Goal: Transaction & Acquisition: Purchase product/service

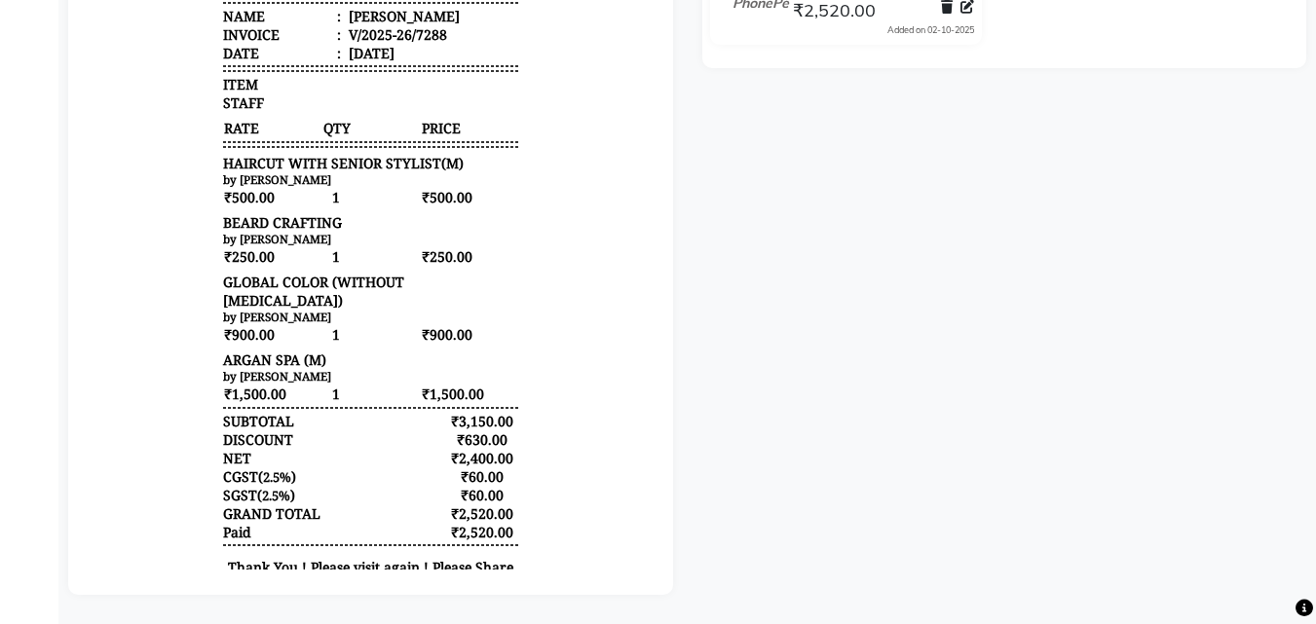
scroll to position [48, 0]
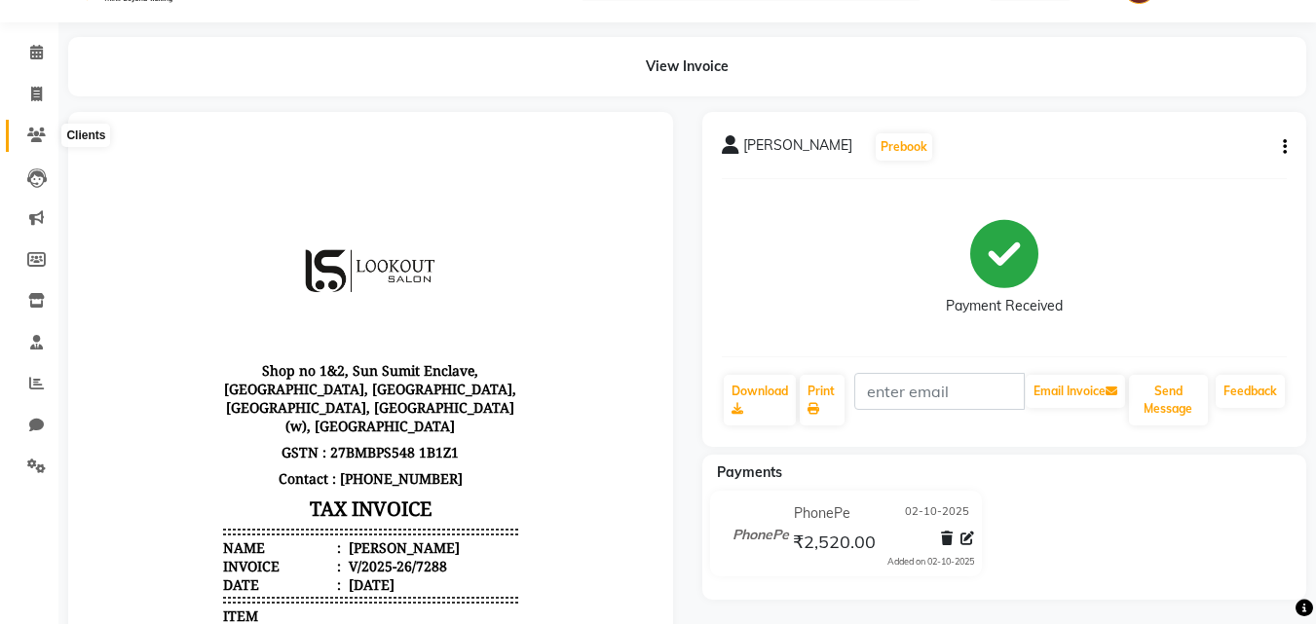
click at [22, 144] on span at bounding box center [36, 136] width 34 height 22
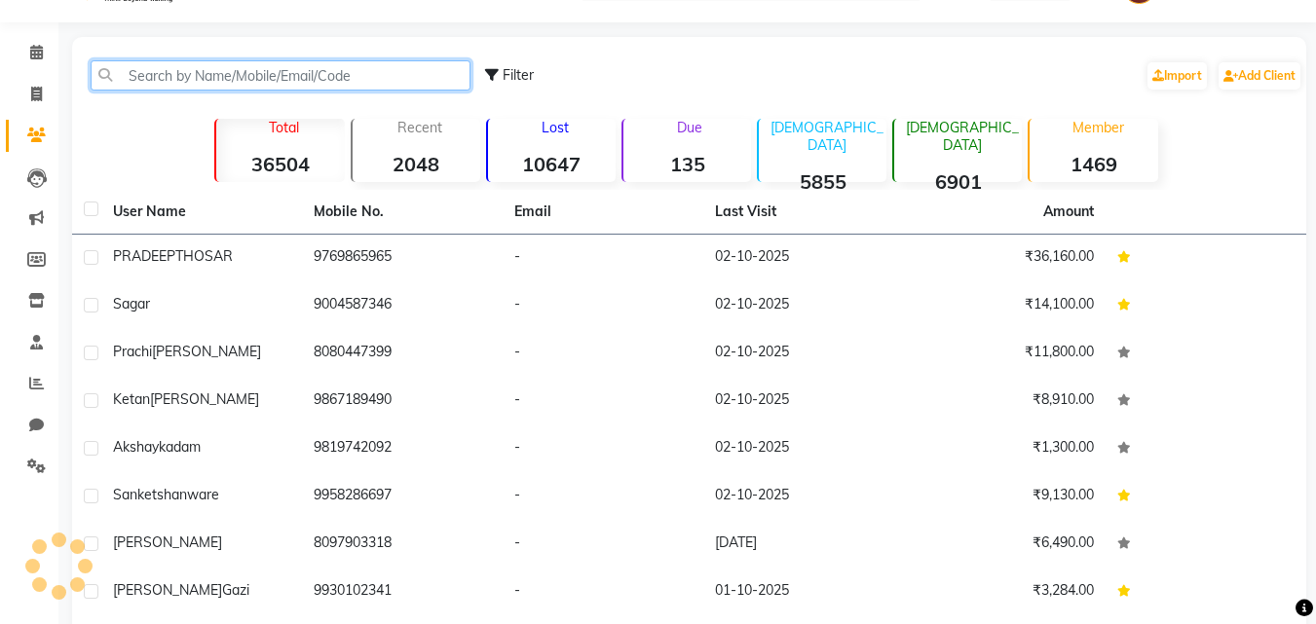
click at [301, 65] on input "text" at bounding box center [281, 75] width 380 height 30
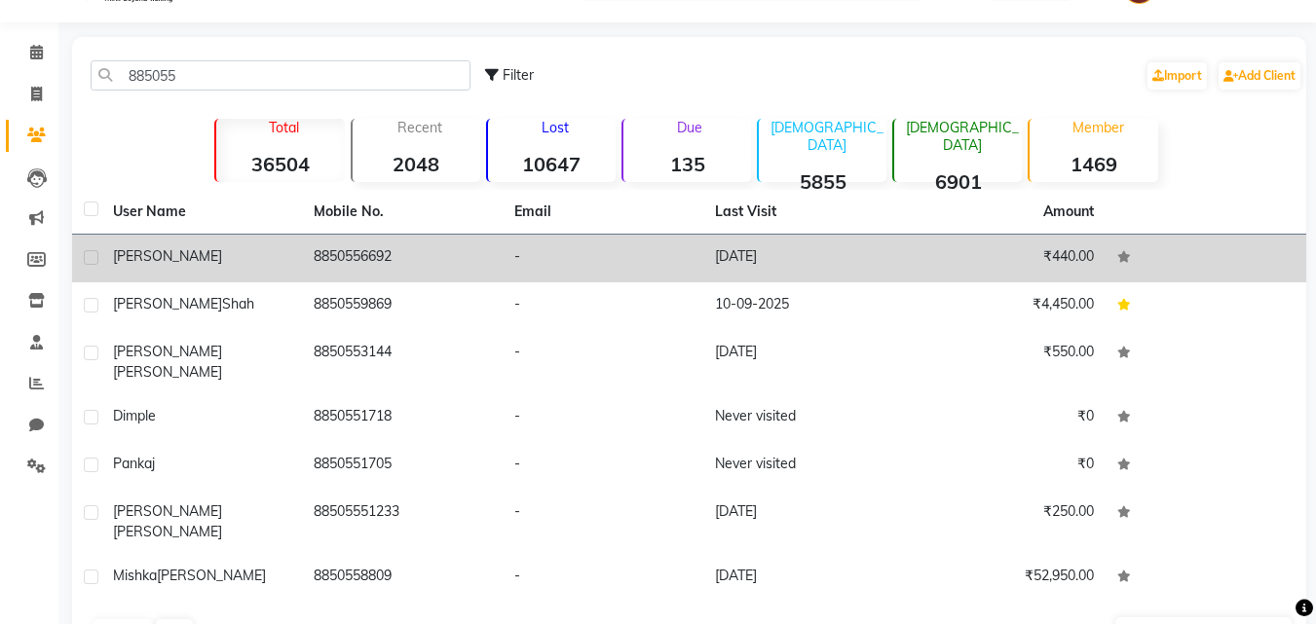
click at [377, 257] on td "8850556692" at bounding box center [402, 259] width 201 height 48
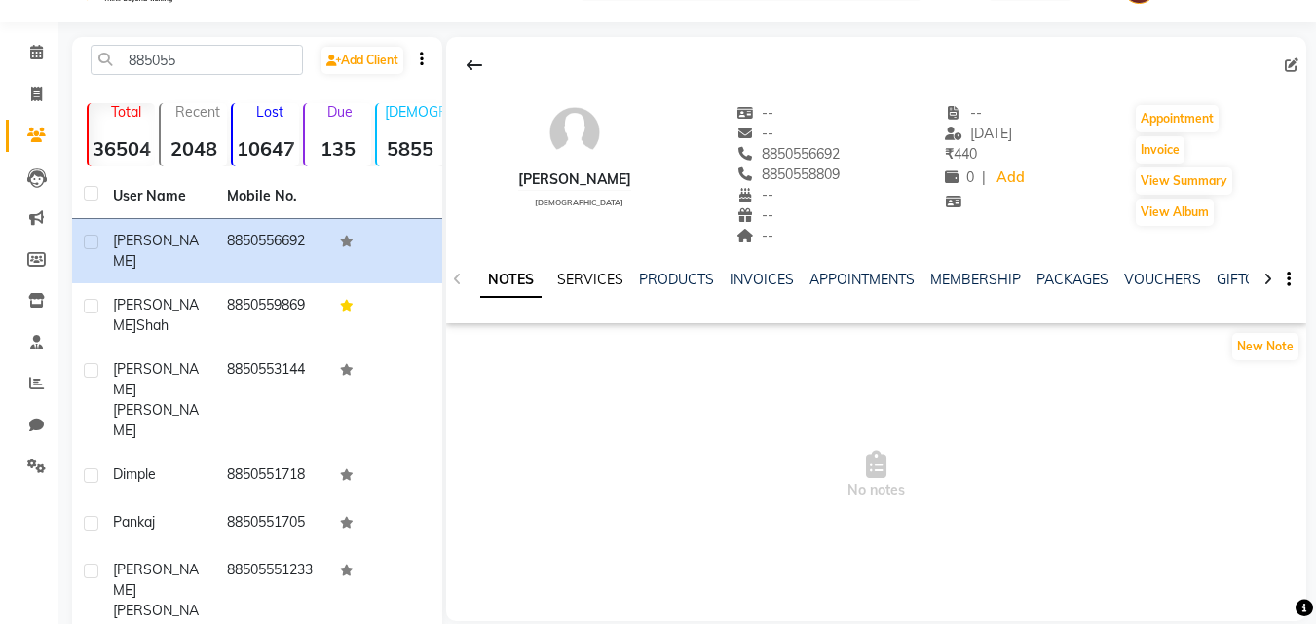
click at [600, 279] on link "SERVICES" at bounding box center [590, 280] width 66 height 18
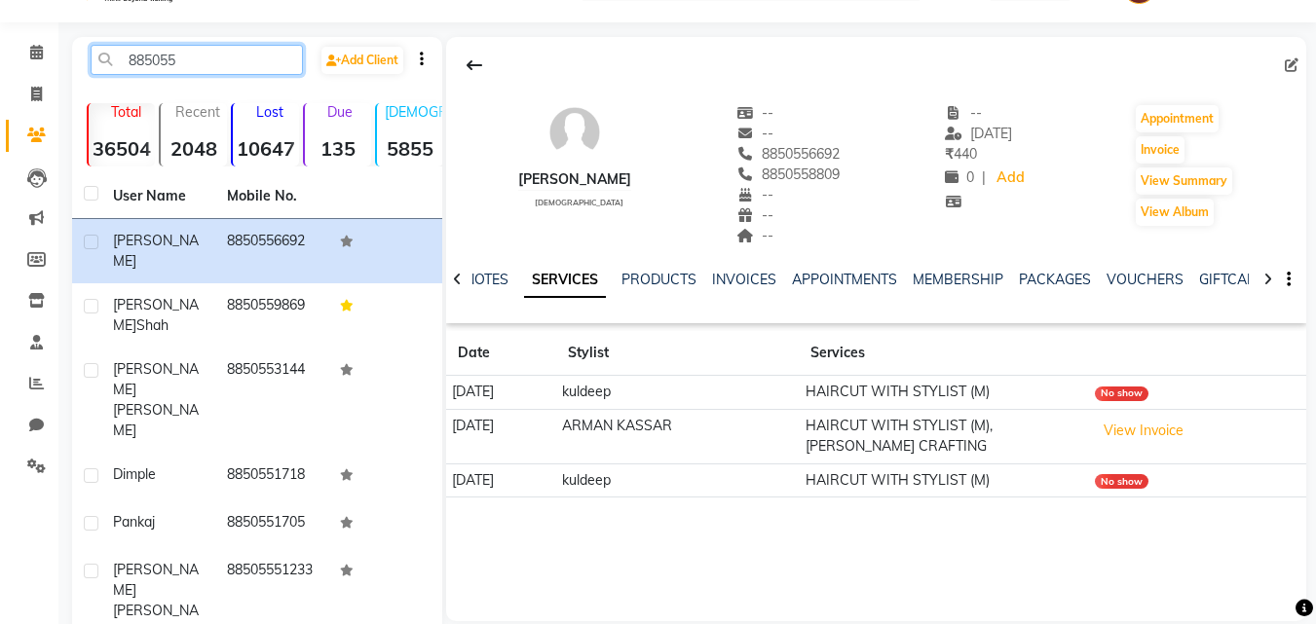
drag, startPoint x: 272, startPoint y: 68, endPoint x: 112, endPoint y: 77, distance: 159.9
click at [112, 77] on div "885055 Add Client" at bounding box center [257, 68] width 362 height 46
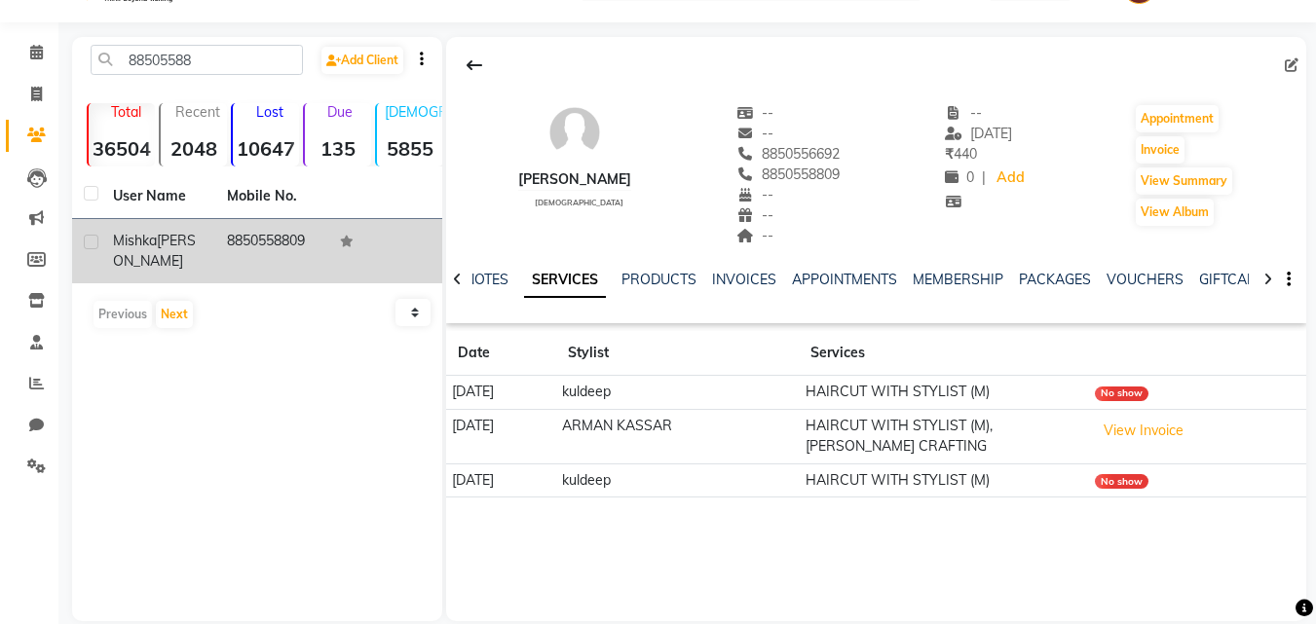
click at [257, 242] on td "8850558809" at bounding box center [272, 251] width 114 height 64
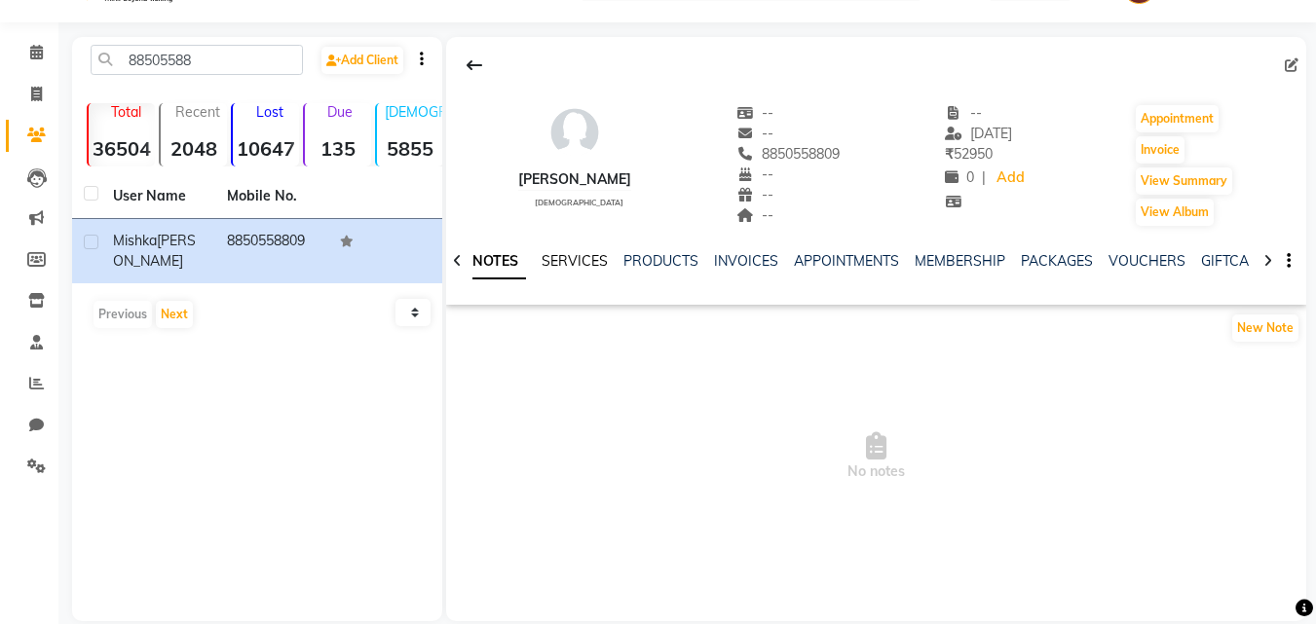
click at [554, 260] on link "SERVICES" at bounding box center [574, 261] width 66 height 18
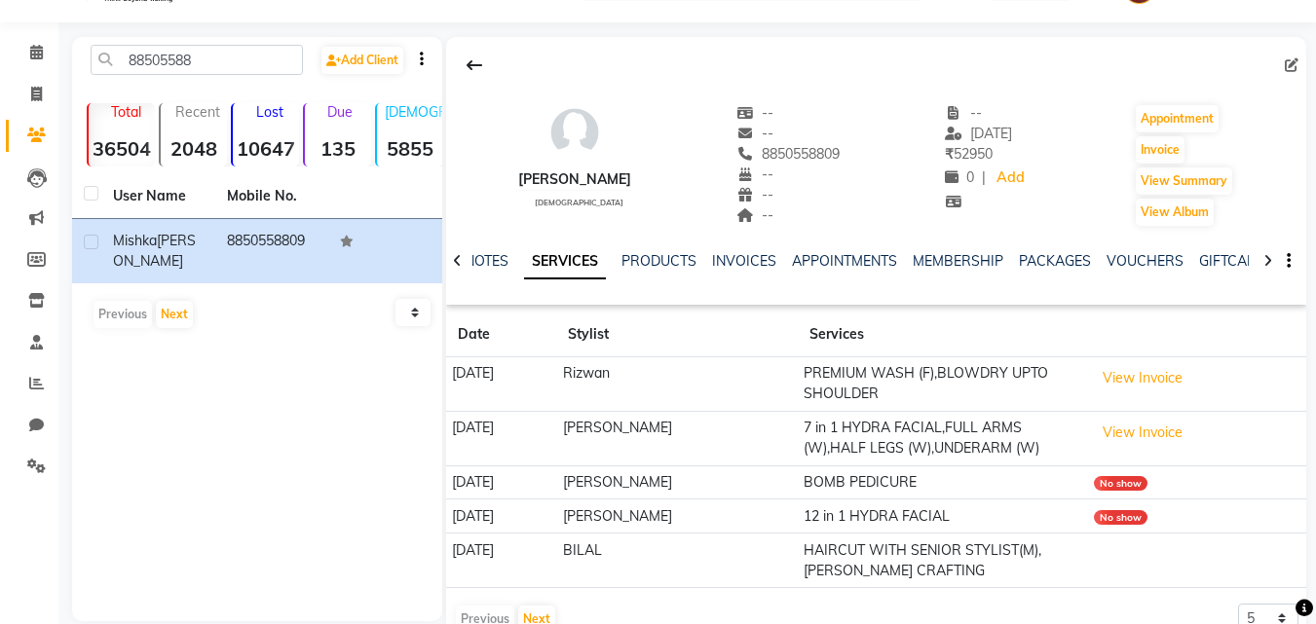
drag, startPoint x: 269, startPoint y: 43, endPoint x: 0, endPoint y: 62, distance: 269.5
click at [0, 62] on app-home "08047224946 Select Location × Lookout Salon , Chickoowadi Default Panel My Pane…" at bounding box center [658, 312] width 1316 height 720
click at [224, 65] on input "88505588" at bounding box center [197, 60] width 212 height 30
type input "8"
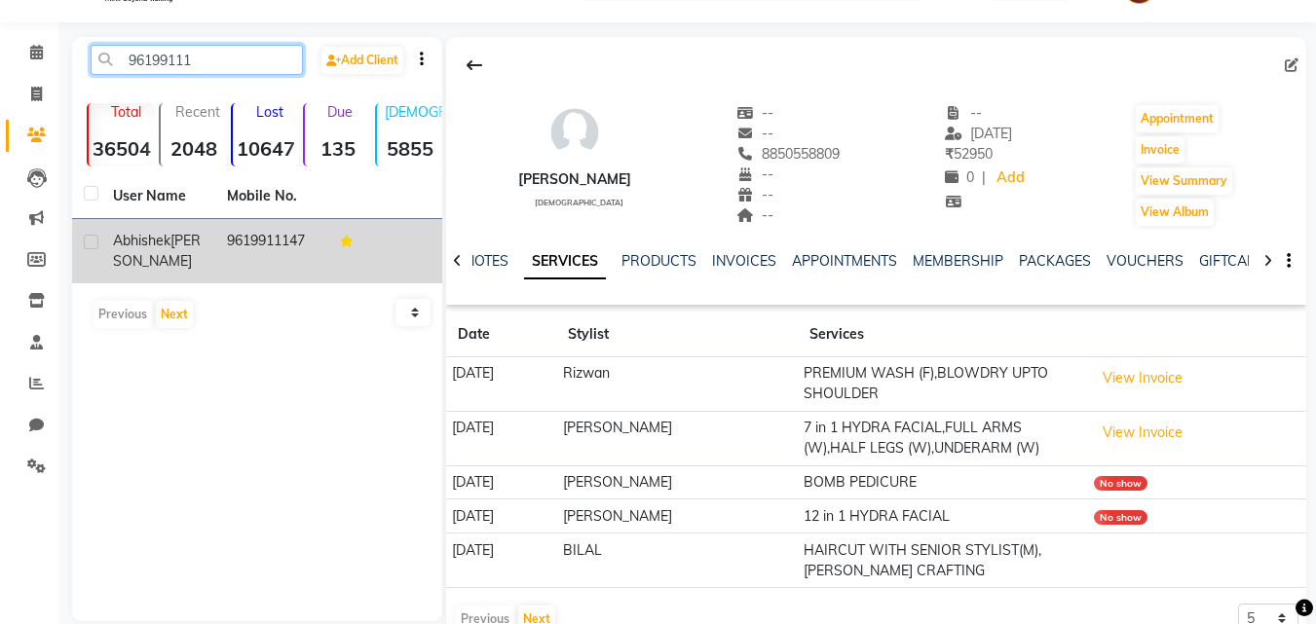
type input "96199111"
click at [254, 233] on td "9619911147" at bounding box center [272, 251] width 114 height 64
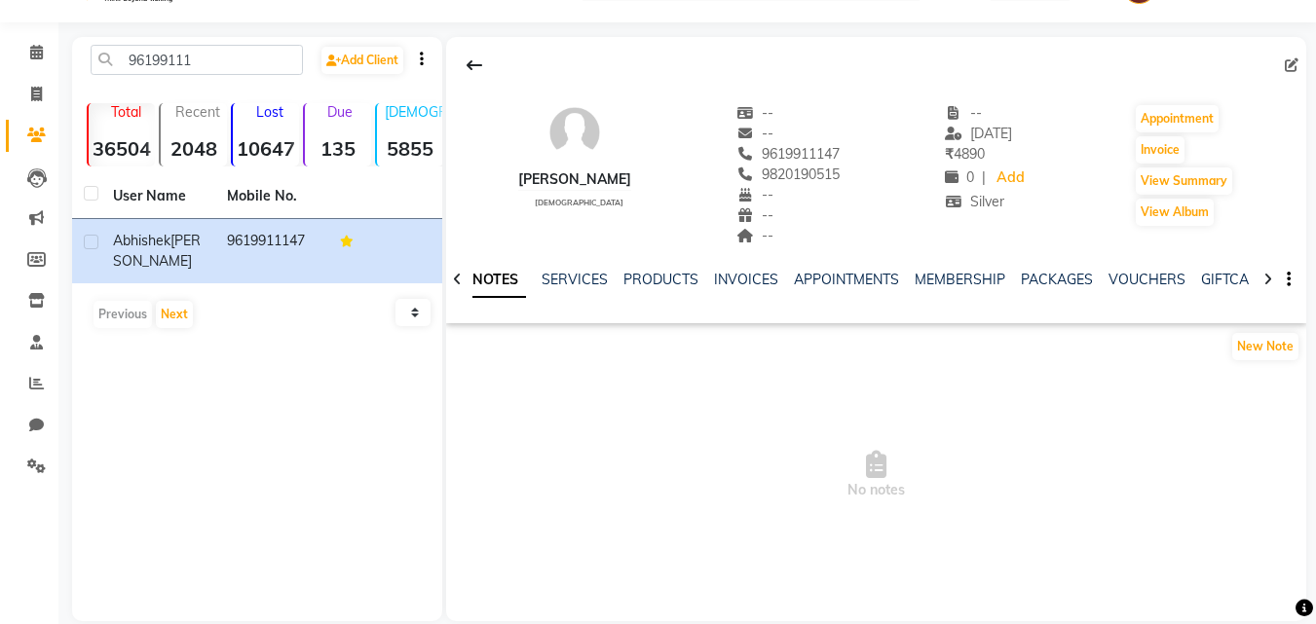
click at [1268, 281] on icon at bounding box center [1267, 280] width 9 height 14
click at [1231, 278] on link "FAMILY" at bounding box center [1253, 280] width 47 height 18
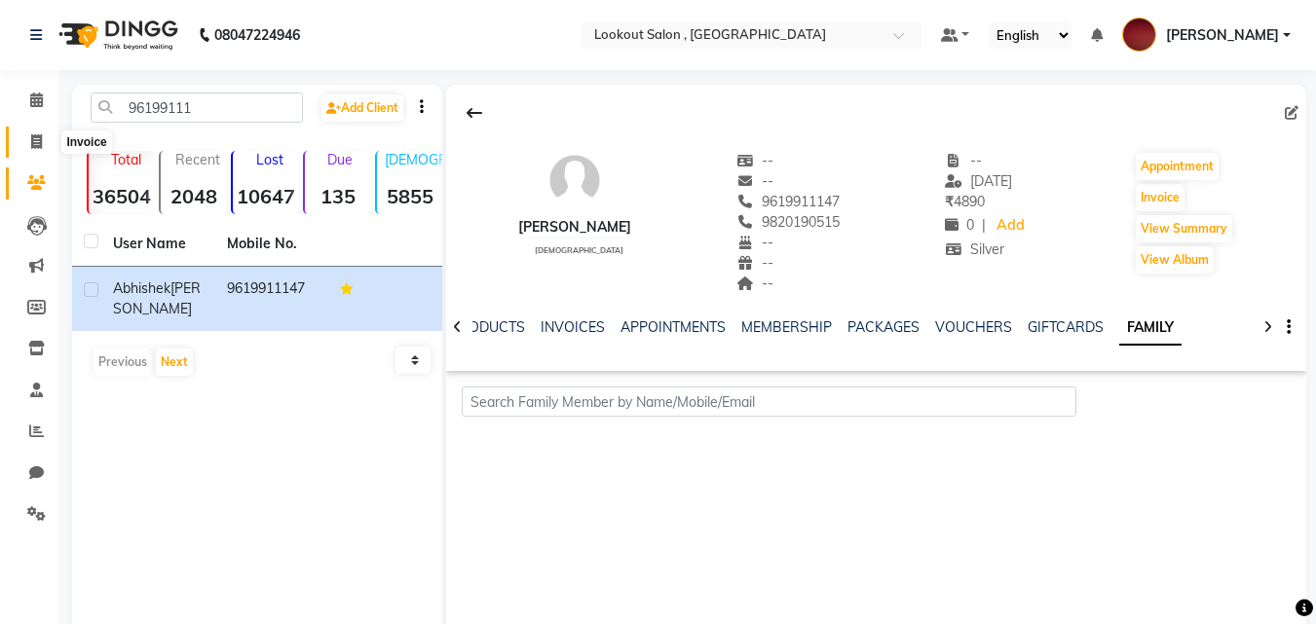
click at [34, 135] on icon at bounding box center [36, 141] width 11 height 15
select select "service"
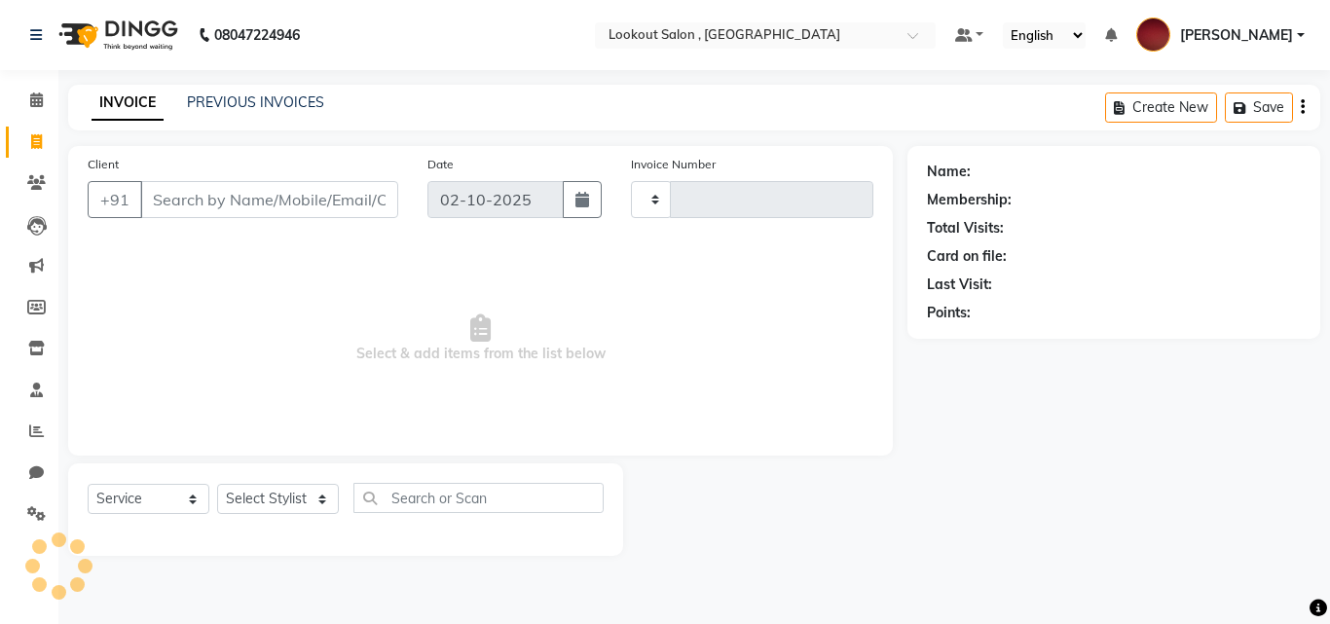
type input "7289"
select select "151"
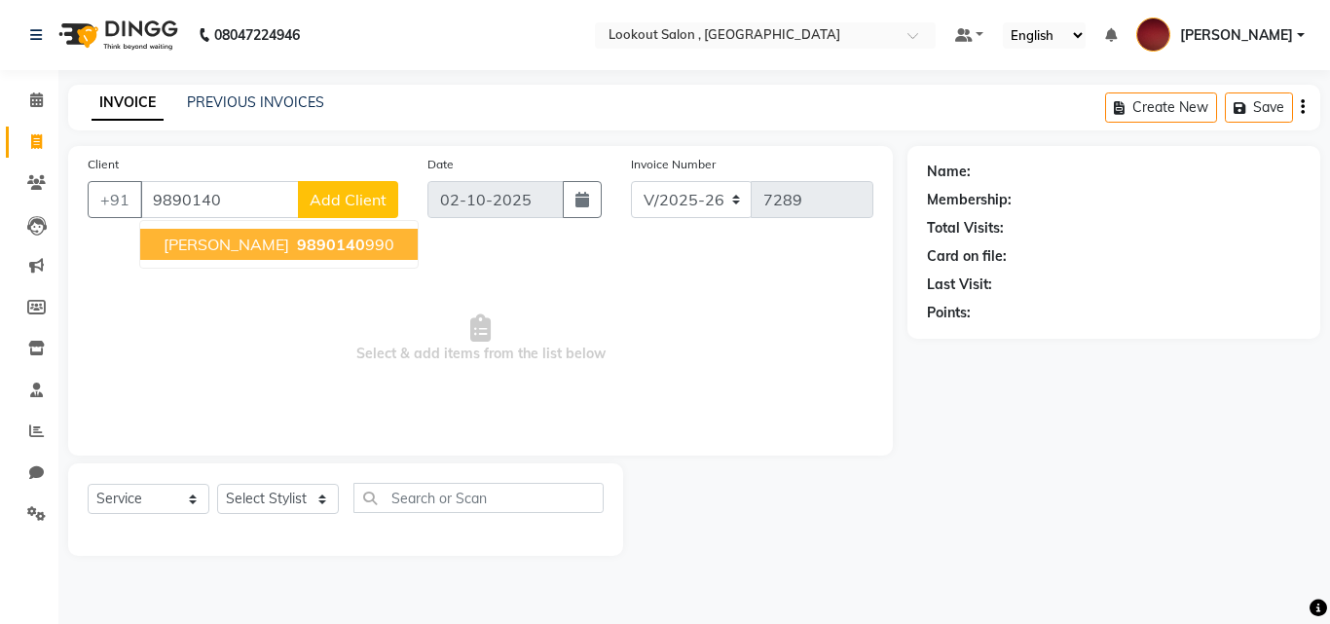
click at [297, 253] on span "9890140" at bounding box center [331, 244] width 68 height 19
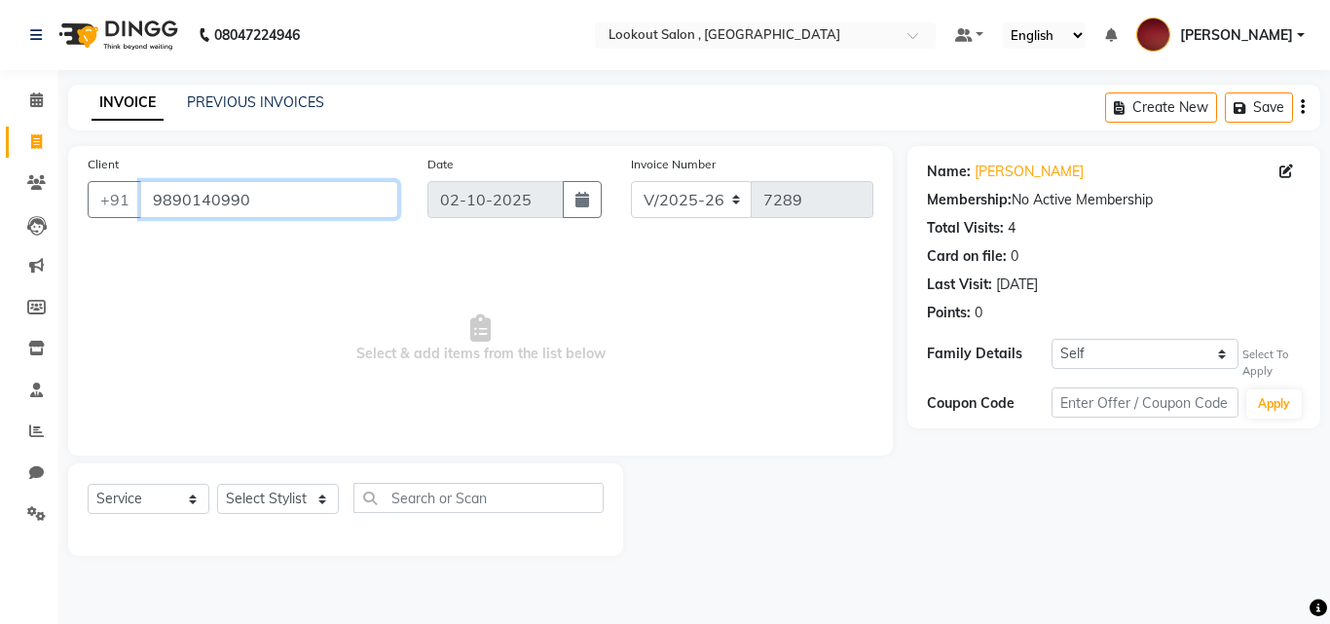
drag, startPoint x: 164, startPoint y: 193, endPoint x: 346, endPoint y: 219, distance: 184.0
click at [346, 219] on div "Client [PHONE_NUMBER]" at bounding box center [243, 194] width 340 height 80
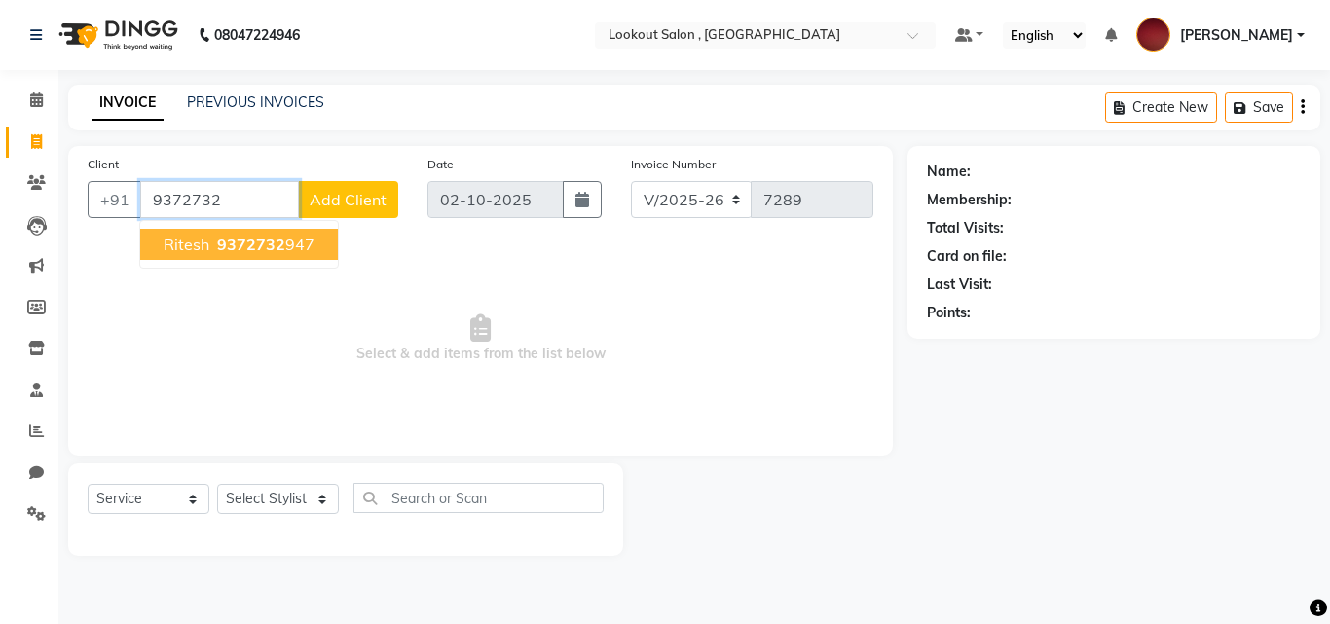
click at [274, 251] on span "9372732" at bounding box center [251, 244] width 68 height 19
type input "9372732947"
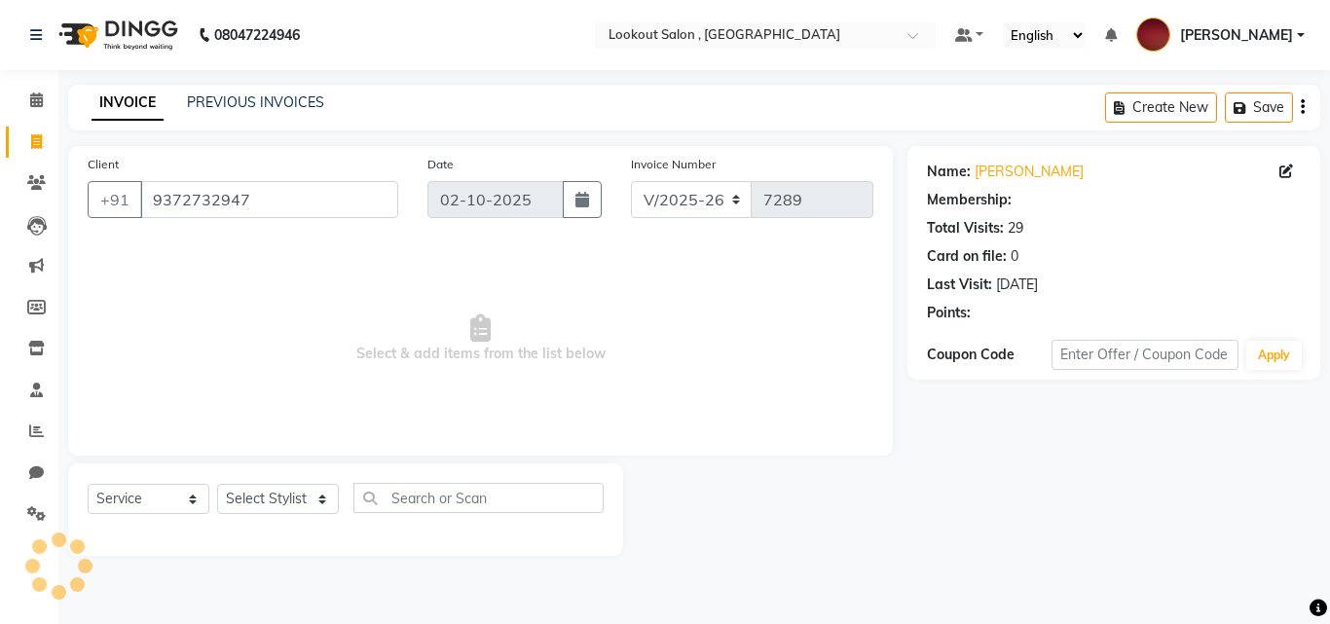
select select "1: Object"
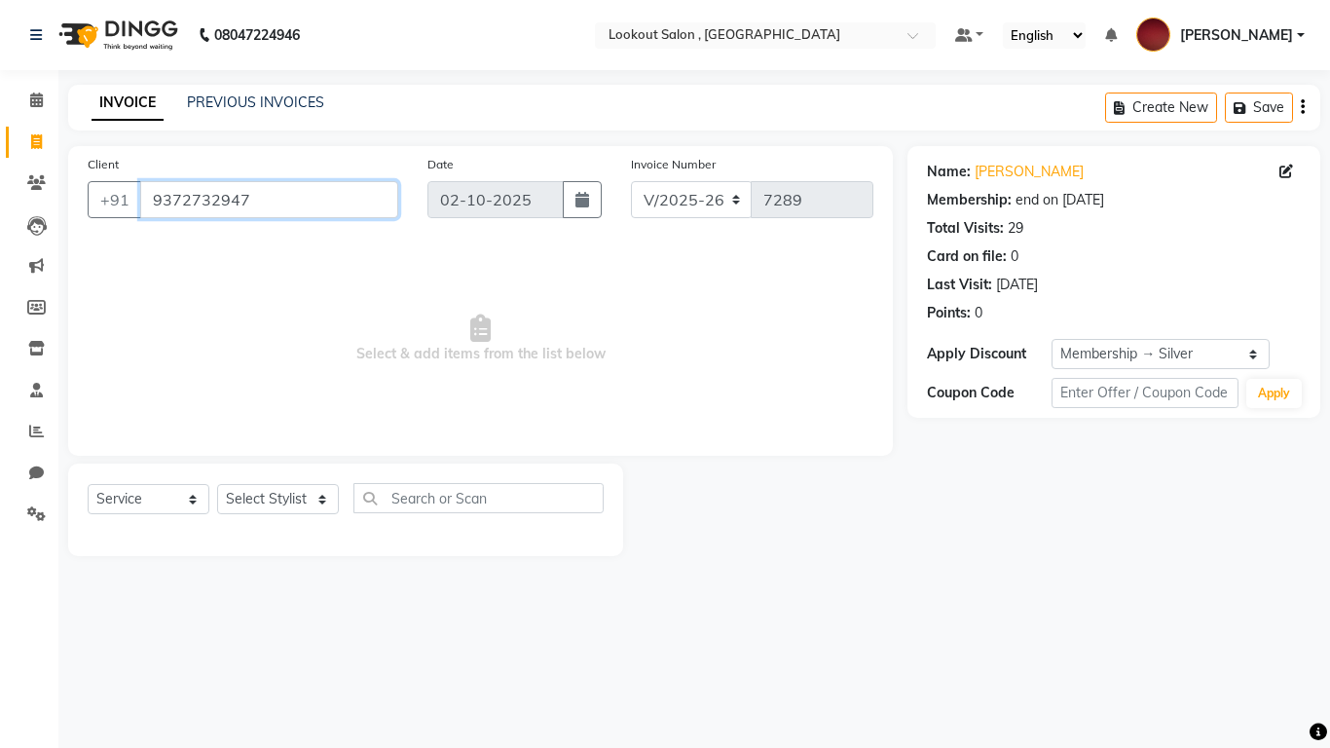
click at [264, 185] on input "9372732947" at bounding box center [269, 199] width 258 height 37
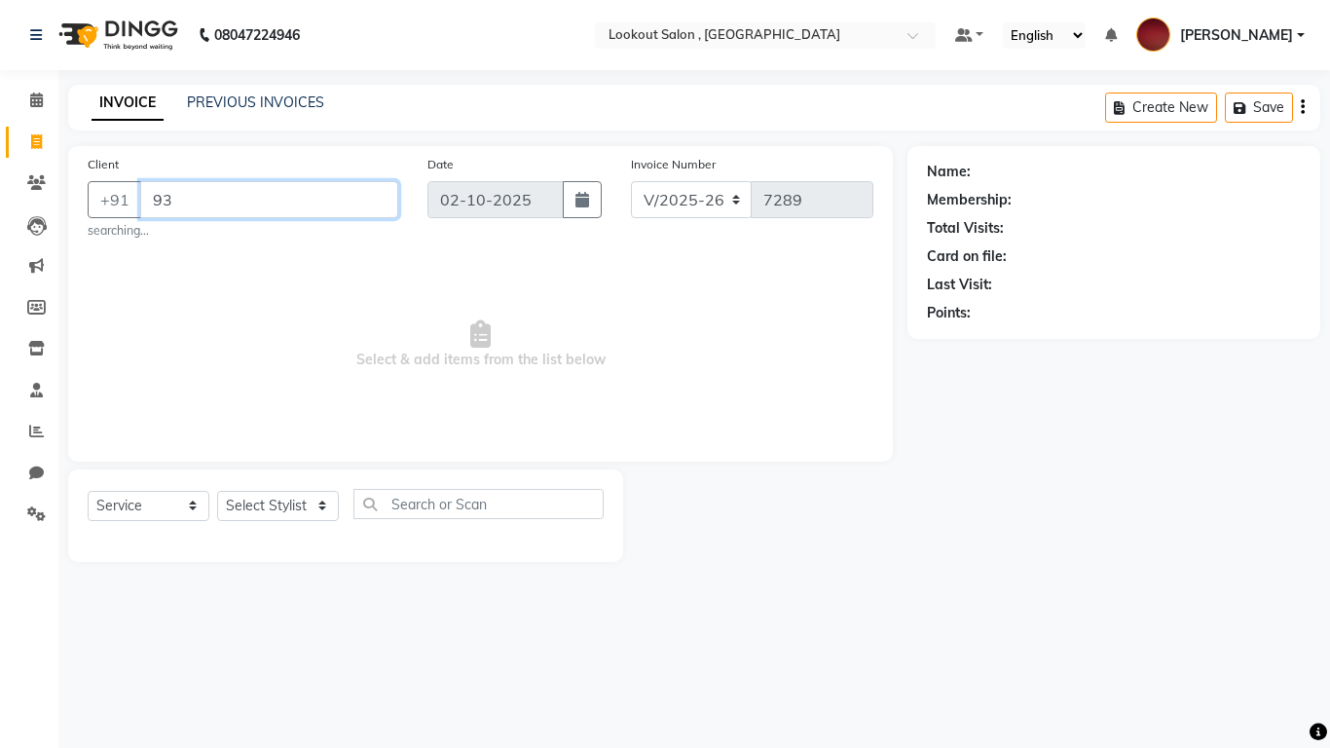
type input "9"
type input "8879226825"
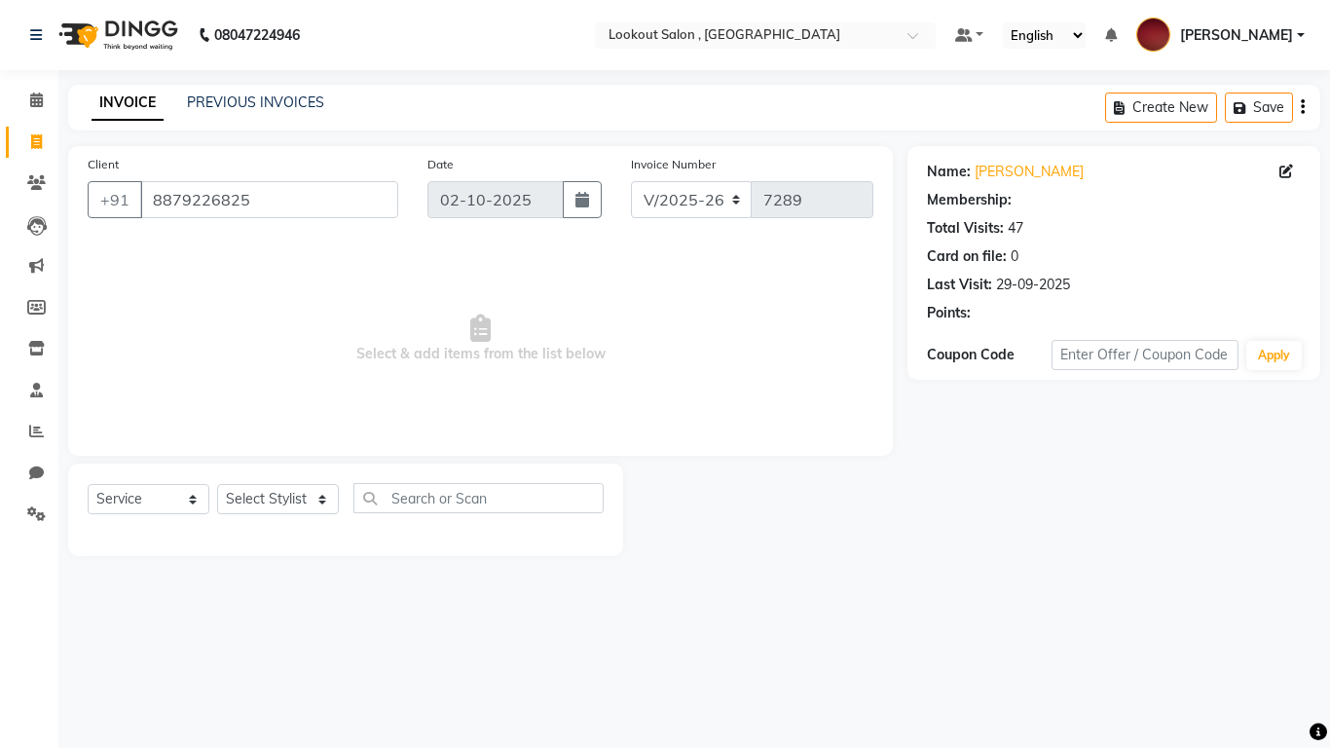
select select "1: Object"
click at [288, 199] on input "8879226825" at bounding box center [269, 199] width 258 height 37
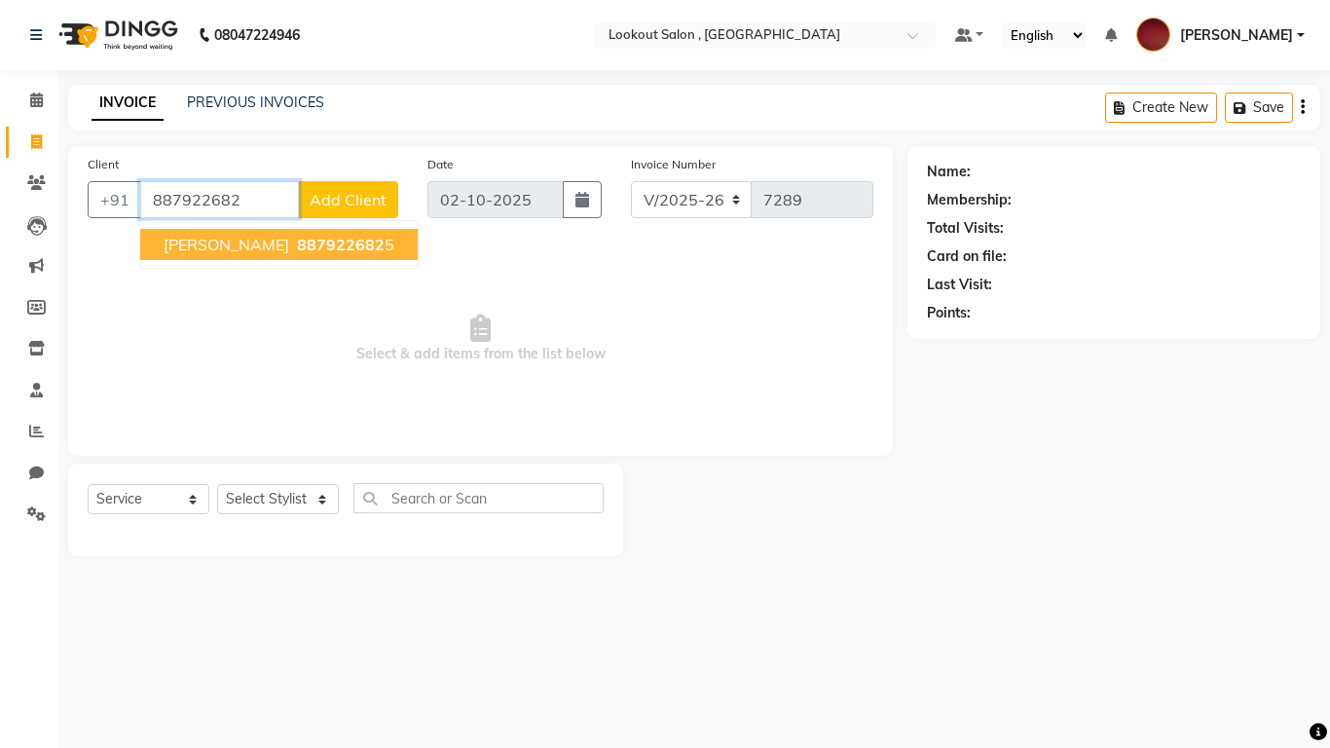
click at [297, 249] on span "887922682" at bounding box center [341, 244] width 88 height 19
type input "8879226825"
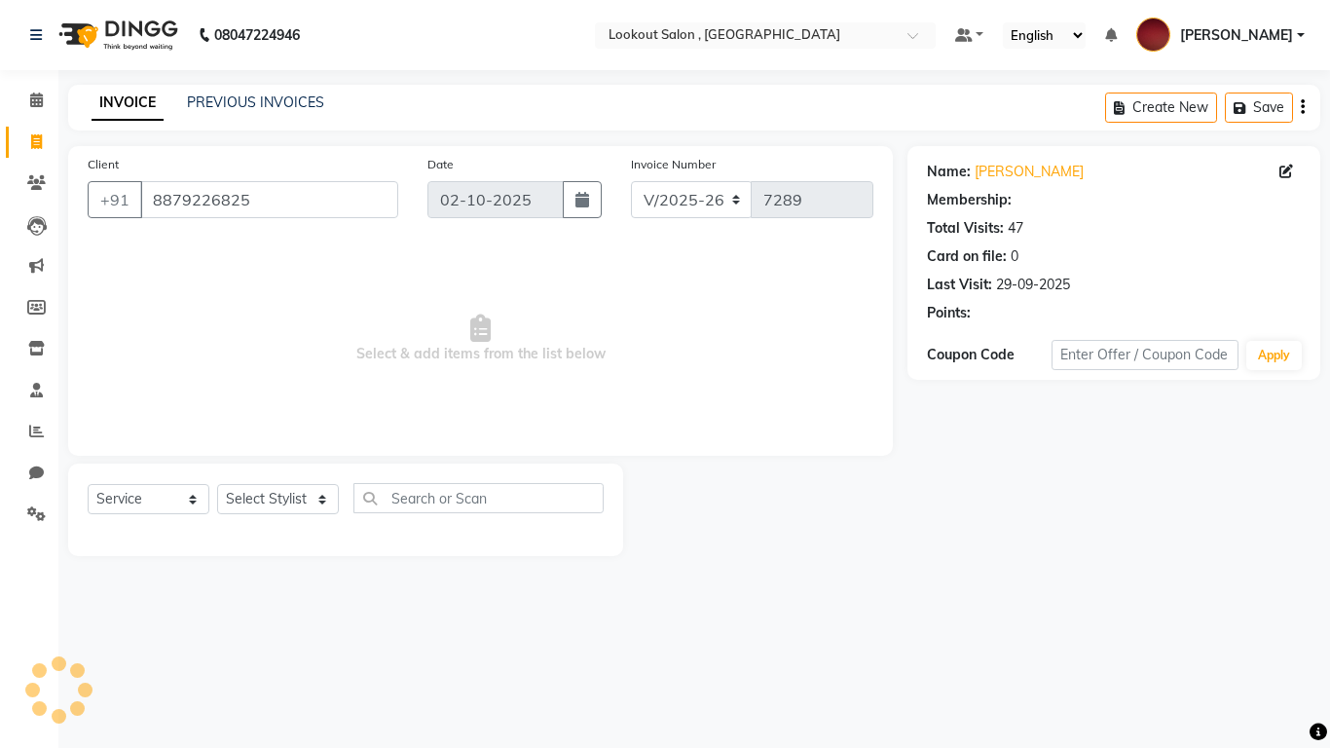
select select "1: Object"
click at [1257, 7] on nav "08047224946 Select Location × Lookout Salon , Chickoowadi Default Panel My Pane…" at bounding box center [665, 35] width 1330 height 70
click at [1315, 284] on div "Name: [PERSON_NAME] Membership: end on [DATE] Total Visits: 47 Card on file: 0 …" at bounding box center [1121, 351] width 427 height 410
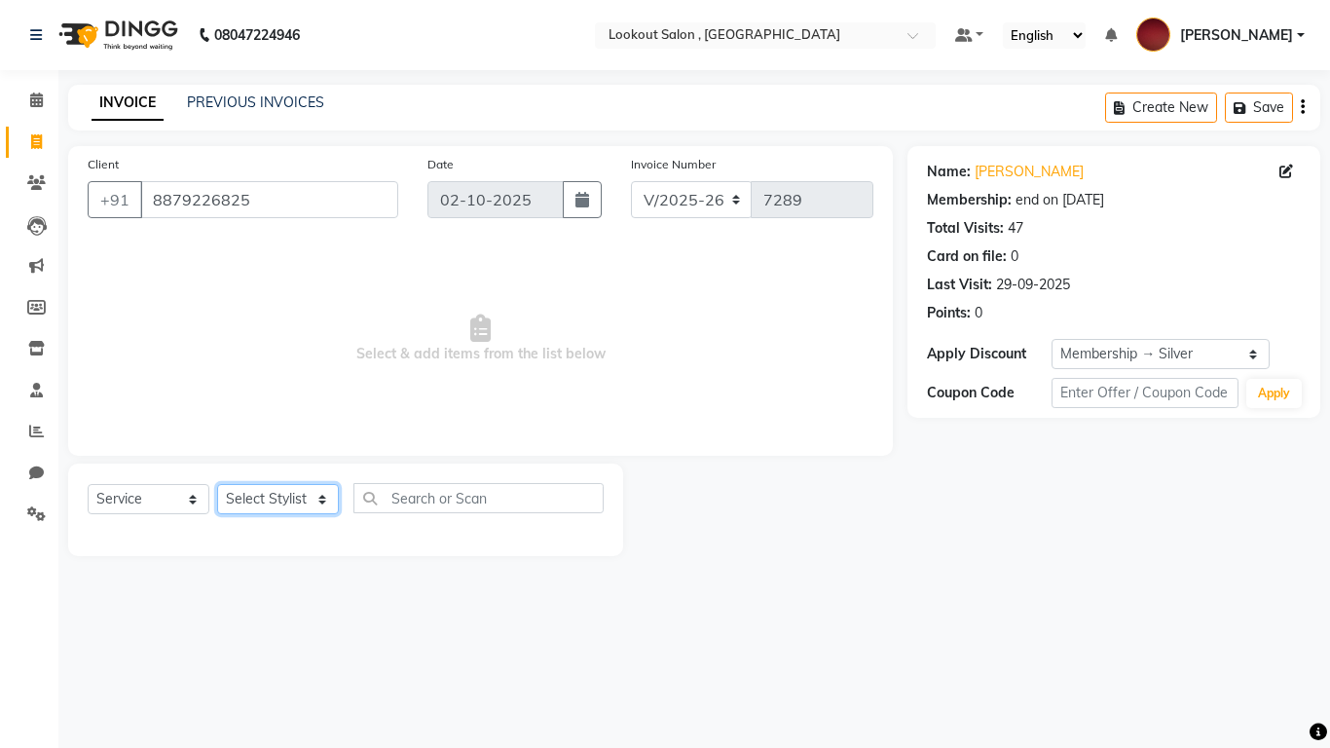
click at [314, 494] on select "Select Stylist [PERSON_NAME] [PERSON_NAME] [PERSON_NAME] [PERSON_NAME] [PERSON_…" at bounding box center [278, 499] width 122 height 30
select select "90900"
click at [217, 484] on select "Select Stylist [PERSON_NAME] [PERSON_NAME] [PERSON_NAME] [PERSON_NAME] [PERSON_…" at bounding box center [278, 499] width 122 height 30
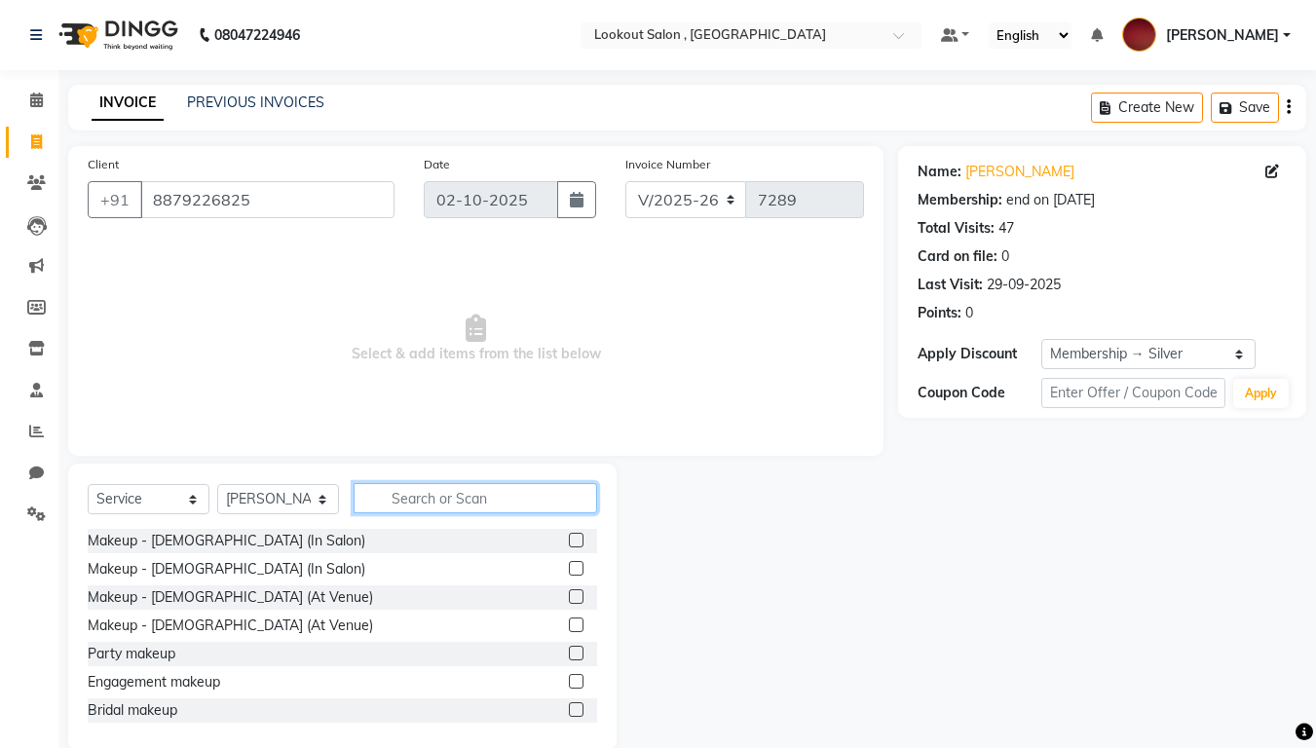
click at [410, 501] on input "text" at bounding box center [474, 498] width 243 height 30
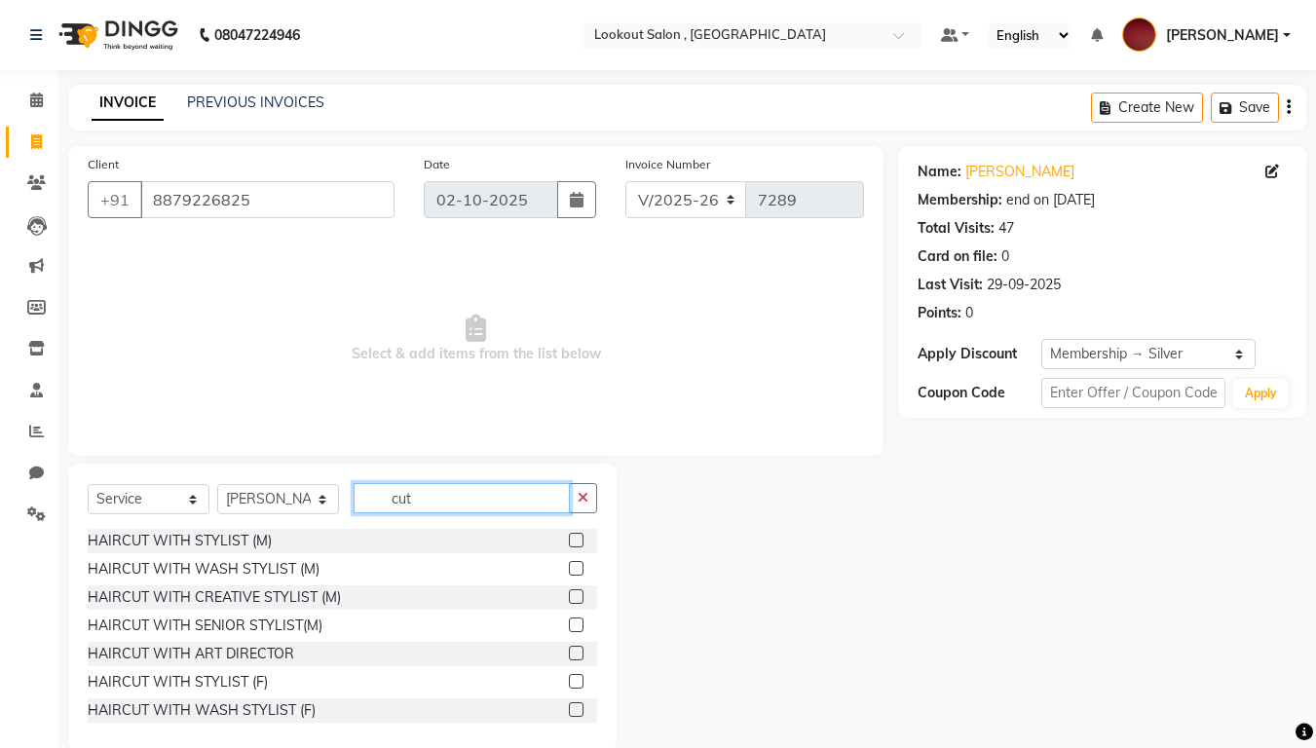
type input "cut"
click at [569, 541] on label at bounding box center [576, 540] width 15 height 15
click at [569, 541] on input "checkbox" at bounding box center [575, 541] width 13 height 13
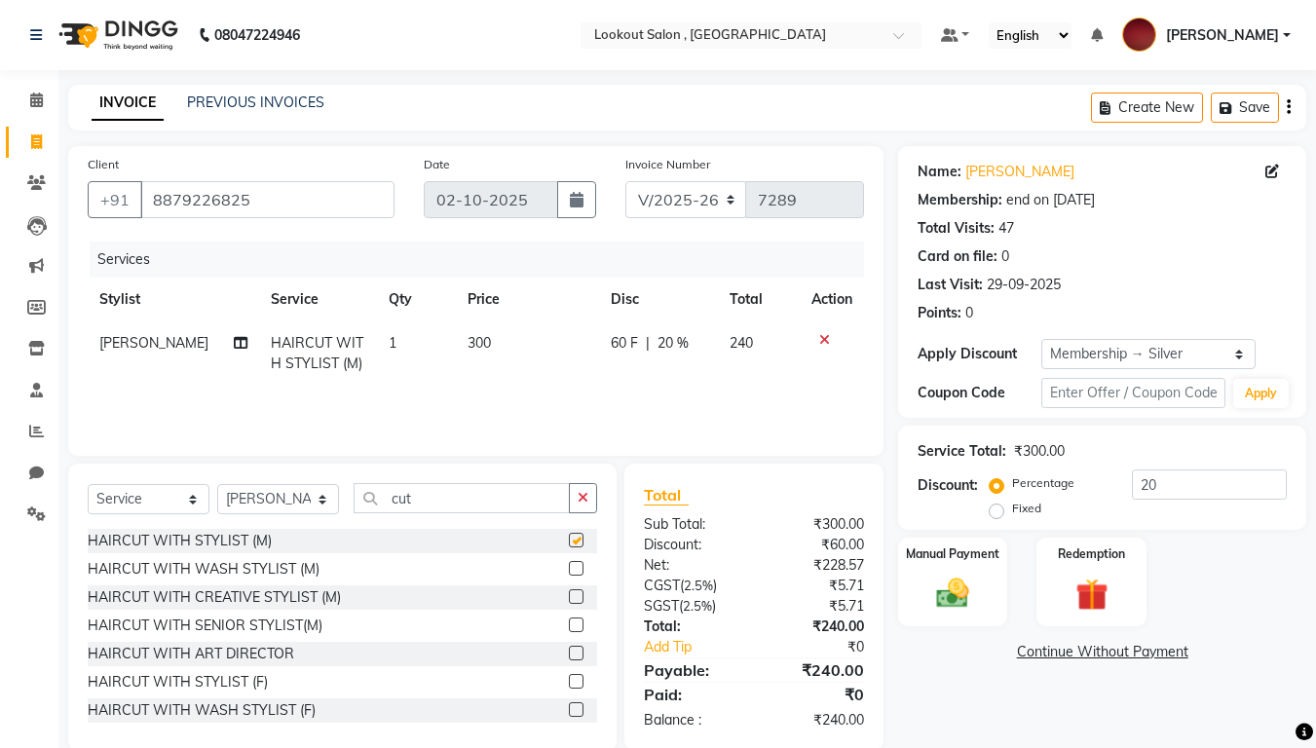
checkbox input "false"
click at [959, 593] on img at bounding box center [952, 593] width 55 height 39
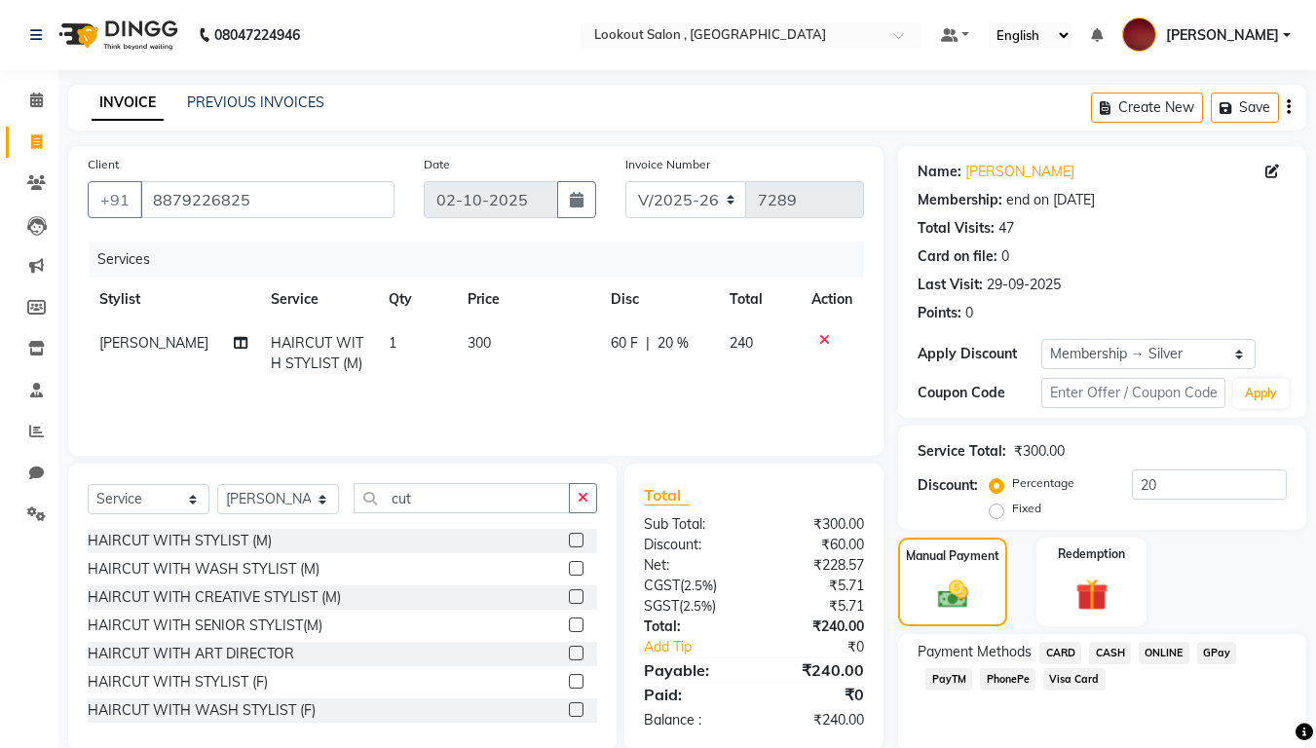
scroll to position [72, 0]
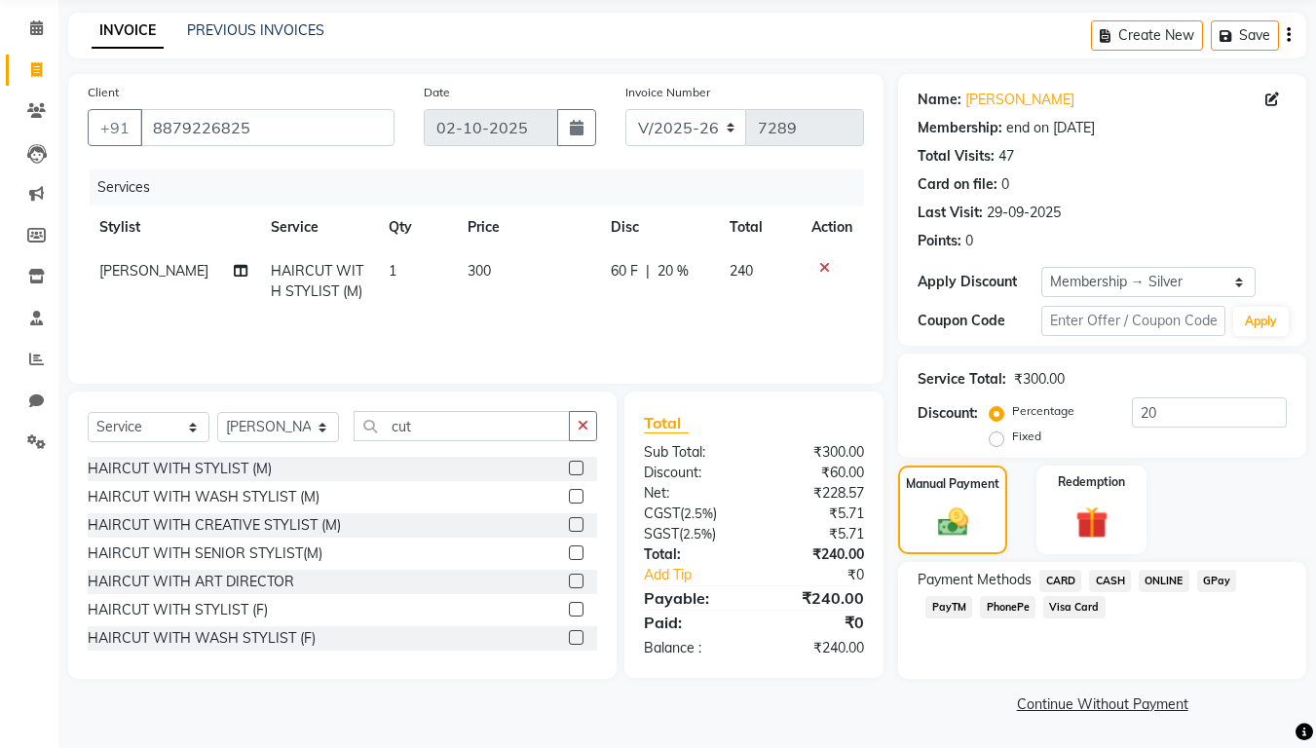
click at [1017, 605] on span "PhonePe" at bounding box center [1008, 607] width 56 height 22
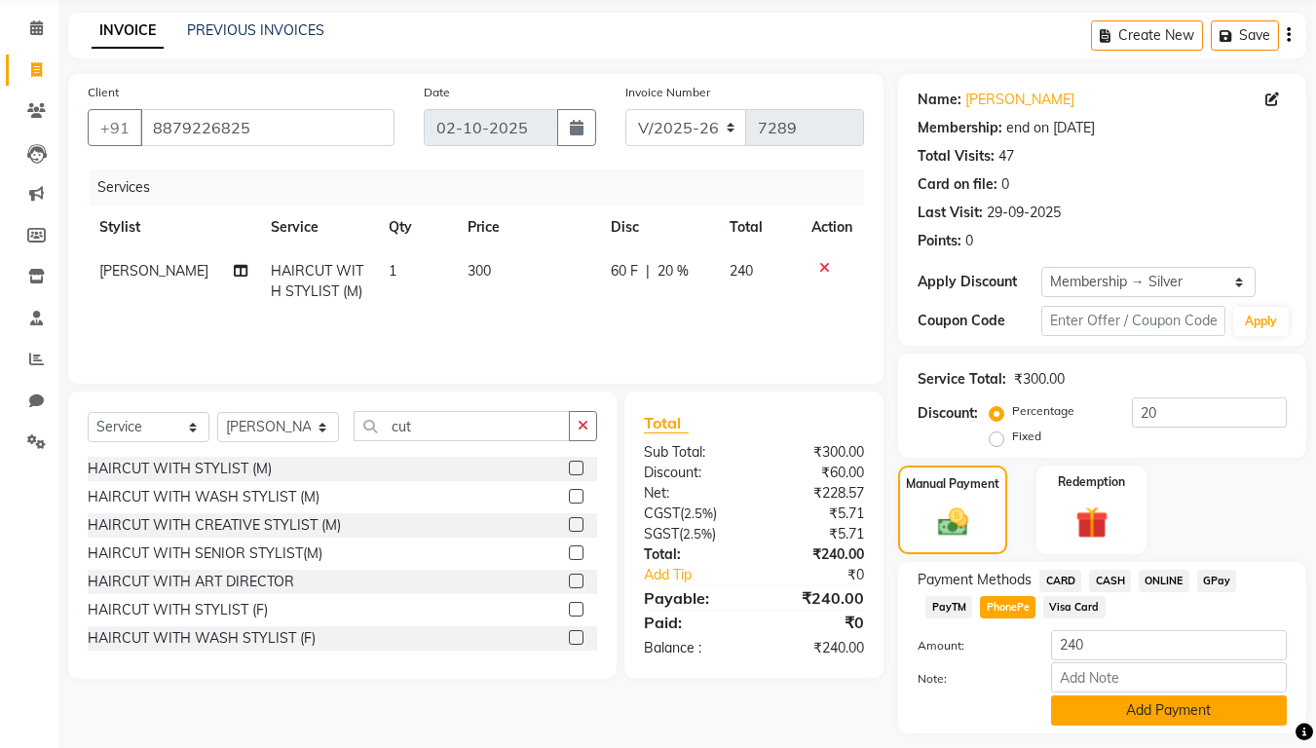
click at [1107, 623] on button "Add Payment" at bounding box center [1169, 710] width 236 height 30
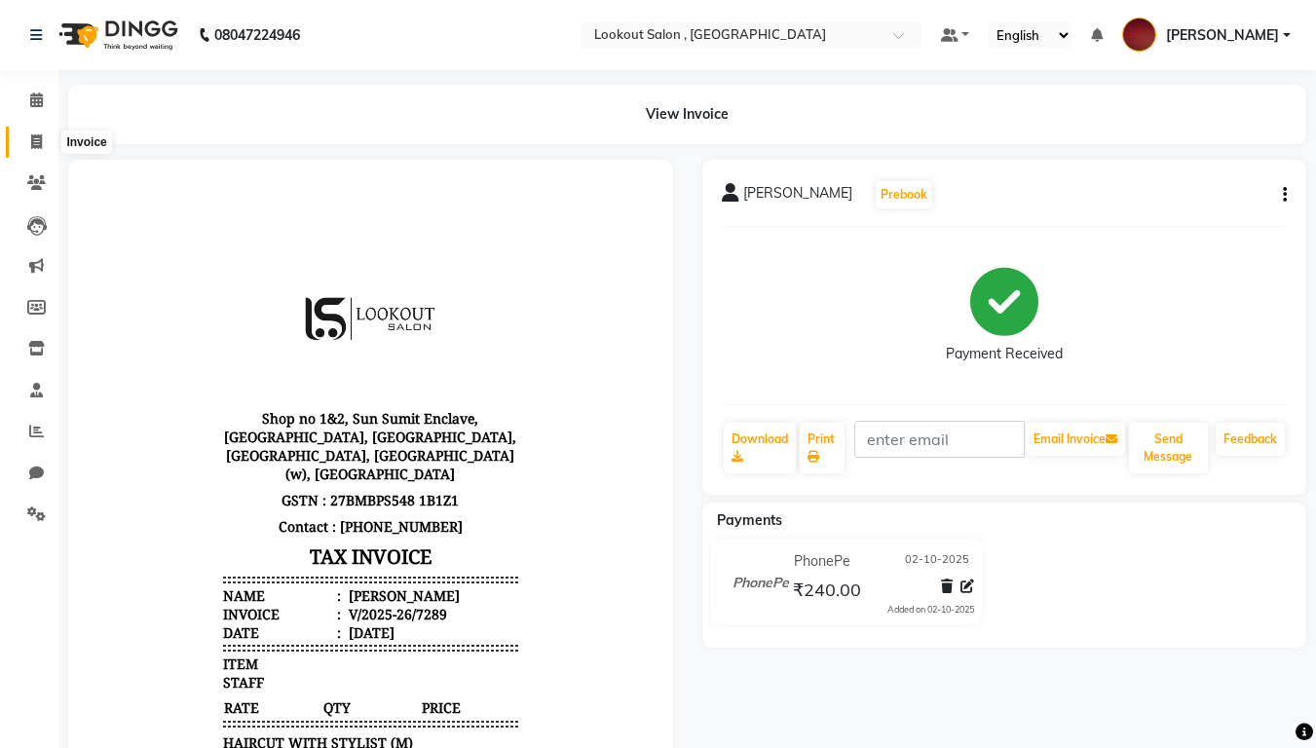
click at [36, 149] on span at bounding box center [36, 142] width 34 height 22
select select "151"
select select "service"
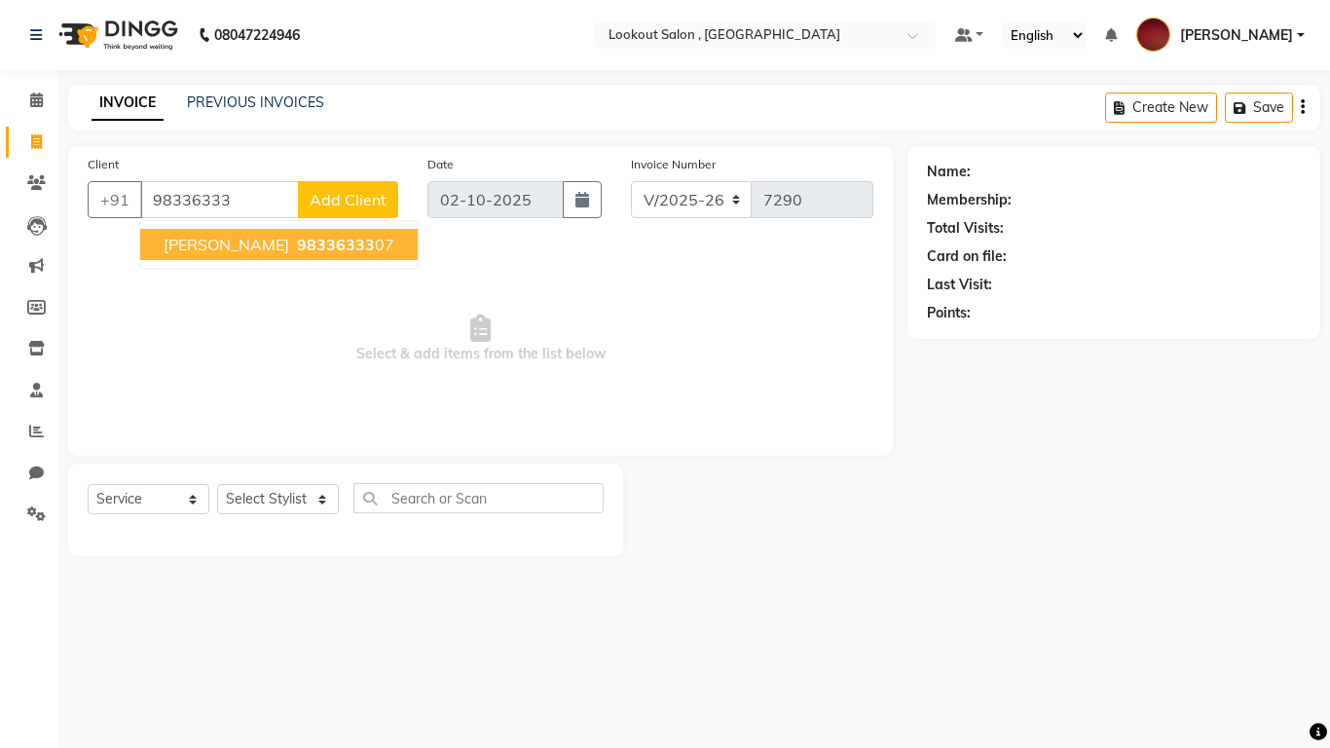
click at [267, 248] on span "[PERSON_NAME]" at bounding box center [227, 244] width 126 height 19
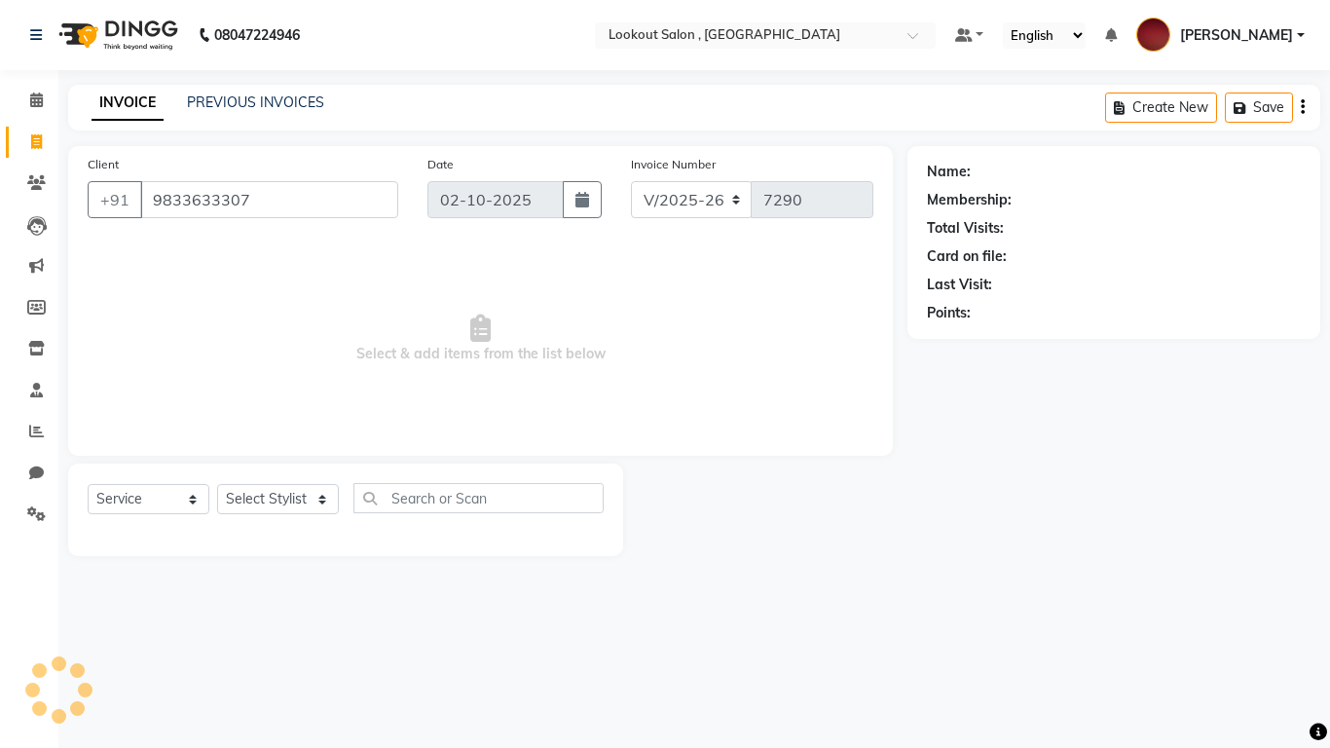
type input "9833633307"
select select "1: Object"
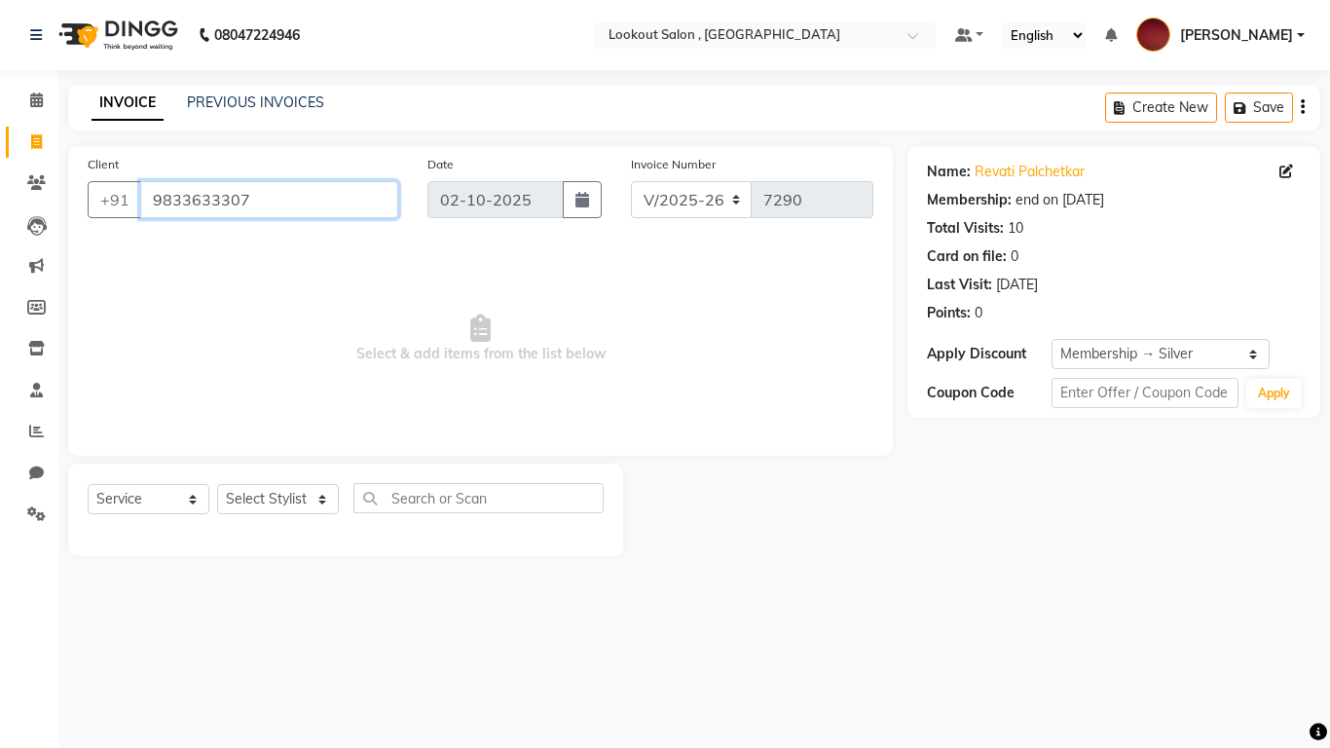
drag, startPoint x: 268, startPoint y: 190, endPoint x: 121, endPoint y: 169, distance: 148.4
click at [121, 169] on div "Client [PHONE_NUMBER]" at bounding box center [243, 194] width 340 height 80
click at [219, 103] on link "PREVIOUS INVOICES" at bounding box center [255, 102] width 137 height 18
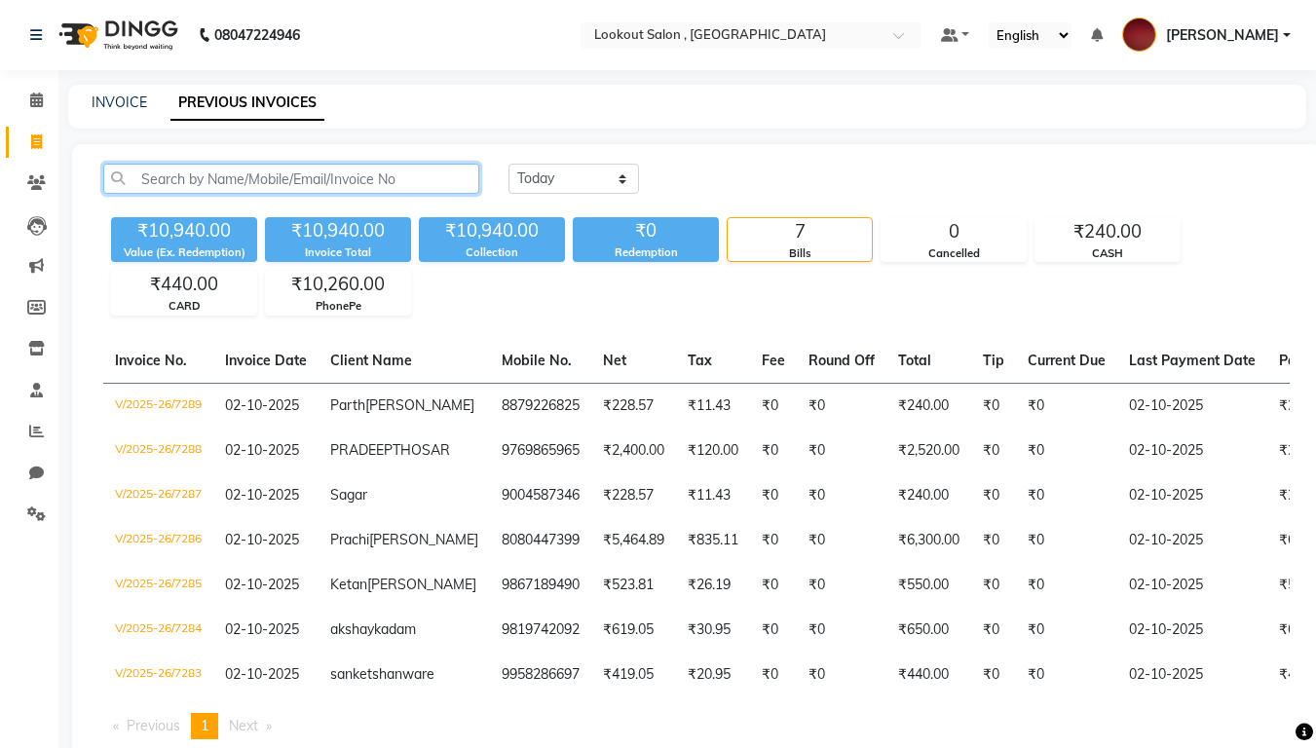
click at [177, 182] on input "text" at bounding box center [291, 179] width 376 height 30
paste input "9833633307"
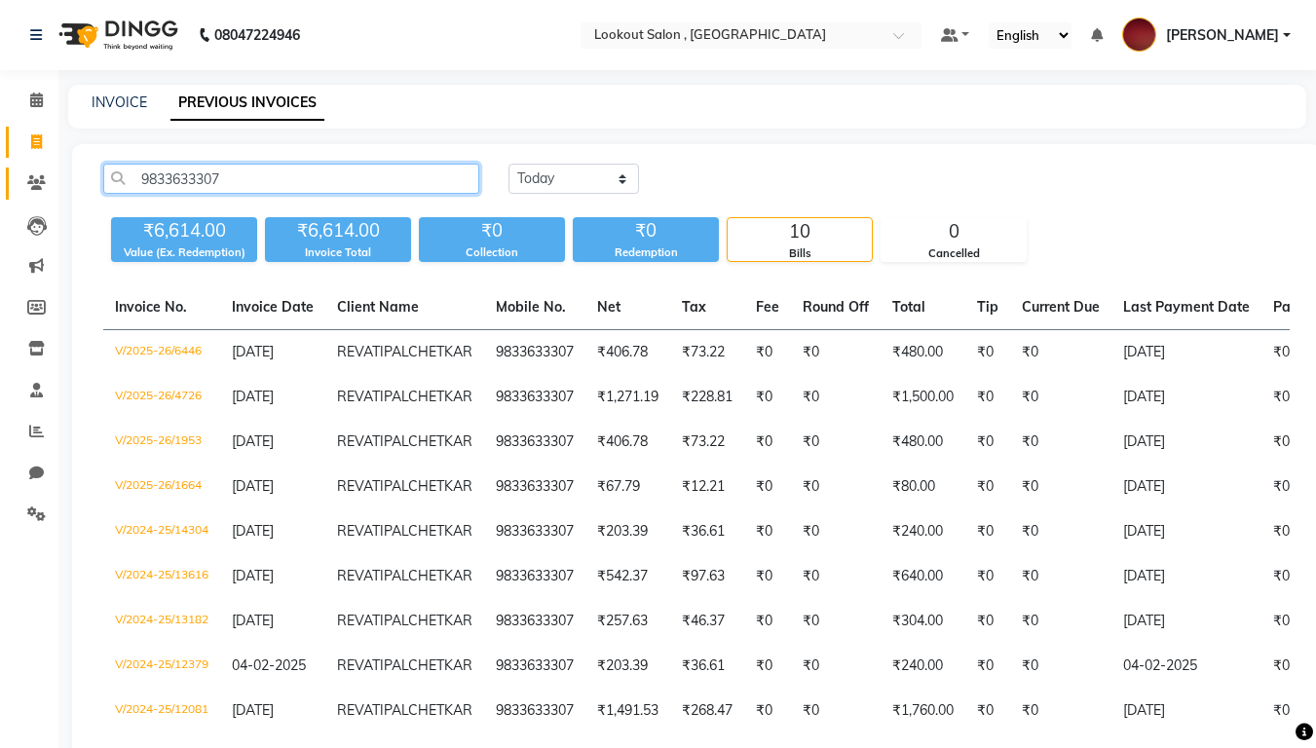
type input "9833633307"
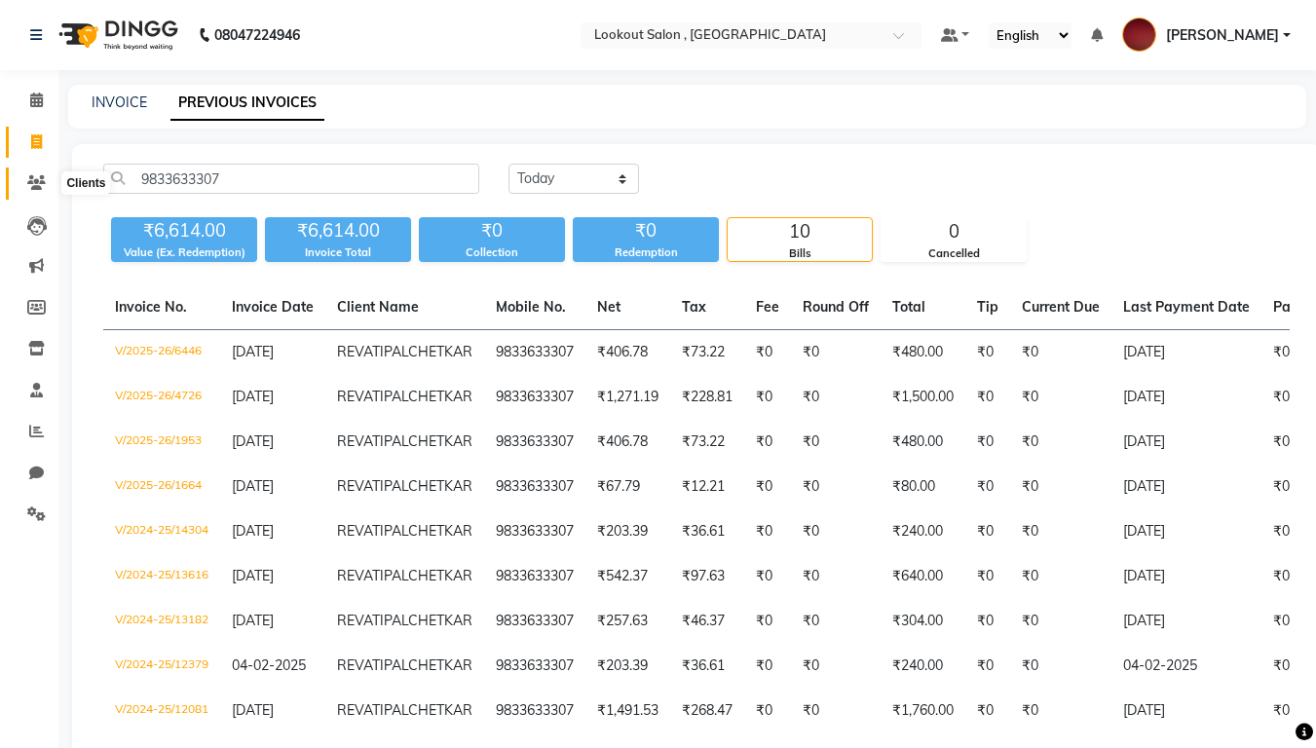
click at [37, 188] on icon at bounding box center [36, 182] width 19 height 15
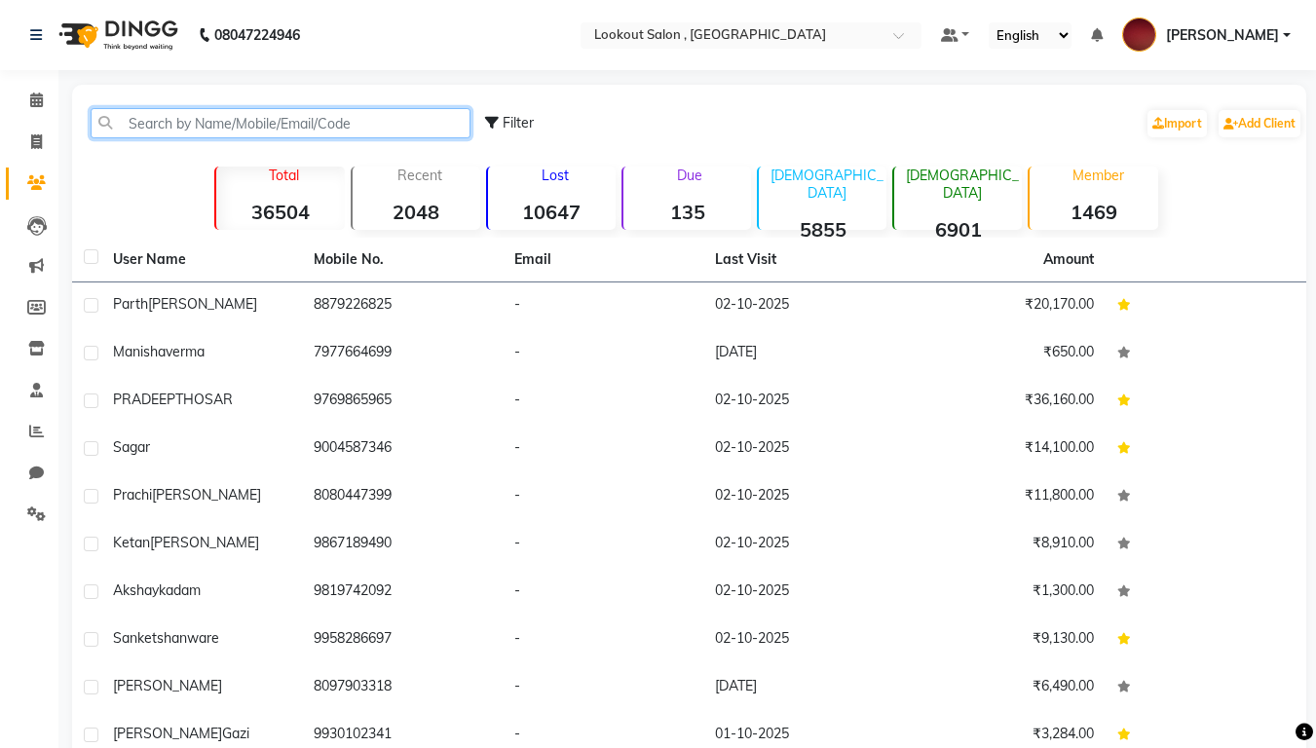
click at [211, 116] on input "text" at bounding box center [281, 123] width 380 height 30
paste input "9833633307"
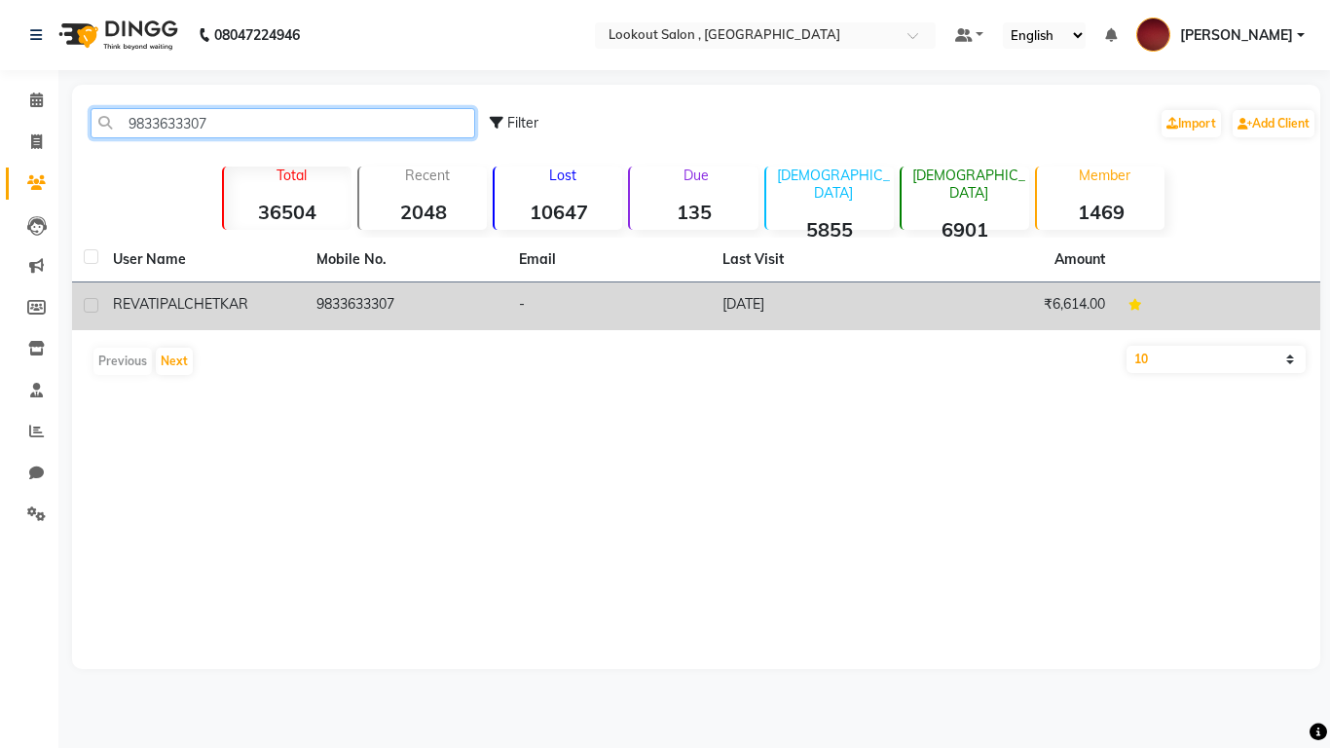
type input "9833633307"
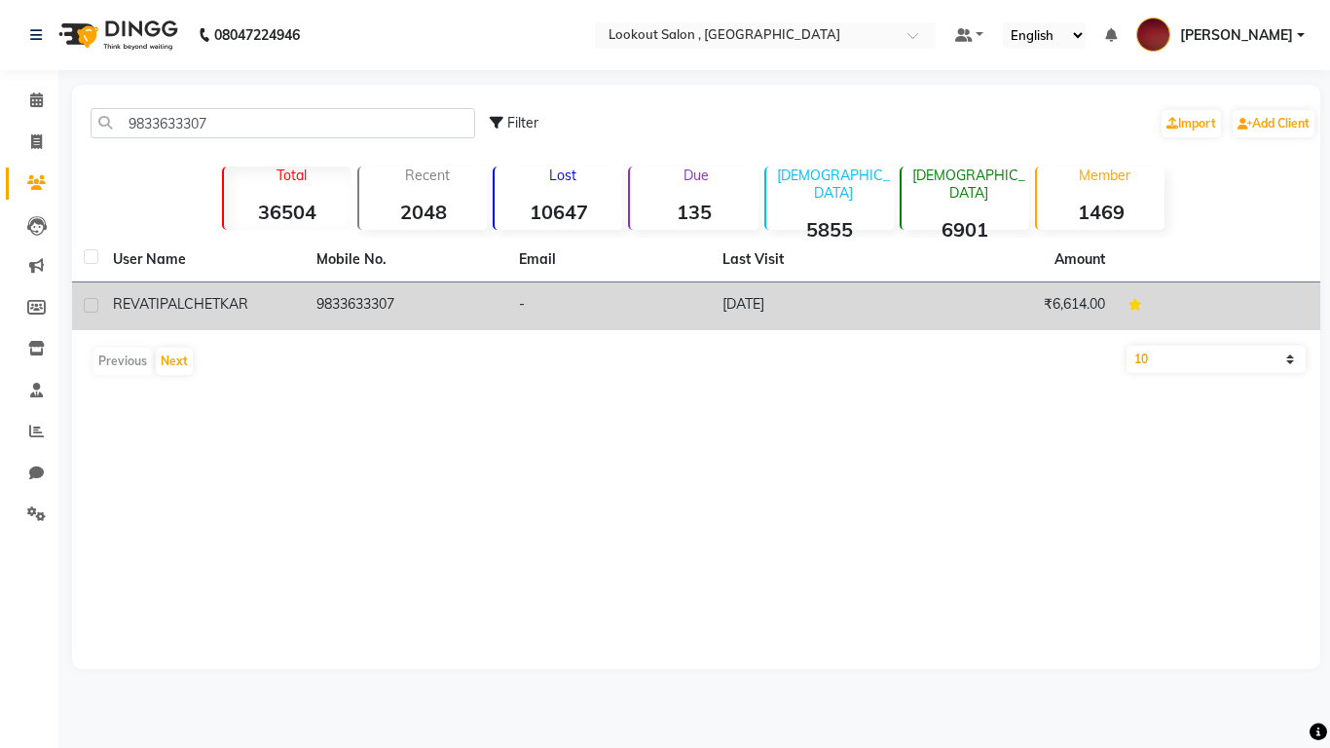
click at [291, 297] on div "[PERSON_NAME]" at bounding box center [203, 304] width 180 height 20
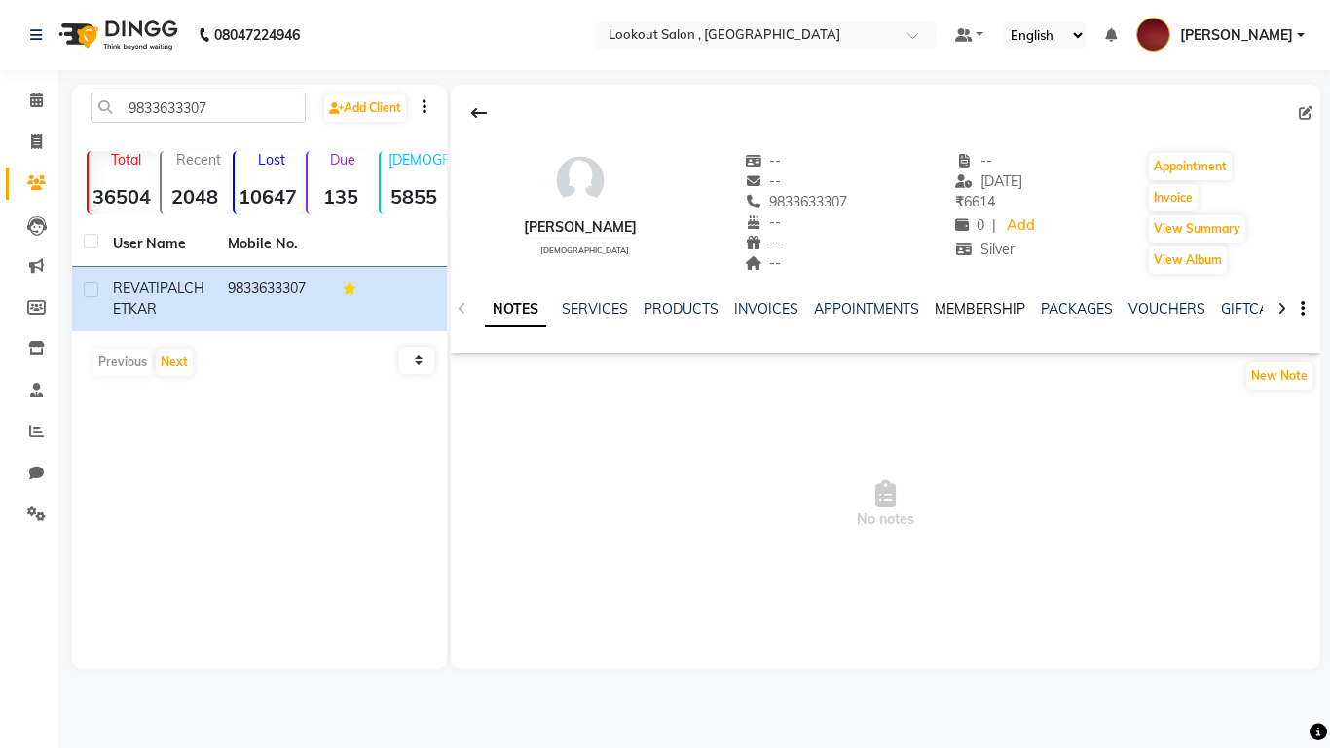
click at [980, 307] on link "MEMBERSHIP" at bounding box center [980, 309] width 91 height 18
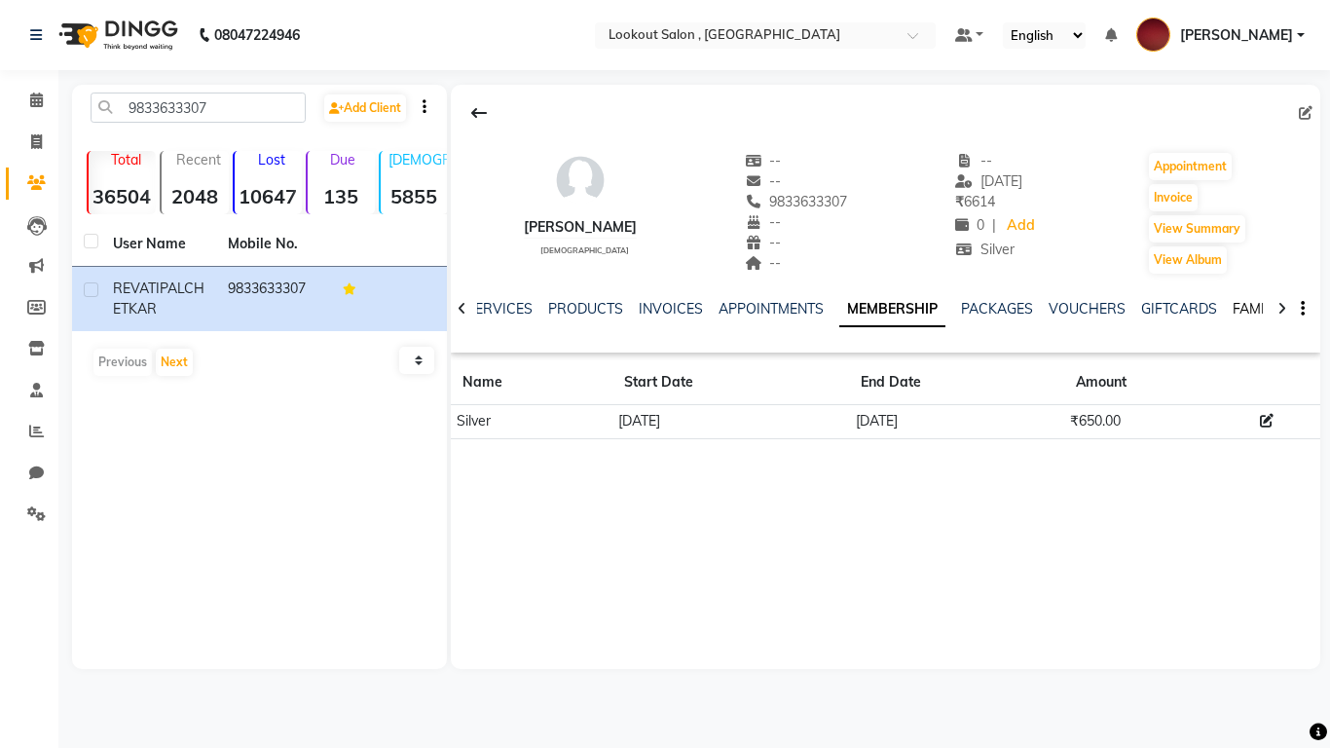
click at [1233, 307] on link "FAMILY" at bounding box center [1256, 309] width 47 height 18
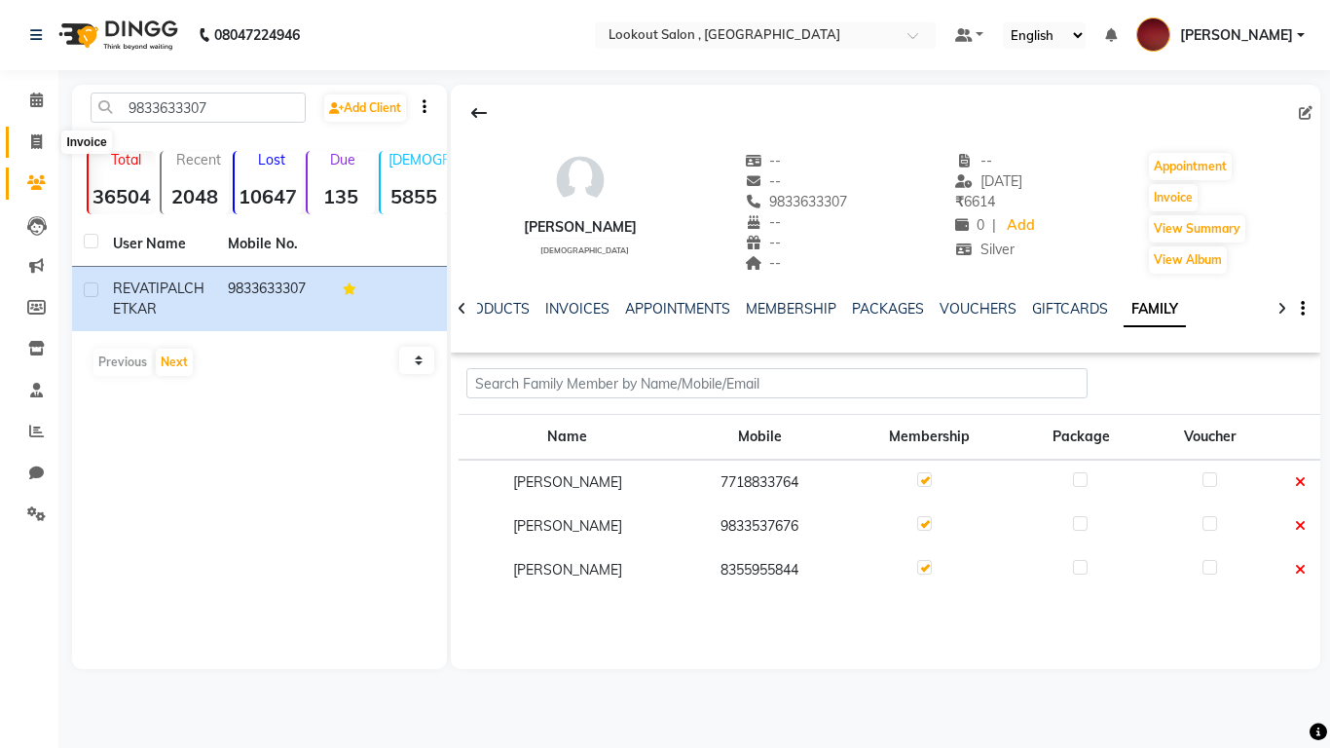
click at [31, 141] on icon at bounding box center [36, 141] width 11 height 15
select select "service"
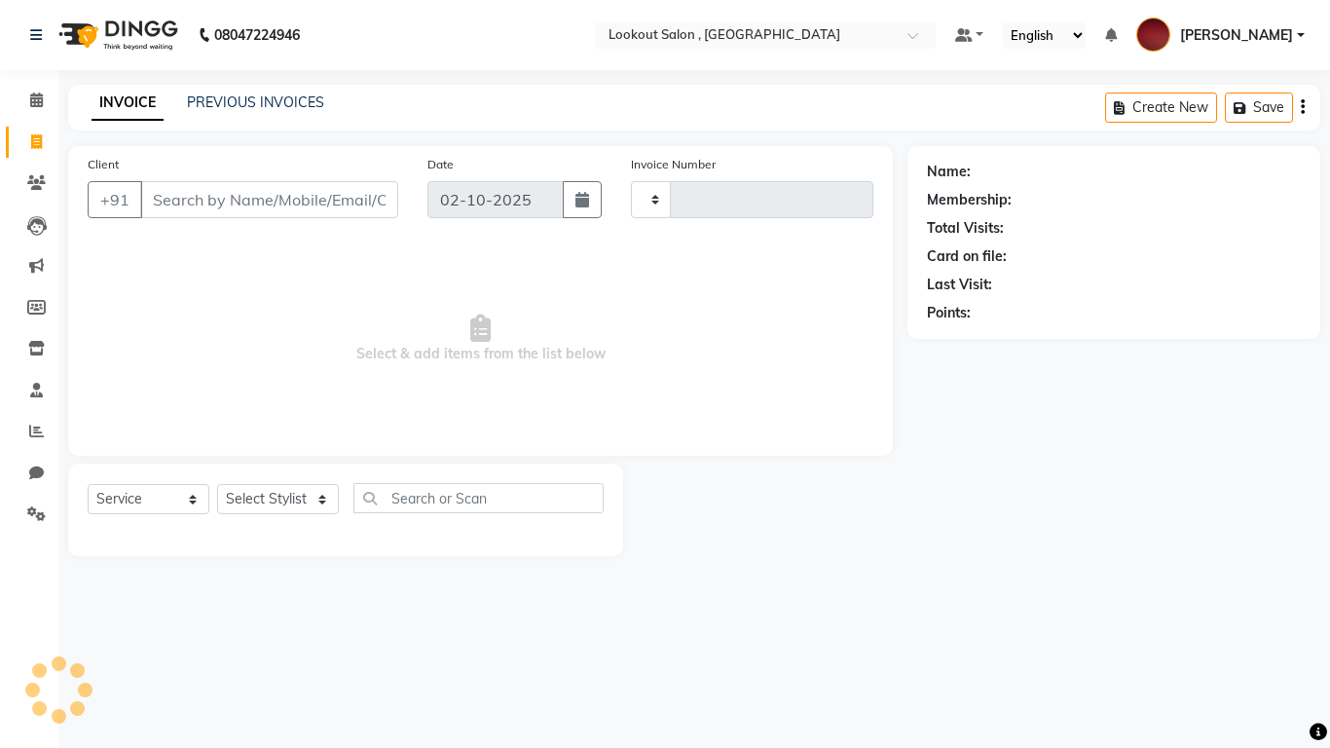
type input "7290"
select select "151"
drag, startPoint x: 235, startPoint y: 204, endPoint x: 377, endPoint y: 203, distance: 142.2
click at [235, 204] on input "Client" at bounding box center [269, 199] width 258 height 37
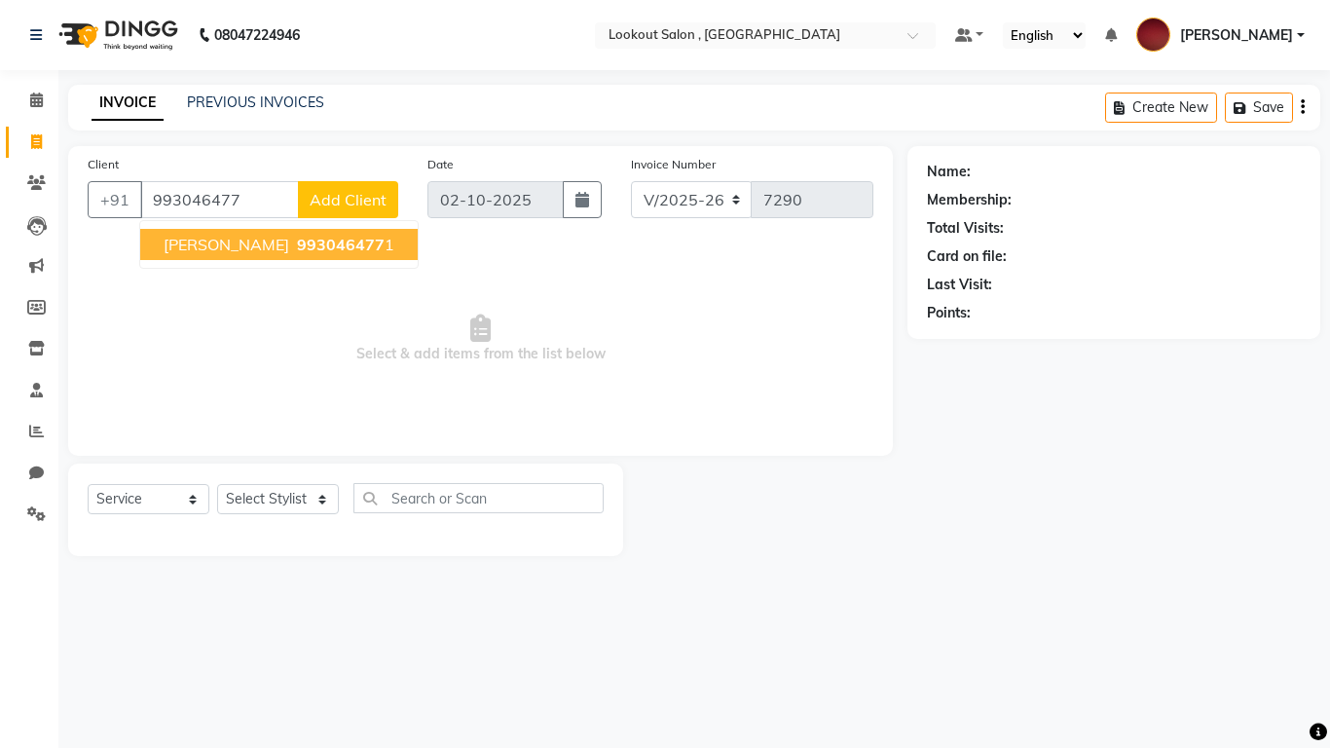
click at [218, 247] on span "[PERSON_NAME]" at bounding box center [227, 244] width 126 height 19
type input "9930464771"
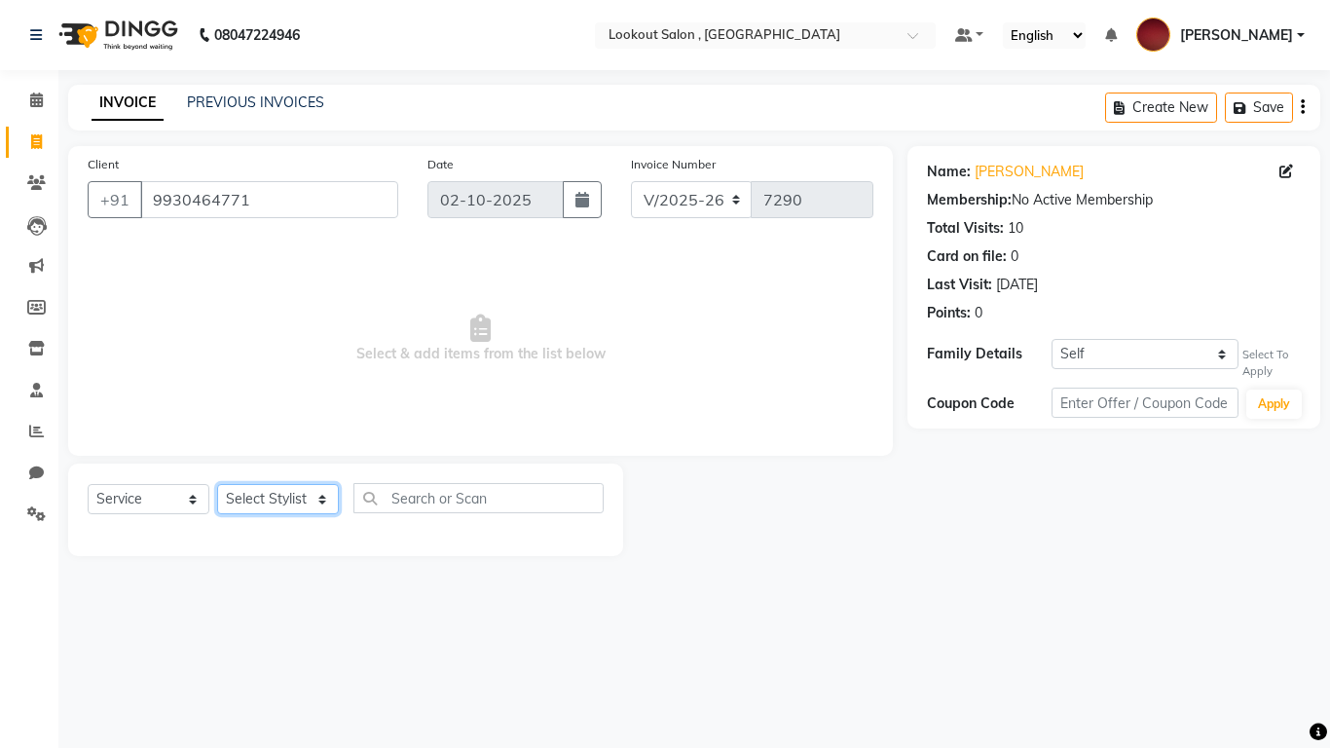
click at [281, 498] on select "Select Stylist [PERSON_NAME] [PERSON_NAME] [PERSON_NAME] [PERSON_NAME] [PERSON_…" at bounding box center [278, 499] width 122 height 30
select select "11497"
click at [217, 484] on select "Select Stylist [PERSON_NAME] [PERSON_NAME] [PERSON_NAME] [PERSON_NAME] [PERSON_…" at bounding box center [278, 499] width 122 height 30
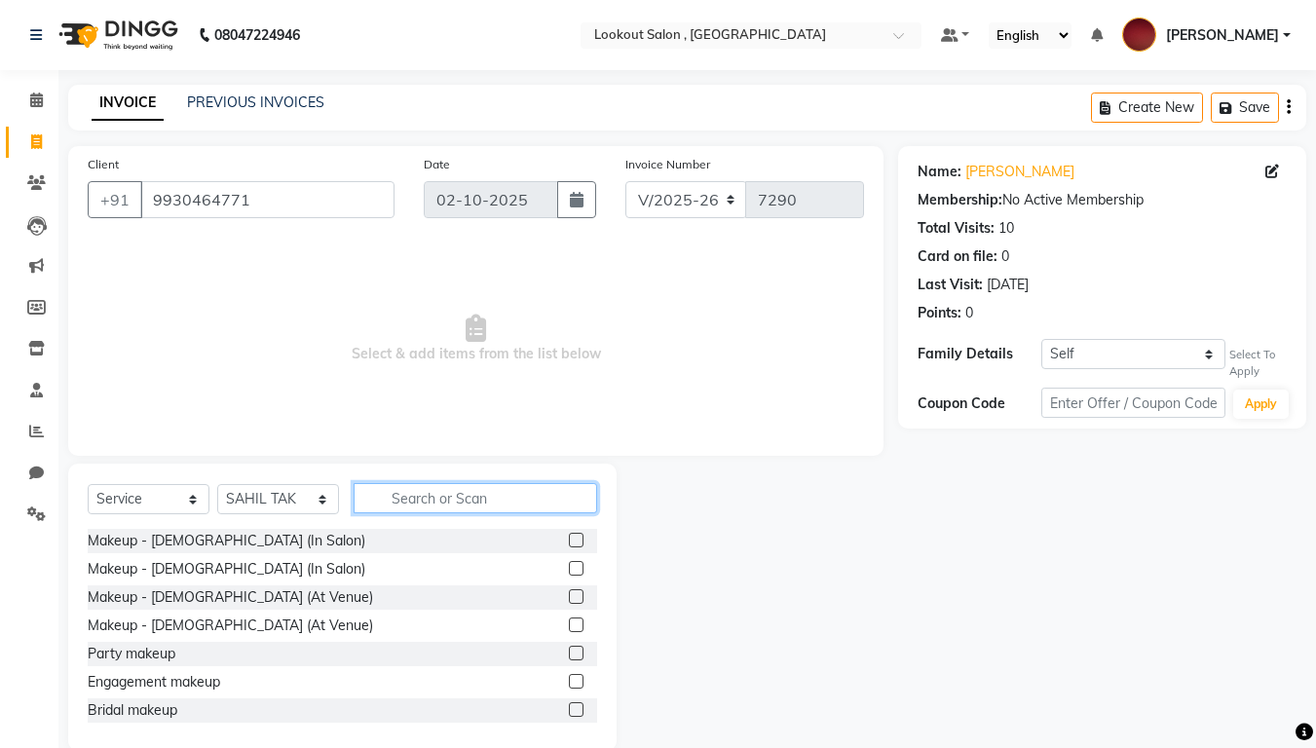
click at [423, 500] on input "text" at bounding box center [474, 498] width 243 height 30
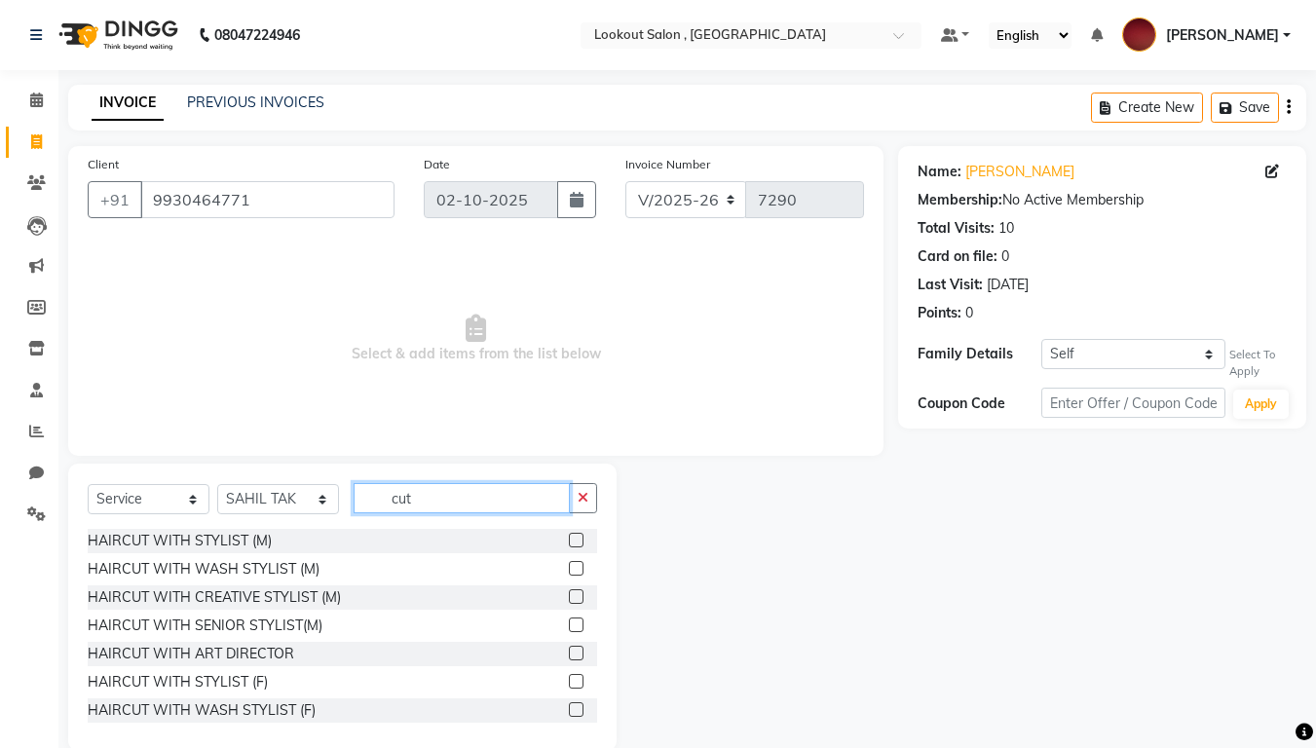
type input "cut"
click at [569, 620] on label at bounding box center [576, 624] width 15 height 15
click at [569, 620] on input "checkbox" at bounding box center [575, 625] width 13 height 13
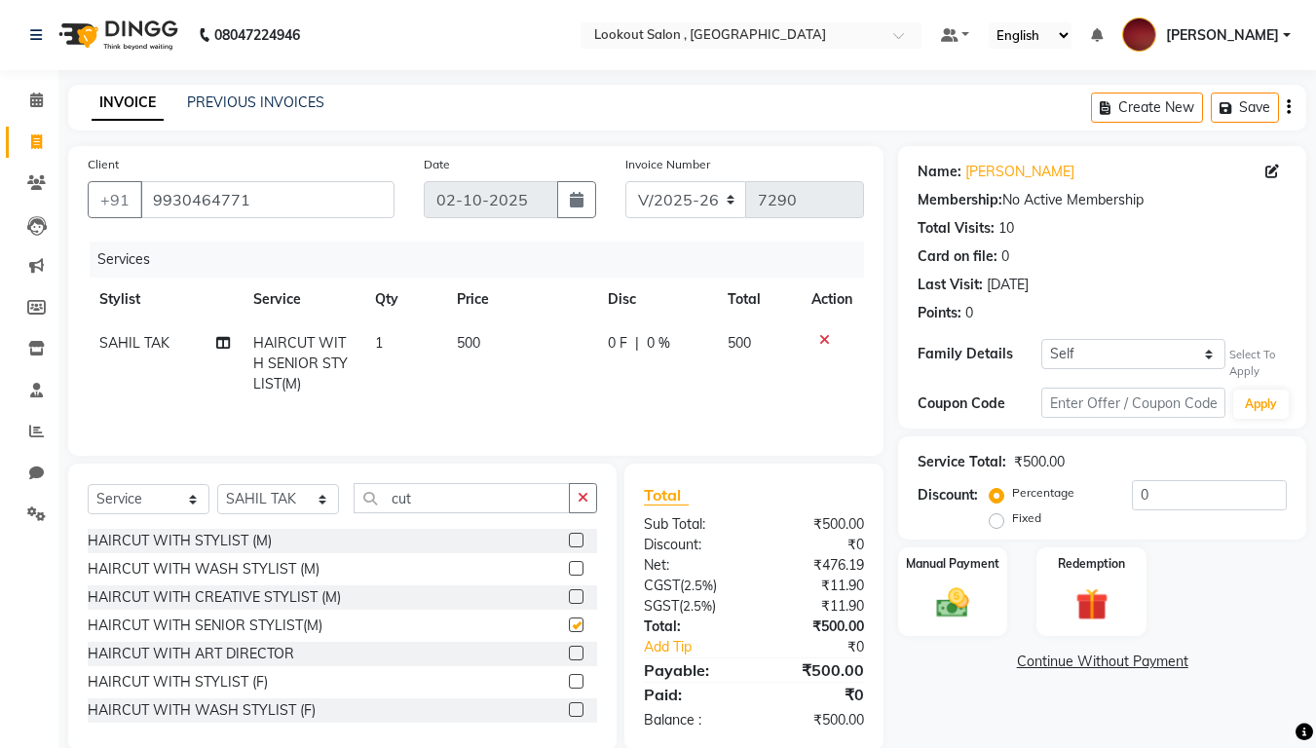
checkbox input "false"
drag, startPoint x: 430, startPoint y: 501, endPoint x: 314, endPoint y: 494, distance: 117.0
click at [314, 494] on div "Select Service Product Membership Package Voucher Prepaid Gift Card Select Styl…" at bounding box center [342, 506] width 509 height 46
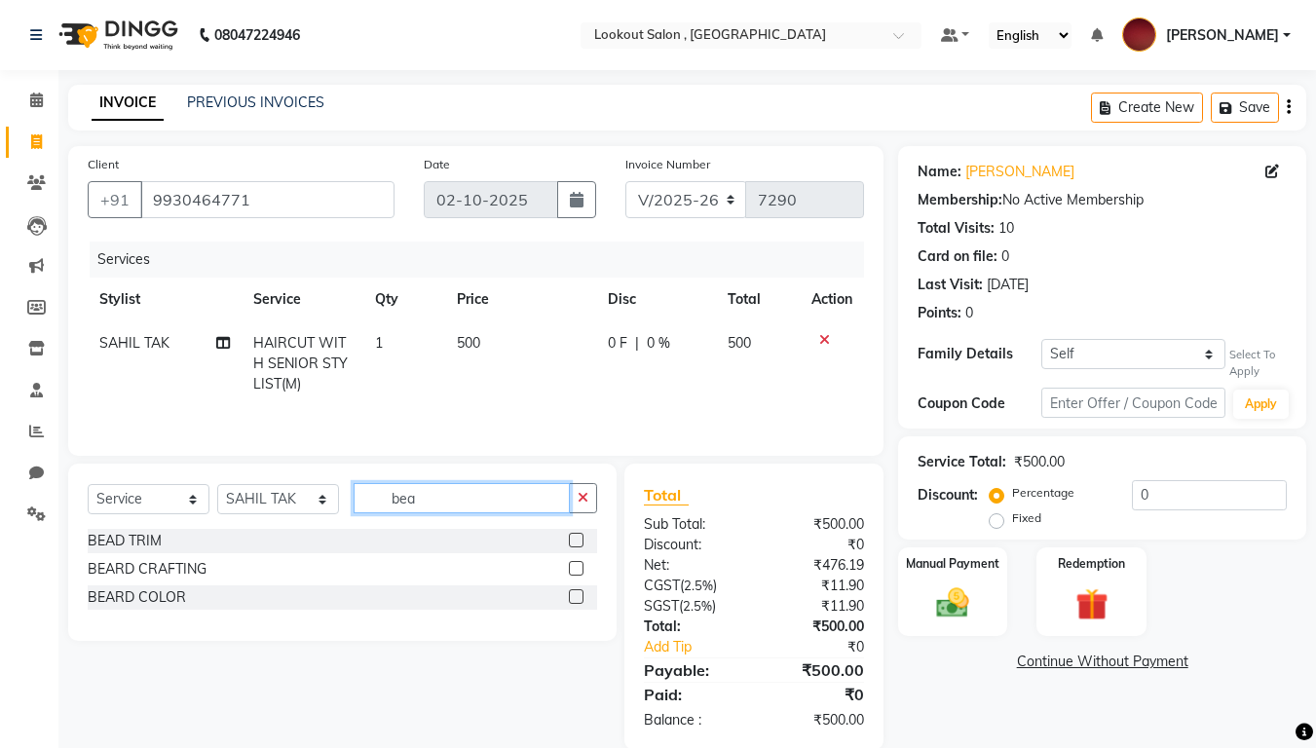
type input "bea"
click at [578, 568] on label at bounding box center [576, 568] width 15 height 15
click at [578, 568] on input "checkbox" at bounding box center [575, 569] width 13 height 13
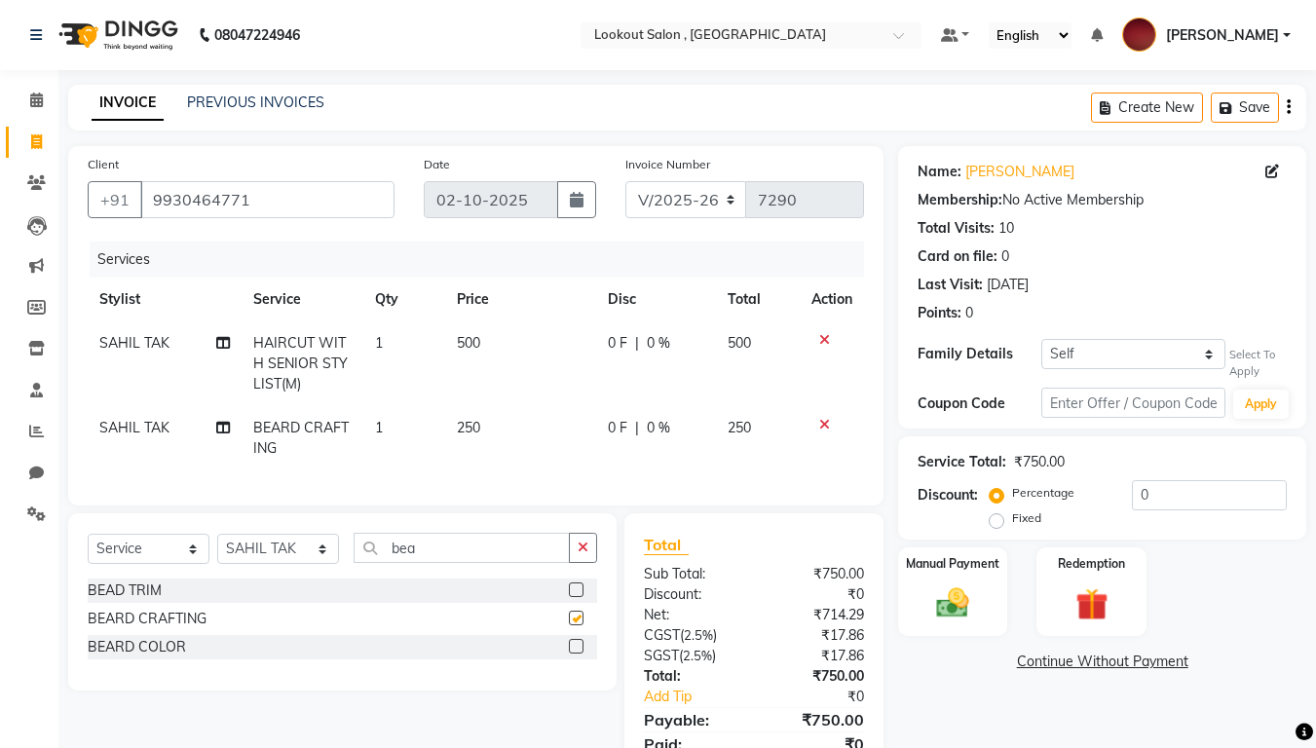
checkbox input "false"
click at [140, 558] on select "Select Service Product Membership Package Voucher Prepaid Gift Card" at bounding box center [149, 549] width 122 height 30
select select "product"
click at [88, 548] on select "Select Service Product Membership Package Voucher Prepaid Gift Card" at bounding box center [149, 549] width 122 height 30
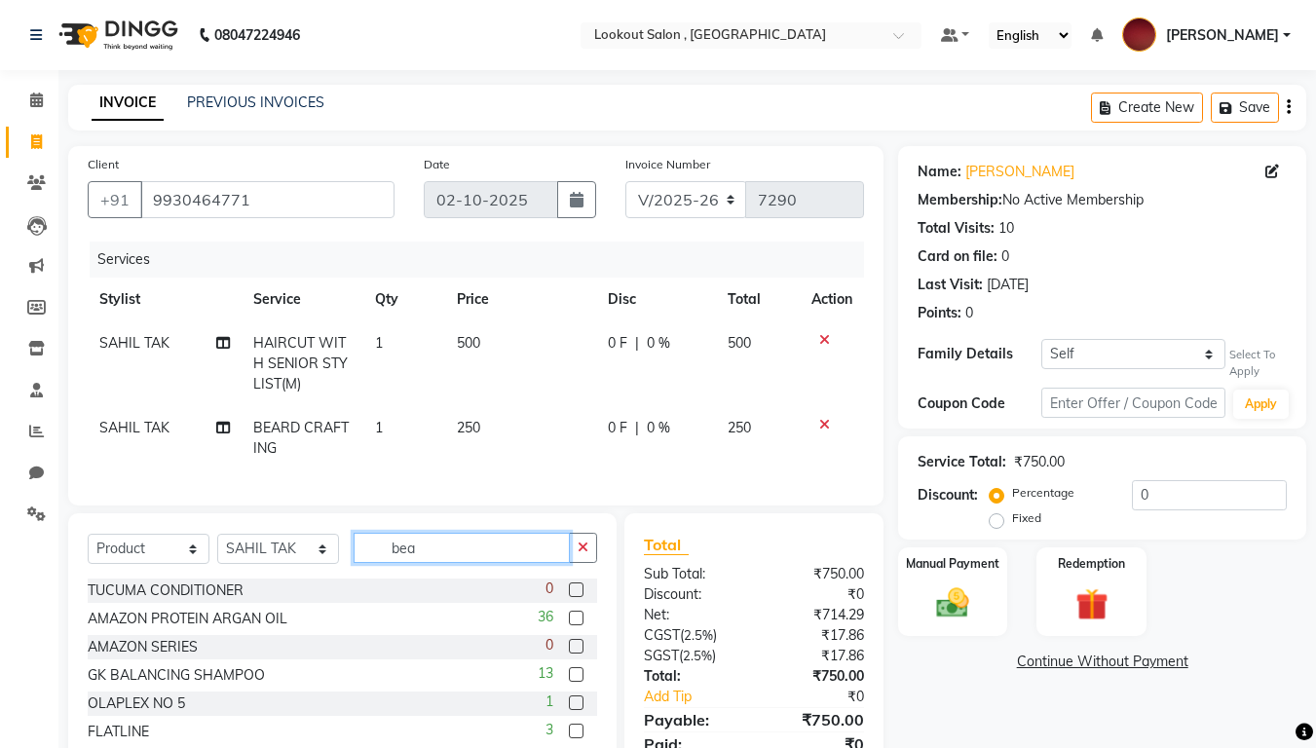
drag, startPoint x: 437, startPoint y: 562, endPoint x: 379, endPoint y: 563, distance: 58.4
click at [379, 563] on input "bea" at bounding box center [461, 548] width 216 height 30
type input "gear"
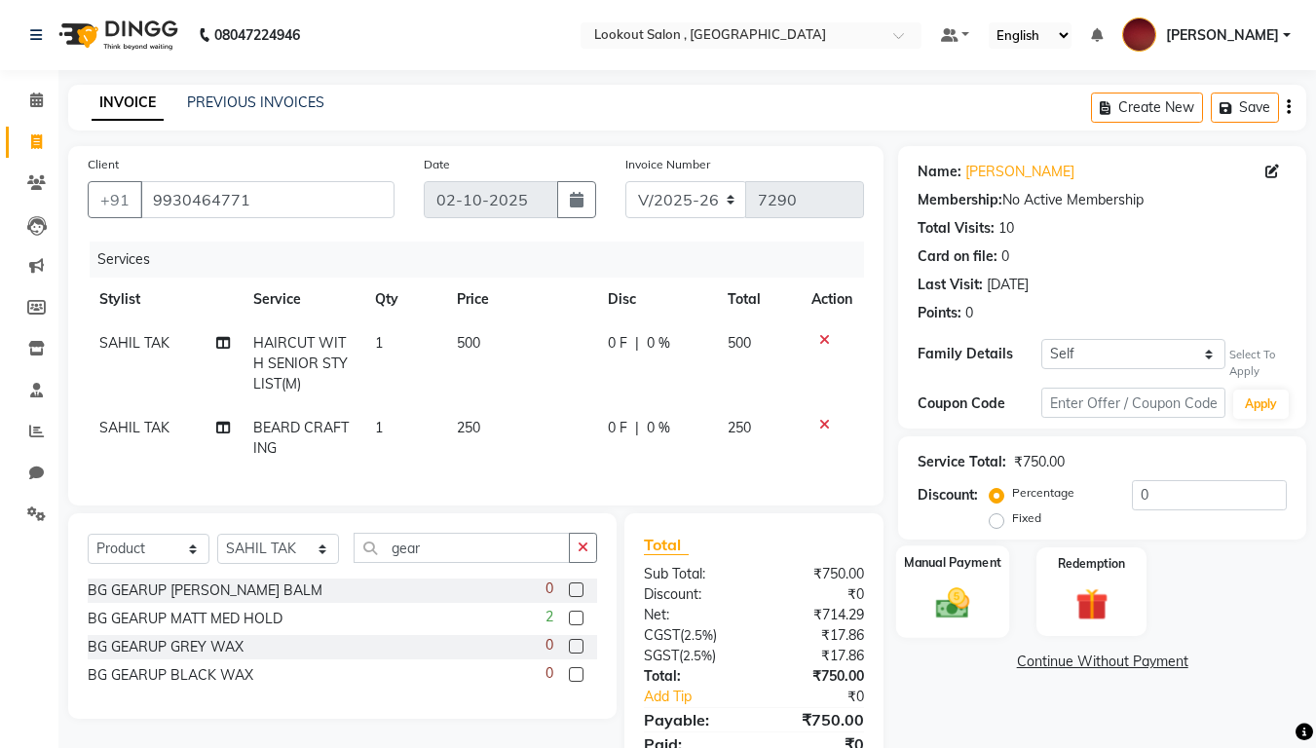
click at [949, 598] on img at bounding box center [952, 603] width 55 height 39
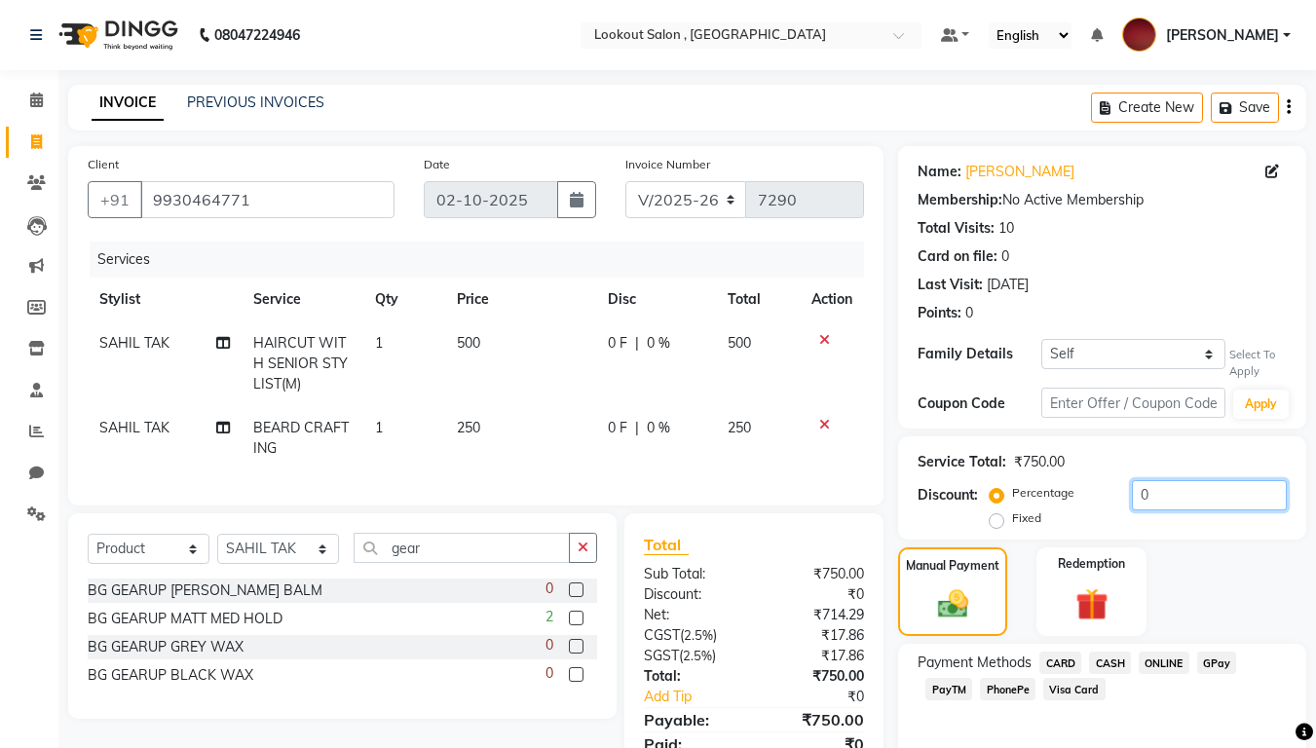
click at [1132, 496] on input "0" at bounding box center [1208, 495] width 155 height 30
type input "20"
click at [1242, 117] on button "Save" at bounding box center [1244, 108] width 68 height 30
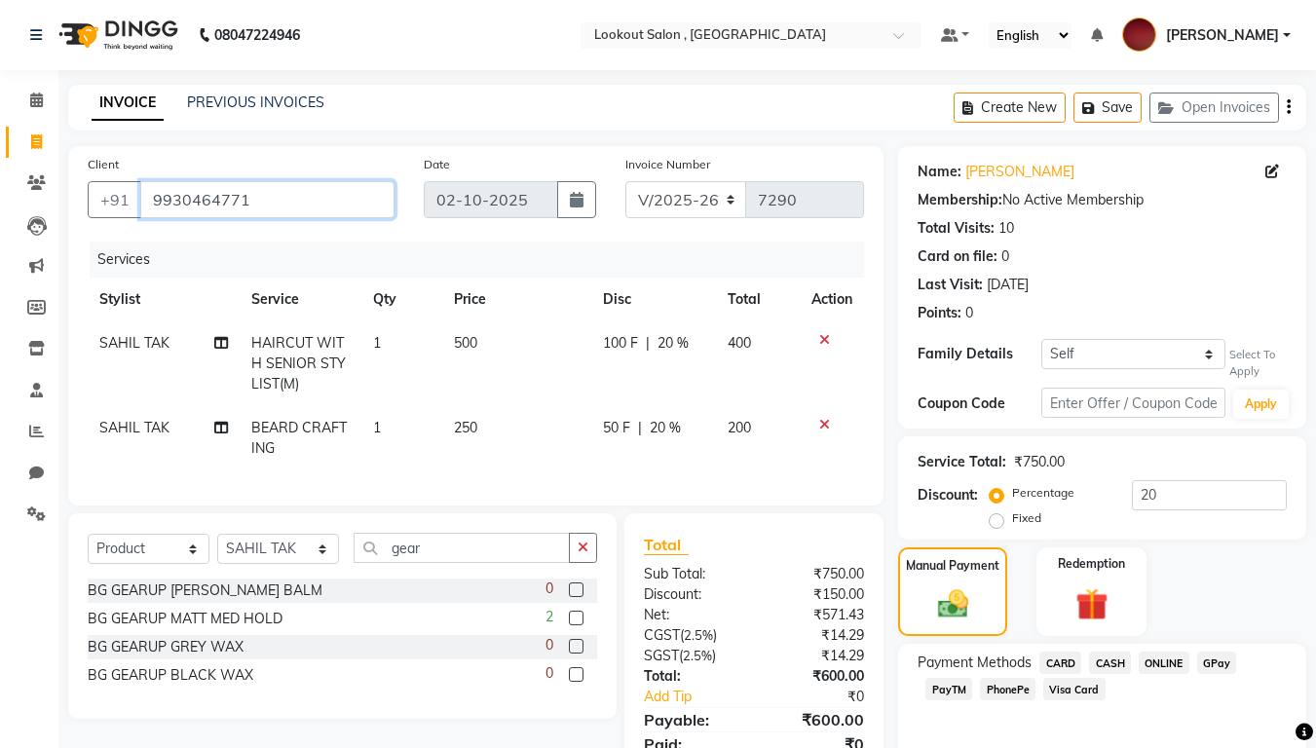
drag, startPoint x: 92, startPoint y: 190, endPoint x: 67, endPoint y: 192, distance: 24.4
click at [67, 191] on div "Client [PHONE_NUMBER] Date [DATE] Invoice Number V/2025 V/[PHONE_NUMBER] Servic…" at bounding box center [476, 473] width 844 height 654
type input "7"
type input "0"
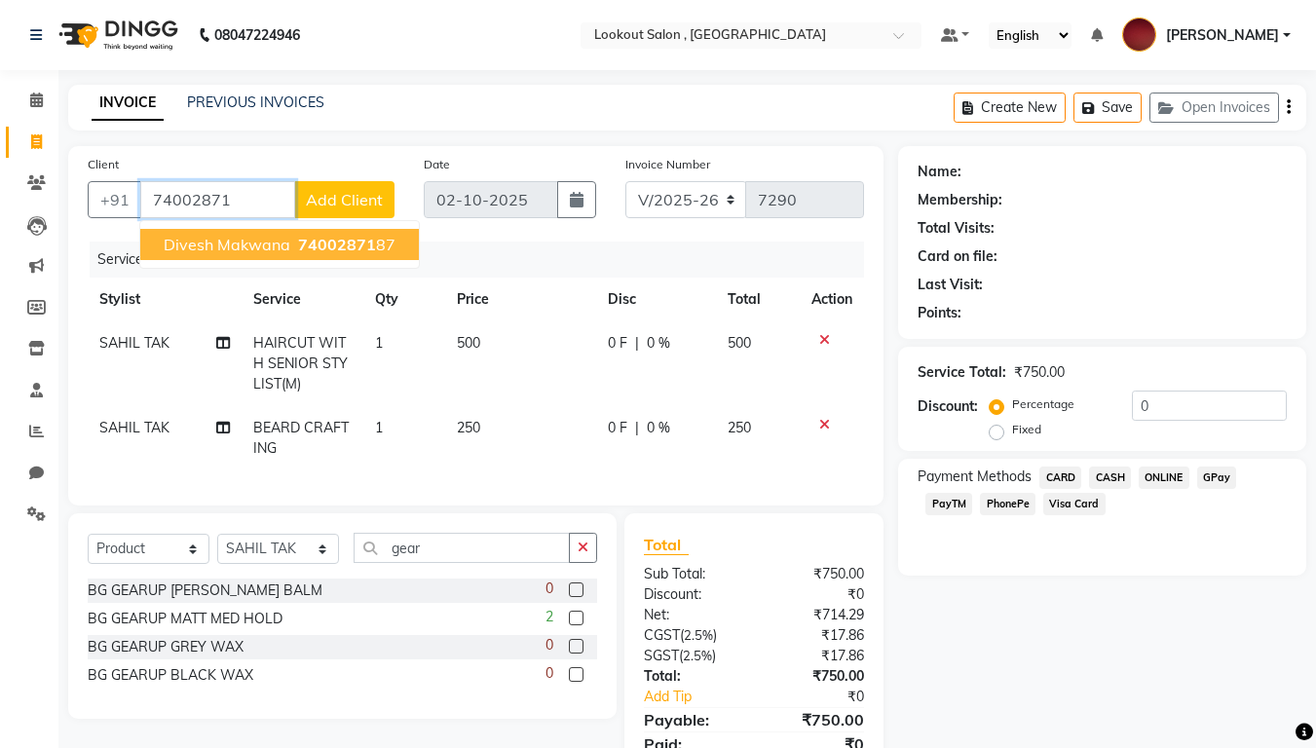
click at [267, 244] on span "divesh makwana" at bounding box center [227, 244] width 127 height 19
type input "7400287187"
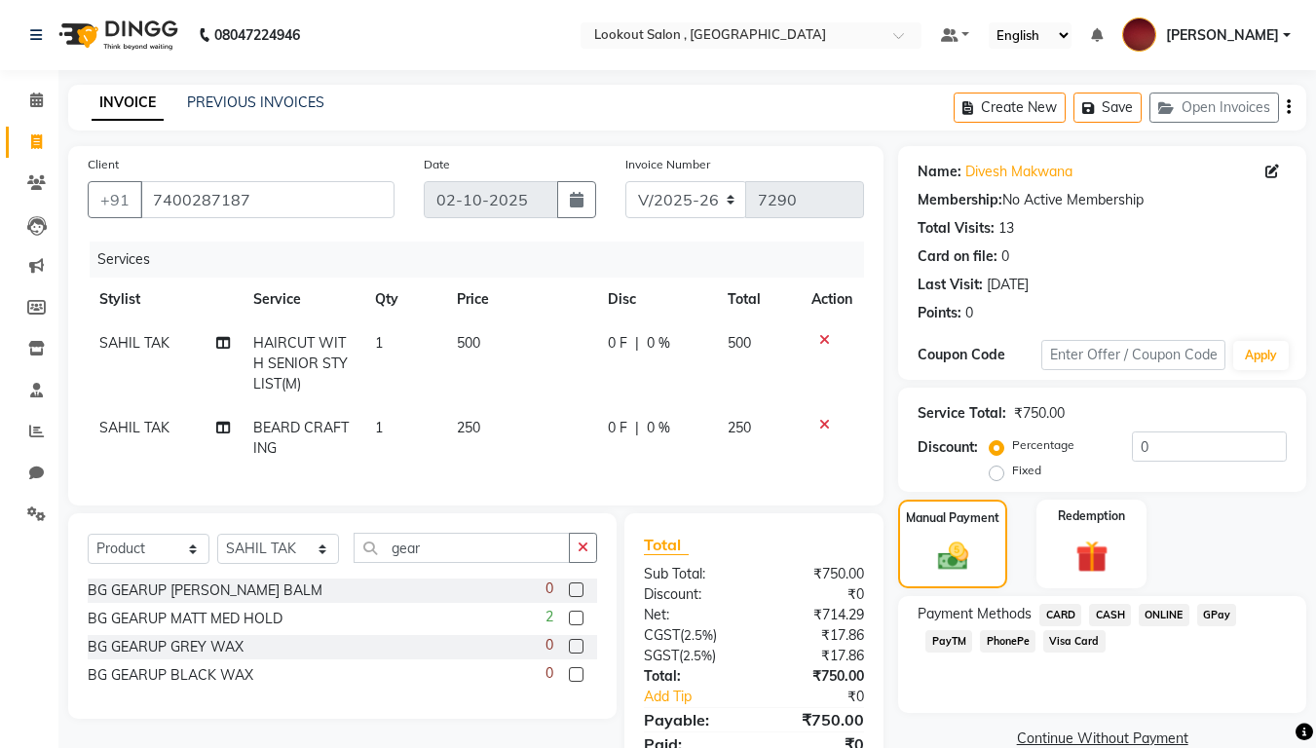
click at [826, 422] on icon at bounding box center [824, 425] width 11 height 14
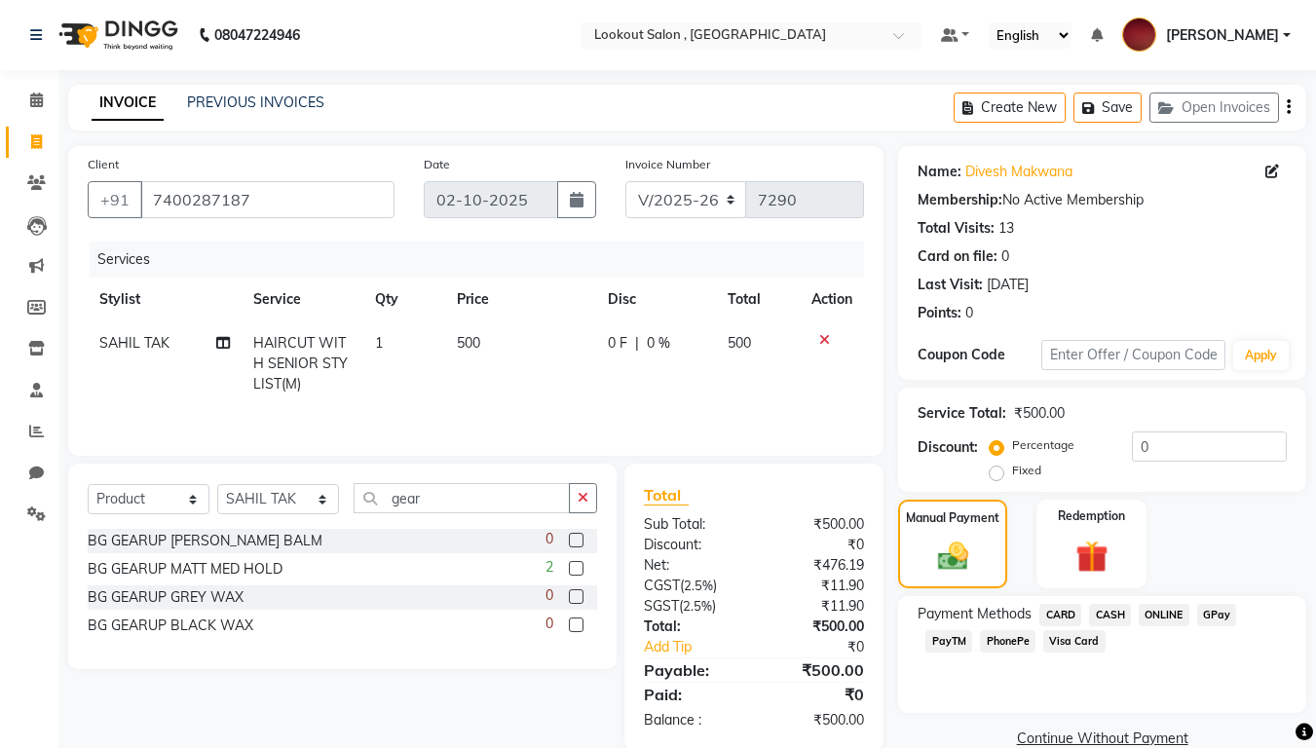
click at [150, 347] on span "SAHIL TAK" at bounding box center [134, 343] width 70 height 18
select select "11497"
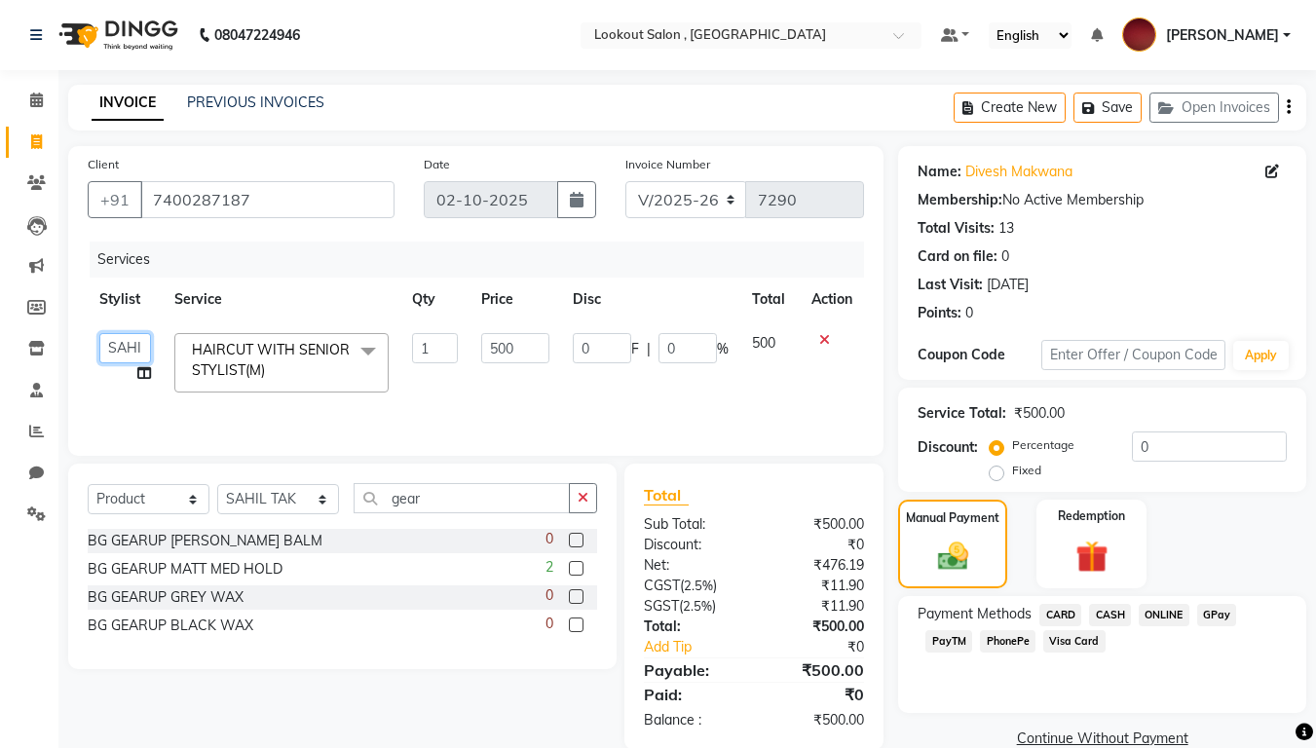
click at [130, 342] on select "[PERSON_NAME] [PERSON_NAME] [PERSON_NAME] [PERSON_NAME] [PERSON_NAME] kuldeep N…" at bounding box center [125, 348] width 52 height 30
select select "90900"
click at [777, 373] on td "500" at bounding box center [769, 362] width 59 height 83
click at [283, 494] on select "Select Stylist [PERSON_NAME] [PERSON_NAME] [PERSON_NAME] [PERSON_NAME] [PERSON_…" at bounding box center [278, 499] width 122 height 30
select select "90900"
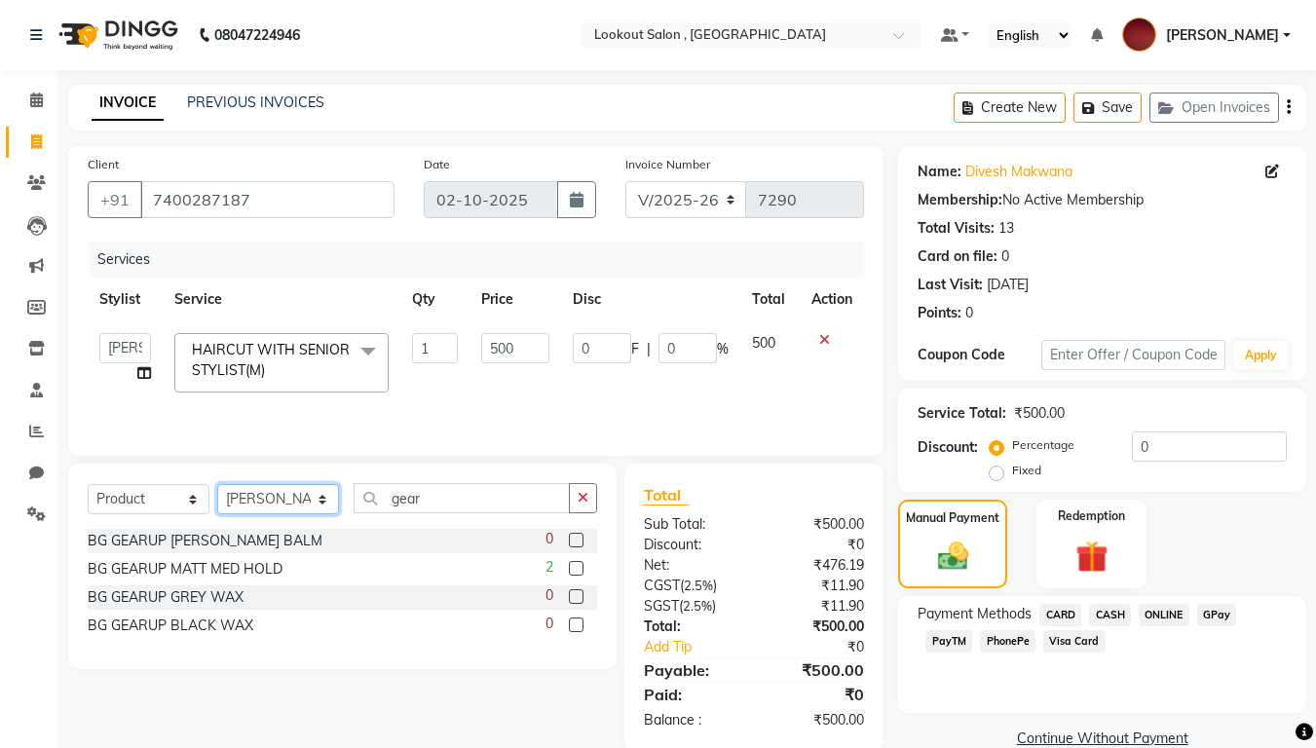
click at [217, 484] on select "Select Stylist [PERSON_NAME] [PERSON_NAME] [PERSON_NAME] [PERSON_NAME] [PERSON_…" at bounding box center [278, 499] width 122 height 30
drag, startPoint x: 438, startPoint y: 497, endPoint x: 309, endPoint y: 483, distance: 130.2
click at [315, 484] on div "Select Service Product Membership Package Voucher Prepaid Gift Card Select Styl…" at bounding box center [342, 506] width 509 height 46
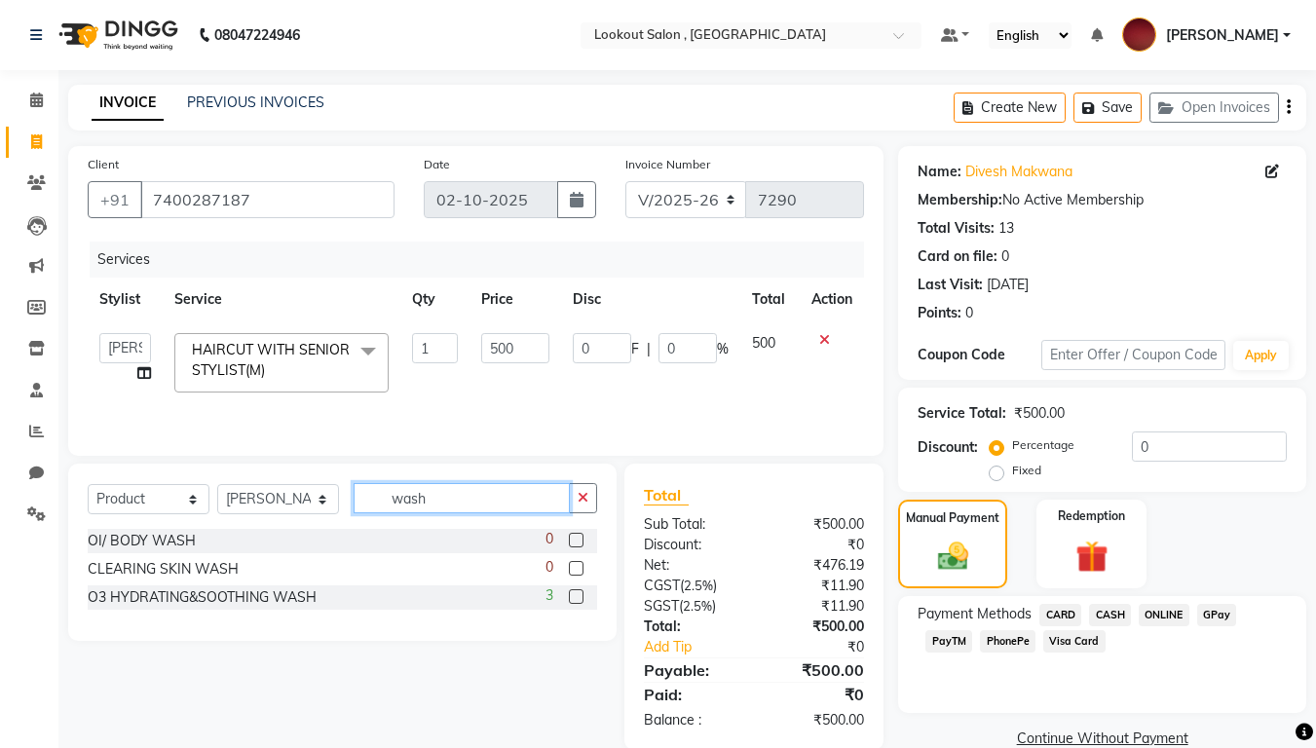
type input "wash"
click at [178, 501] on select "Select Service Product Membership Package Voucher Prepaid Gift Card" at bounding box center [149, 499] width 122 height 30
select select "service"
click at [88, 484] on select "Select Service Product Membership Package Voucher Prepaid Gift Card" at bounding box center [149, 499] width 122 height 30
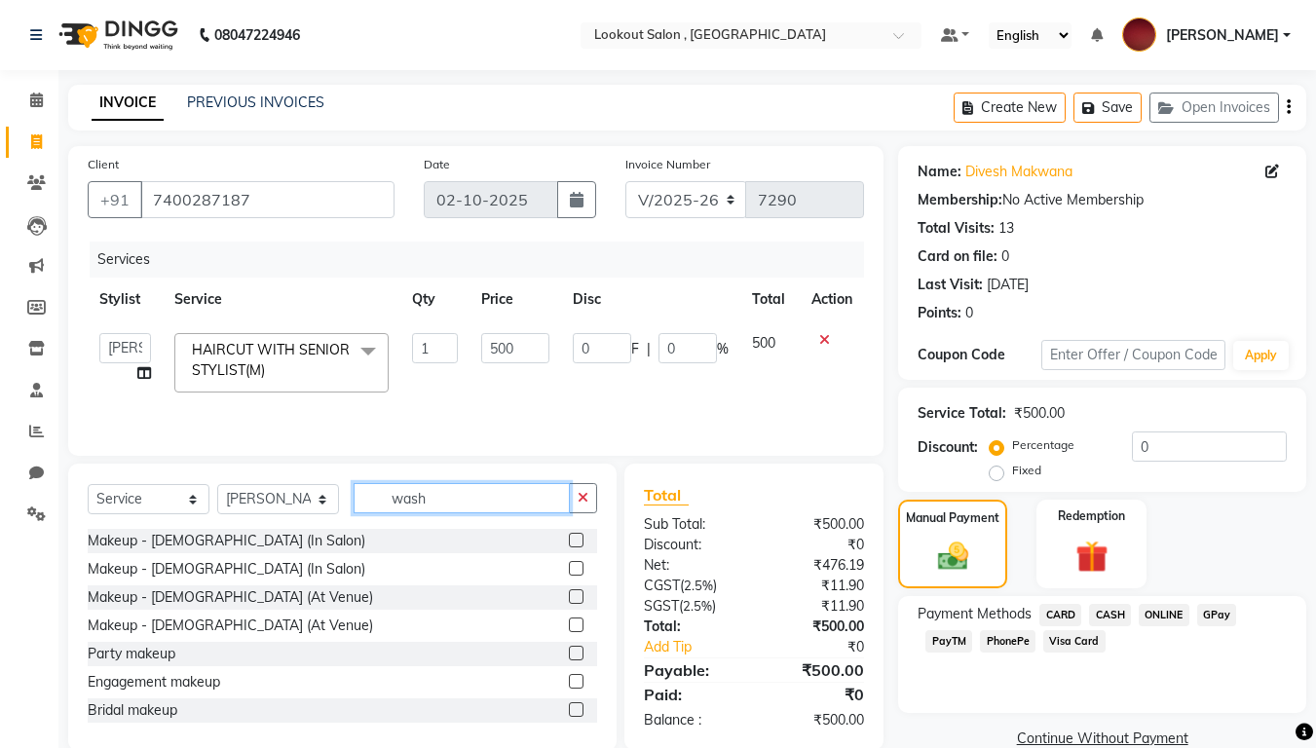
click at [445, 499] on input "wash" at bounding box center [461, 498] width 216 height 30
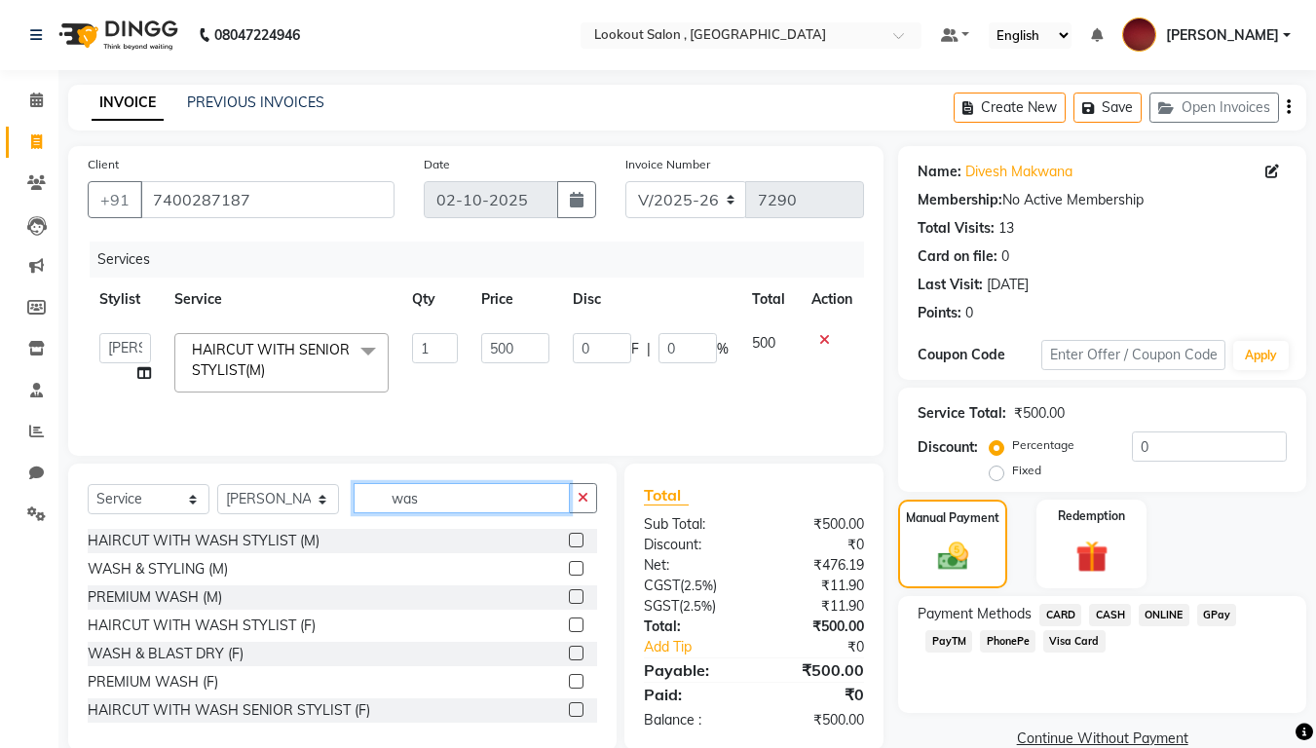
type input "was"
click at [569, 565] on label at bounding box center [576, 568] width 15 height 15
click at [569, 565] on input "checkbox" at bounding box center [575, 569] width 13 height 13
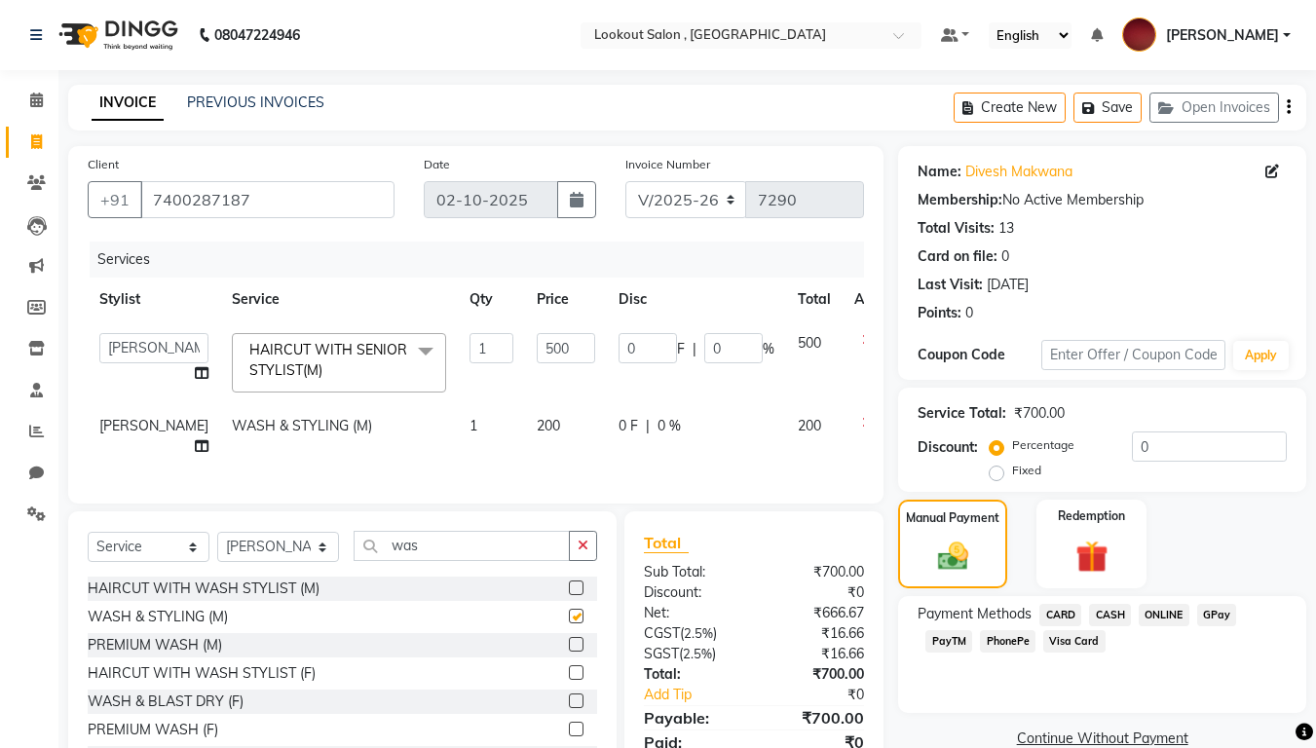
checkbox input "false"
click at [525, 427] on td "200" at bounding box center [566, 436] width 82 height 64
select select "90900"
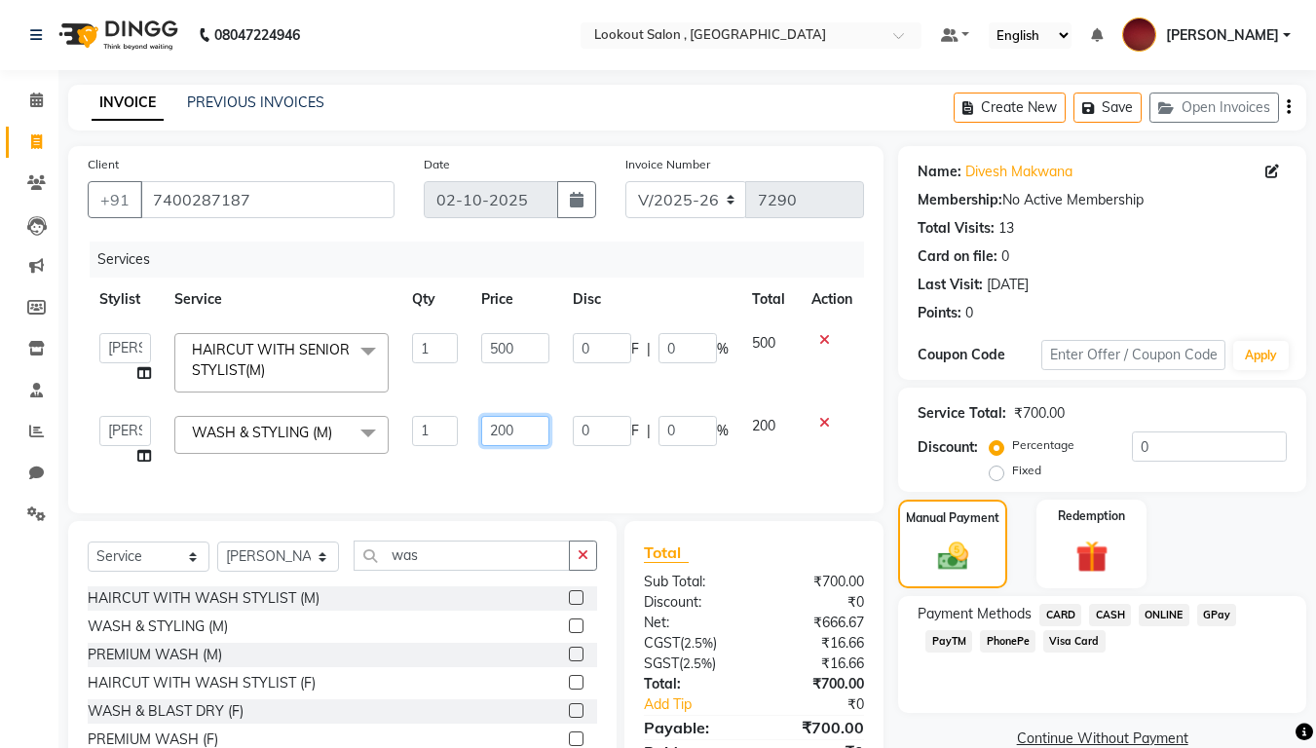
drag, startPoint x: 521, startPoint y: 423, endPoint x: 470, endPoint y: 423, distance: 50.6
click at [470, 423] on td "200" at bounding box center [514, 441] width 91 height 74
type input "100"
click at [493, 471] on td "100" at bounding box center [514, 441] width 91 height 74
select select "90900"
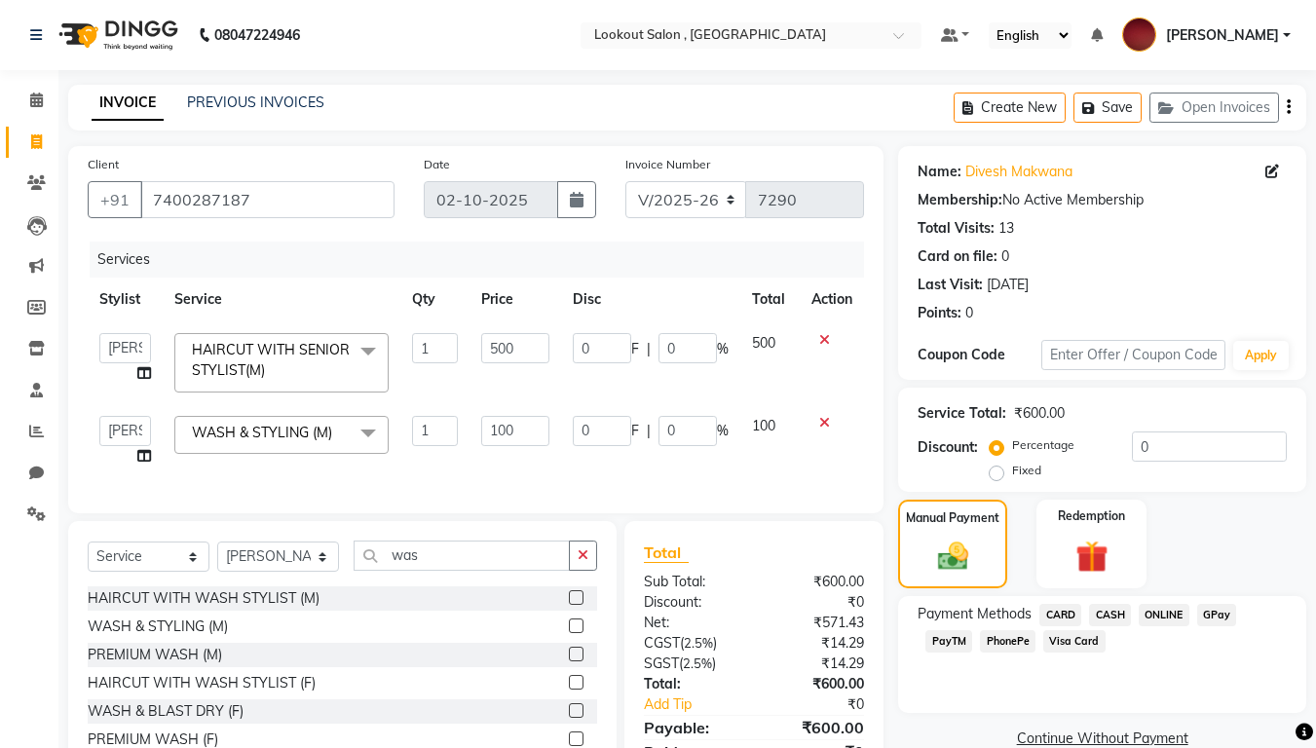
scroll to position [104, 0]
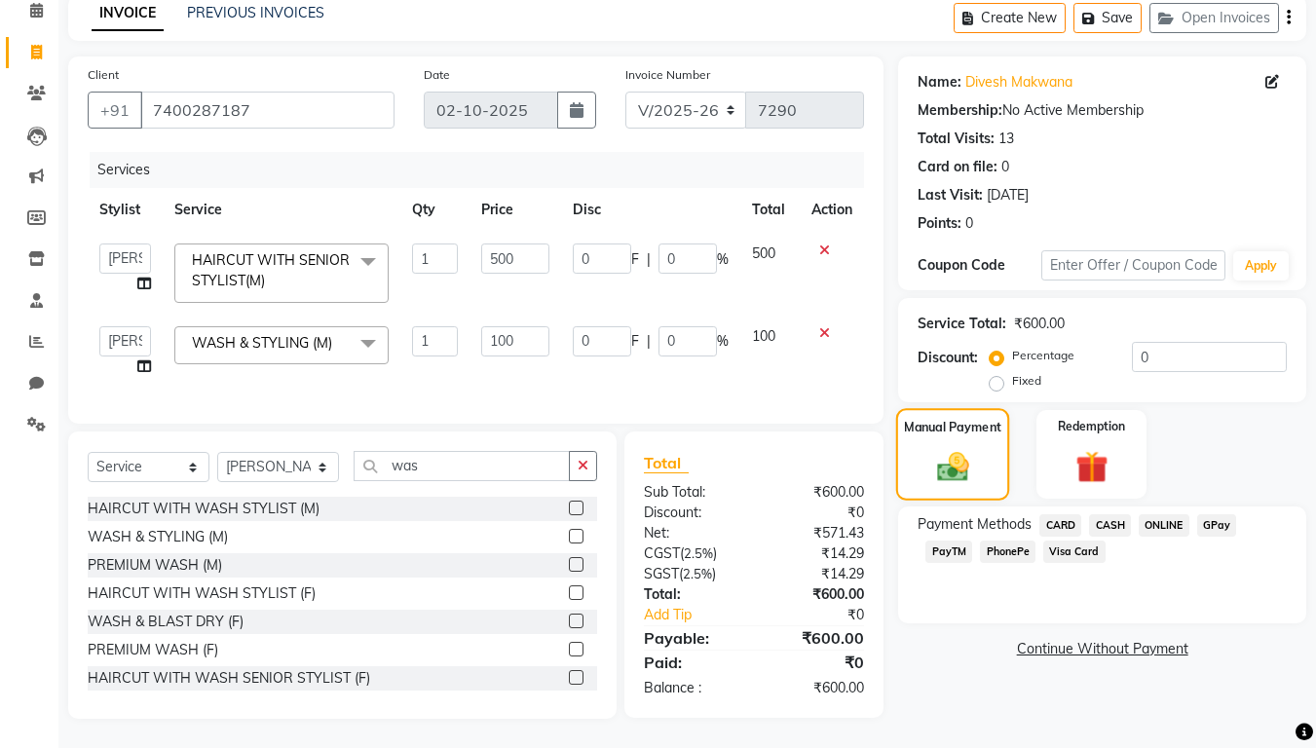
click at [948, 448] on img at bounding box center [953, 466] width 52 height 37
click at [1005, 540] on span "PhonePe" at bounding box center [1008, 551] width 56 height 22
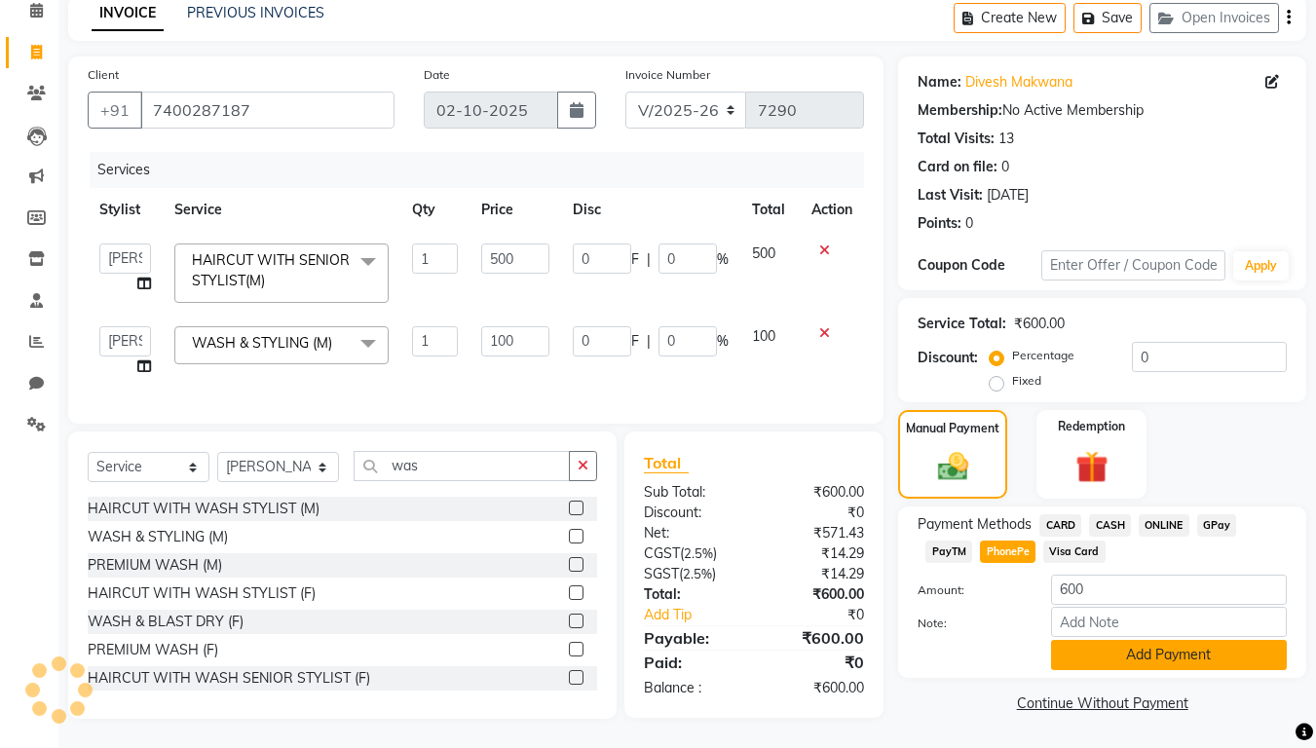
click at [1147, 623] on button "Add Payment" at bounding box center [1169, 655] width 236 height 30
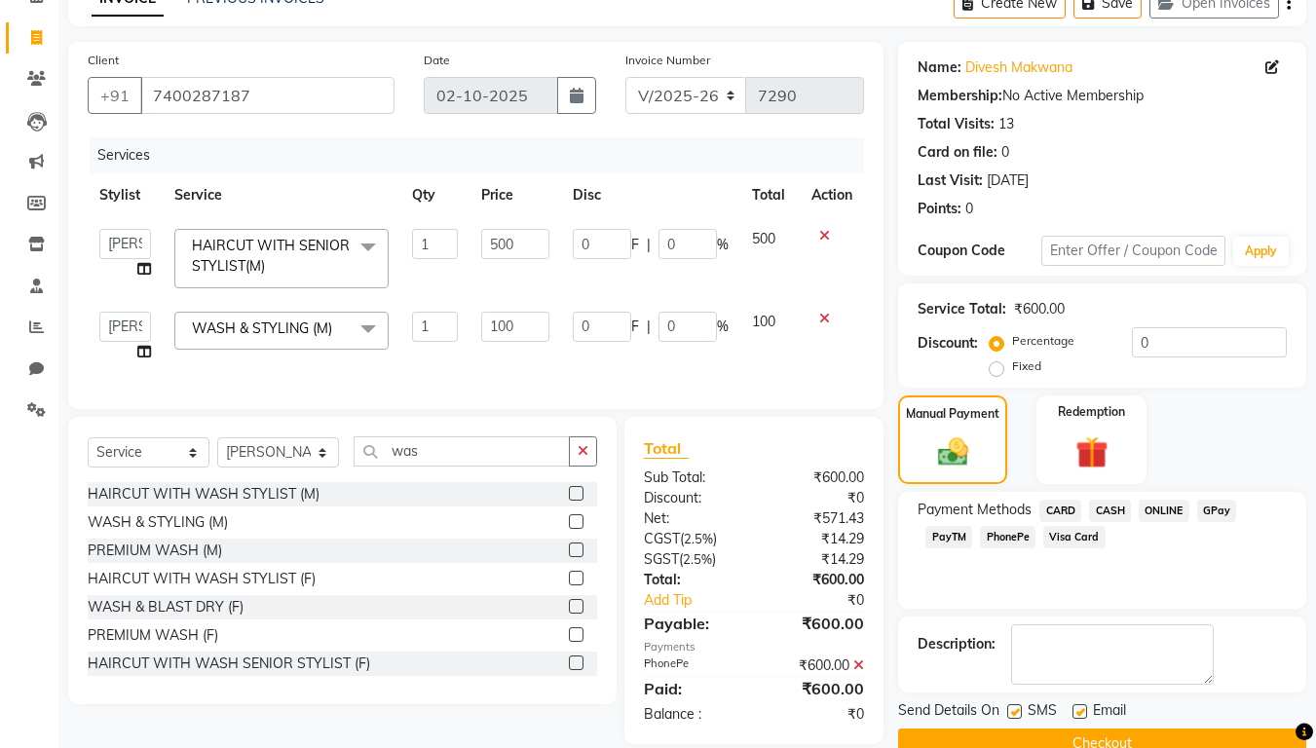
scroll to position [144, 0]
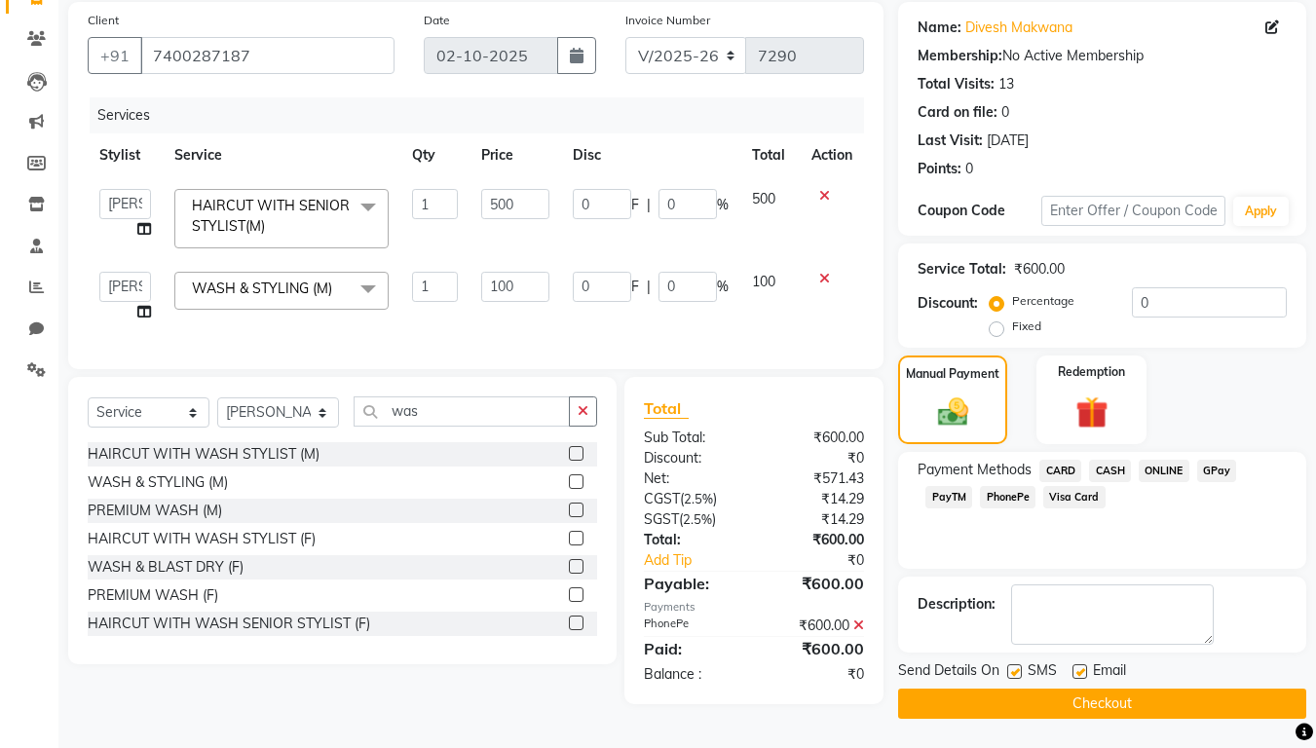
click at [1050, 623] on button "Checkout" at bounding box center [1102, 703] width 408 height 30
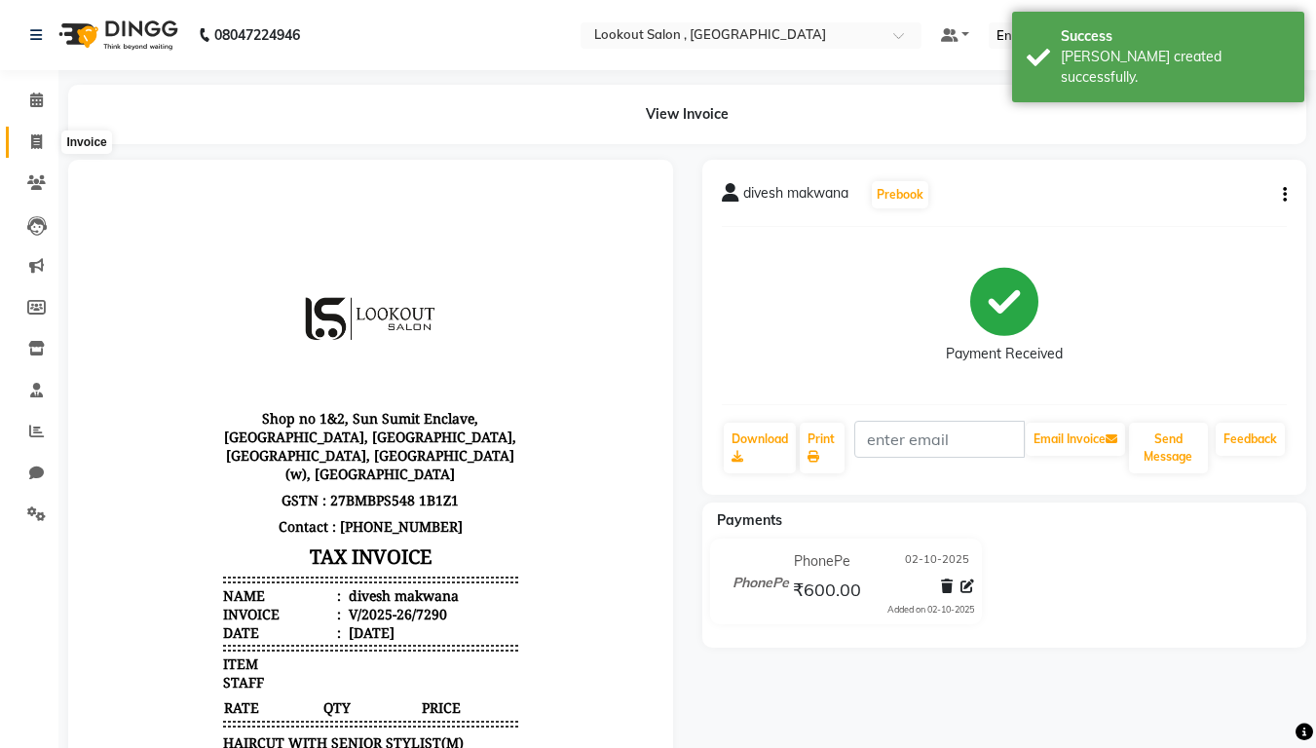
click at [39, 146] on icon at bounding box center [36, 141] width 11 height 15
select select "151"
select select "service"
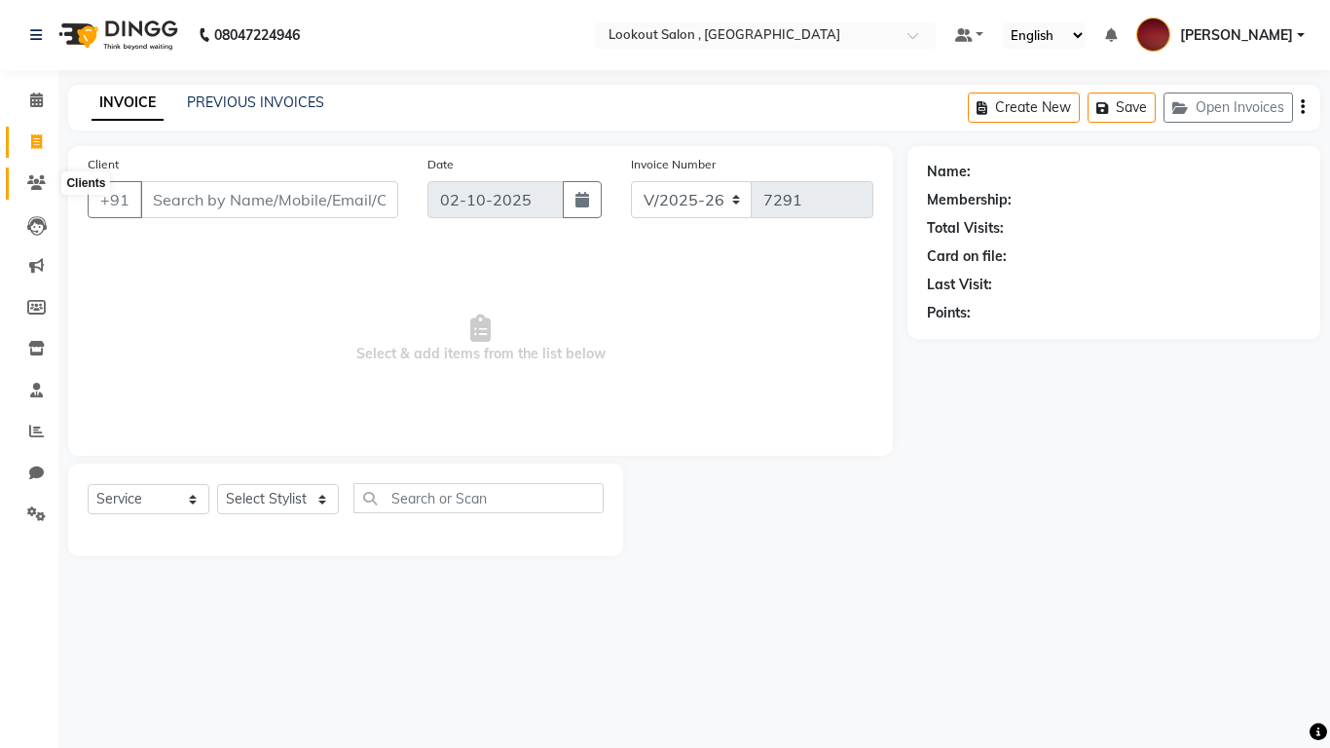
click at [34, 182] on icon at bounding box center [36, 182] width 19 height 15
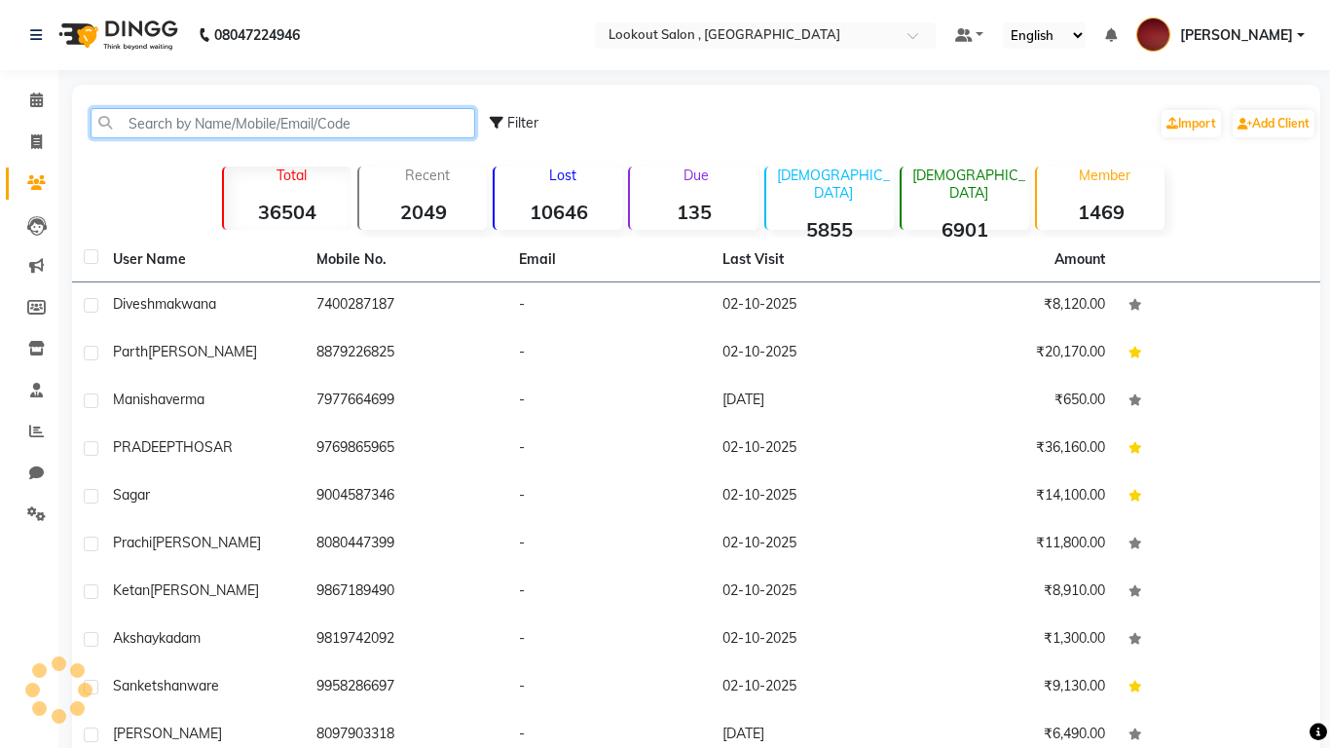
click at [188, 119] on input "text" at bounding box center [283, 123] width 385 height 30
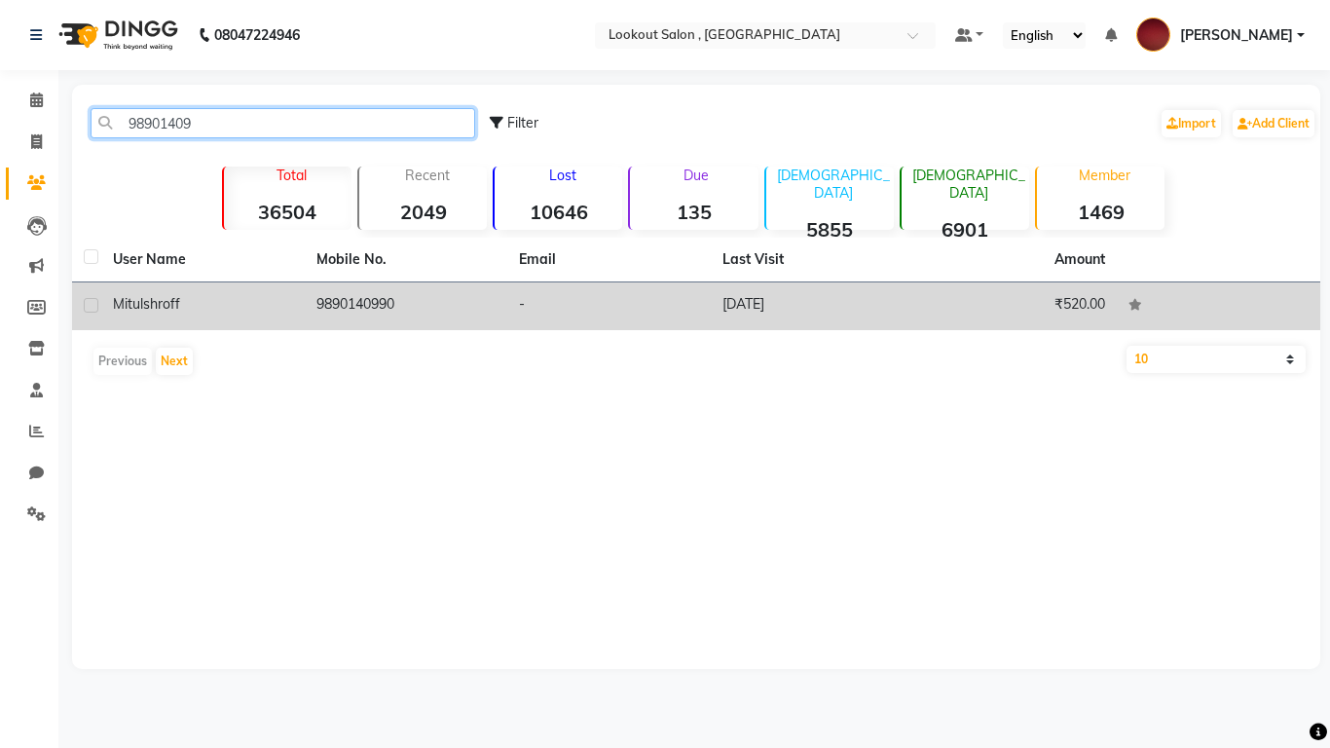
type input "98901409"
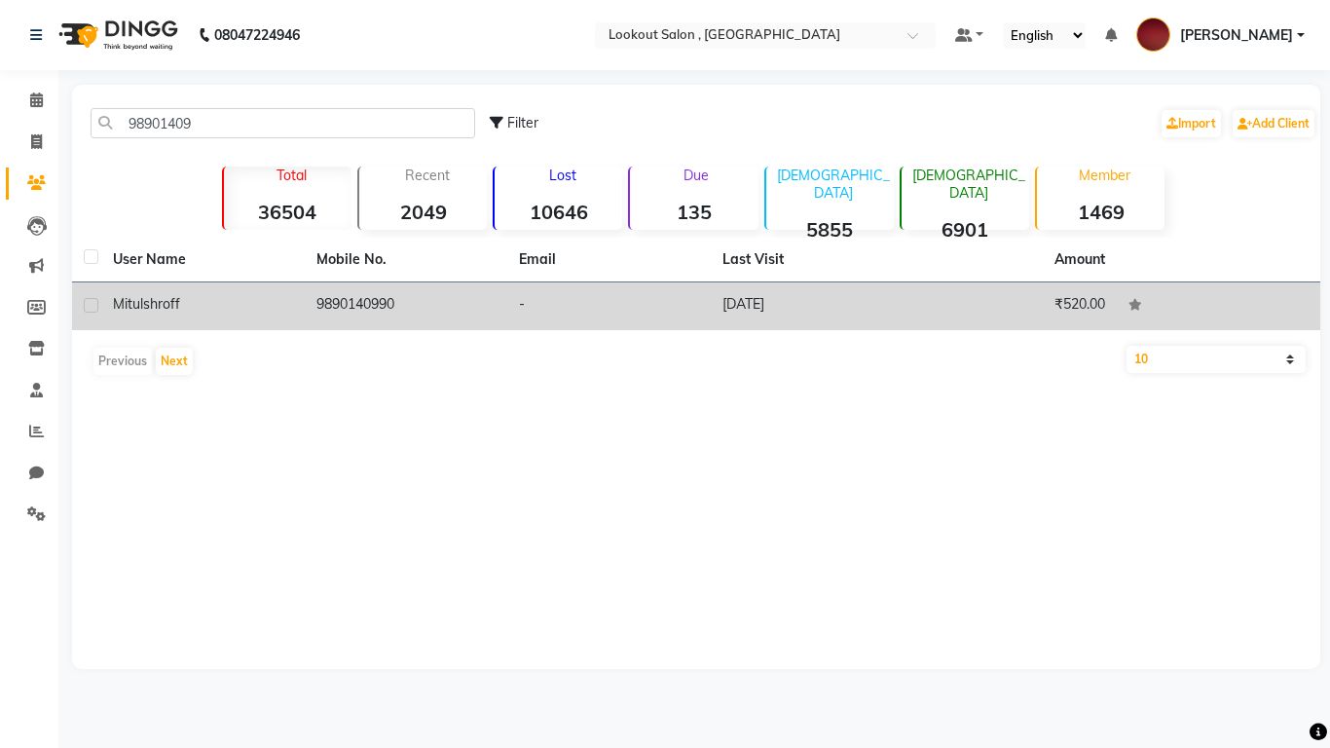
click at [362, 313] on td "9890140990" at bounding box center [407, 306] width 204 height 48
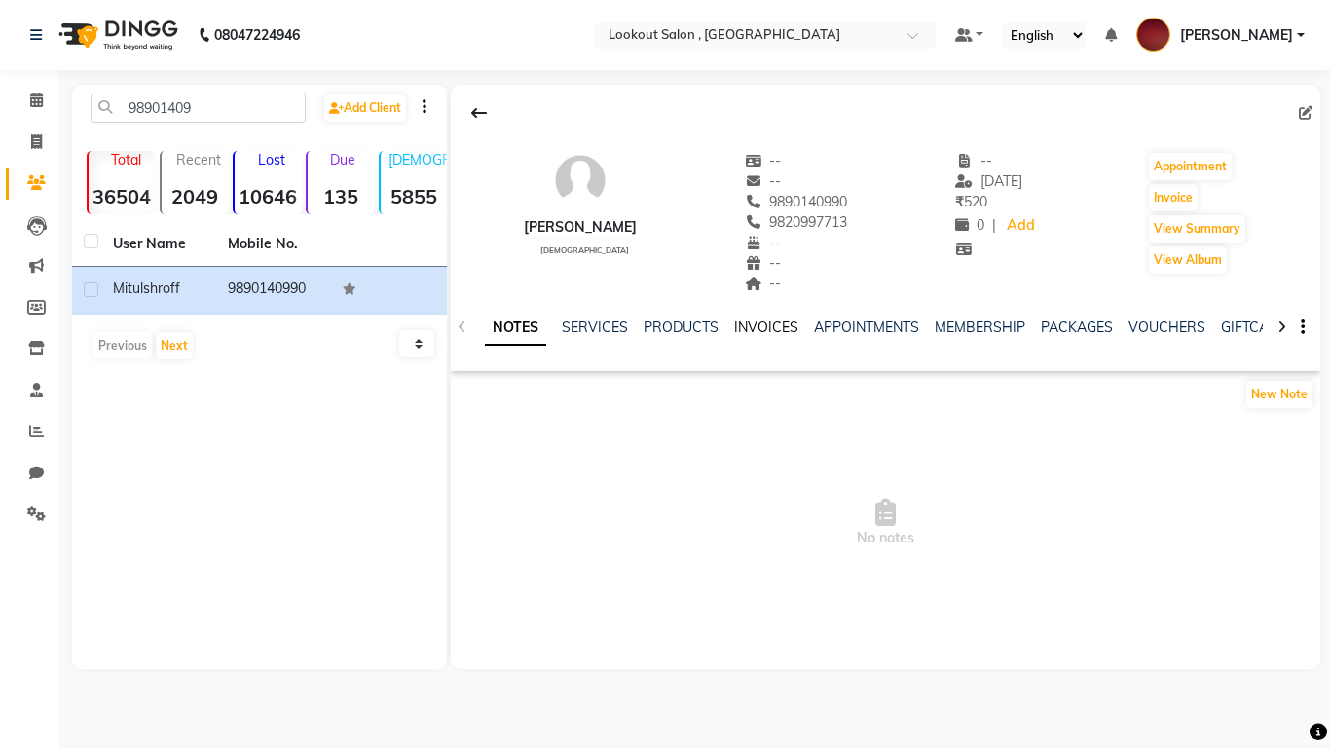
click at [764, 324] on link "INVOICES" at bounding box center [766, 327] width 64 height 18
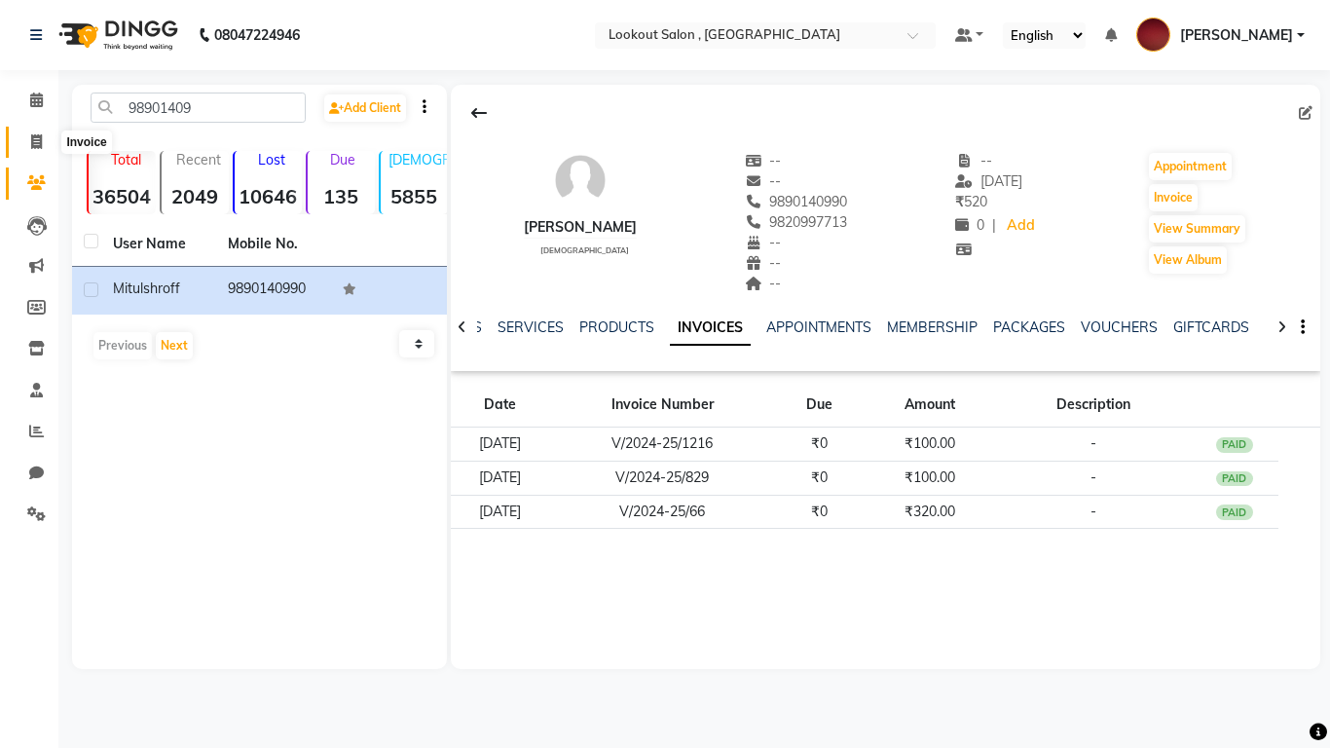
click at [32, 142] on icon at bounding box center [36, 141] width 11 height 15
select select "service"
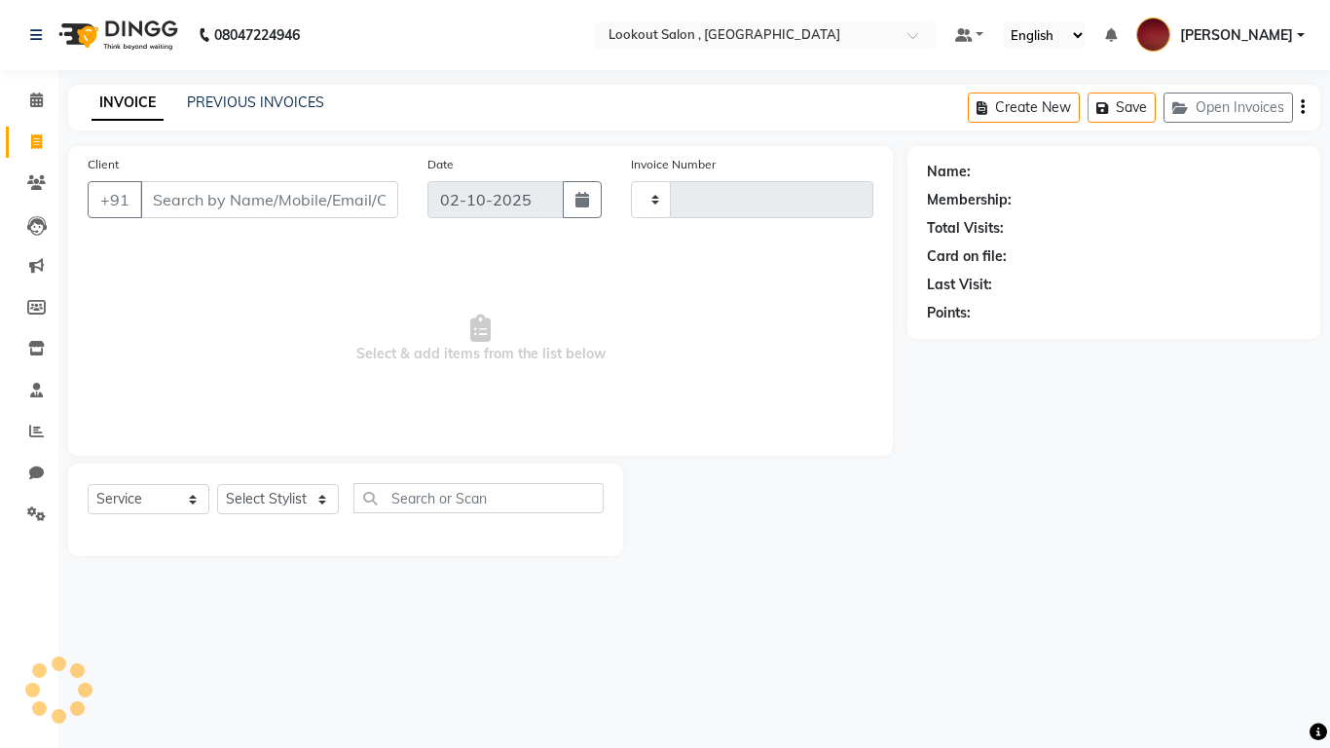
click at [185, 189] on input "Client" at bounding box center [269, 199] width 258 height 37
type input "7291"
select select "151"
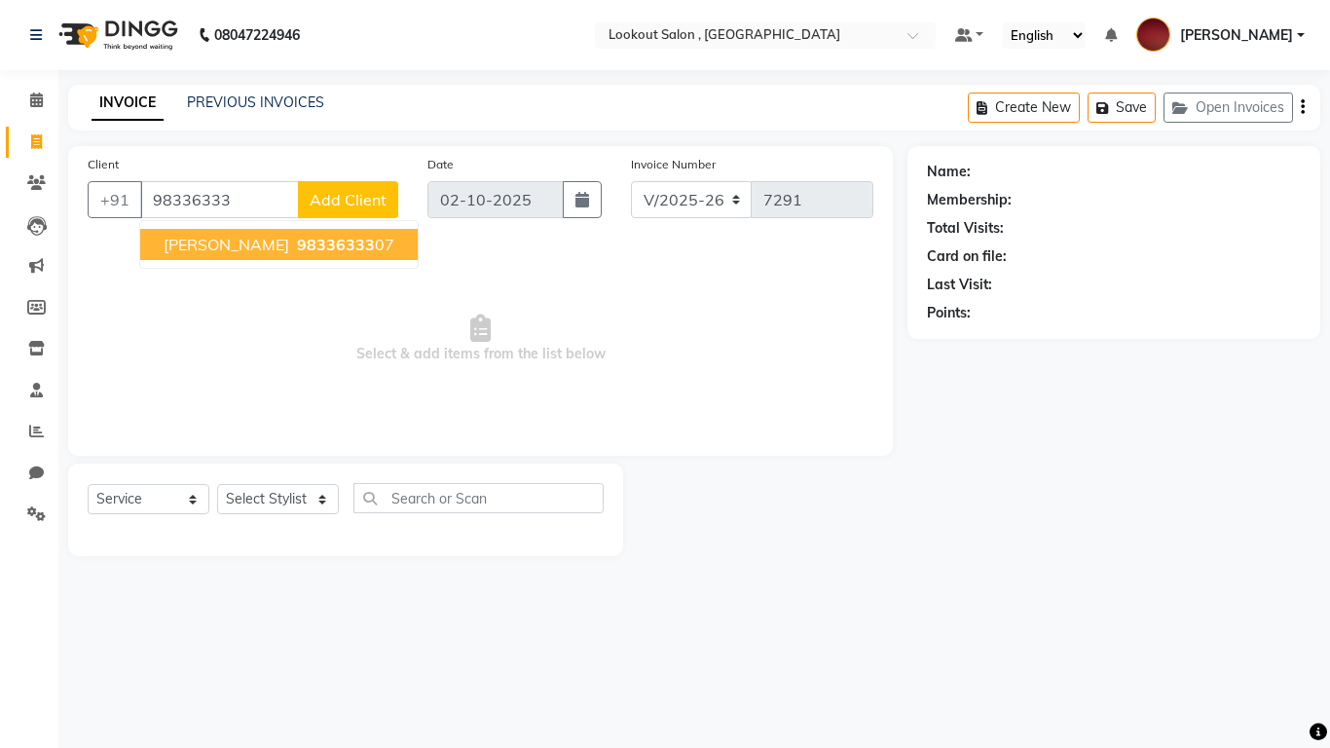
click at [282, 235] on span "[PERSON_NAME]" at bounding box center [227, 244] width 126 height 19
type input "9833633307"
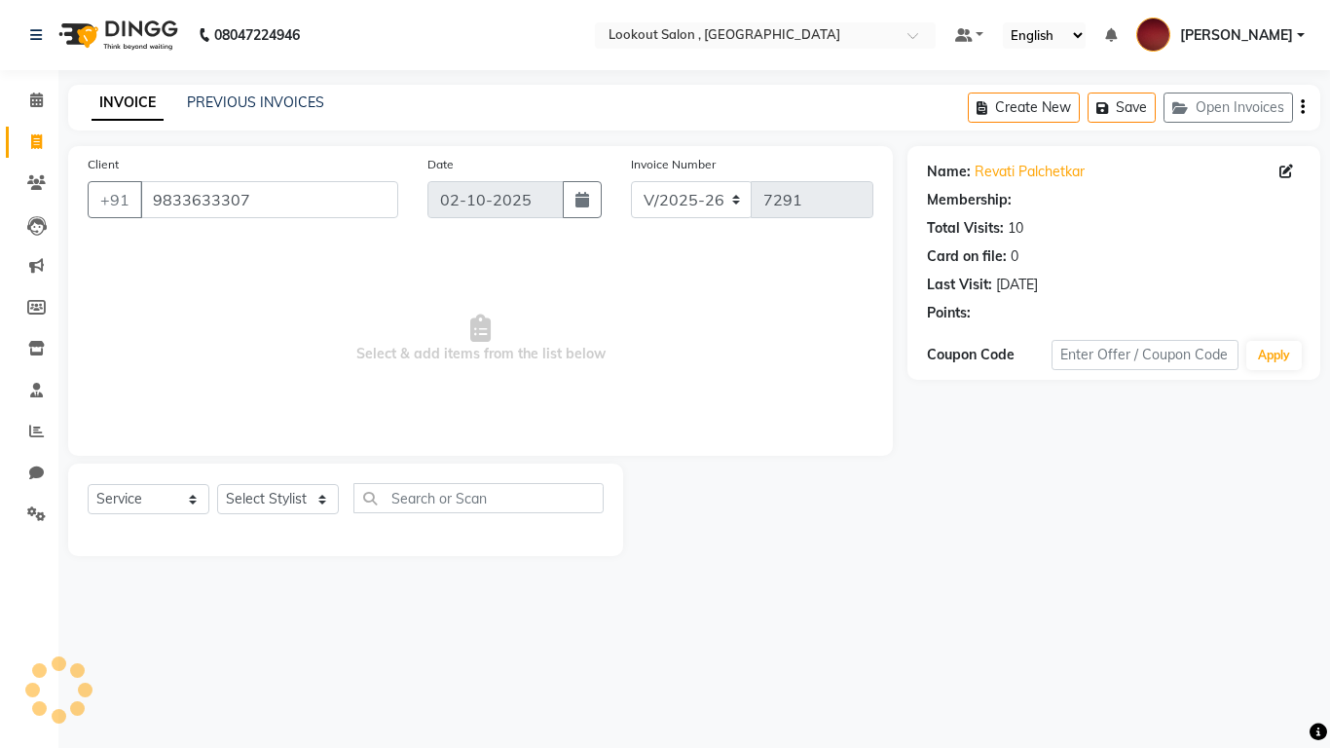
select select "1: Object"
drag, startPoint x: 247, startPoint y: 194, endPoint x: 85, endPoint y: 200, distance: 162.7
click at [86, 200] on div "Client [PHONE_NUMBER]" at bounding box center [243, 194] width 340 height 80
click at [271, 188] on input "9833633307" at bounding box center [269, 199] width 258 height 37
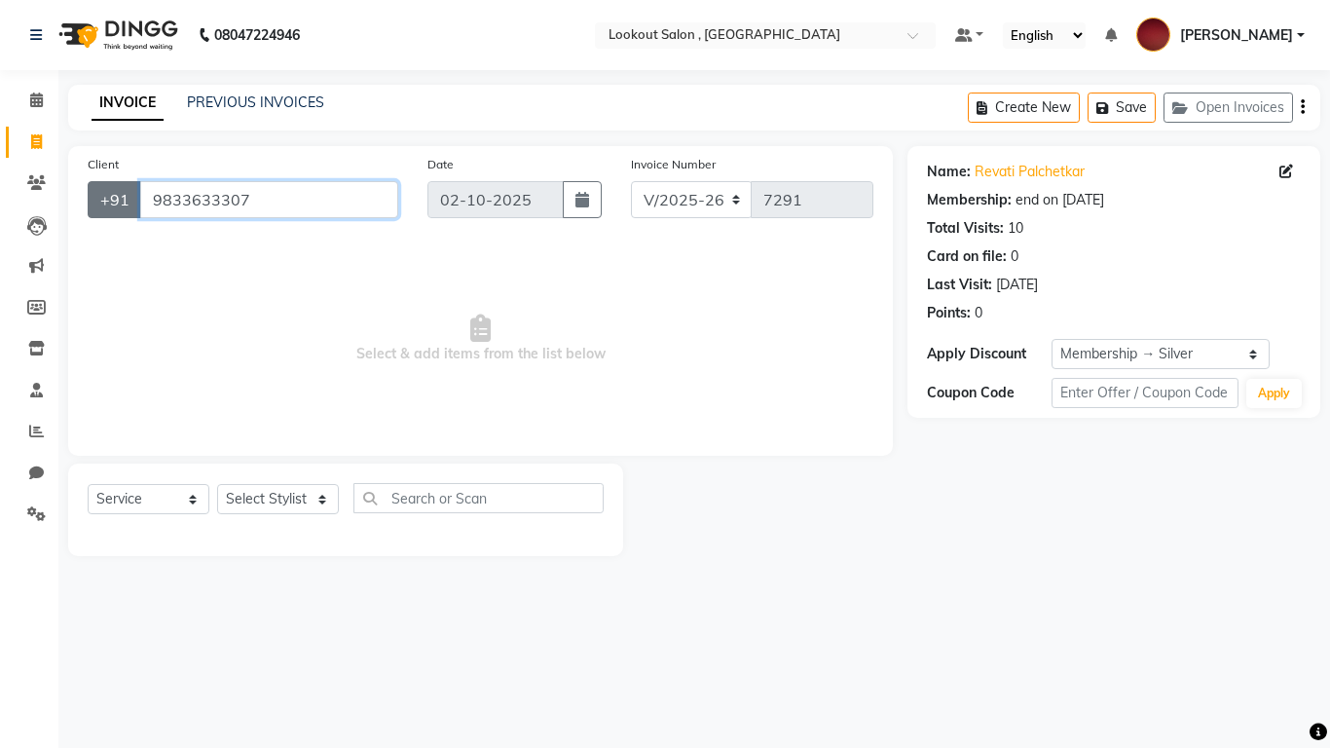
drag, startPoint x: 260, startPoint y: 199, endPoint x: 137, endPoint y: 199, distance: 122.7
click at [140, 199] on input "9833633307" at bounding box center [269, 199] width 258 height 37
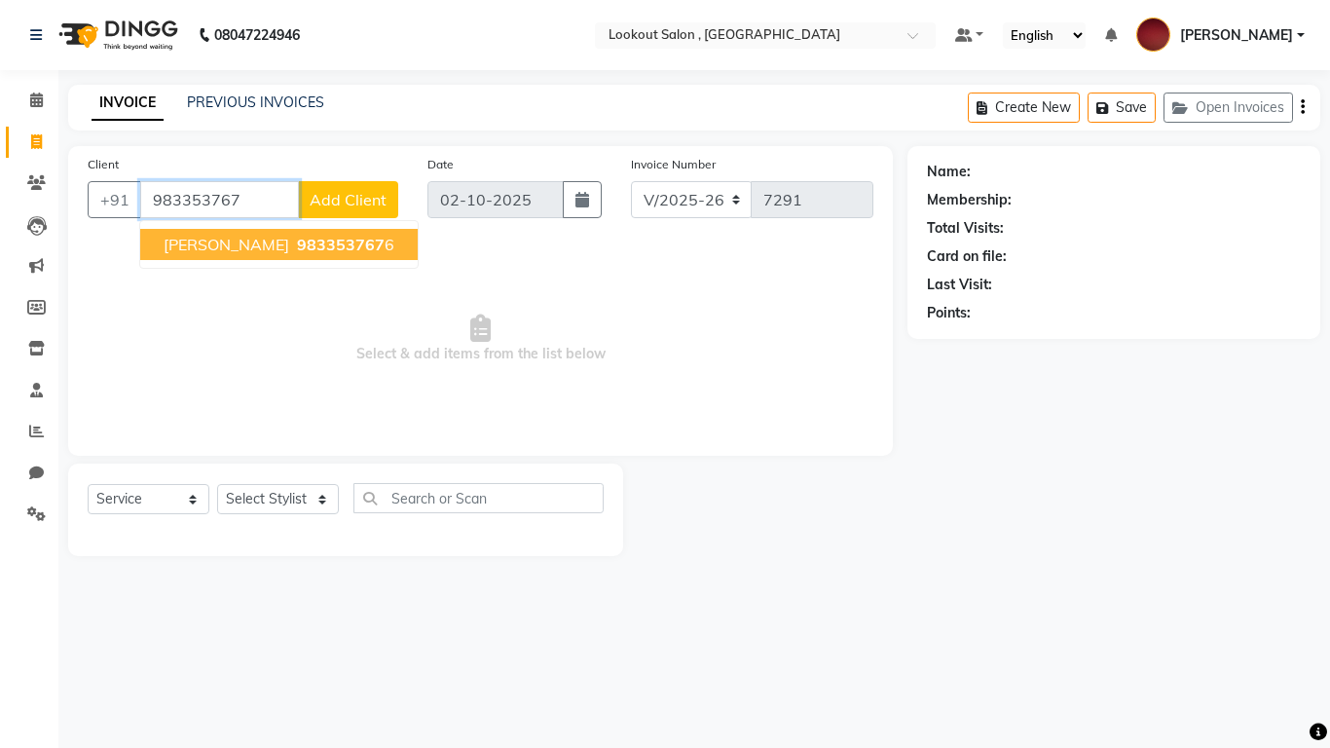
click at [263, 251] on span "[PERSON_NAME]" at bounding box center [227, 244] width 126 height 19
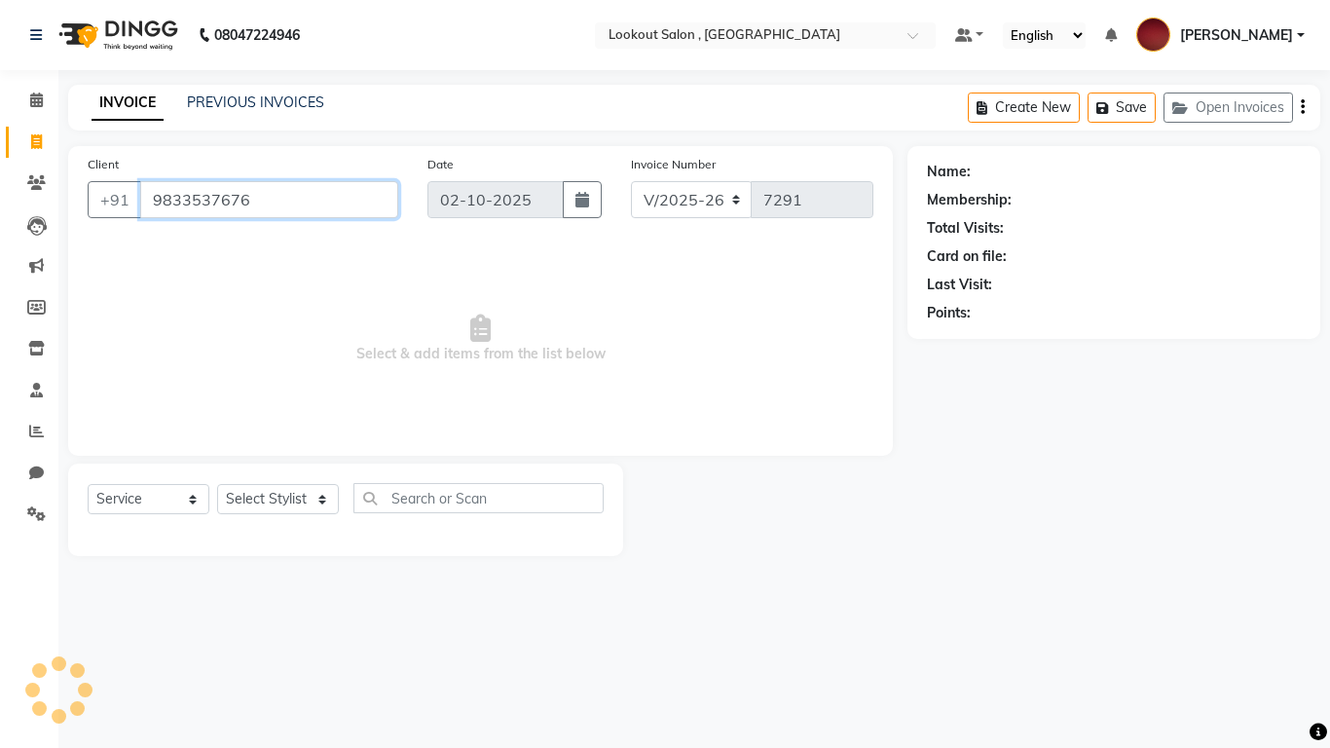
type input "9833537676"
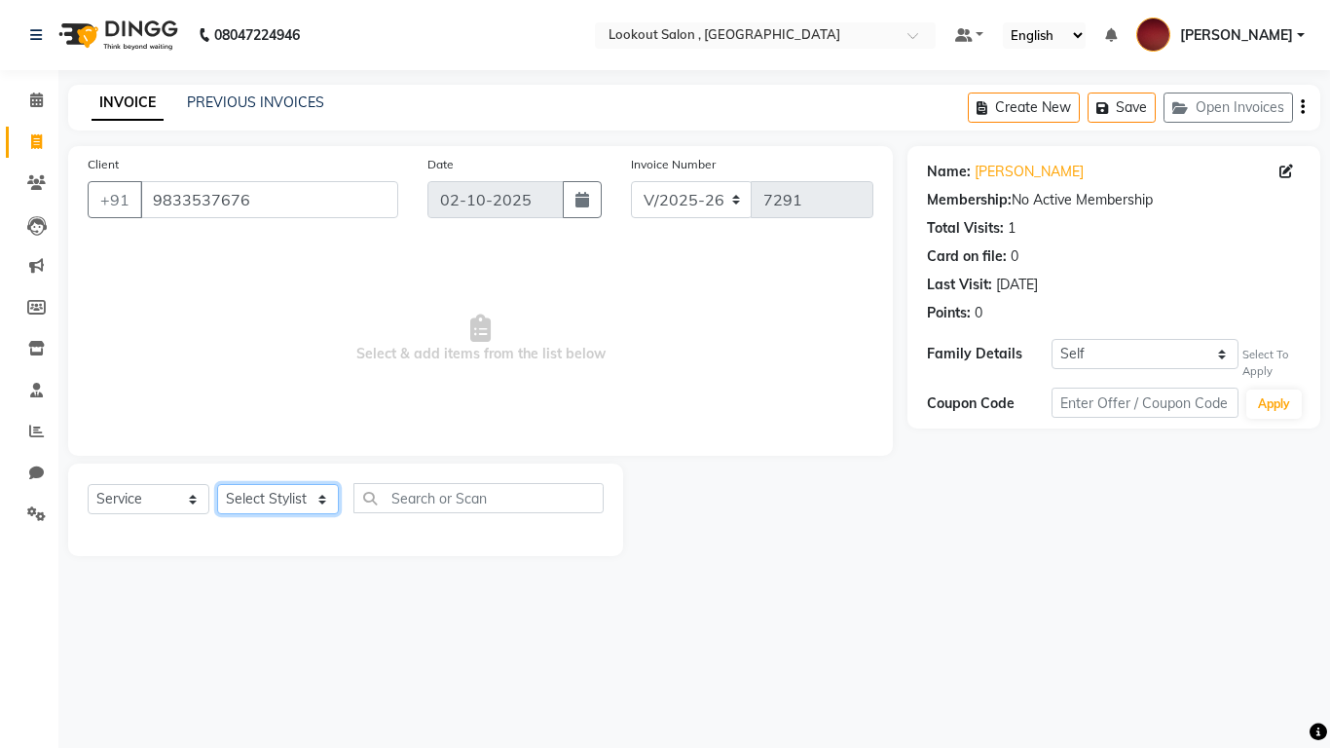
click at [295, 505] on select "Select Stylist [PERSON_NAME] [PERSON_NAME] [PERSON_NAME] [PERSON_NAME] [PERSON_…" at bounding box center [278, 499] width 122 height 30
select select "4387"
click at [217, 484] on select "Select Stylist [PERSON_NAME] [PERSON_NAME] [PERSON_NAME] [PERSON_NAME] [PERSON_…" at bounding box center [278, 499] width 122 height 30
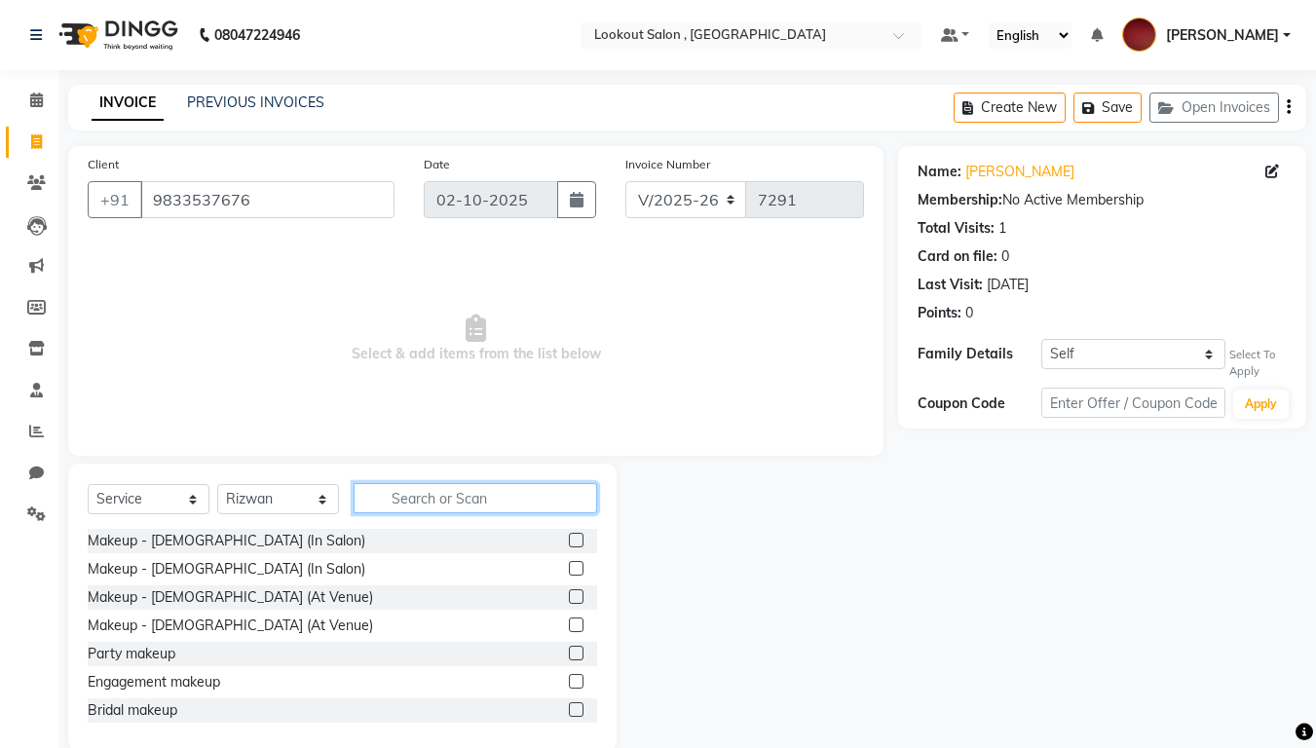
click at [418, 499] on input "text" at bounding box center [474, 498] width 243 height 30
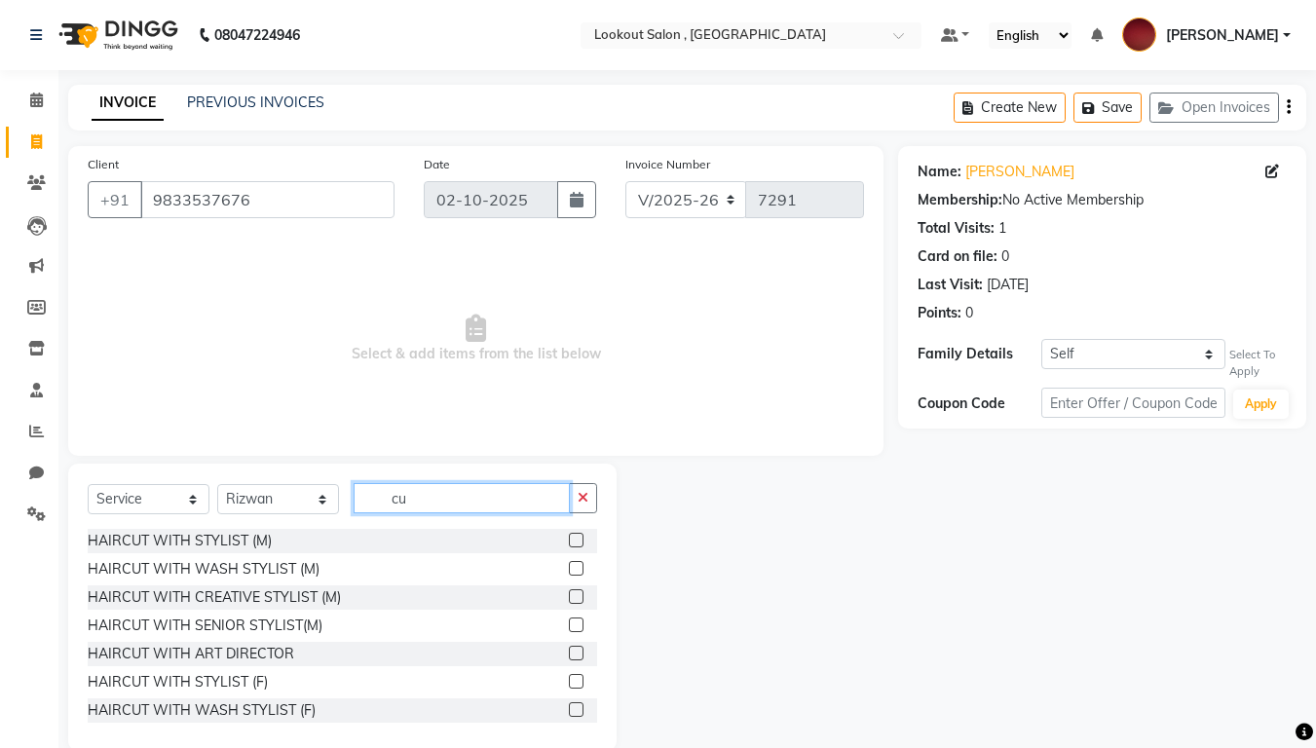
type input "c"
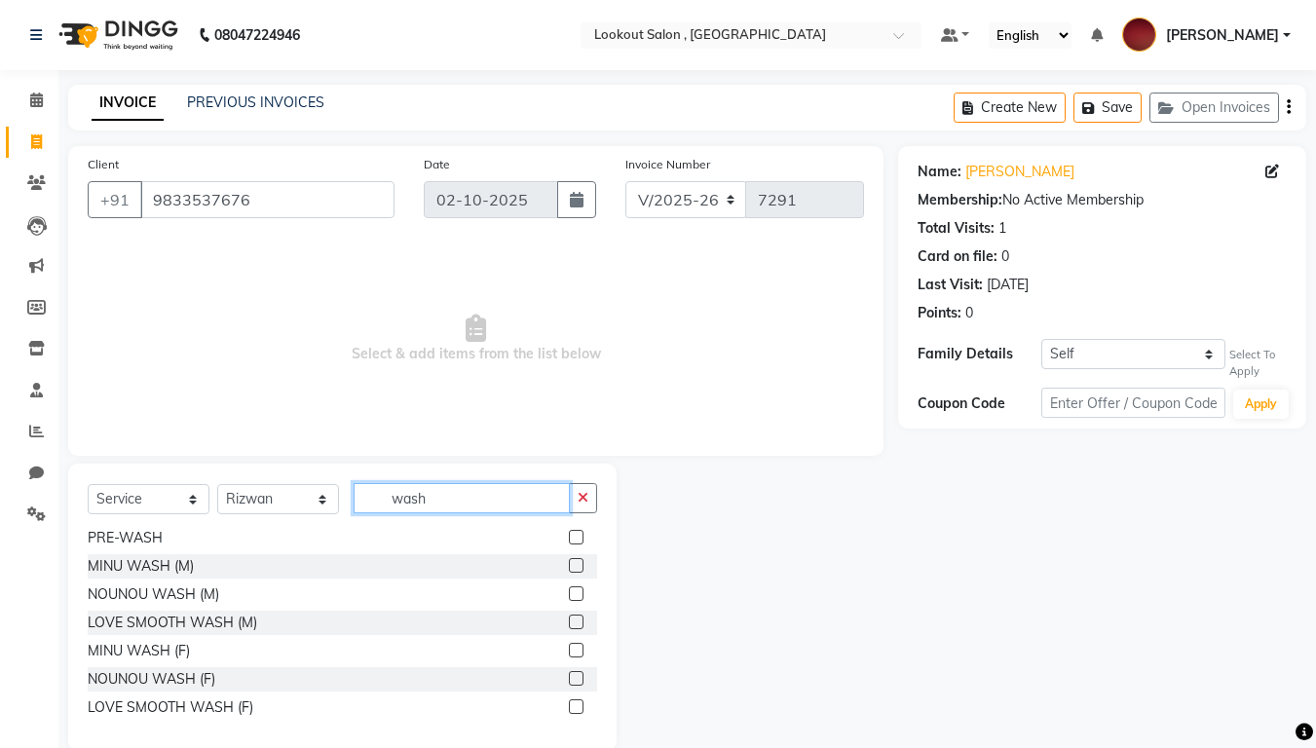
scroll to position [6, 0]
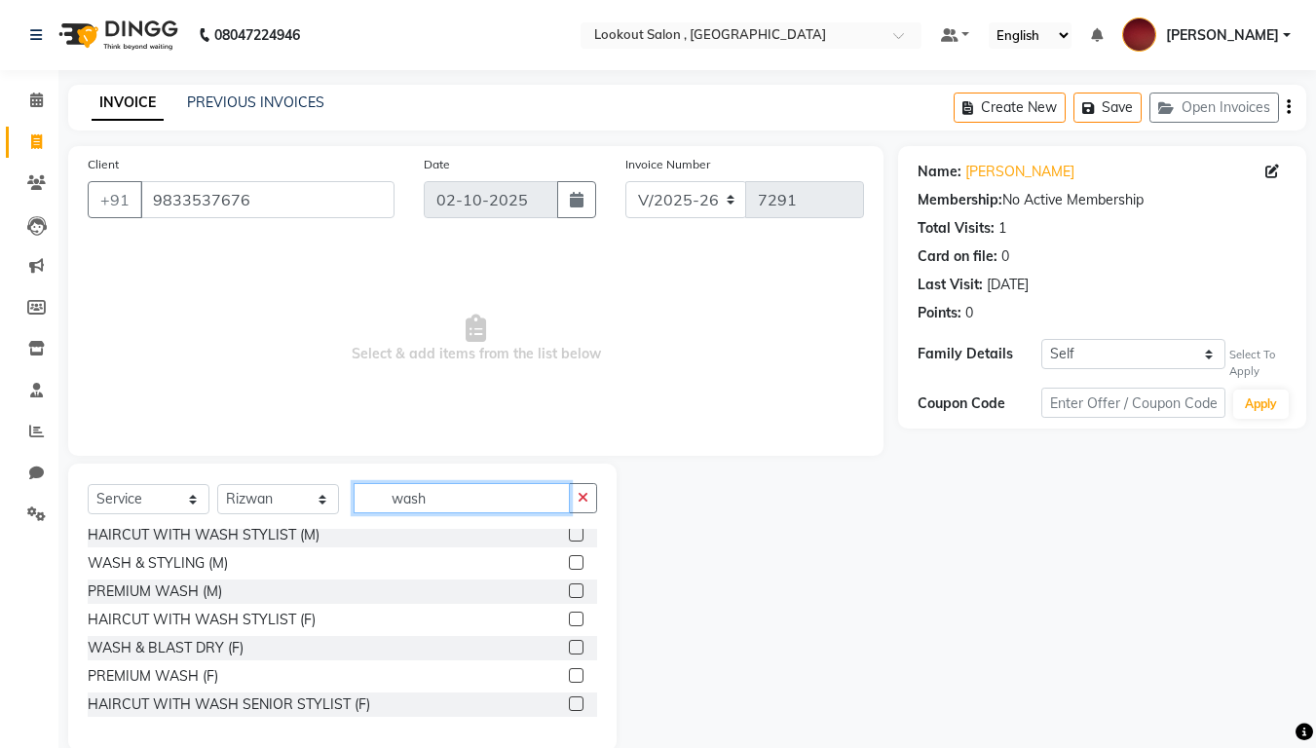
type input "wash"
click at [569, 623] on label at bounding box center [576, 675] width 15 height 15
click at [569, 623] on input "checkbox" at bounding box center [575, 676] width 13 height 13
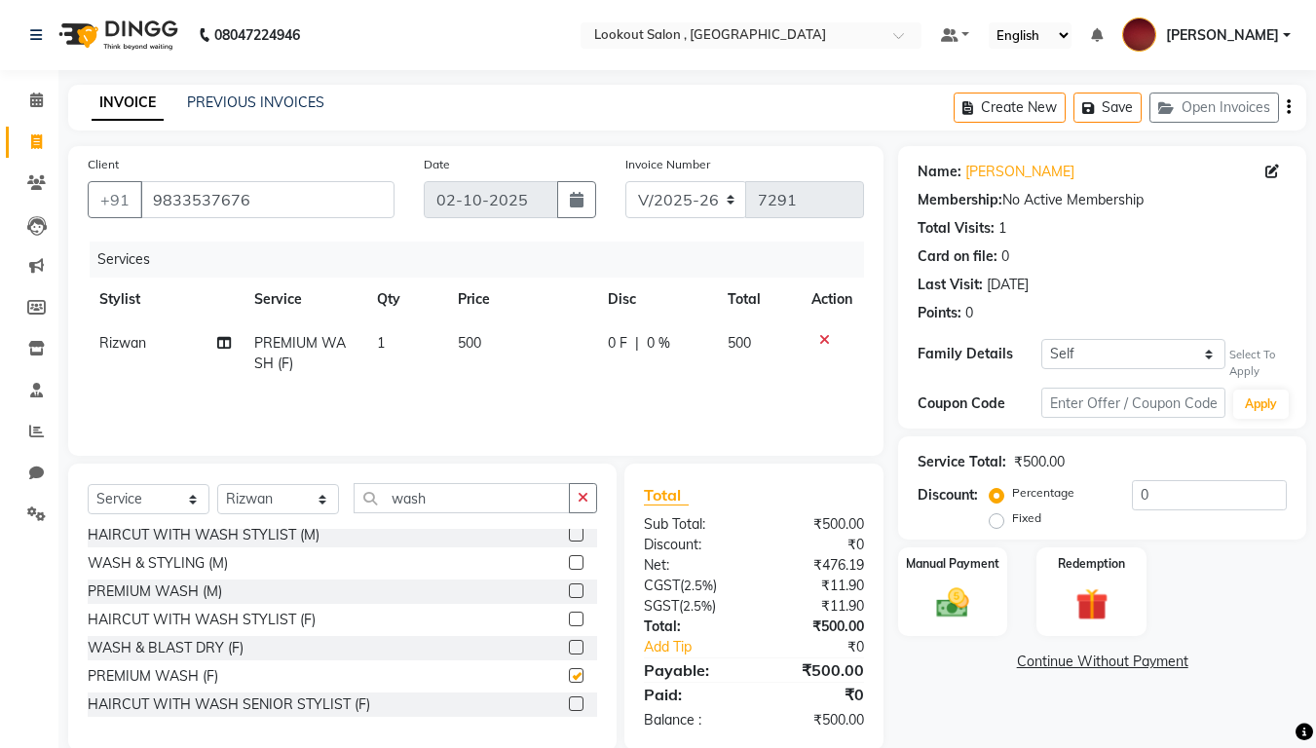
checkbox input "false"
drag, startPoint x: 430, startPoint y: 493, endPoint x: 347, endPoint y: 493, distance: 83.7
click at [347, 493] on div "Select Service Product Membership Package Voucher Prepaid Gift Card Select Styl…" at bounding box center [342, 506] width 509 height 46
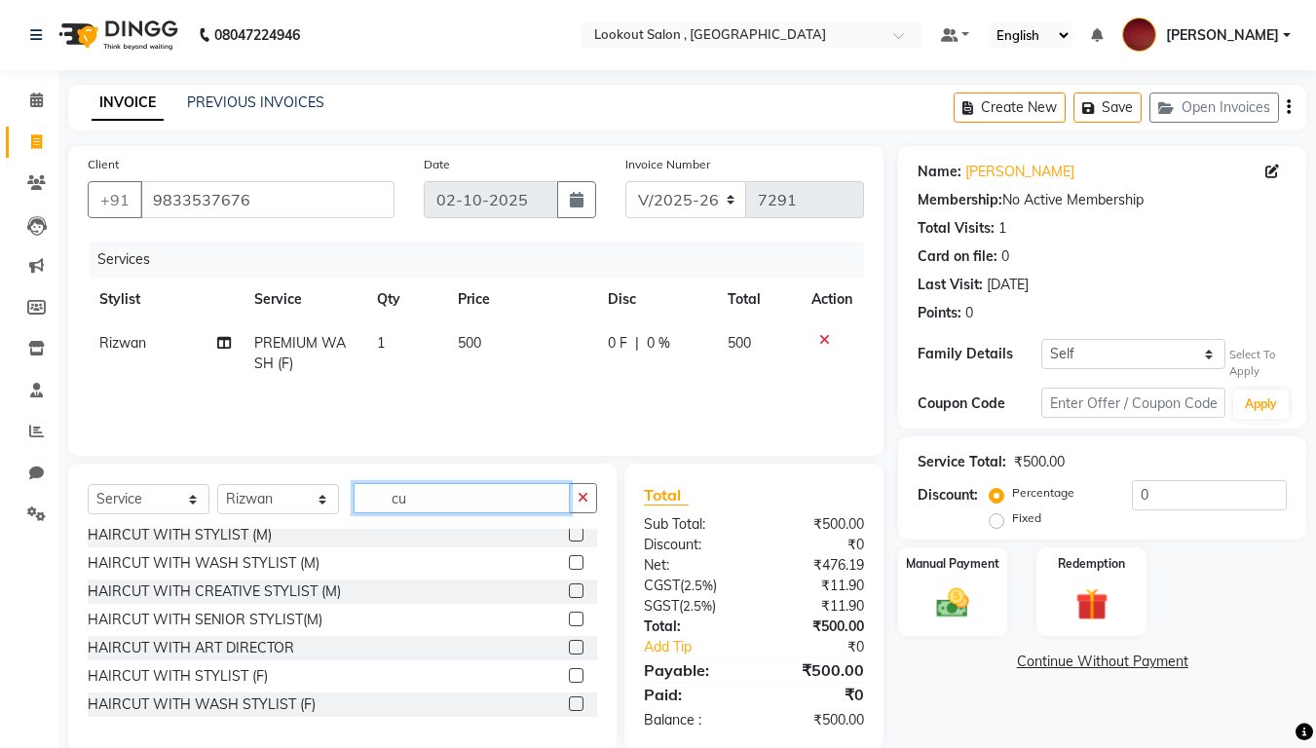
scroll to position [34, 0]
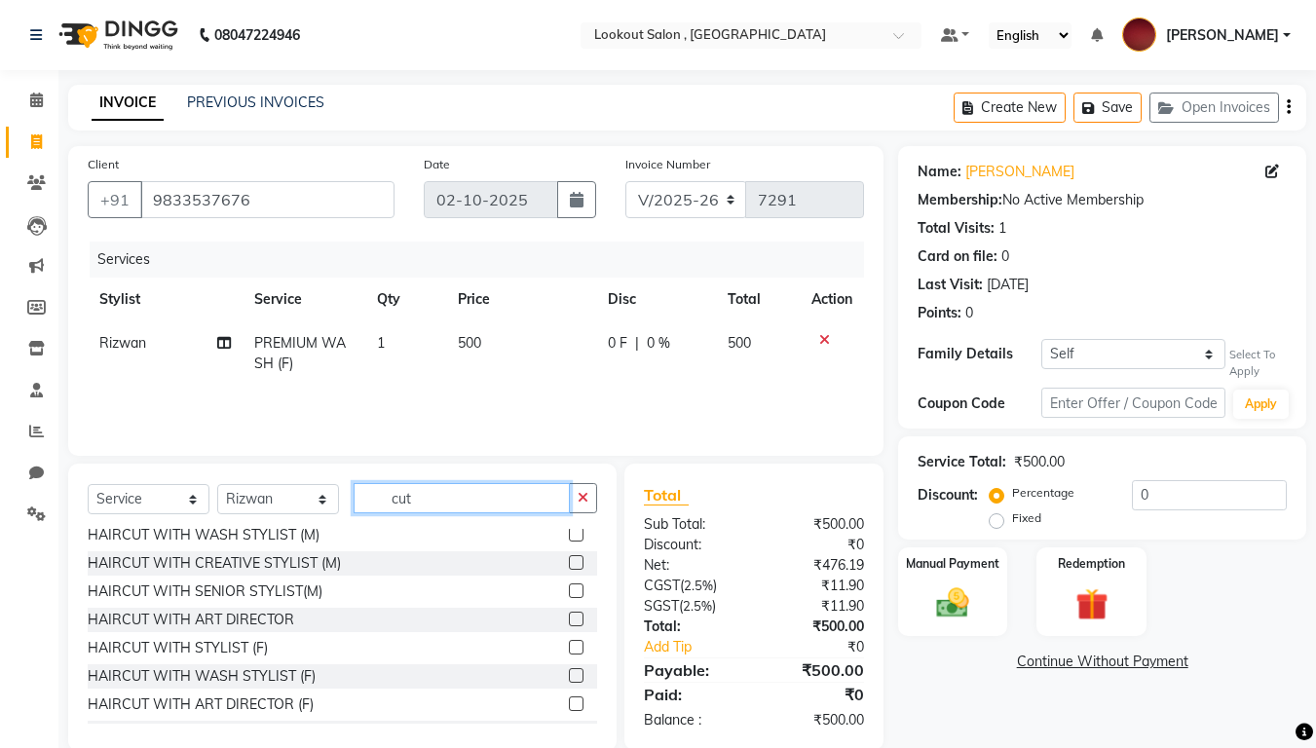
type input "cut"
click at [569, 623] on label at bounding box center [576, 647] width 15 height 15
click at [569, 623] on input "checkbox" at bounding box center [575, 648] width 13 height 13
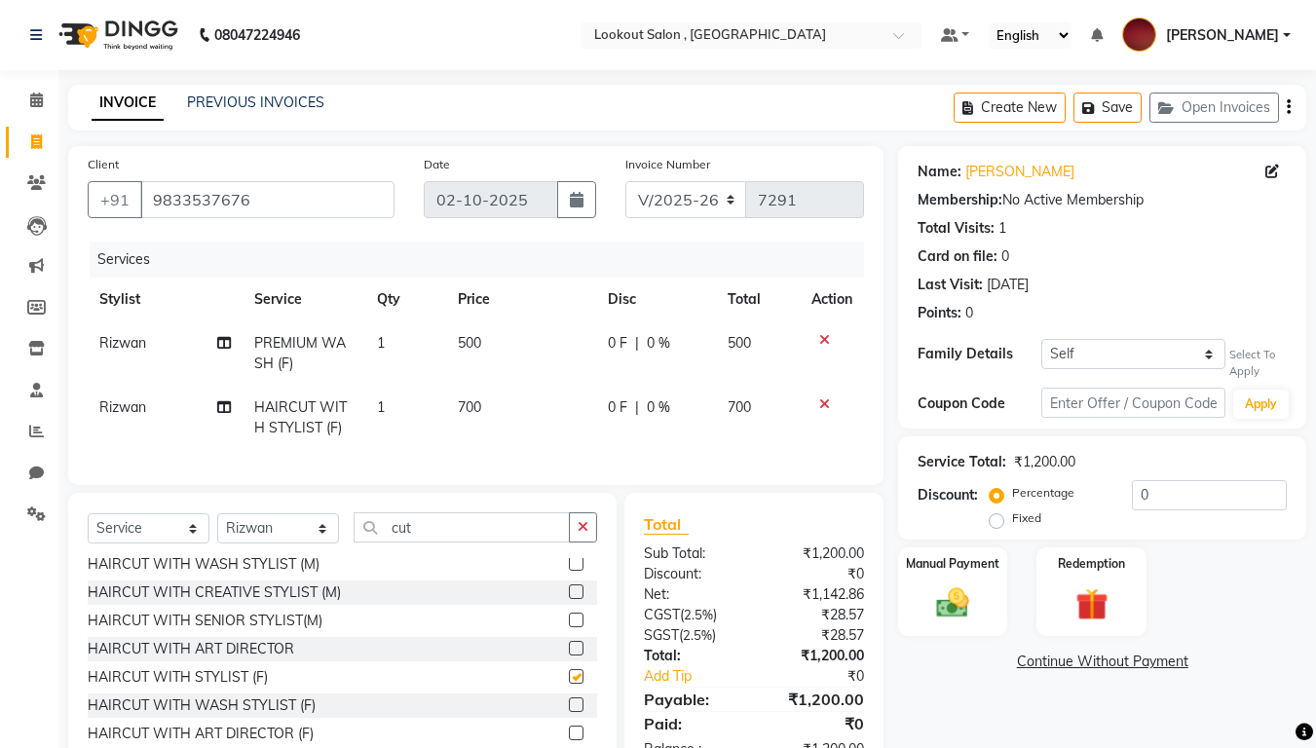
checkbox input "false"
drag, startPoint x: 422, startPoint y: 550, endPoint x: 384, endPoint y: 550, distance: 38.0
click at [384, 542] on input "cut" at bounding box center [461, 527] width 216 height 30
click at [319, 537] on select "Select Stylist [PERSON_NAME] [PERSON_NAME] [PERSON_NAME] [PERSON_NAME] [PERSON_…" at bounding box center [278, 528] width 122 height 30
select select "43261"
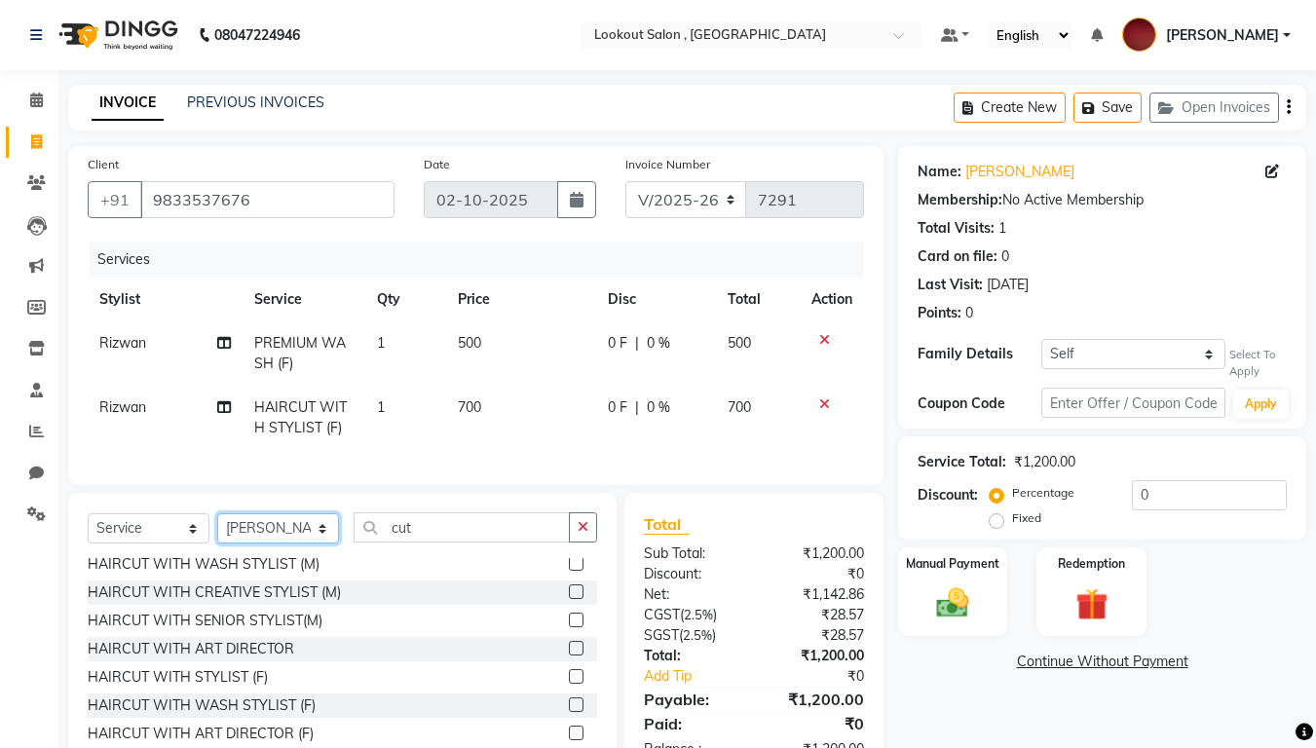
click at [217, 528] on select "Select Stylist [PERSON_NAME] [PERSON_NAME] [PERSON_NAME] [PERSON_NAME] [PERSON_…" at bounding box center [278, 528] width 122 height 30
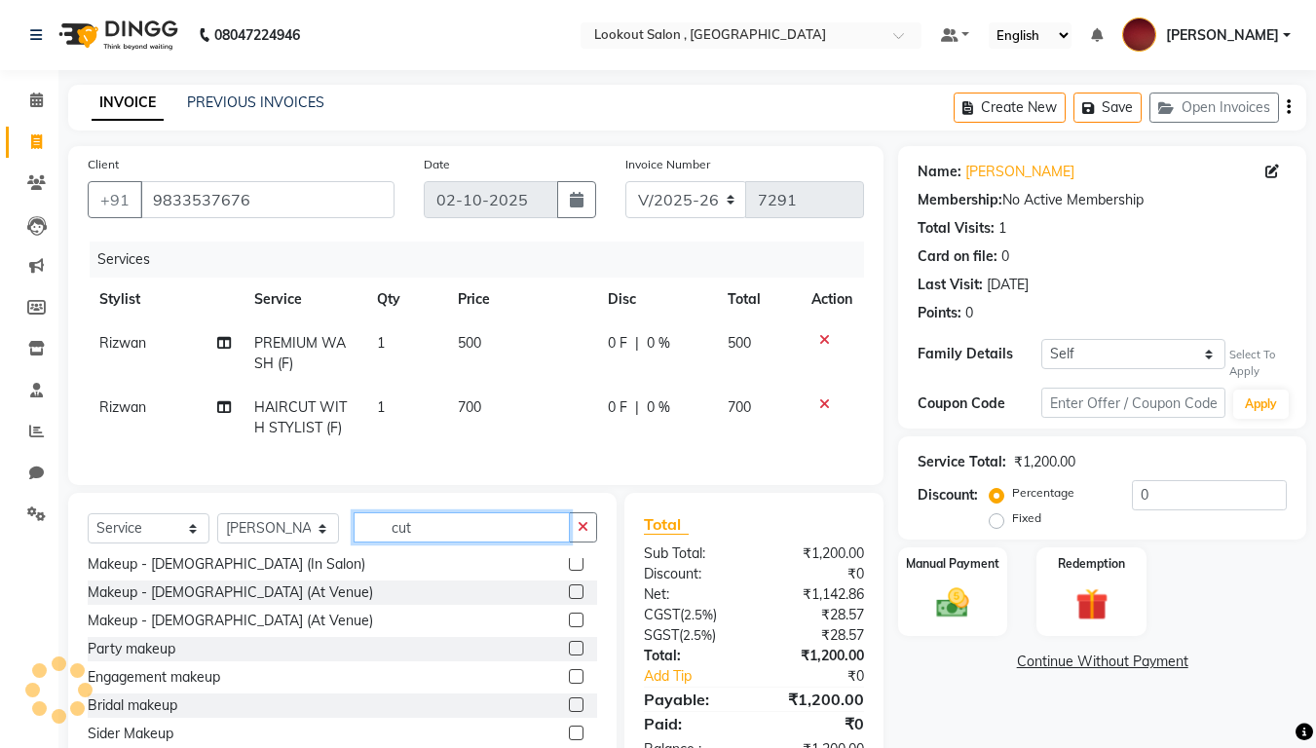
click at [440, 542] on input "cut" at bounding box center [461, 527] width 216 height 30
drag, startPoint x: 449, startPoint y: 538, endPoint x: 364, endPoint y: 539, distance: 84.7
click at [364, 539] on input "cut" at bounding box center [461, 527] width 216 height 30
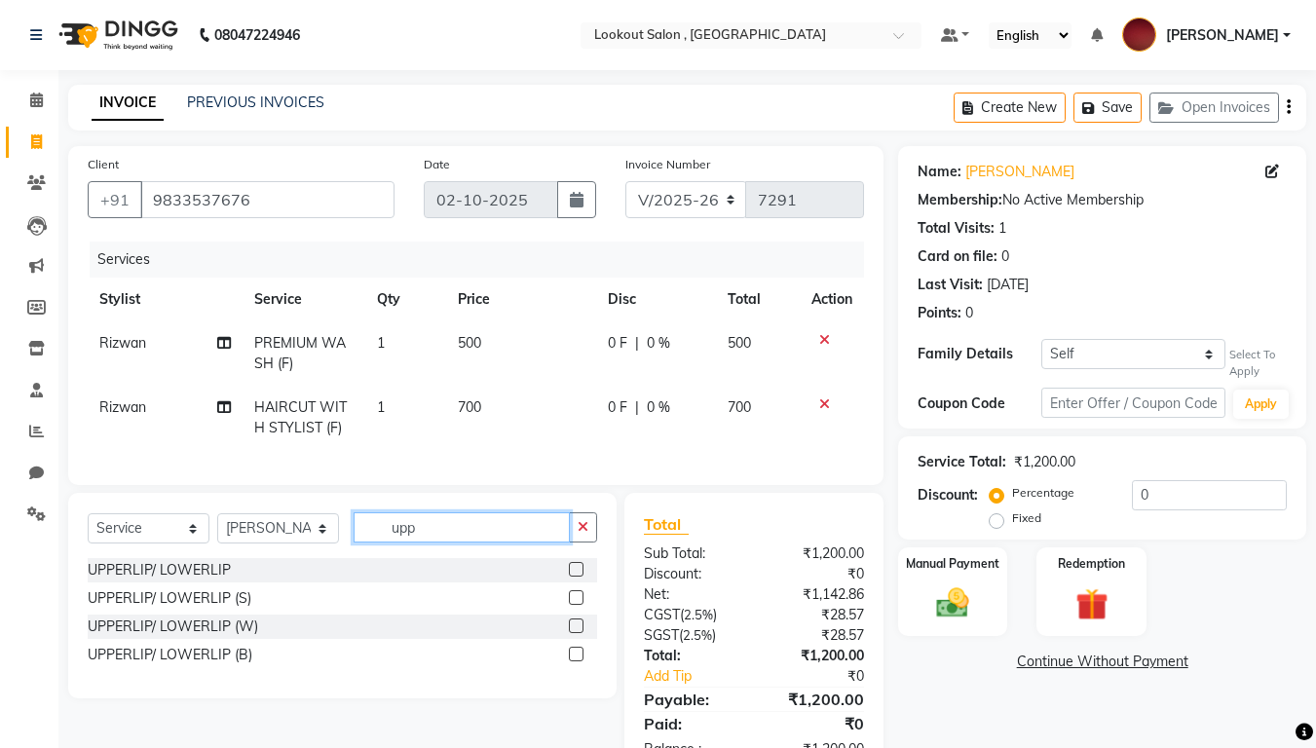
type input "upp"
click at [578, 576] on label at bounding box center [576, 569] width 15 height 15
click at [578, 576] on input "checkbox" at bounding box center [575, 570] width 13 height 13
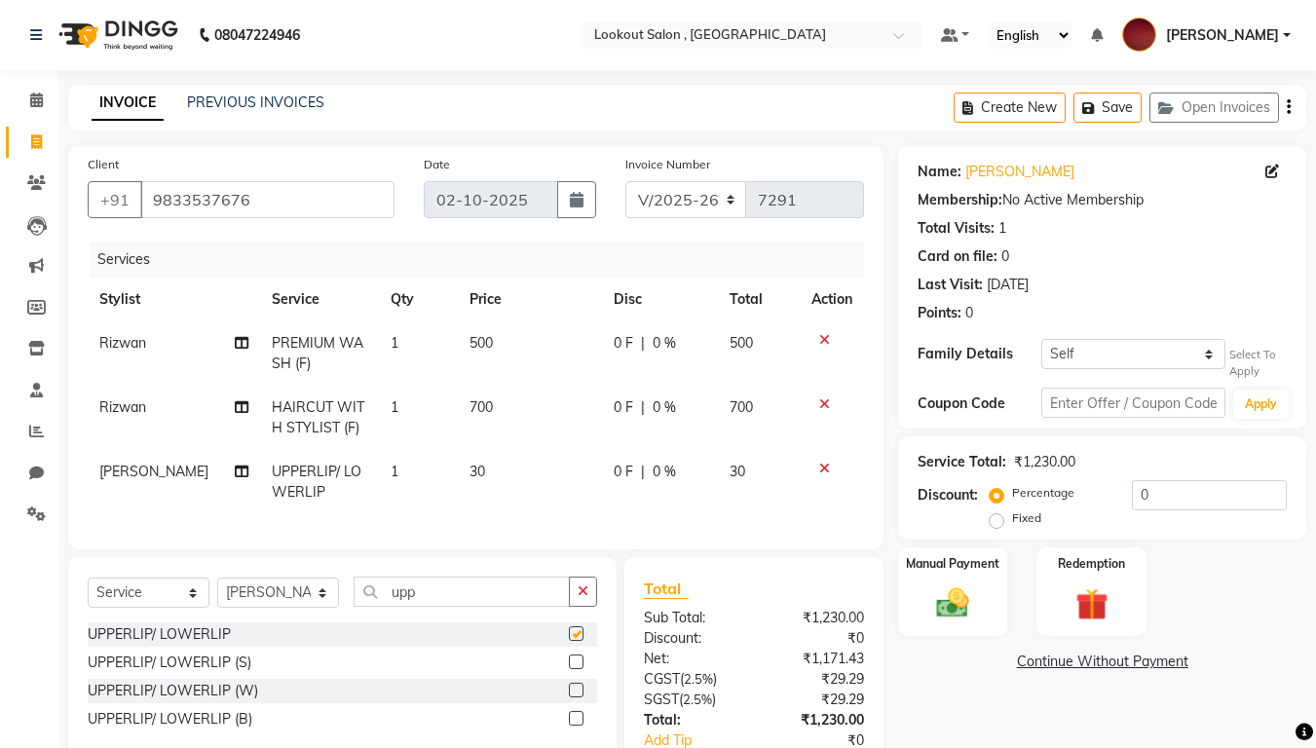
checkbox input "false"
drag, startPoint x: 429, startPoint y: 610, endPoint x: 343, endPoint y: 612, distance: 86.7
click at [343, 612] on div "Select Service Product Membership Package Voucher Prepaid Gift Card Select Styl…" at bounding box center [342, 599] width 509 height 46
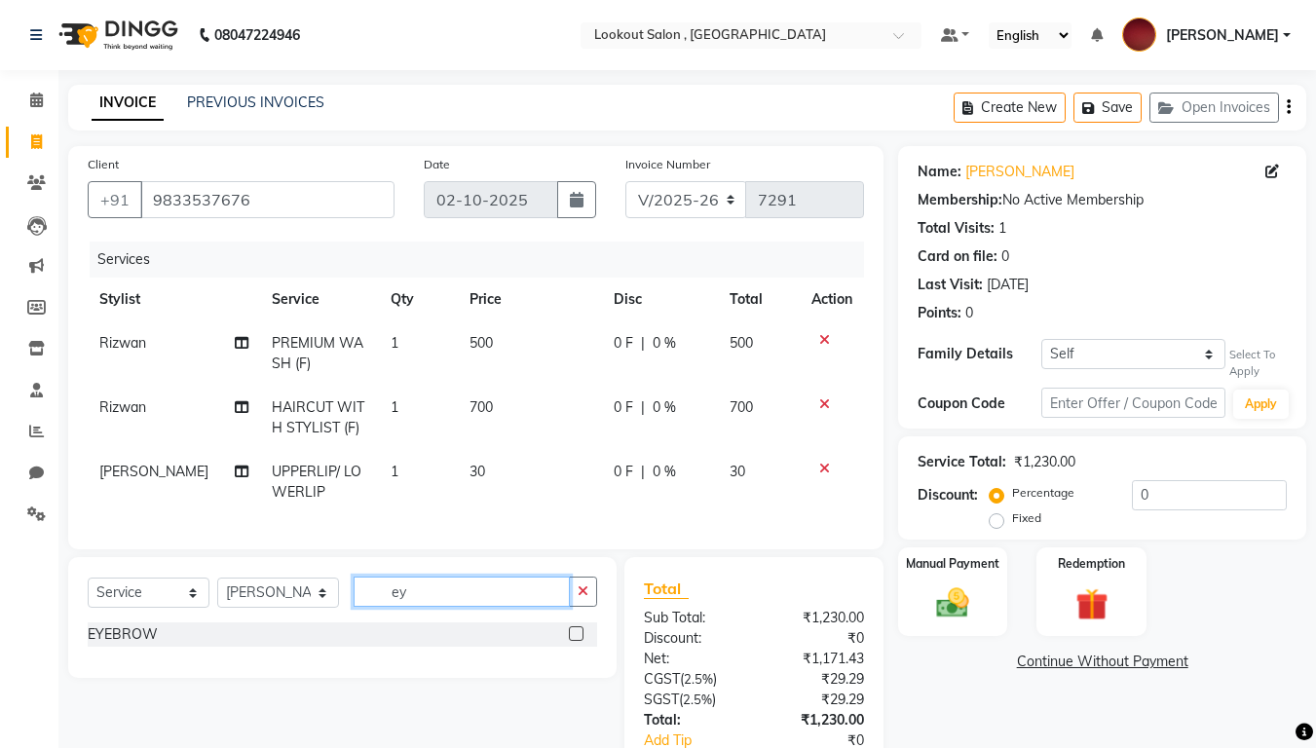
type input "ey"
click at [579, 623] on label at bounding box center [576, 633] width 15 height 15
click at [579, 623] on input "checkbox" at bounding box center [575, 634] width 13 height 13
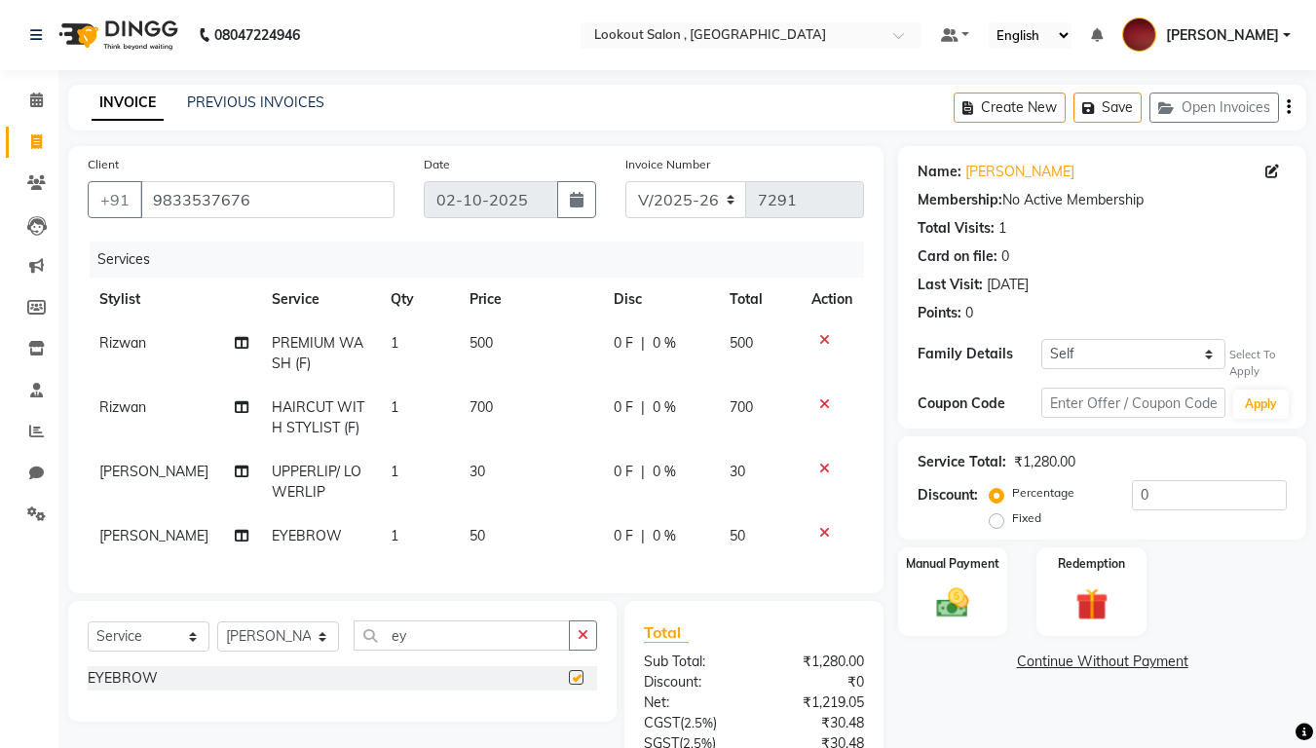
checkbox input "false"
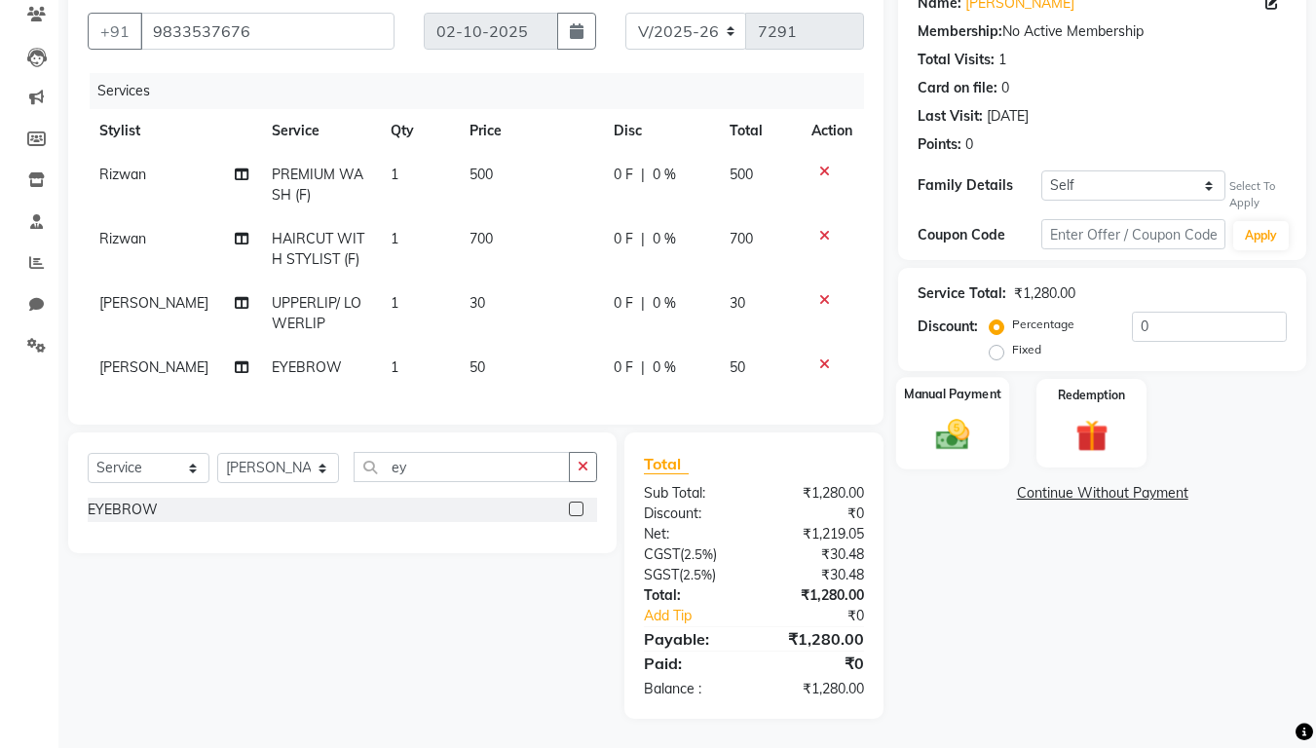
click at [984, 406] on div "Manual Payment" at bounding box center [953, 423] width 114 height 93
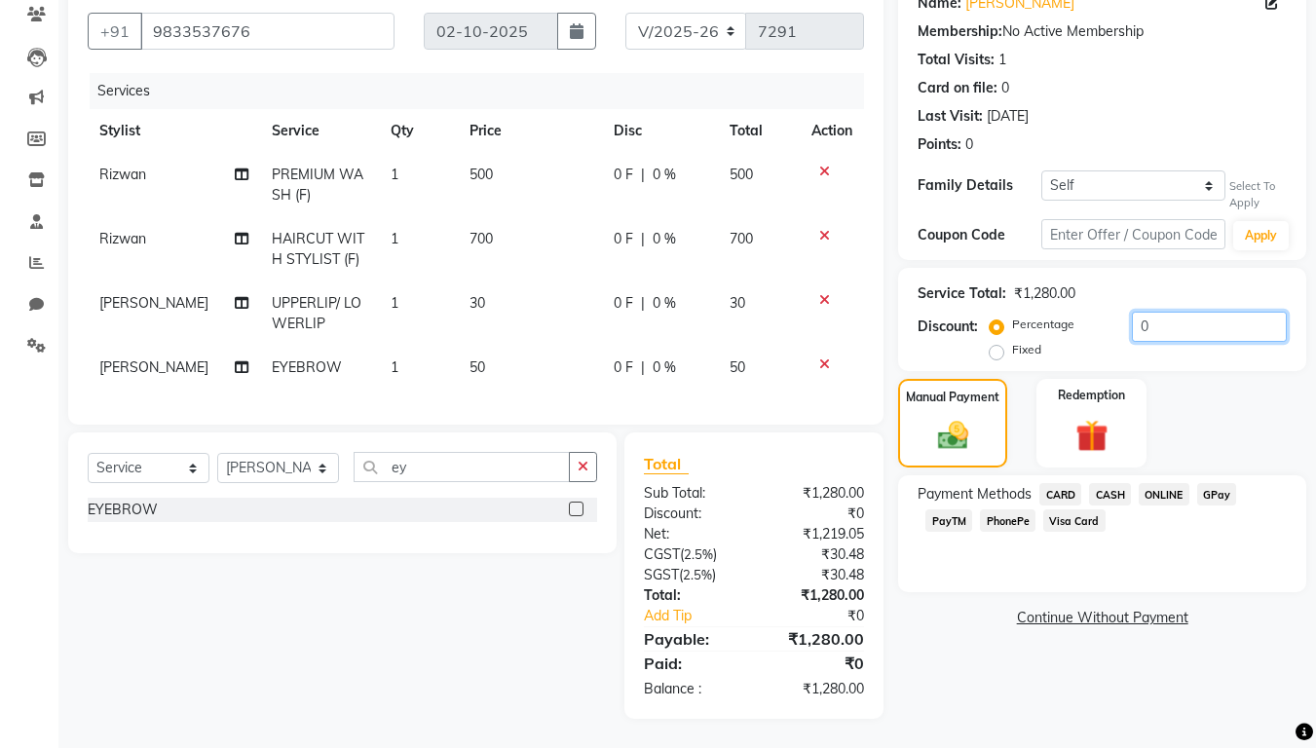
click at [1133, 314] on input "0" at bounding box center [1208, 327] width 155 height 30
type input "20"
click at [1018, 509] on span "PhonePe" at bounding box center [1008, 520] width 56 height 22
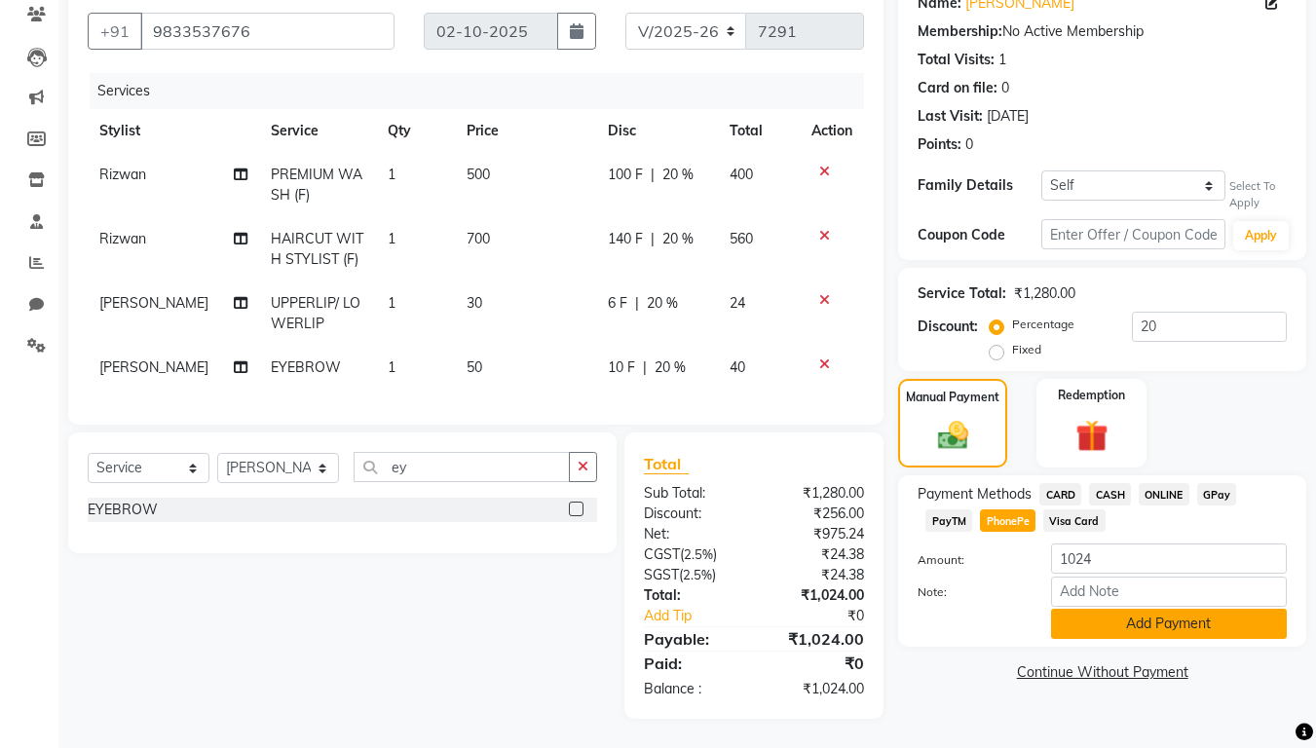
click at [1172, 611] on button "Add Payment" at bounding box center [1169, 624] width 236 height 30
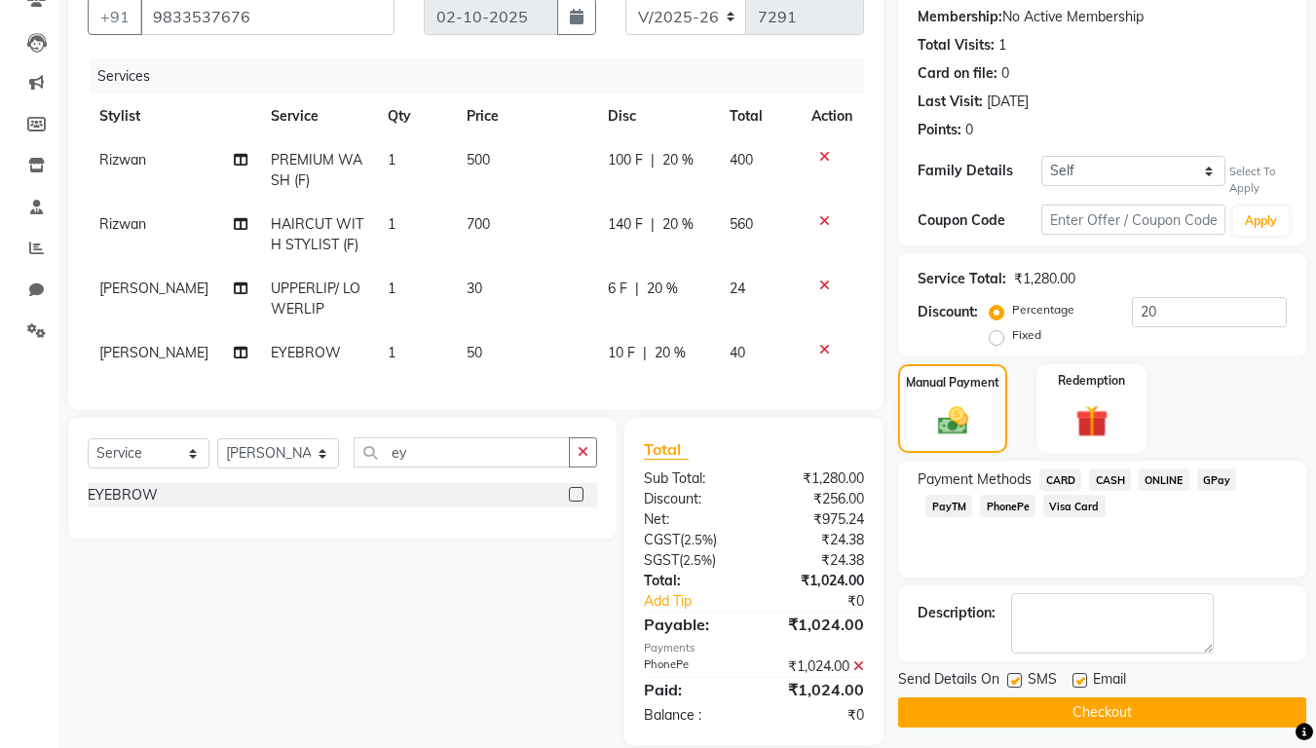
click at [1109, 623] on button "Checkout" at bounding box center [1102, 712] width 408 height 30
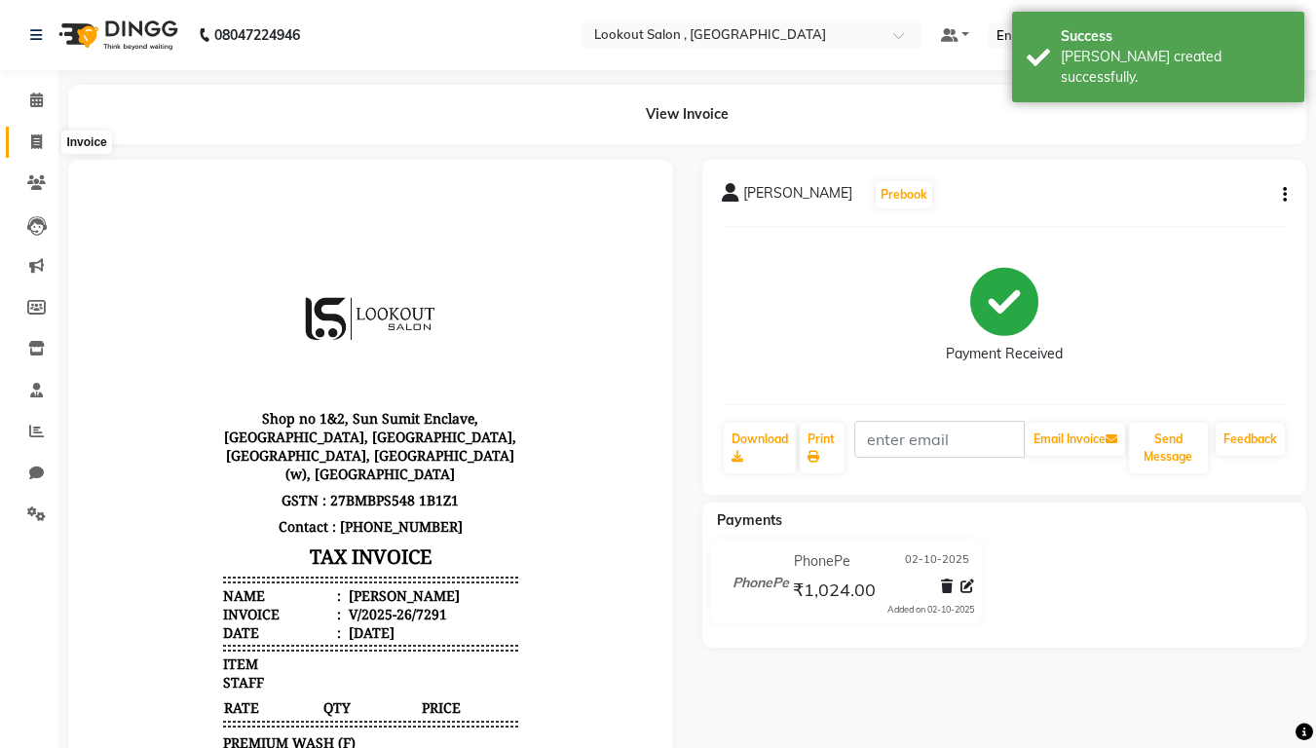
click at [35, 143] on icon at bounding box center [36, 141] width 11 height 15
select select "service"
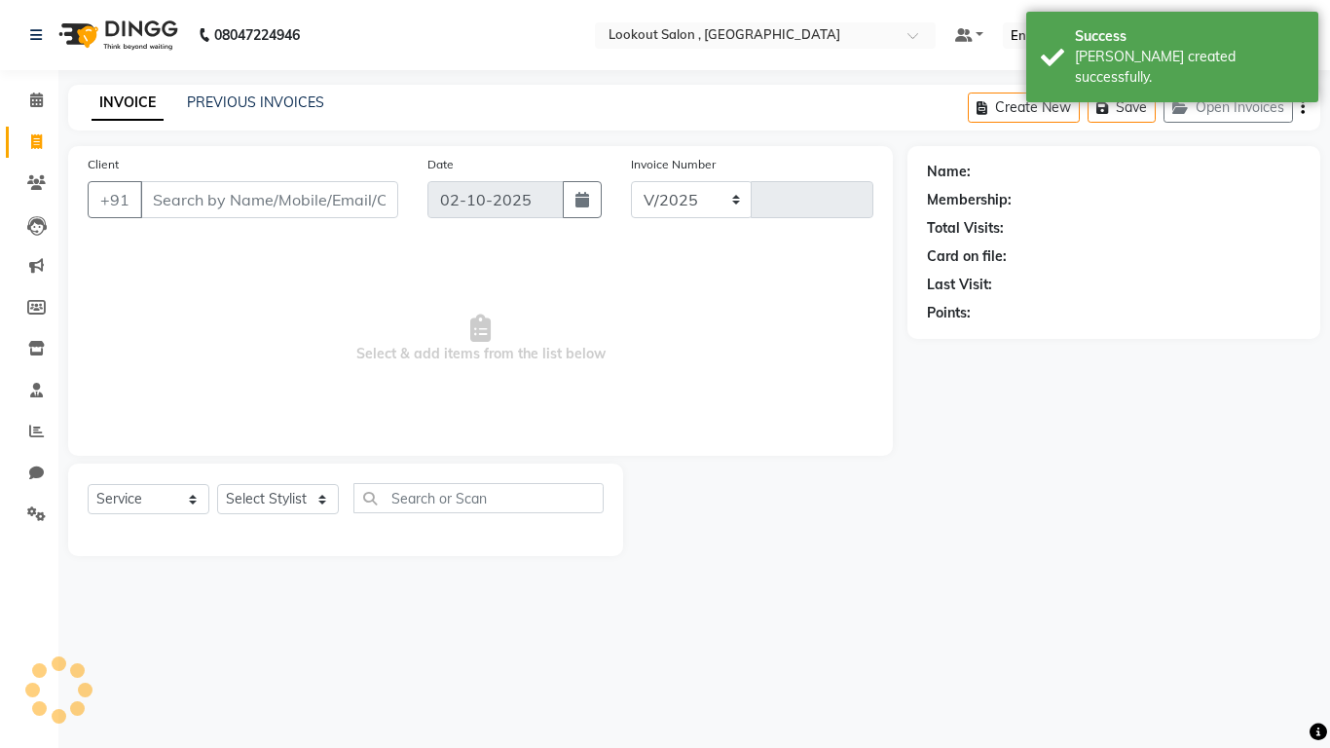
select select "151"
type input "7292"
click at [183, 197] on input "Client" at bounding box center [269, 199] width 258 height 37
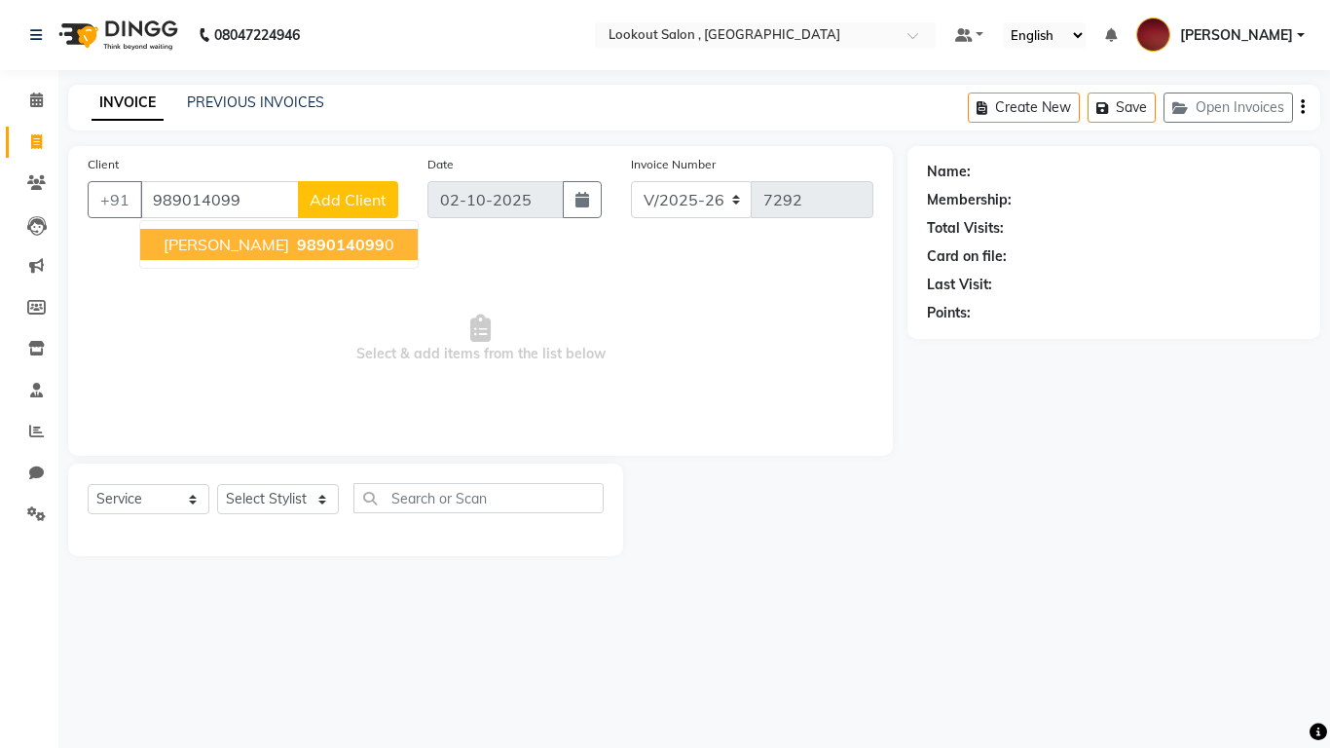
click at [186, 253] on button "[PERSON_NAME] 989014099 0" at bounding box center [279, 244] width 278 height 31
type input "9890140990"
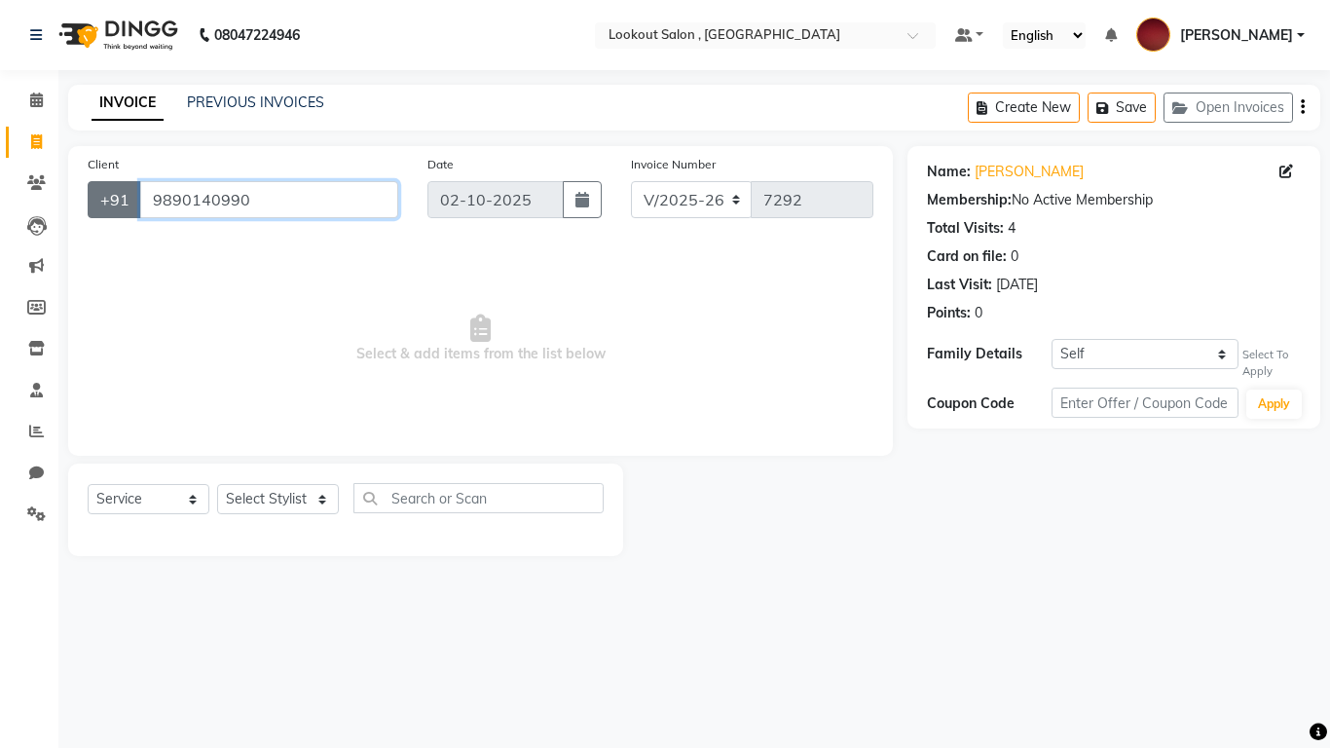
drag, startPoint x: 216, startPoint y: 202, endPoint x: 96, endPoint y: 210, distance: 120.1
click at [97, 210] on div "[PHONE_NUMBER]" at bounding box center [243, 199] width 311 height 37
click at [38, 186] on icon at bounding box center [36, 182] width 19 height 15
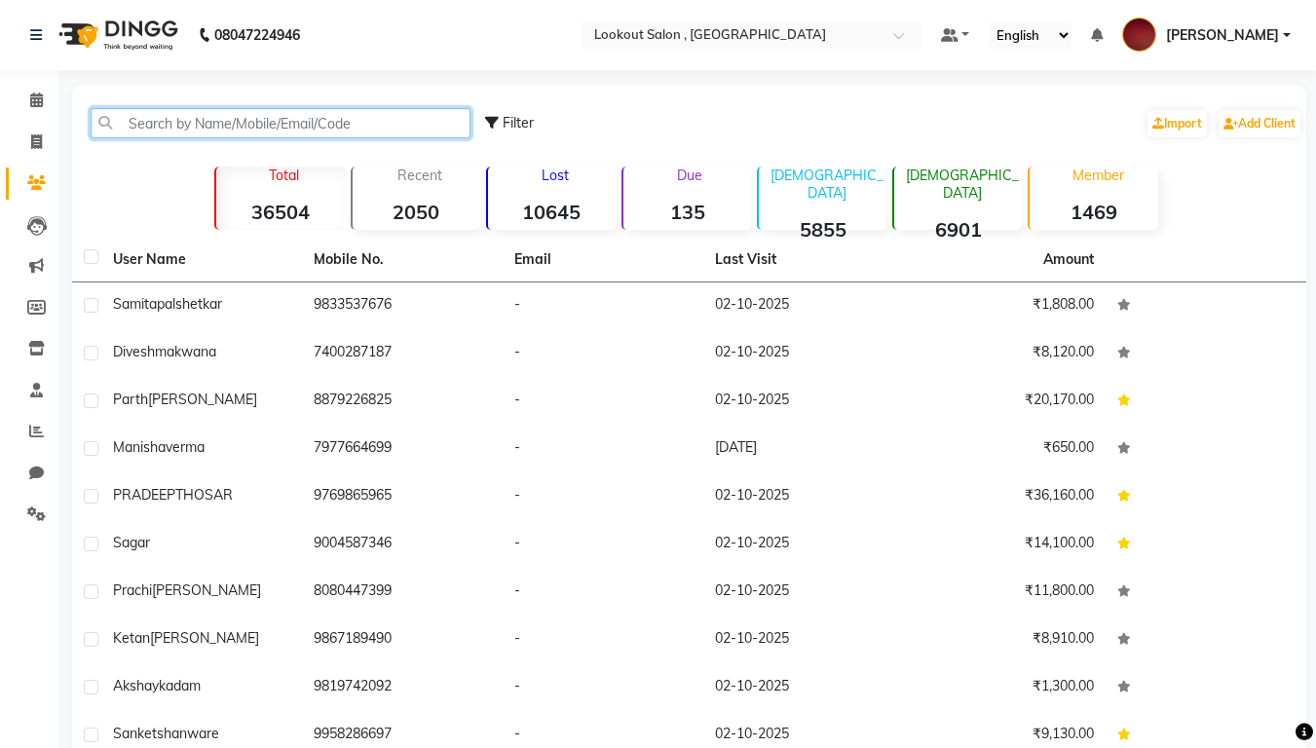
click at [198, 129] on input "text" at bounding box center [281, 123] width 380 height 30
paste input "9890140990"
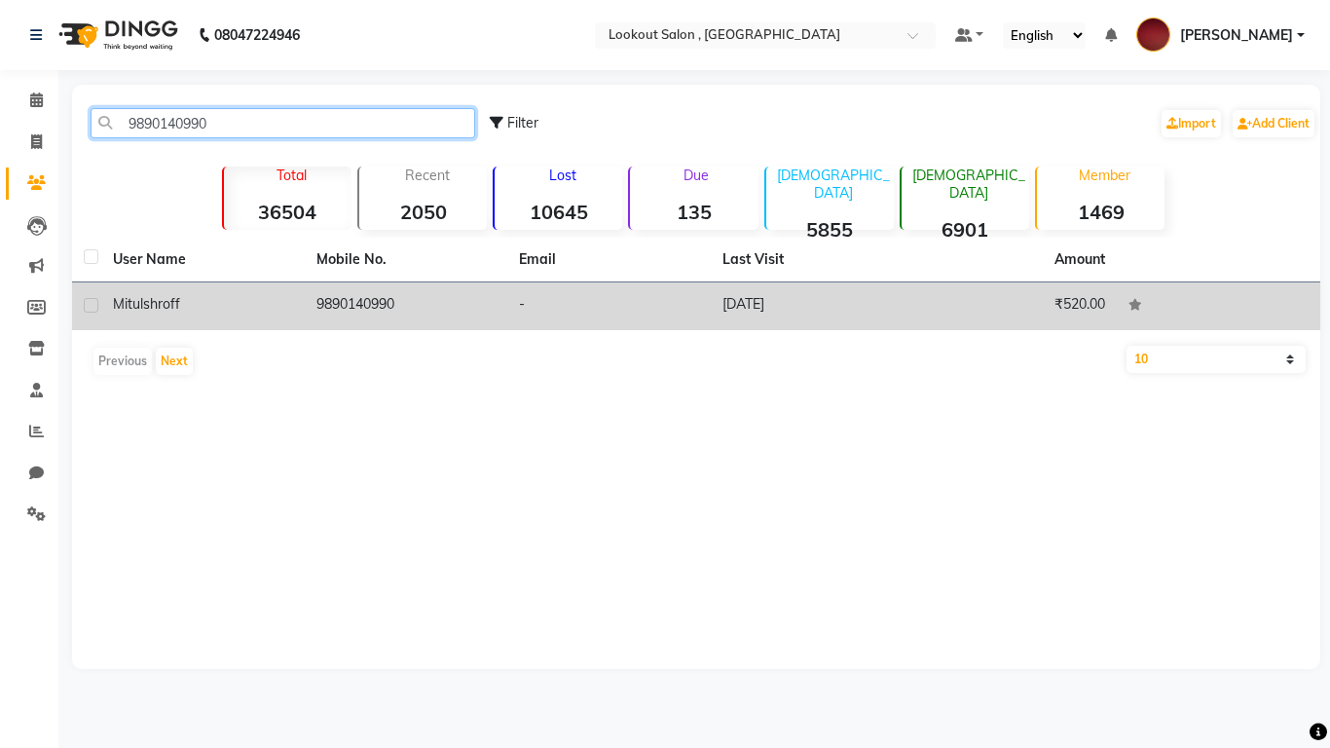
type input "9890140990"
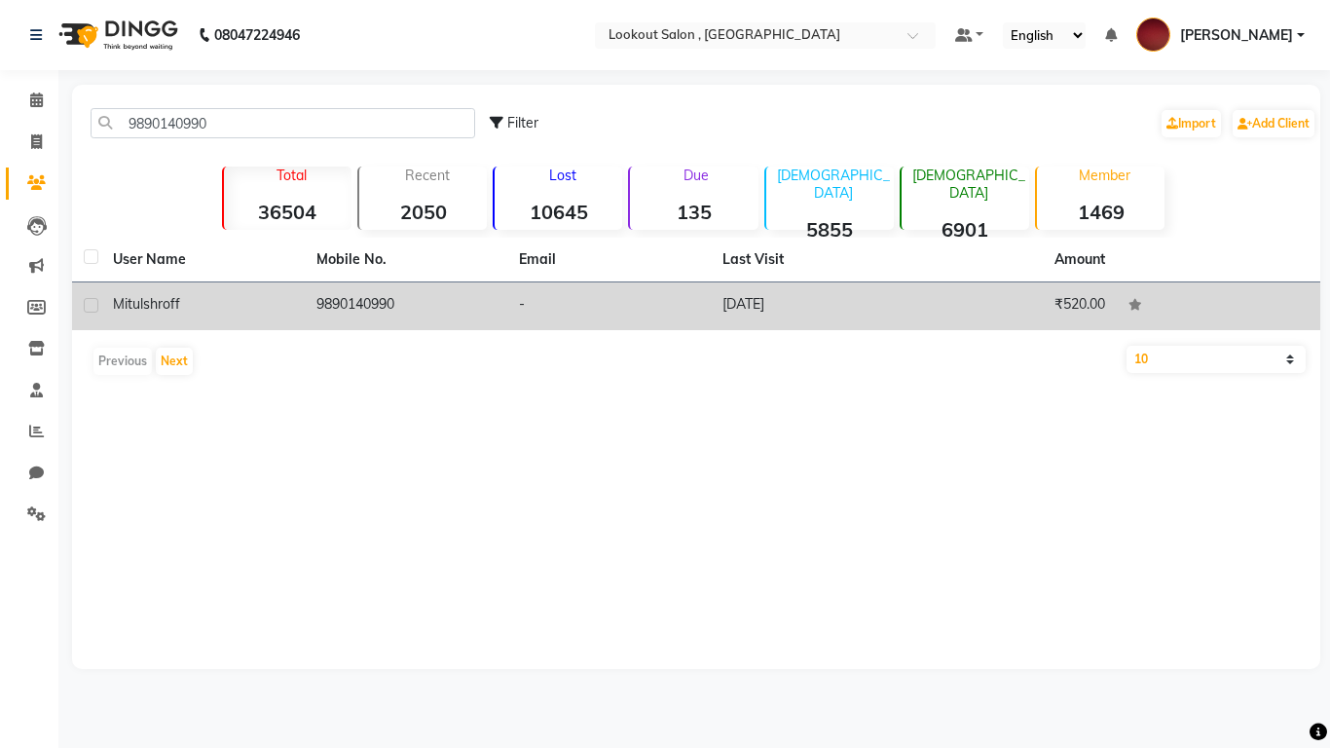
click at [232, 308] on div "[PERSON_NAME]" at bounding box center [203, 304] width 180 height 20
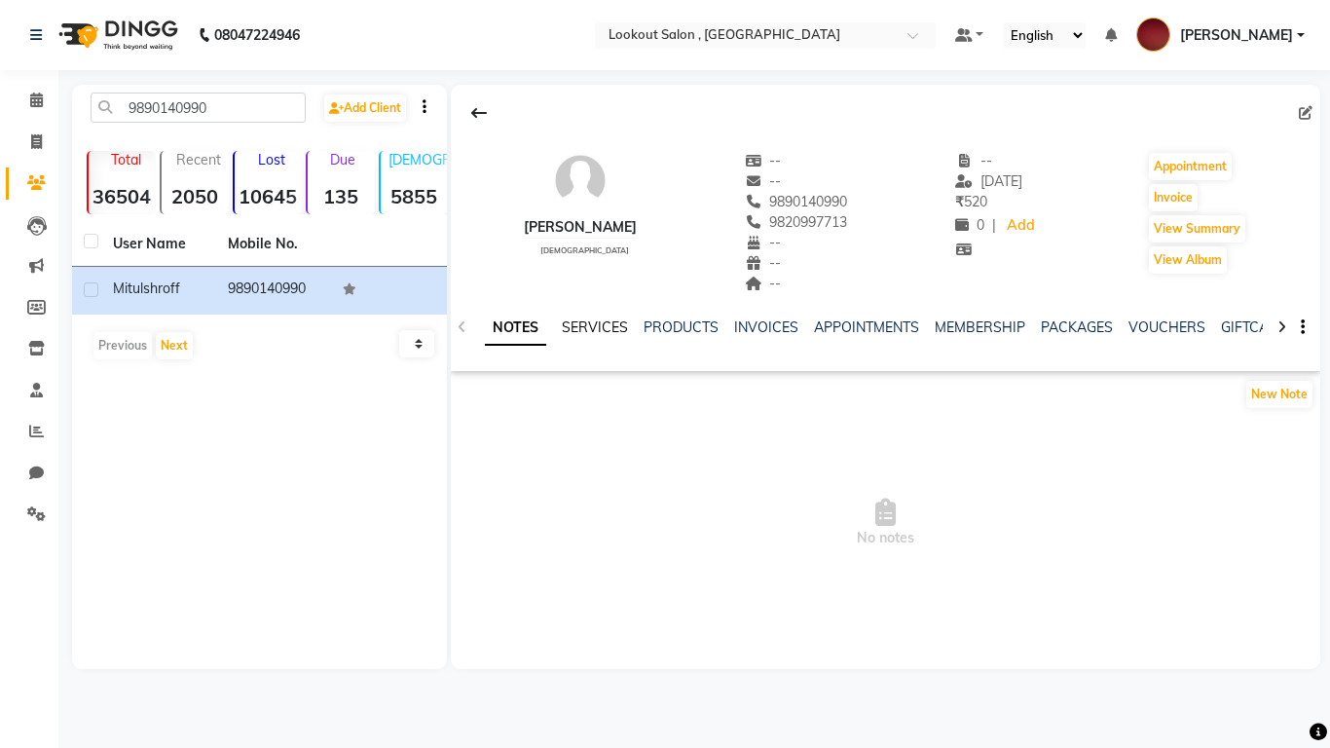
click at [609, 323] on link "SERVICES" at bounding box center [595, 327] width 66 height 18
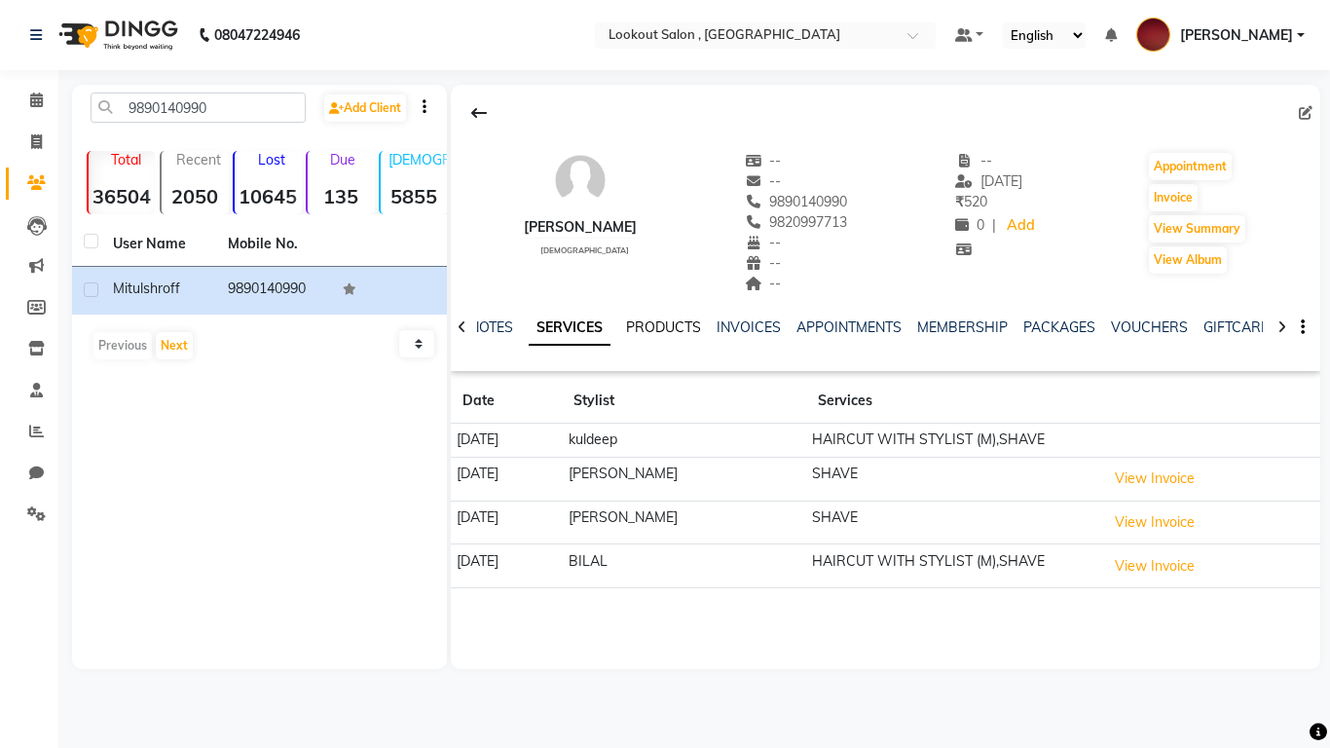
click at [665, 325] on link "PRODUCTS" at bounding box center [663, 327] width 75 height 18
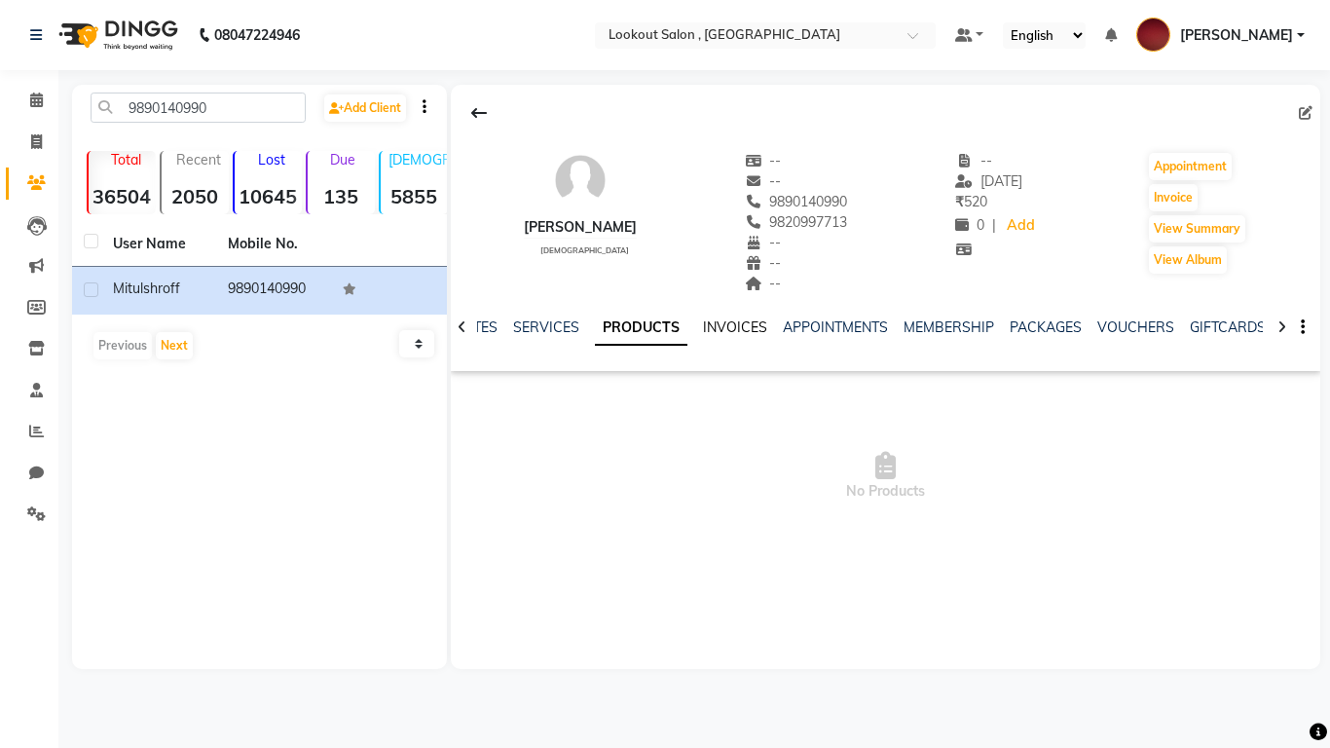
click at [726, 329] on link "INVOICES" at bounding box center [735, 327] width 64 height 18
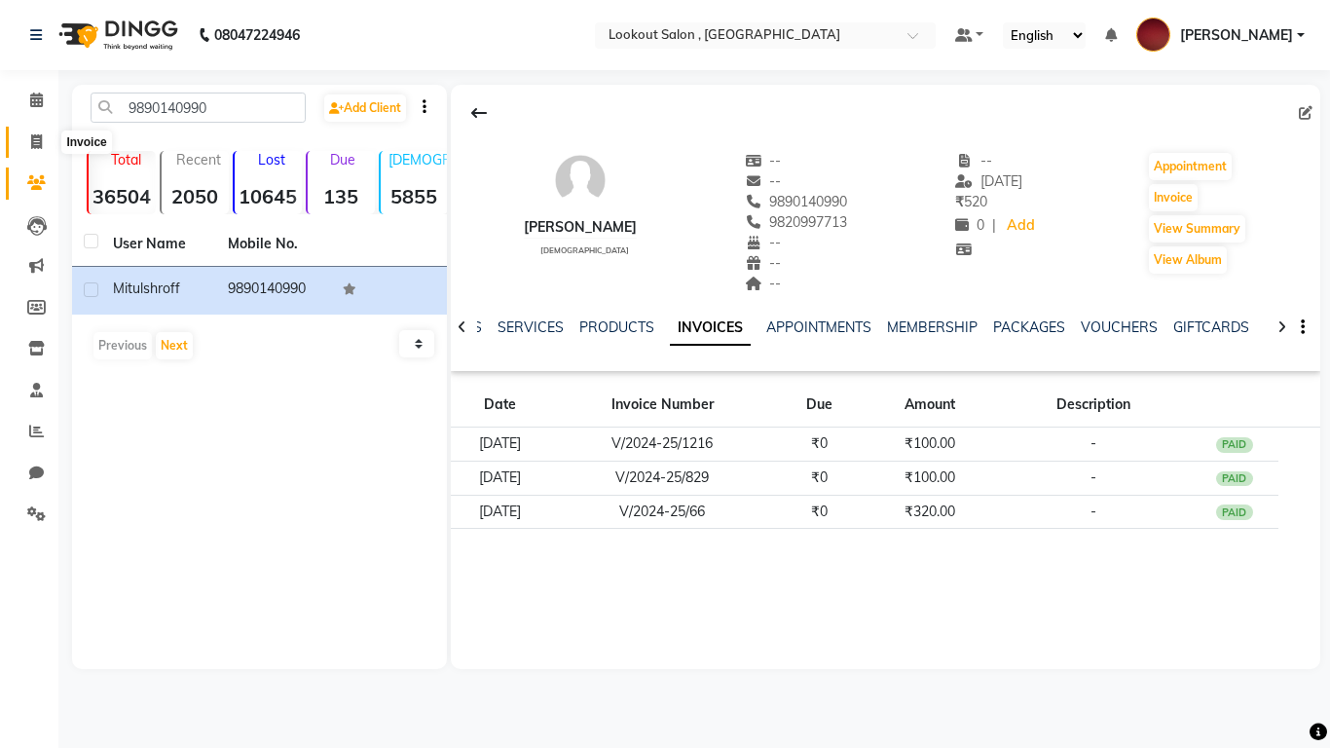
click at [43, 140] on span at bounding box center [36, 142] width 34 height 22
select select "service"
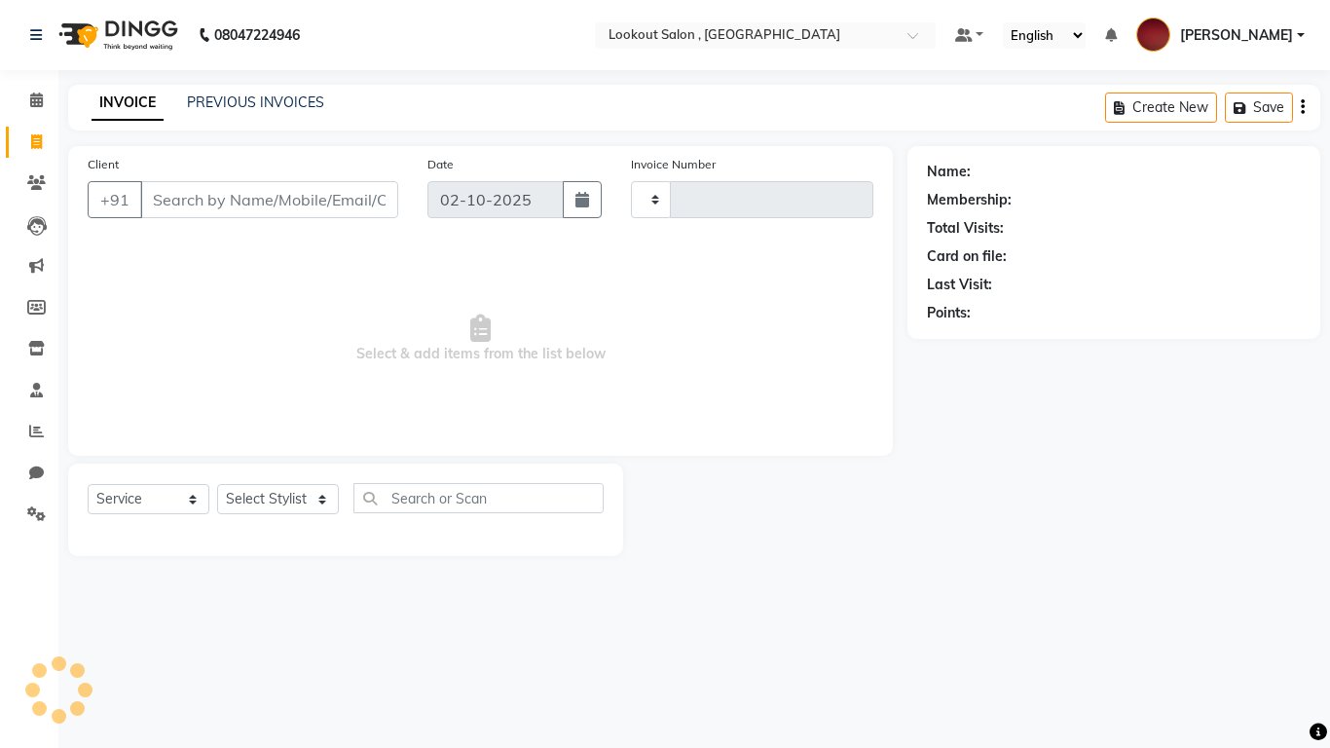
type input "7292"
select select "151"
click at [191, 211] on input "Client" at bounding box center [269, 199] width 258 height 37
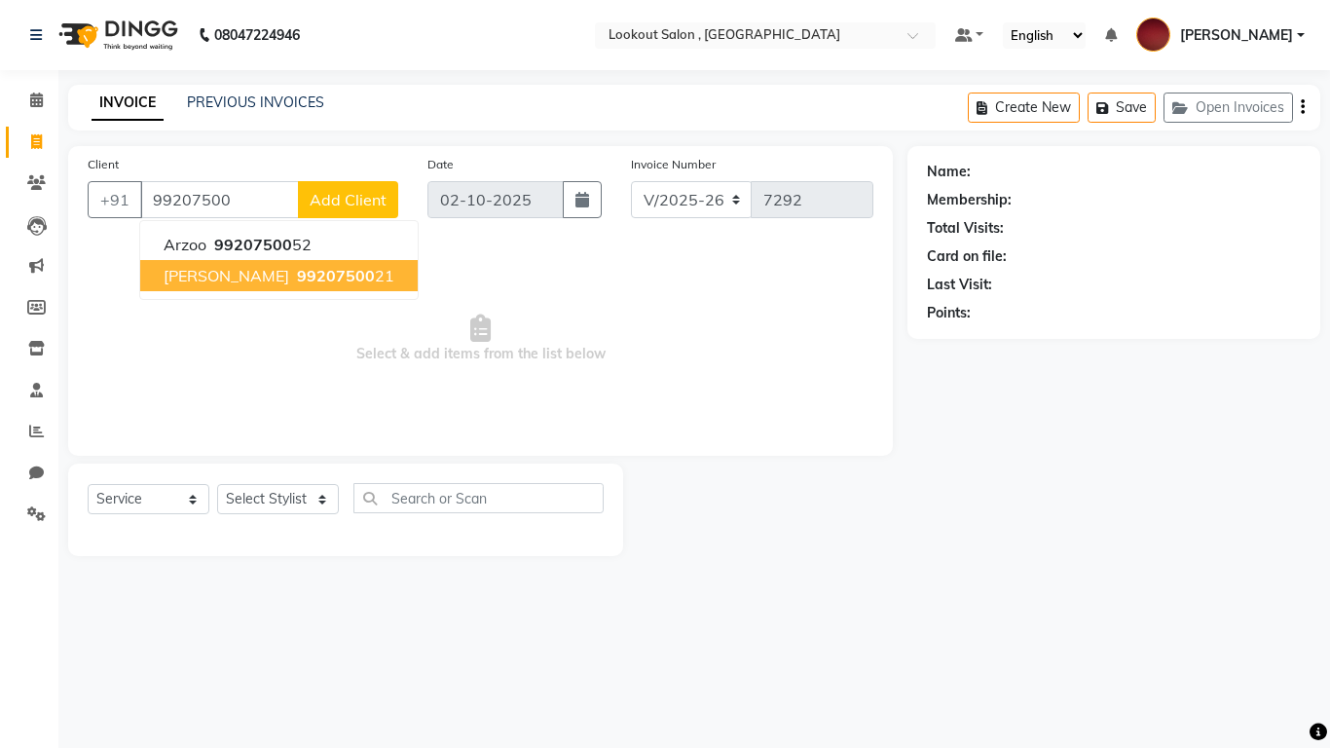
click at [219, 280] on span "[PERSON_NAME]" at bounding box center [227, 275] width 126 height 19
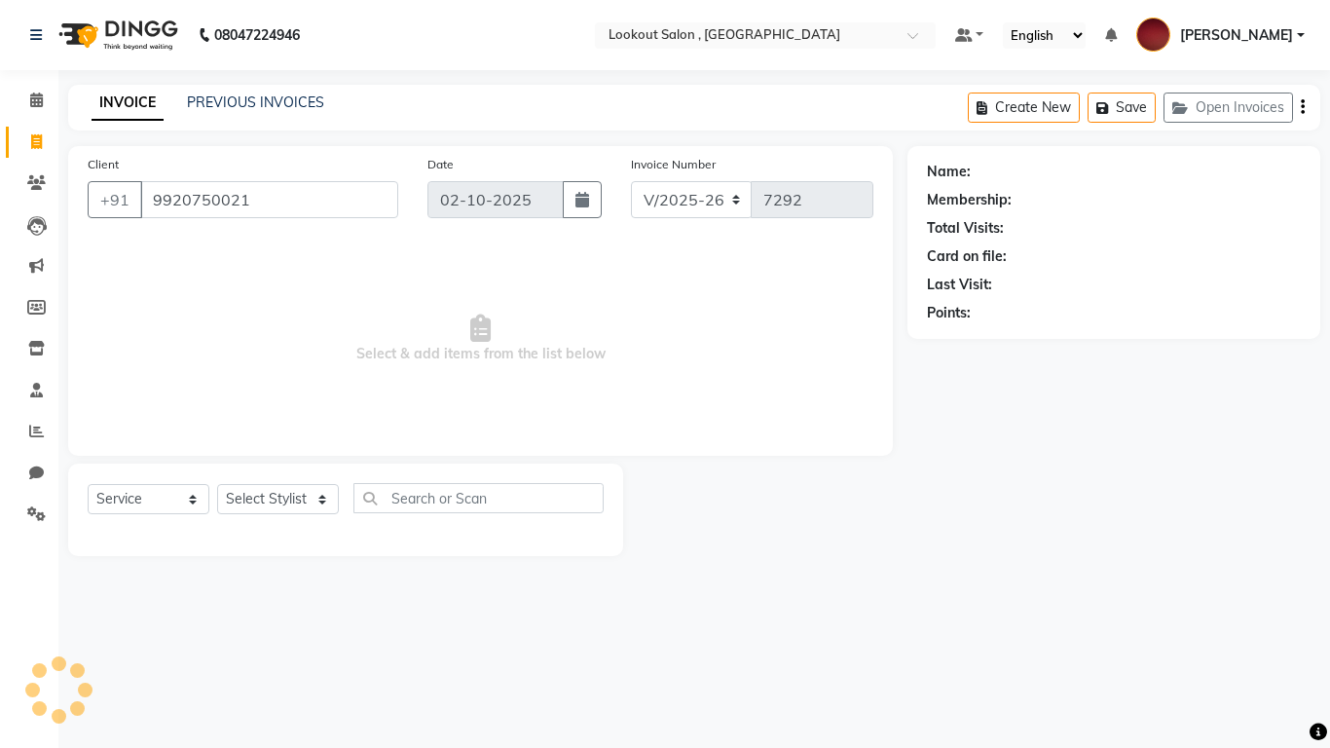
type input "9920750021"
select select "1: Object"
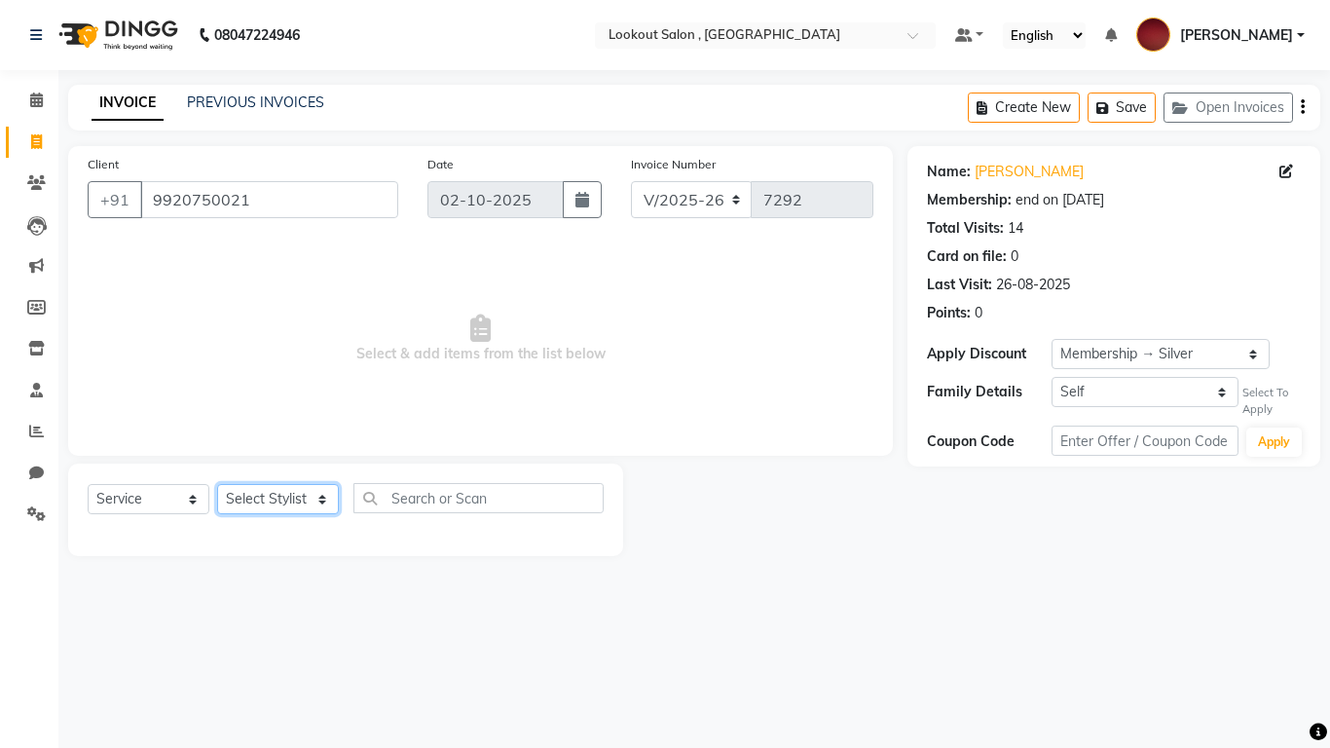
click at [297, 492] on select "Select Stylist [PERSON_NAME] [PERSON_NAME] [PERSON_NAME] [PERSON_NAME] [PERSON_…" at bounding box center [278, 499] width 122 height 30
select select "24827"
click at [217, 484] on select "Select Stylist [PERSON_NAME] [PERSON_NAME] [PERSON_NAME] [PERSON_NAME] [PERSON_…" at bounding box center [278, 499] width 122 height 30
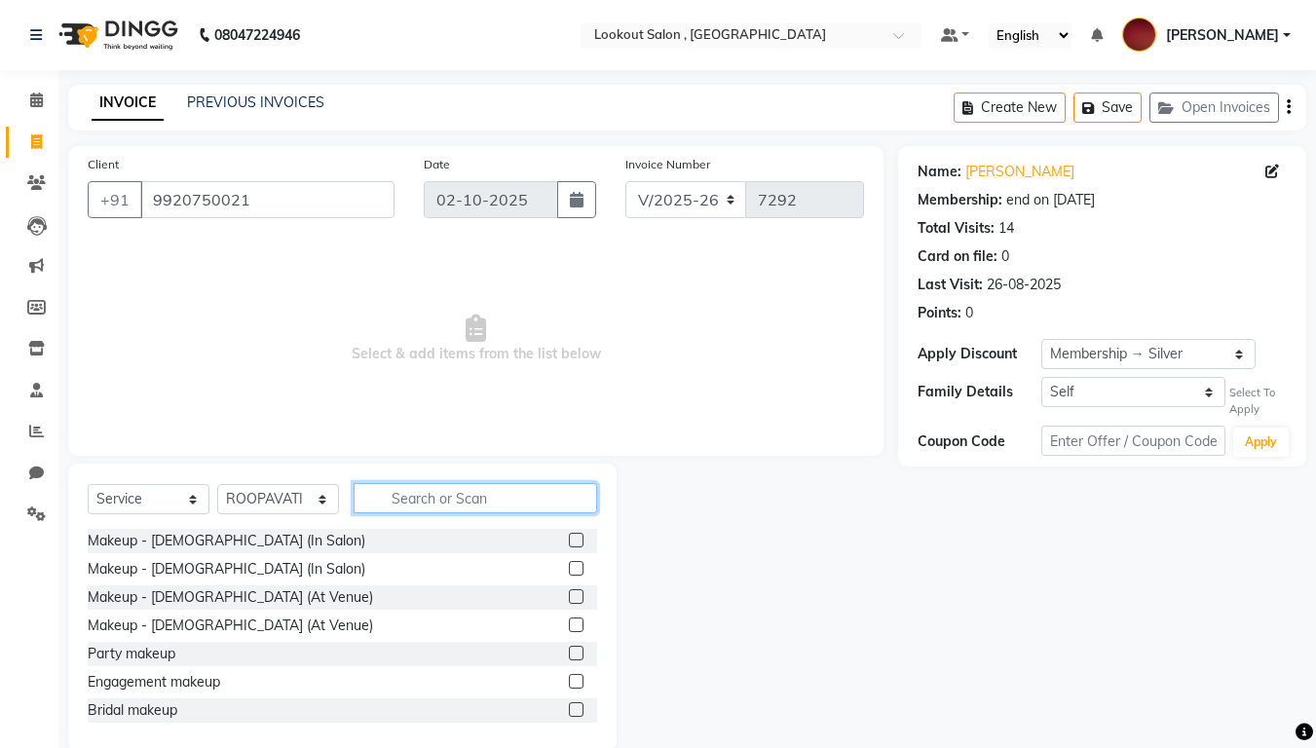
click at [408, 497] on input "text" at bounding box center [474, 498] width 243 height 30
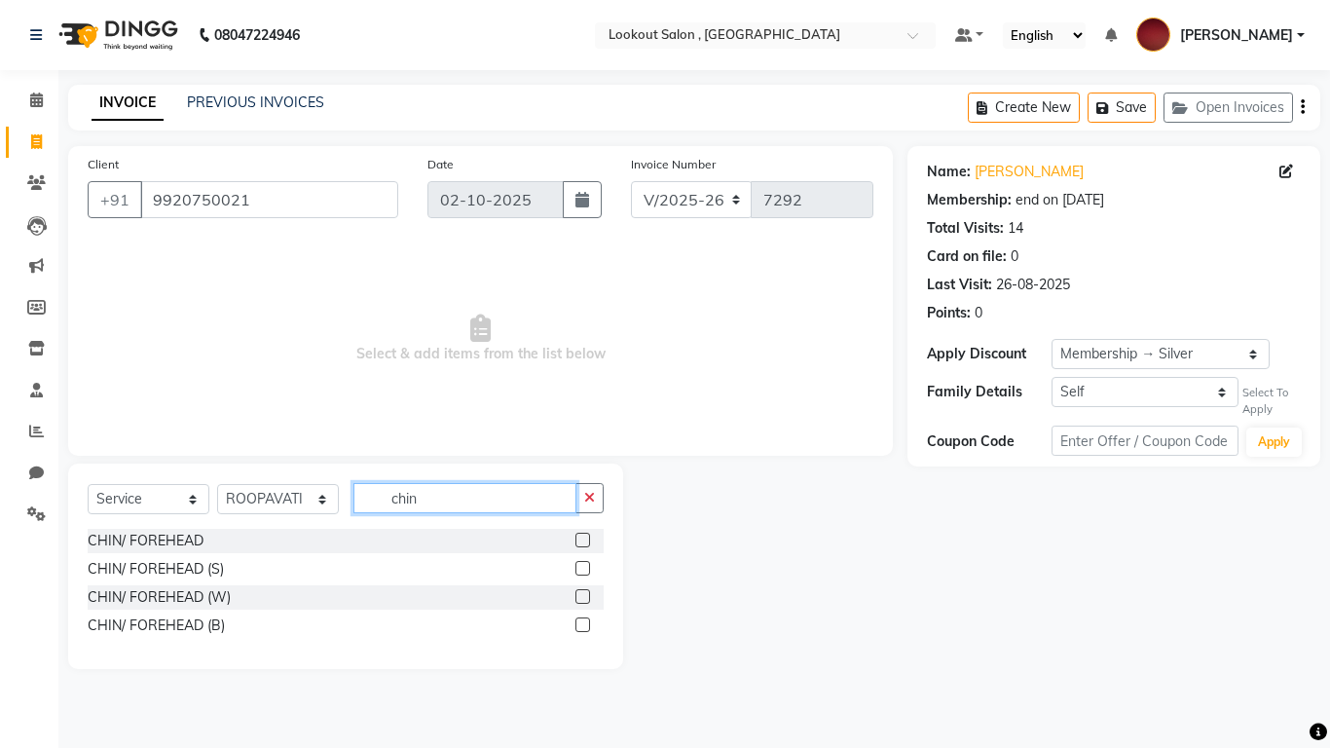
type input "chin"
click at [586, 623] on label at bounding box center [582, 624] width 15 height 15
click at [586, 623] on input "checkbox" at bounding box center [581, 625] width 13 height 13
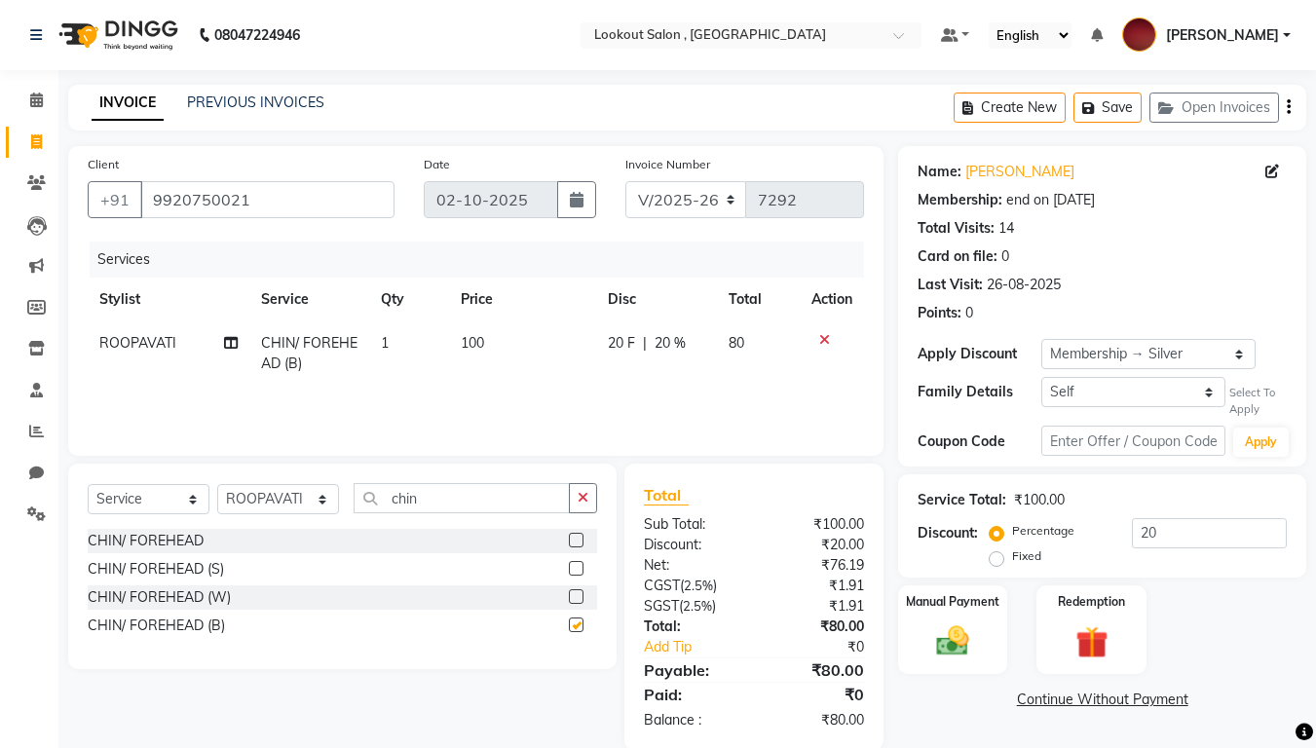
checkbox input "false"
drag, startPoint x: 417, startPoint y: 499, endPoint x: 370, endPoint y: 499, distance: 46.7
click at [377, 499] on input "chin" at bounding box center [461, 498] width 216 height 30
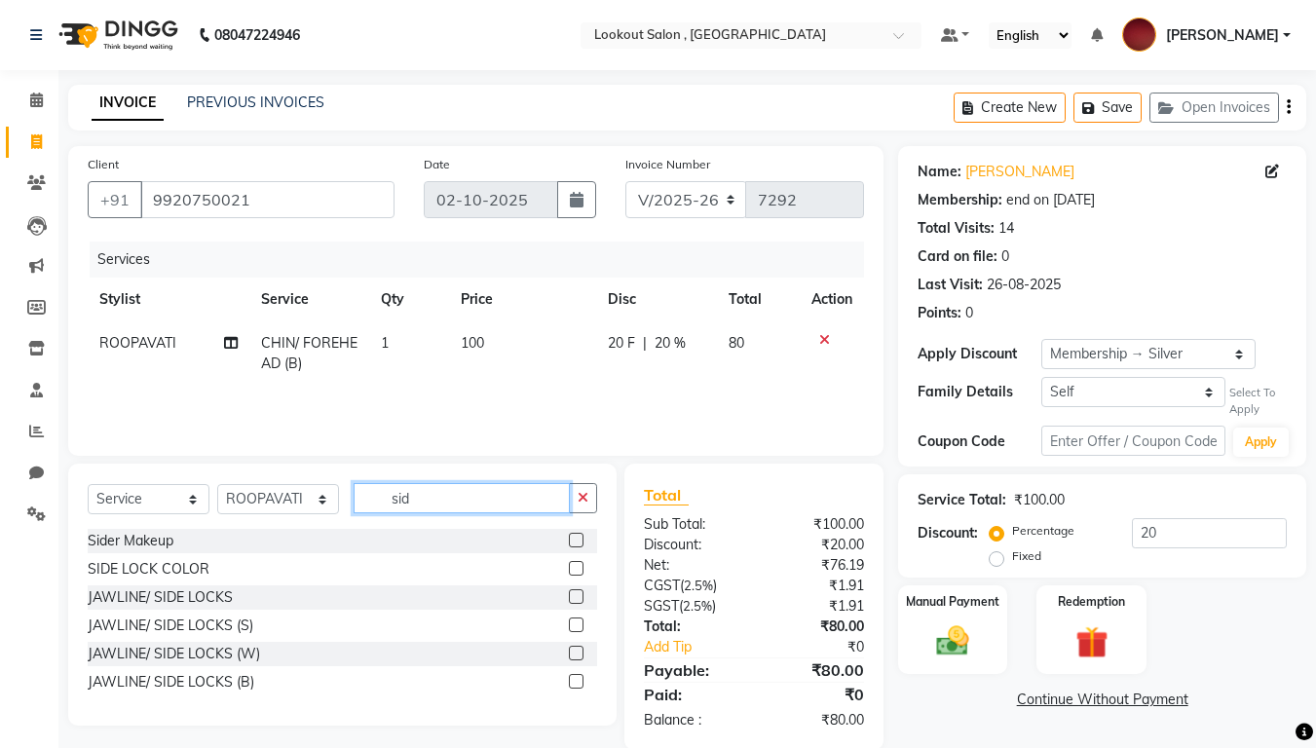
type input "sid"
click at [577, 623] on label at bounding box center [576, 681] width 15 height 15
click at [577, 623] on input "checkbox" at bounding box center [575, 682] width 13 height 13
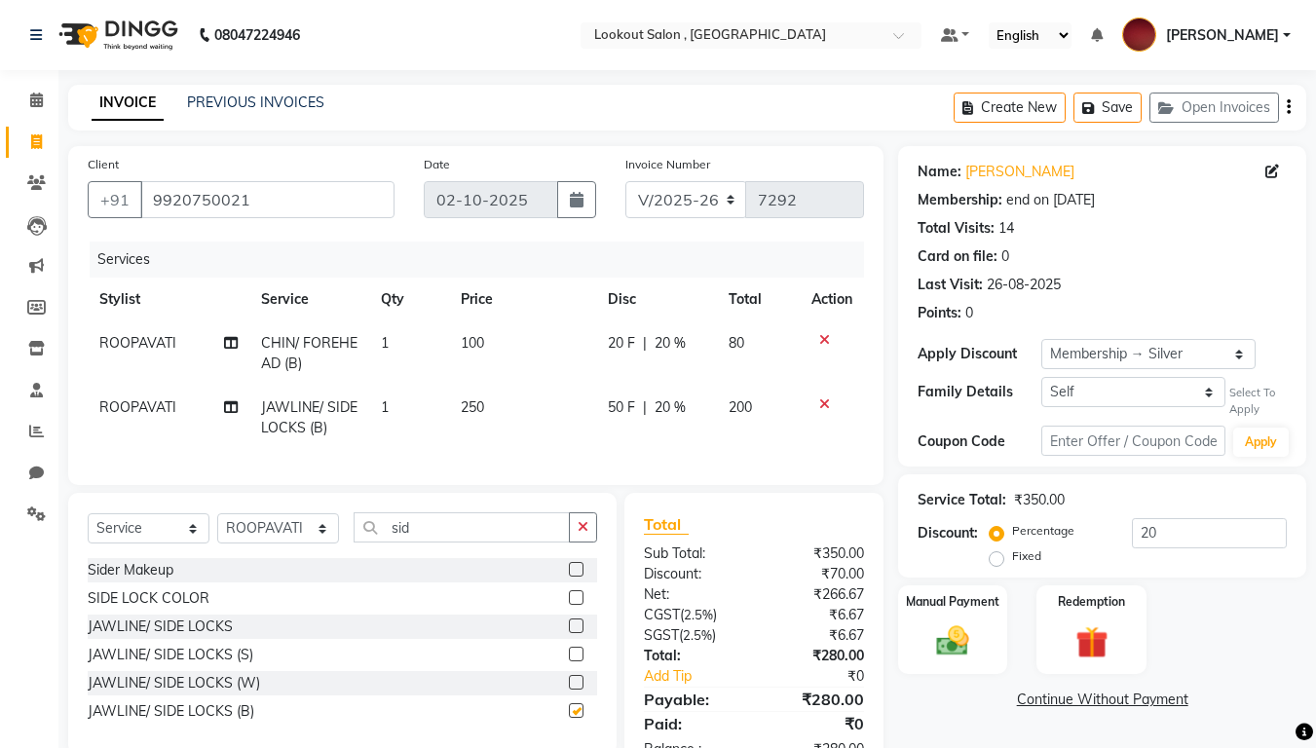
checkbox input "false"
click at [829, 335] on div at bounding box center [831, 340] width 41 height 14
click at [825, 335] on icon at bounding box center [824, 340] width 11 height 14
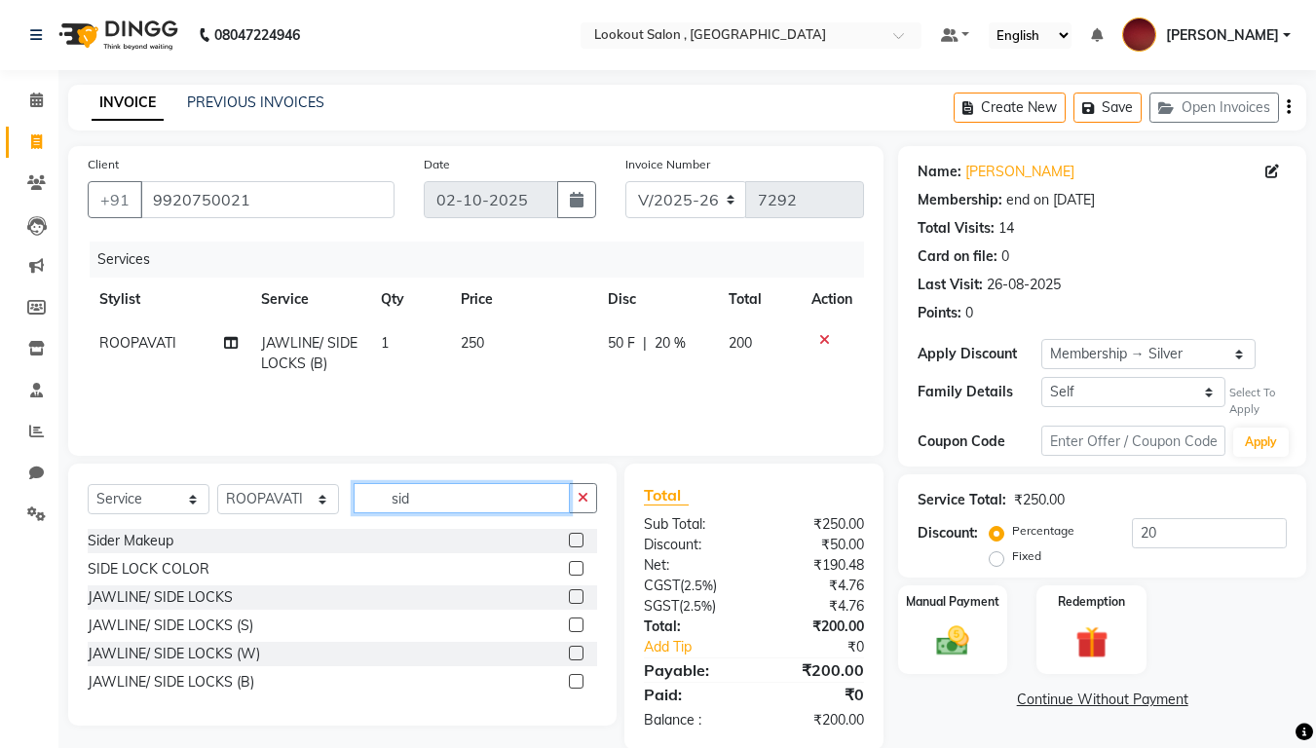
drag, startPoint x: 401, startPoint y: 503, endPoint x: 378, endPoint y: 503, distance: 23.4
click at [378, 503] on input "sid" at bounding box center [461, 498] width 216 height 30
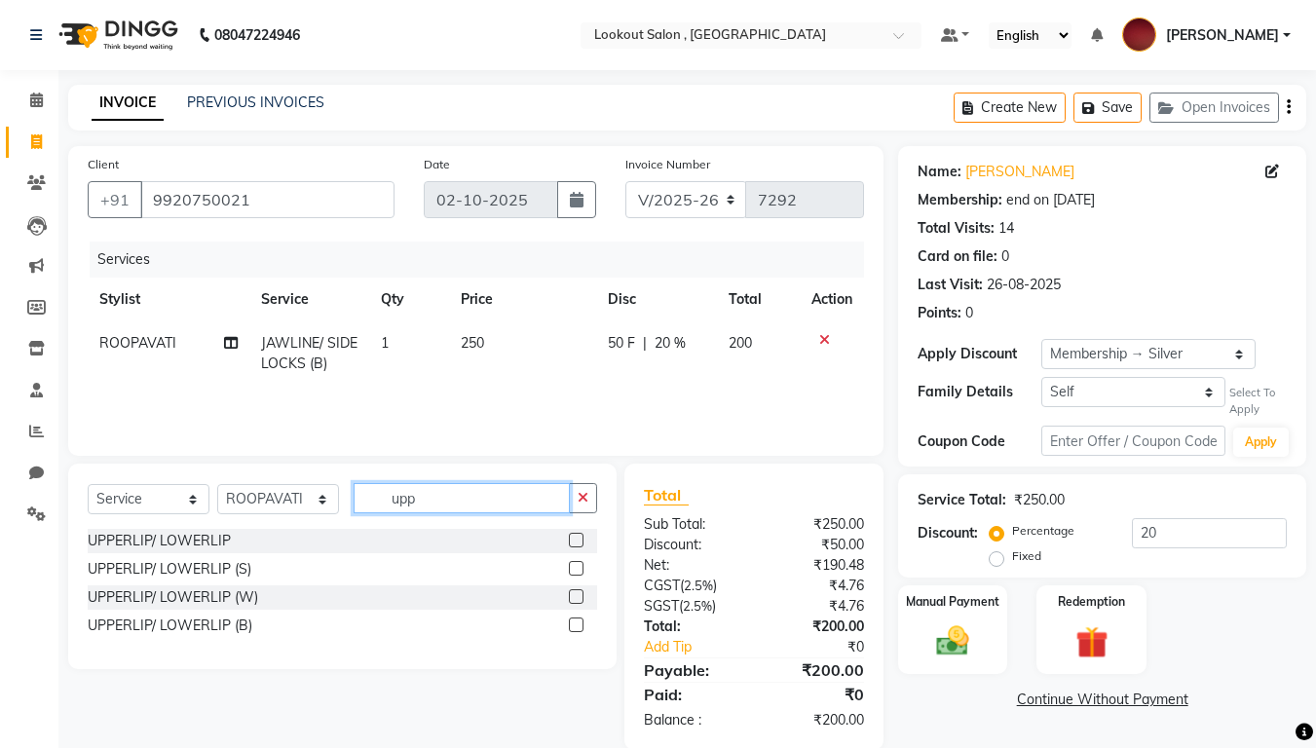
type input "upp"
click at [577, 623] on label at bounding box center [576, 624] width 15 height 15
click at [577, 623] on input "checkbox" at bounding box center [575, 625] width 13 height 13
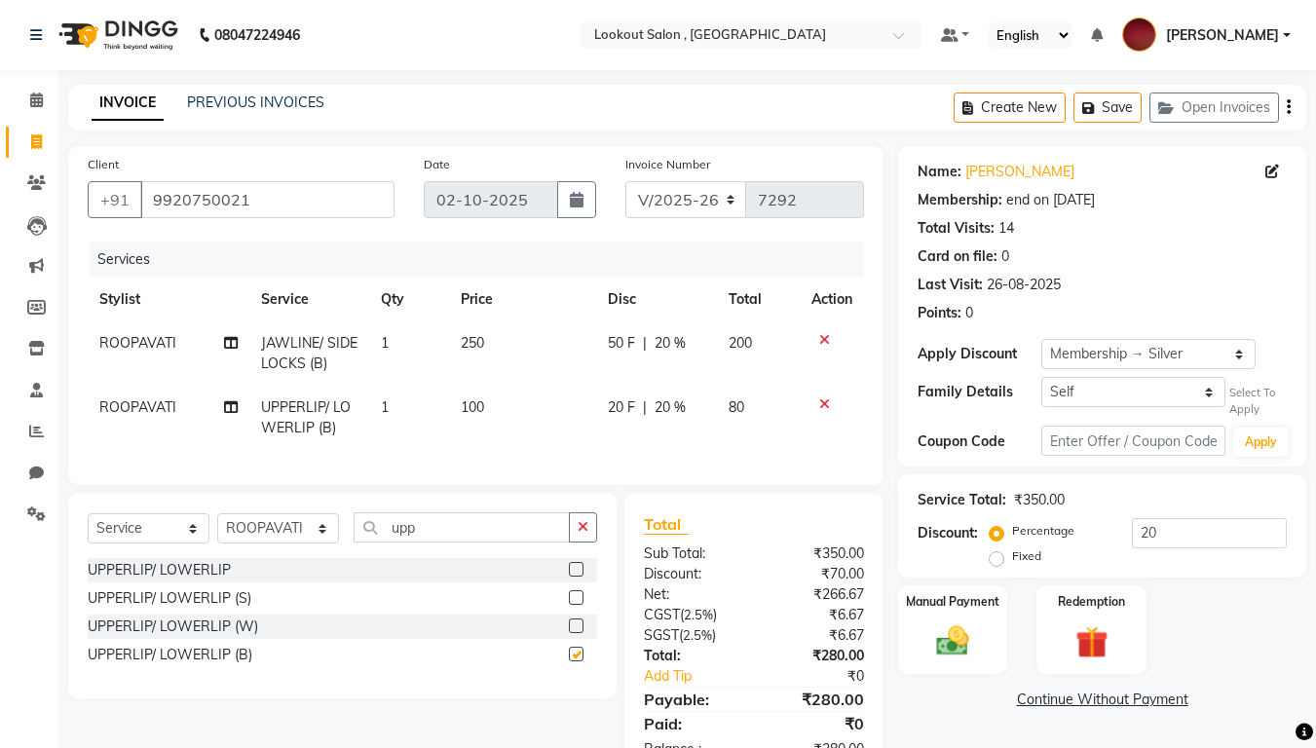
checkbox input "false"
drag, startPoint x: 375, startPoint y: 538, endPoint x: 339, endPoint y: 535, distance: 36.2
click at [339, 535] on div "Select Service Product Membership Package Voucher Prepaid Gift Card Select Styl…" at bounding box center [342, 535] width 509 height 46
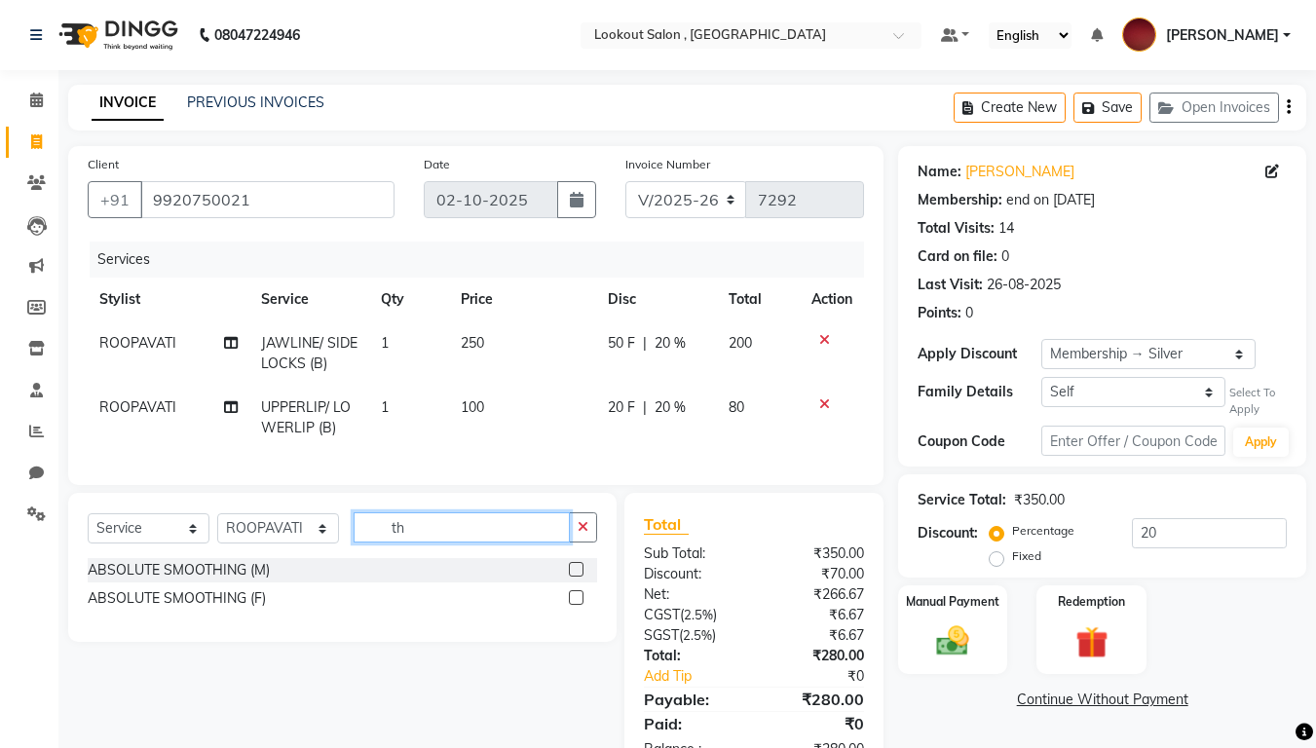
type input "t"
type input "ey"
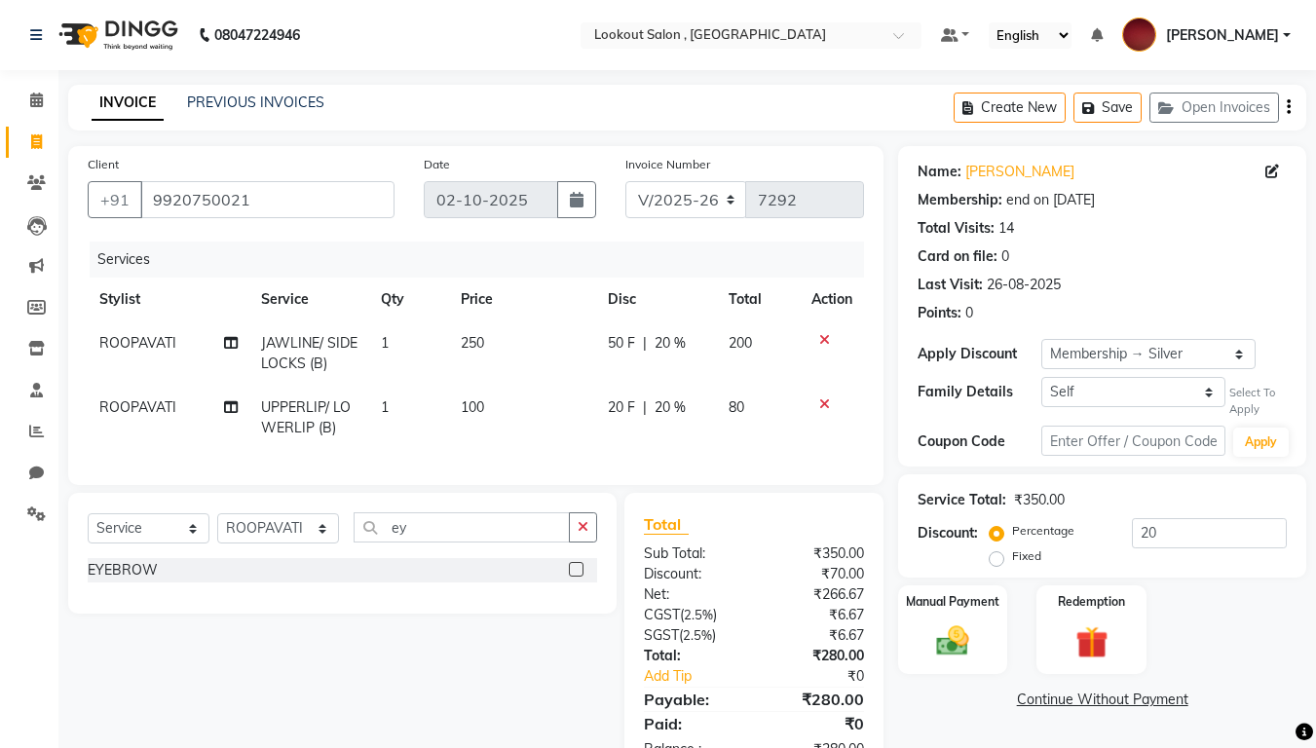
click at [575, 576] on label at bounding box center [576, 569] width 15 height 15
click at [575, 576] on input "checkbox" at bounding box center [575, 570] width 13 height 13
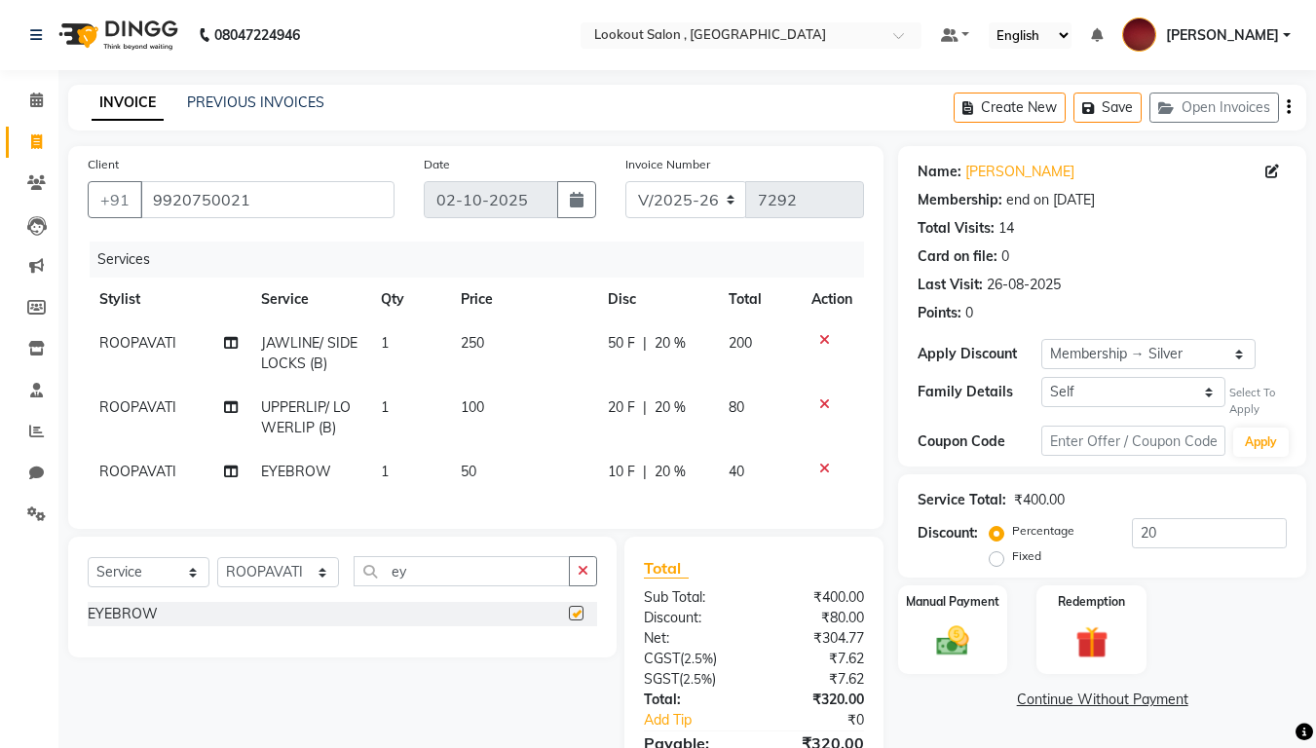
checkbox input "false"
click at [409, 586] on input "ey" at bounding box center [461, 571] width 216 height 30
type input "e"
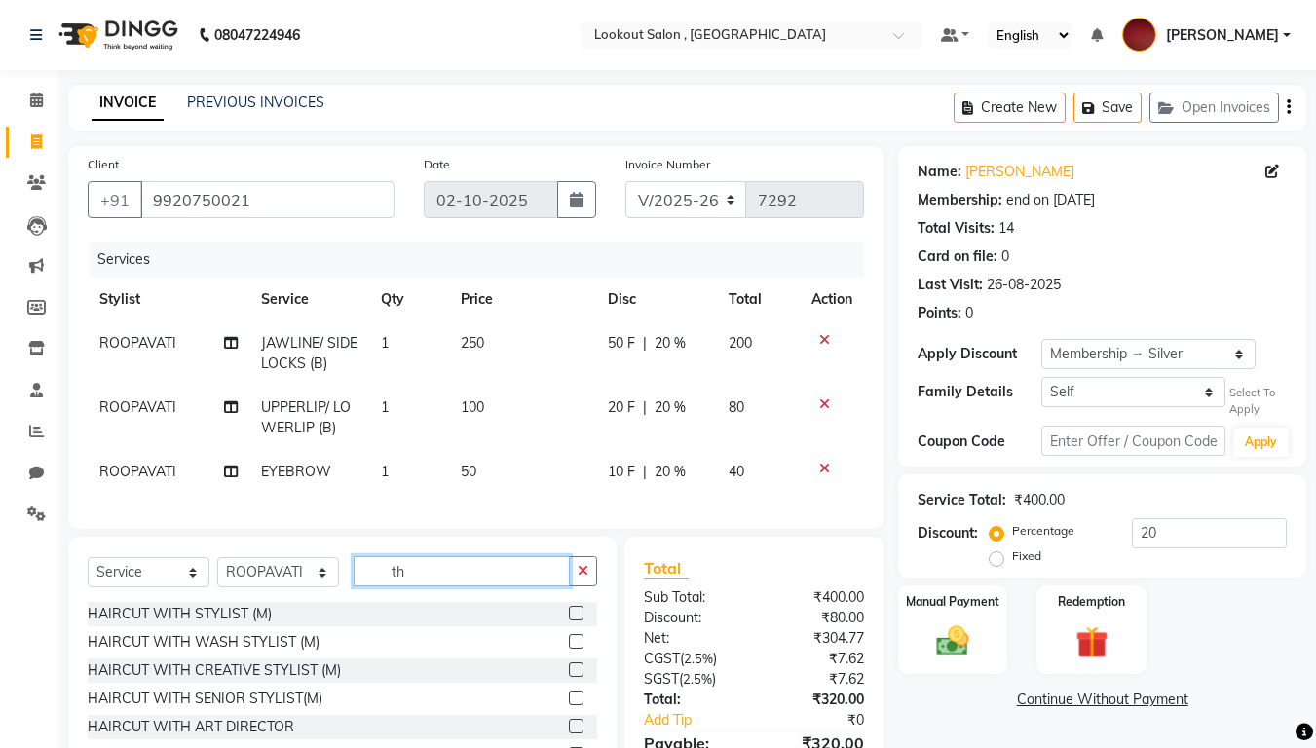
type input "t"
type input "ey"
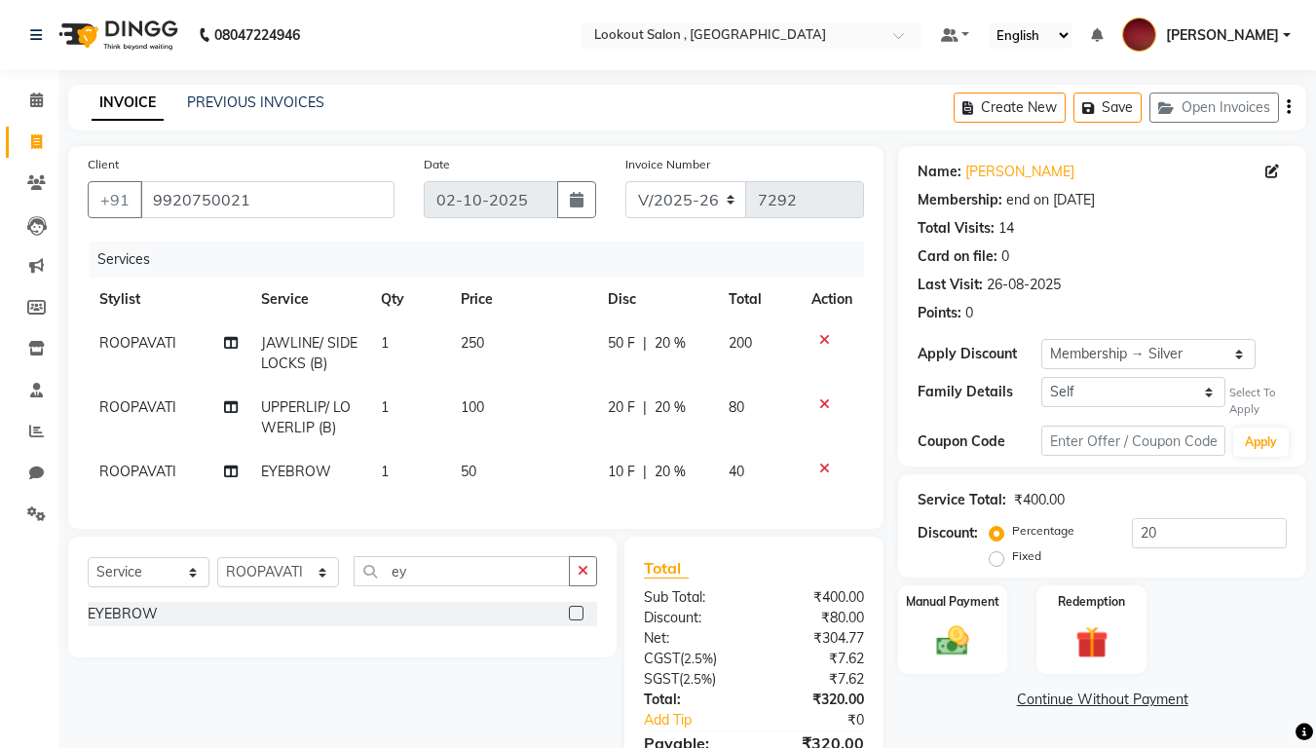
click at [577, 620] on label at bounding box center [576, 613] width 15 height 15
click at [577, 620] on input "checkbox" at bounding box center [575, 614] width 13 height 13
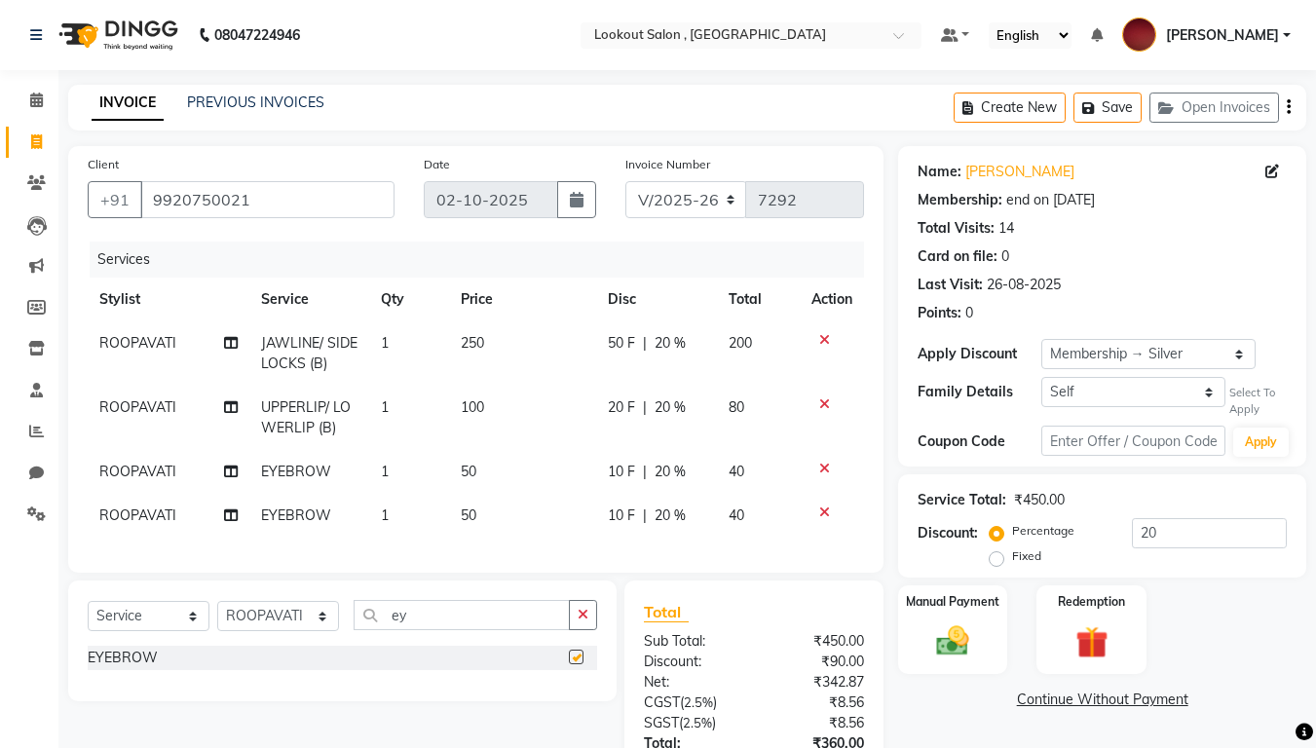
checkbox input "false"
click at [1112, 115] on button "Save" at bounding box center [1107, 108] width 68 height 30
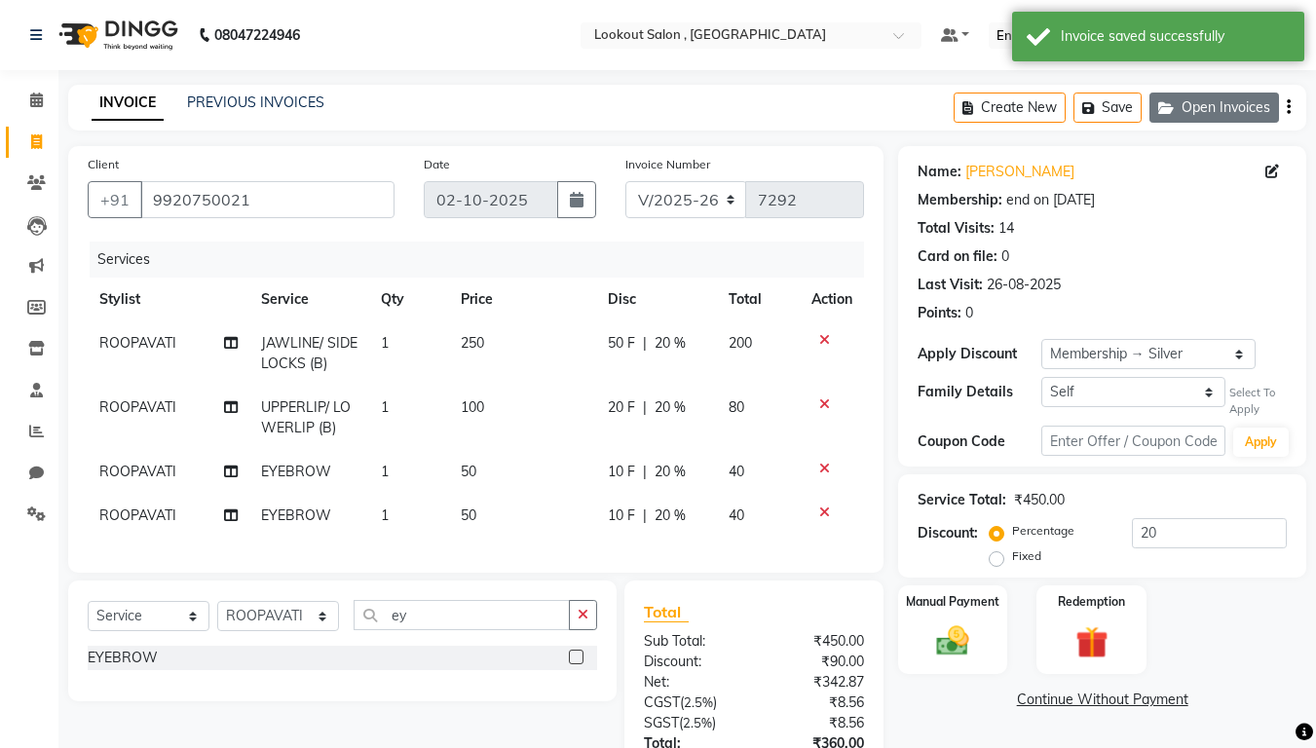
click at [1199, 109] on button "Open Invoices" at bounding box center [1214, 108] width 130 height 30
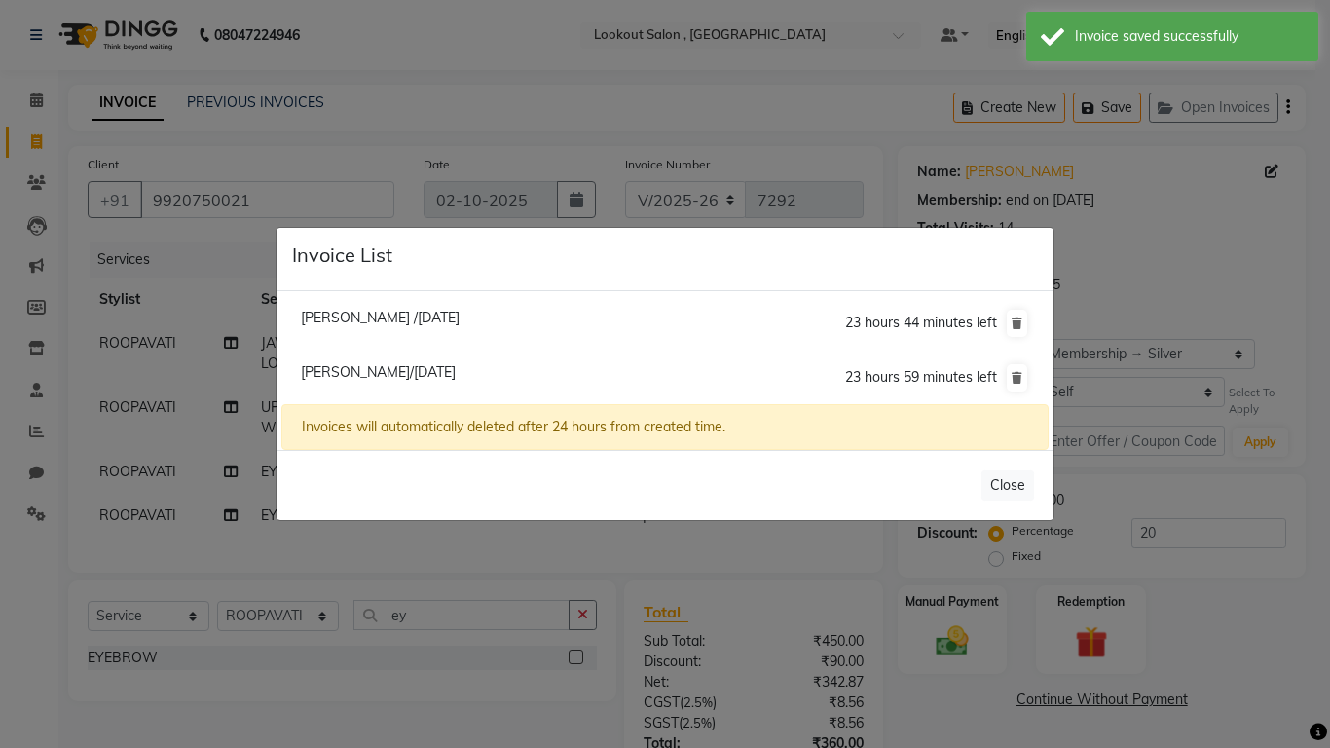
click at [378, 534] on ngb-modal-window "Invoice List [PERSON_NAME] /[DATE] 23 hours 44 minutes left [PERSON_NAME]/[DATE…" at bounding box center [665, 374] width 1330 height 748
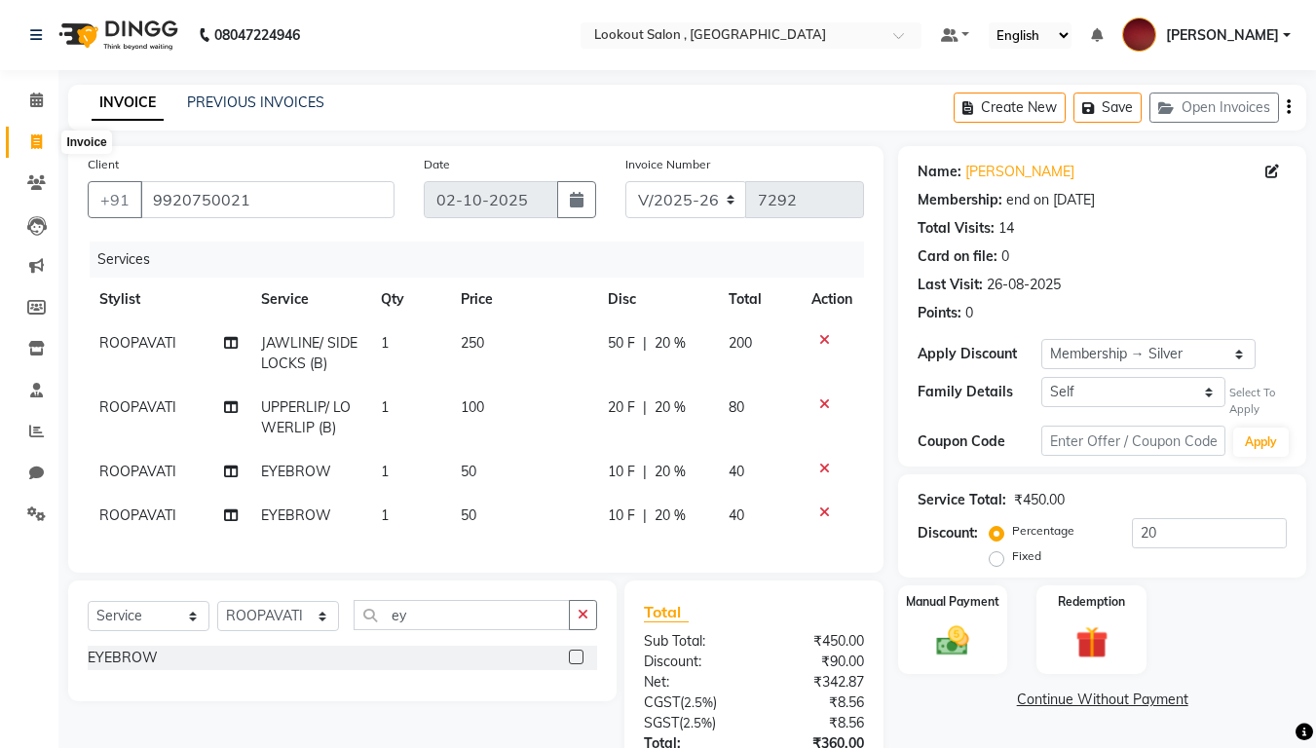
click at [43, 140] on span at bounding box center [36, 142] width 34 height 22
select select "service"
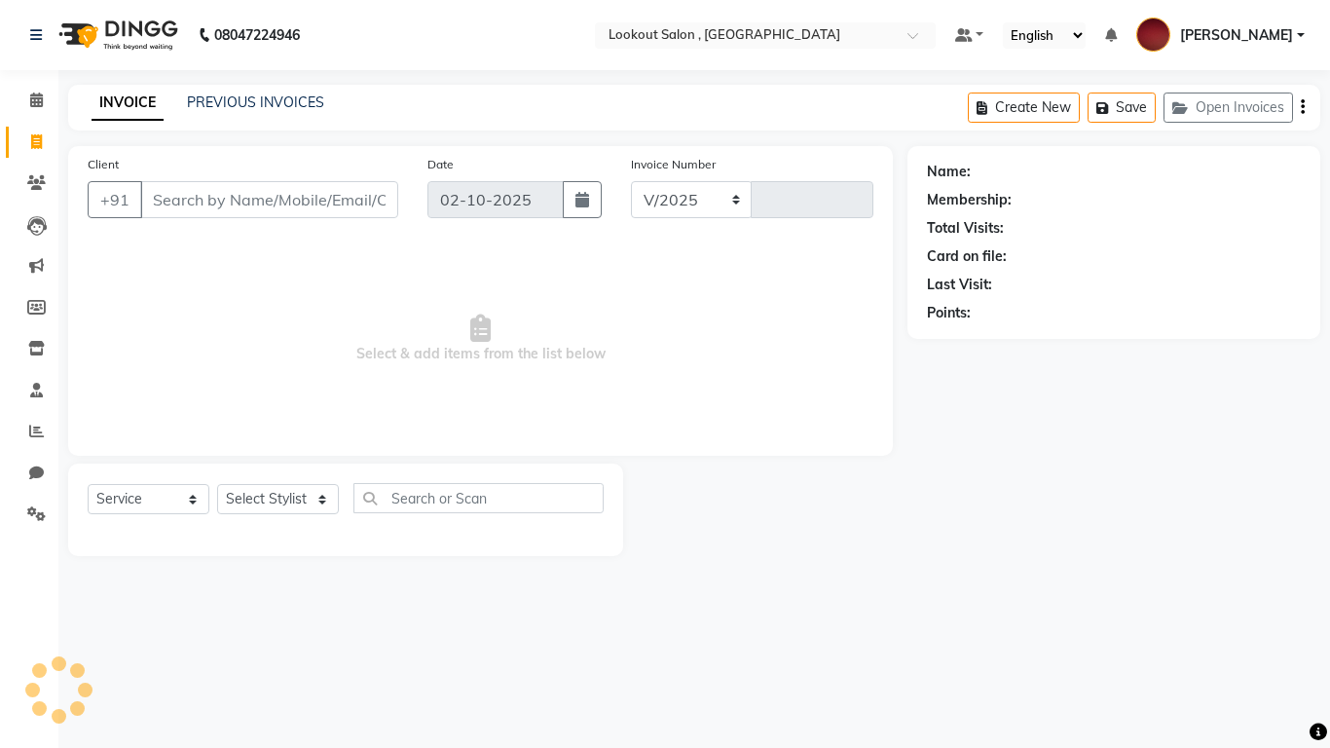
select select "151"
type input "7292"
click at [247, 213] on input "Client" at bounding box center [269, 199] width 258 height 37
click at [218, 189] on input "Client" at bounding box center [269, 199] width 258 height 37
type input "9930334626"
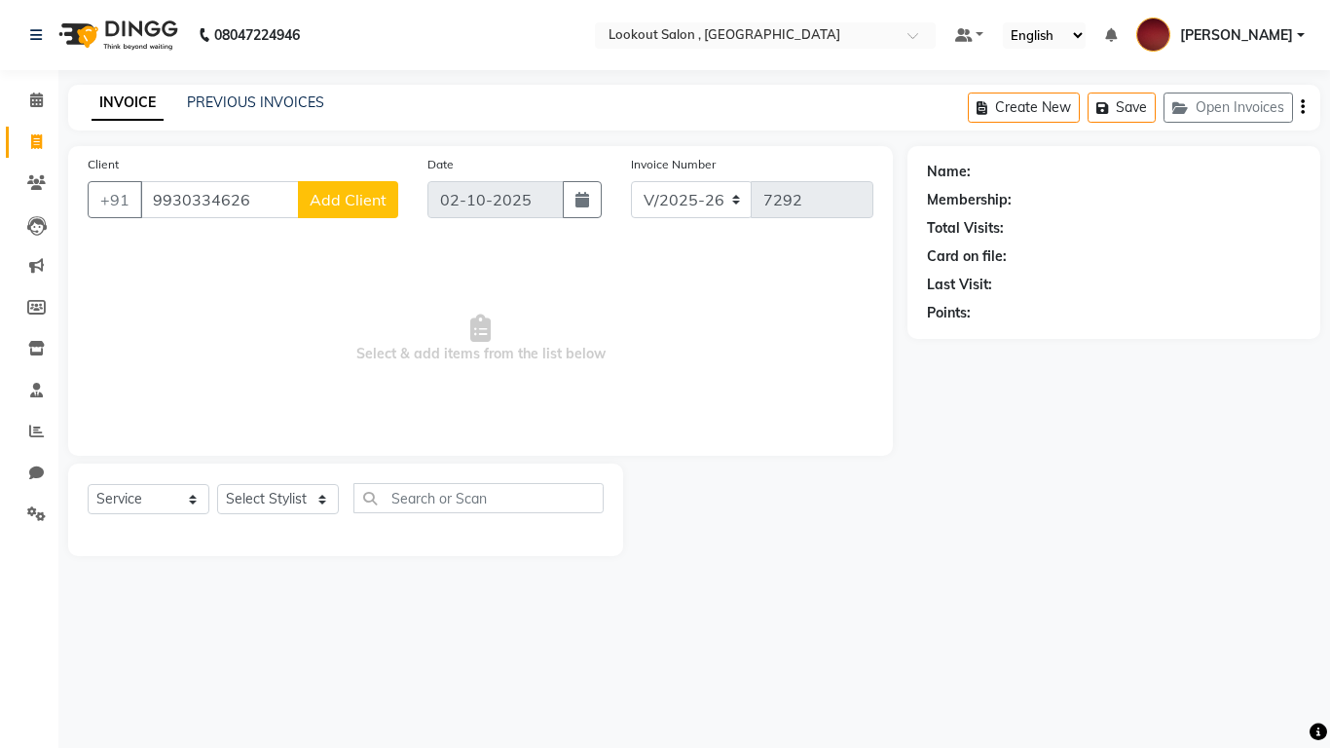
click at [347, 193] on span "Add Client" at bounding box center [348, 199] width 77 height 19
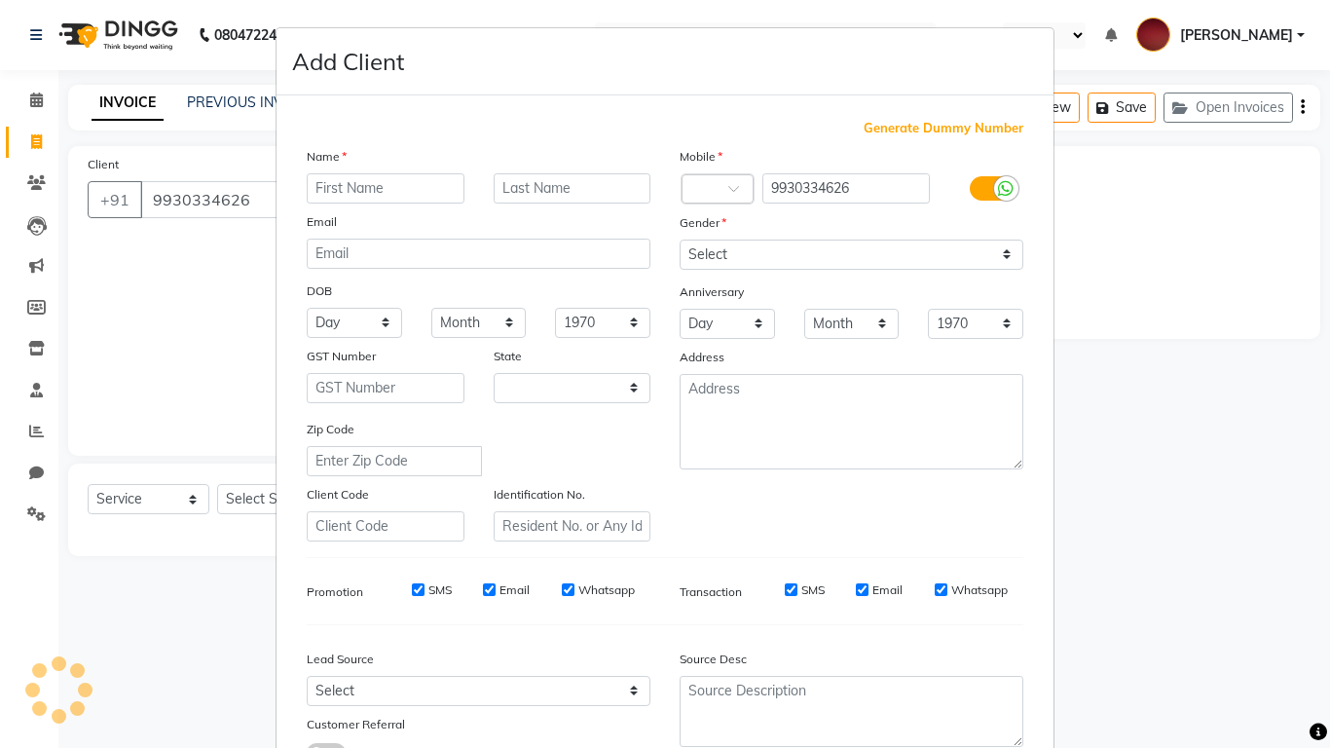
select select "22"
click at [349, 188] on input "text" at bounding box center [386, 188] width 158 height 30
type input "bindi"
click at [528, 193] on input "text" at bounding box center [573, 188] width 158 height 30
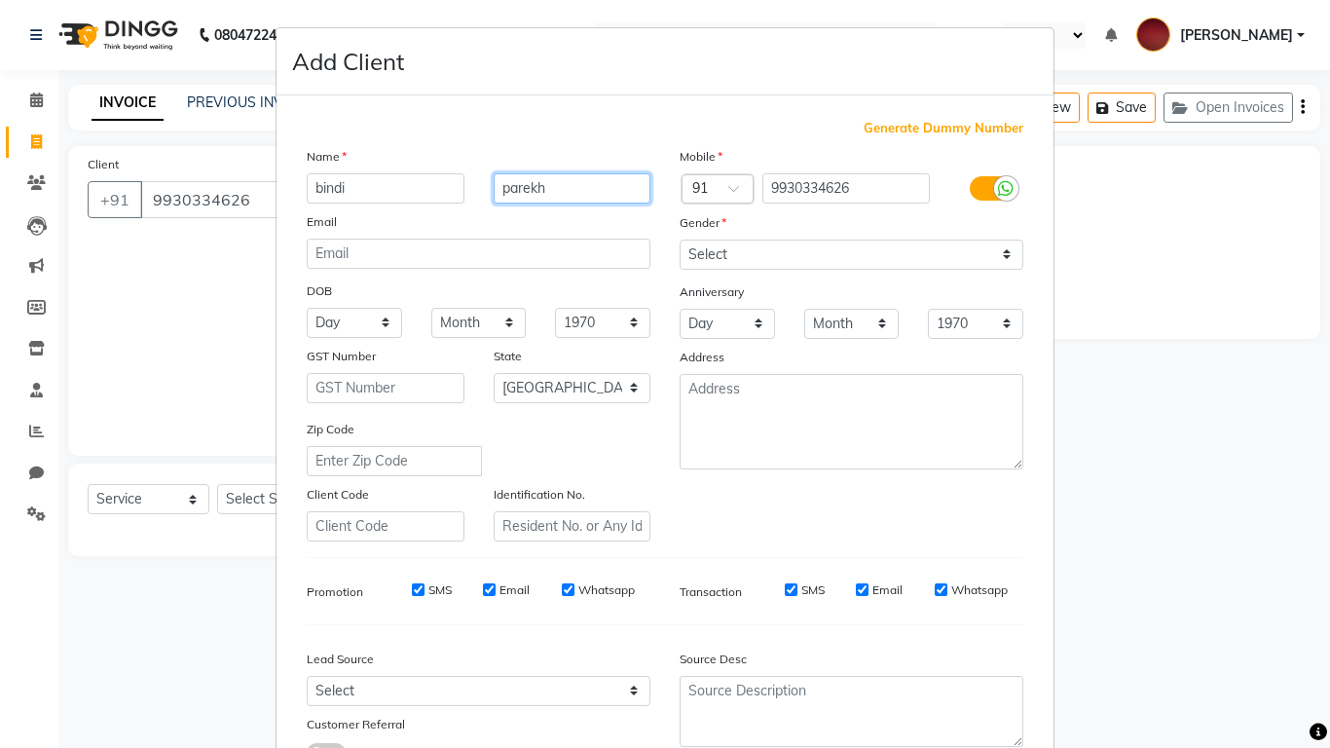
type input "parekh"
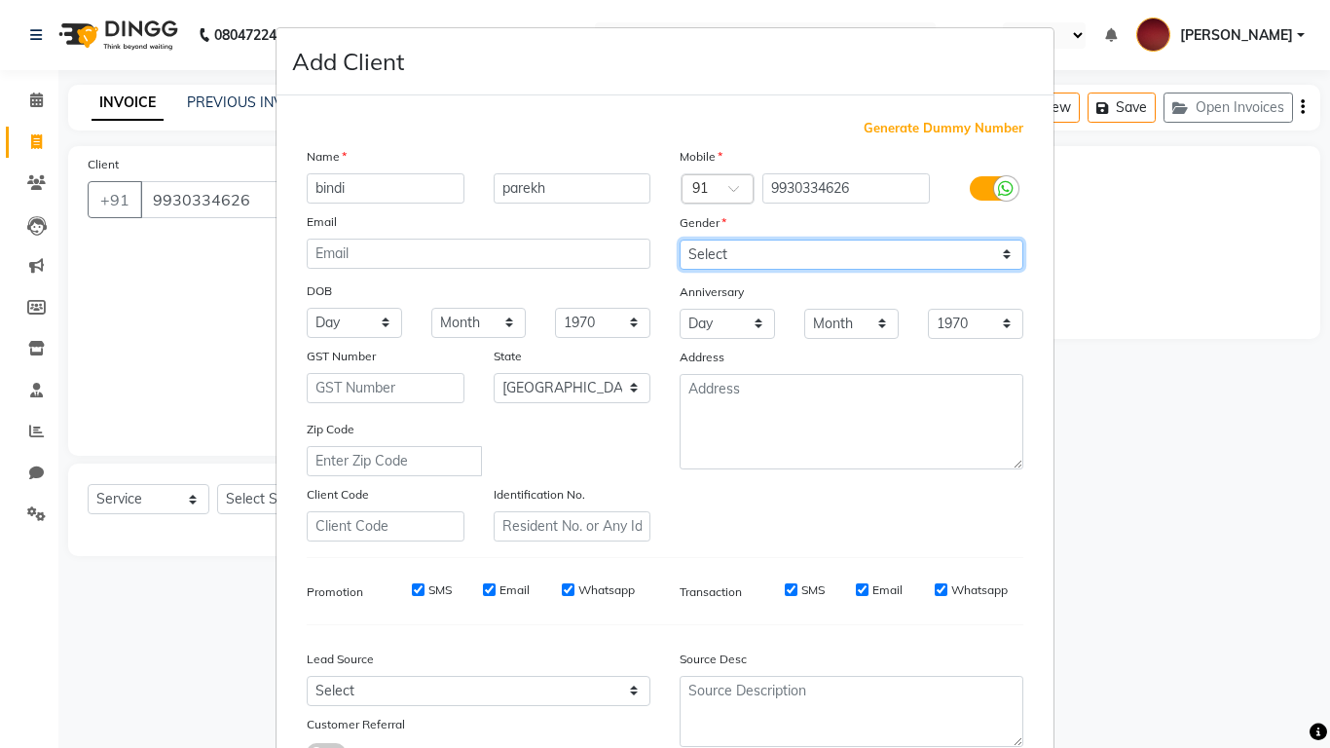
drag, startPoint x: 796, startPoint y: 254, endPoint x: 789, endPoint y: 268, distance: 15.2
click at [796, 254] on select "Select [DEMOGRAPHIC_DATA] [DEMOGRAPHIC_DATA] Other Prefer Not To Say" at bounding box center [852, 255] width 344 height 30
select select "[DEMOGRAPHIC_DATA]"
click at [680, 240] on select "Select [DEMOGRAPHIC_DATA] [DEMOGRAPHIC_DATA] Other Prefer Not To Say" at bounding box center [852, 255] width 344 height 30
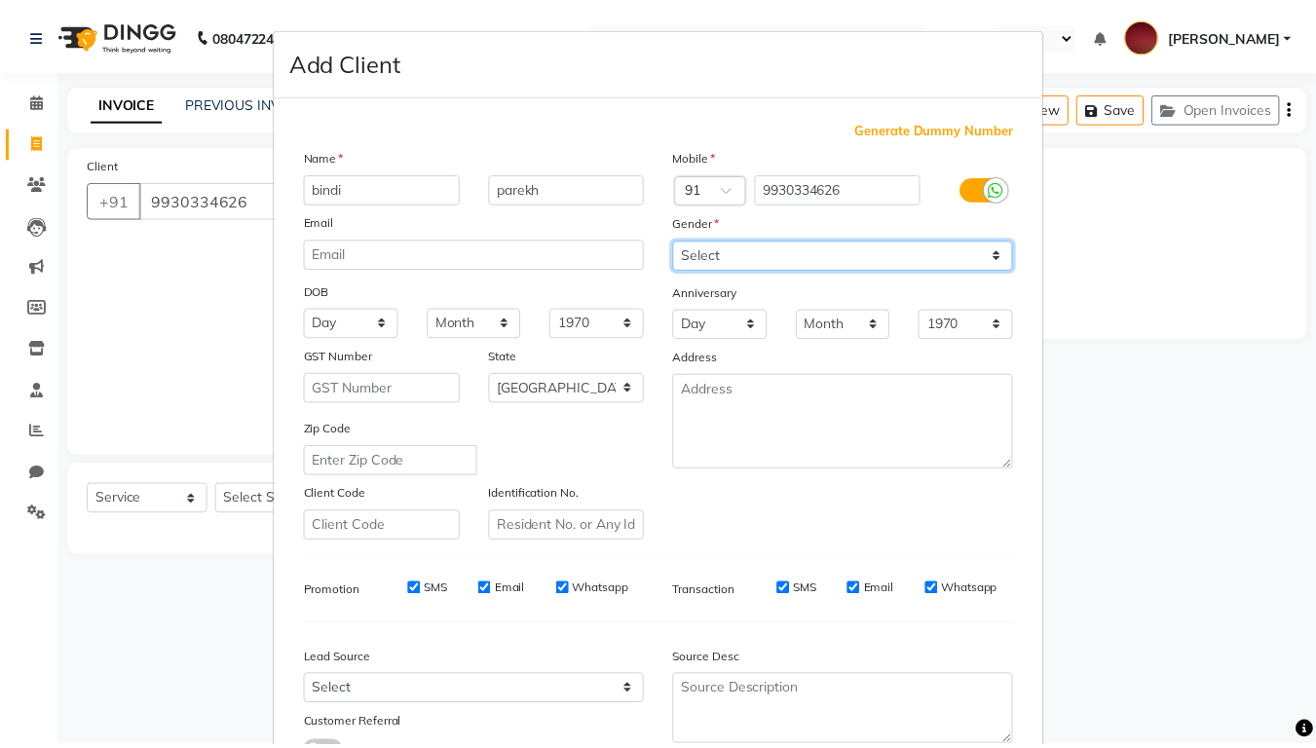
scroll to position [151, 0]
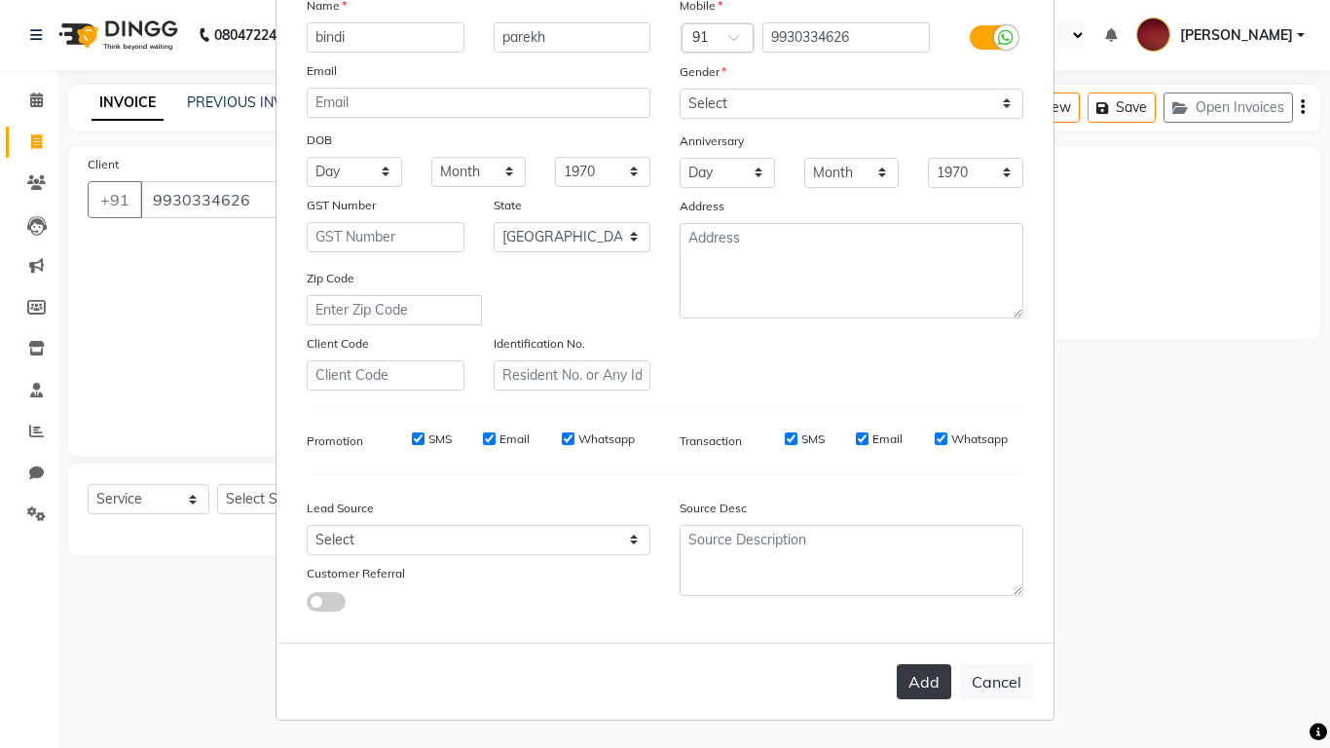
click at [912, 623] on button "Add" at bounding box center [924, 681] width 55 height 35
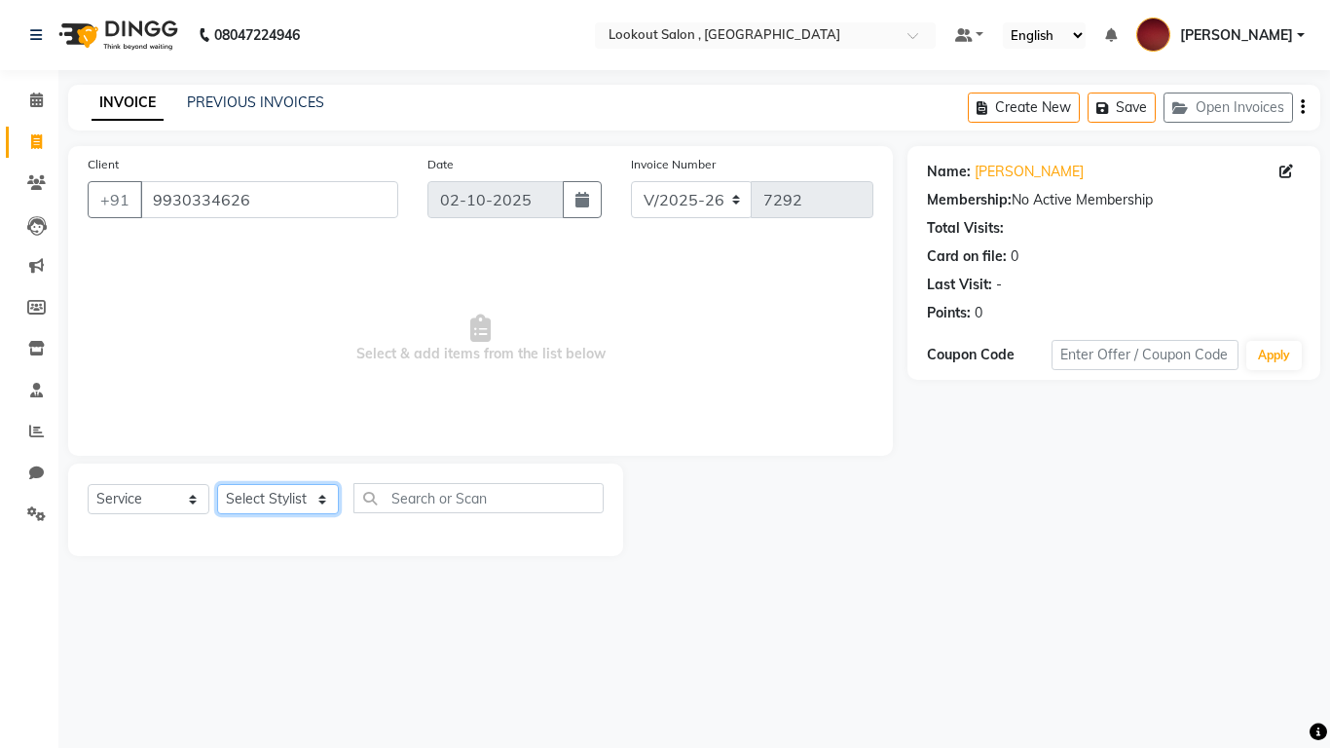
click at [288, 498] on select "Select Stylist [PERSON_NAME] [PERSON_NAME] [PERSON_NAME] [PERSON_NAME] [PERSON_…" at bounding box center [278, 499] width 122 height 30
select select "43261"
click at [217, 484] on select "Select Stylist [PERSON_NAME] [PERSON_NAME] [PERSON_NAME] [PERSON_NAME] [PERSON_…" at bounding box center [278, 499] width 122 height 30
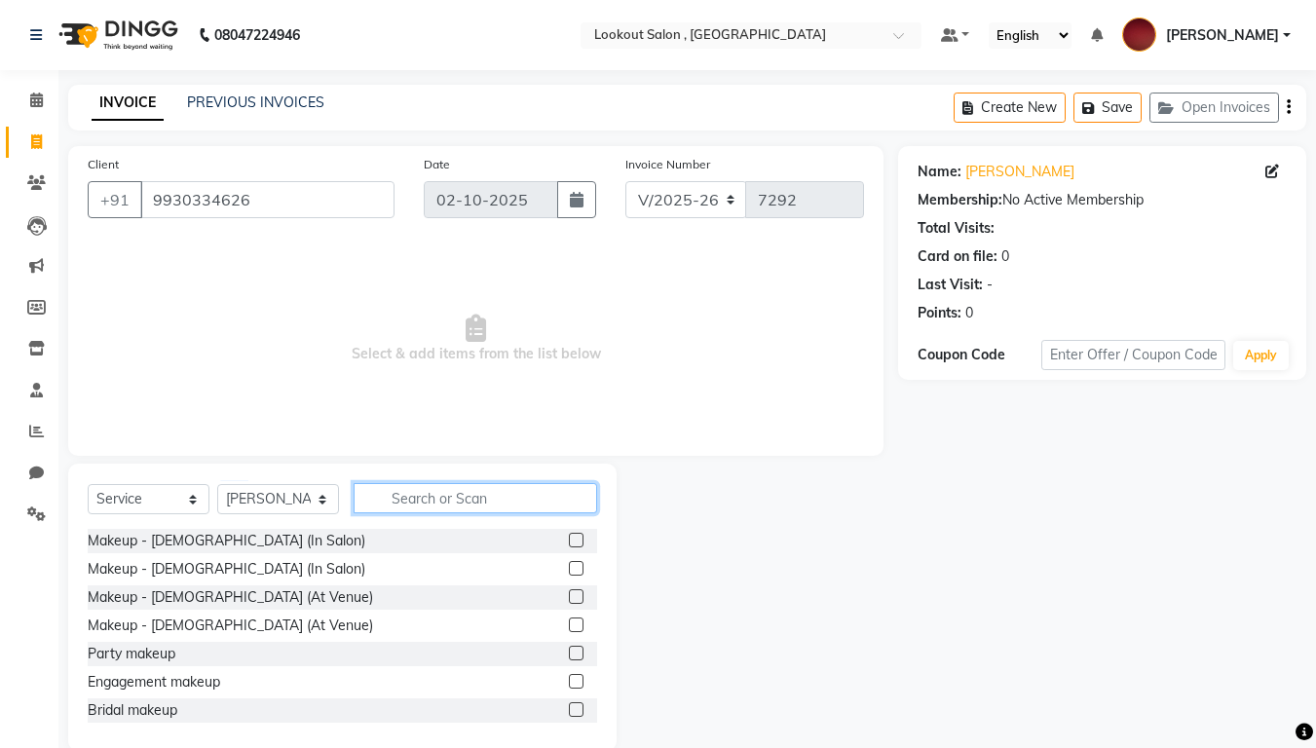
click at [421, 498] on input "text" at bounding box center [474, 498] width 243 height 30
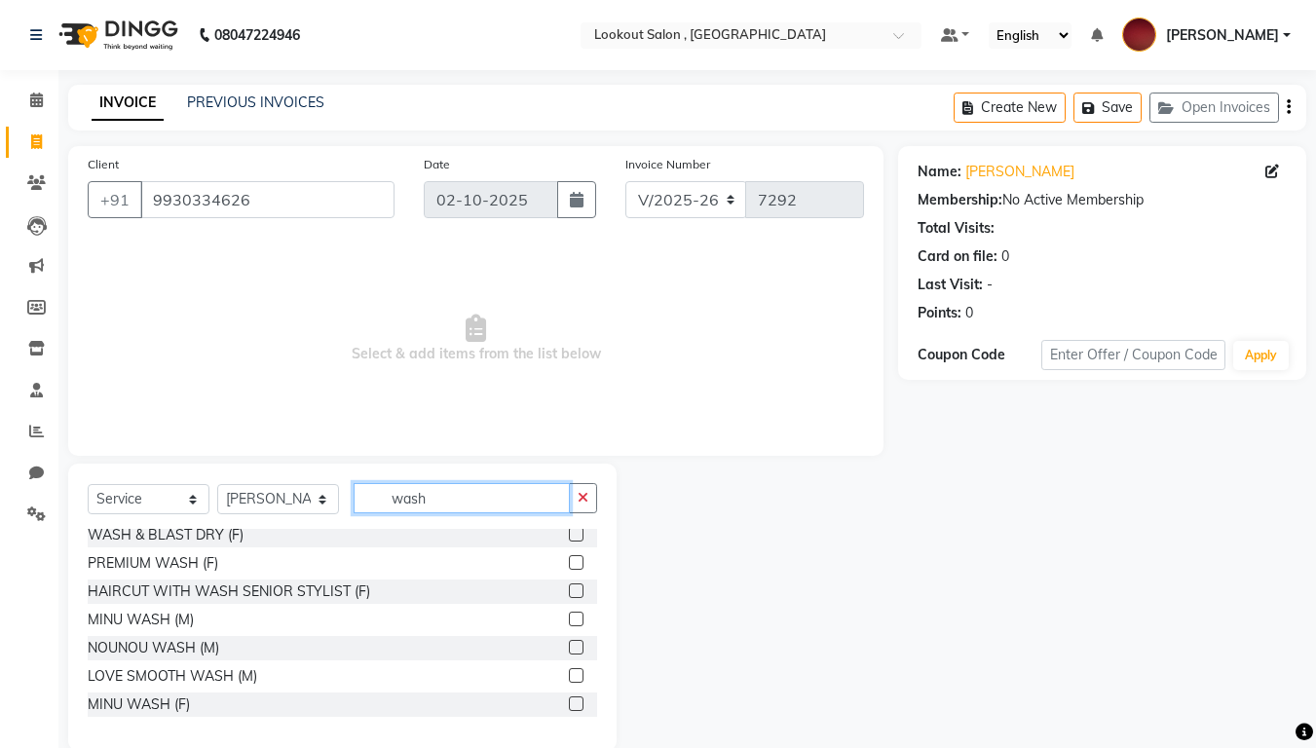
scroll to position [75, 0]
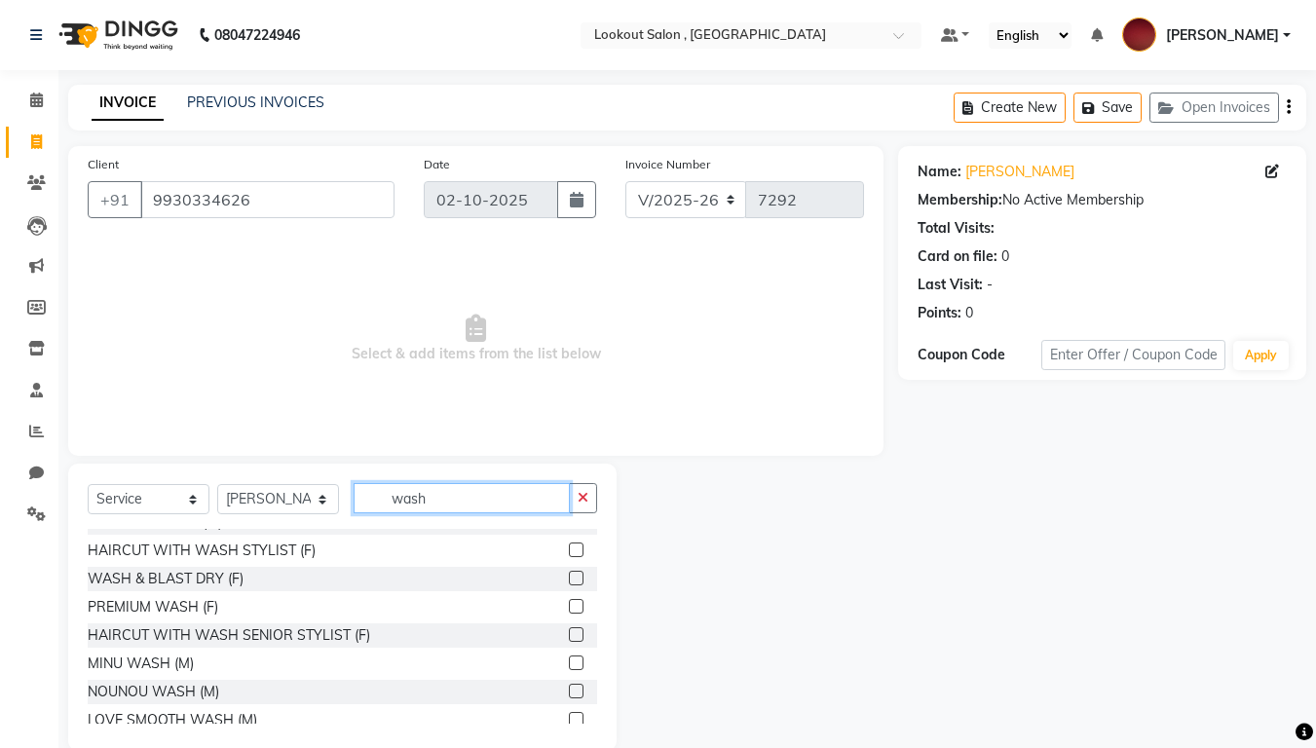
type input "wash"
click at [569, 579] on label at bounding box center [576, 578] width 15 height 15
click at [569, 579] on input "checkbox" at bounding box center [575, 579] width 13 height 13
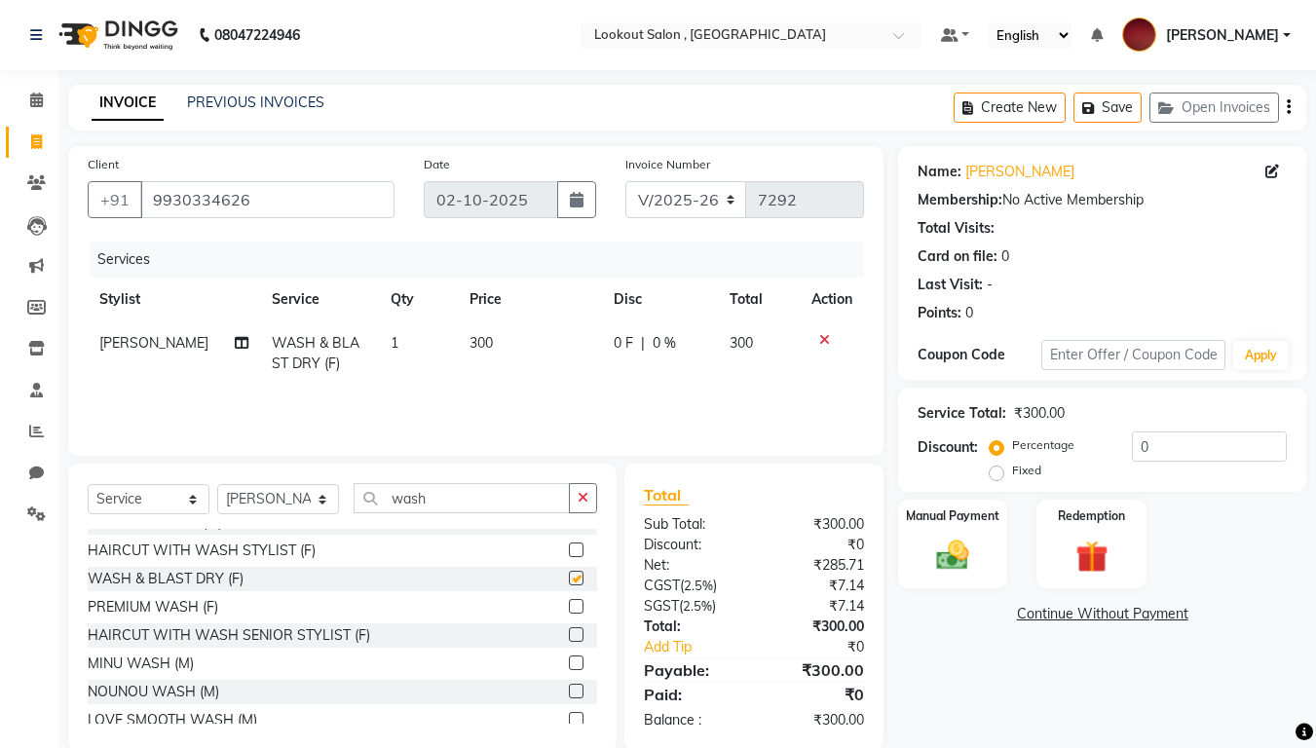
checkbox input "false"
drag, startPoint x: 431, startPoint y: 500, endPoint x: 337, endPoint y: 500, distance: 94.5
click at [345, 500] on div "Select Service Product Membership Package Voucher Prepaid Gift Card Select Styl…" at bounding box center [342, 506] width 509 height 46
click at [286, 492] on select "Select Stylist [PERSON_NAME] [PERSON_NAME] [PERSON_NAME] [PERSON_NAME] [PERSON_…" at bounding box center [278, 499] width 122 height 30
select select "4387"
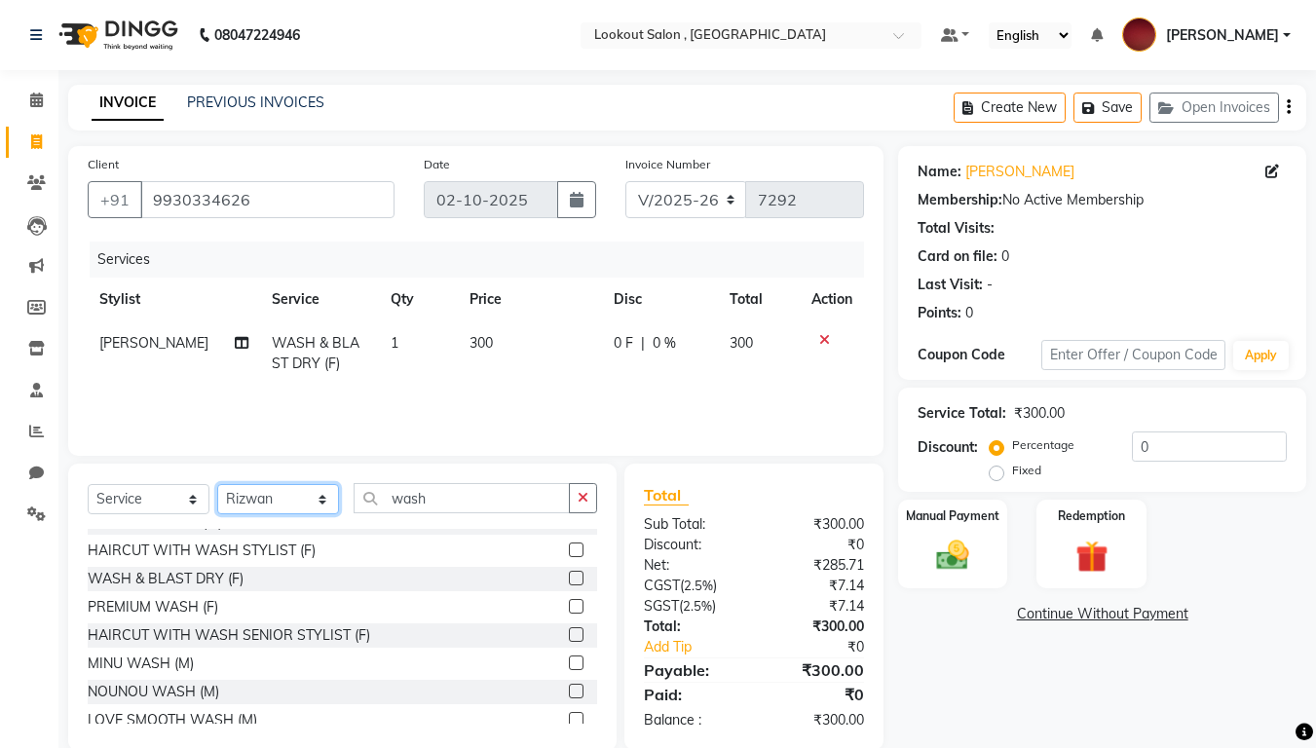
click at [217, 484] on select "Select Stylist [PERSON_NAME] [PERSON_NAME] [PERSON_NAME] [PERSON_NAME] [PERSON_…" at bounding box center [278, 499] width 122 height 30
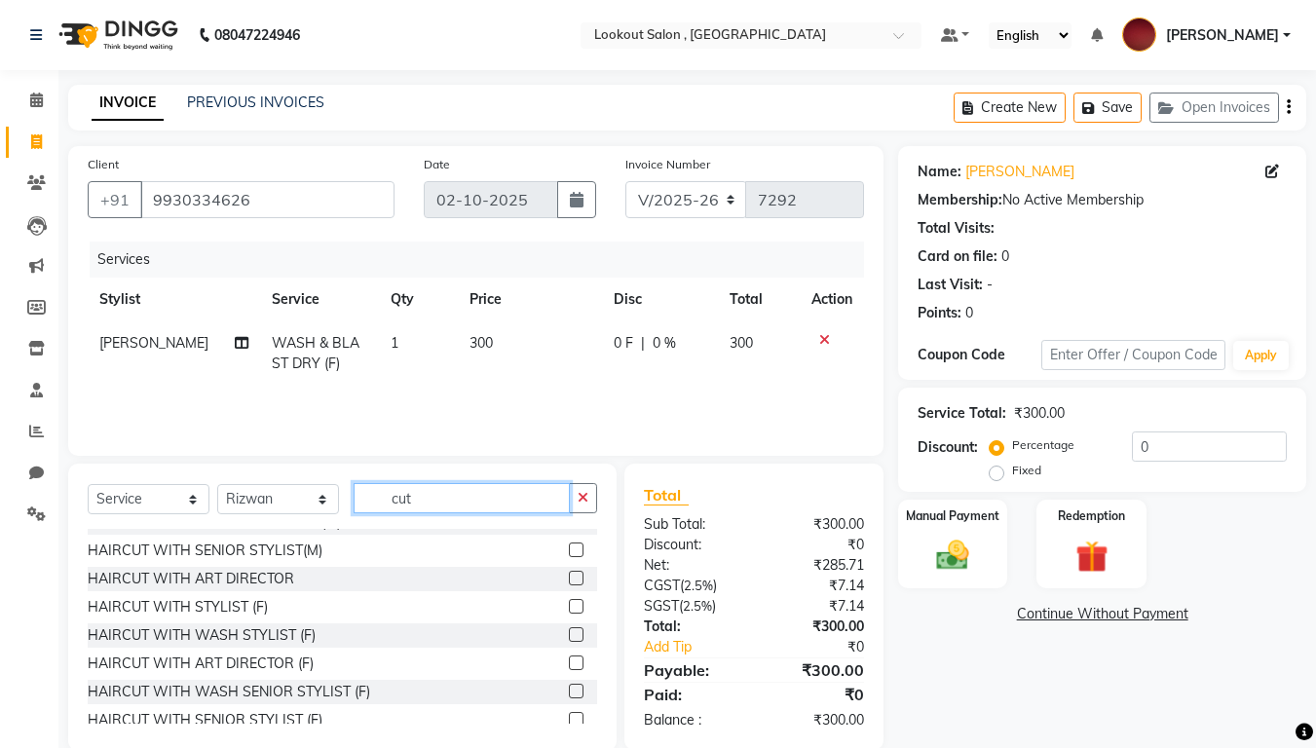
drag, startPoint x: 417, startPoint y: 499, endPoint x: 384, endPoint y: 498, distance: 33.1
click at [384, 498] on input "cut" at bounding box center [461, 498] width 216 height 30
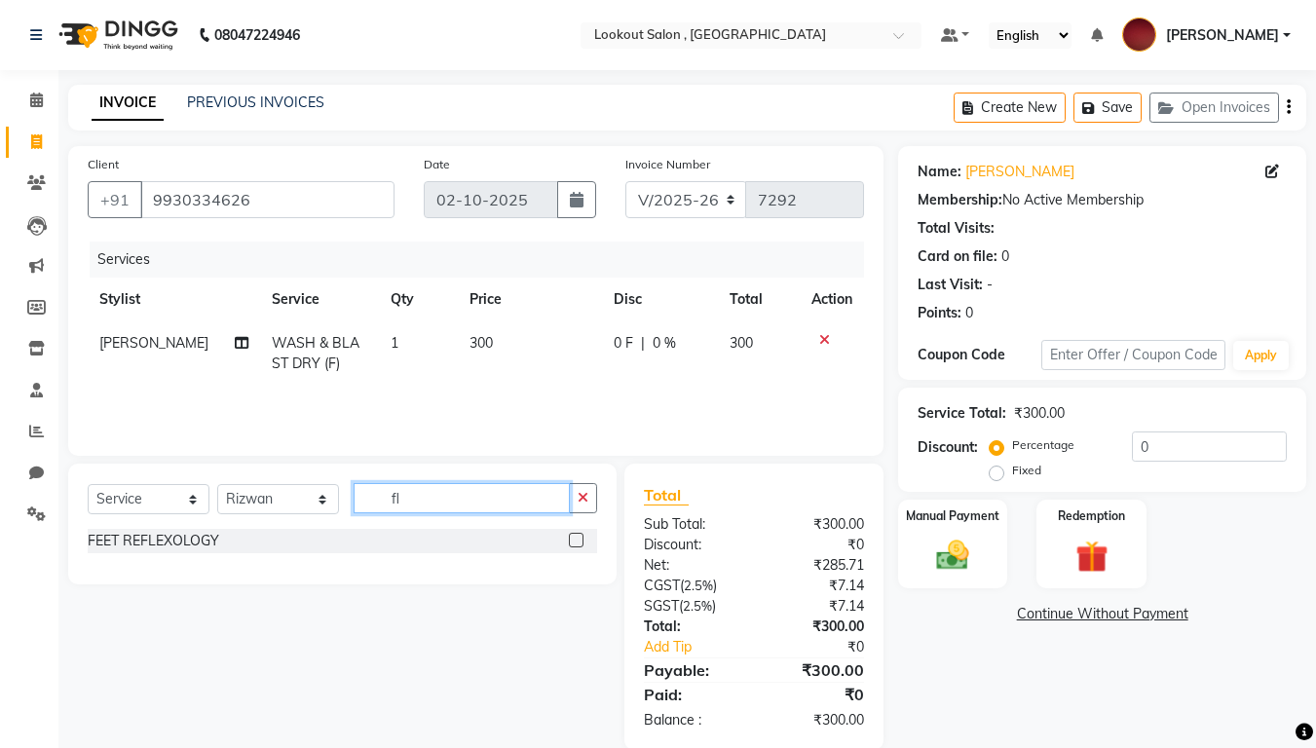
type input "f"
drag, startPoint x: 426, startPoint y: 501, endPoint x: 372, endPoint y: 502, distance: 54.6
click at [372, 502] on input "fri" at bounding box center [461, 498] width 216 height 30
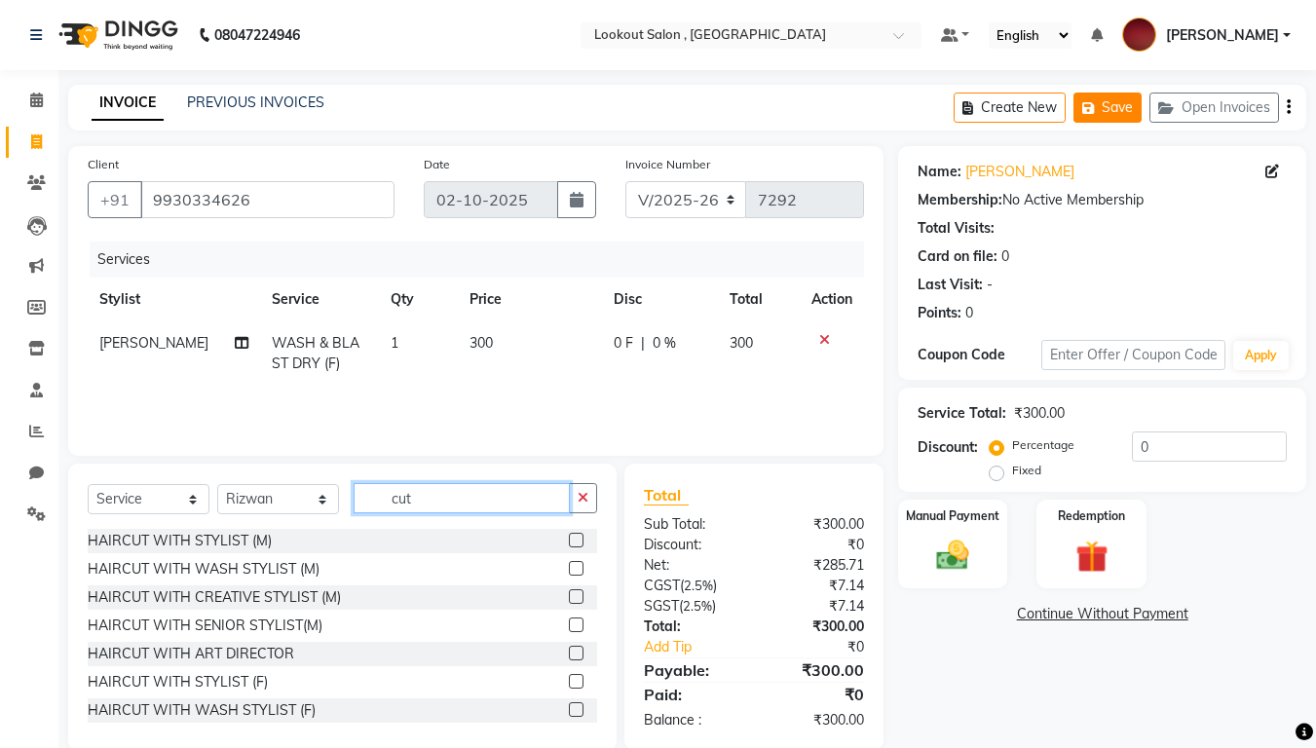
type input "cut"
click at [1110, 102] on button "Save" at bounding box center [1107, 108] width 68 height 30
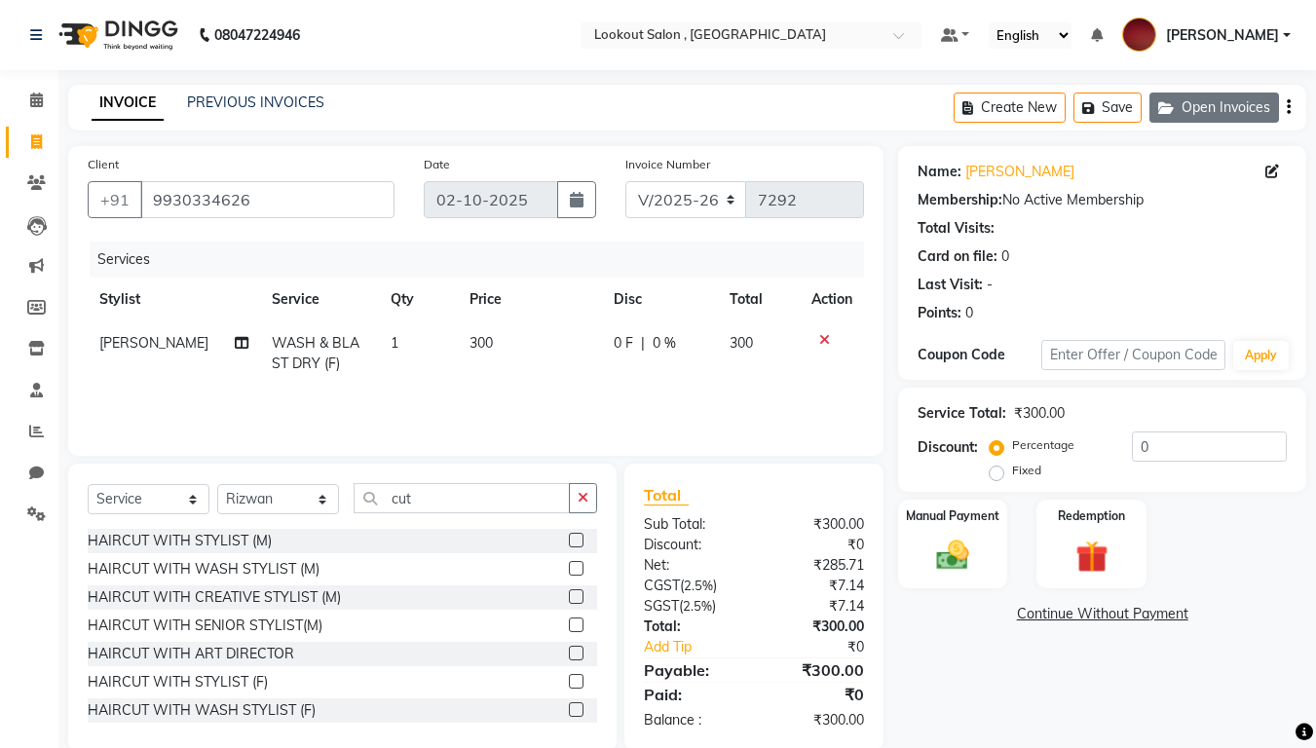
click at [1229, 103] on button "Open Invoices" at bounding box center [1214, 108] width 130 height 30
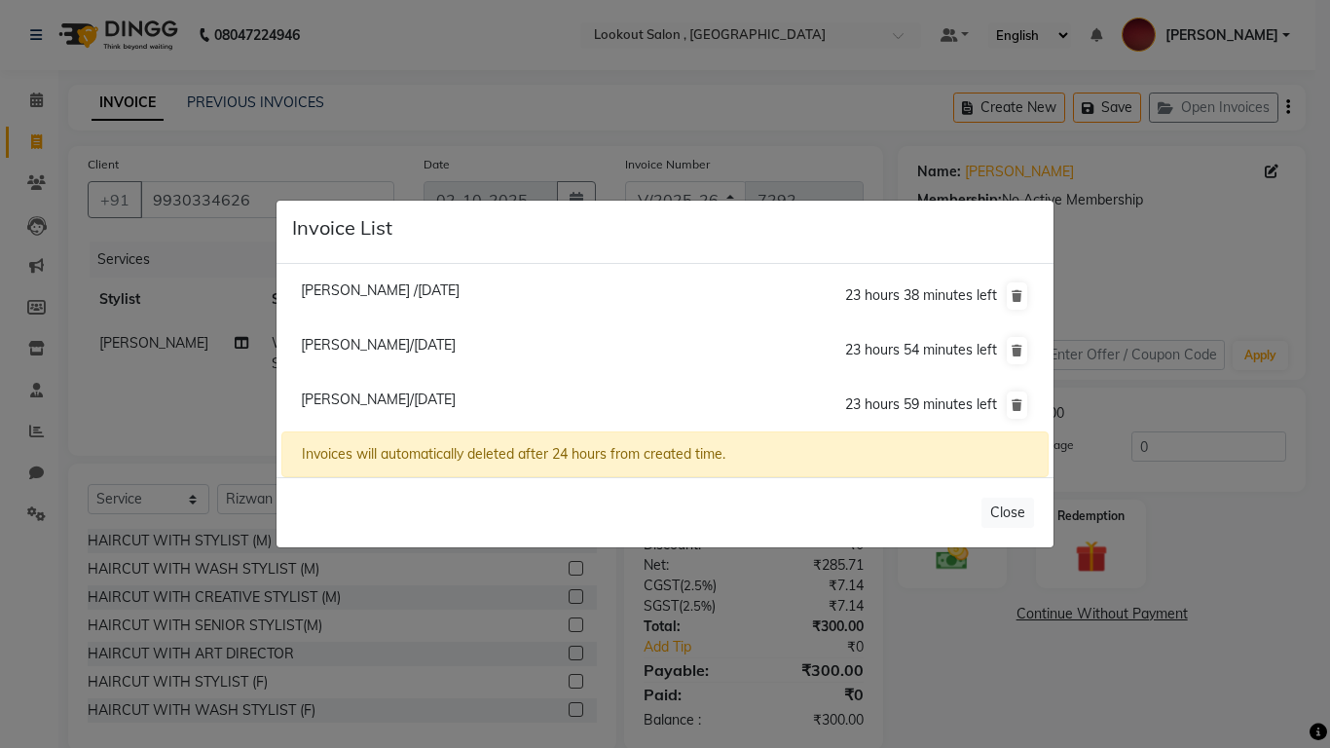
click at [352, 343] on span "[PERSON_NAME]/[DATE]" at bounding box center [378, 345] width 155 height 18
type input "9920750021"
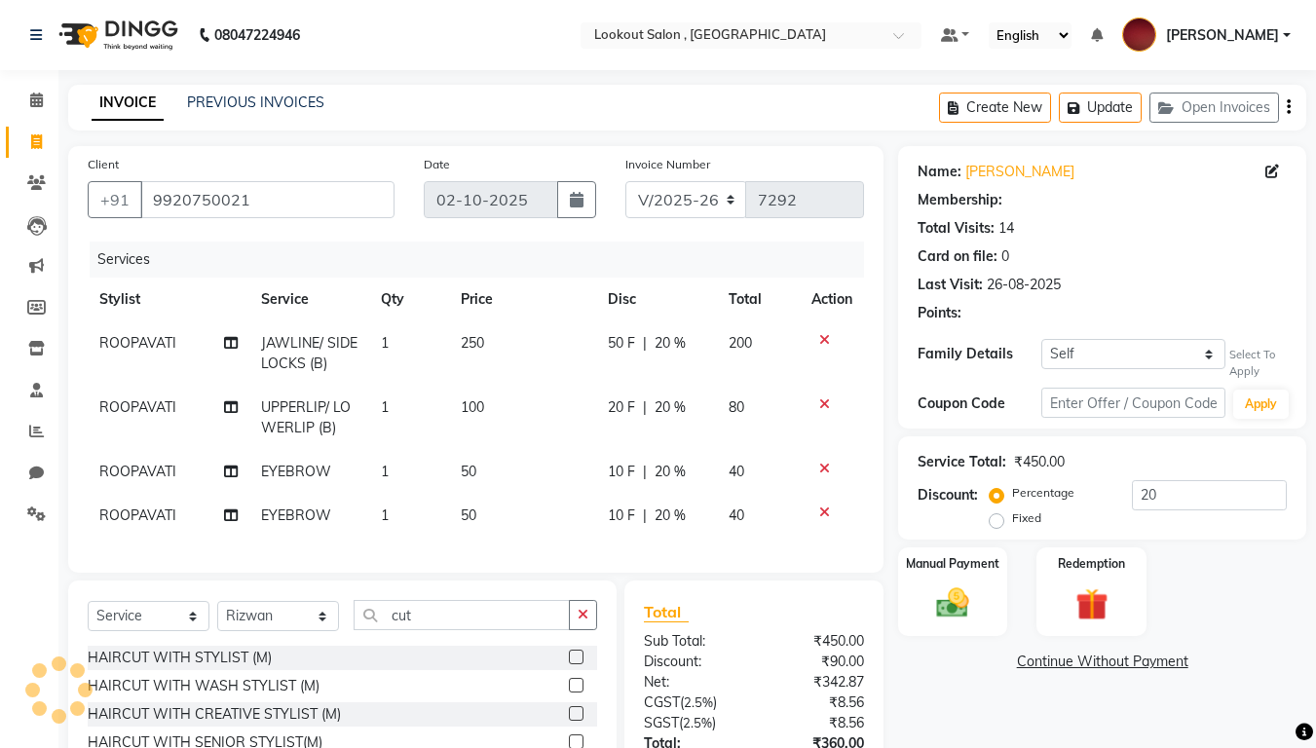
type input "0"
select select "1: Object"
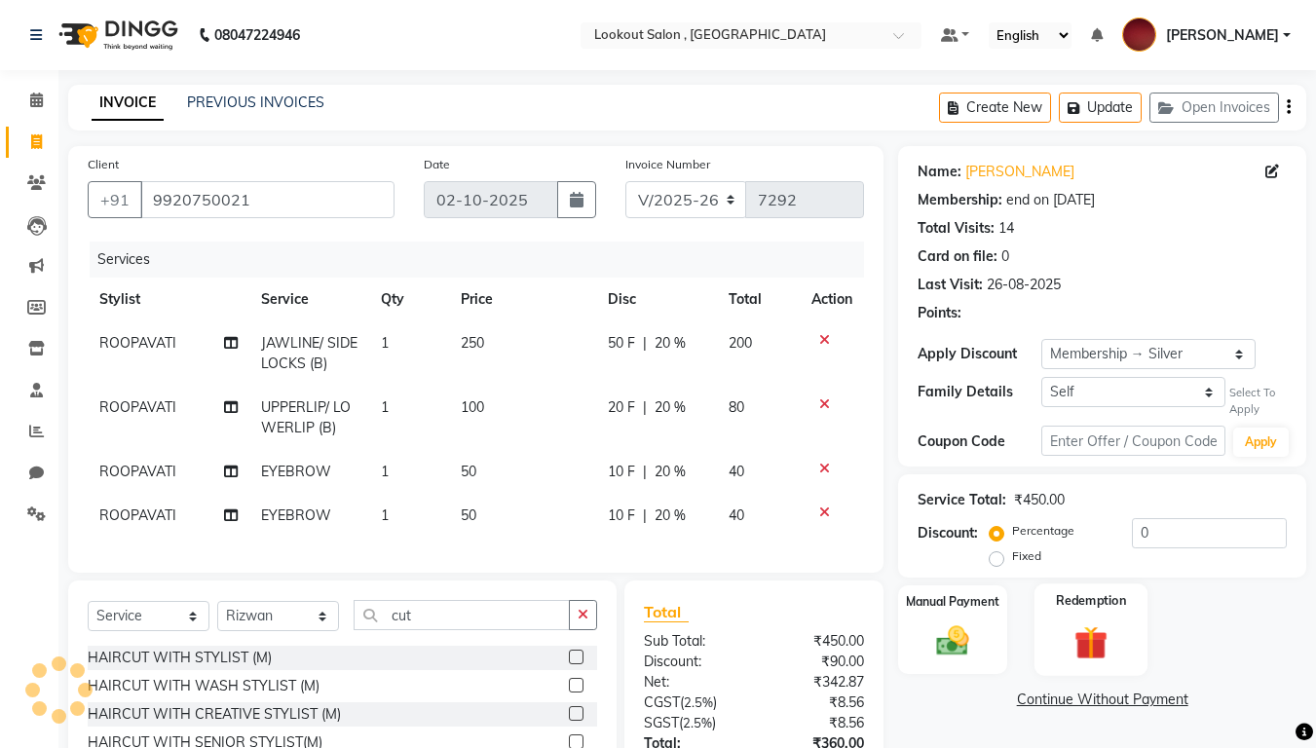
type input "20"
select select
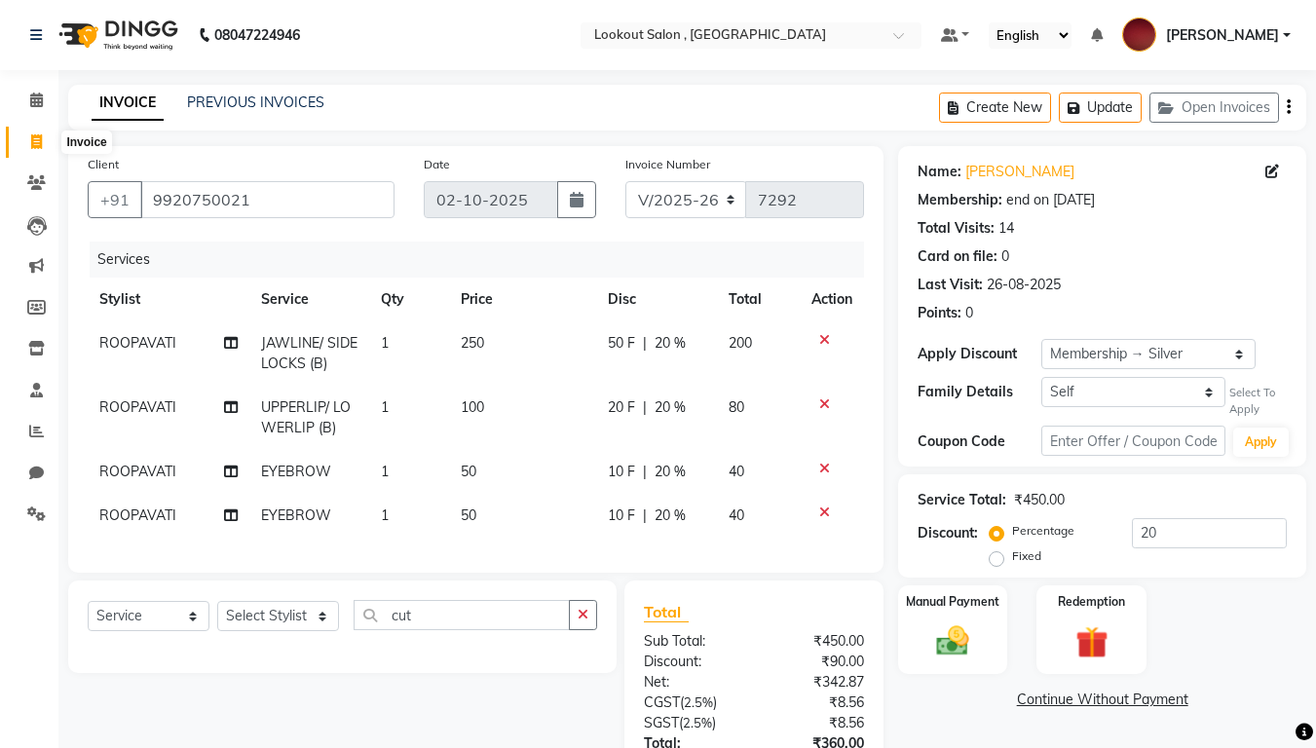
click at [37, 143] on icon at bounding box center [36, 141] width 11 height 15
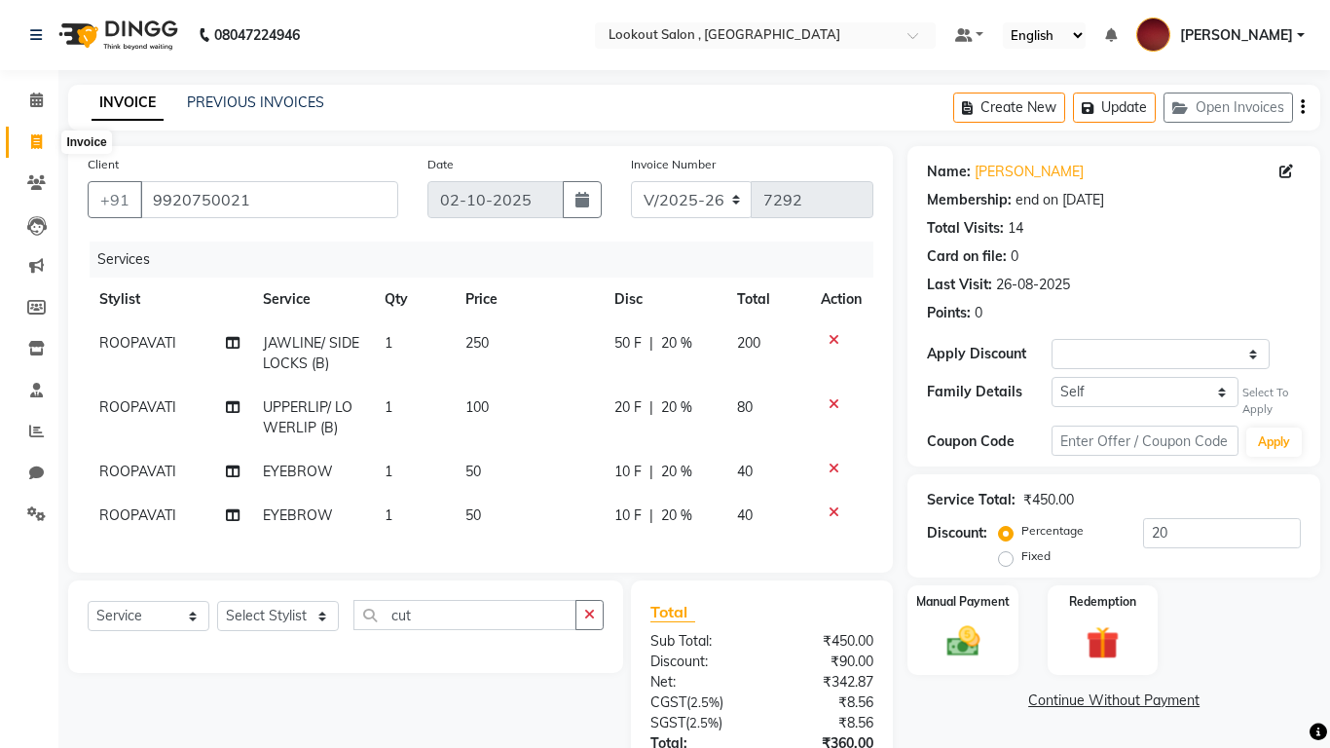
select select "service"
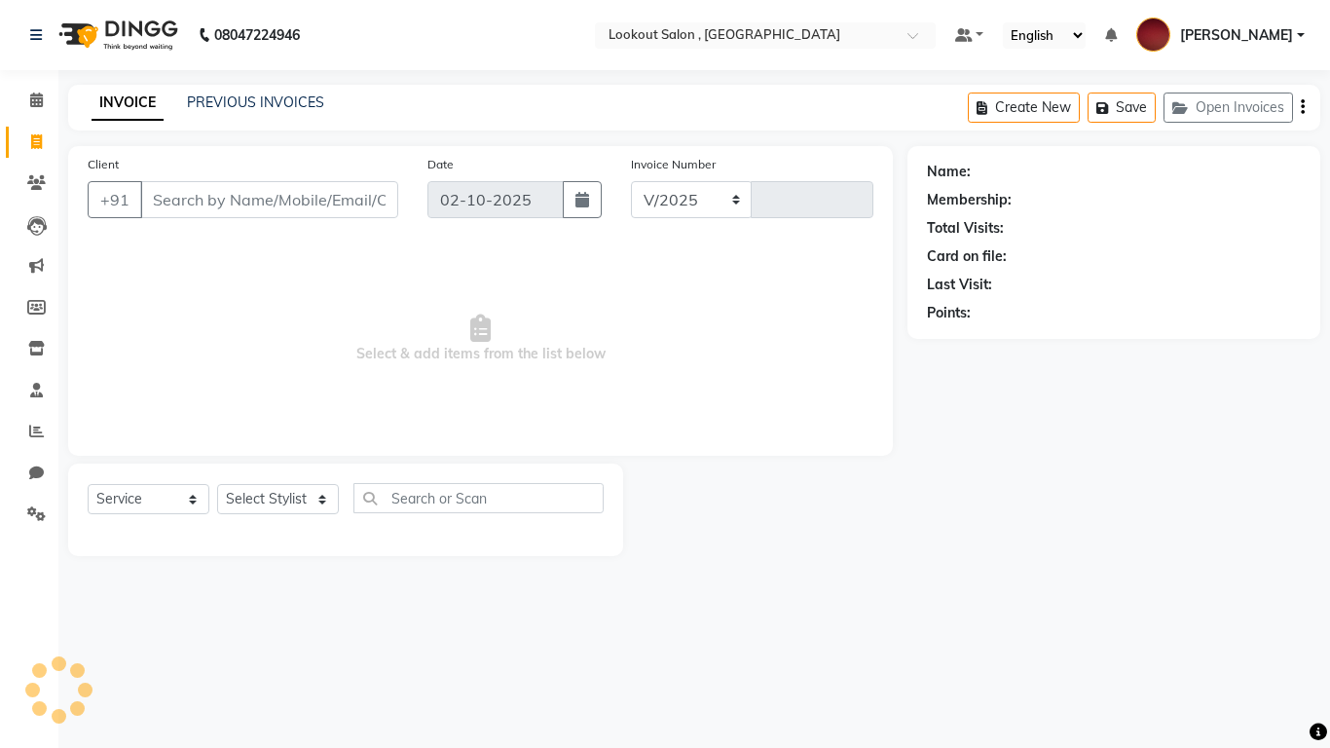
select select "151"
type input "7292"
click at [206, 203] on input "Client" at bounding box center [269, 199] width 258 height 37
click at [1069, 524] on div "Name: Membership: Total Visits: Card on file: Last Visit: Points:" at bounding box center [1121, 351] width 427 height 410
click at [181, 215] on input "Client" at bounding box center [269, 199] width 258 height 37
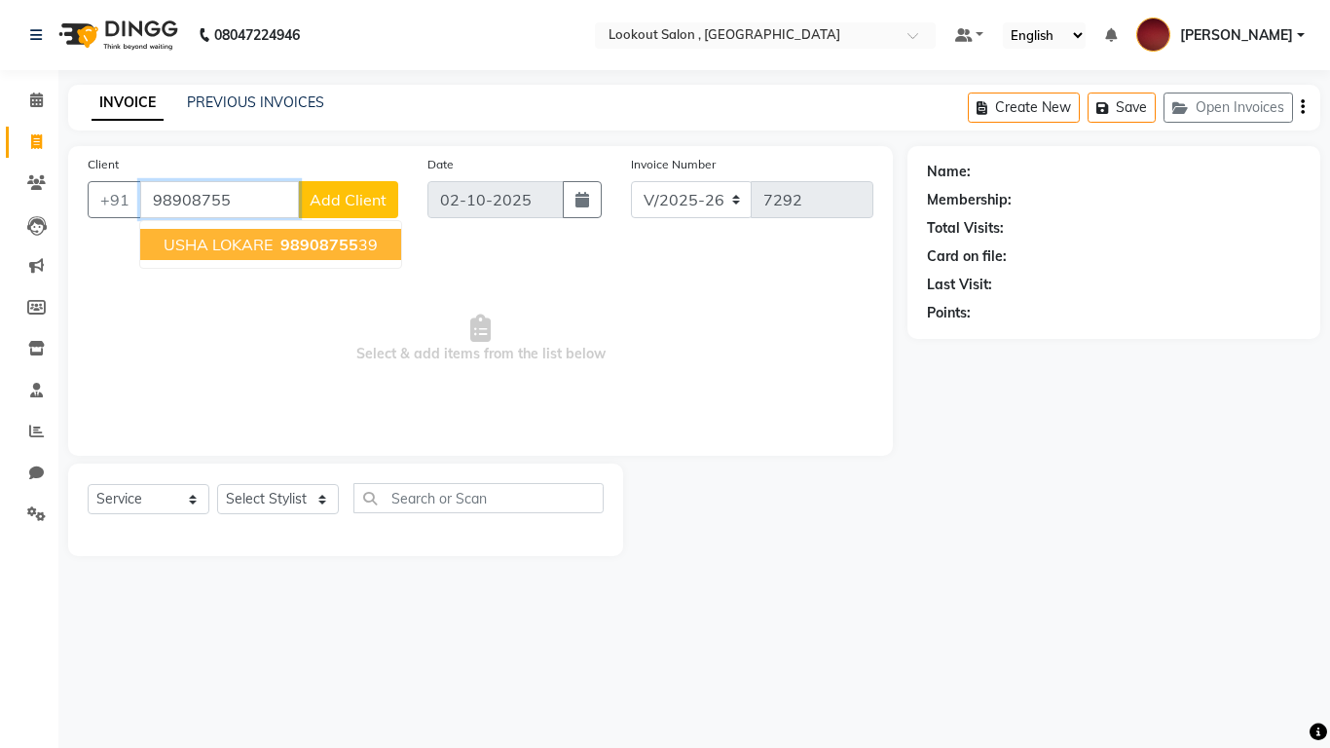
click at [209, 246] on span "USHA LOKARE" at bounding box center [218, 244] width 109 height 19
type input "9890875539"
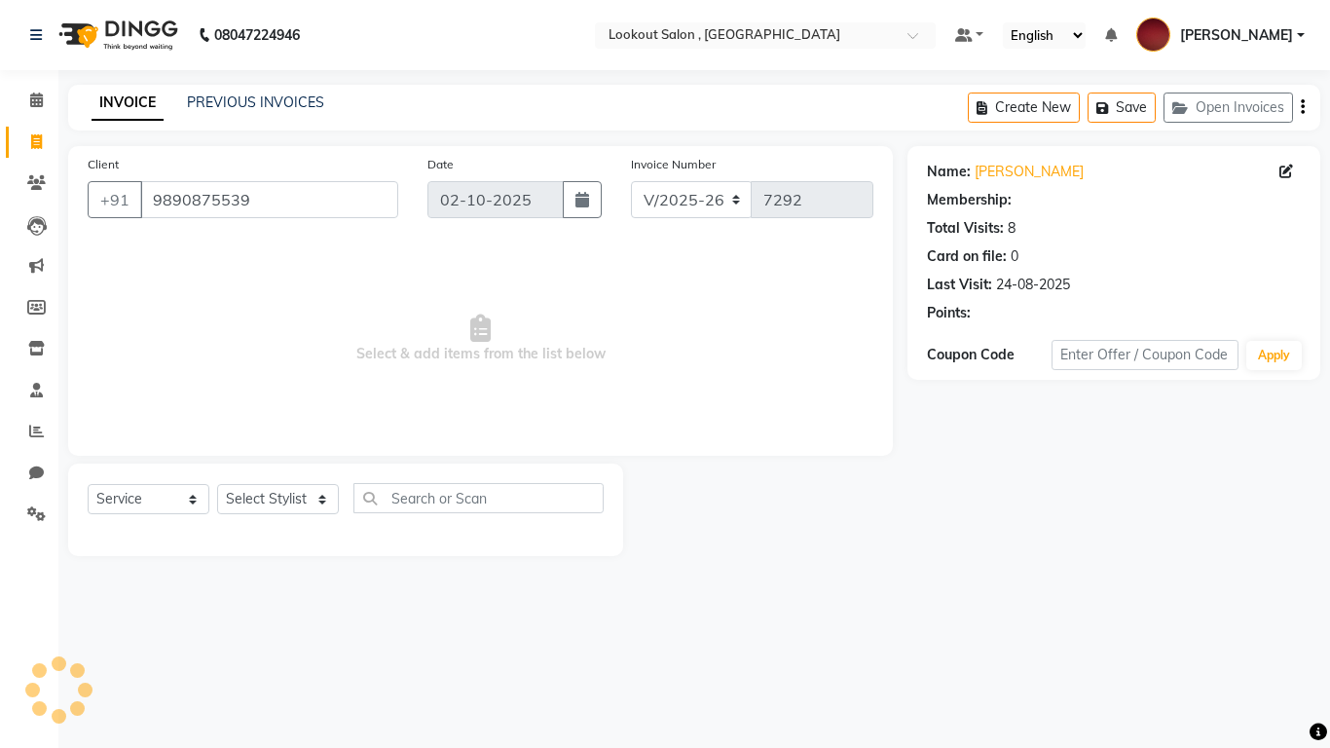
select select "1: Object"
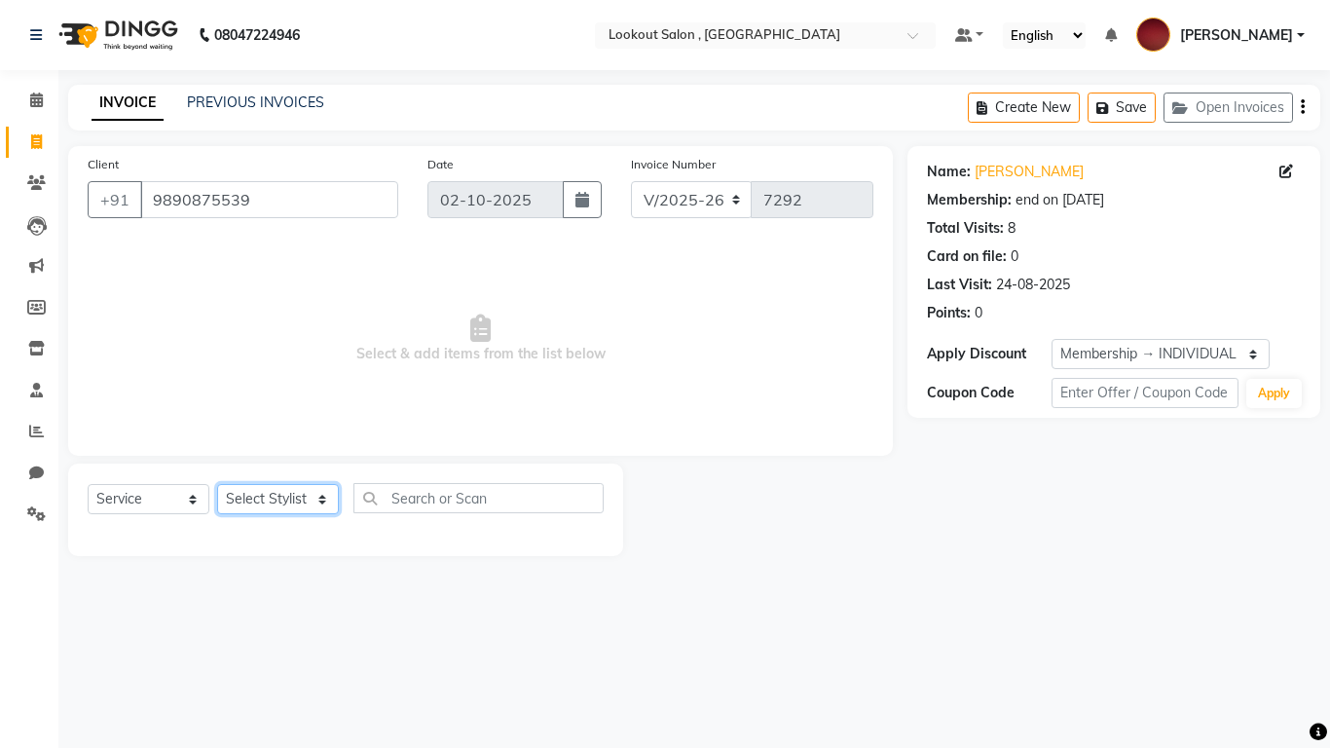
click at [284, 504] on select "Select Stylist [PERSON_NAME] [PERSON_NAME] [PERSON_NAME] [PERSON_NAME] [PERSON_…" at bounding box center [278, 499] width 122 height 30
select select "48095"
click at [217, 484] on select "Select Stylist [PERSON_NAME] [PERSON_NAME] [PERSON_NAME] [PERSON_NAME] [PERSON_…" at bounding box center [278, 499] width 122 height 30
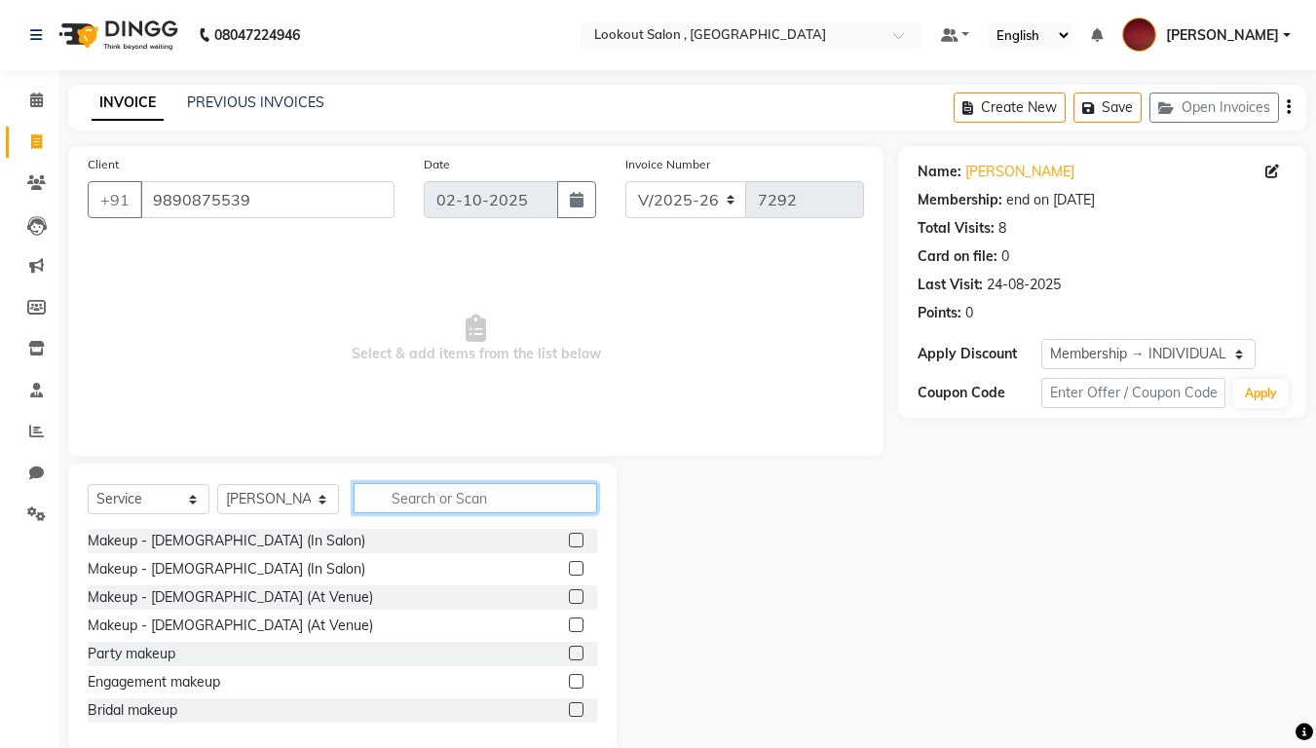
click at [419, 500] on input "text" at bounding box center [474, 498] width 243 height 30
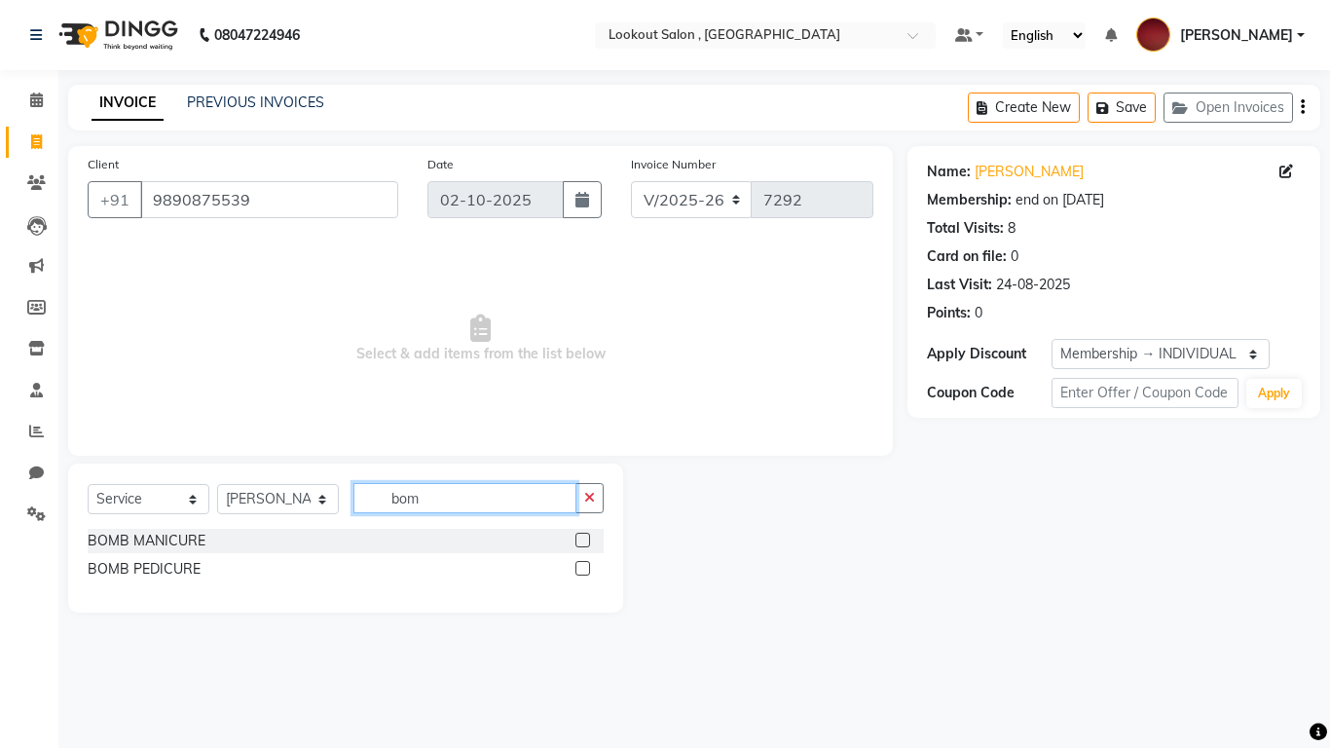
type input "bom"
click at [581, 537] on label at bounding box center [582, 540] width 15 height 15
click at [581, 537] on input "checkbox" at bounding box center [581, 541] width 13 height 13
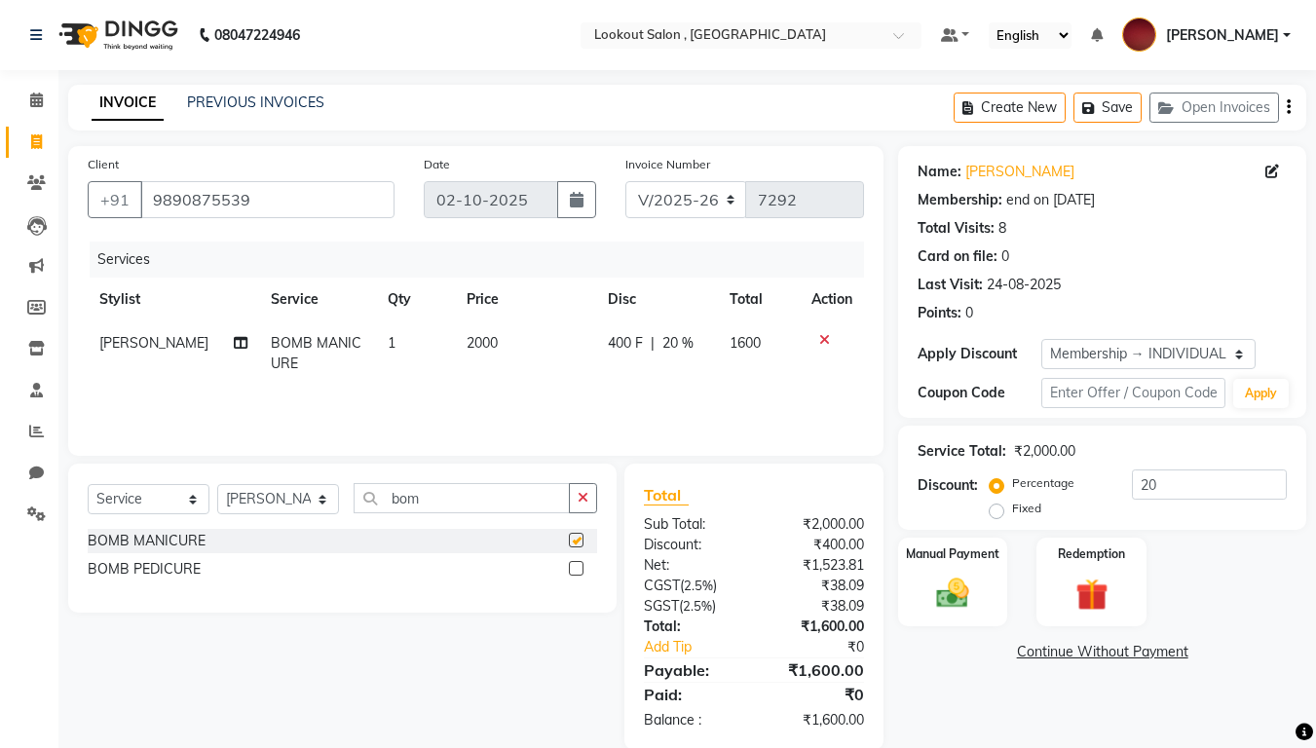
checkbox input "false"
click at [575, 570] on label at bounding box center [576, 568] width 15 height 15
click at [575, 570] on input "checkbox" at bounding box center [575, 569] width 13 height 13
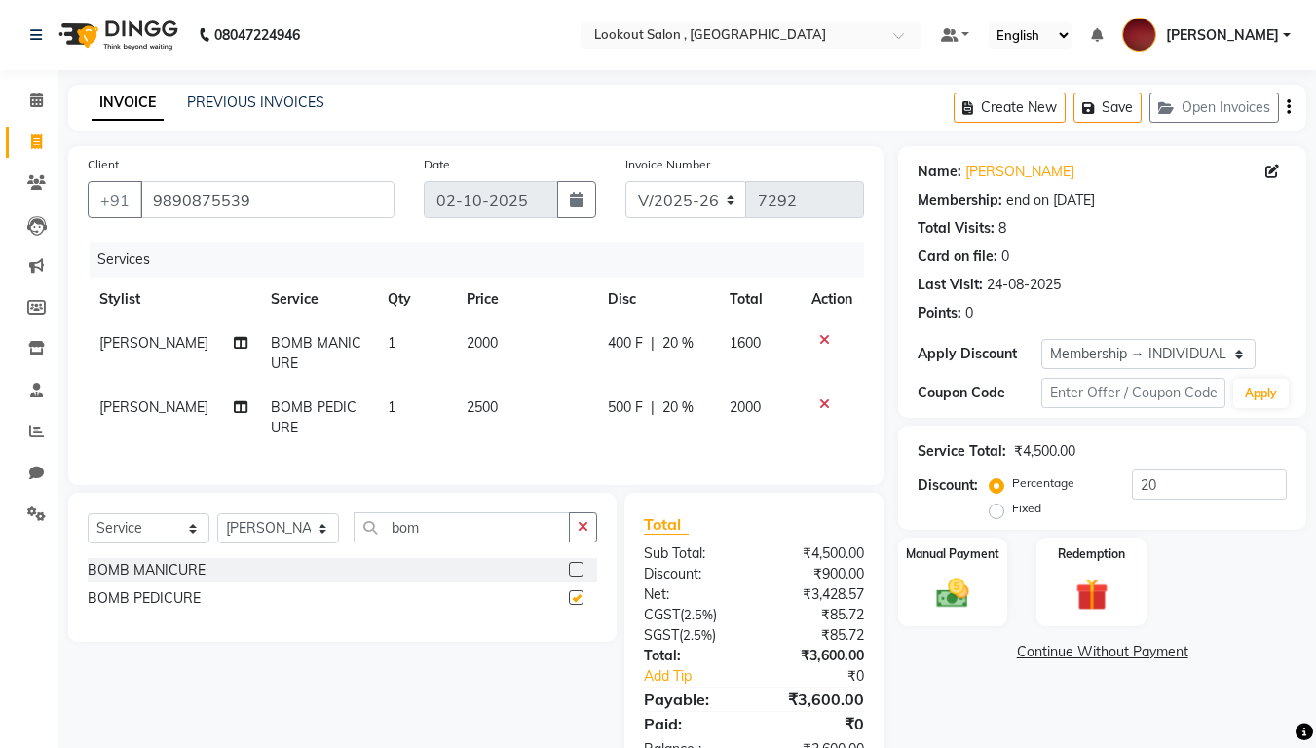
checkbox input "false"
drag, startPoint x: 383, startPoint y: 548, endPoint x: 369, endPoint y: 547, distance: 13.7
click at [373, 542] on input "bom" at bounding box center [461, 527] width 216 height 30
click at [432, 542] on input "bom" at bounding box center [461, 527] width 216 height 30
drag, startPoint x: 430, startPoint y: 549, endPoint x: 370, endPoint y: 547, distance: 60.4
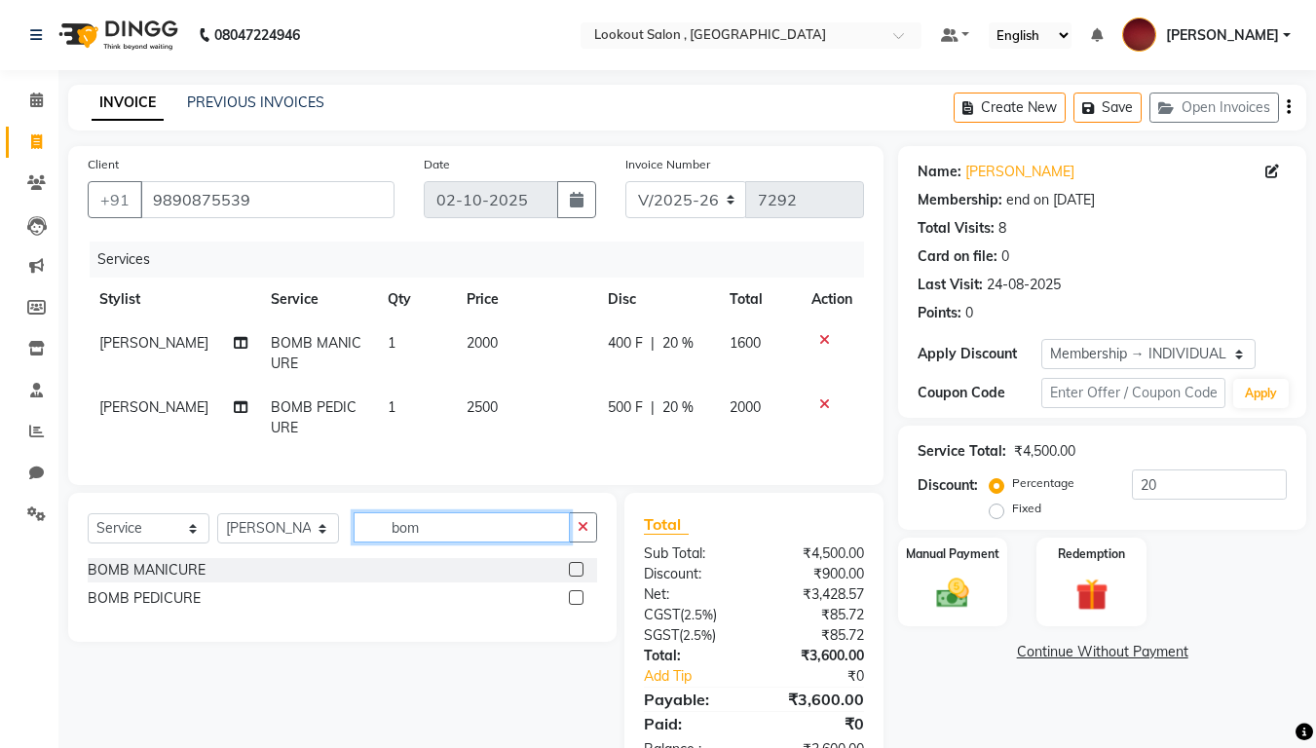
click at [370, 542] on input "bom" at bounding box center [461, 527] width 216 height 30
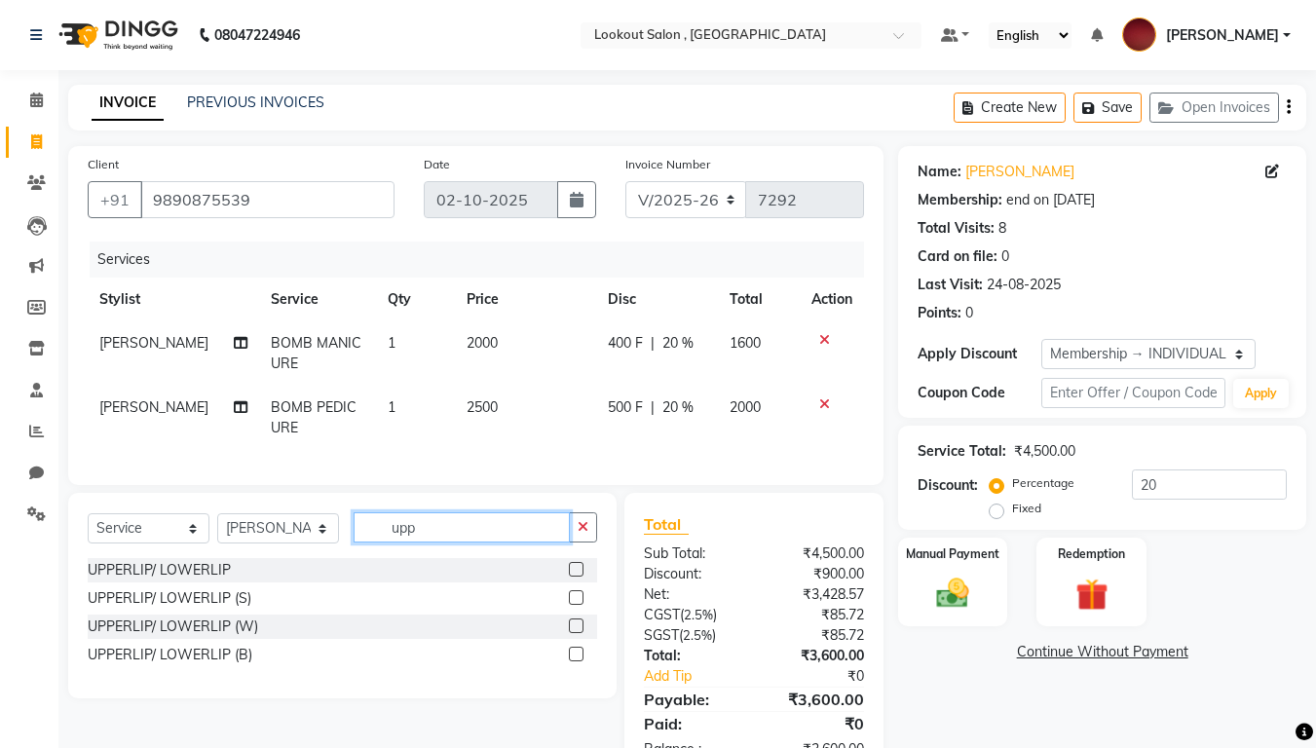
type input "upp"
click at [580, 623] on label at bounding box center [576, 654] width 15 height 15
click at [580, 623] on input "checkbox" at bounding box center [575, 655] width 13 height 13
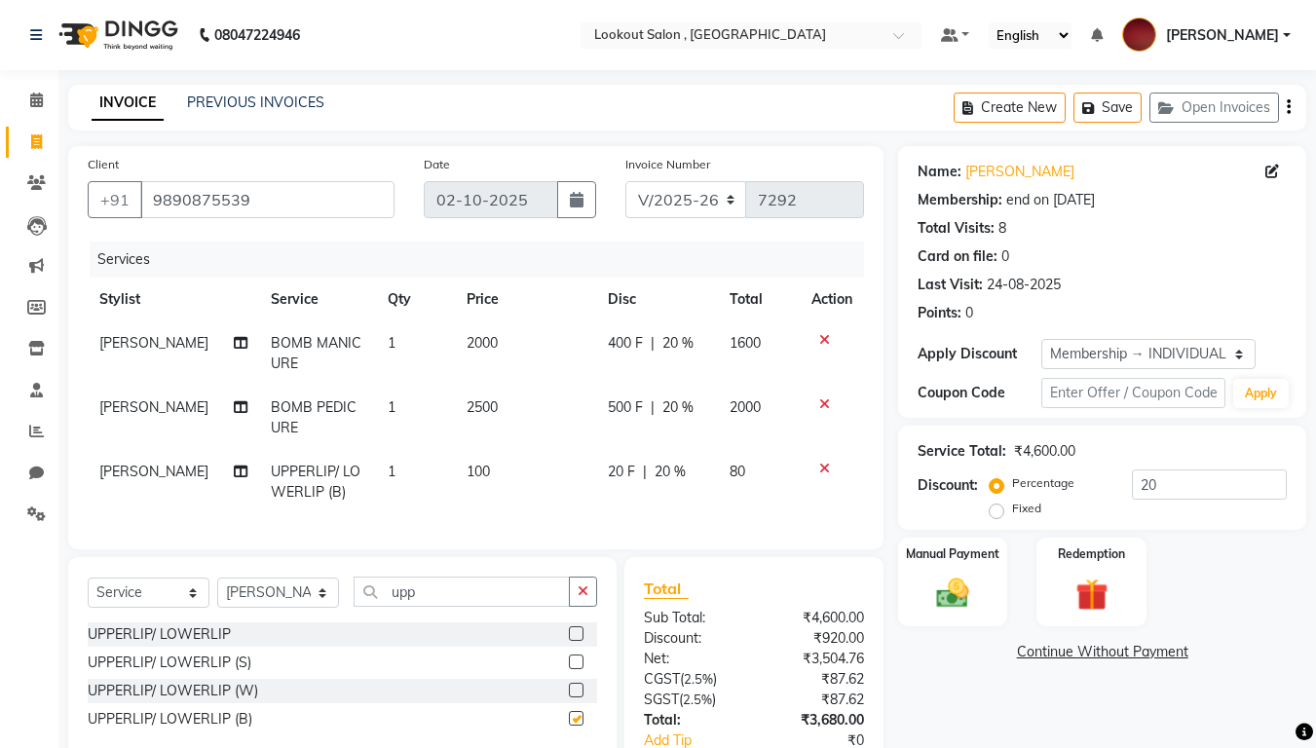
checkbox input "false"
click at [366, 607] on input "upp" at bounding box center [461, 591] width 216 height 30
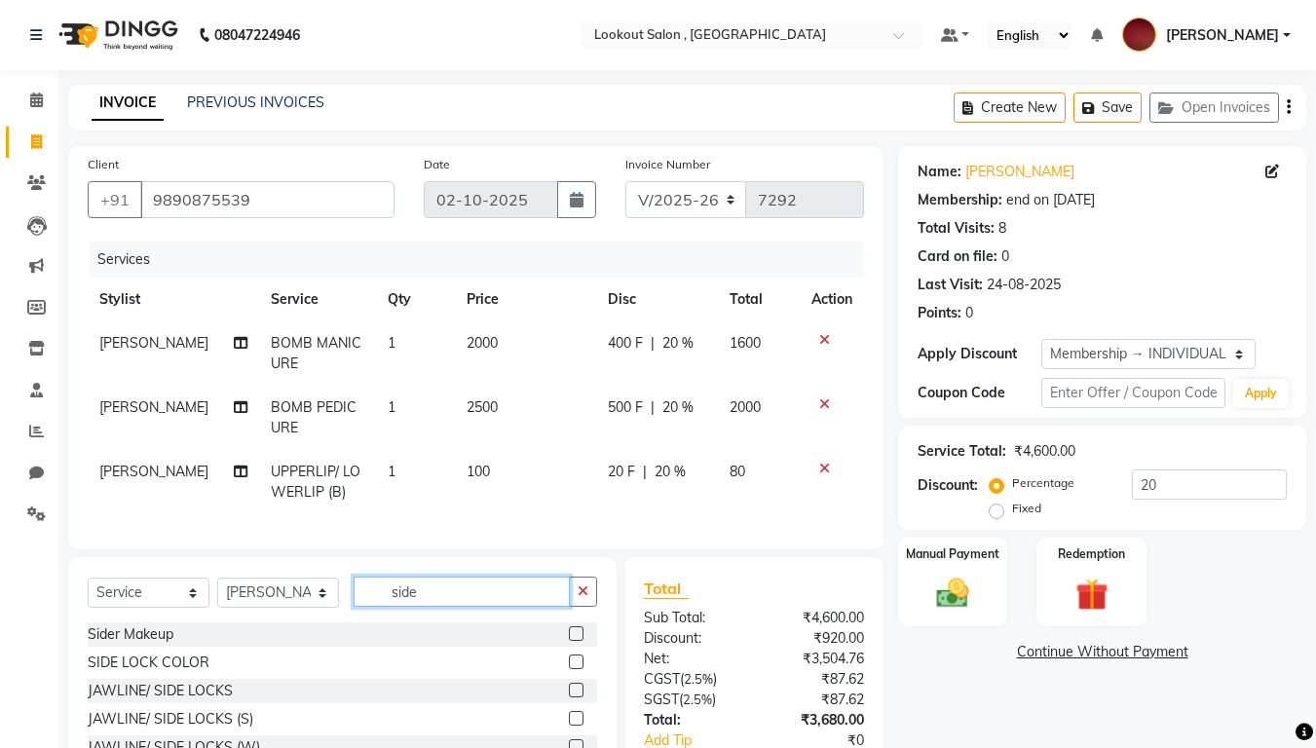
scroll to position [97, 0]
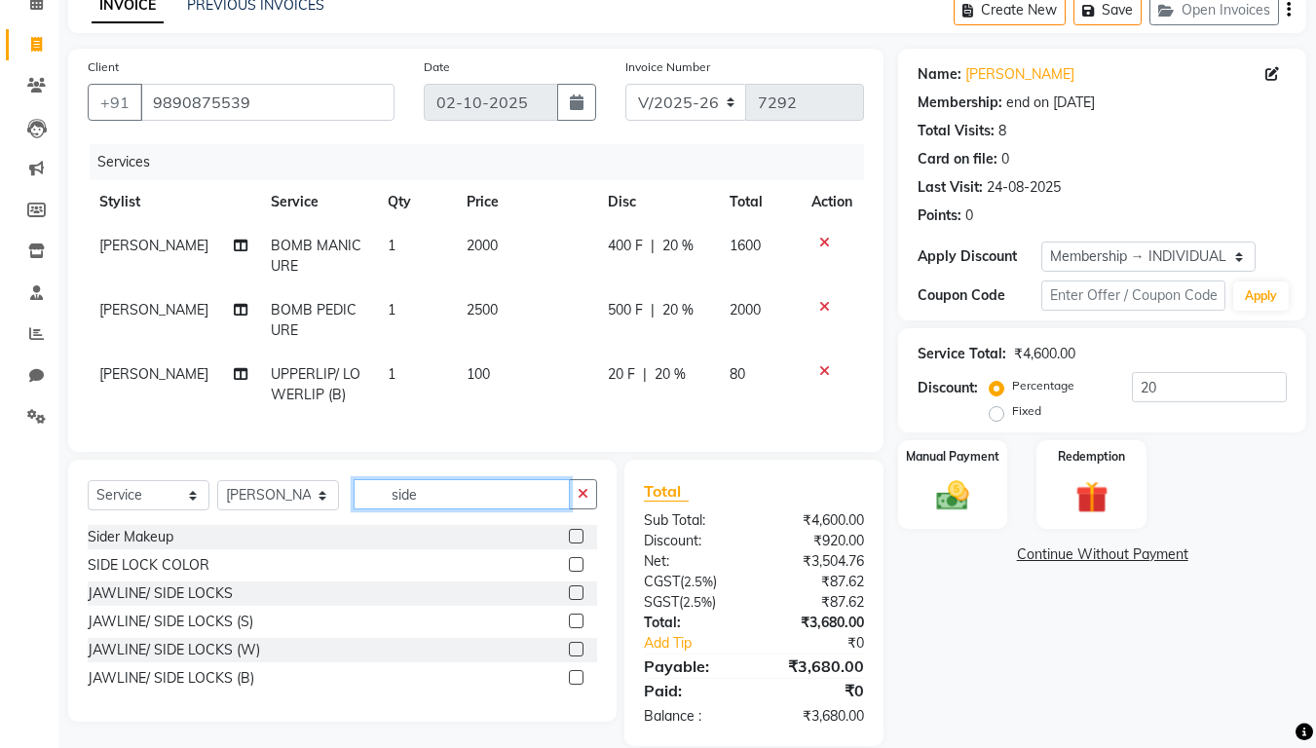
type input "side"
click at [580, 623] on label at bounding box center [576, 677] width 15 height 15
click at [580, 623] on input "checkbox" at bounding box center [575, 678] width 13 height 13
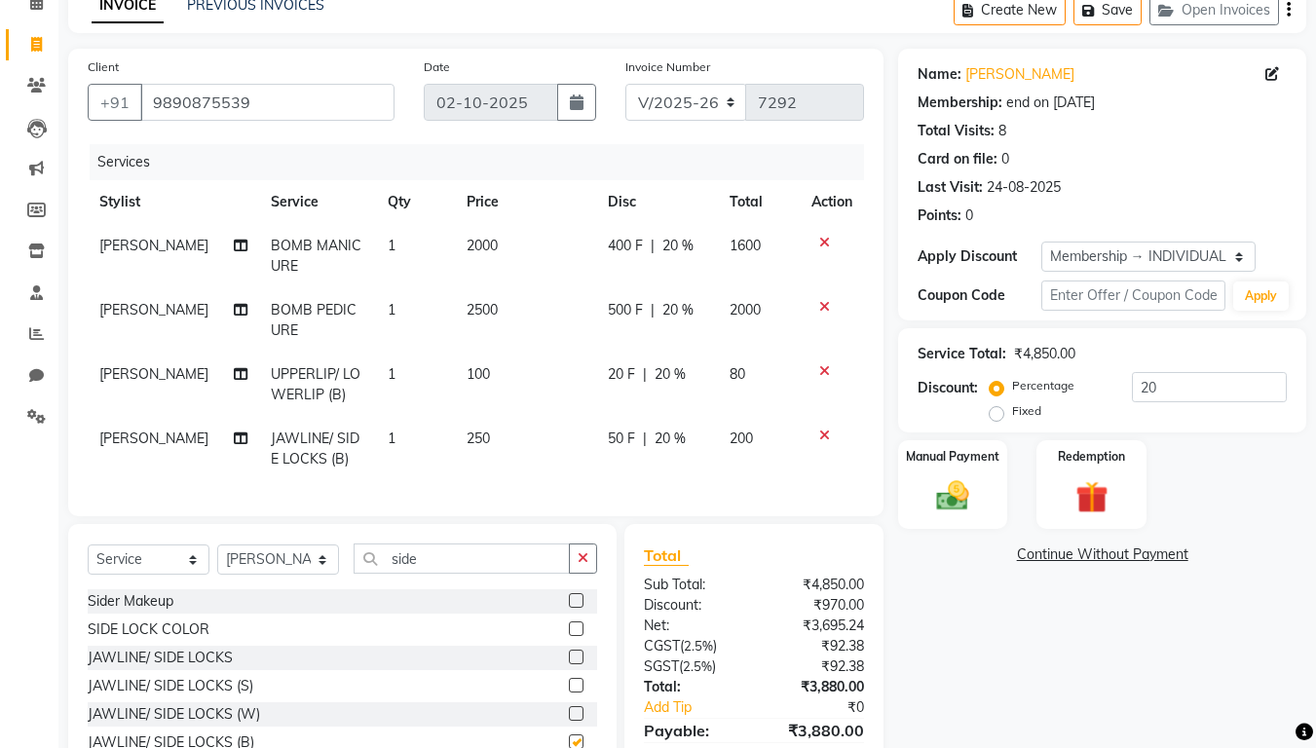
checkbox input "false"
drag, startPoint x: 419, startPoint y: 561, endPoint x: 375, endPoint y: 562, distance: 43.8
click at [375, 562] on input "side" at bounding box center [461, 558] width 216 height 30
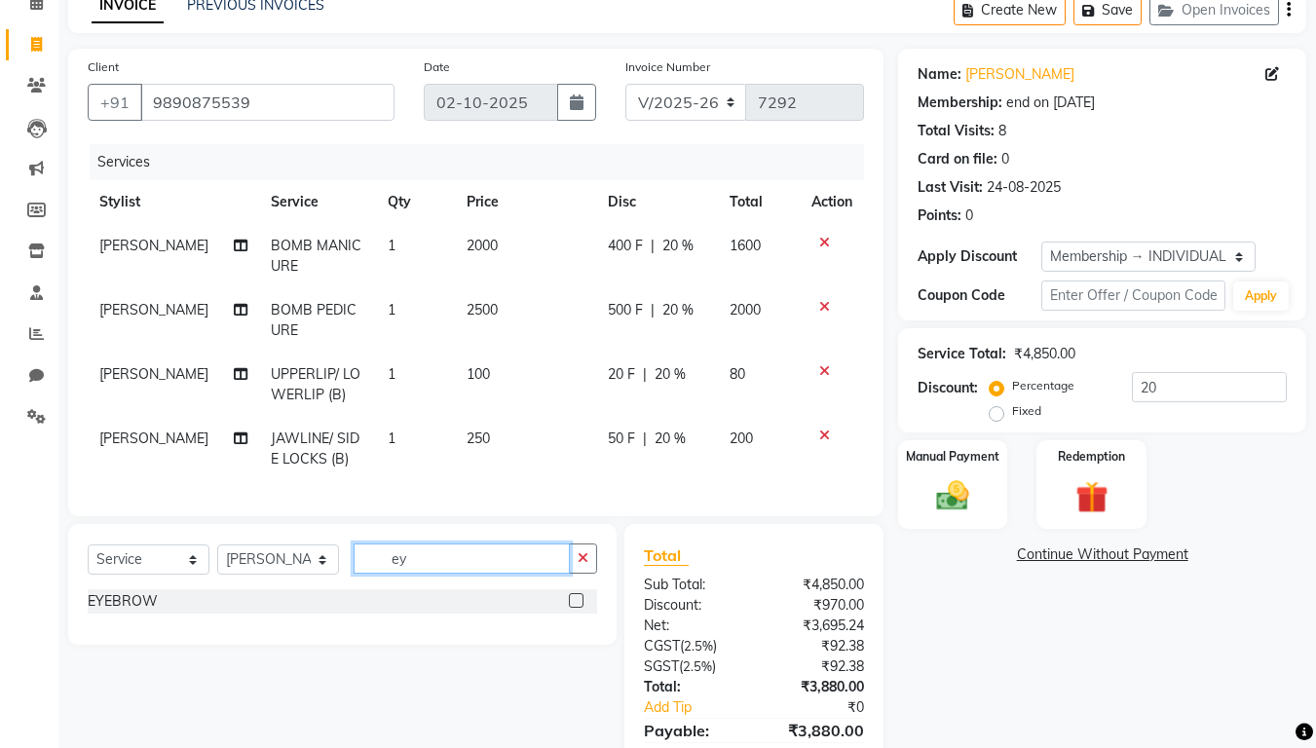
type input "ey"
click at [574, 608] on label at bounding box center [576, 600] width 15 height 15
click at [574, 608] on input "checkbox" at bounding box center [575, 601] width 13 height 13
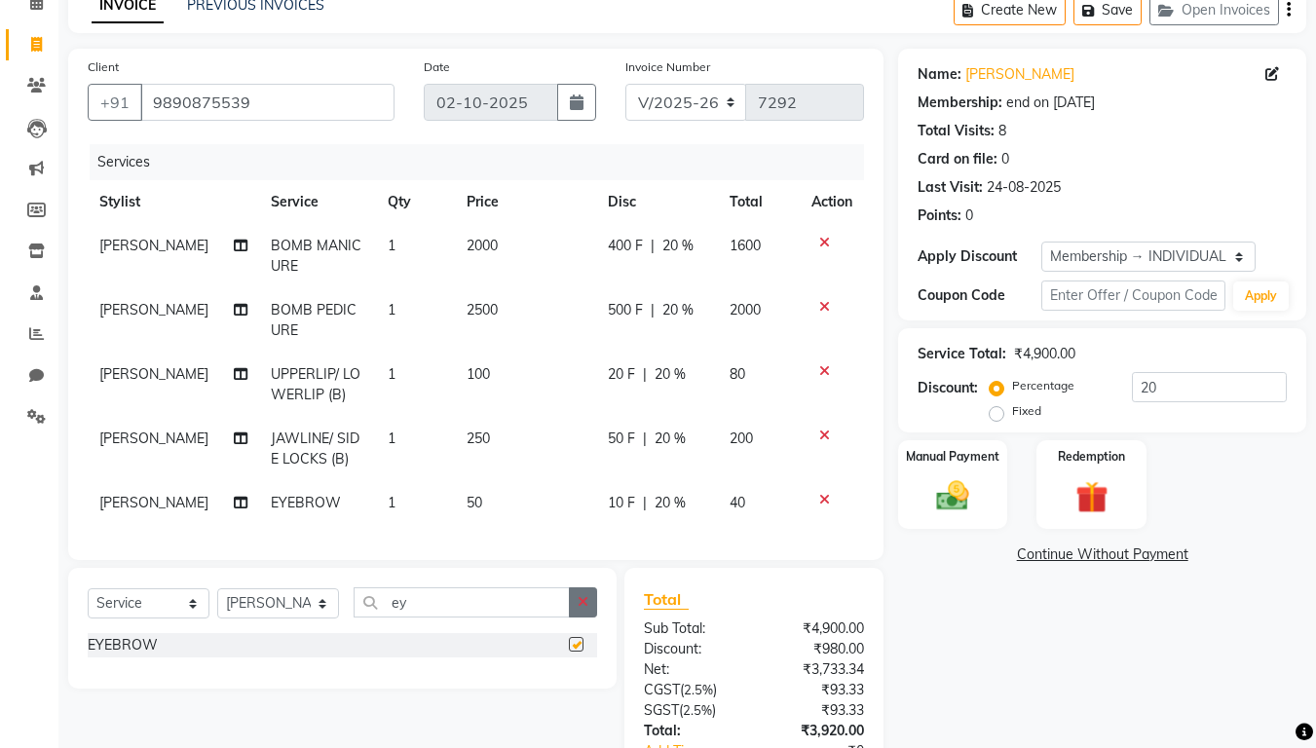
checkbox input "false"
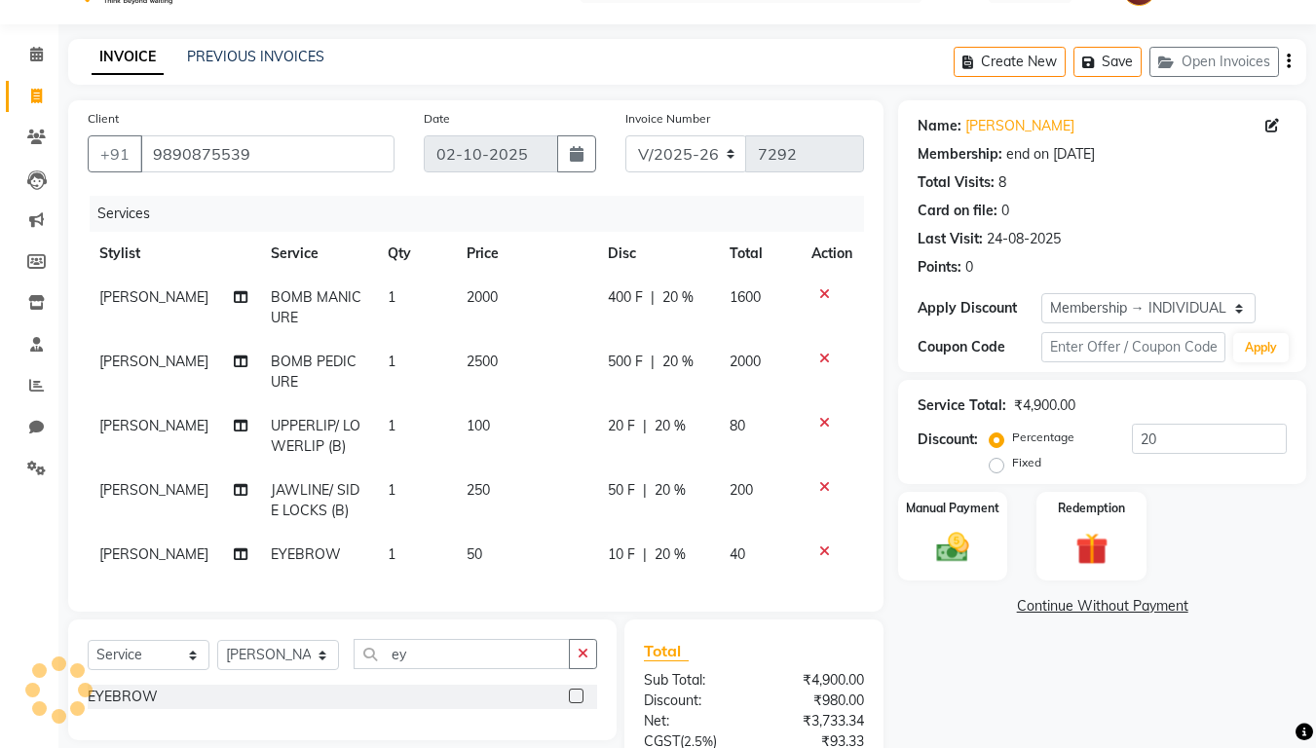
scroll to position [0, 0]
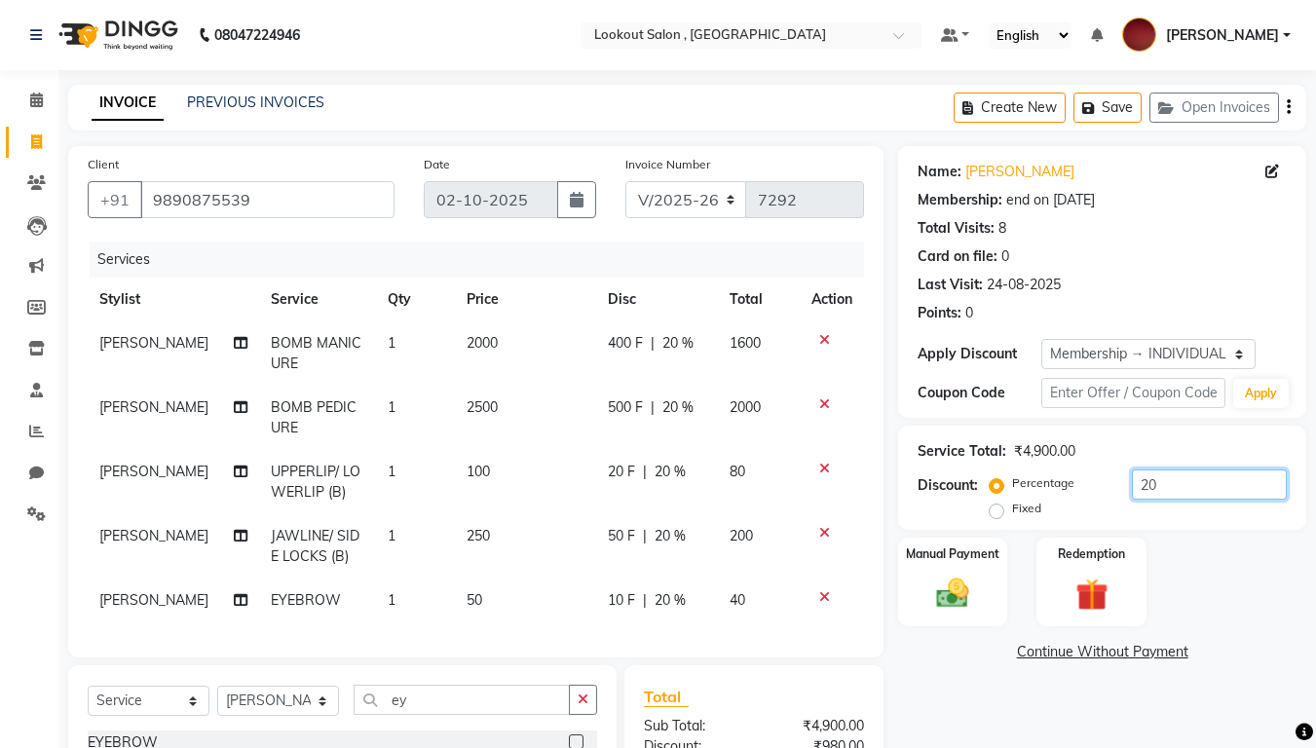
drag, startPoint x: 1157, startPoint y: 476, endPoint x: 1107, endPoint y: 476, distance: 49.7
click at [1107, 476] on div "Percentage Fixed 20" at bounding box center [1139, 495] width 293 height 53
type input "40"
click at [954, 583] on img at bounding box center [952, 593] width 55 height 39
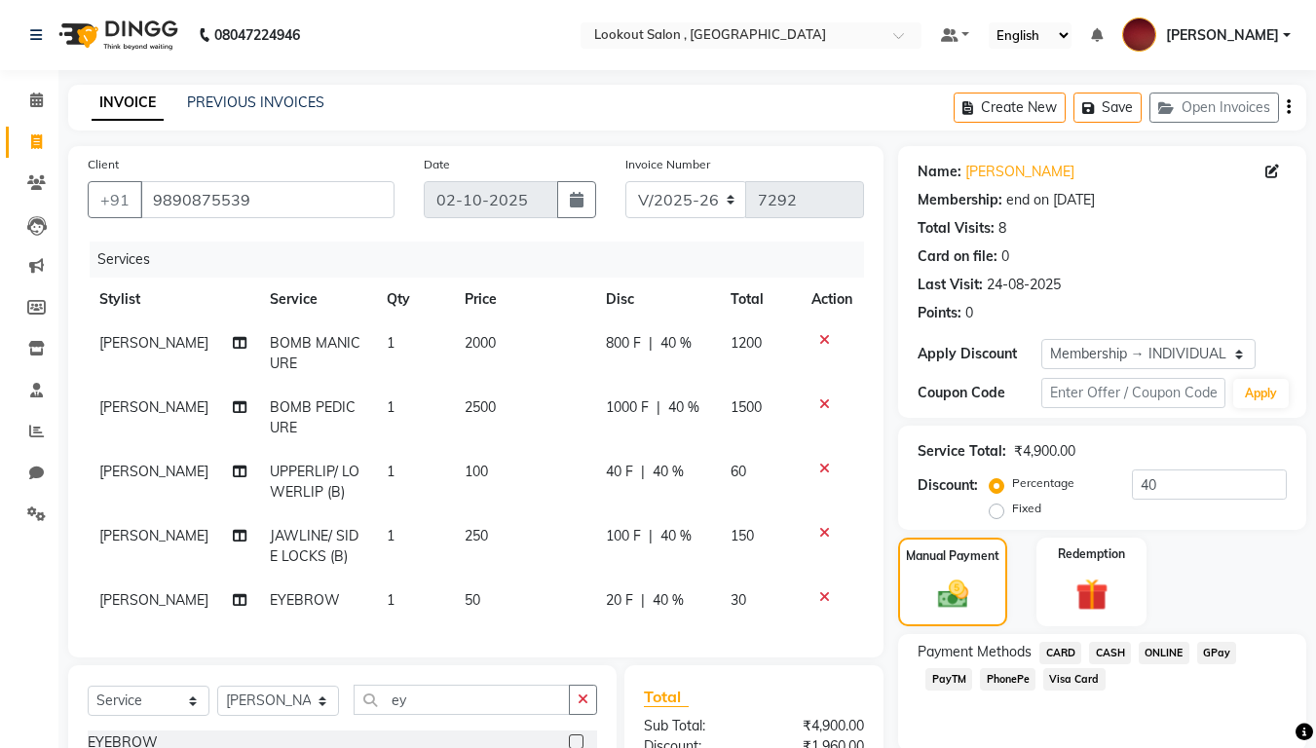
scroll to position [247, 0]
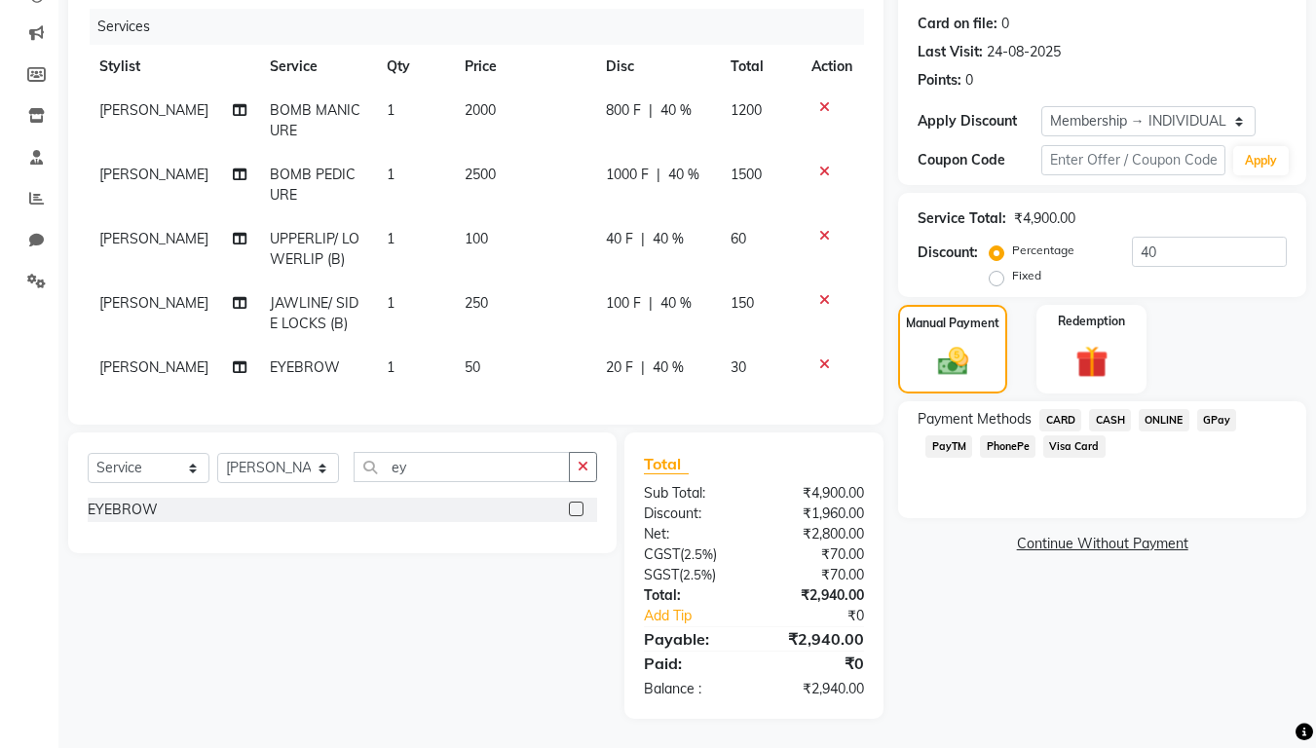
click at [1003, 435] on span "PhonePe" at bounding box center [1008, 446] width 56 height 22
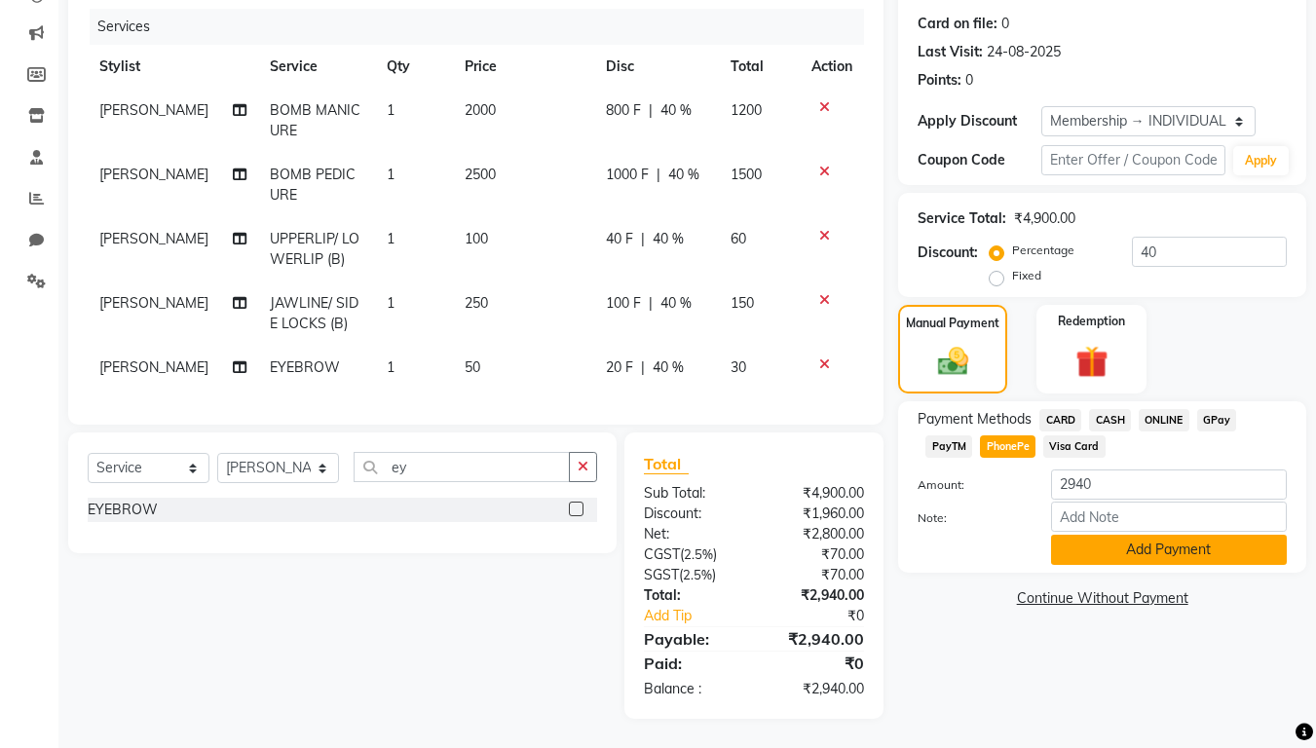
click at [1131, 541] on button "Add Payment" at bounding box center [1169, 550] width 236 height 30
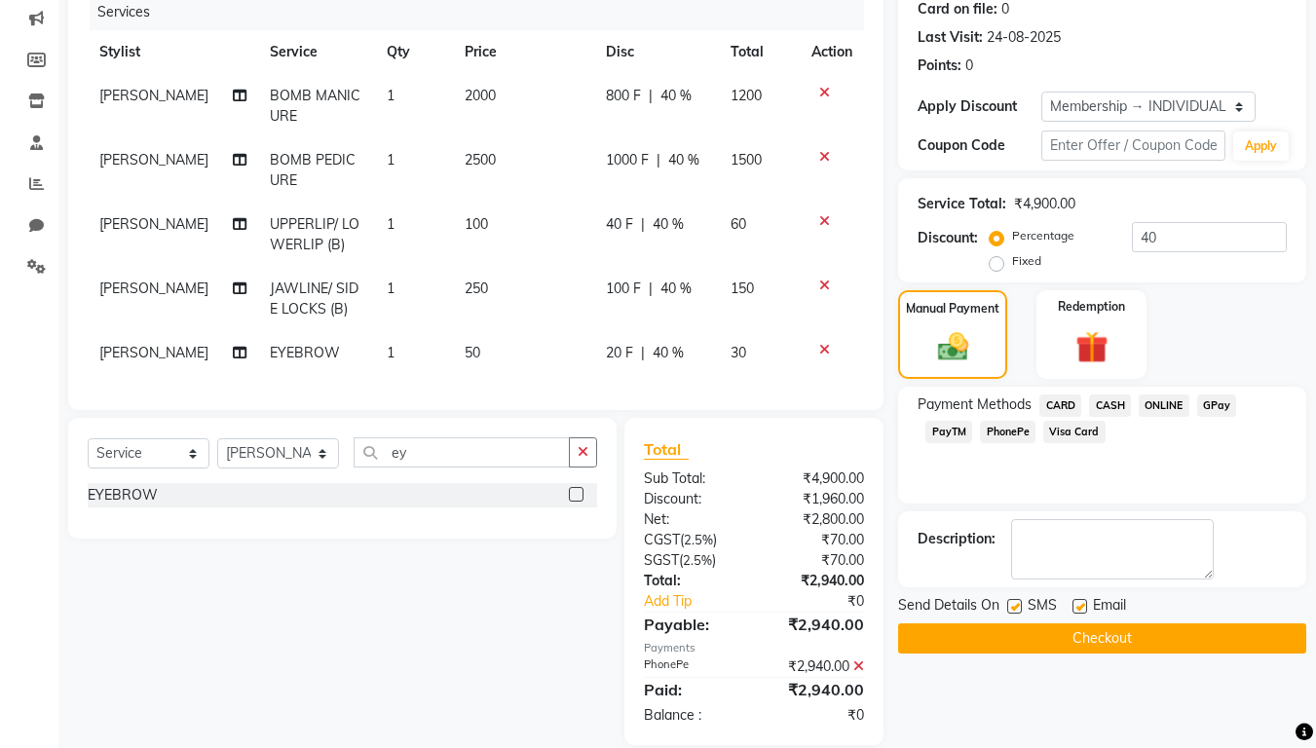
scroll to position [288, 0]
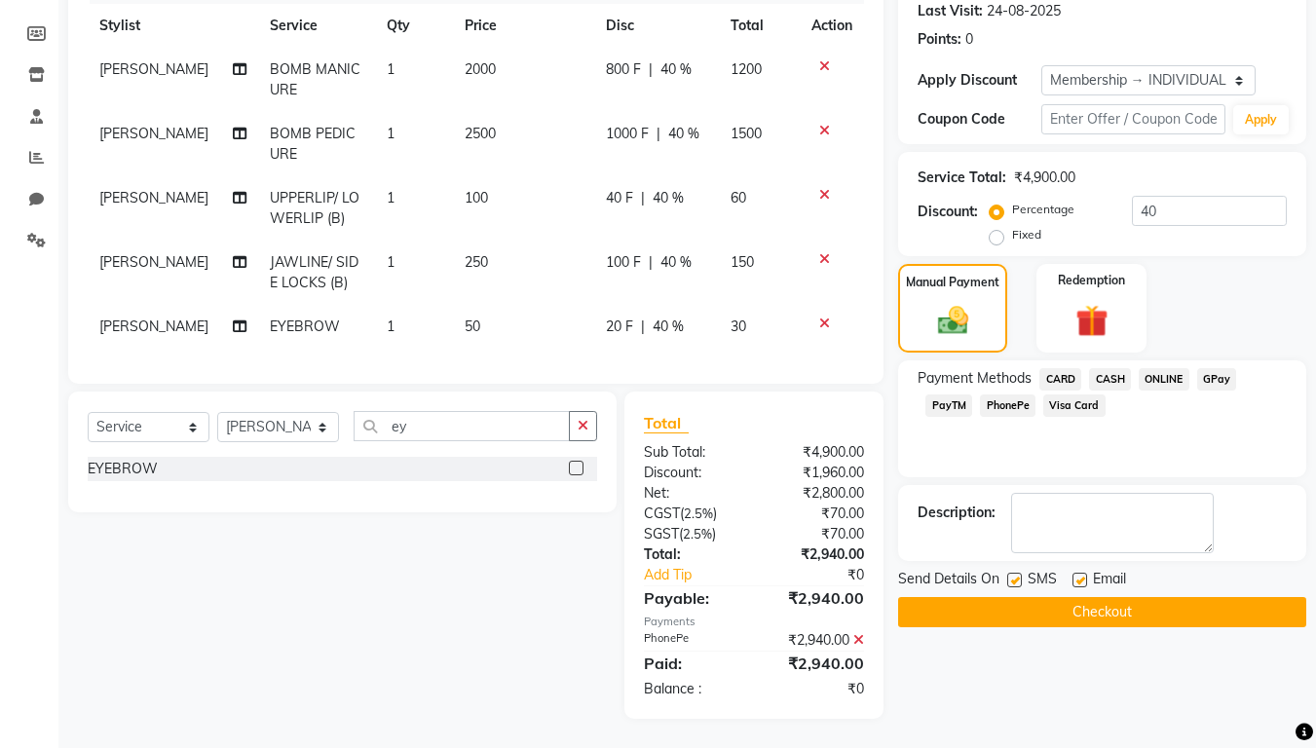
click at [1120, 605] on button "Checkout" at bounding box center [1102, 612] width 408 height 30
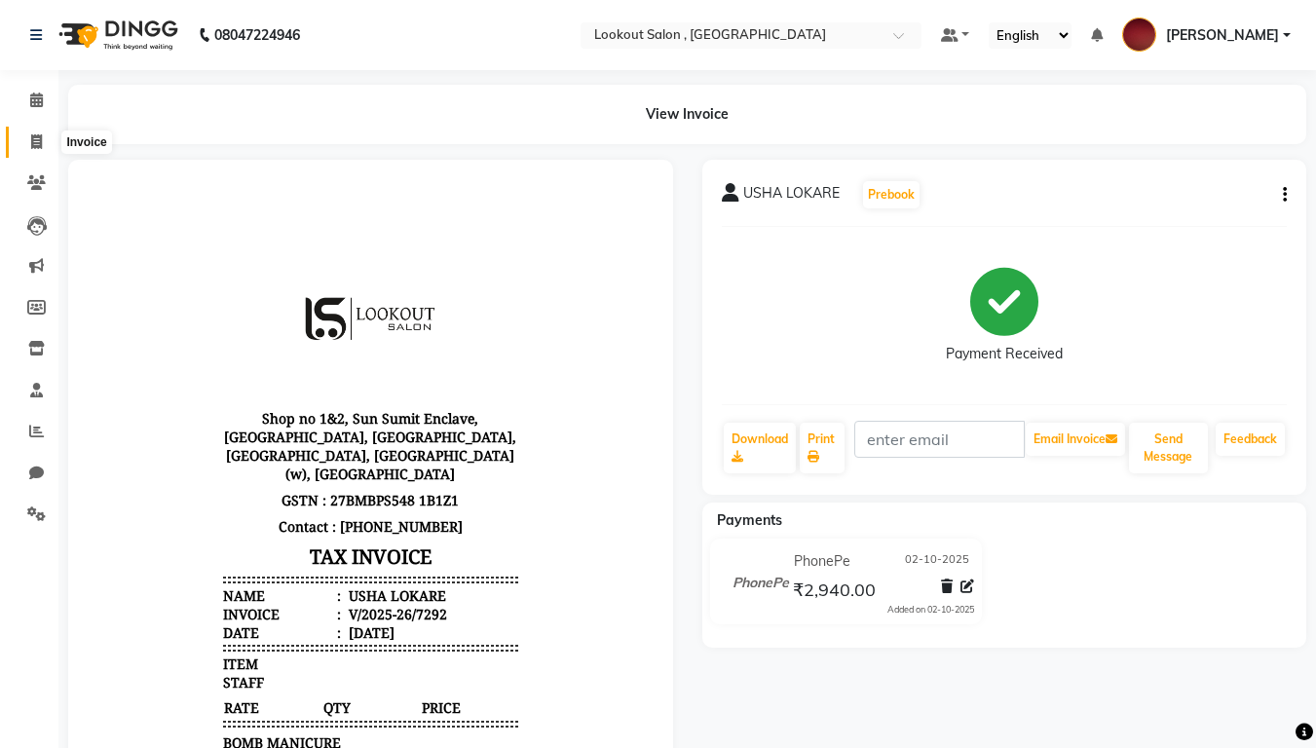
click at [33, 137] on icon at bounding box center [36, 141] width 11 height 15
select select "service"
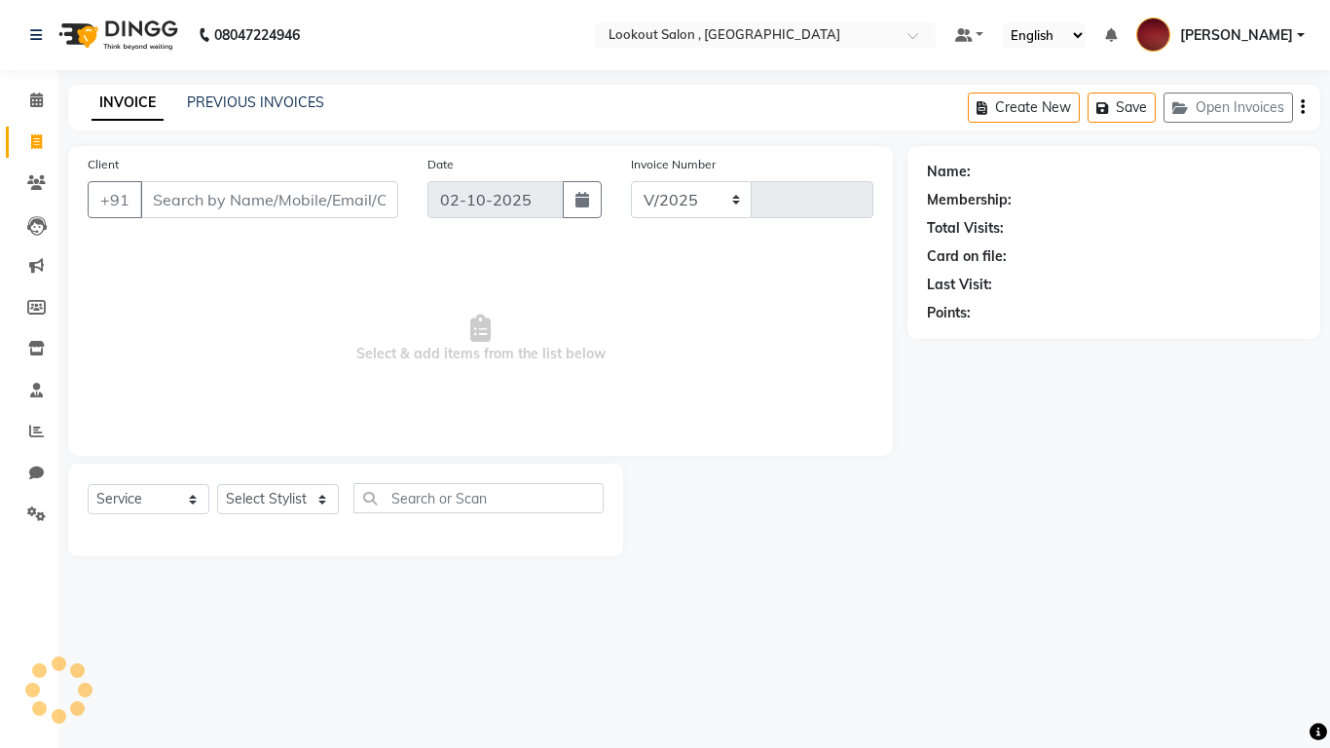
select select "151"
type input "7293"
click at [190, 197] on input "Client" at bounding box center [269, 199] width 258 height 37
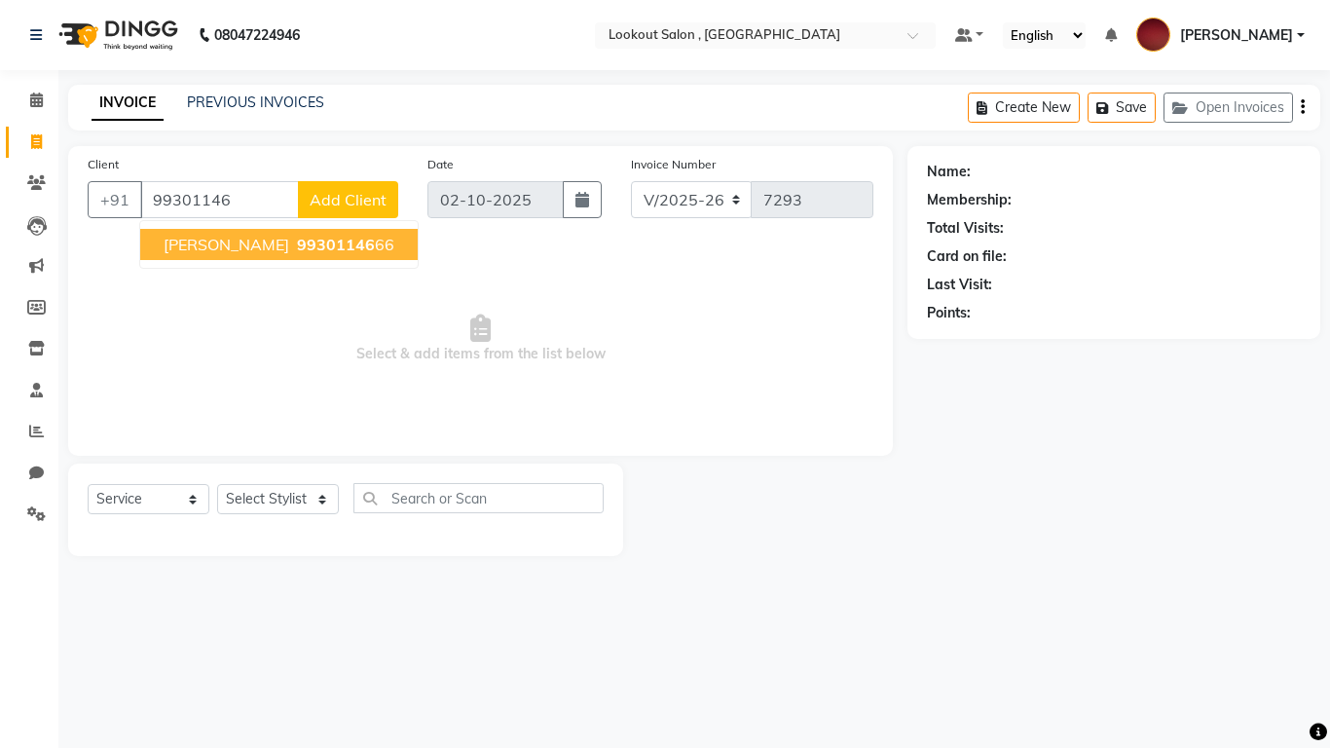
click at [204, 243] on span "[PERSON_NAME]" at bounding box center [227, 244] width 126 height 19
type input "9930114666"
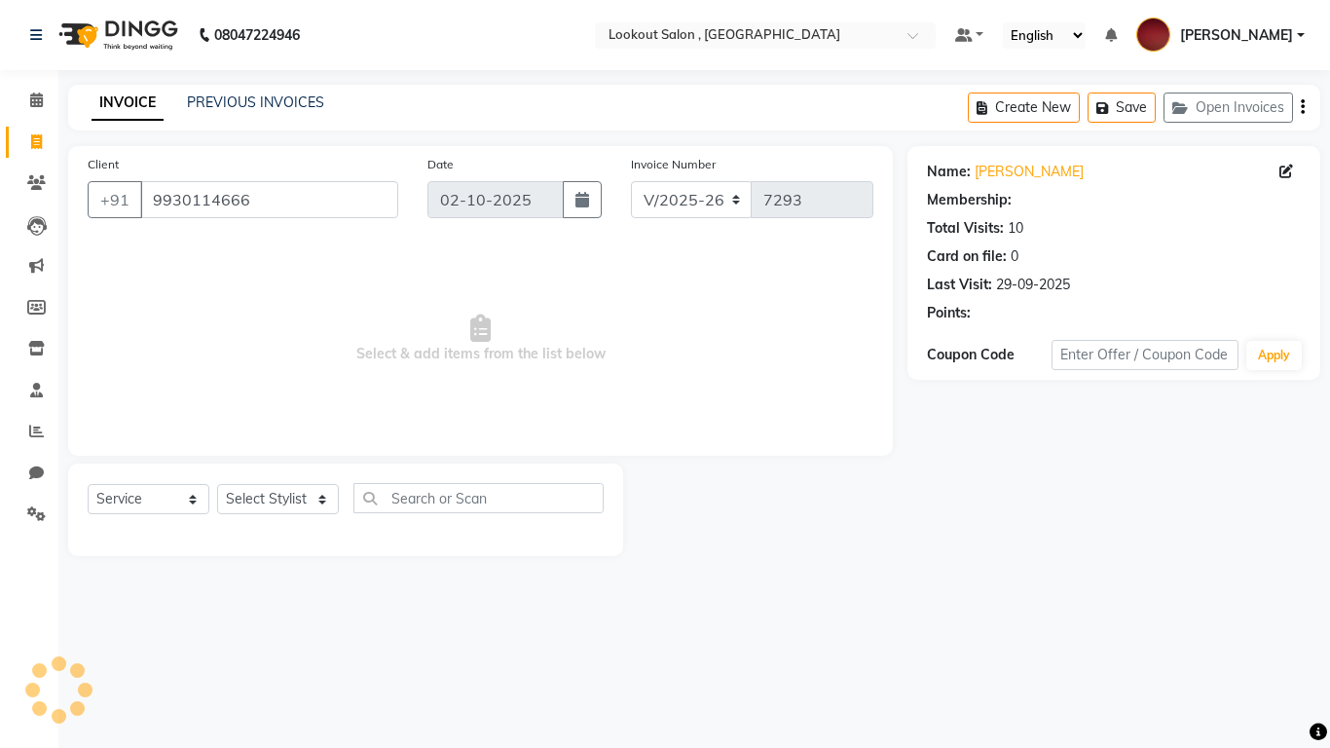
select select "1: Object"
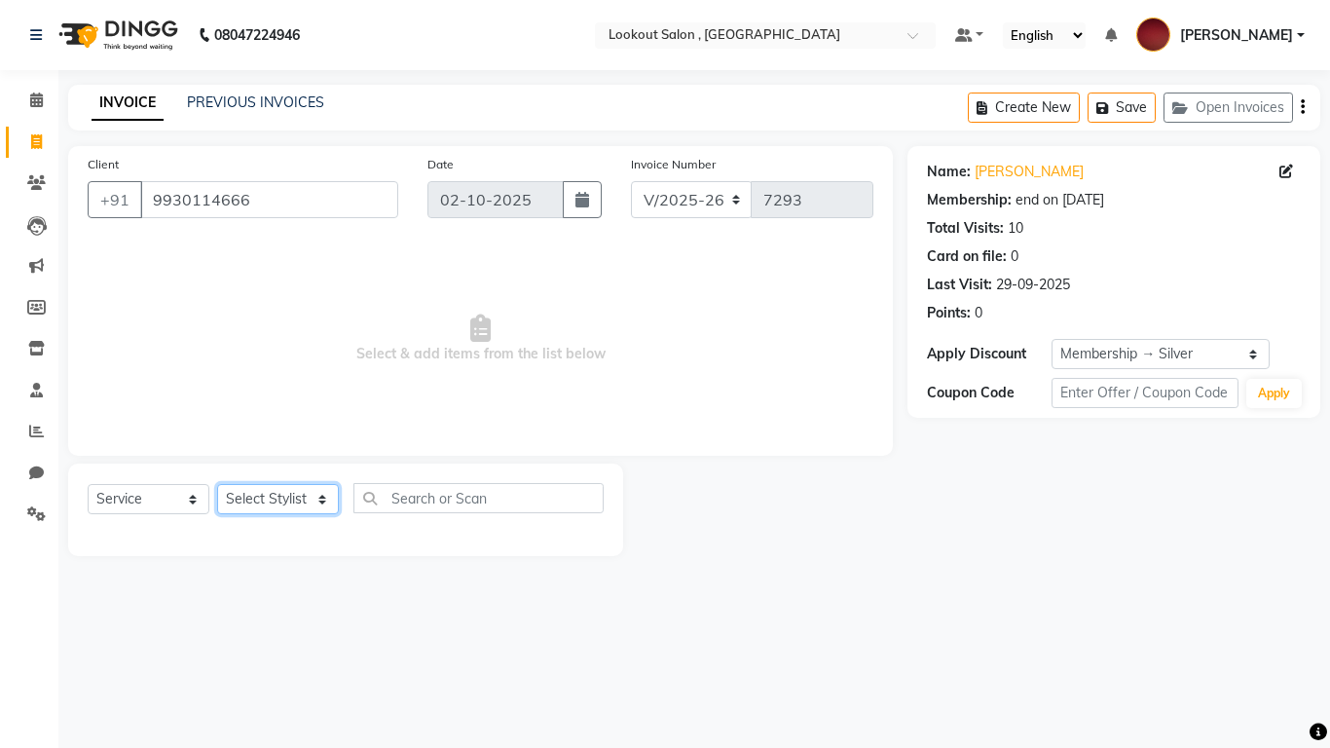
click at [283, 499] on select "Select Stylist [PERSON_NAME] [PERSON_NAME] [PERSON_NAME] [PERSON_NAME] [PERSON_…" at bounding box center [278, 499] width 122 height 30
select select "7174"
click at [217, 484] on select "Select Stylist [PERSON_NAME] [PERSON_NAME] [PERSON_NAME] [PERSON_NAME] [PERSON_…" at bounding box center [278, 499] width 122 height 30
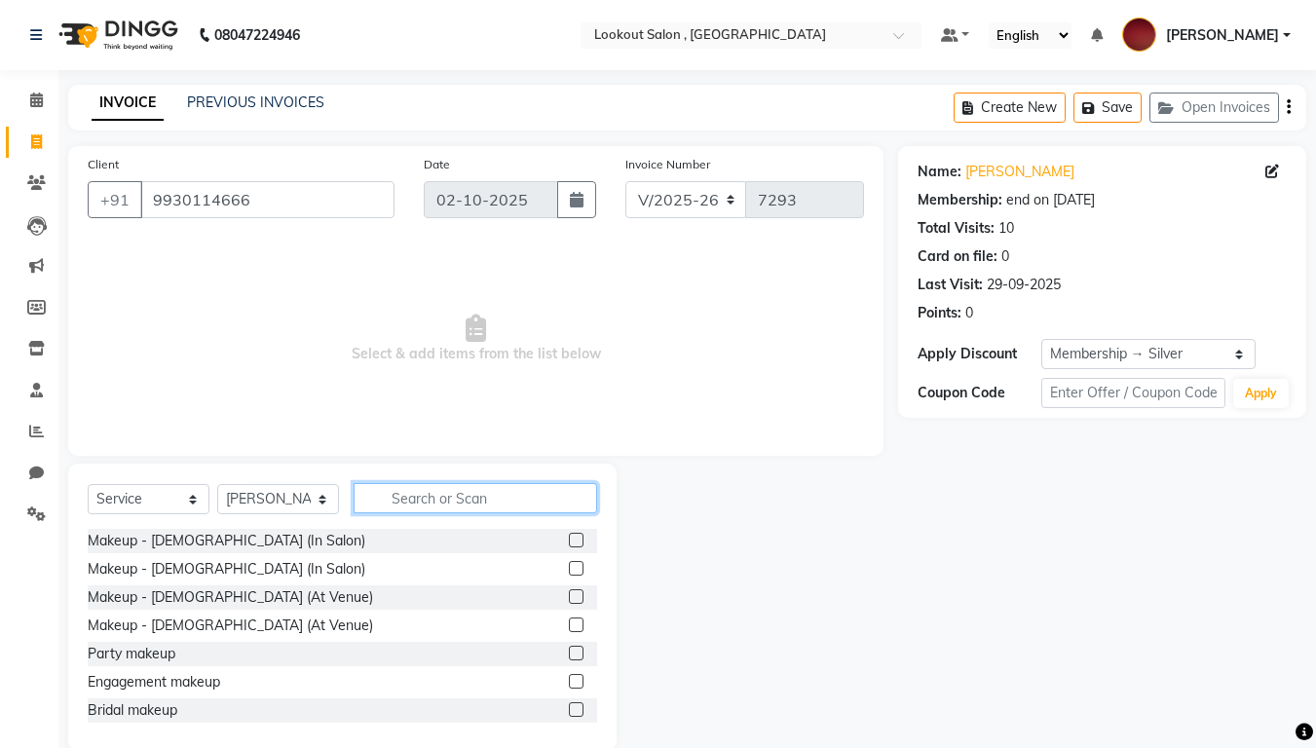
click at [416, 511] on input "text" at bounding box center [474, 498] width 243 height 30
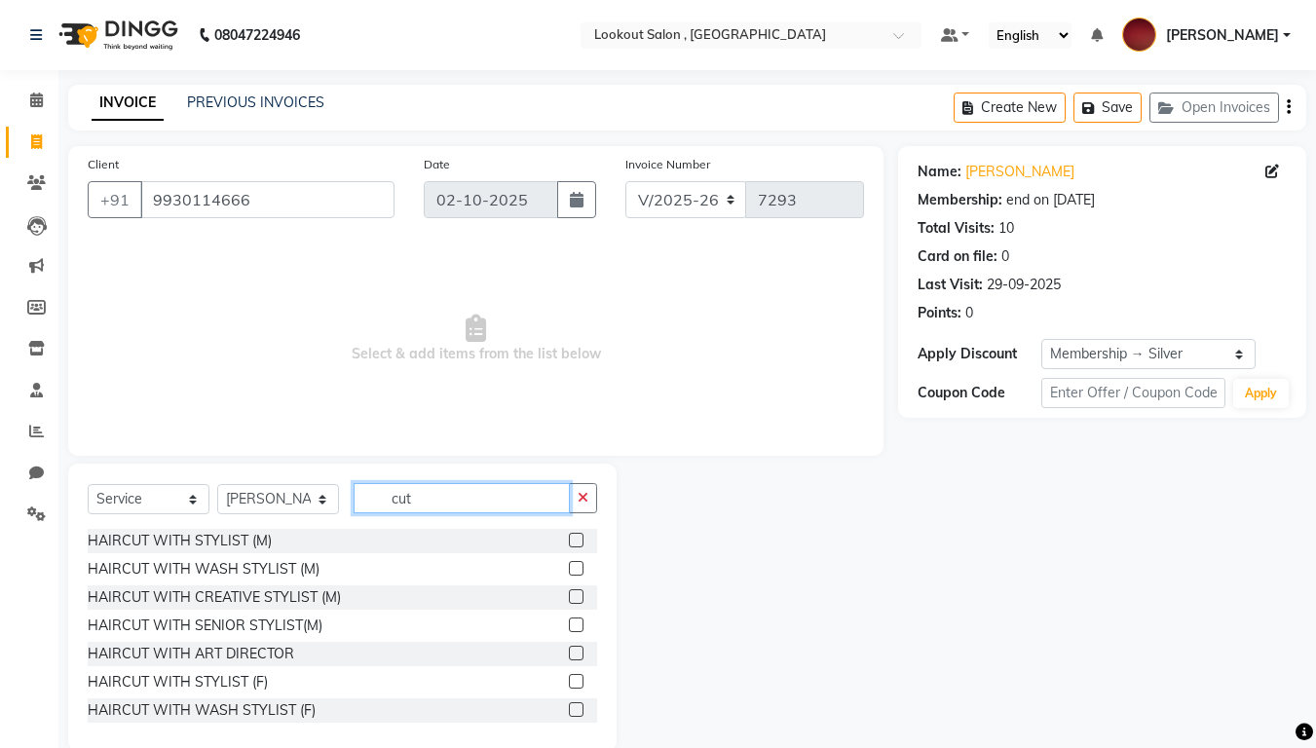
type input "cut"
click at [569, 621] on label at bounding box center [576, 624] width 15 height 15
click at [569, 621] on input "checkbox" at bounding box center [575, 625] width 13 height 13
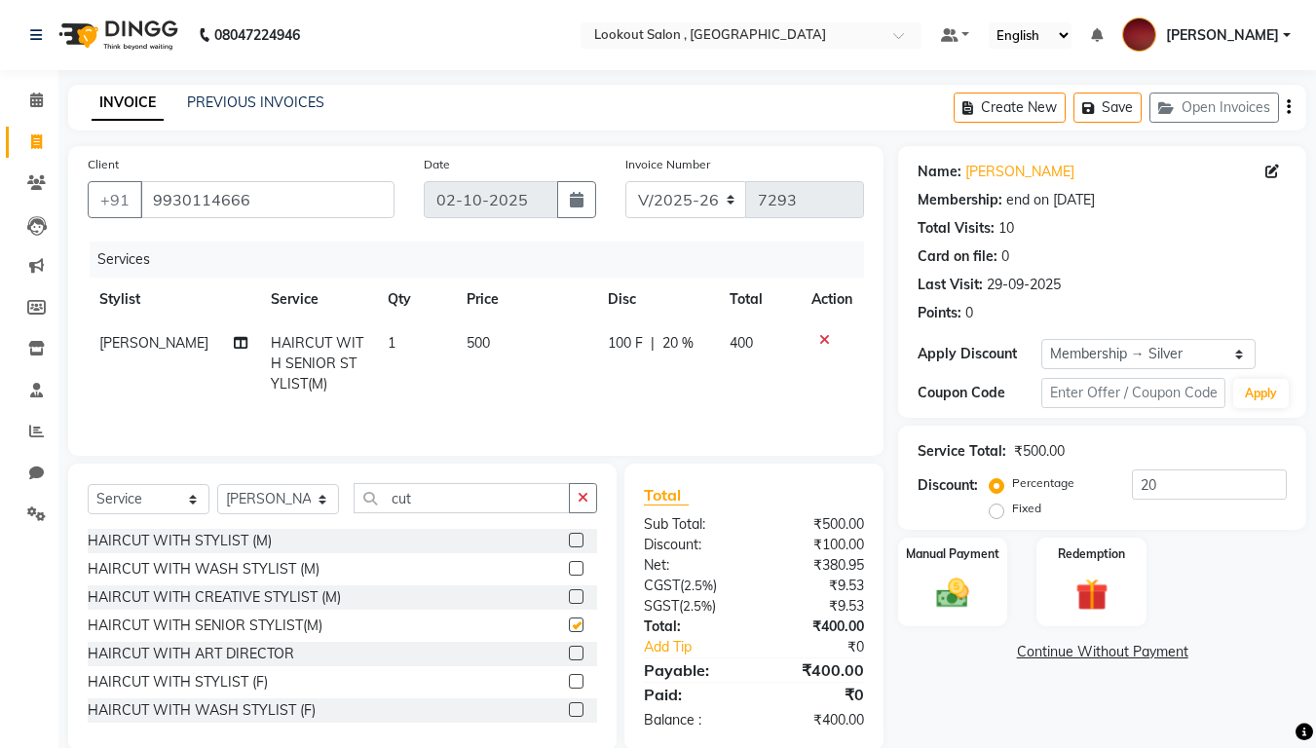
checkbox input "false"
click at [941, 575] on img at bounding box center [952, 593] width 55 height 39
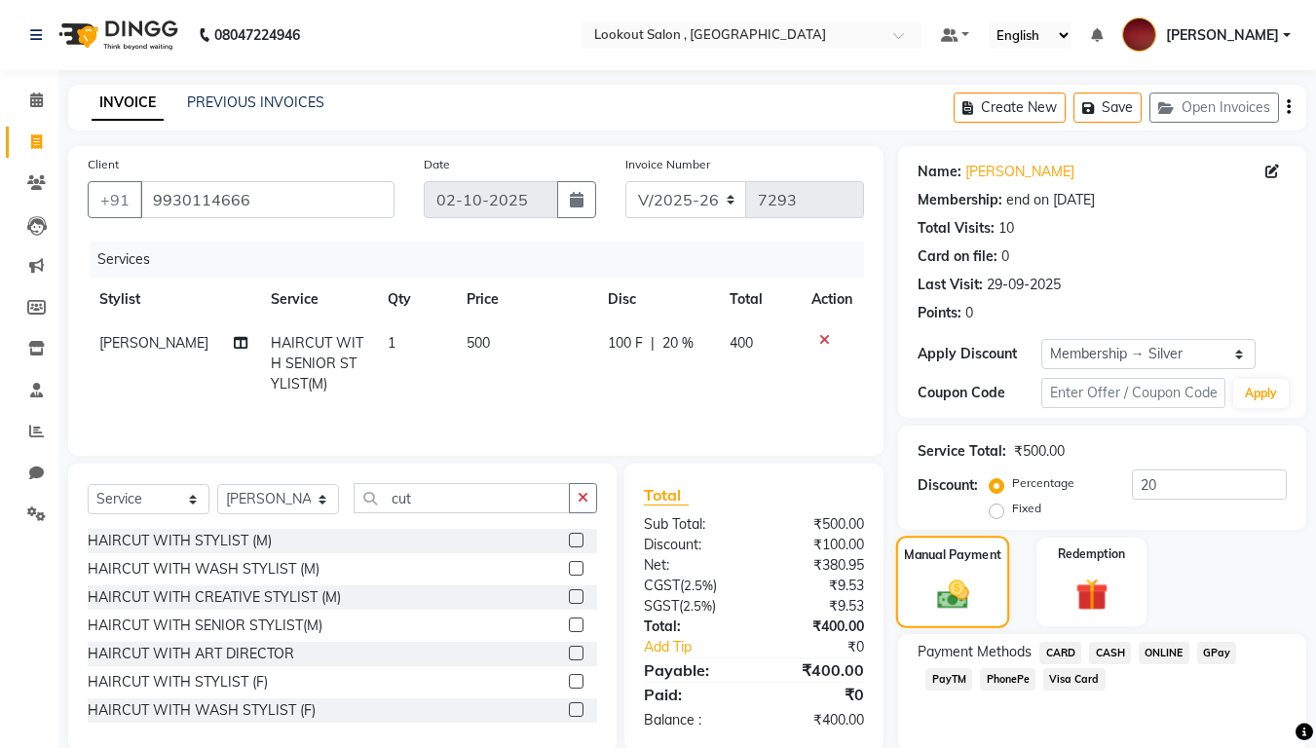
scroll to position [72, 0]
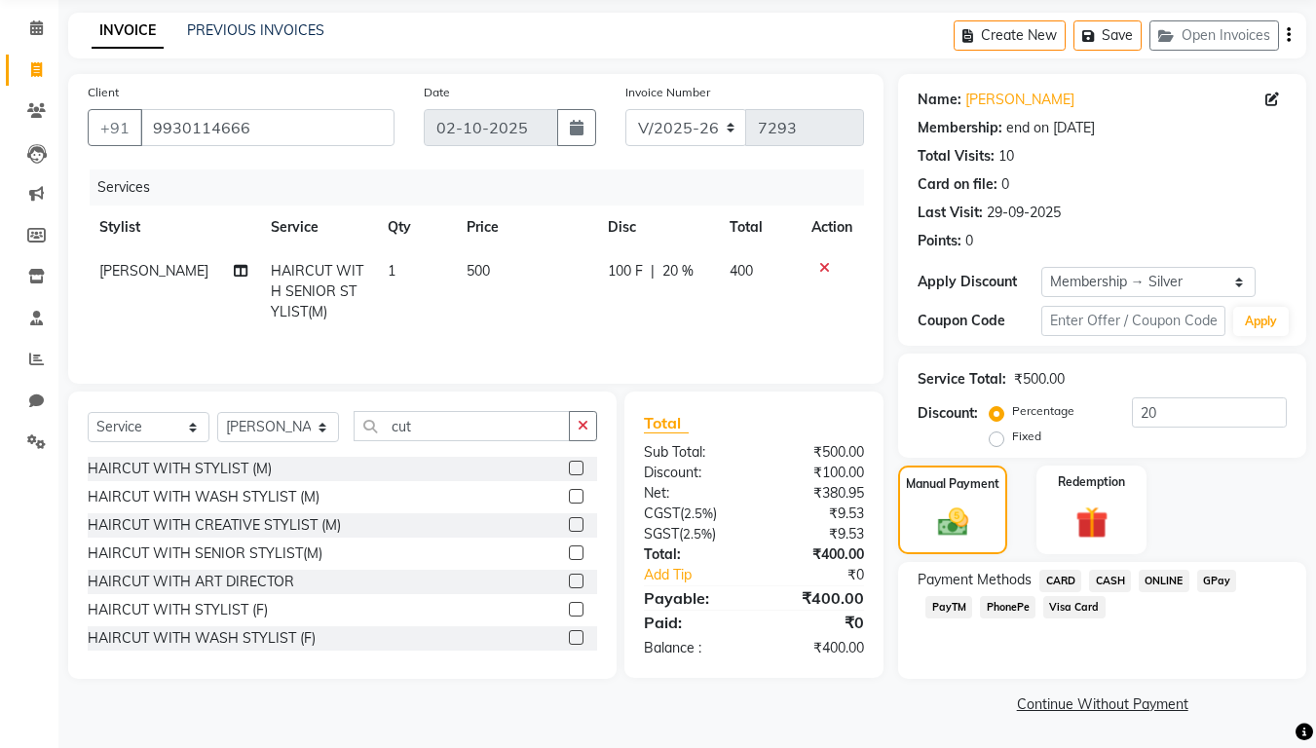
click at [1009, 608] on span "PhonePe" at bounding box center [1008, 607] width 56 height 22
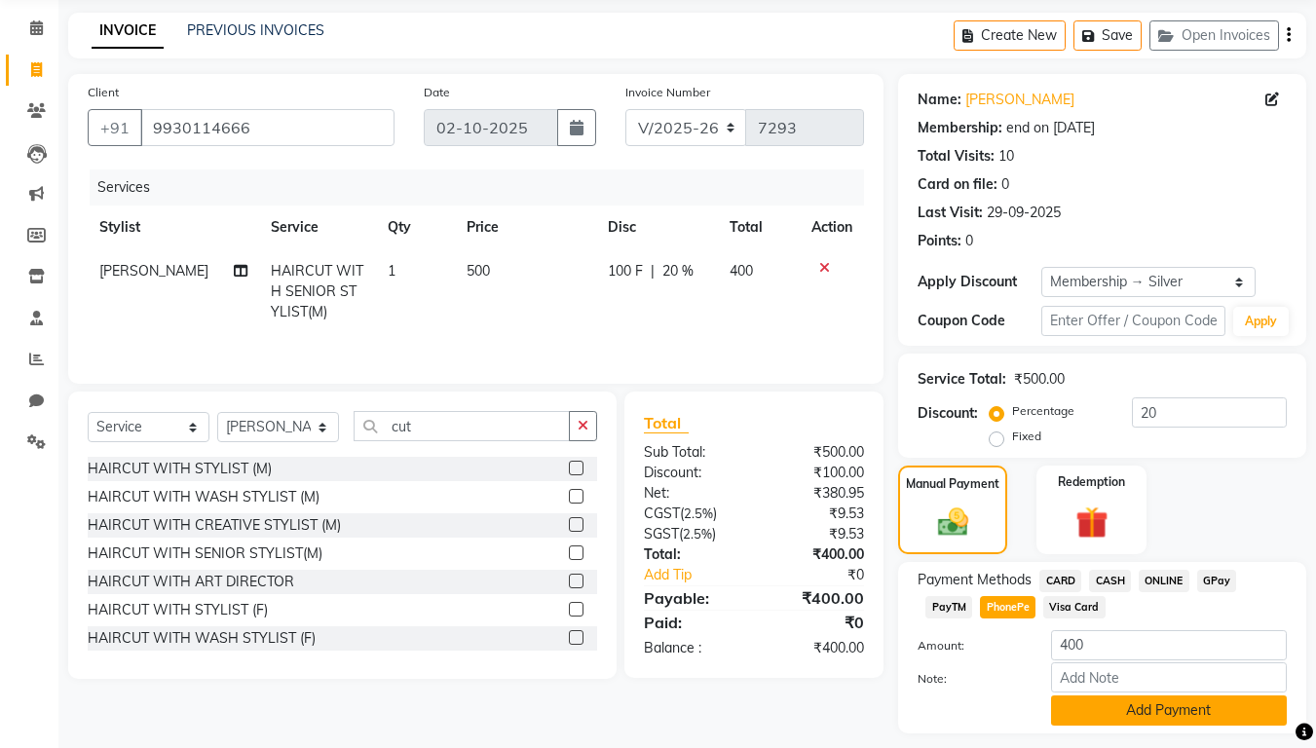
scroll to position [127, 0]
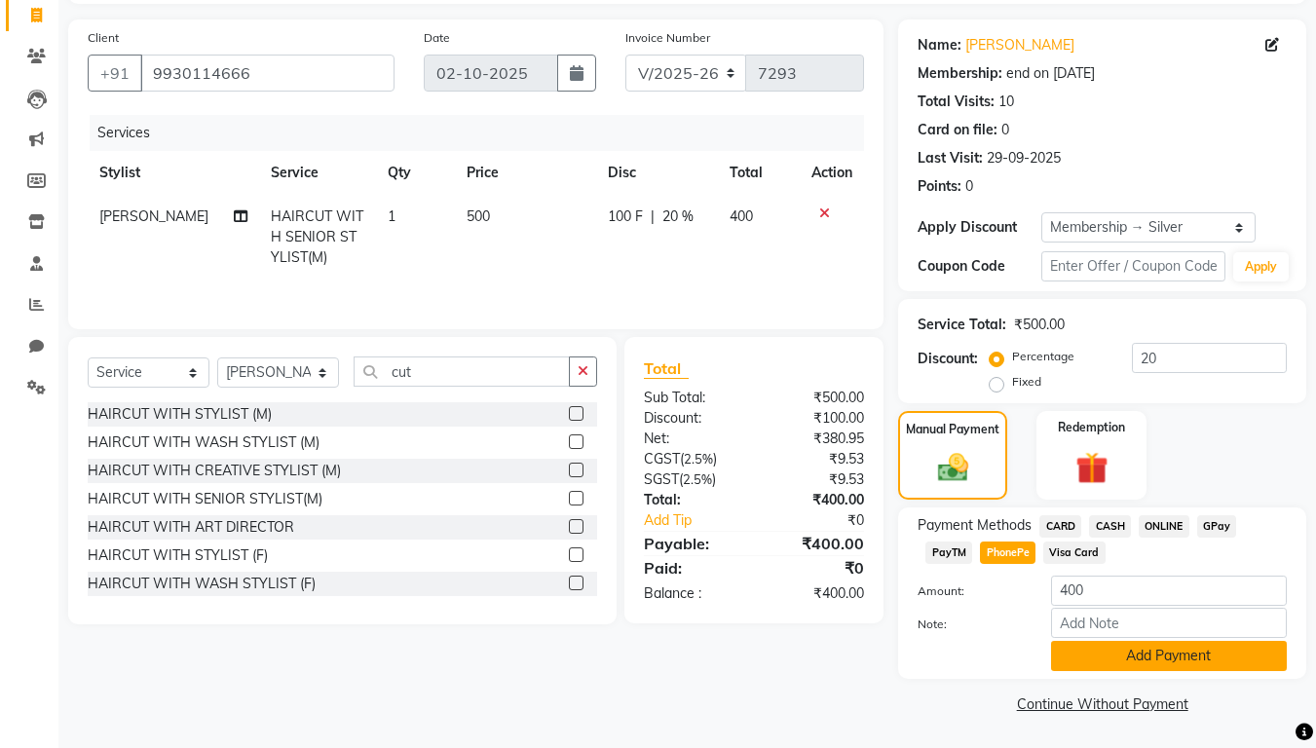
click at [1089, 623] on button "Add Payment" at bounding box center [1169, 656] width 236 height 30
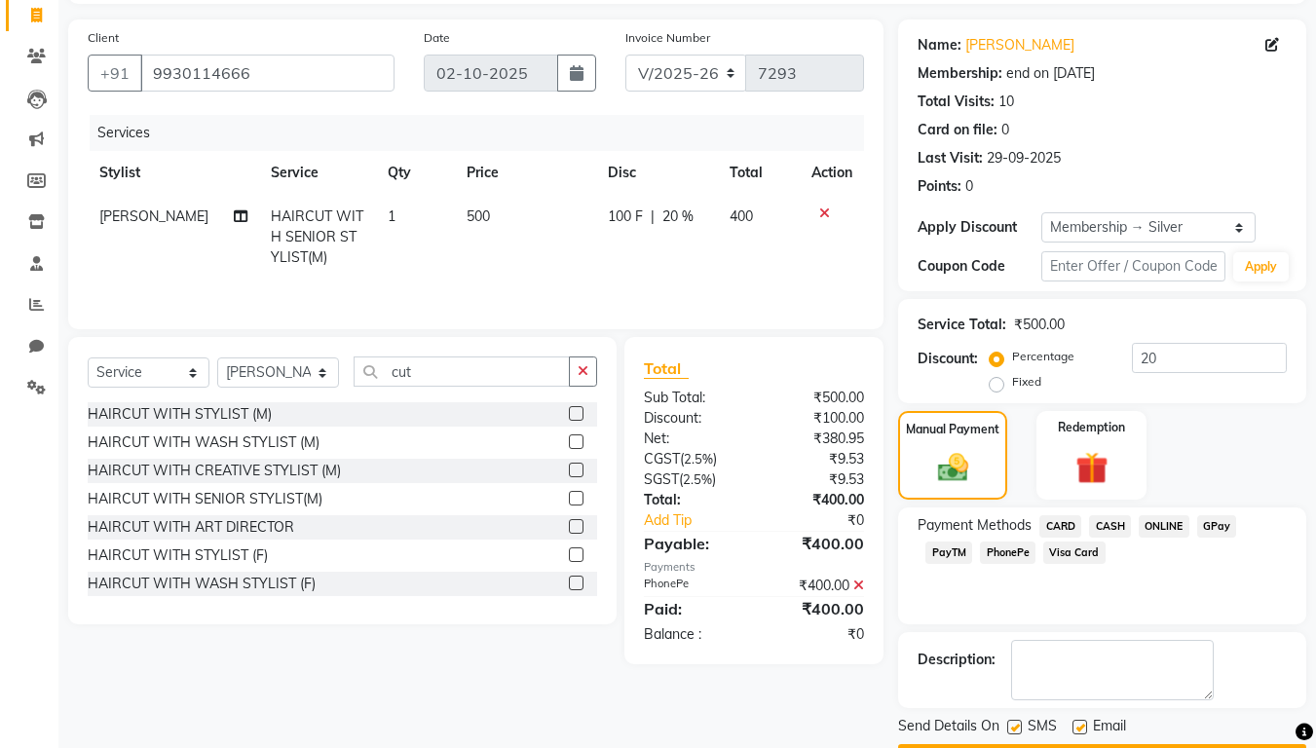
scroll to position [182, 0]
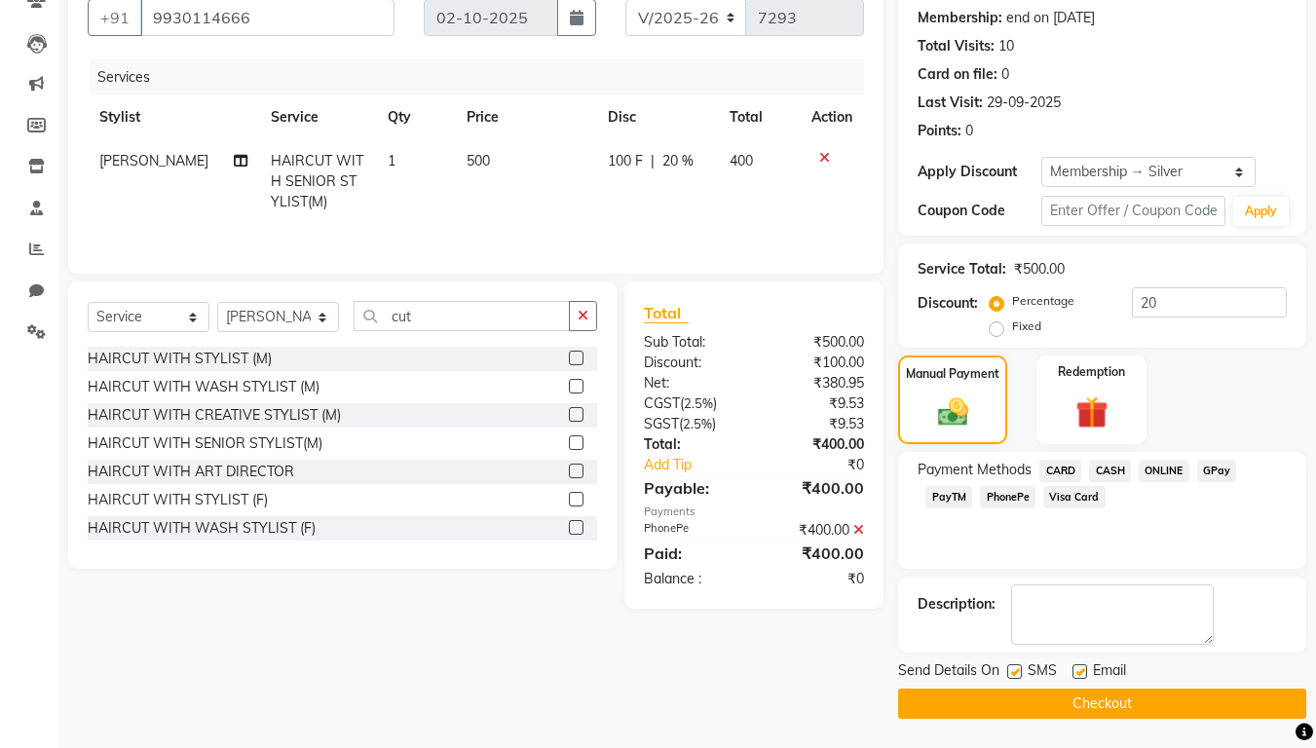
click at [1170, 623] on button "Checkout" at bounding box center [1102, 703] width 408 height 30
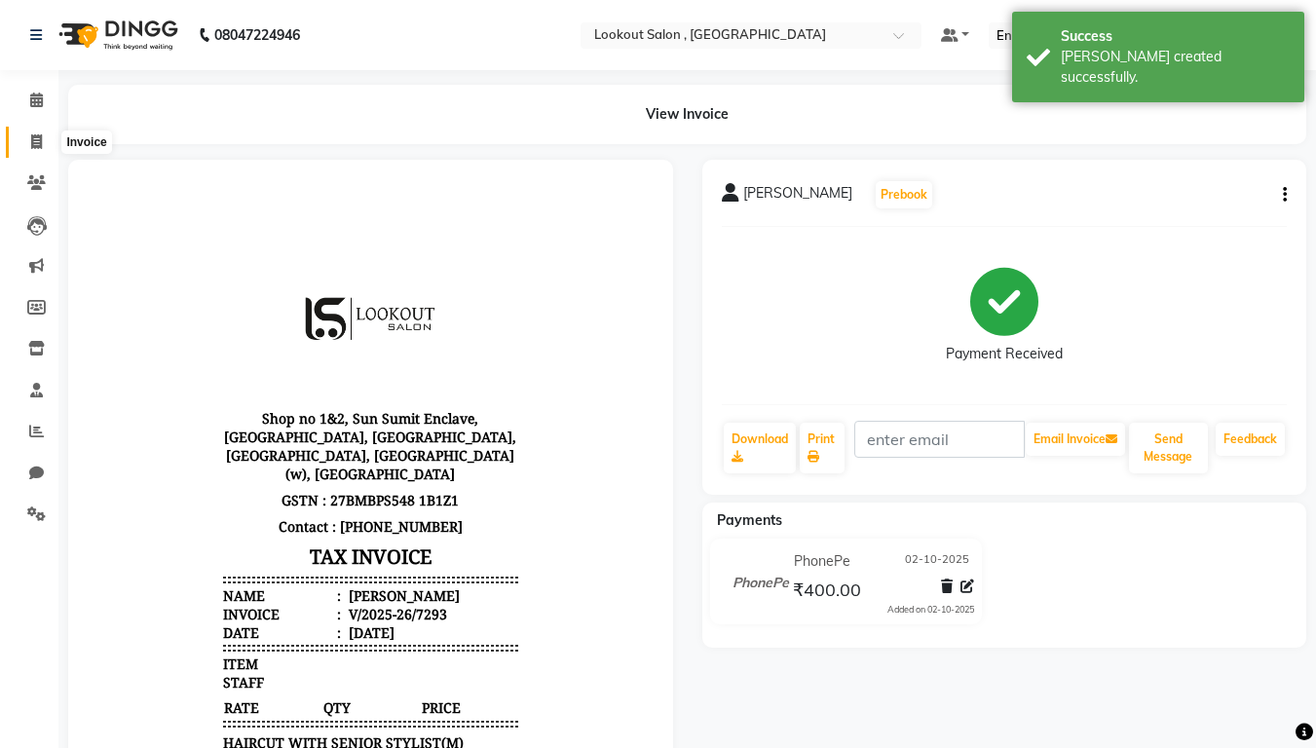
click at [35, 145] on icon at bounding box center [36, 141] width 11 height 15
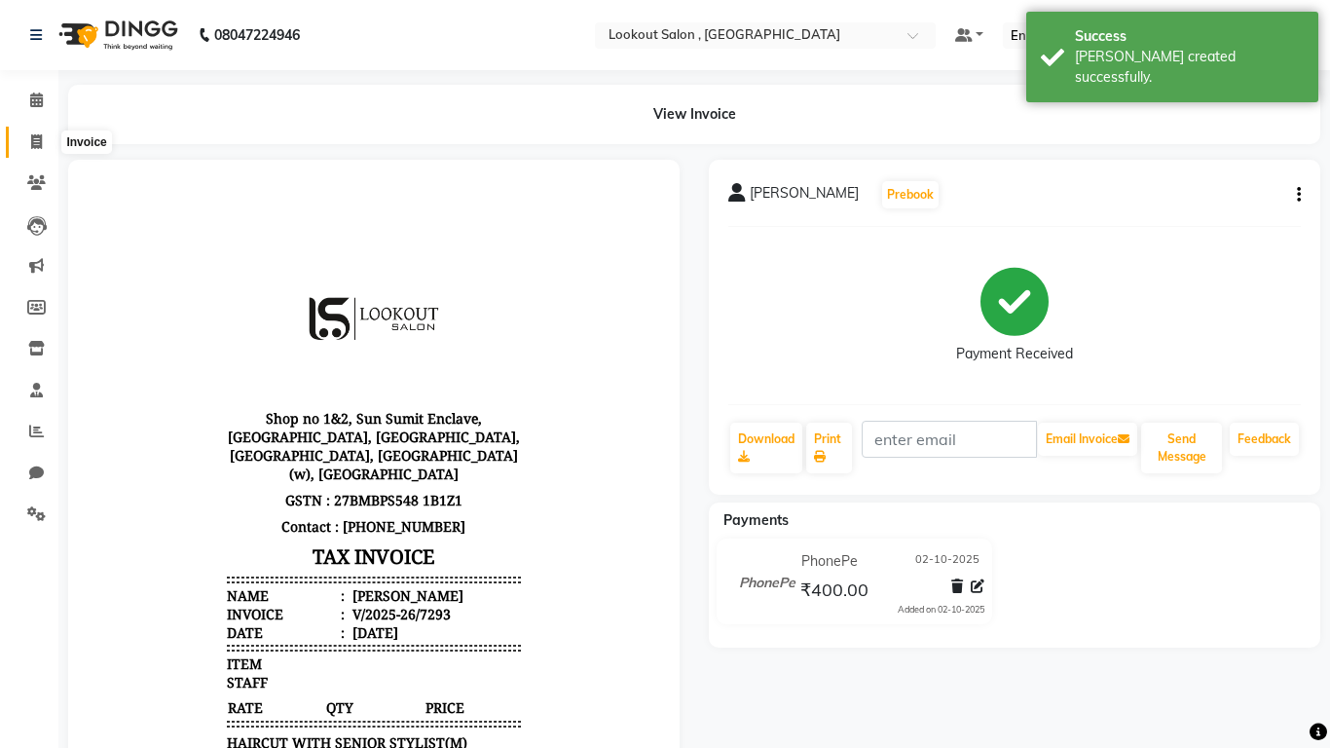
select select "151"
select select "service"
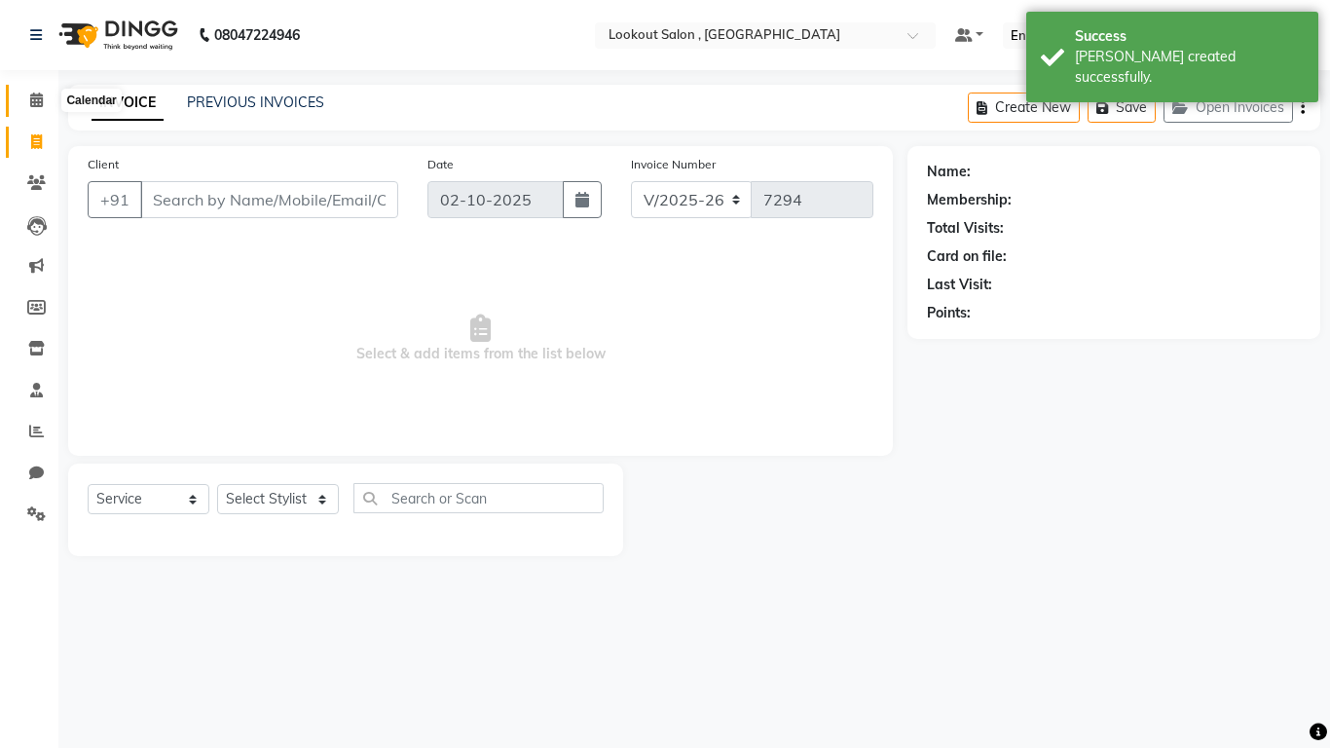
click at [35, 93] on icon at bounding box center [36, 100] width 13 height 15
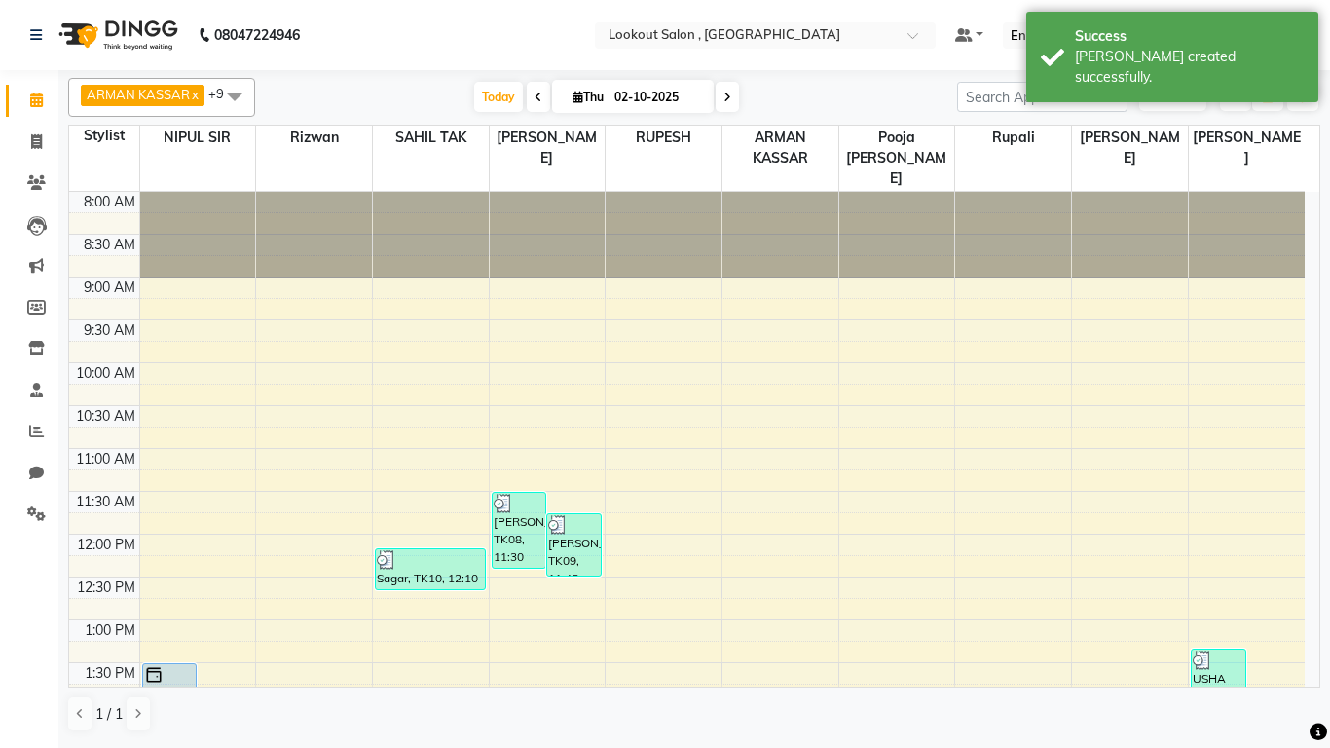
click at [731, 98] on span at bounding box center [727, 97] width 23 height 30
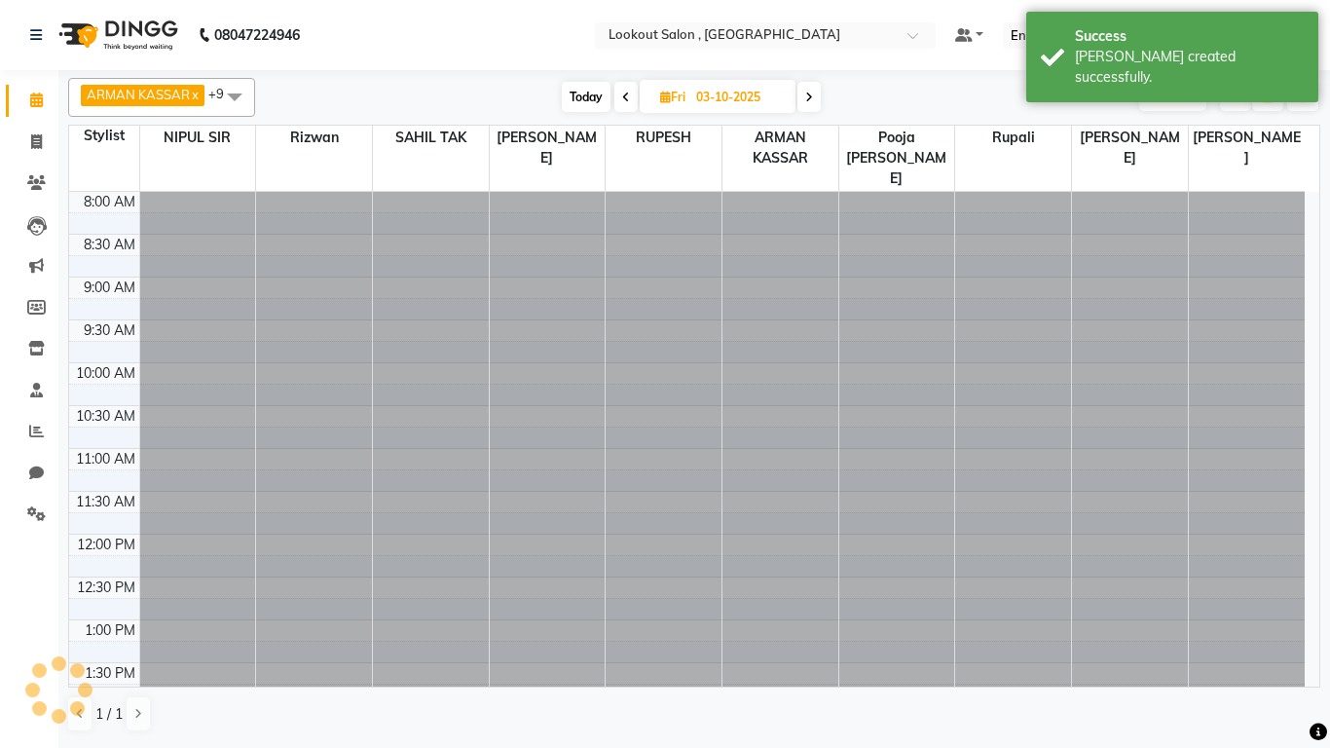
scroll to position [686, 0]
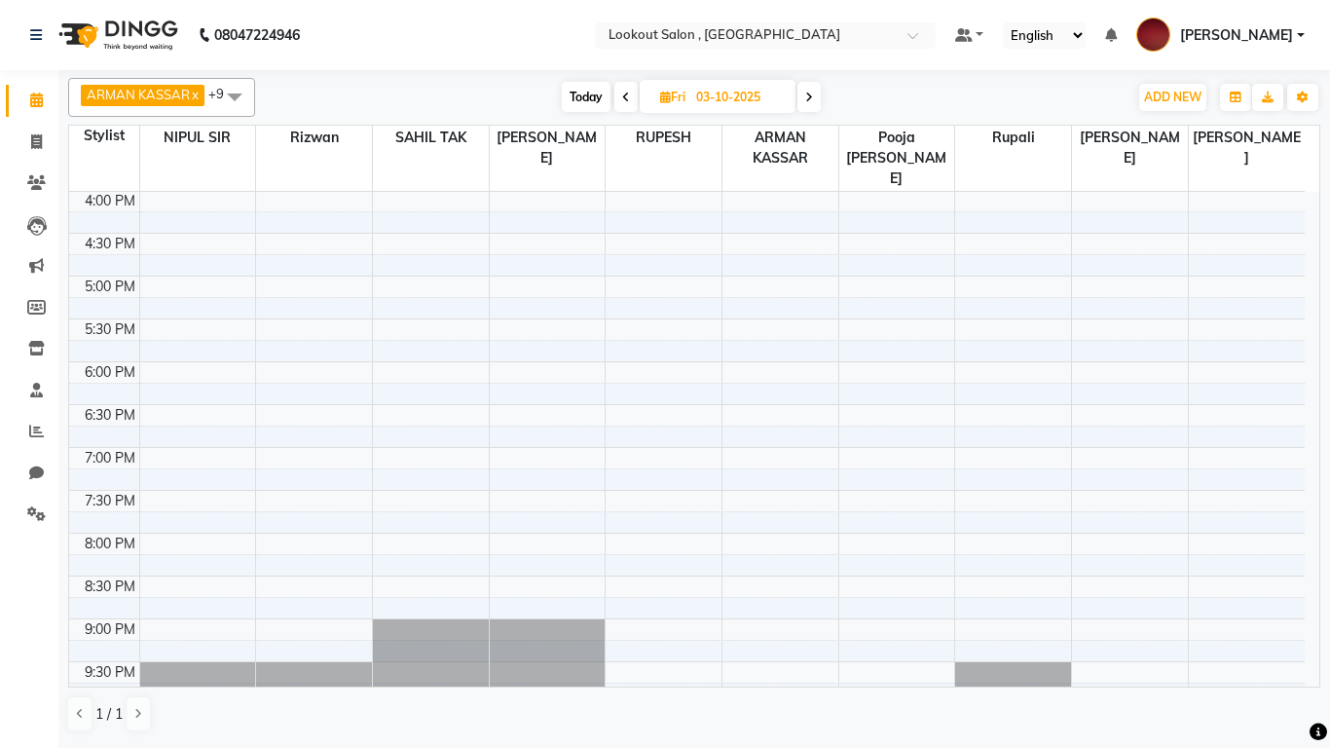
click at [816, 97] on span at bounding box center [808, 97] width 23 height 30
click at [816, 97] on icon at bounding box center [812, 98] width 8 height 12
type input "05-10-2025"
click at [343, 471] on div "8:00 AM 8:30 AM 9:00 AM 9:30 AM 10:00 AM 10:30 AM 11:00 AM 11:30 AM 12:00 PM 12…" at bounding box center [687, 190] width 1236 height 1370
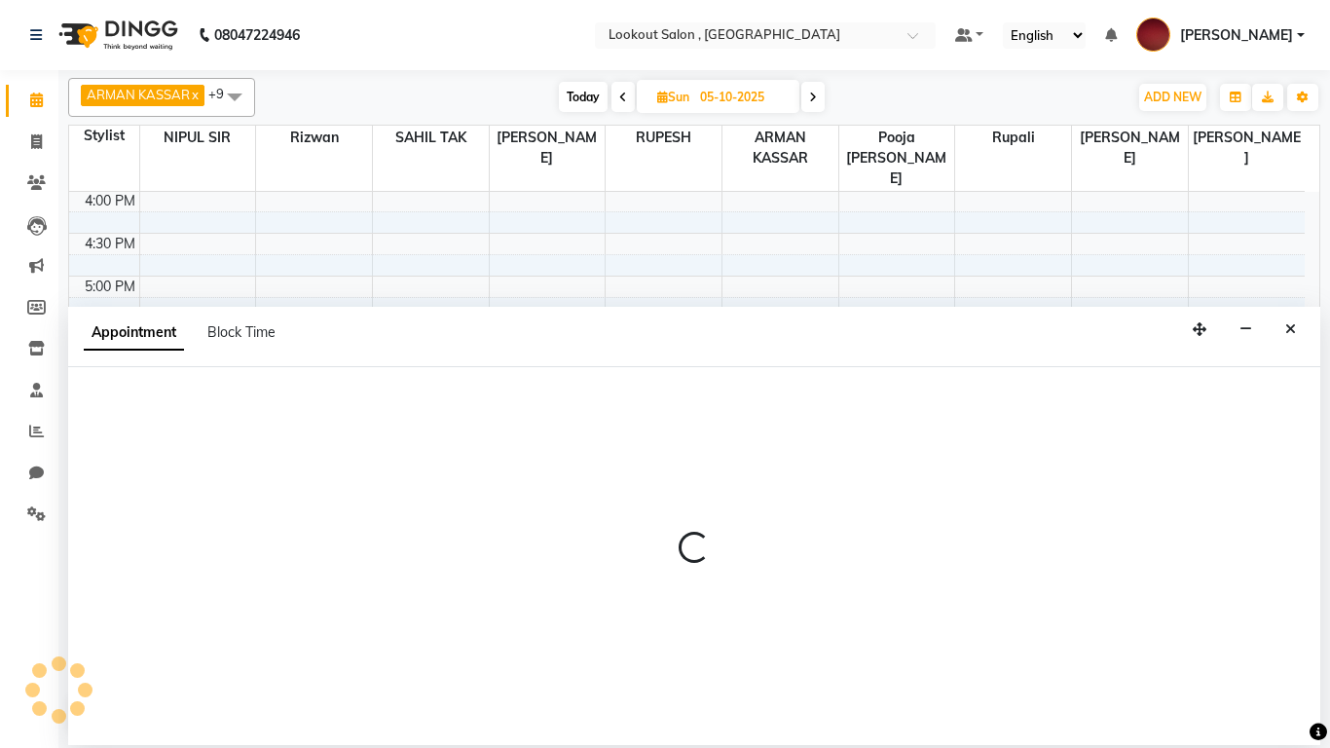
select select "4387"
select select "tentative"
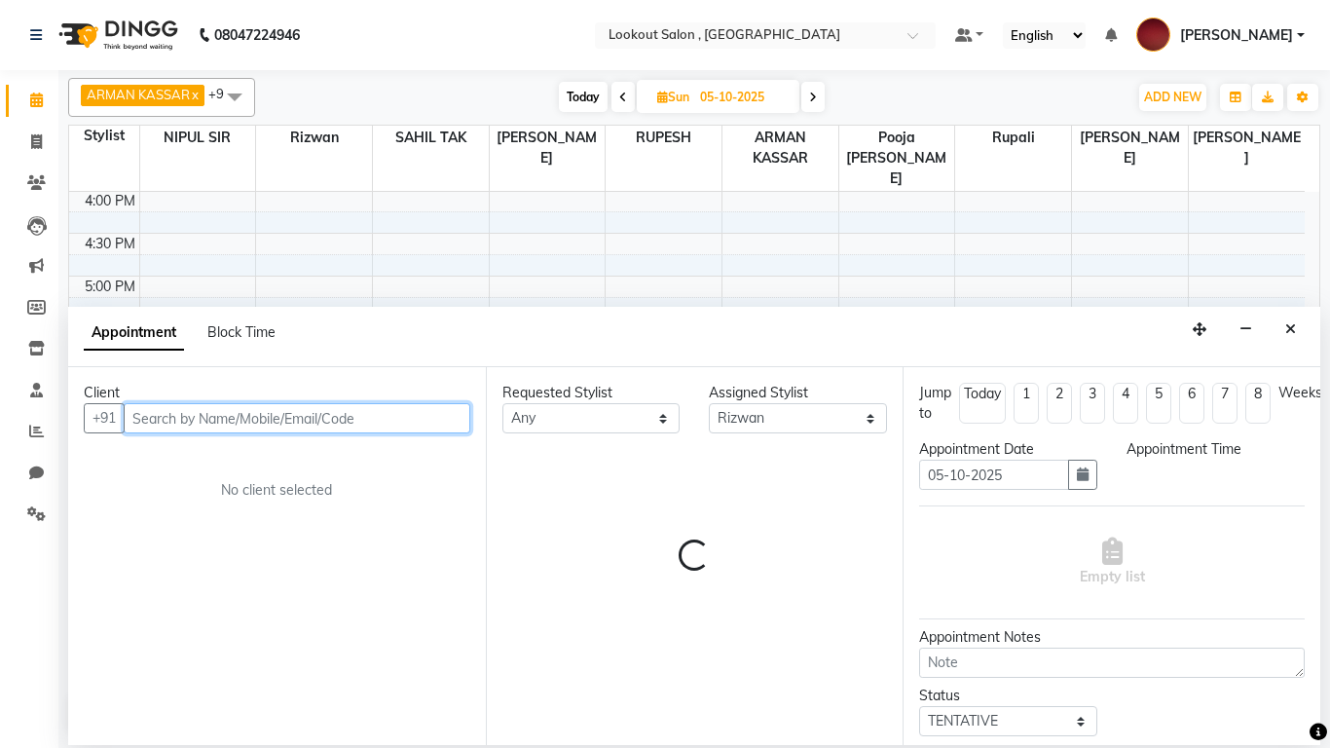
select select "1170"
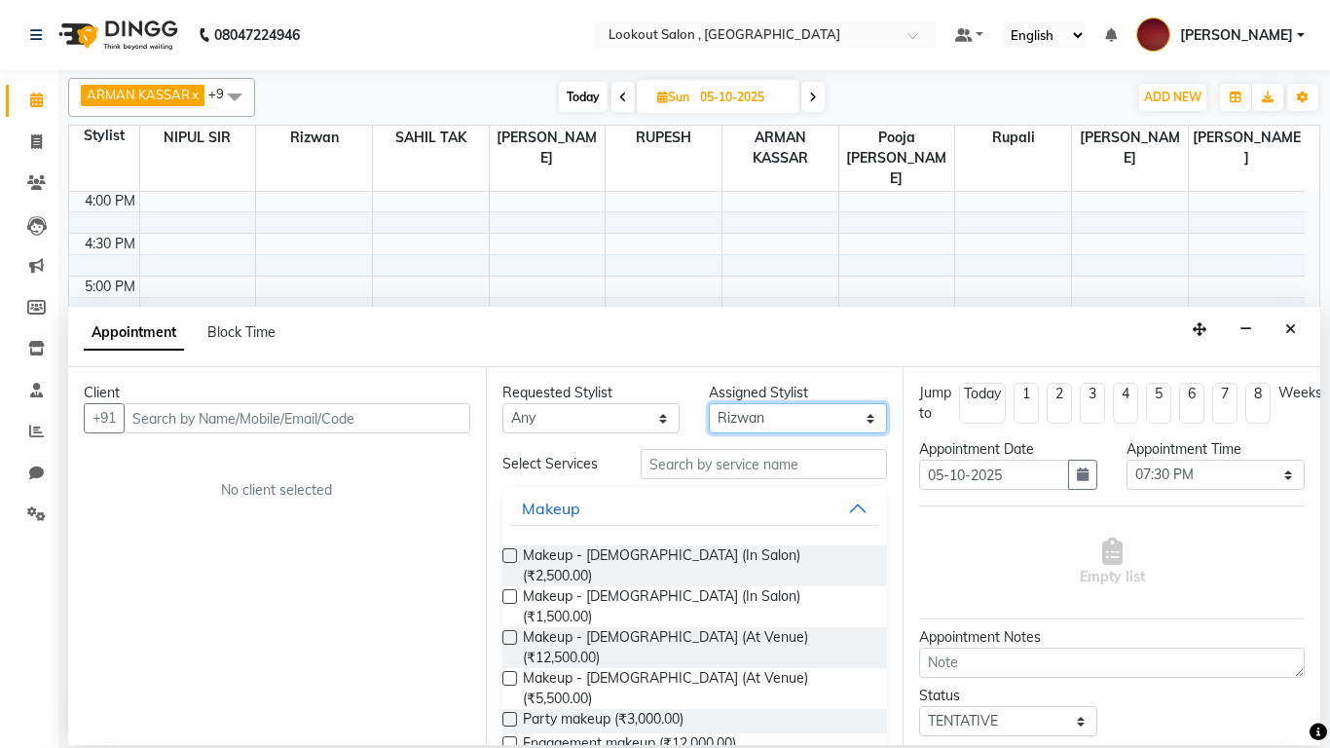
click at [818, 419] on select "Select [PERSON_NAME] [PERSON_NAME] [PERSON_NAME] kuldeep NANDINI [PERSON_NAME] …" at bounding box center [798, 418] width 178 height 30
select select "90900"
click at [709, 403] on select "Select [PERSON_NAME] [PERSON_NAME] [PERSON_NAME] kuldeep NANDINI [PERSON_NAME] …" at bounding box center [798, 418] width 178 height 30
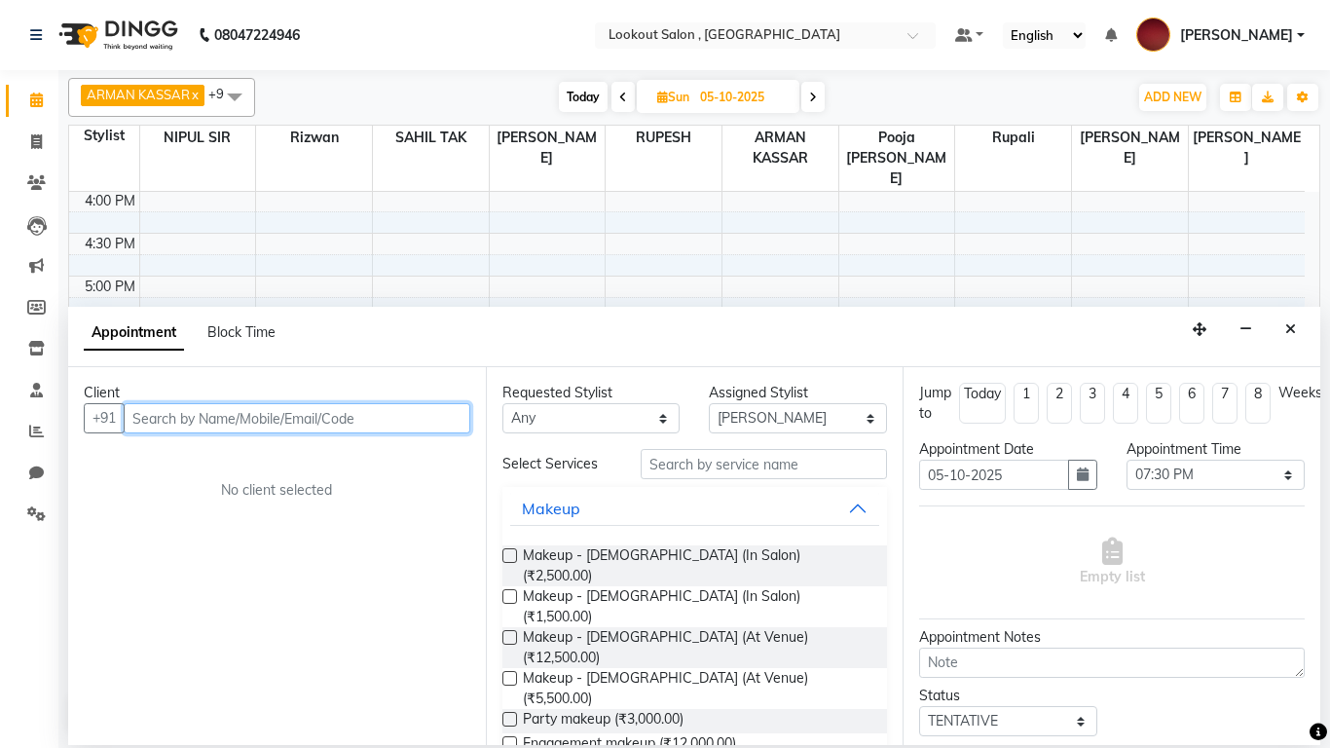
click at [239, 419] on input "text" at bounding box center [297, 418] width 347 height 30
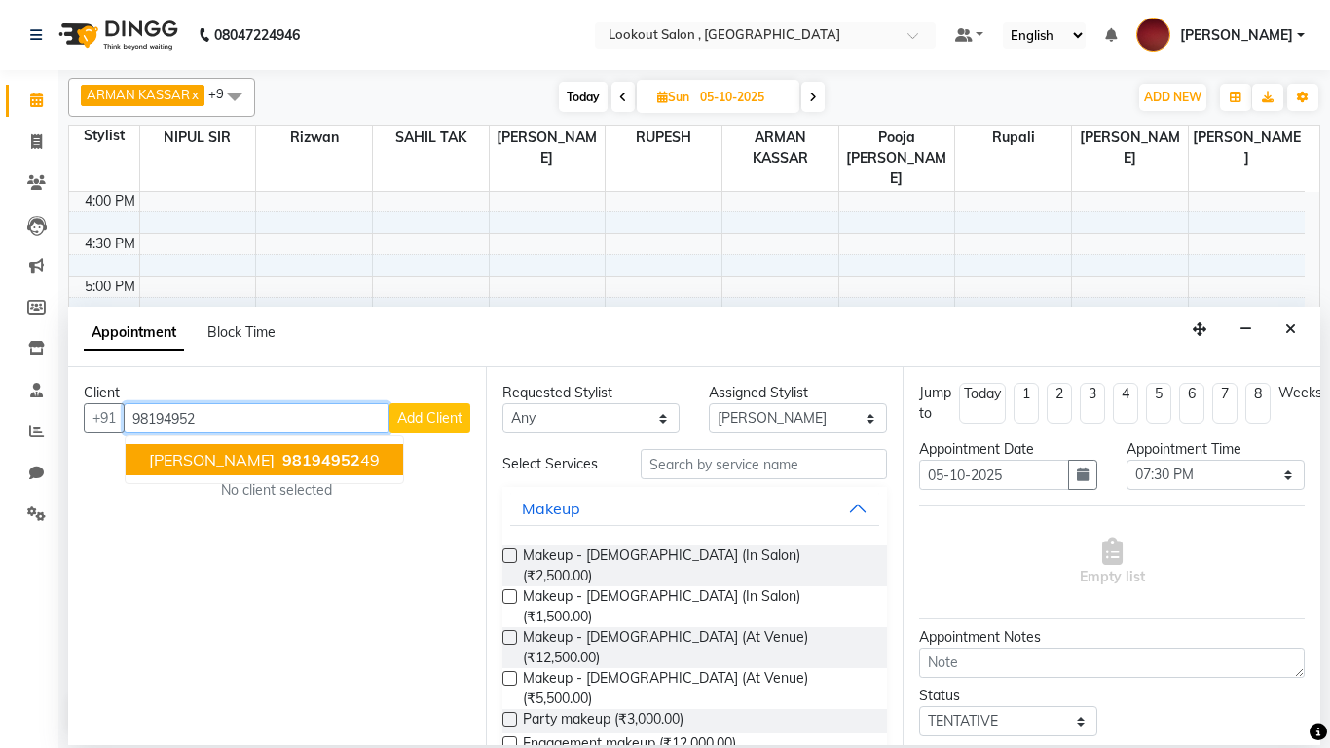
click at [219, 458] on span "[PERSON_NAME]" at bounding box center [212, 459] width 126 height 19
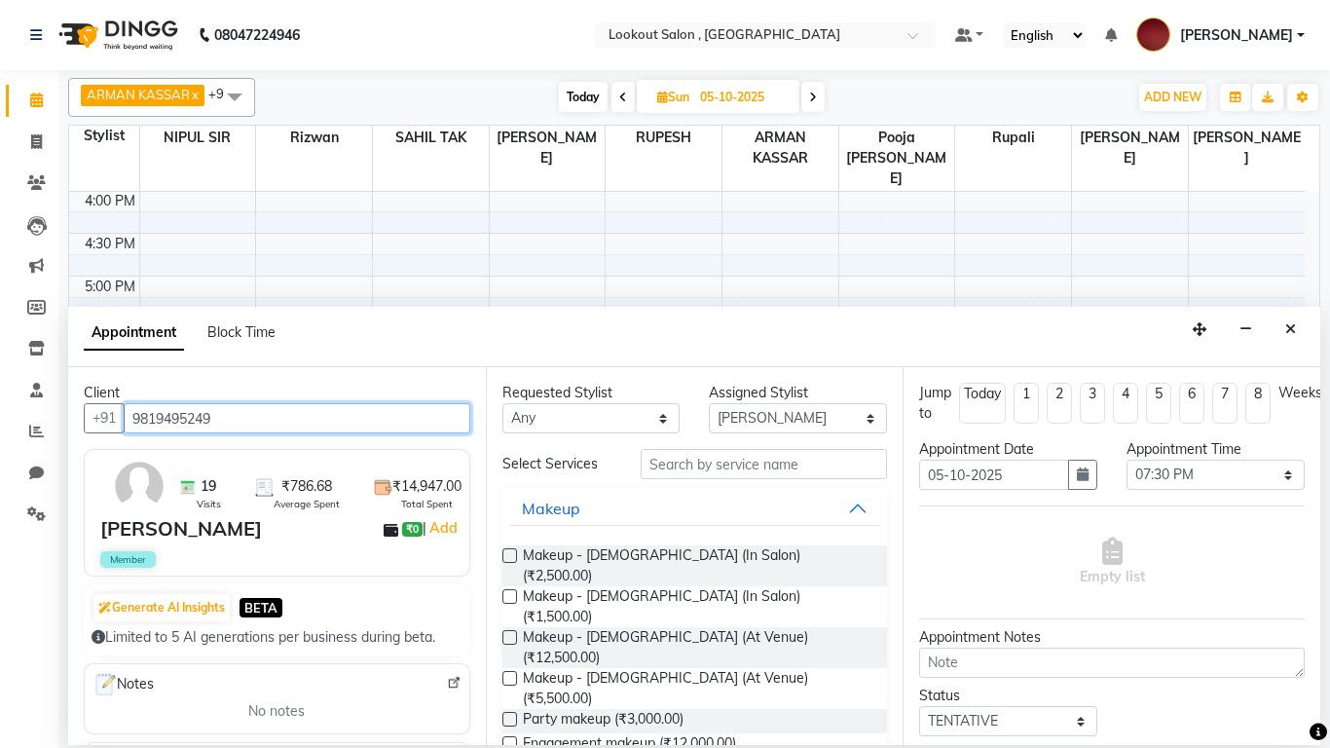
type input "9819495249"
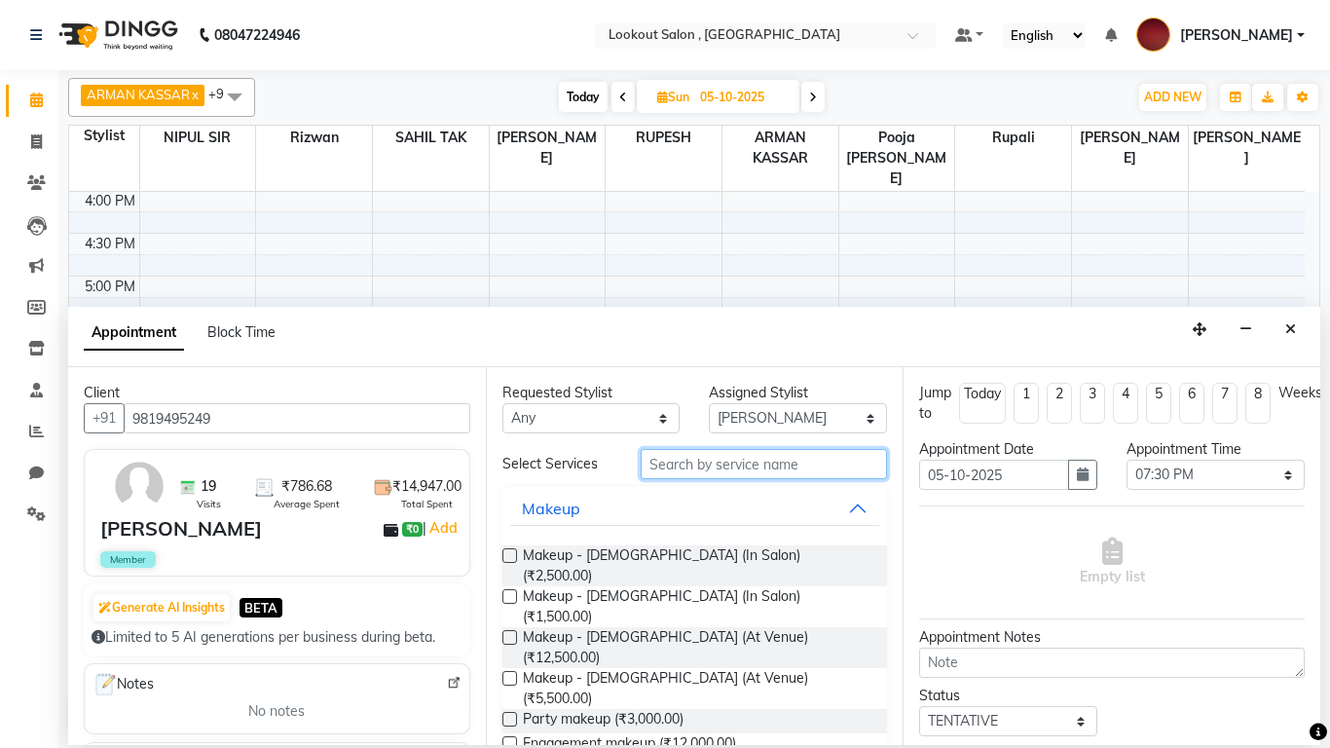
click at [695, 457] on input "text" at bounding box center [764, 464] width 247 height 30
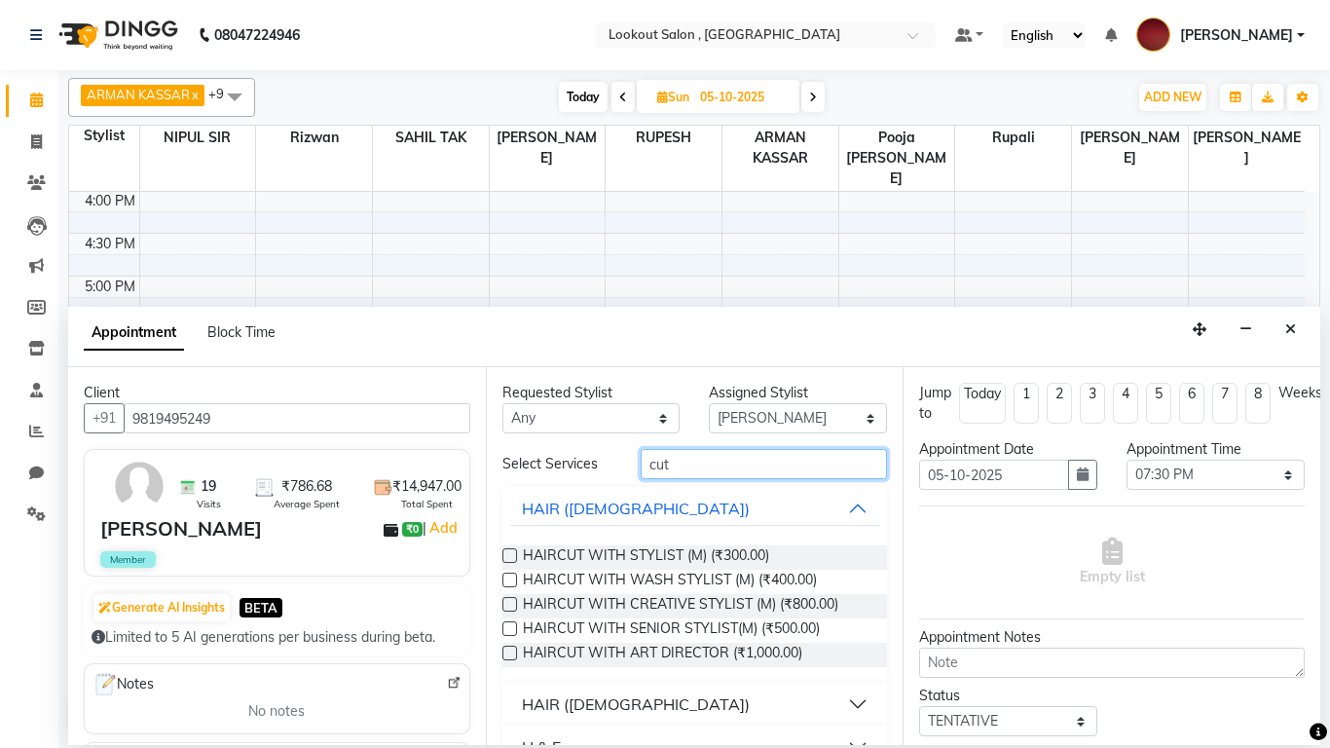
type input "cut"
click at [511, 623] on label at bounding box center [509, 628] width 15 height 15
click at [511, 623] on input "checkbox" at bounding box center [508, 630] width 13 height 13
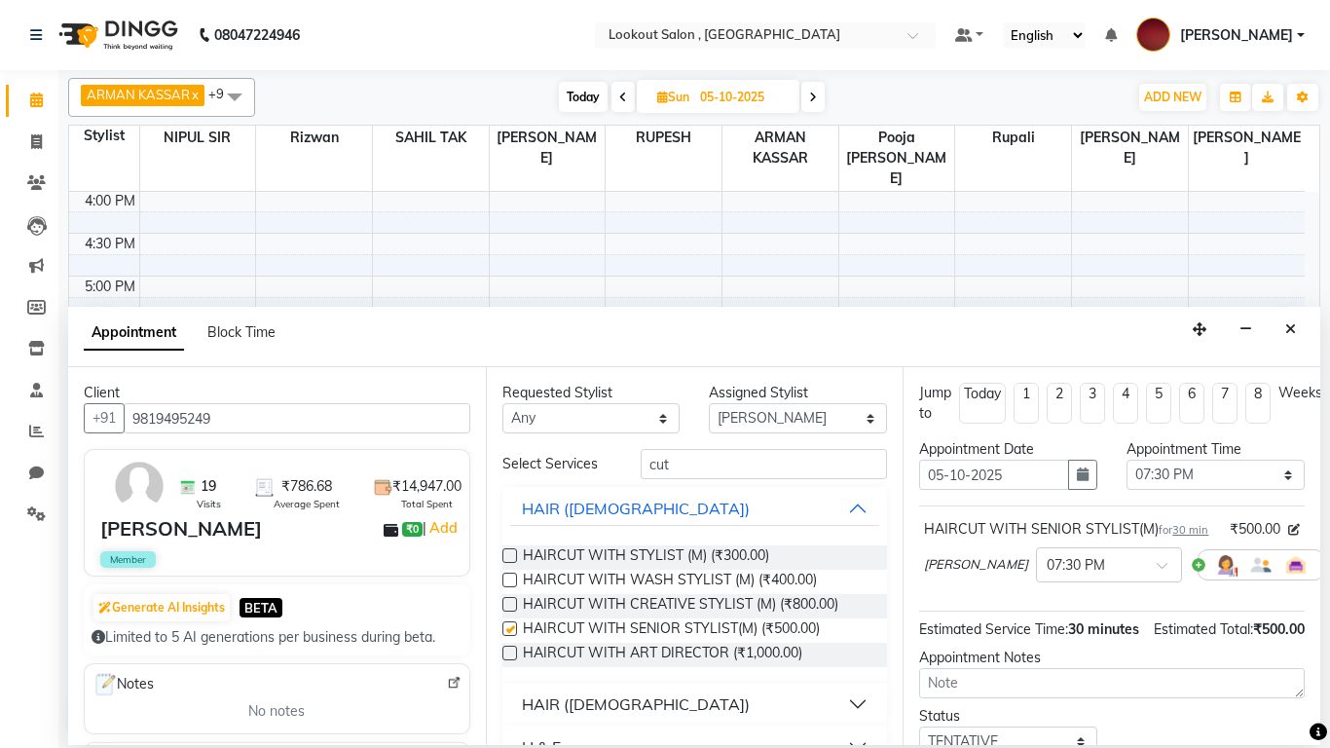
checkbox input "false"
click at [1238, 473] on select "Select 09:00 AM 09:15 AM 09:30 AM 09:45 AM 10:00 AM 10:15 AM 10:30 AM 10:45 AM …" at bounding box center [1216, 475] width 178 height 30
select select "780"
click at [1127, 460] on select "Select 09:00 AM 09:15 AM 09:30 AM 09:45 AM 10:00 AM 10:15 AM 10:30 AM 10:45 AM …" at bounding box center [1216, 475] width 178 height 30
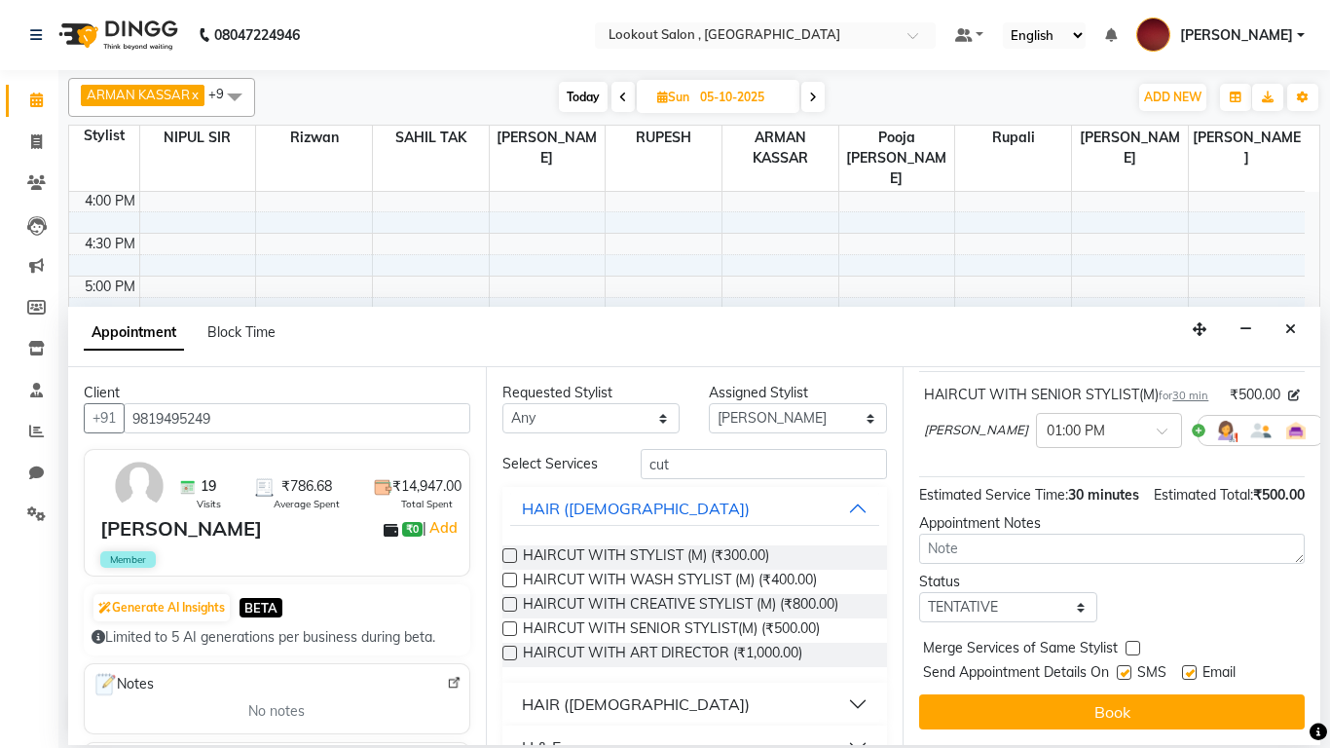
scroll to position [0, 0]
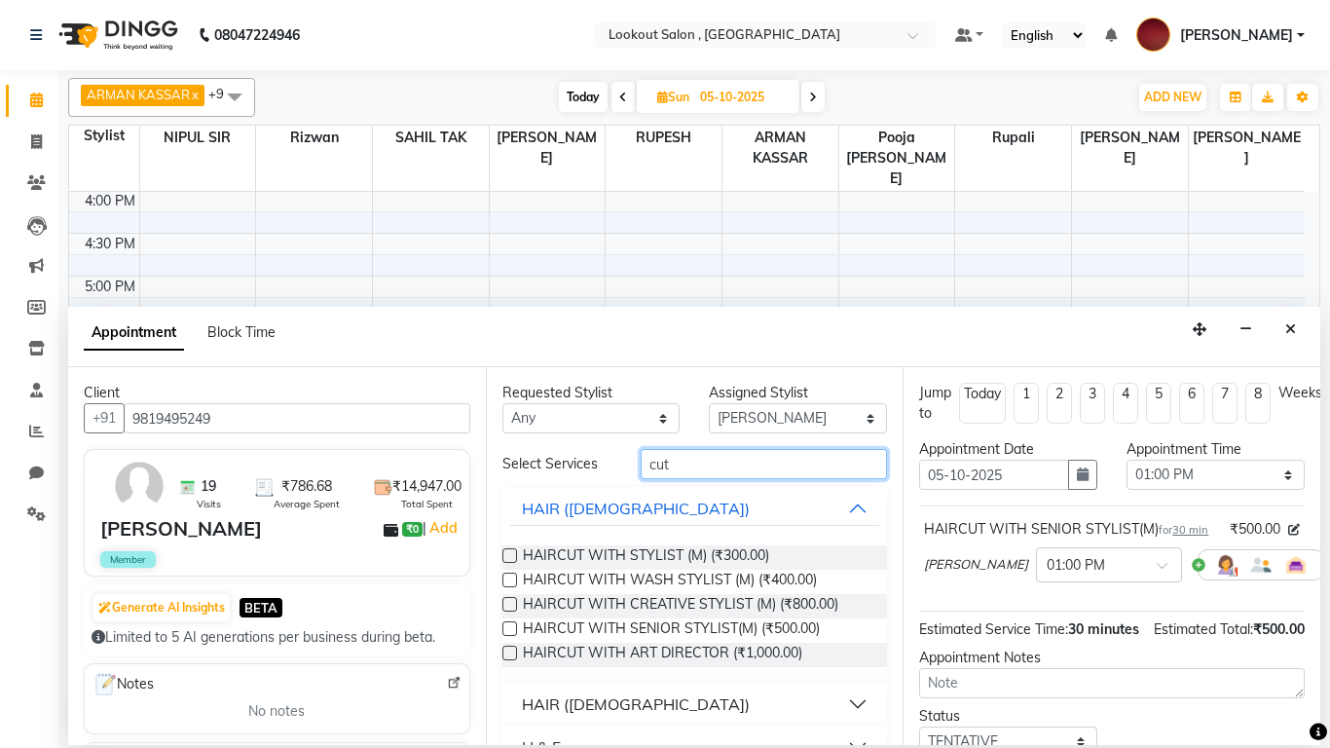
drag, startPoint x: 682, startPoint y: 463, endPoint x: 630, endPoint y: 465, distance: 51.6
click at [630, 464] on div "cut" at bounding box center [764, 464] width 277 height 30
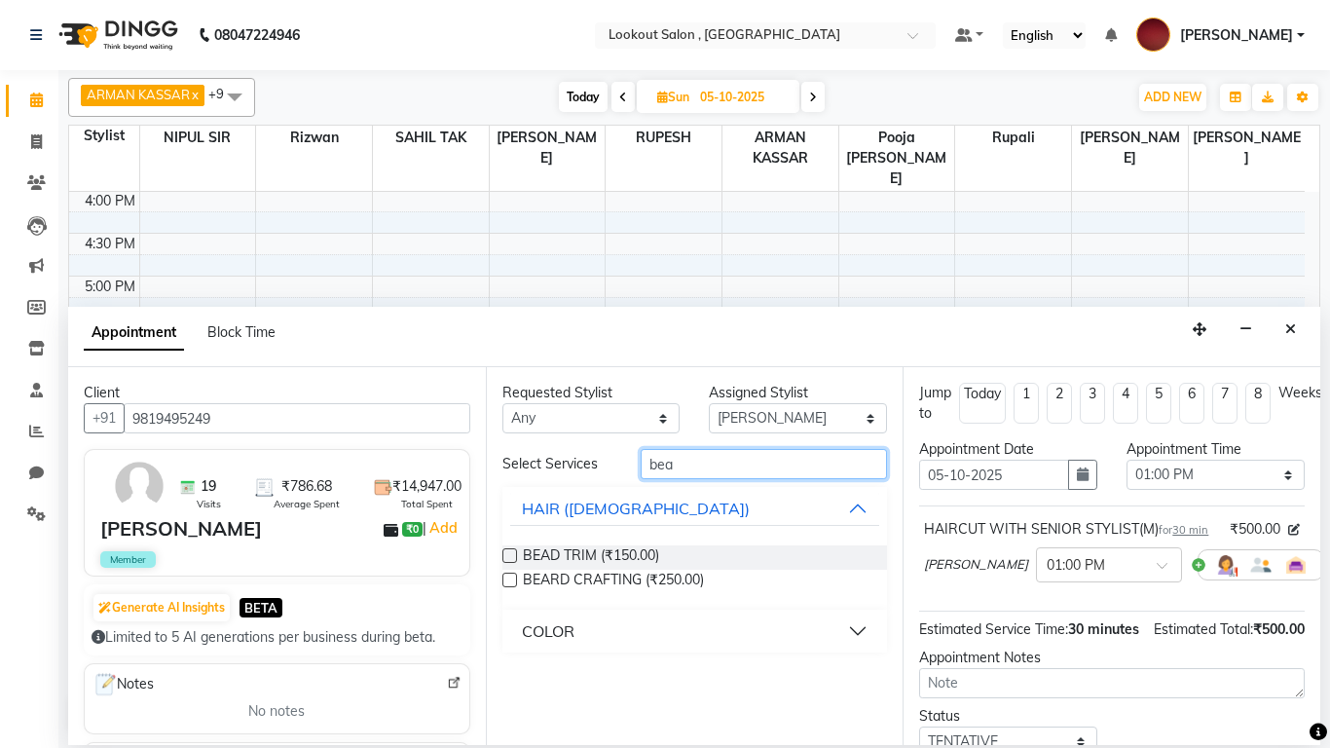
type input "bea"
click at [504, 575] on label at bounding box center [509, 580] width 15 height 15
click at [504, 575] on input "checkbox" at bounding box center [508, 581] width 13 height 13
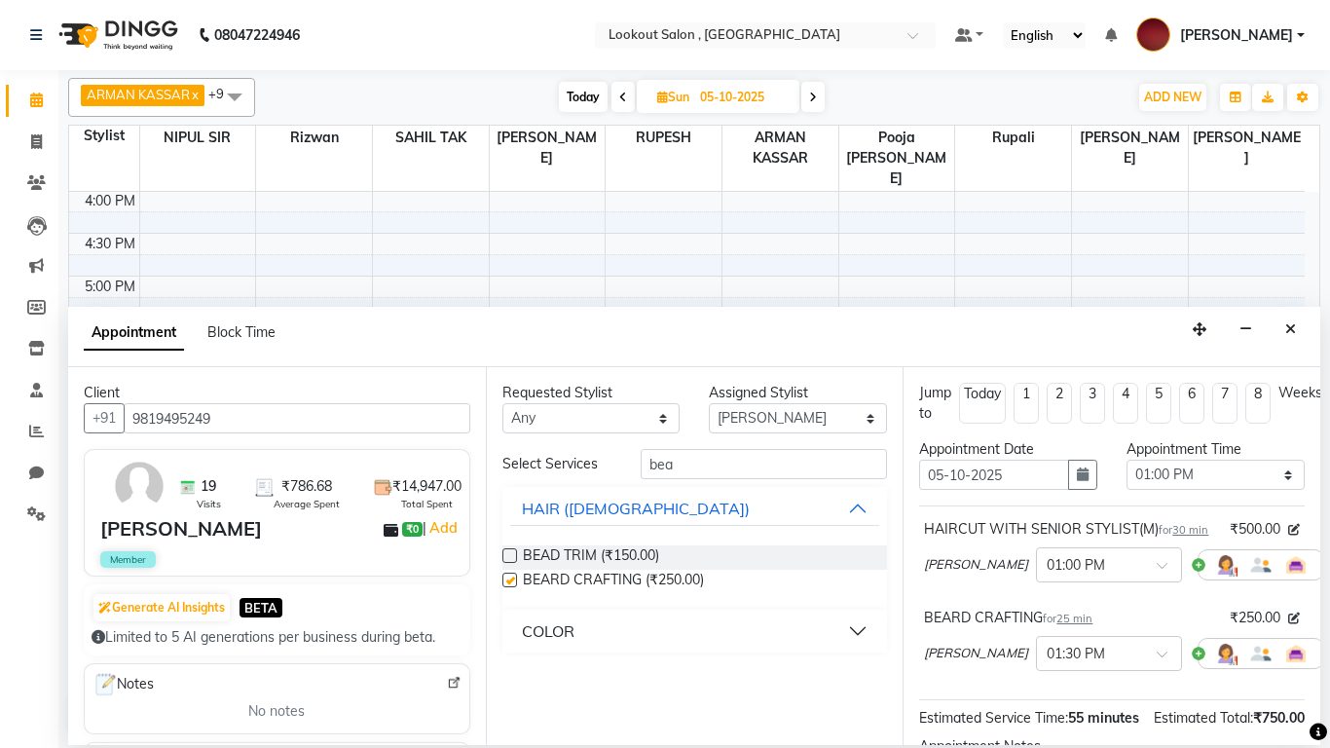
checkbox input "false"
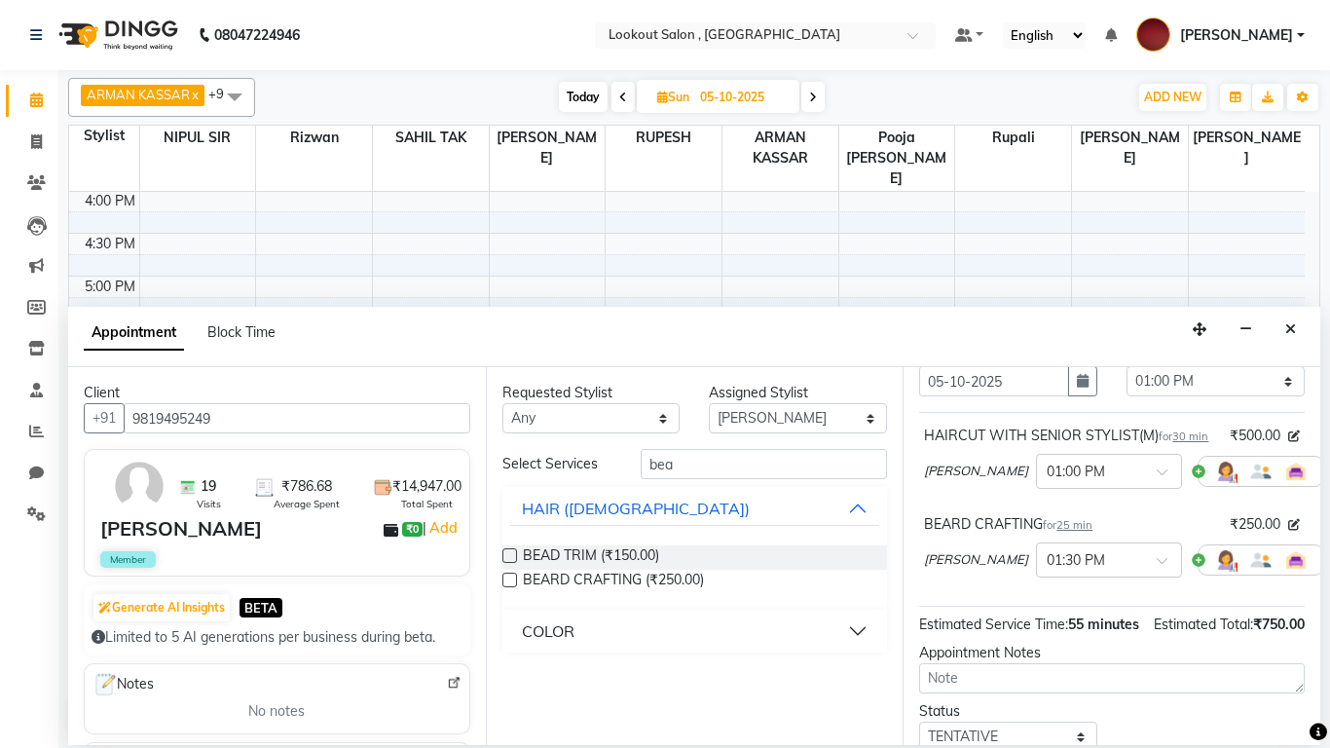
scroll to position [90, 0]
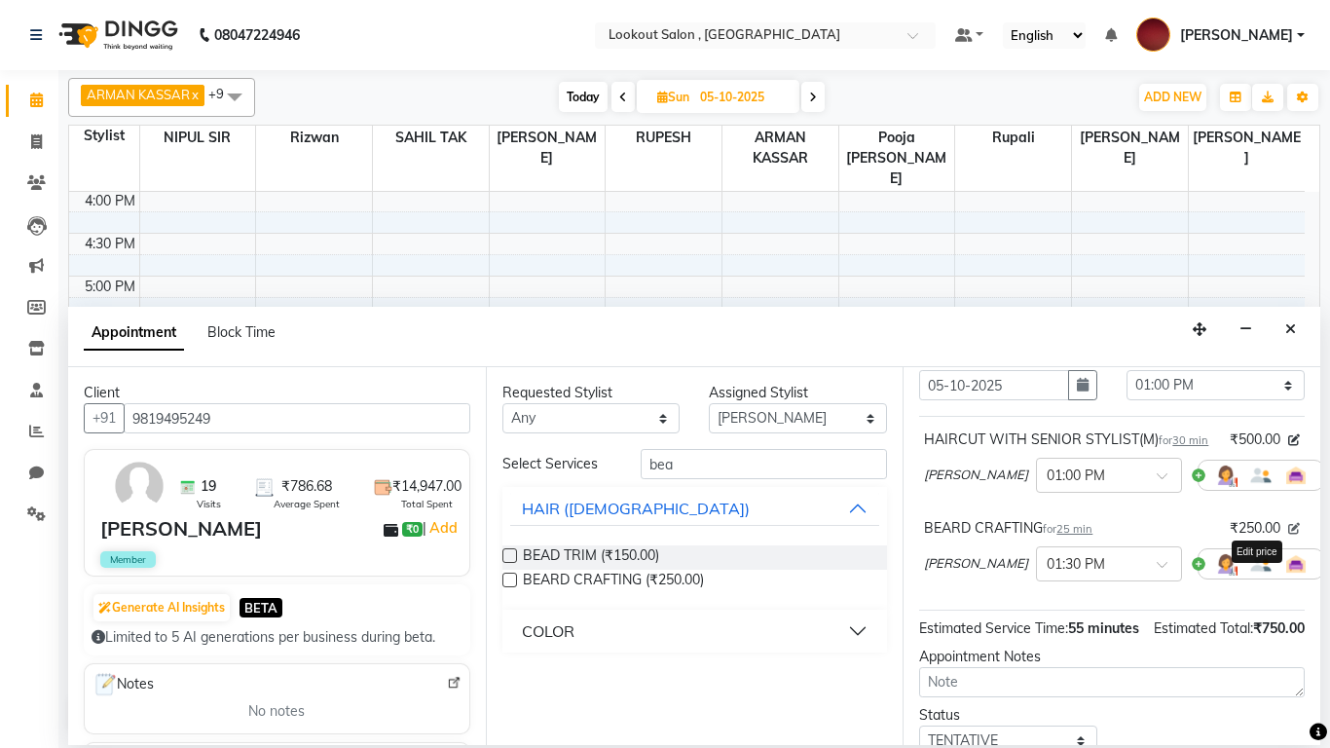
click at [1288, 535] on icon at bounding box center [1294, 529] width 12 height 12
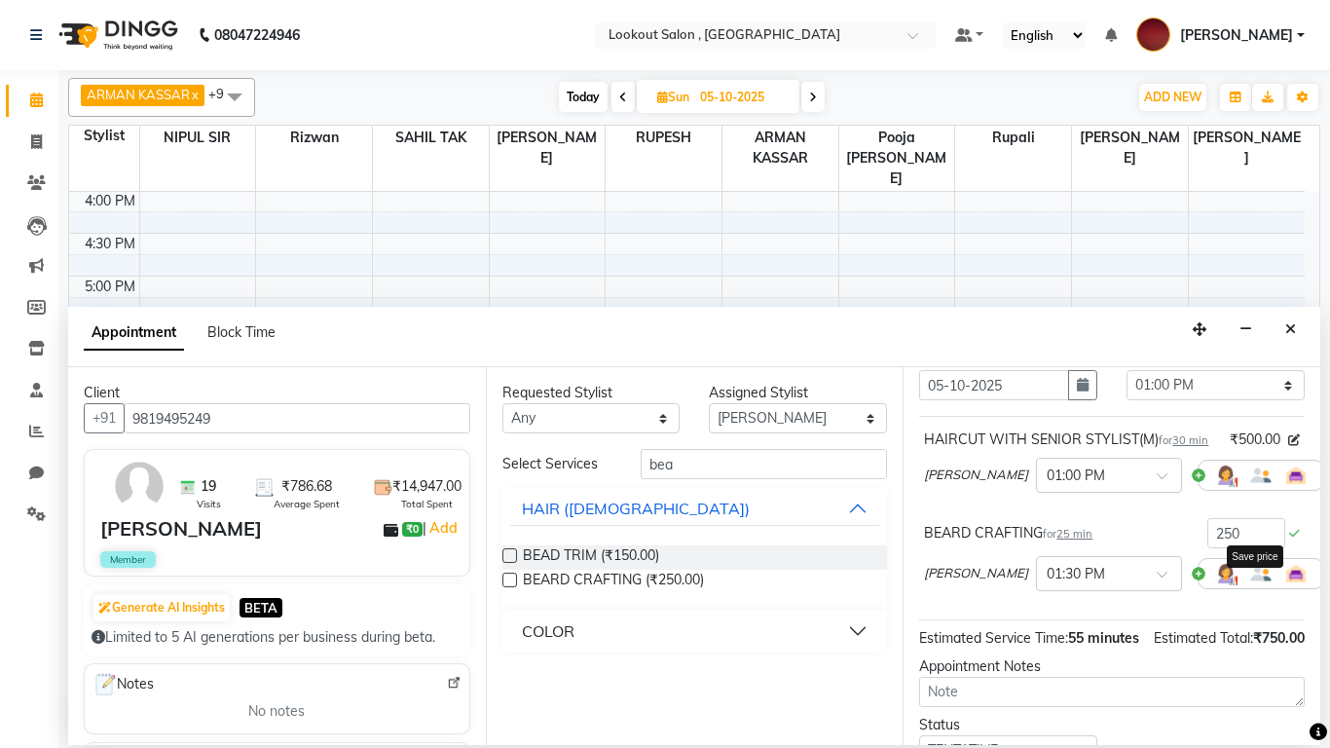
click at [1289, 539] on icon at bounding box center [1294, 534] width 11 height 12
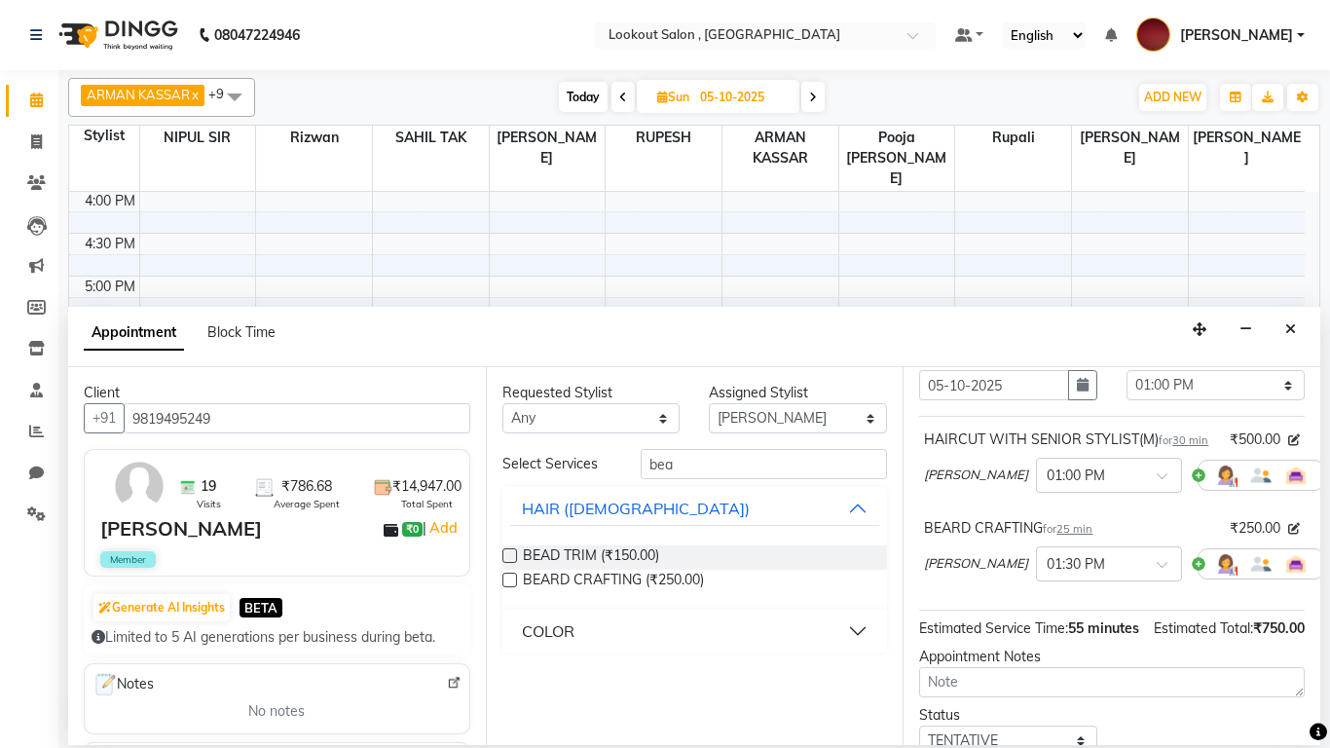
click at [1315, 571] on icon at bounding box center [1338, 564] width 12 height 14
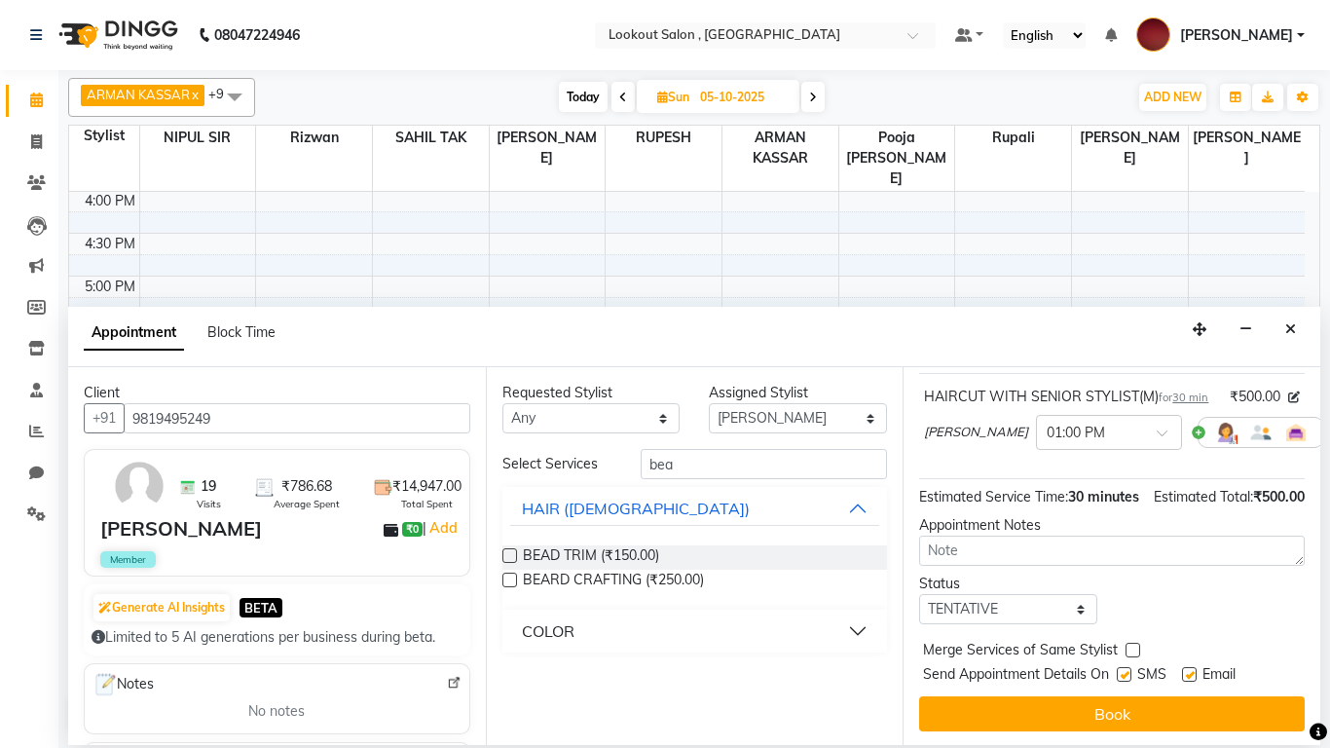
scroll to position [193, 0]
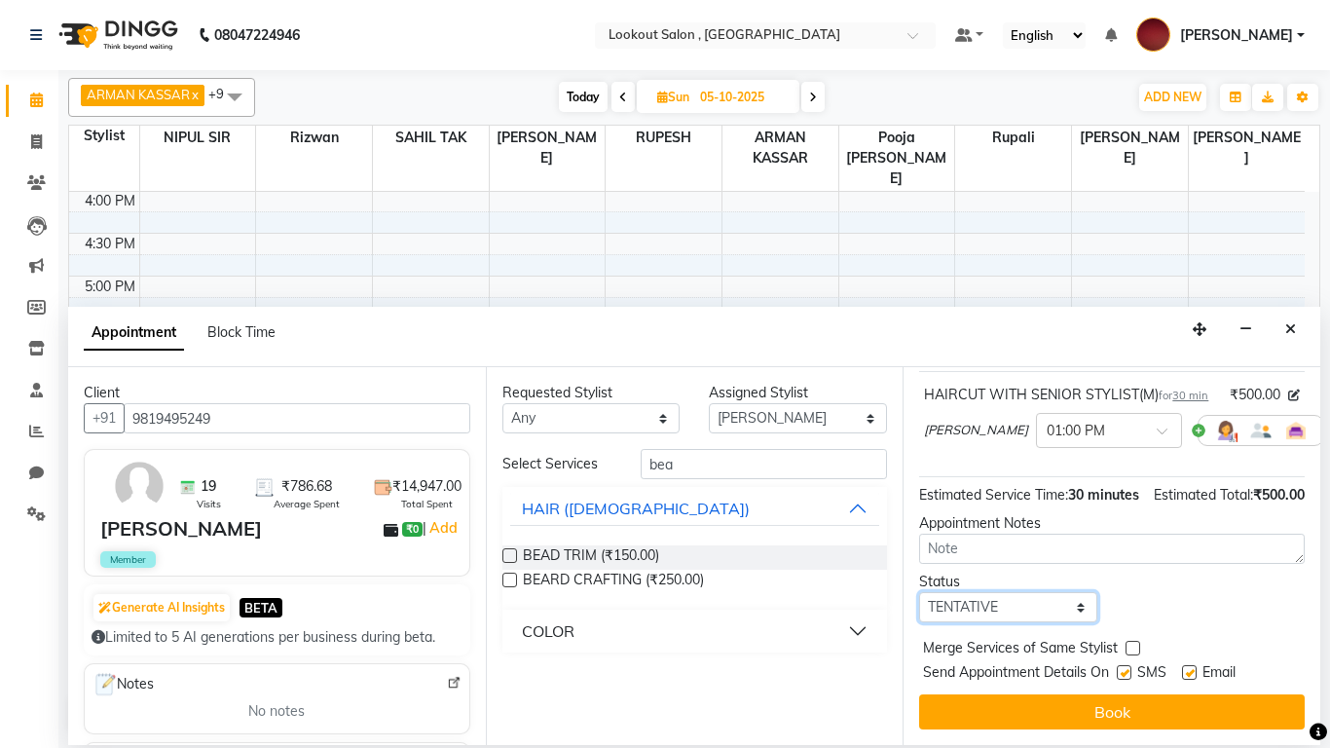
click at [1071, 594] on select "Select TENTATIVE CONFIRM UPCOMING" at bounding box center [1008, 607] width 178 height 30
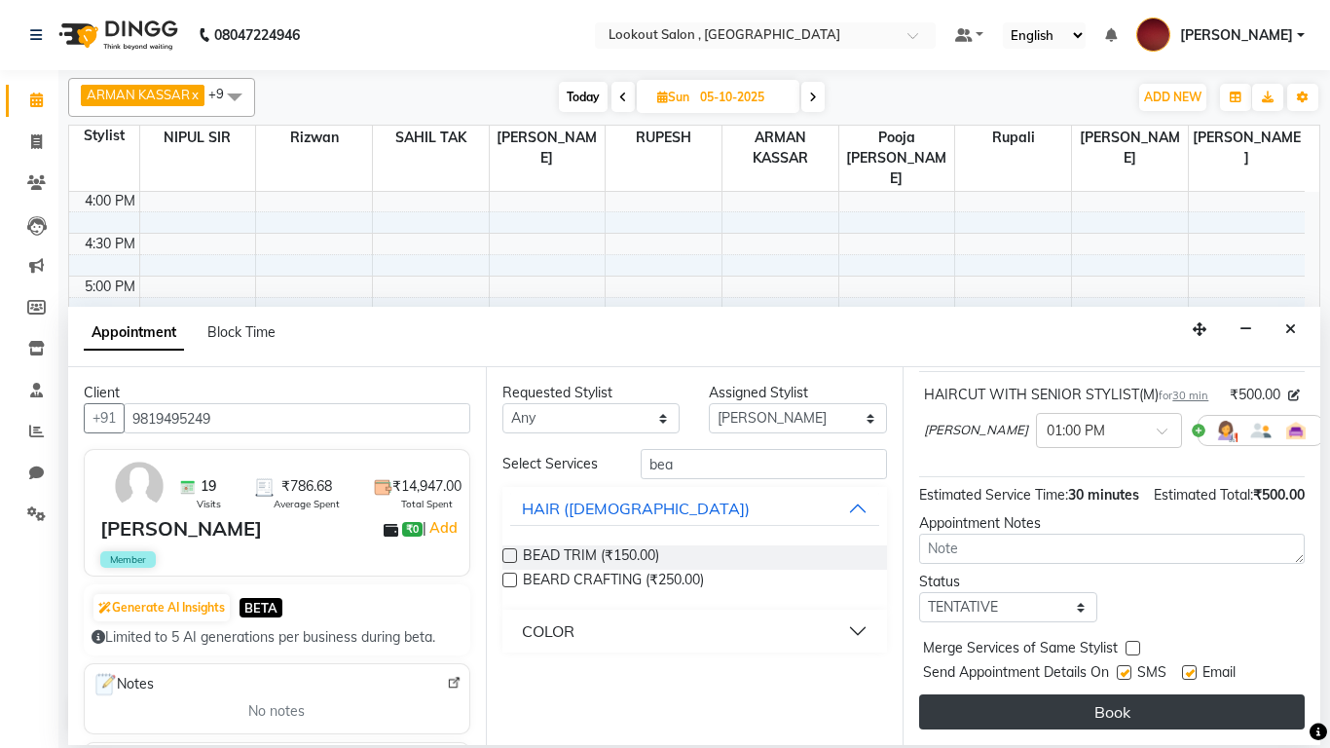
click at [1091, 623] on button "Book" at bounding box center [1112, 711] width 386 height 35
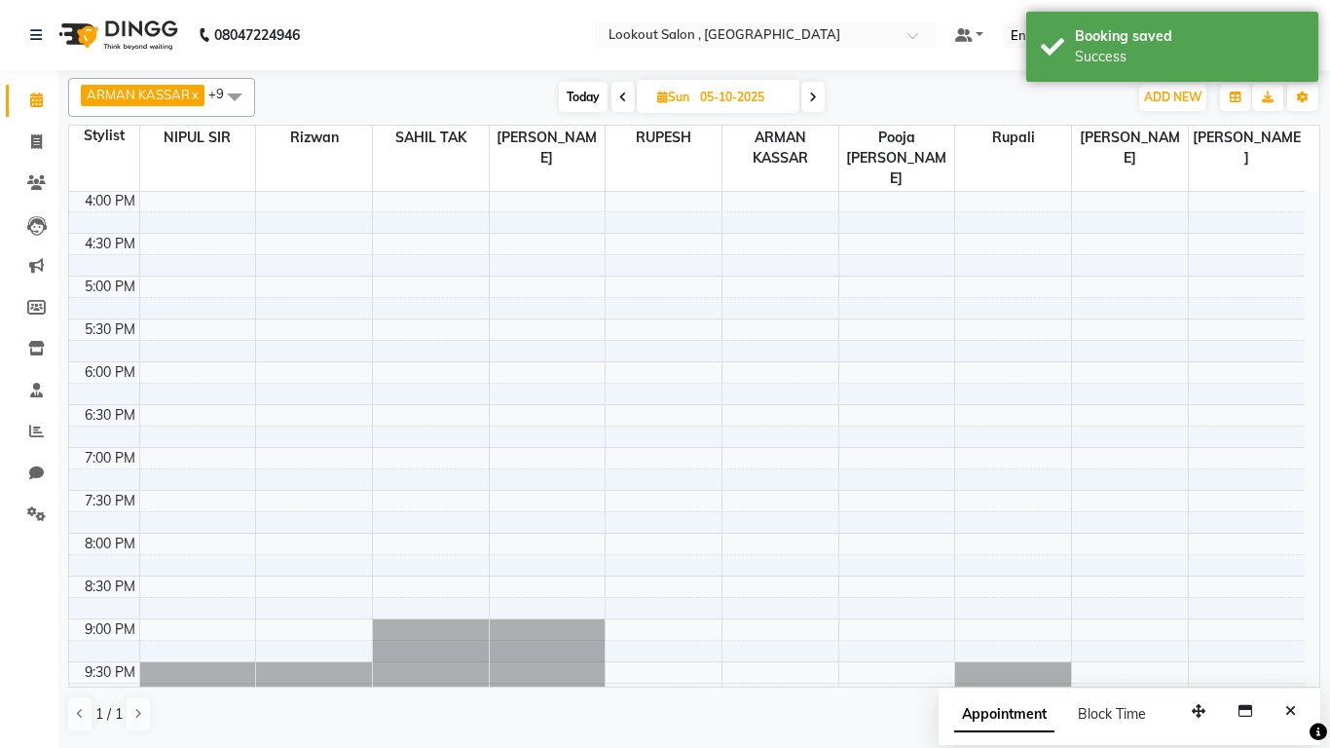
click at [582, 99] on span "Today" at bounding box center [583, 97] width 49 height 30
type input "02-10-2025"
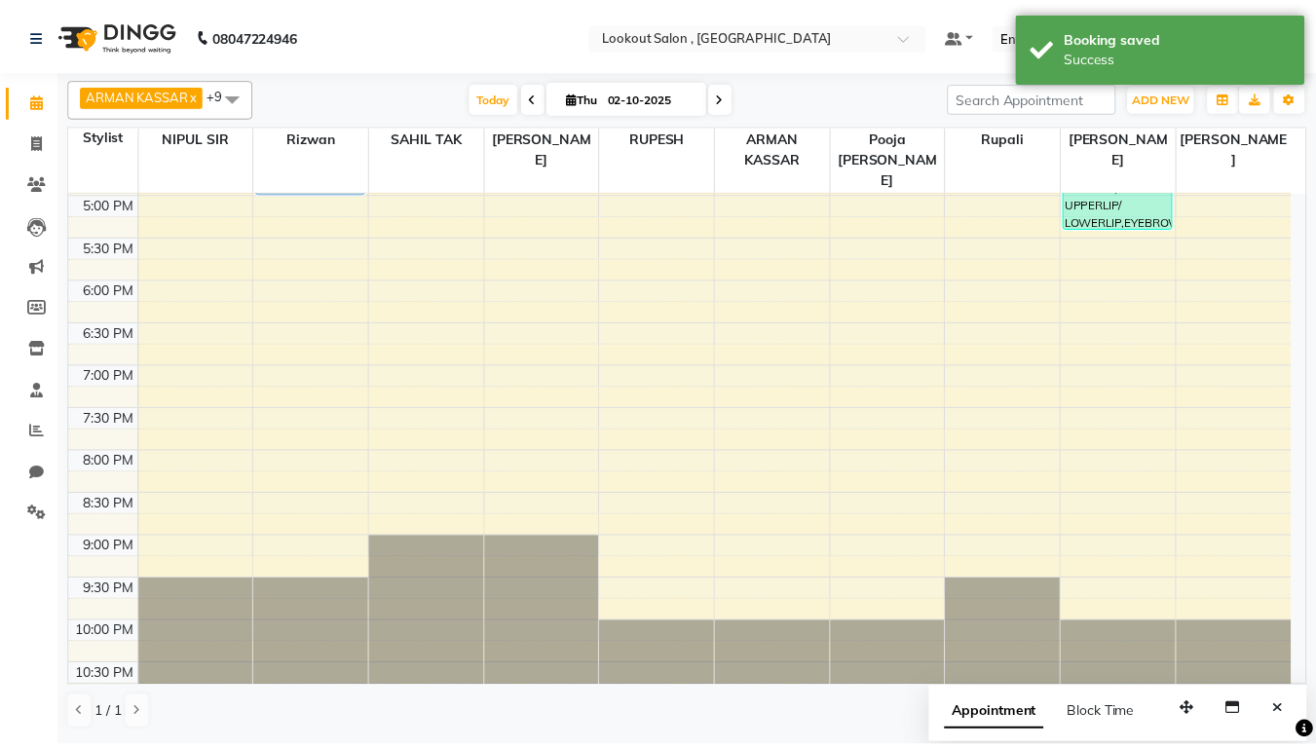
scroll to position [282, 0]
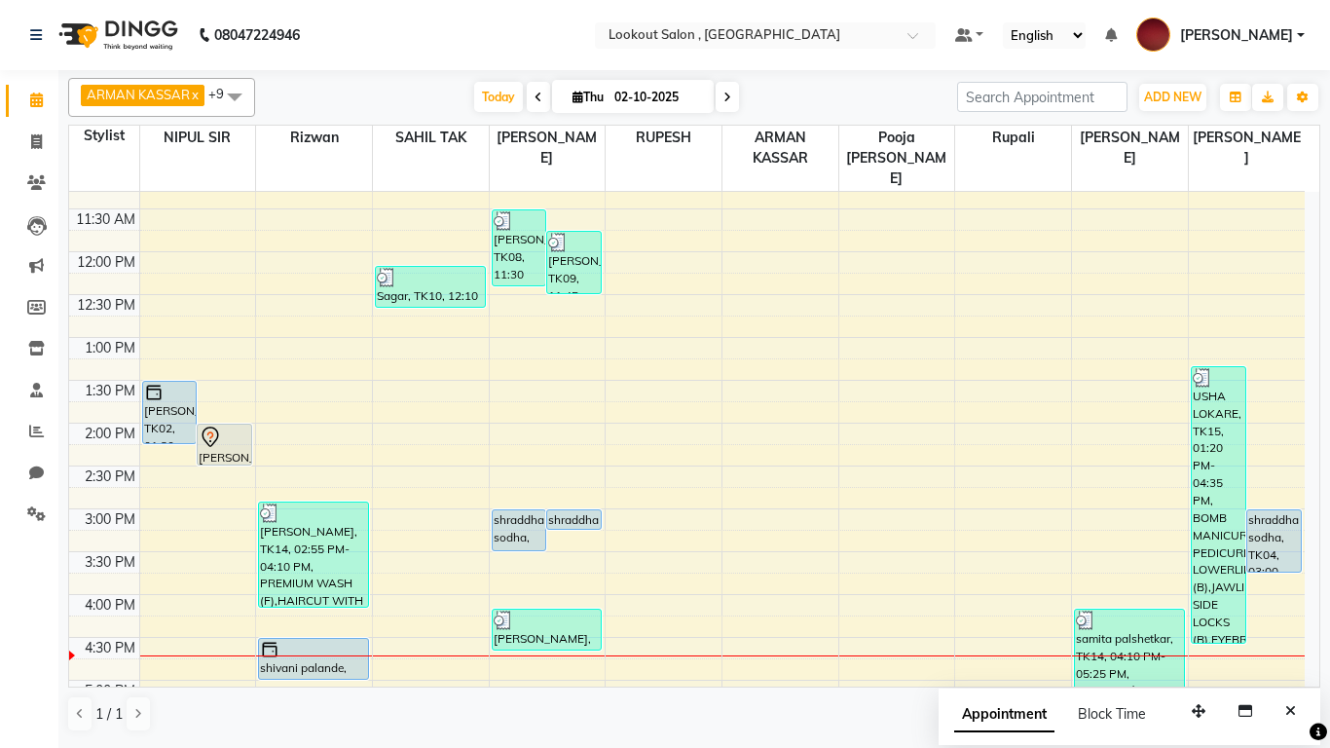
click at [664, 348] on div "8:00 AM 8:30 AM 9:00 AM 9:30 AM 10:00 AM 10:30 AM 11:00 AM 11:30 AM 12:00 PM 12…" at bounding box center [687, 551] width 1236 height 1284
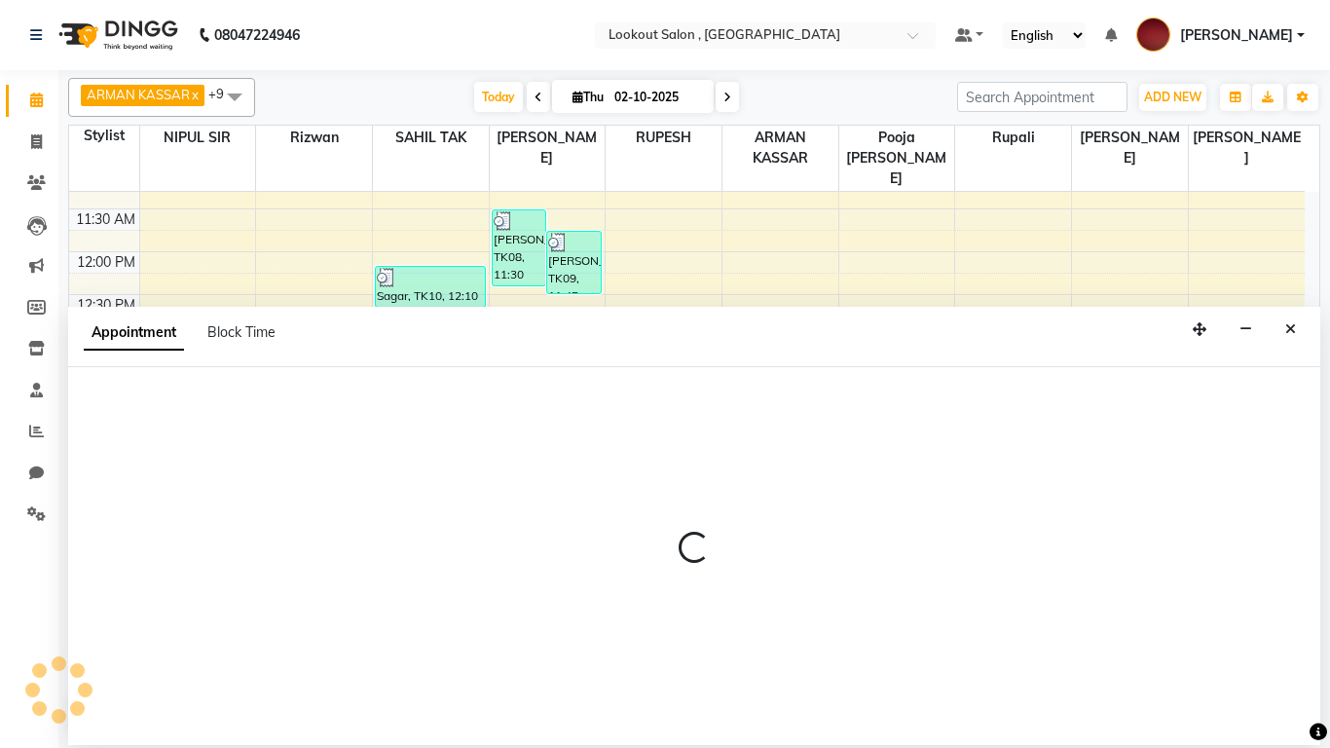
select select "24828"
select select "795"
select select "tentative"
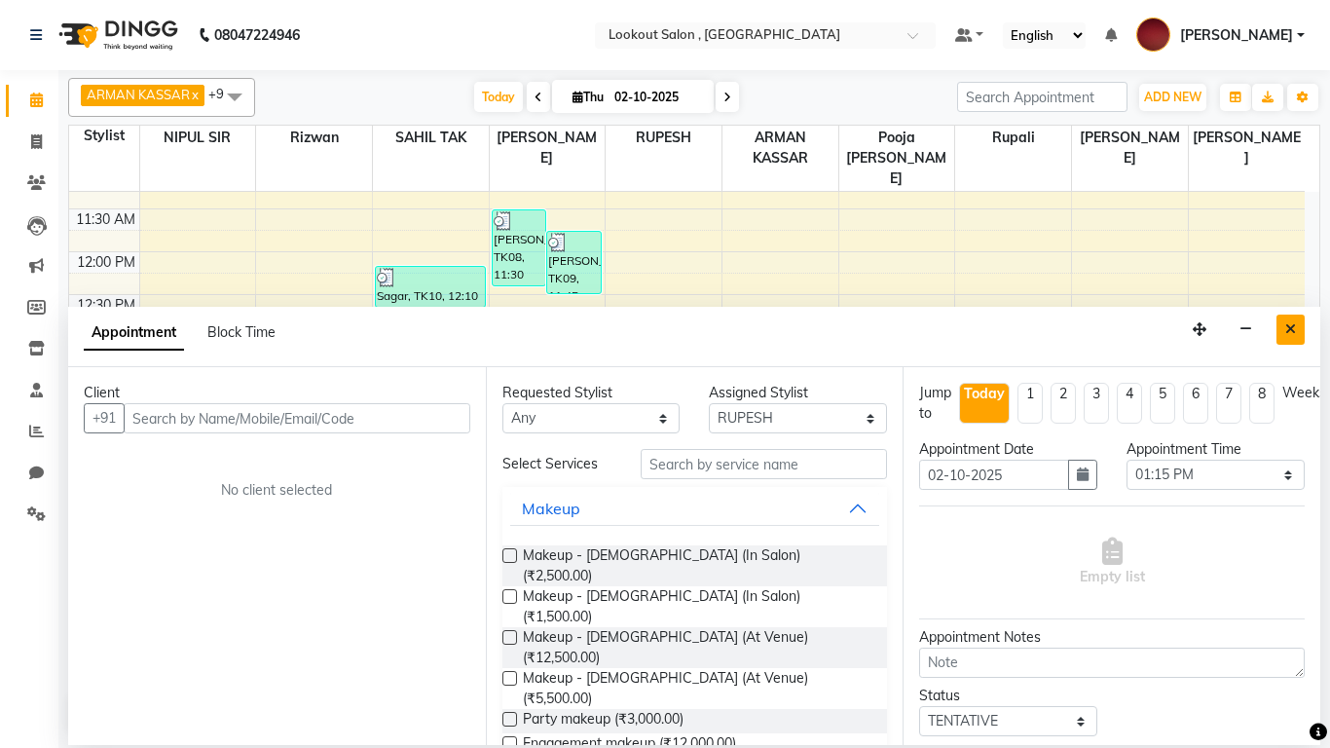
click at [1290, 327] on icon "Close" at bounding box center [1290, 329] width 11 height 14
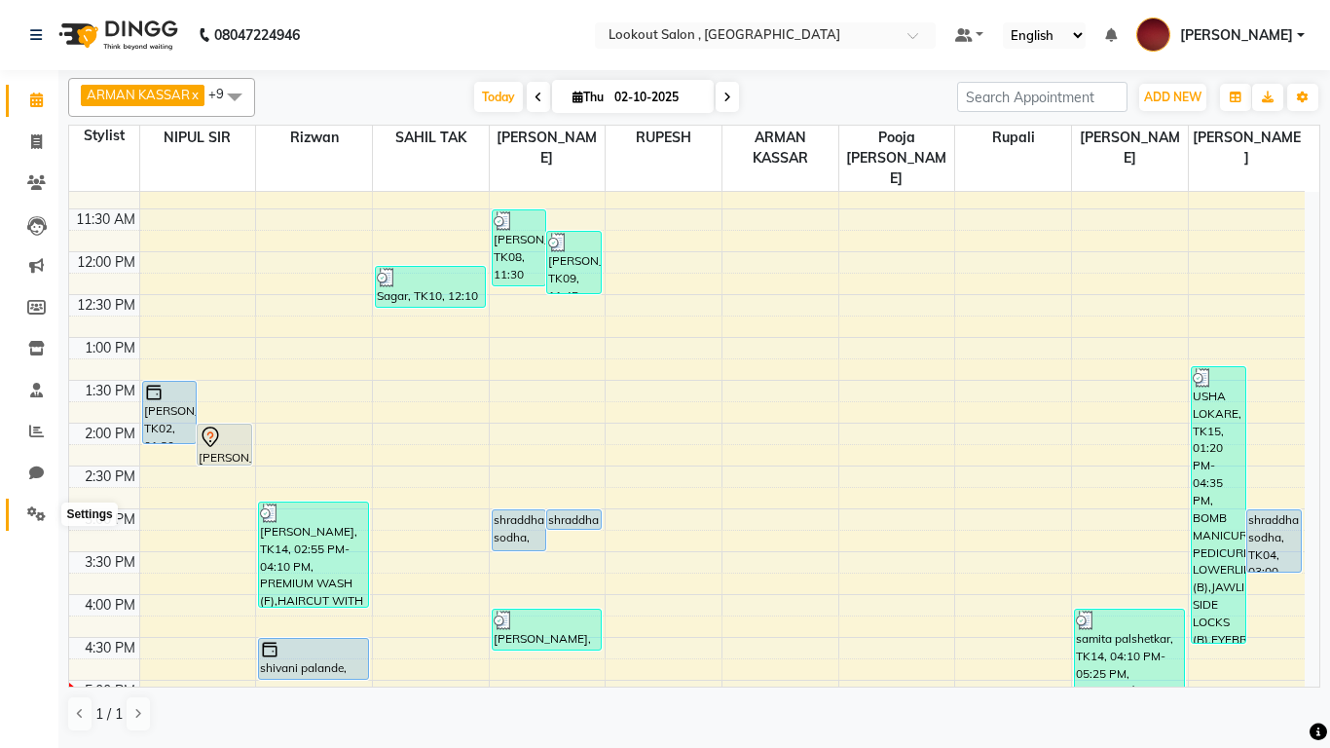
click at [26, 512] on span at bounding box center [36, 514] width 34 height 22
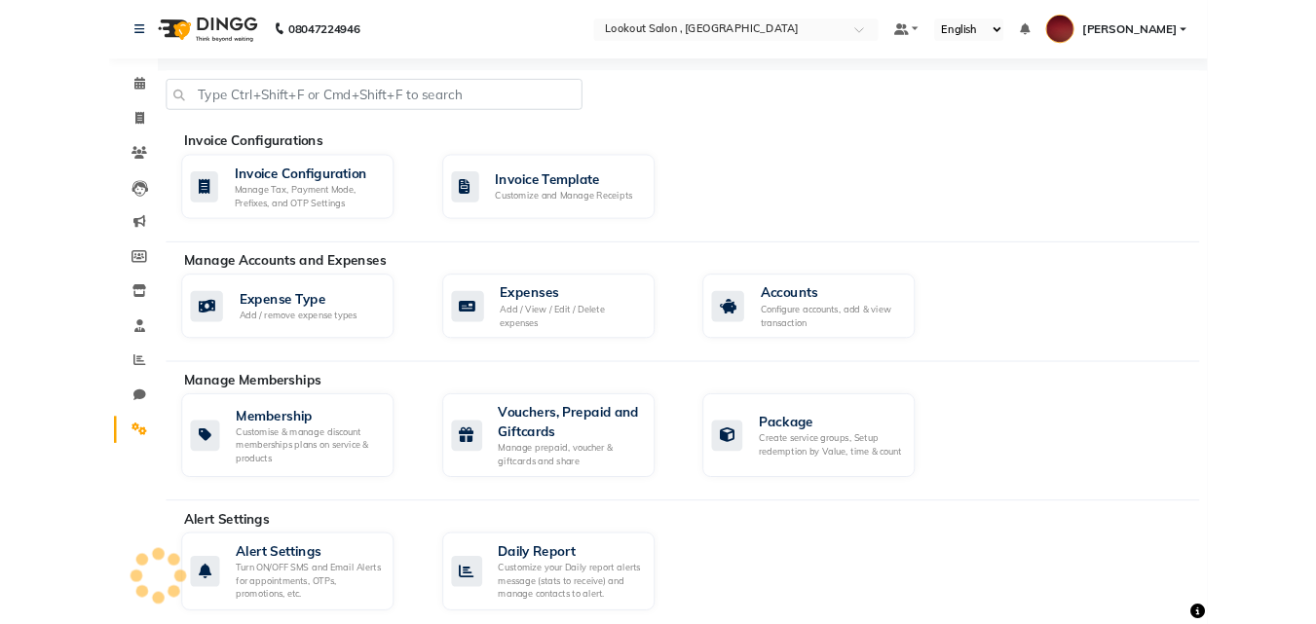
scroll to position [292, 0]
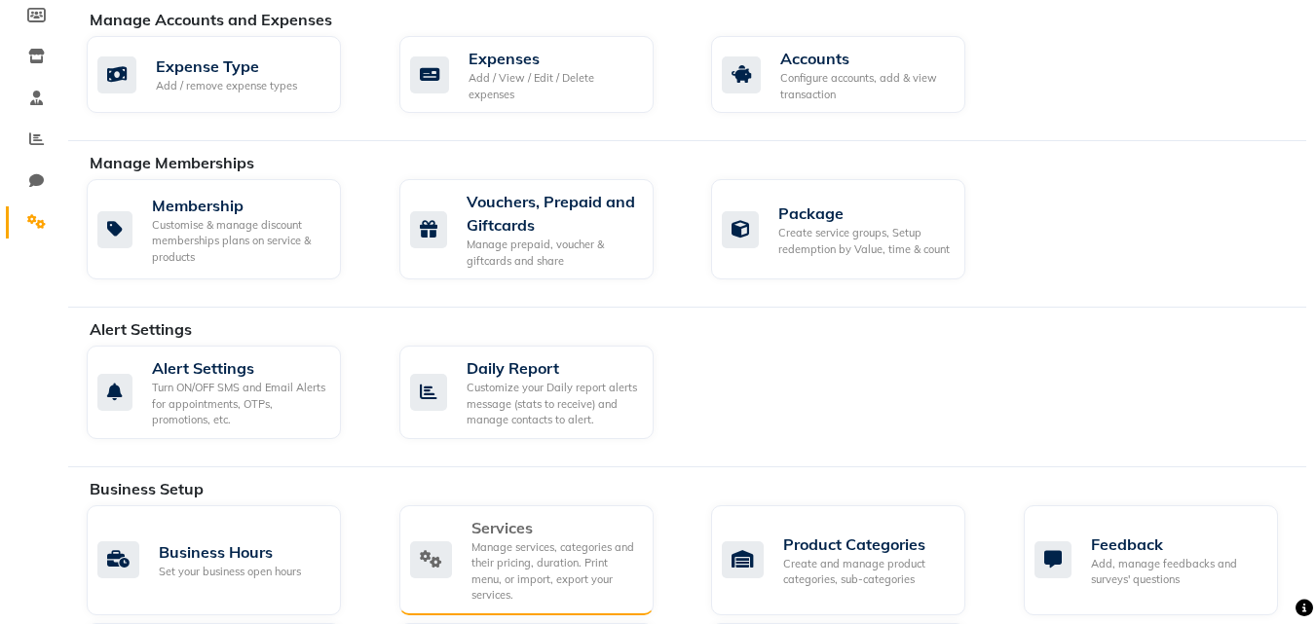
click at [559, 548] on div "Manage services, categories and their pricing, duration. Print menu, or import,…" at bounding box center [554, 571] width 167 height 64
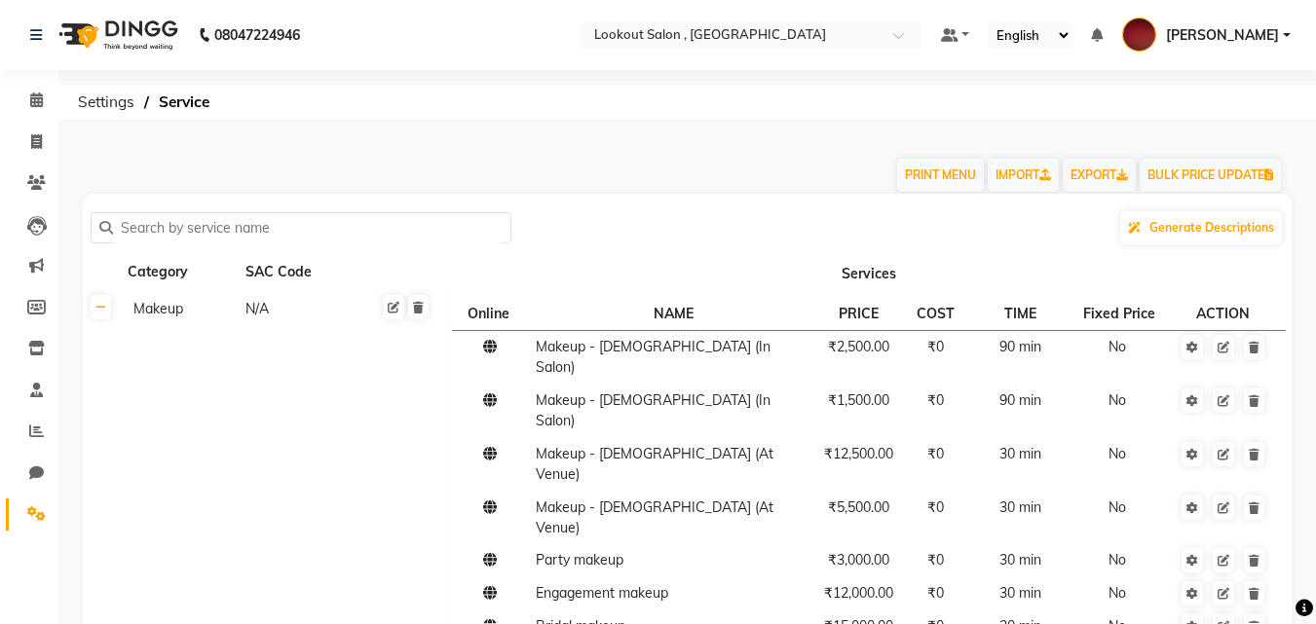
scroll to position [292, 0]
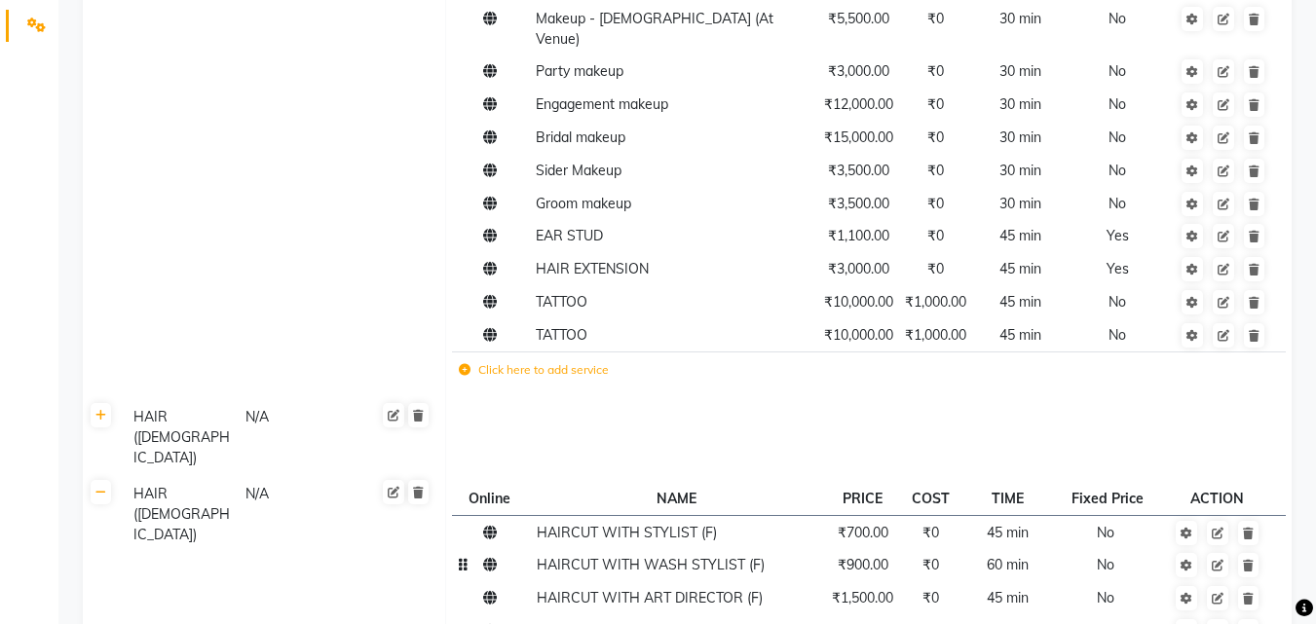
scroll to position [876, 0]
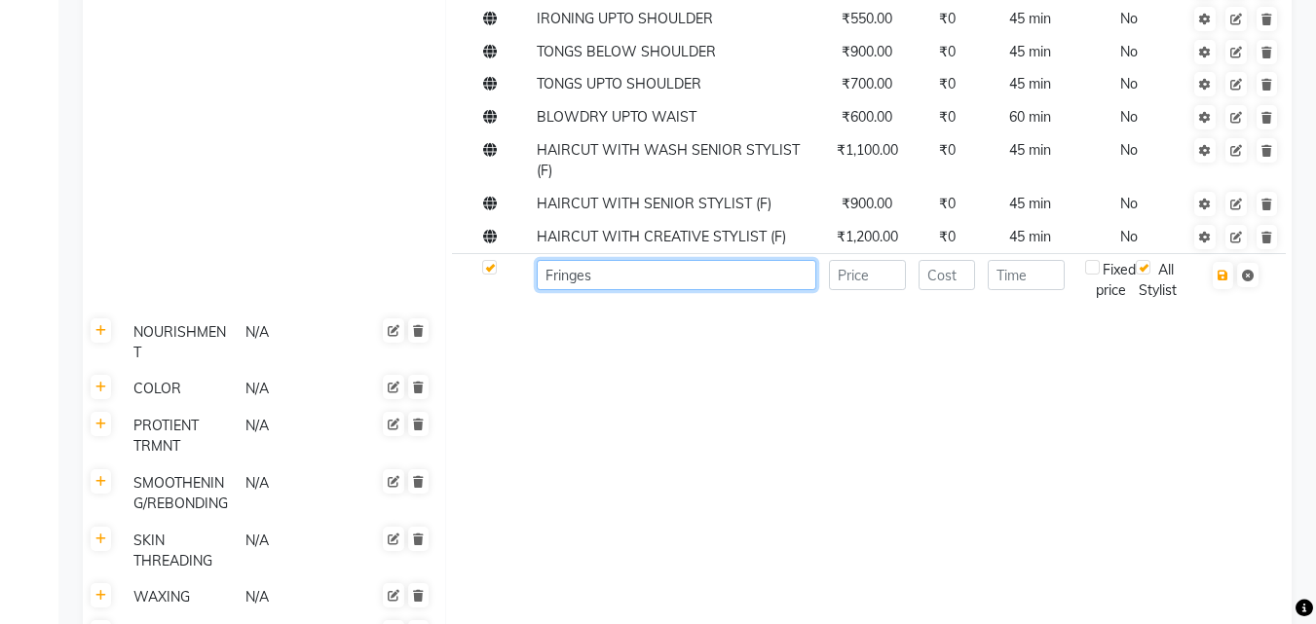
type input "Fringes"
click at [855, 260] on input "number" at bounding box center [867, 275] width 77 height 30
type input "300"
click at [1002, 260] on input "number" at bounding box center [1025, 275] width 77 height 30
type input "30"
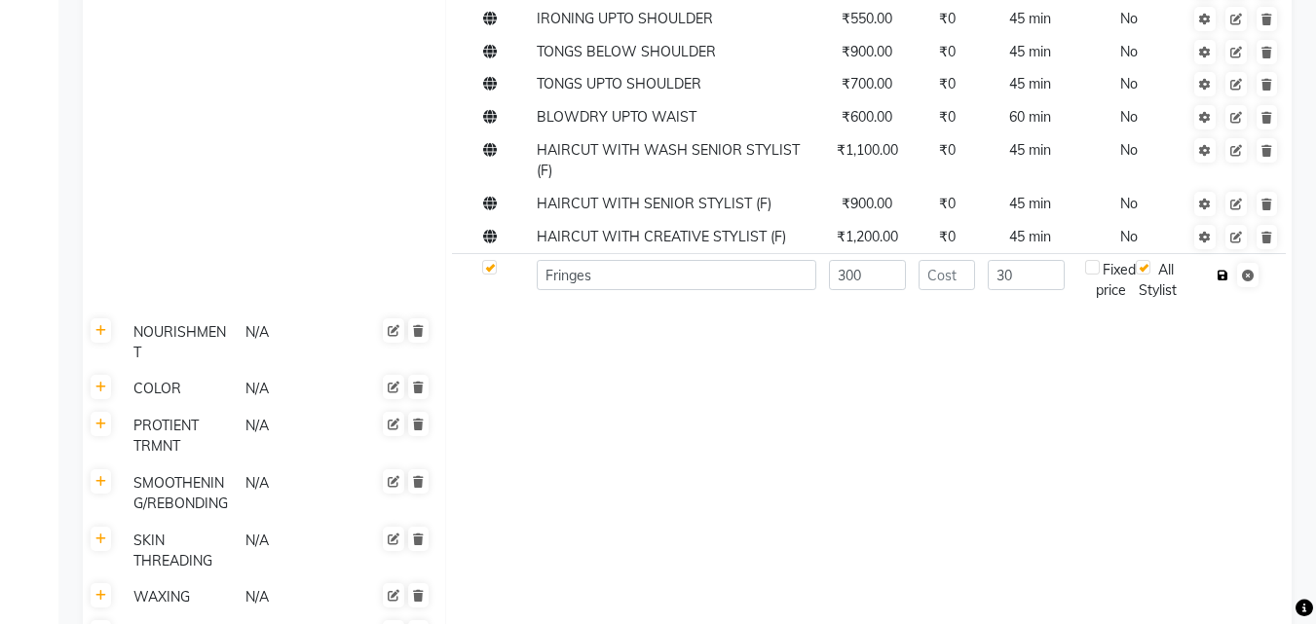
click at [1222, 262] on button "button" at bounding box center [1222, 275] width 20 height 27
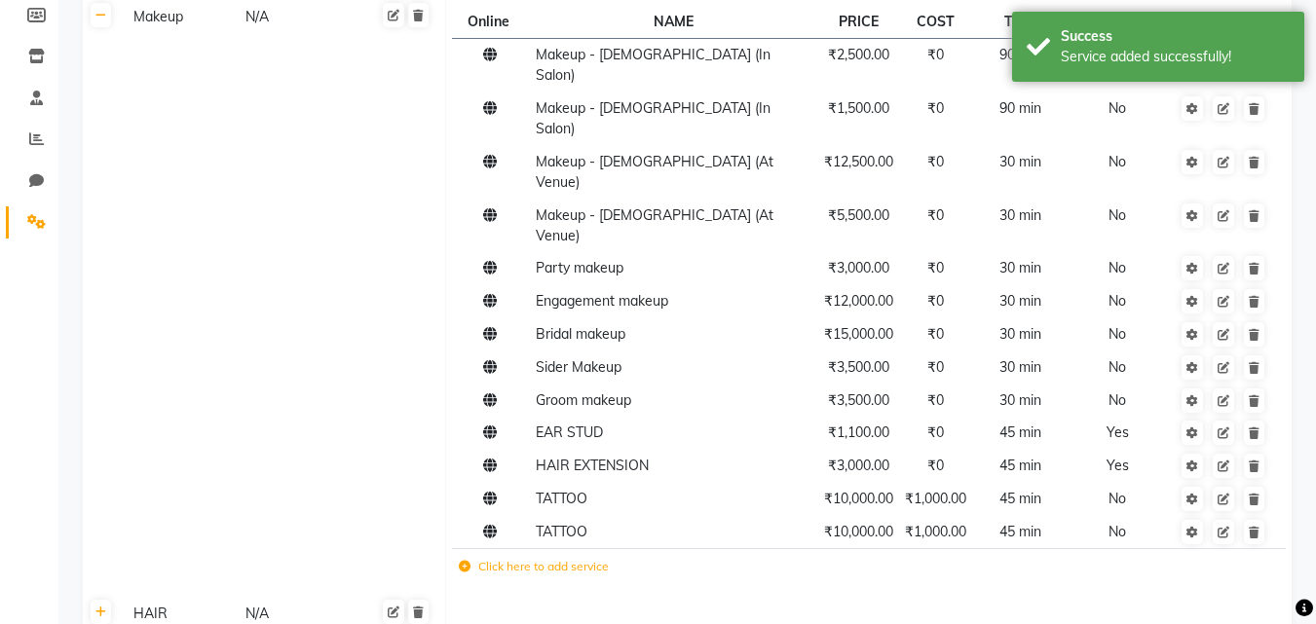
scroll to position [0, 0]
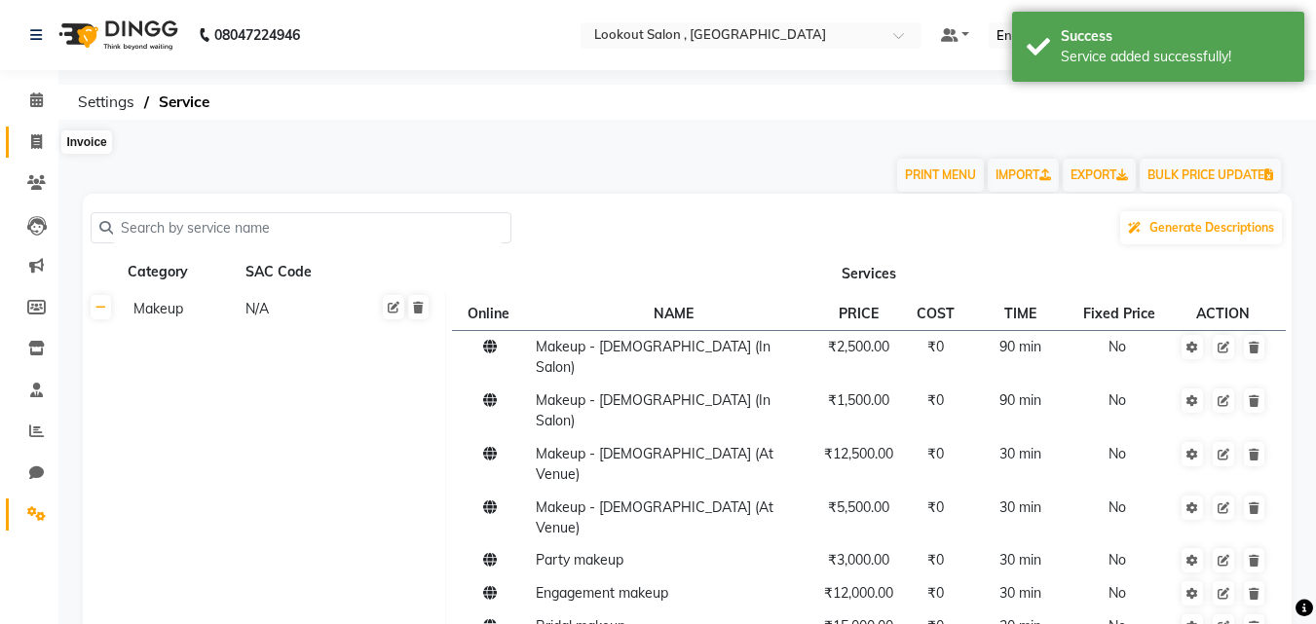
click at [23, 137] on span at bounding box center [36, 142] width 34 height 22
select select "151"
select select "service"
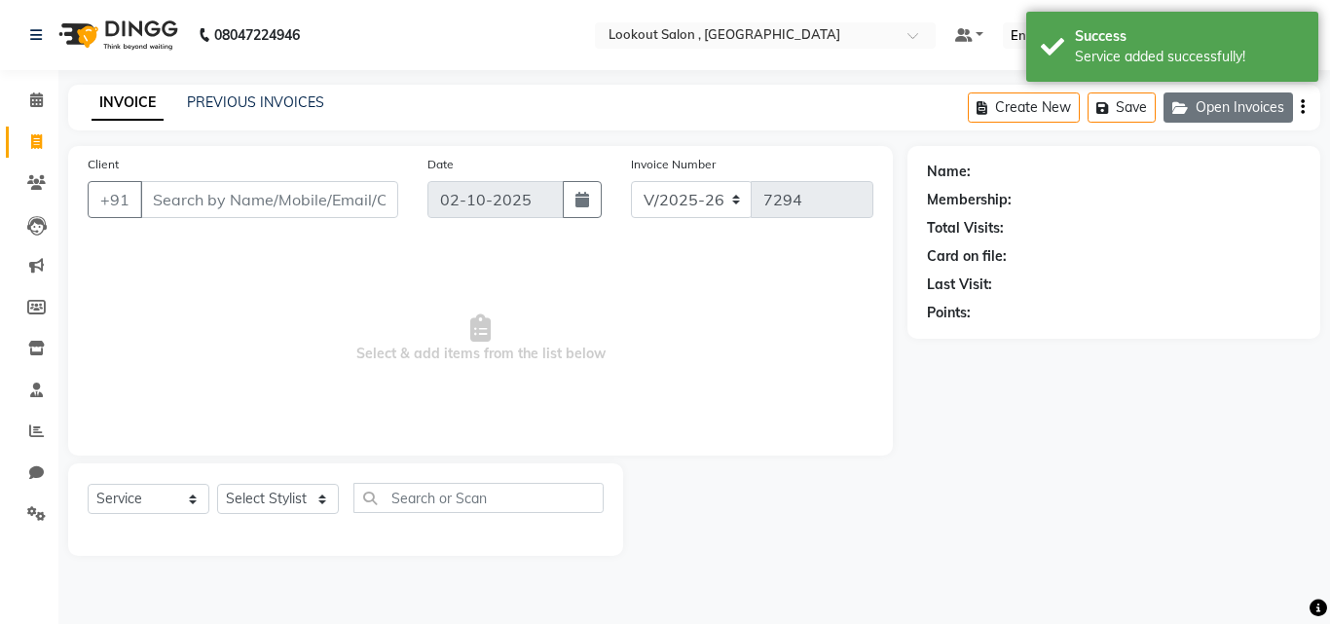
click at [1194, 112] on icon "button" at bounding box center [1183, 108] width 23 height 14
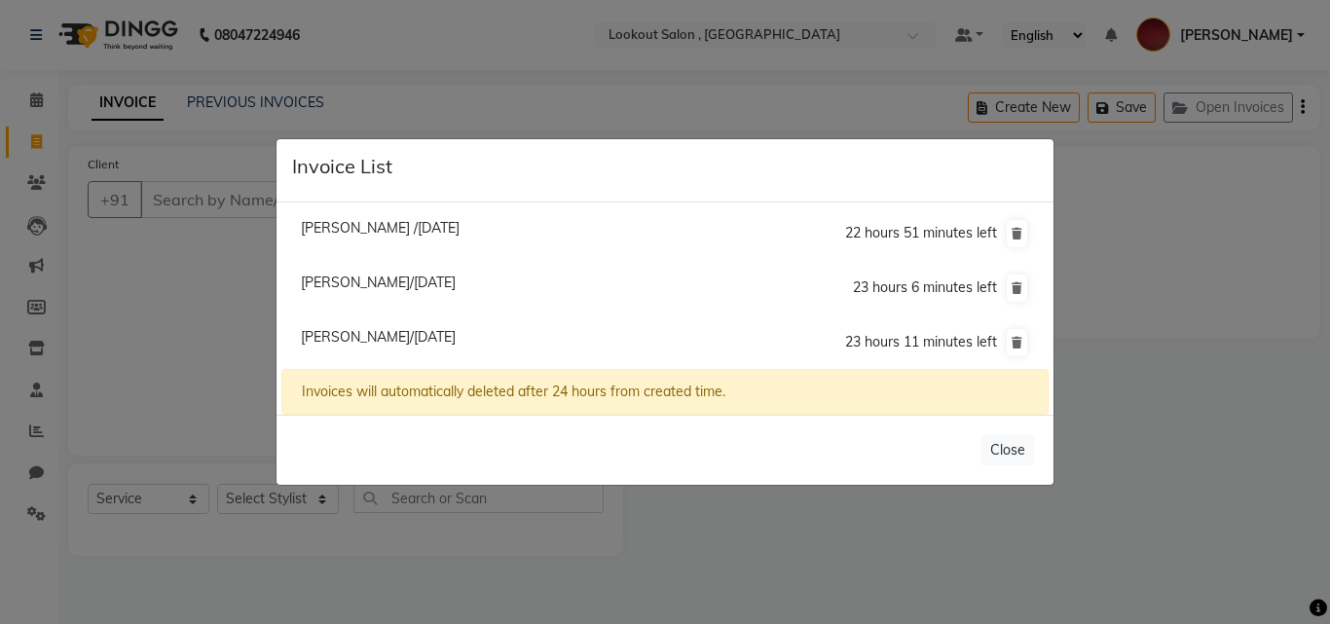
click at [386, 340] on span "[PERSON_NAME]/[DATE]" at bounding box center [378, 337] width 155 height 18
type input "9930334626"
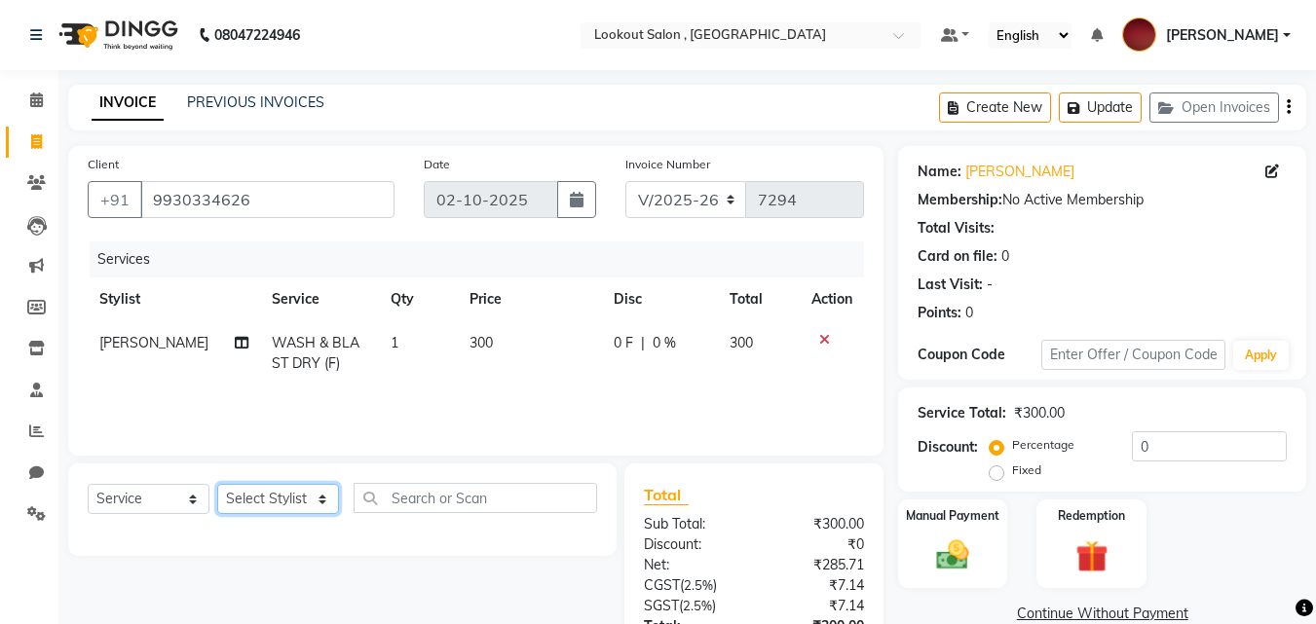
click at [275, 502] on select "Select Stylist [PERSON_NAME] [PERSON_NAME] [PERSON_NAME] [PERSON_NAME] [PERSON_…" at bounding box center [278, 499] width 122 height 30
select select "4387"
click at [217, 484] on select "Select Stylist [PERSON_NAME] [PERSON_NAME] [PERSON_NAME] [PERSON_NAME] [PERSON_…" at bounding box center [278, 499] width 122 height 30
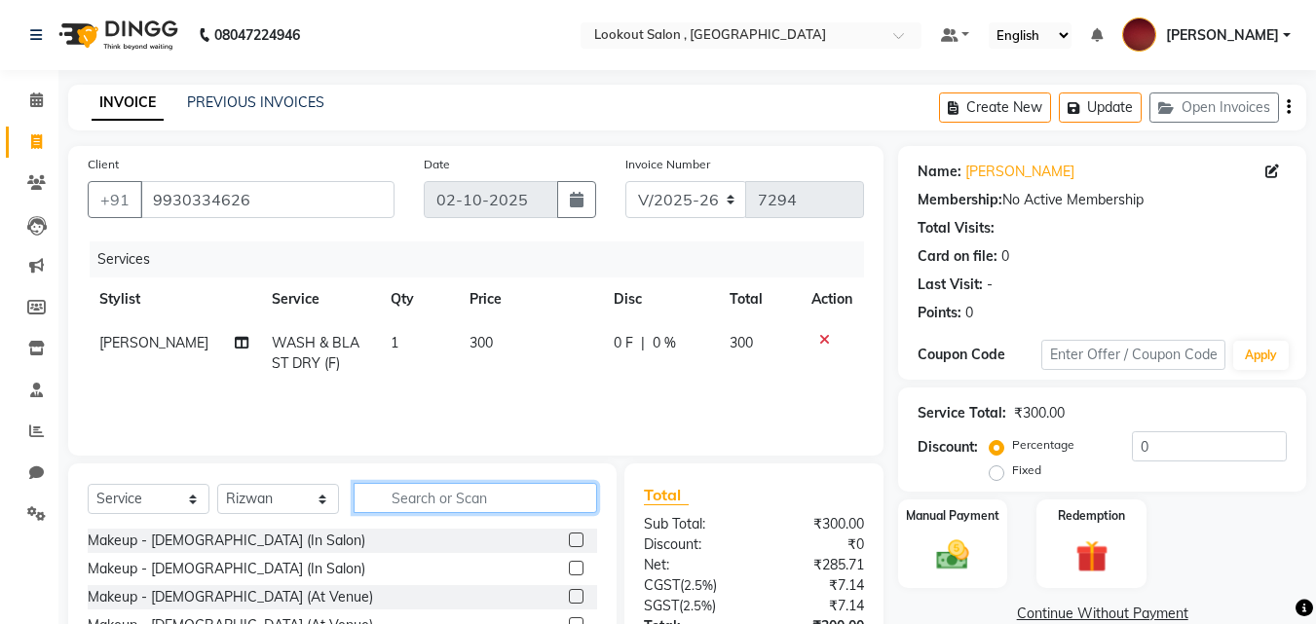
click at [403, 495] on input "text" at bounding box center [474, 498] width 243 height 30
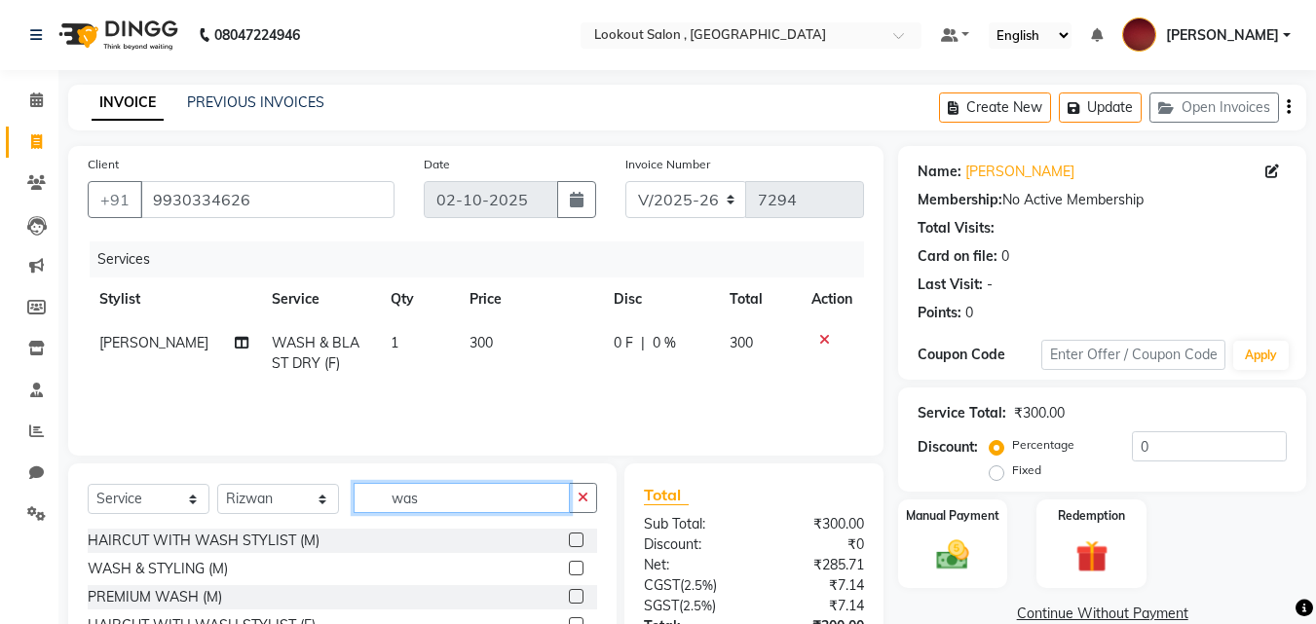
drag, startPoint x: 420, startPoint y: 494, endPoint x: 344, endPoint y: 494, distance: 76.0
click at [344, 494] on div "Select Service Product Membership Package Voucher Prepaid Gift Card Select Styl…" at bounding box center [342, 506] width 509 height 46
type input "fring"
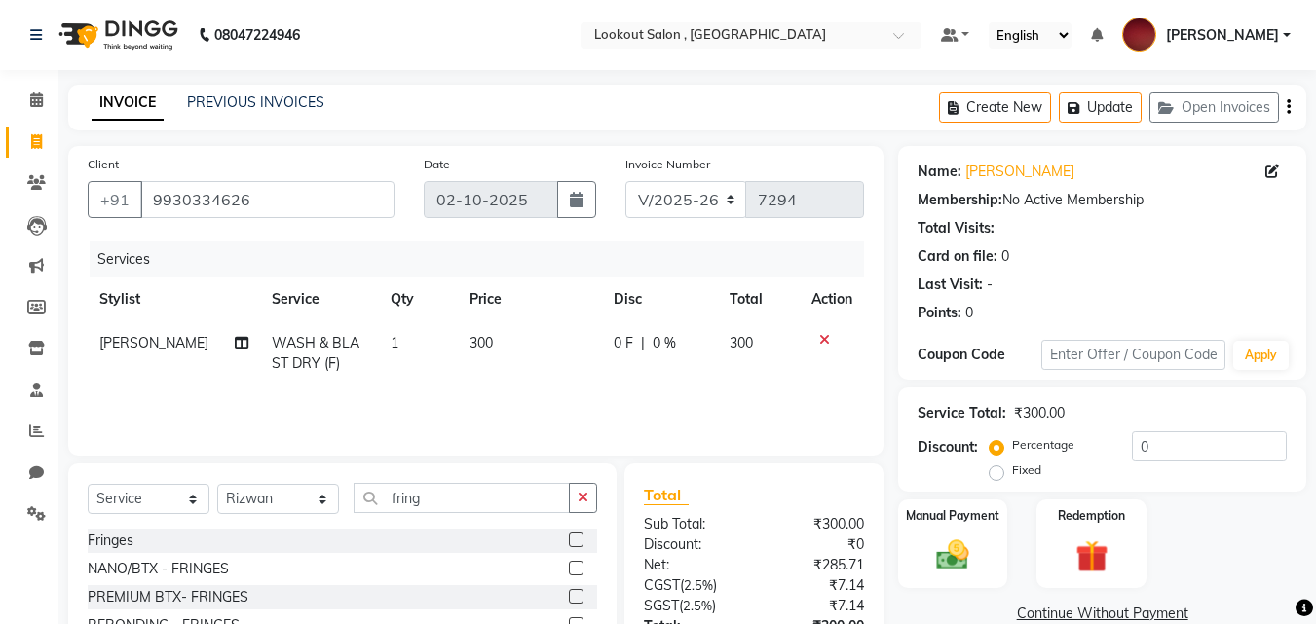
click at [573, 545] on label at bounding box center [576, 540] width 15 height 15
click at [573, 545] on input "checkbox" at bounding box center [575, 541] width 13 height 13
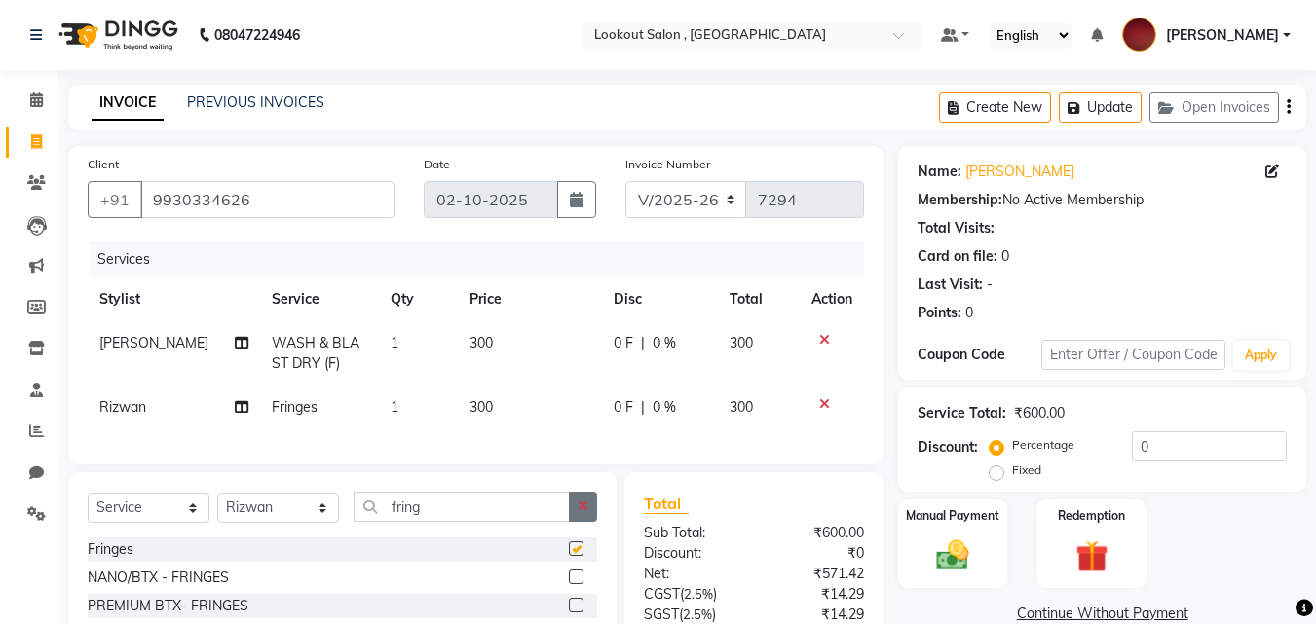
checkbox input "false"
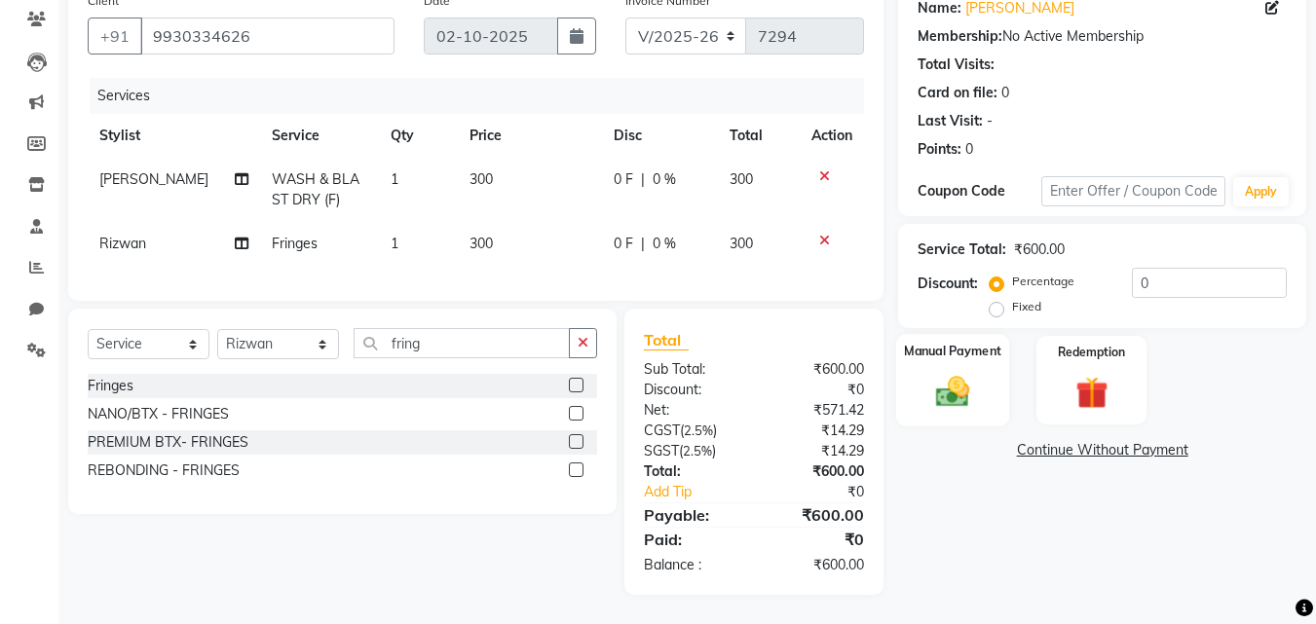
click at [953, 387] on img at bounding box center [952, 391] width 55 height 39
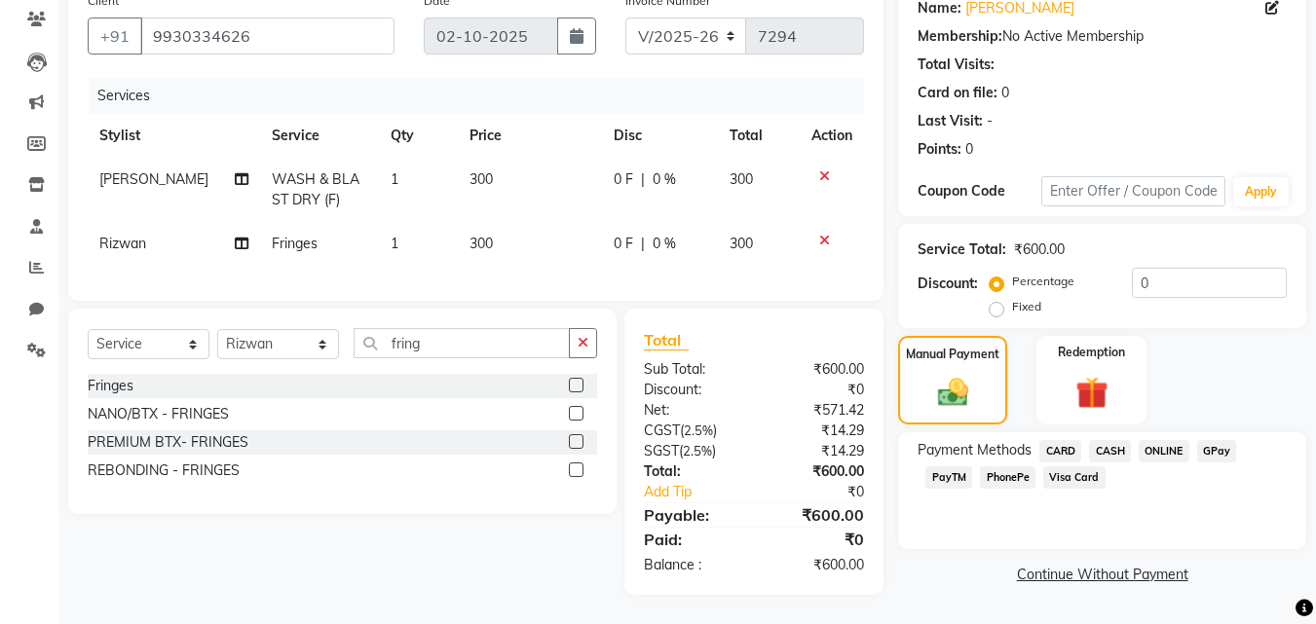
click at [993, 466] on span "PhonePe" at bounding box center [1008, 477] width 56 height 22
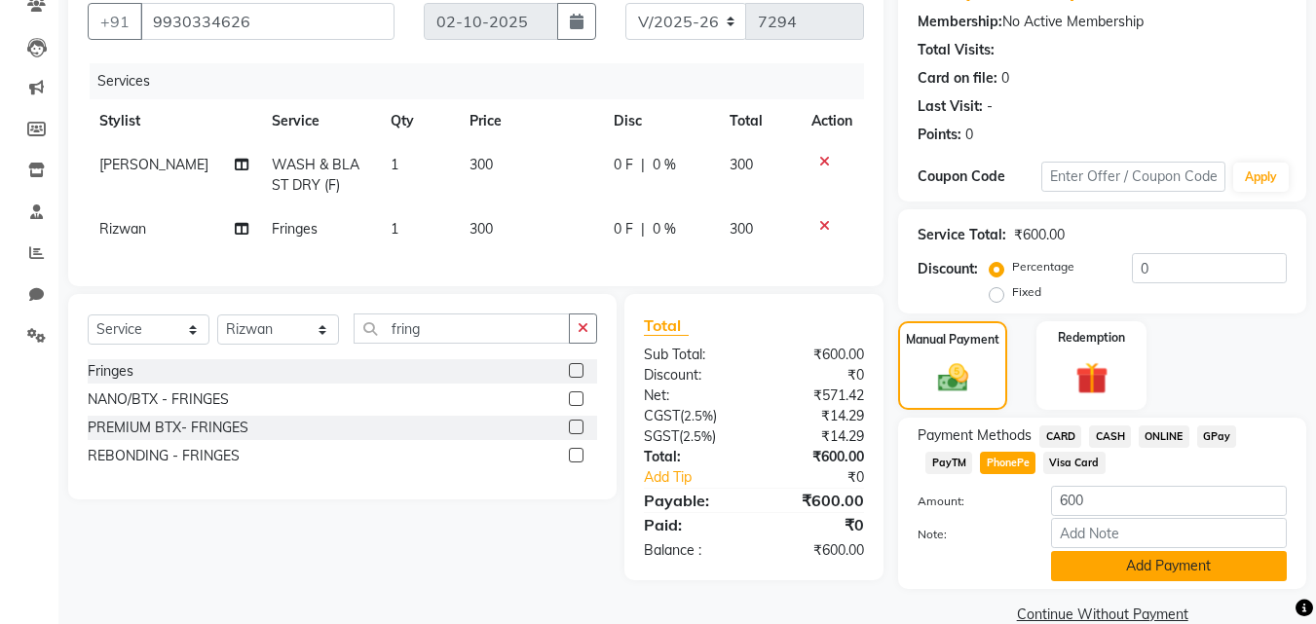
click at [1070, 568] on button "Add Payment" at bounding box center [1169, 566] width 236 height 30
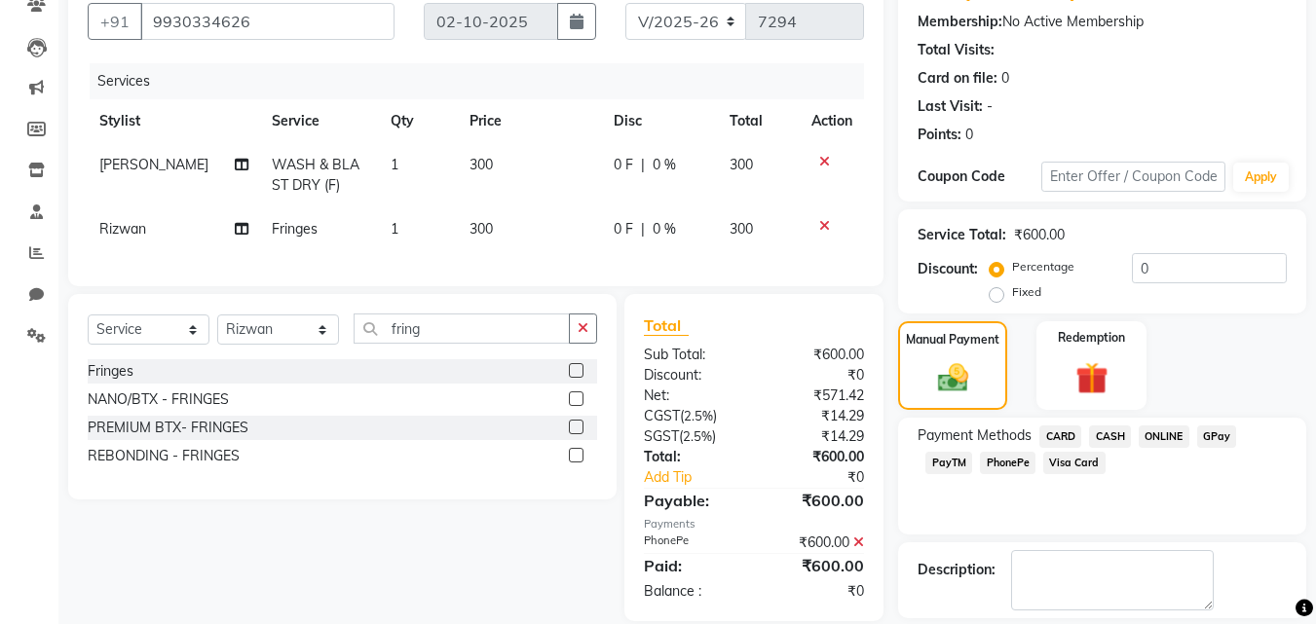
scroll to position [268, 0]
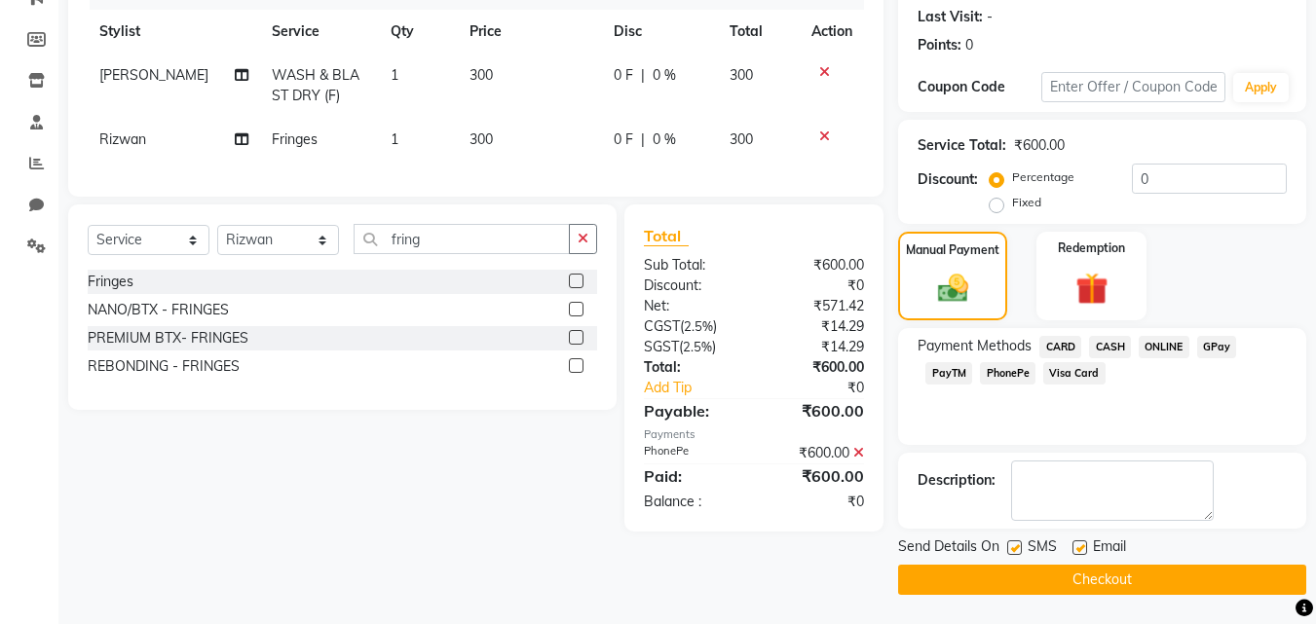
click at [1073, 585] on button "Checkout" at bounding box center [1102, 580] width 408 height 30
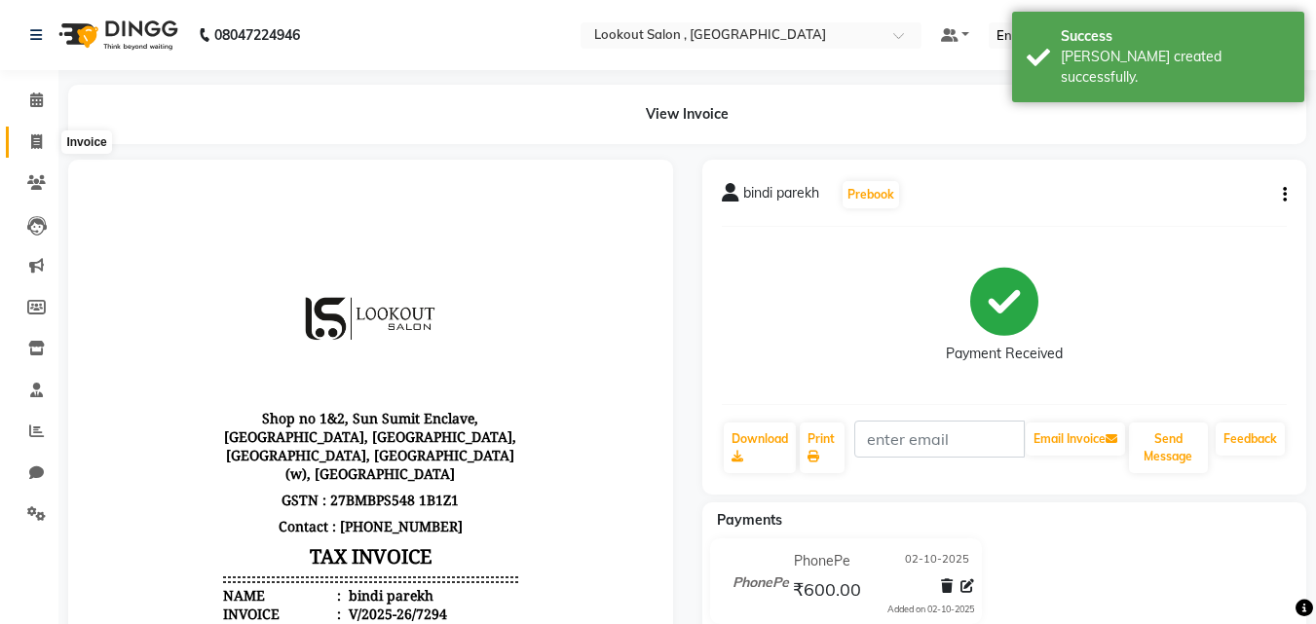
click at [43, 143] on span at bounding box center [36, 142] width 34 height 22
select select "151"
select select "service"
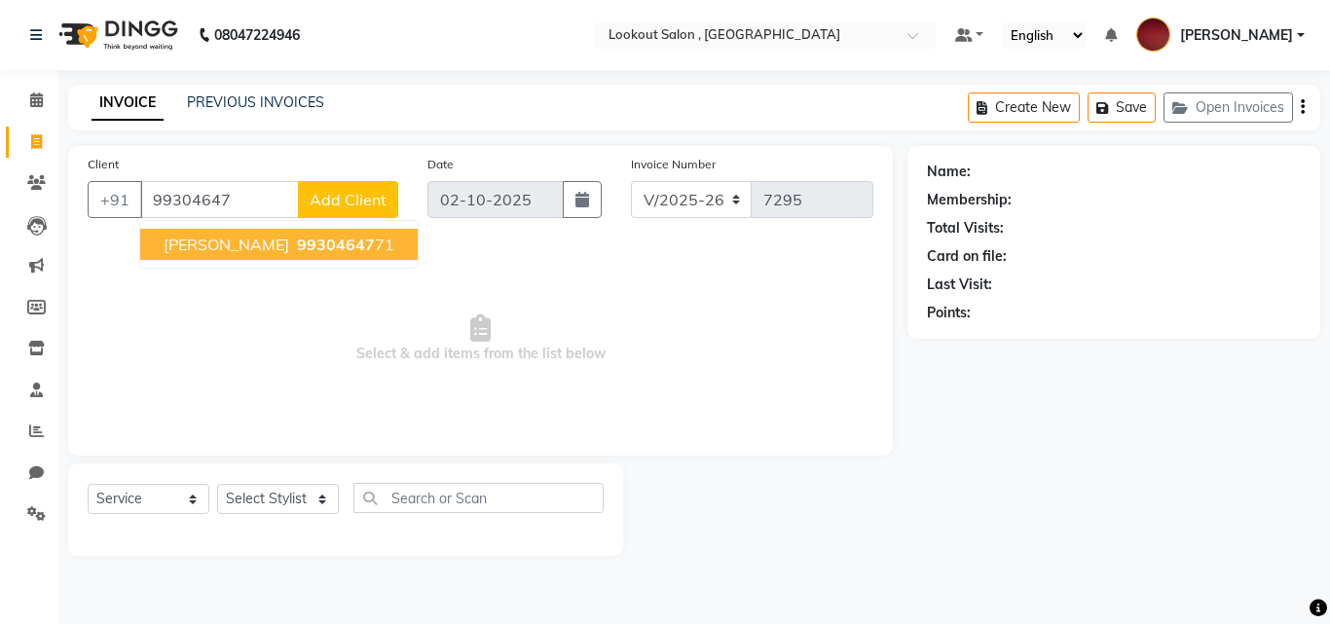
click at [297, 243] on span "99304647" at bounding box center [336, 244] width 78 height 19
type input "9930464771"
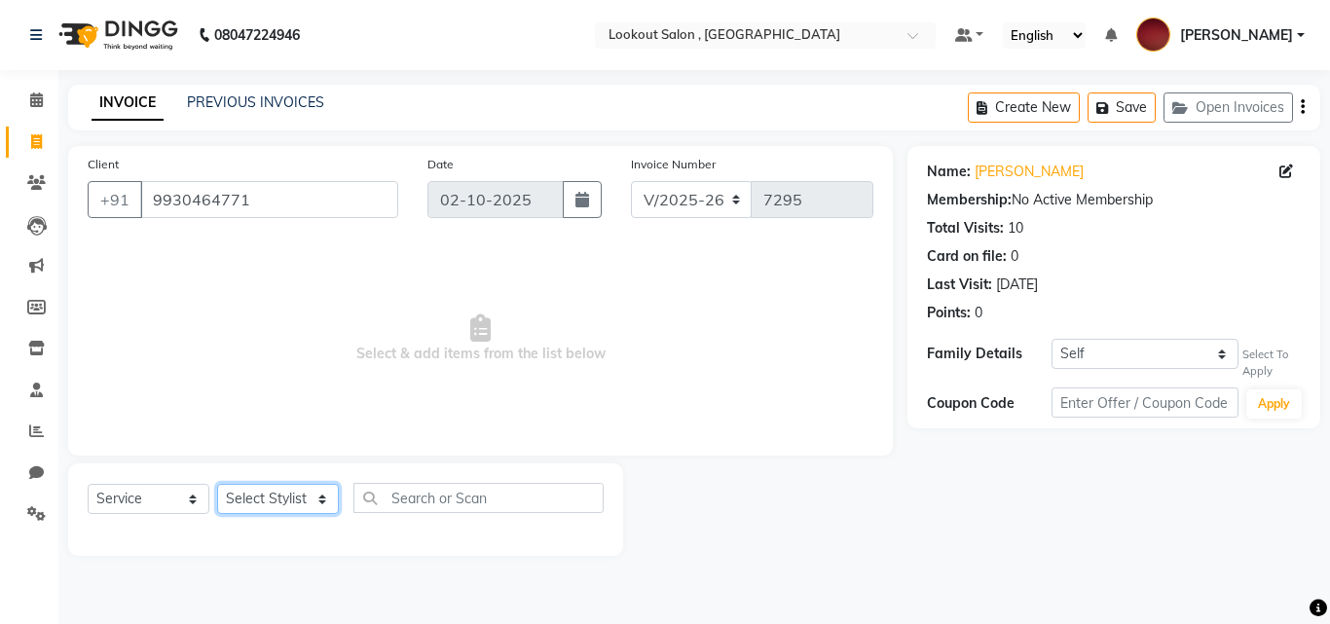
click at [264, 510] on select "Select Stylist [PERSON_NAME] [PERSON_NAME] [PERSON_NAME] [PERSON_NAME] [PERSON_…" at bounding box center [278, 499] width 122 height 30
select select "11497"
click at [217, 484] on select "Select Stylist [PERSON_NAME] [PERSON_NAME] [PERSON_NAME] [PERSON_NAME] [PERSON_…" at bounding box center [278, 499] width 122 height 30
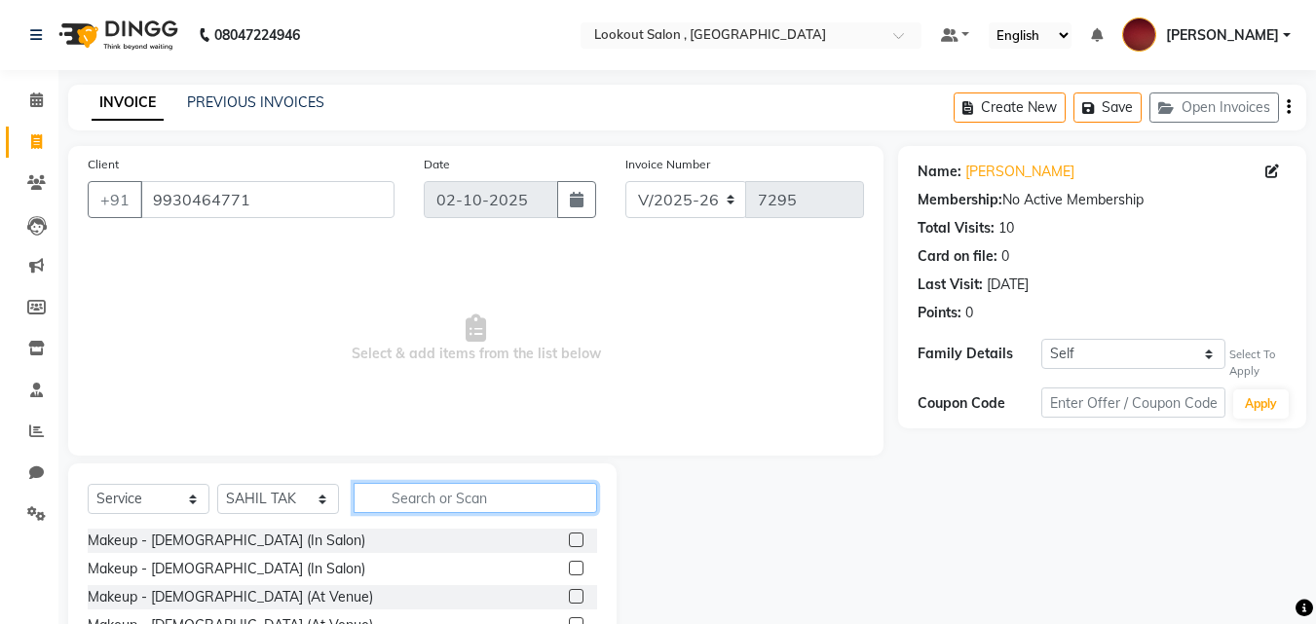
click at [382, 499] on input "text" at bounding box center [474, 498] width 243 height 30
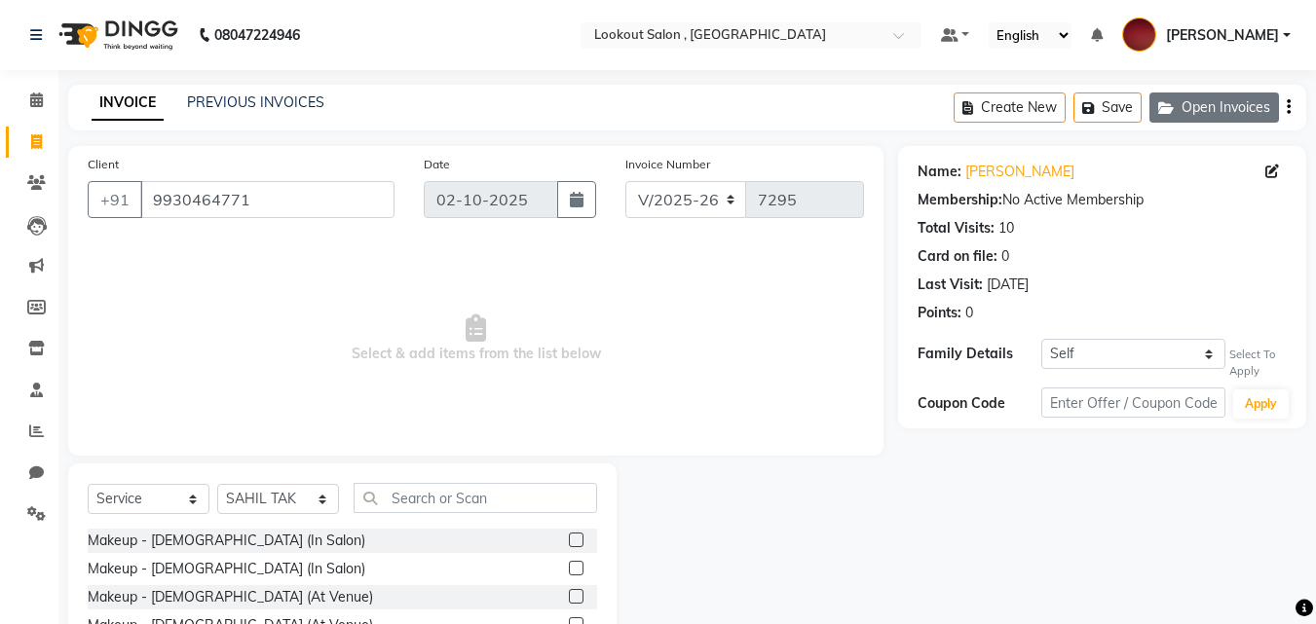
click at [1174, 103] on icon "button" at bounding box center [1169, 108] width 23 height 14
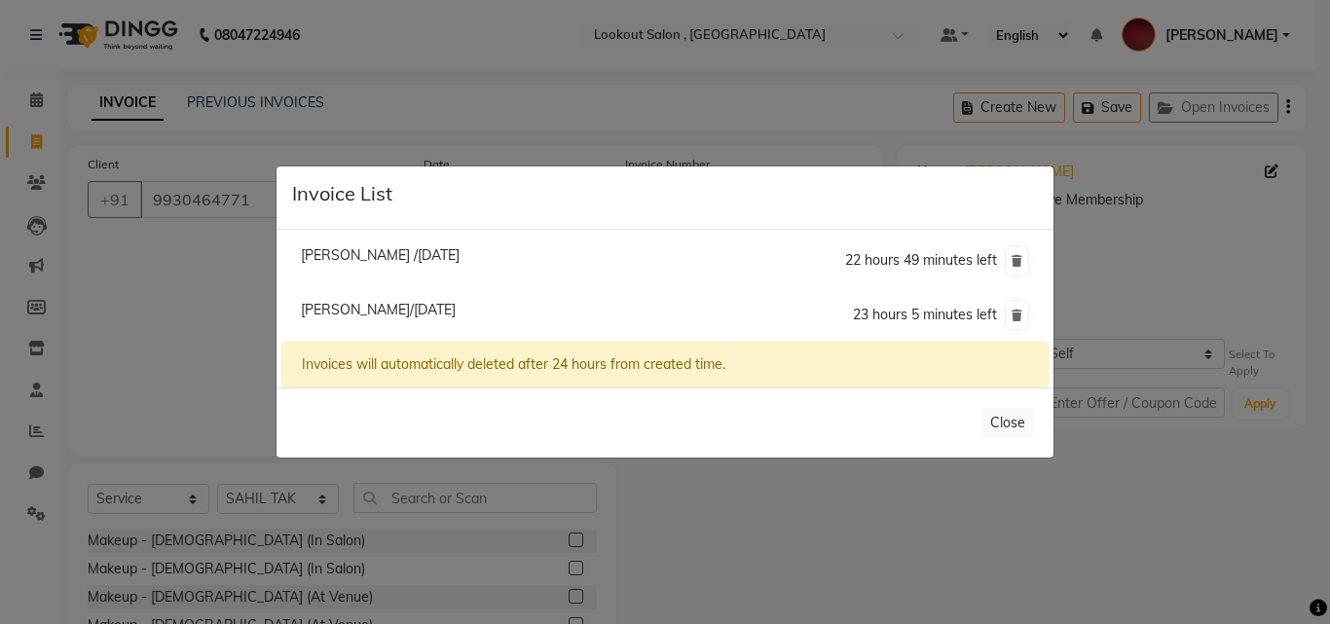
click at [329, 254] on span "[PERSON_NAME] /[DATE]" at bounding box center [380, 255] width 159 height 18
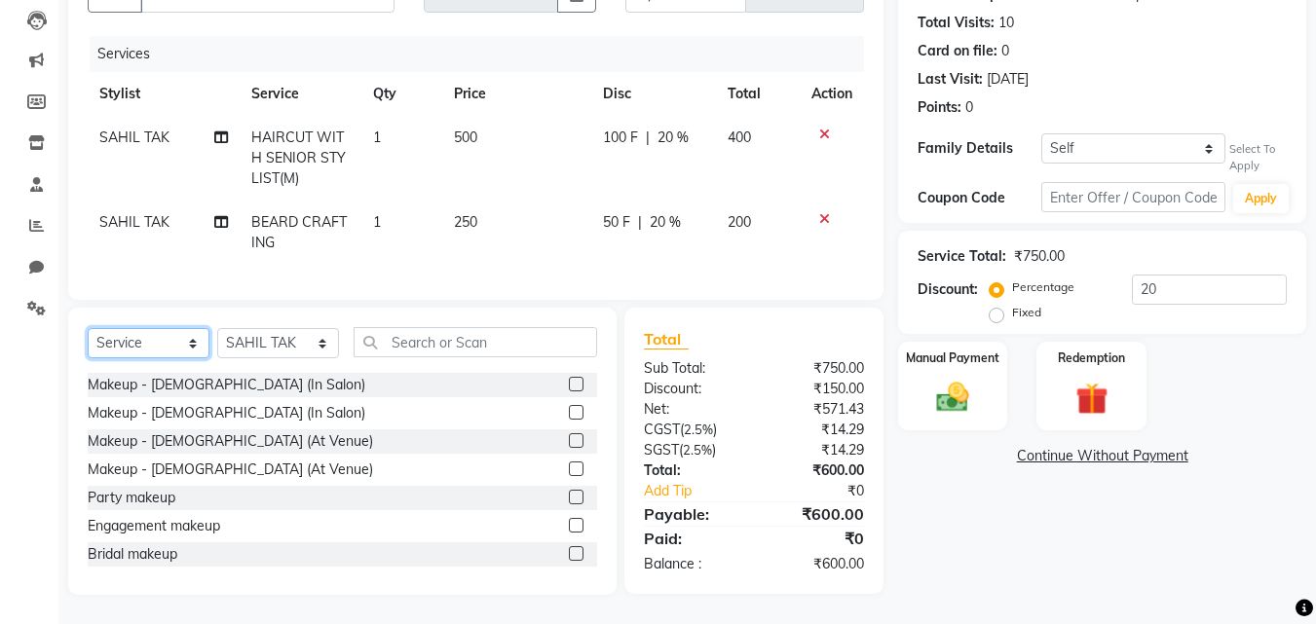
click at [93, 331] on select "Select Service Product Membership Package Voucher Prepaid Gift Card" at bounding box center [149, 343] width 122 height 30
select select
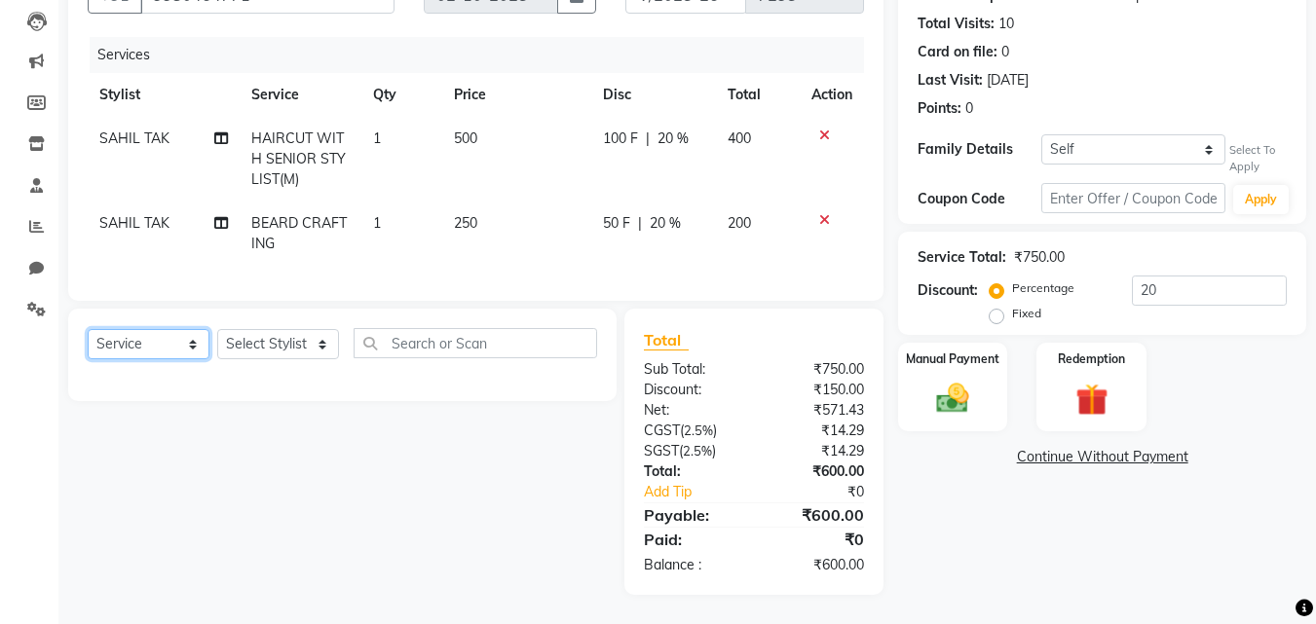
select select "product"
click at [88, 329] on select "Select Service Product Membership Package Voucher Prepaid Gift Card" at bounding box center [149, 344] width 122 height 30
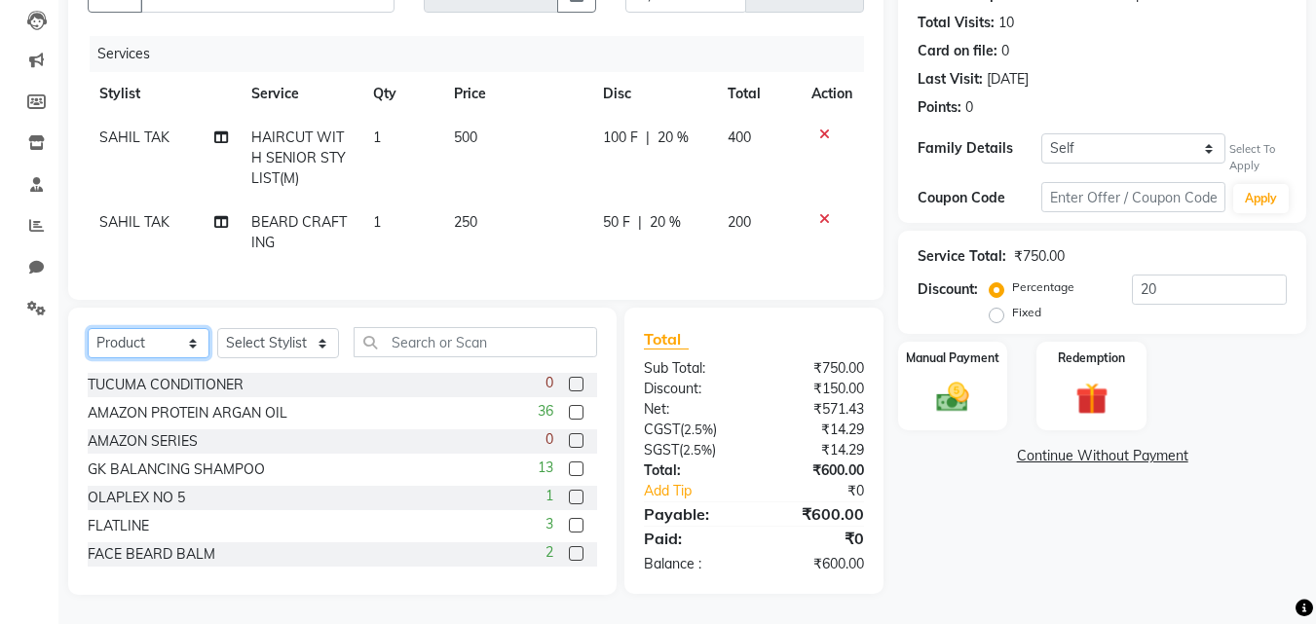
scroll to position [220, 0]
click at [305, 344] on select "Select Stylist [PERSON_NAME] [PERSON_NAME] [PERSON_NAME] [PERSON_NAME] [PERSON_…" at bounding box center [278, 343] width 122 height 30
select select "11497"
click at [217, 328] on select "Select Stylist [PERSON_NAME] [PERSON_NAME] [PERSON_NAME] [PERSON_NAME] [PERSON_…" at bounding box center [278, 343] width 122 height 30
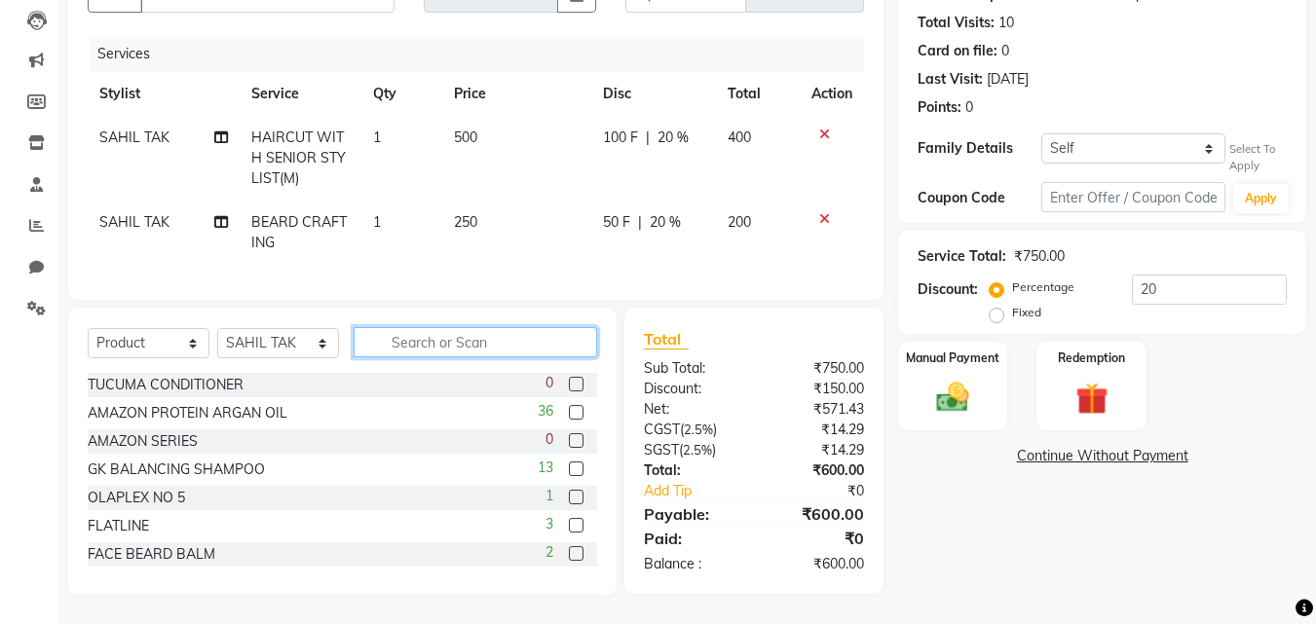
click at [421, 352] on input "text" at bounding box center [474, 342] width 243 height 30
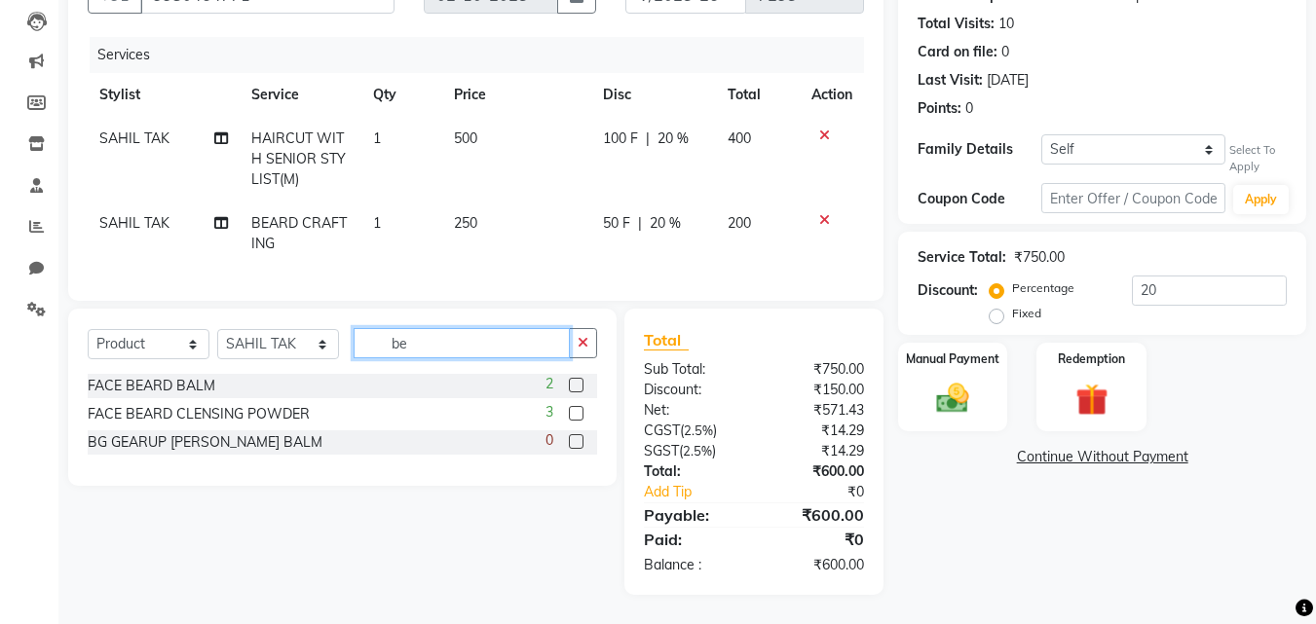
scroll to position [219, 0]
type input "be"
click at [571, 387] on label at bounding box center [576, 385] width 15 height 15
click at [571, 387] on input "checkbox" at bounding box center [575, 386] width 13 height 13
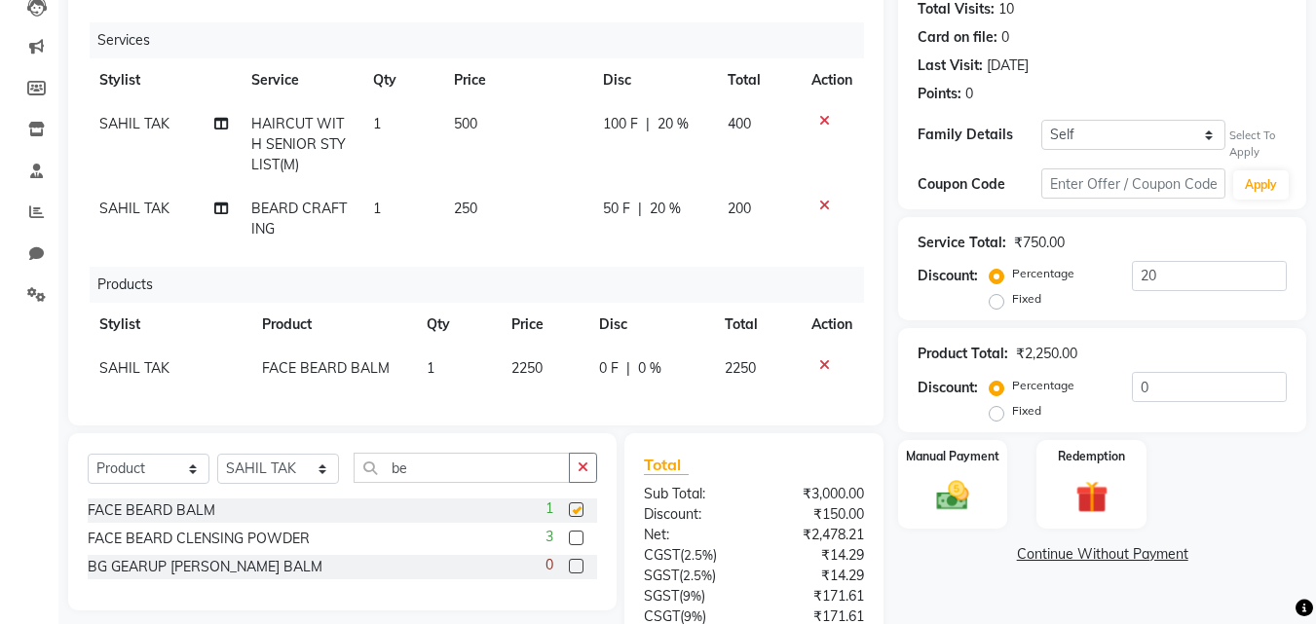
checkbox input "false"
click at [513, 383] on td "2250" at bounding box center [543, 369] width 87 height 44
select select "11497"
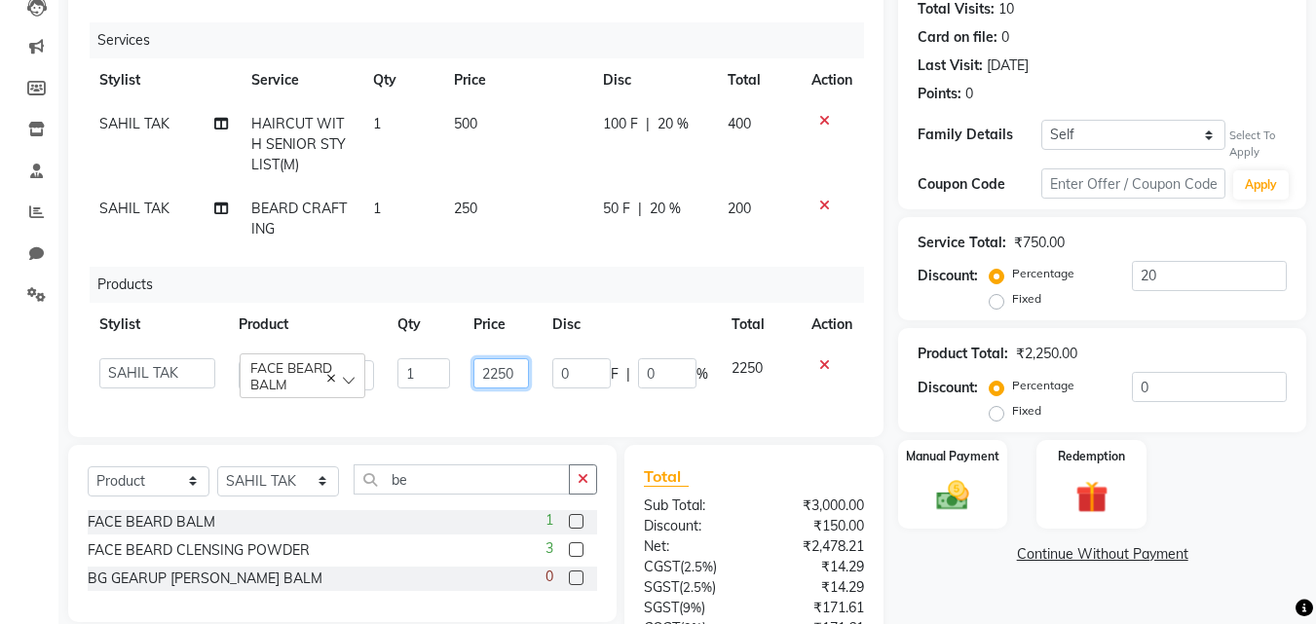
drag, startPoint x: 474, startPoint y: 375, endPoint x: 559, endPoint y: 374, distance: 84.7
click at [559, 374] on tr "[PERSON_NAME] [PERSON_NAME] [PERSON_NAME] [PERSON_NAME] [PERSON_NAME] kuldeep N…" at bounding box center [476, 375] width 776 height 56
type input "600"
click at [565, 402] on div "Services Stylist Service Qty Price Disc Total Action [PERSON_NAME] TAK HAIRCUT …" at bounding box center [476, 219] width 776 height 395
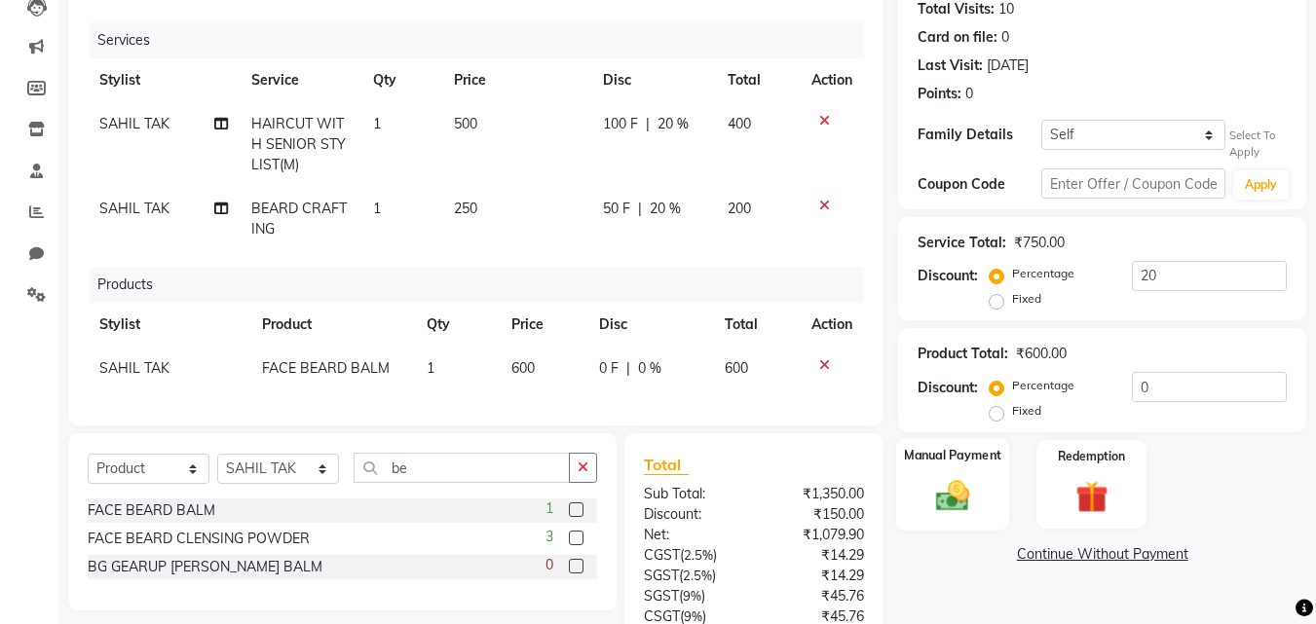
scroll to position [399, 0]
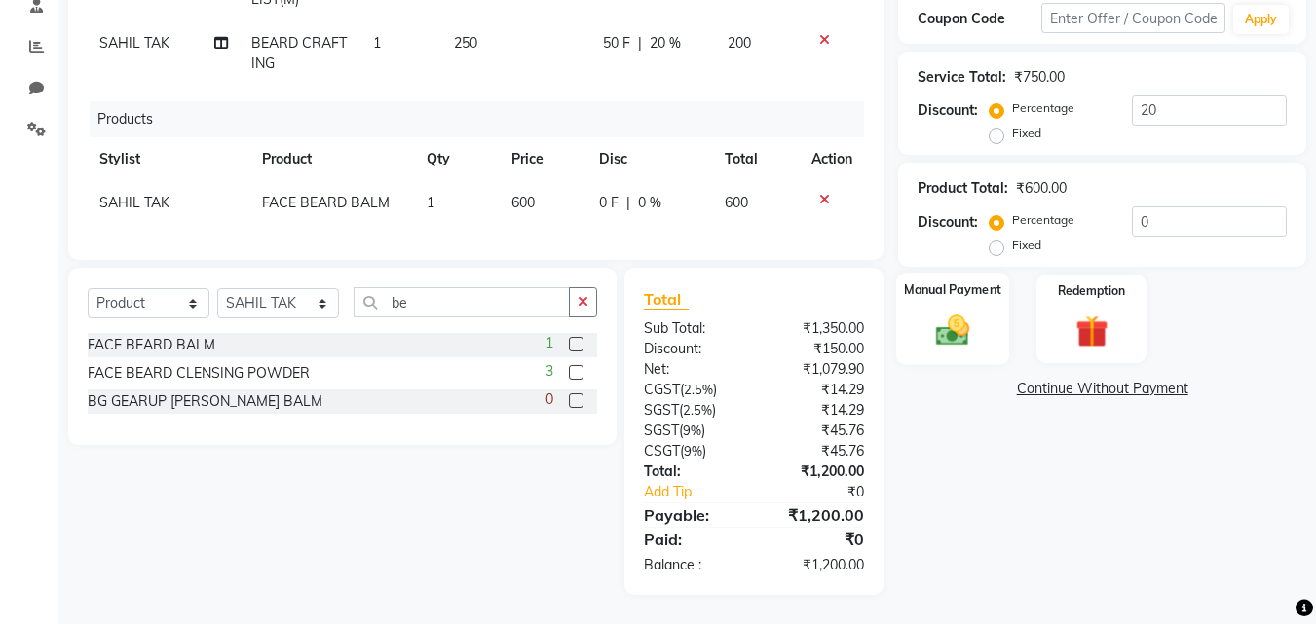
click at [970, 311] on img at bounding box center [952, 330] width 55 height 39
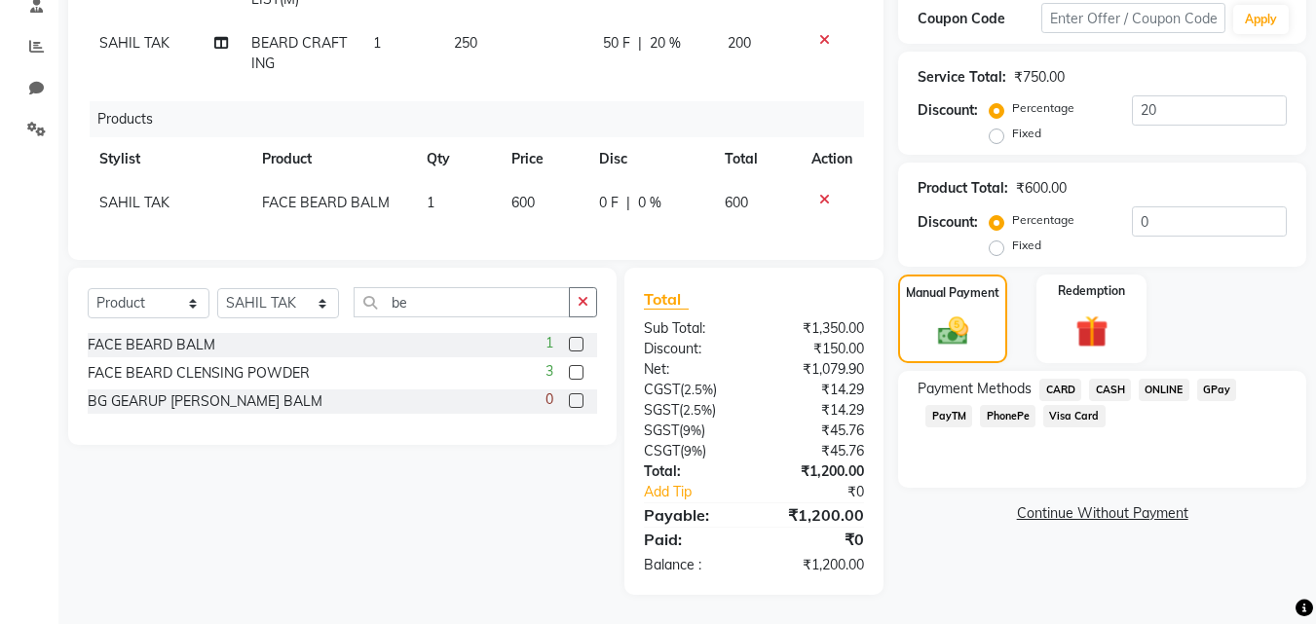
click at [1000, 405] on span "PhonePe" at bounding box center [1008, 416] width 56 height 22
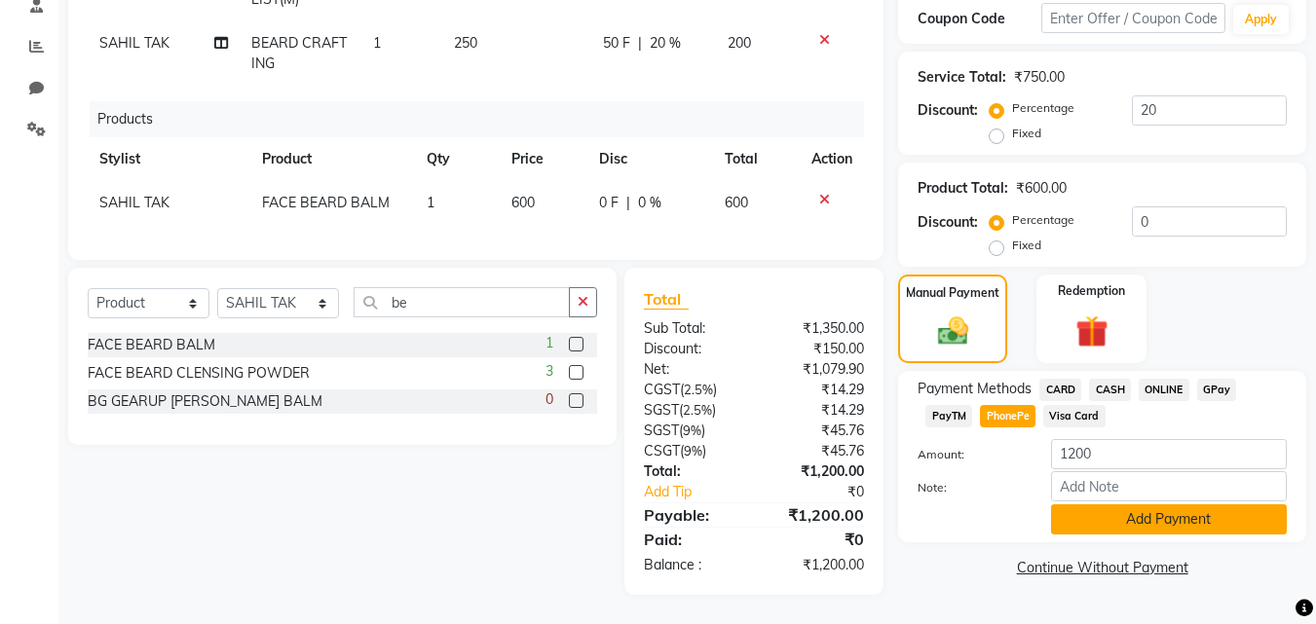
click at [1078, 504] on button "Add Payment" at bounding box center [1169, 519] width 236 height 30
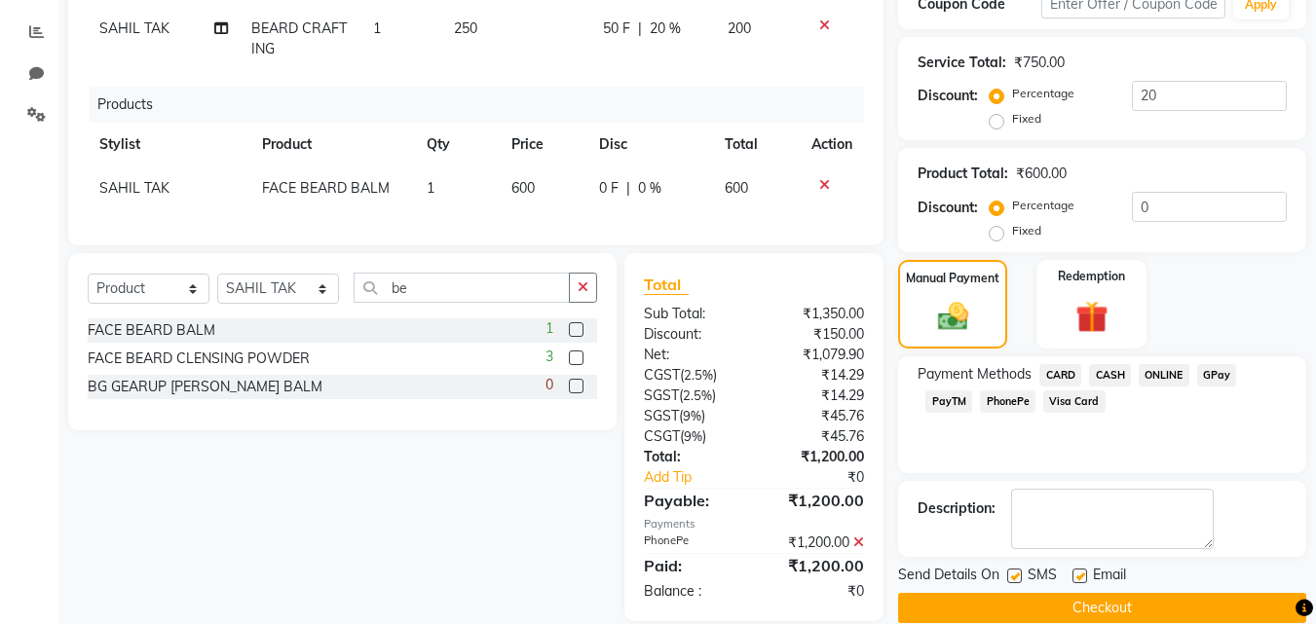
scroll to position [440, 0]
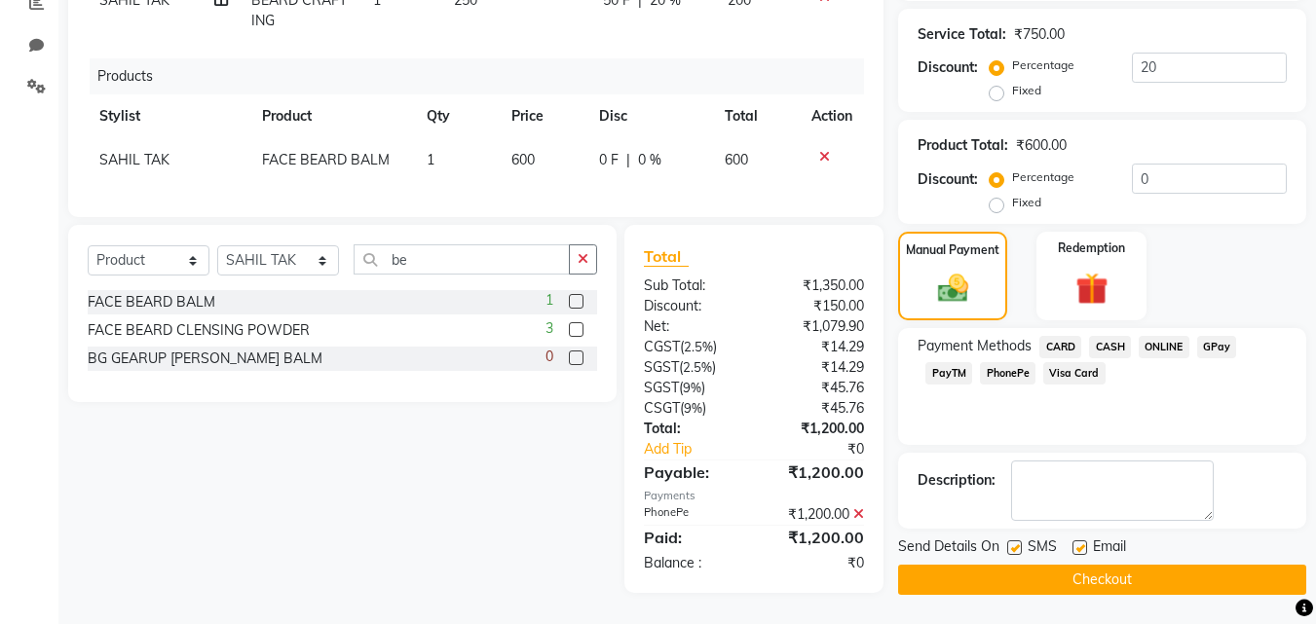
click at [1053, 565] on button "Checkout" at bounding box center [1102, 580] width 408 height 30
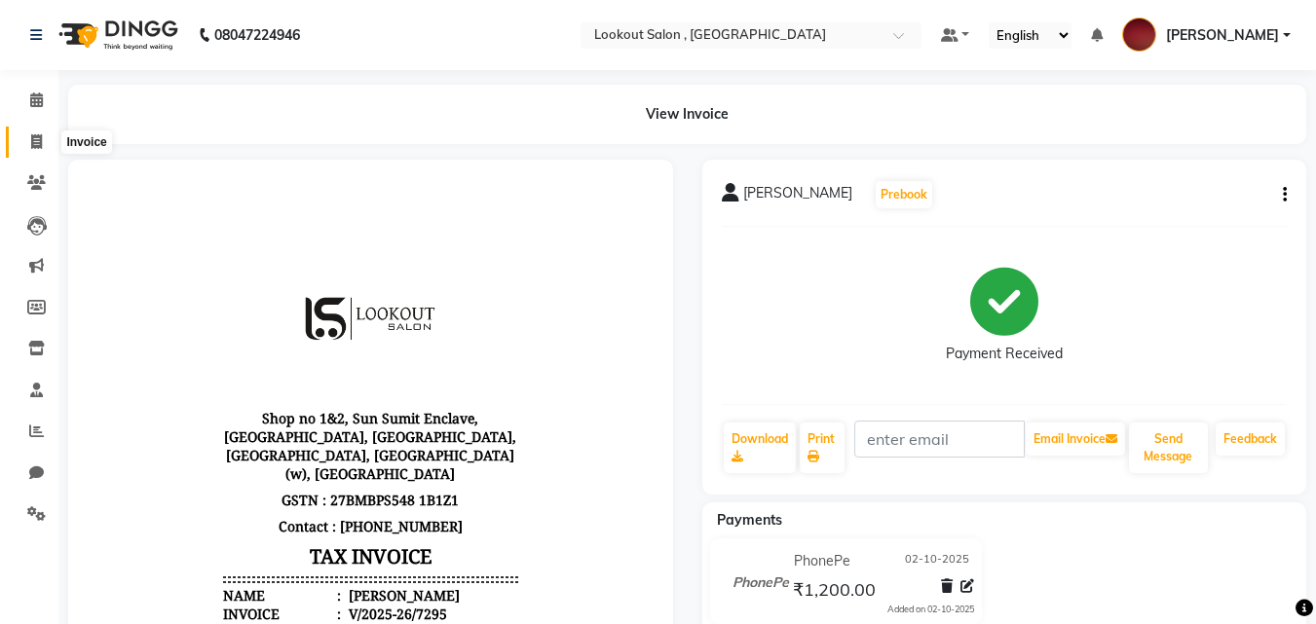
click at [33, 142] on icon at bounding box center [36, 141] width 11 height 15
select select "service"
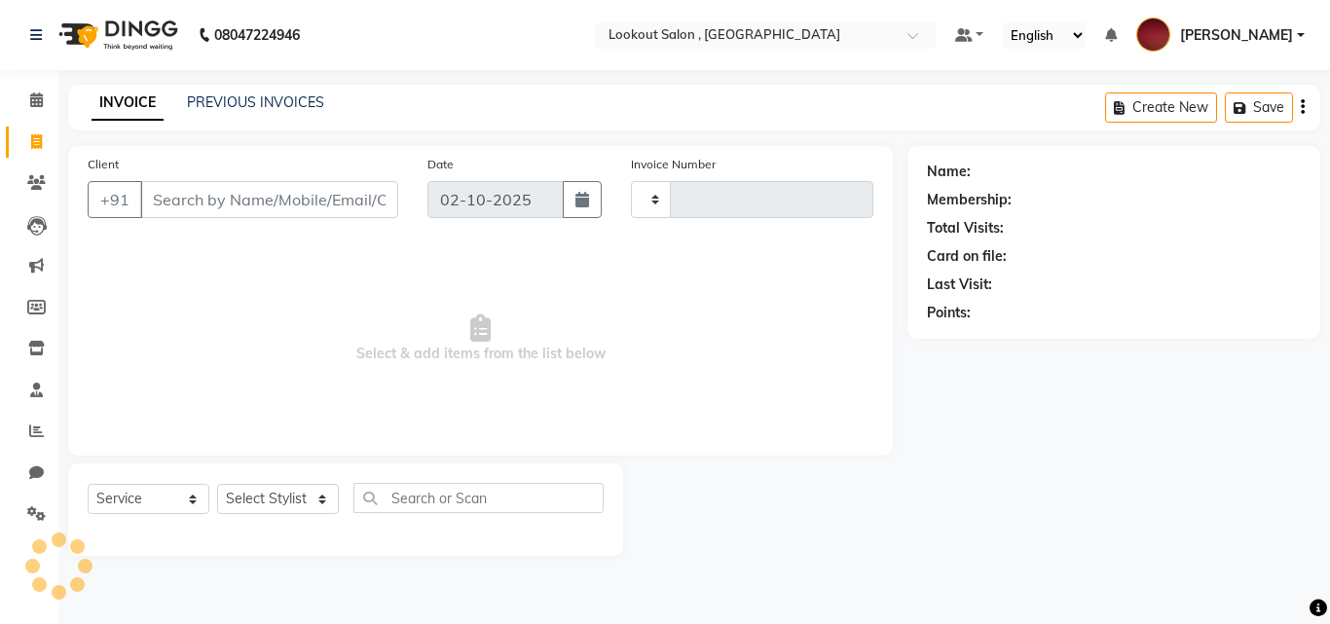
type input "7296"
select select "151"
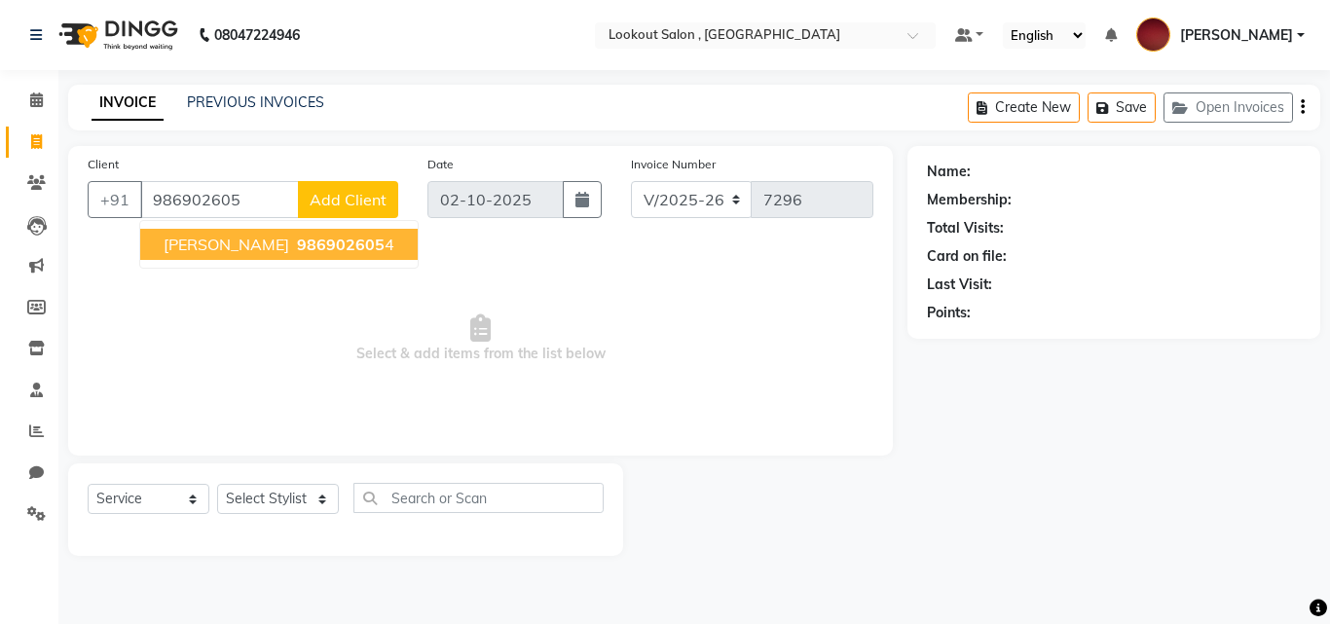
click at [277, 230] on button "[PERSON_NAME] 986902605 4" at bounding box center [279, 244] width 278 height 31
type input "9869026054"
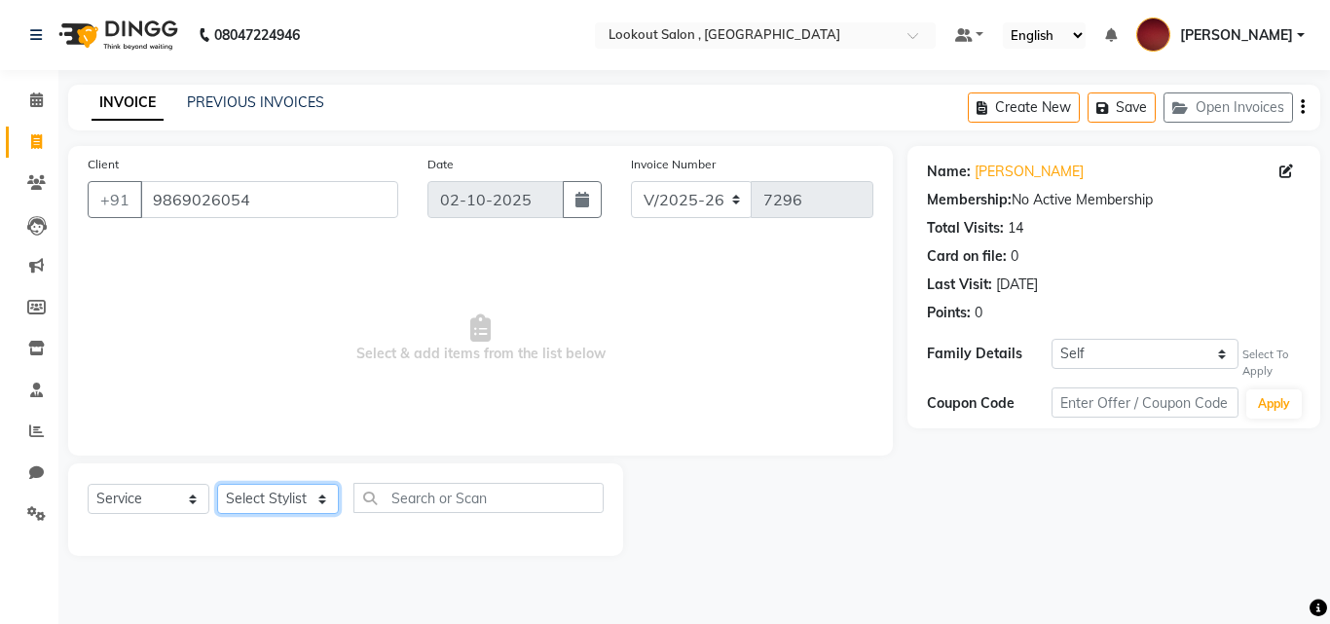
click at [242, 491] on select "Select Stylist [PERSON_NAME] [PERSON_NAME] [PERSON_NAME] [PERSON_NAME] [PERSON_…" at bounding box center [278, 499] width 122 height 30
select select "7174"
click at [217, 484] on select "Select Stylist [PERSON_NAME] [PERSON_NAME] [PERSON_NAME] [PERSON_NAME] [PERSON_…" at bounding box center [278, 499] width 122 height 30
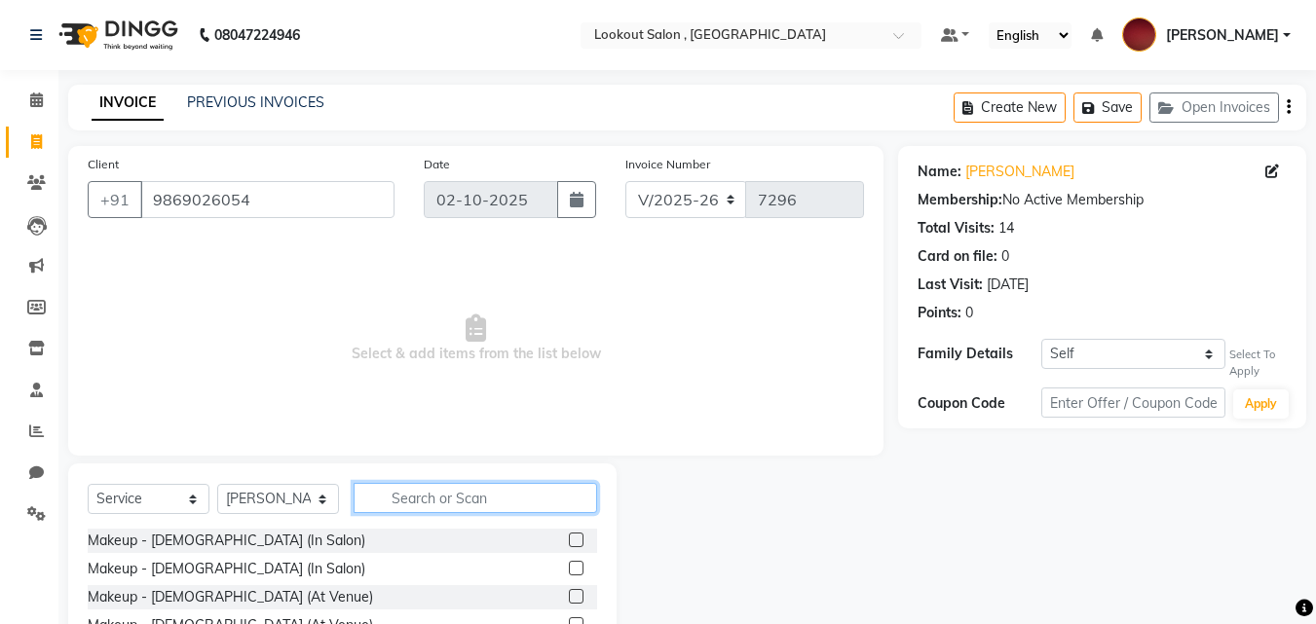
click at [440, 506] on input "text" at bounding box center [474, 498] width 243 height 30
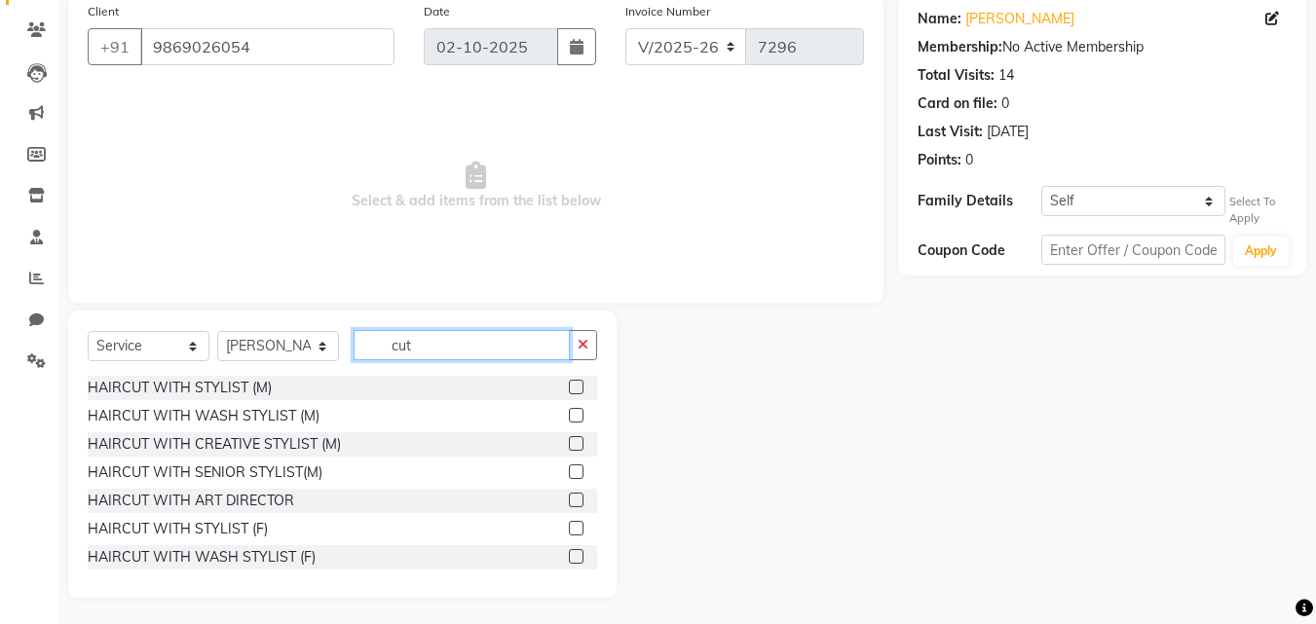
scroll to position [156, 0]
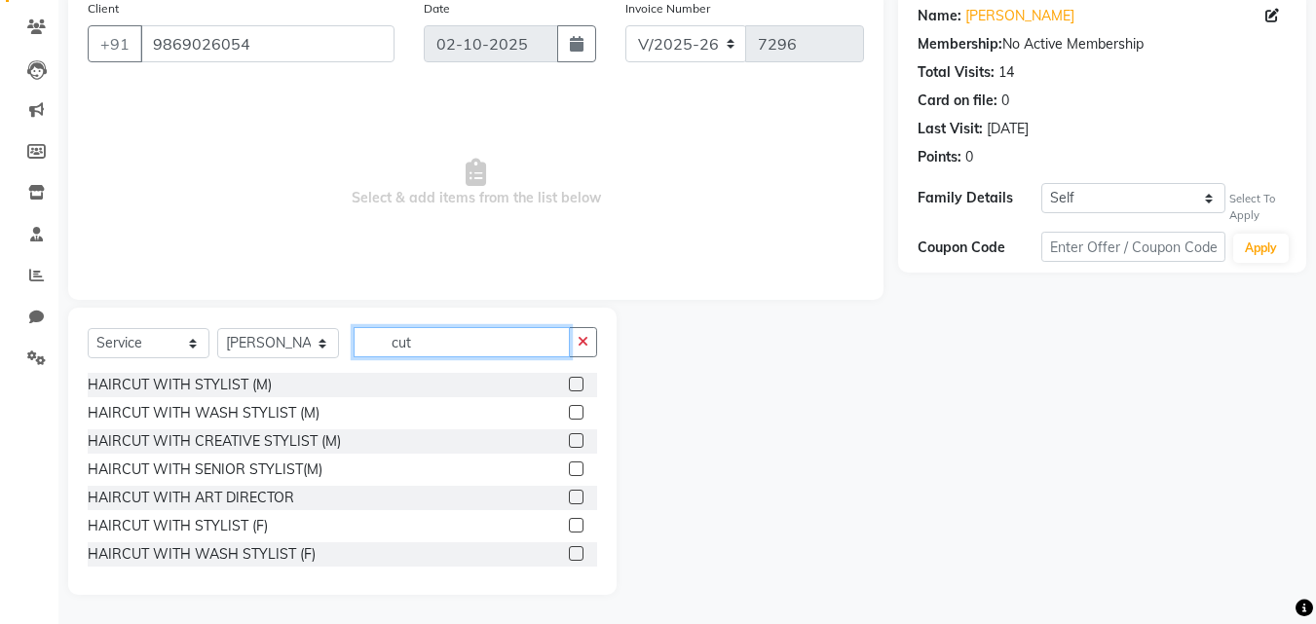
type input "cut"
click at [569, 464] on label at bounding box center [576, 469] width 15 height 15
click at [569, 464] on input "checkbox" at bounding box center [575, 469] width 13 height 13
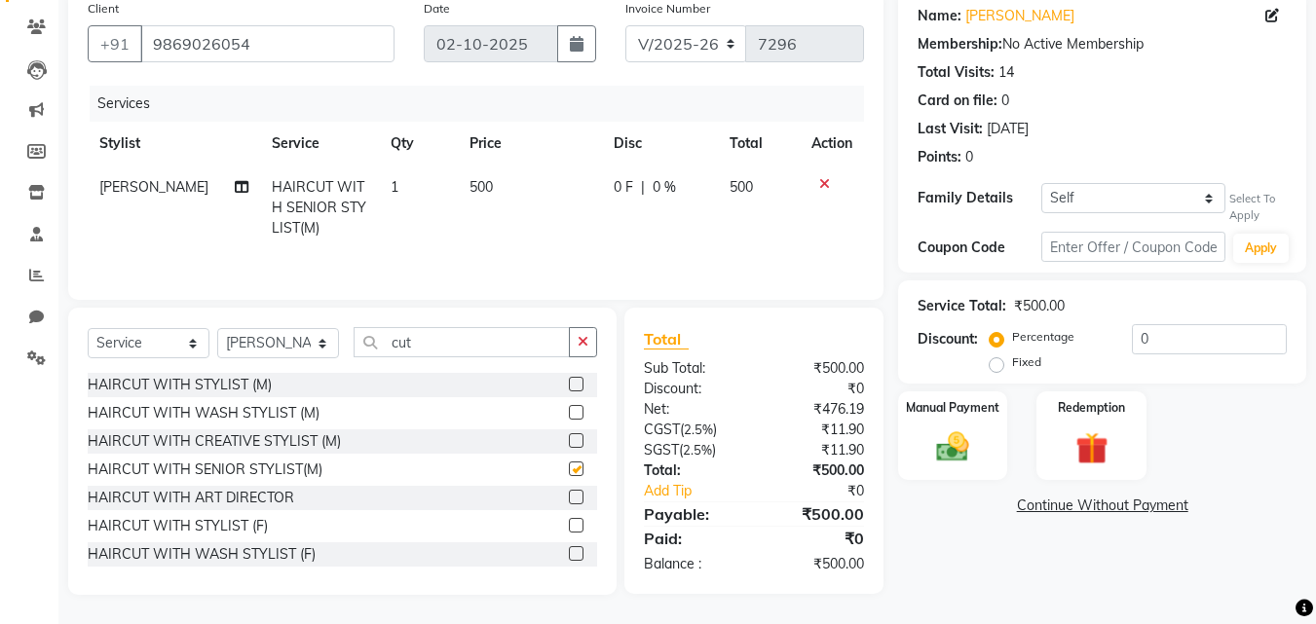
checkbox input "false"
drag, startPoint x: 416, startPoint y: 330, endPoint x: 358, endPoint y: 330, distance: 57.5
click at [358, 330] on input "cut" at bounding box center [461, 342] width 216 height 30
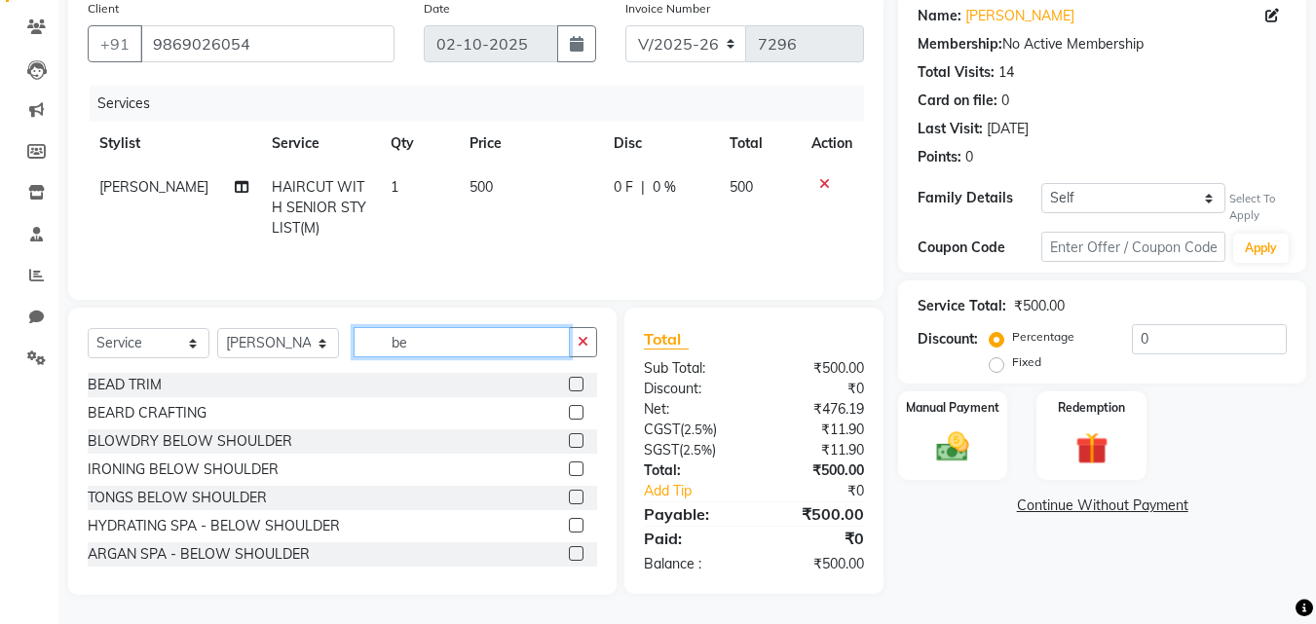
type input "be"
click at [569, 406] on label at bounding box center [576, 412] width 15 height 15
click at [569, 407] on input "checkbox" at bounding box center [575, 413] width 13 height 13
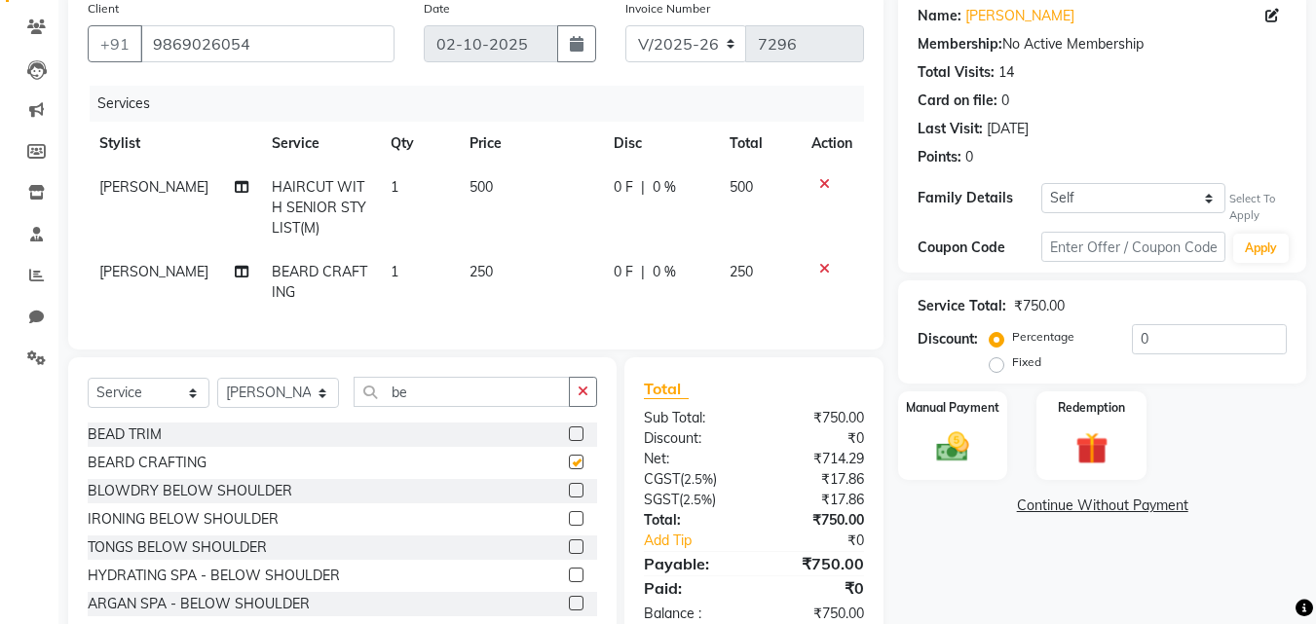
checkbox input "false"
drag, startPoint x: 452, startPoint y: 413, endPoint x: 314, endPoint y: 419, distance: 138.4
click at [314, 419] on div "Select Service Product Membership Package Voucher Prepaid Gift Card Select Styl…" at bounding box center [342, 400] width 509 height 46
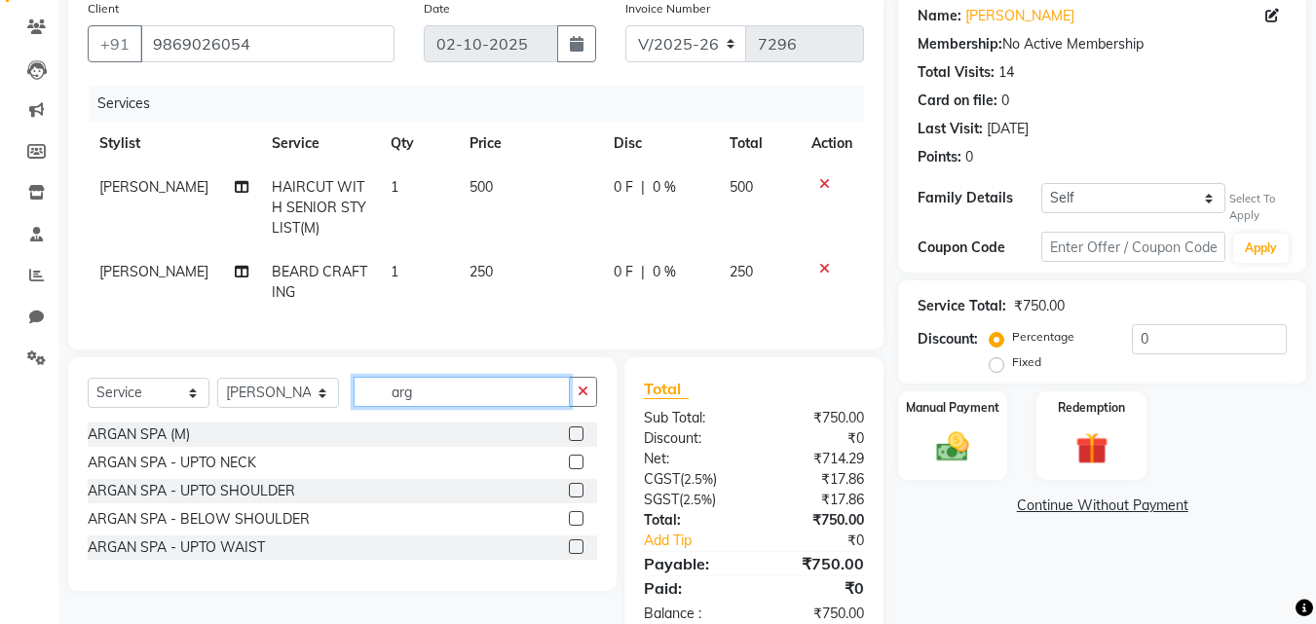
type input "arg"
click at [569, 441] on label at bounding box center [576, 433] width 15 height 15
click at [569, 441] on input "checkbox" at bounding box center [575, 434] width 13 height 13
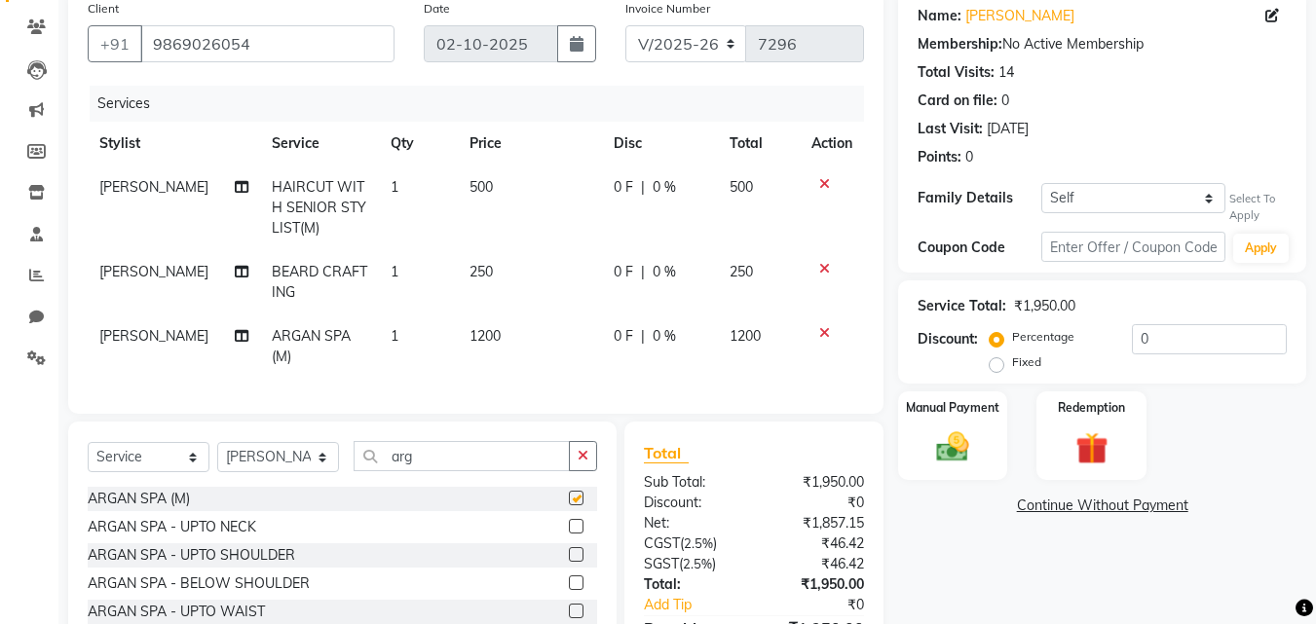
checkbox input "false"
click at [480, 335] on span "1200" at bounding box center [484, 336] width 31 height 18
select select "7174"
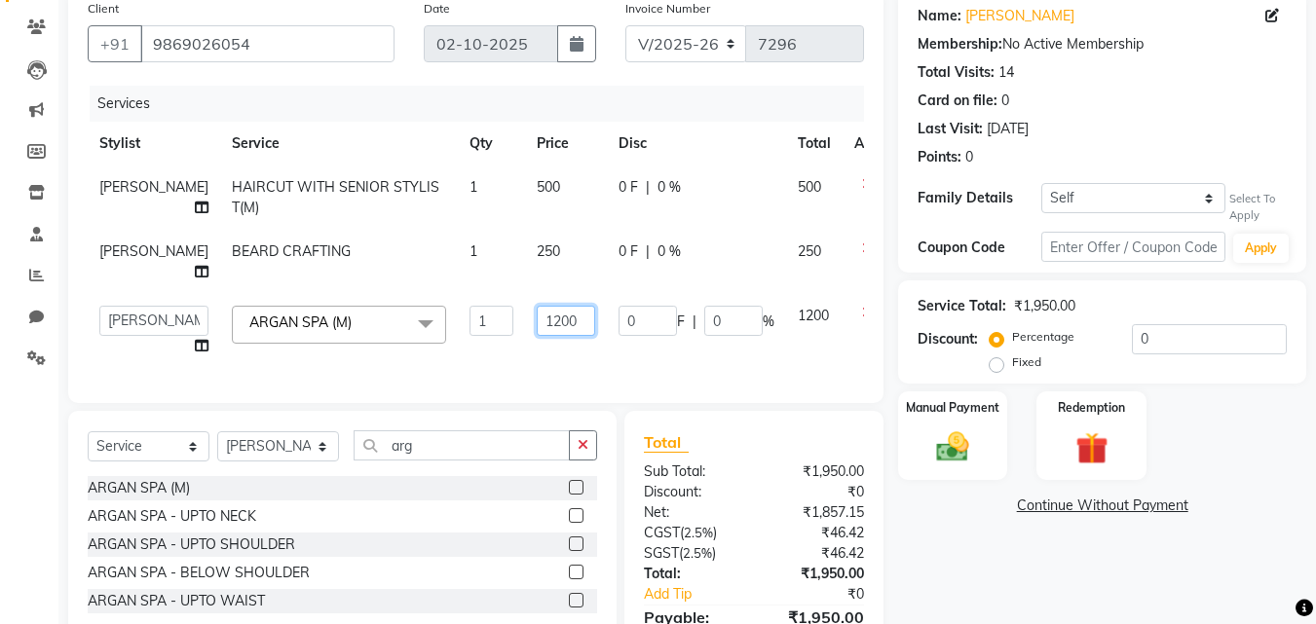
click at [537, 334] on input "1200" at bounding box center [566, 321] width 58 height 30
type input "1500"
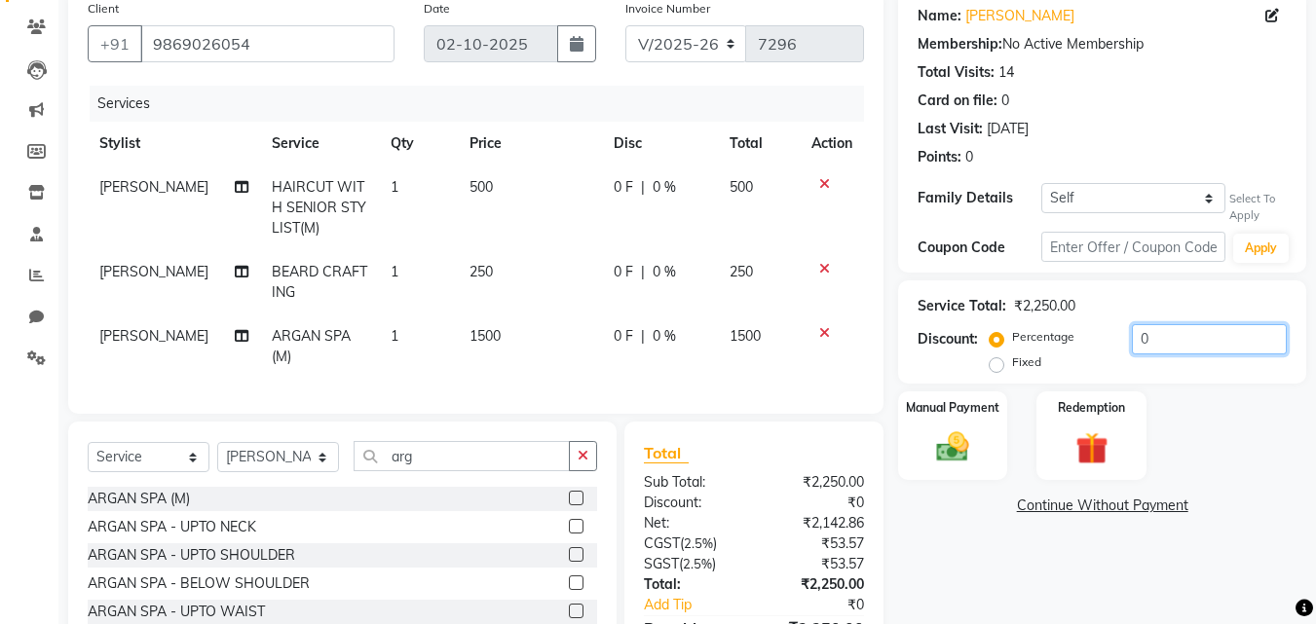
click at [1139, 344] on input "0" at bounding box center [1208, 339] width 155 height 30
type input "20"
click at [888, 259] on div "Client [PHONE_NUMBER] Date [DATE] Invoice Number V/2025 V/[PHONE_NUMBER] Servic…" at bounding box center [476, 349] width 844 height 718
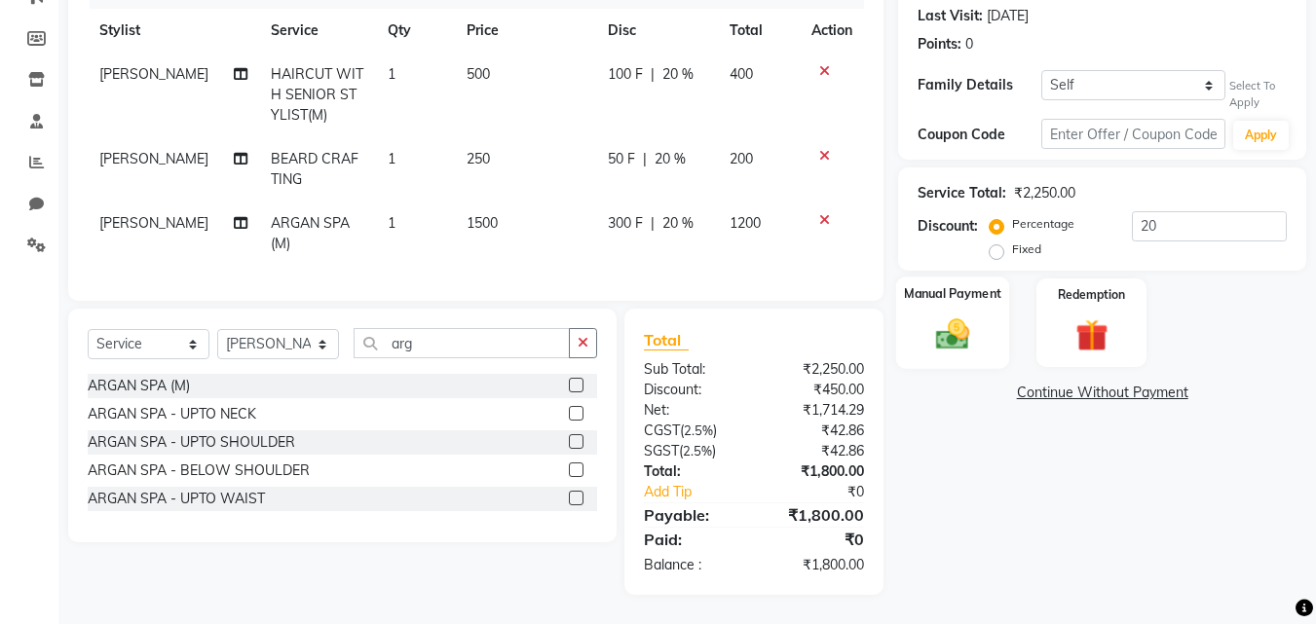
click at [926, 296] on div "Manual Payment" at bounding box center [953, 323] width 114 height 93
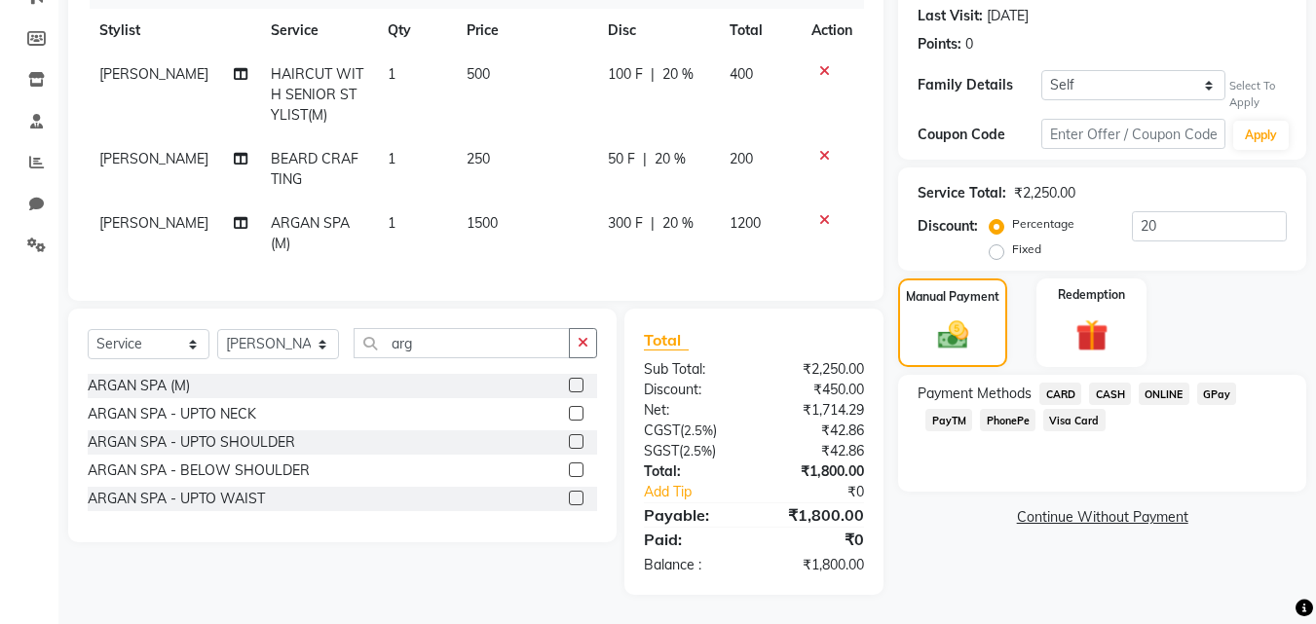
click at [994, 389] on div "Payment Methods CARD CASH ONLINE GPay PayTM PhonePe Visa Card" at bounding box center [1101, 409] width 369 height 53
click at [1012, 409] on span "PhonePe" at bounding box center [1008, 420] width 56 height 22
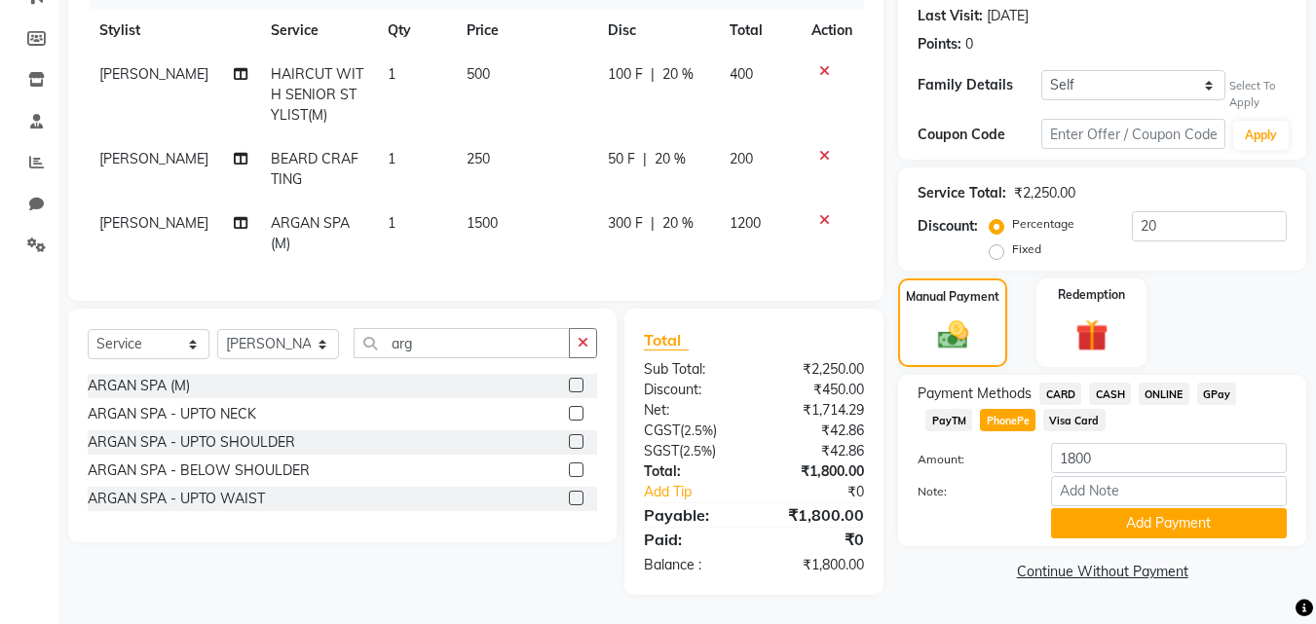
click at [1077, 530] on div "Payment Methods CARD CASH ONLINE GPay PayTM PhonePe Visa Card Amount: 1800 Note…" at bounding box center [1102, 460] width 408 height 171
click at [1082, 516] on button "Add Payment" at bounding box center [1169, 523] width 236 height 30
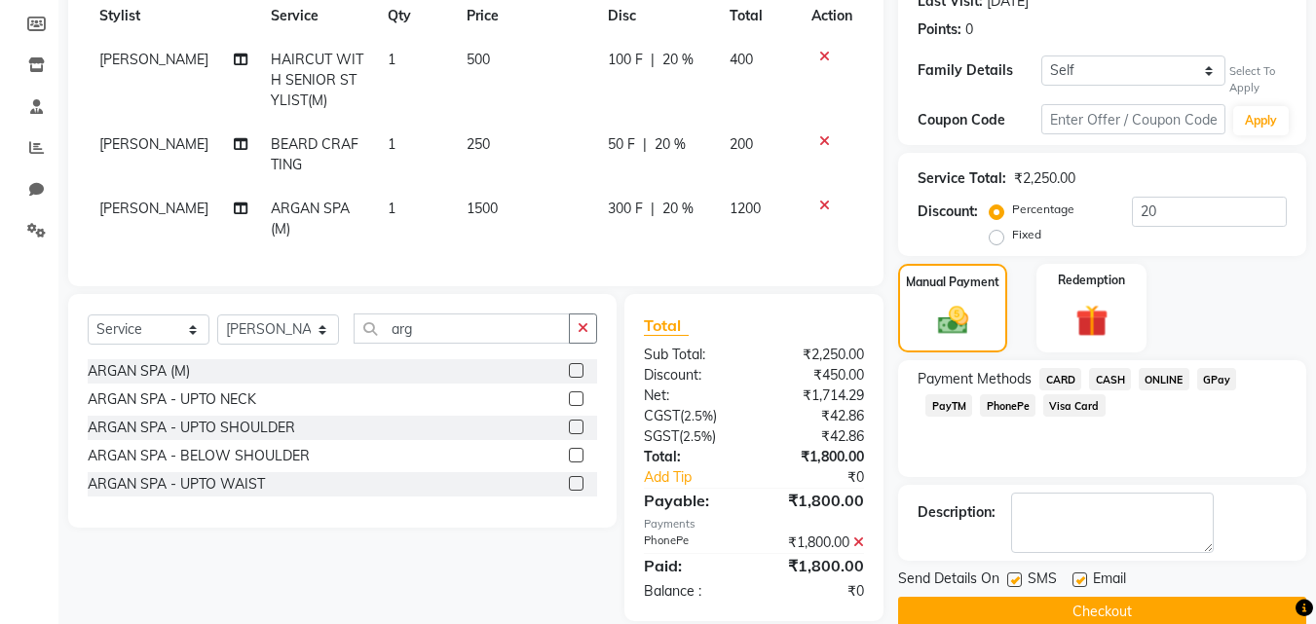
click at [1097, 615] on button "Checkout" at bounding box center [1102, 612] width 408 height 30
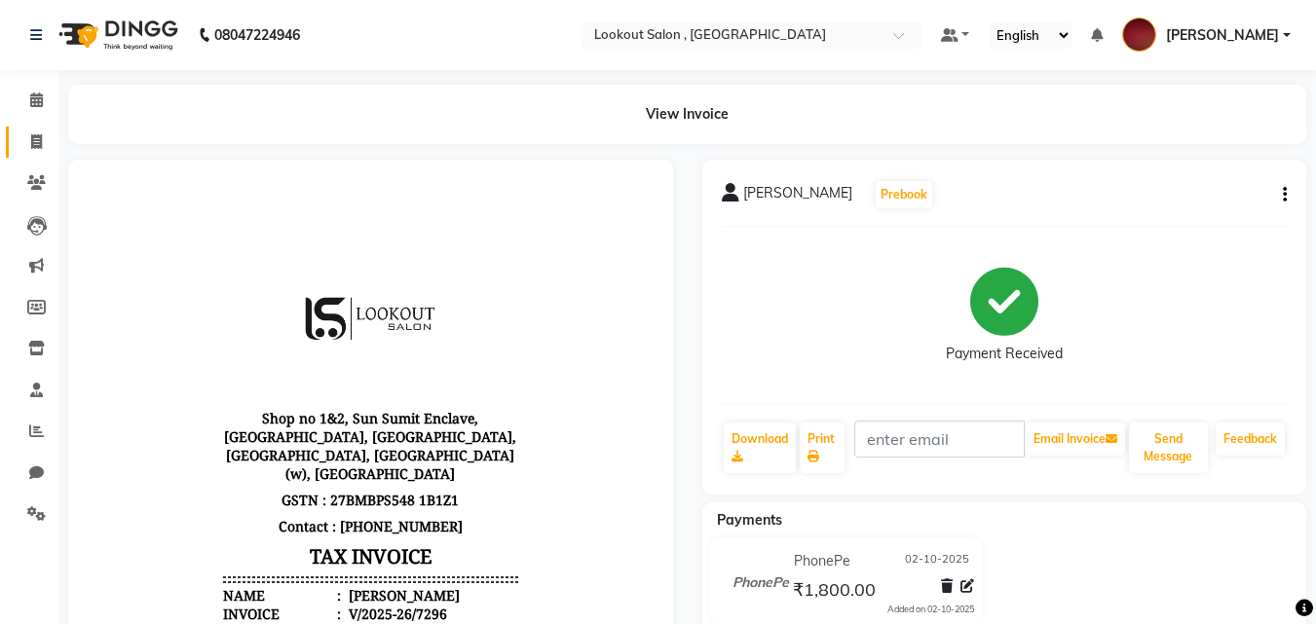
click at [30, 156] on link "Invoice" at bounding box center [29, 143] width 47 height 32
select select "service"
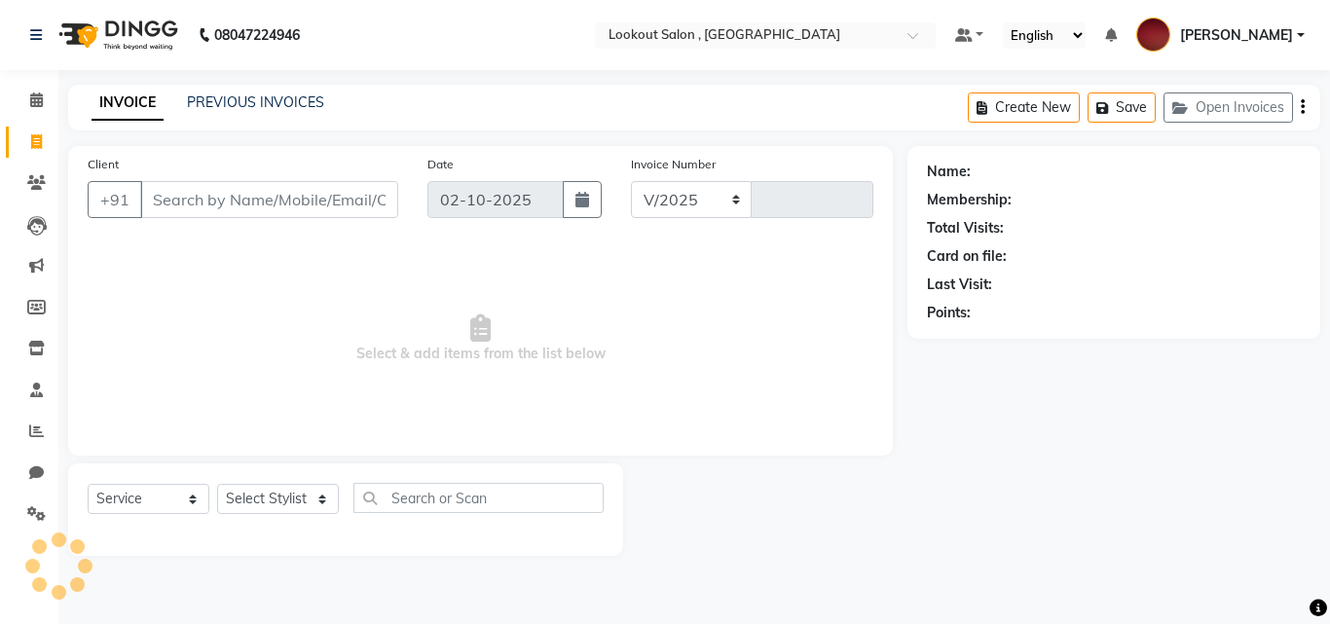
select select "151"
type input "7297"
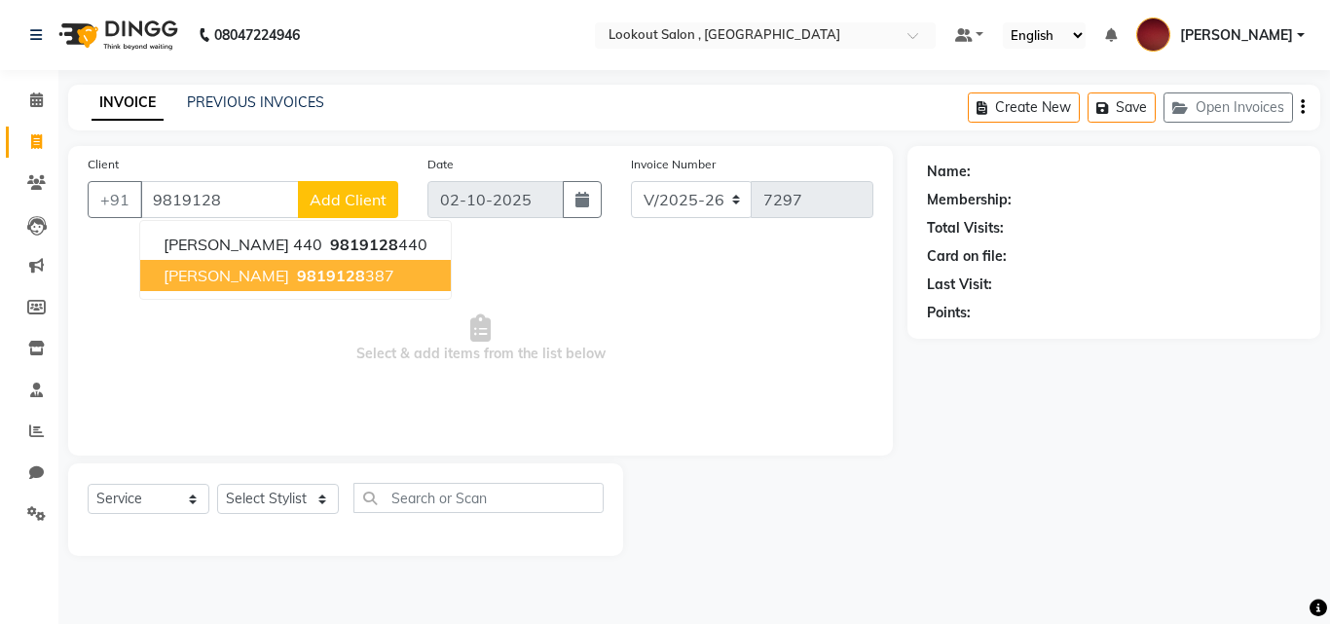
click at [325, 275] on ngb-highlight "9819128 387" at bounding box center [343, 275] width 101 height 19
type input "9819128387"
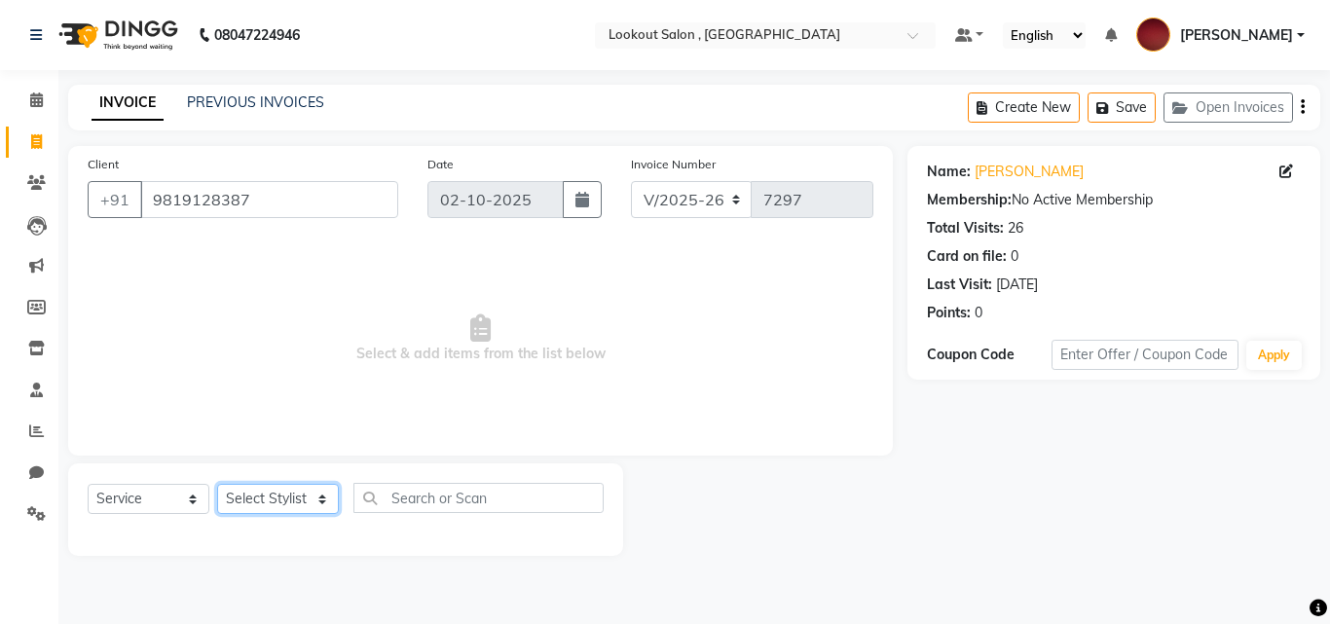
click at [298, 490] on select "Select Stylist [PERSON_NAME] [PERSON_NAME] [PERSON_NAME] [PERSON_NAME] [PERSON_…" at bounding box center [278, 499] width 122 height 30
select select "90900"
click at [217, 484] on select "Select Stylist [PERSON_NAME] [PERSON_NAME] [PERSON_NAME] [PERSON_NAME] [PERSON_…" at bounding box center [278, 499] width 122 height 30
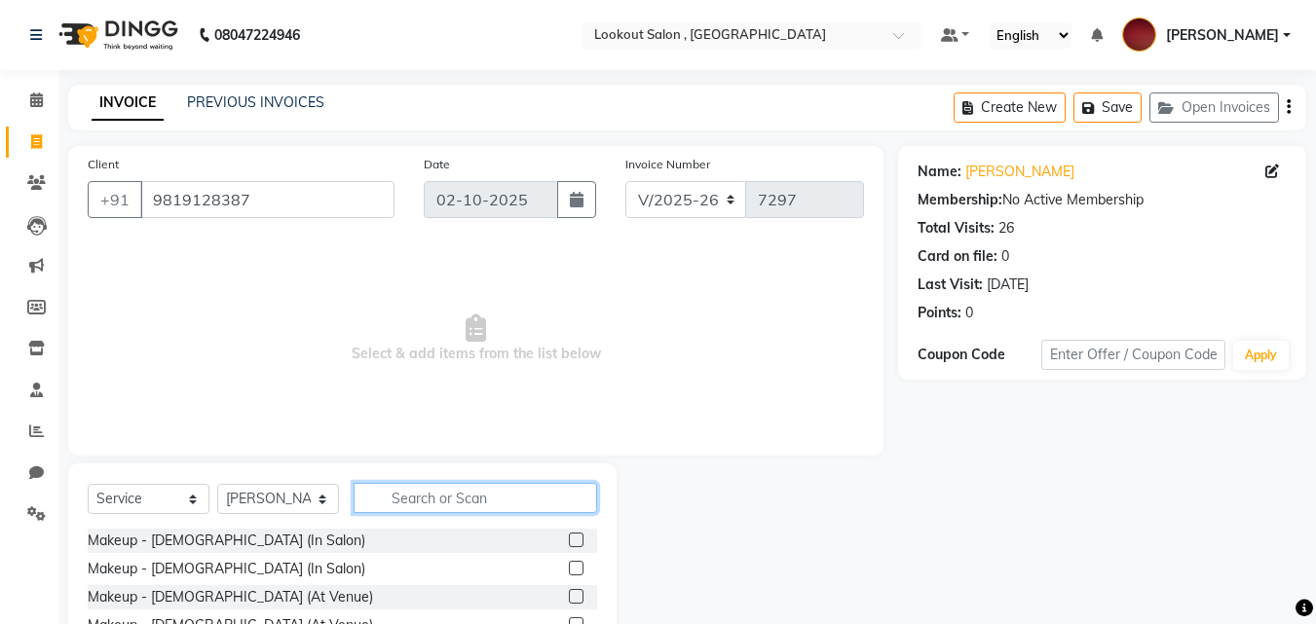
click at [460, 495] on input "text" at bounding box center [474, 498] width 243 height 30
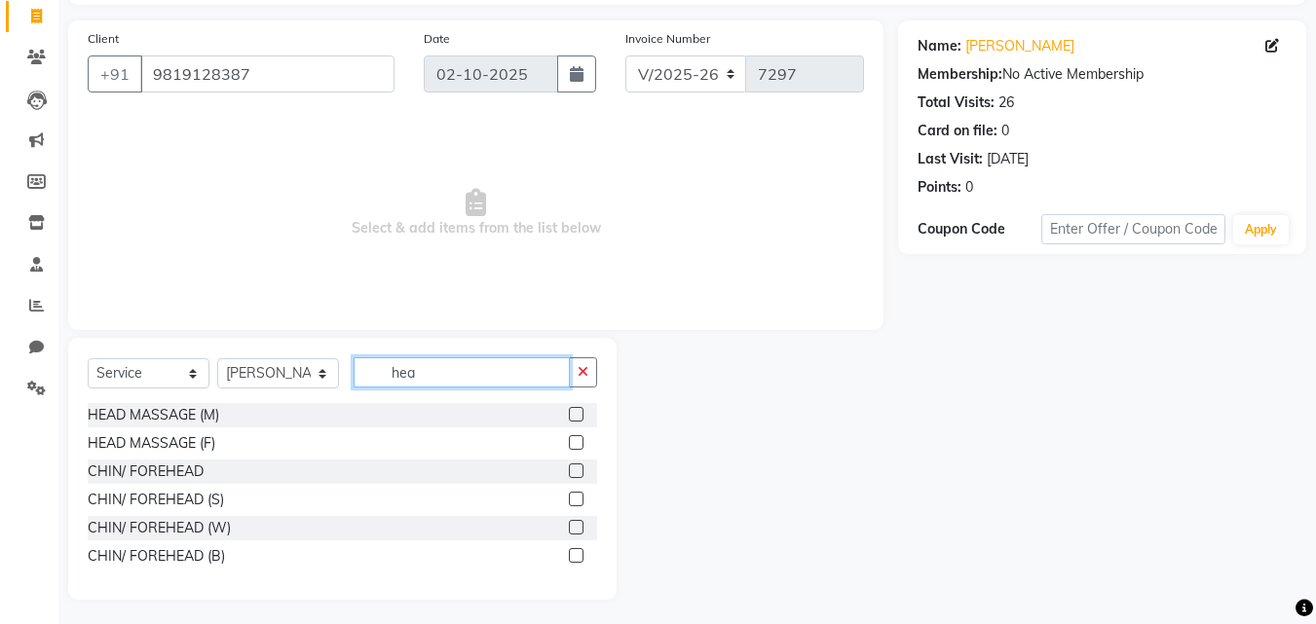
scroll to position [130, 0]
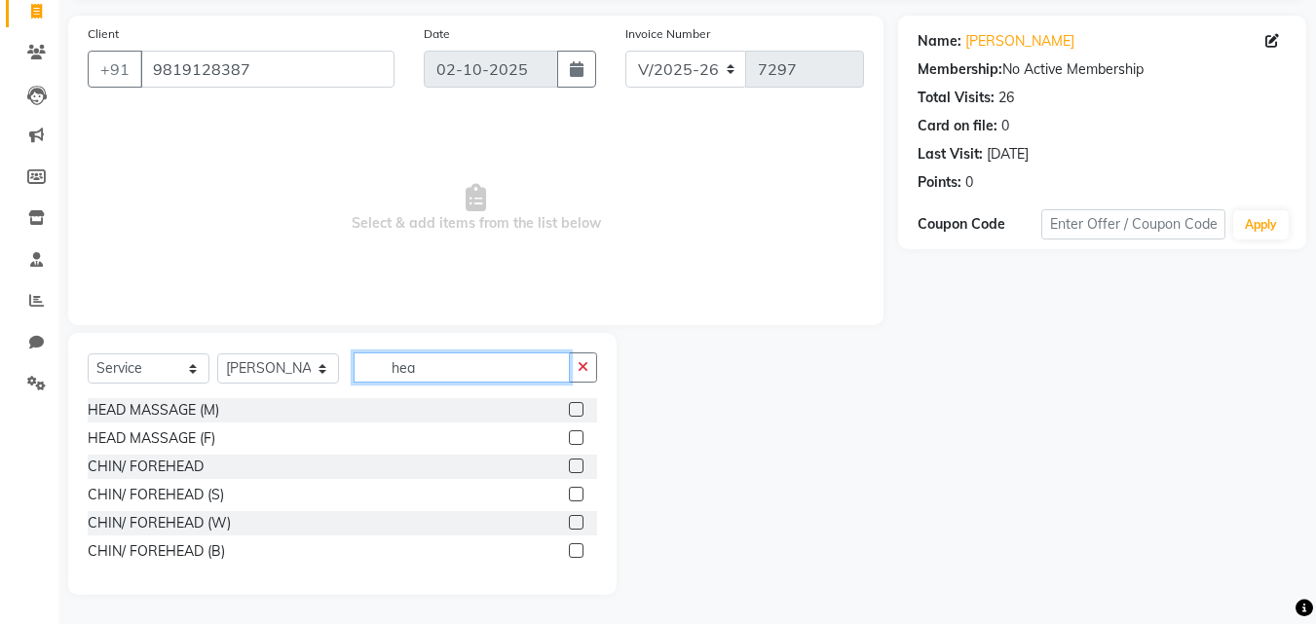
type input "hea"
click at [577, 444] on label at bounding box center [576, 437] width 15 height 15
click at [577, 444] on input "checkbox" at bounding box center [575, 438] width 13 height 13
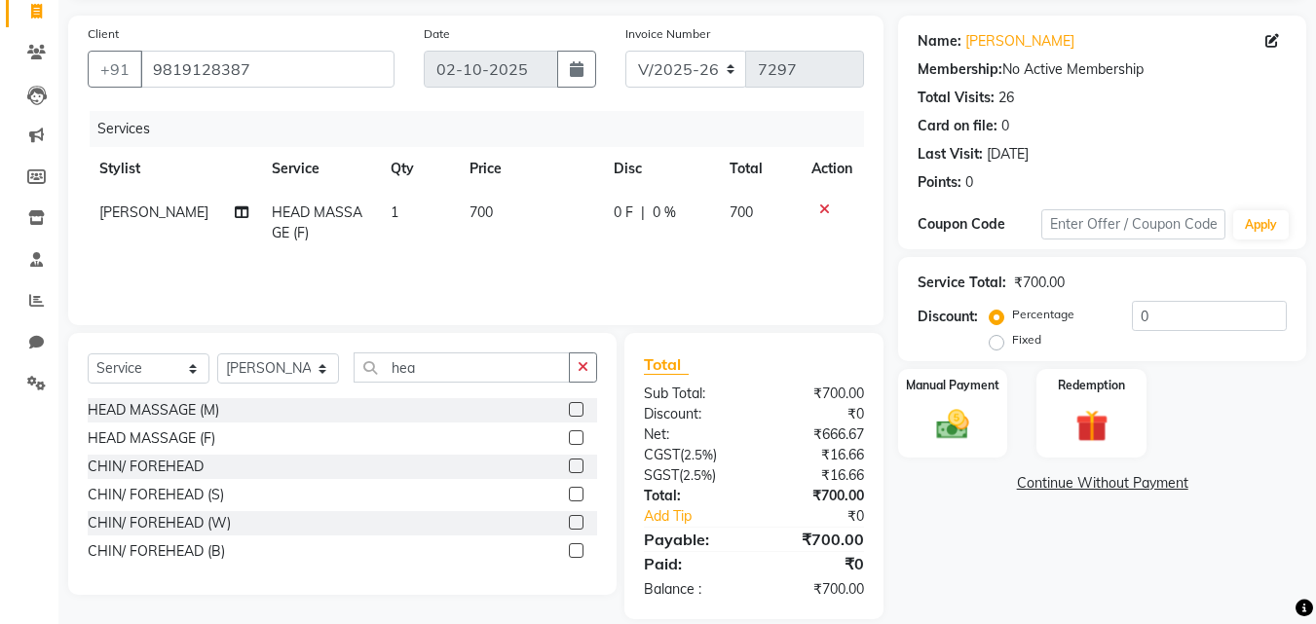
click at [577, 444] on label at bounding box center [576, 437] width 15 height 15
click at [577, 444] on input "checkbox" at bounding box center [575, 438] width 13 height 13
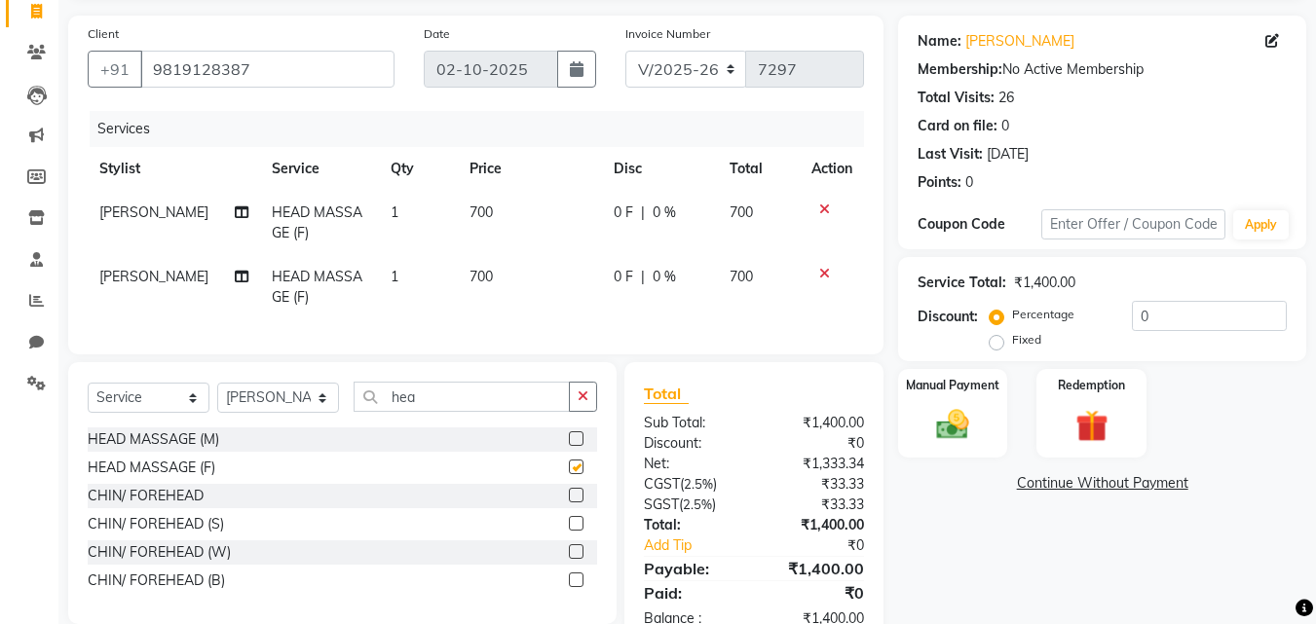
checkbox input "false"
drag, startPoint x: 283, startPoint y: 407, endPoint x: 203, endPoint y: 406, distance: 80.8
click at [203, 406] on div "Select Service Product Membership Package Voucher Prepaid Gift Card Select Styl…" at bounding box center [342, 405] width 509 height 46
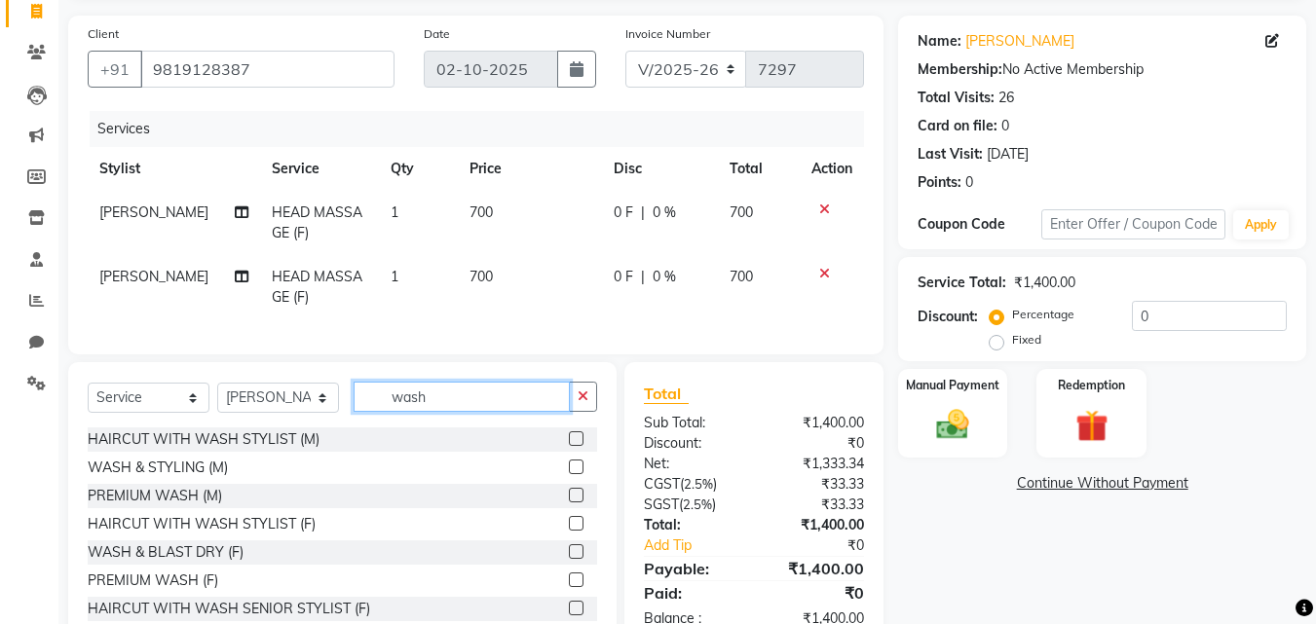
scroll to position [200, 0]
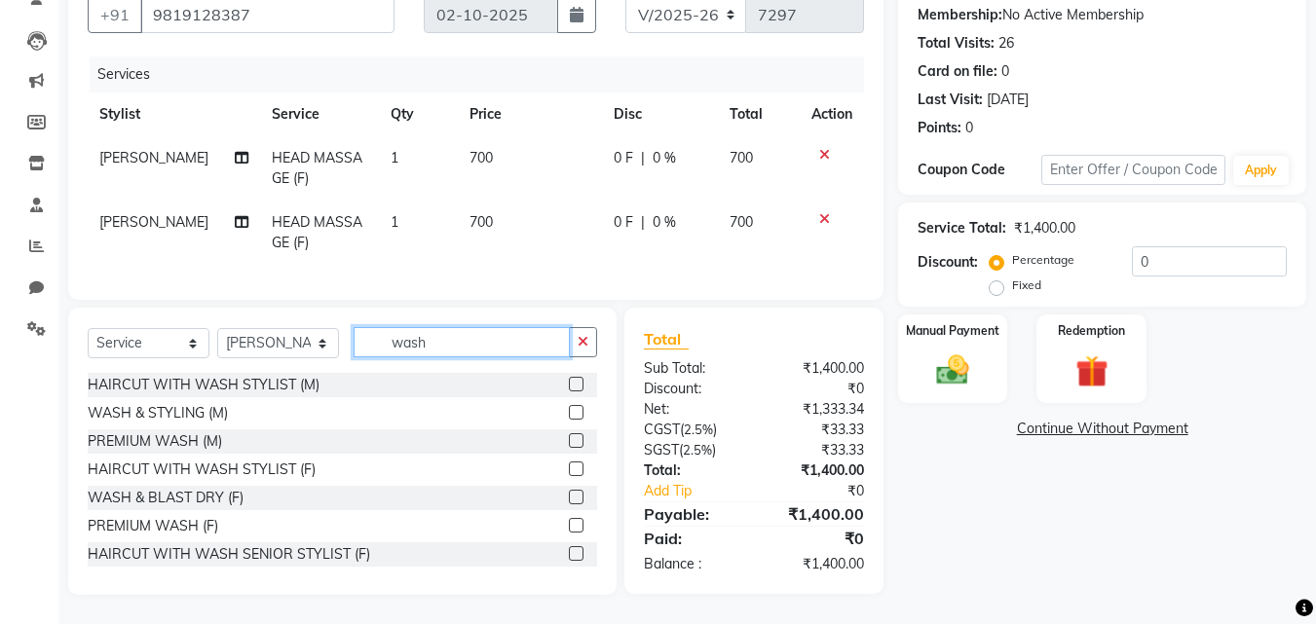
type input "wash"
click at [569, 495] on label at bounding box center [576, 497] width 15 height 15
click at [569, 495] on input "checkbox" at bounding box center [575, 498] width 13 height 13
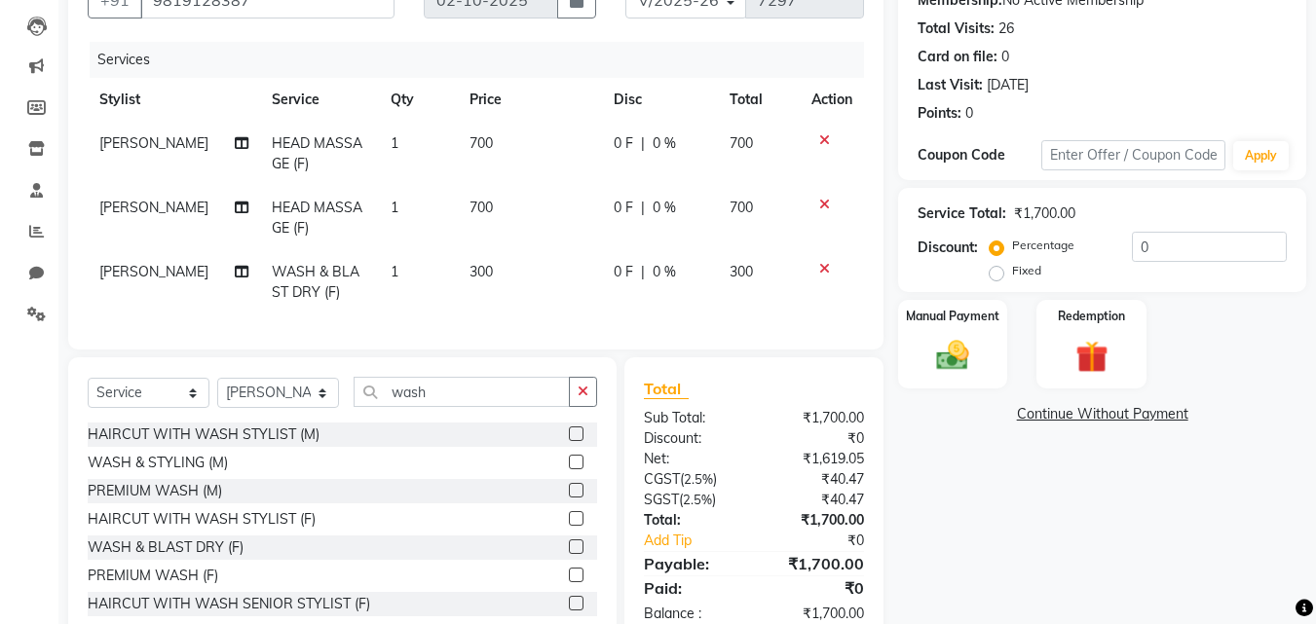
click at [569, 554] on label at bounding box center [576, 546] width 15 height 15
click at [569, 554] on input "checkbox" at bounding box center [575, 547] width 13 height 13
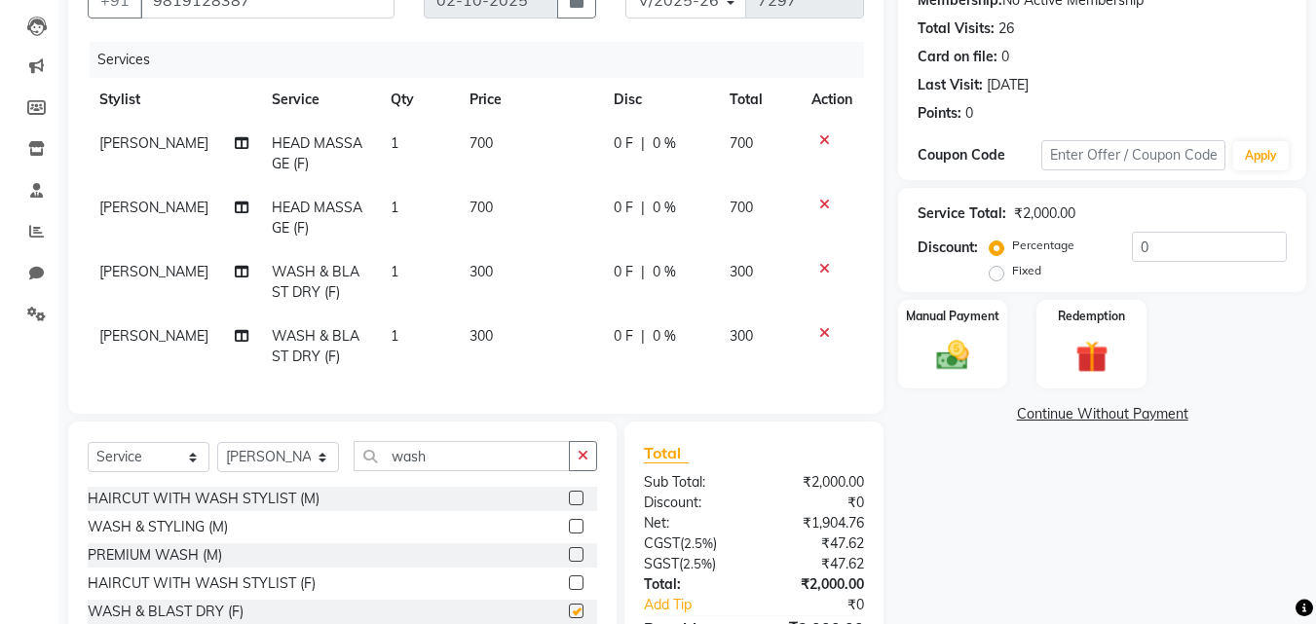
checkbox input "false"
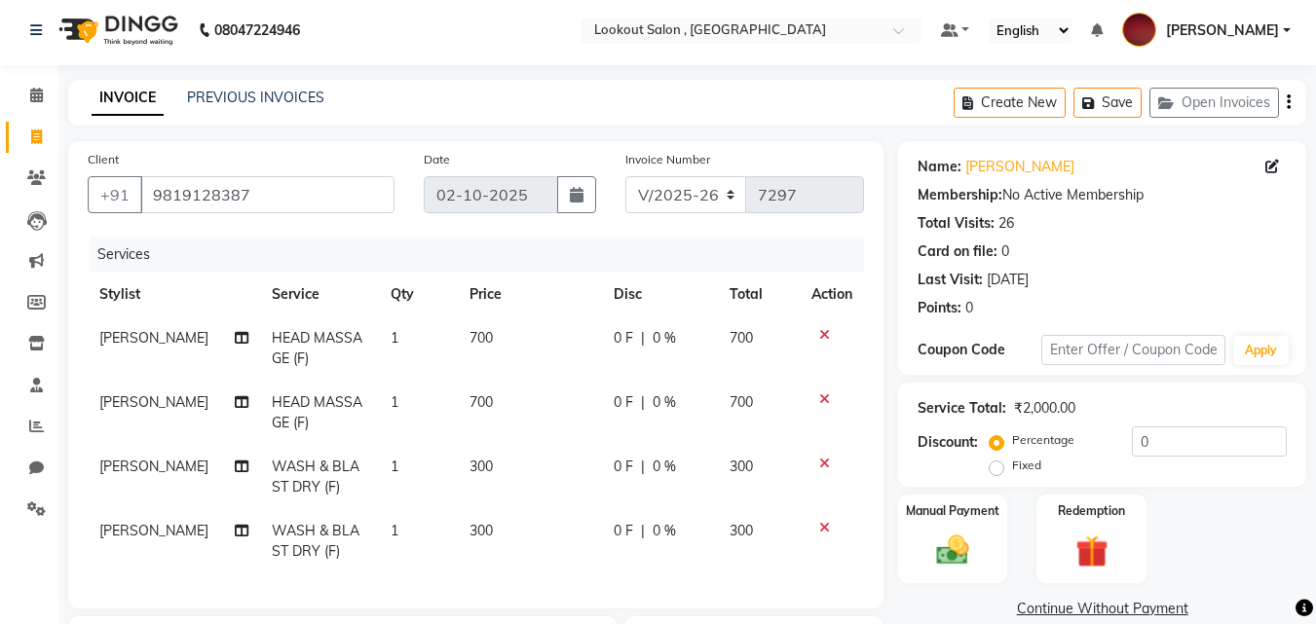
click at [133, 401] on span "[PERSON_NAME]" at bounding box center [153, 402] width 109 height 18
select select "90900"
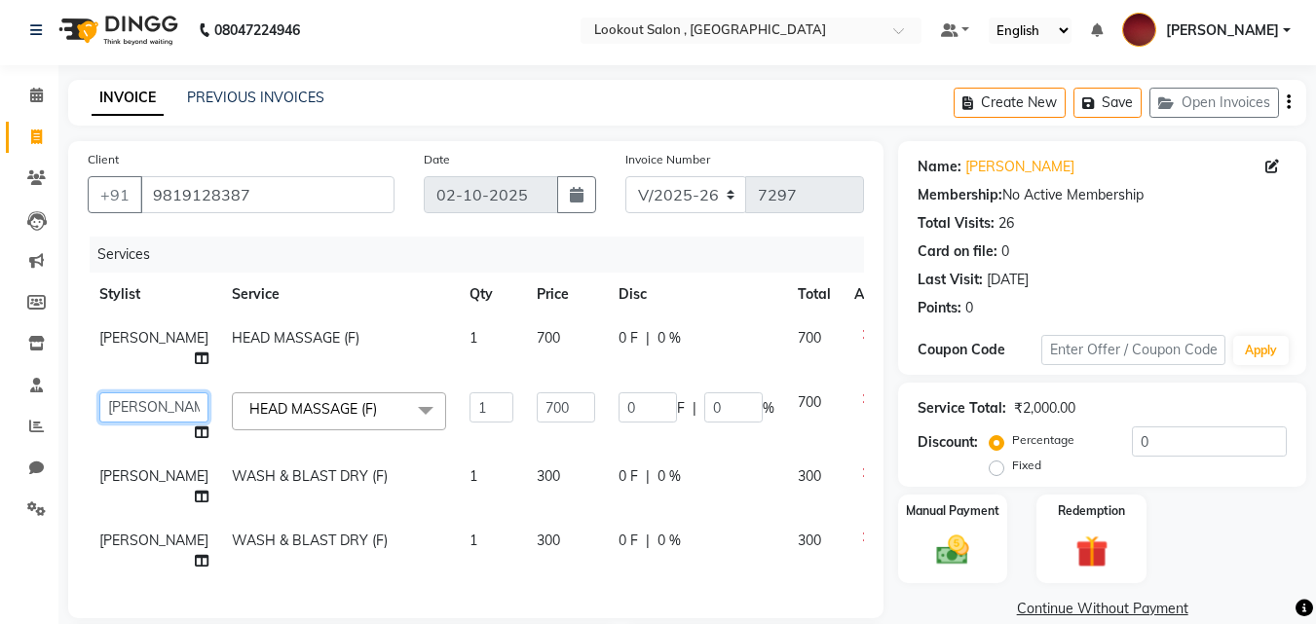
click at [125, 423] on select "[PERSON_NAME] [PERSON_NAME] [PERSON_NAME] [PERSON_NAME] [PERSON_NAME] kuldeep N…" at bounding box center [153, 407] width 109 height 30
select select "11497"
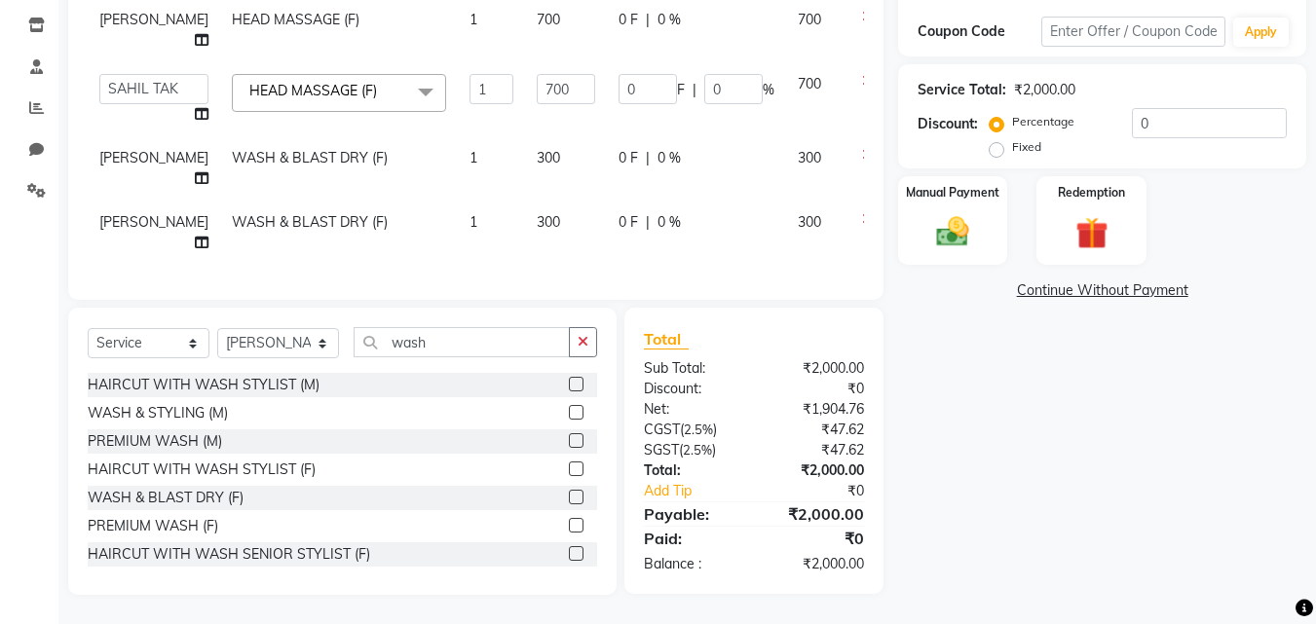
click at [102, 213] on span "[PERSON_NAME]" at bounding box center [153, 222] width 109 height 18
select select "90900"
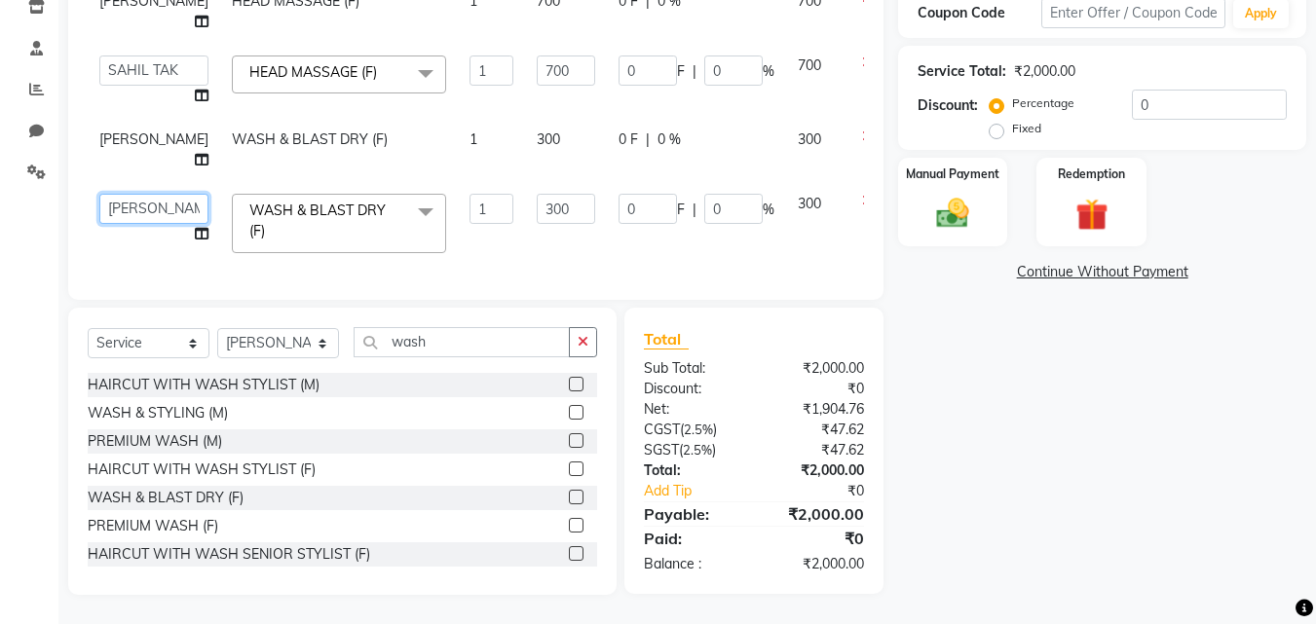
click at [108, 201] on select "[PERSON_NAME] [PERSON_NAME] [PERSON_NAME] [PERSON_NAME] [PERSON_NAME] kuldeep N…" at bounding box center [153, 209] width 109 height 30
select select "11497"
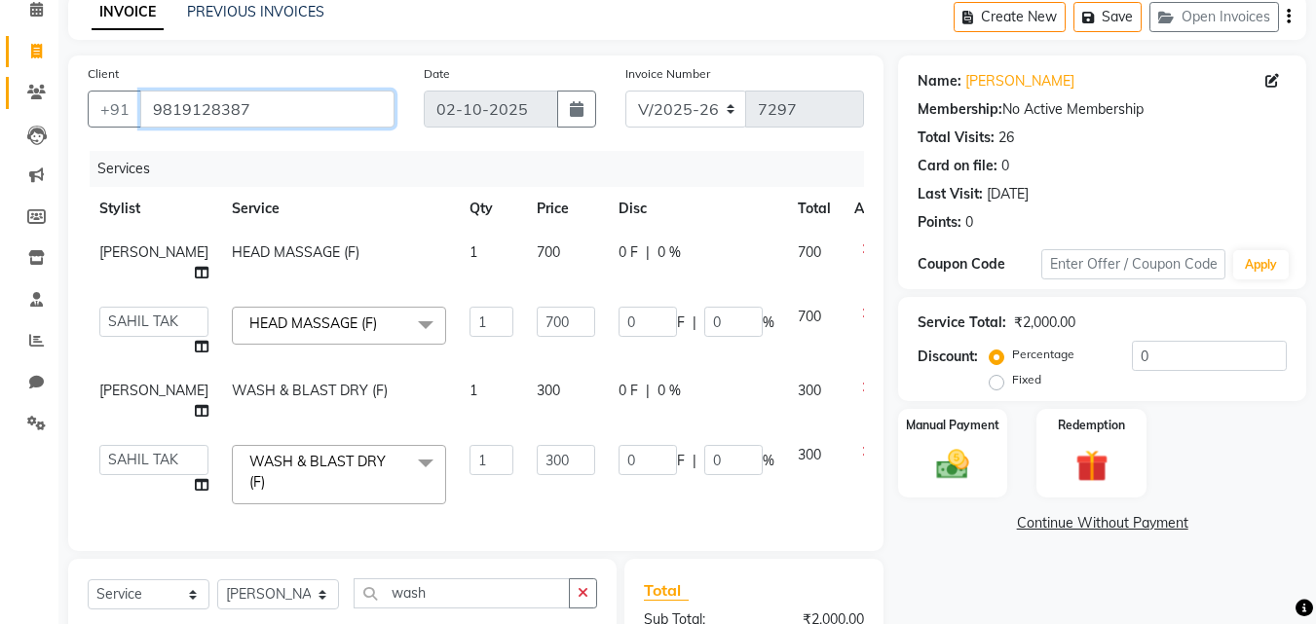
drag, startPoint x: 282, startPoint y: 99, endPoint x: 42, endPoint y: 105, distance: 240.6
click at [42, 105] on app-home "08047224946 Select Location × Lookout Salon , Chickoowadi Default Panel My Pane…" at bounding box center [658, 392] width 1316 height 966
click at [1080, 32] on button "Save" at bounding box center [1107, 17] width 68 height 30
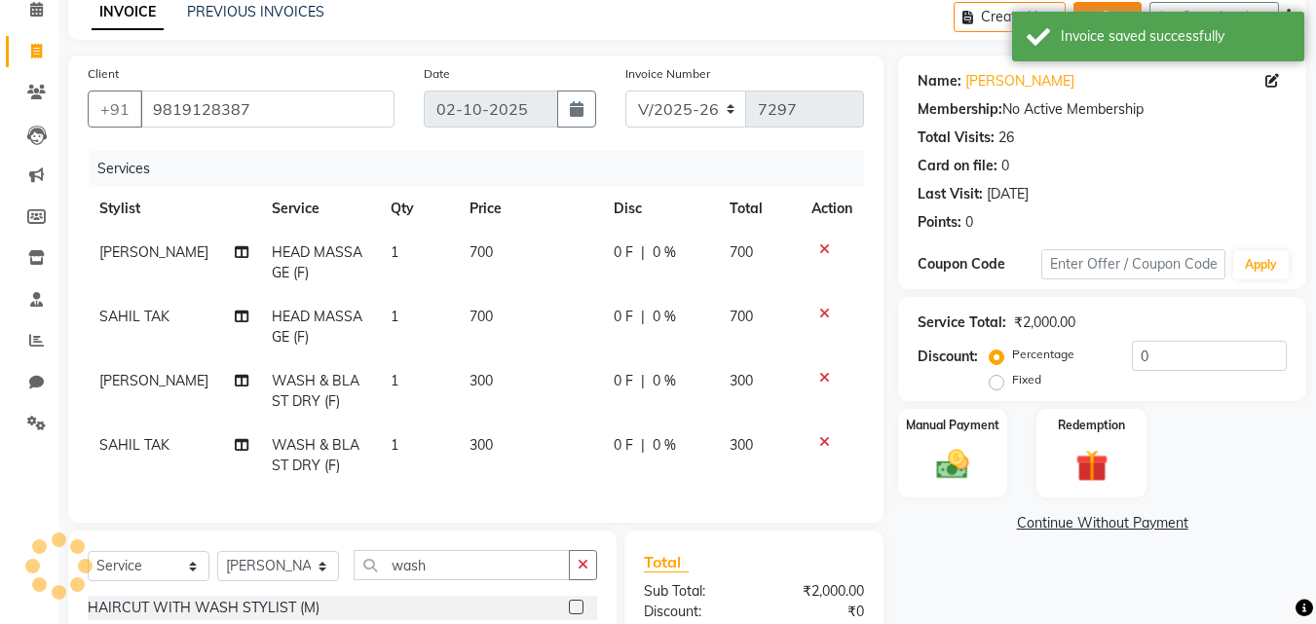
scroll to position [0, 0]
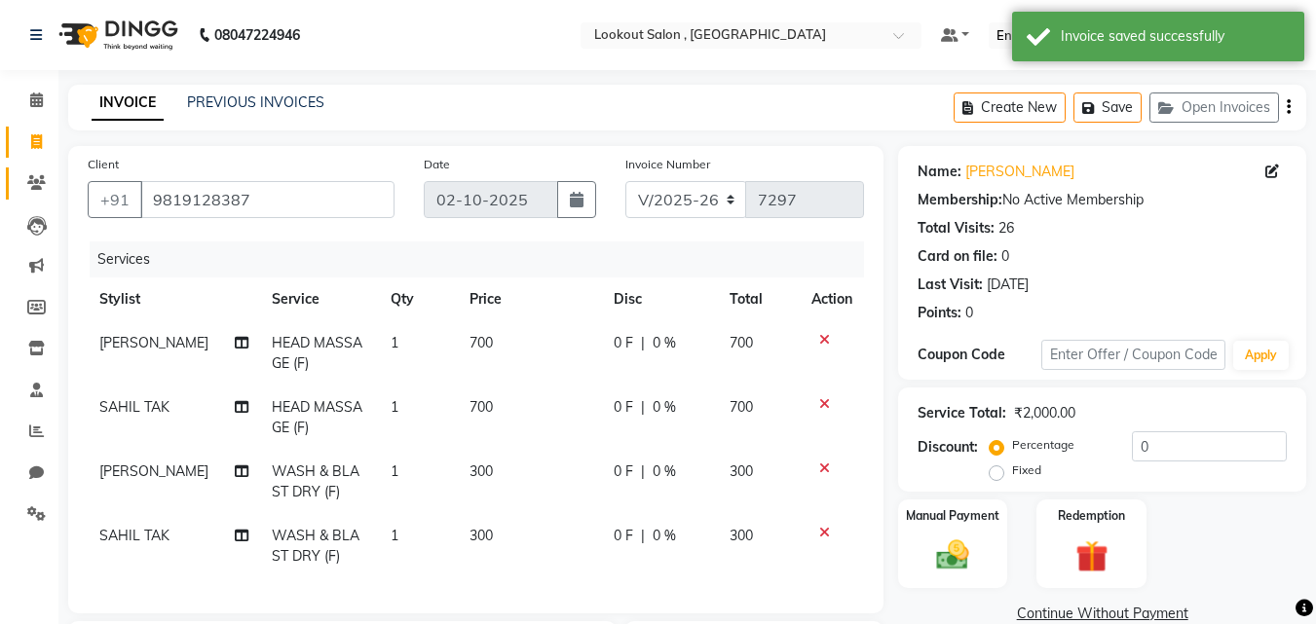
click at [39, 170] on link "Clients" at bounding box center [29, 183] width 47 height 32
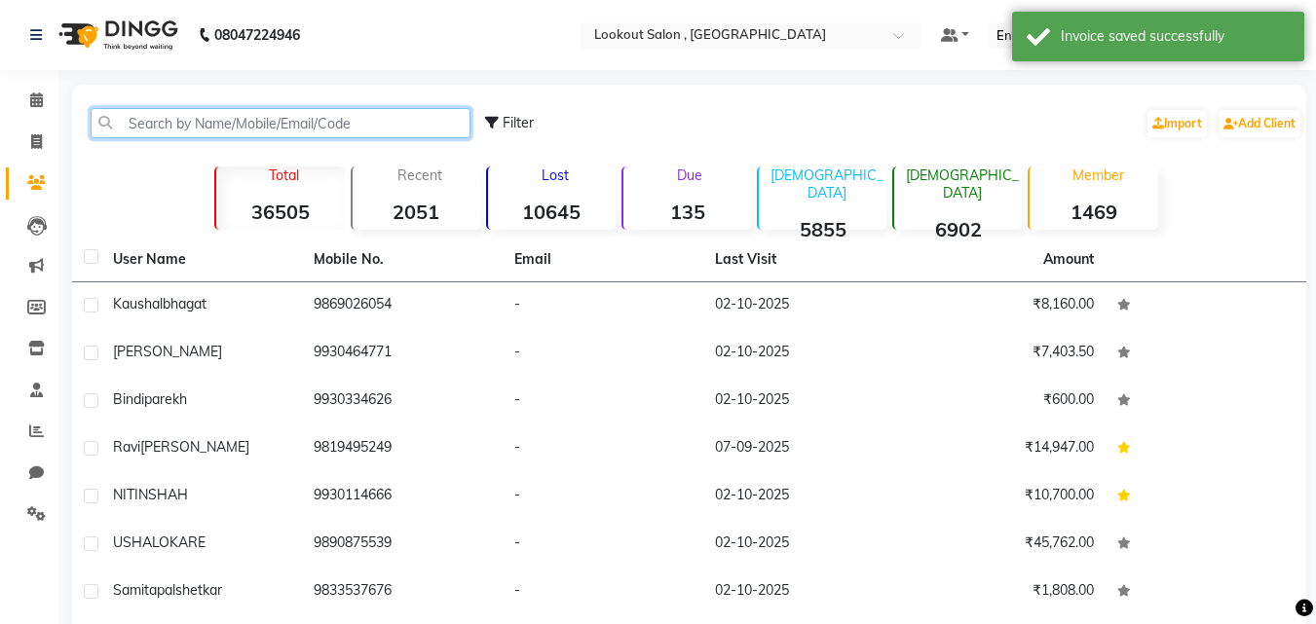
click at [174, 126] on input "text" at bounding box center [281, 123] width 380 height 30
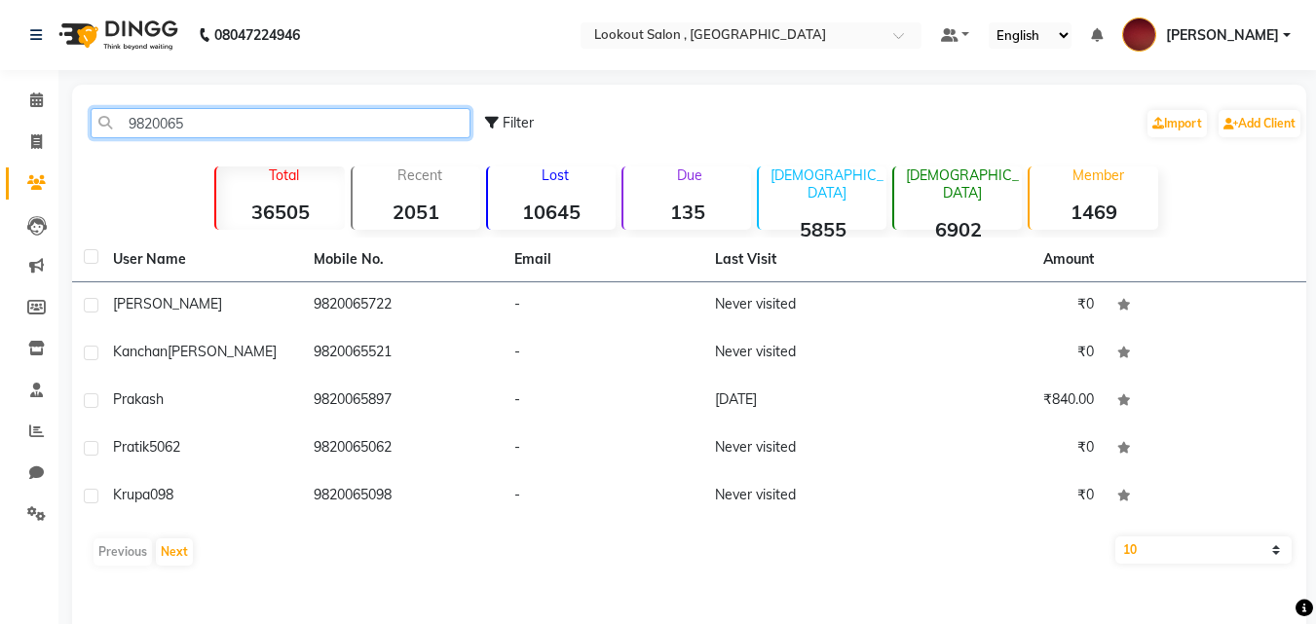
type input "9820065"
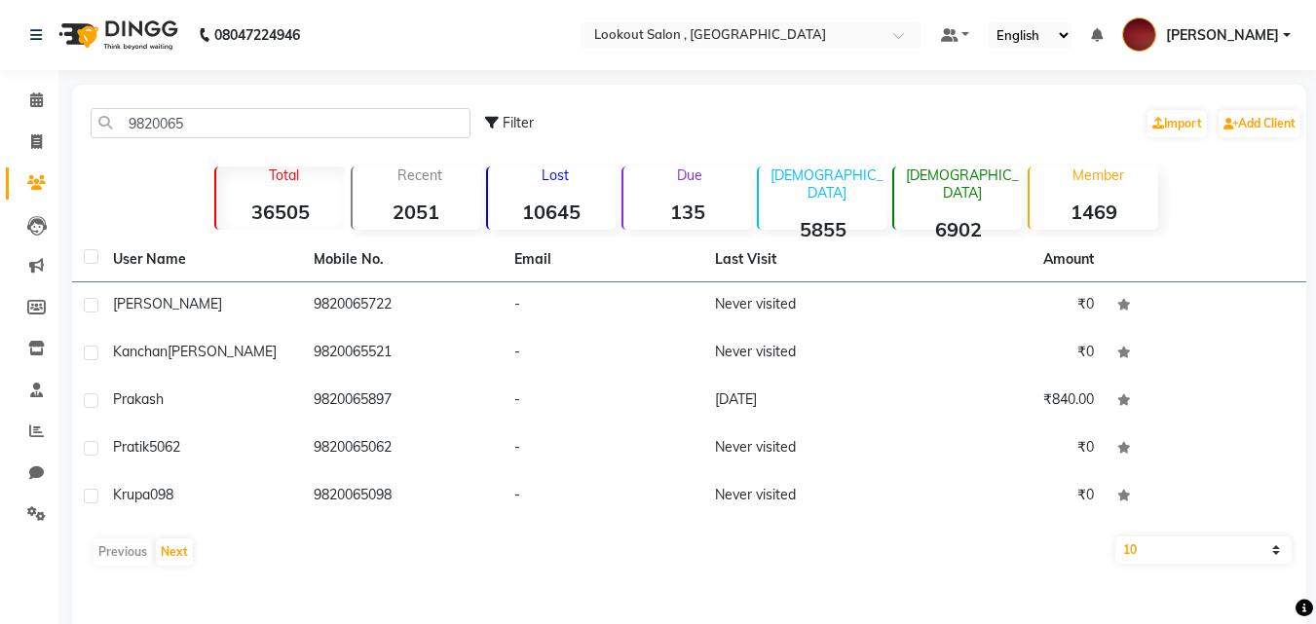
click at [32, 158] on li "Invoice" at bounding box center [29, 143] width 58 height 42
click at [41, 143] on icon at bounding box center [36, 141] width 11 height 15
select select "service"
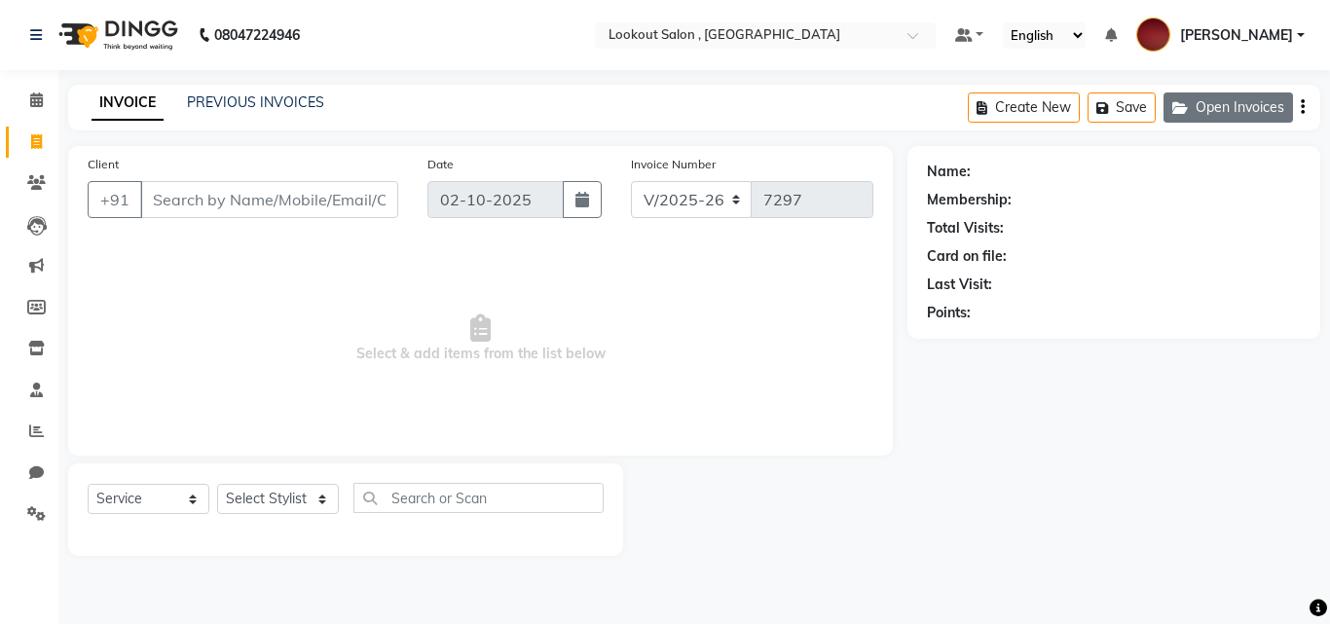
click at [1266, 121] on button "Open Invoices" at bounding box center [1229, 108] width 130 height 30
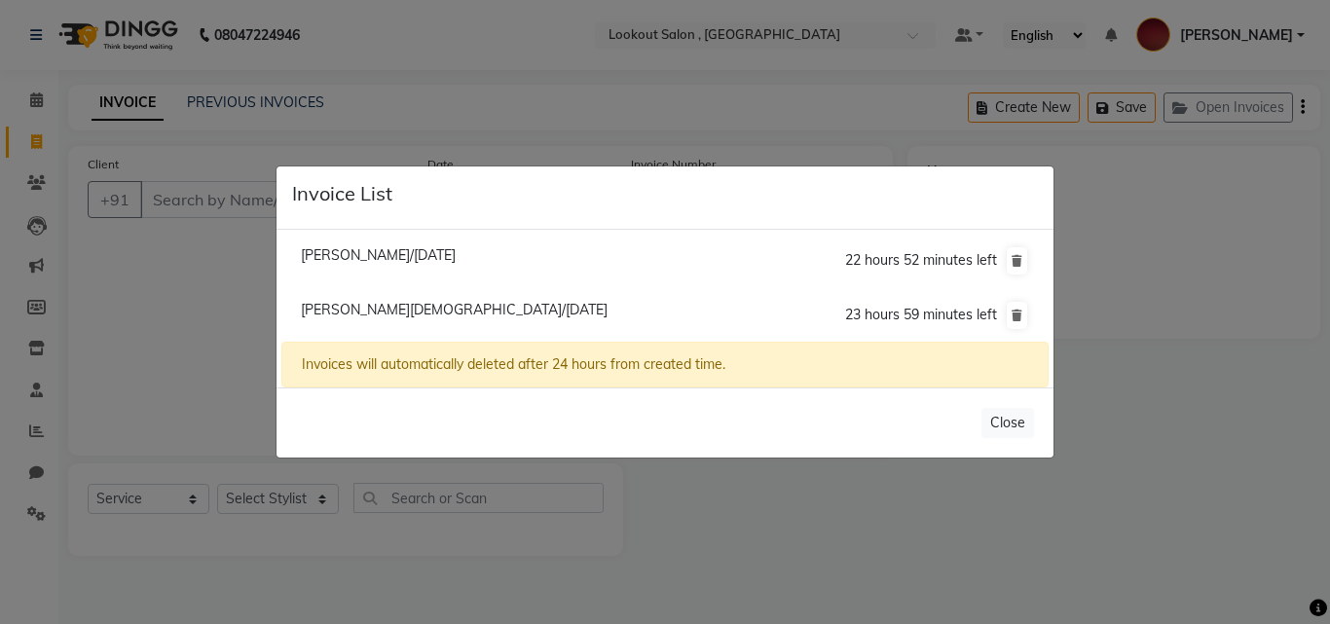
click at [366, 308] on span "[PERSON_NAME][DEMOGRAPHIC_DATA]/[DATE]" at bounding box center [454, 310] width 307 height 18
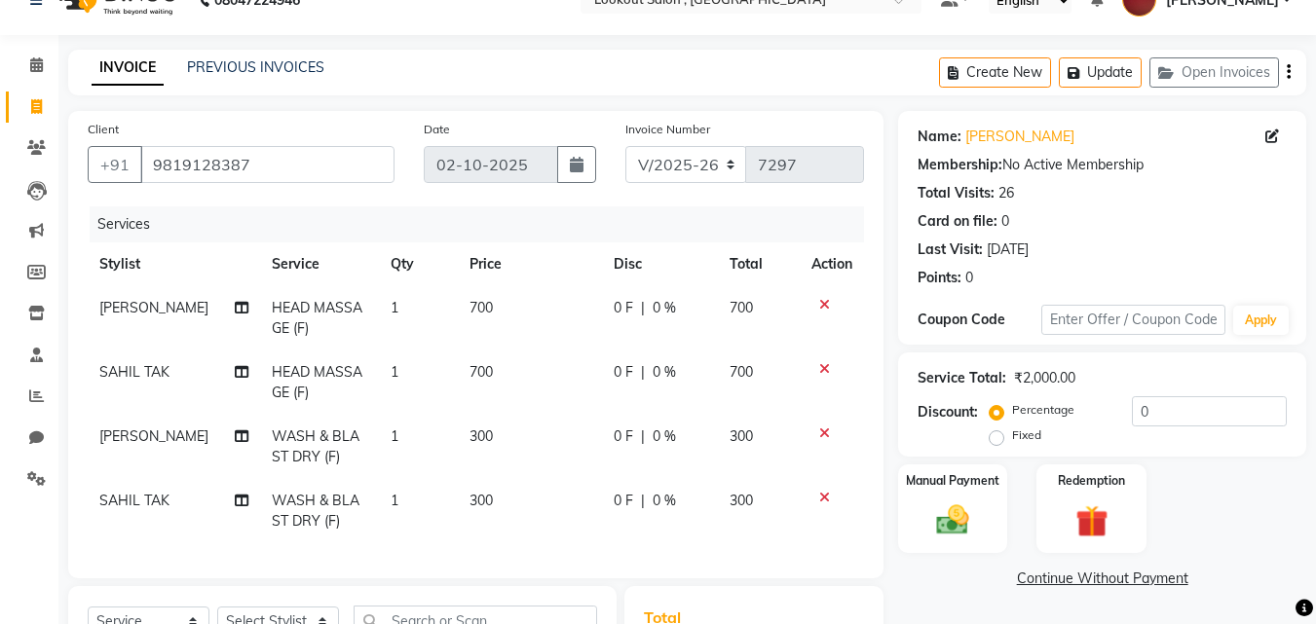
scroll to position [327, 0]
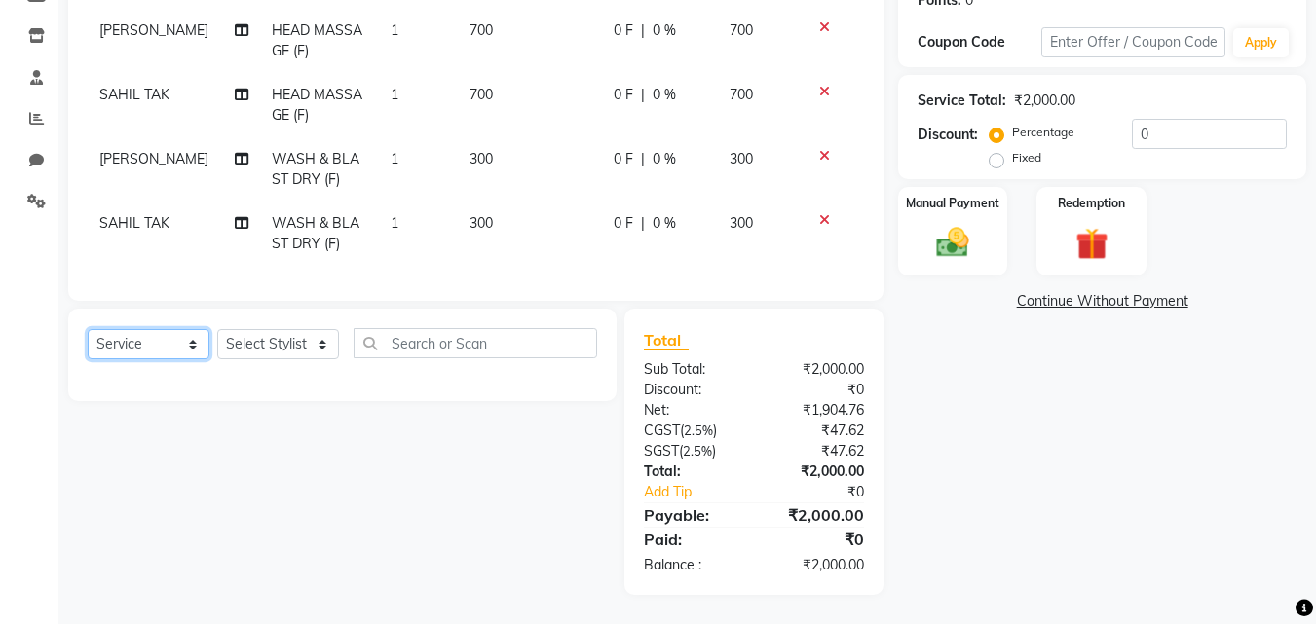
click at [138, 346] on select "Select Service Product Membership Package Voucher Prepaid Gift Card" at bounding box center [149, 344] width 122 height 30
click at [88, 329] on select "Select Service Product Membership Package Voucher Prepaid Gift Card" at bounding box center [149, 344] width 122 height 30
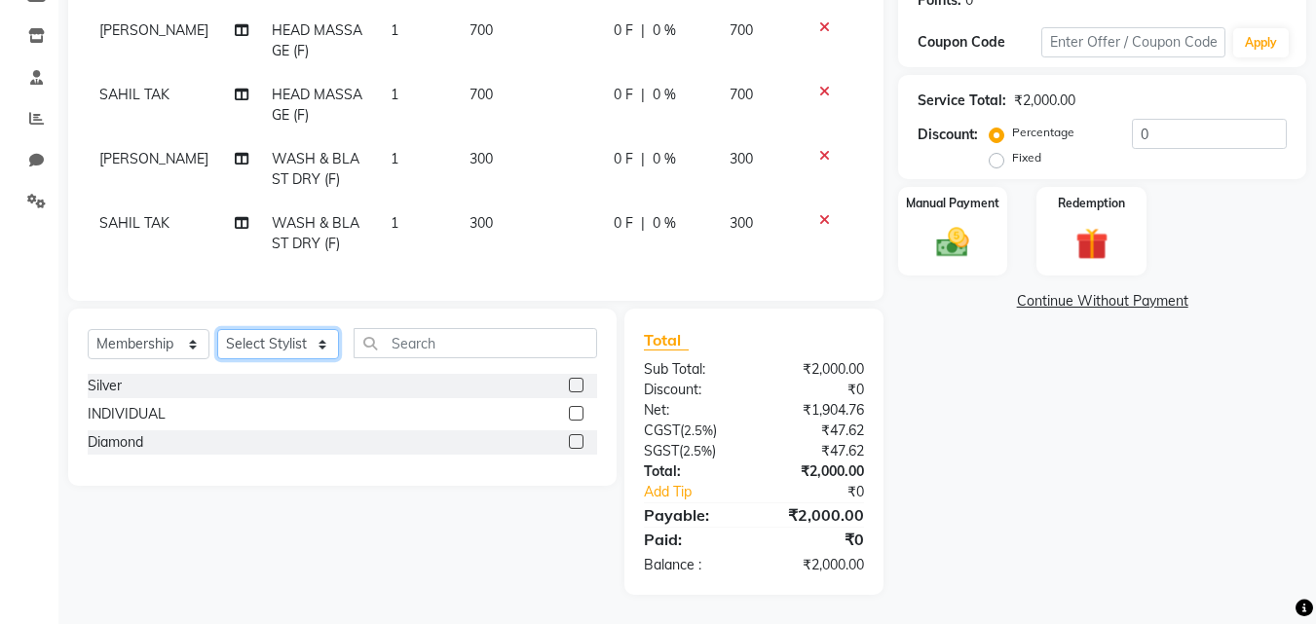
click at [229, 342] on select "Select Stylist [PERSON_NAME] [PERSON_NAME] [PERSON_NAME] [PERSON_NAME] [PERSON_…" at bounding box center [278, 344] width 122 height 30
click at [217, 329] on select "Select Stylist [PERSON_NAME] [PERSON_NAME] [PERSON_NAME] [PERSON_NAME] [PERSON_…" at bounding box center [278, 344] width 122 height 30
click at [571, 389] on label at bounding box center [576, 385] width 15 height 15
click at [571, 389] on input "checkbox" at bounding box center [575, 386] width 13 height 13
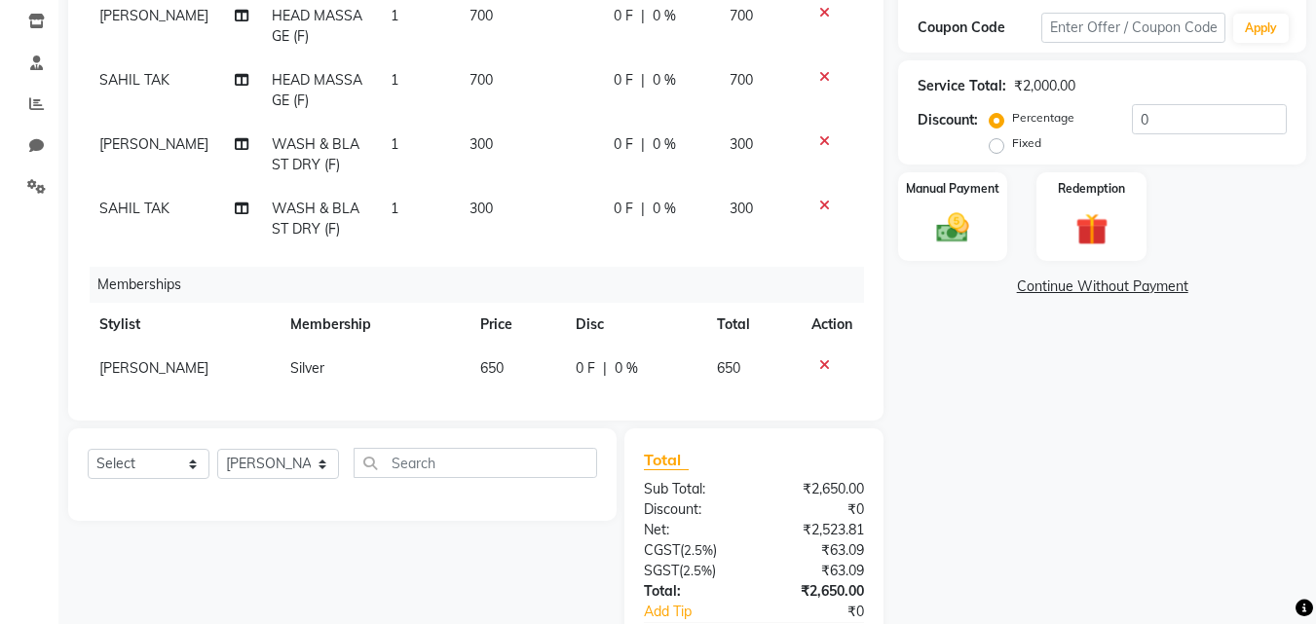
scroll to position [35, 0]
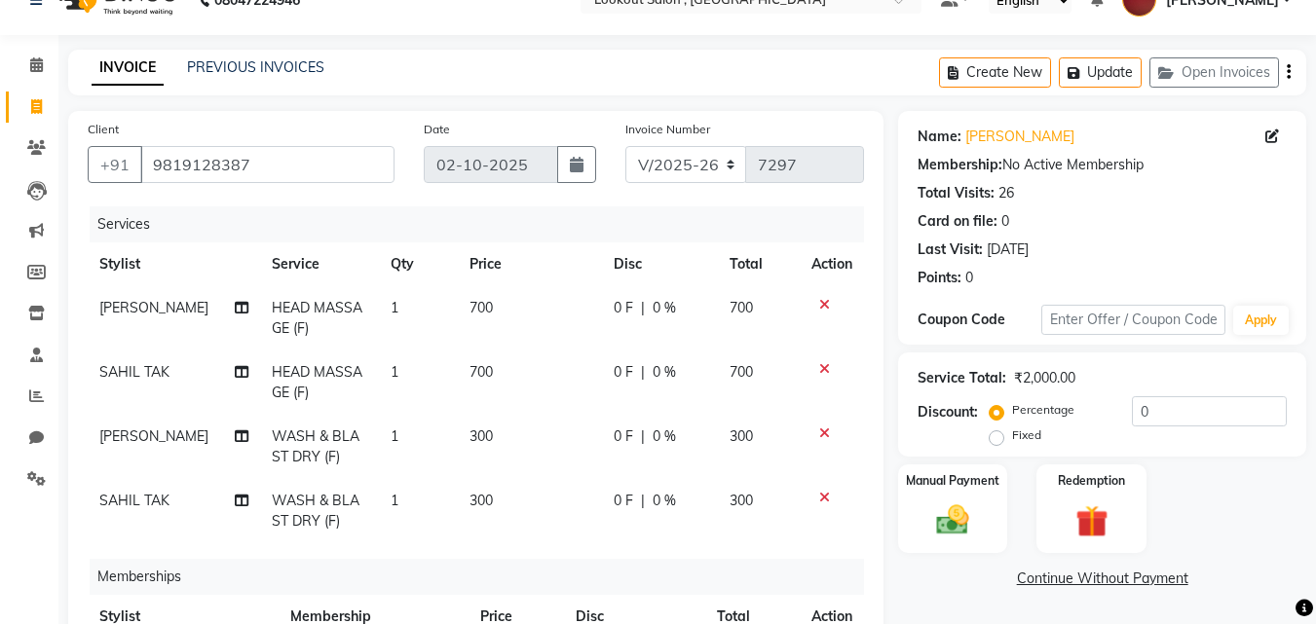
click at [652, 382] on span "0 %" at bounding box center [663, 372] width 23 height 20
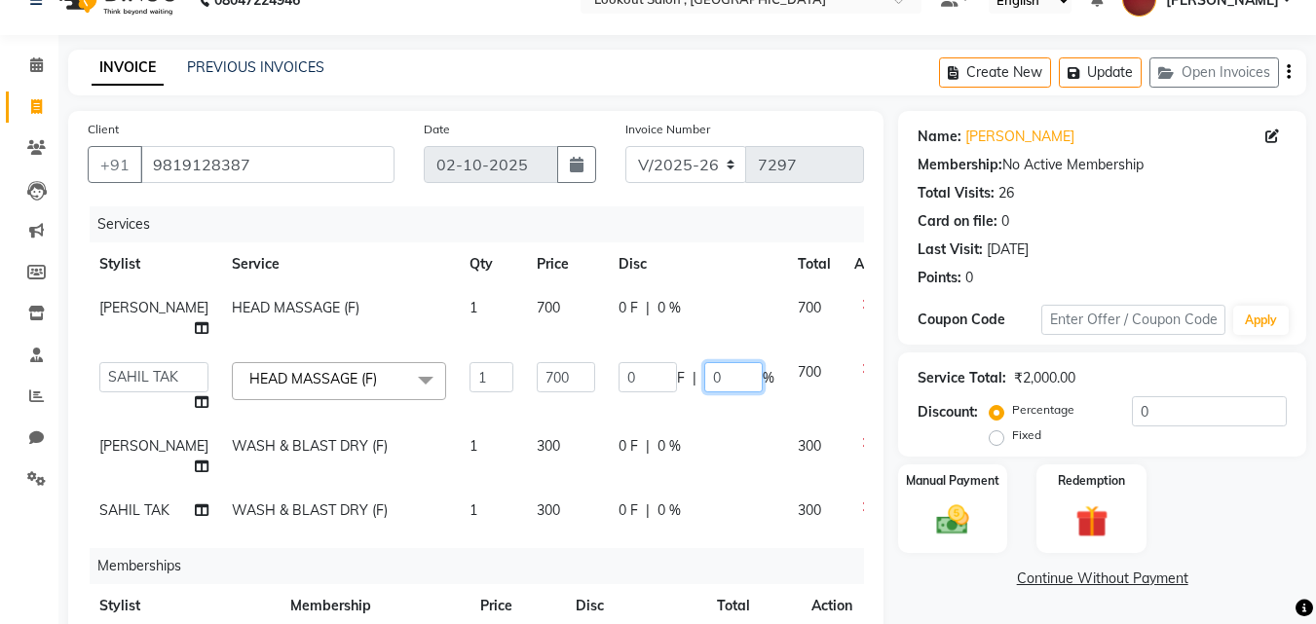
click at [704, 384] on input "0" at bounding box center [733, 377] width 58 height 30
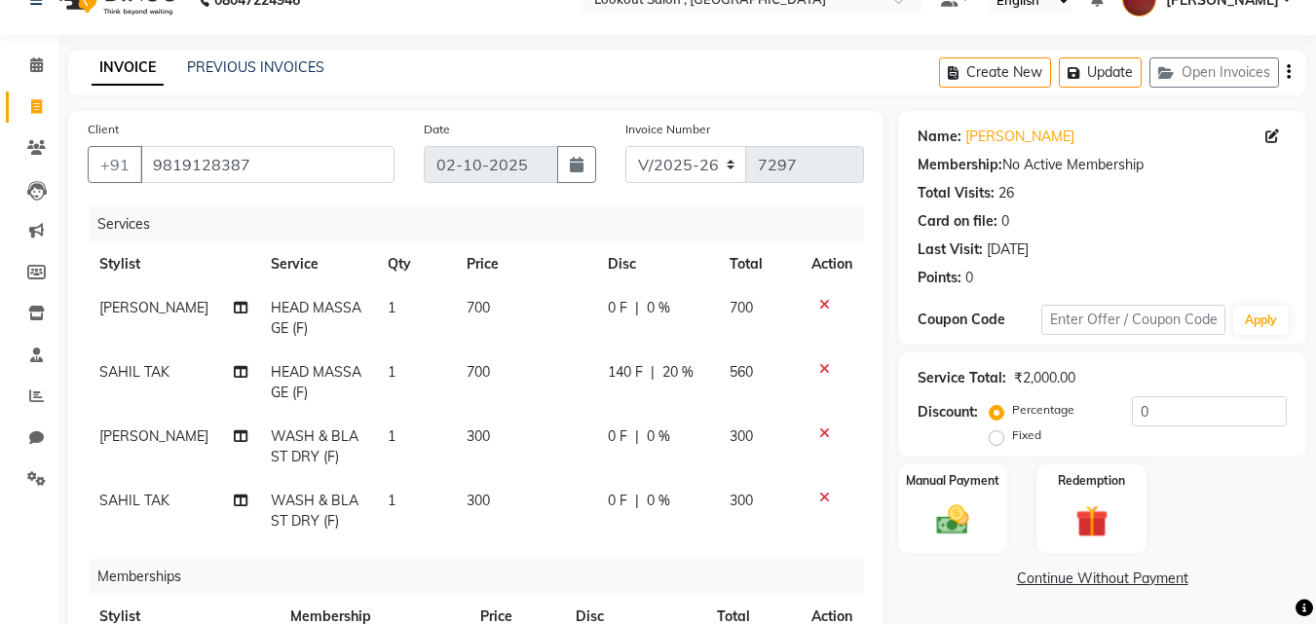
click at [596, 460] on td "0 F | 0 %" at bounding box center [657, 447] width 122 height 64
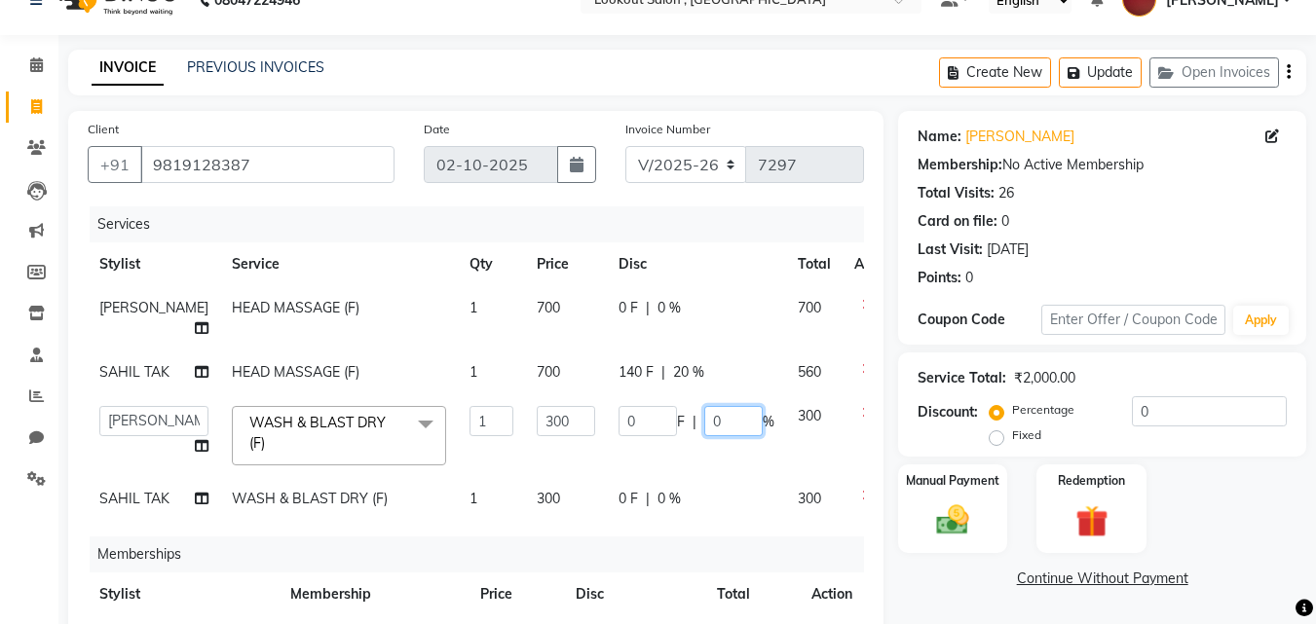
click at [704, 436] on input "0" at bounding box center [733, 421] width 58 height 30
click at [701, 521] on tr "[PERSON_NAME] TAK WASH & BLAST DRY (F) 1 300 0 F | 0 % 300" at bounding box center [497, 499] width 819 height 44
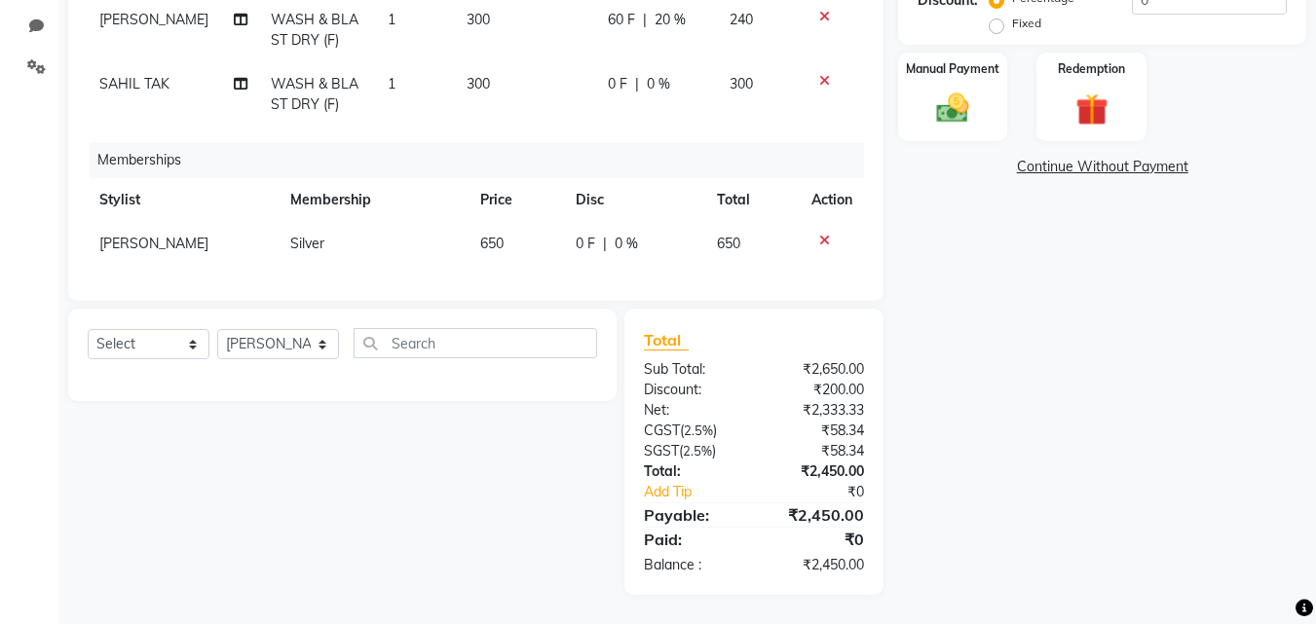
scroll to position [350, 0]
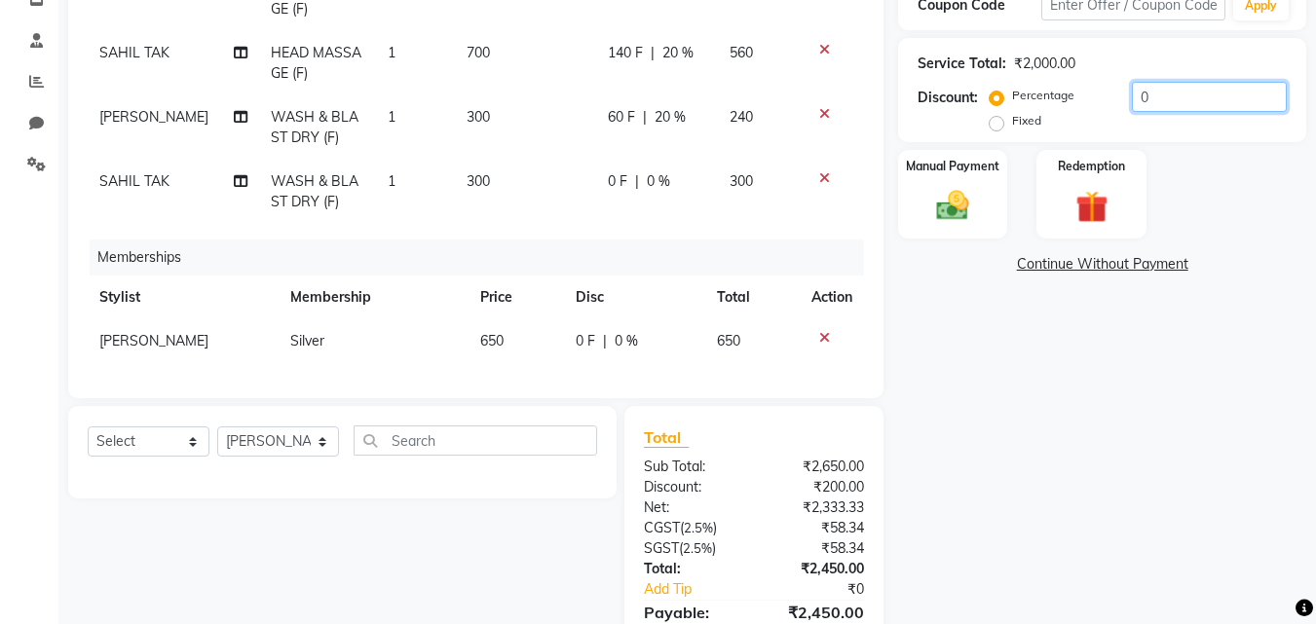
click at [1138, 93] on input "0" at bounding box center [1208, 97] width 155 height 30
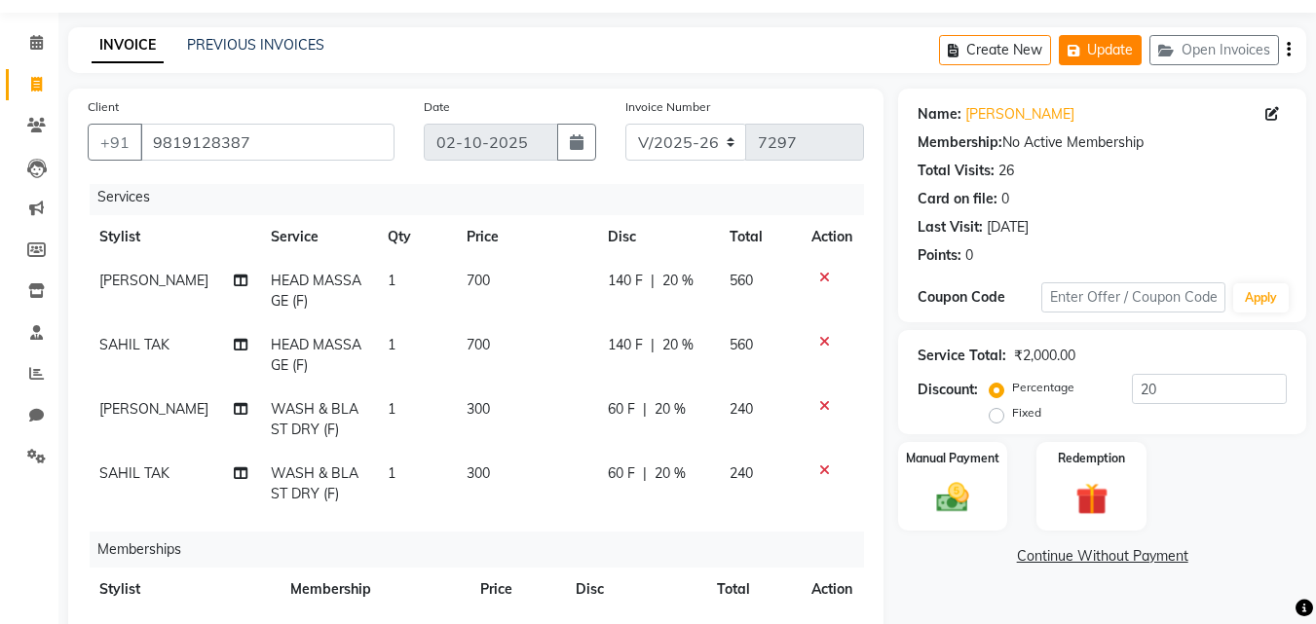
click at [1067, 62] on button "Update" at bounding box center [1099, 50] width 83 height 30
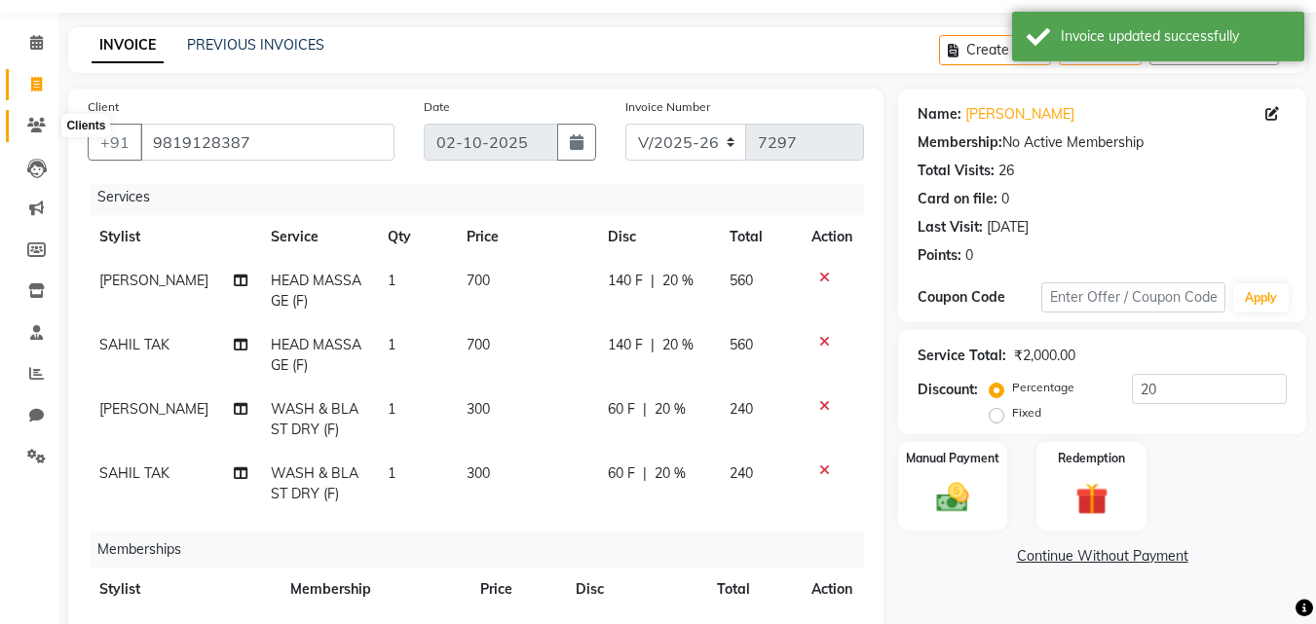
click at [34, 128] on icon at bounding box center [36, 125] width 19 height 15
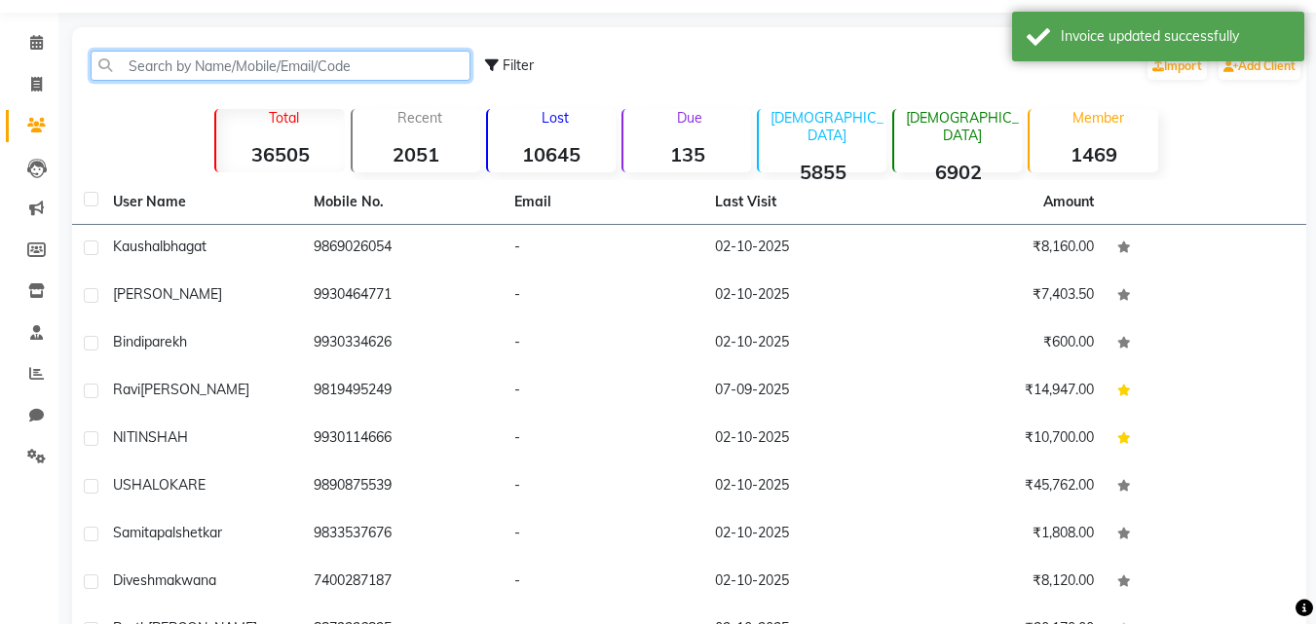
click at [155, 71] on input "text" at bounding box center [281, 66] width 380 height 30
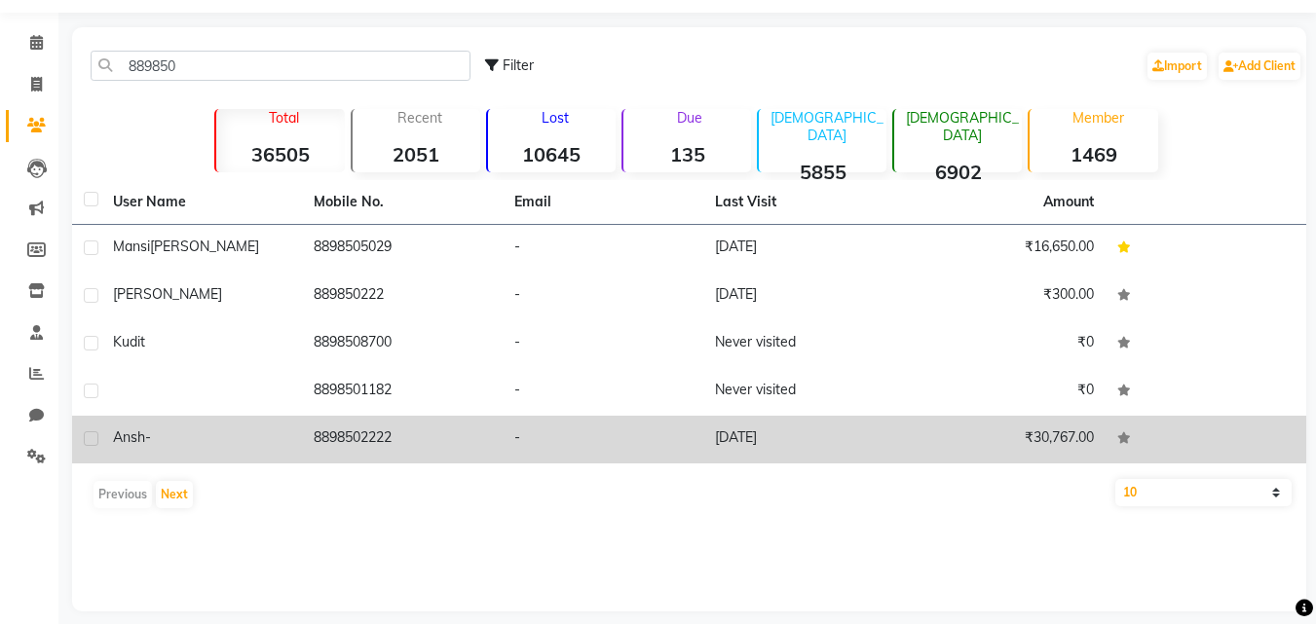
click at [281, 456] on td "[PERSON_NAME] -" at bounding box center [201, 440] width 201 height 48
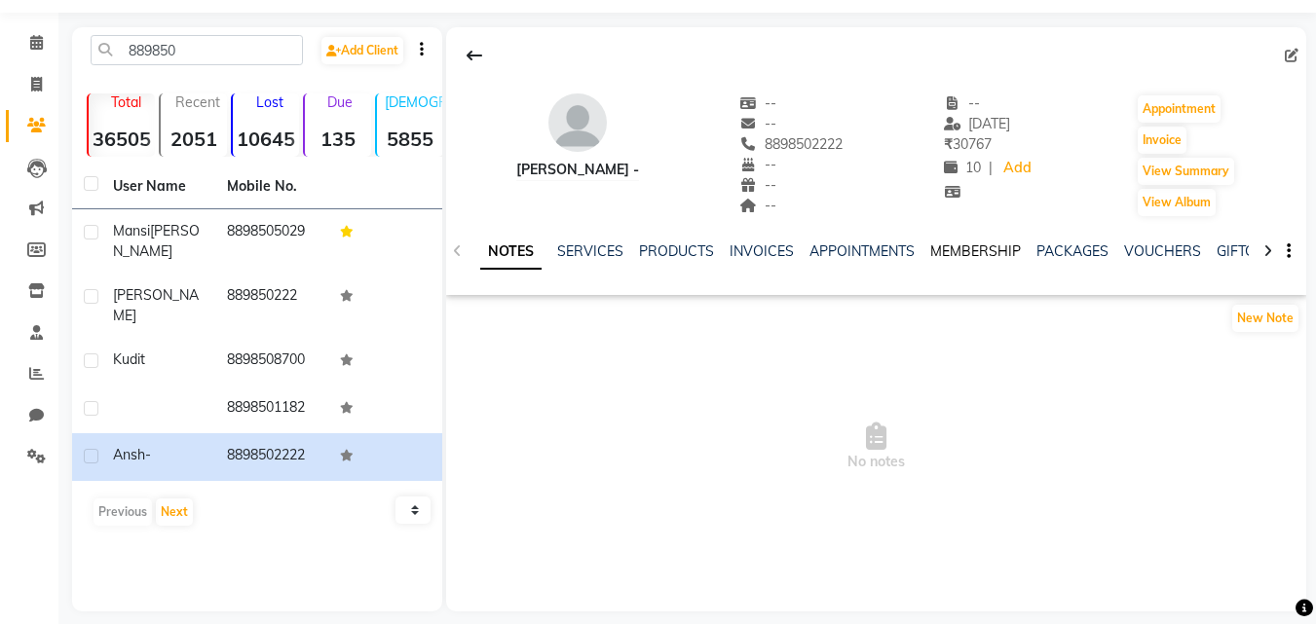
click at [961, 254] on link "MEMBERSHIP" at bounding box center [975, 251] width 91 height 18
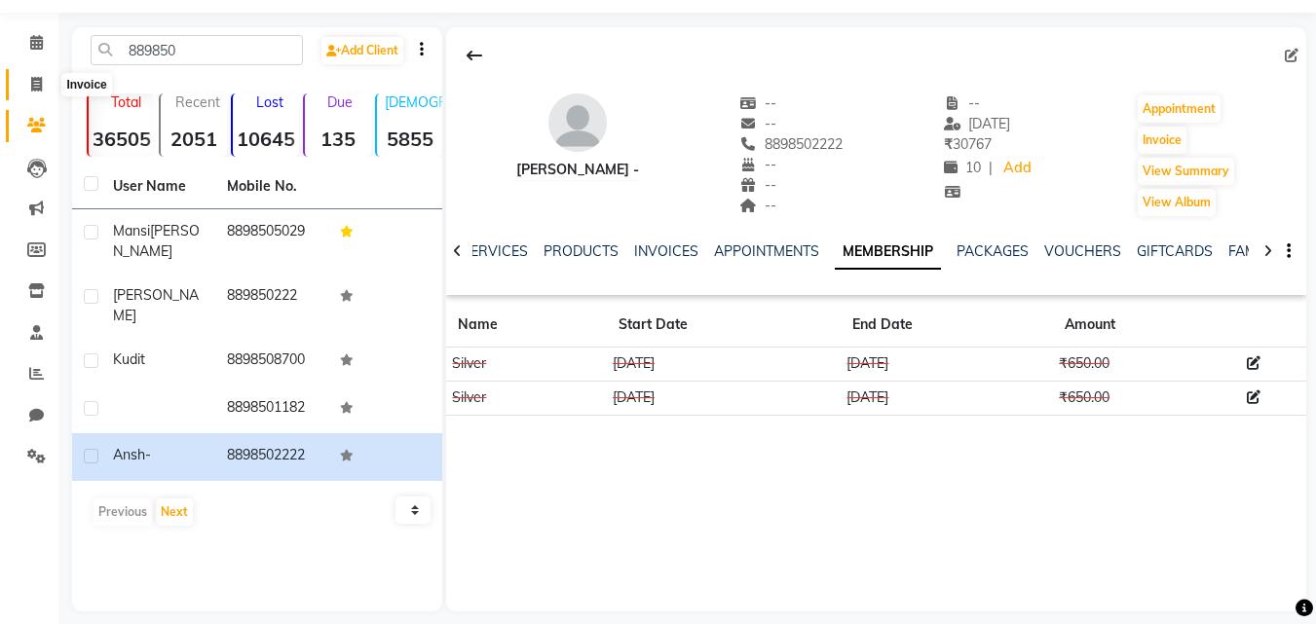
click at [33, 82] on icon at bounding box center [36, 84] width 11 height 15
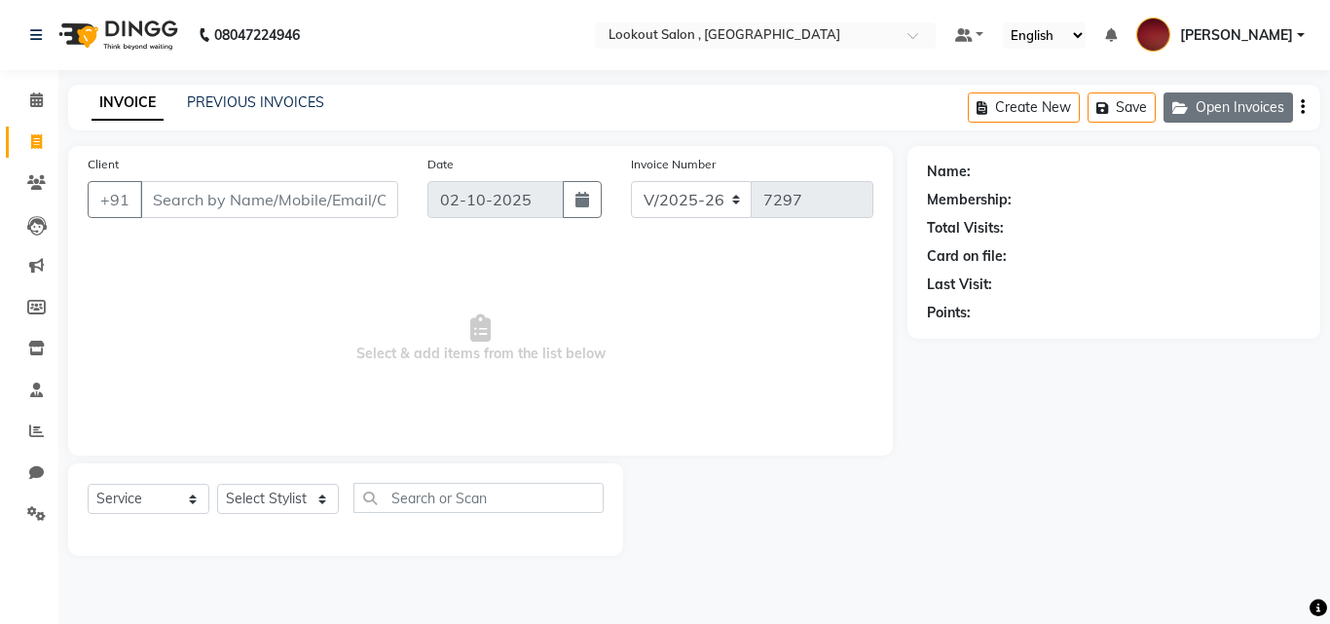
click at [1234, 107] on button "Open Invoices" at bounding box center [1229, 108] width 130 height 30
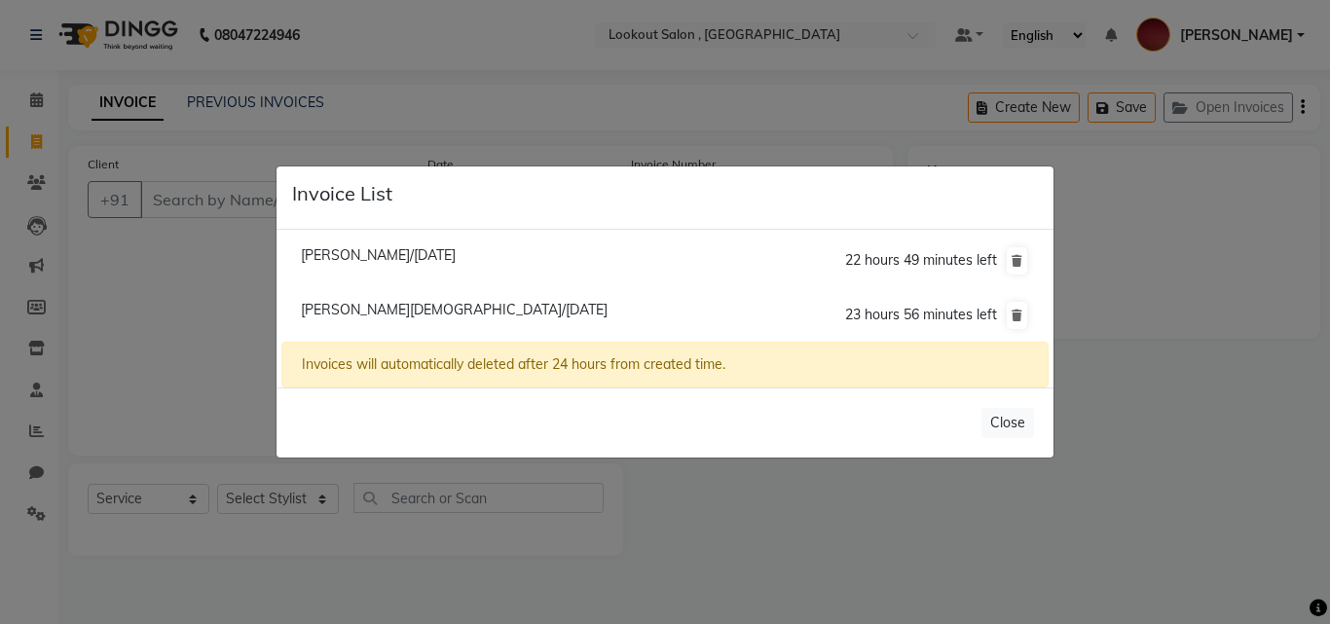
click at [374, 314] on span "[PERSON_NAME][DEMOGRAPHIC_DATA]/[DATE]" at bounding box center [454, 310] width 307 height 18
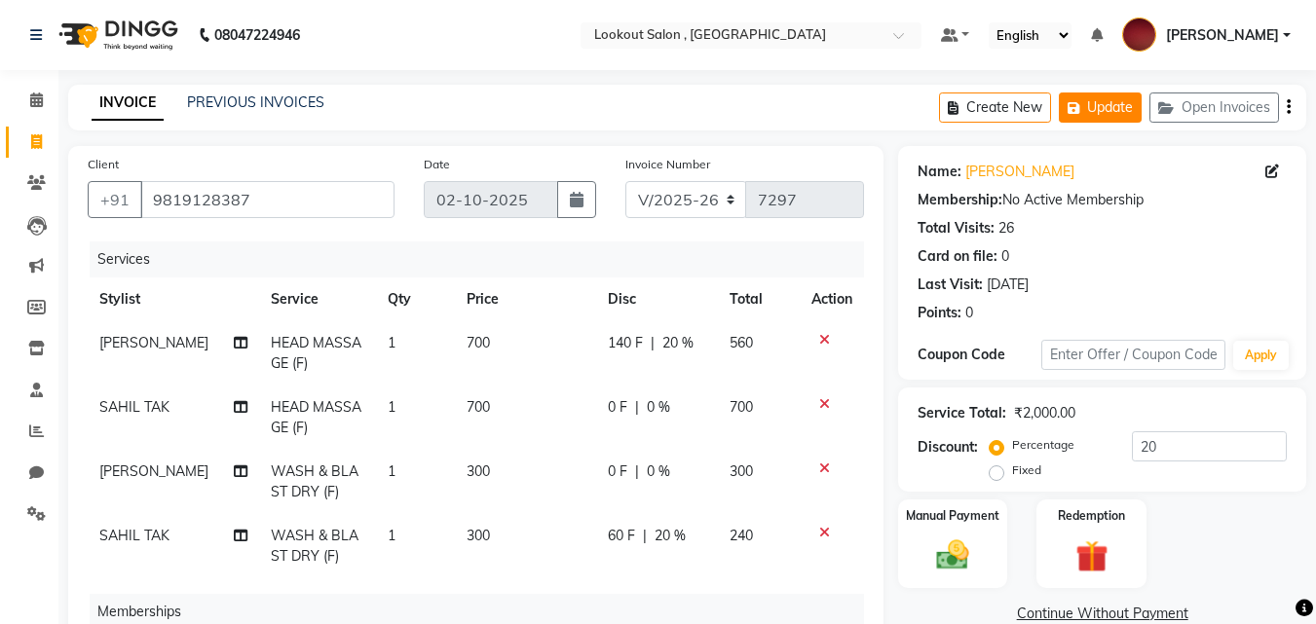
click at [1067, 93] on button "Update" at bounding box center [1099, 108] width 83 height 30
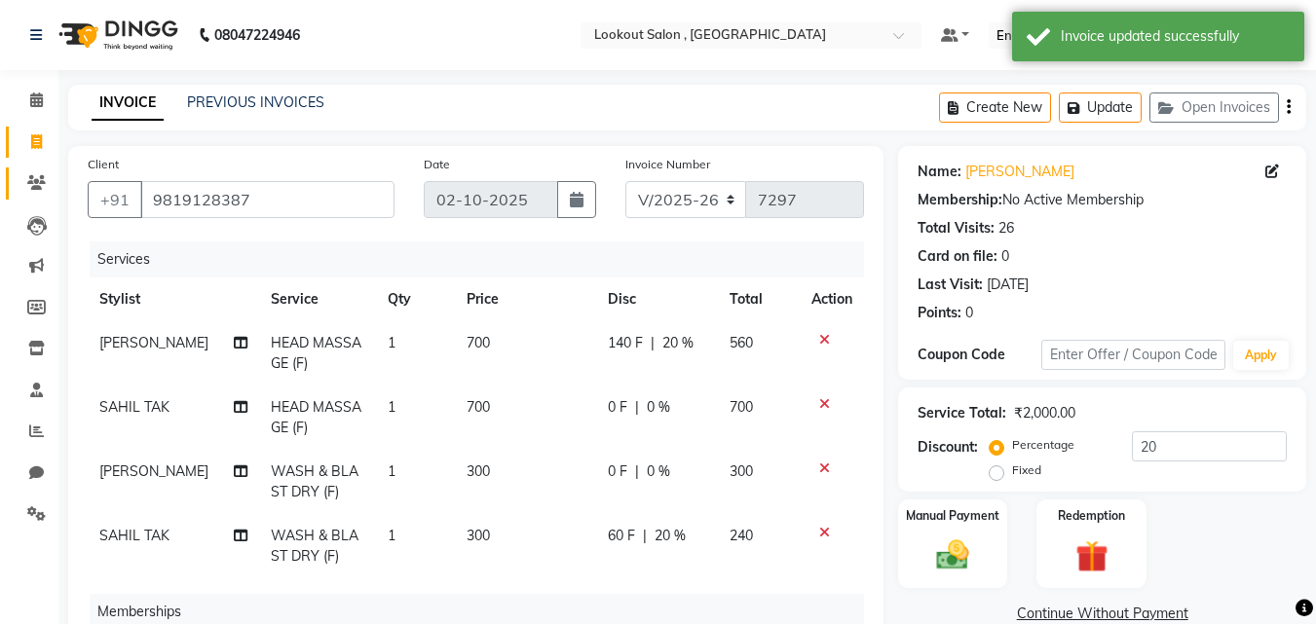
click at [19, 183] on link "Clients" at bounding box center [29, 183] width 47 height 32
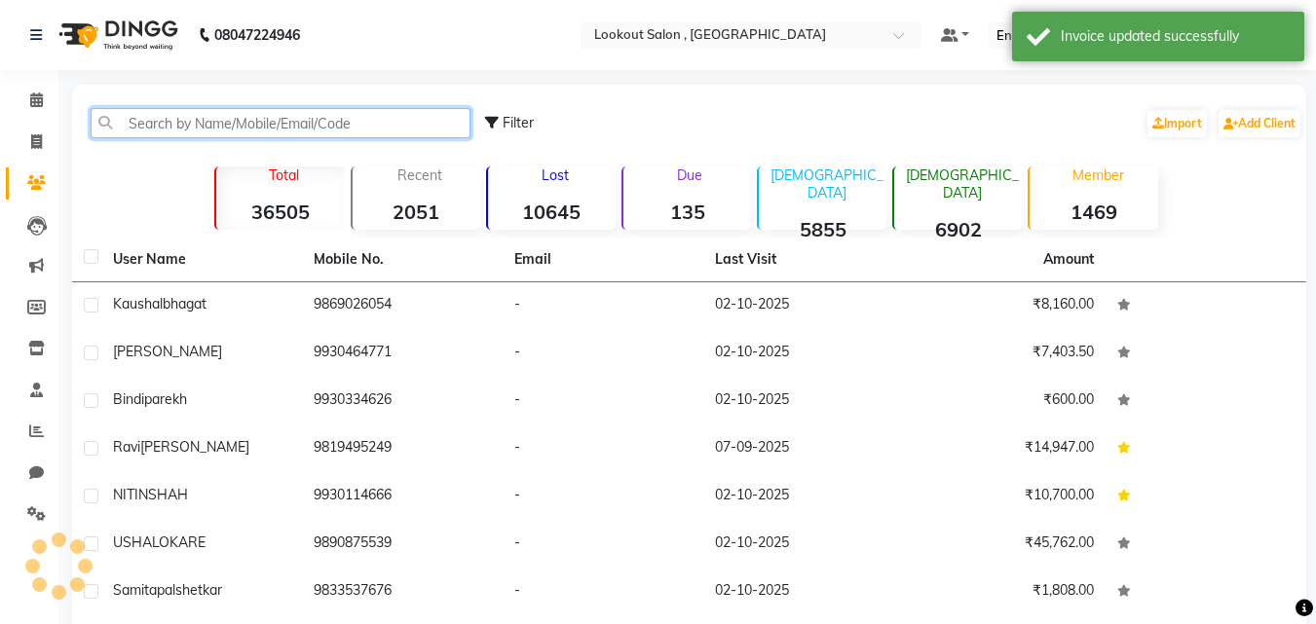
click at [152, 124] on input "text" at bounding box center [281, 123] width 380 height 30
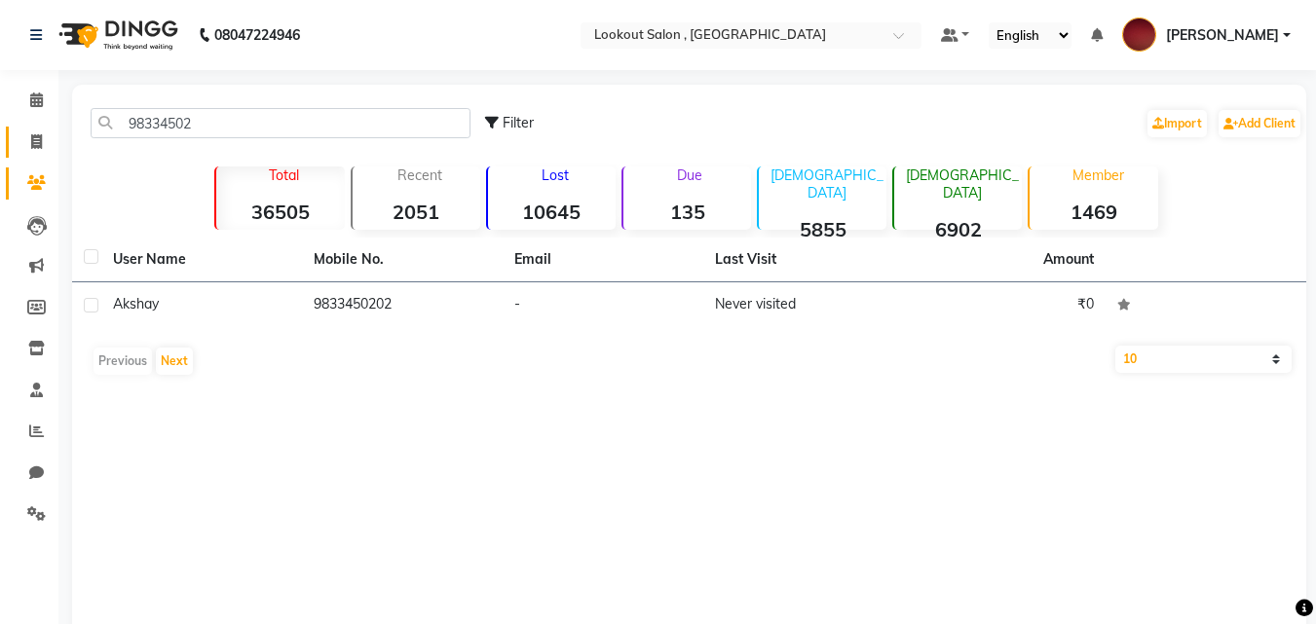
click at [29, 128] on link "Invoice" at bounding box center [29, 143] width 47 height 32
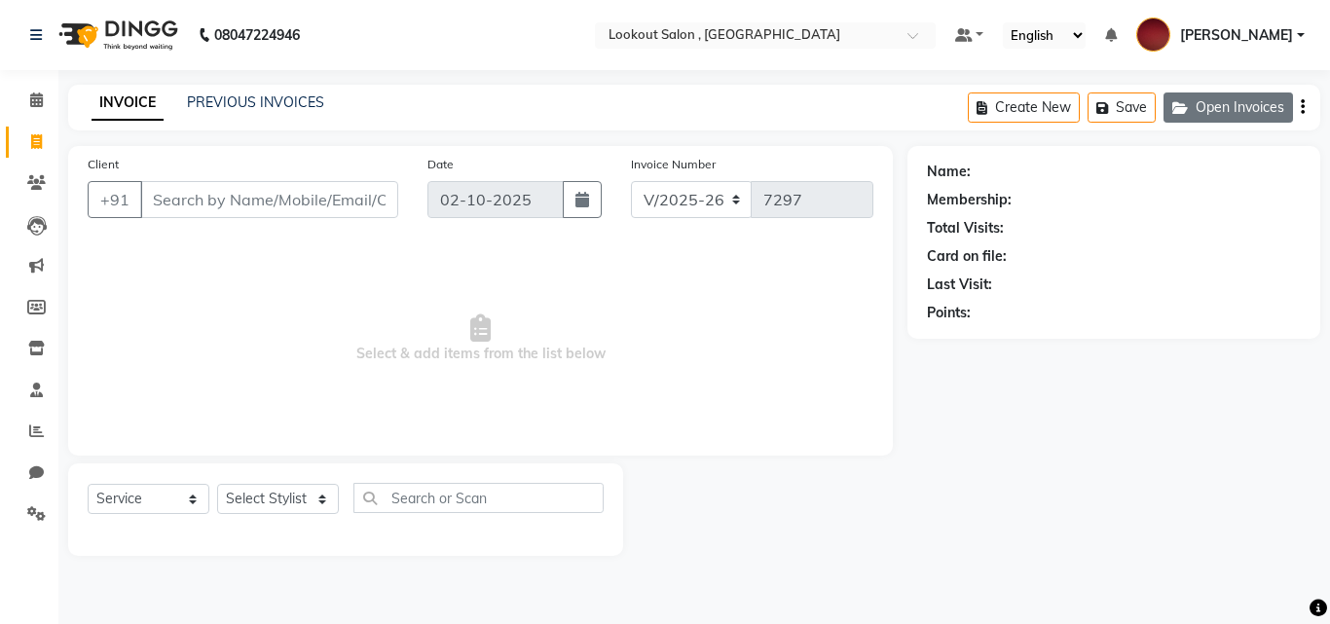
click at [1196, 107] on button "Open Invoices" at bounding box center [1229, 108] width 130 height 30
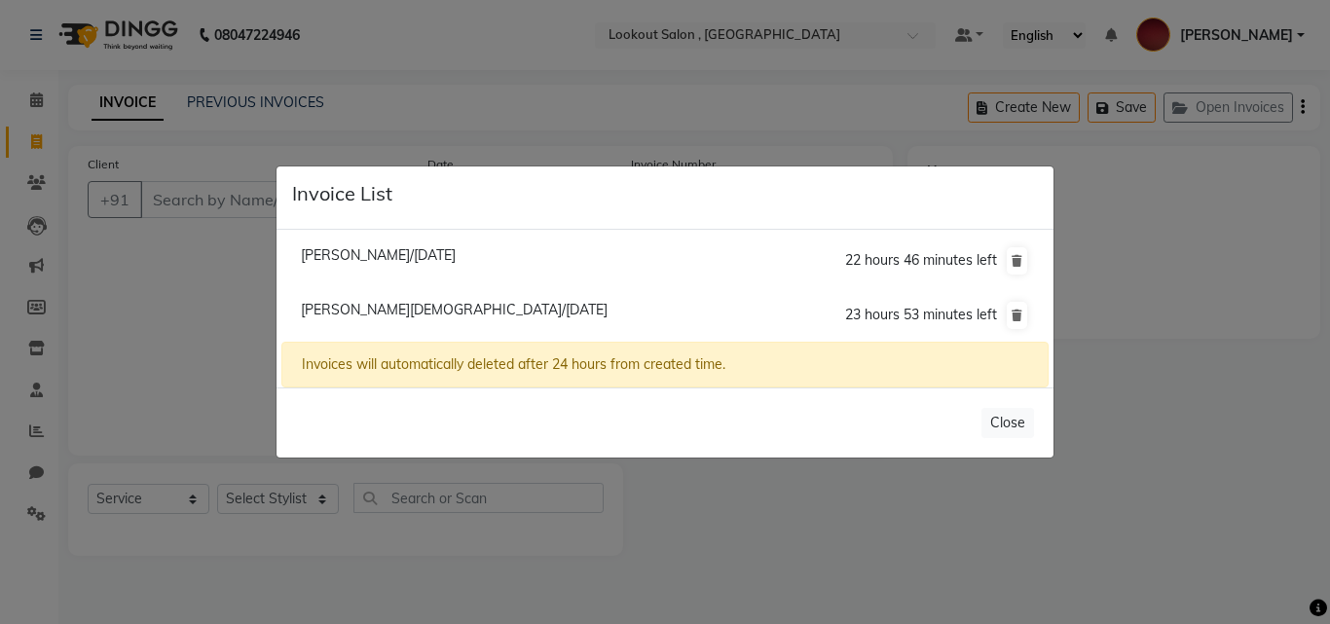
click at [398, 309] on span "[PERSON_NAME][DEMOGRAPHIC_DATA]/[DATE]" at bounding box center [454, 310] width 307 height 18
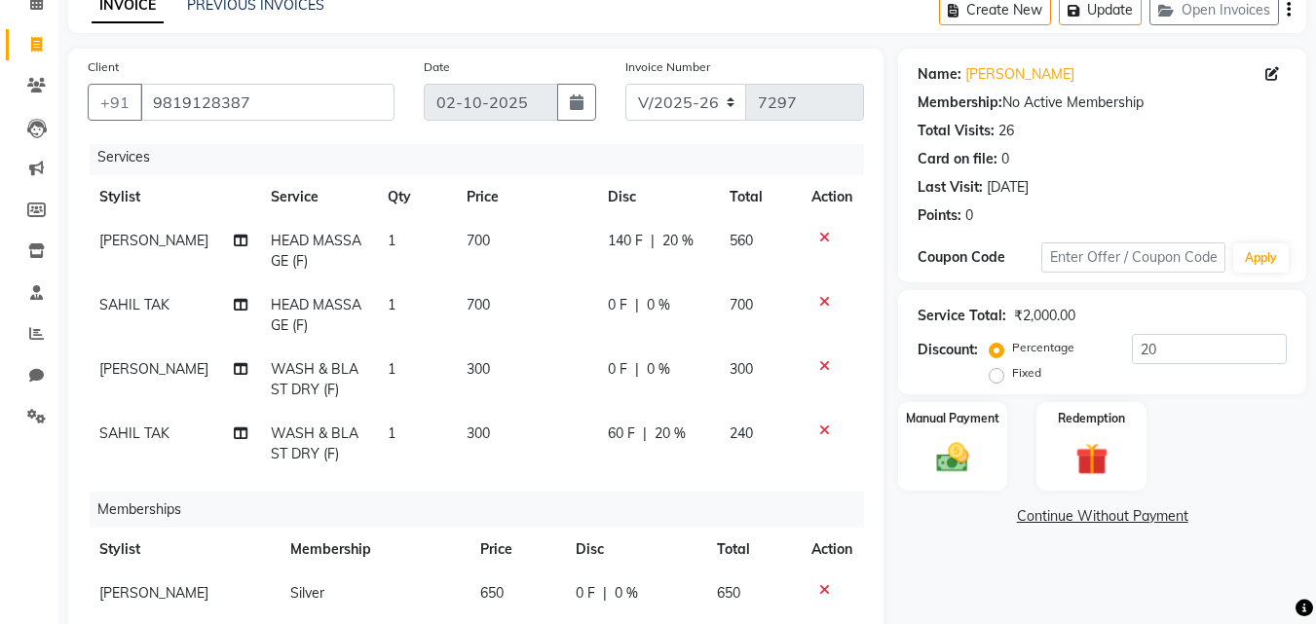
scroll to position [447, 0]
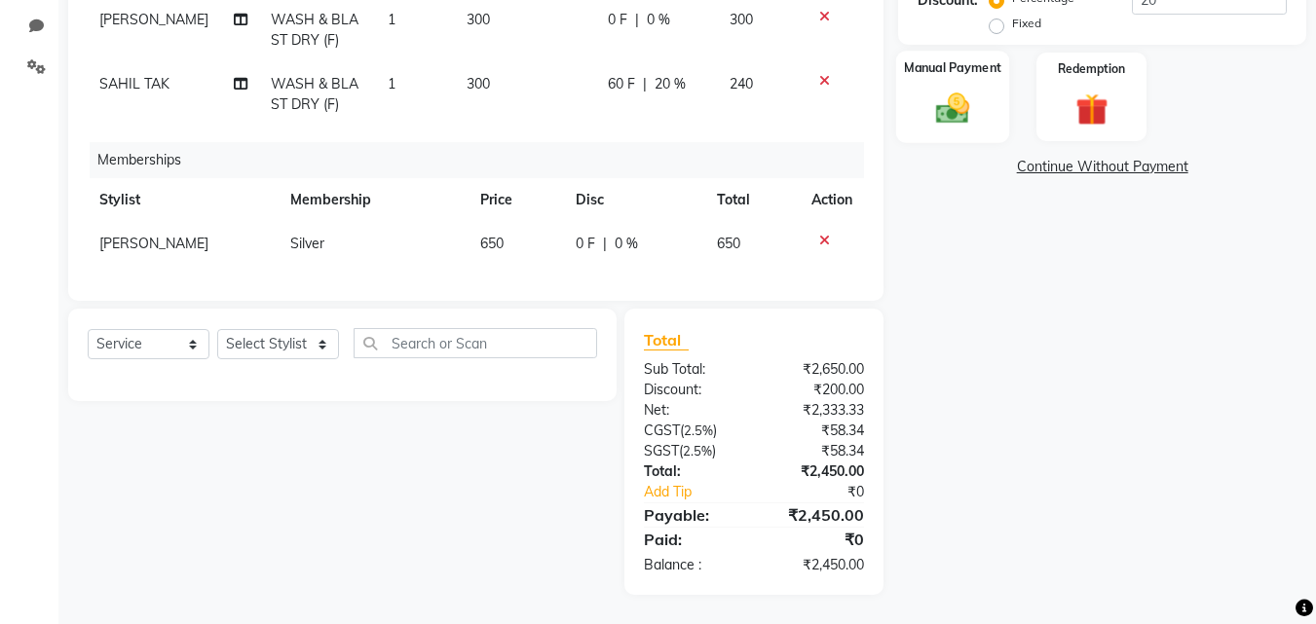
click at [903, 120] on div "Manual Payment" at bounding box center [953, 97] width 114 height 93
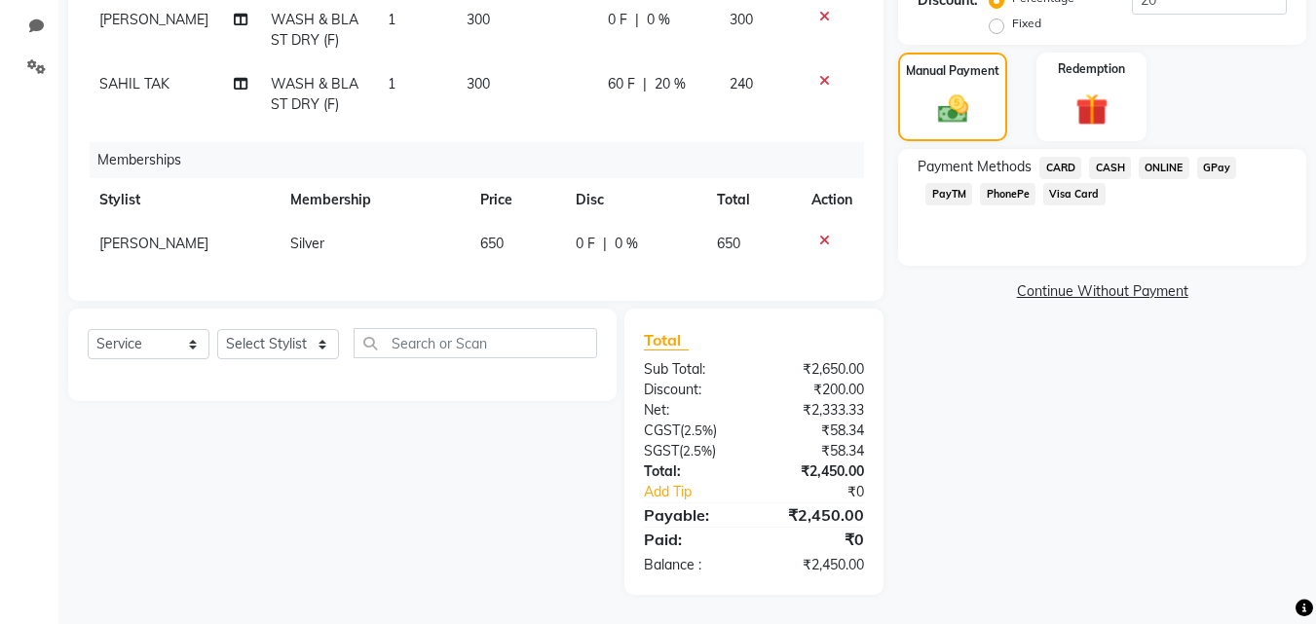
click at [1108, 159] on span "CASH" at bounding box center [1110, 168] width 42 height 22
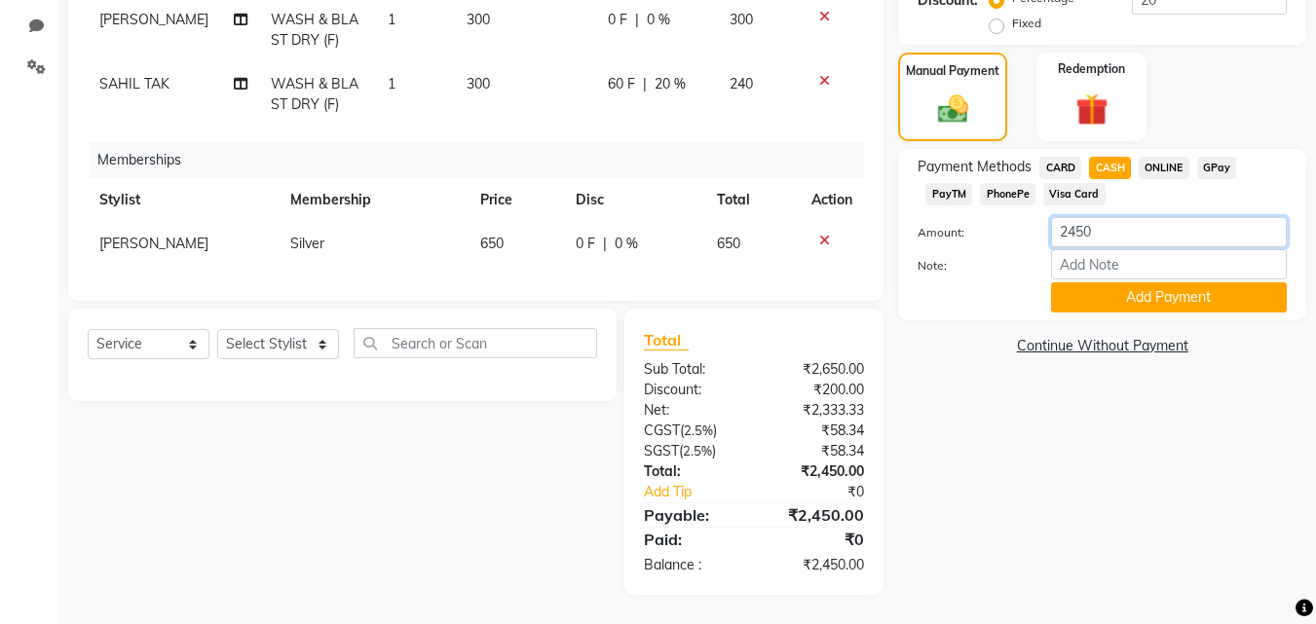
drag, startPoint x: 1057, startPoint y: 236, endPoint x: 986, endPoint y: 242, distance: 71.4
click at [986, 241] on div "Amount: 2450" at bounding box center [1102, 233] width 398 height 33
click at [1085, 300] on button "Add Payment" at bounding box center [1169, 297] width 236 height 30
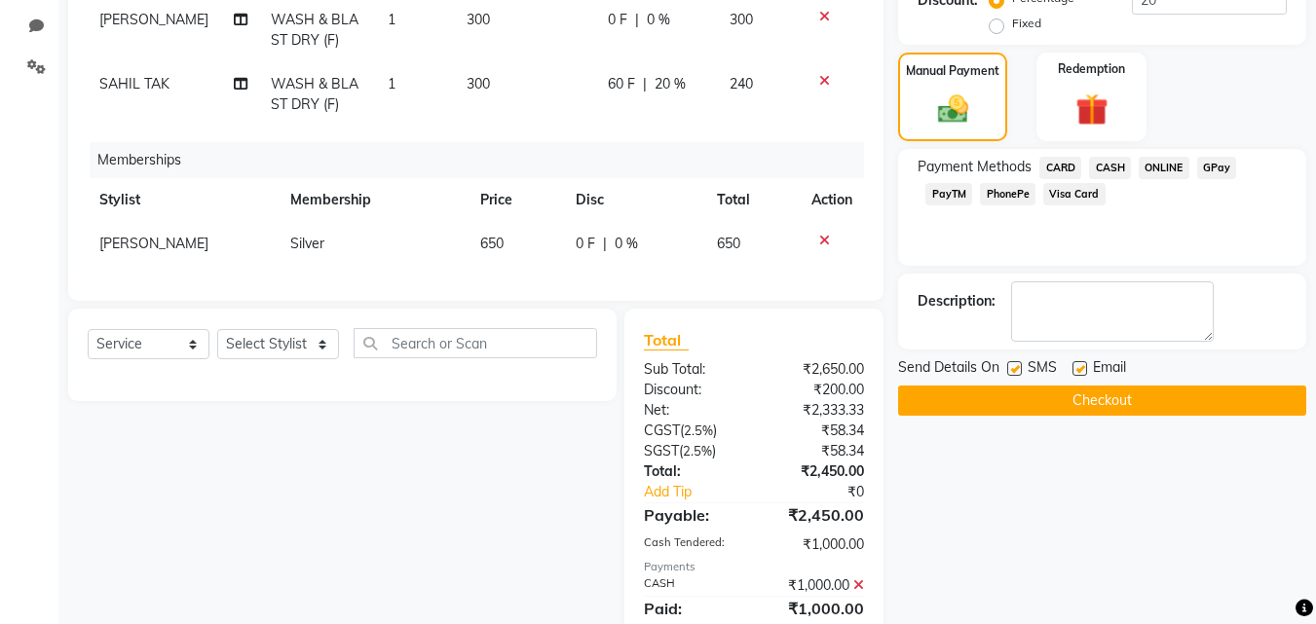
click at [1006, 189] on span "PhonePe" at bounding box center [1008, 194] width 56 height 22
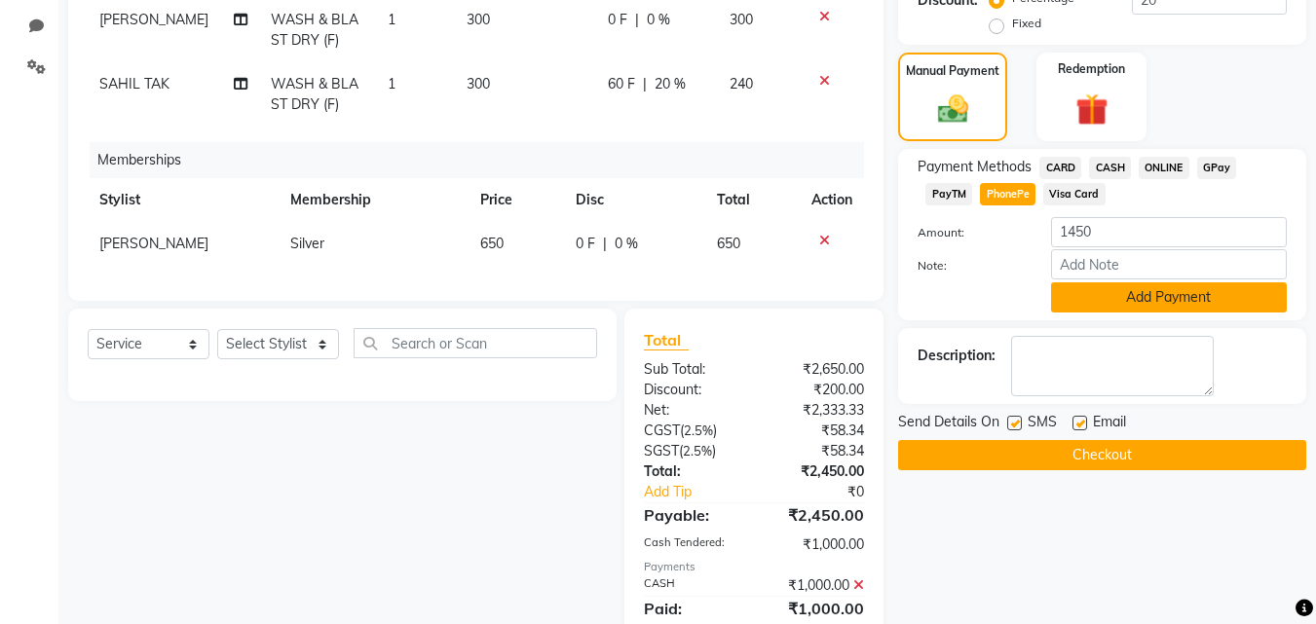
click at [1104, 298] on button "Add Payment" at bounding box center [1169, 297] width 236 height 30
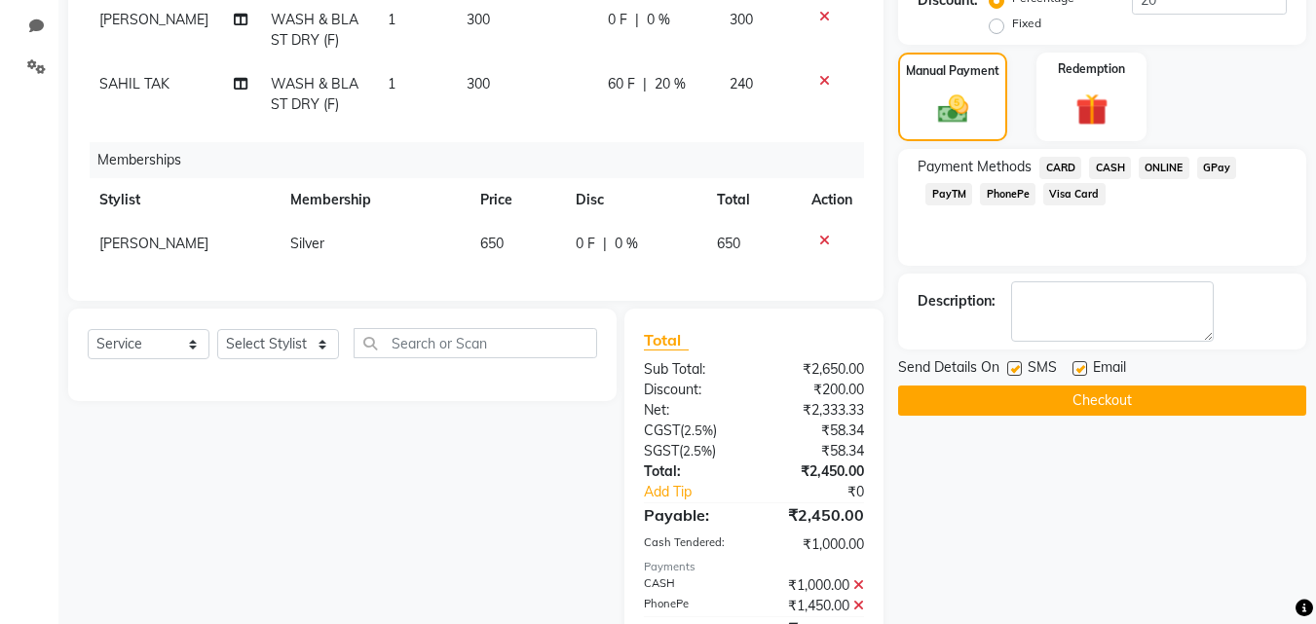
click at [1082, 399] on button "Checkout" at bounding box center [1102, 401] width 408 height 30
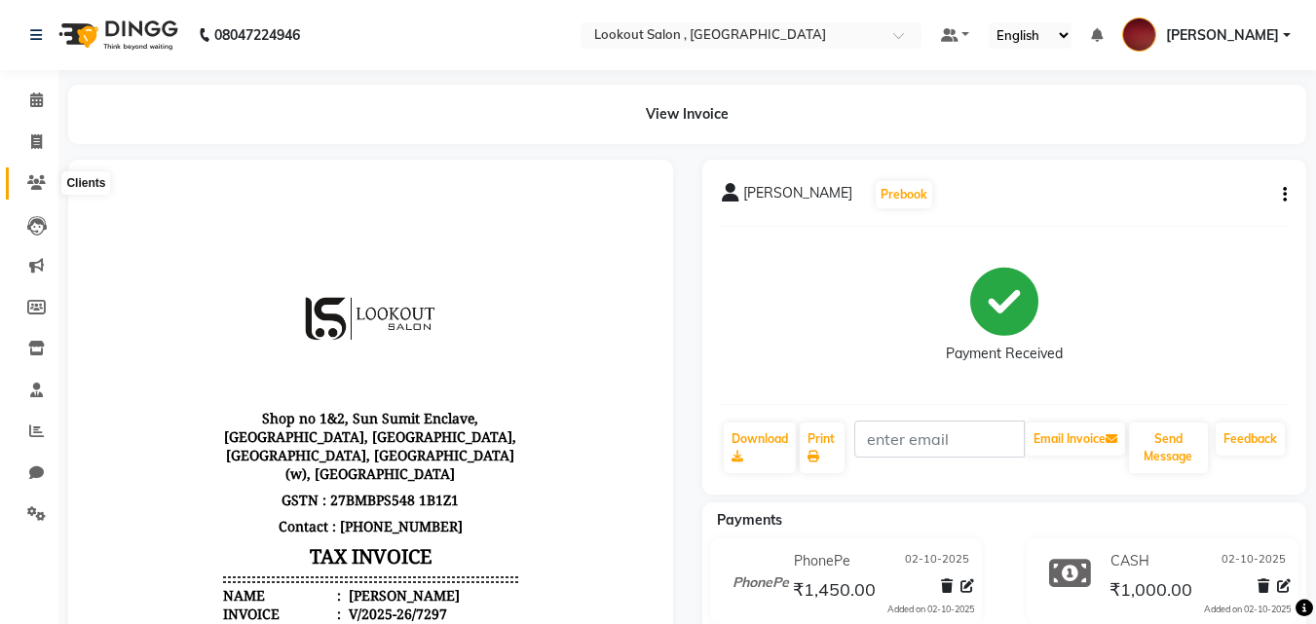
click at [27, 189] on icon at bounding box center [36, 182] width 19 height 15
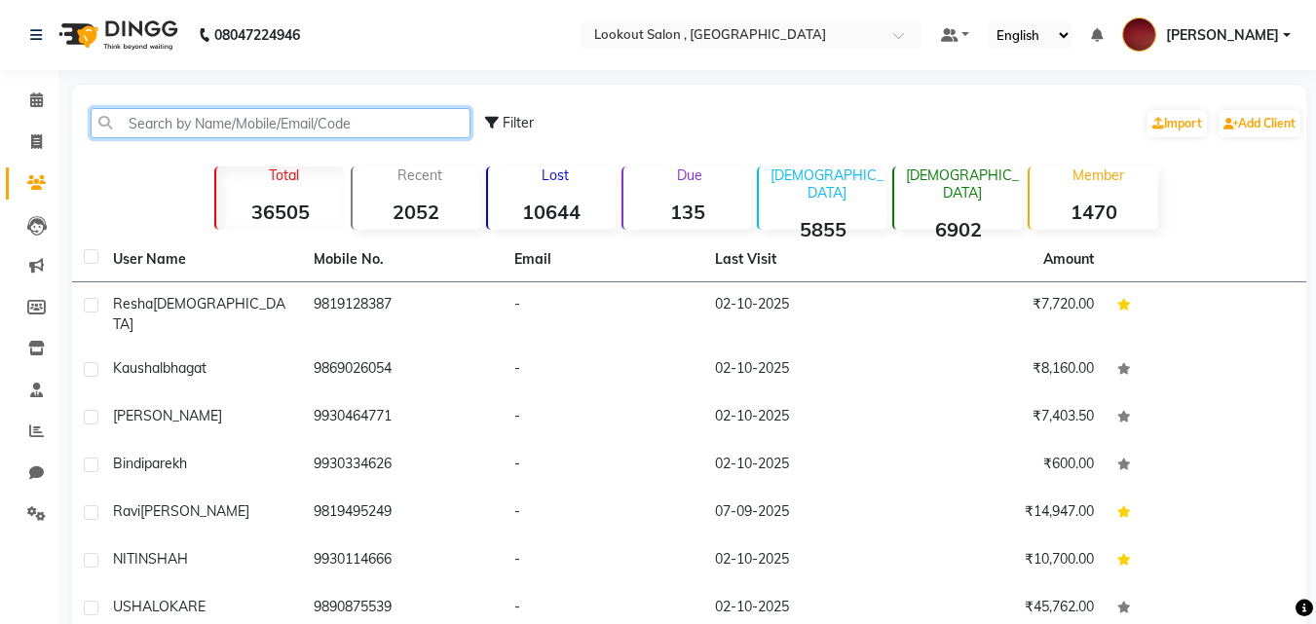
click at [234, 123] on input "text" at bounding box center [281, 123] width 380 height 30
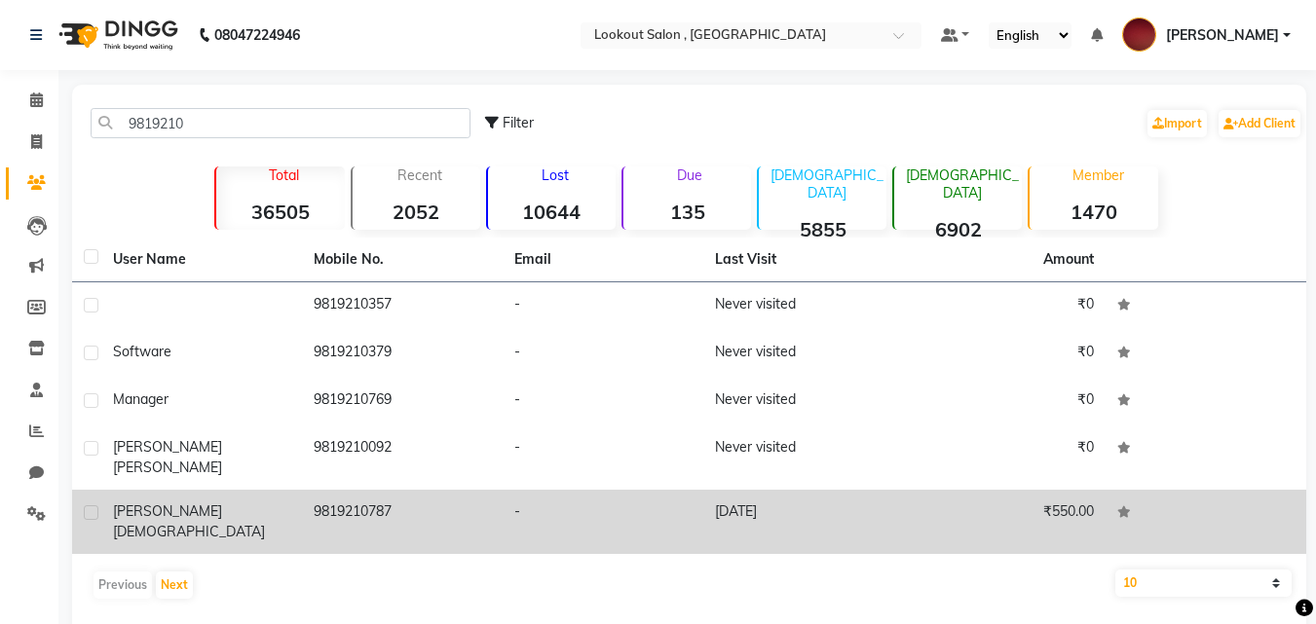
click at [338, 497] on td "9819210787" at bounding box center [402, 522] width 201 height 64
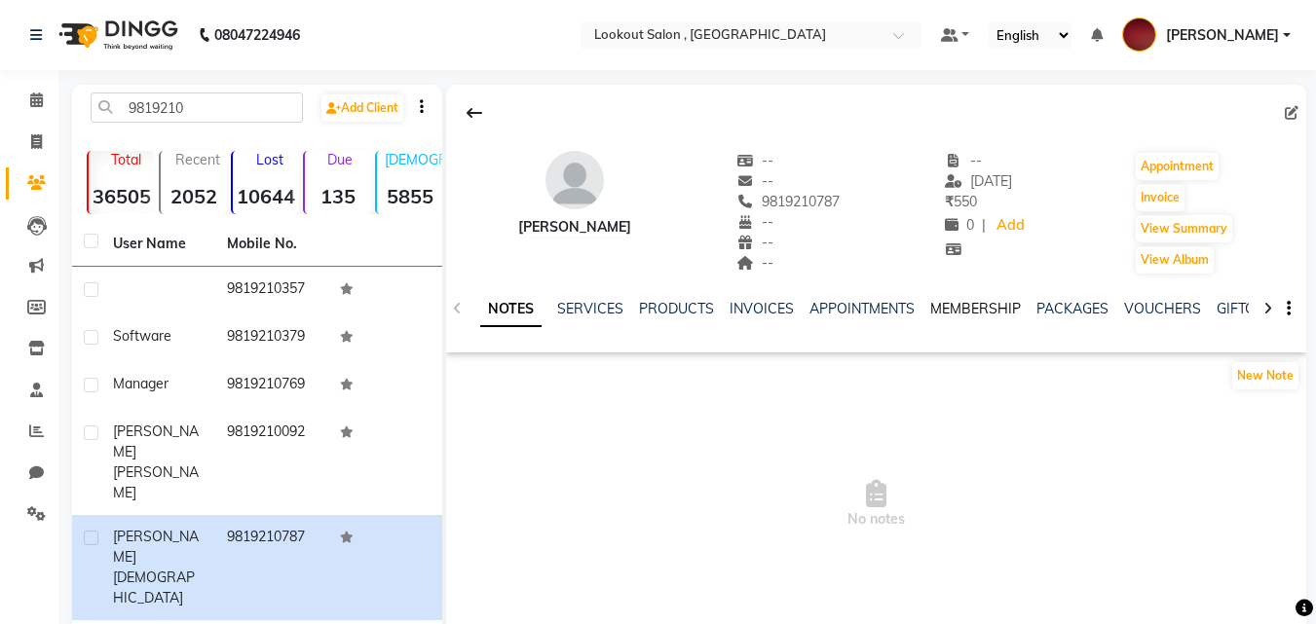
click at [982, 314] on link "MEMBERSHIP" at bounding box center [975, 309] width 91 height 18
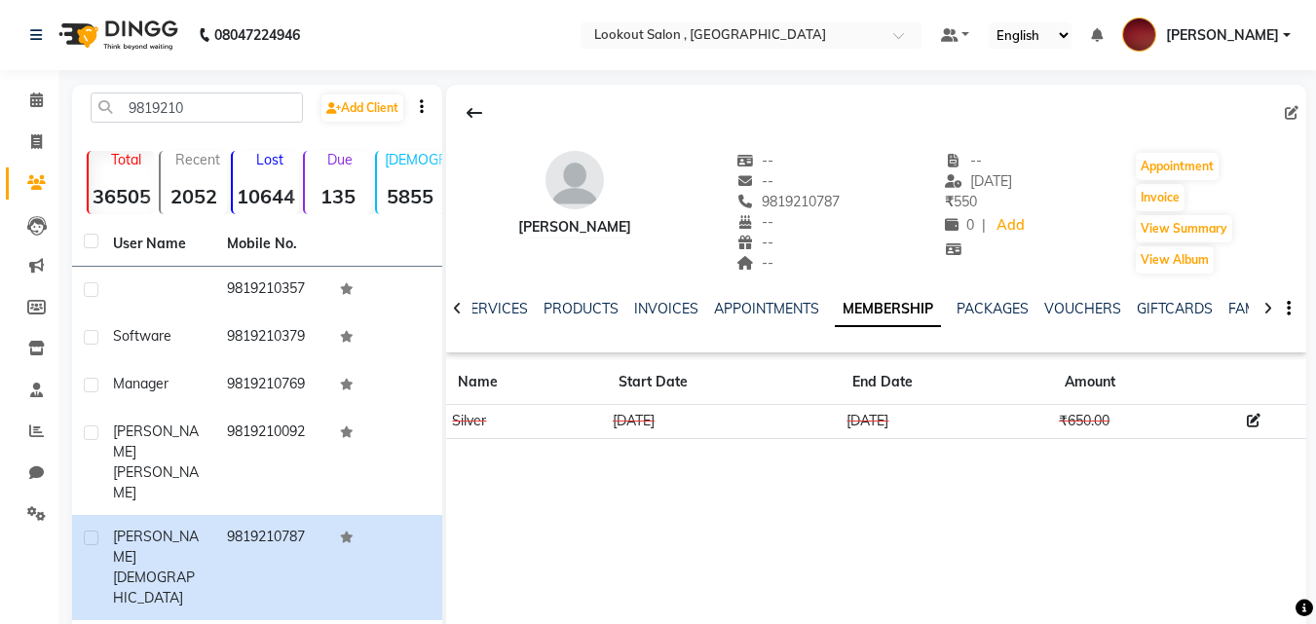
click at [27, 119] on li "Calendar" at bounding box center [29, 101] width 58 height 42
click at [32, 153] on link "Invoice" at bounding box center [29, 143] width 47 height 32
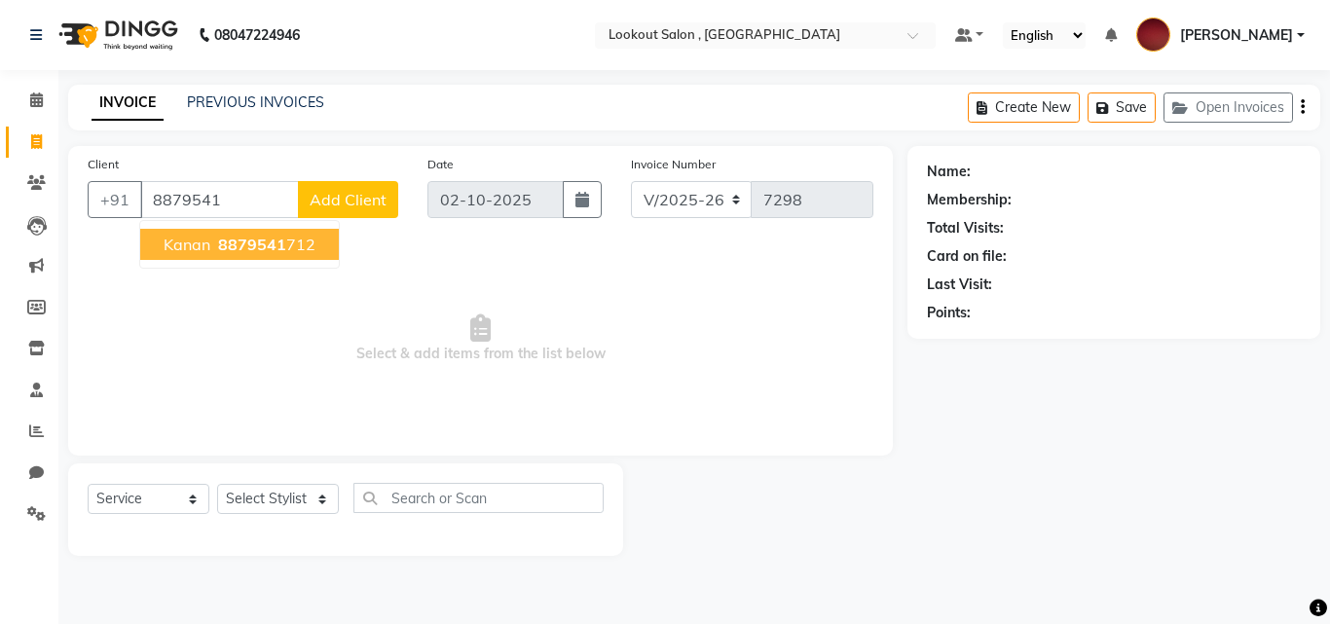
click at [208, 256] on button "kanan 8879541 712" at bounding box center [239, 244] width 199 height 31
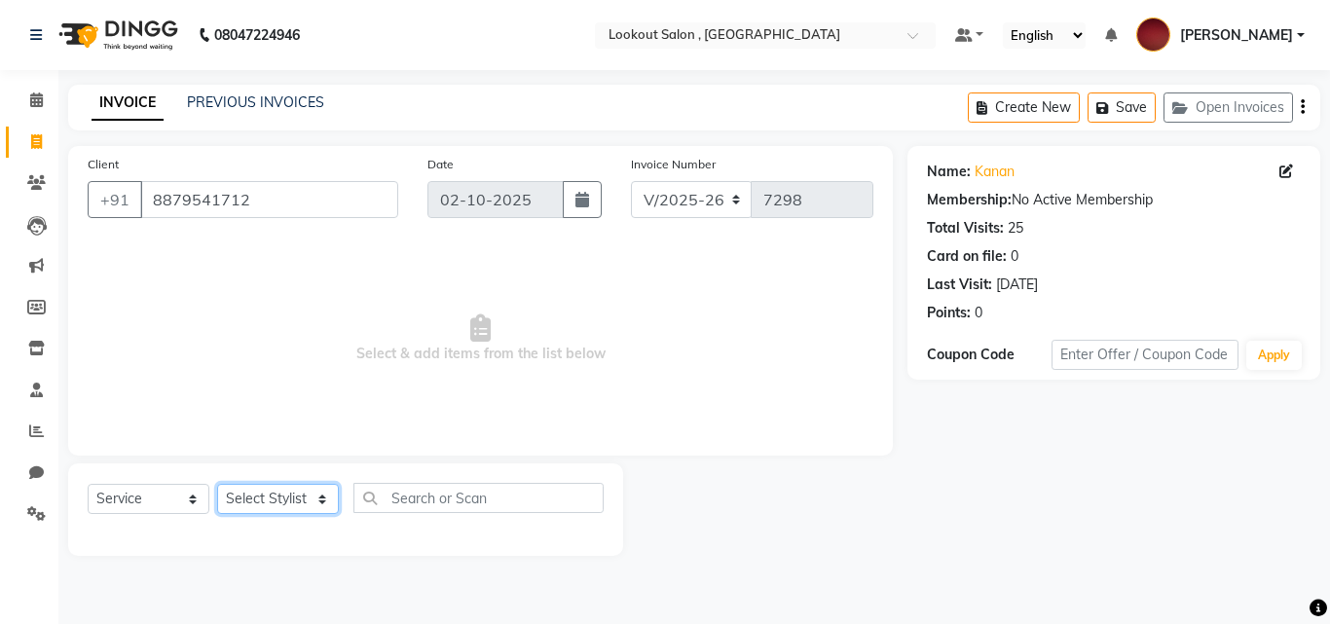
click at [278, 512] on select "Select Stylist [PERSON_NAME] [PERSON_NAME] [PERSON_NAME] [PERSON_NAME] [PERSON_…" at bounding box center [278, 499] width 122 height 30
click at [217, 484] on select "Select Stylist [PERSON_NAME] [PERSON_NAME] [PERSON_NAME] [PERSON_NAME] [PERSON_…" at bounding box center [278, 499] width 122 height 30
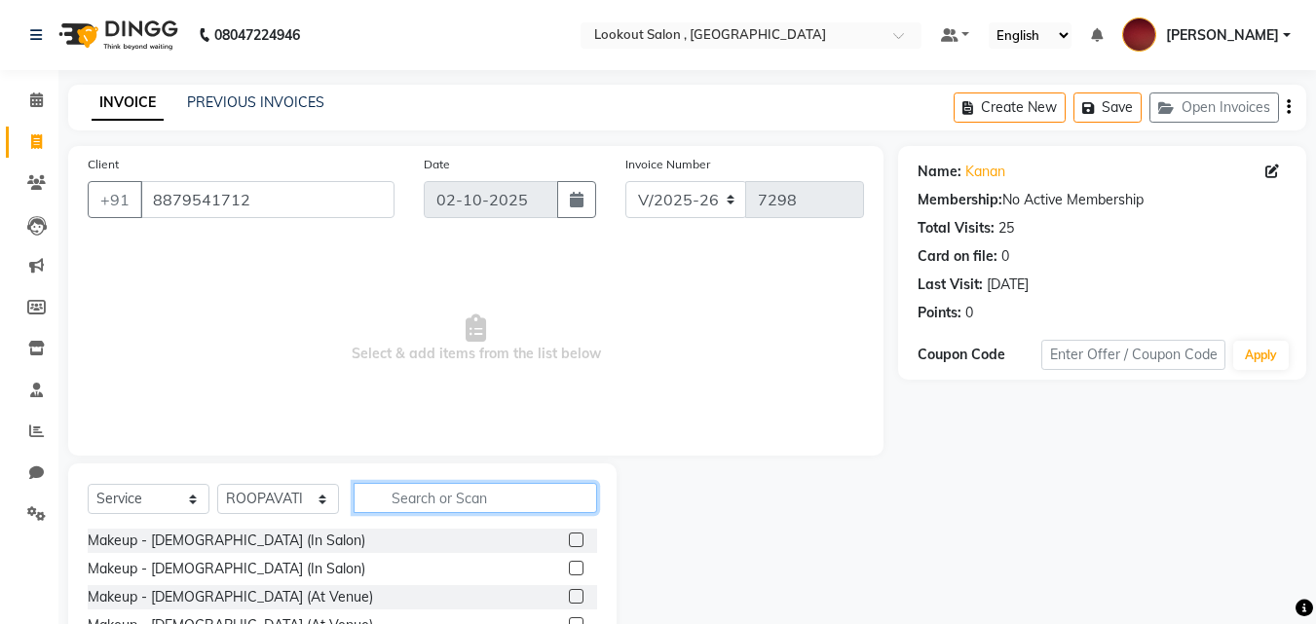
click at [450, 505] on input "text" at bounding box center [474, 498] width 243 height 30
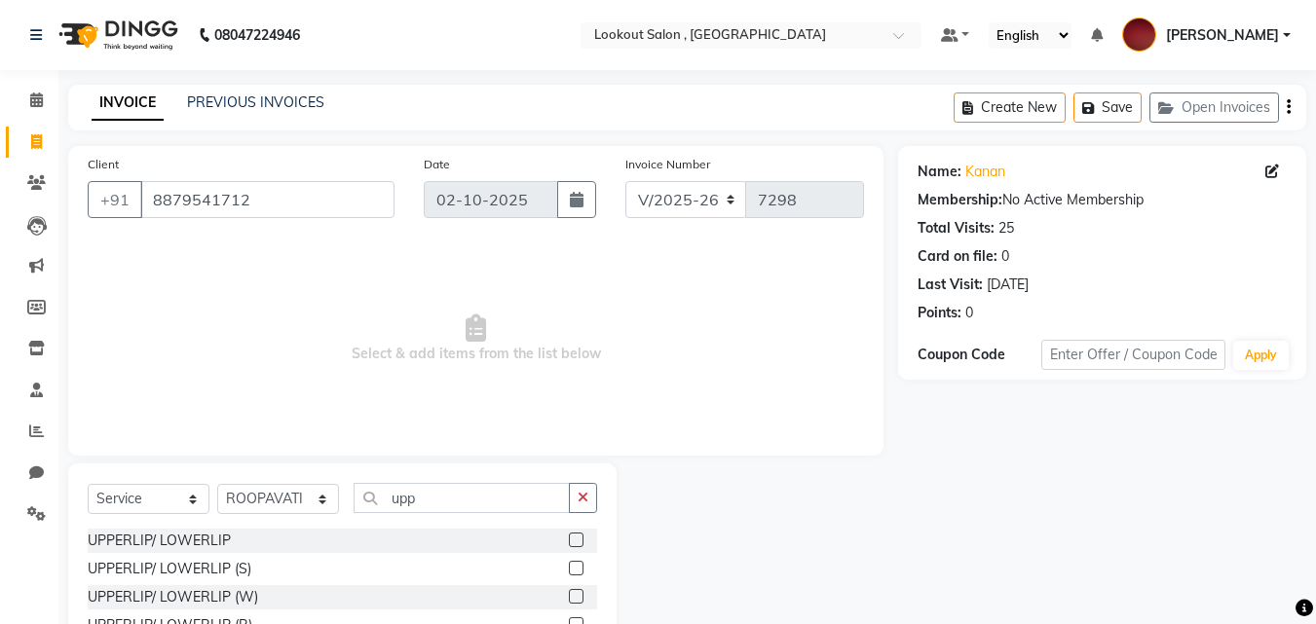
click at [581, 542] on label at bounding box center [576, 540] width 15 height 15
click at [581, 542] on input "checkbox" at bounding box center [575, 541] width 13 height 13
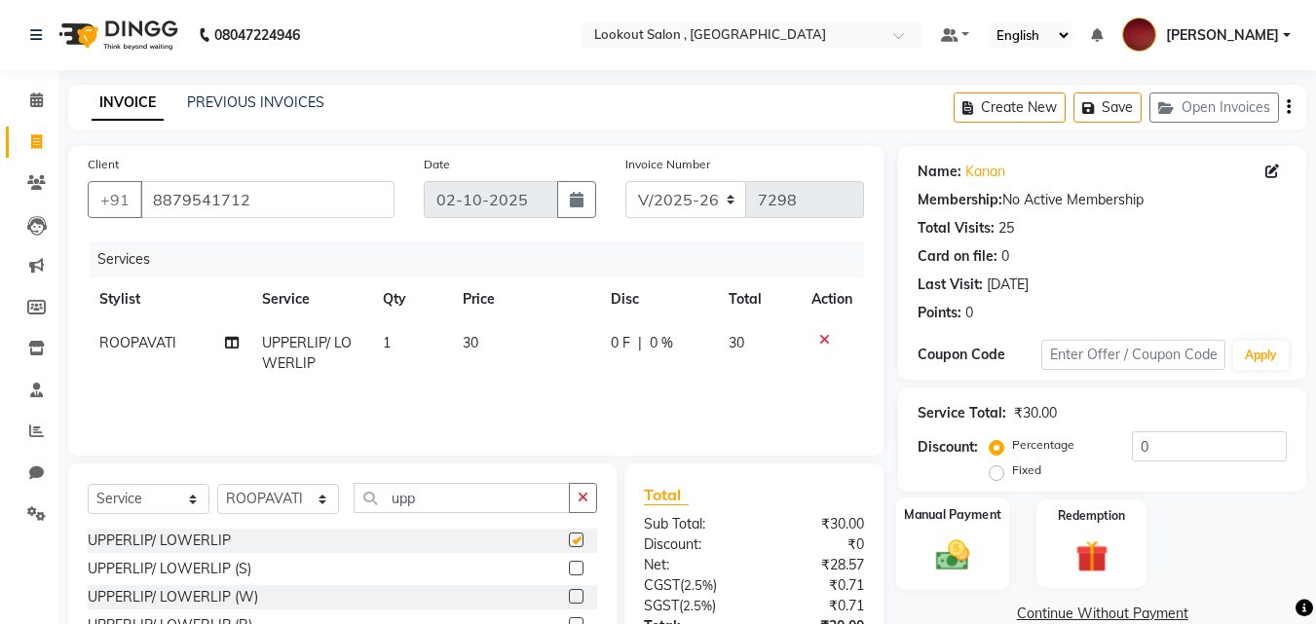
click at [977, 536] on img at bounding box center [952, 555] width 55 height 39
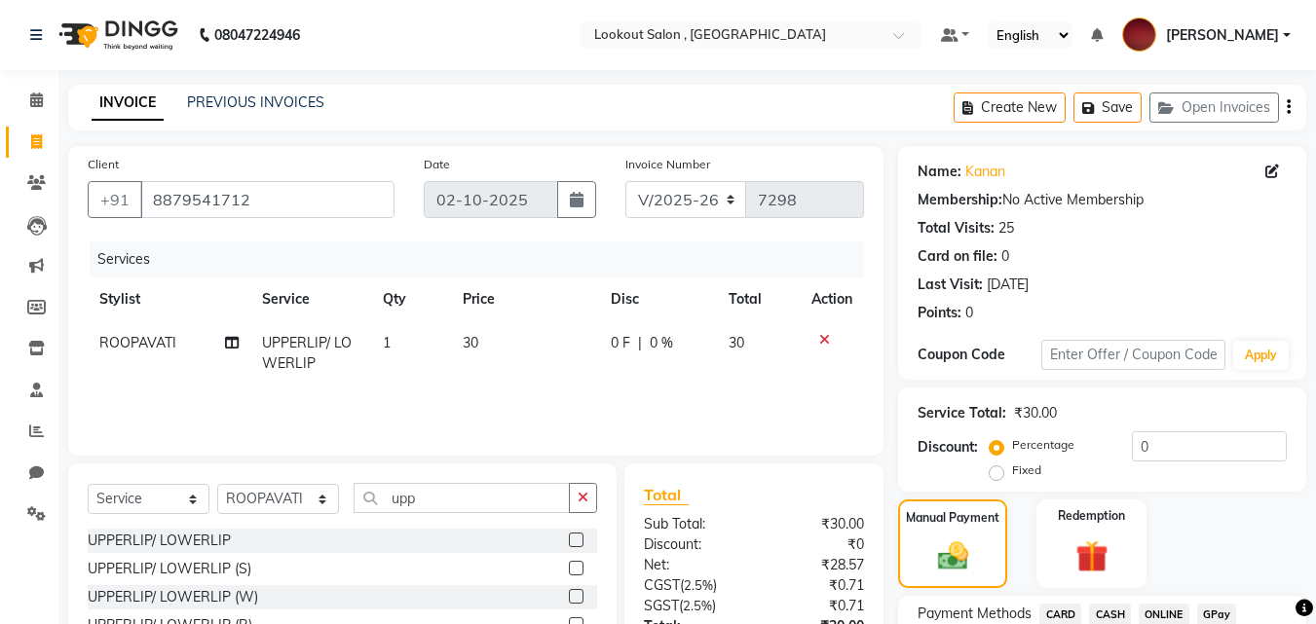
scroll to position [155, 0]
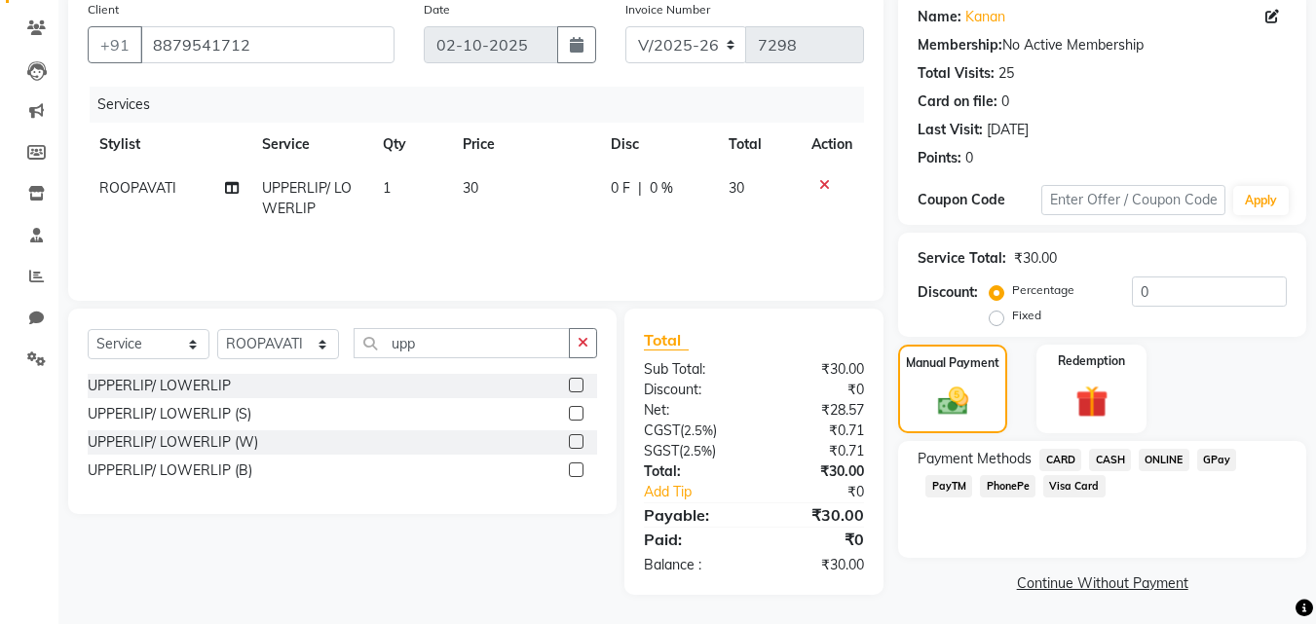
click at [1013, 485] on span "PhonePe" at bounding box center [1008, 486] width 56 height 22
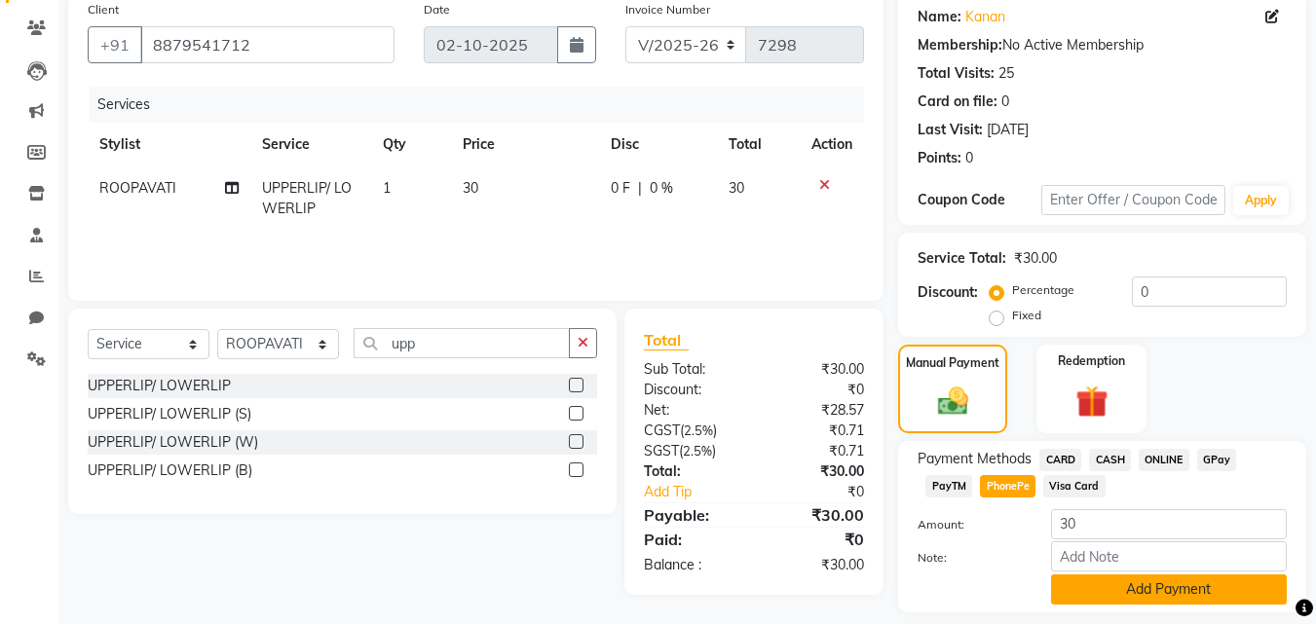
click at [1115, 581] on button "Add Payment" at bounding box center [1169, 590] width 236 height 30
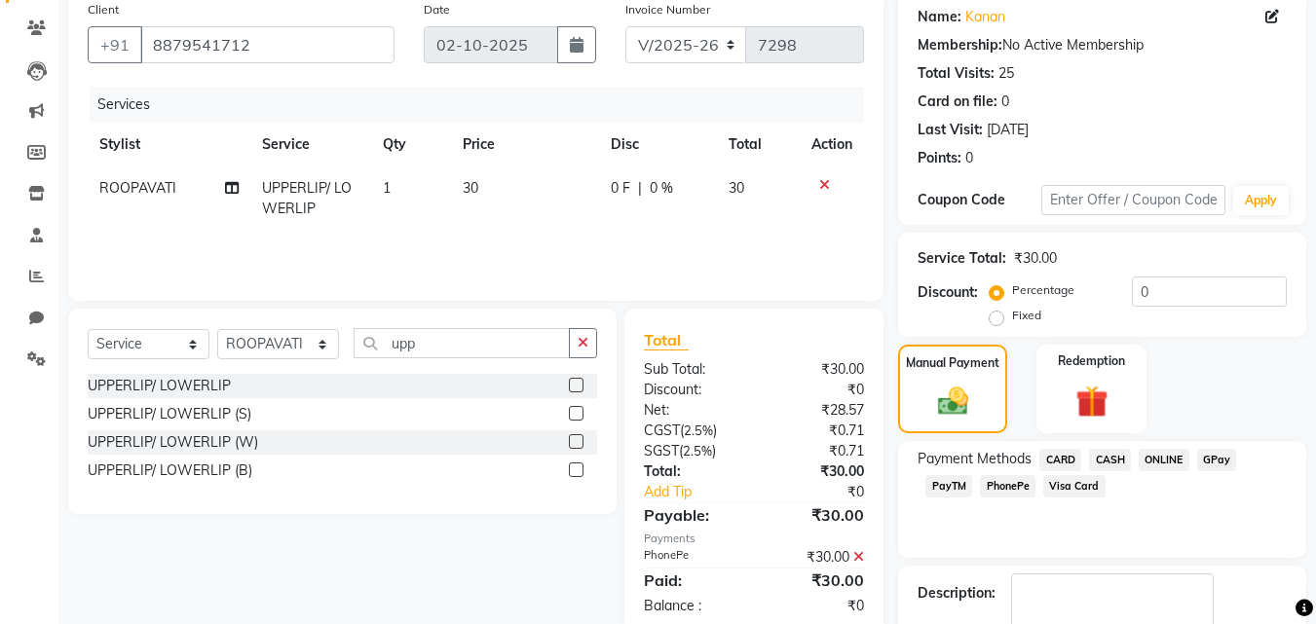
scroll to position [268, 0]
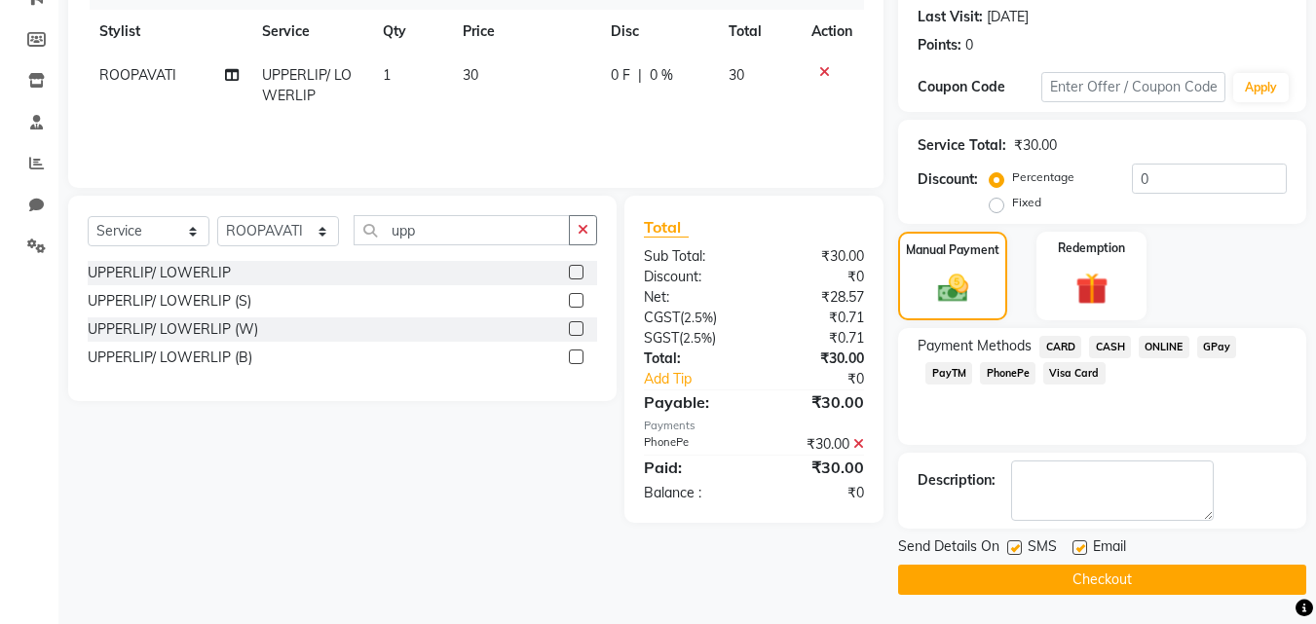
click at [1114, 570] on button "Checkout" at bounding box center [1102, 580] width 408 height 30
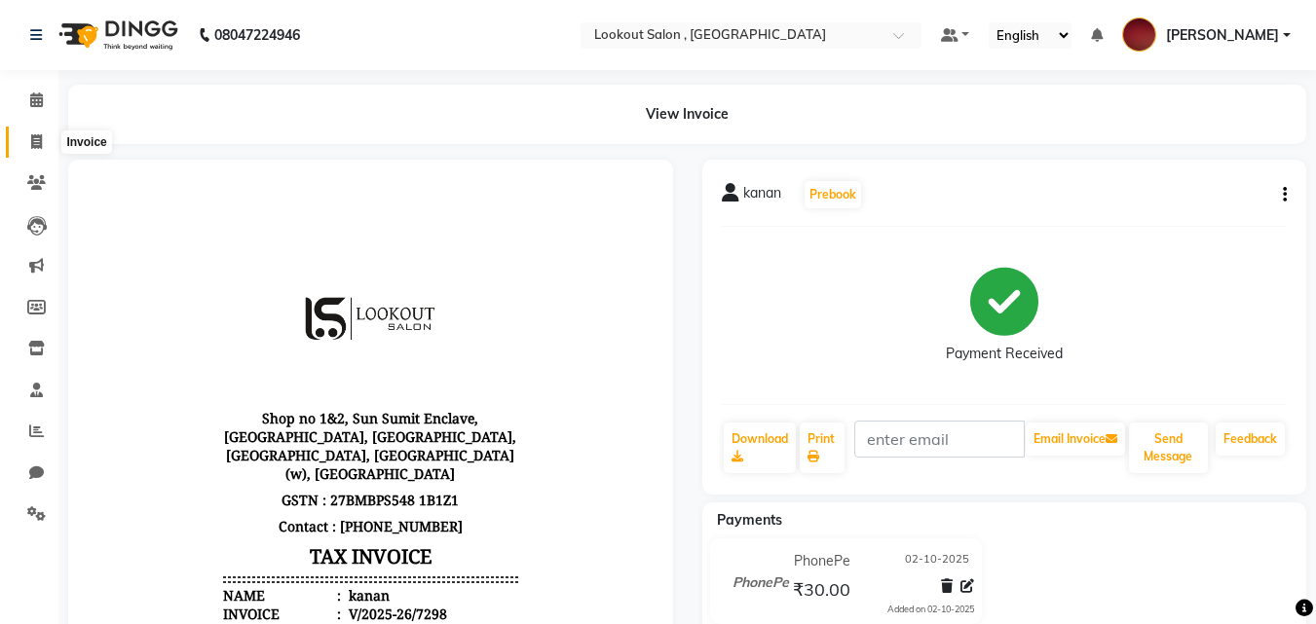
click at [44, 127] on link "Invoice" at bounding box center [29, 143] width 47 height 32
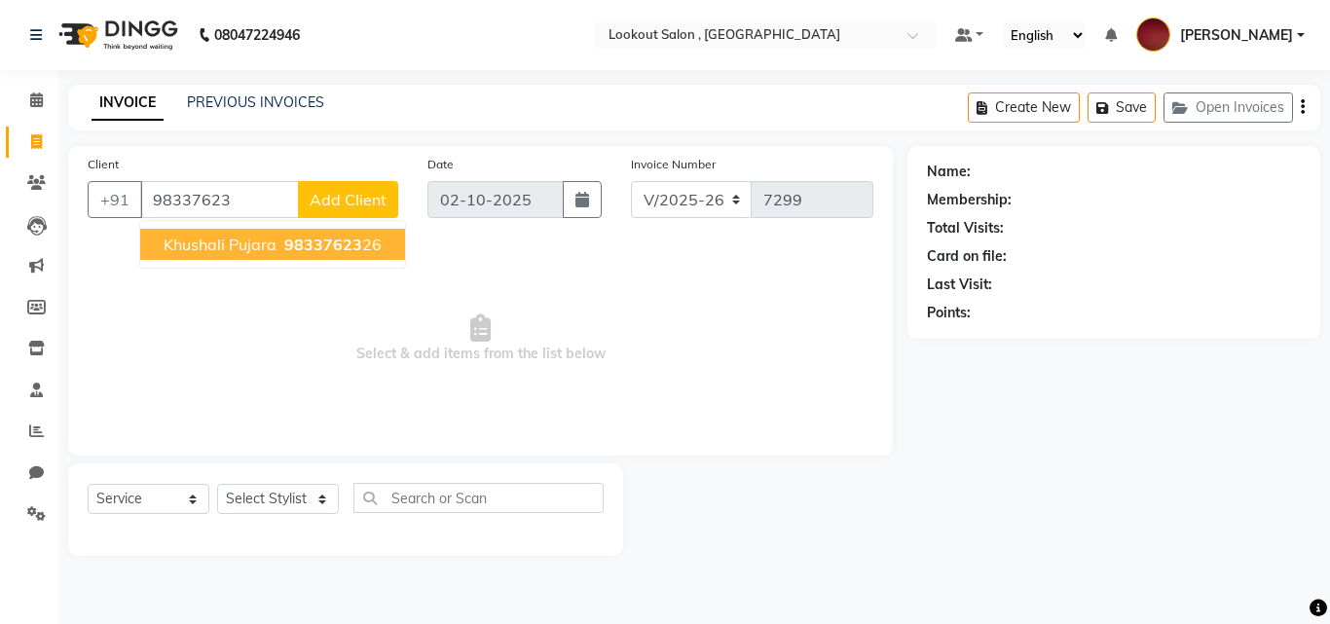
click at [305, 253] on span "98337623" at bounding box center [323, 244] width 78 height 19
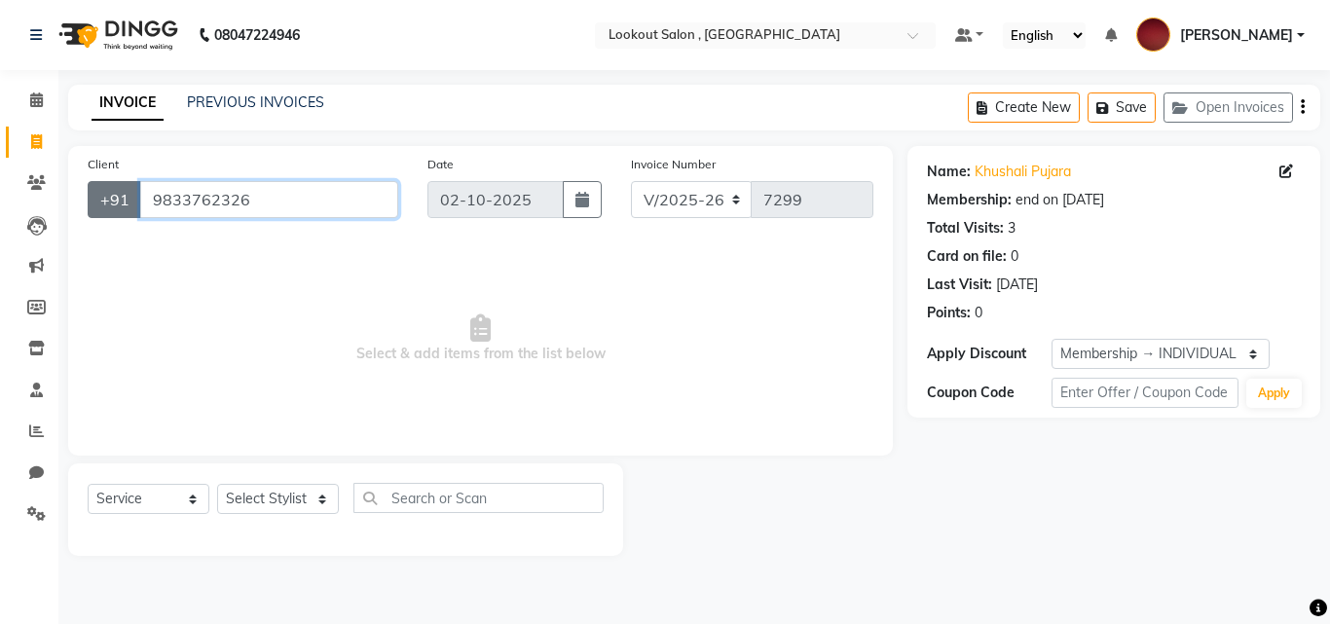
drag, startPoint x: 271, startPoint y: 211, endPoint x: 93, endPoint y: 217, distance: 178.3
click at [93, 217] on div "[PHONE_NUMBER]" at bounding box center [243, 199] width 311 height 37
click at [31, 184] on icon at bounding box center [36, 182] width 19 height 15
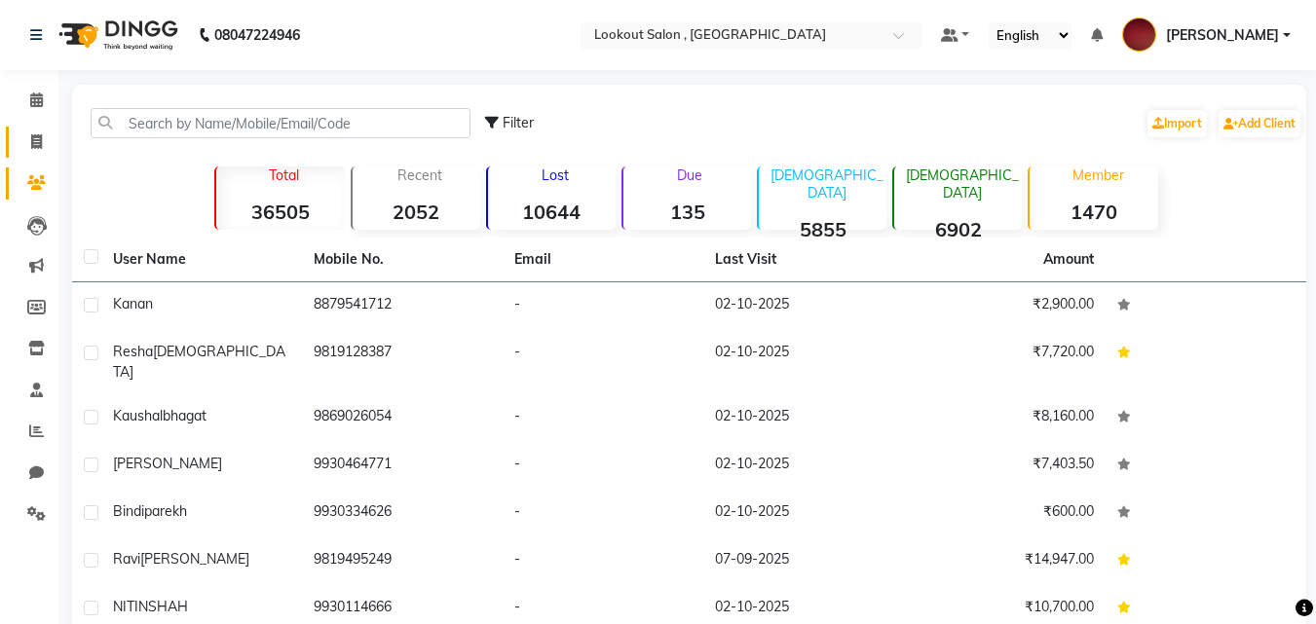
click at [40, 128] on link "Invoice" at bounding box center [29, 143] width 47 height 32
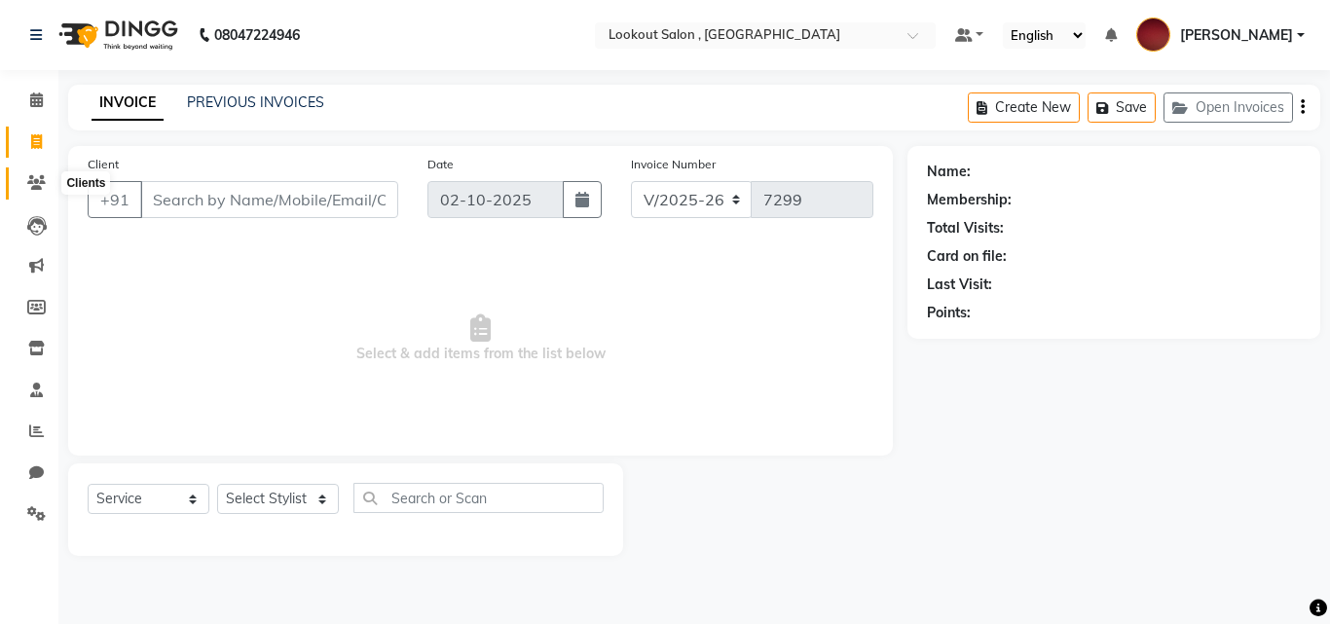
click at [45, 186] on icon at bounding box center [36, 182] width 19 height 15
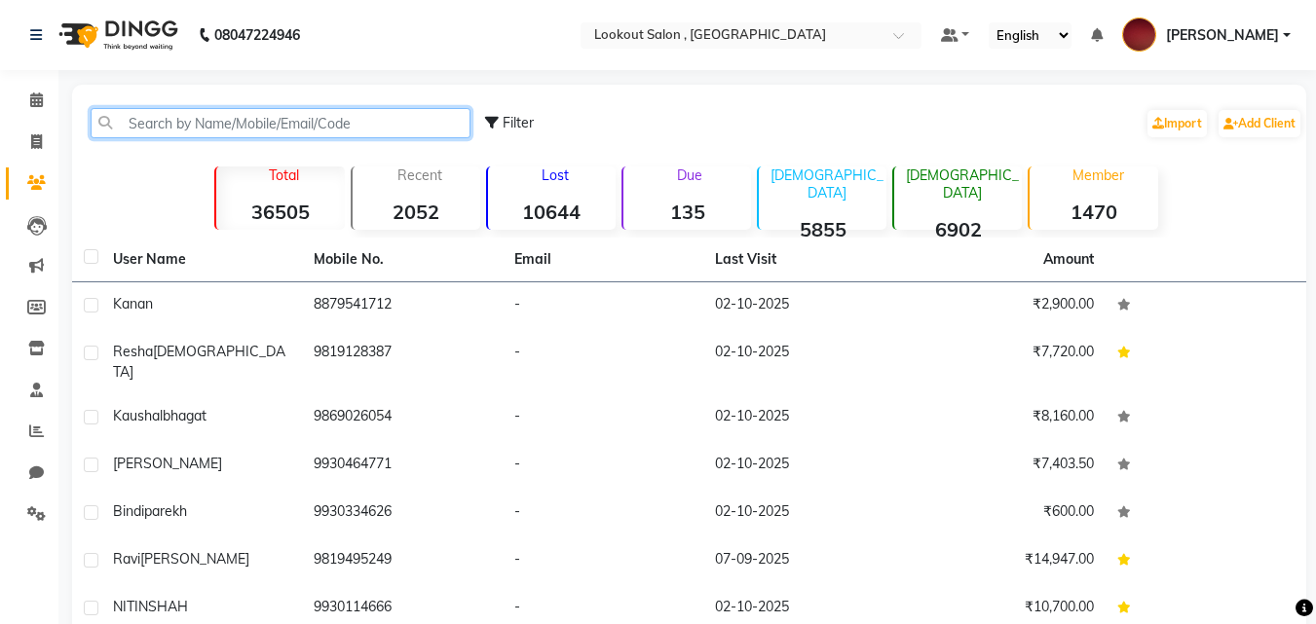
click at [174, 119] on input "text" at bounding box center [281, 123] width 380 height 30
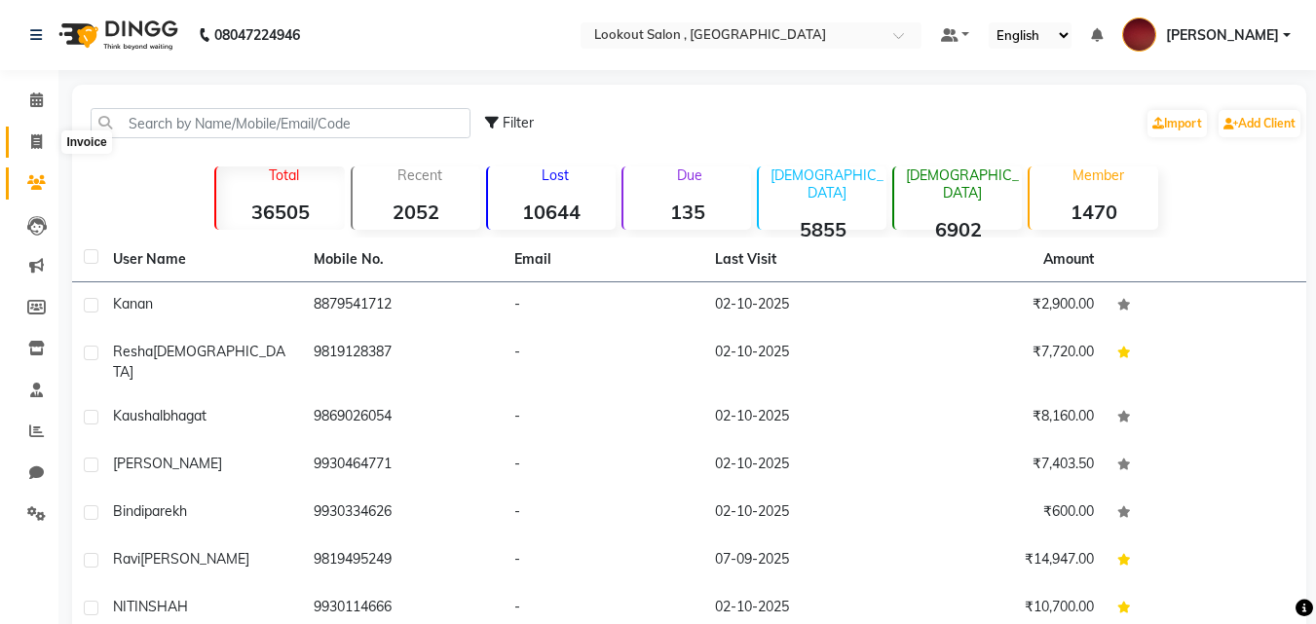
click at [29, 138] on span at bounding box center [36, 142] width 34 height 22
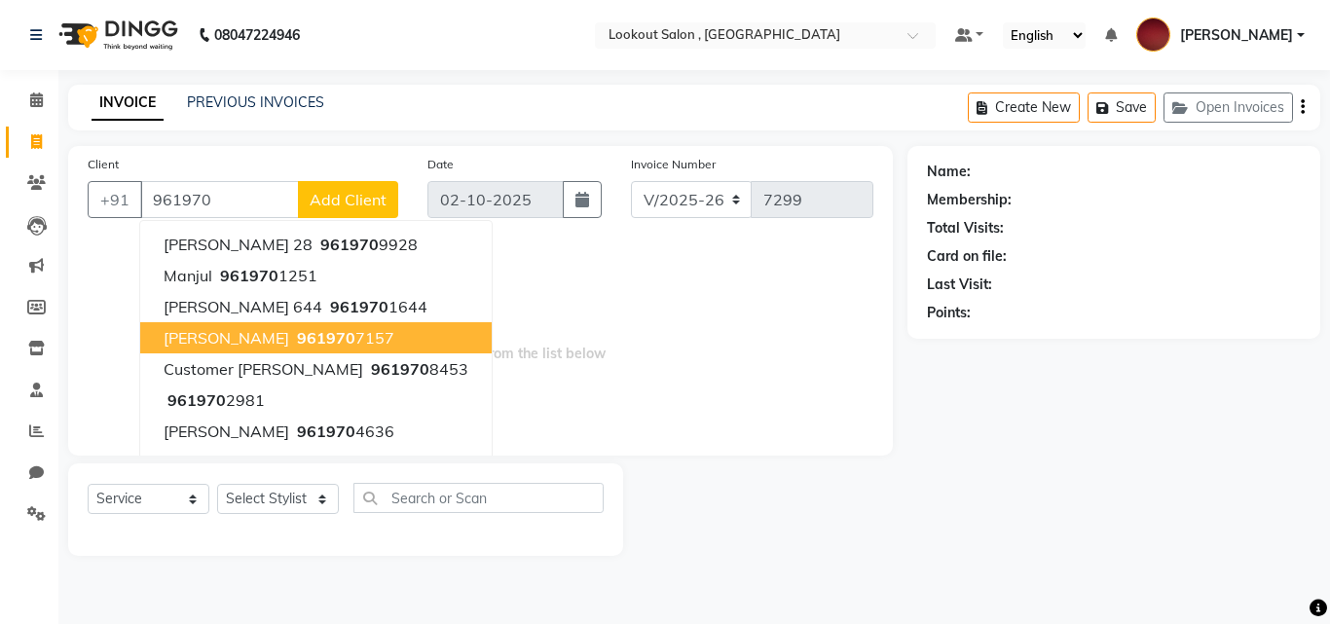
click at [293, 341] on ngb-highlight "961970 7157" at bounding box center [343, 337] width 101 height 19
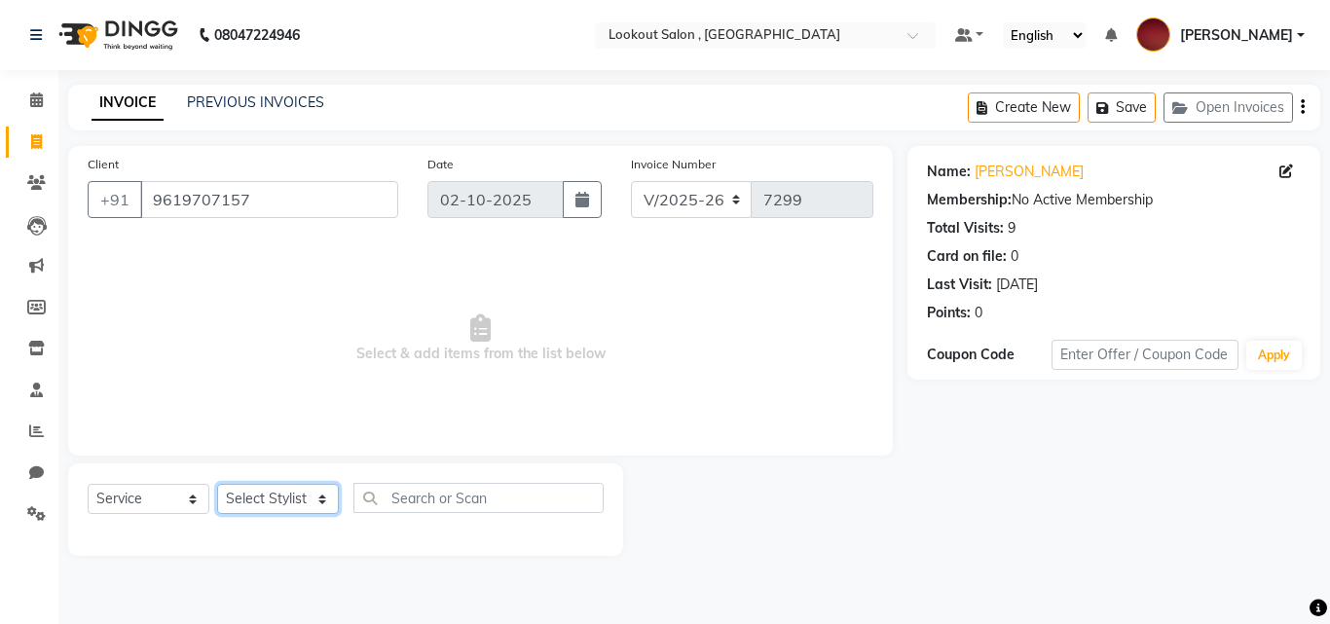
click at [247, 486] on select "Select Stylist [PERSON_NAME] [PERSON_NAME] [PERSON_NAME] [PERSON_NAME] [PERSON_…" at bounding box center [278, 499] width 122 height 30
click at [217, 484] on select "Select Stylist [PERSON_NAME] [PERSON_NAME] [PERSON_NAME] [PERSON_NAME] [PERSON_…" at bounding box center [278, 499] width 122 height 30
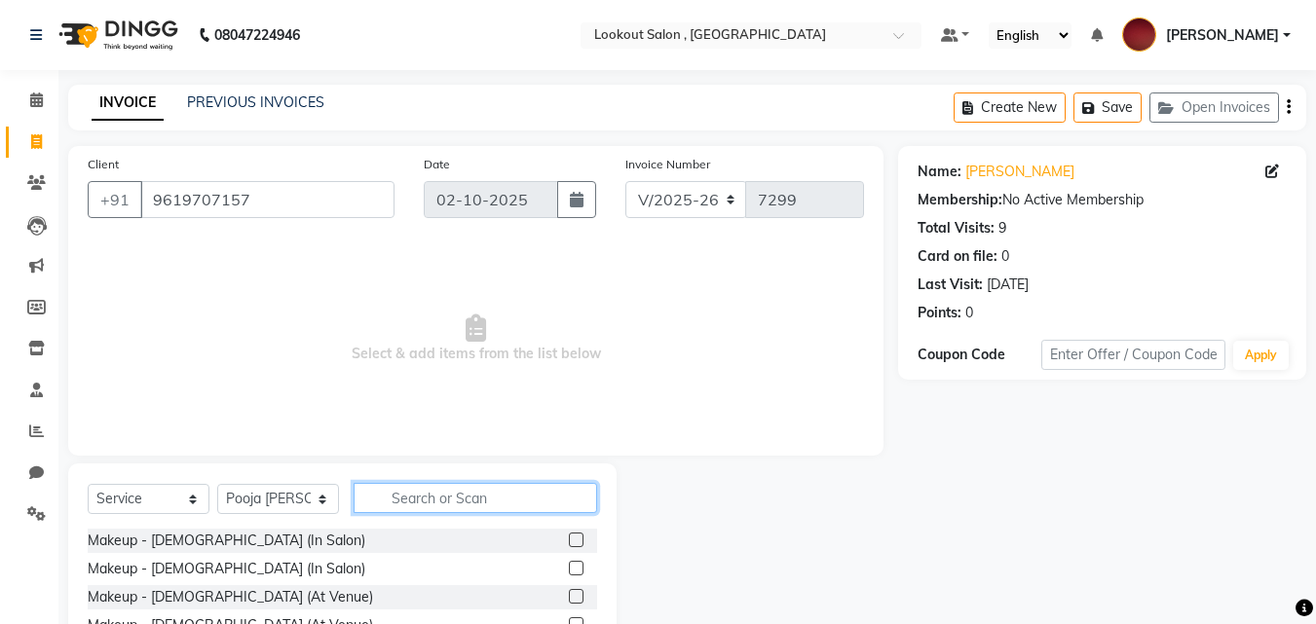
click at [396, 499] on input "text" at bounding box center [474, 498] width 243 height 30
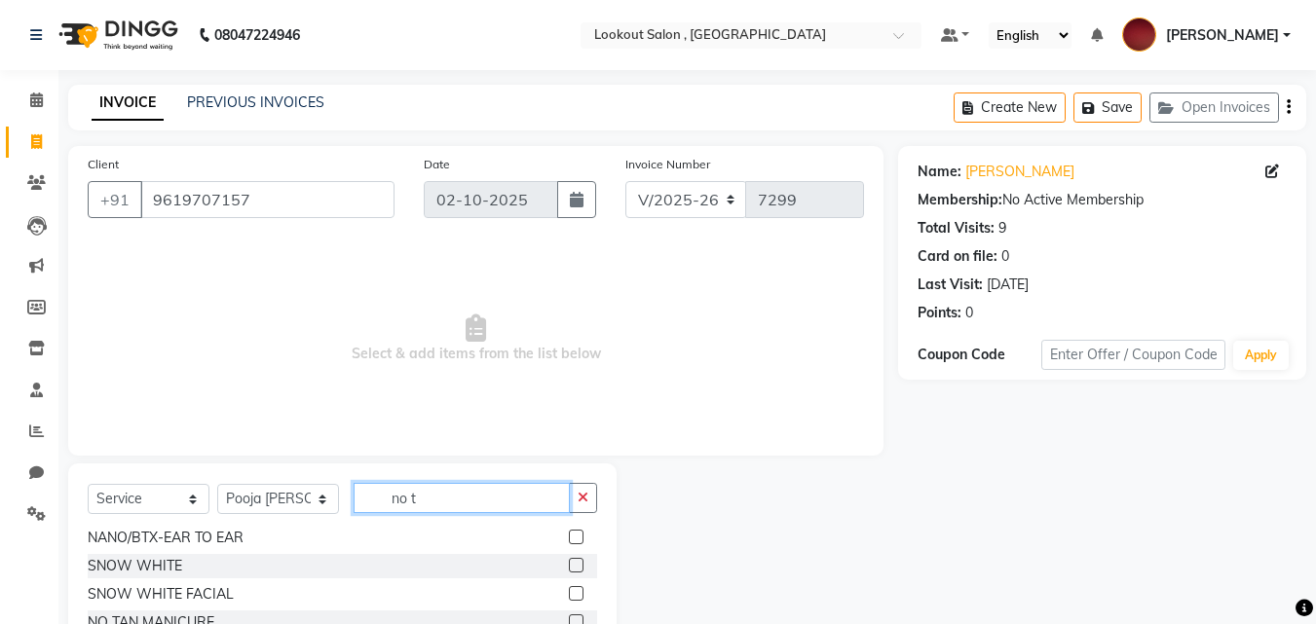
scroll to position [97, 0]
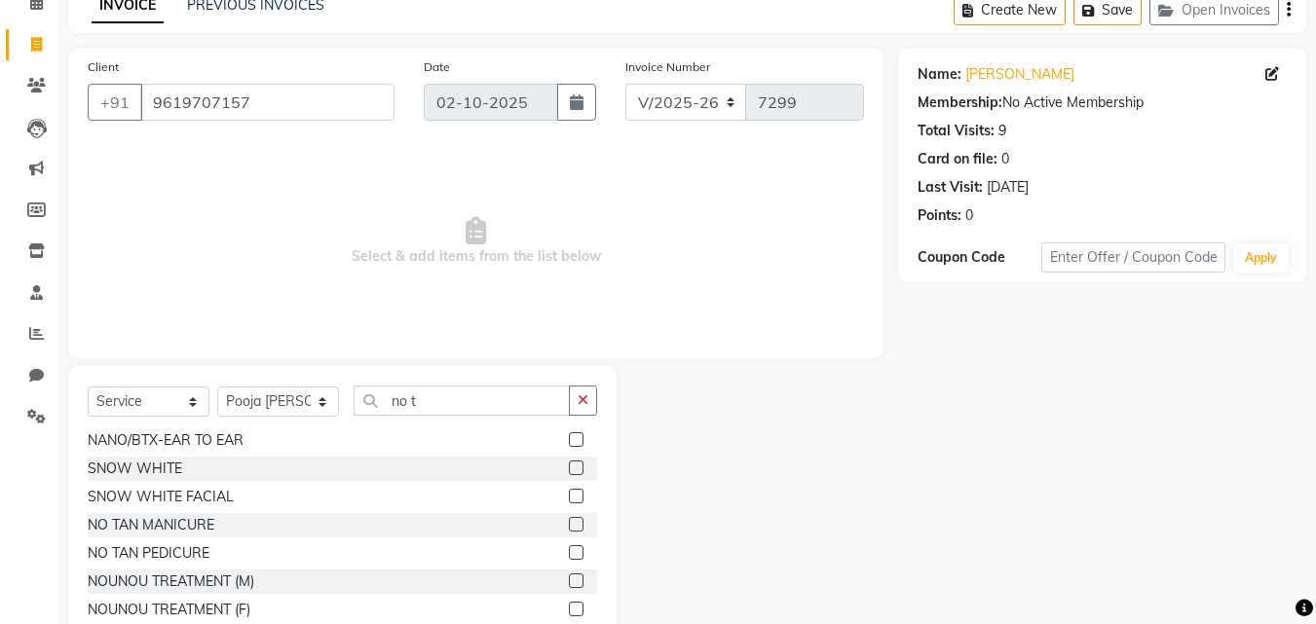
click at [569, 556] on label at bounding box center [576, 552] width 15 height 15
click at [569, 556] on input "checkbox" at bounding box center [575, 553] width 13 height 13
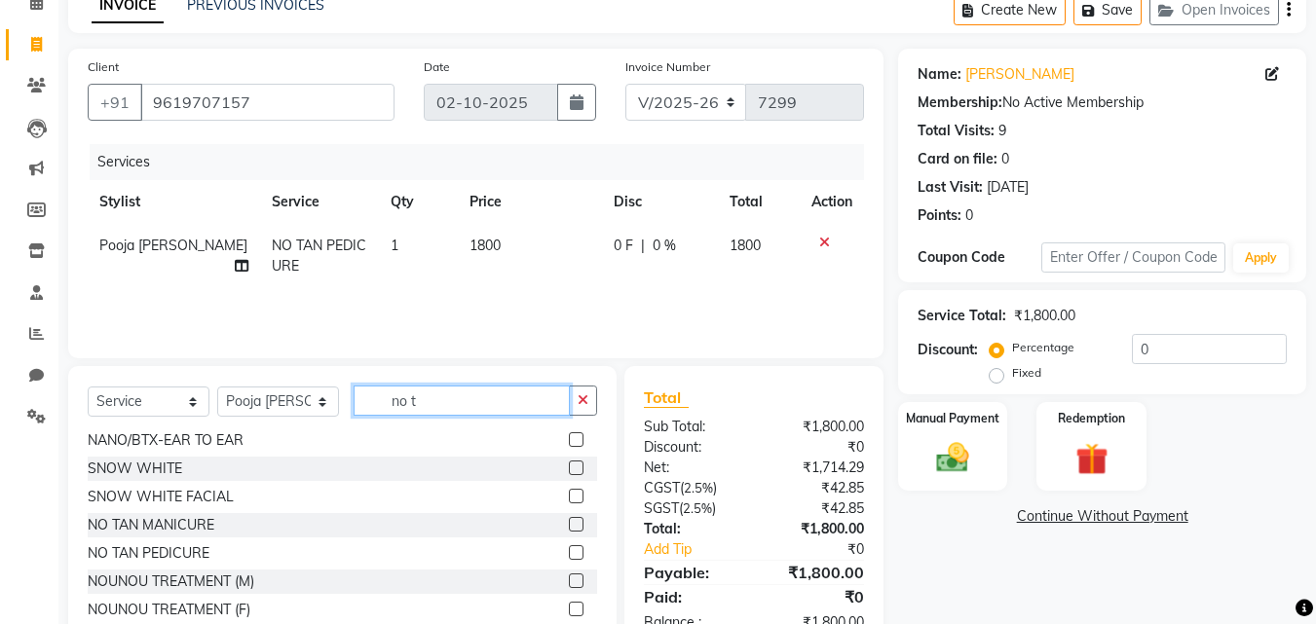
drag, startPoint x: 426, startPoint y: 398, endPoint x: 243, endPoint y: 402, distance: 183.1
click at [243, 401] on div "Select Service Product Membership Package Voucher Prepaid Gift Card Select Styl…" at bounding box center [342, 409] width 509 height 46
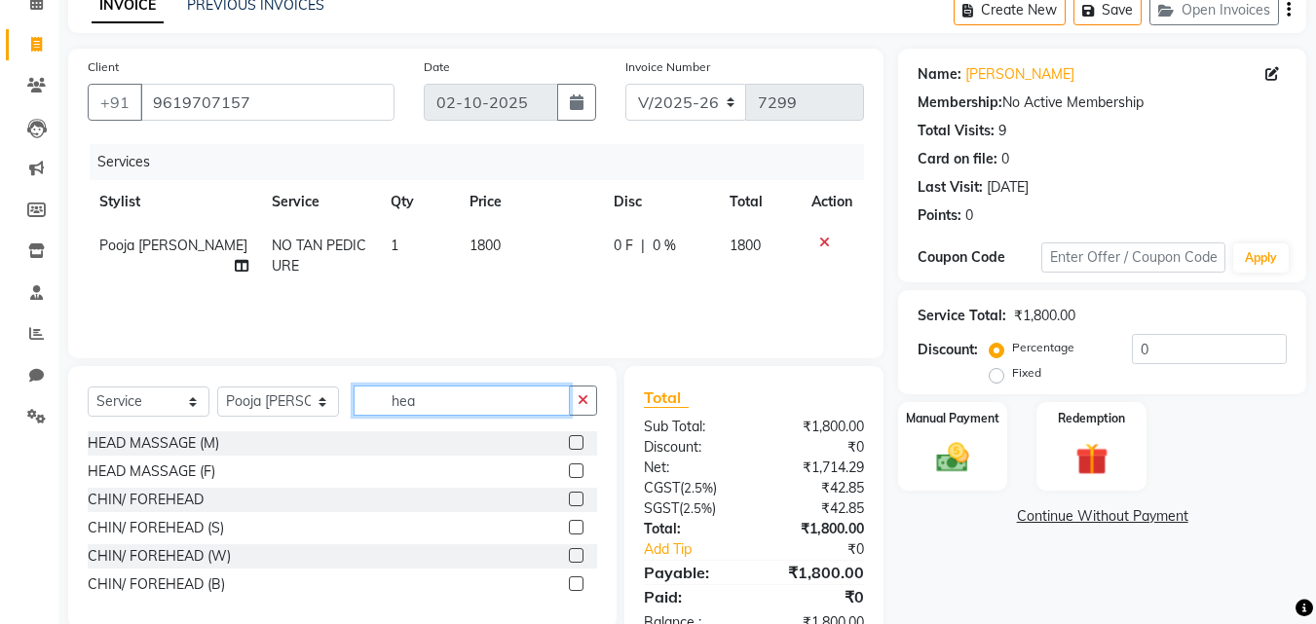
scroll to position [0, 0]
click at [575, 474] on label at bounding box center [576, 470] width 15 height 15
click at [575, 474] on input "checkbox" at bounding box center [575, 471] width 13 height 13
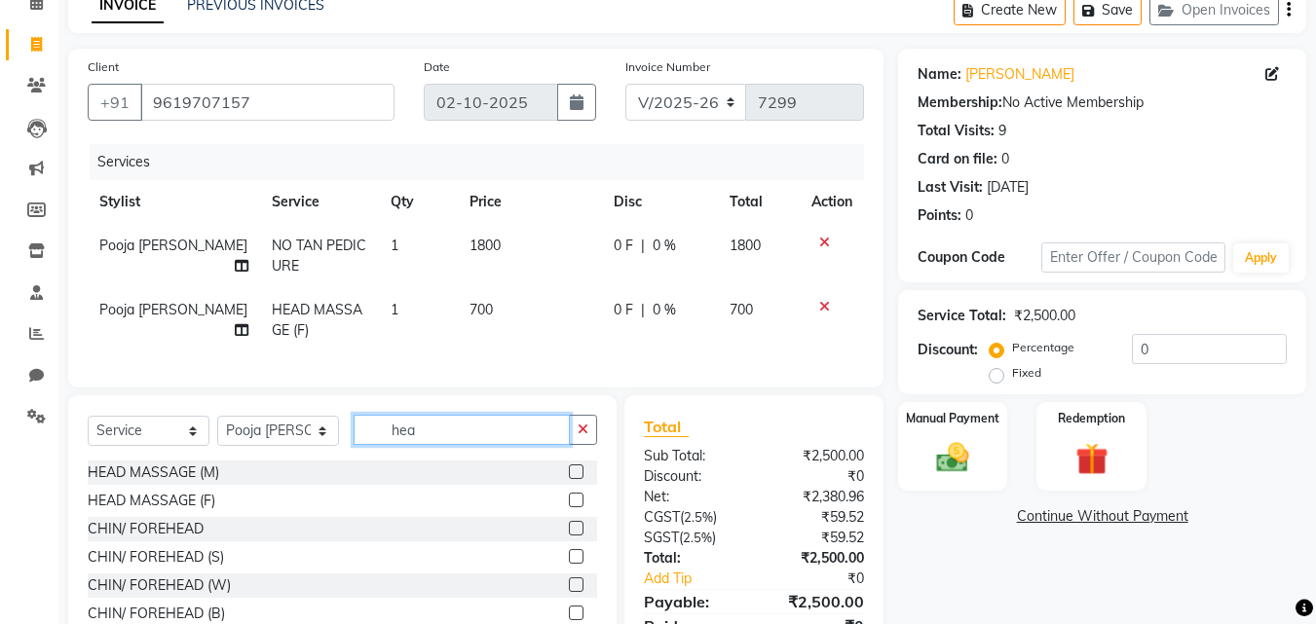
drag, startPoint x: 445, startPoint y: 442, endPoint x: 259, endPoint y: 442, distance: 186.0
click at [259, 442] on div "Select Service Product Membership Package Voucher Prepaid Gift Card Select Styl…" at bounding box center [342, 438] width 509 height 46
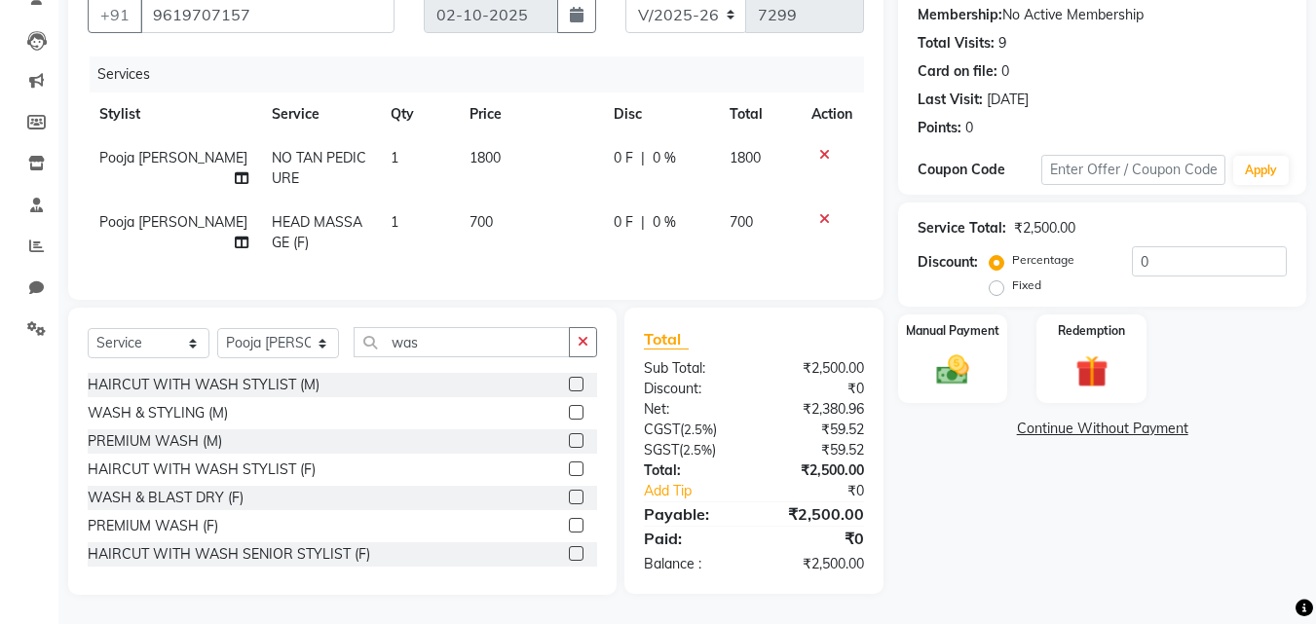
click at [569, 496] on label at bounding box center [576, 497] width 15 height 15
click at [569, 496] on input "checkbox" at bounding box center [575, 498] width 13 height 13
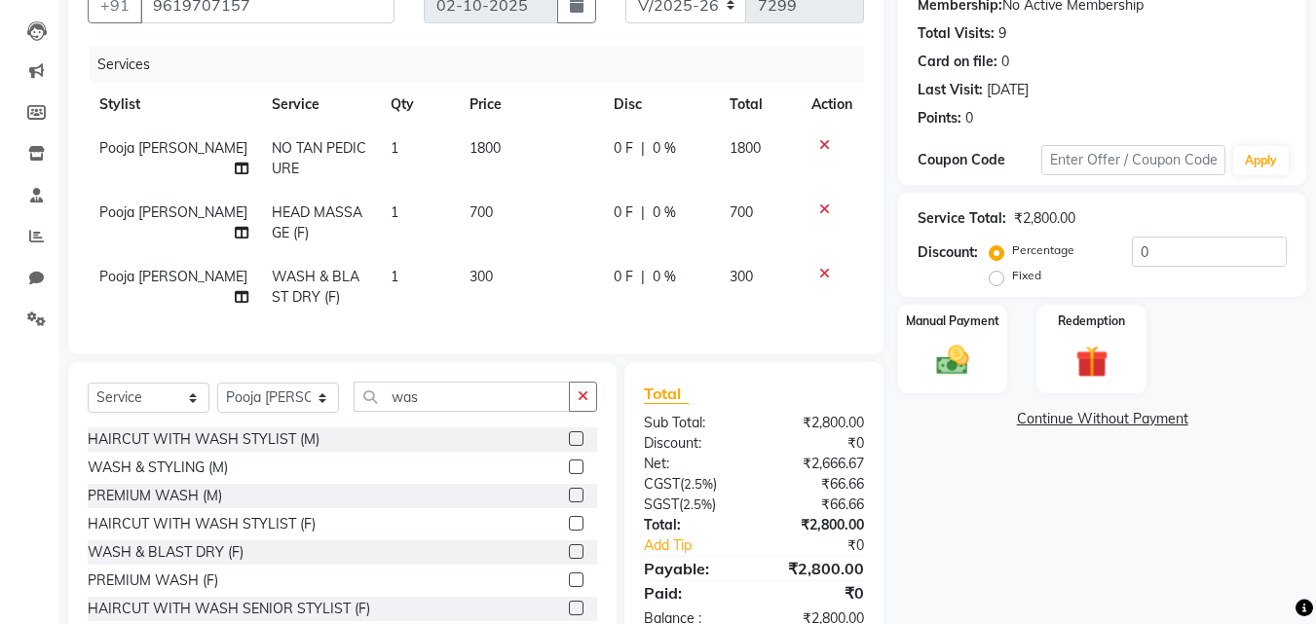
click at [1135, 257] on div "Percentage Fixed 0" at bounding box center [1139, 263] width 293 height 53
click at [1136, 257] on input "0" at bounding box center [1208, 252] width 155 height 30
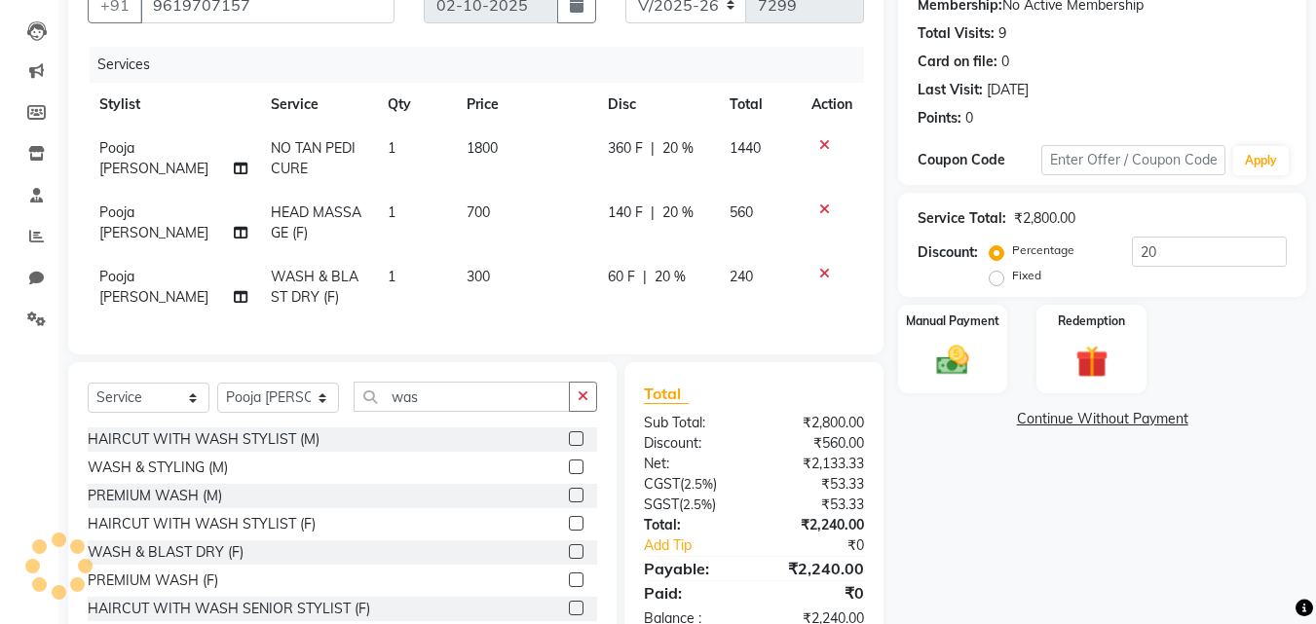
click at [1011, 342] on div "Manual Payment Redemption" at bounding box center [1101, 349] width 437 height 89
click at [901, 326] on div "Manual Payment" at bounding box center [953, 349] width 114 height 93
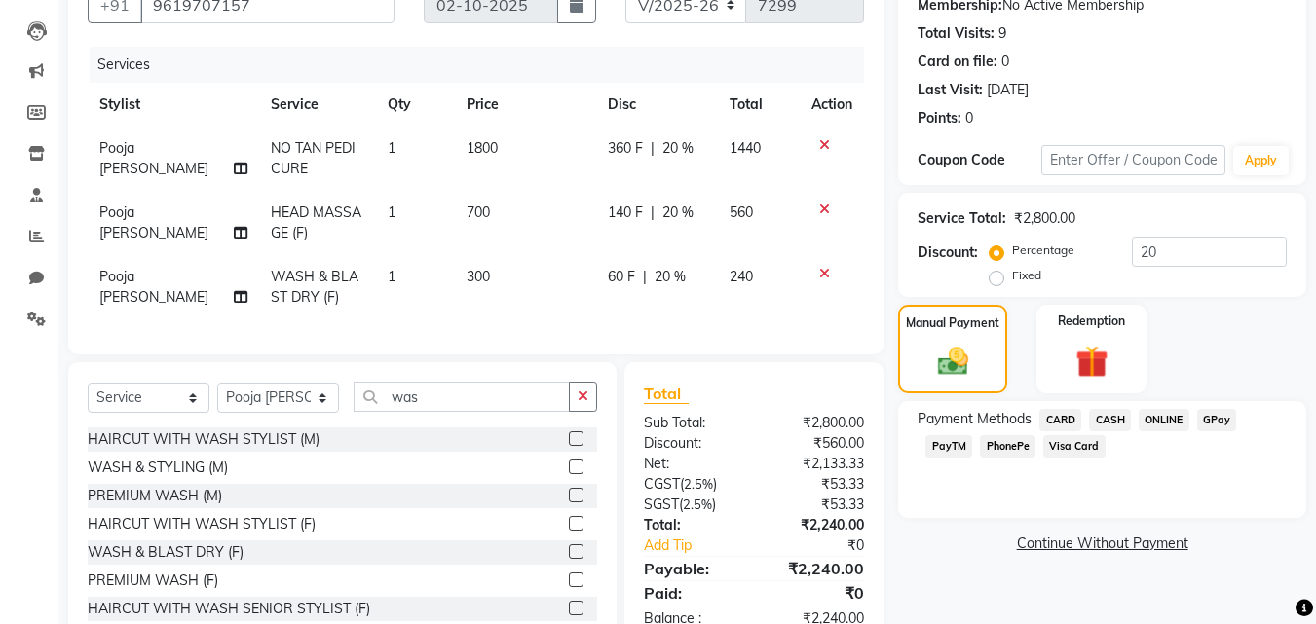
scroll to position [264, 0]
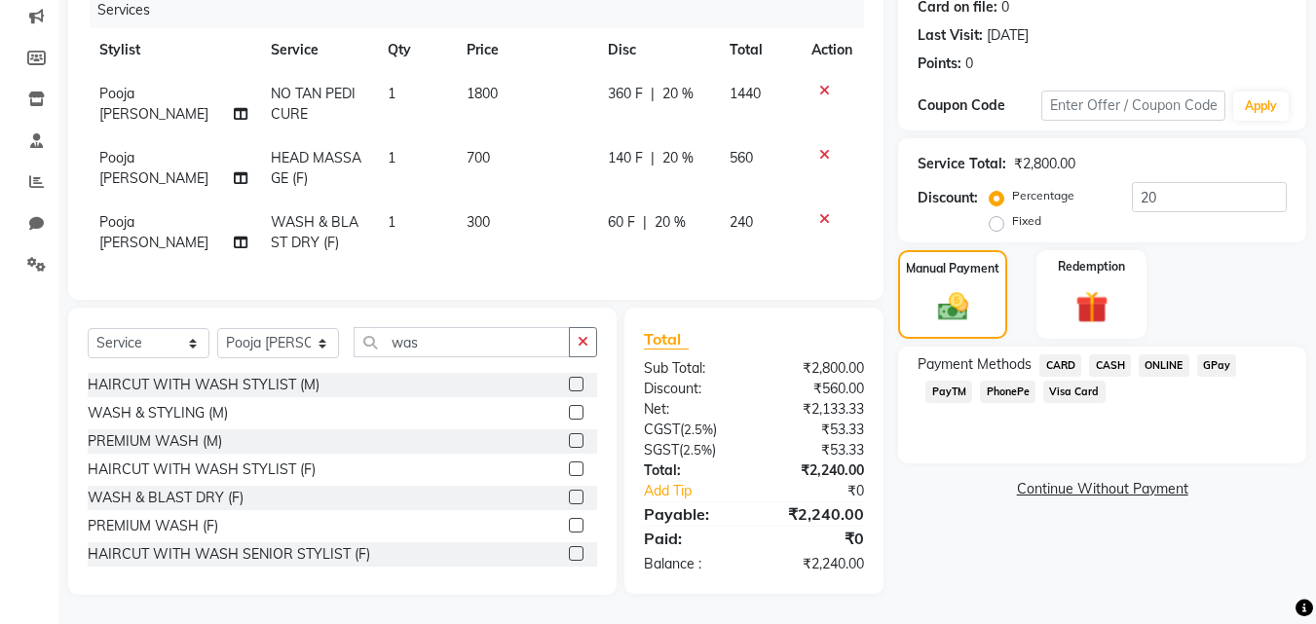
click at [988, 381] on span "PhonePe" at bounding box center [1008, 392] width 56 height 22
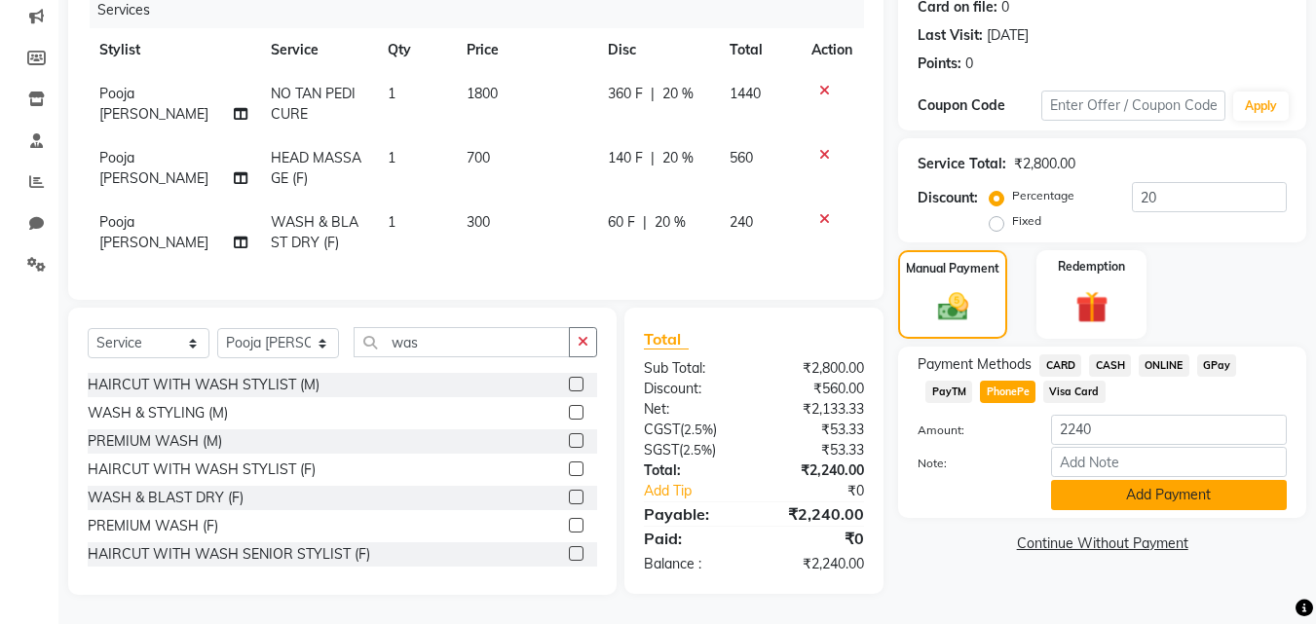
click at [1083, 484] on button "Add Payment" at bounding box center [1169, 495] width 236 height 30
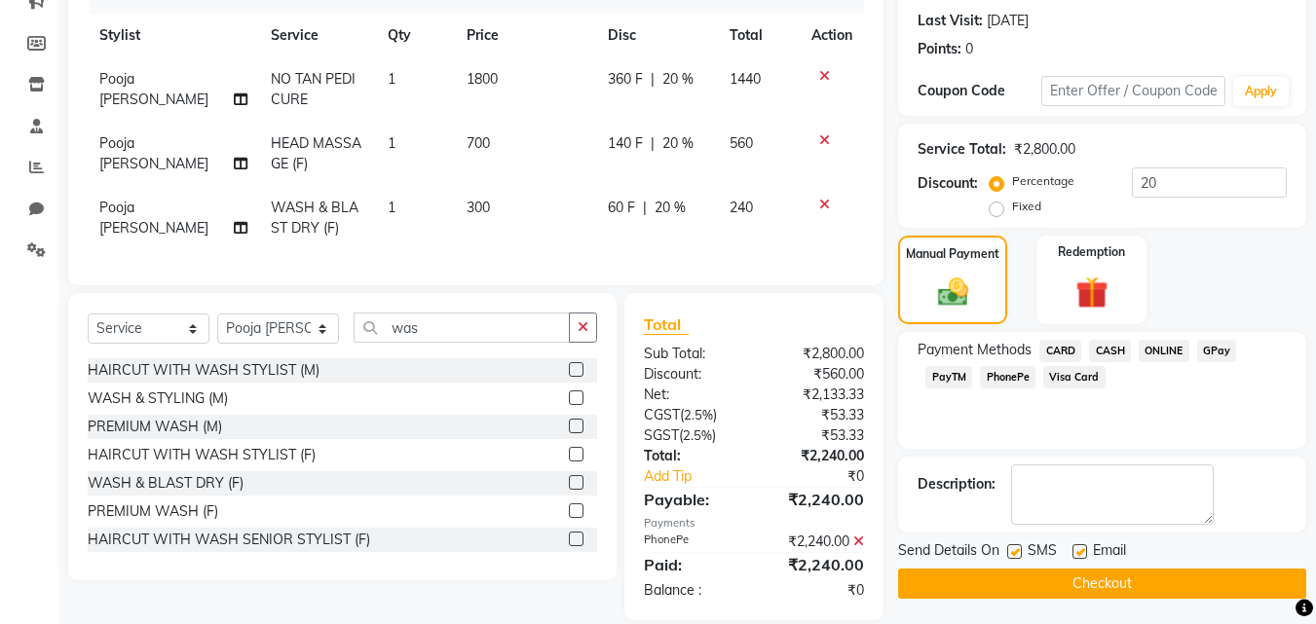
click at [1097, 575] on button "Checkout" at bounding box center [1102, 584] width 408 height 30
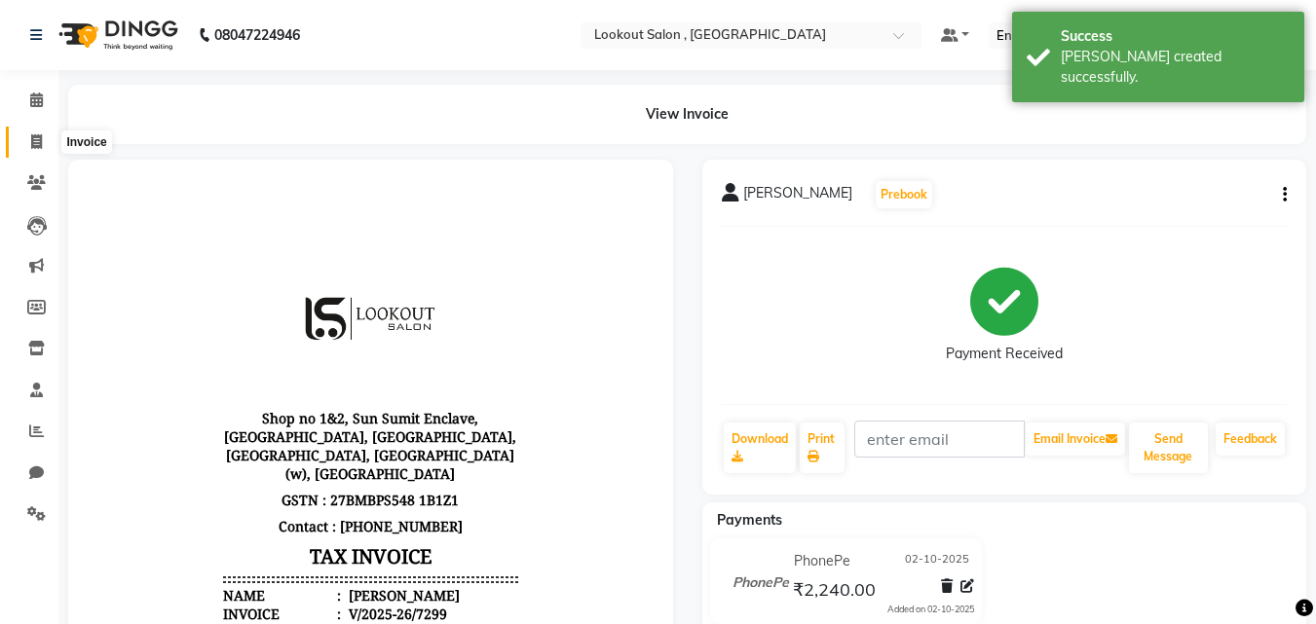
click at [35, 145] on icon at bounding box center [36, 141] width 11 height 15
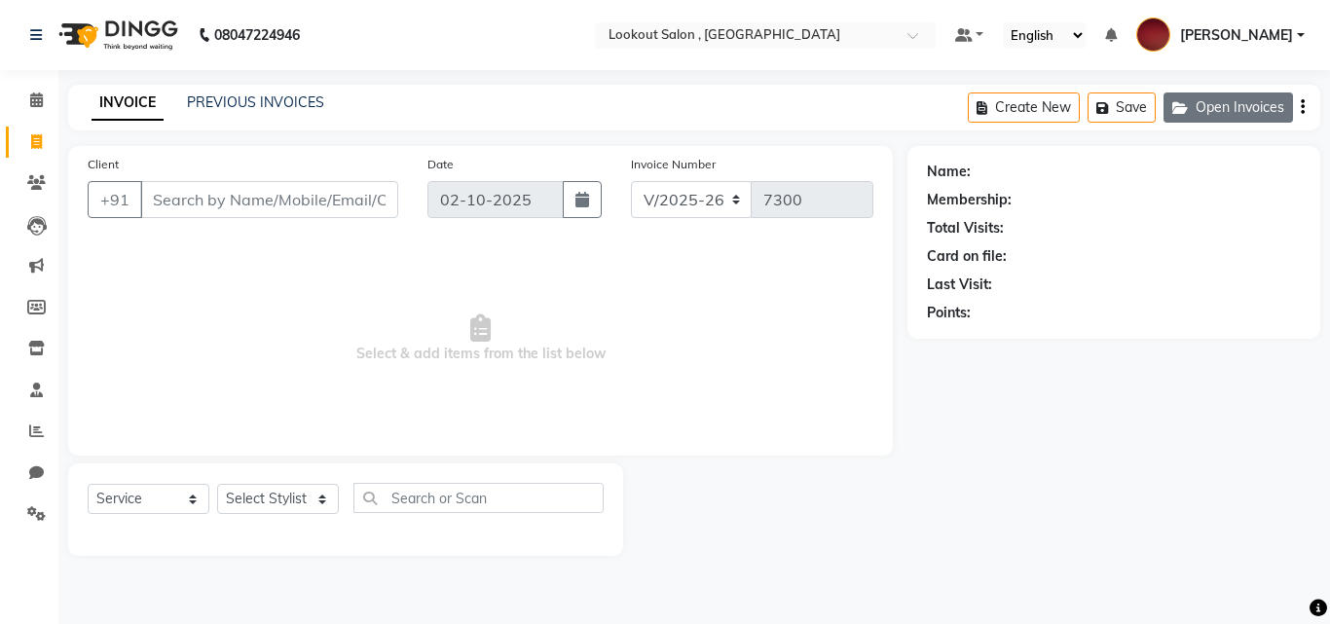
click at [1208, 97] on button "Open Invoices" at bounding box center [1229, 108] width 130 height 30
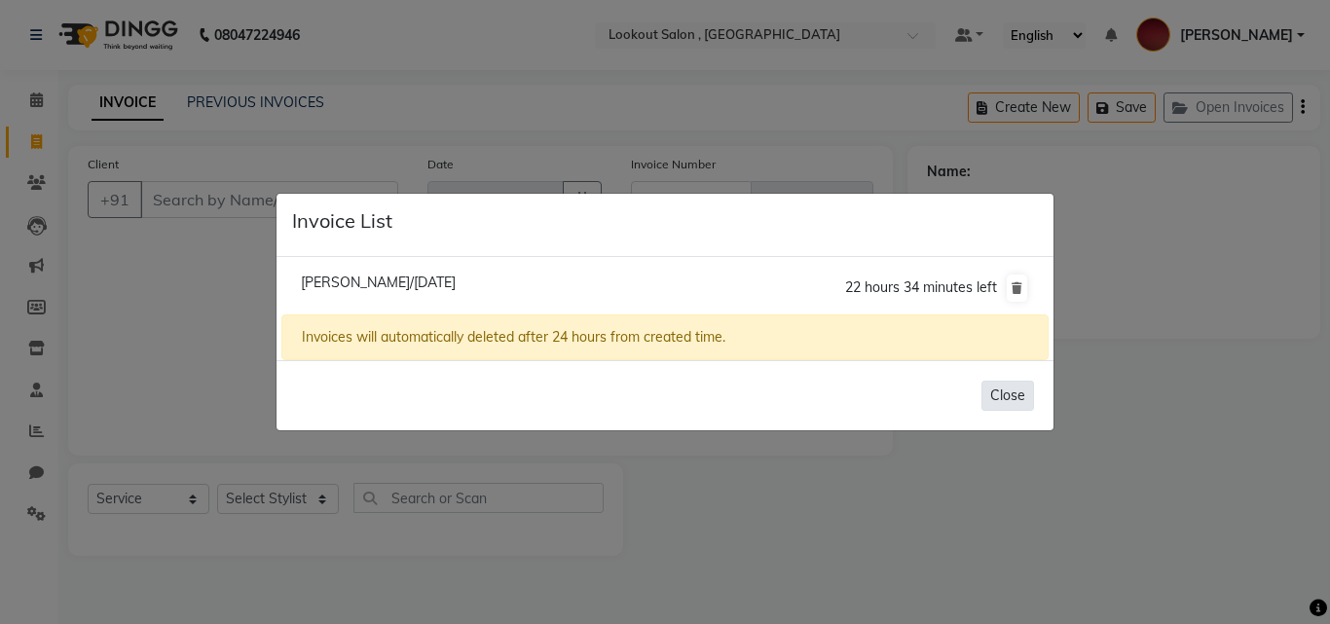
click at [999, 397] on button "Close" at bounding box center [1008, 396] width 53 height 30
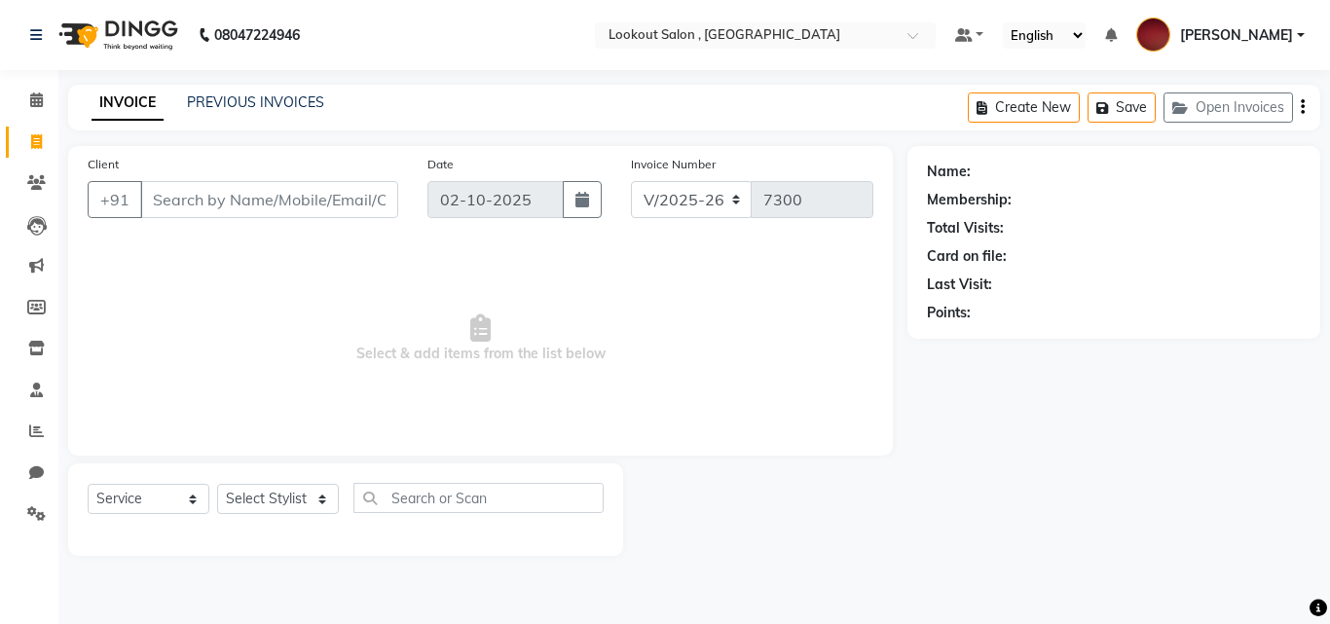
click at [262, 171] on div "Client +91" at bounding box center [243, 194] width 340 height 80
click at [278, 196] on input "Client" at bounding box center [269, 199] width 258 height 37
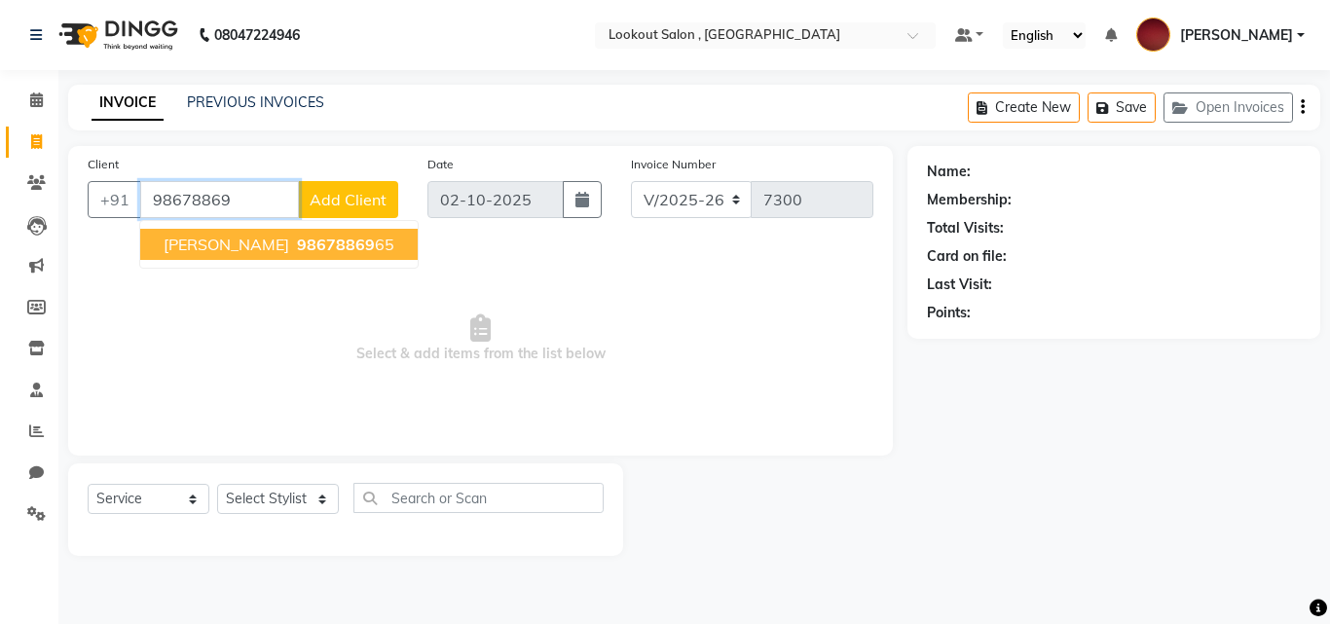
click at [305, 240] on span "98678869" at bounding box center [336, 244] width 78 height 19
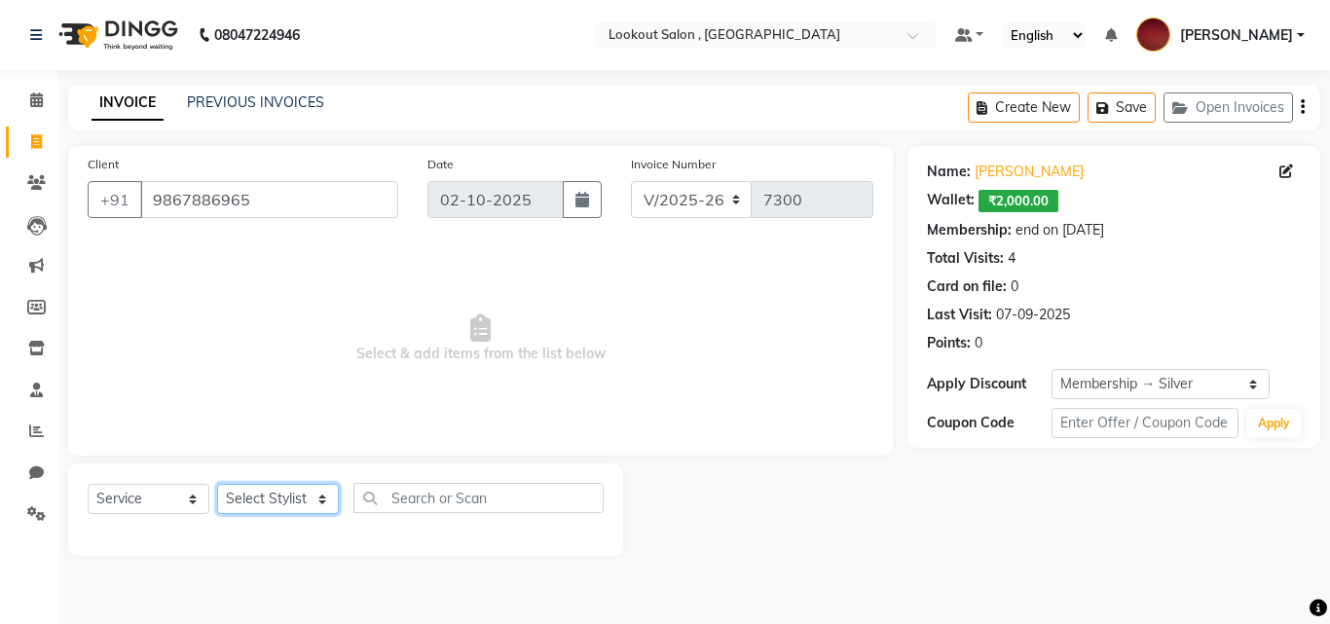
click at [290, 510] on select "Select Stylist [PERSON_NAME] [PERSON_NAME] [PERSON_NAME] [PERSON_NAME] [PERSON_…" at bounding box center [278, 499] width 122 height 30
click at [217, 484] on select "Select Stylist [PERSON_NAME] [PERSON_NAME] [PERSON_NAME] [PERSON_NAME] [PERSON_…" at bounding box center [278, 499] width 122 height 30
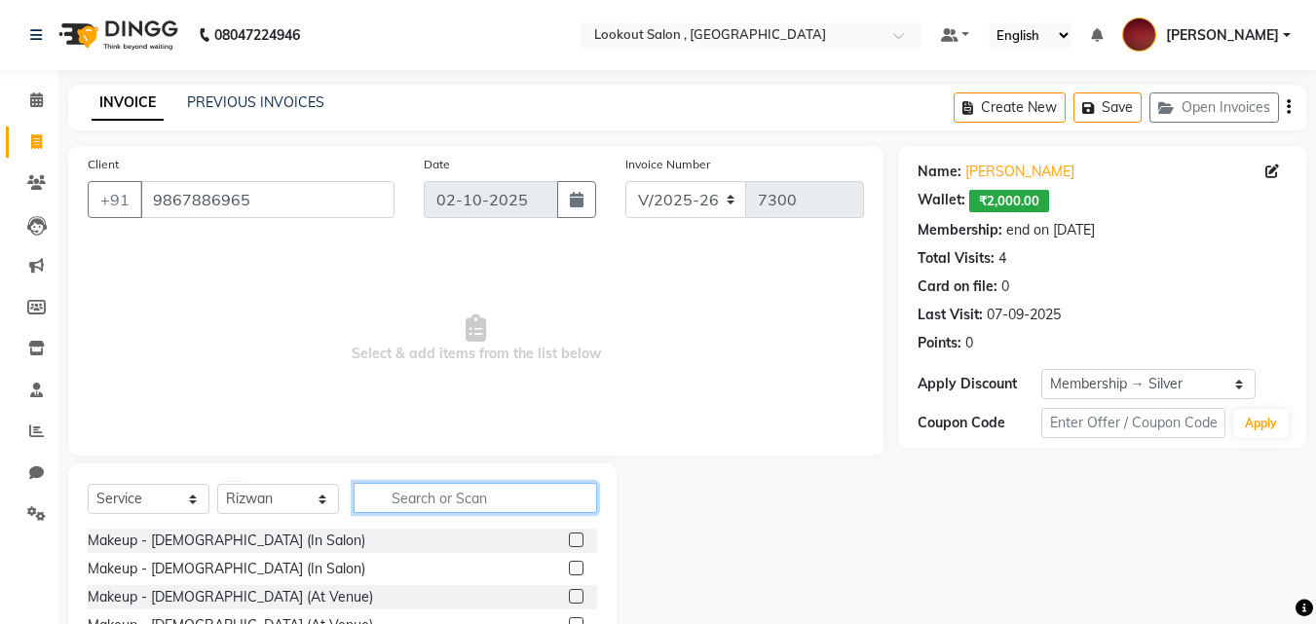
click at [492, 505] on input "text" at bounding box center [474, 498] width 243 height 30
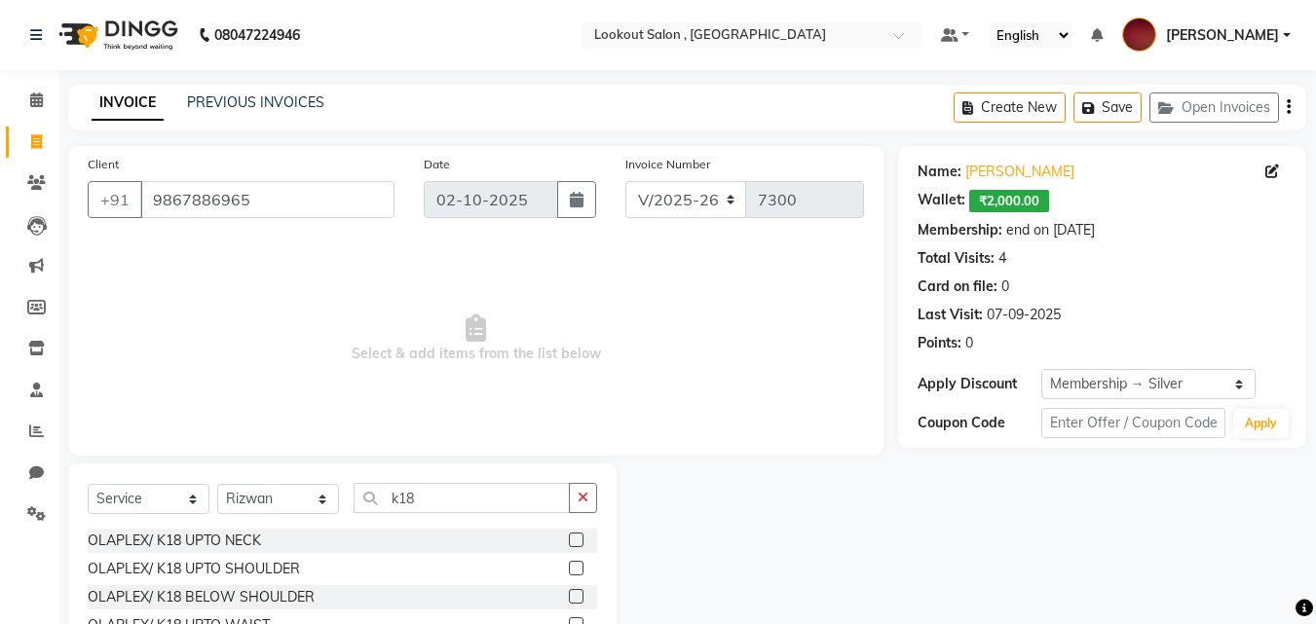
click at [575, 594] on label at bounding box center [576, 596] width 15 height 15
click at [575, 594] on input "checkbox" at bounding box center [575, 597] width 13 height 13
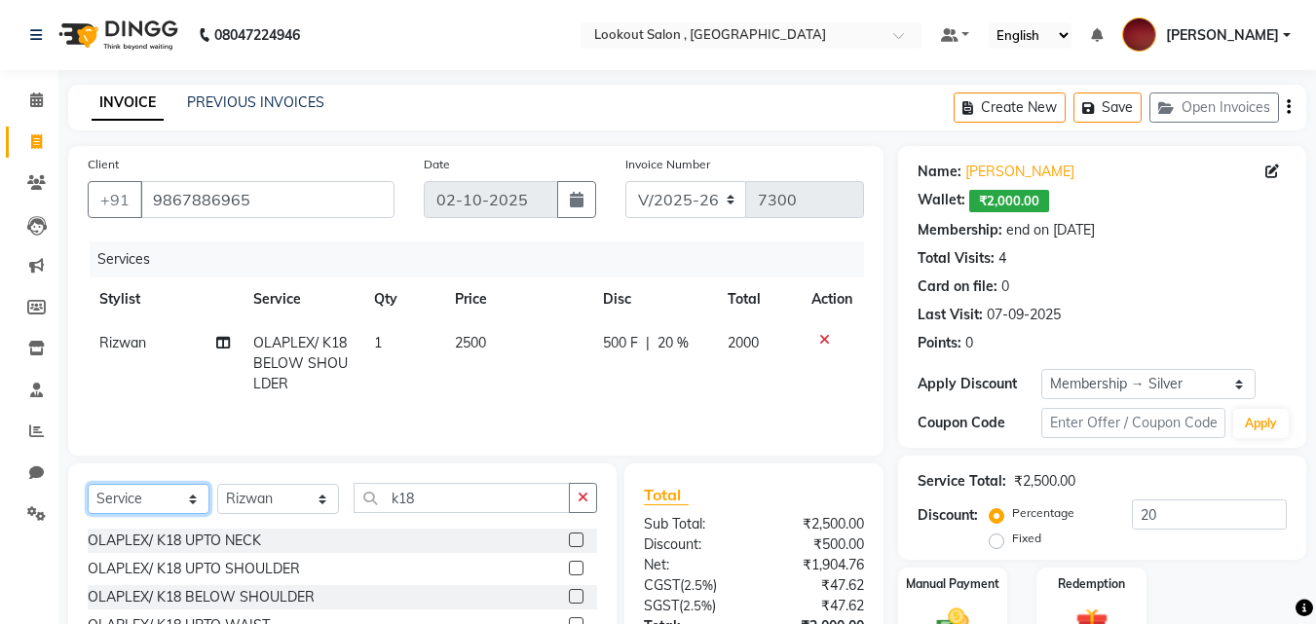
click at [127, 512] on select "Select Service Product Membership Package Voucher Prepaid Gift Card" at bounding box center [149, 499] width 122 height 30
click at [88, 484] on select "Select Service Product Membership Package Voucher Prepaid Gift Card" at bounding box center [149, 499] width 122 height 30
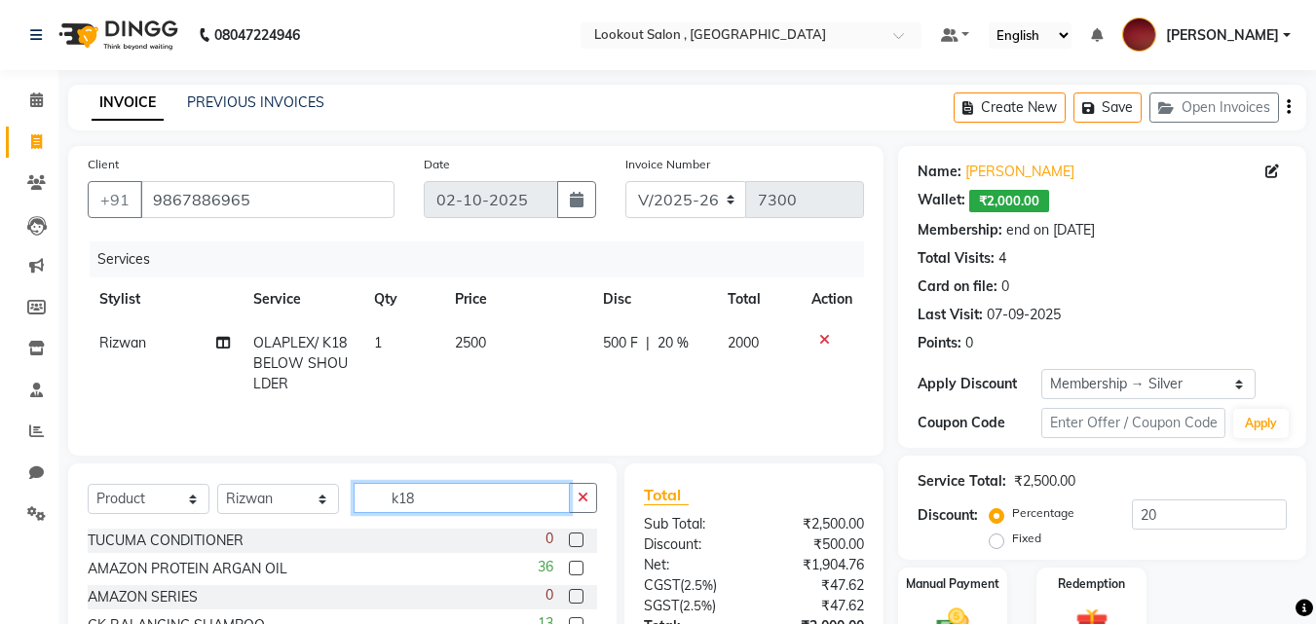
drag, startPoint x: 436, startPoint y: 501, endPoint x: 309, endPoint y: 501, distance: 127.6
click at [309, 501] on div "Select Service Product Membership Package Voucher Prepaid Gift Card Select Styl…" at bounding box center [342, 506] width 509 height 46
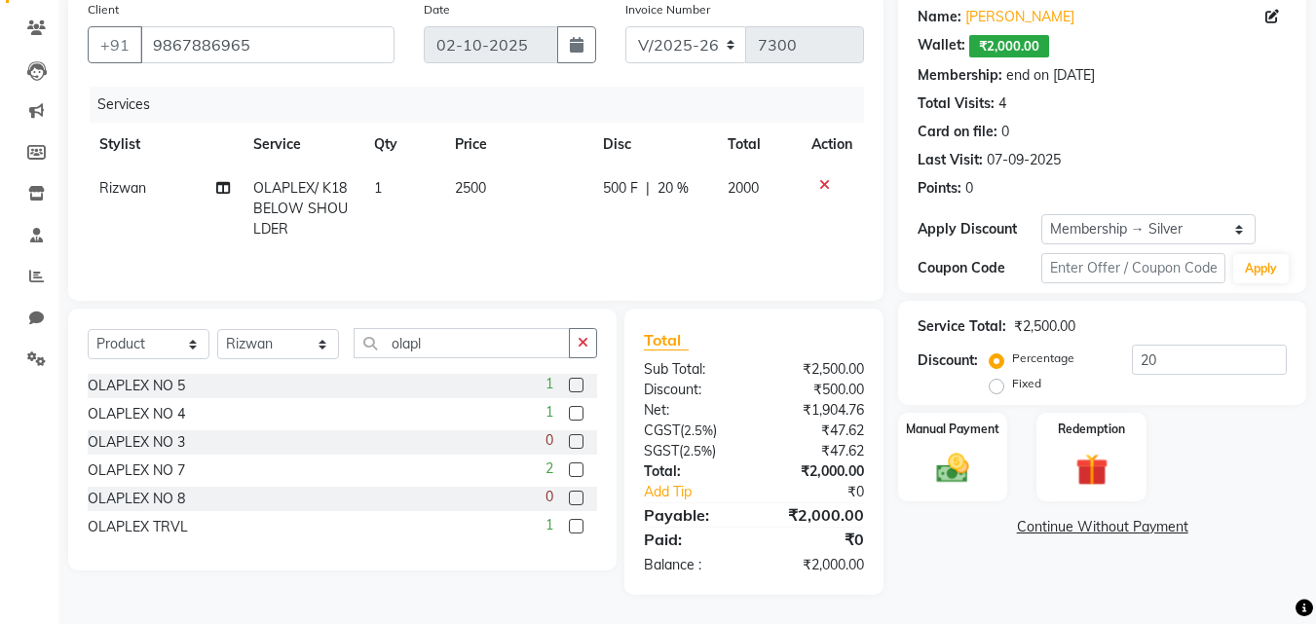
click at [570, 411] on label at bounding box center [576, 413] width 15 height 15
click at [570, 411] on input "checkbox" at bounding box center [575, 414] width 13 height 13
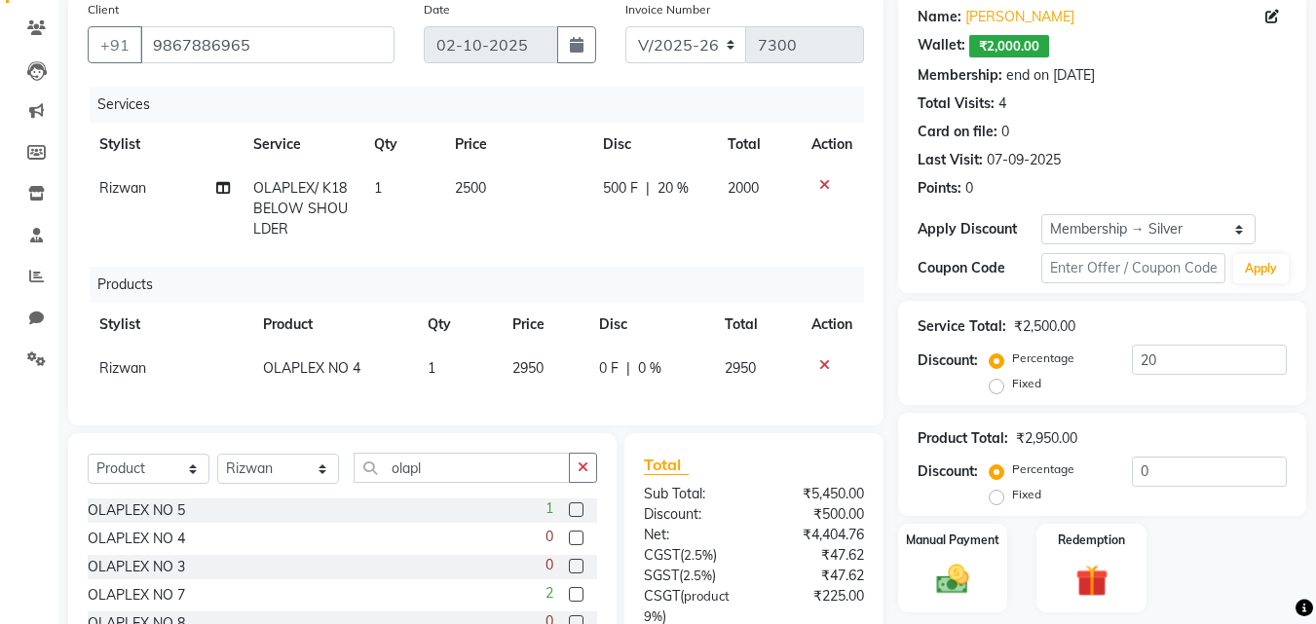
click at [575, 517] on label at bounding box center [576, 509] width 15 height 15
click at [575, 517] on input "checkbox" at bounding box center [575, 510] width 13 height 13
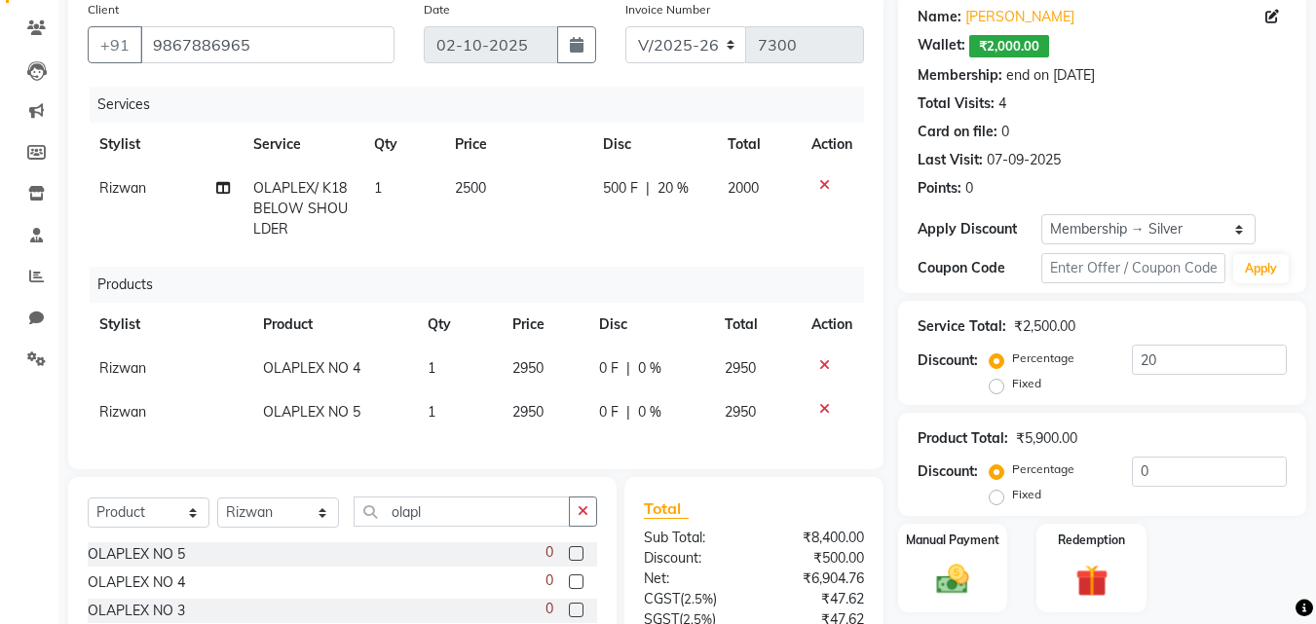
scroll to position [0, 0]
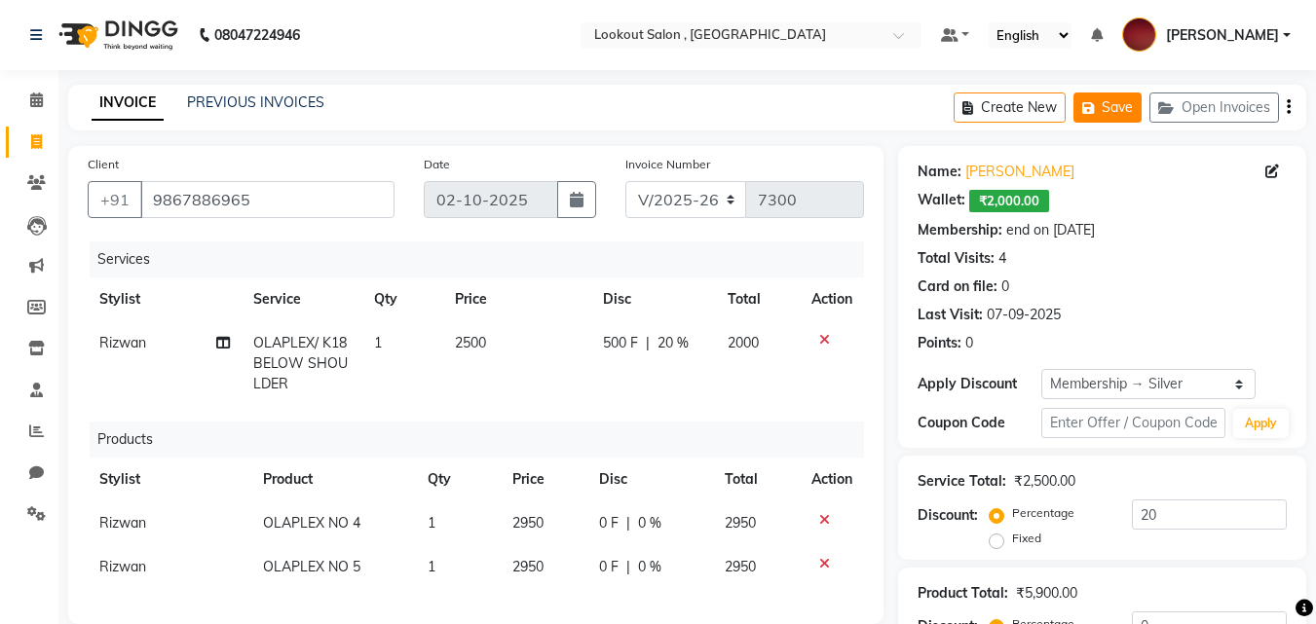
click at [1115, 95] on button "Save" at bounding box center [1107, 108] width 68 height 30
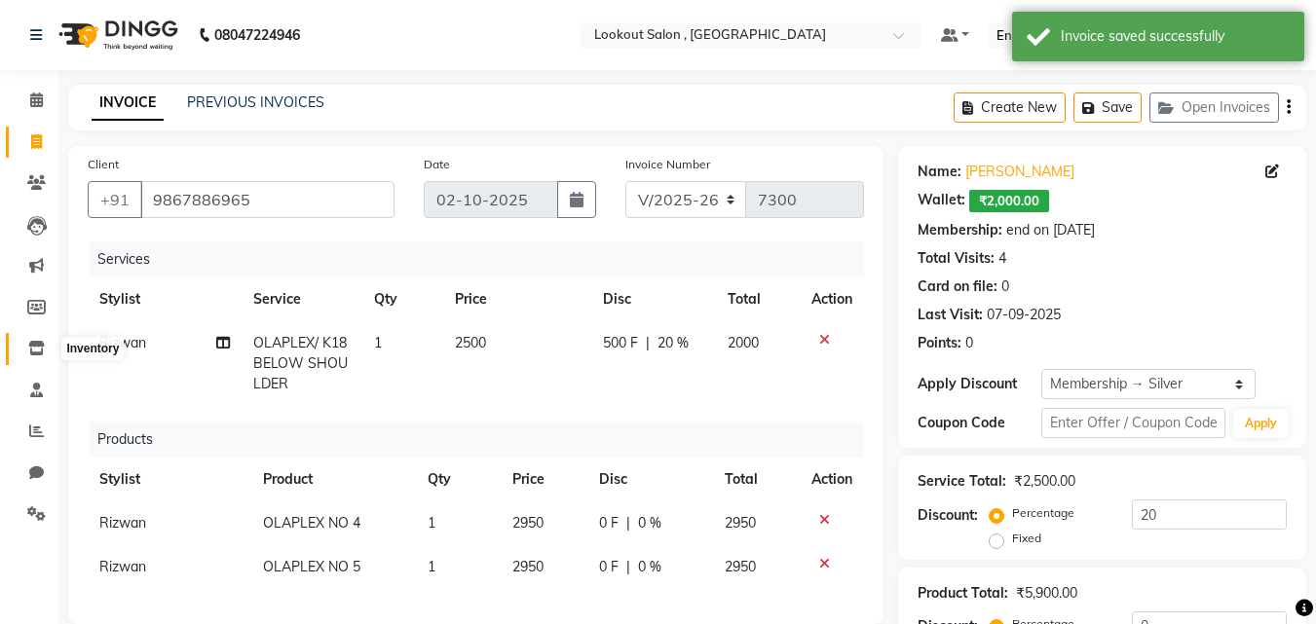
click at [29, 352] on icon at bounding box center [36, 348] width 17 height 15
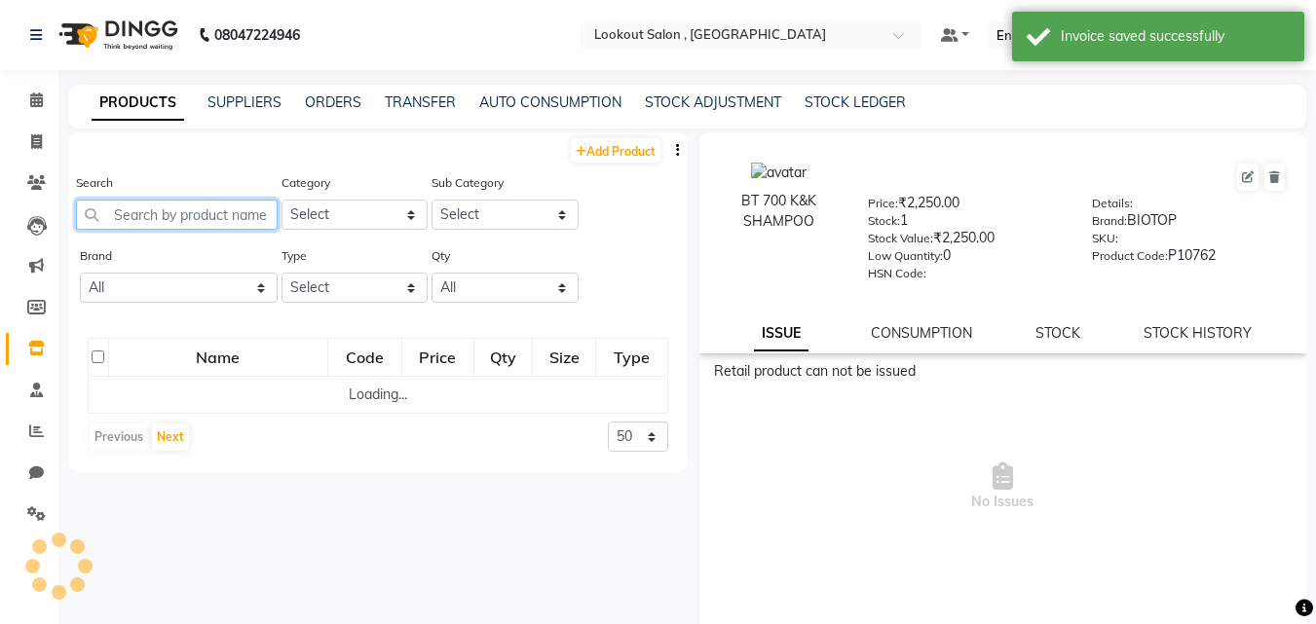
click at [142, 209] on input "text" at bounding box center [177, 215] width 202 height 30
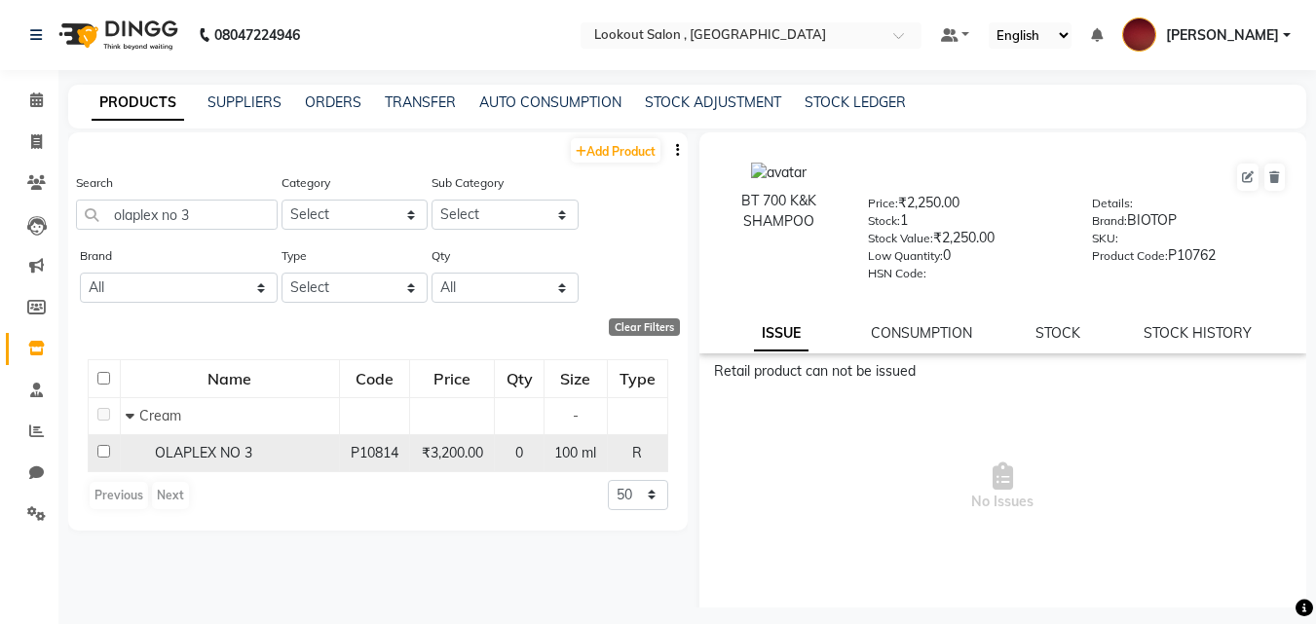
click at [226, 460] on span "OLAPLEX NO 3" at bounding box center [203, 453] width 97 height 18
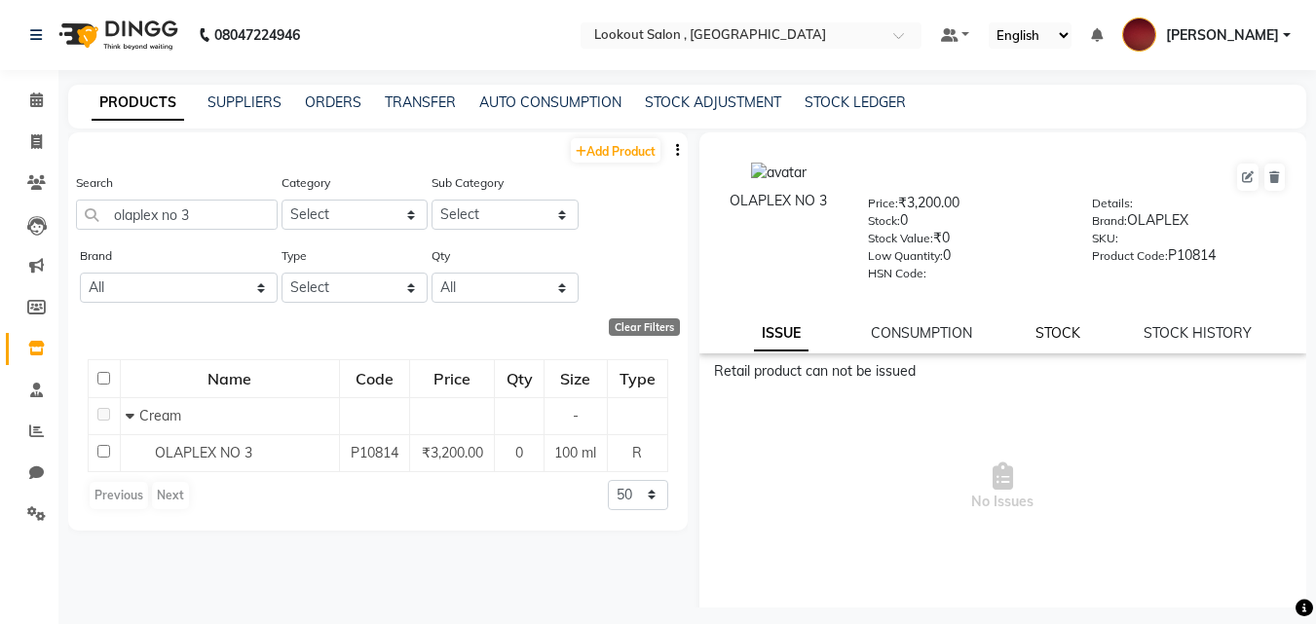
click at [1056, 341] on link "STOCK" at bounding box center [1057, 333] width 45 height 18
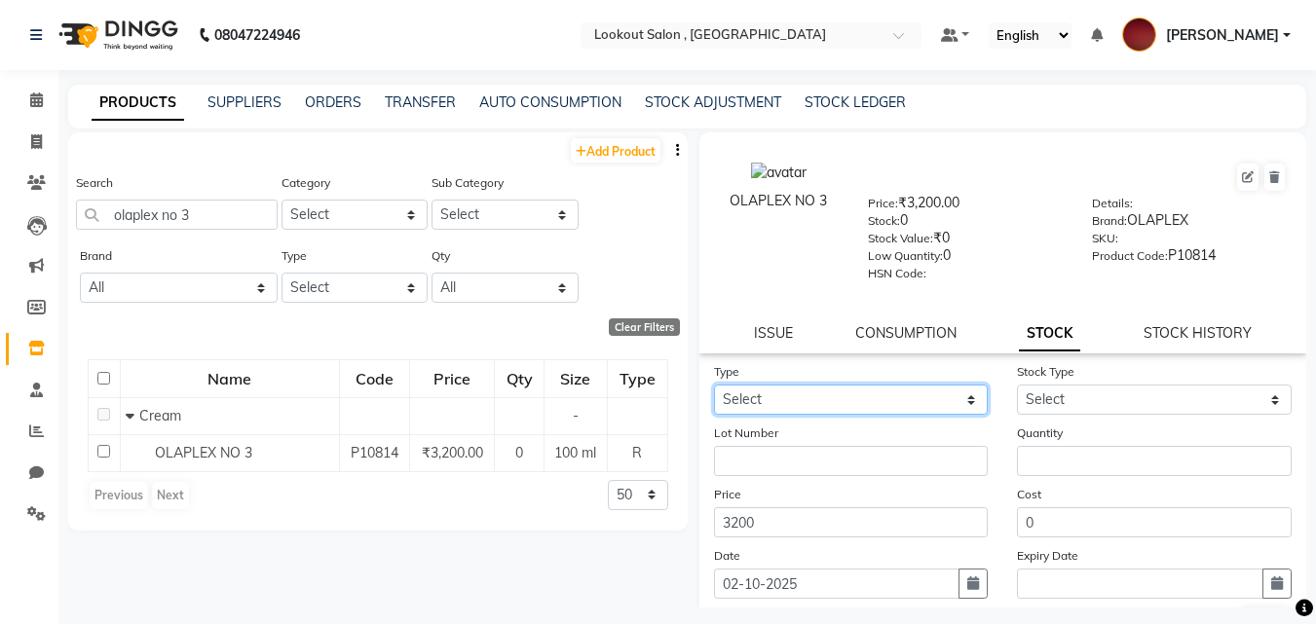
click at [933, 392] on select "Select In Out" at bounding box center [851, 400] width 275 height 30
click at [714, 385] on select "Select In Out" at bounding box center [851, 400] width 275 height 30
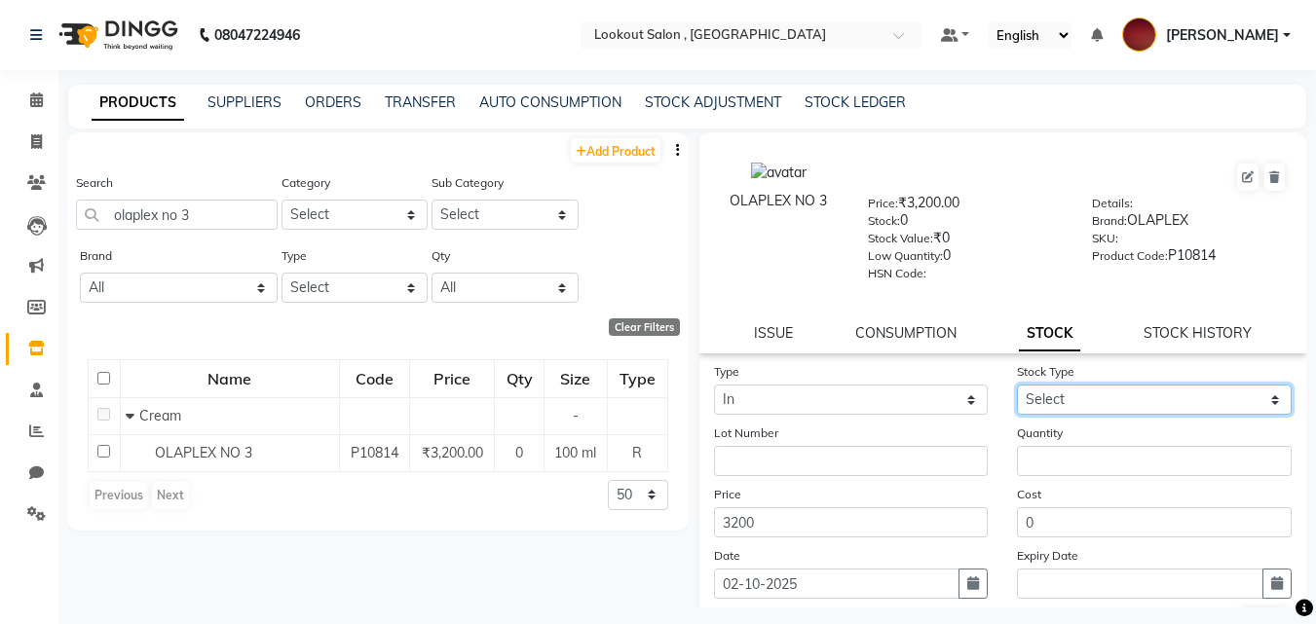
click at [1086, 392] on select "Select New Stock Adjustment Return Other" at bounding box center [1154, 400] width 275 height 30
click at [1017, 385] on select "Select New Stock Adjustment Return Other" at bounding box center [1154, 400] width 275 height 30
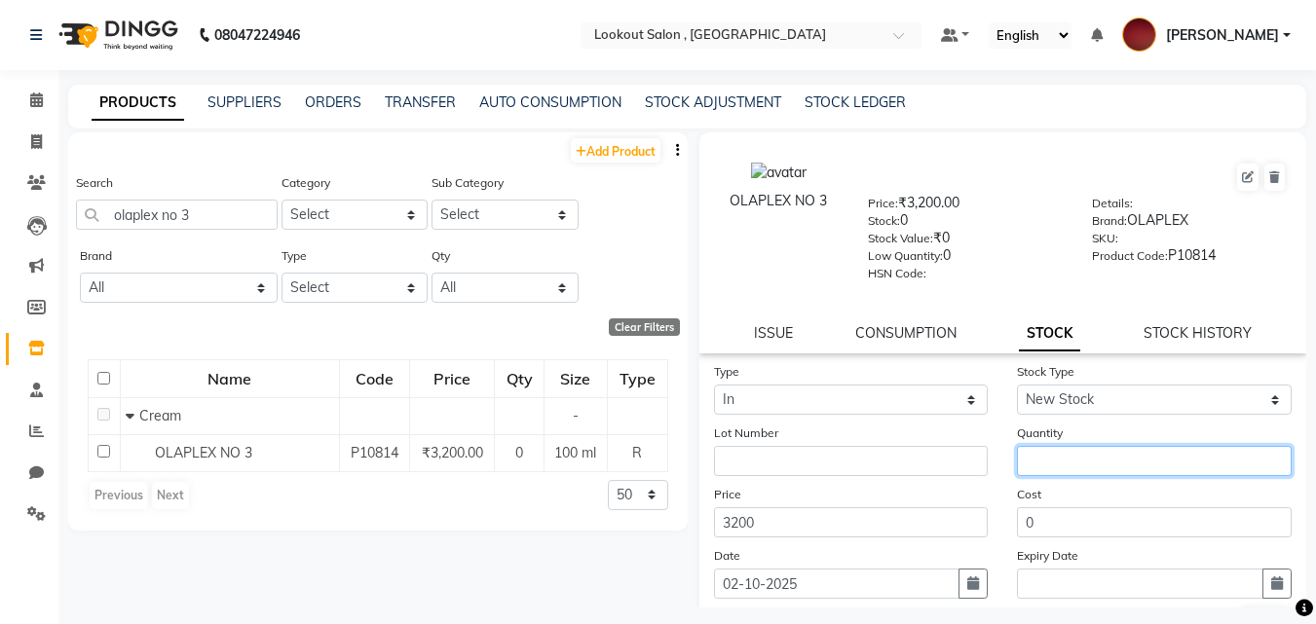
click at [1046, 469] on input "number" at bounding box center [1154, 461] width 275 height 30
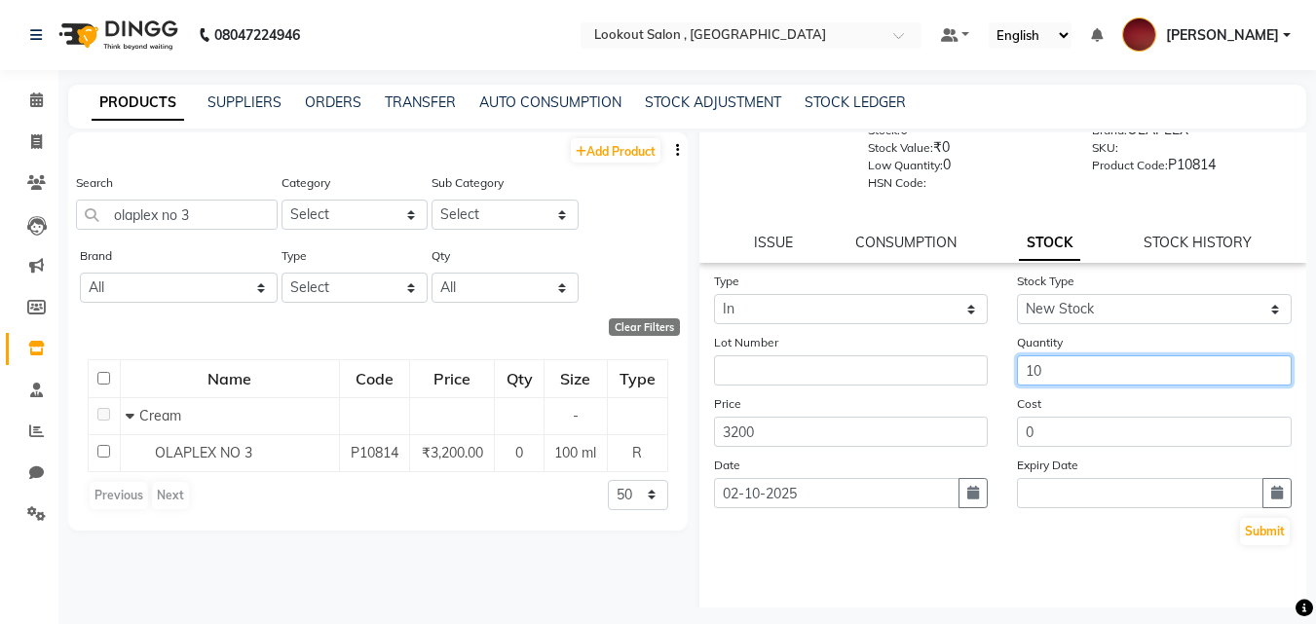
scroll to position [143, 0]
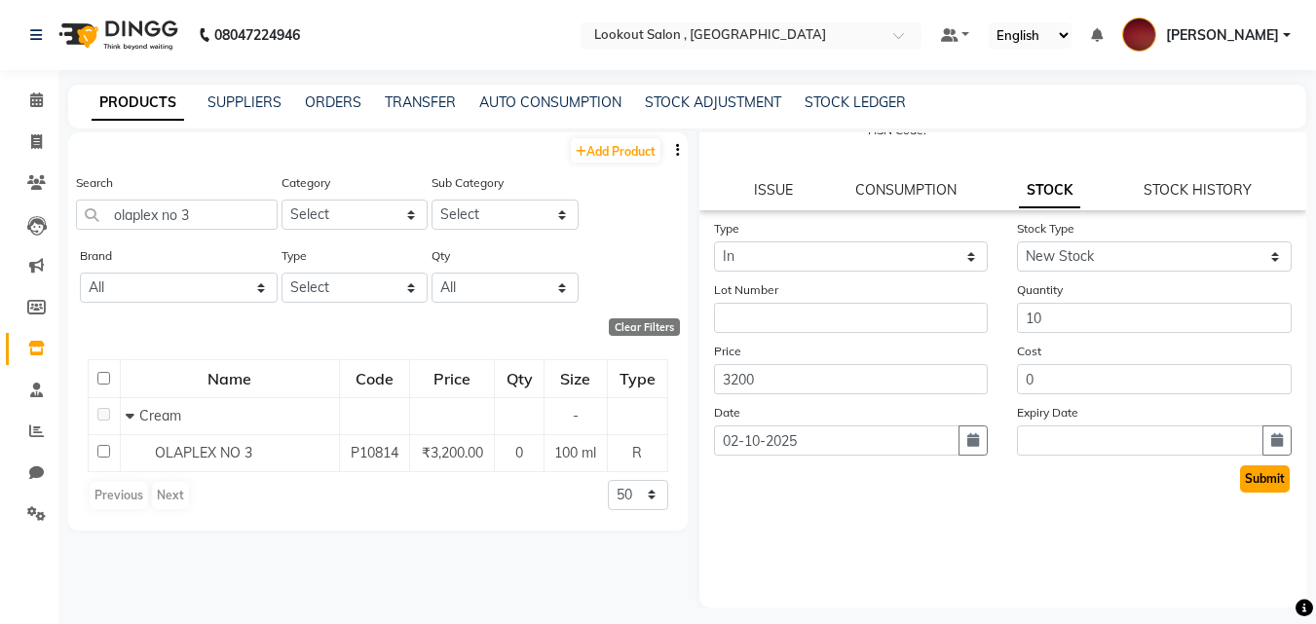
click at [1256, 471] on button "Submit" at bounding box center [1265, 478] width 50 height 27
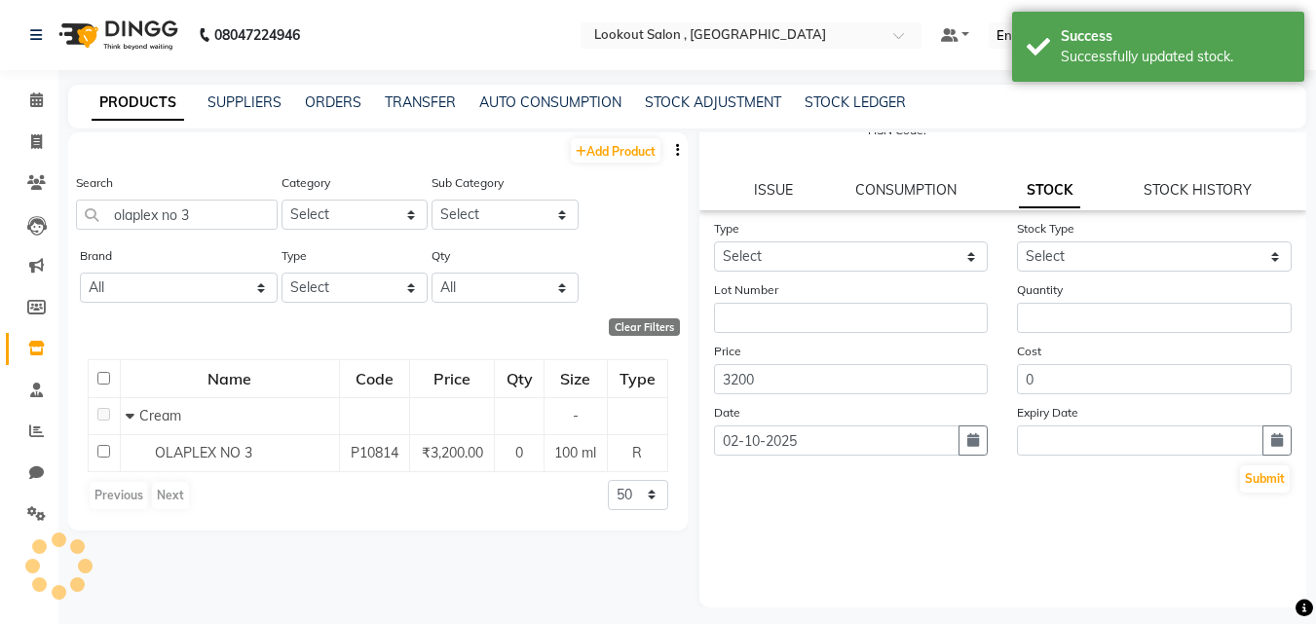
scroll to position [0, 0]
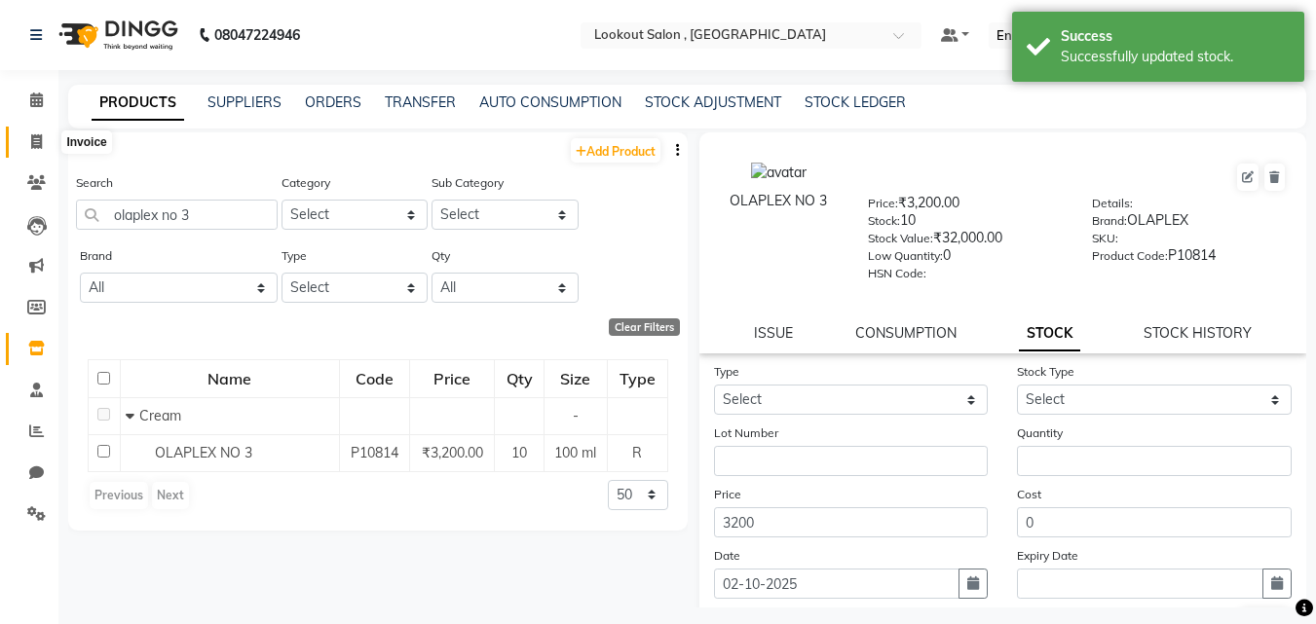
click at [27, 141] on span at bounding box center [36, 142] width 34 height 22
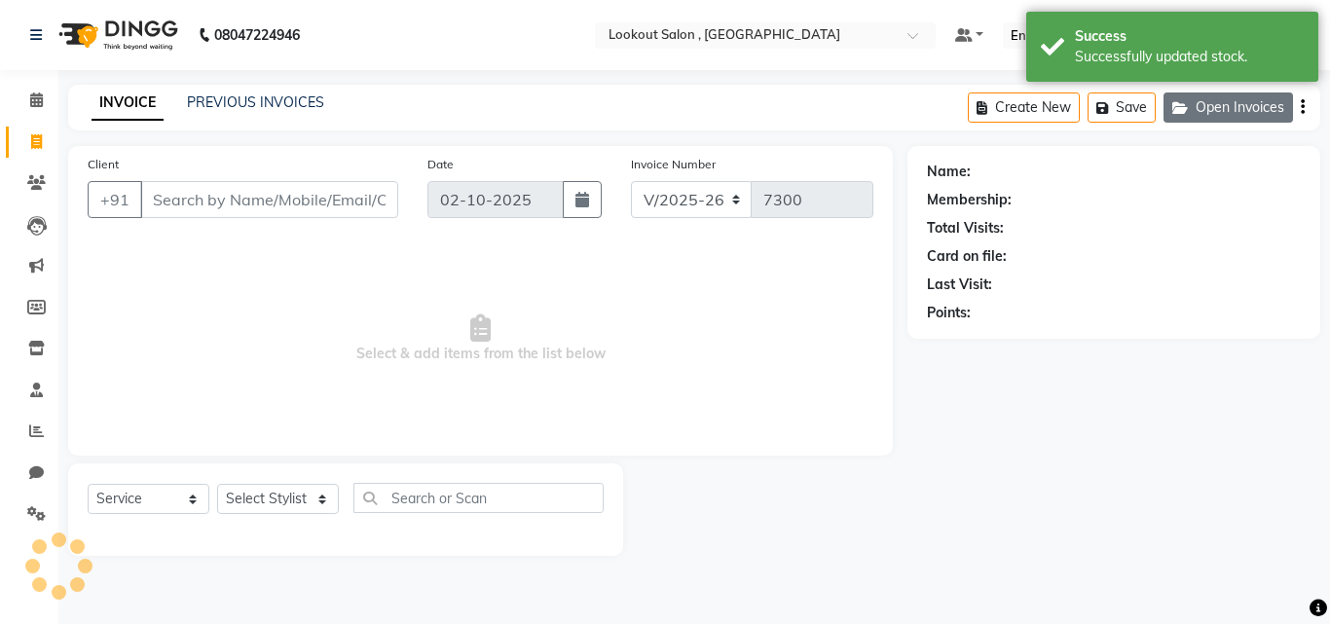
click at [1214, 102] on button "Open Invoices" at bounding box center [1229, 108] width 130 height 30
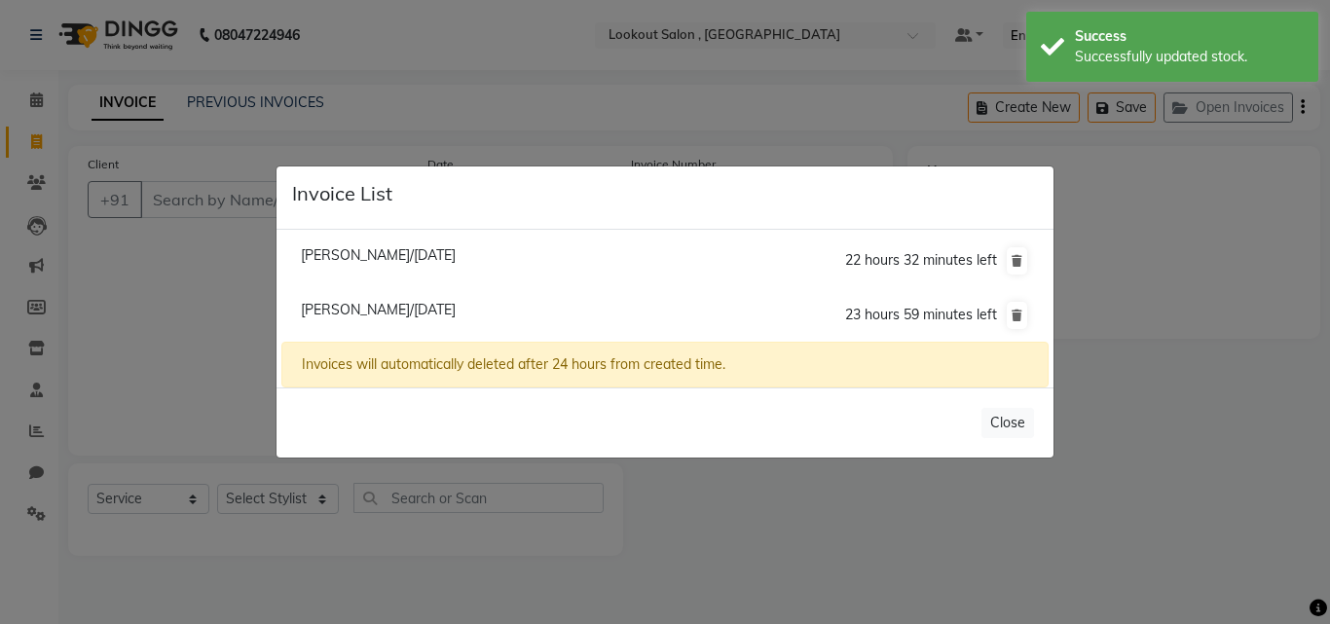
click at [387, 310] on span "[PERSON_NAME]/[DATE]" at bounding box center [378, 310] width 155 height 18
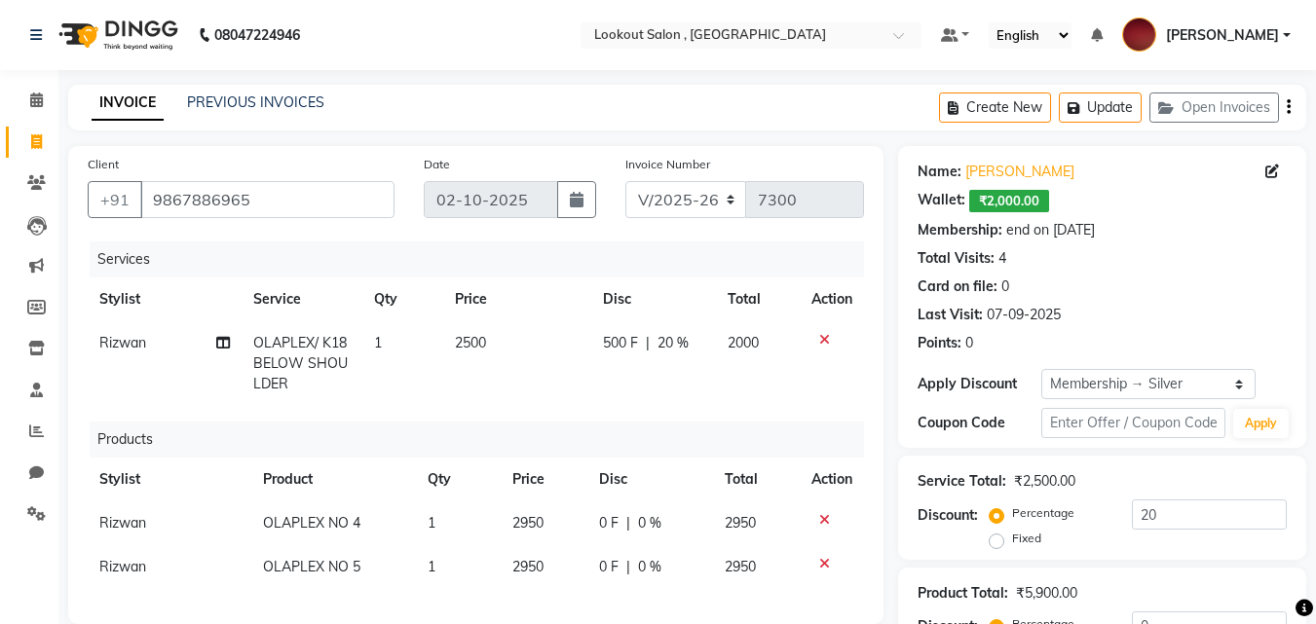
scroll to position [389, 0]
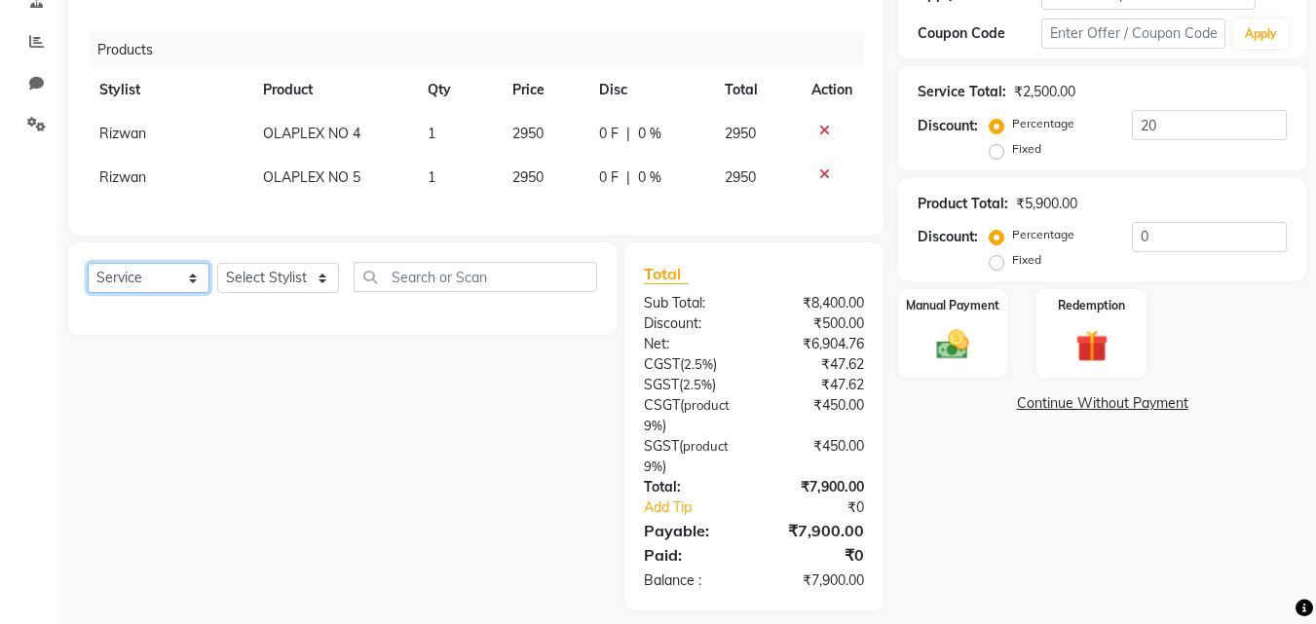
drag, startPoint x: 122, startPoint y: 291, endPoint x: 133, endPoint y: 302, distance: 15.9
click at [122, 291] on select "Select Service Product Membership Package Voucher Prepaid Gift Card" at bounding box center [149, 278] width 122 height 30
click at [88, 278] on select "Select Service Product Membership Package Voucher Prepaid Gift Card" at bounding box center [149, 278] width 122 height 30
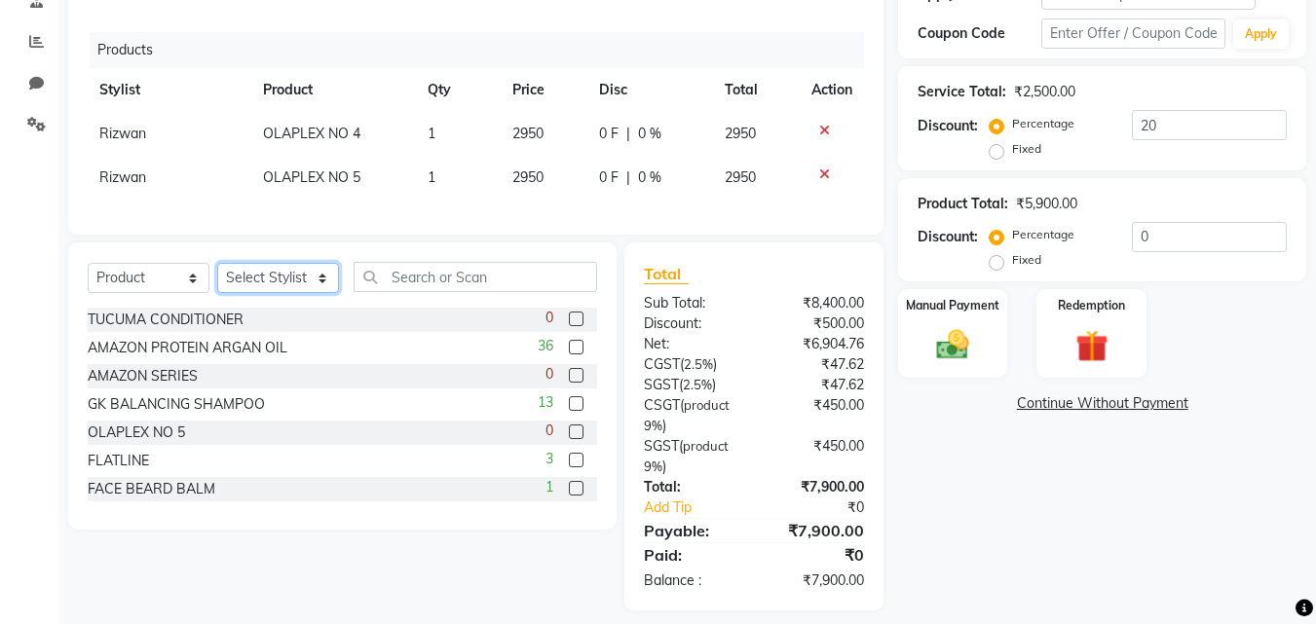
click at [241, 290] on select "Select Stylist [PERSON_NAME] [PERSON_NAME] [PERSON_NAME] [PERSON_NAME] [PERSON_…" at bounding box center [278, 278] width 122 height 30
click at [217, 278] on select "Select Stylist [PERSON_NAME] [PERSON_NAME] [PERSON_NAME] [PERSON_NAME] [PERSON_…" at bounding box center [278, 278] width 122 height 30
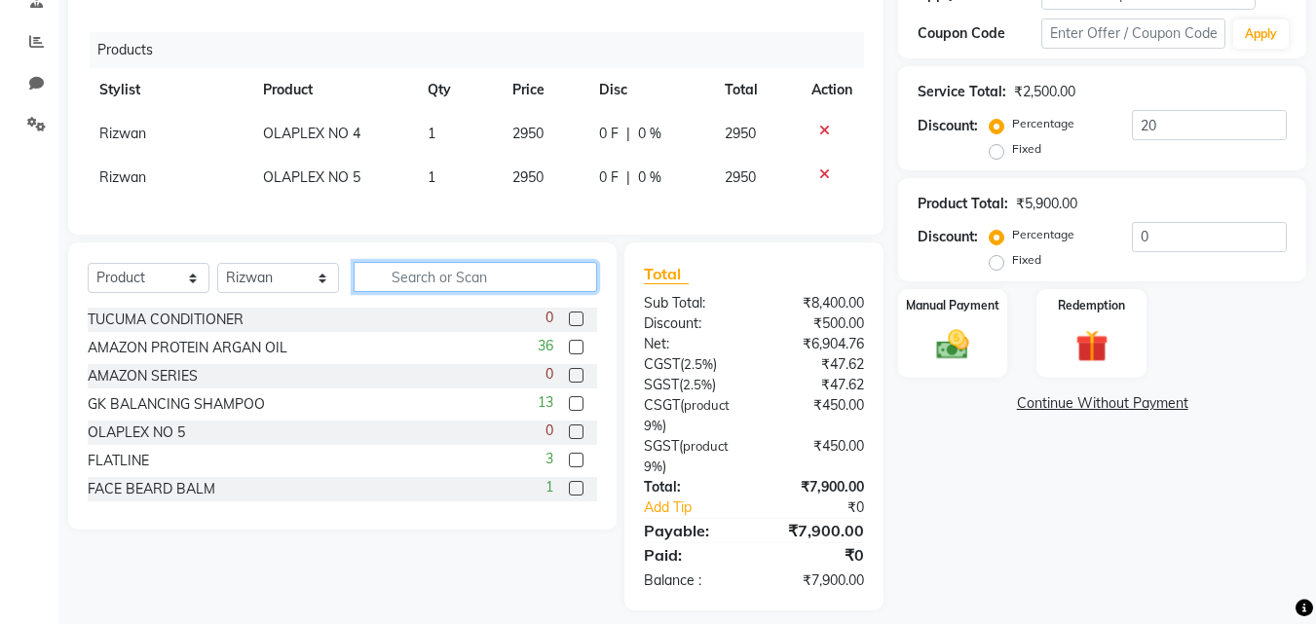
click at [426, 277] on input "text" at bounding box center [474, 277] width 243 height 30
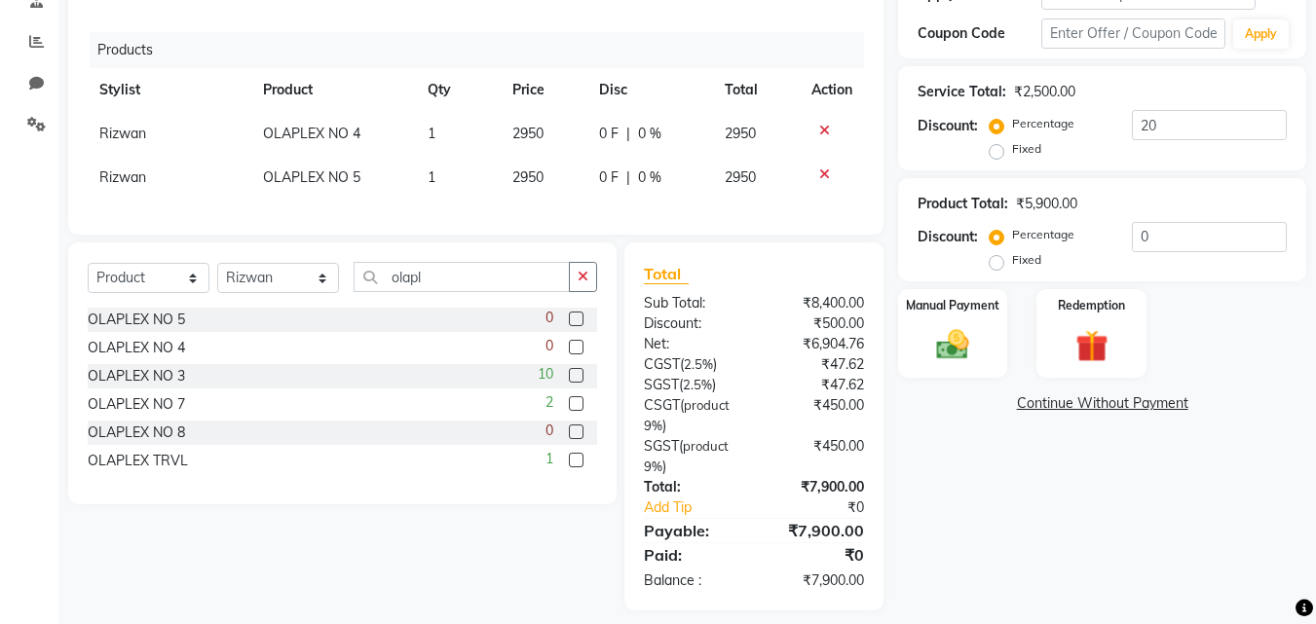
click at [577, 383] on label at bounding box center [576, 375] width 15 height 15
click at [577, 383] on input "checkbox" at bounding box center [575, 376] width 13 height 13
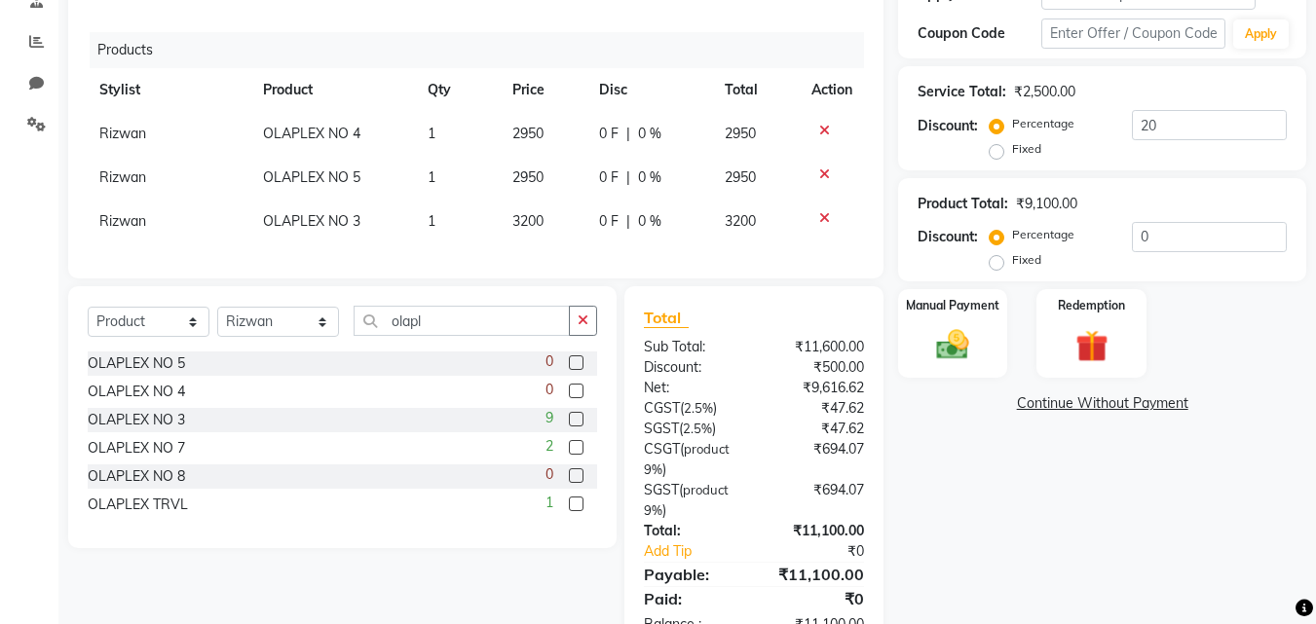
scroll to position [463, 0]
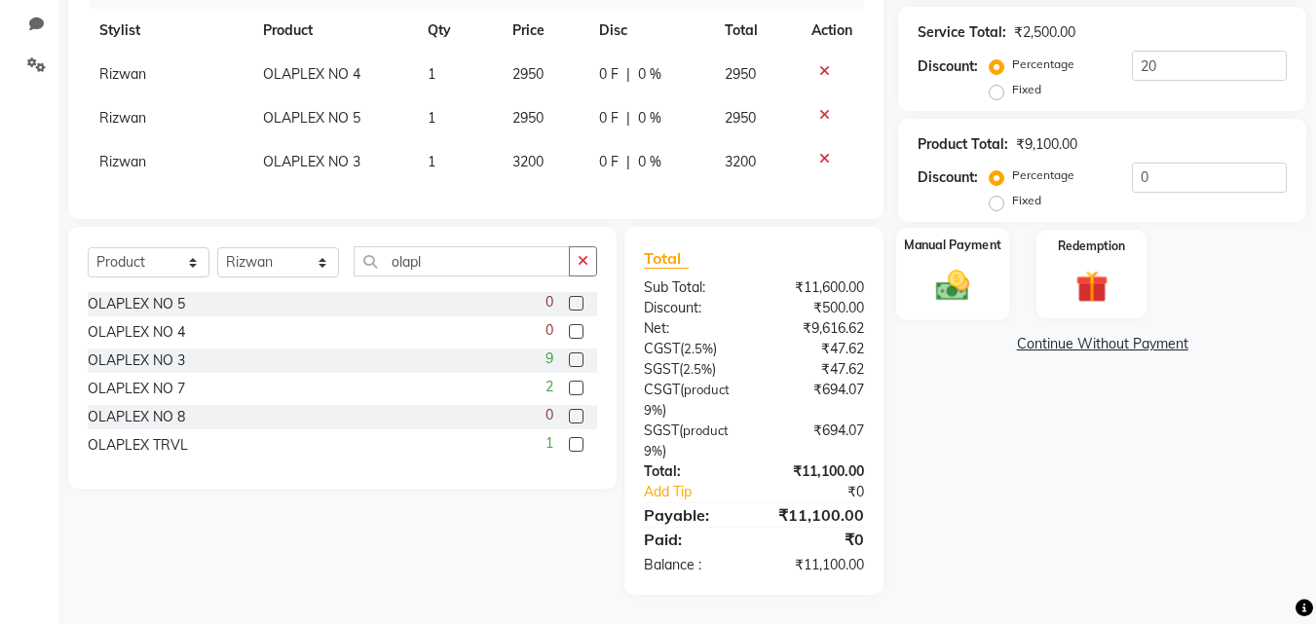
click at [959, 276] on img at bounding box center [952, 286] width 55 height 39
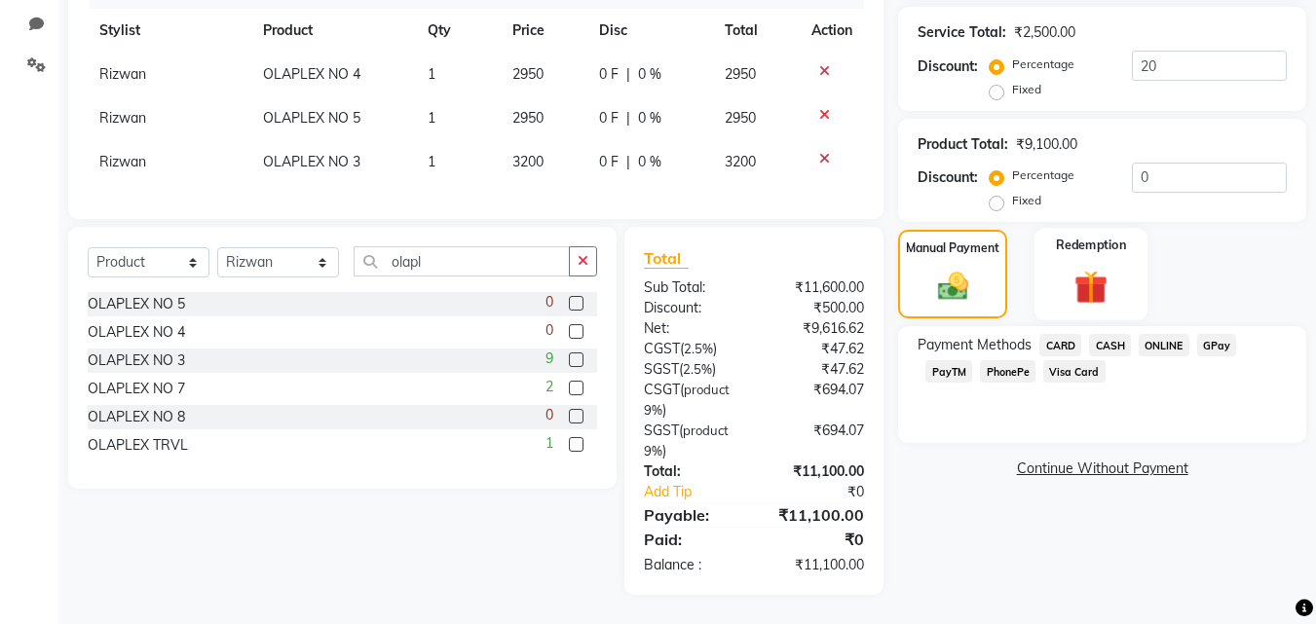
click at [1076, 236] on label "Redemption" at bounding box center [1092, 245] width 70 height 19
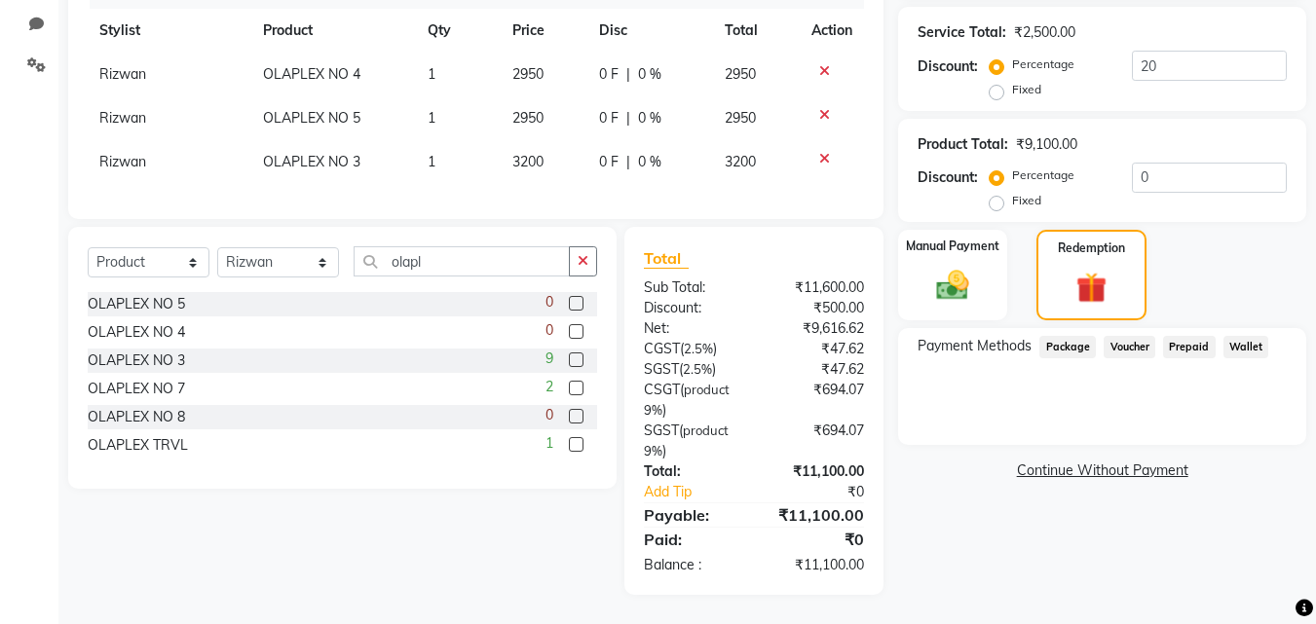
click at [1225, 336] on span "Wallet" at bounding box center [1246, 347] width 46 height 22
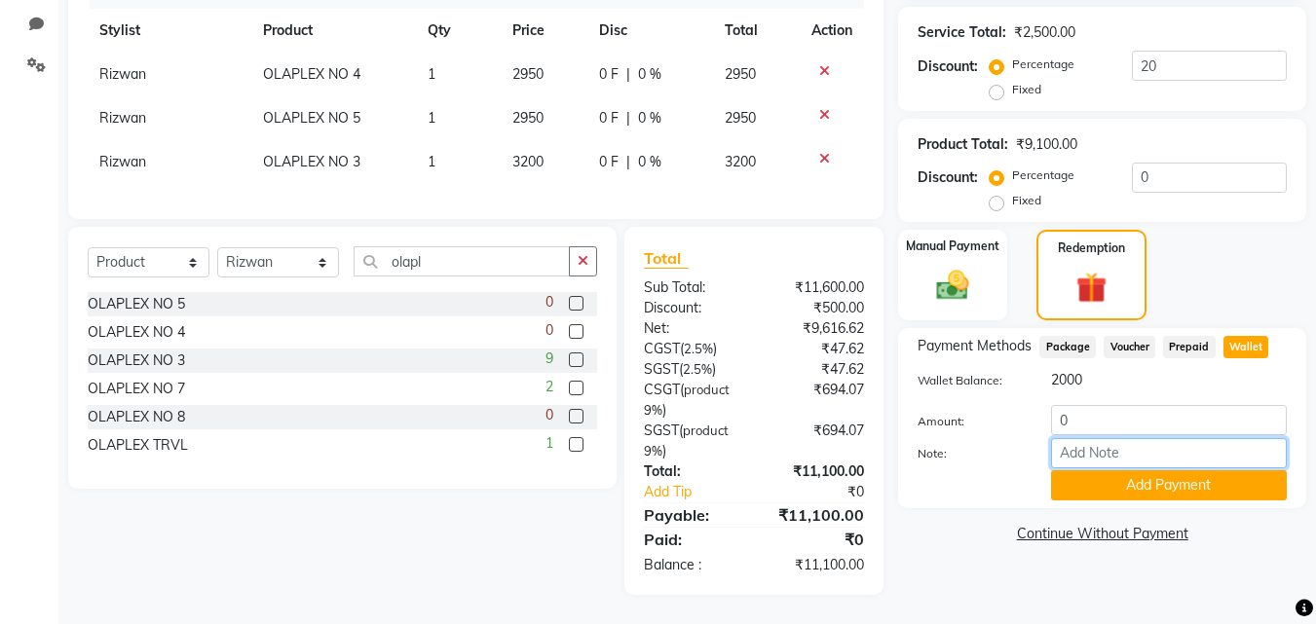
drag, startPoint x: 1085, startPoint y: 423, endPoint x: 1041, endPoint y: 422, distance: 43.8
click at [1041, 422] on div "Amount: 0 Note: Add Payment" at bounding box center [1101, 452] width 369 height 95
click at [1060, 407] on input "0" at bounding box center [1169, 420] width 236 height 30
click at [1089, 474] on button "Add Payment" at bounding box center [1169, 485] width 236 height 30
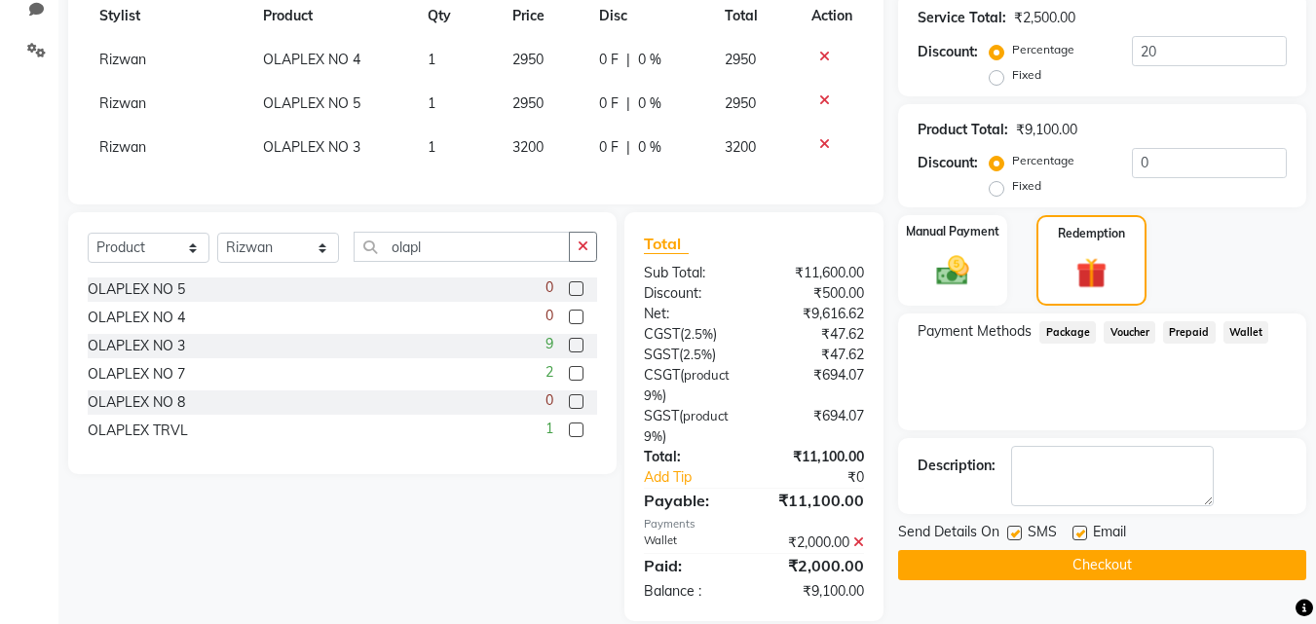
scroll to position [504, 0]
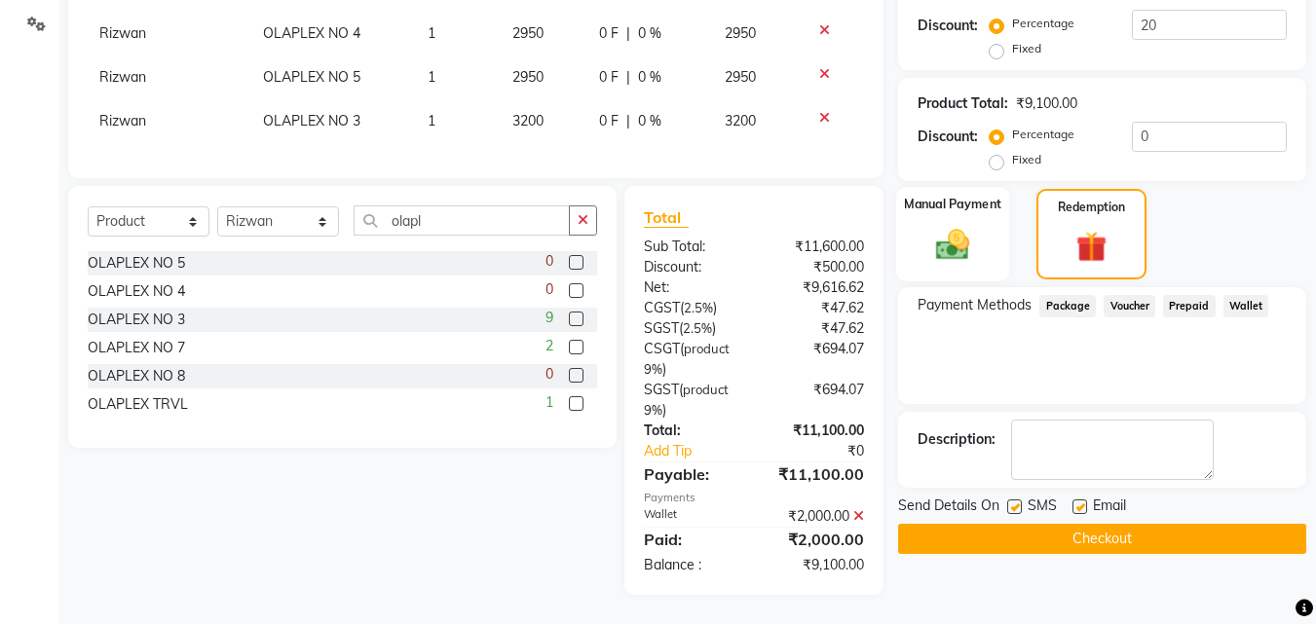
click at [954, 206] on div "Manual Payment" at bounding box center [953, 234] width 114 height 94
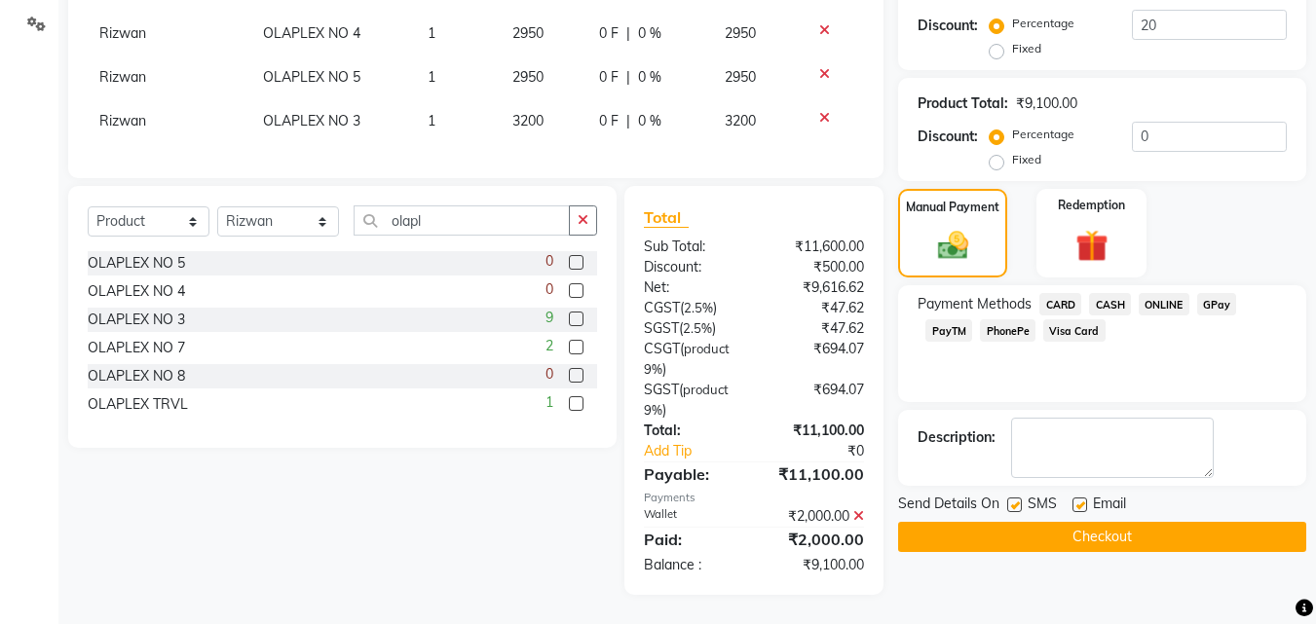
click at [1062, 293] on span "CARD" at bounding box center [1060, 304] width 42 height 22
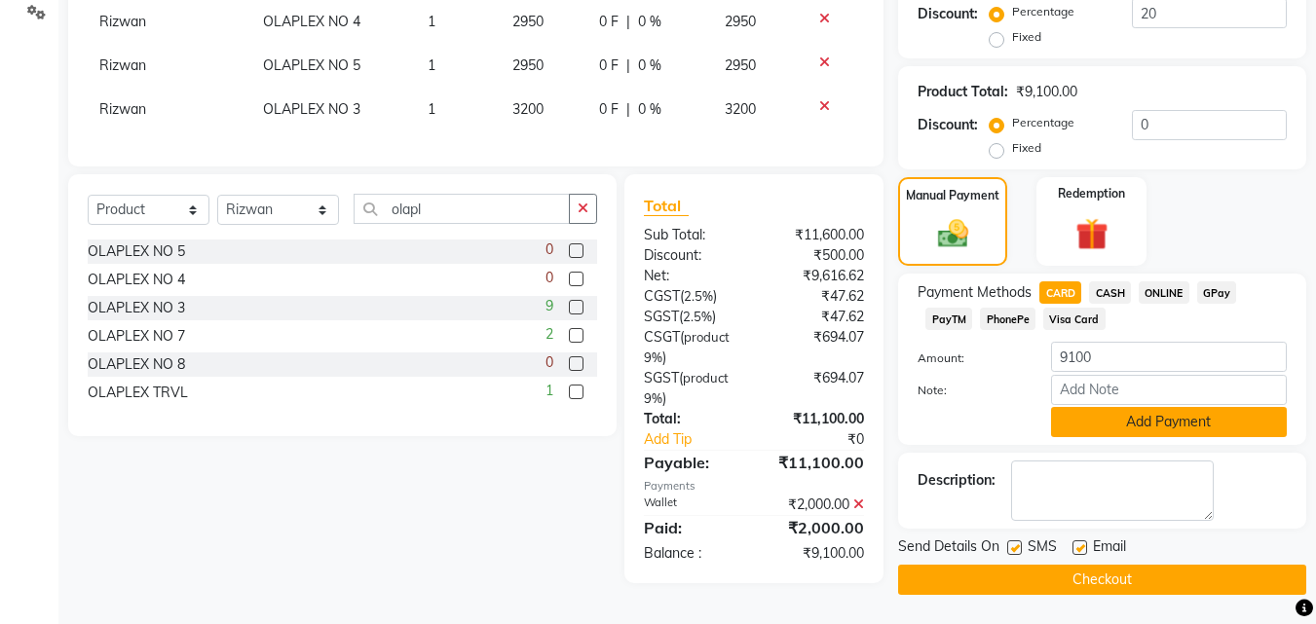
click at [1070, 410] on button "Add Payment" at bounding box center [1169, 422] width 236 height 30
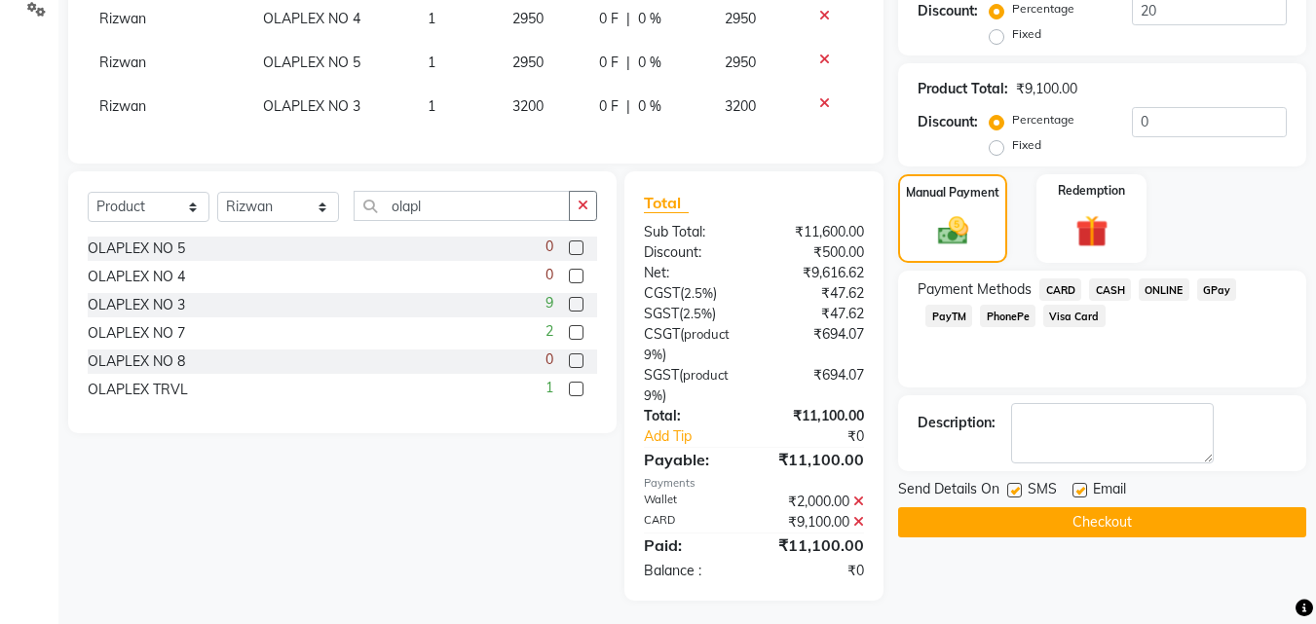
click at [1041, 507] on button "Checkout" at bounding box center [1102, 522] width 408 height 30
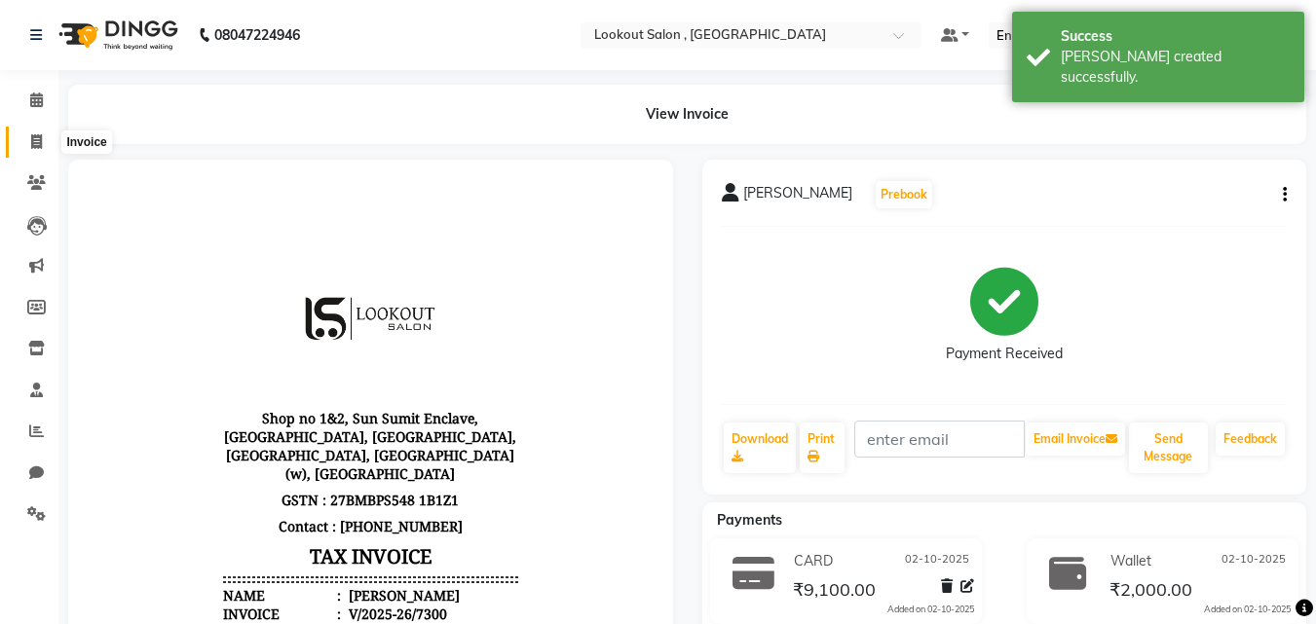
click at [27, 141] on span at bounding box center [36, 142] width 34 height 22
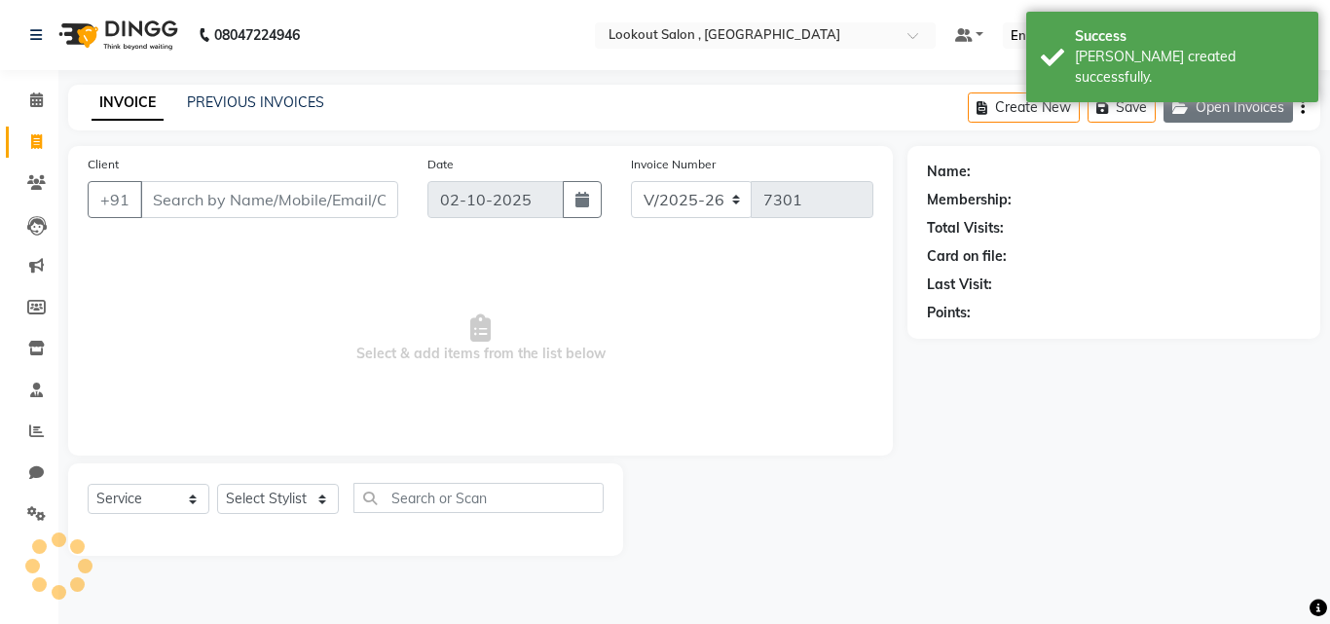
click at [1258, 98] on button "Open Invoices" at bounding box center [1229, 108] width 130 height 30
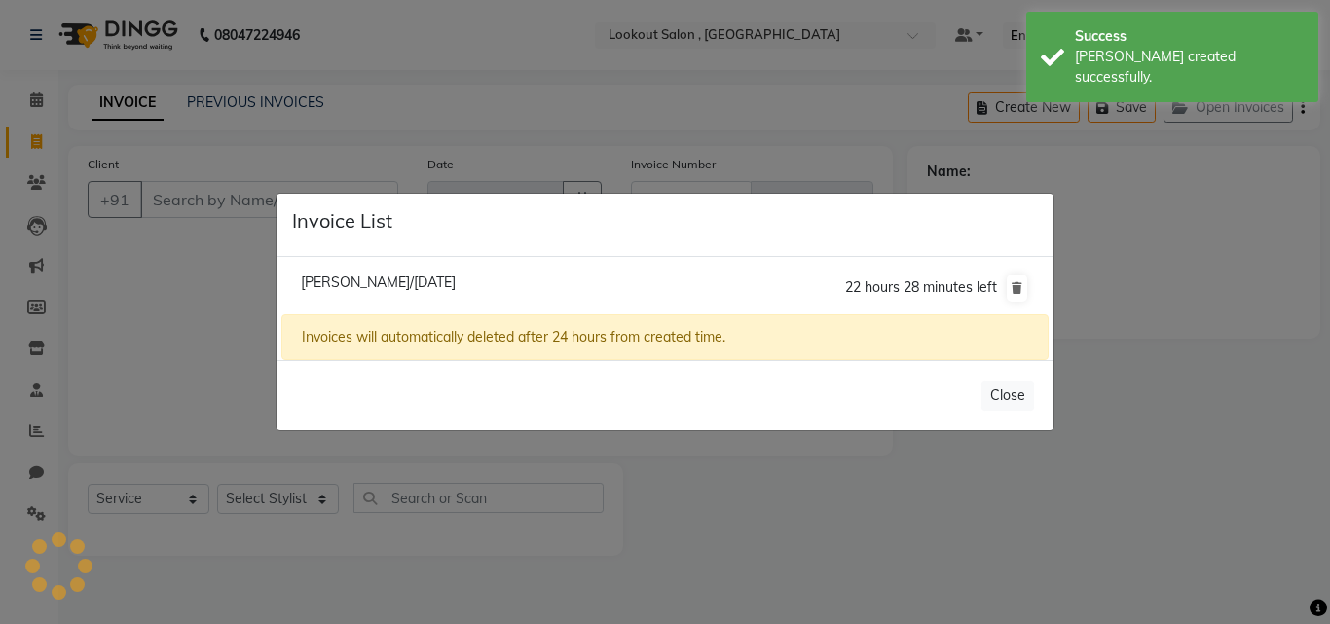
click at [417, 278] on span "[PERSON_NAME]/[DATE]" at bounding box center [378, 283] width 155 height 18
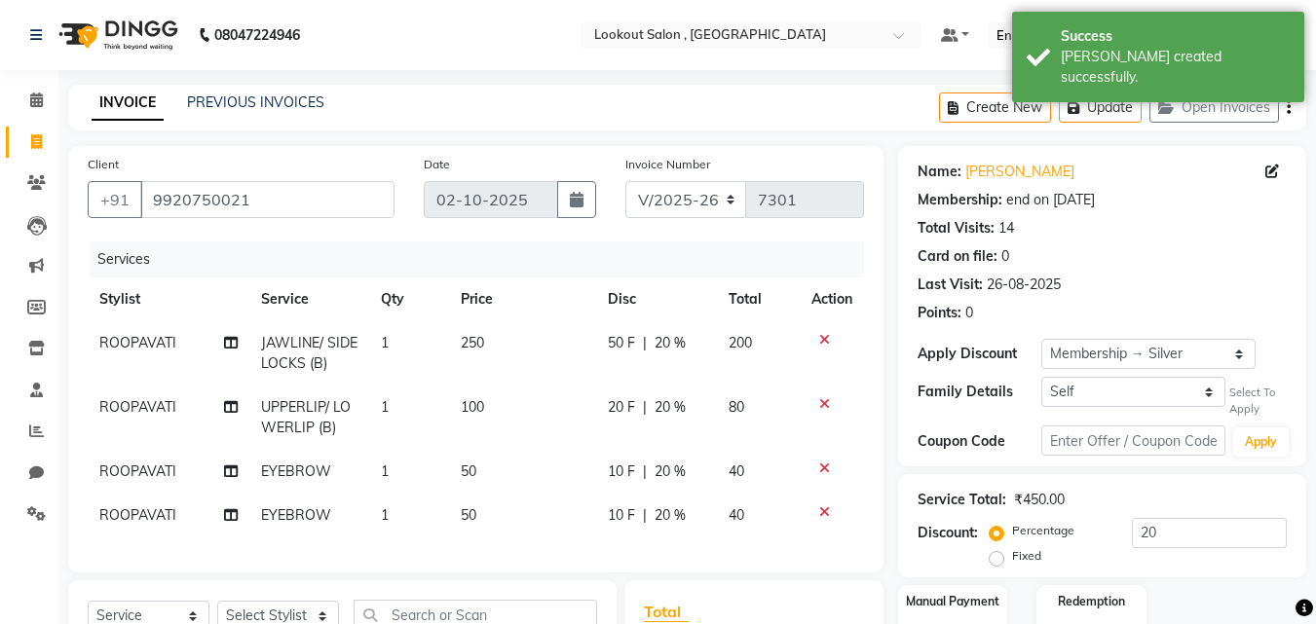
scroll to position [195, 0]
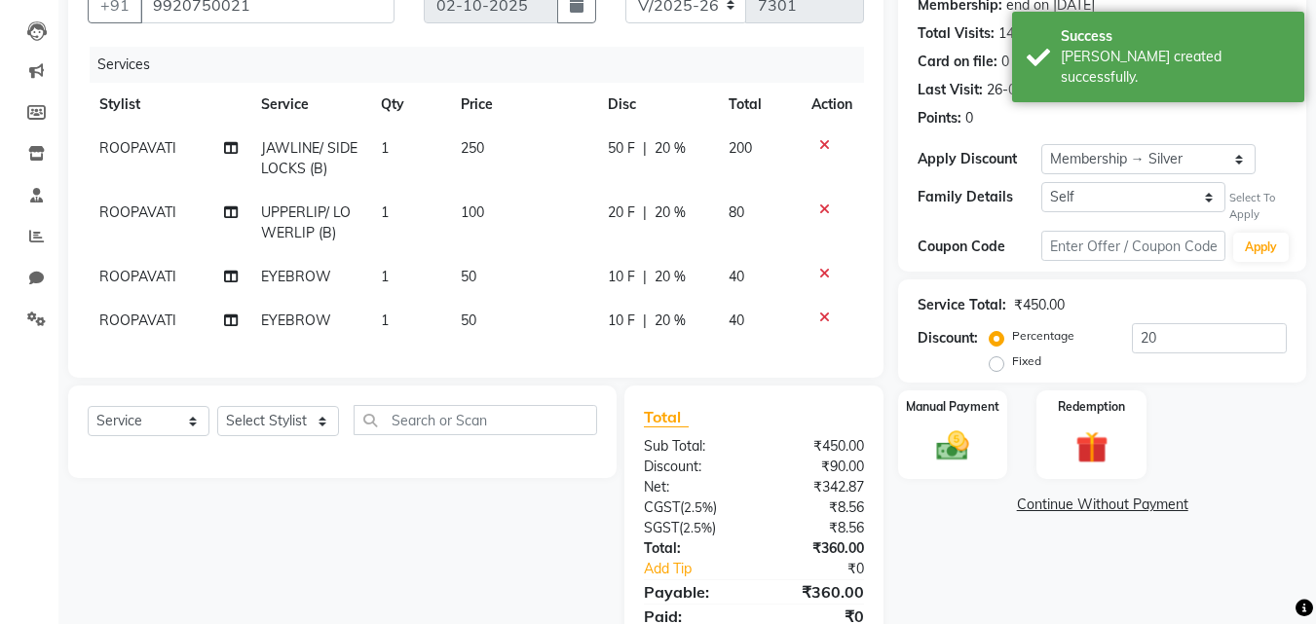
click at [278, 278] on span "EYEBROW" at bounding box center [296, 277] width 70 height 18
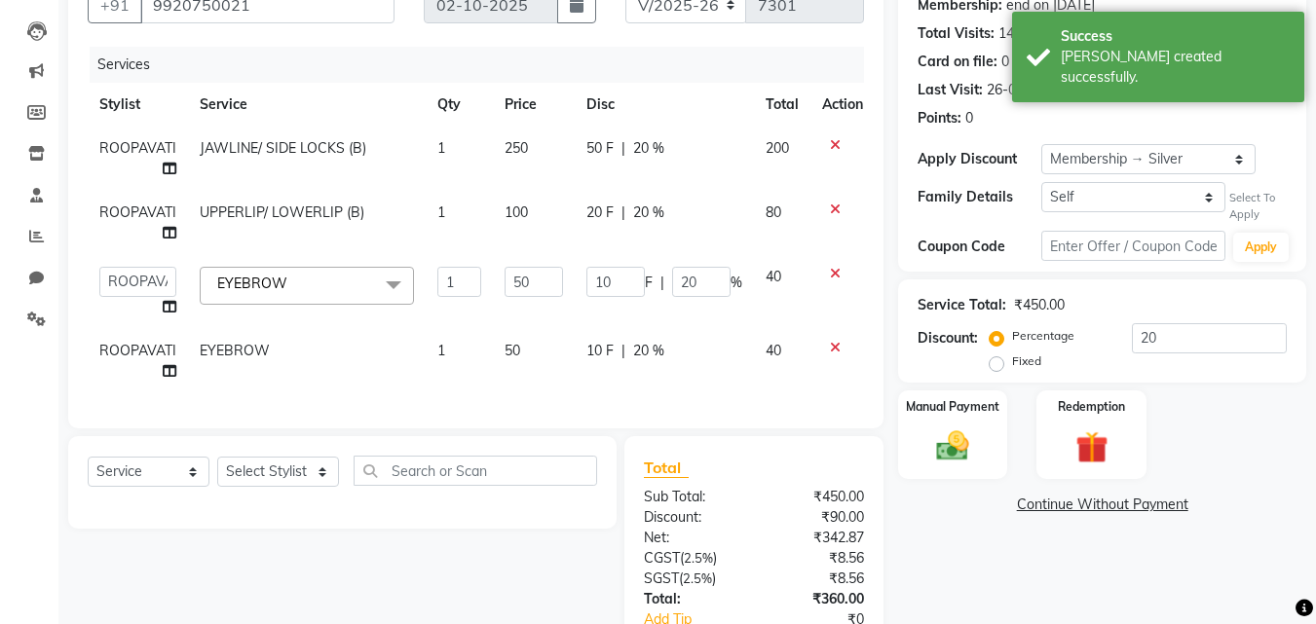
click at [283, 282] on span "EYEBROW" at bounding box center [252, 284] width 70 height 18
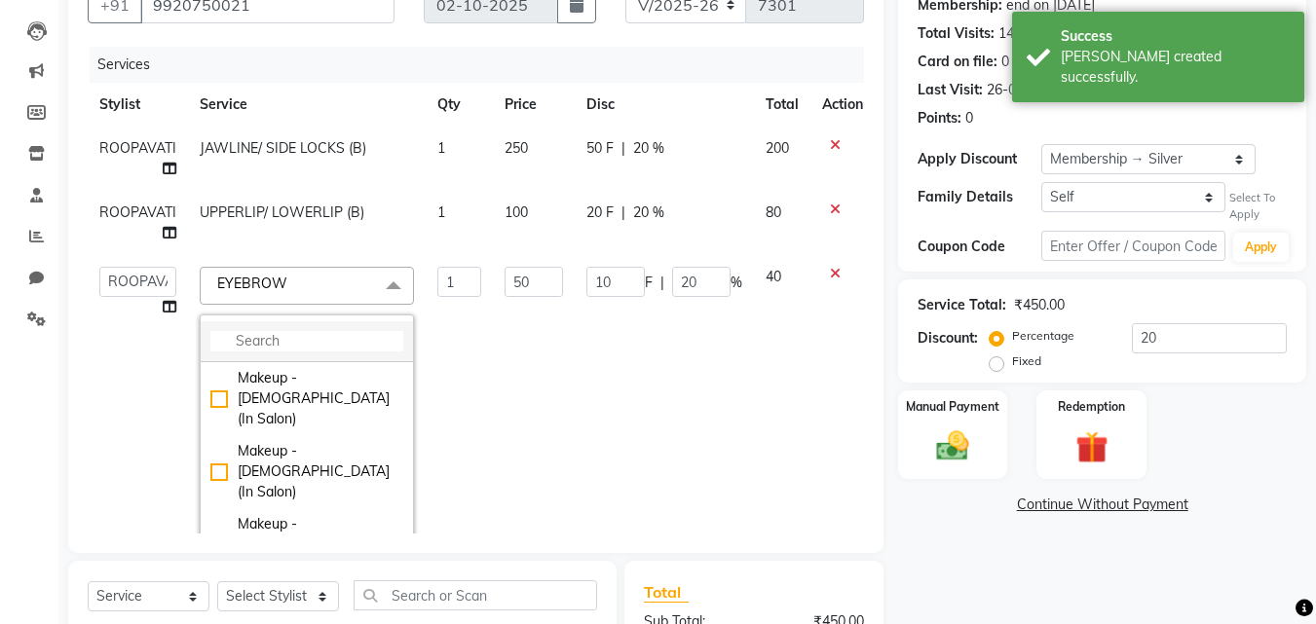
click at [287, 352] on li at bounding box center [307, 341] width 212 height 41
click at [285, 343] on input "multiselect-search" at bounding box center [306, 341] width 193 height 20
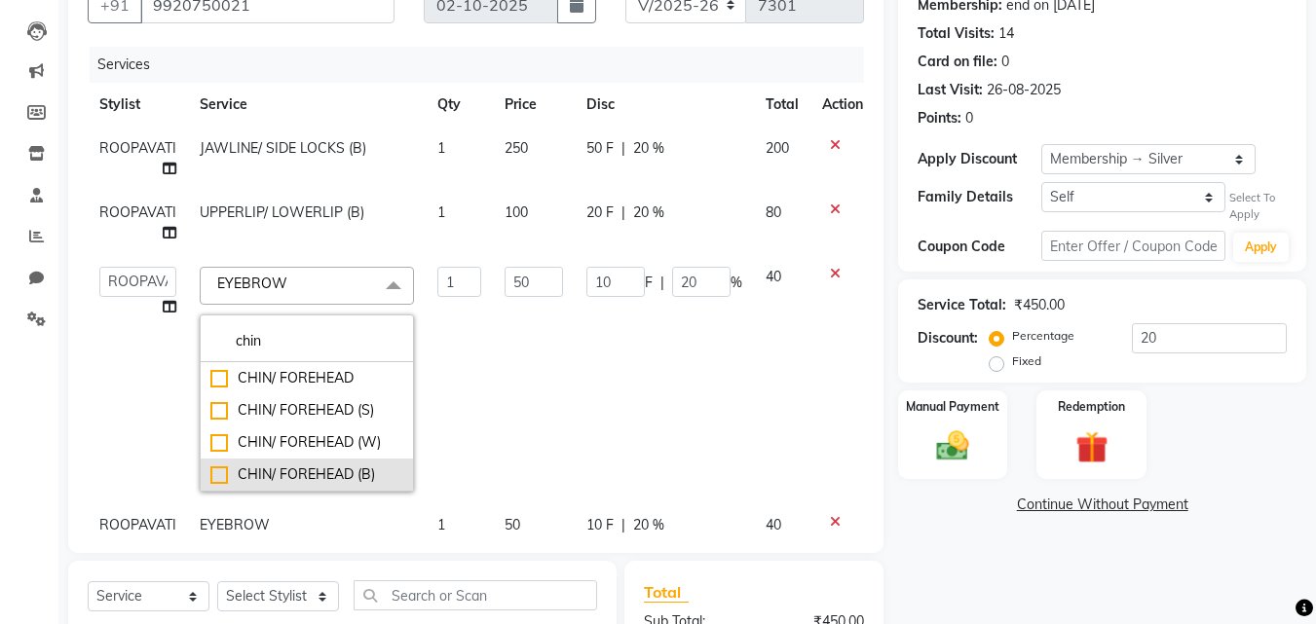
click at [301, 465] on div "CHIN/ FOREHEAD (B)" at bounding box center [306, 474] width 193 height 20
click at [362, 280] on link "x" at bounding box center [358, 284] width 9 height 18
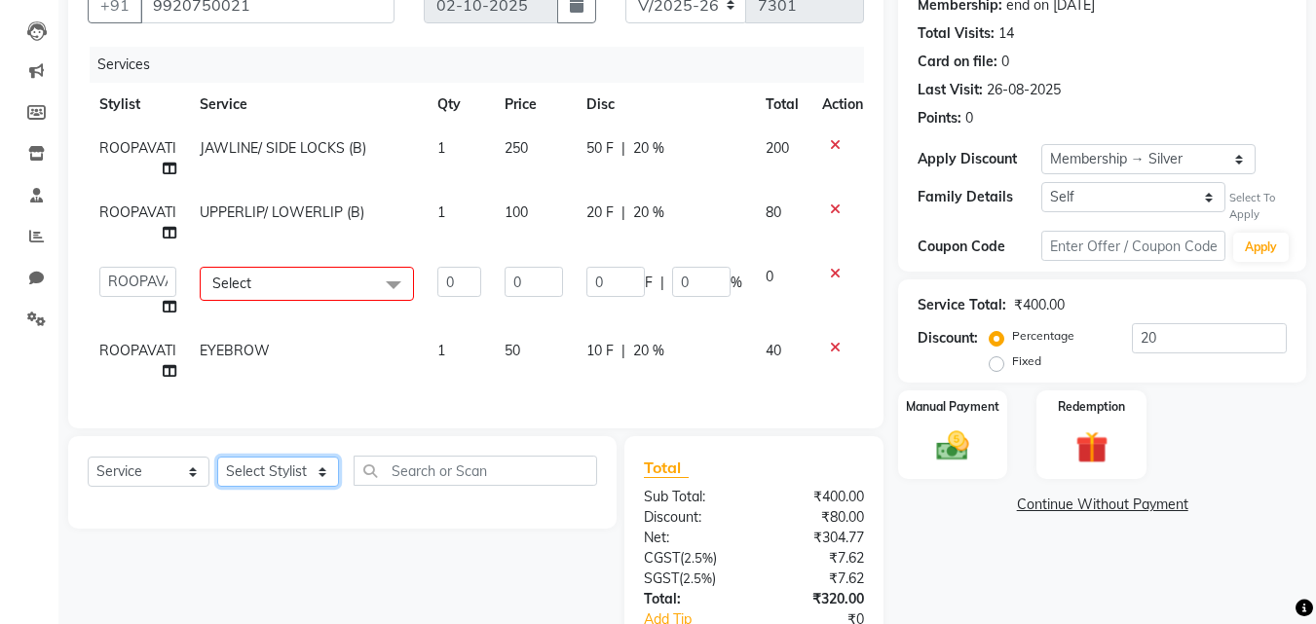
click at [237, 487] on select "Select Stylist [PERSON_NAME] [PERSON_NAME] [PERSON_NAME] [PERSON_NAME] [PERSON_…" at bounding box center [278, 472] width 122 height 30
click at [217, 471] on select "Select Stylist [PERSON_NAME] [PERSON_NAME] [PERSON_NAME] [PERSON_NAME] [PERSON_…" at bounding box center [278, 472] width 122 height 30
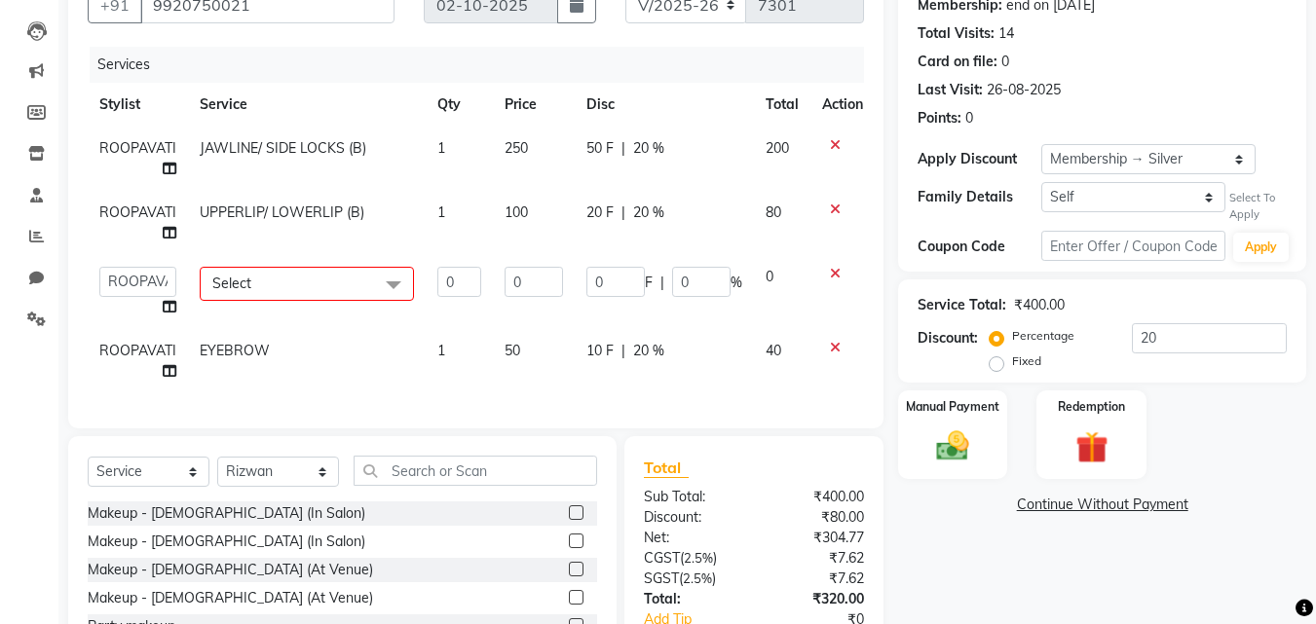
click at [237, 296] on span "Select" at bounding box center [307, 284] width 214 height 34
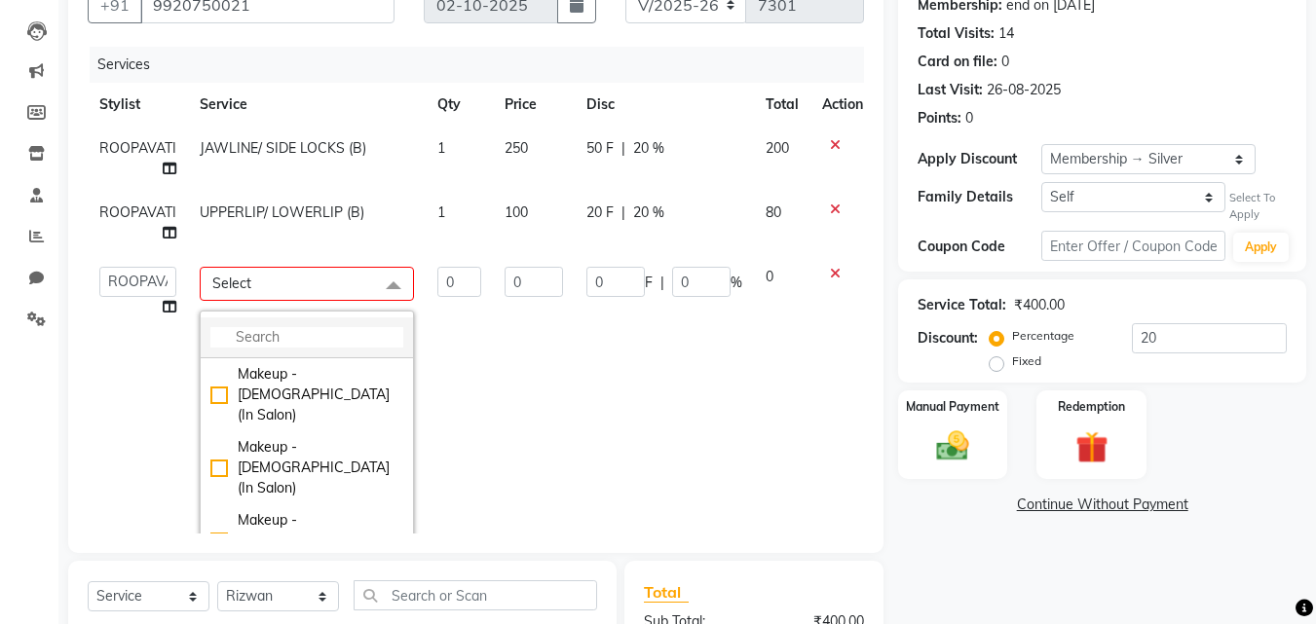
click at [255, 345] on input "multiselect-search" at bounding box center [306, 337] width 193 height 20
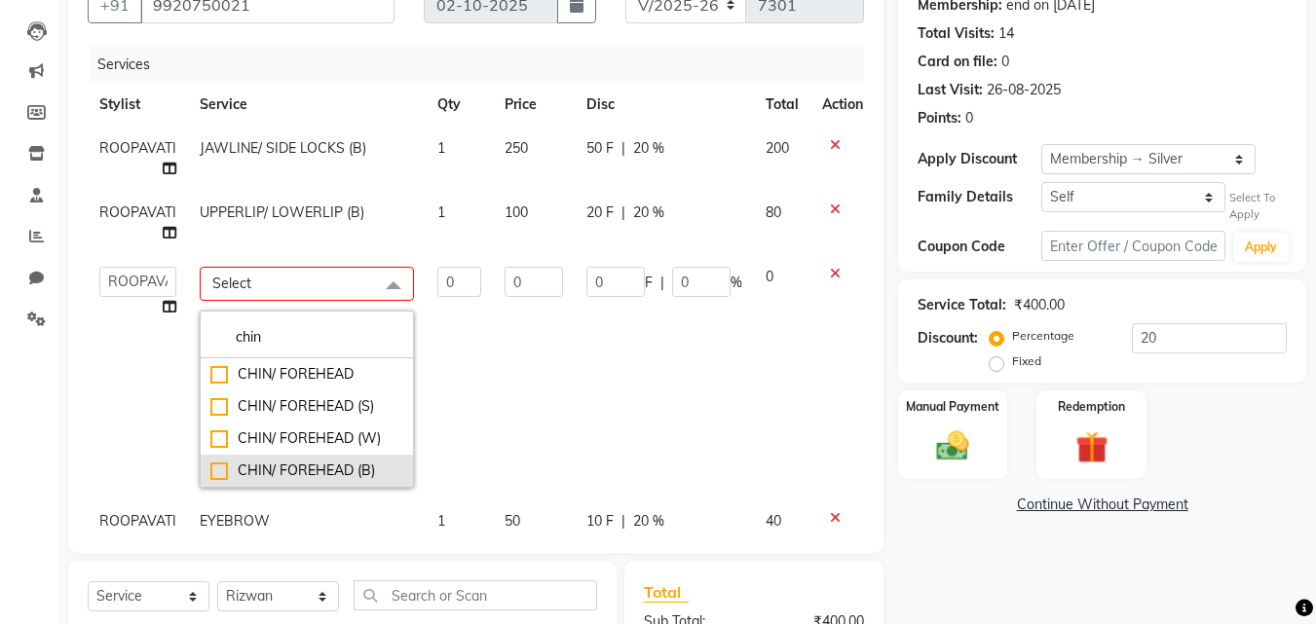
click at [306, 472] on div "CHIN/ FOREHEAD (B)" at bounding box center [306, 471] width 193 height 20
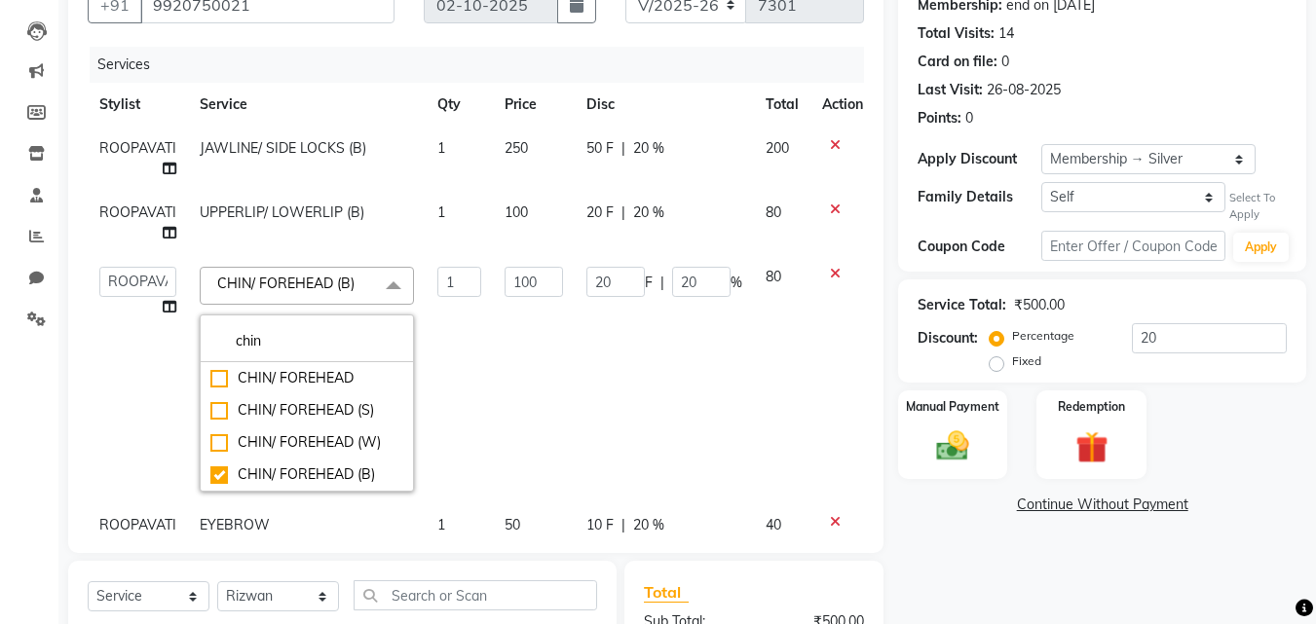
click at [346, 289] on span "CHIN/ FOREHEAD (B)" at bounding box center [285, 284] width 137 height 18
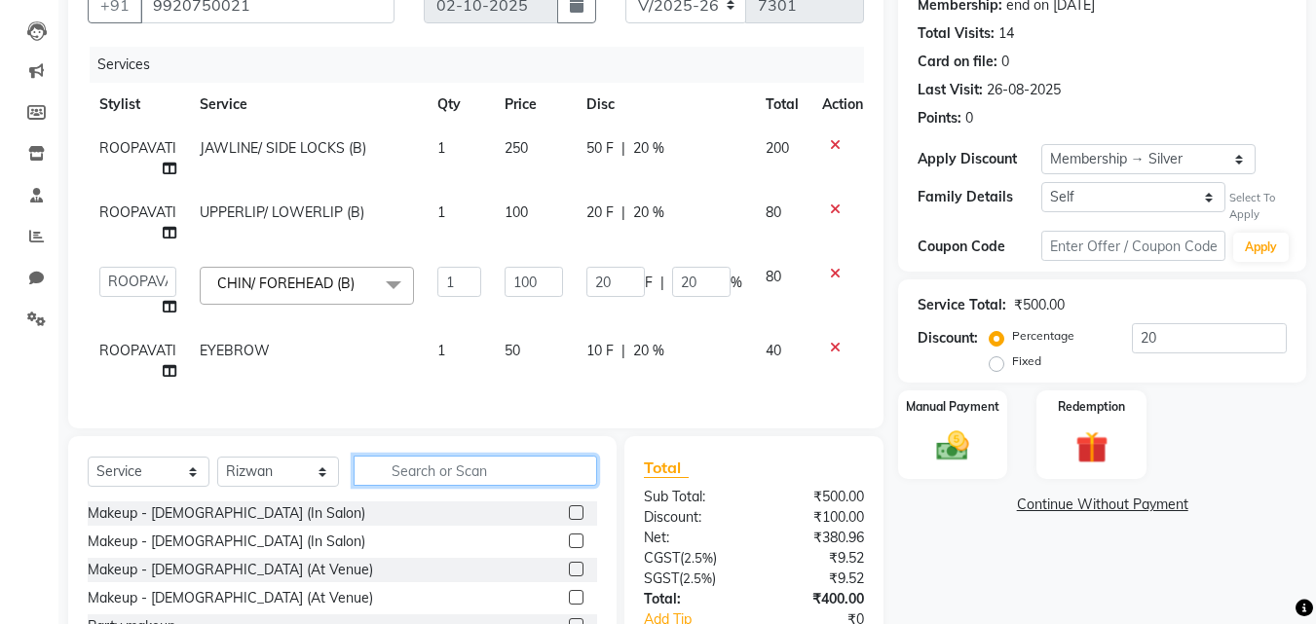
click at [400, 456] on input "text" at bounding box center [474, 471] width 243 height 30
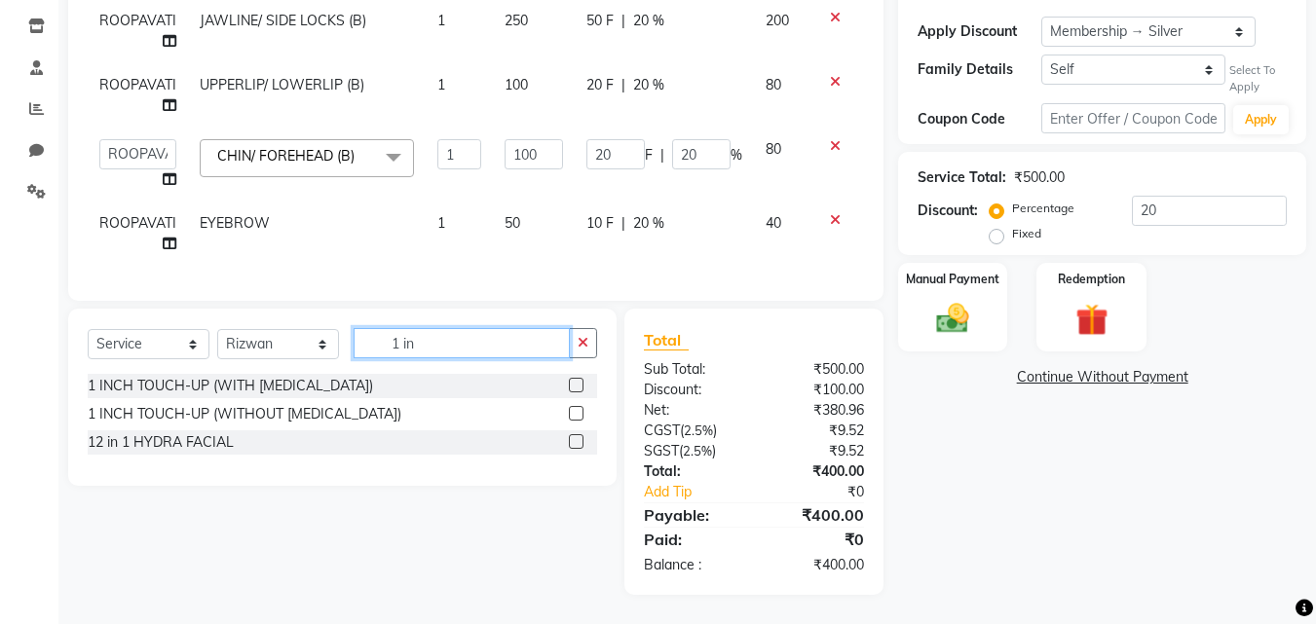
scroll to position [337, 0]
click at [575, 411] on label at bounding box center [576, 413] width 15 height 15
click at [575, 411] on input "checkbox" at bounding box center [575, 414] width 13 height 13
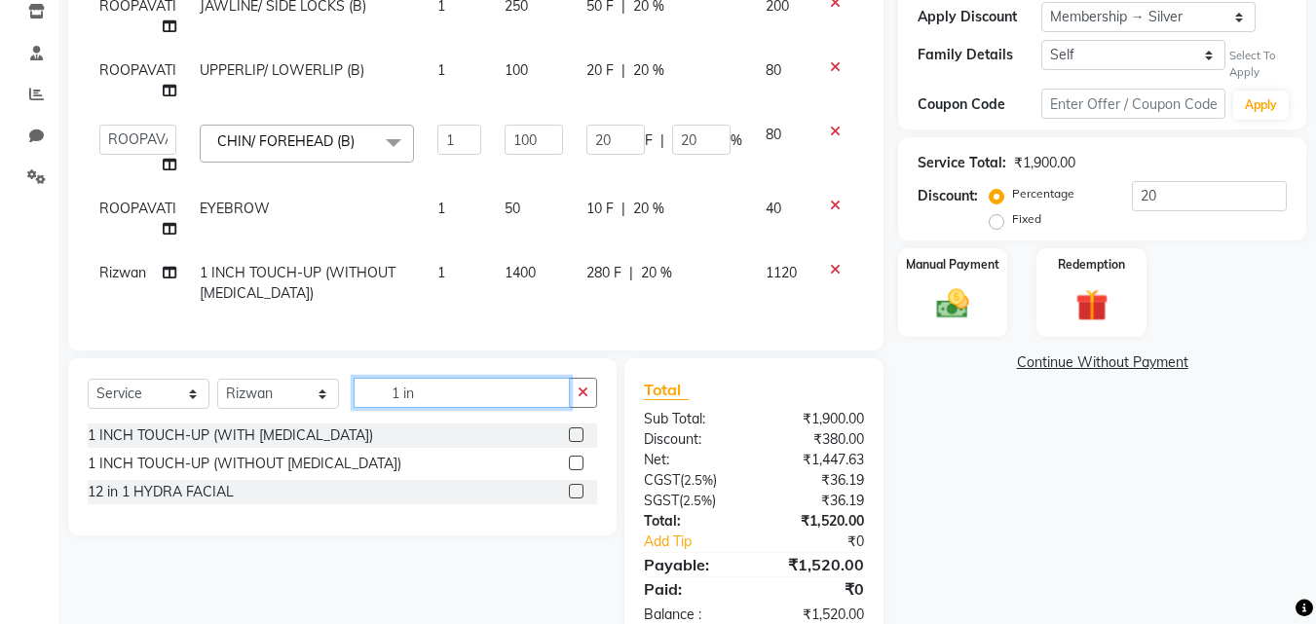
drag, startPoint x: 440, startPoint y: 394, endPoint x: 348, endPoint y: 399, distance: 92.6
click at [348, 399] on div "Select Service Product Membership Package Voucher Prepaid Gift Card Select Styl…" at bounding box center [342, 401] width 509 height 46
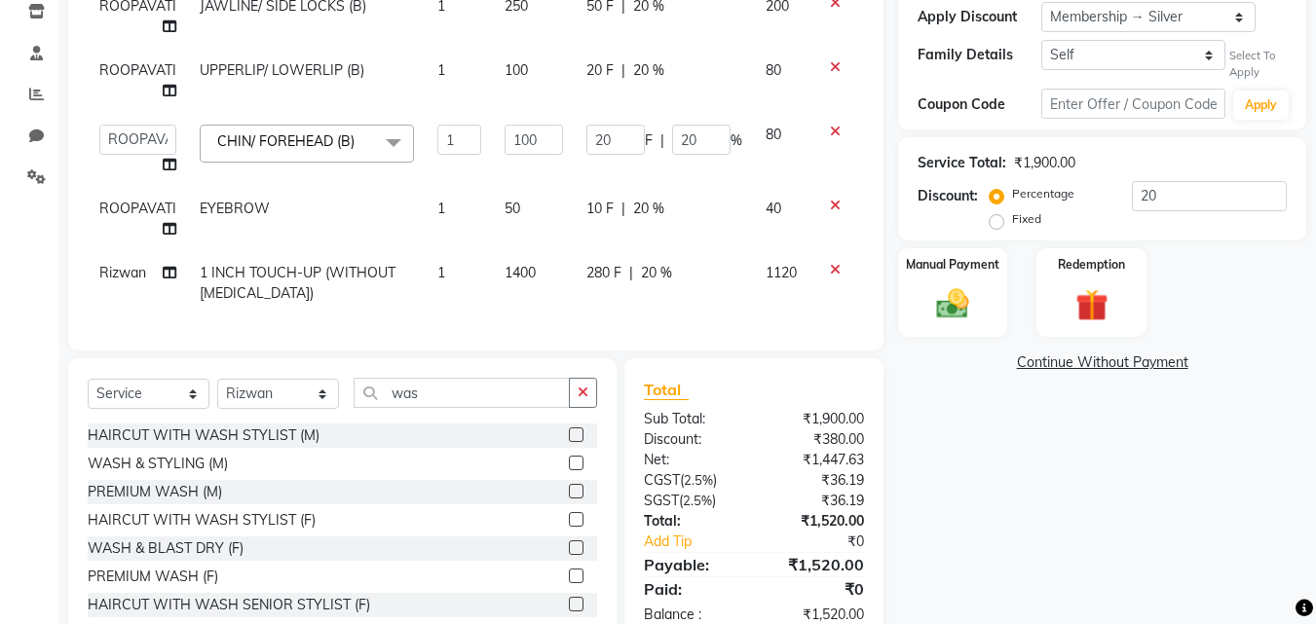
click at [569, 555] on label at bounding box center [576, 547] width 15 height 15
click at [569, 555] on input "checkbox" at bounding box center [575, 548] width 13 height 13
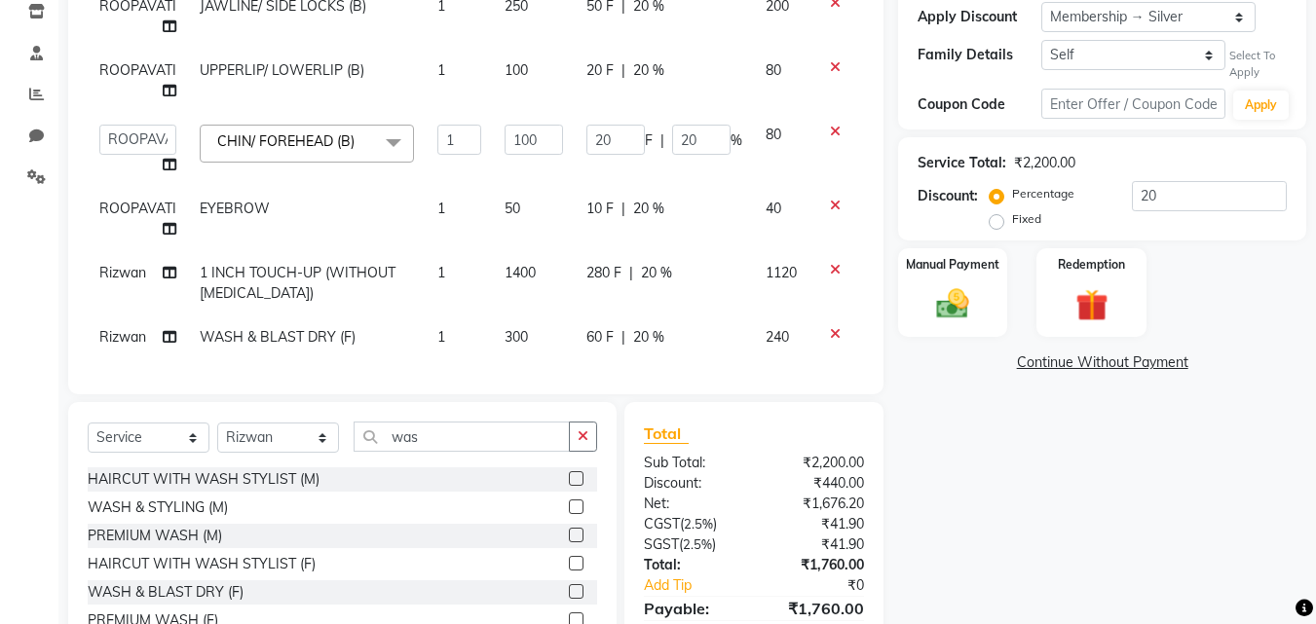
scroll to position [446, 0]
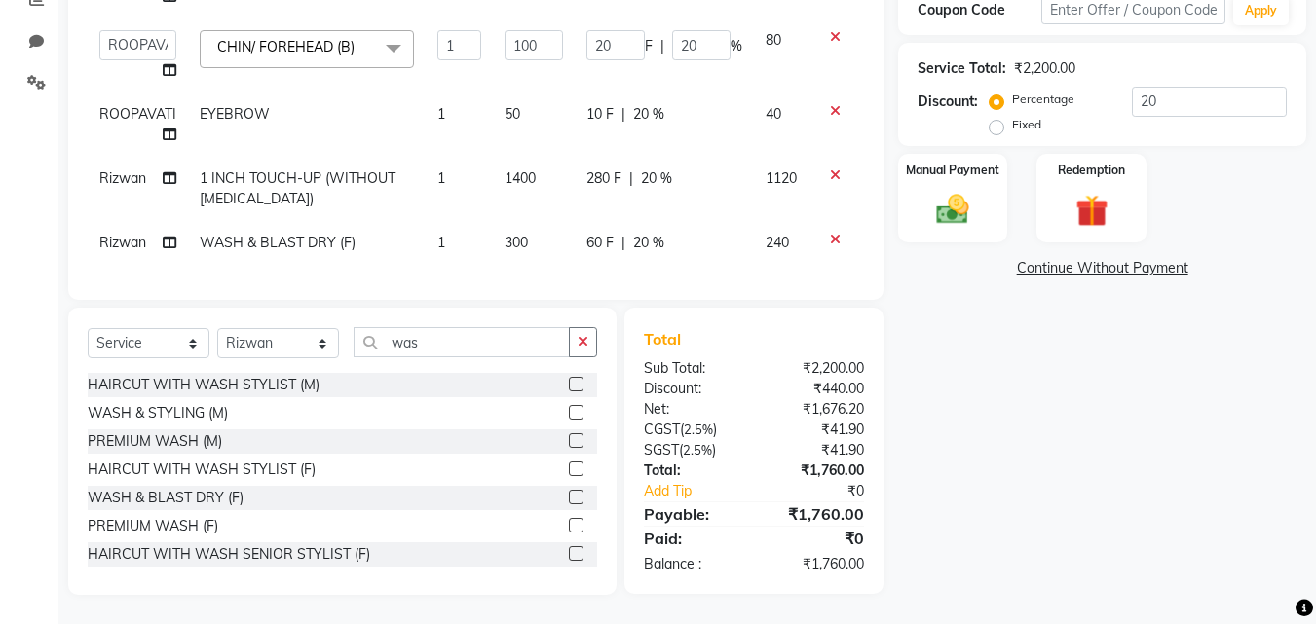
click at [569, 526] on label at bounding box center [576, 525] width 15 height 15
click at [569, 526] on input "checkbox" at bounding box center [575, 526] width 13 height 13
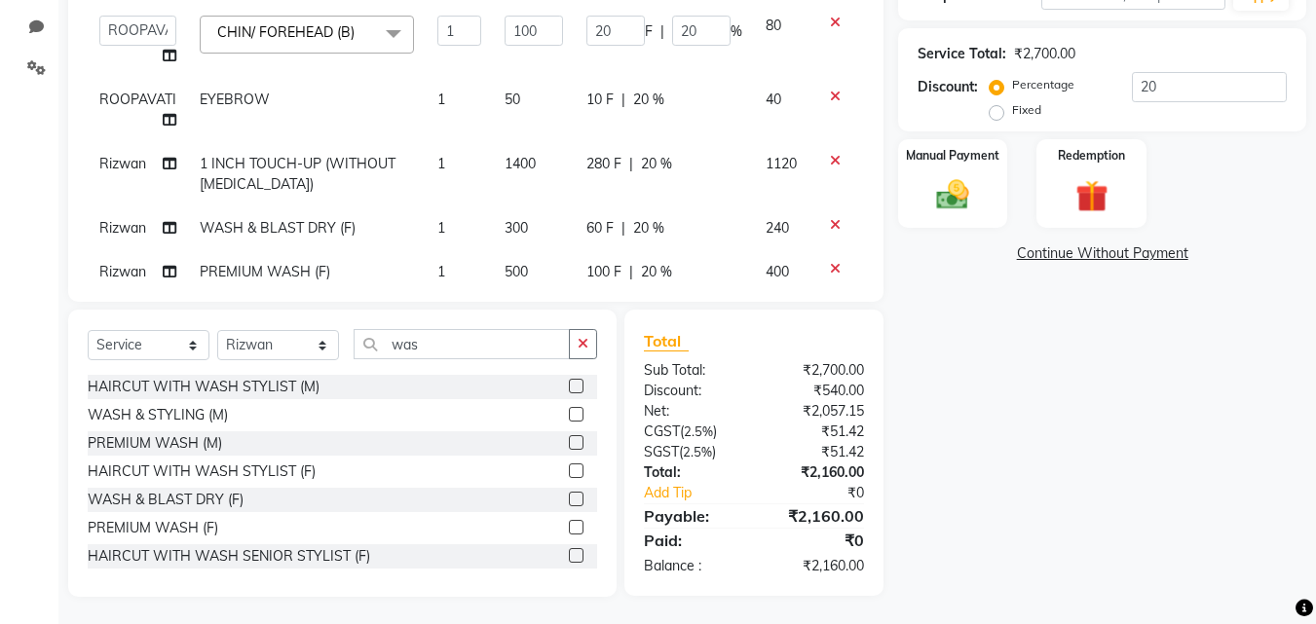
click at [836, 223] on icon at bounding box center [835, 225] width 11 height 14
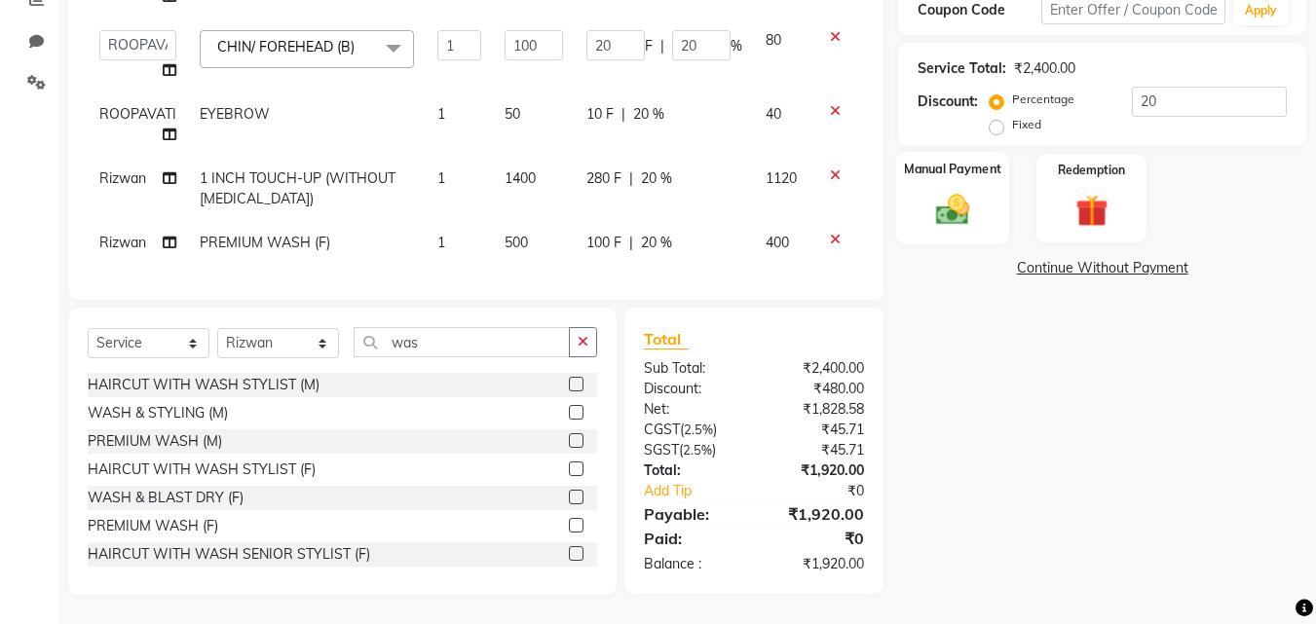
click at [970, 204] on img at bounding box center [952, 210] width 55 height 39
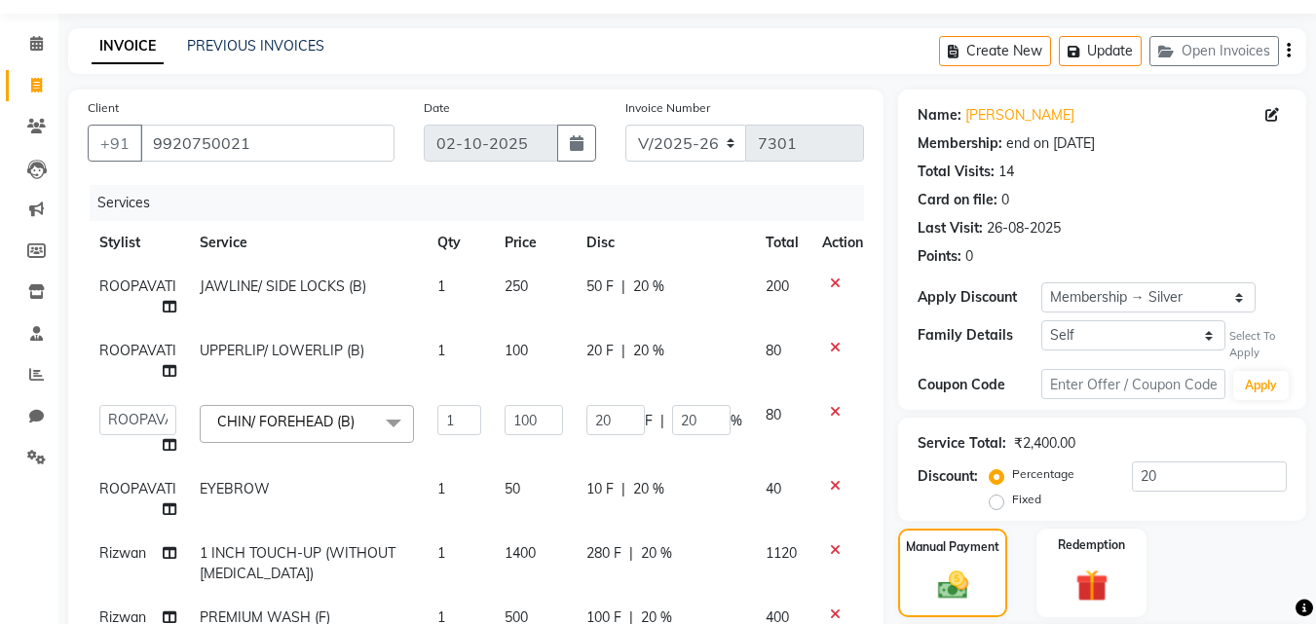
scroll to position [349, 0]
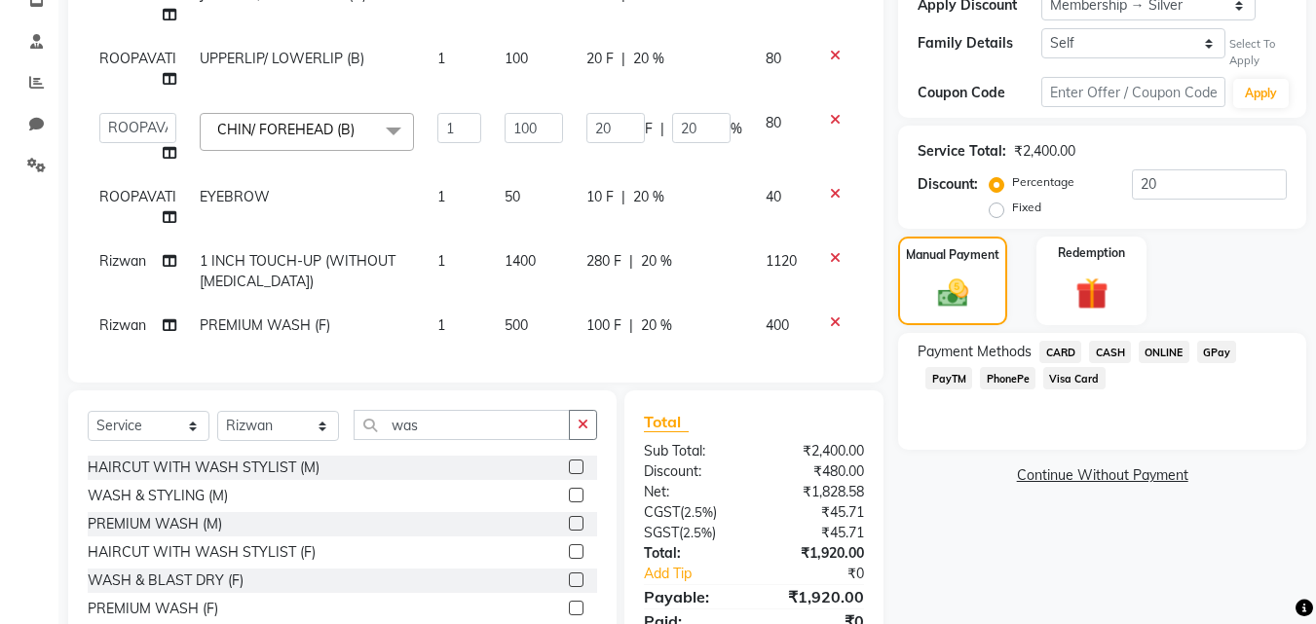
click at [834, 325] on icon at bounding box center [835, 322] width 11 height 14
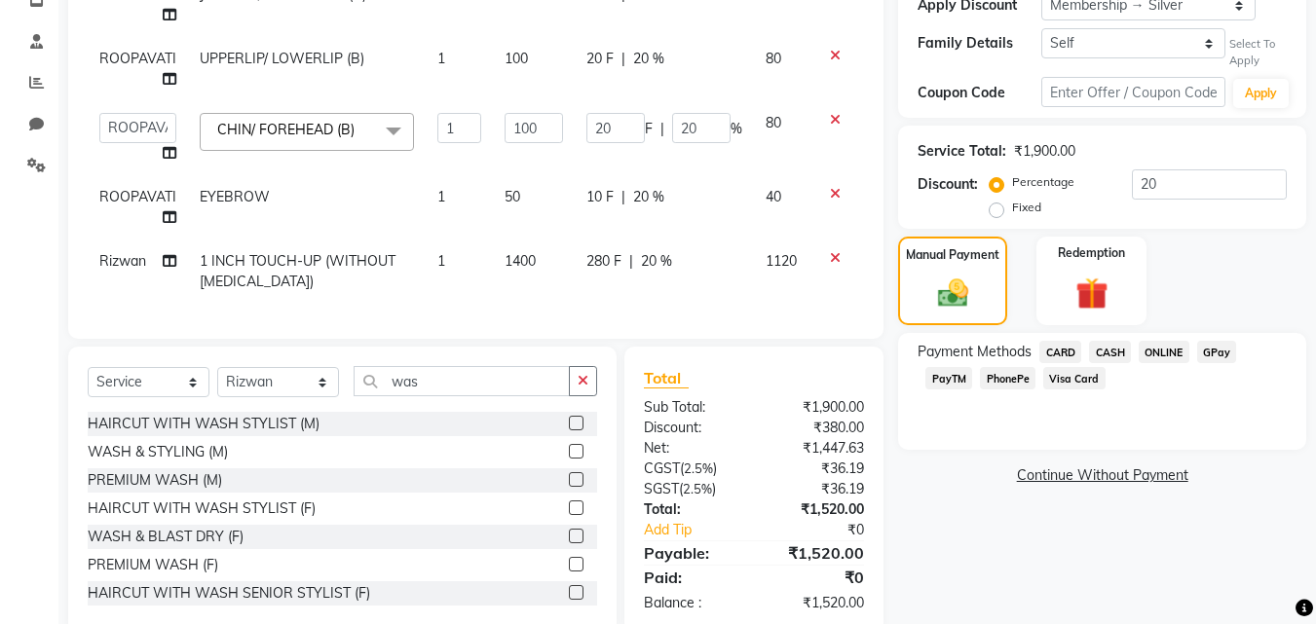
scroll to position [402, 0]
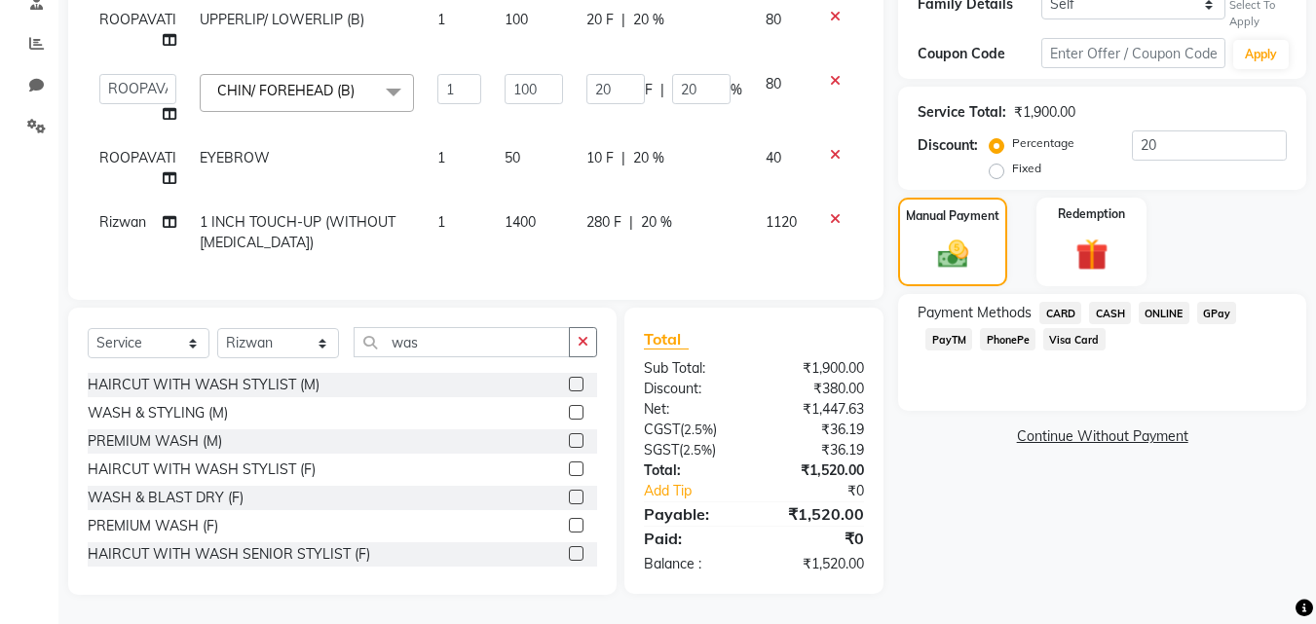
click at [992, 338] on div "PhonePe" at bounding box center [1003, 341] width 63 height 26
click at [992, 336] on span "PhonePe" at bounding box center [1008, 339] width 56 height 22
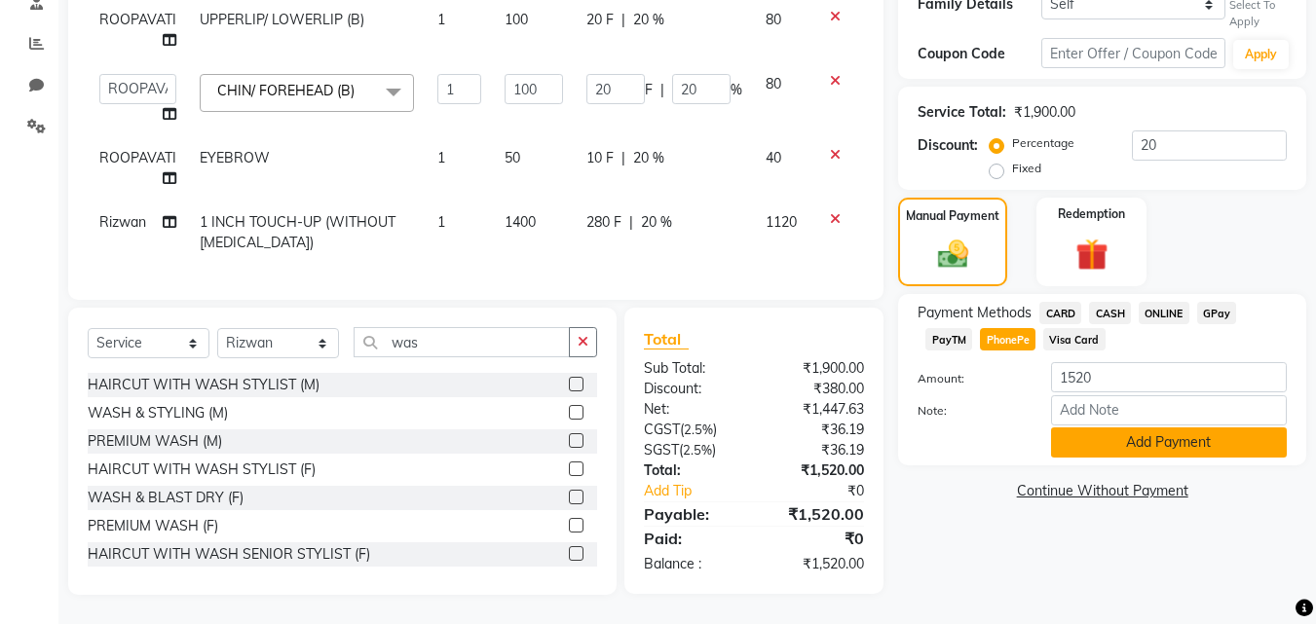
click at [1075, 435] on button "Add Payment" at bounding box center [1169, 442] width 236 height 30
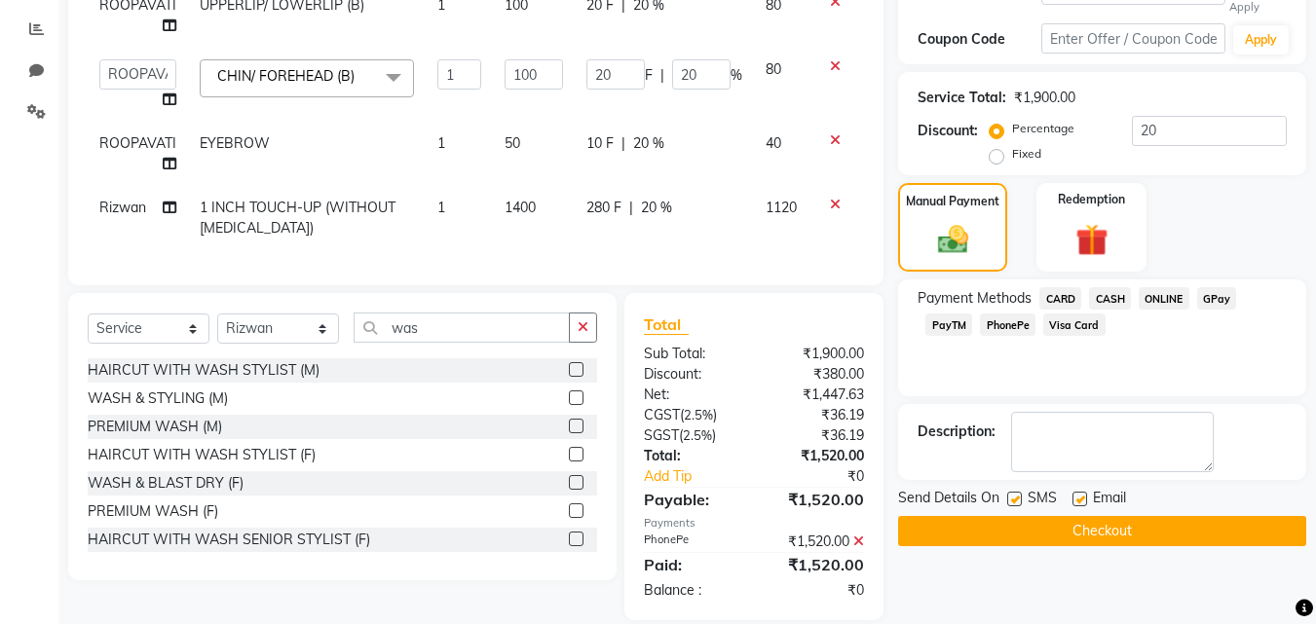
click at [1191, 531] on button "Checkout" at bounding box center [1102, 531] width 408 height 30
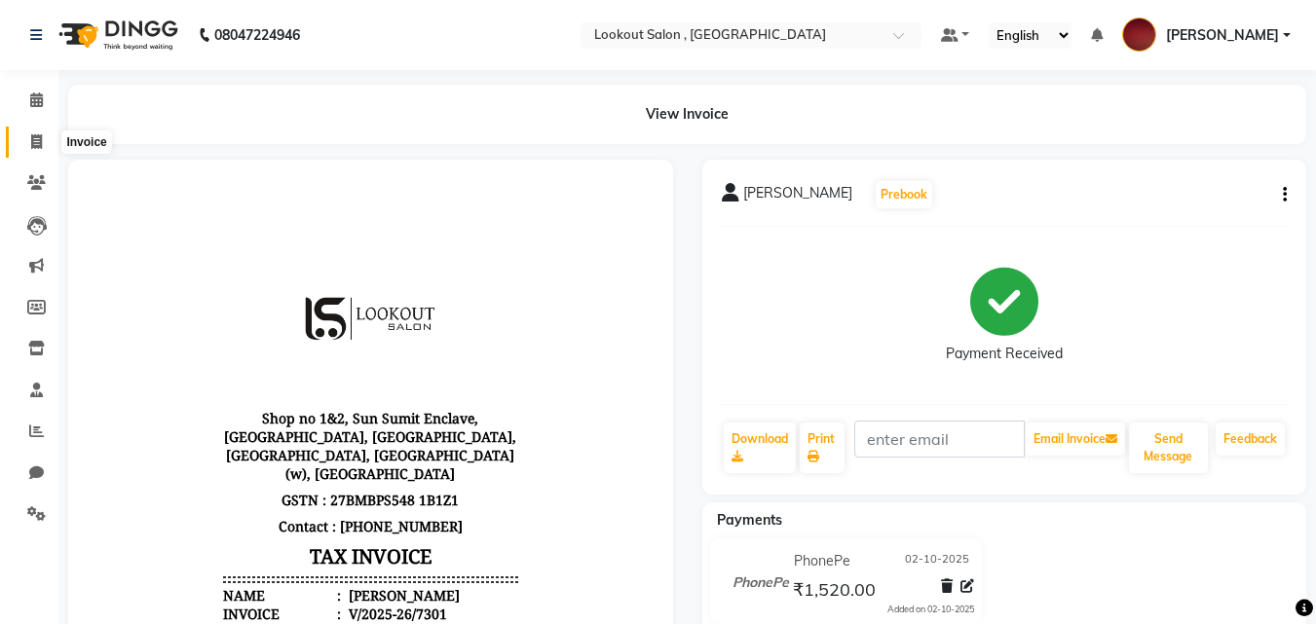
click at [40, 147] on icon at bounding box center [36, 141] width 11 height 15
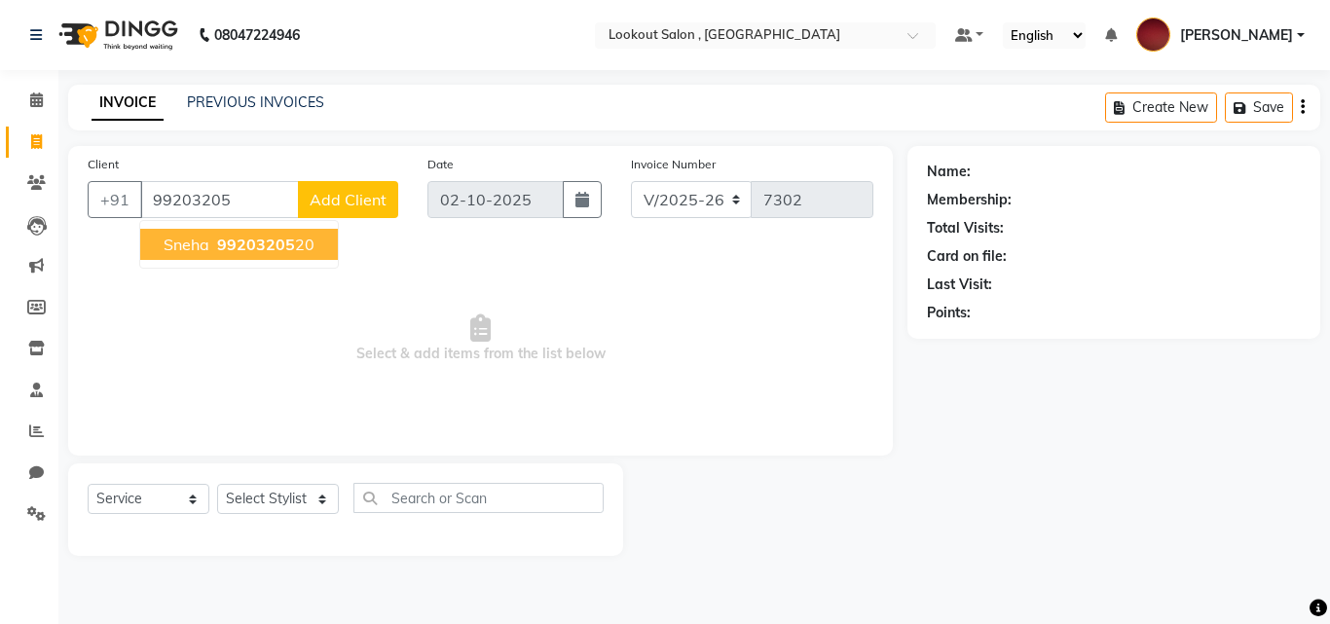
click at [230, 241] on span "99203205" at bounding box center [256, 244] width 78 height 19
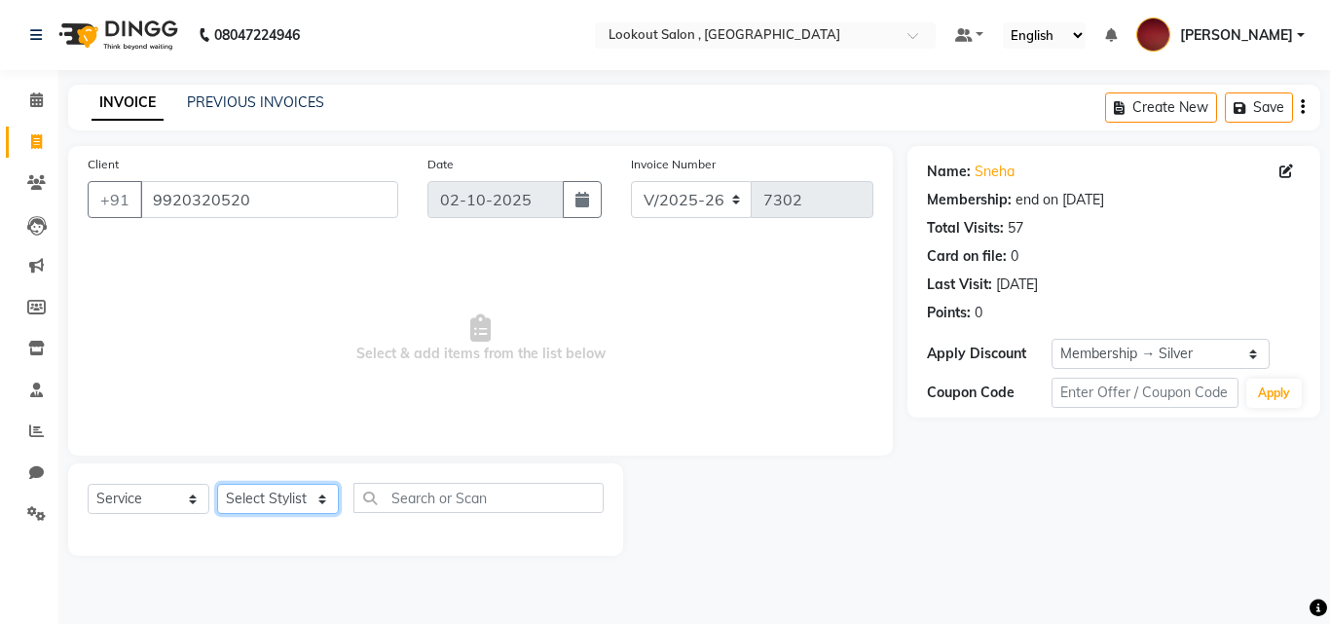
click at [267, 488] on select "Select Stylist [PERSON_NAME] [PERSON_NAME] [PERSON_NAME] [PERSON_NAME] [PERSON_…" at bounding box center [278, 499] width 122 height 30
click at [217, 484] on select "Select Stylist [PERSON_NAME] [PERSON_NAME] [PERSON_NAME] [PERSON_NAME] [PERSON_…" at bounding box center [278, 499] width 122 height 30
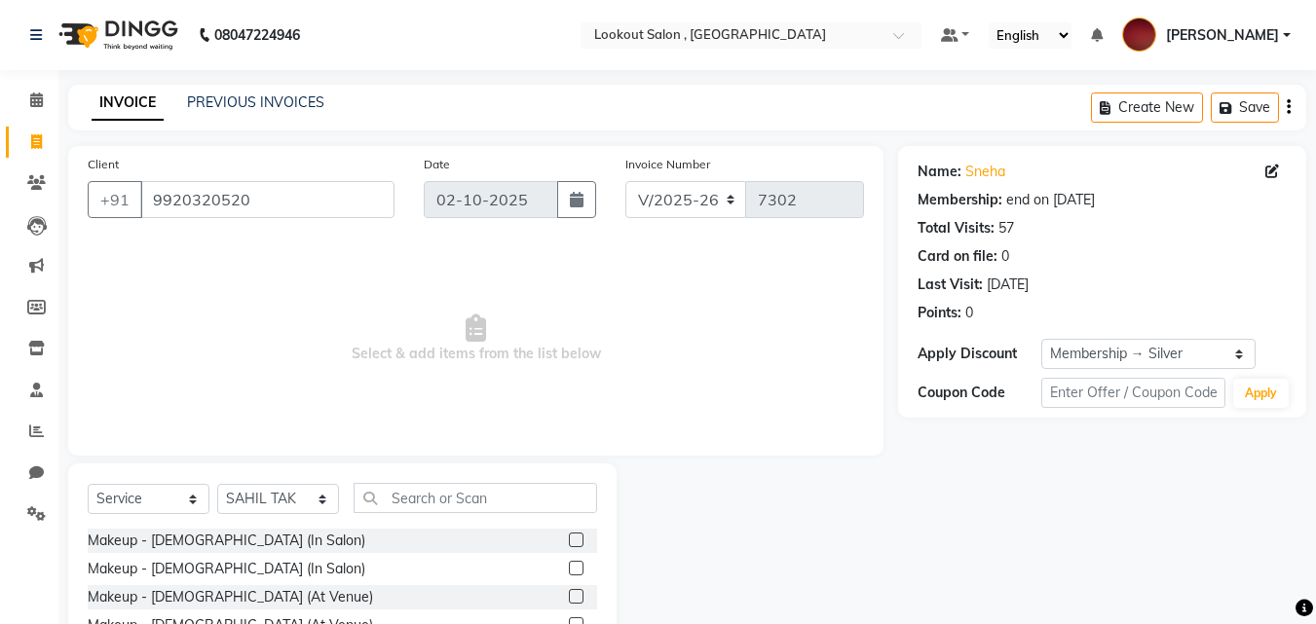
click at [421, 479] on div "Select Service Product Membership Package Voucher Prepaid Gift Card Select Styl…" at bounding box center [342, 606] width 548 height 287
click at [404, 510] on input "text" at bounding box center [474, 498] width 243 height 30
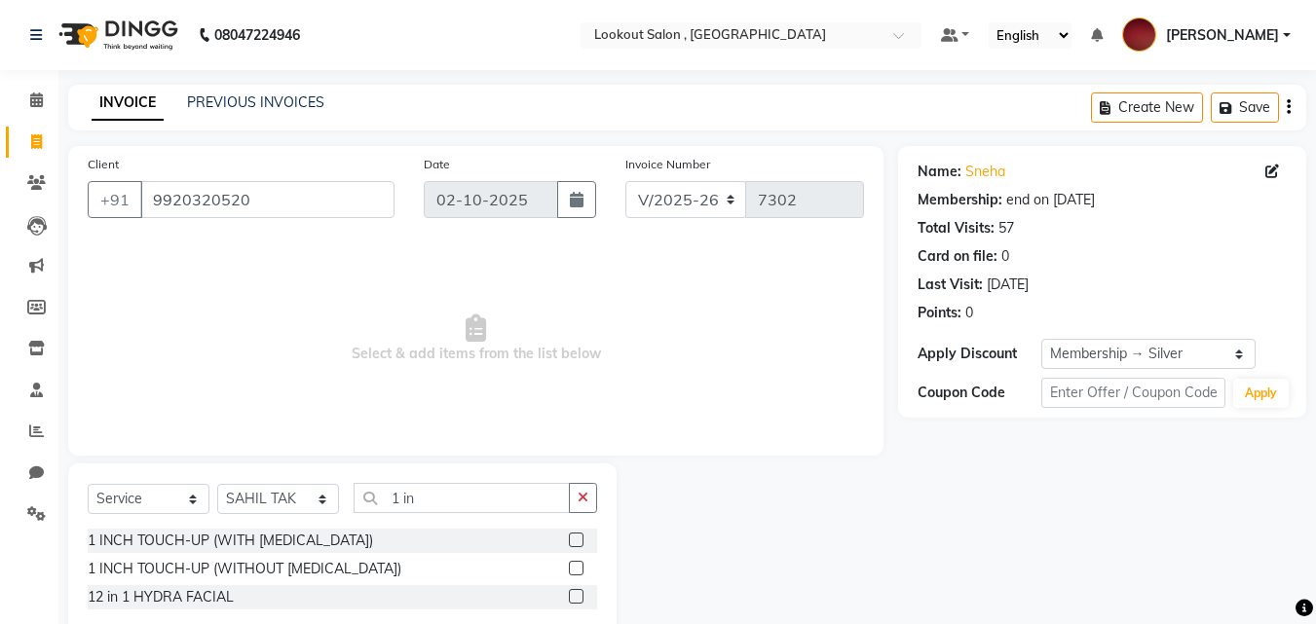
click at [575, 536] on label at bounding box center [576, 540] width 15 height 15
click at [575, 536] on input "checkbox" at bounding box center [575, 541] width 13 height 13
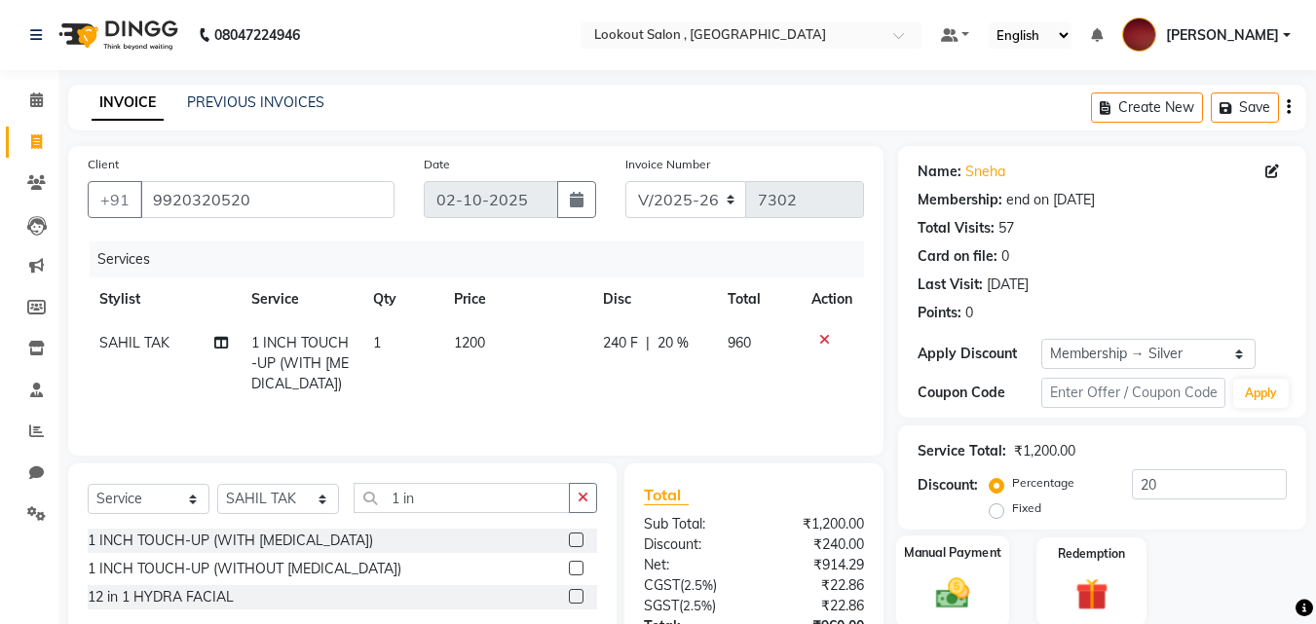
click at [964, 603] on img at bounding box center [952, 593] width 55 height 39
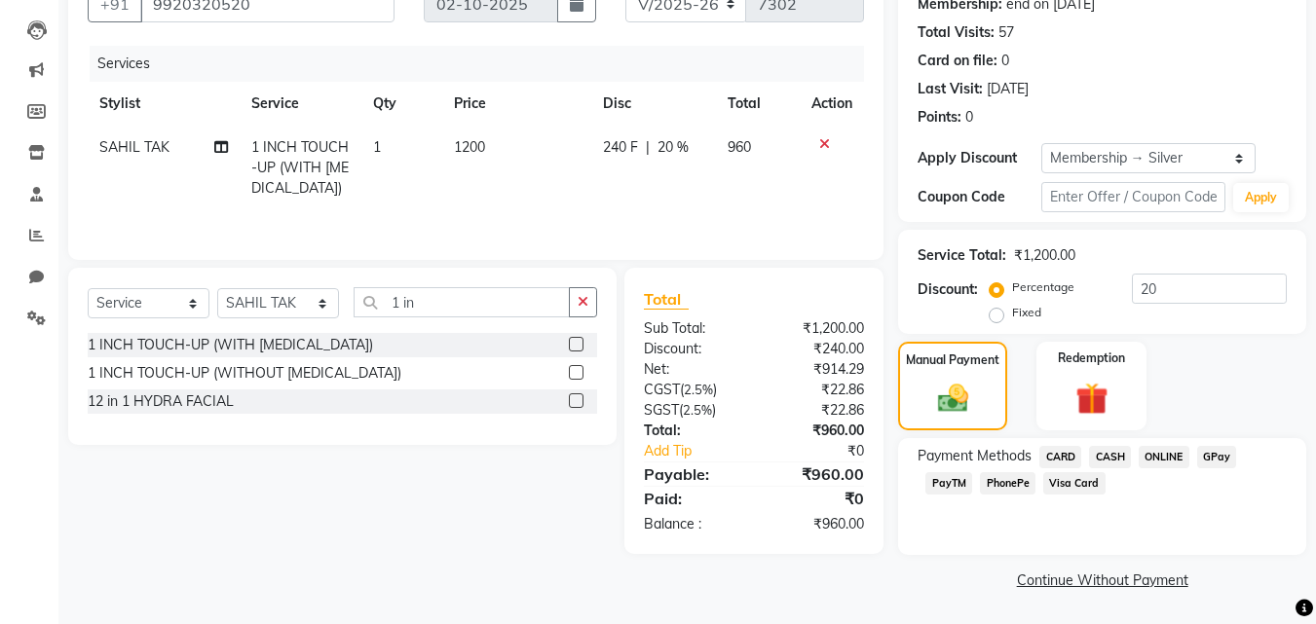
click at [1057, 465] on span "CARD" at bounding box center [1060, 457] width 42 height 22
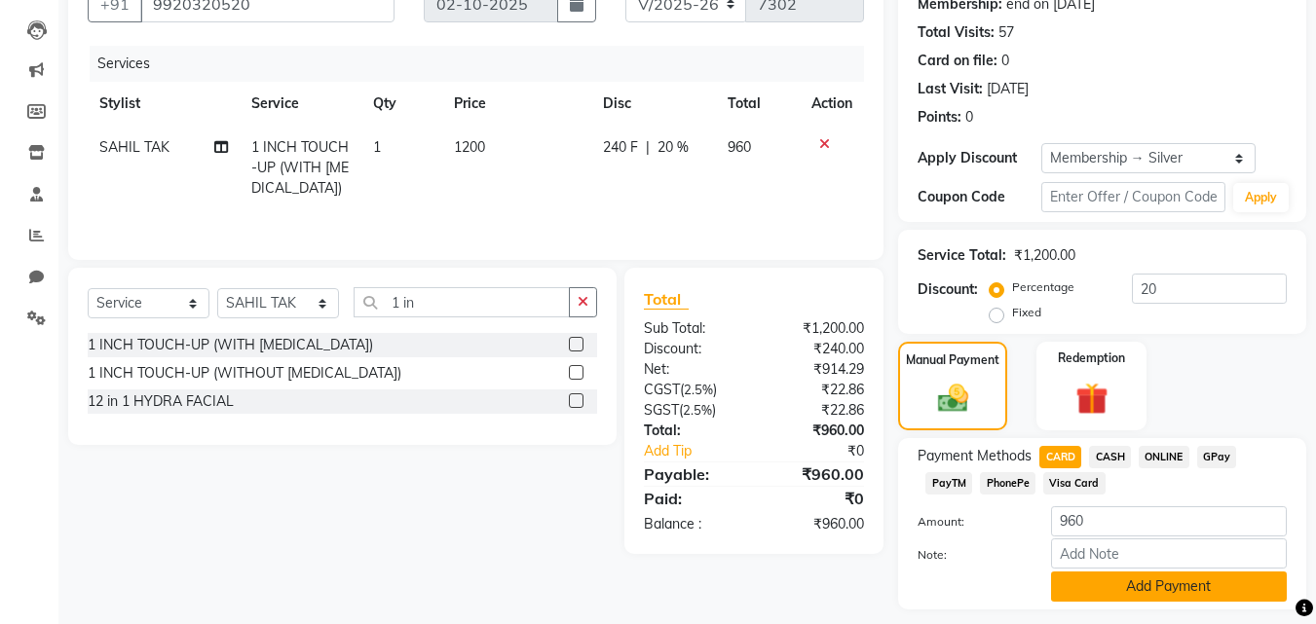
click at [1105, 584] on button "Add Payment" at bounding box center [1169, 587] width 236 height 30
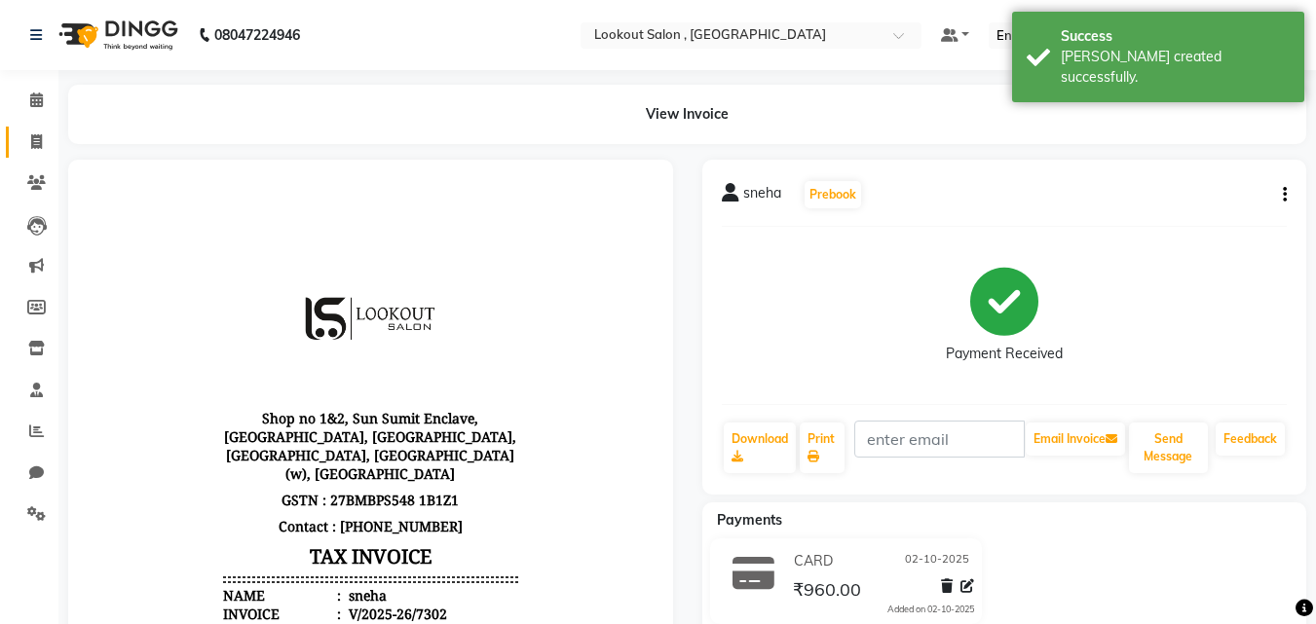
click at [22, 156] on link "Invoice" at bounding box center [29, 143] width 47 height 32
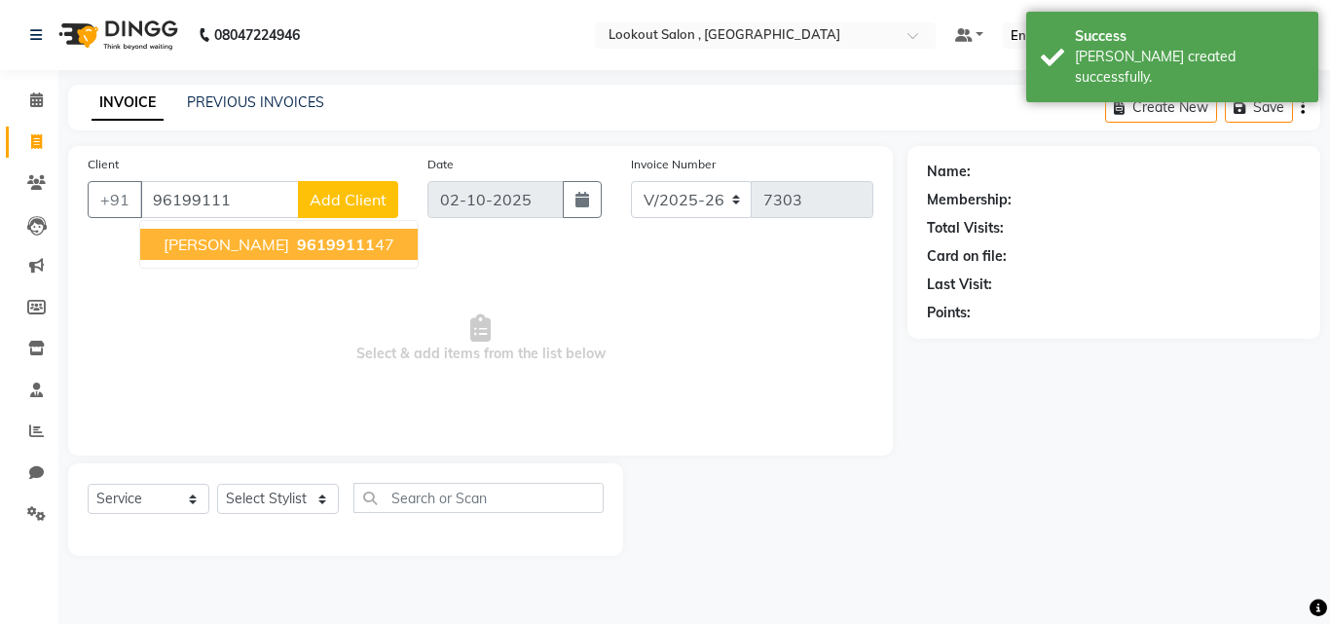
click at [210, 241] on span "[PERSON_NAME]" at bounding box center [227, 244] width 126 height 19
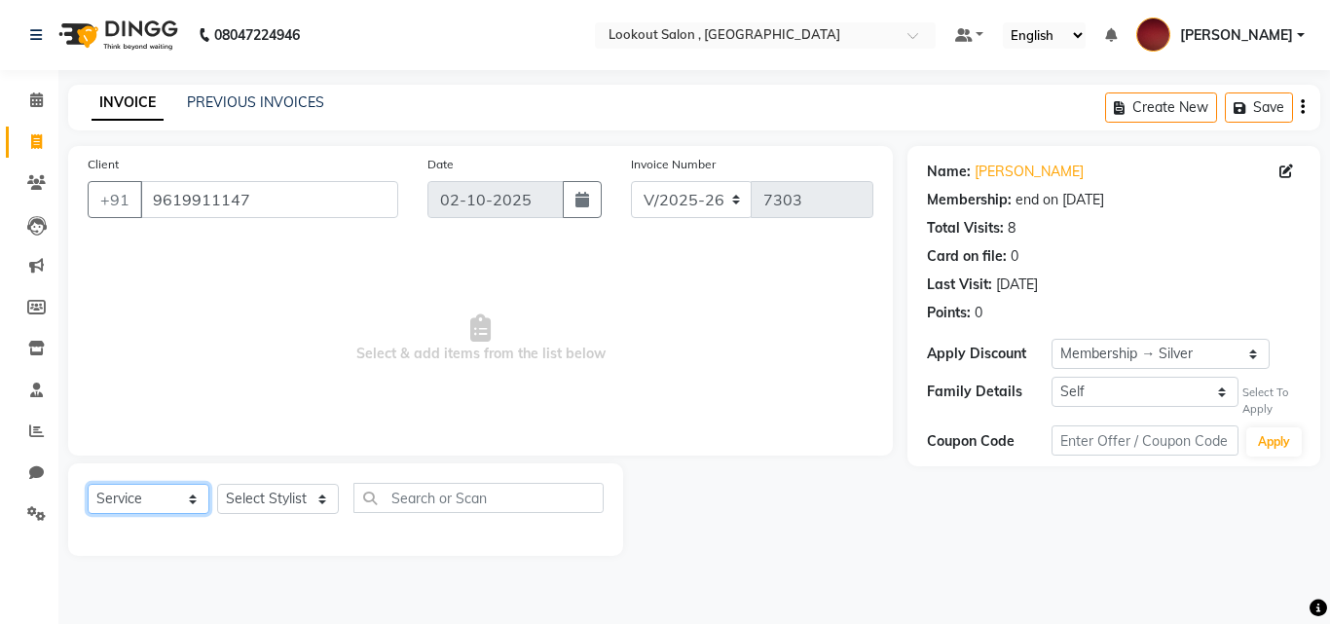
click at [163, 501] on select "Select Service Product Membership Package Voucher Prepaid Gift Card" at bounding box center [149, 499] width 122 height 30
click at [88, 484] on select "Select Service Product Membership Package Voucher Prepaid Gift Card" at bounding box center [149, 499] width 122 height 30
click at [181, 506] on select "Select Service Product Membership Package Voucher Prepaid Gift Card" at bounding box center [149, 499] width 122 height 30
click at [88, 484] on select "Select Service Product Membership Package Voucher Prepaid Gift Card" at bounding box center [149, 499] width 122 height 30
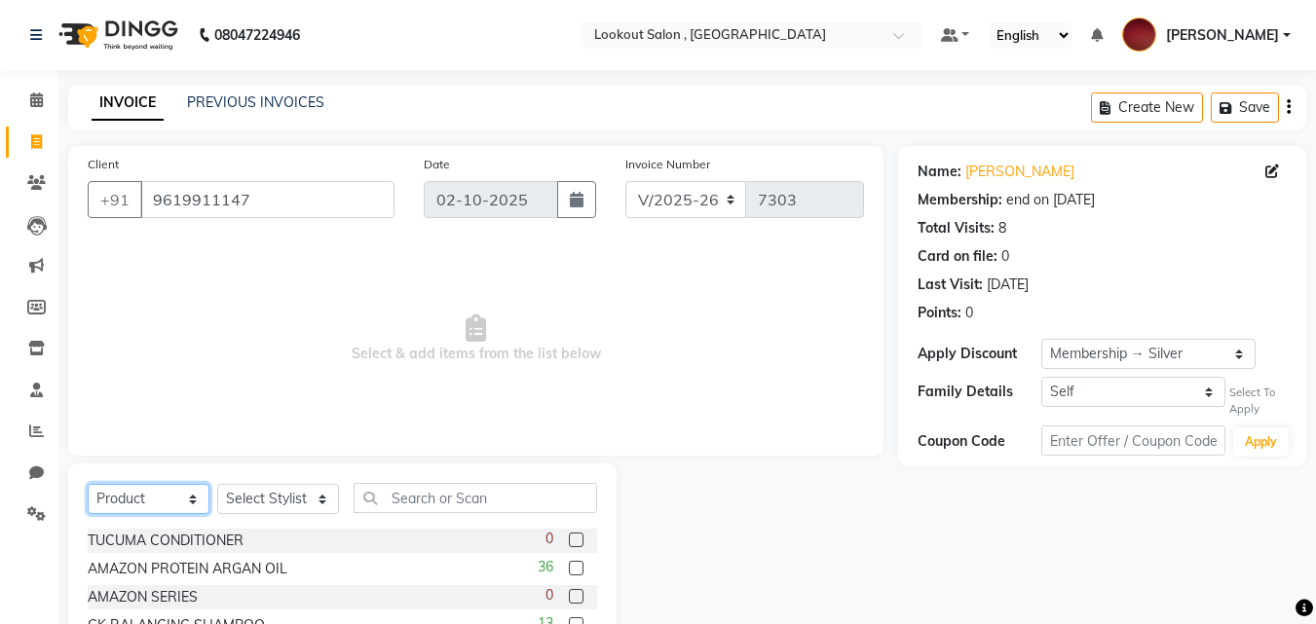
click at [129, 509] on select "Select Service Product Membership Package Voucher Prepaid Gift Card" at bounding box center [149, 499] width 122 height 30
click at [88, 484] on select "Select Service Product Membership Package Voucher Prepaid Gift Card" at bounding box center [149, 499] width 122 height 30
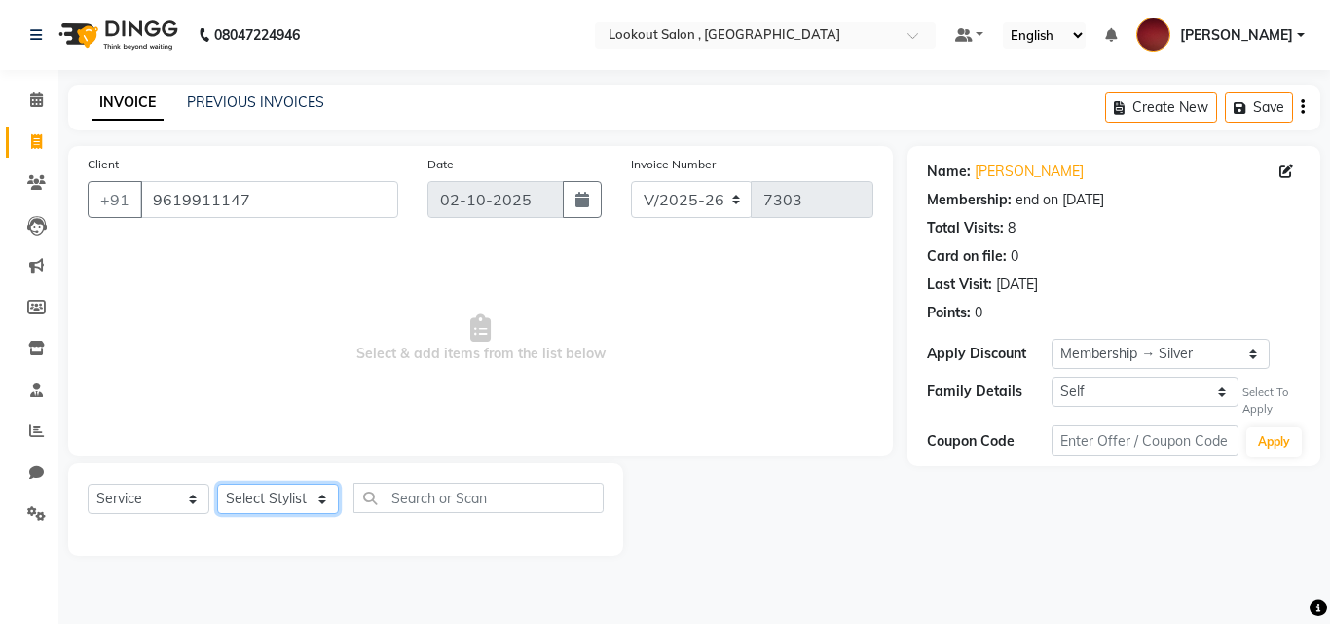
click at [257, 493] on select "Select Stylist [PERSON_NAME] [PERSON_NAME] [PERSON_NAME] [PERSON_NAME] [PERSON_…" at bounding box center [278, 499] width 122 height 30
click at [217, 484] on select "Select Stylist [PERSON_NAME] [PERSON_NAME] [PERSON_NAME] [PERSON_NAME] [PERSON_…" at bounding box center [278, 499] width 122 height 30
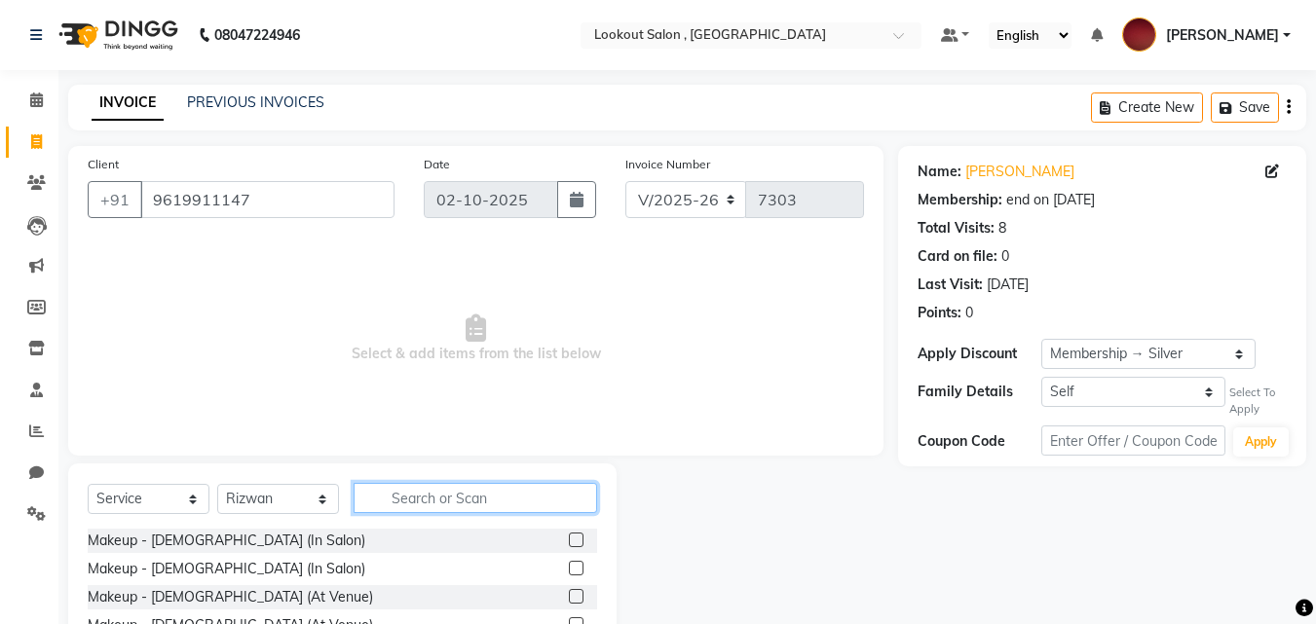
click at [396, 509] on input "text" at bounding box center [474, 498] width 243 height 30
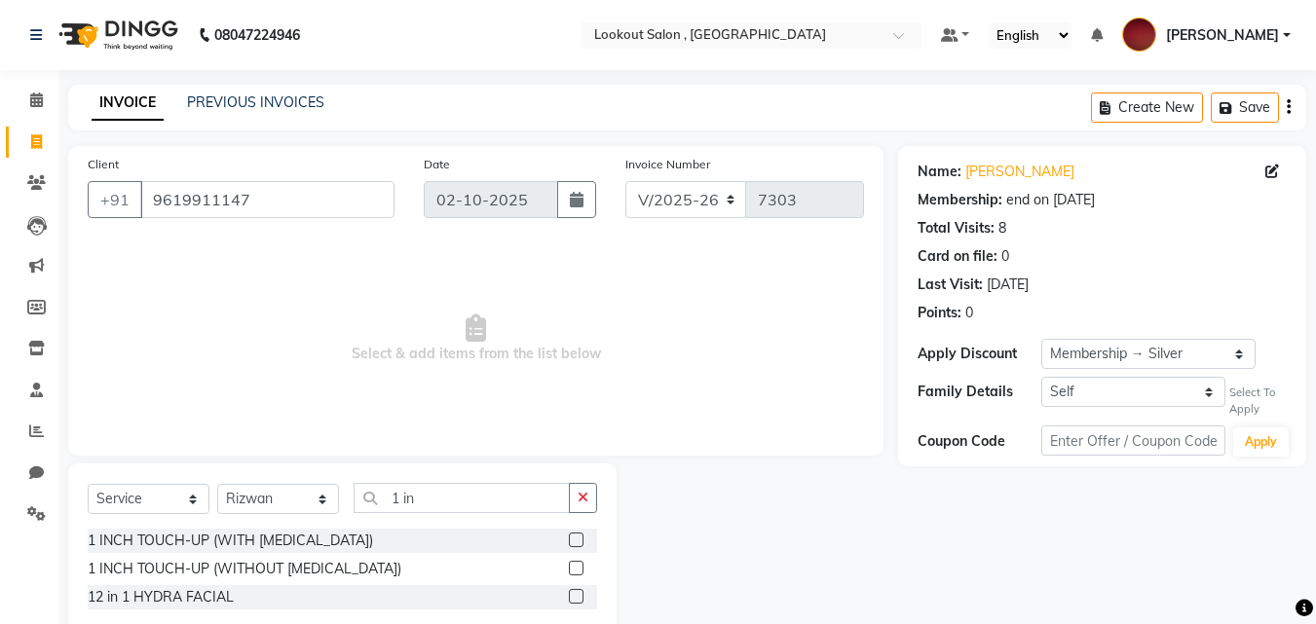
click at [579, 568] on label at bounding box center [576, 568] width 15 height 15
click at [579, 568] on input "checkbox" at bounding box center [575, 569] width 13 height 13
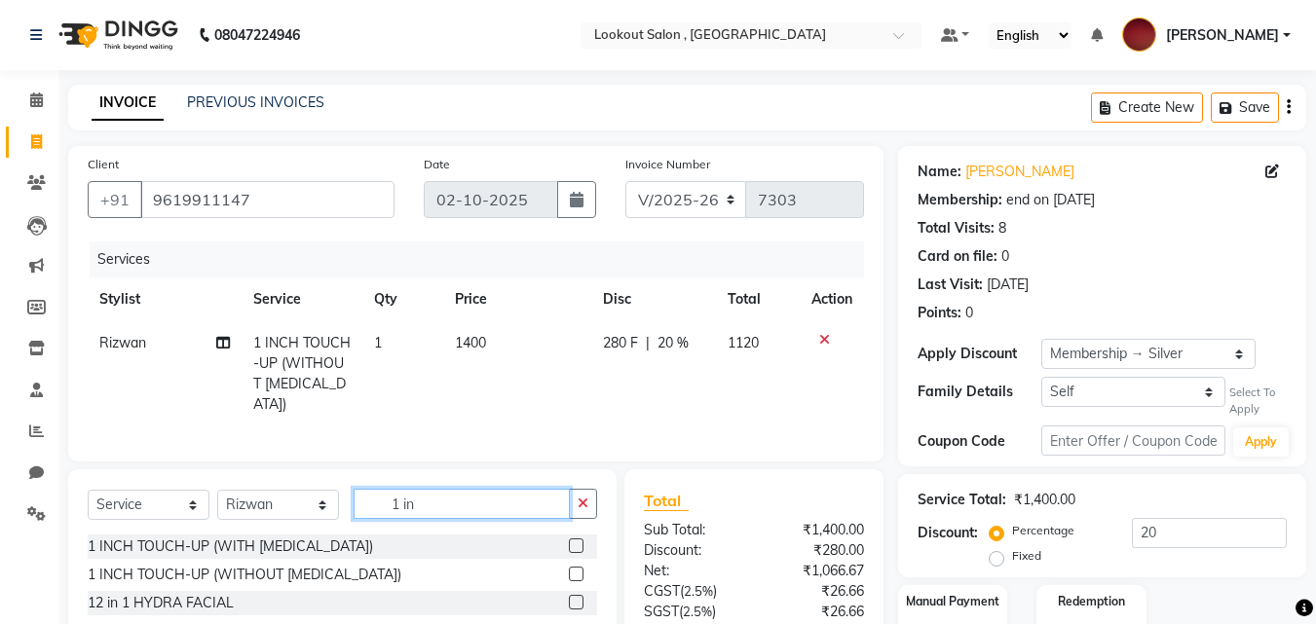
drag, startPoint x: 388, startPoint y: 492, endPoint x: 305, endPoint y: 495, distance: 82.8
click at [305, 495] on div "Select Service Product Membership Package Voucher Prepaid Gift Card Select Styl…" at bounding box center [342, 512] width 509 height 46
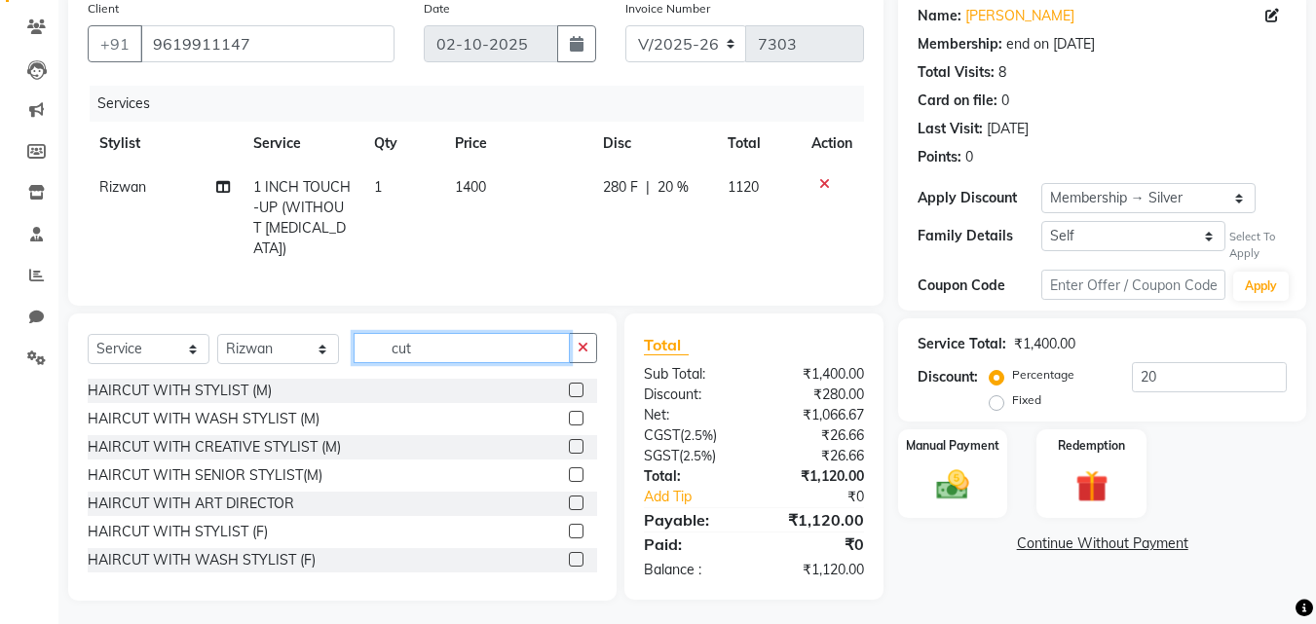
drag, startPoint x: 374, startPoint y: 342, endPoint x: 312, endPoint y: 341, distance: 62.3
click at [312, 341] on div "Select Service Product Membership Package Voucher Prepaid Gift Card Select Styl…" at bounding box center [342, 356] width 509 height 46
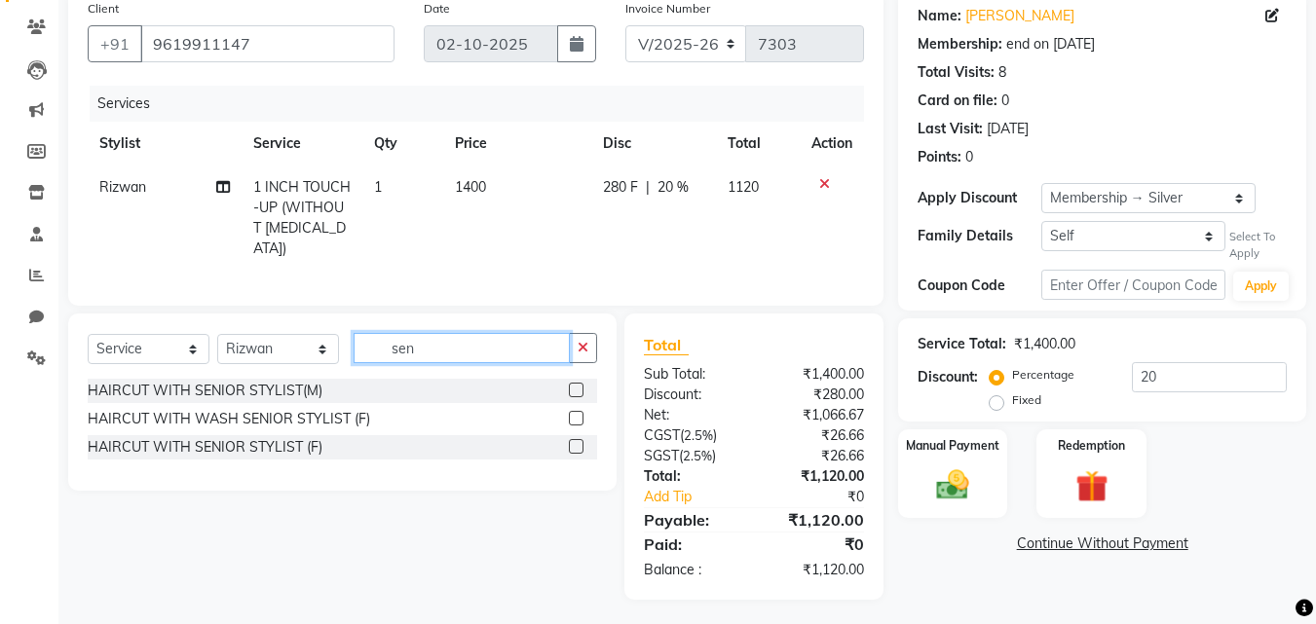
scroll to position [155, 0]
click at [574, 444] on label at bounding box center [576, 447] width 15 height 15
click at [574, 444] on input "checkbox" at bounding box center [575, 448] width 13 height 13
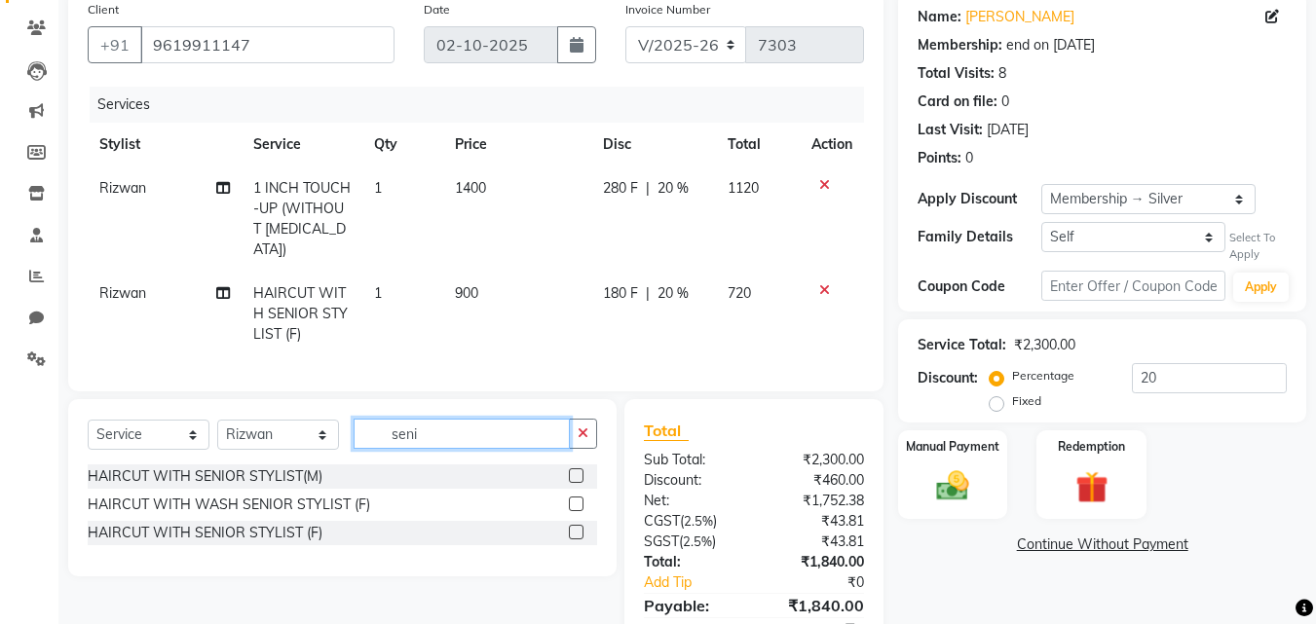
drag, startPoint x: 387, startPoint y: 421, endPoint x: 278, endPoint y: 428, distance: 108.4
click at [278, 428] on div "Select Service Product Membership Package Voucher Prepaid Gift Card Select Styl…" at bounding box center [342, 442] width 509 height 46
click at [240, 424] on select "Select Stylist [PERSON_NAME] [PERSON_NAME] [PERSON_NAME] [PERSON_NAME] [PERSON_…" at bounding box center [278, 435] width 122 height 30
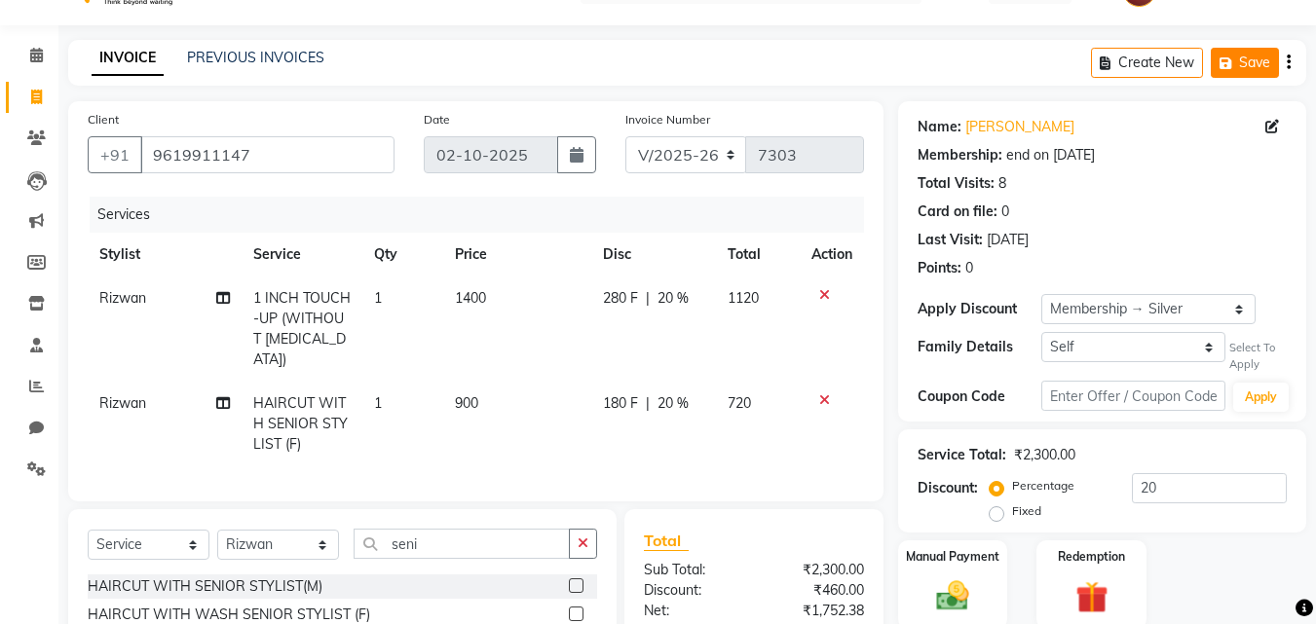
click at [1233, 60] on icon "button" at bounding box center [1228, 63] width 19 height 14
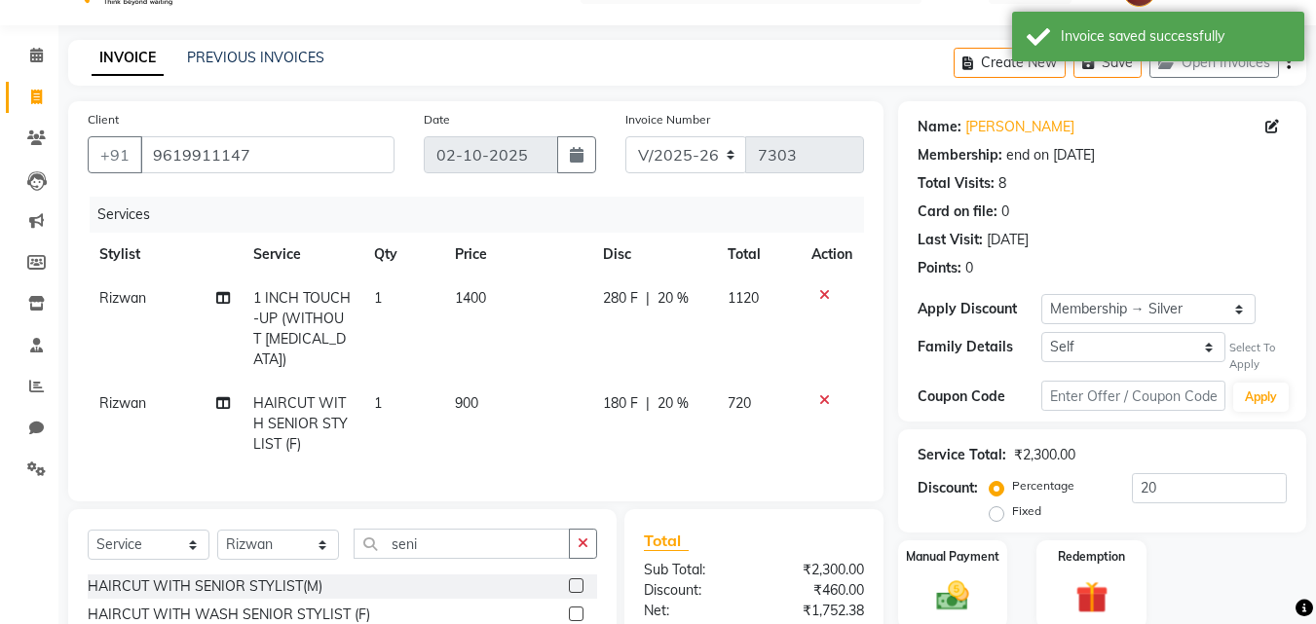
click at [981, 47] on div "Create New Save Open Invoices" at bounding box center [1129, 63] width 352 height 46
click at [986, 58] on button "Create New" at bounding box center [1009, 63] width 112 height 30
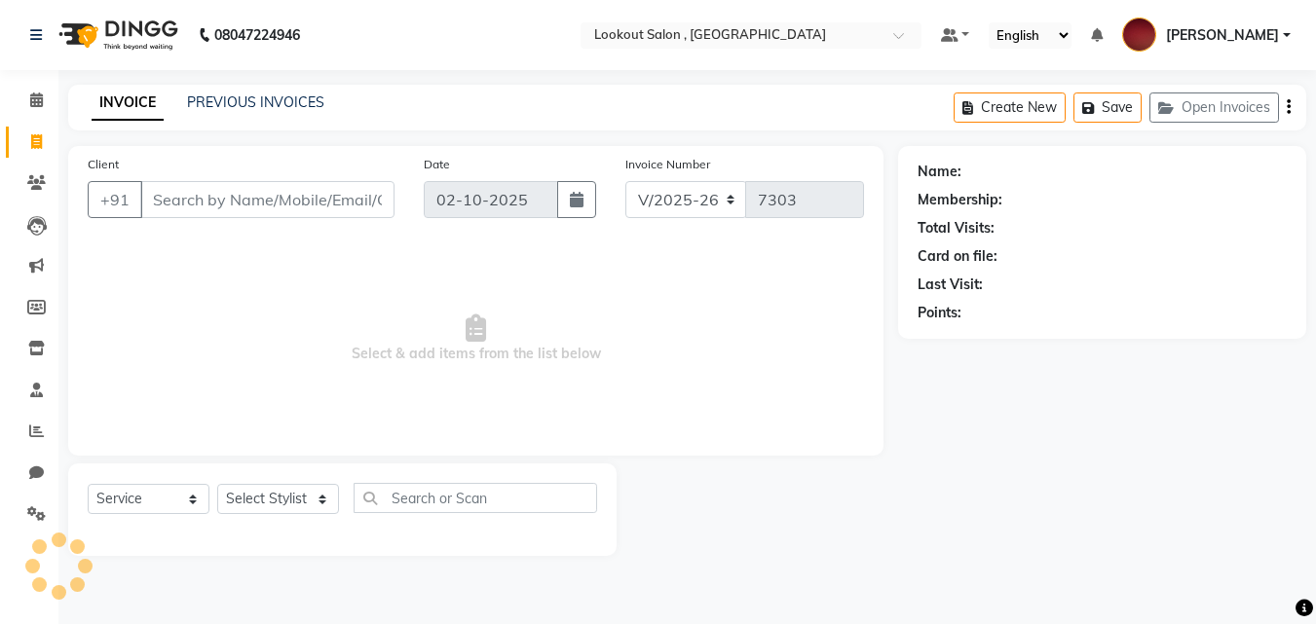
scroll to position [0, 0]
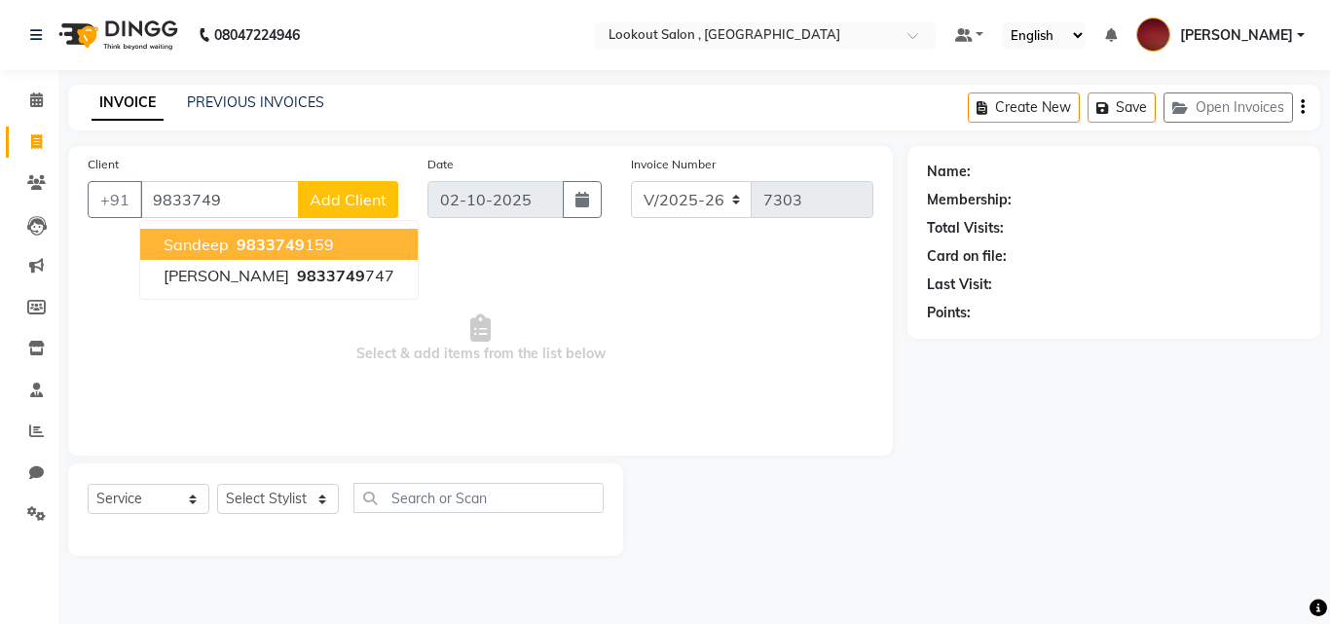
click at [305, 247] on ngb-highlight "9833749 159" at bounding box center [283, 244] width 101 height 19
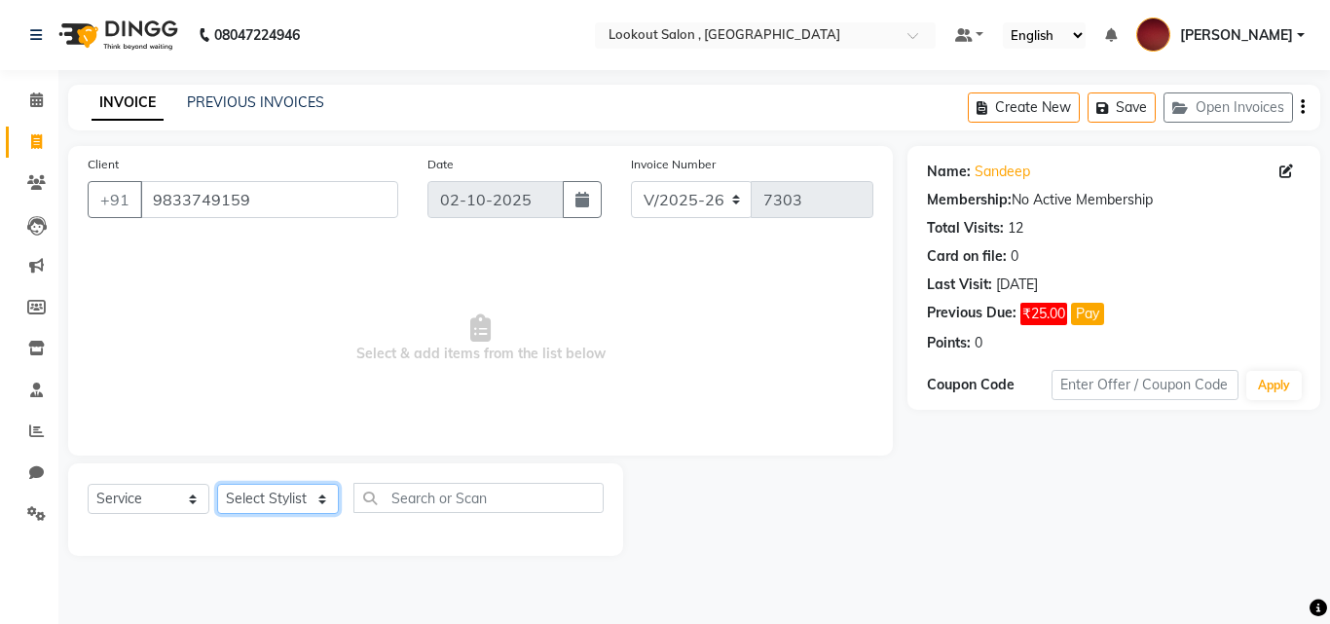
click at [284, 489] on select "Select Stylist [PERSON_NAME] [PERSON_NAME] [PERSON_NAME] [PERSON_NAME] [PERSON_…" at bounding box center [278, 499] width 122 height 30
click at [217, 484] on select "Select Stylist [PERSON_NAME] [PERSON_NAME] [PERSON_NAME] [PERSON_NAME] [PERSON_…" at bounding box center [278, 499] width 122 height 30
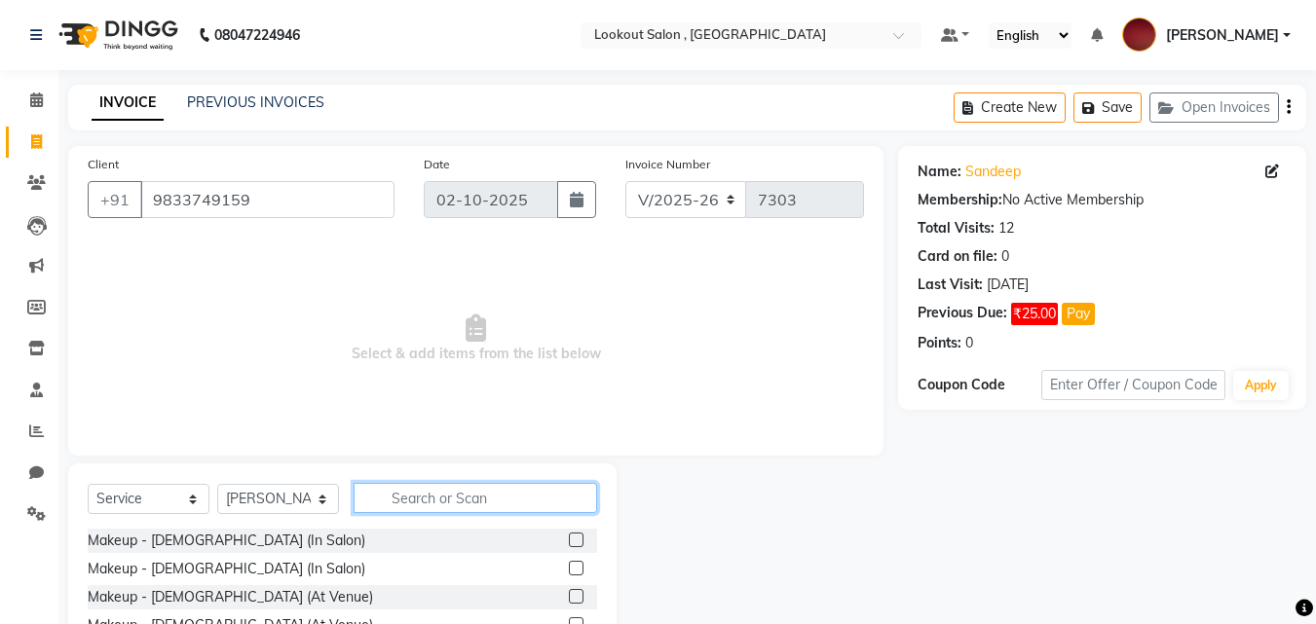
click at [441, 492] on input "text" at bounding box center [474, 498] width 243 height 30
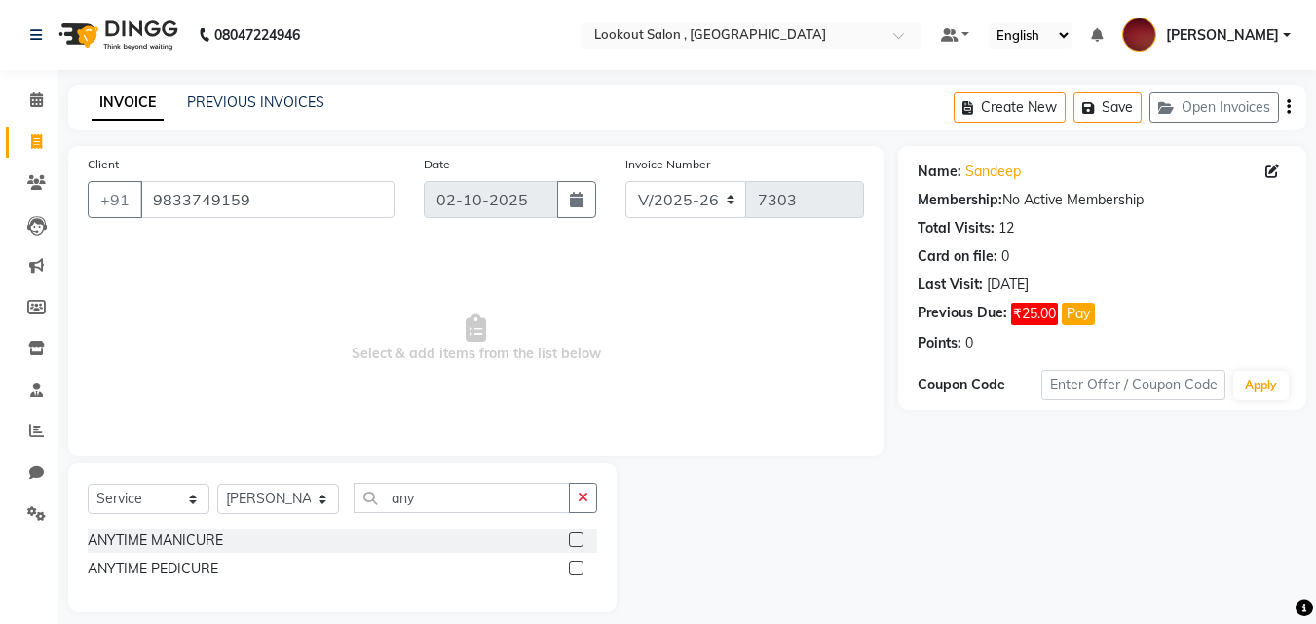
click at [575, 574] on label at bounding box center [576, 568] width 15 height 15
click at [575, 574] on input "checkbox" at bounding box center [575, 569] width 13 height 13
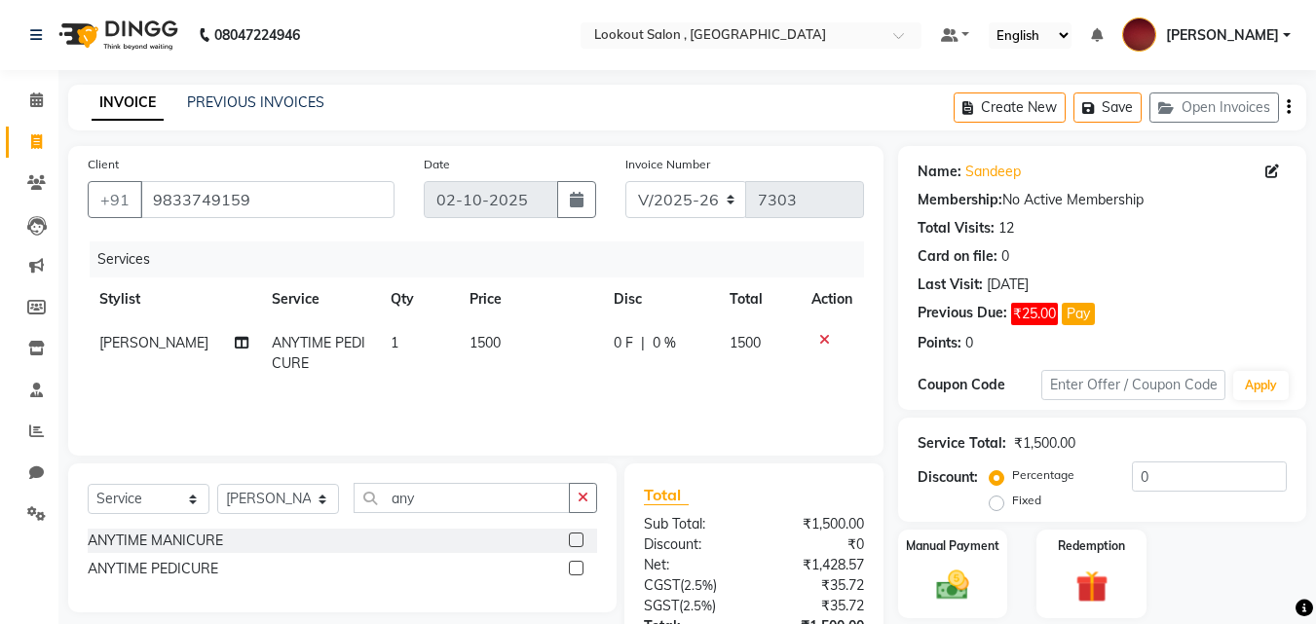
scroll to position [155, 0]
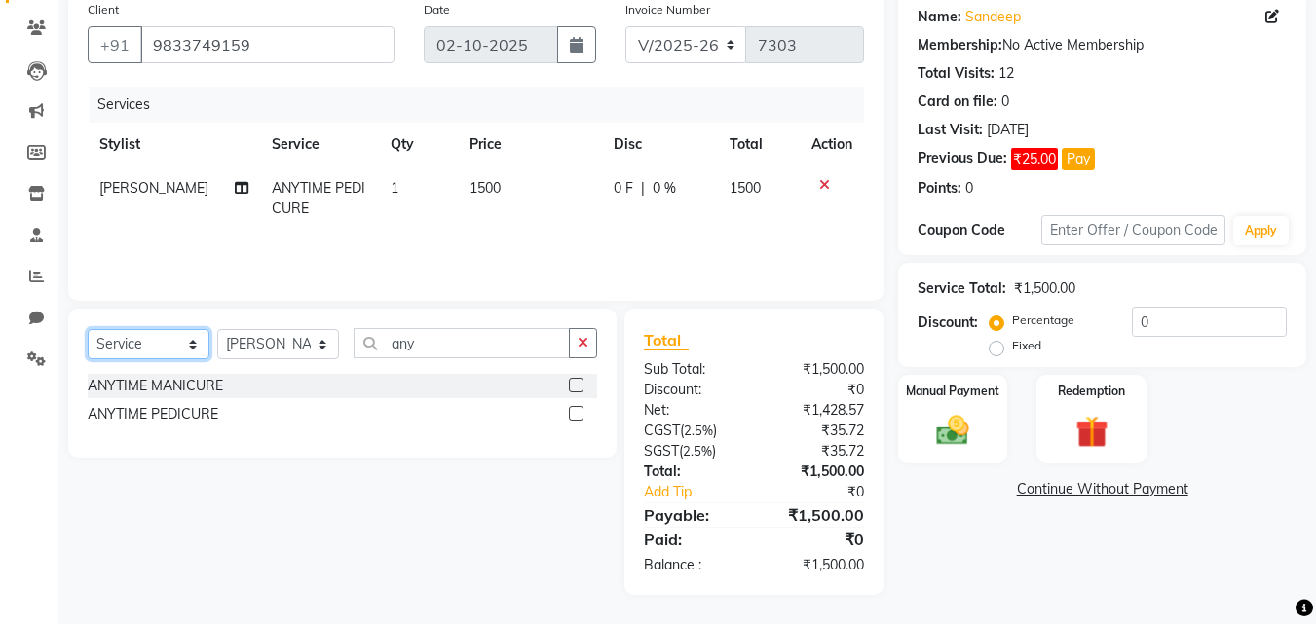
click at [181, 335] on select "Select Service Product Membership Package Voucher Prepaid Gift Card" at bounding box center [149, 344] width 122 height 30
click at [88, 329] on select "Select Service Product Membership Package Voucher Prepaid Gift Card" at bounding box center [149, 344] width 122 height 30
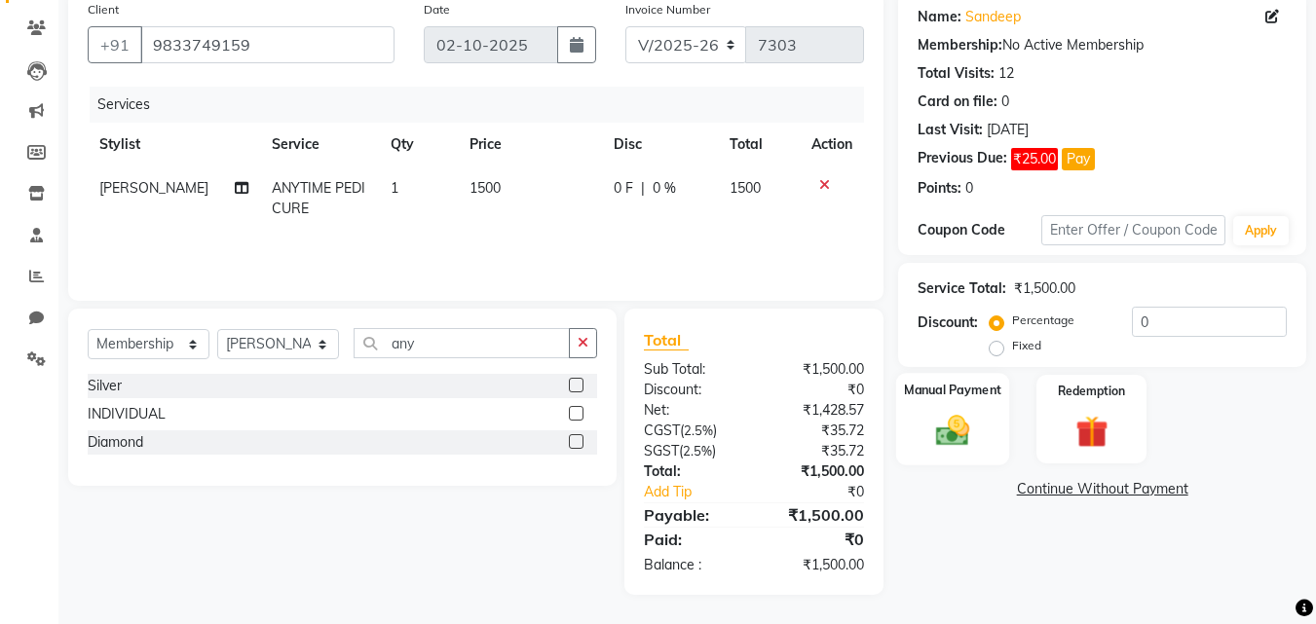
click at [982, 397] on label "Manual Payment" at bounding box center [952, 390] width 97 height 19
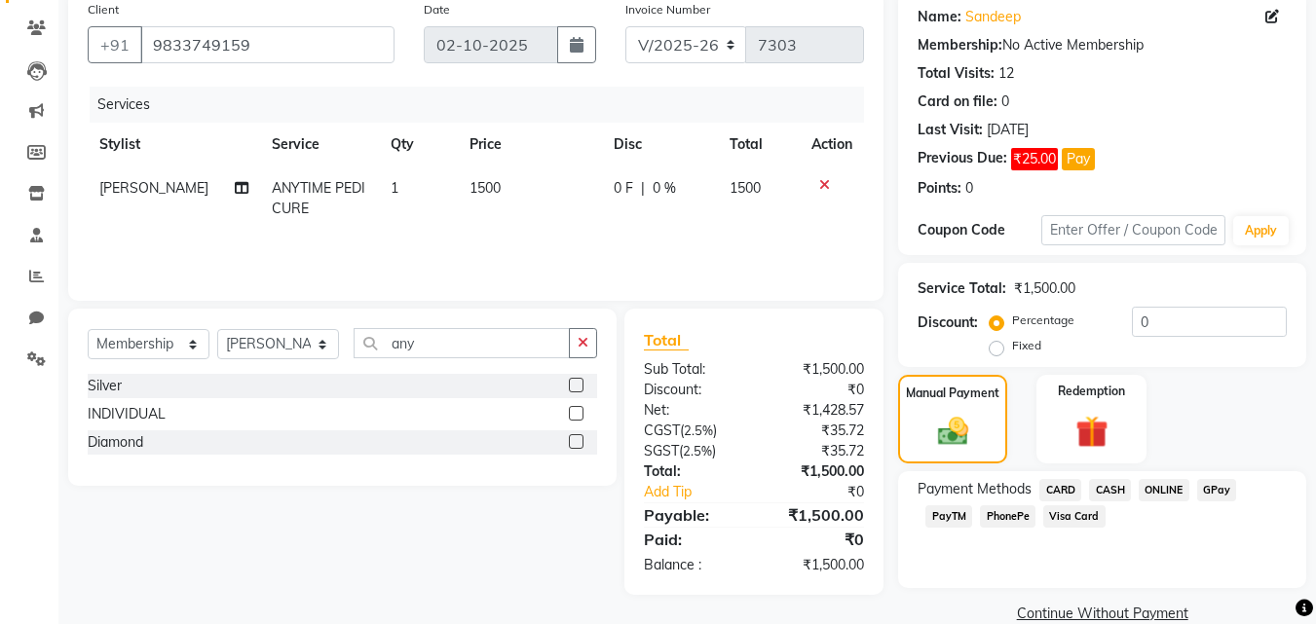
click at [1103, 488] on span "CASH" at bounding box center [1110, 490] width 42 height 22
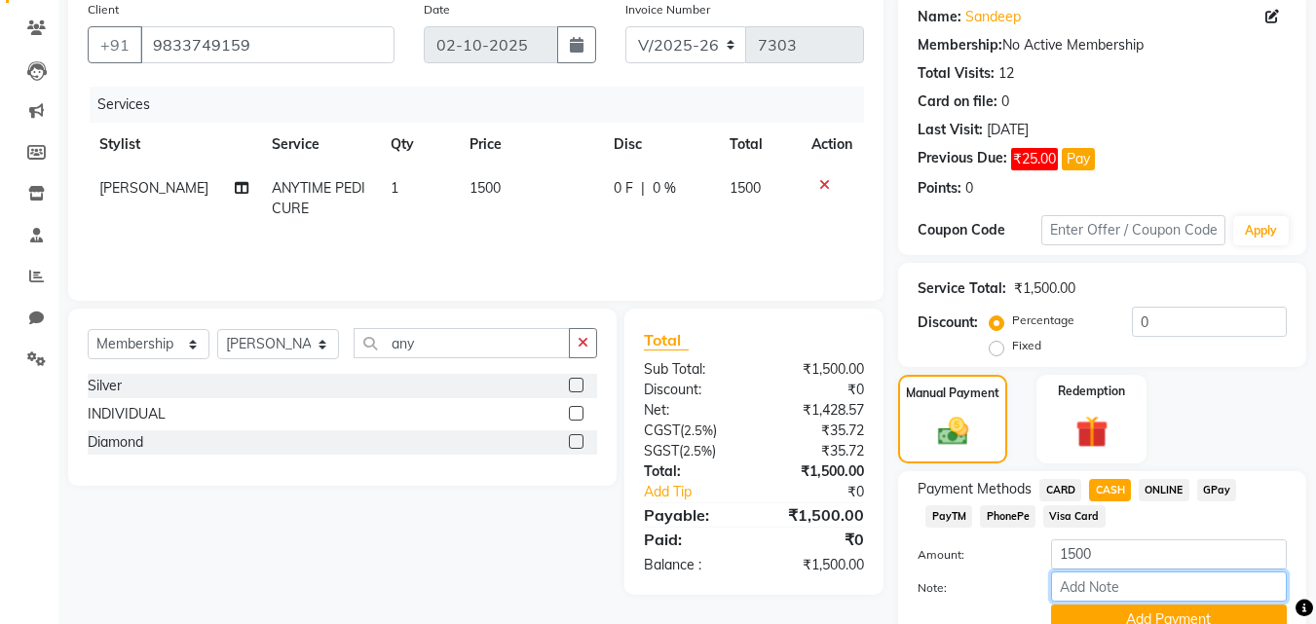
click at [1100, 595] on input "Note:" at bounding box center [1169, 587] width 236 height 30
click at [1084, 612] on button "Add Payment" at bounding box center [1169, 620] width 236 height 30
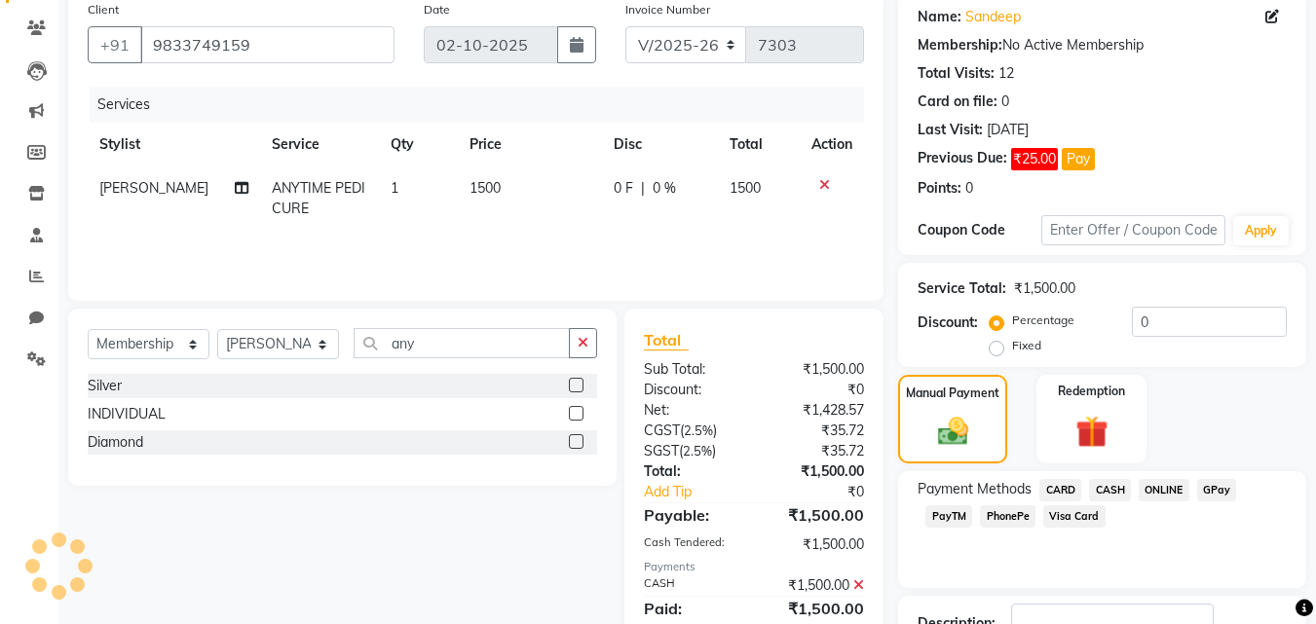
scroll to position [298, 0]
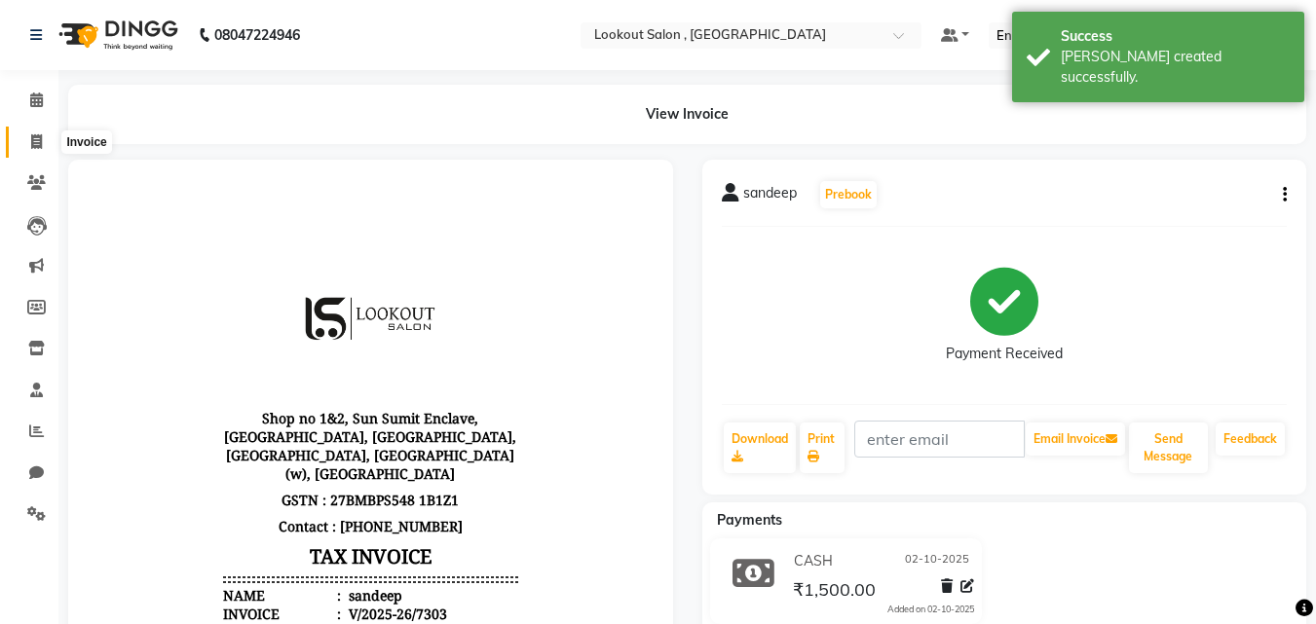
click at [21, 144] on span at bounding box center [36, 142] width 34 height 22
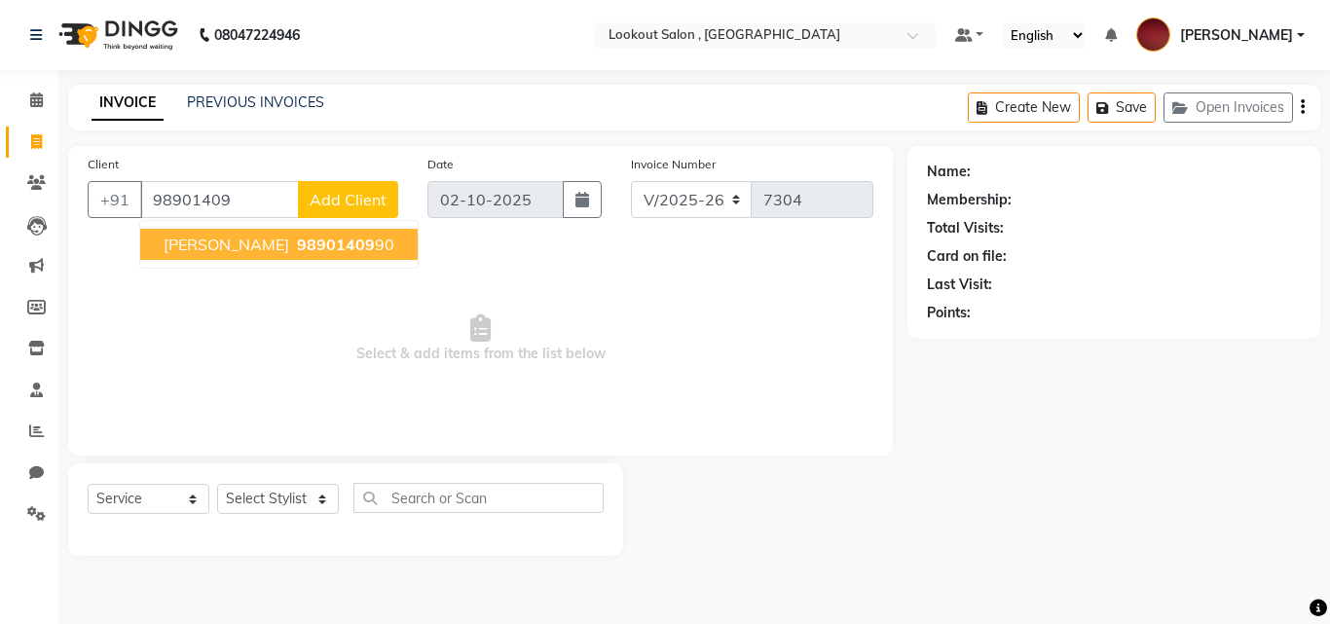
click at [190, 255] on button "[PERSON_NAME] 98901409 90" at bounding box center [279, 244] width 278 height 31
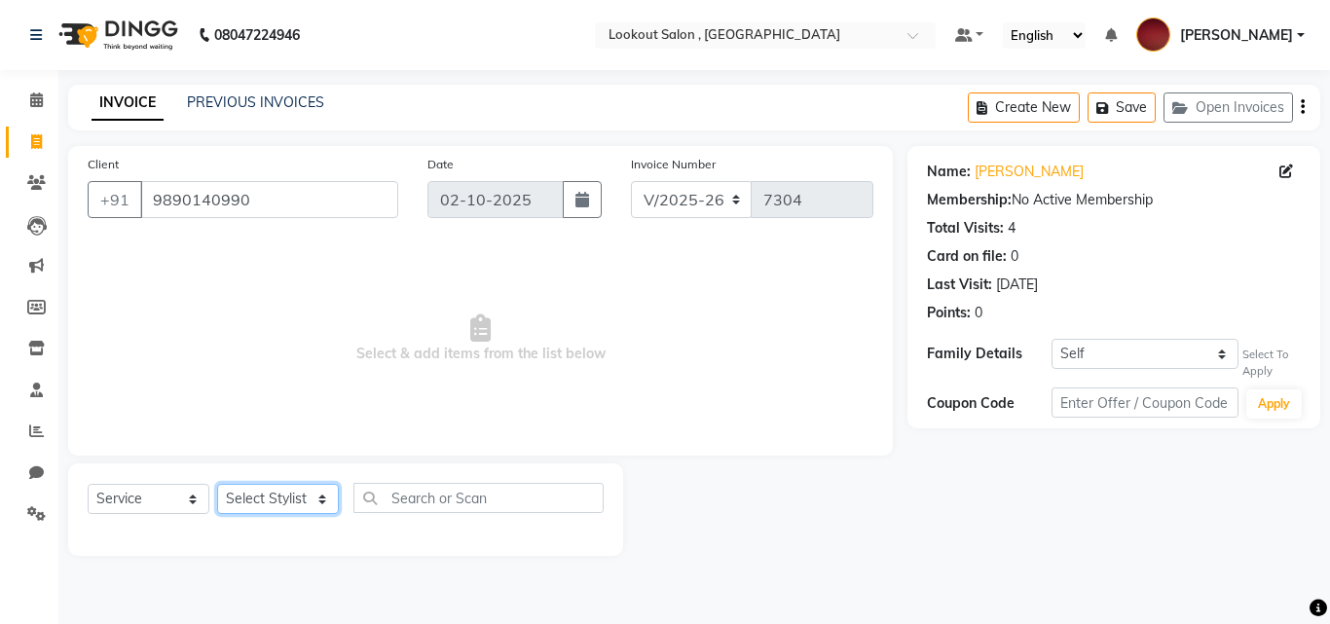
click at [296, 489] on select "Select Stylist [PERSON_NAME] [PERSON_NAME] [PERSON_NAME] [PERSON_NAME] [PERSON_…" at bounding box center [278, 499] width 122 height 30
click at [217, 484] on select "Select Stylist [PERSON_NAME] [PERSON_NAME] [PERSON_NAME] [PERSON_NAME] [PERSON_…" at bounding box center [278, 499] width 122 height 30
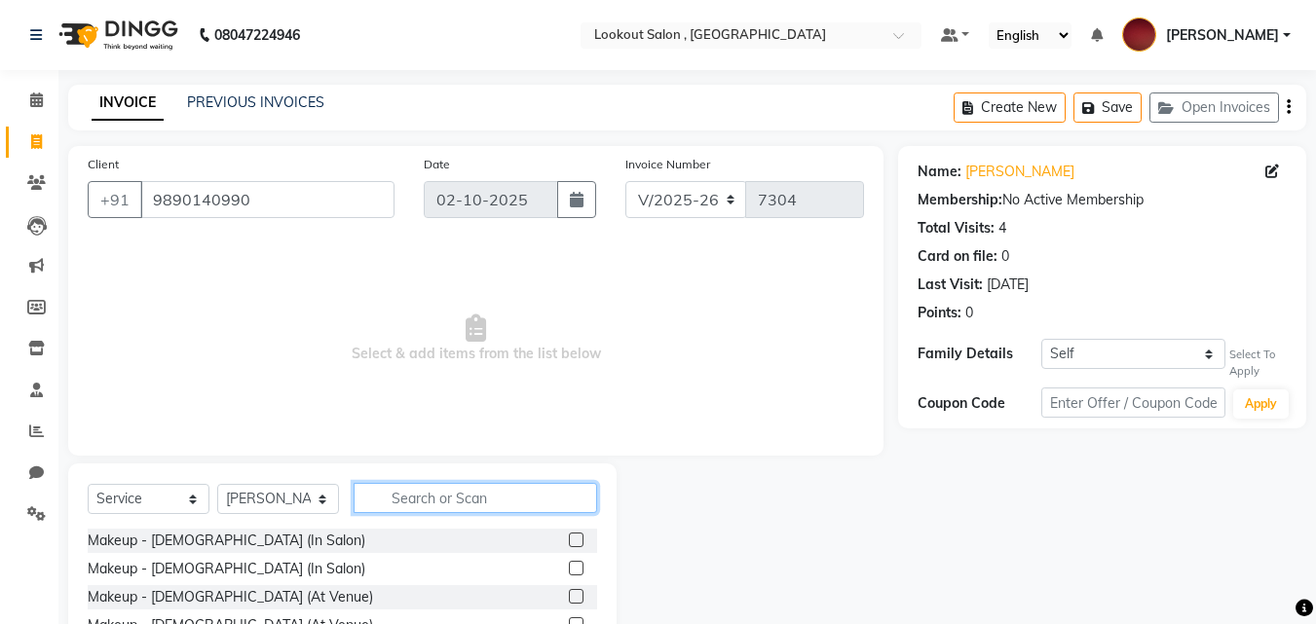
click at [430, 492] on input "text" at bounding box center [474, 498] width 243 height 30
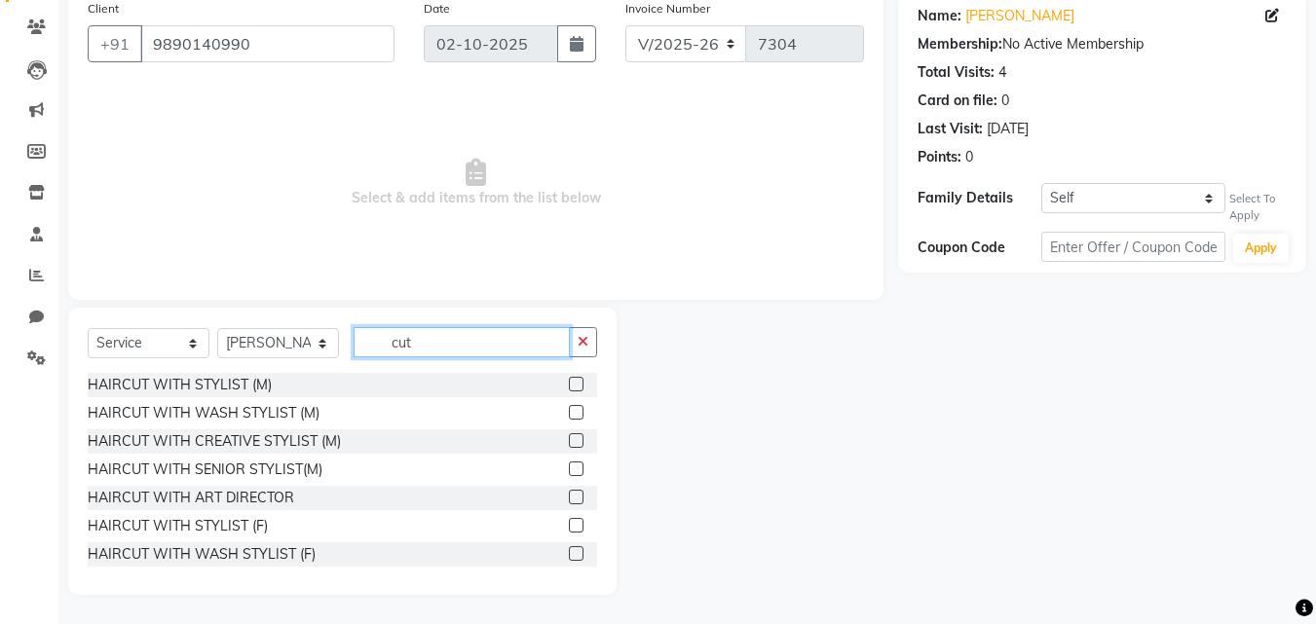
drag, startPoint x: 431, startPoint y: 353, endPoint x: 150, endPoint y: 331, distance: 282.3
click at [150, 331] on div "Select Service Product Membership Package Voucher Prepaid Gift Card Select Styl…" at bounding box center [342, 350] width 509 height 46
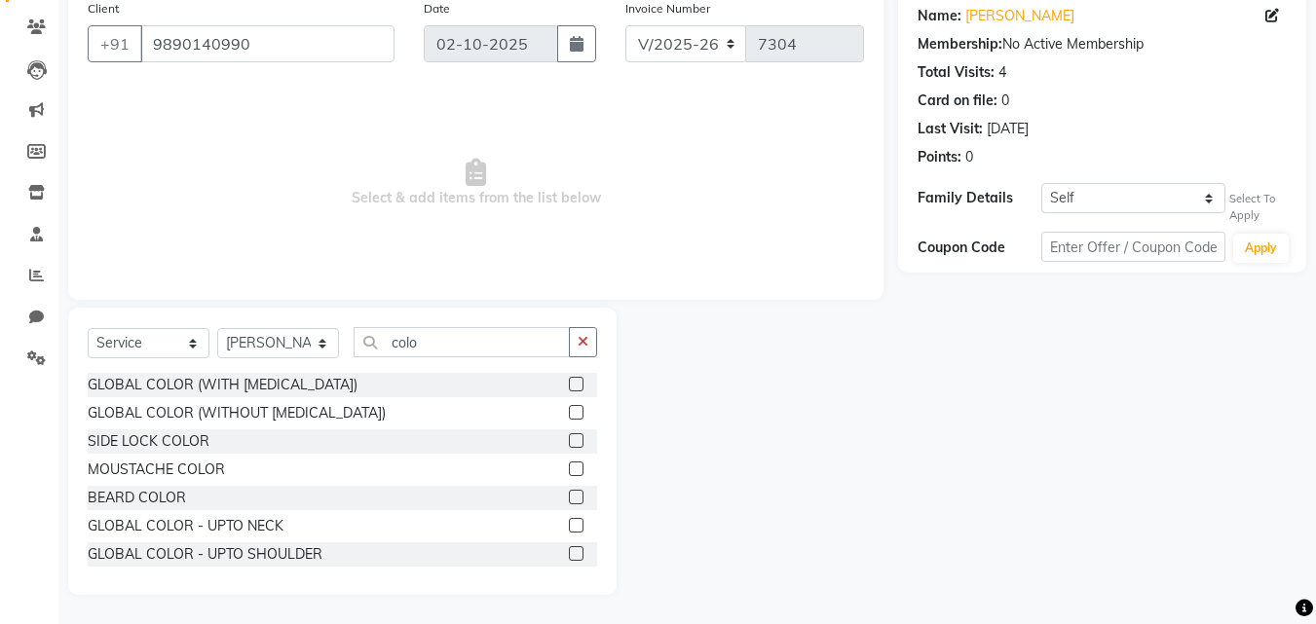
click at [569, 415] on label at bounding box center [576, 412] width 15 height 15
click at [569, 415] on input "checkbox" at bounding box center [575, 413] width 13 height 13
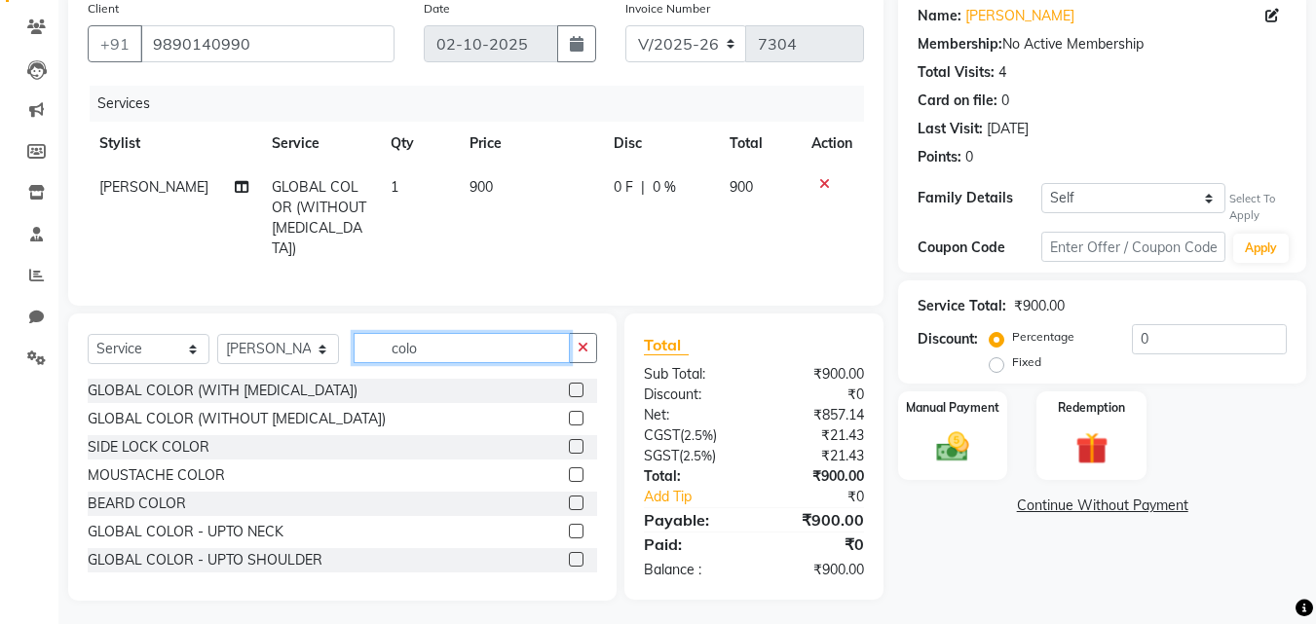
drag, startPoint x: 378, startPoint y: 347, endPoint x: 328, endPoint y: 350, distance: 49.7
click at [328, 350] on div "Select Service Product Membership Package Voucher Prepaid Gift Card Select Styl…" at bounding box center [342, 356] width 509 height 46
drag, startPoint x: 373, startPoint y: 353, endPoint x: 349, endPoint y: 352, distance: 24.4
click at [349, 352] on div "Select Service Product Membership Package Voucher Prepaid Gift Card Select Styl…" at bounding box center [342, 356] width 509 height 46
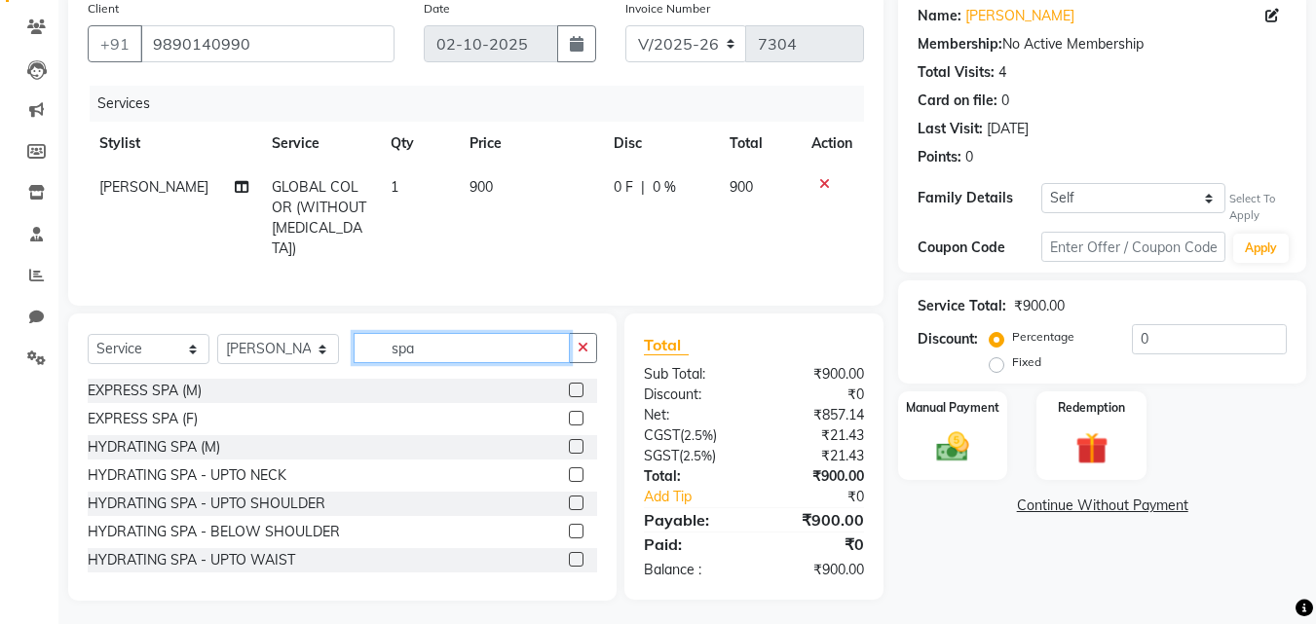
drag, startPoint x: 418, startPoint y: 341, endPoint x: 347, endPoint y: 341, distance: 71.1
click at [347, 341] on div "Select Service Product Membership Package Voucher Prepaid Gift Card Select Styl…" at bounding box center [342, 356] width 509 height 46
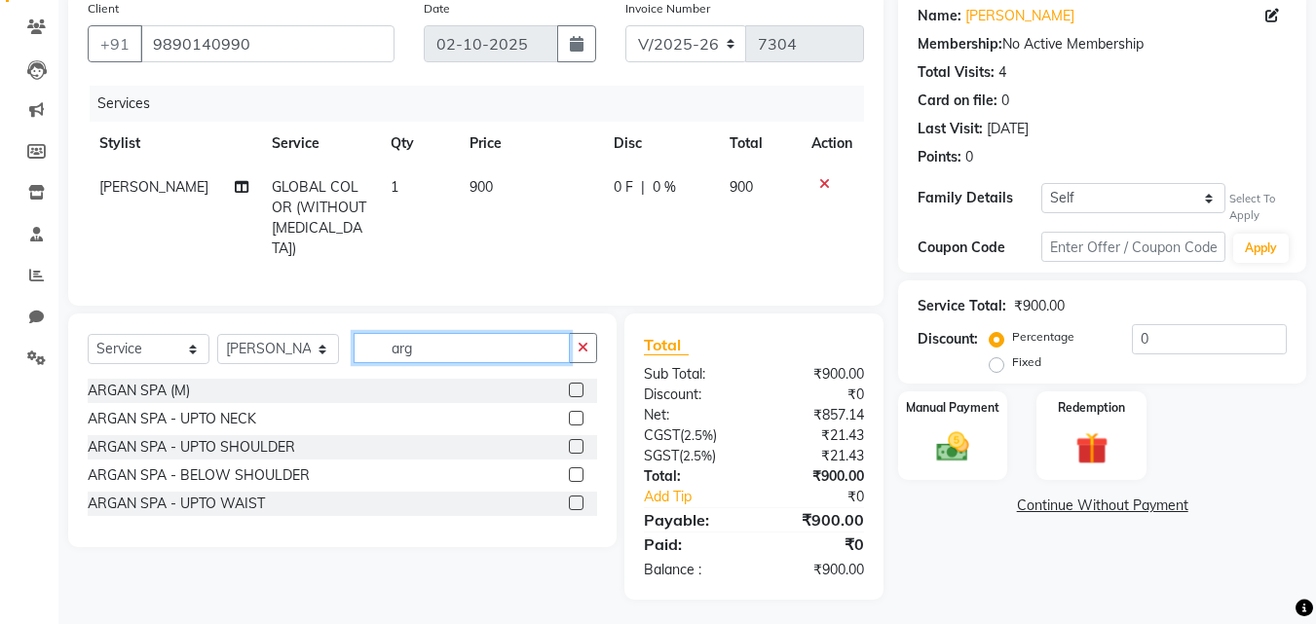
scroll to position [155, 0]
click at [572, 384] on label at bounding box center [576, 391] width 15 height 15
click at [572, 386] on input "checkbox" at bounding box center [575, 392] width 13 height 13
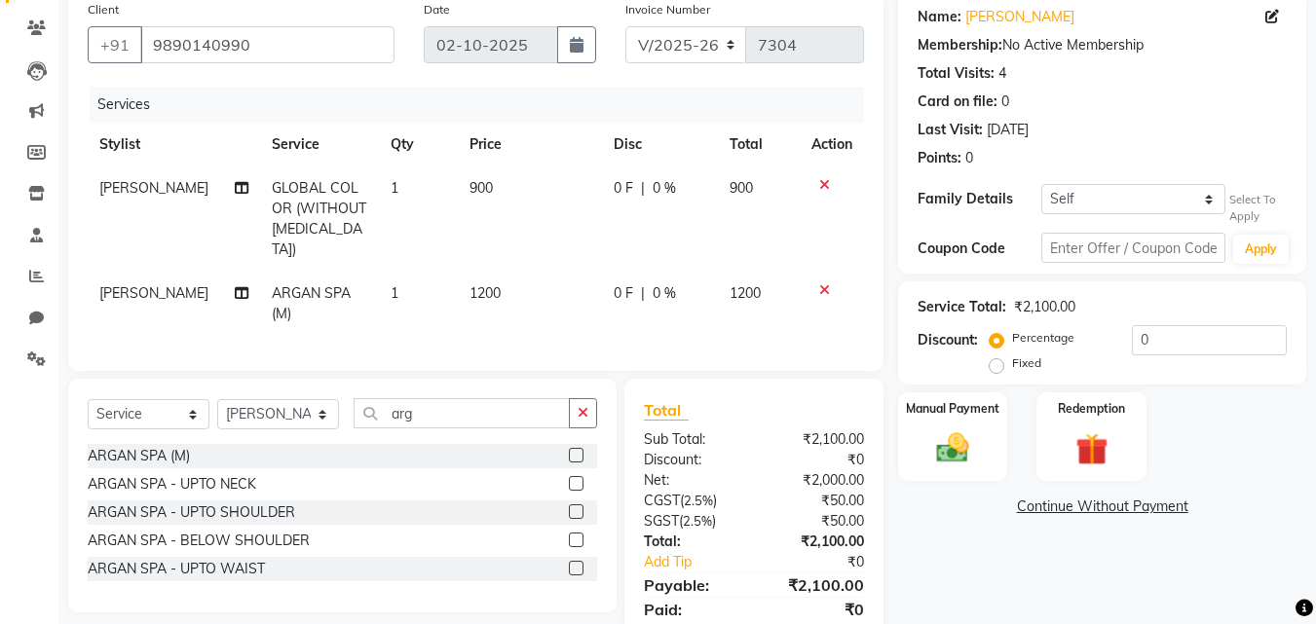
click at [477, 284] on span "1200" at bounding box center [484, 293] width 31 height 18
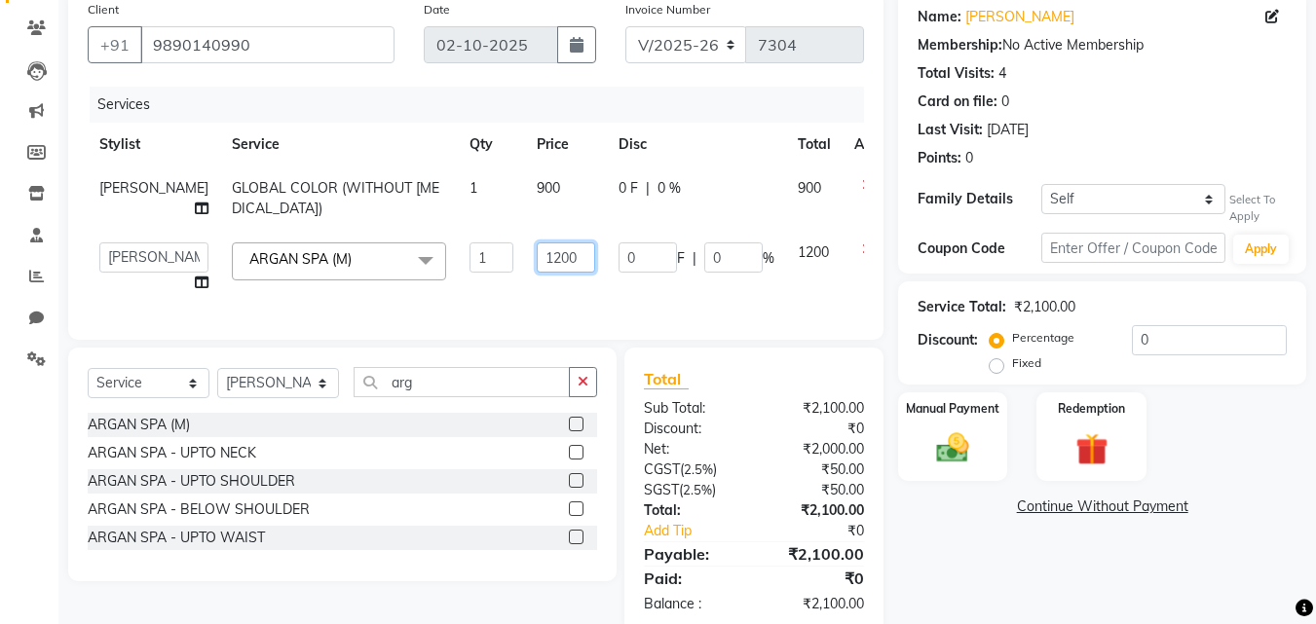
click at [537, 273] on input "1200" at bounding box center [566, 257] width 58 height 30
click at [306, 398] on select "Select Stylist [PERSON_NAME] [PERSON_NAME] [PERSON_NAME] [PERSON_NAME] [PERSON_…" at bounding box center [278, 383] width 122 height 30
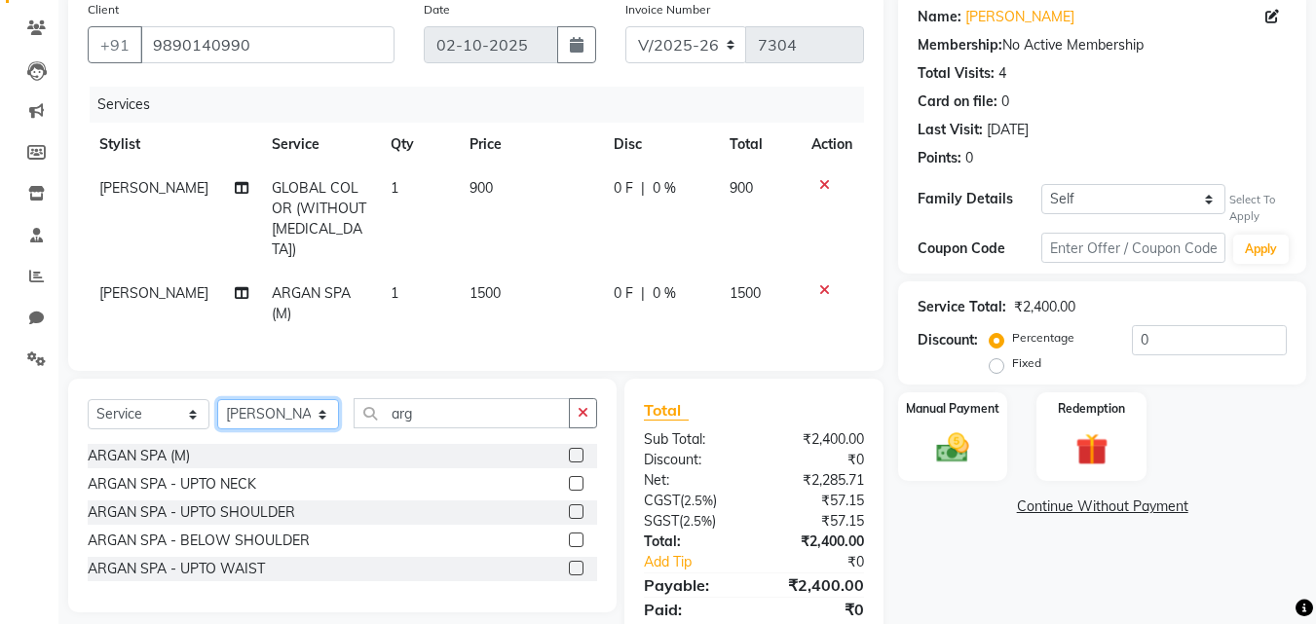
click at [217, 399] on select "Select Stylist [PERSON_NAME] [PERSON_NAME] [PERSON_NAME] [PERSON_NAME] [PERSON_…" at bounding box center [278, 414] width 122 height 30
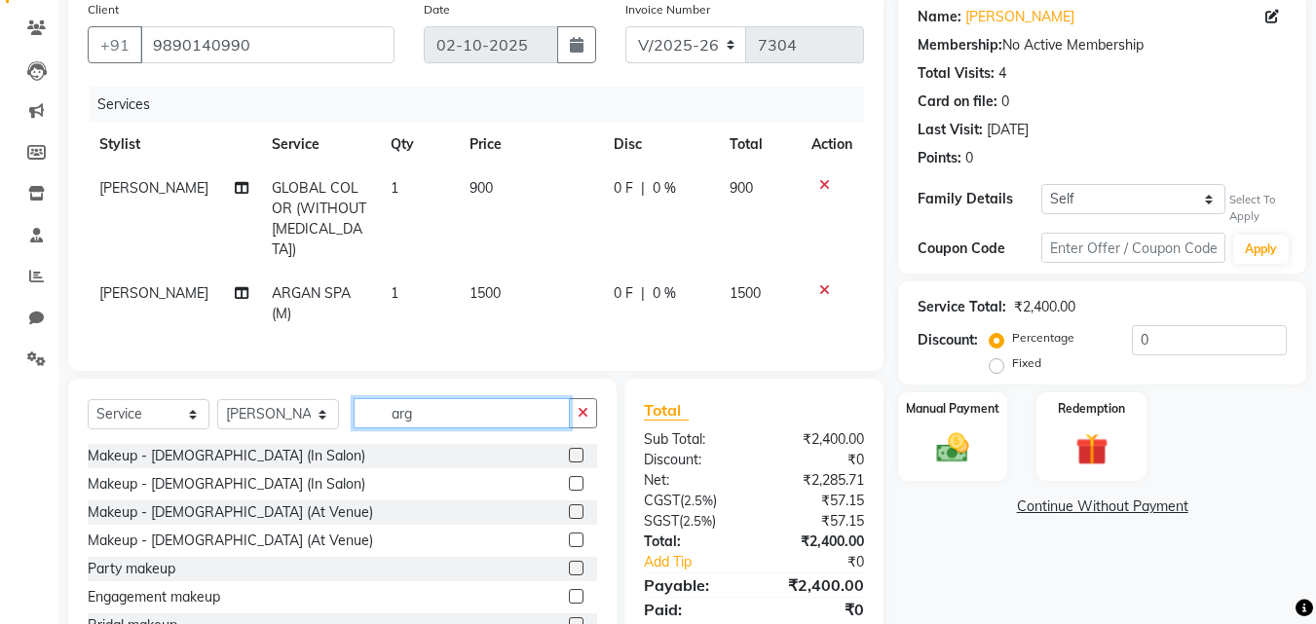
drag, startPoint x: 369, startPoint y: 406, endPoint x: 135, endPoint y: 395, distance: 233.9
click at [135, 398] on div "Select Service Product Membership Package Voucher Prepaid Gift Card Select Styl…" at bounding box center [342, 421] width 509 height 46
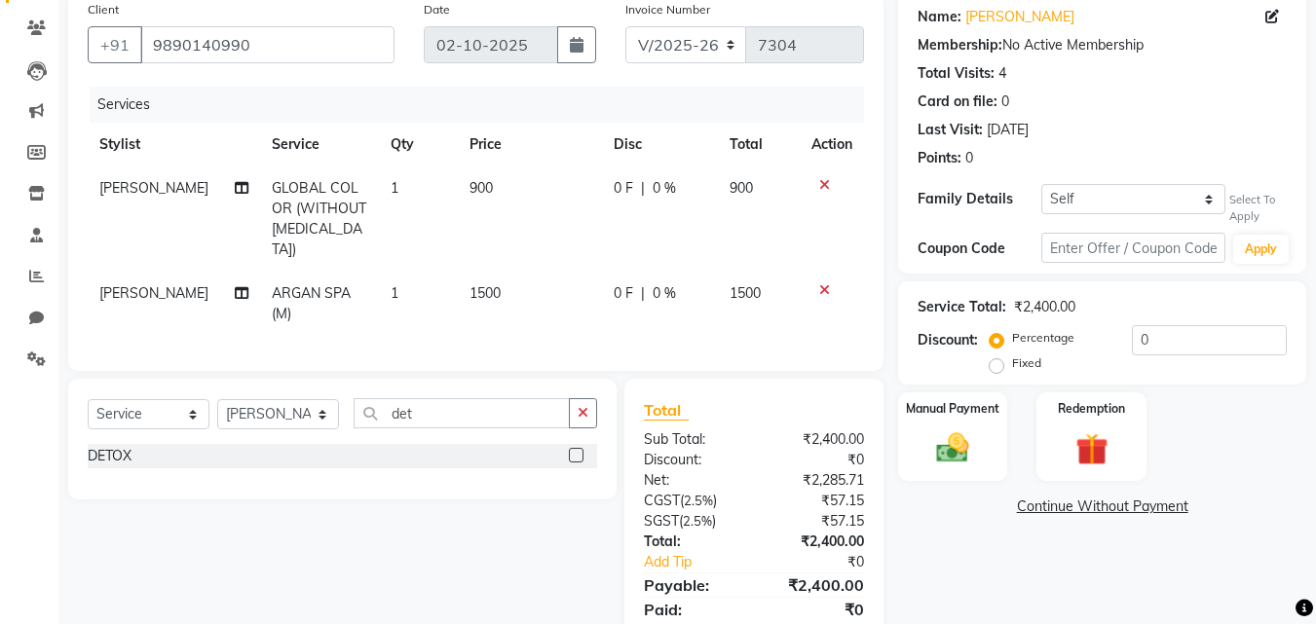
click at [583, 453] on label at bounding box center [576, 455] width 15 height 15
click at [581, 453] on input "checkbox" at bounding box center [575, 456] width 13 height 13
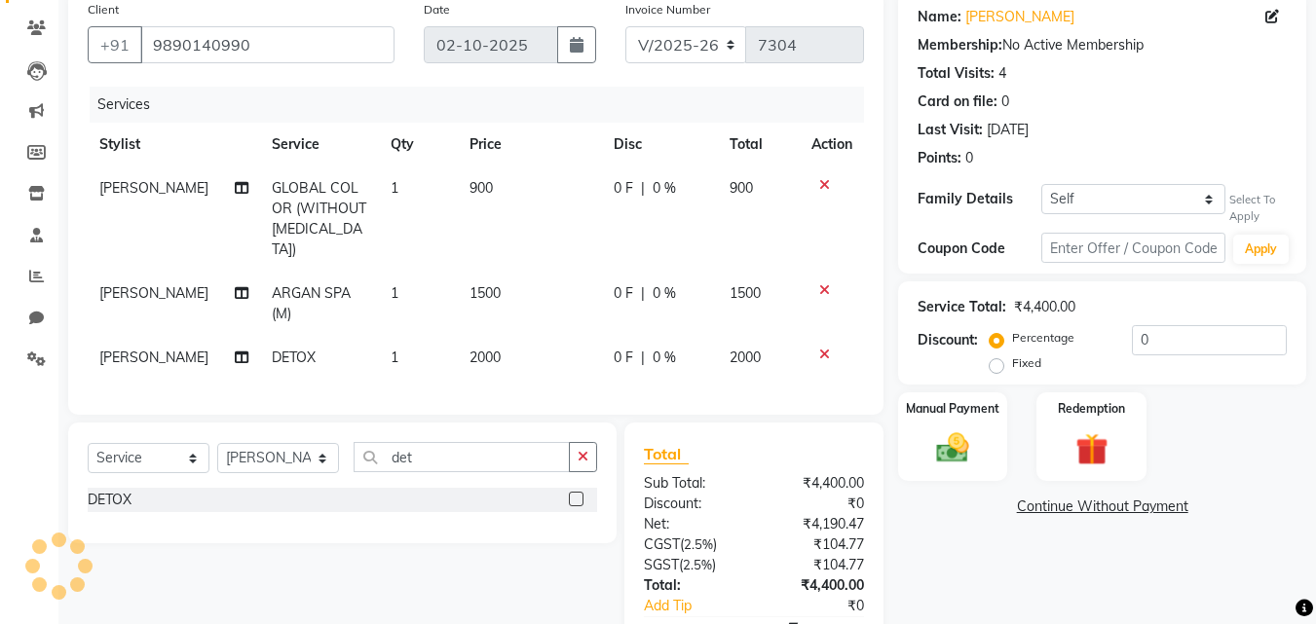
scroll to position [263, 0]
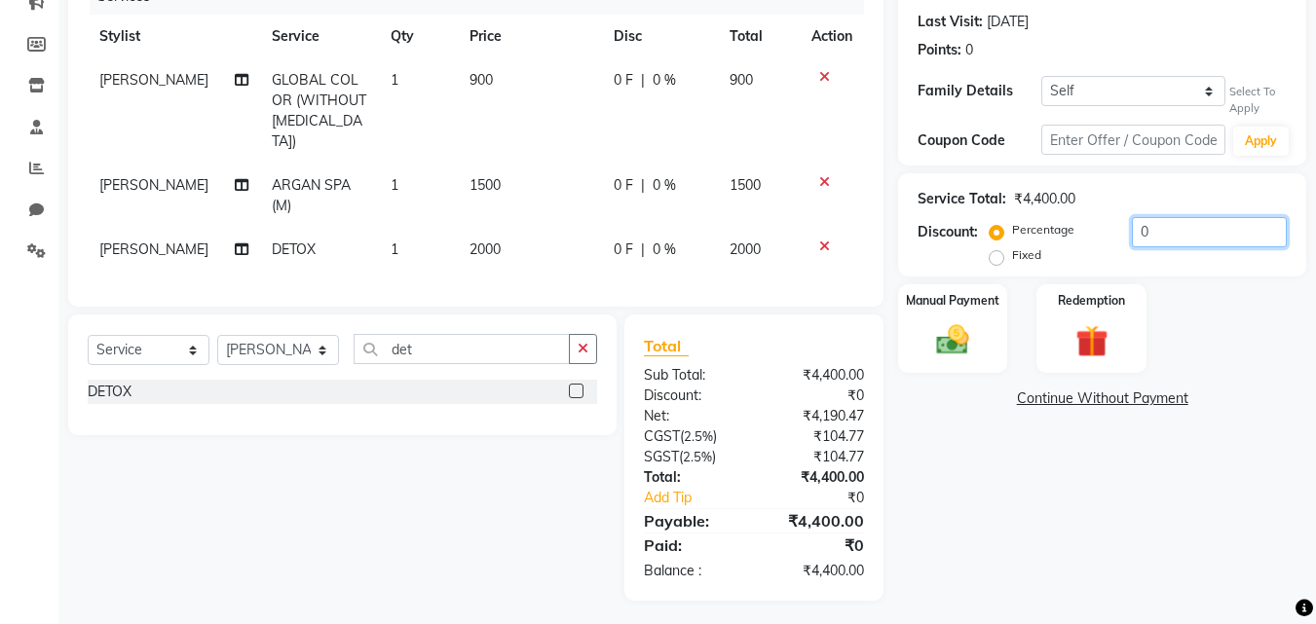
click at [1131, 231] on input "0" at bounding box center [1208, 232] width 155 height 30
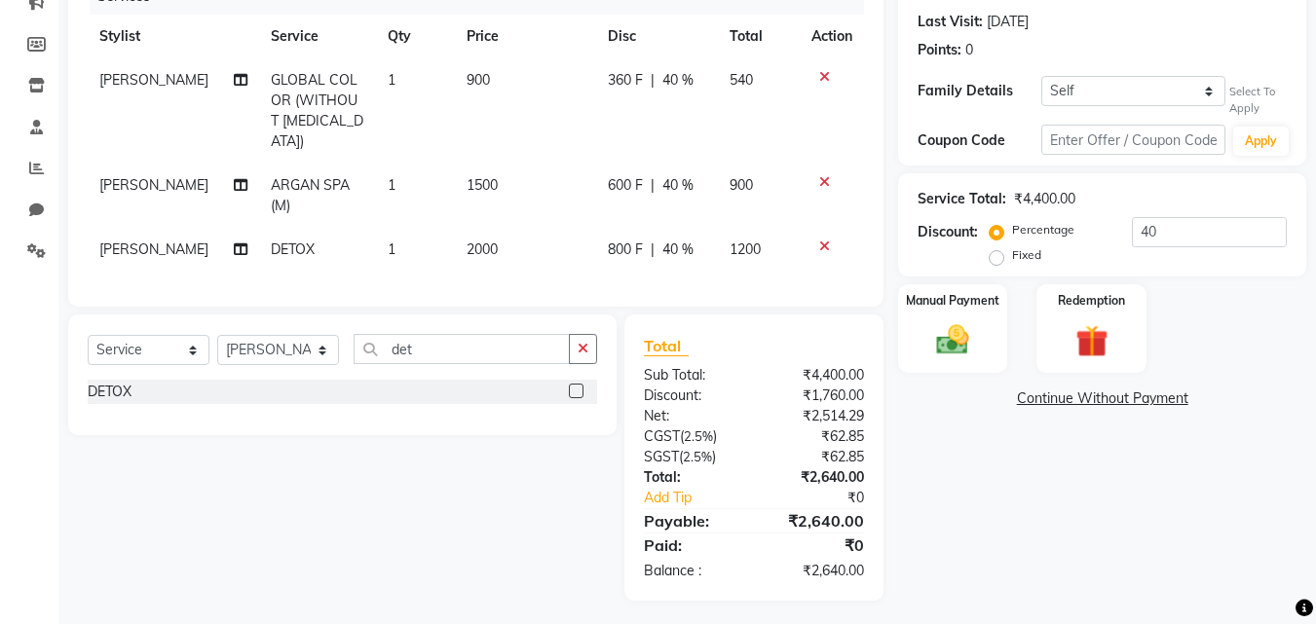
click at [963, 376] on div "Name: [PERSON_NAME] Membership: No Active Membership Total Visits: 4 Card on fi…" at bounding box center [1109, 242] width 423 height 718
click at [966, 364] on div "Manual Payment" at bounding box center [953, 328] width 114 height 93
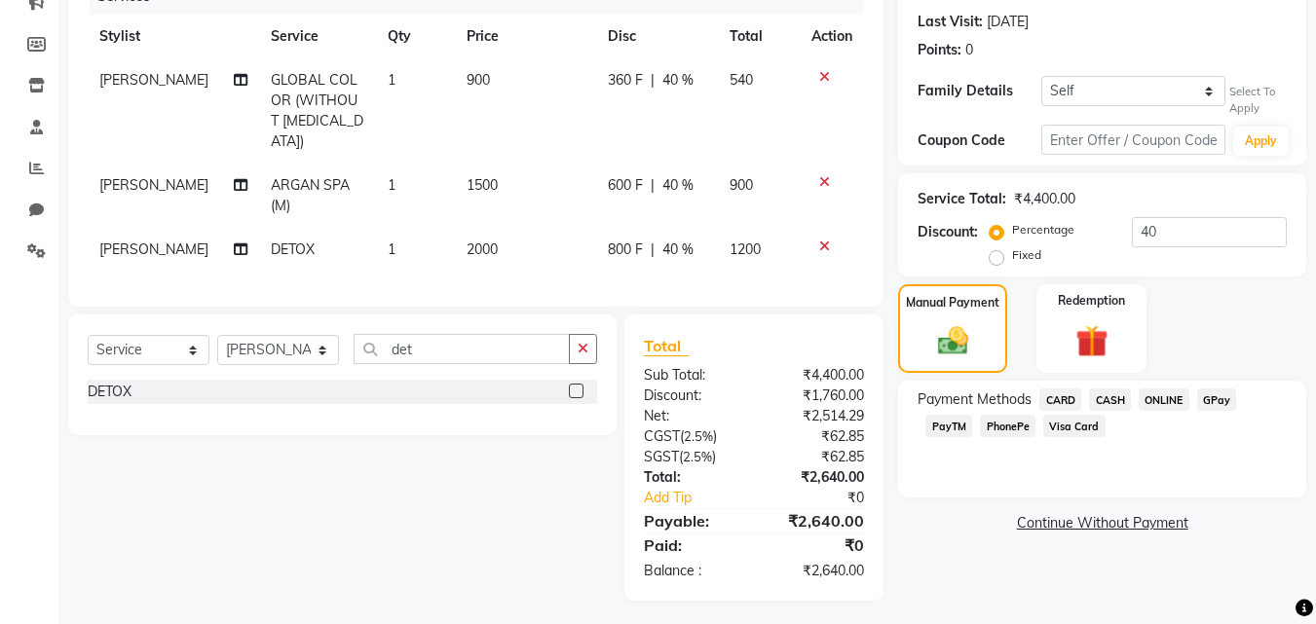
click at [1008, 426] on span "PhonePe" at bounding box center [1008, 426] width 56 height 22
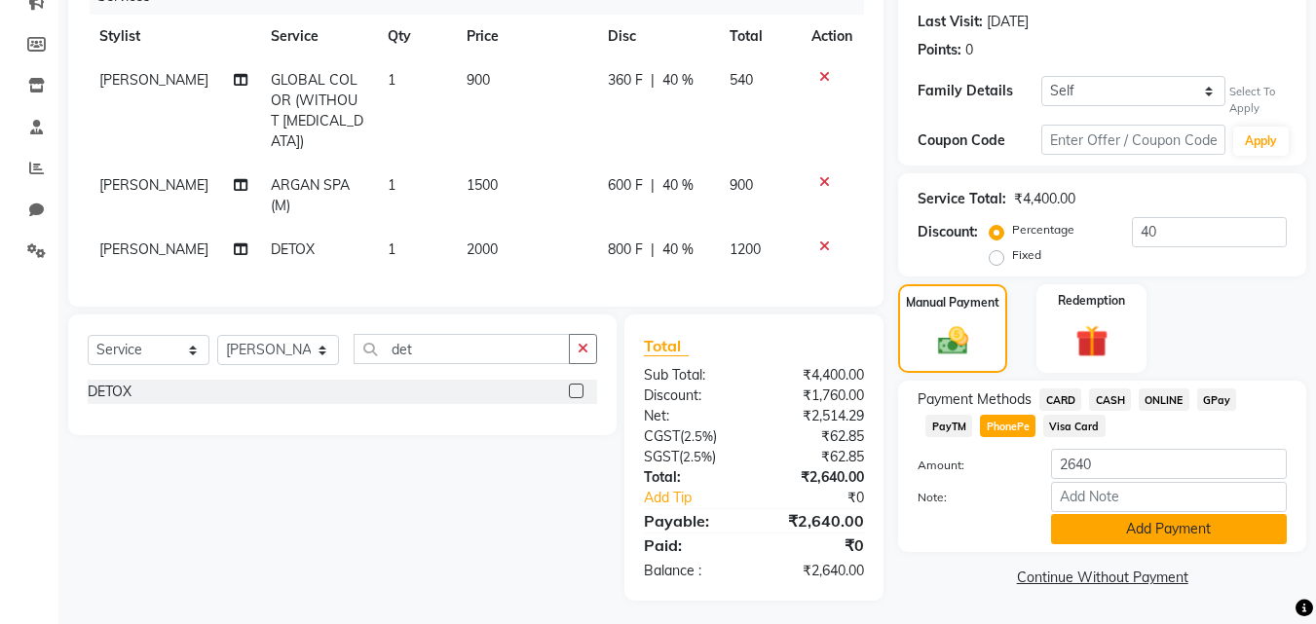
click at [1077, 519] on button "Add Payment" at bounding box center [1169, 529] width 236 height 30
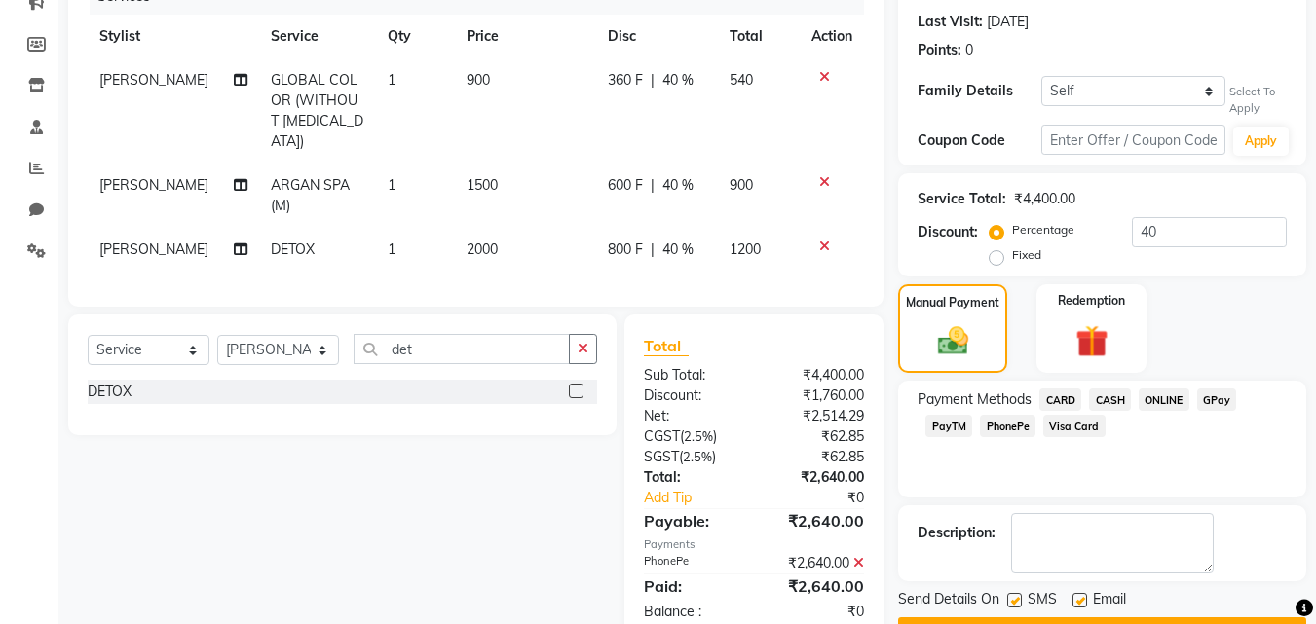
scroll to position [315, 0]
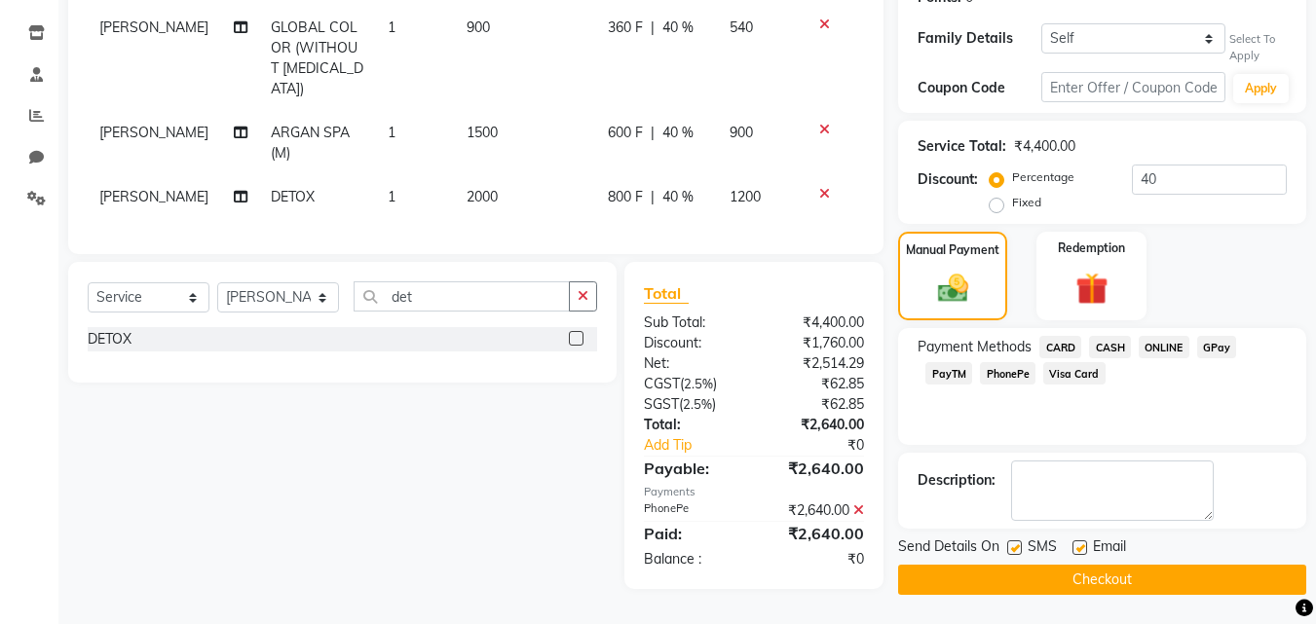
click at [1084, 586] on button "Checkout" at bounding box center [1102, 580] width 408 height 30
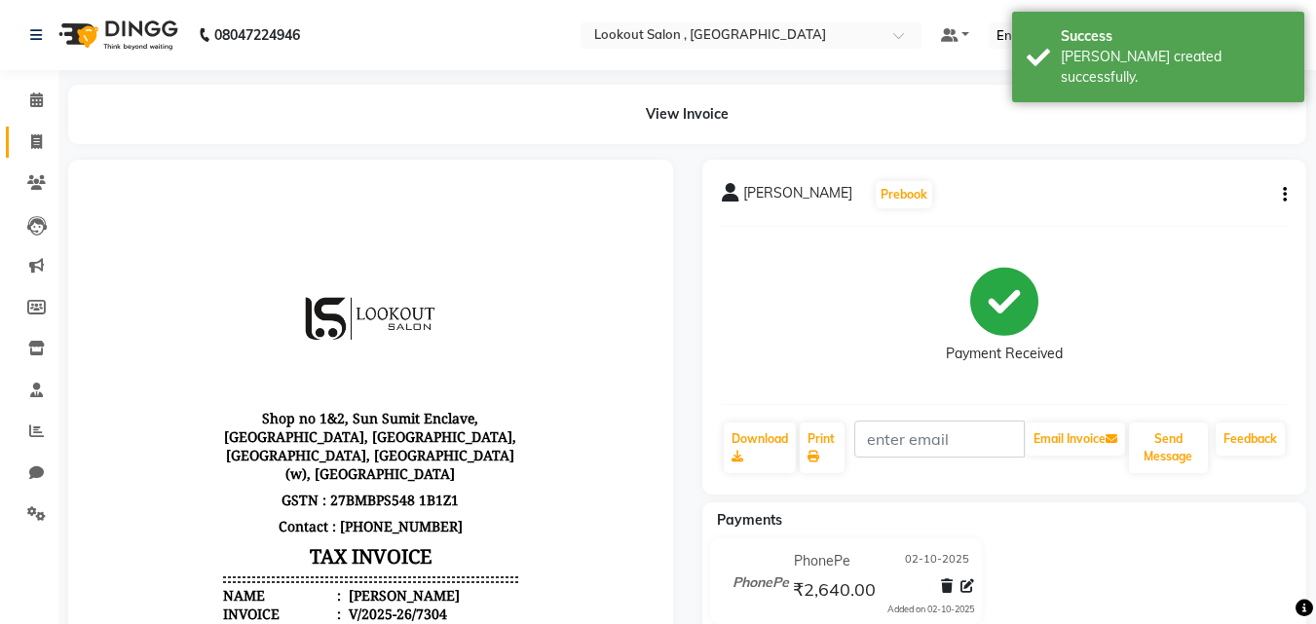
click at [16, 140] on link "Invoice" at bounding box center [29, 143] width 47 height 32
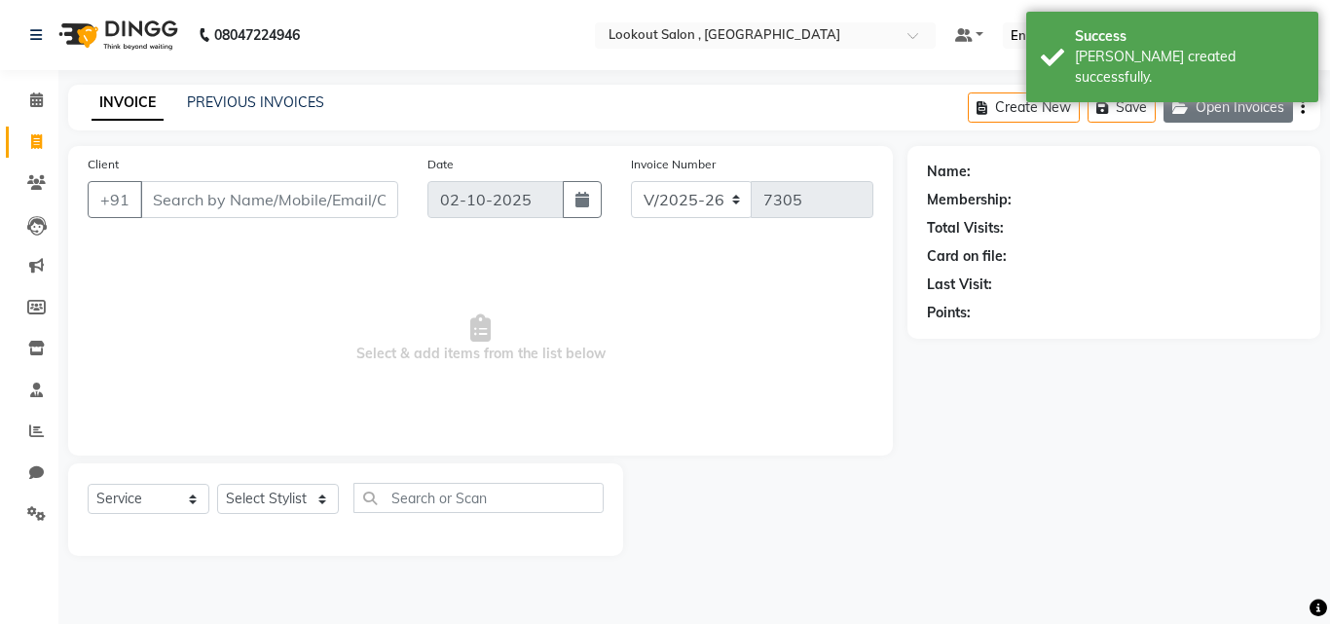
click at [1205, 103] on button "Open Invoices" at bounding box center [1229, 108] width 130 height 30
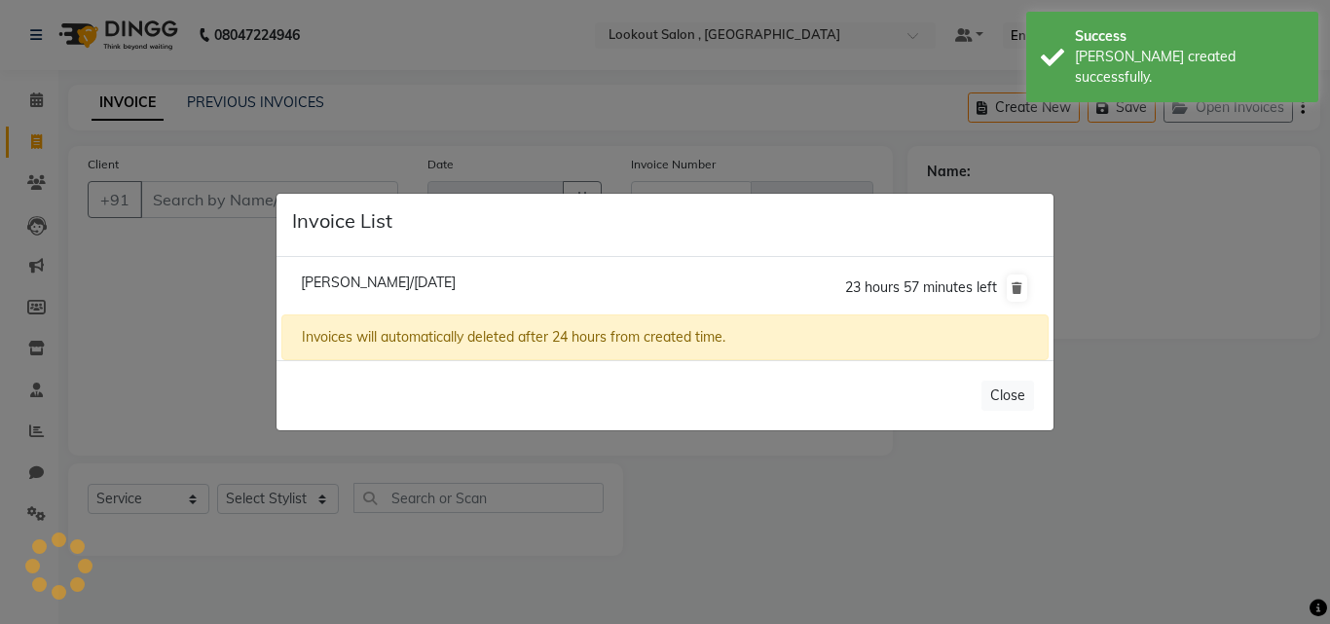
click at [406, 279] on span "[PERSON_NAME]/[DATE]" at bounding box center [378, 283] width 155 height 18
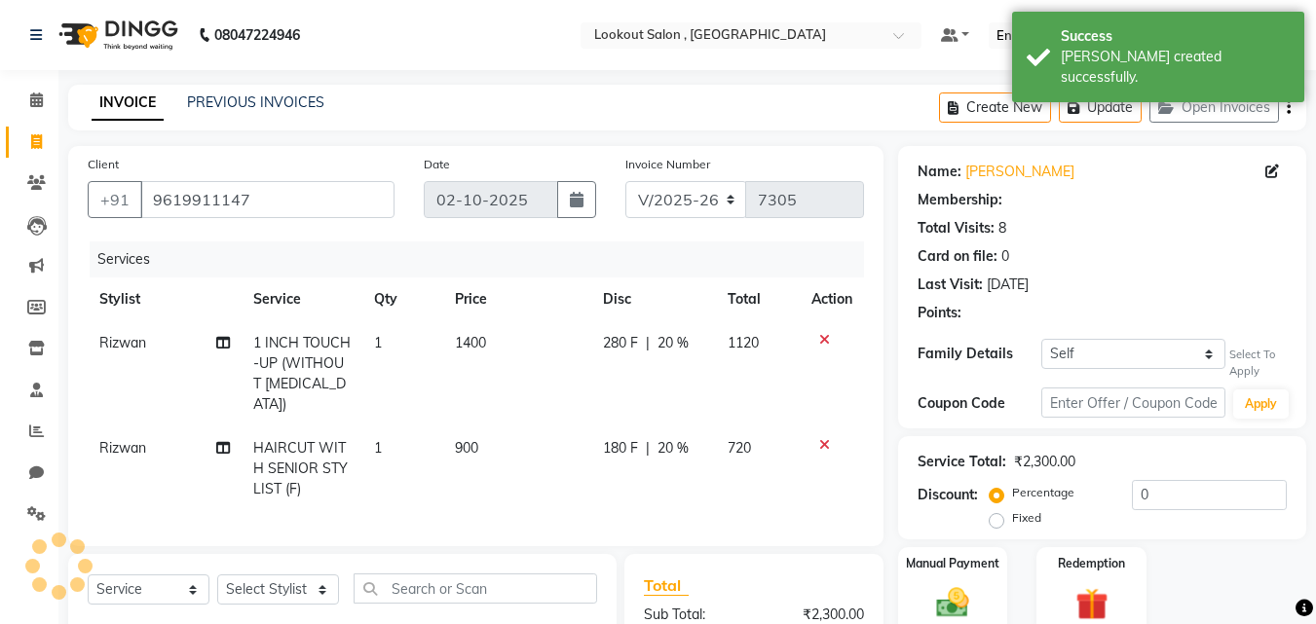
scroll to position [16, 0]
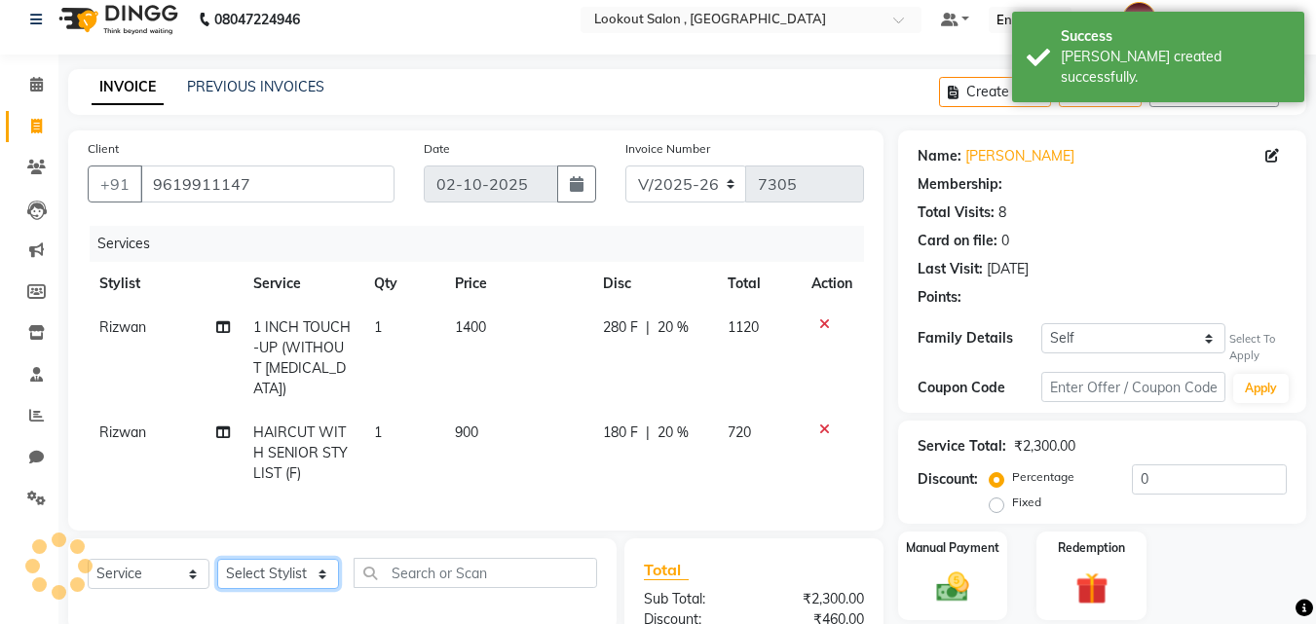
click at [271, 559] on select "Select Stylist [PERSON_NAME] [PERSON_NAME] [PERSON_NAME] [PERSON_NAME] [PERSON_…" at bounding box center [278, 574] width 122 height 30
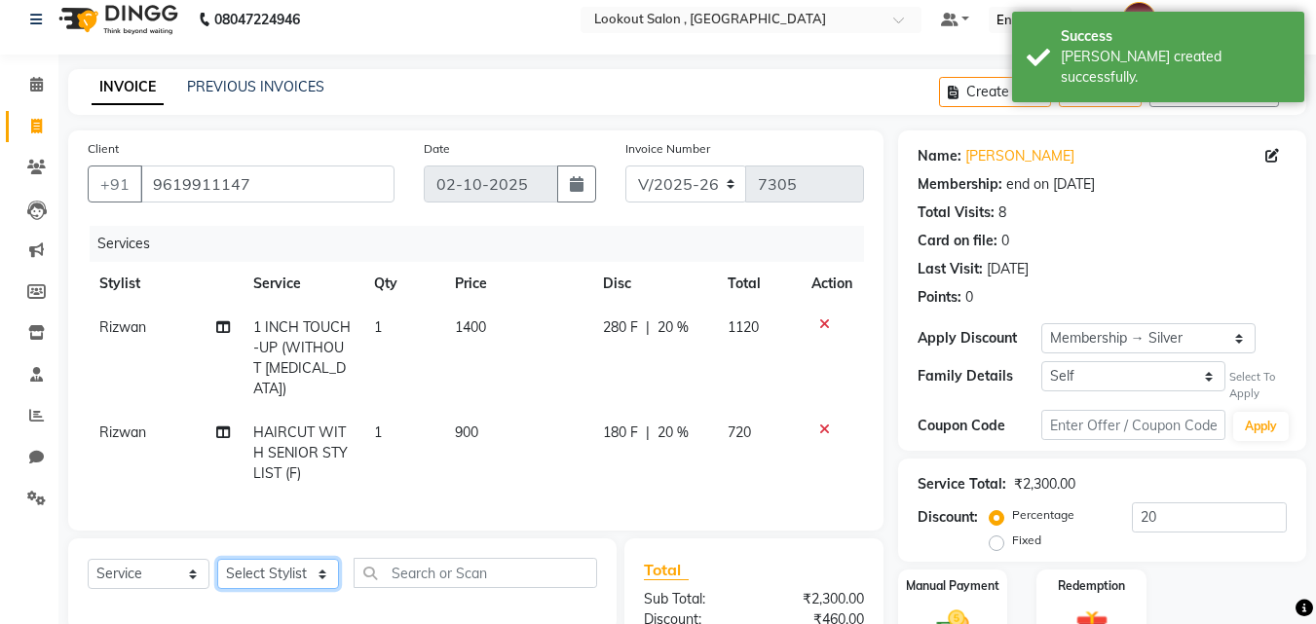
scroll to position [240, 0]
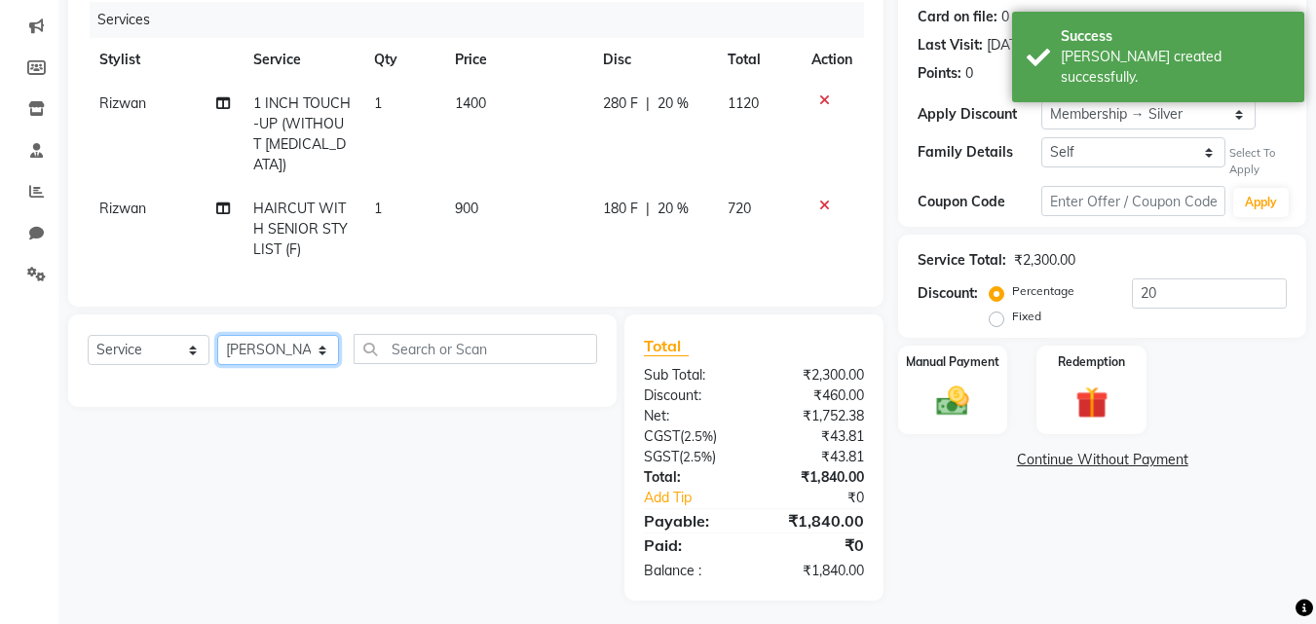
click at [217, 335] on select "Select Stylist [PERSON_NAME] [PERSON_NAME] [PERSON_NAME] [PERSON_NAME] [PERSON_…" at bounding box center [278, 350] width 122 height 30
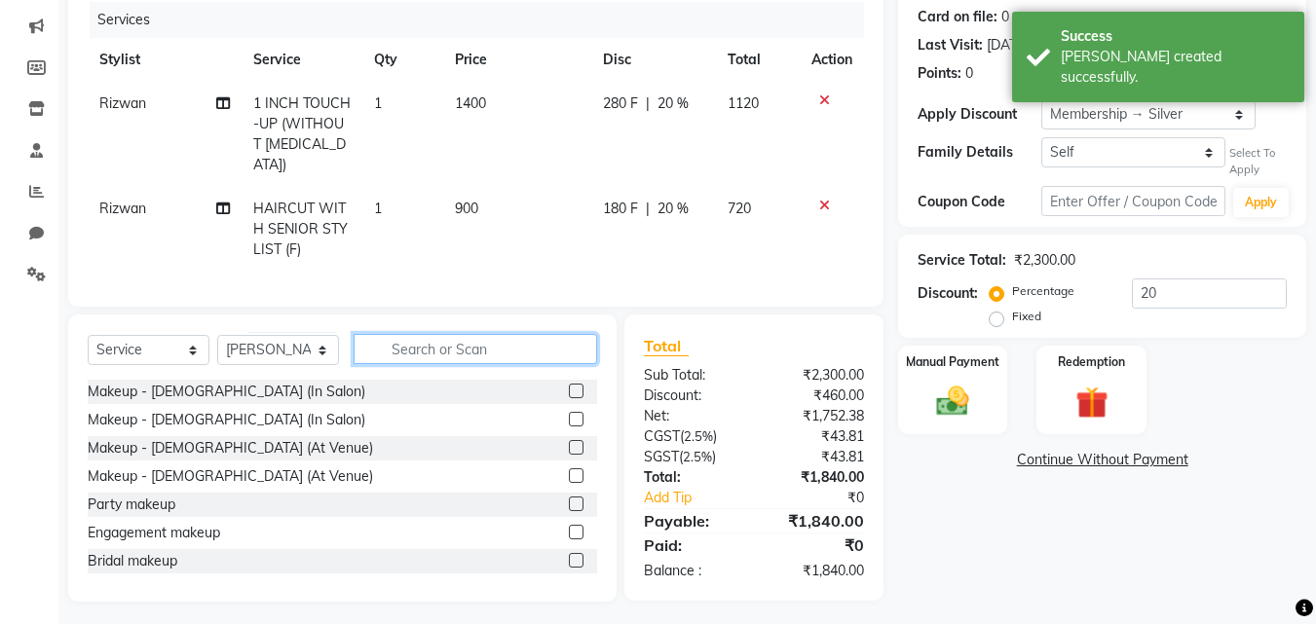
click at [400, 347] on input "text" at bounding box center [474, 349] width 243 height 30
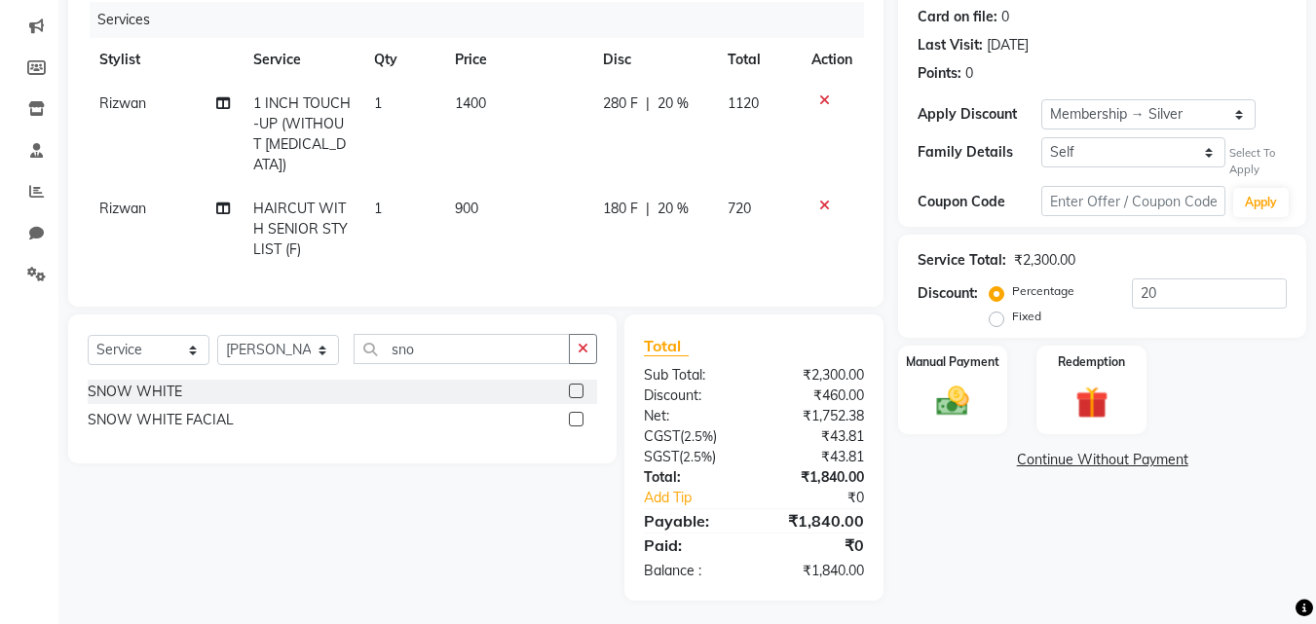
click at [572, 389] on label at bounding box center [576, 391] width 15 height 15
click at [572, 389] on input "checkbox" at bounding box center [575, 392] width 13 height 13
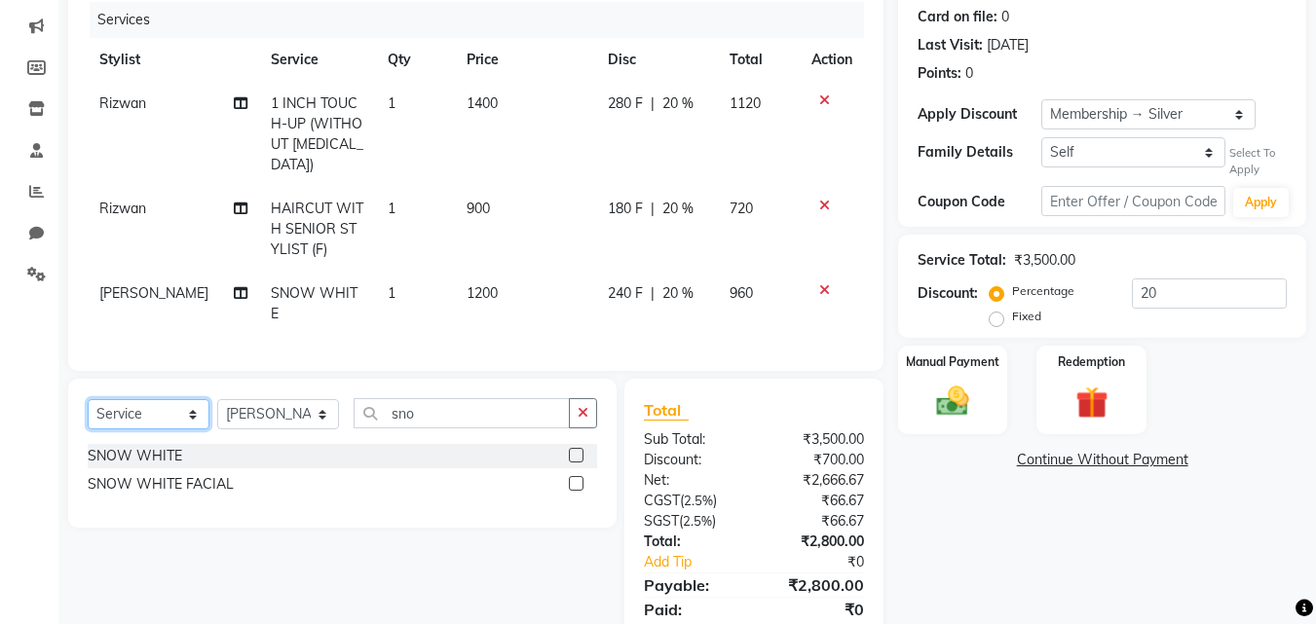
click at [207, 399] on select "Select Service Product Membership Package Voucher Prepaid Gift Card" at bounding box center [149, 414] width 122 height 30
click at [88, 399] on select "Select Service Product Membership Package Voucher Prepaid Gift Card" at bounding box center [149, 414] width 122 height 30
click at [306, 399] on select "Select Stylist [PERSON_NAME] [PERSON_NAME] [PERSON_NAME] [PERSON_NAME] [PERSON_…" at bounding box center [278, 414] width 122 height 30
click at [217, 399] on select "Select Stylist [PERSON_NAME] [PERSON_NAME] [PERSON_NAME] [PERSON_NAME] [PERSON_…" at bounding box center [278, 414] width 122 height 30
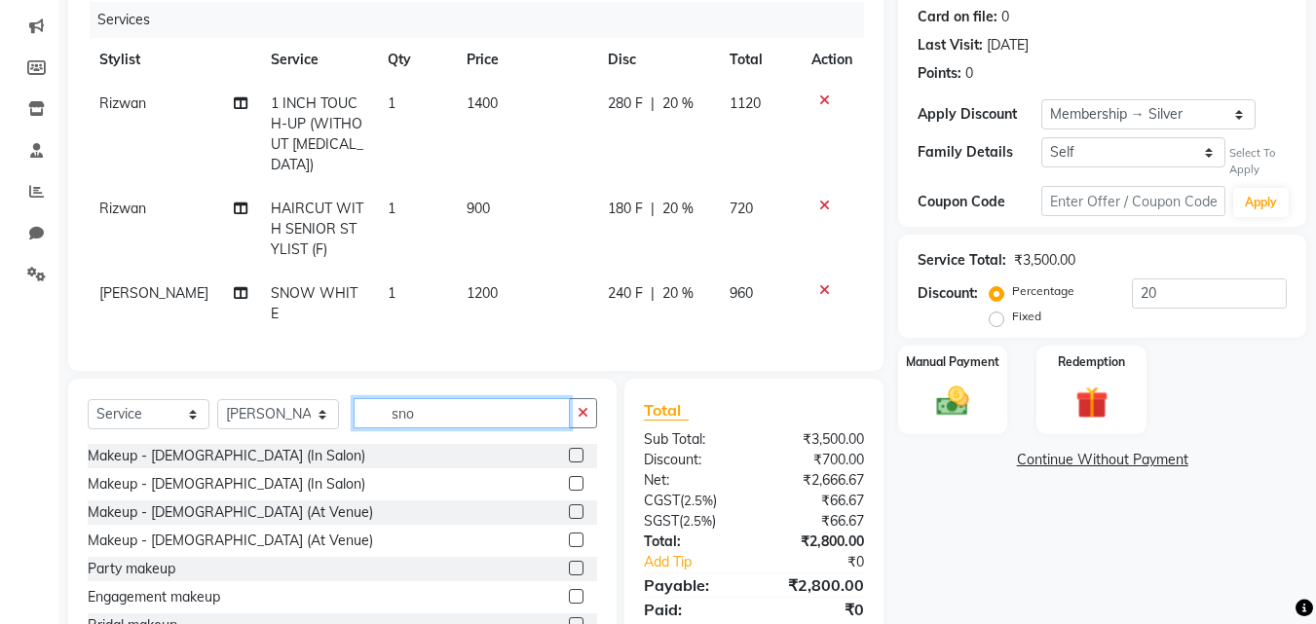
drag, startPoint x: 426, startPoint y: 380, endPoint x: 295, endPoint y: 385, distance: 130.6
click at [295, 398] on div "Select Service Product Membership Package Voucher Prepaid Gift Card Select Styl…" at bounding box center [342, 421] width 509 height 46
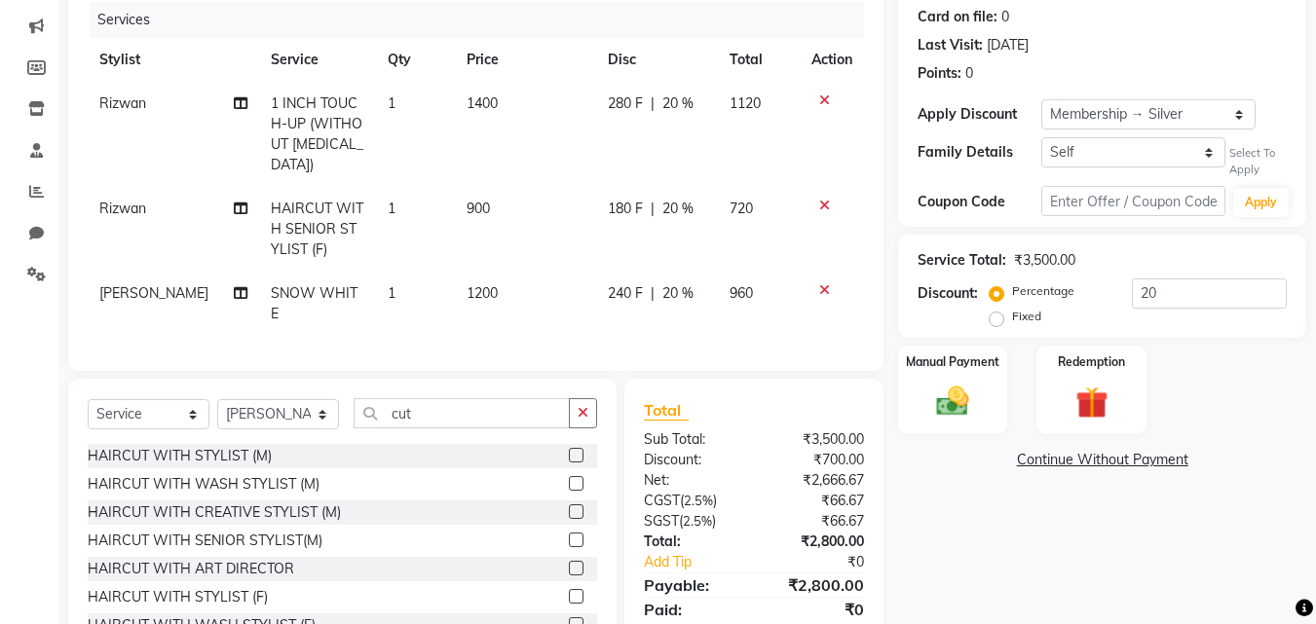
click at [569, 448] on label at bounding box center [576, 455] width 15 height 15
click at [569, 450] on input "checkbox" at bounding box center [575, 456] width 13 height 13
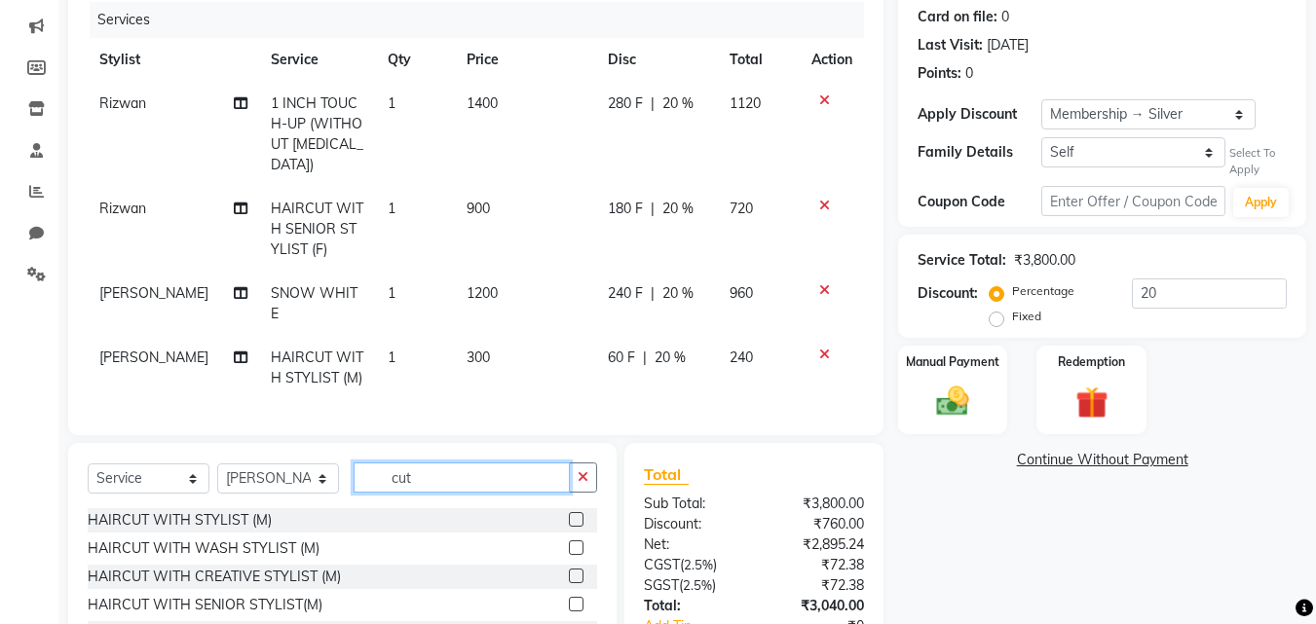
drag, startPoint x: 426, startPoint y: 461, endPoint x: 316, endPoint y: 461, distance: 109.1
click at [316, 463] on div "Select Service Product Membership Package Voucher Prepaid Gift Card Select Styl…" at bounding box center [342, 486] width 509 height 46
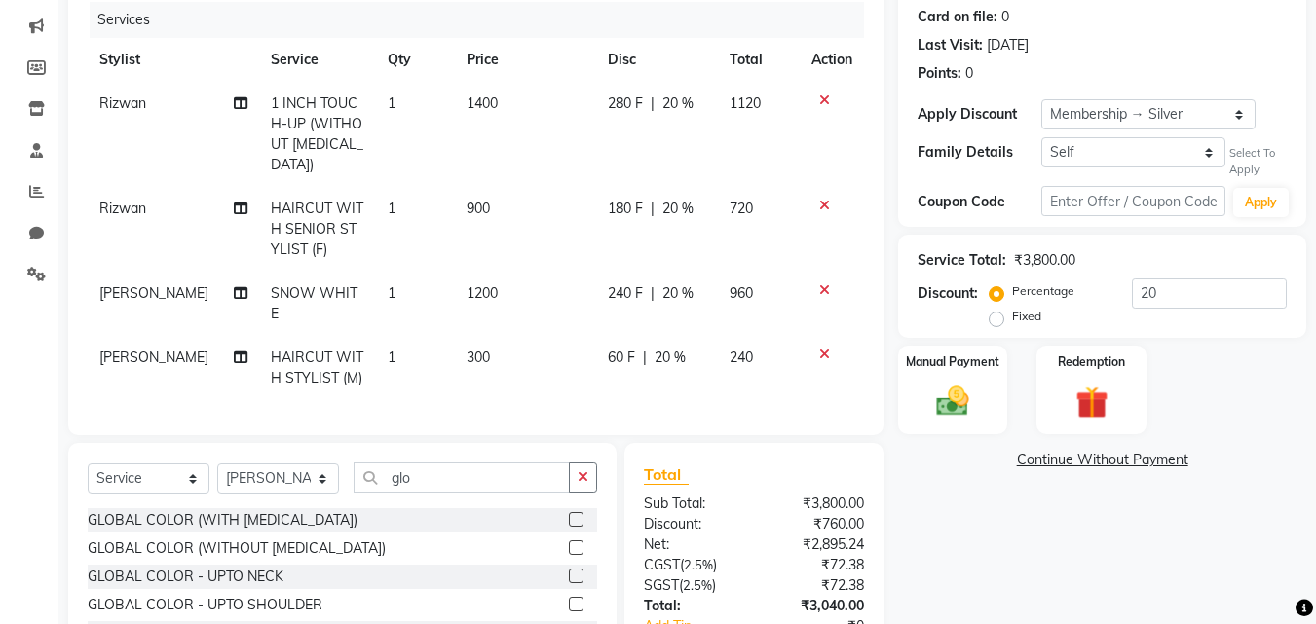
click at [569, 540] on label at bounding box center [576, 547] width 15 height 15
click at [569, 542] on input "checkbox" at bounding box center [575, 548] width 13 height 13
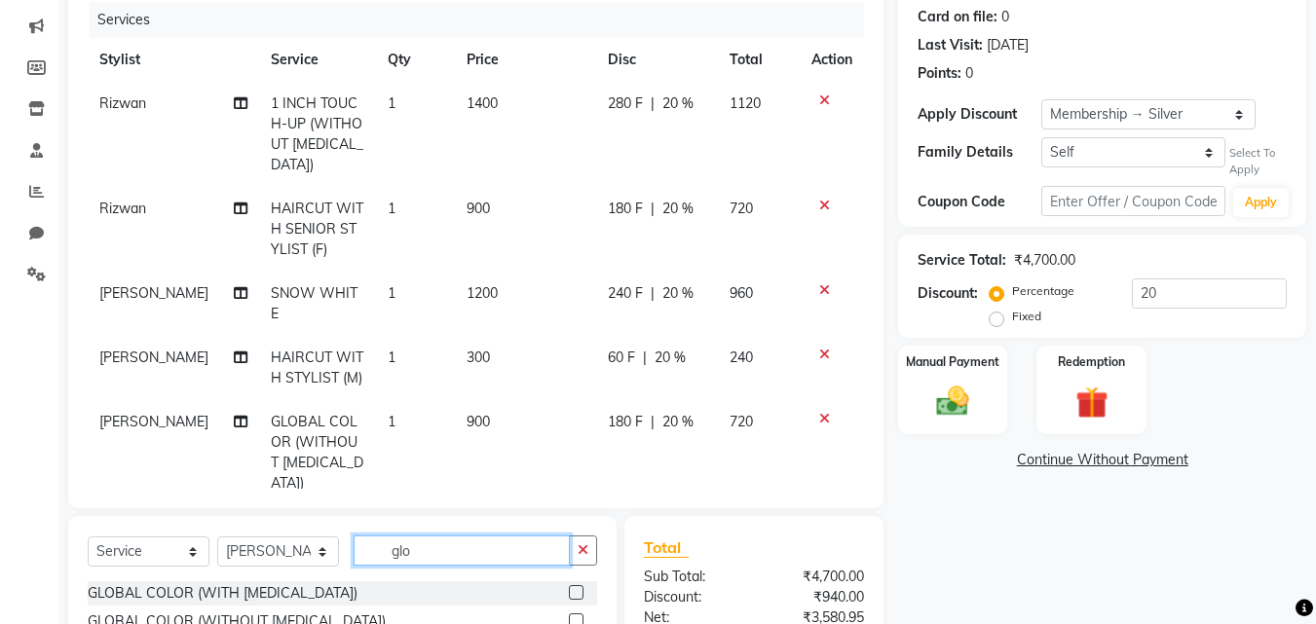
click at [292, 538] on div "Select Service Product Membership Package Voucher Prepaid Gift Card Select Styl…" at bounding box center [342, 559] width 509 height 46
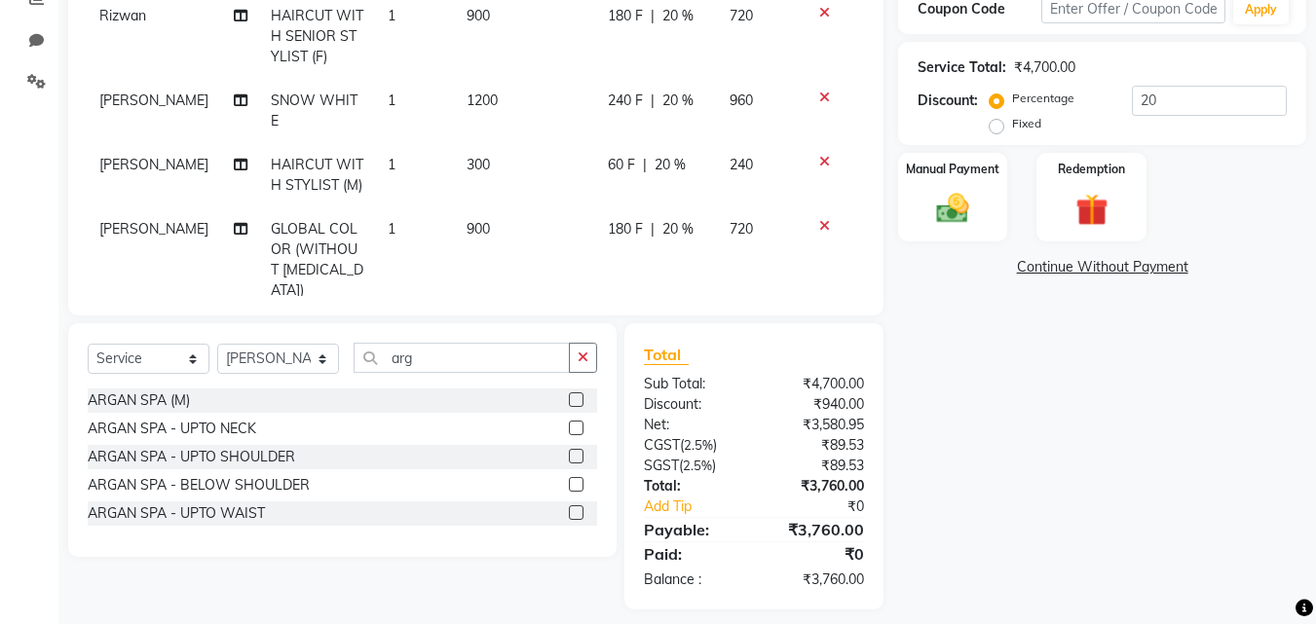
click at [575, 392] on label at bounding box center [576, 399] width 15 height 15
click at [575, 394] on input "checkbox" at bounding box center [575, 400] width 13 height 13
click at [470, 325] on span "1200" at bounding box center [481, 334] width 31 height 18
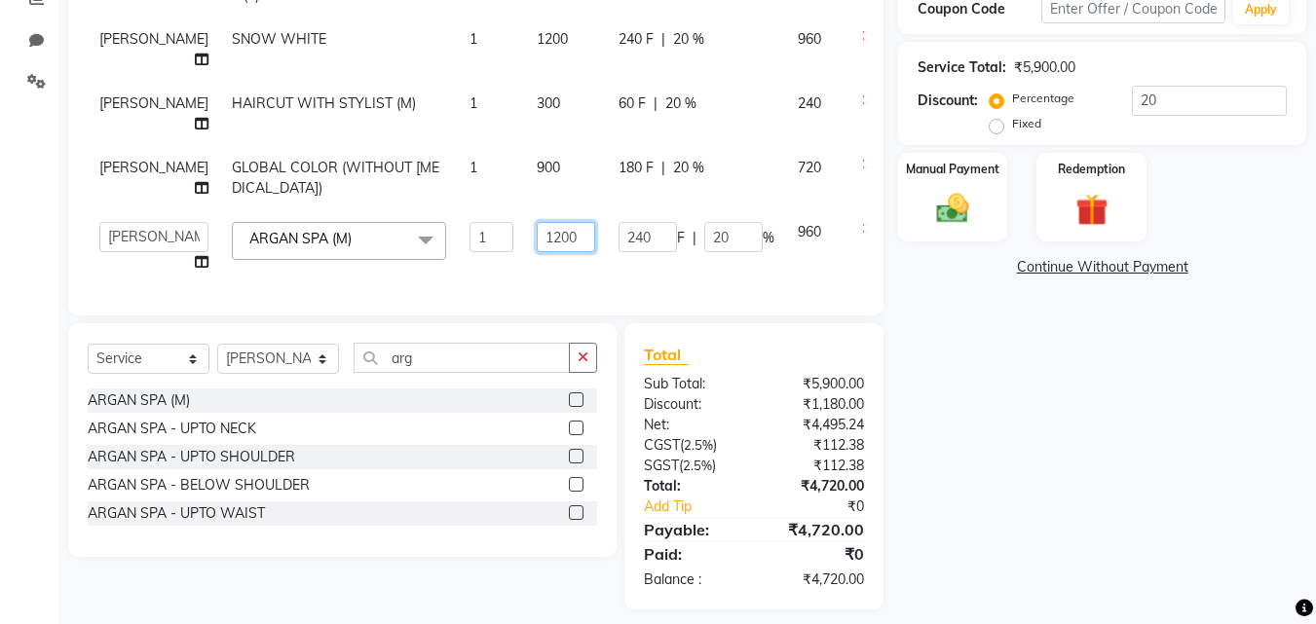
click at [537, 252] on input "1200" at bounding box center [566, 237] width 58 height 30
click at [948, 190] on img at bounding box center [952, 209] width 55 height 39
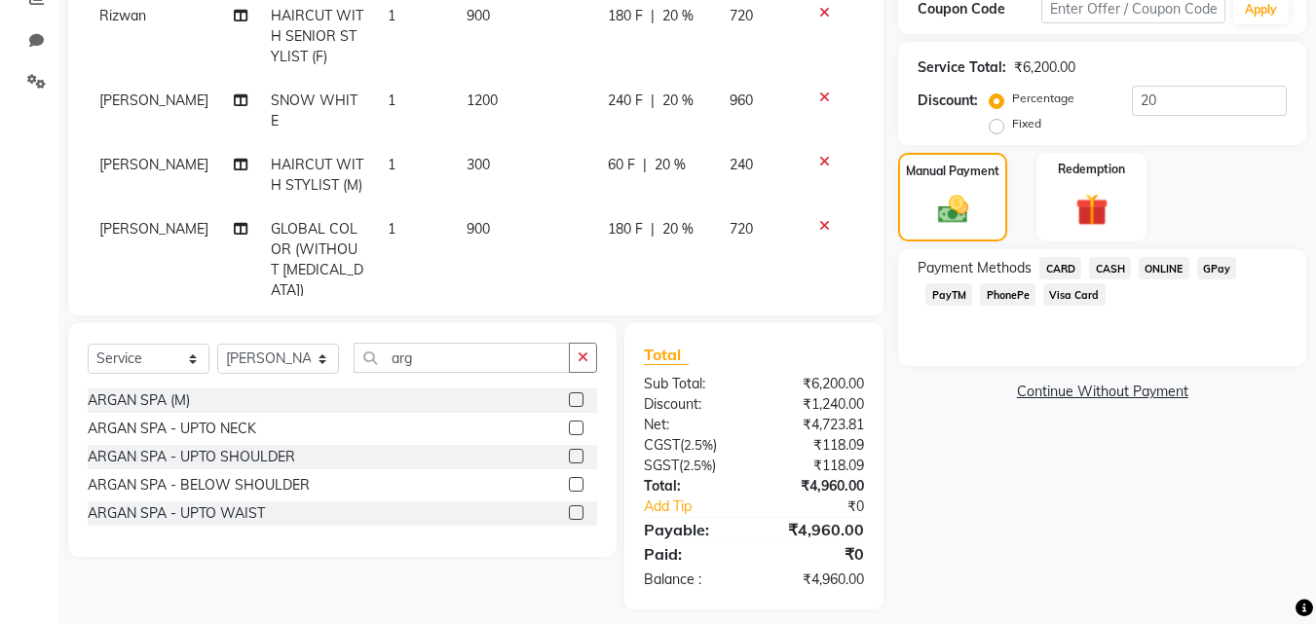
scroll to position [447, 0]
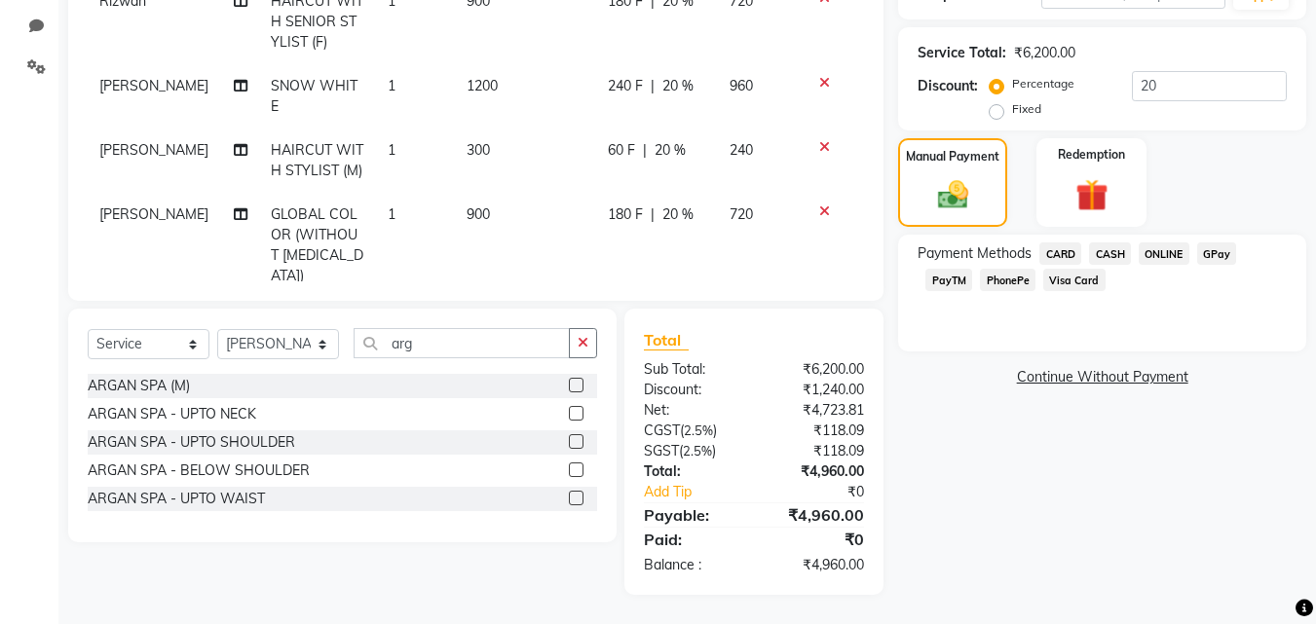
click at [1022, 297] on div "Payment Methods CARD CASH ONLINE GPay PayTM PhonePe Visa Card" at bounding box center [1102, 293] width 408 height 117
click at [1010, 288] on span "PhonePe" at bounding box center [1008, 280] width 56 height 22
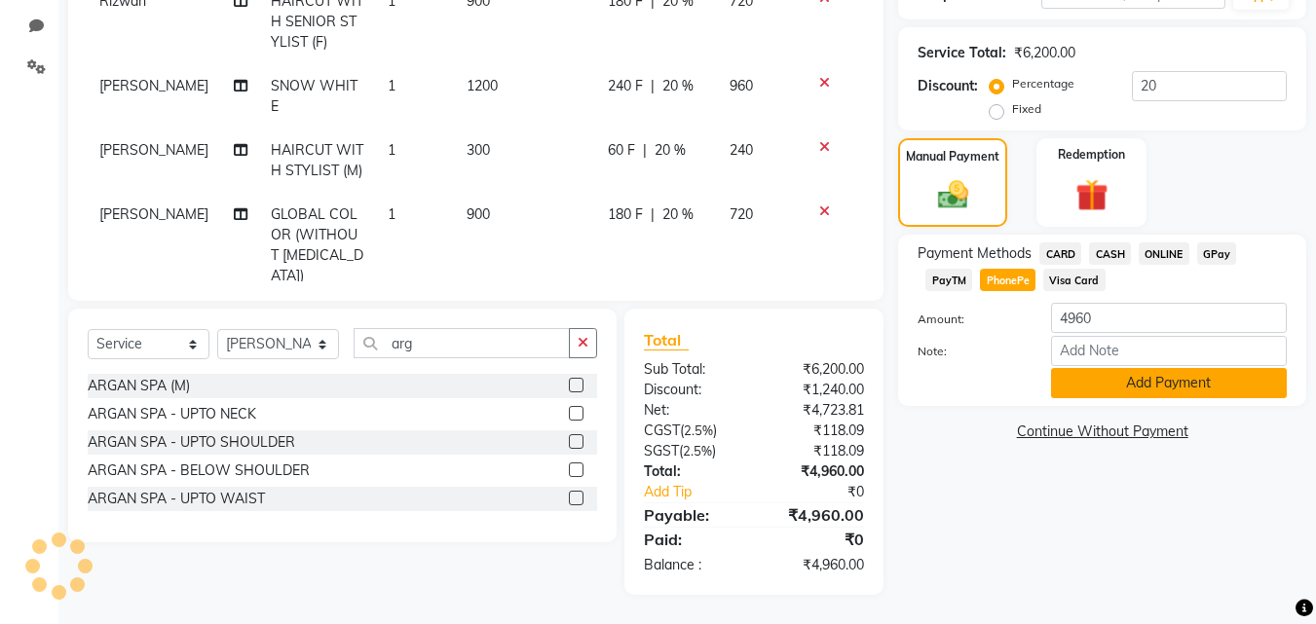
click at [1083, 386] on button "Add Payment" at bounding box center [1169, 383] width 236 height 30
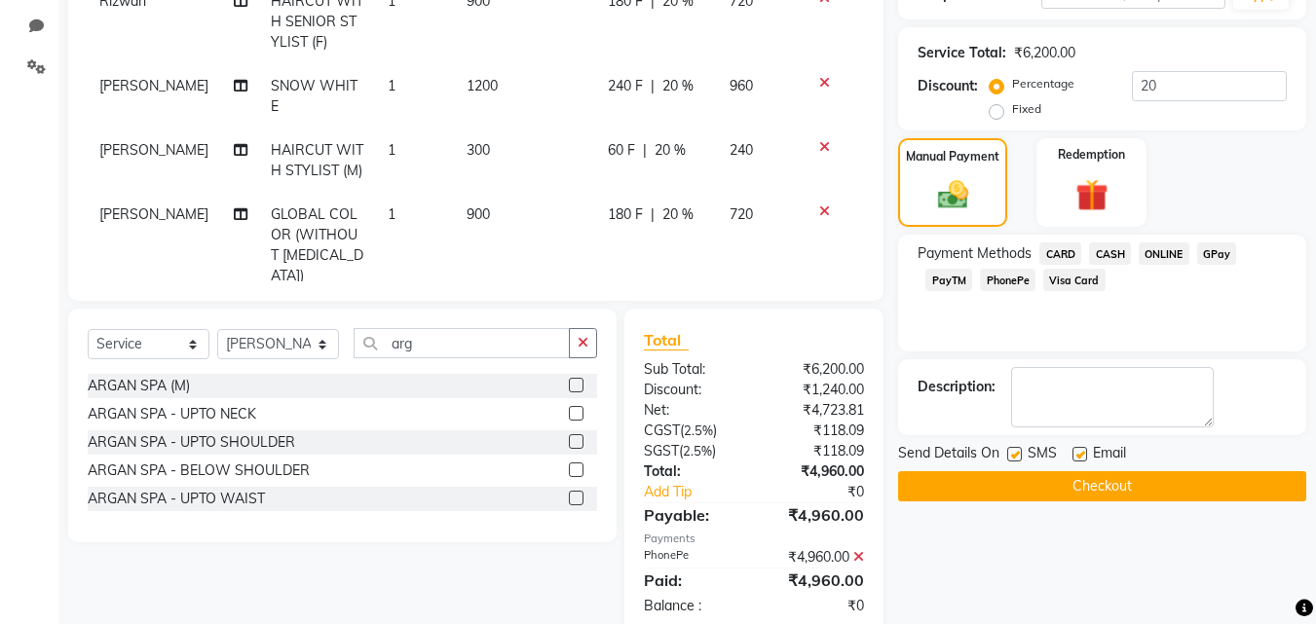
click at [1111, 493] on button "Checkout" at bounding box center [1102, 486] width 408 height 30
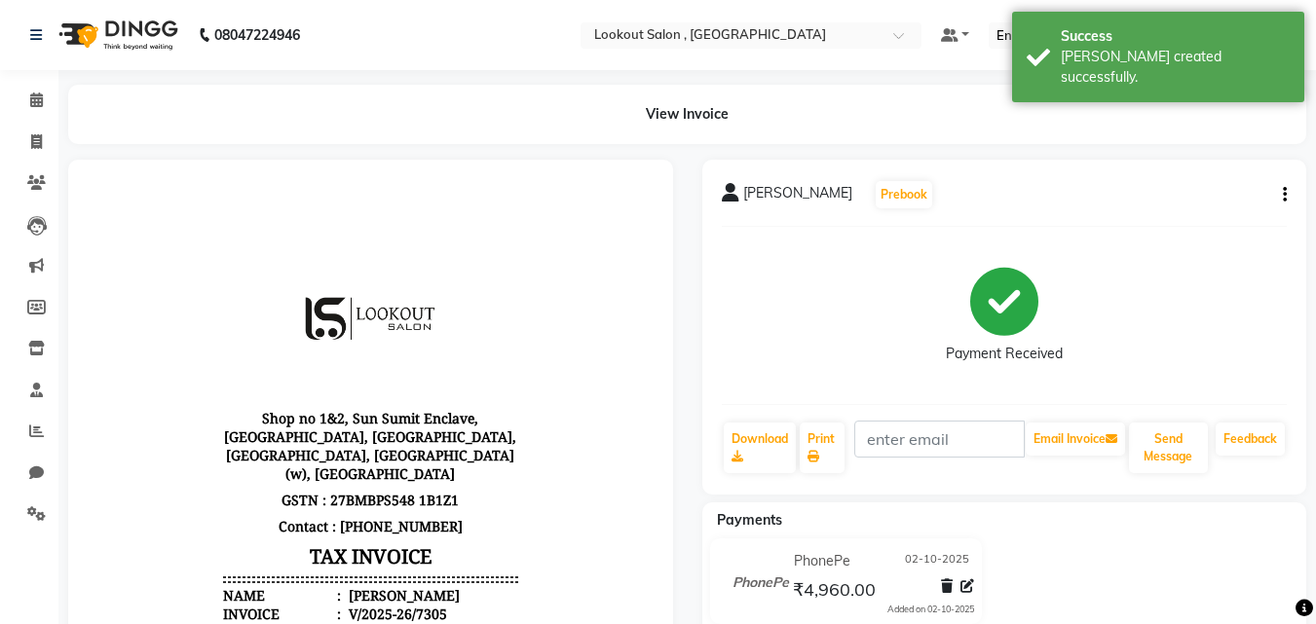
click at [1279, 194] on button "button" at bounding box center [1281, 195] width 12 height 20
click at [1202, 199] on div "Edit Invoice" at bounding box center [1187, 207] width 133 height 24
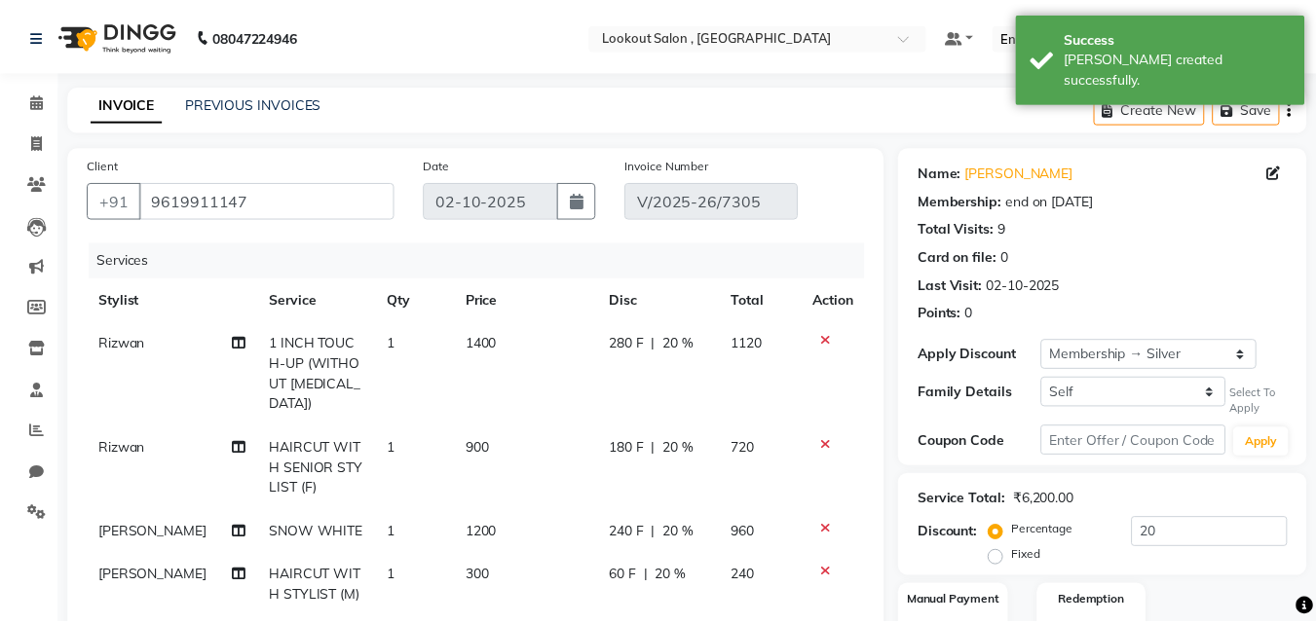
scroll to position [488, 0]
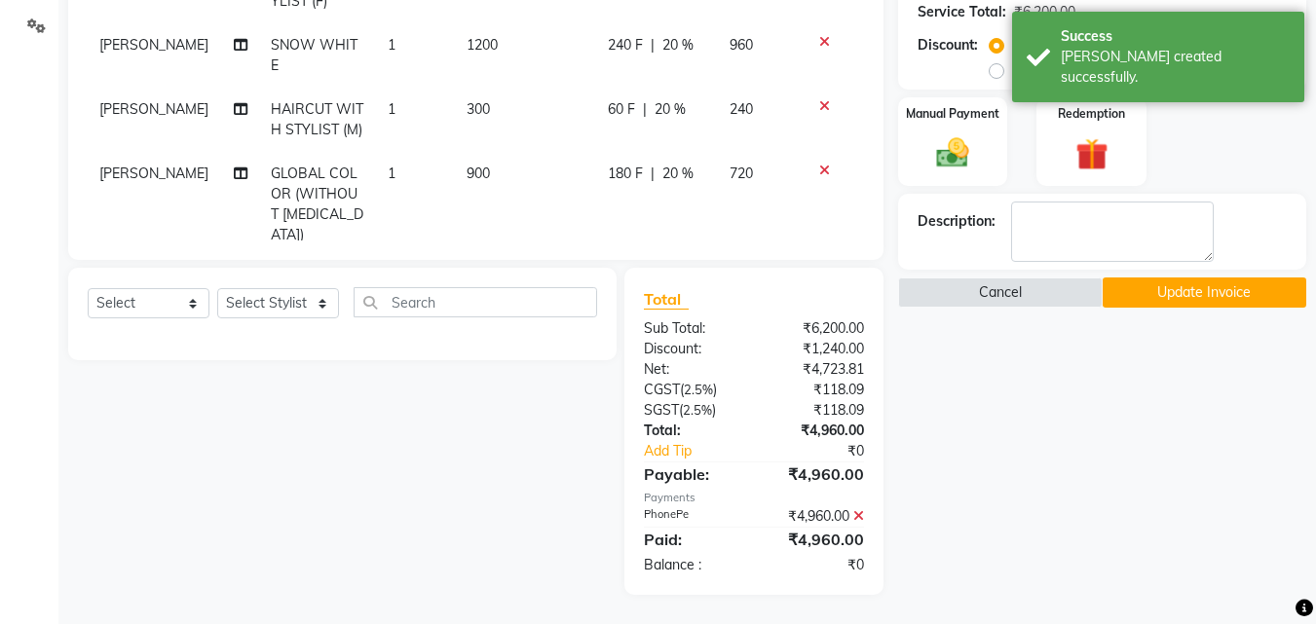
click at [1131, 293] on button "Update Invoice" at bounding box center [1204, 293] width 204 height 30
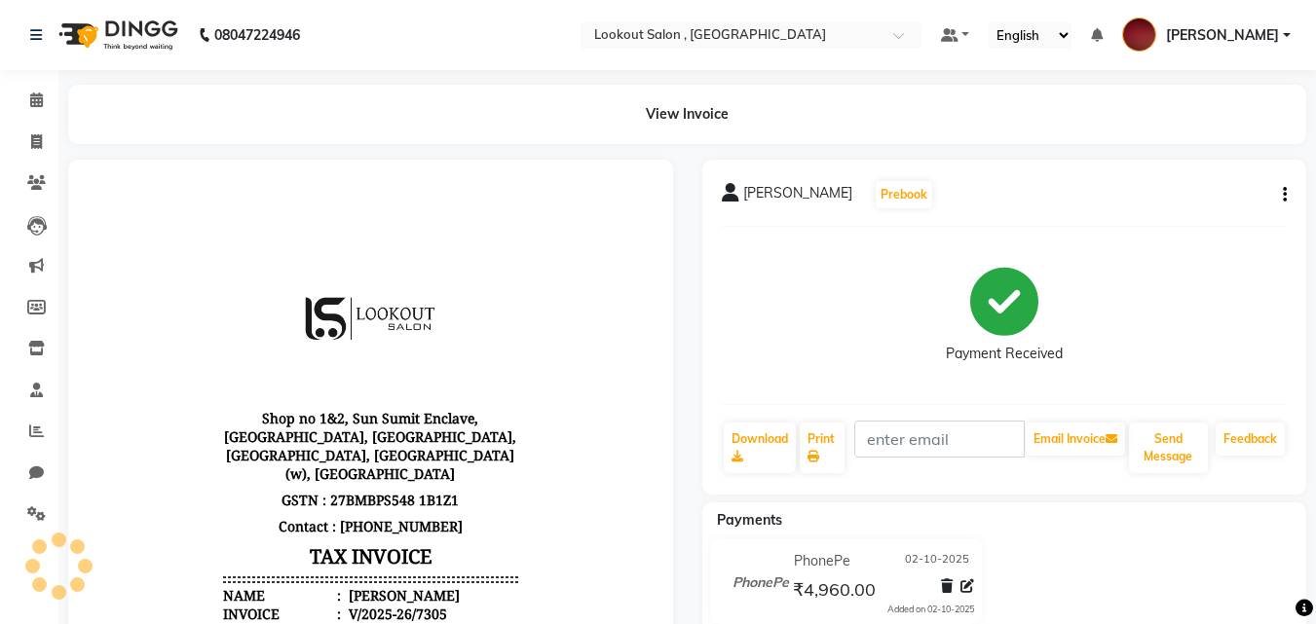
click at [1284, 242] on div "Payment Received" at bounding box center [1005, 315] width 566 height 146
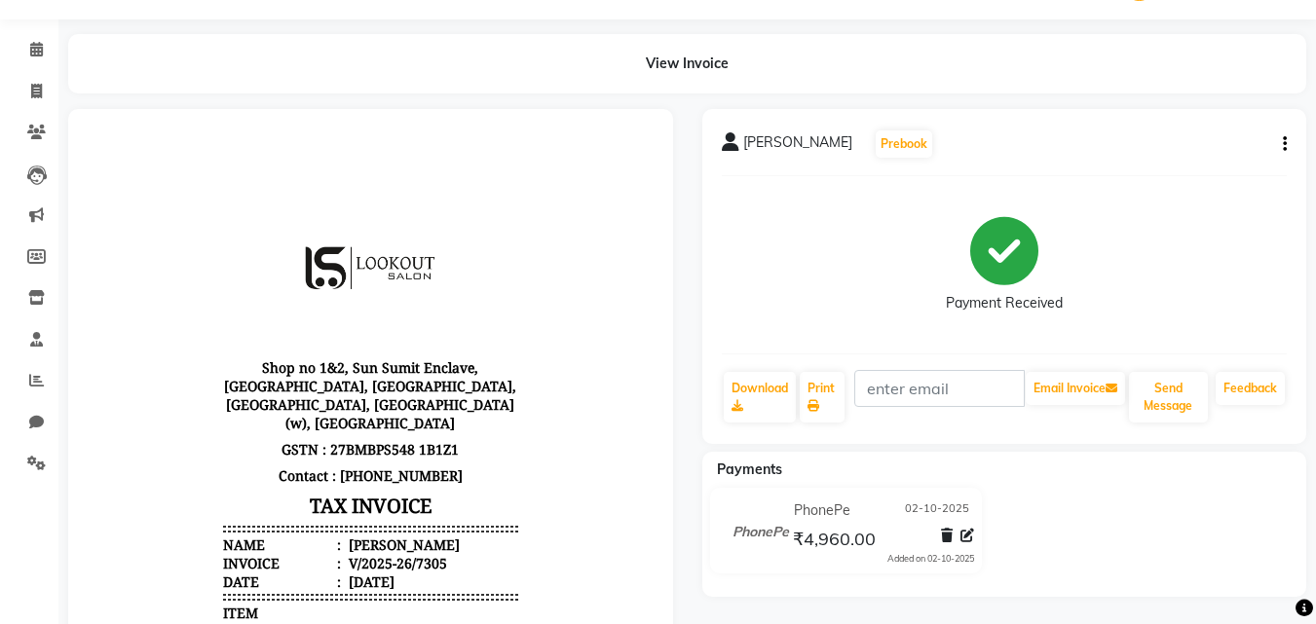
click at [1284, 218] on div "Payment Received" at bounding box center [1005, 265] width 566 height 146
click at [1290, 221] on div "[PERSON_NAME] Prebook Payment Received Download Print Email Invoice Send Messag…" at bounding box center [1004, 276] width 605 height 335
drag, startPoint x: 1290, startPoint y: 221, endPoint x: 1312, endPoint y: 238, distance: 27.1
click at [1297, 227] on div "[PERSON_NAME] Prebook Payment Received Download Print Email Invoice Send Messag…" at bounding box center [1004, 276] width 605 height 335
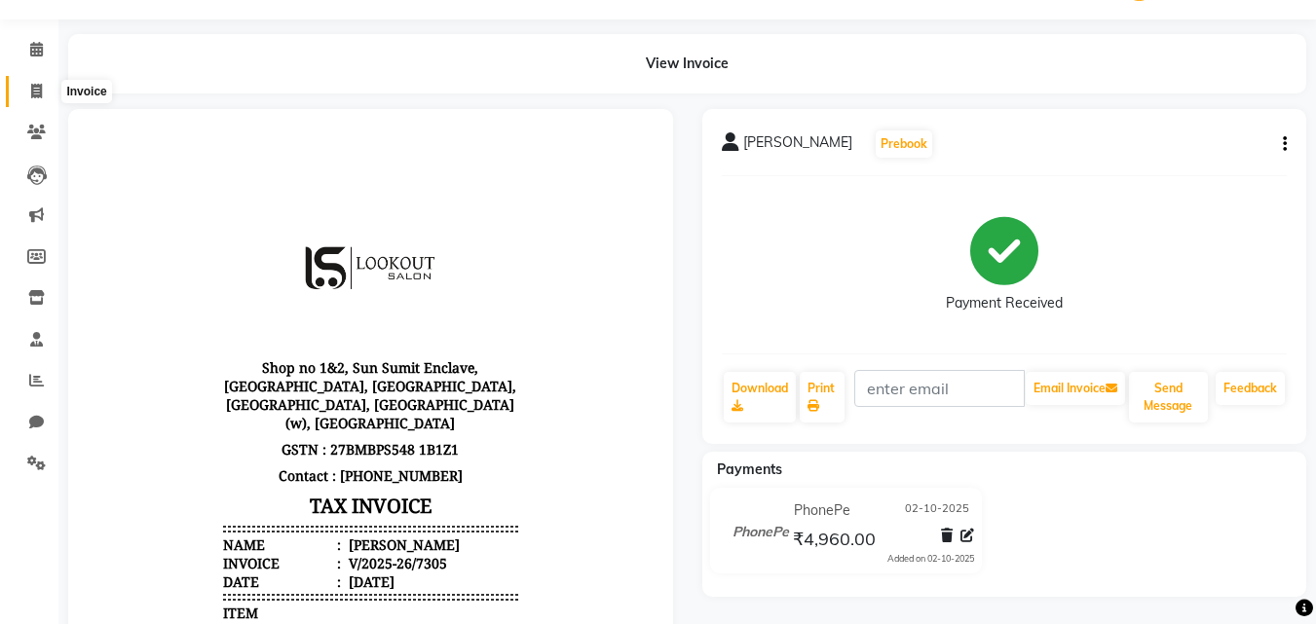
click at [46, 81] on span at bounding box center [36, 92] width 34 height 22
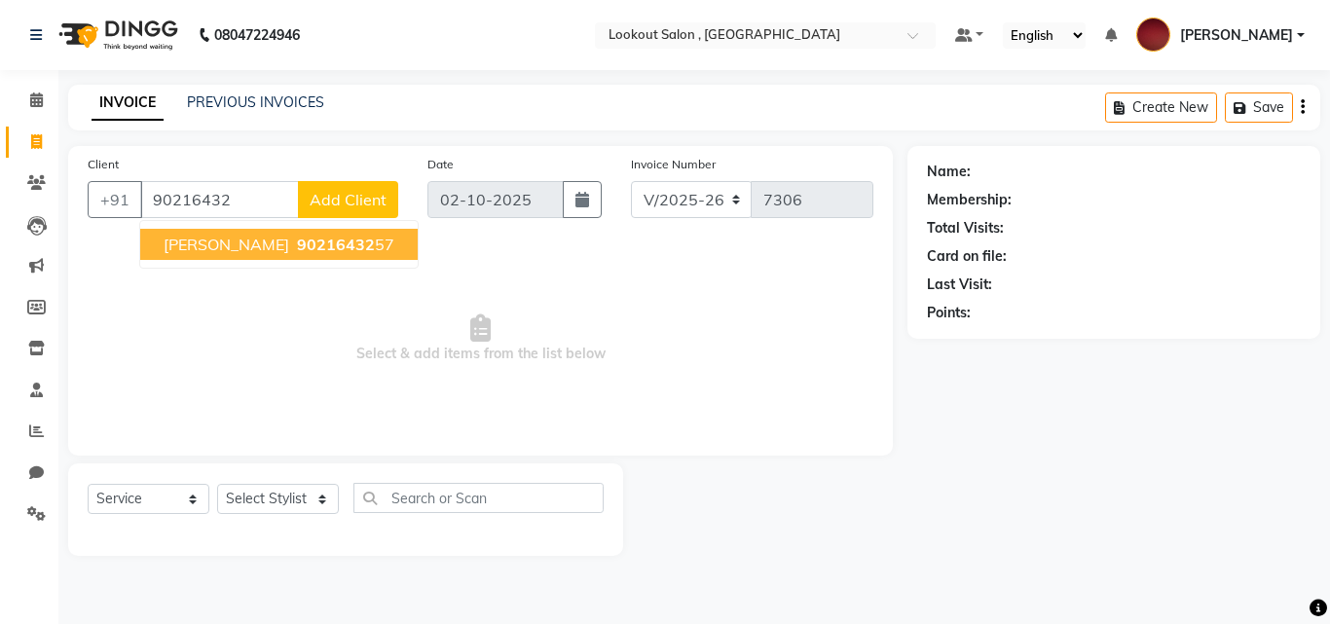
click at [293, 252] on ngb-highlight "90216432 57" at bounding box center [343, 244] width 101 height 19
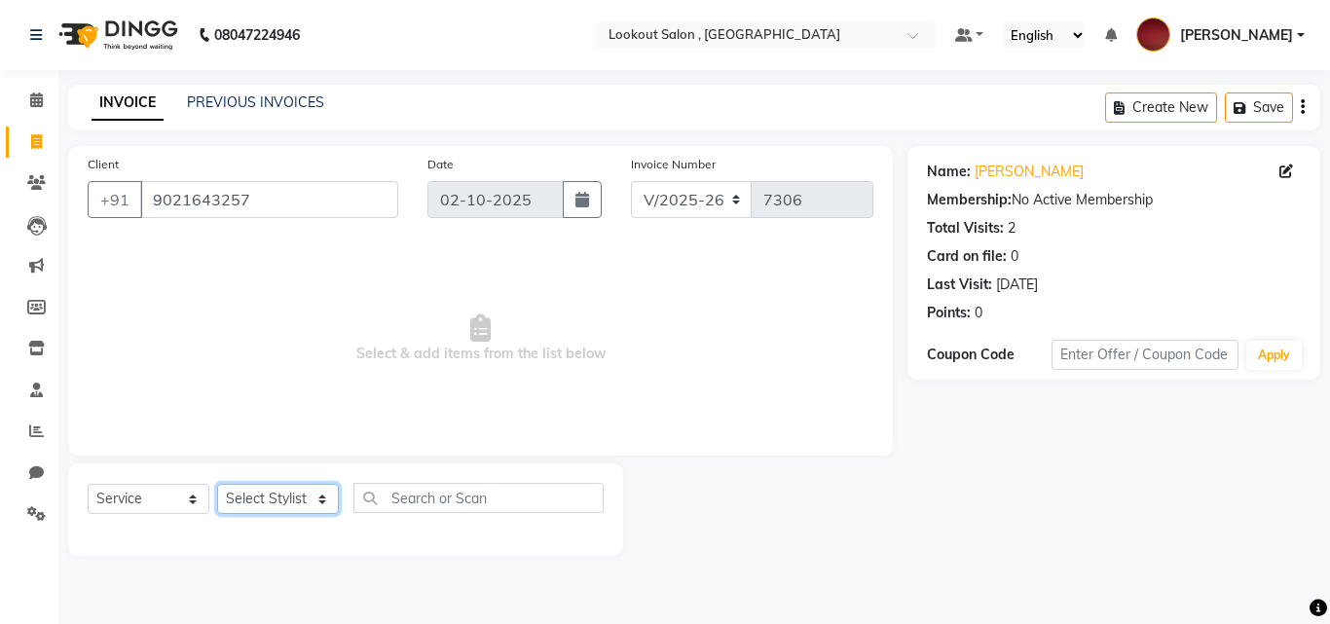
click at [254, 490] on select "Select Stylist [PERSON_NAME] [PERSON_NAME] [PERSON_NAME] [PERSON_NAME] [PERSON_…" at bounding box center [278, 499] width 122 height 30
click at [217, 484] on select "Select Stylist [PERSON_NAME] [PERSON_NAME] [PERSON_NAME] [PERSON_NAME] [PERSON_…" at bounding box center [278, 499] width 122 height 30
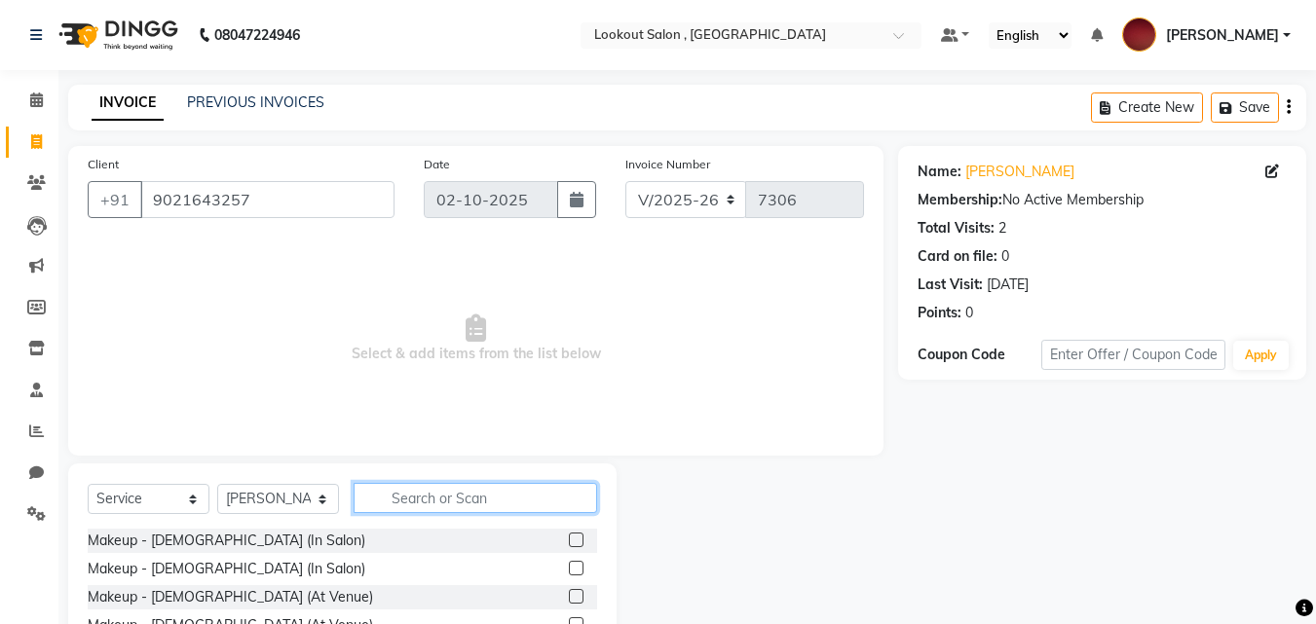
click at [412, 508] on input "text" at bounding box center [474, 498] width 243 height 30
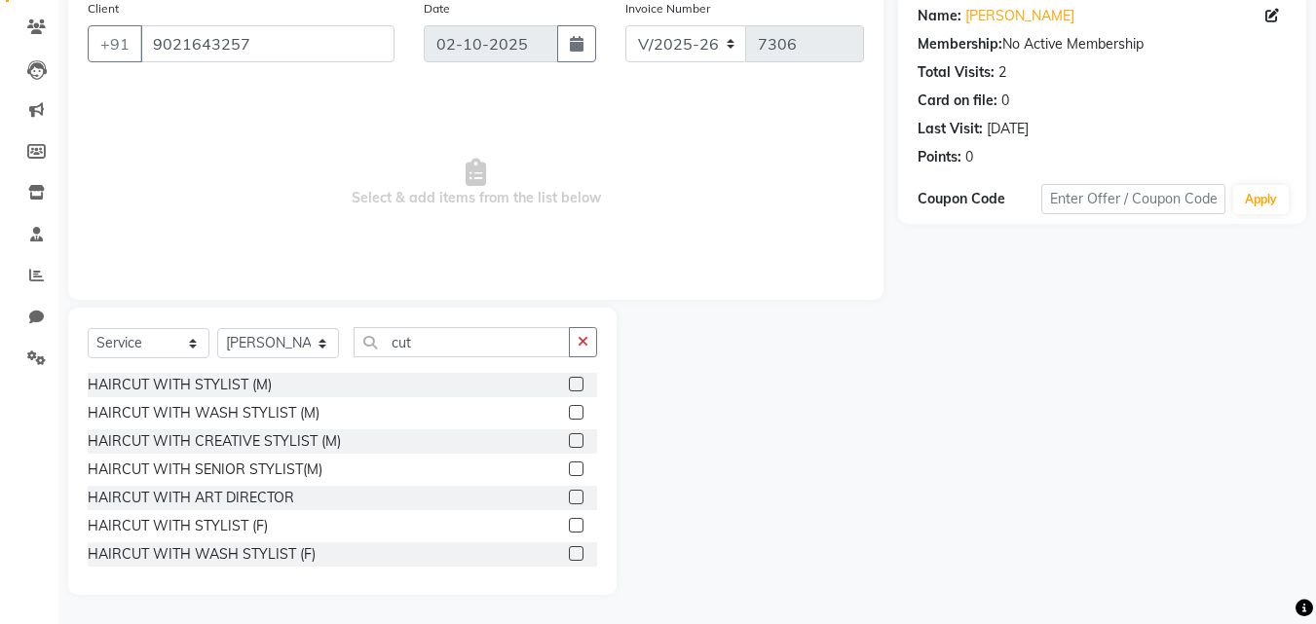
click at [569, 475] on label at bounding box center [576, 469] width 15 height 15
click at [569, 475] on input "checkbox" at bounding box center [575, 469] width 13 height 13
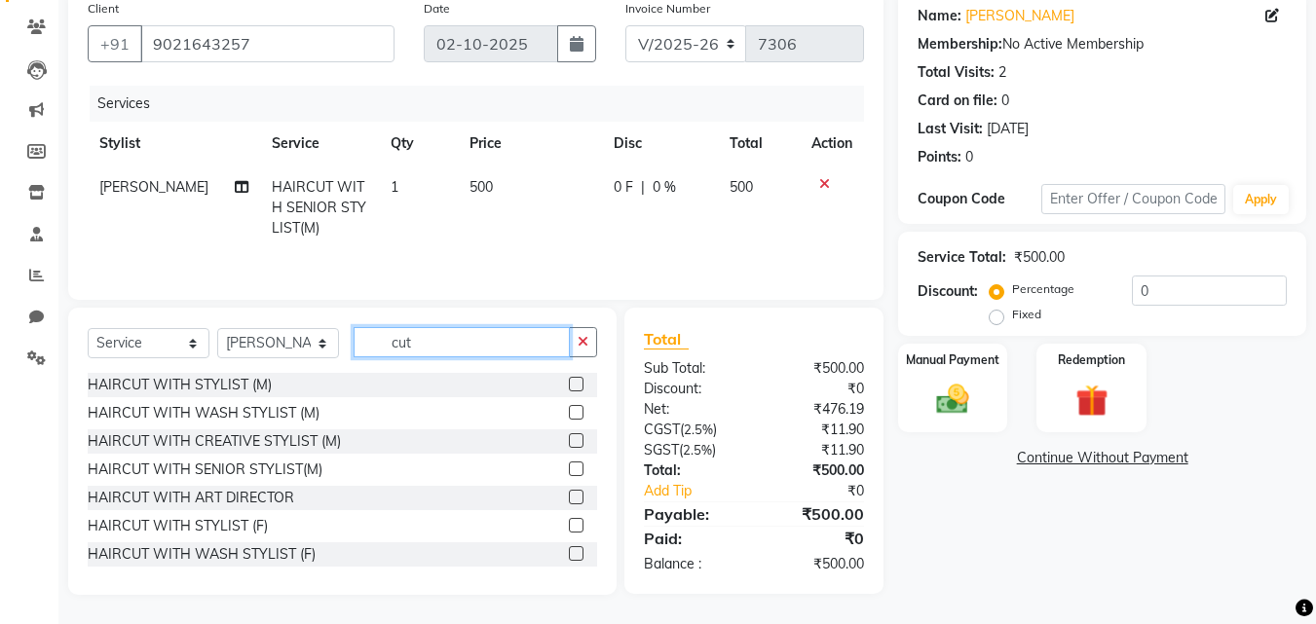
drag, startPoint x: 430, startPoint y: 347, endPoint x: 387, endPoint y: 340, distance: 44.3
click at [387, 340] on input "cut" at bounding box center [461, 342] width 216 height 30
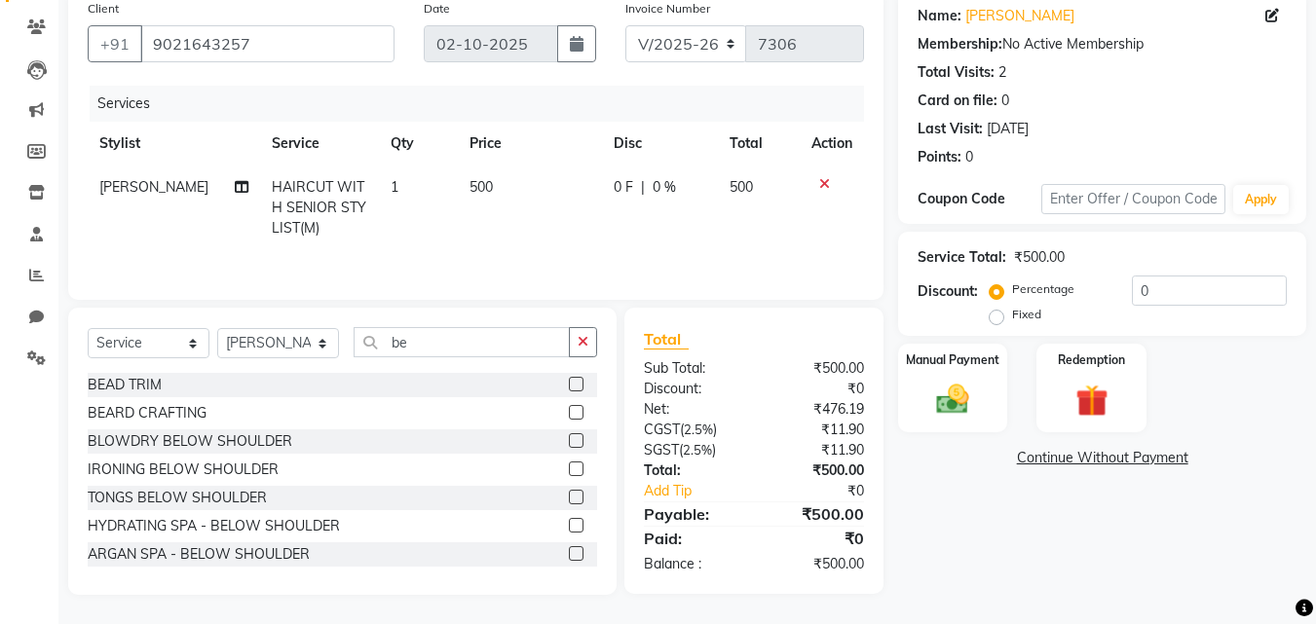
click at [552, 412] on div "BEARD CRAFTING" at bounding box center [342, 413] width 509 height 24
click at [569, 415] on label at bounding box center [576, 412] width 15 height 15
click at [569, 415] on input "checkbox" at bounding box center [575, 413] width 13 height 13
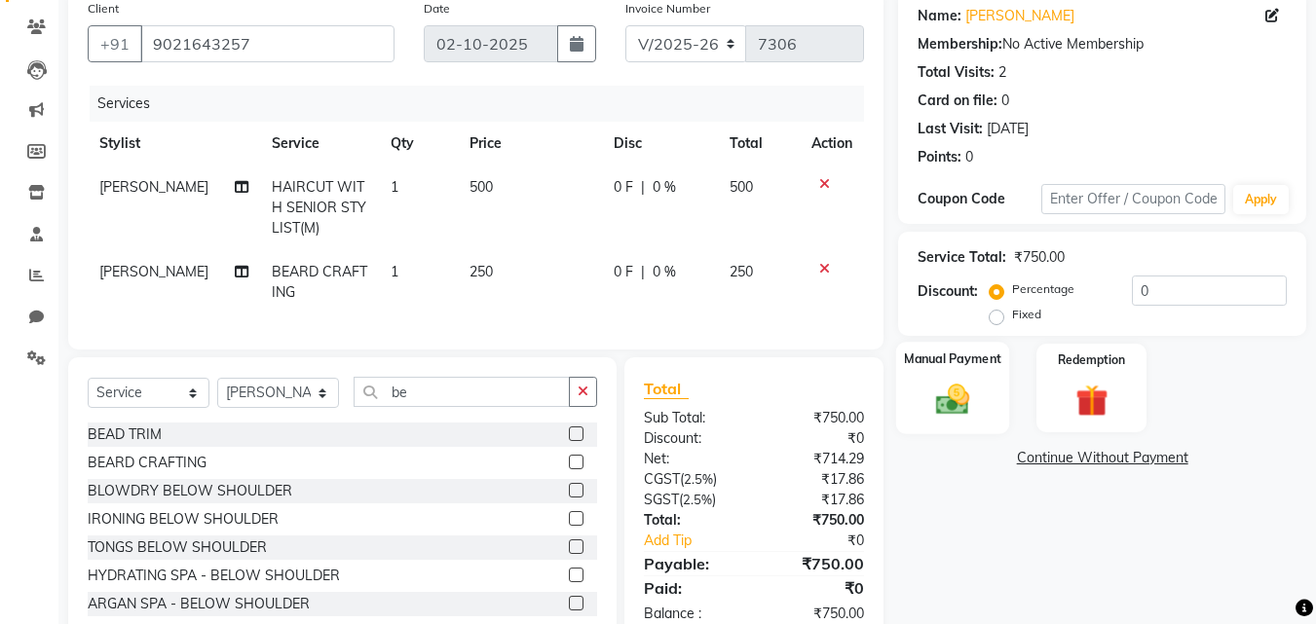
scroll to position [220, 0]
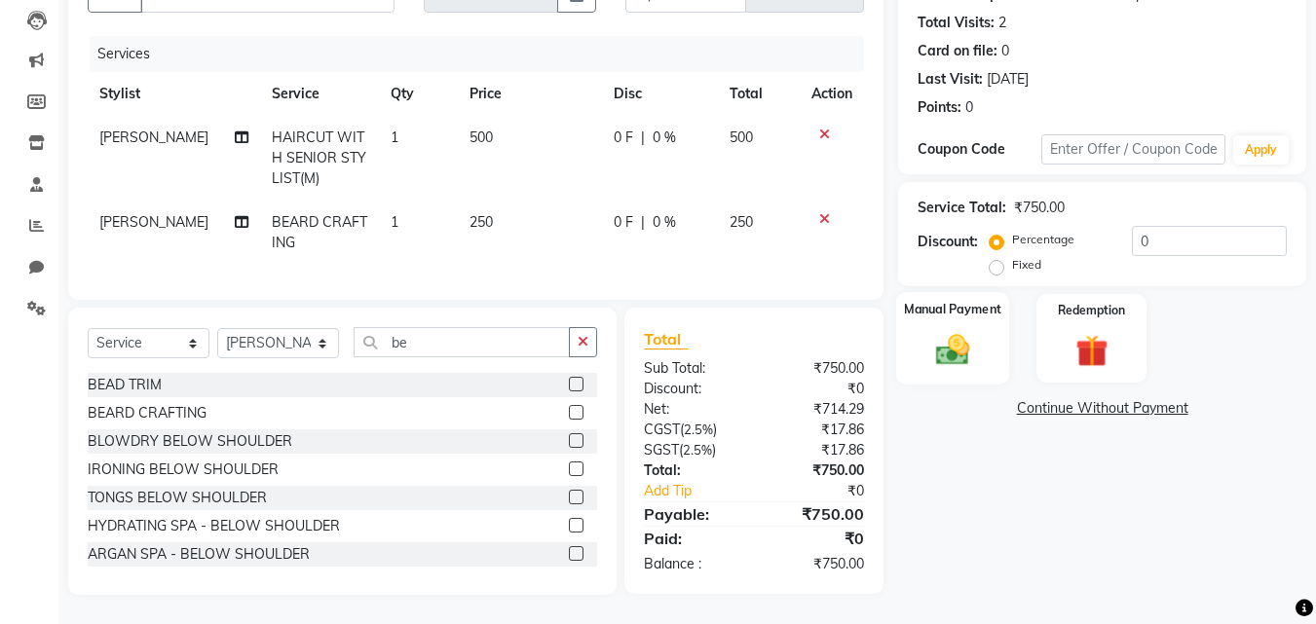
click at [929, 342] on img at bounding box center [952, 349] width 55 height 39
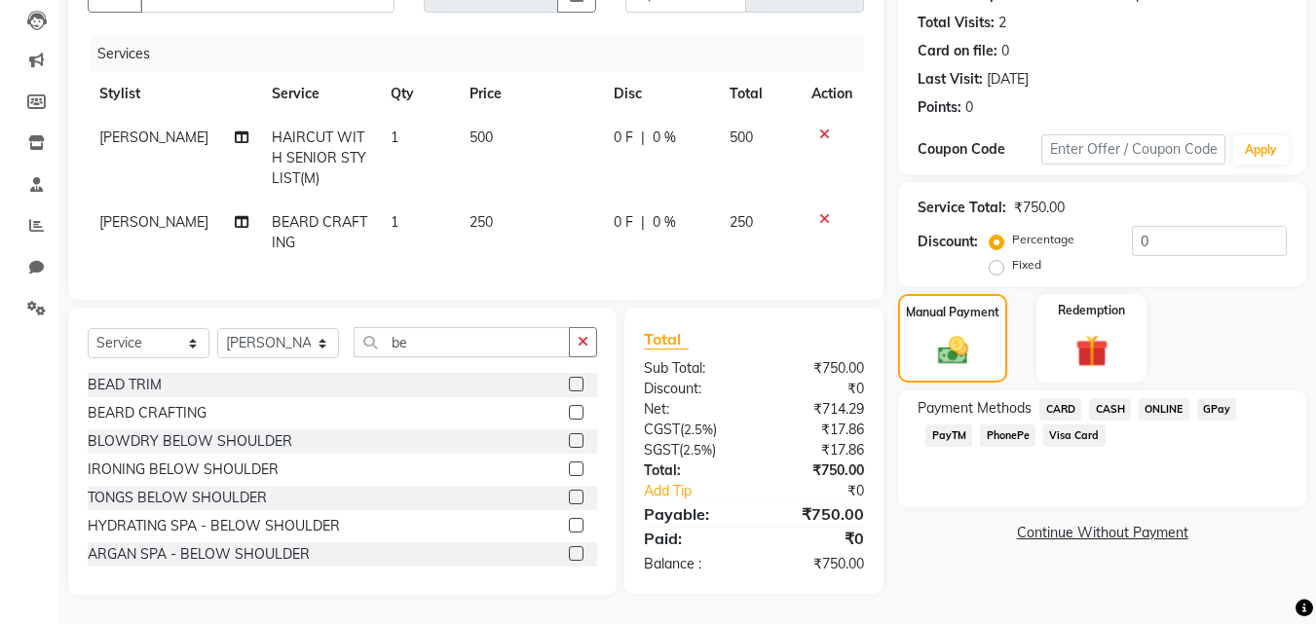
click at [1107, 405] on span "CASH" at bounding box center [1110, 409] width 42 height 22
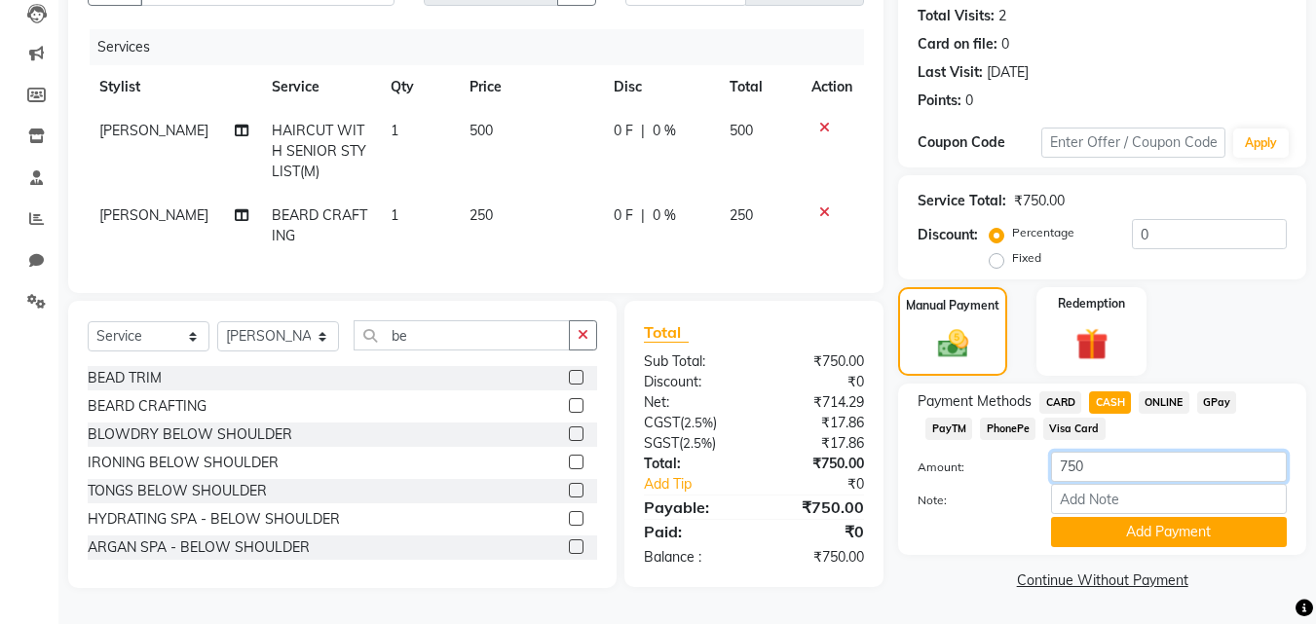
click at [1069, 455] on input "750" at bounding box center [1169, 467] width 236 height 30
click at [1113, 520] on button "Add Payment" at bounding box center [1169, 532] width 236 height 30
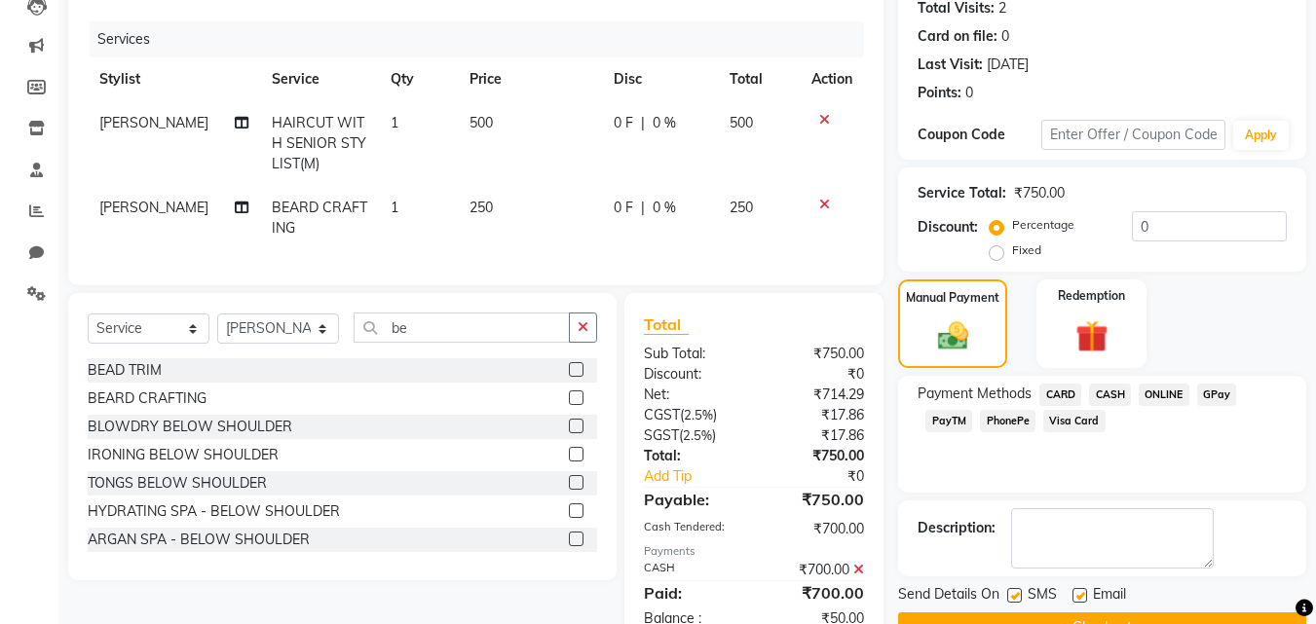
click at [988, 407] on div "Payment Methods CARD CASH ONLINE GPay PayTM PhonePe Visa Card" at bounding box center [1101, 410] width 369 height 53
click at [995, 413] on span "PhonePe" at bounding box center [1008, 421] width 56 height 22
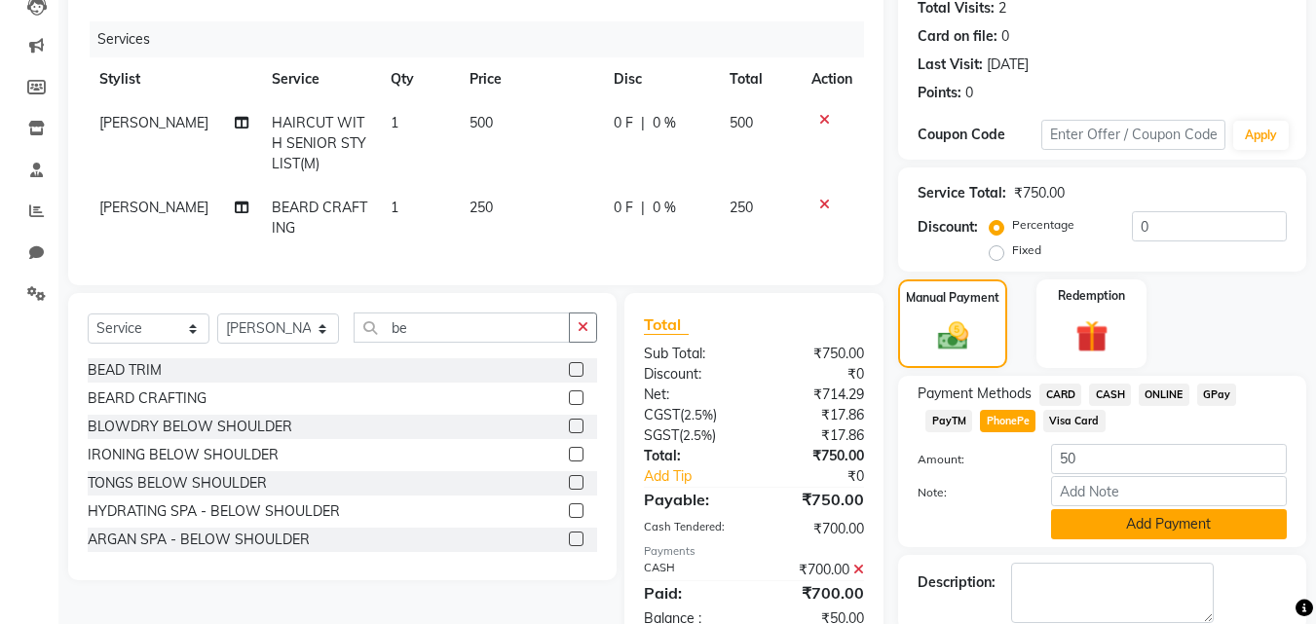
click at [1064, 512] on button "Add Payment" at bounding box center [1169, 524] width 236 height 30
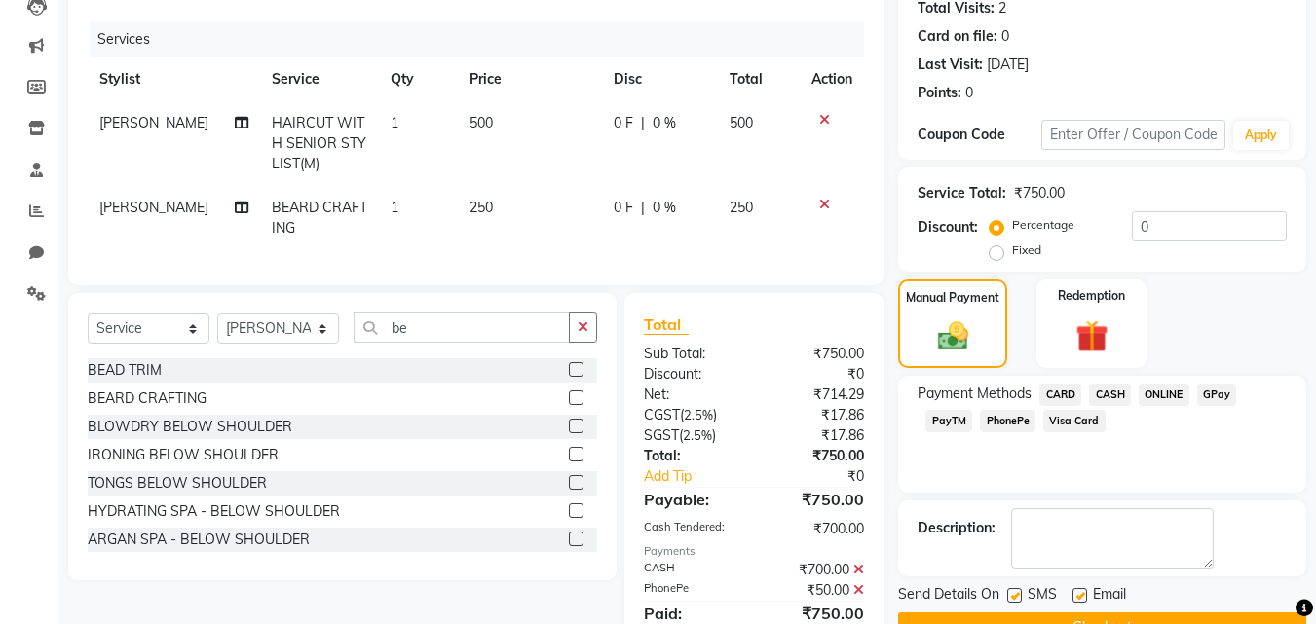
scroll to position [309, 0]
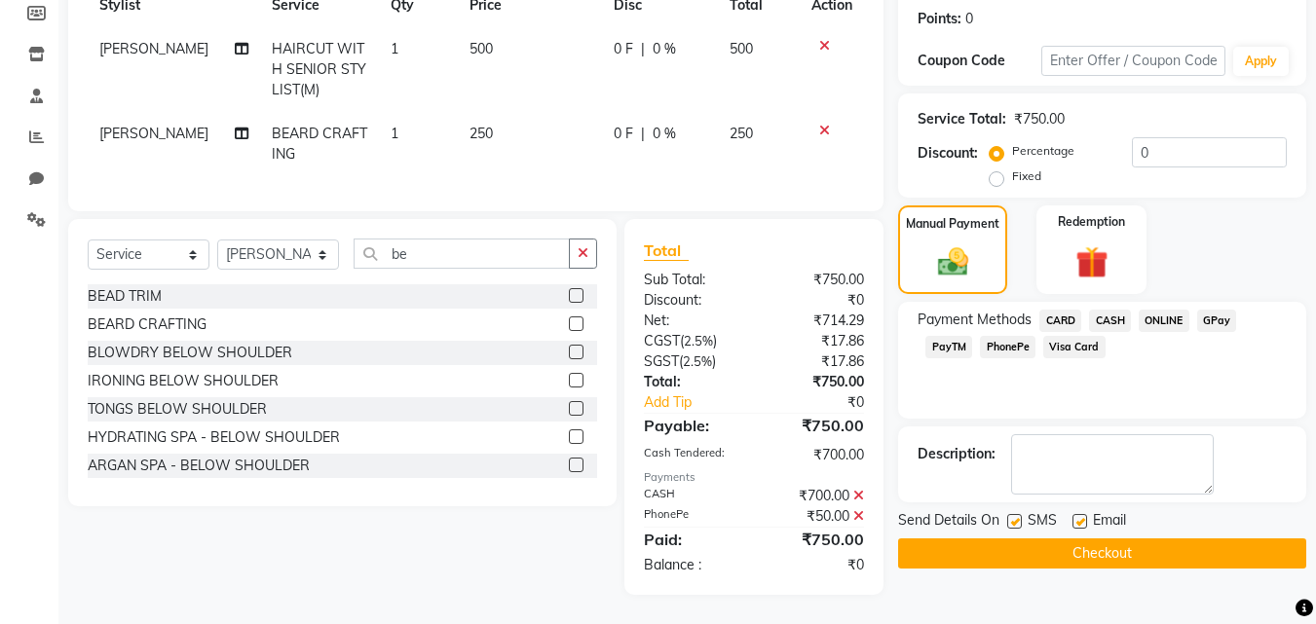
click at [1059, 538] on button "Checkout" at bounding box center [1102, 553] width 408 height 30
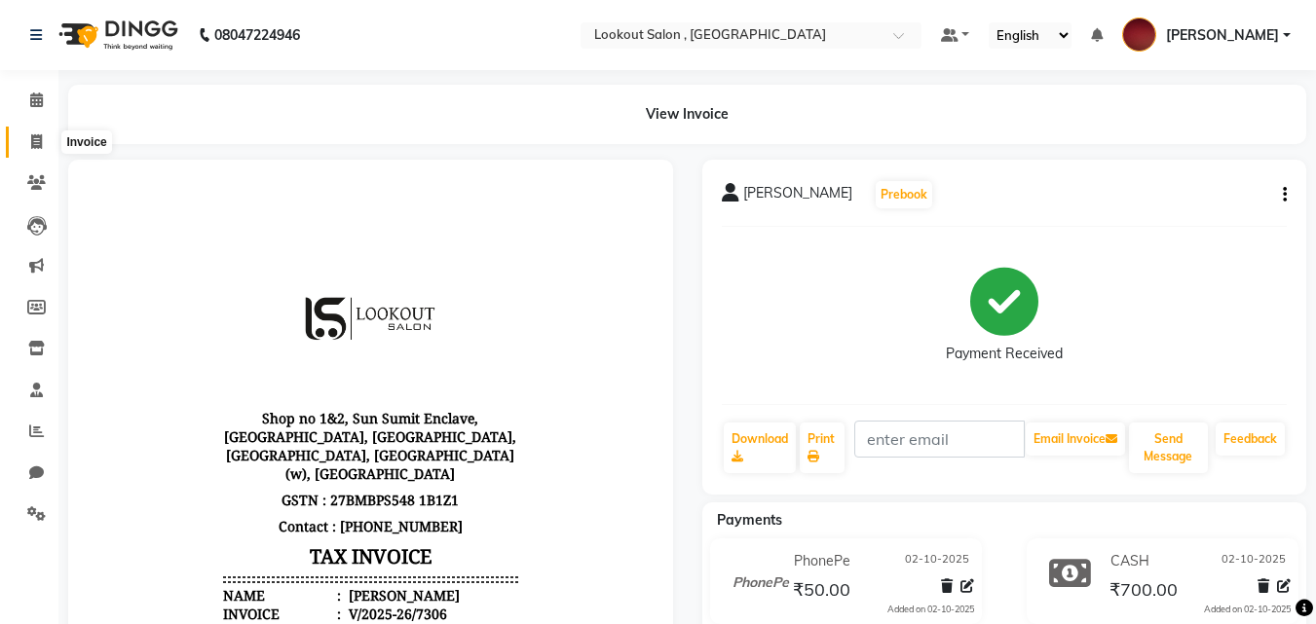
click at [33, 148] on icon at bounding box center [36, 141] width 11 height 15
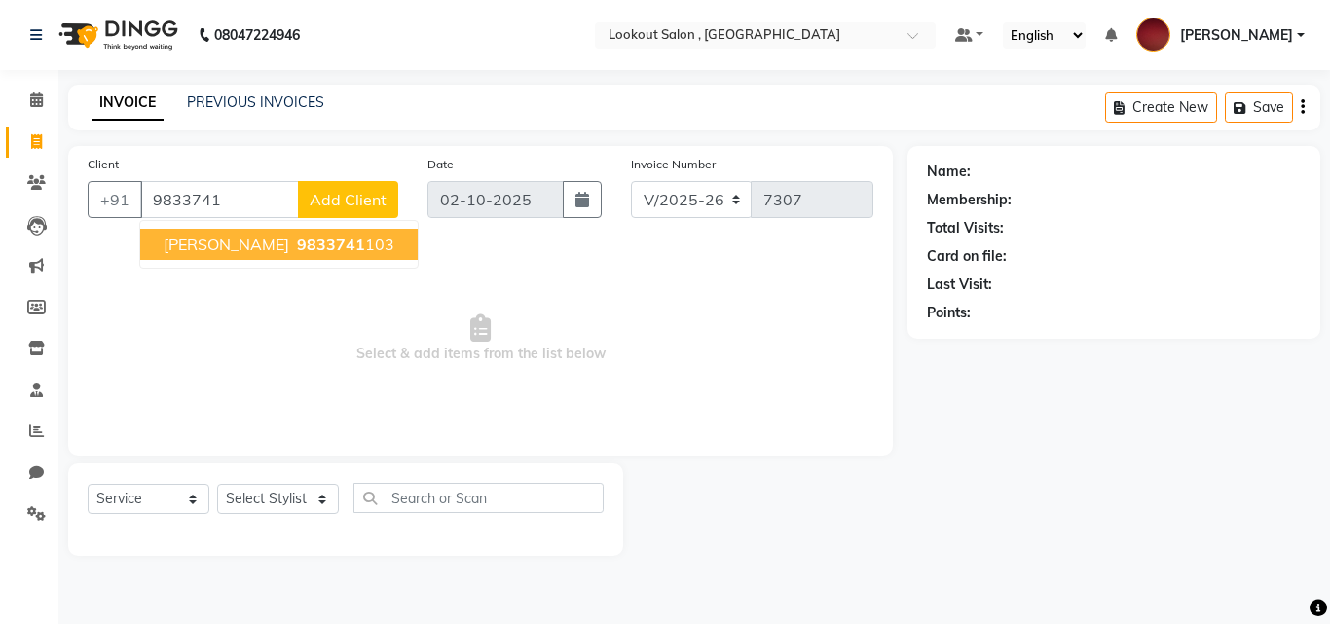
click at [166, 243] on span "[PERSON_NAME]" at bounding box center [227, 244] width 126 height 19
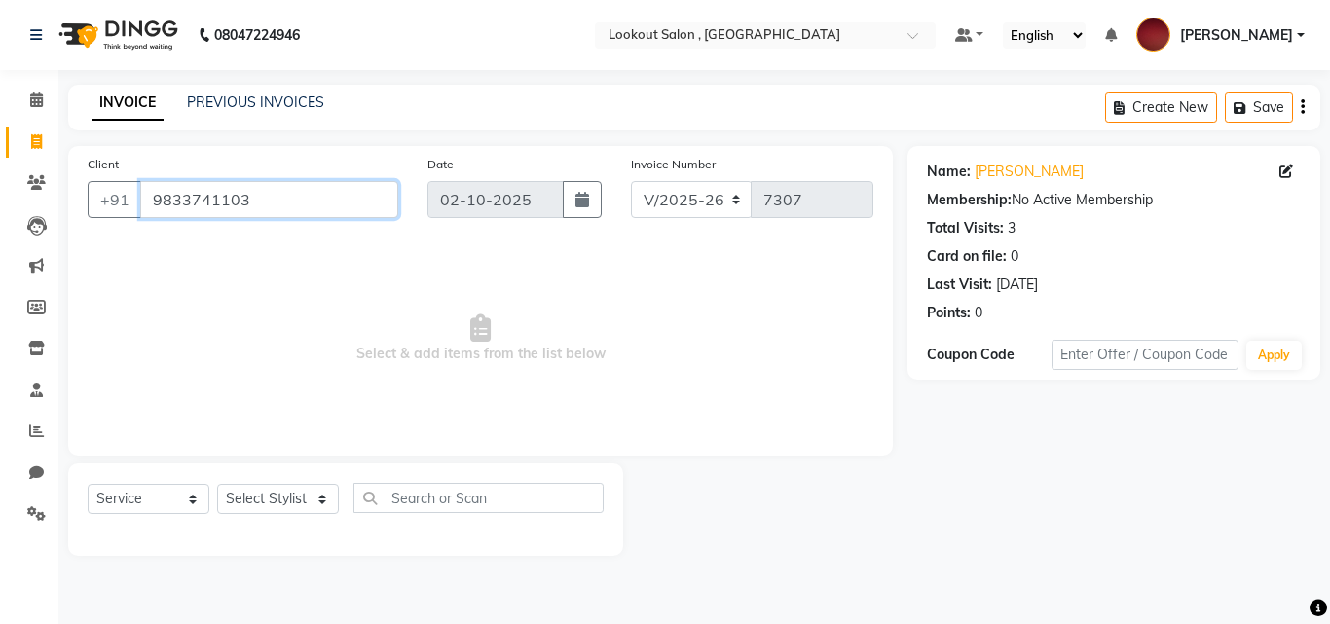
drag, startPoint x: 224, startPoint y: 206, endPoint x: 343, endPoint y: 226, distance: 120.4
click at [343, 226] on div "Client [PHONE_NUMBER]" at bounding box center [243, 194] width 340 height 80
drag, startPoint x: 154, startPoint y: 208, endPoint x: 482, endPoint y: 259, distance: 332.0
click at [482, 259] on div "Client [PHONE_NUMBER] Date [DATE] Invoice Number V/2025 V/[PHONE_NUMBER] Select…" at bounding box center [480, 301] width 825 height 310
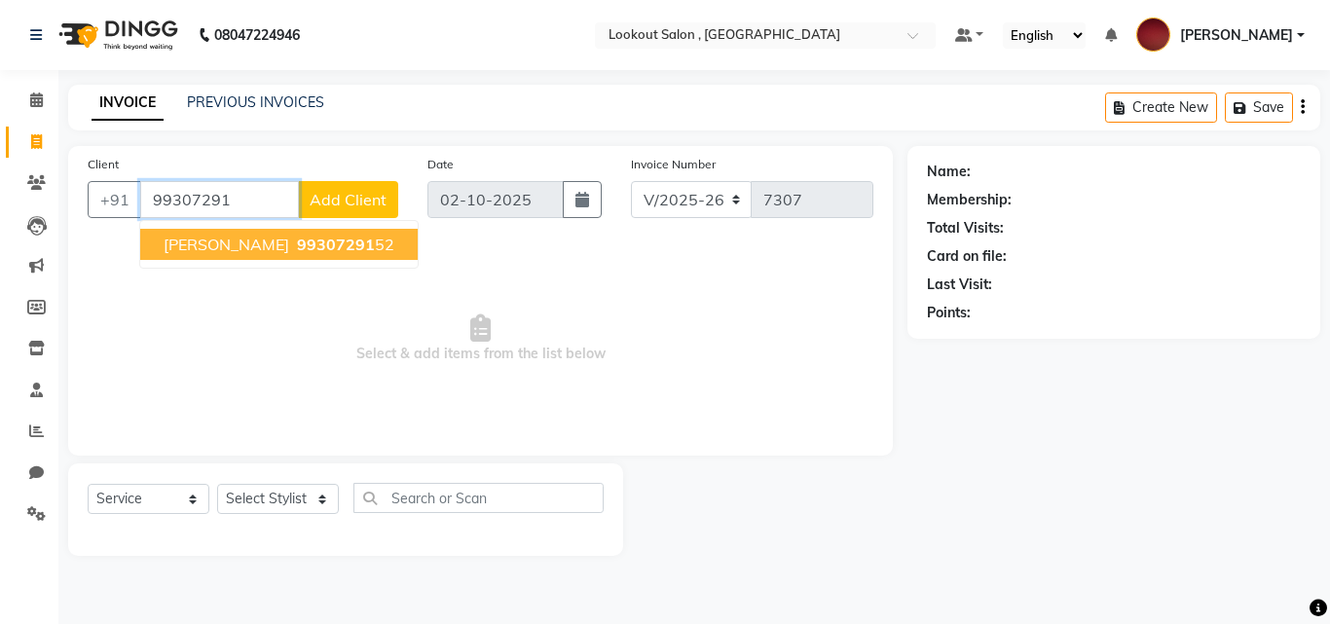
click at [363, 242] on ngb-highlight "99307291 52" at bounding box center [343, 244] width 101 height 19
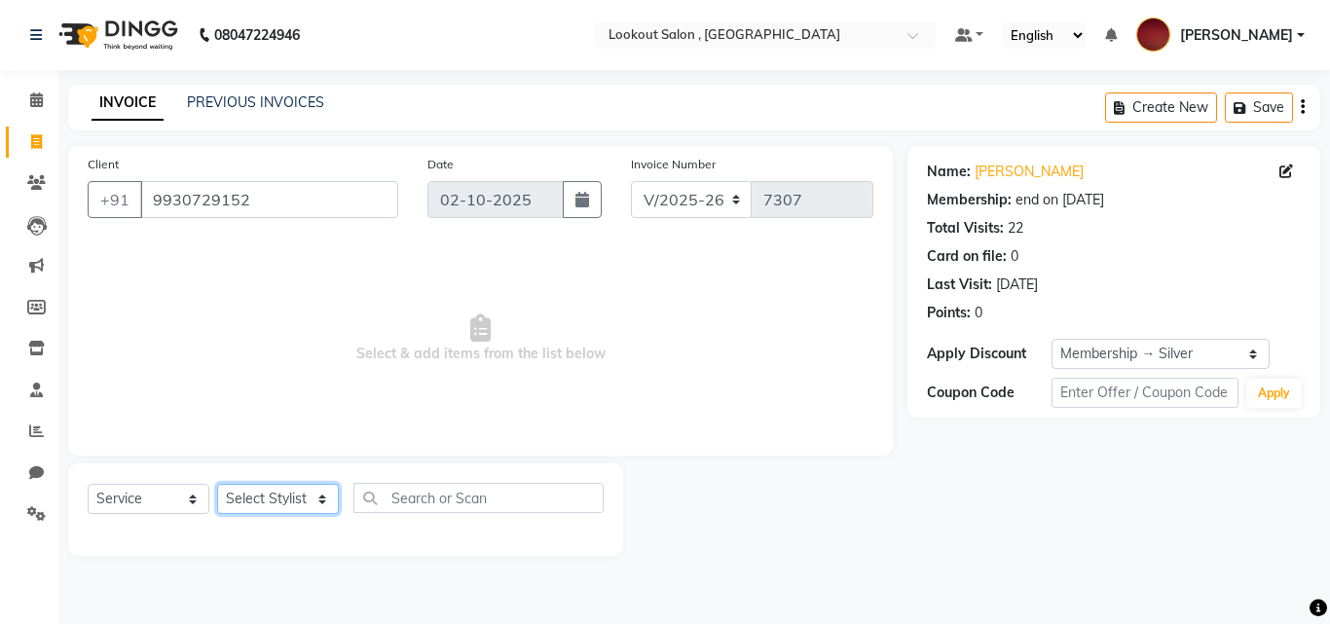
click at [277, 497] on select "Select Stylist [PERSON_NAME] [PERSON_NAME] [PERSON_NAME] [PERSON_NAME] [PERSON_…" at bounding box center [278, 499] width 122 height 30
click at [217, 484] on select "Select Stylist [PERSON_NAME] [PERSON_NAME] [PERSON_NAME] [PERSON_NAME] [PERSON_…" at bounding box center [278, 499] width 122 height 30
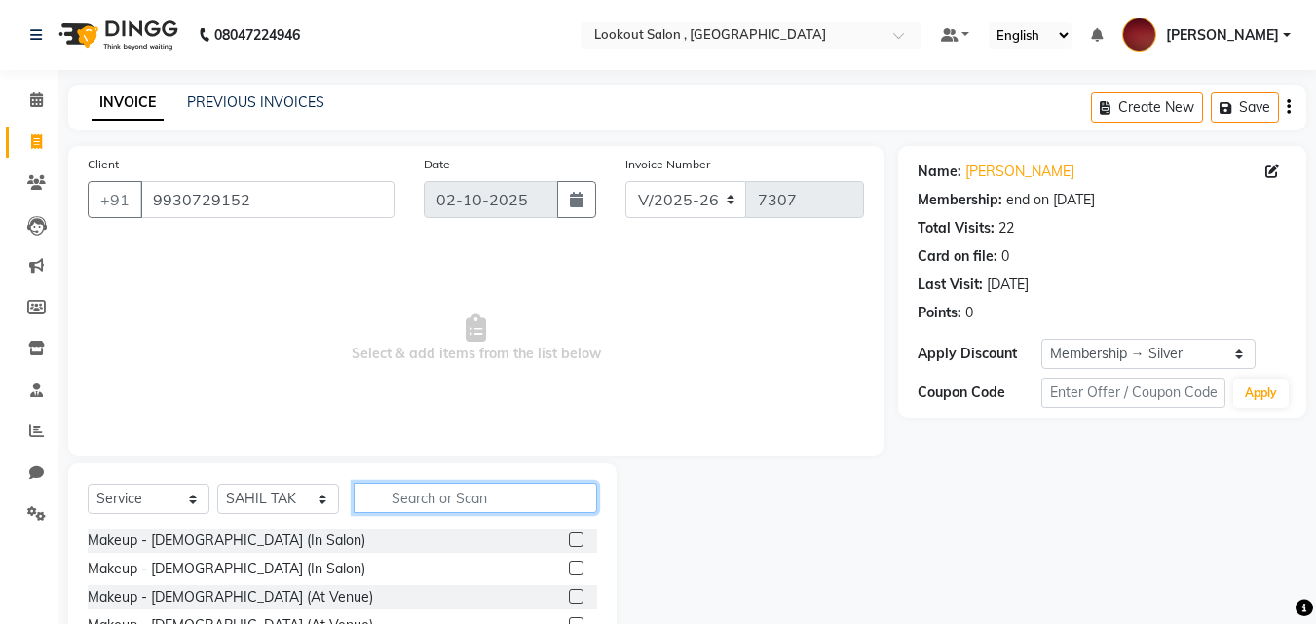
click at [436, 499] on input "text" at bounding box center [474, 498] width 243 height 30
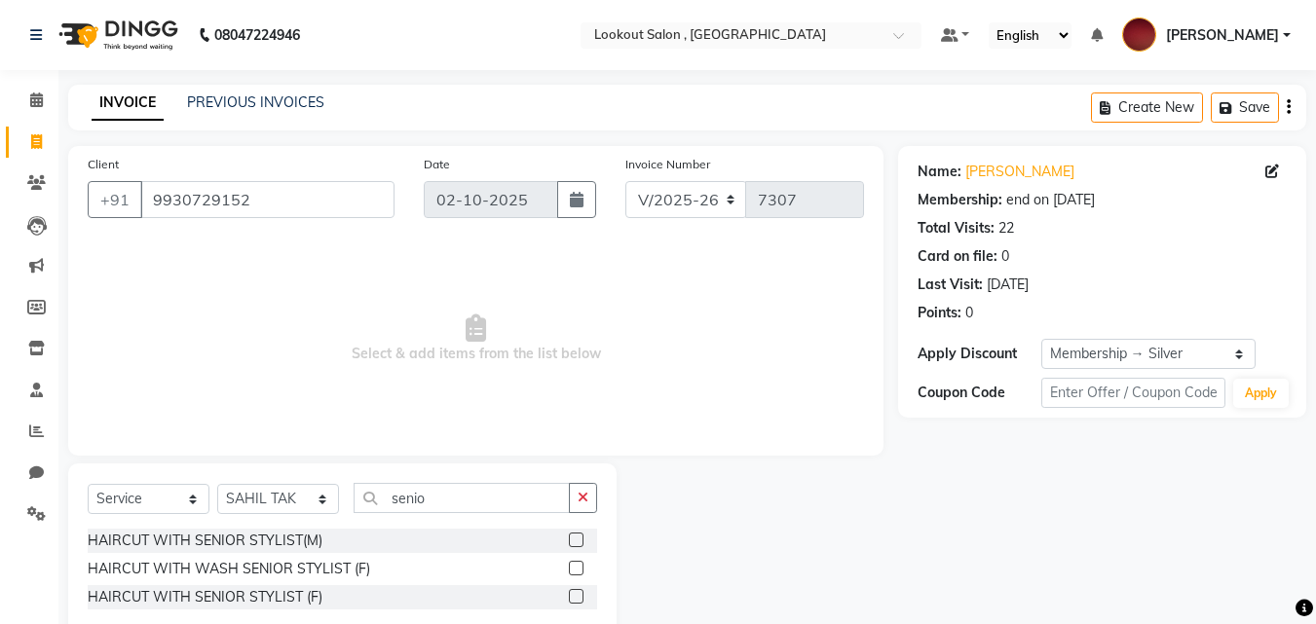
click at [577, 570] on label at bounding box center [576, 568] width 15 height 15
click at [577, 570] on input "checkbox" at bounding box center [575, 569] width 13 height 13
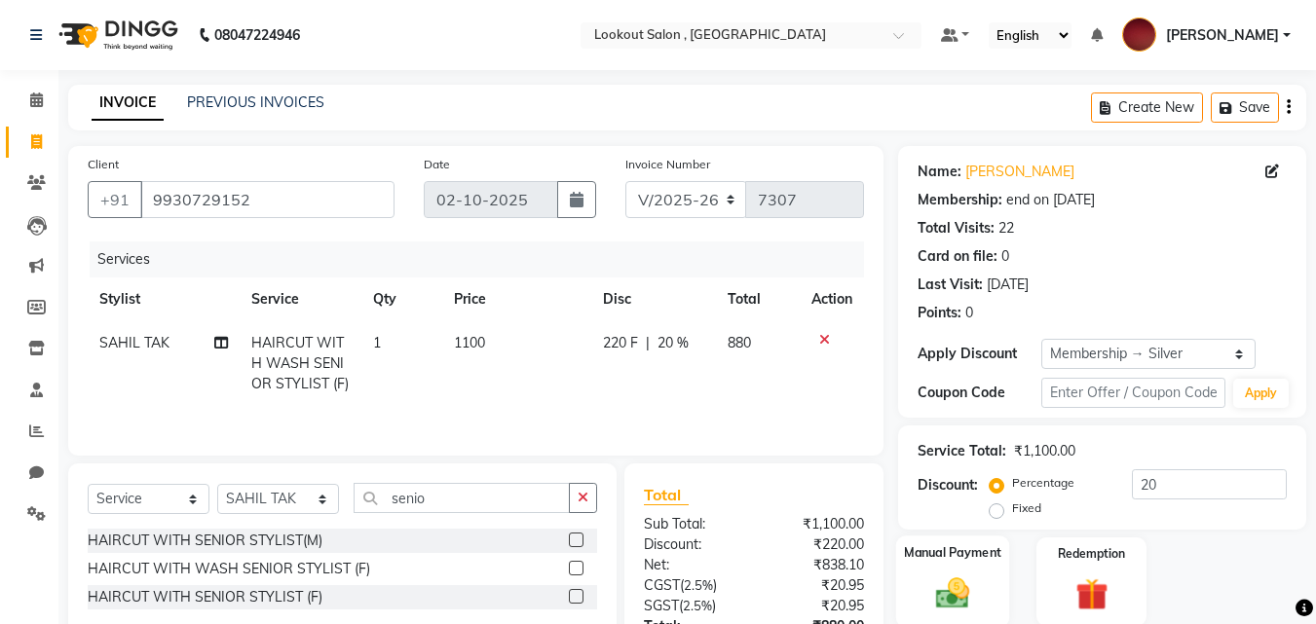
scroll to position [155, 0]
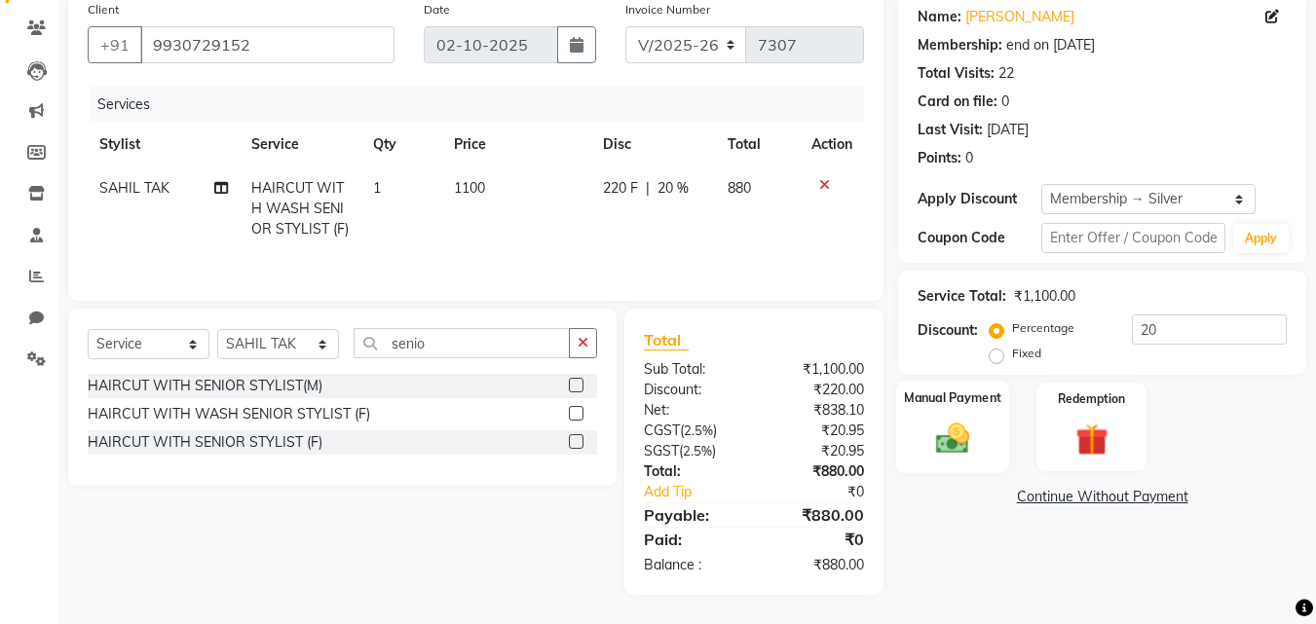
click at [988, 422] on div "Manual Payment" at bounding box center [953, 427] width 114 height 93
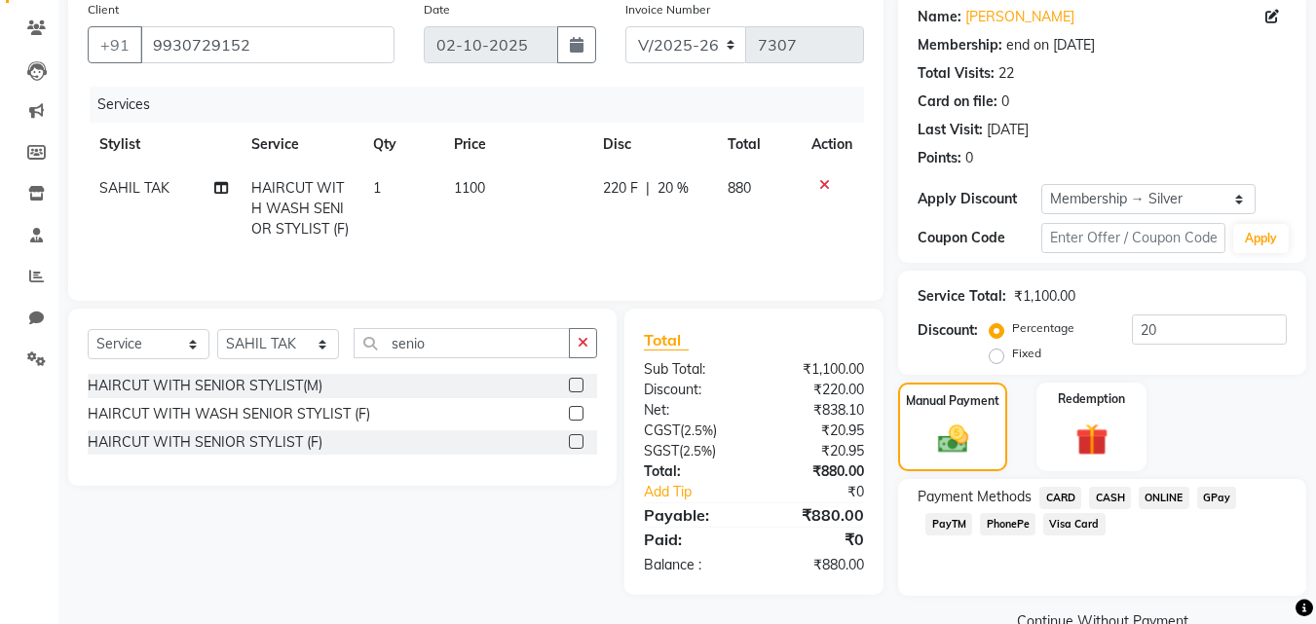
click at [1007, 520] on span "PhonePe" at bounding box center [1008, 524] width 56 height 22
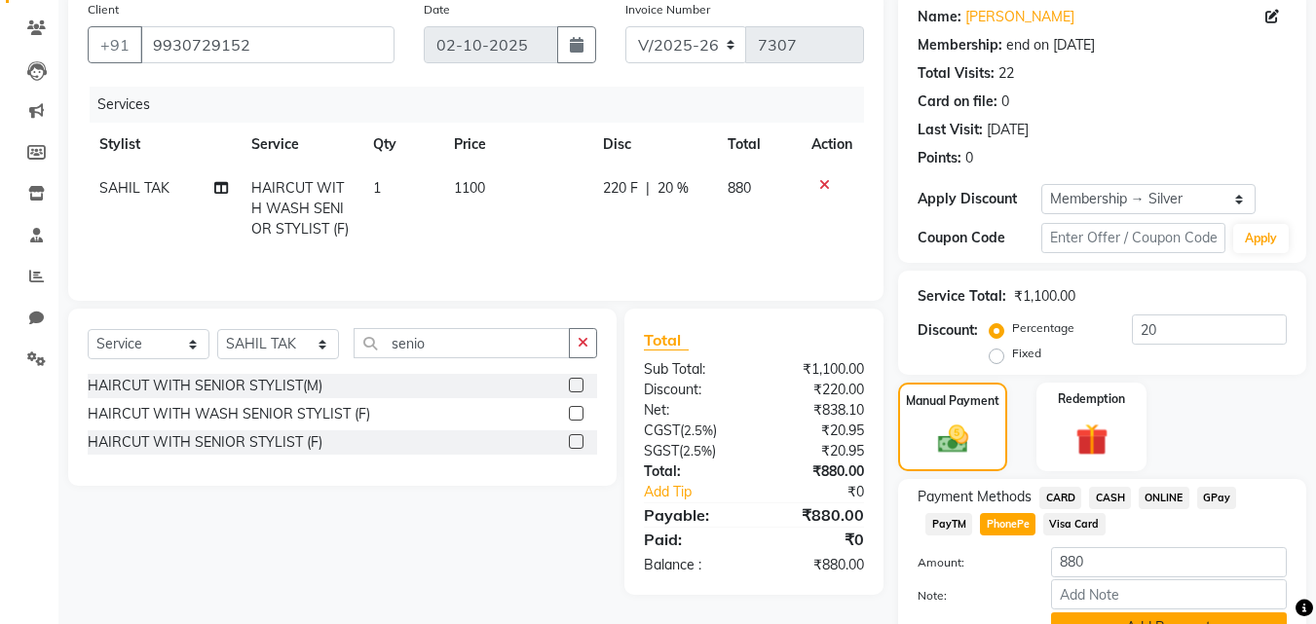
scroll to position [250, 0]
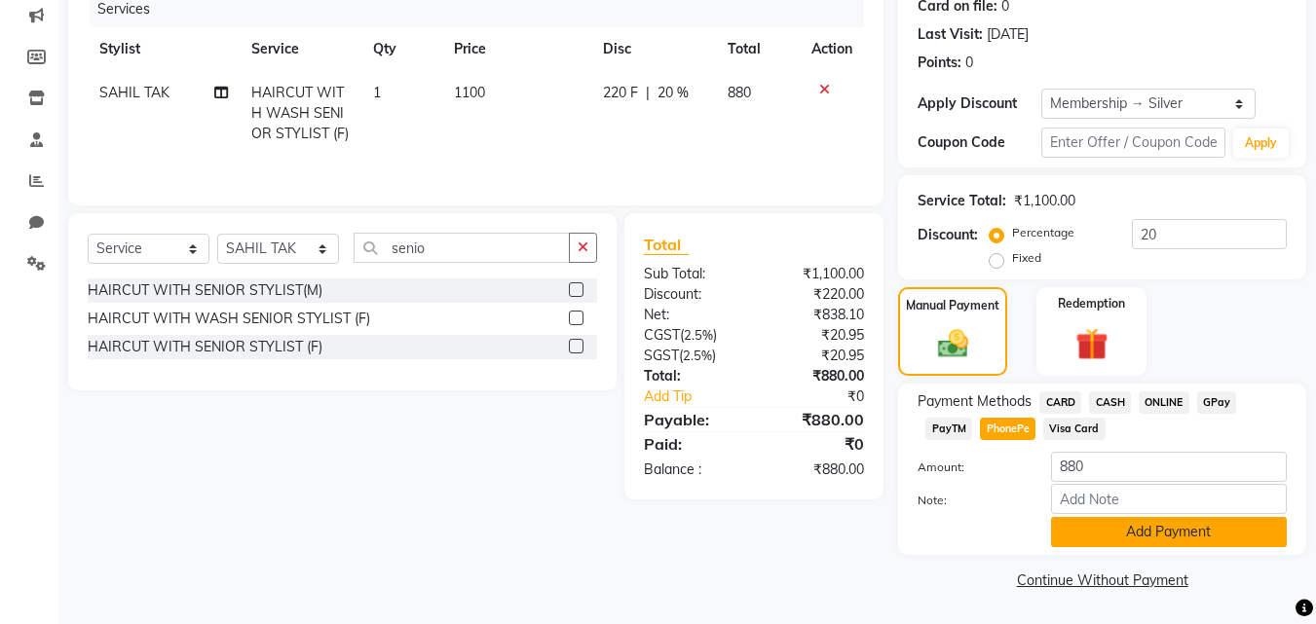
click at [1130, 537] on button "Add Payment" at bounding box center [1169, 532] width 236 height 30
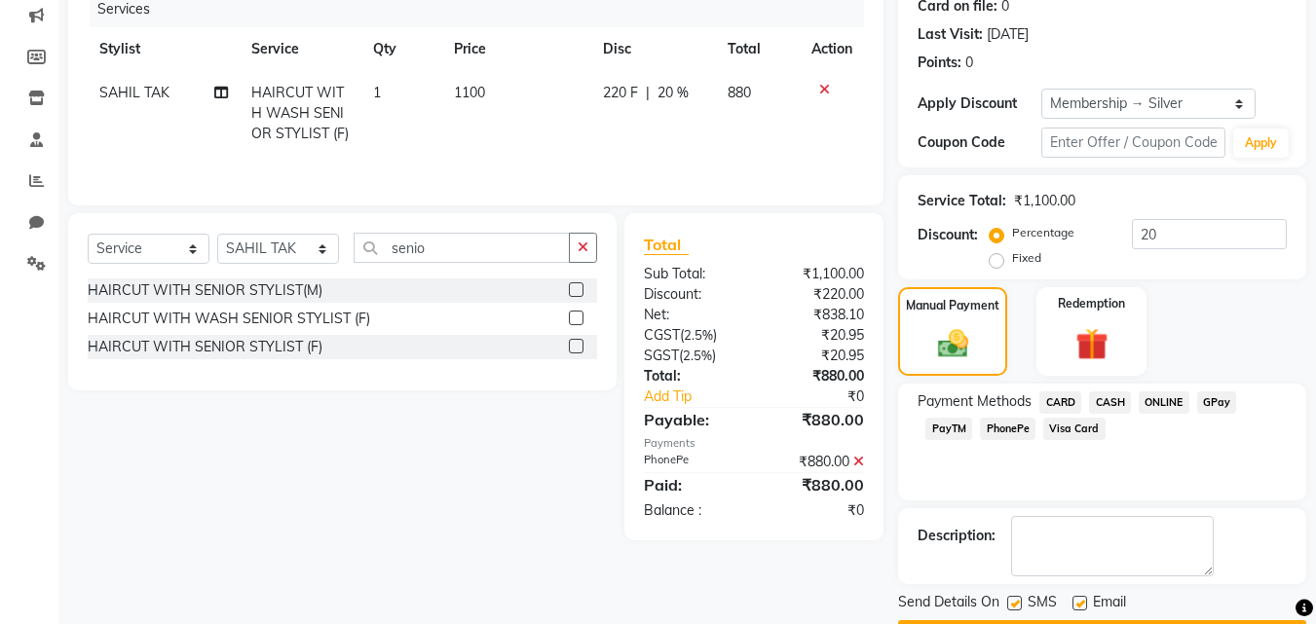
scroll to position [306, 0]
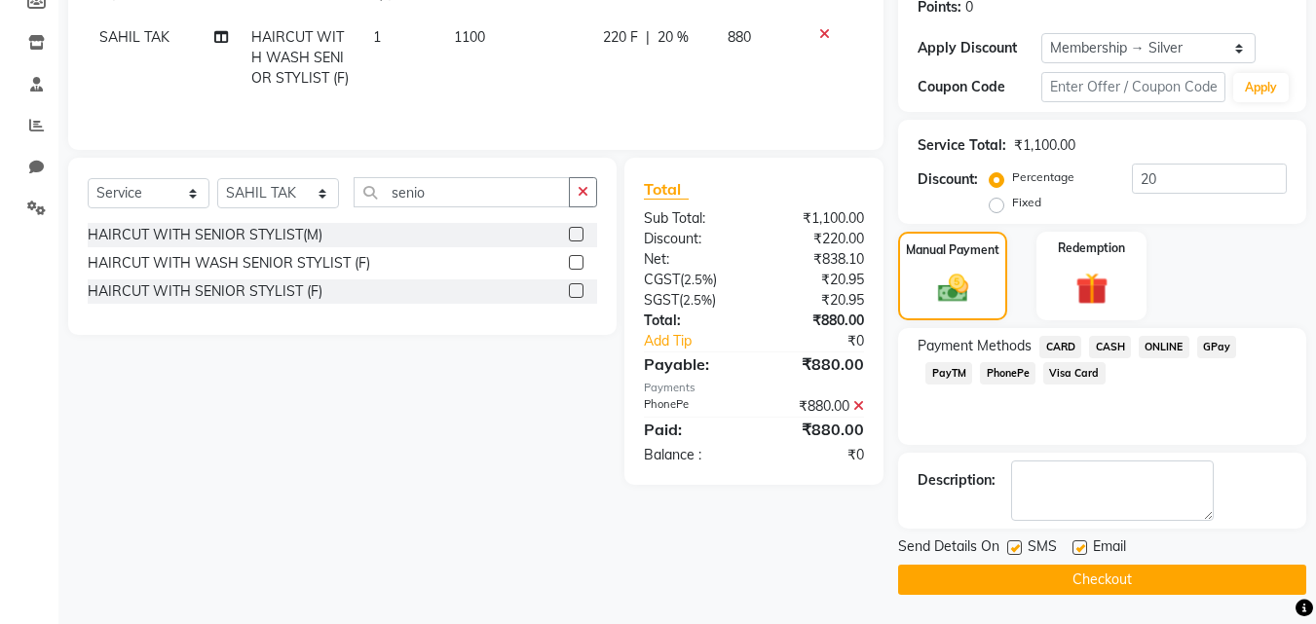
click at [1135, 576] on button "Checkout" at bounding box center [1102, 580] width 408 height 30
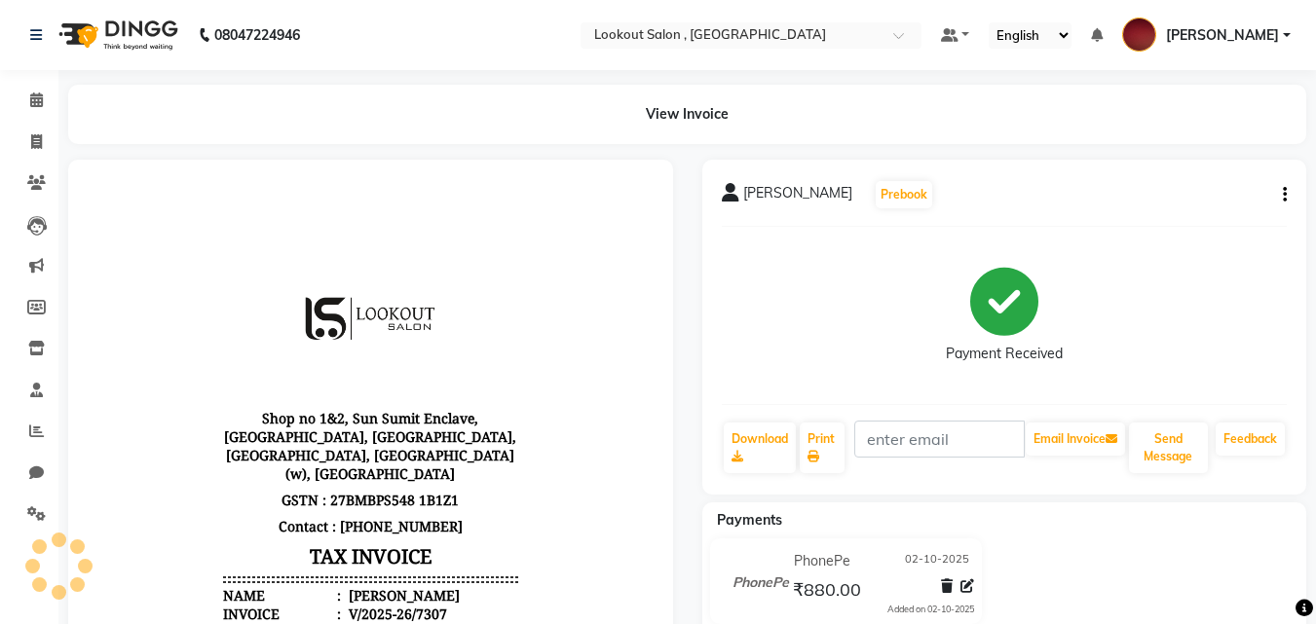
click at [3, 264] on li "Marketing" at bounding box center [29, 266] width 58 height 42
click at [34, 127] on link "Invoice" at bounding box center [29, 143] width 47 height 32
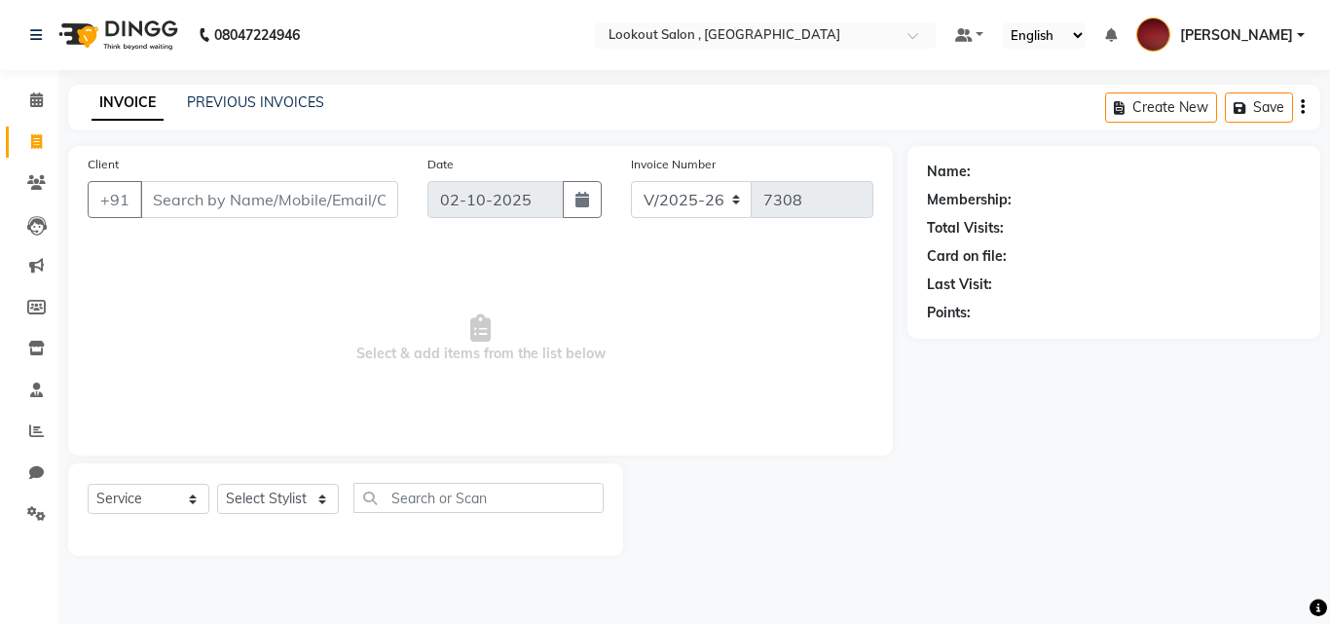
select select "151"
select select "service"
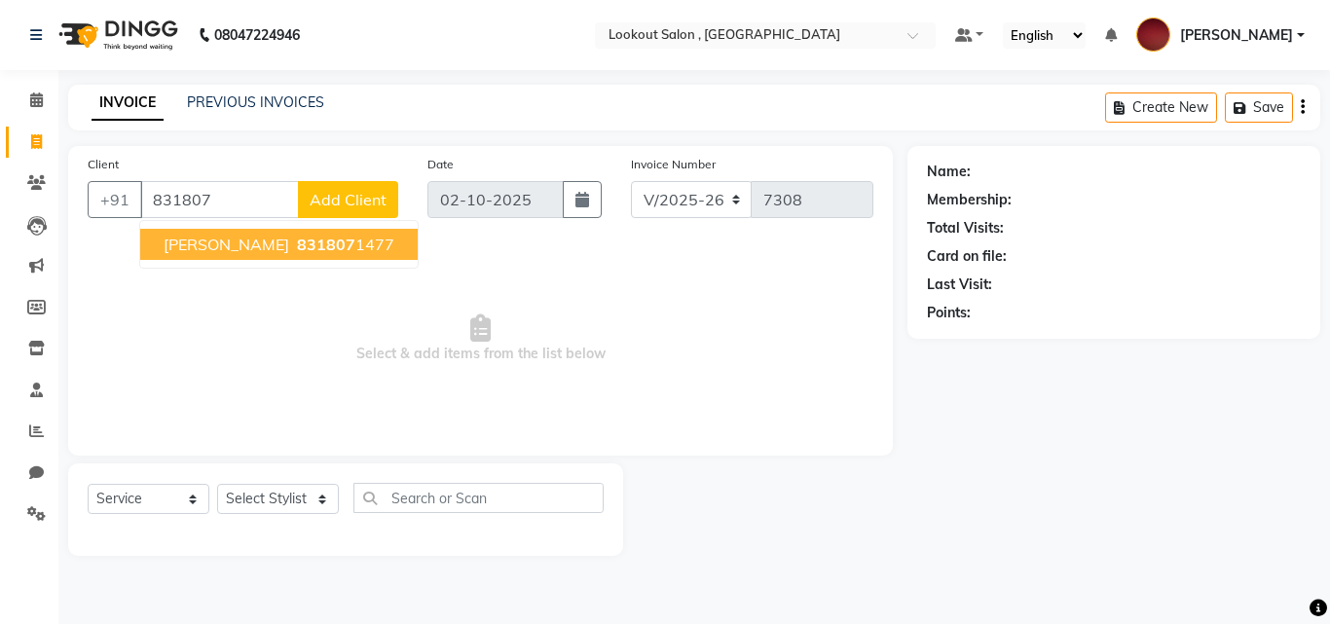
click at [237, 238] on span "taniya sachai" at bounding box center [227, 244] width 126 height 19
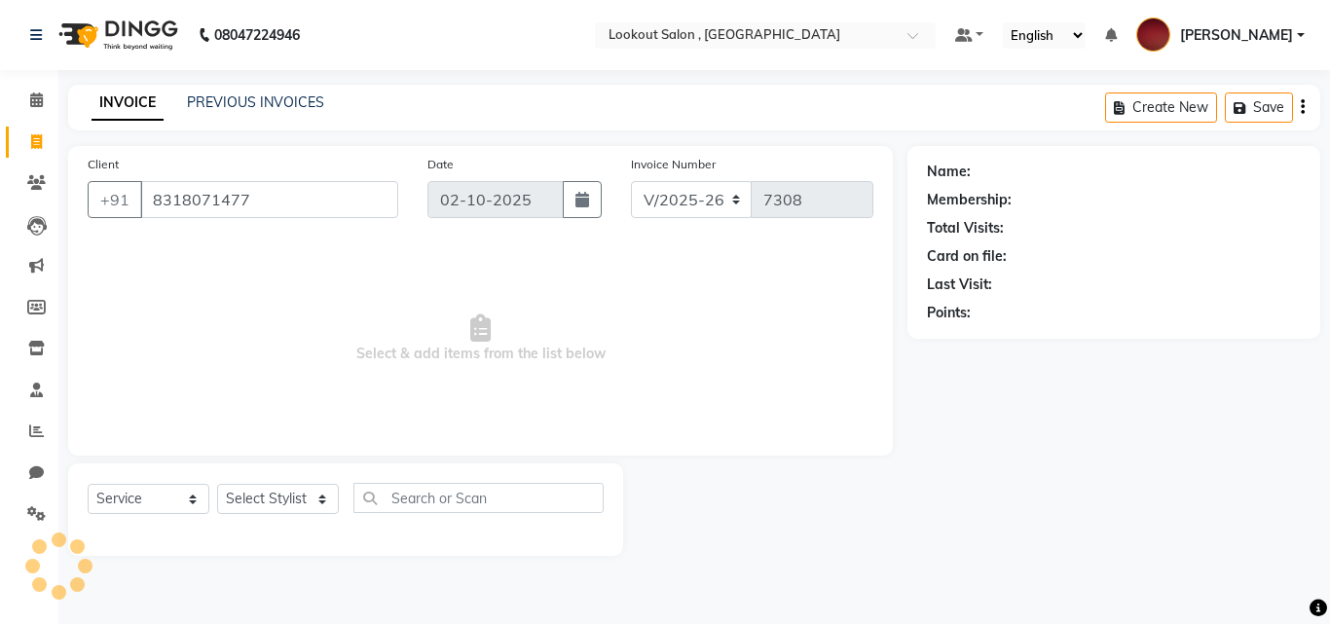
type input "8318071477"
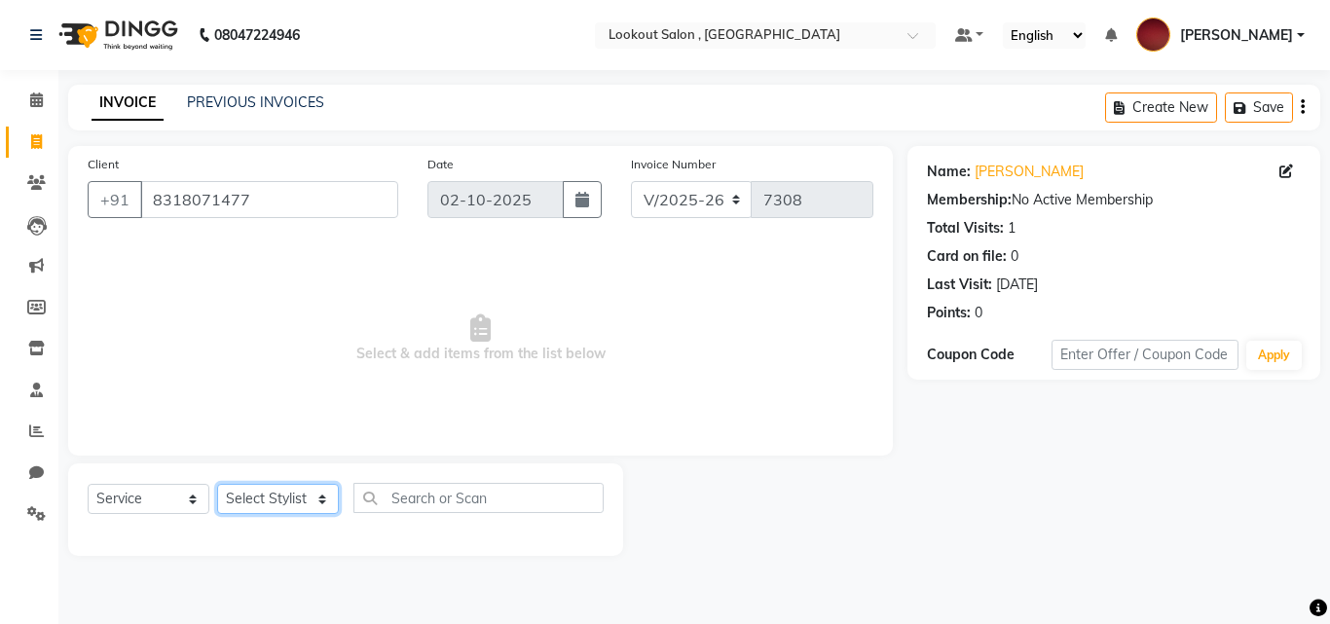
click at [231, 485] on select "Select Stylist [PERSON_NAME] [PERSON_NAME] [PERSON_NAME] [PERSON_NAME] [PERSON_…" at bounding box center [278, 499] width 122 height 30
click at [217, 484] on select "Select Stylist [PERSON_NAME] [PERSON_NAME] [PERSON_NAME] [PERSON_NAME] [PERSON_…" at bounding box center [278, 499] width 122 height 30
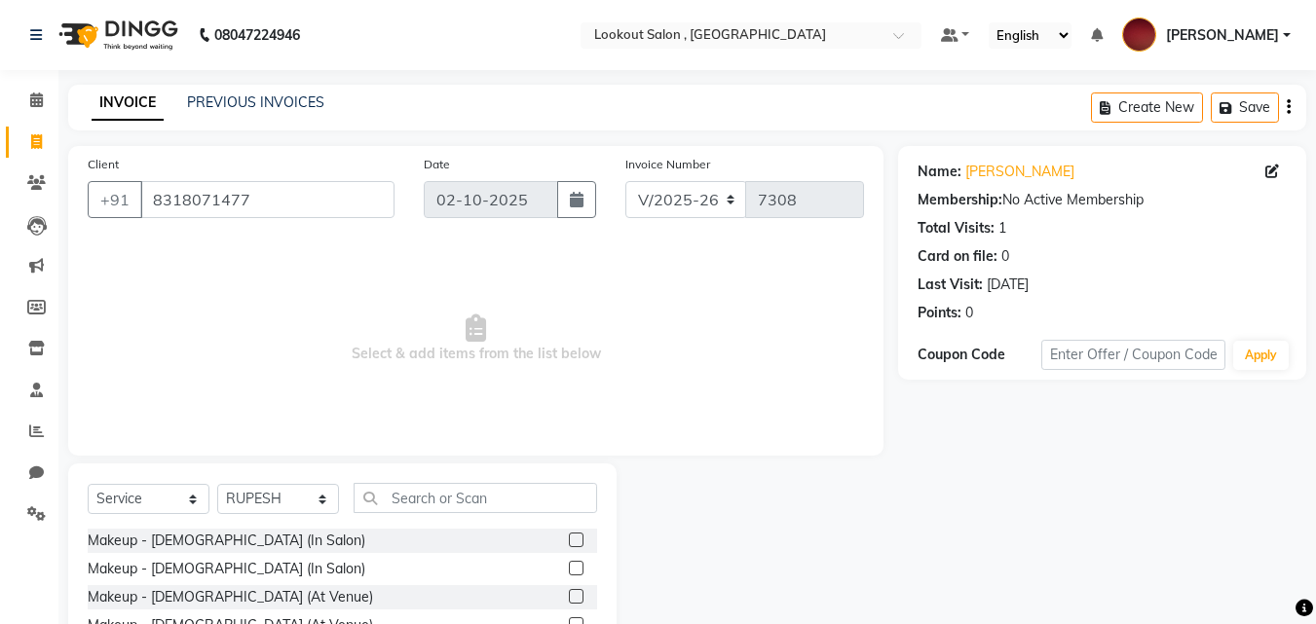
click at [303, 517] on div "Select Service Product Membership Package Voucher Prepaid Gift Card Select Styl…" at bounding box center [342, 506] width 509 height 46
click at [278, 497] on select "Select Stylist [PERSON_NAME] [PERSON_NAME] [PERSON_NAME] [PERSON_NAME] [PERSON_…" at bounding box center [278, 499] width 122 height 30
select select "24827"
click at [217, 484] on select "Select Stylist [PERSON_NAME] [PERSON_NAME] [PERSON_NAME] [PERSON_NAME] [PERSON_…" at bounding box center [278, 499] width 122 height 30
click at [386, 504] on input "text" at bounding box center [474, 498] width 243 height 30
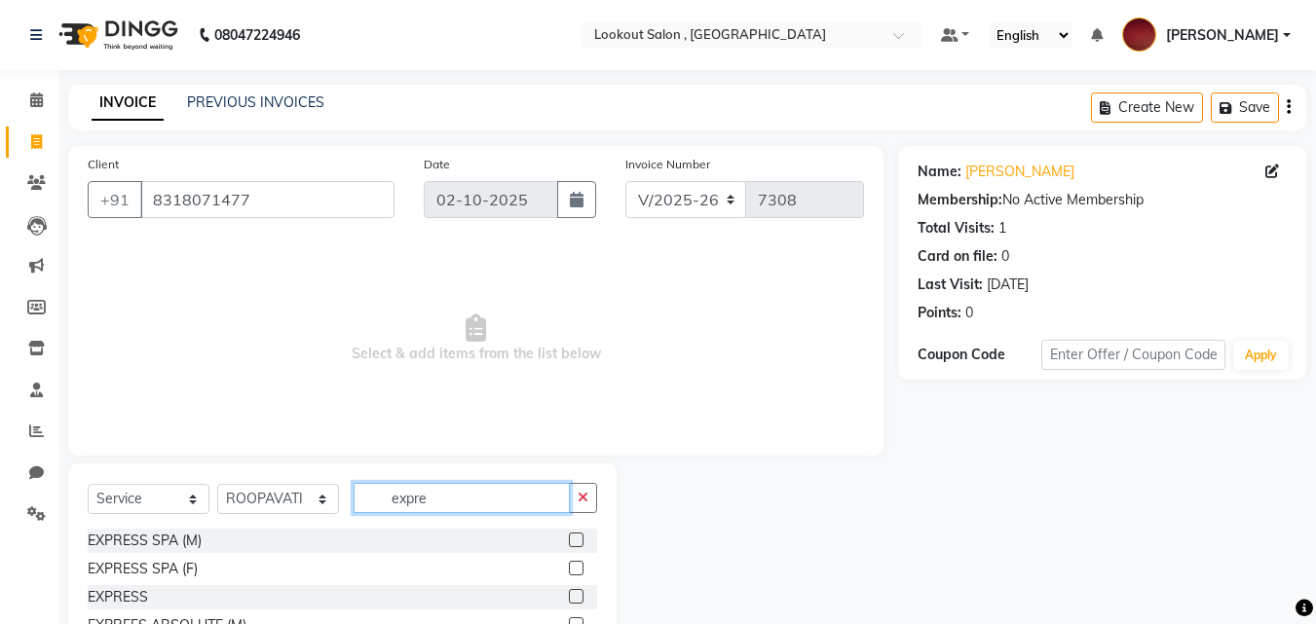
scroll to position [102, 0]
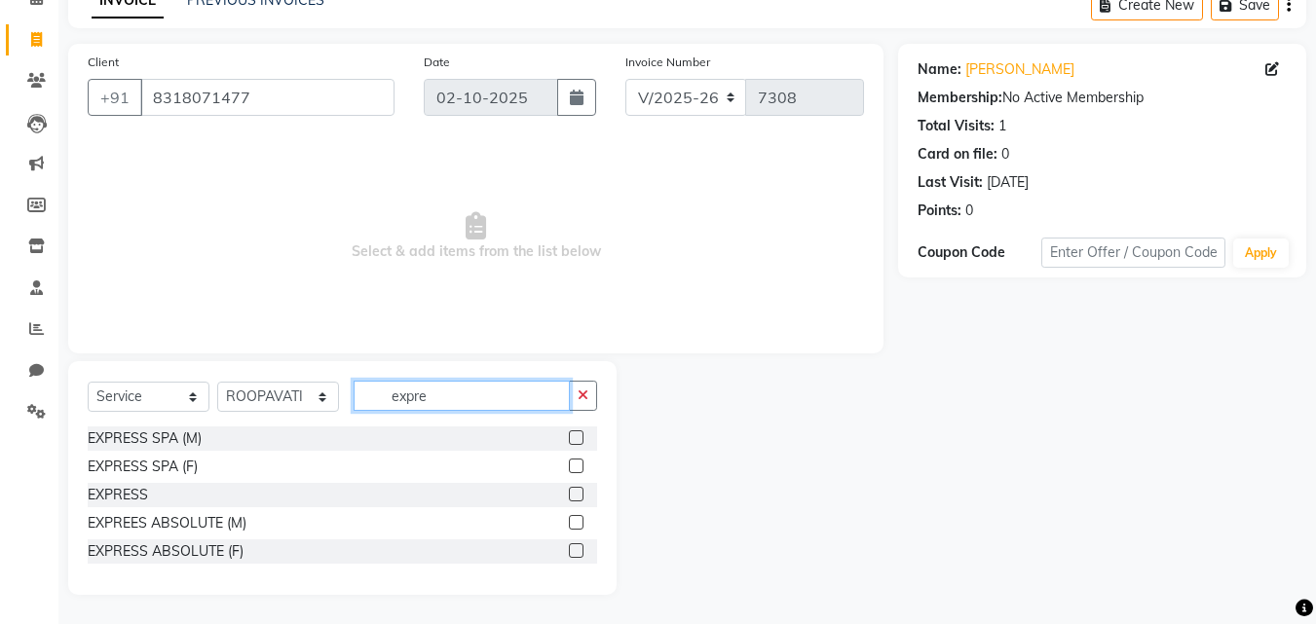
type input "expre"
click at [578, 488] on label at bounding box center [576, 494] width 15 height 15
click at [578, 489] on input "checkbox" at bounding box center [575, 495] width 13 height 13
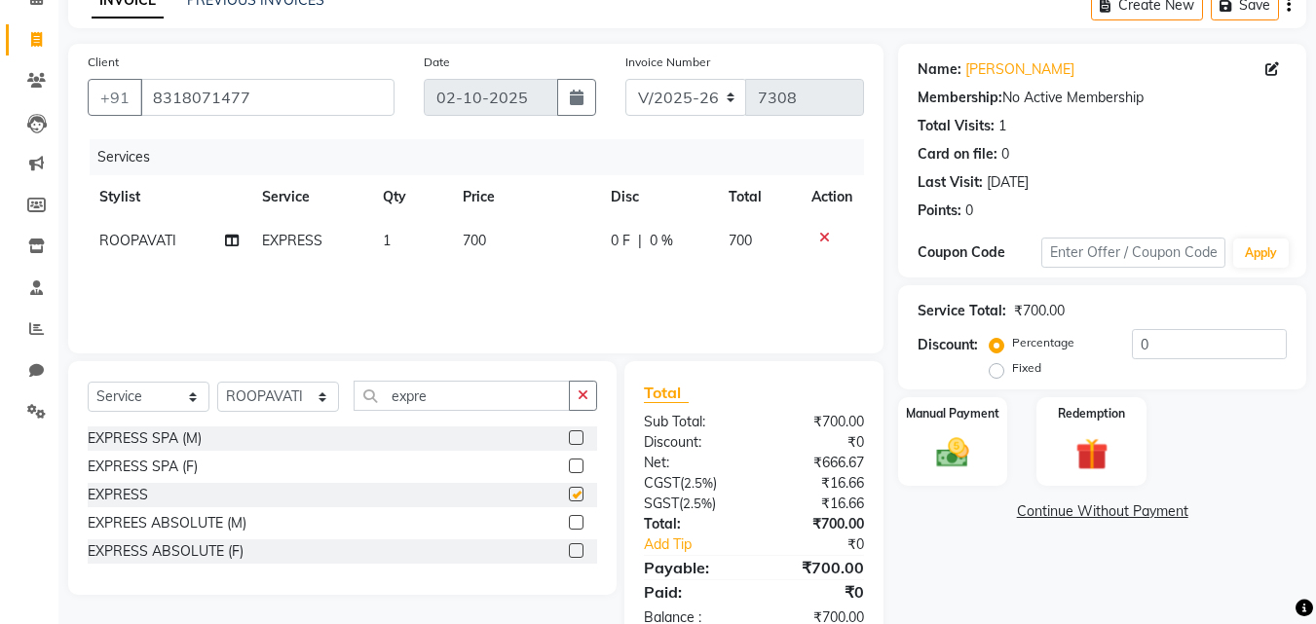
checkbox input "false"
drag, startPoint x: 471, startPoint y: 395, endPoint x: 326, endPoint y: 380, distance: 145.9
click at [326, 380] on div "Select Service Product Membership Package Voucher Prepaid Gift Card Select Styl…" at bounding box center [342, 478] width 548 height 234
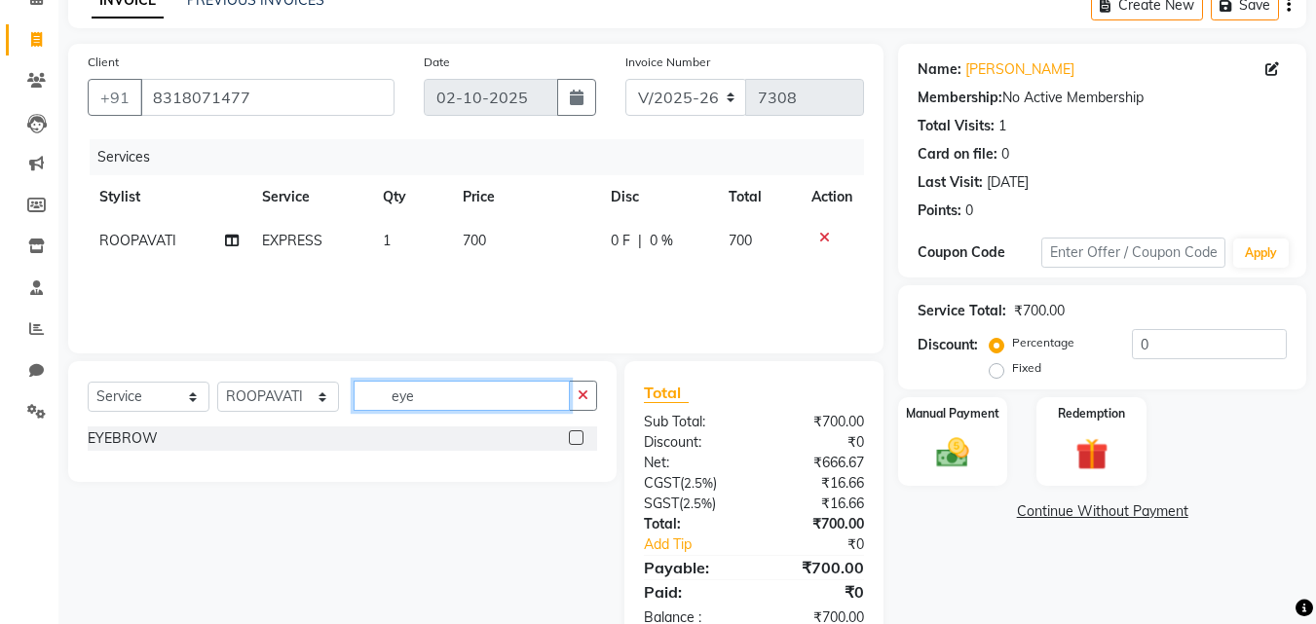
type input "eye"
click at [572, 441] on label at bounding box center [576, 437] width 15 height 15
click at [572, 441] on input "checkbox" at bounding box center [575, 438] width 13 height 13
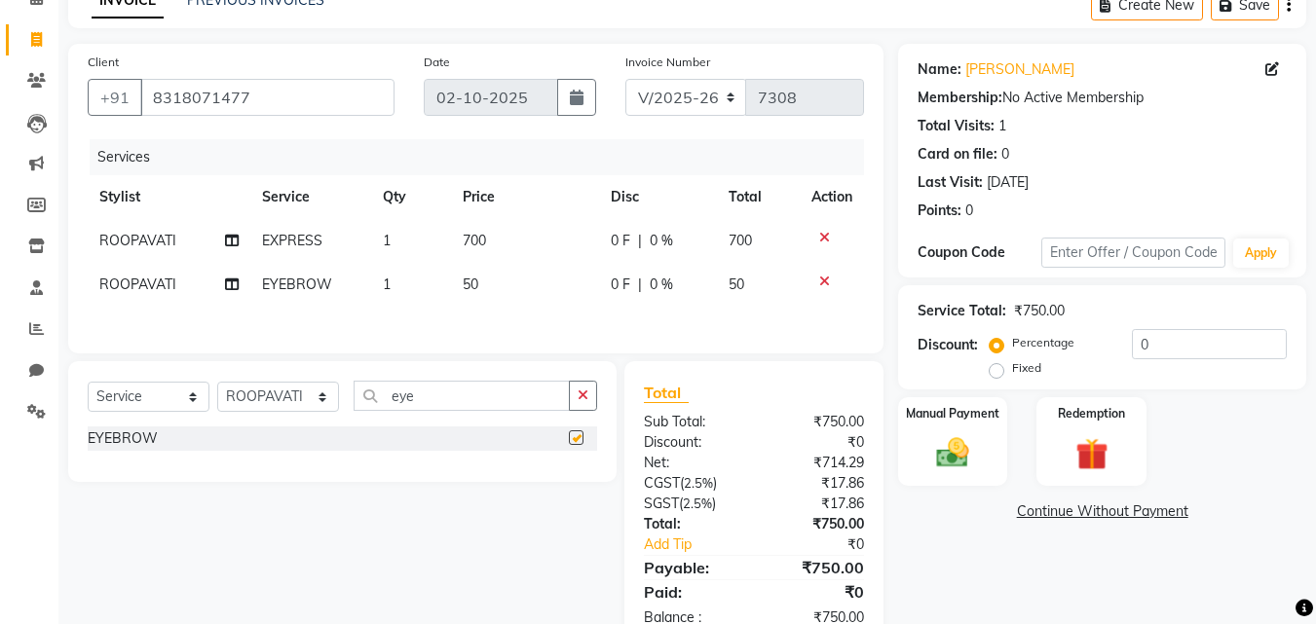
checkbox input "false"
drag, startPoint x: 308, startPoint y: 399, endPoint x: 207, endPoint y: 396, distance: 100.3
click at [207, 396] on div "Select Service Product Membership Package Voucher Prepaid Gift Card Select Styl…" at bounding box center [342, 404] width 509 height 46
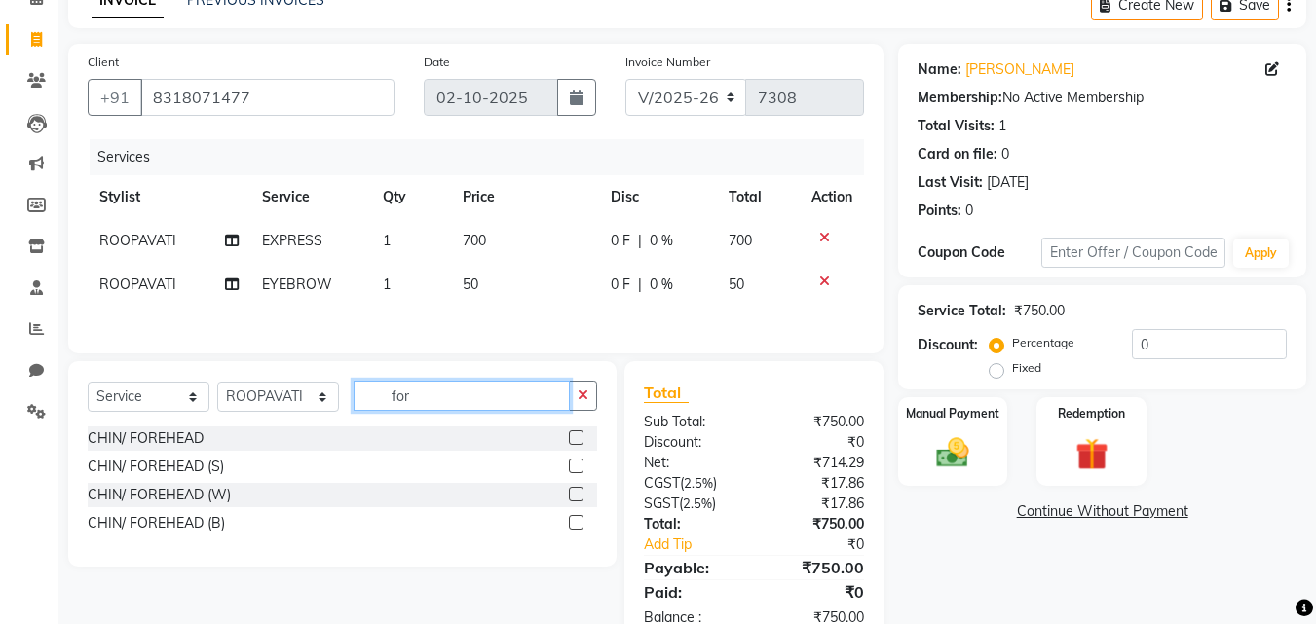
type input "for"
drag, startPoint x: 580, startPoint y: 436, endPoint x: 571, endPoint y: 437, distance: 9.8
click at [571, 437] on label at bounding box center [576, 437] width 15 height 15
click at [571, 437] on input "checkbox" at bounding box center [575, 438] width 13 height 13
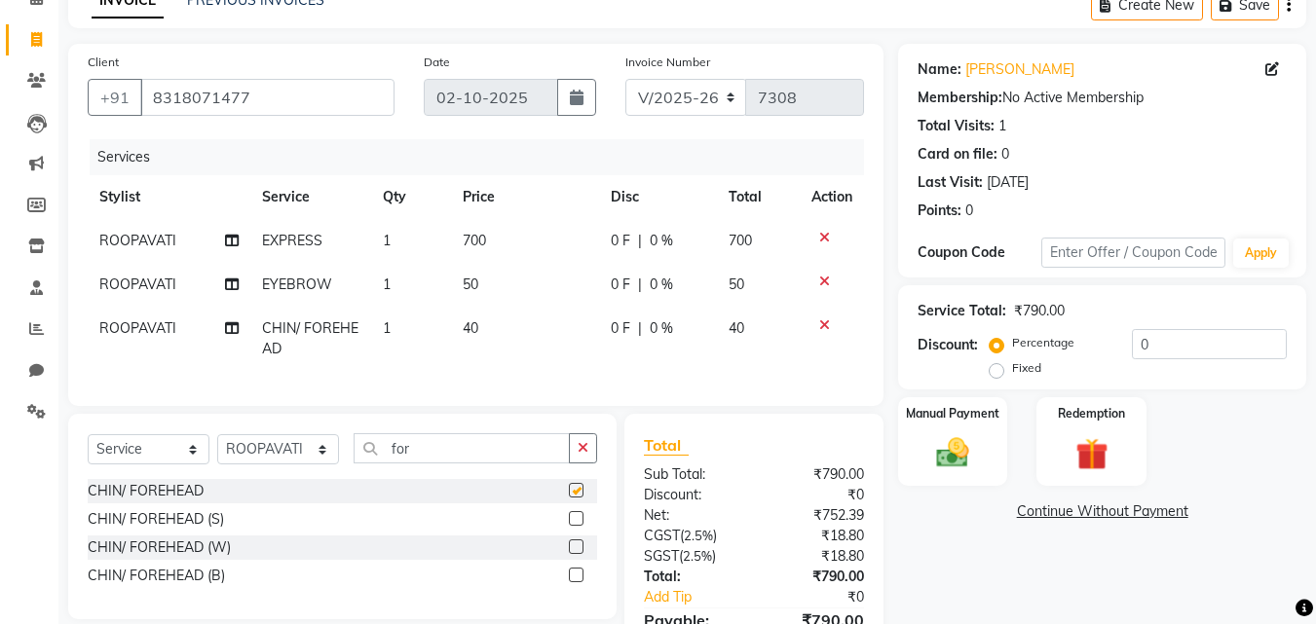
checkbox input "false"
drag, startPoint x: 319, startPoint y: 463, endPoint x: 278, endPoint y: 463, distance: 40.9
click at [278, 463] on div "Select Service Product Membership Package Voucher Prepaid Gift Card Select Styl…" at bounding box center [342, 456] width 509 height 46
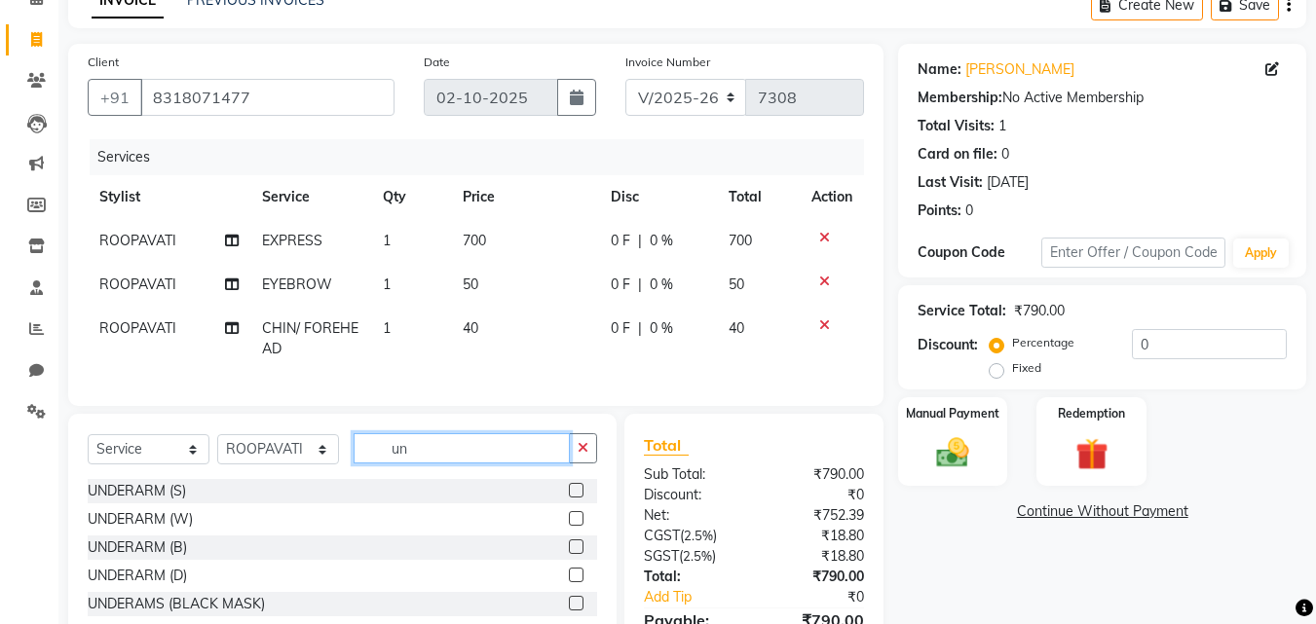
type input "un"
click at [569, 526] on label at bounding box center [576, 518] width 15 height 15
click at [569, 526] on input "checkbox" at bounding box center [575, 519] width 13 height 13
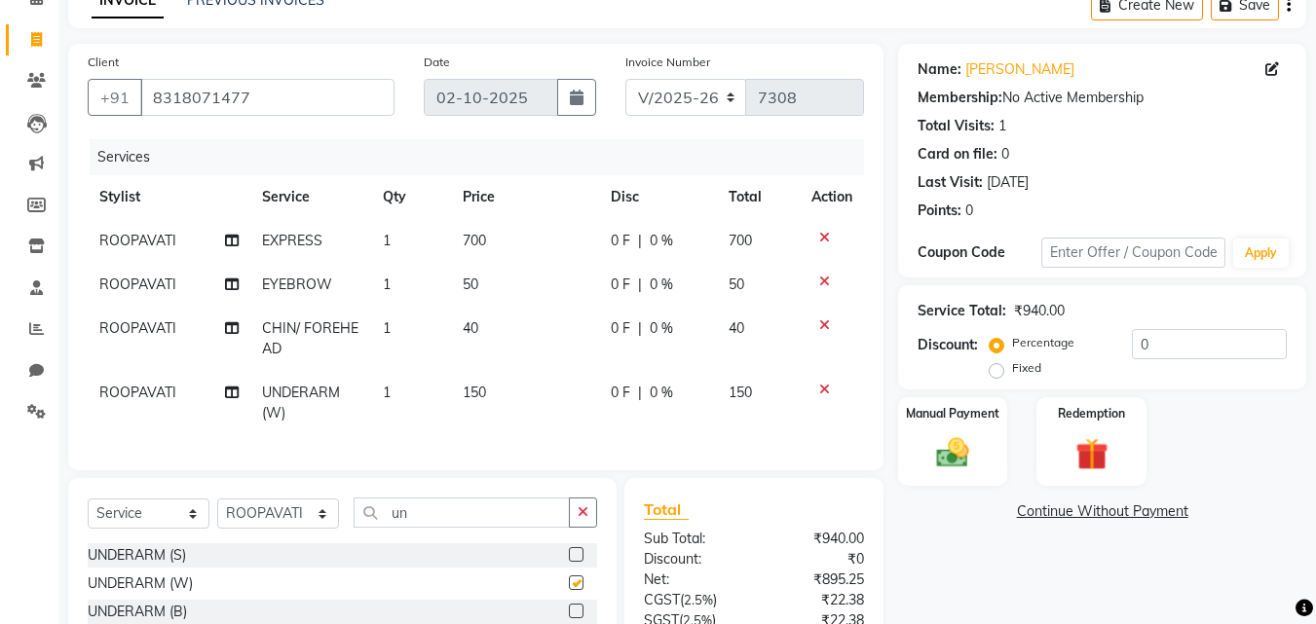
checkbox input "false"
click at [912, 413] on label "Manual Payment" at bounding box center [952, 412] width 97 height 19
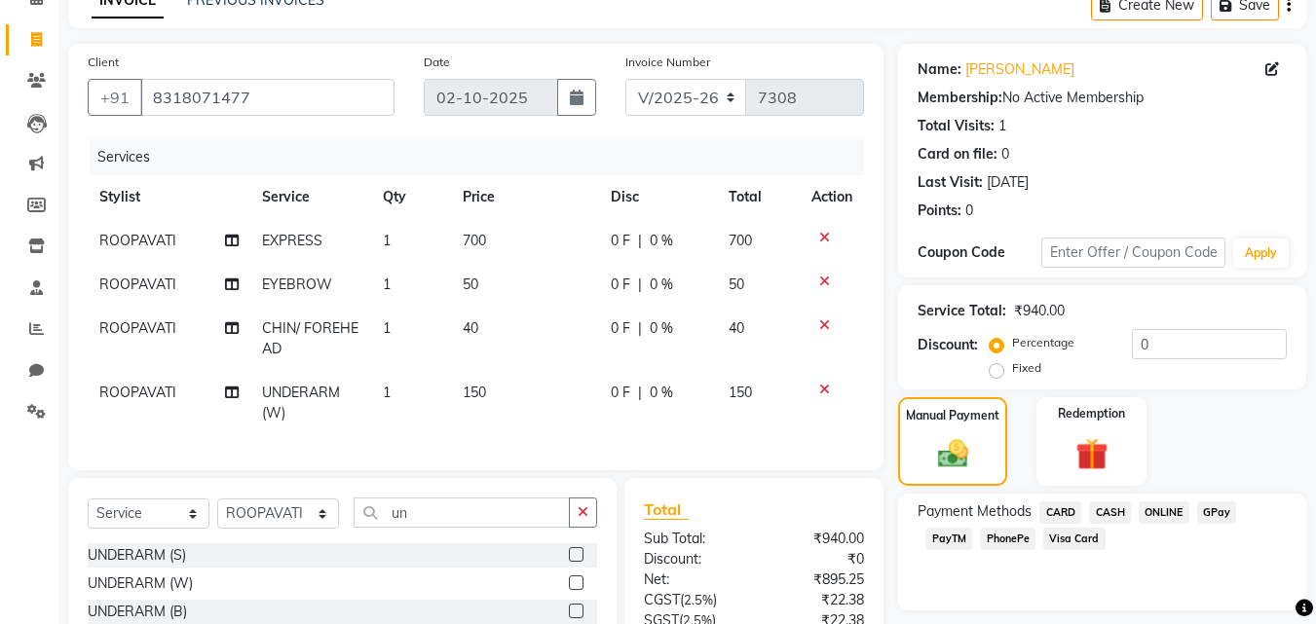
scroll to position [287, 0]
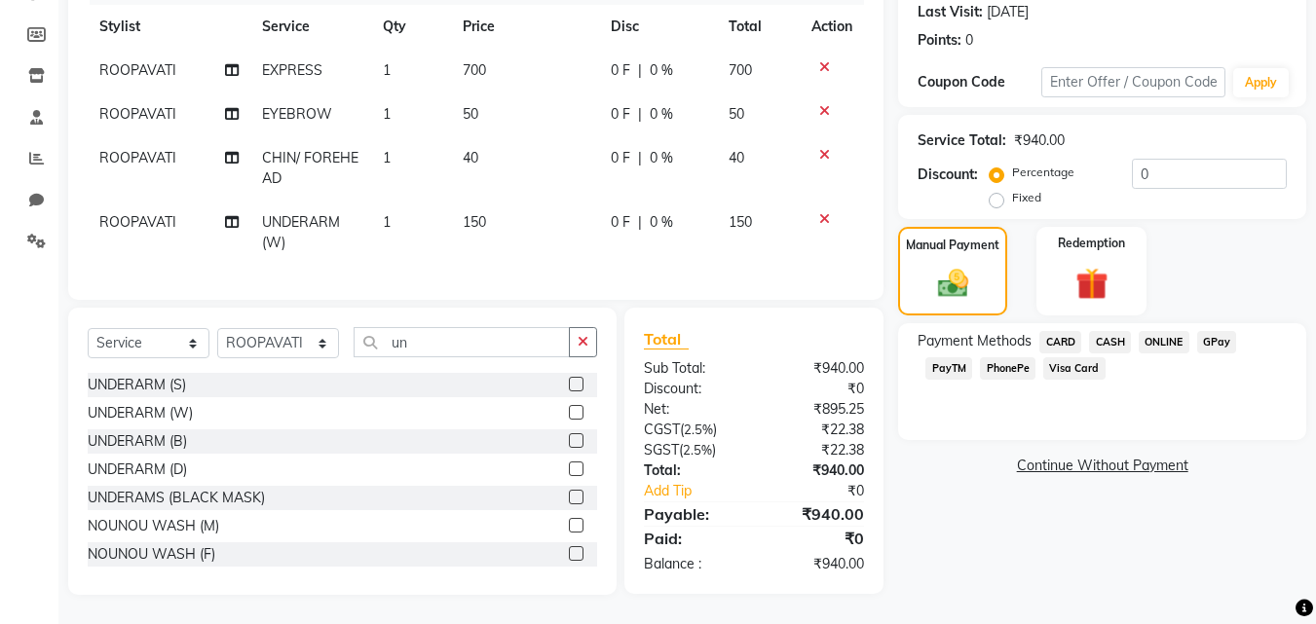
click at [1007, 357] on span "PhonePe" at bounding box center [1008, 368] width 56 height 22
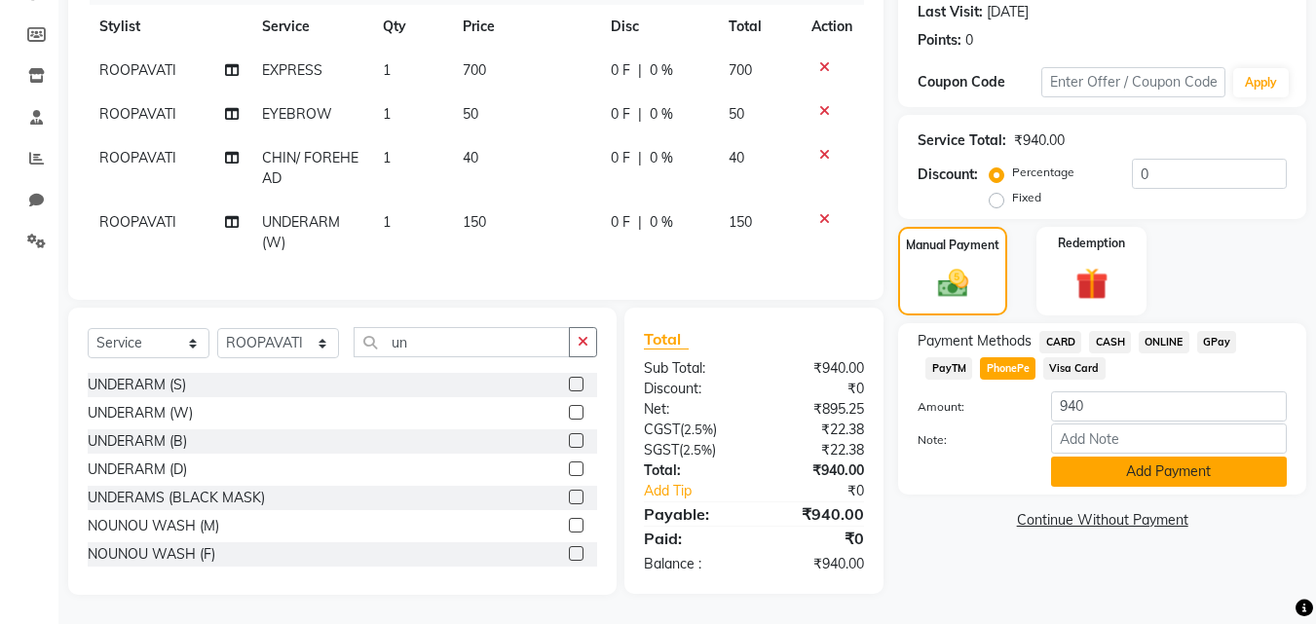
click at [1075, 457] on button "Add Payment" at bounding box center [1169, 472] width 236 height 30
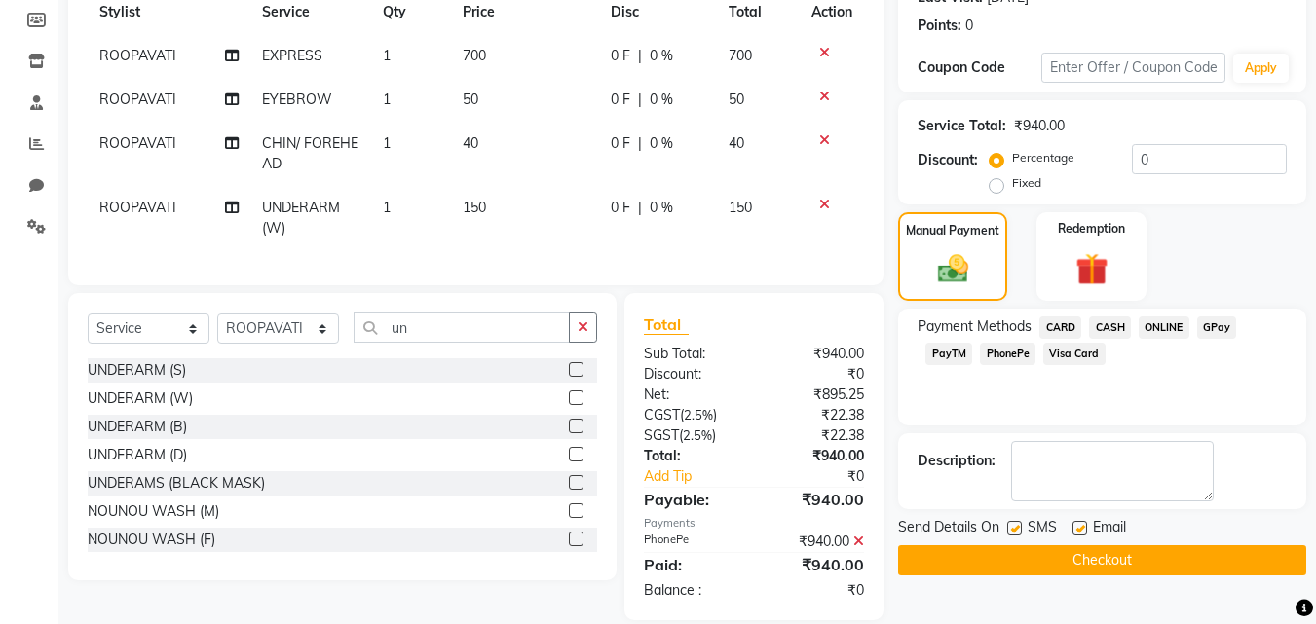
click at [1095, 556] on button "Checkout" at bounding box center [1102, 560] width 408 height 30
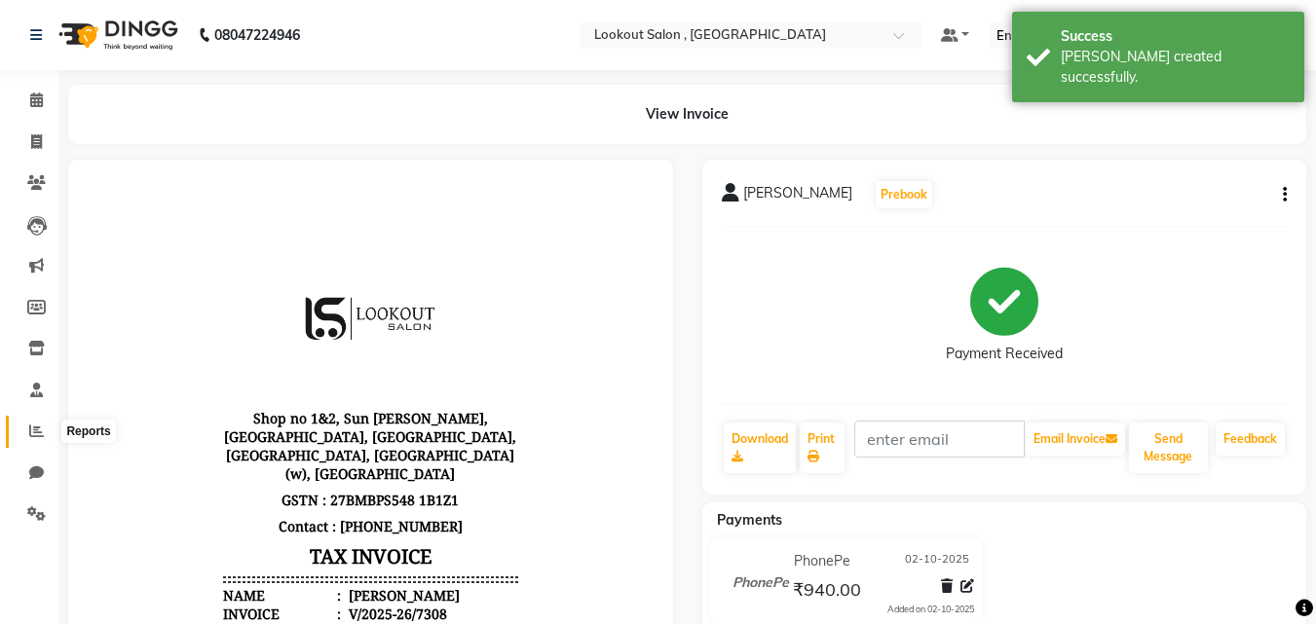
click at [21, 422] on span at bounding box center [36, 432] width 34 height 22
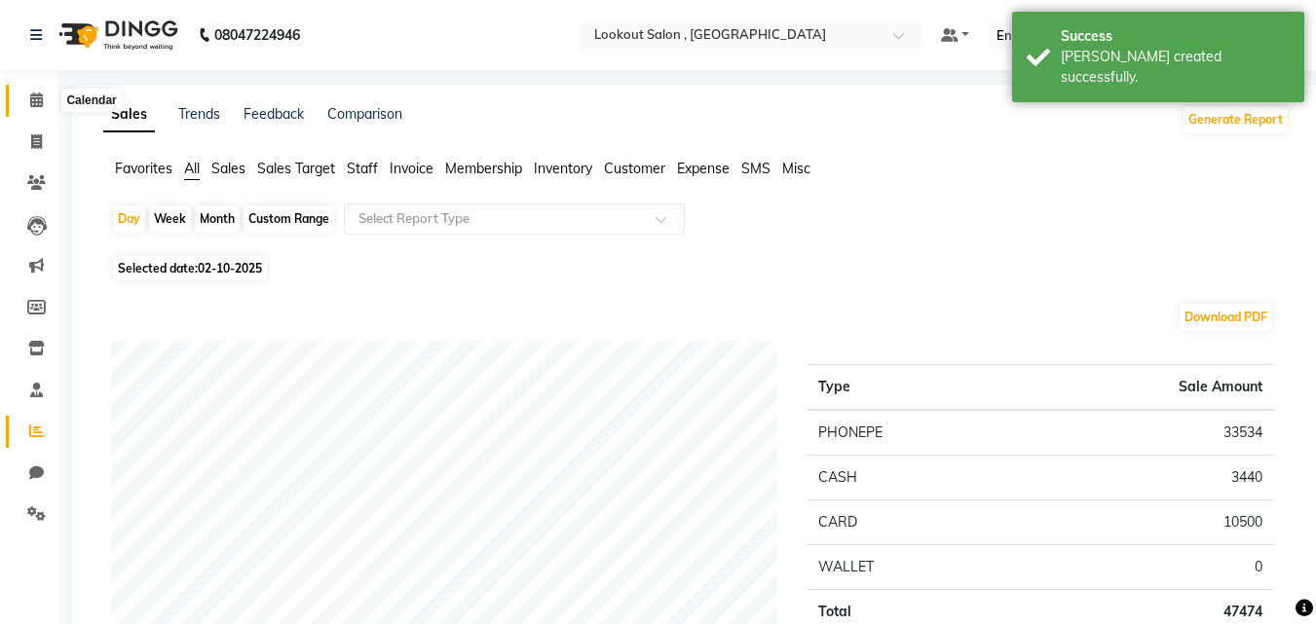
click at [26, 97] on span at bounding box center [36, 101] width 34 height 22
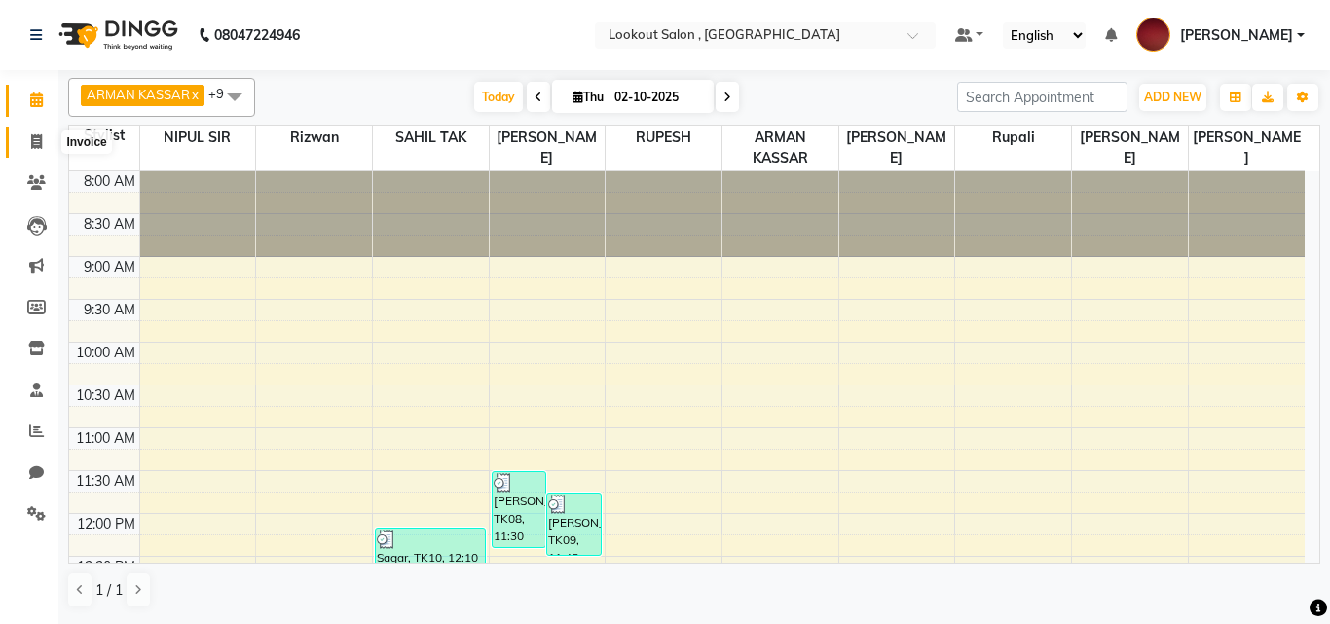
click at [41, 131] on span at bounding box center [36, 142] width 34 height 22
select select "service"
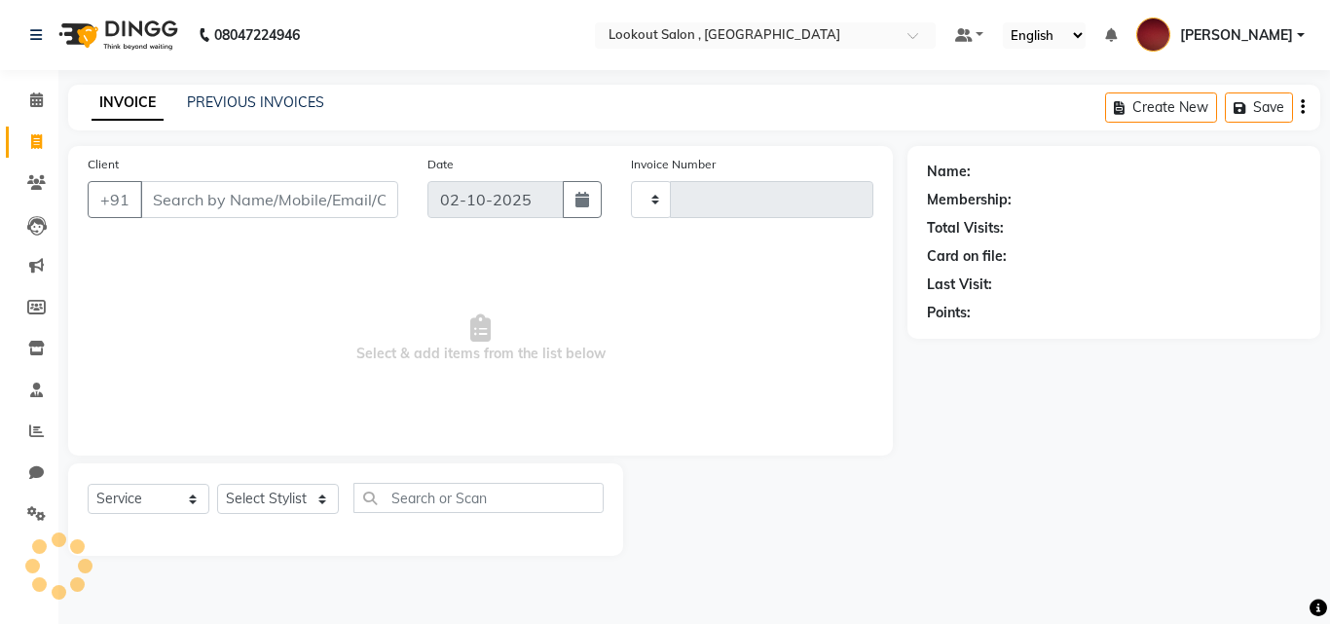
type input "7309"
select select "151"
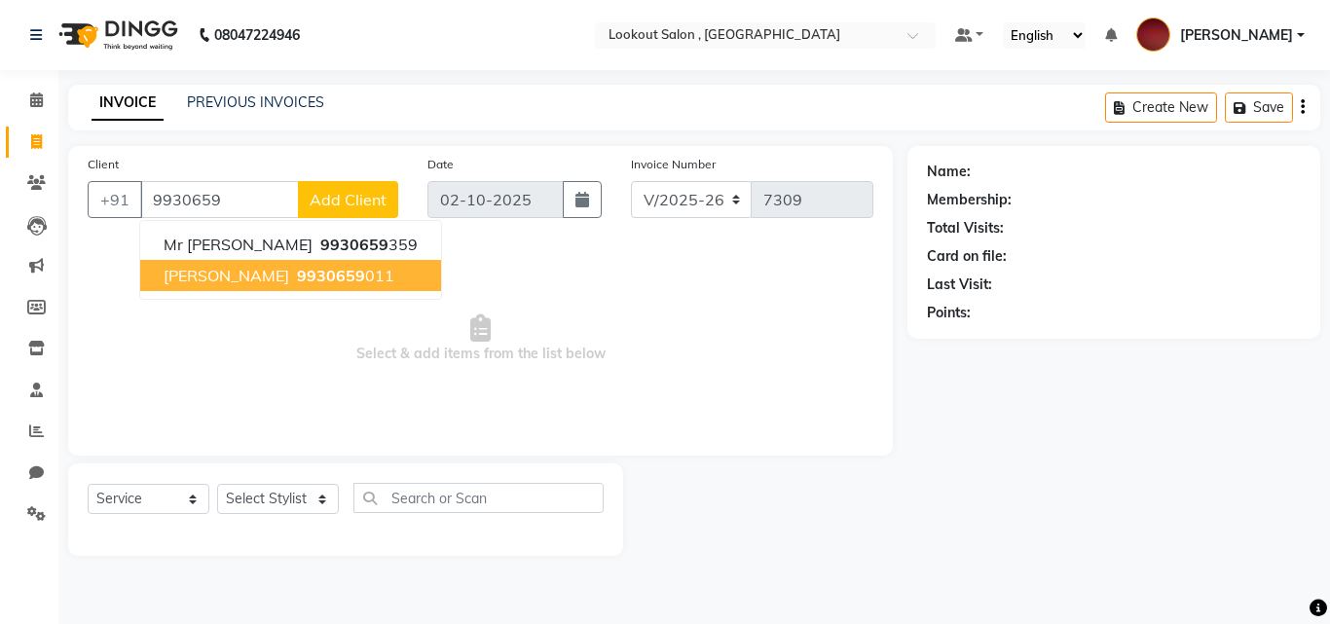
click at [301, 287] on button "manisha ajwani 9930659 011" at bounding box center [290, 275] width 301 height 31
type input "9930659011"
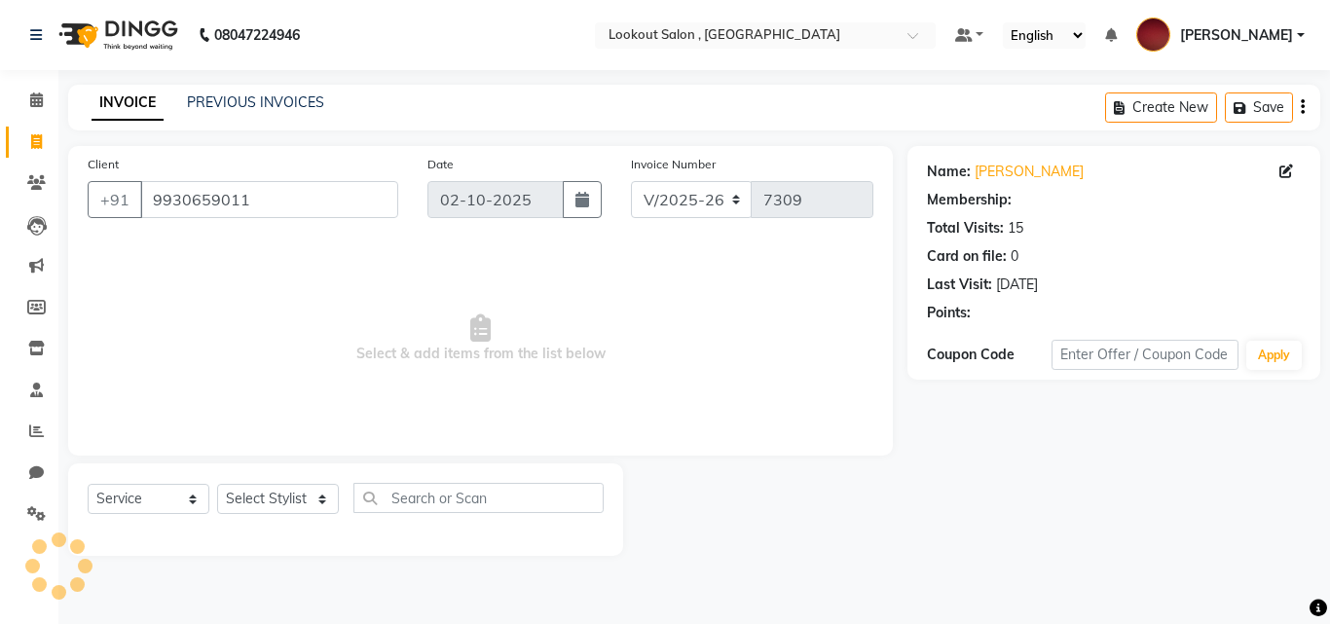
select select "1: Object"
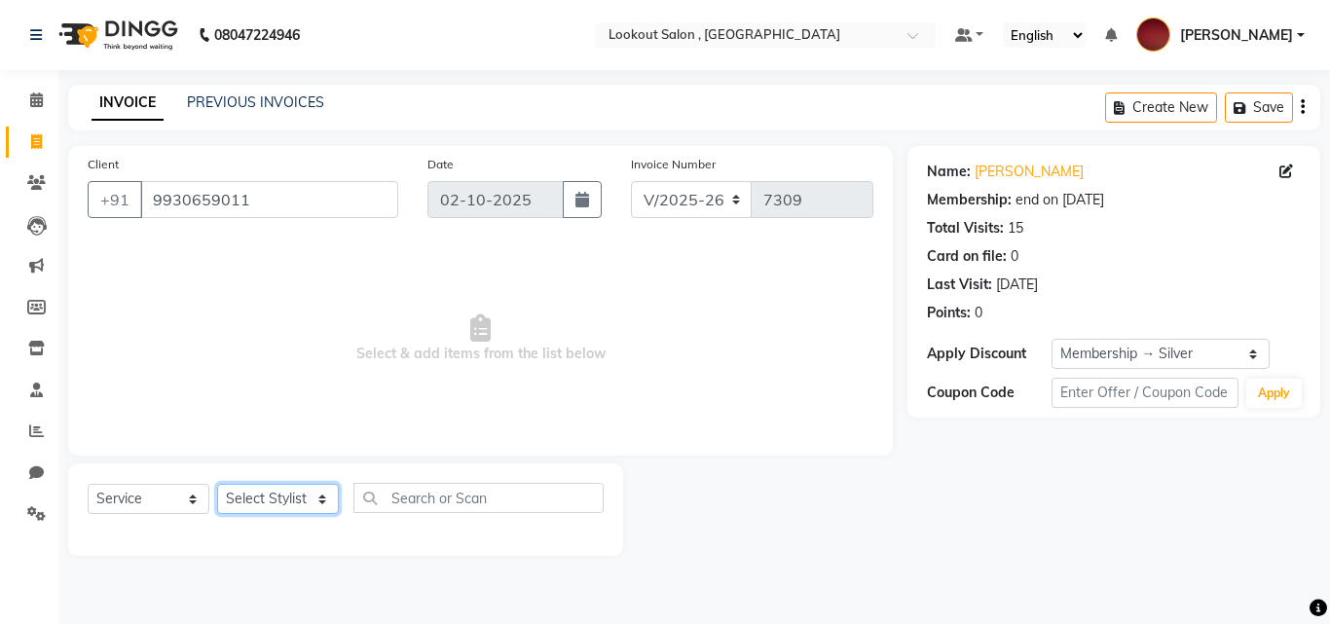
click at [301, 492] on select "Select Stylist [PERSON_NAME] [PERSON_NAME] [PERSON_NAME] [PERSON_NAME] [PERSON_…" at bounding box center [278, 499] width 122 height 30
select select "7174"
click at [217, 484] on select "Select Stylist [PERSON_NAME] [PERSON_NAME] [PERSON_NAME] [PERSON_NAME] [PERSON_…" at bounding box center [278, 499] width 122 height 30
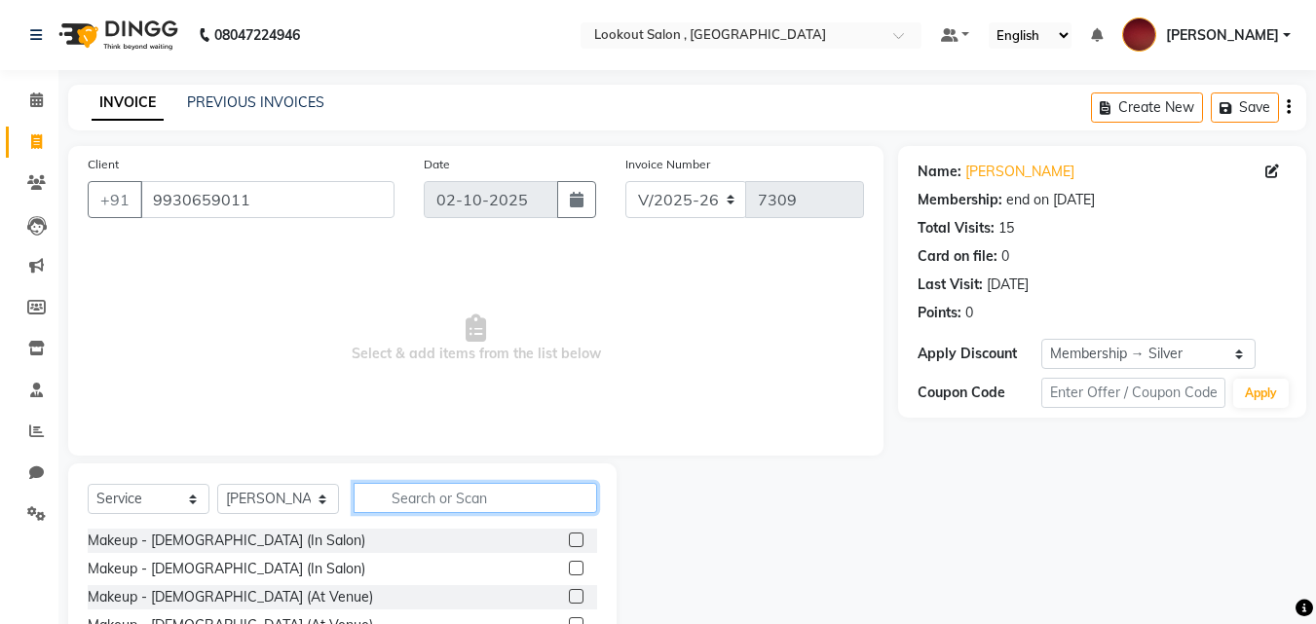
click at [395, 508] on input "text" at bounding box center [474, 498] width 243 height 30
drag, startPoint x: 398, startPoint y: 499, endPoint x: 350, endPoint y: 497, distance: 48.7
click at [350, 497] on div "Select Service Product Membership Package Voucher Prepaid Gift Card Select Styl…" at bounding box center [342, 506] width 509 height 46
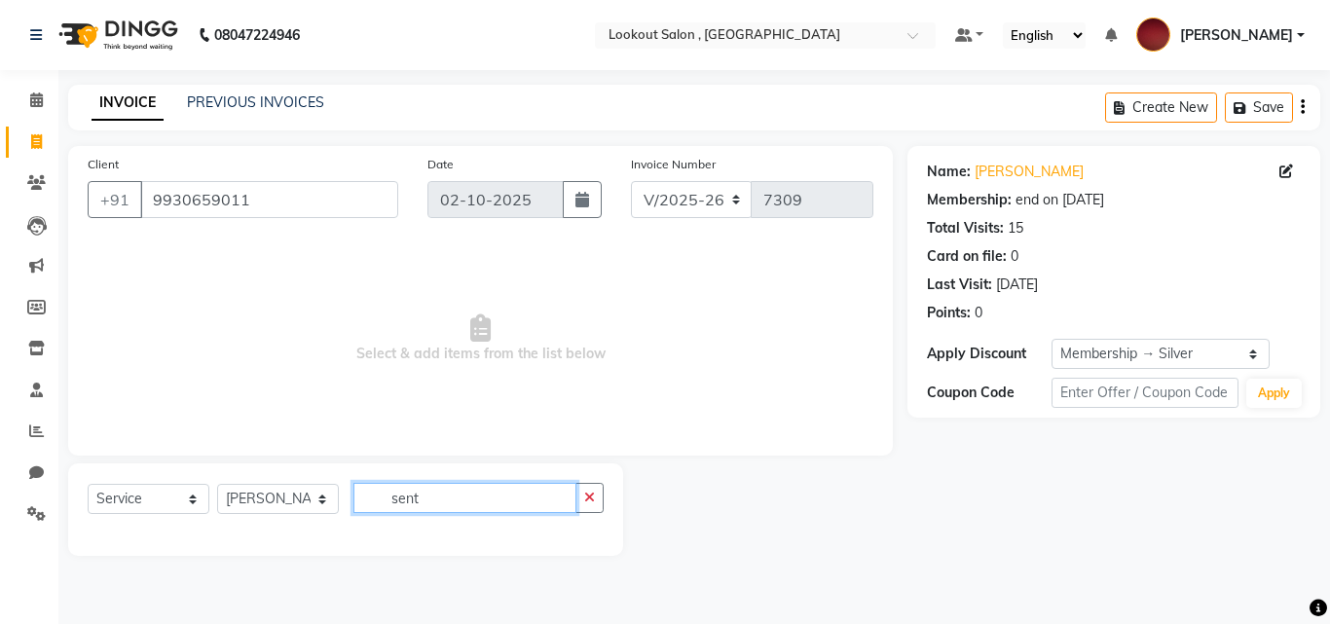
drag, startPoint x: 460, startPoint y: 508, endPoint x: 480, endPoint y: 507, distance: 20.5
click at [480, 507] on input "sent" at bounding box center [464, 498] width 223 height 30
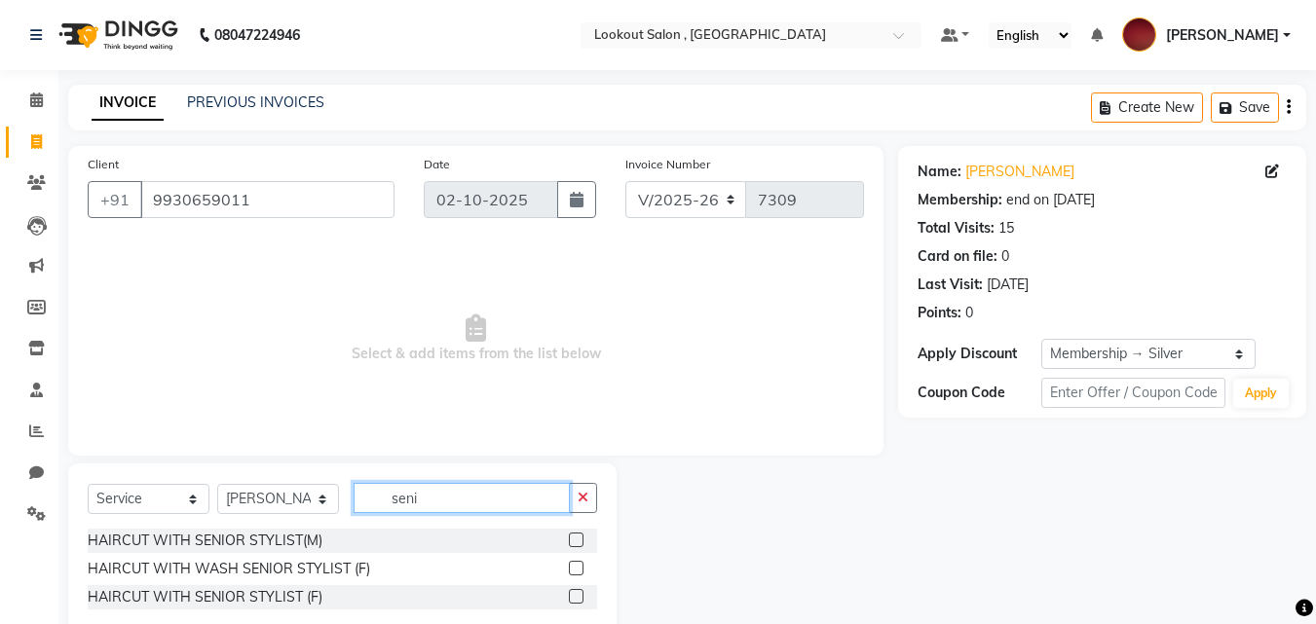
type input "seni"
click at [585, 598] on div at bounding box center [583, 597] width 28 height 24
click at [584, 598] on div at bounding box center [583, 597] width 28 height 24
click at [577, 598] on label at bounding box center [576, 596] width 15 height 15
click at [577, 598] on input "checkbox" at bounding box center [575, 597] width 13 height 13
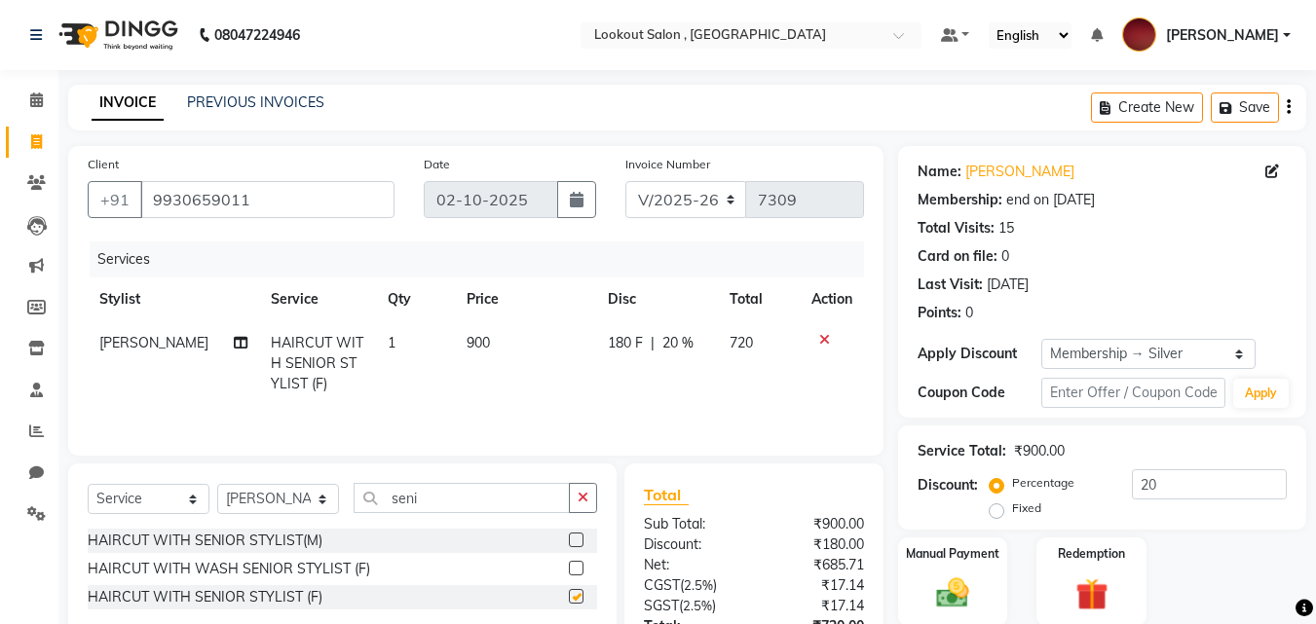
checkbox input "false"
drag, startPoint x: 428, startPoint y: 498, endPoint x: 235, endPoint y: 480, distance: 194.6
click at [235, 480] on div "Select Service Product Membership Package Voucher Prepaid Gift Card Select Styl…" at bounding box center [342, 551] width 548 height 177
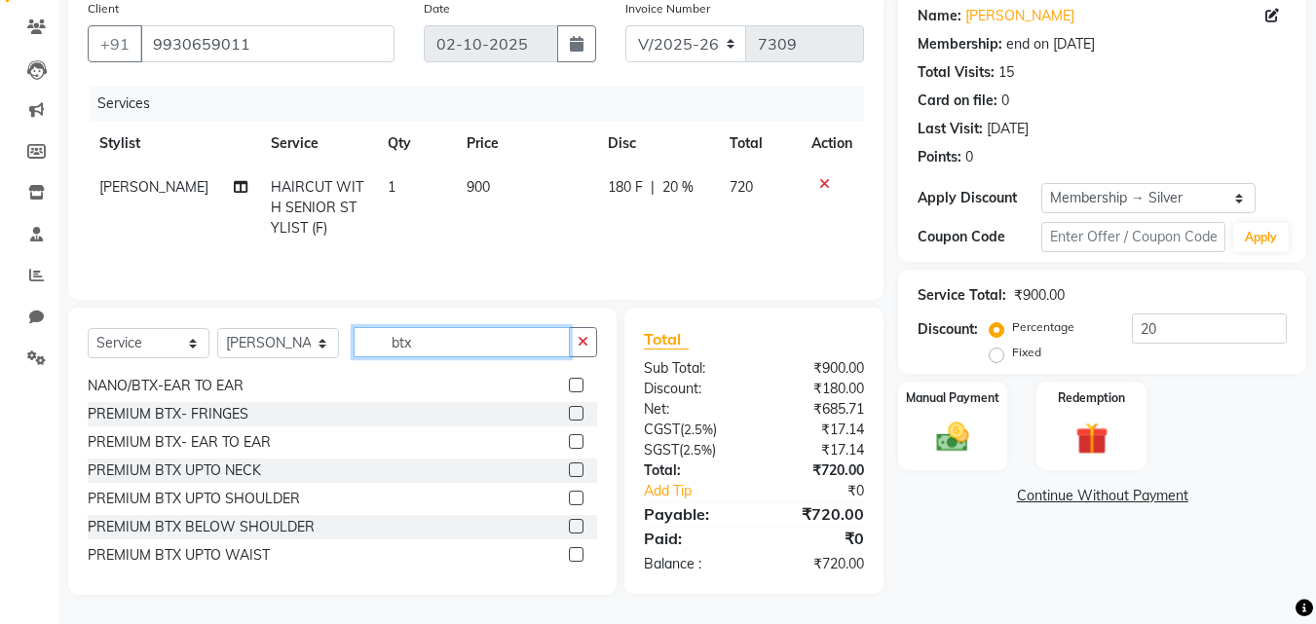
scroll to position [144, 0]
type input "btx"
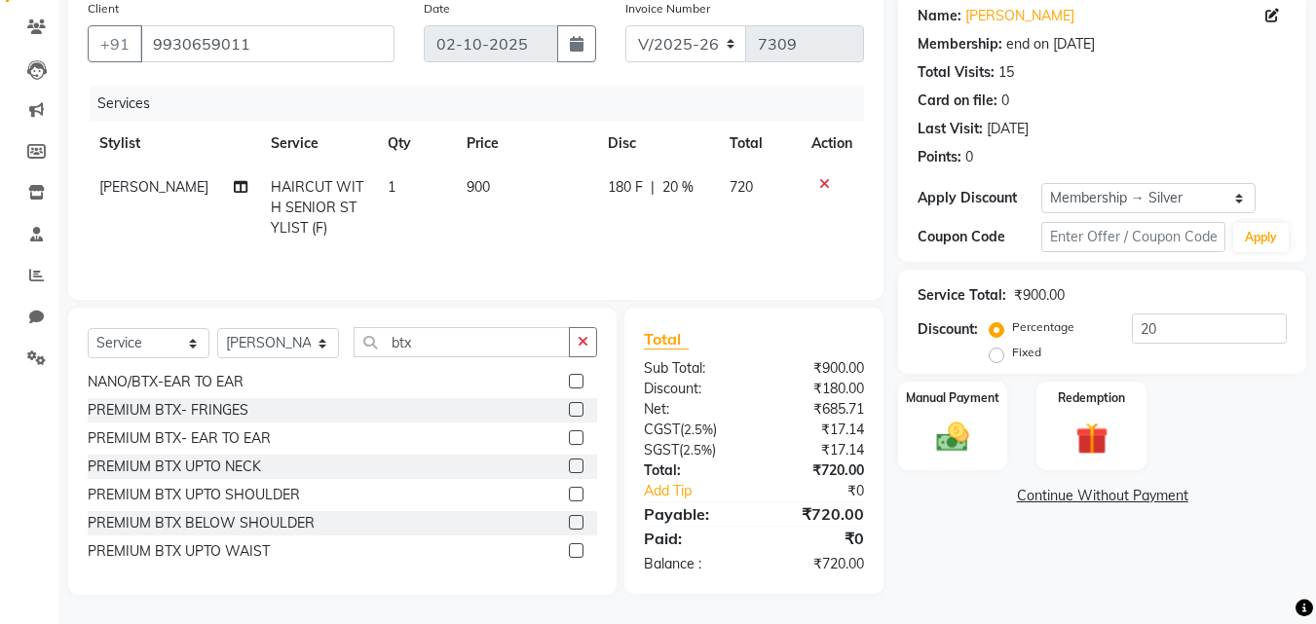
click at [569, 523] on label at bounding box center [576, 522] width 15 height 15
click at [569, 523] on input "checkbox" at bounding box center [575, 523] width 13 height 13
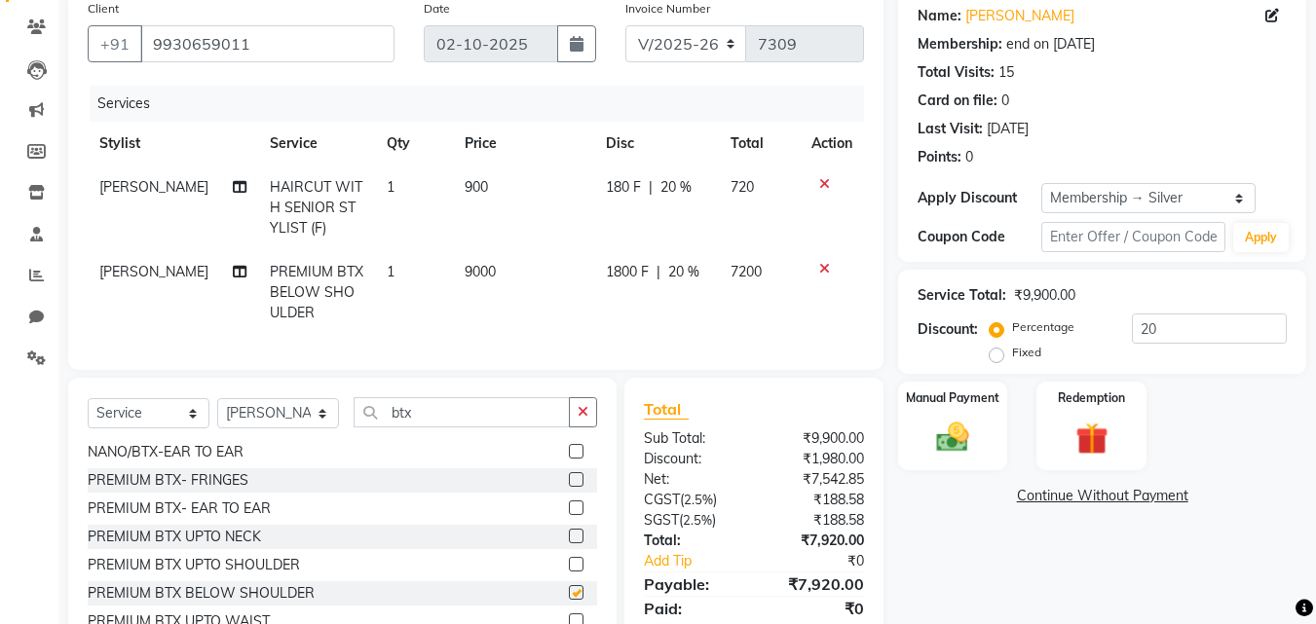
checkbox input "false"
click at [464, 295] on td "9000" at bounding box center [523, 292] width 141 height 85
select select "7174"
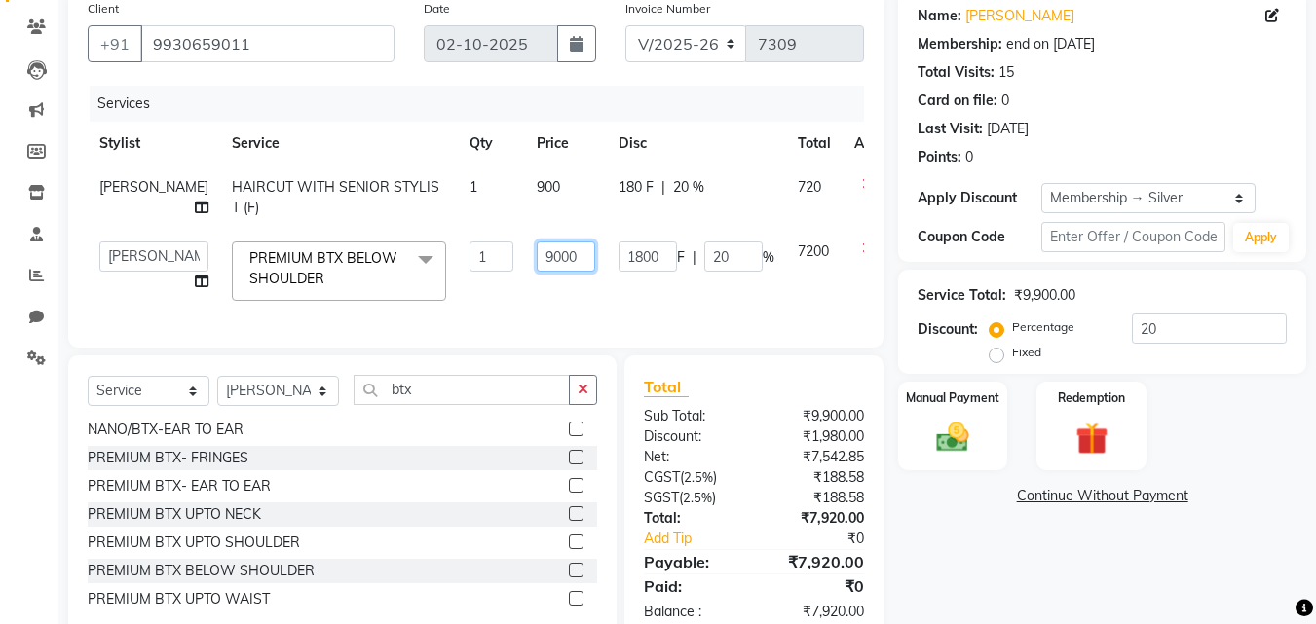
drag, startPoint x: 499, startPoint y: 263, endPoint x: 479, endPoint y: 263, distance: 19.5
click at [525, 263] on td "9000" at bounding box center [566, 271] width 82 height 83
type input "10000"
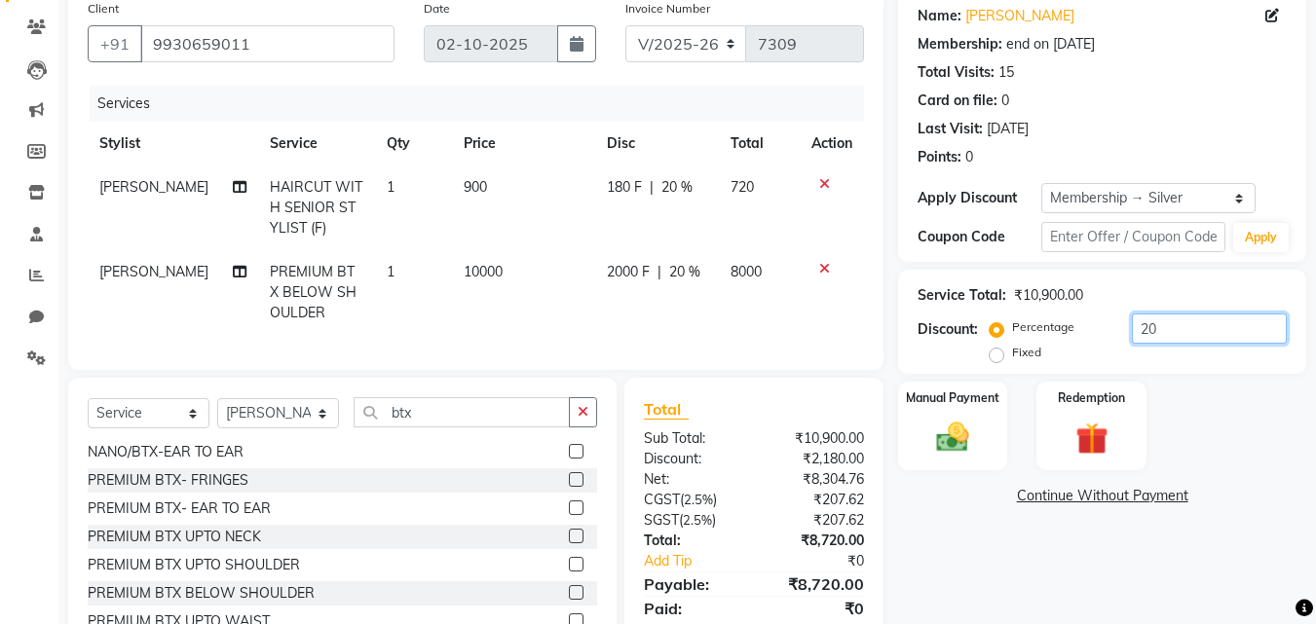
drag, startPoint x: 1142, startPoint y: 329, endPoint x: 1128, endPoint y: 329, distance: 14.6
click at [1131, 329] on input "20" at bounding box center [1208, 329] width 155 height 30
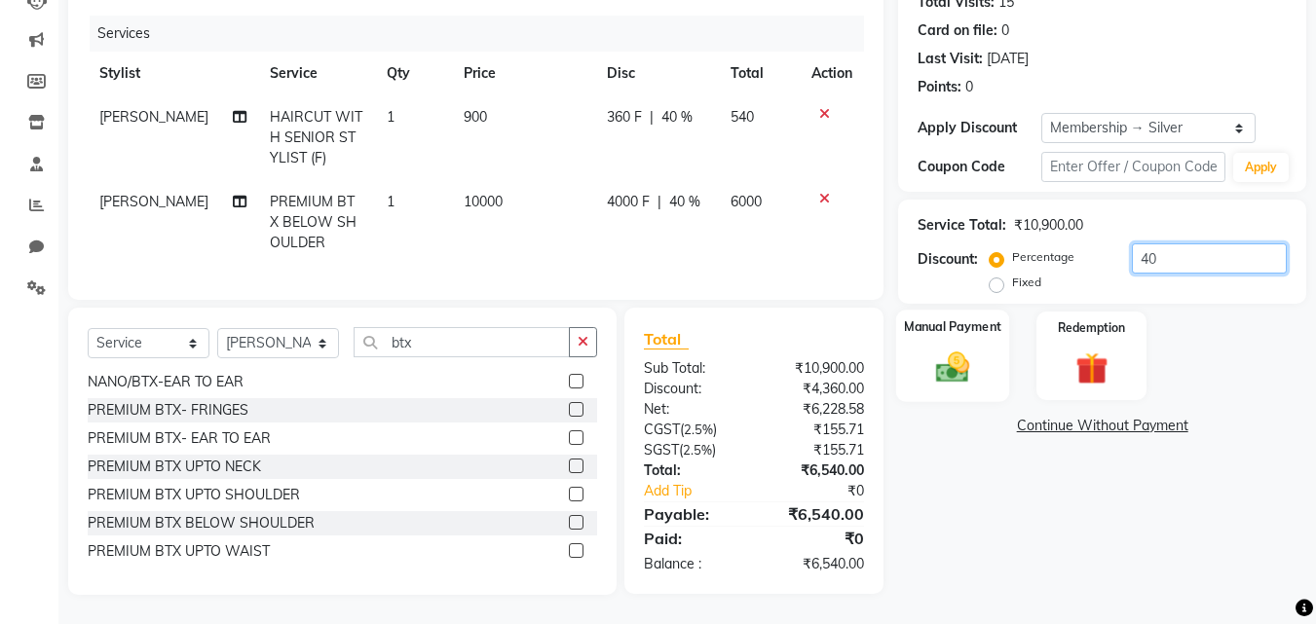
type input "40"
click at [949, 363] on img at bounding box center [952, 367] width 55 height 39
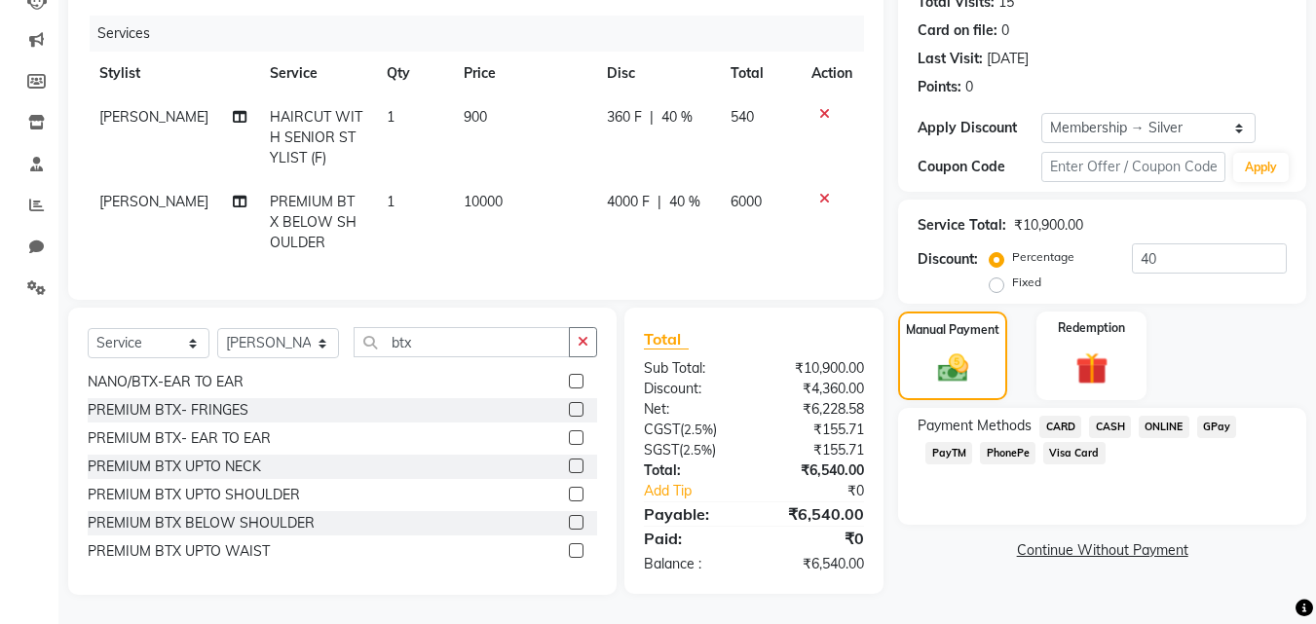
click at [1049, 416] on span "CARD" at bounding box center [1060, 427] width 42 height 22
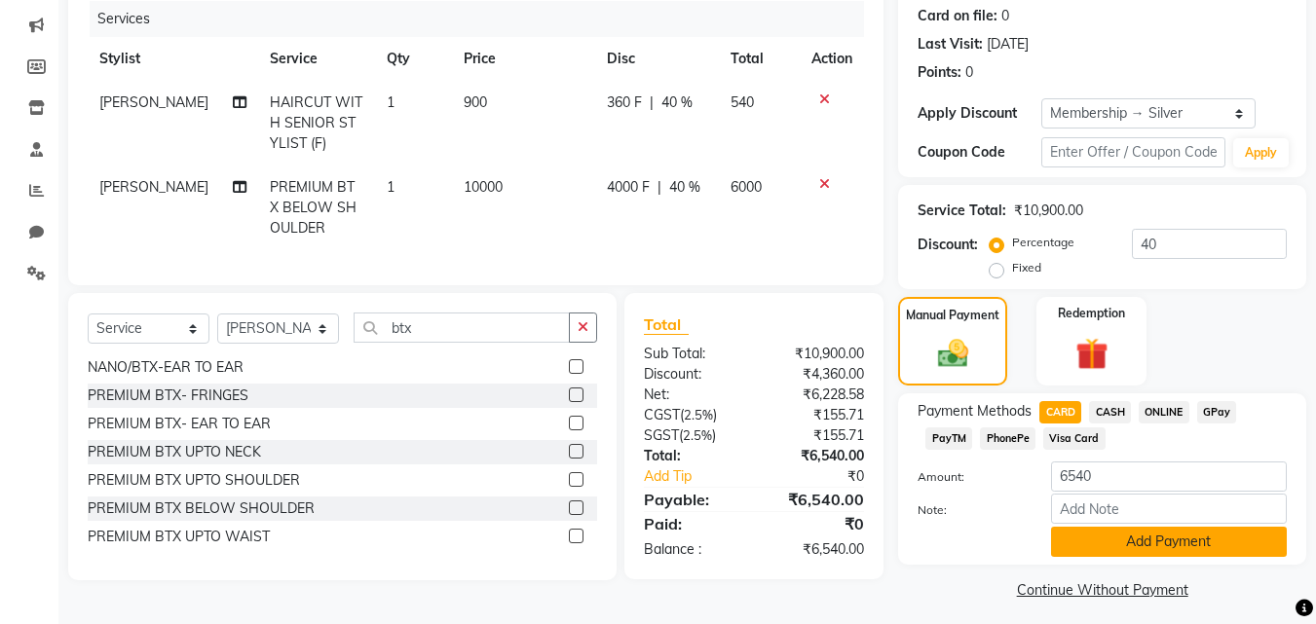
click at [1074, 531] on button "Add Payment" at bounding box center [1169, 542] width 236 height 30
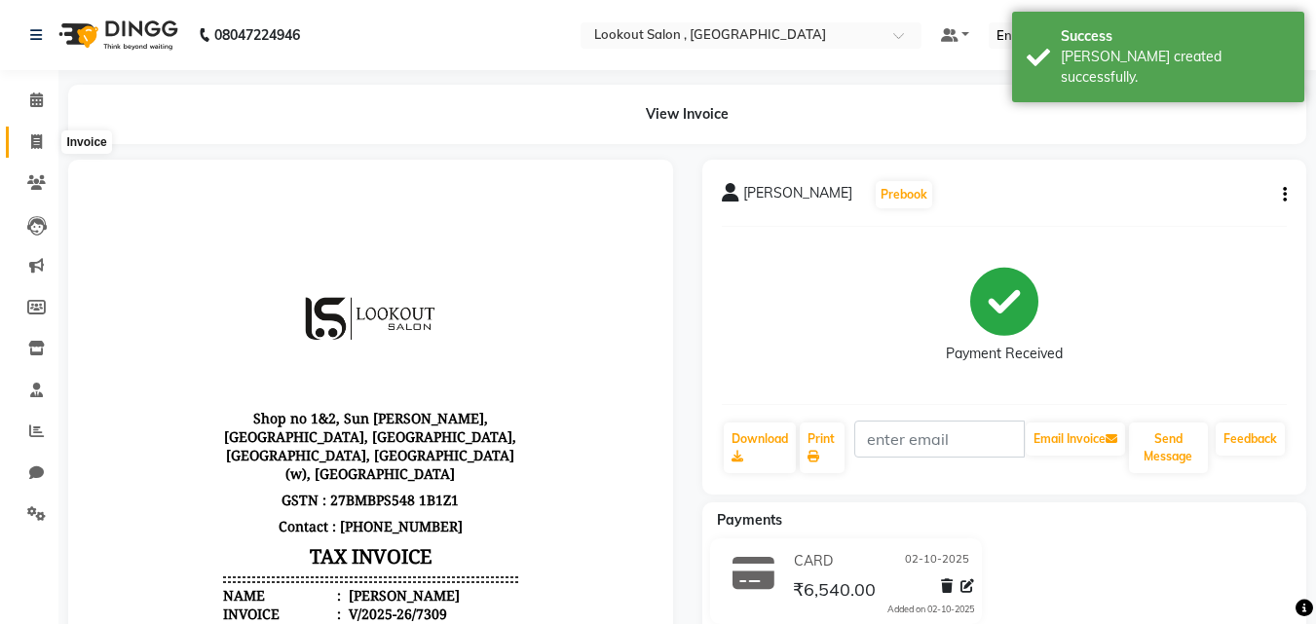
click at [27, 151] on span at bounding box center [36, 142] width 34 height 22
select select "151"
select select "service"
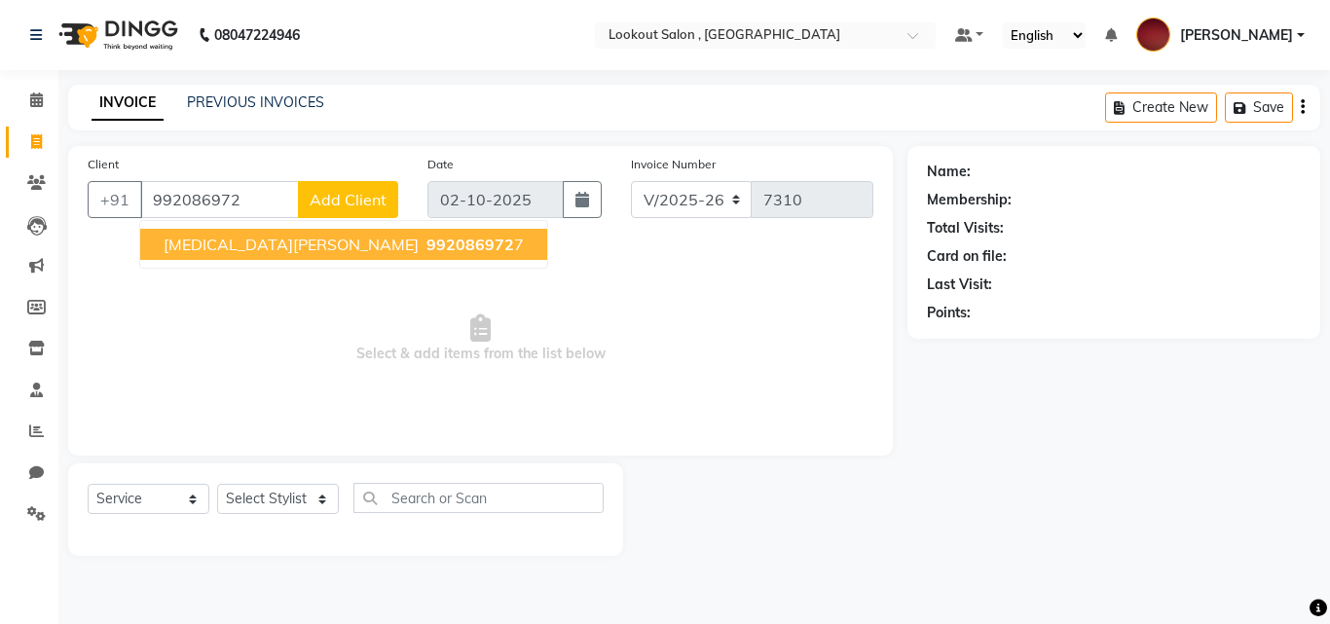
click at [289, 234] on button "nikita patel 992086972 7" at bounding box center [343, 244] width 407 height 31
type input "9920869727"
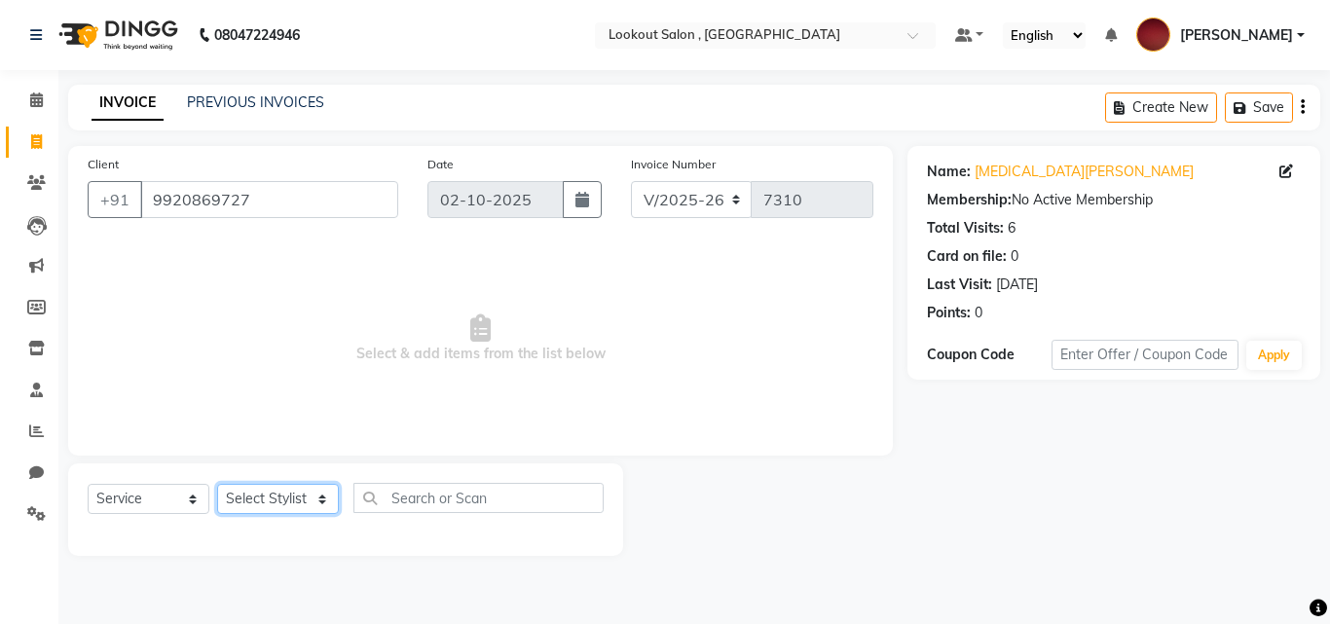
click at [238, 508] on select "Select Stylist [PERSON_NAME] [PERSON_NAME] [PERSON_NAME] [PERSON_NAME] [PERSON_…" at bounding box center [278, 499] width 122 height 30
select select "90901"
click at [217, 484] on select "Select Stylist [PERSON_NAME] [PERSON_NAME] [PERSON_NAME] [PERSON_NAME] [PERSON_…" at bounding box center [278, 499] width 122 height 30
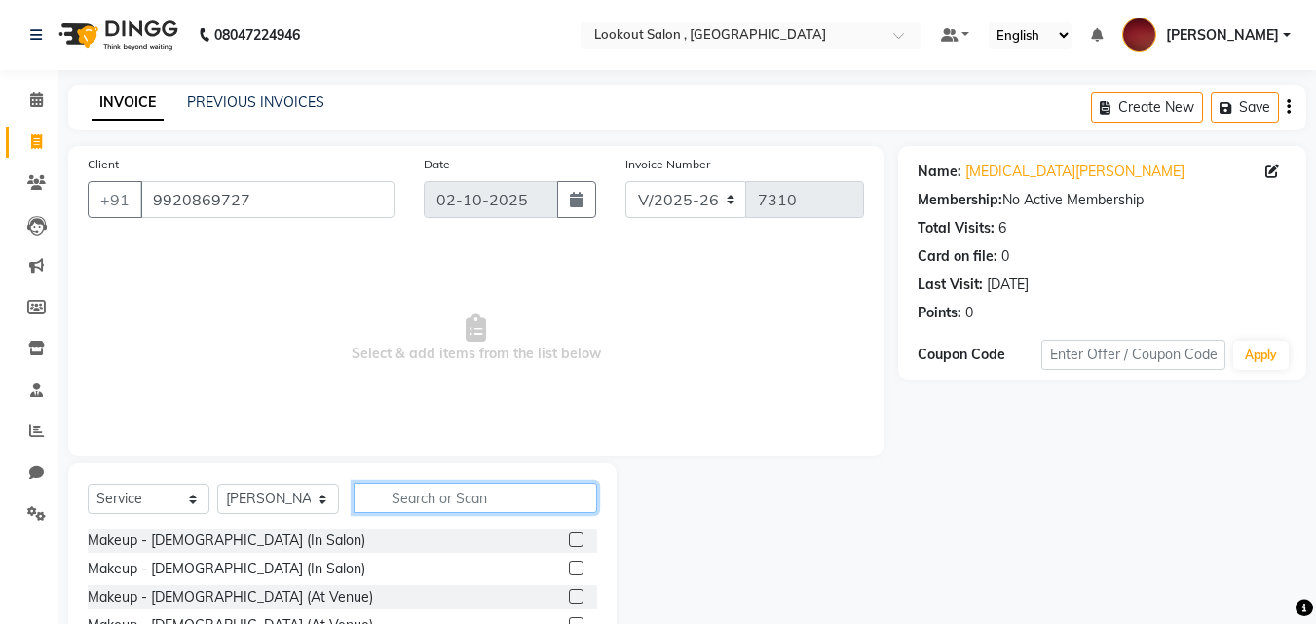
click at [503, 496] on input "text" at bounding box center [474, 498] width 243 height 30
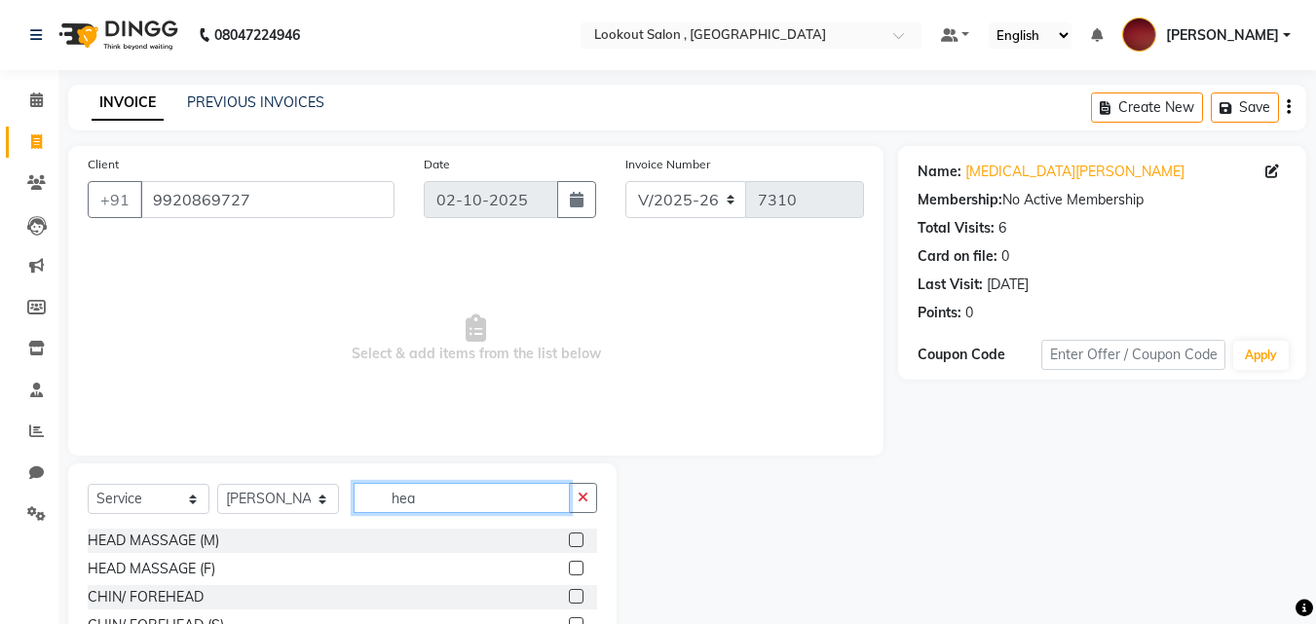
type input "hea"
click at [583, 570] on label at bounding box center [576, 568] width 15 height 15
click at [581, 570] on input "checkbox" at bounding box center [575, 569] width 13 height 13
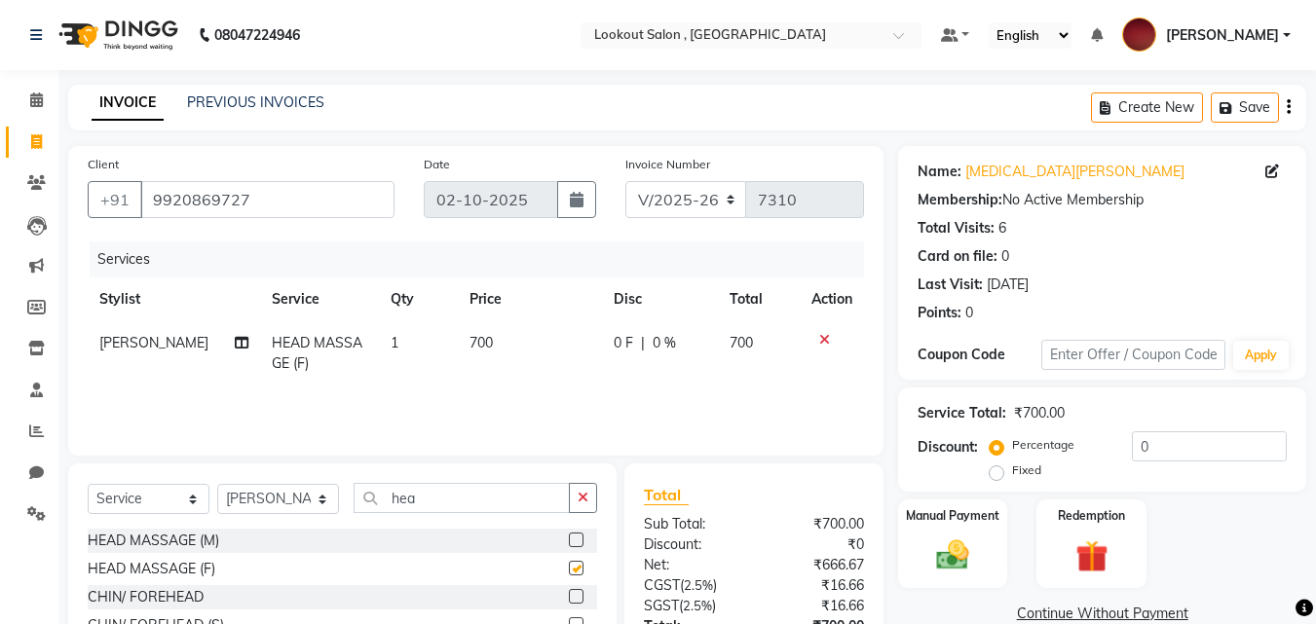
checkbox input "false"
drag, startPoint x: 403, startPoint y: 490, endPoint x: 370, endPoint y: 490, distance: 33.1
click at [370, 490] on input "hea" at bounding box center [461, 498] width 216 height 30
drag, startPoint x: 443, startPoint y: 501, endPoint x: 332, endPoint y: 502, distance: 111.0
click at [332, 502] on div "Select Service Product Membership Package Voucher Prepaid Gift Card Select Styl…" at bounding box center [342, 506] width 509 height 46
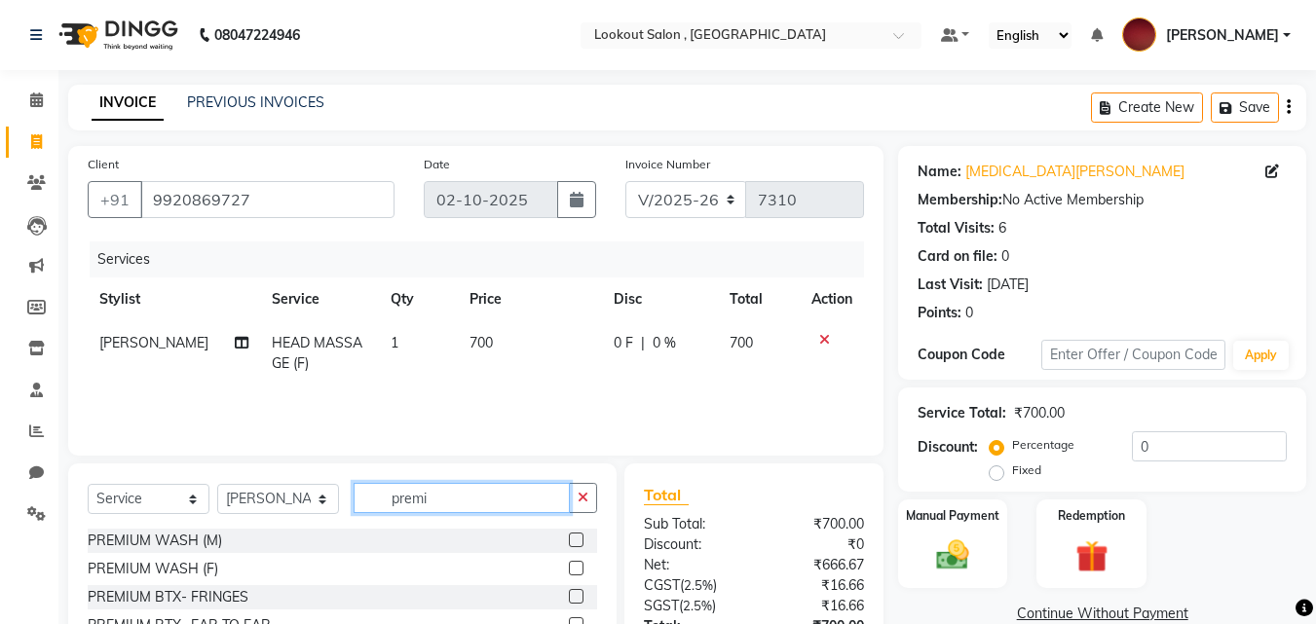
type input "premi"
click at [569, 569] on label at bounding box center [576, 568] width 15 height 15
click at [569, 569] on input "checkbox" at bounding box center [575, 569] width 13 height 13
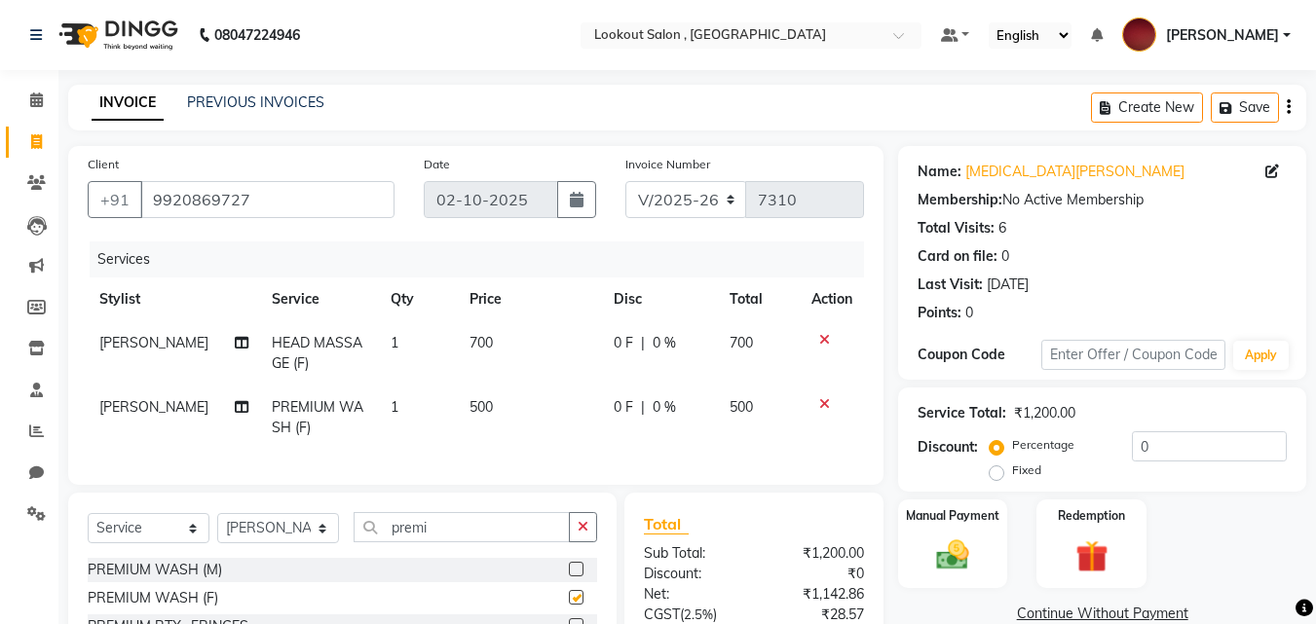
checkbox input "false"
drag, startPoint x: 458, startPoint y: 545, endPoint x: 342, endPoint y: 545, distance: 115.9
click at [342, 545] on div "Select Service Product Membership Package Voucher Prepaid Gift Card Select Styl…" at bounding box center [342, 535] width 509 height 46
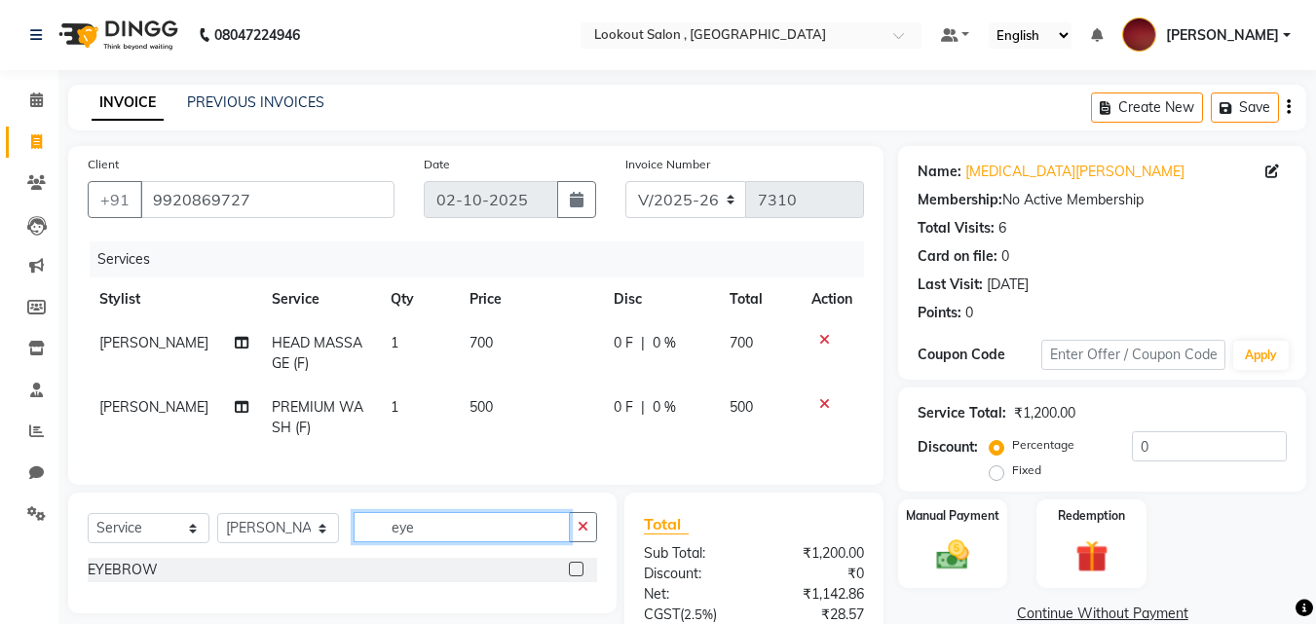
type input "eye"
click at [575, 576] on label at bounding box center [576, 569] width 15 height 15
click at [575, 576] on input "checkbox" at bounding box center [575, 570] width 13 height 13
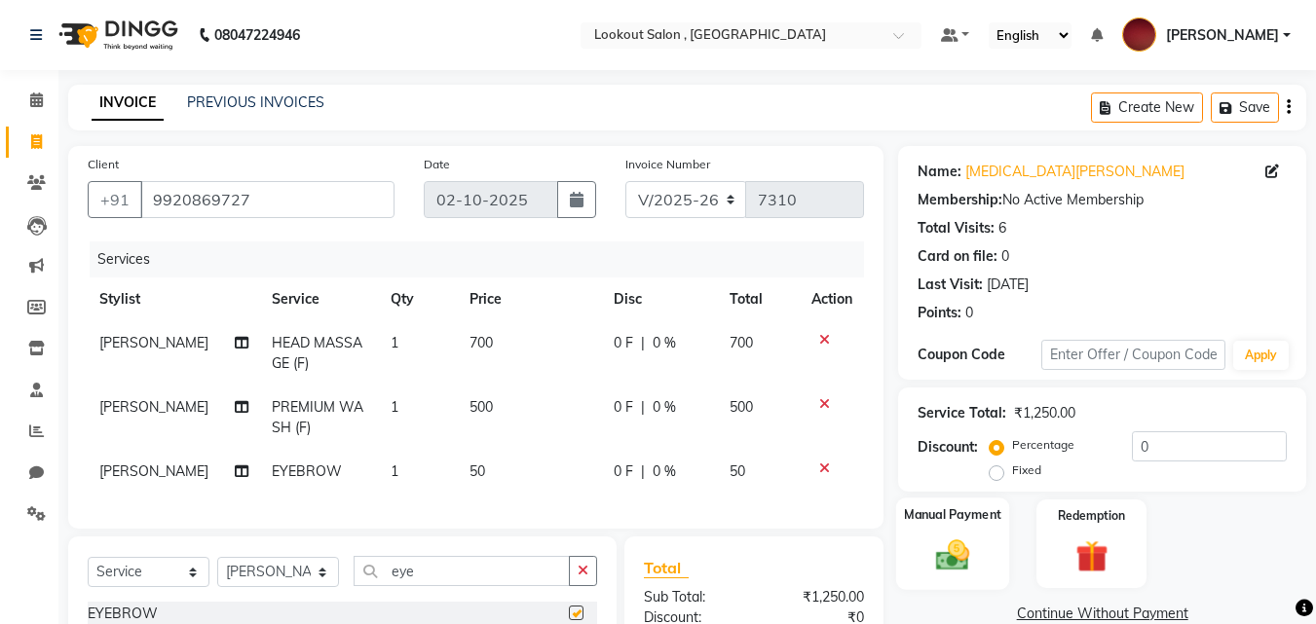
click at [934, 536] on img at bounding box center [952, 555] width 55 height 39
checkbox input "false"
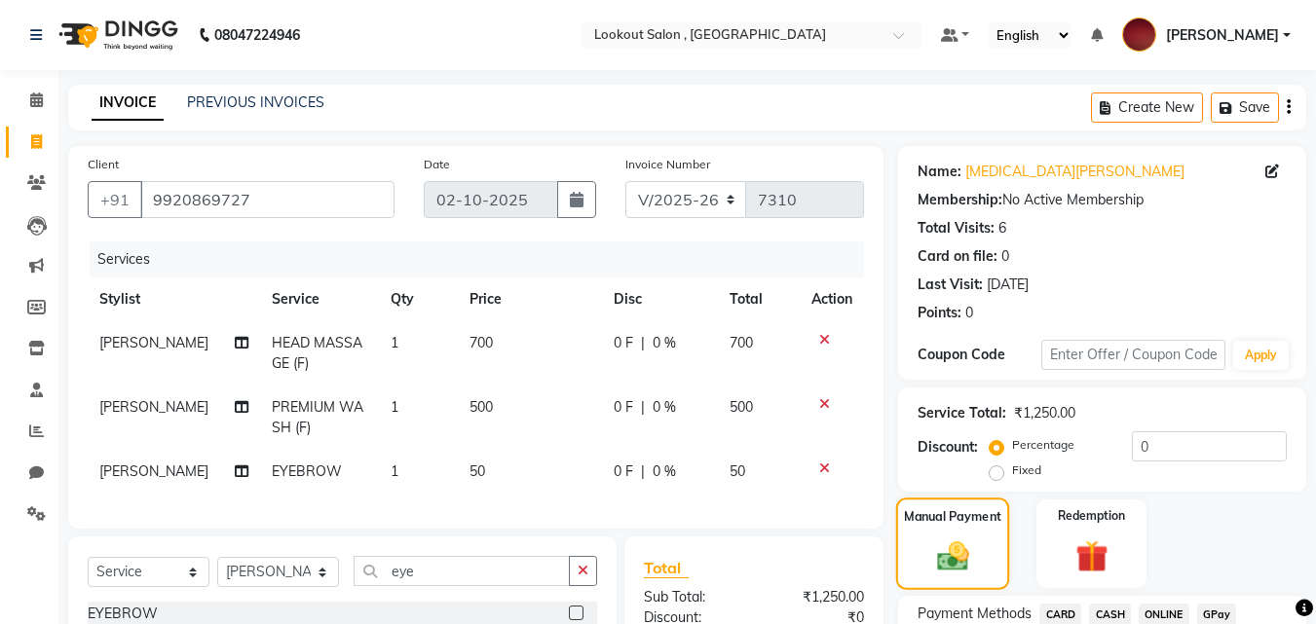
scroll to position [242, 0]
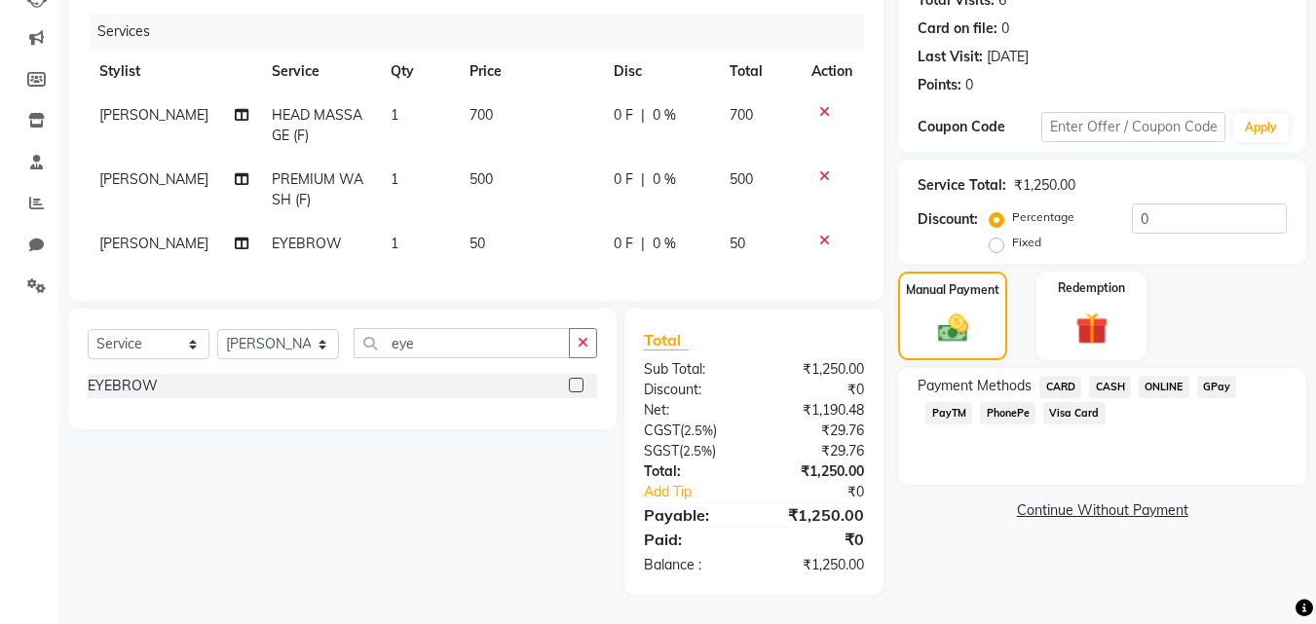
click at [1108, 376] on span "CASH" at bounding box center [1110, 387] width 42 height 22
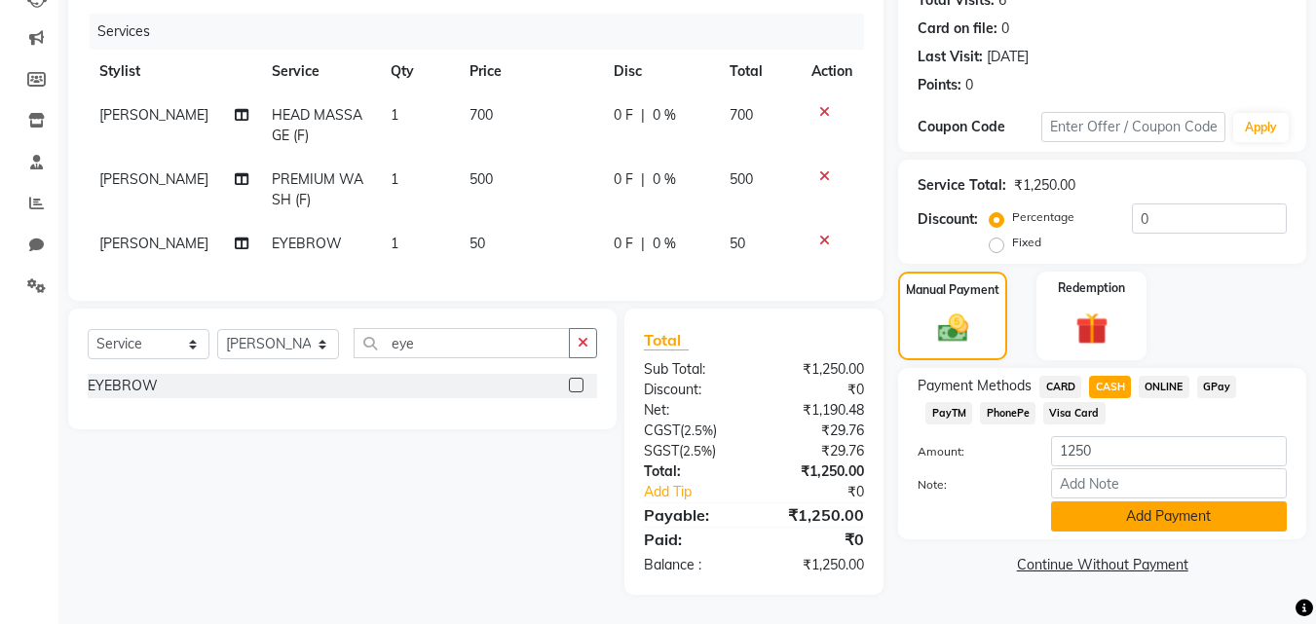
click at [1085, 516] on button "Add Payment" at bounding box center [1169, 516] width 236 height 30
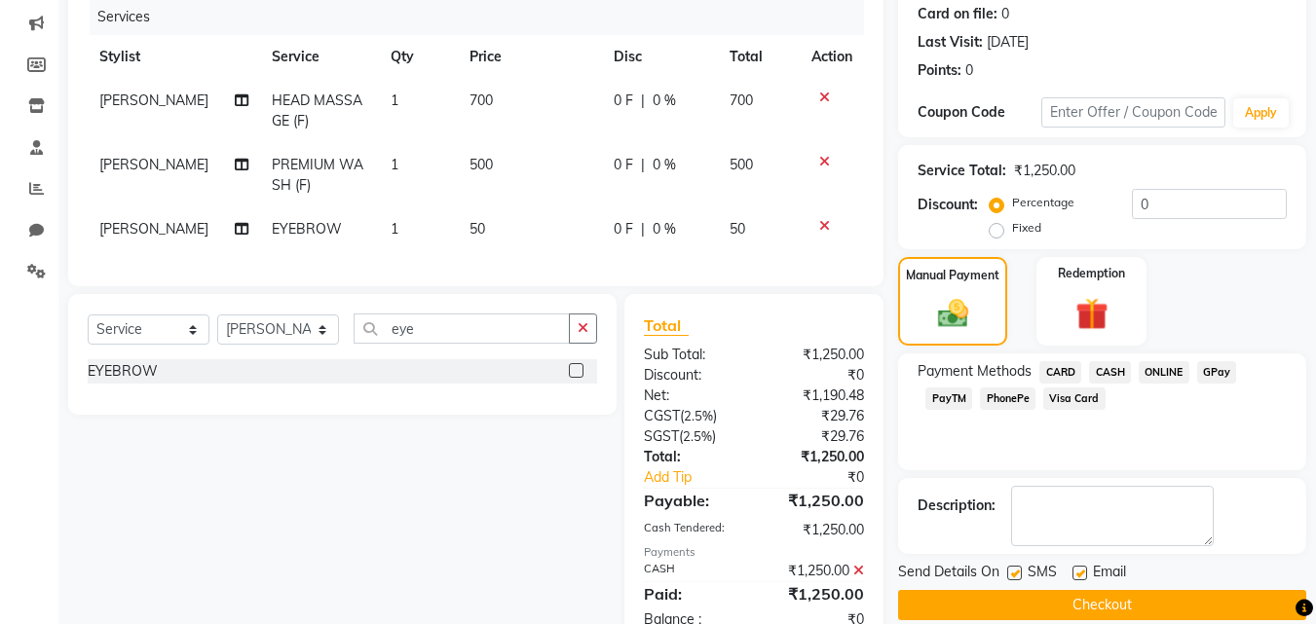
click at [1088, 612] on button "Checkout" at bounding box center [1102, 605] width 408 height 30
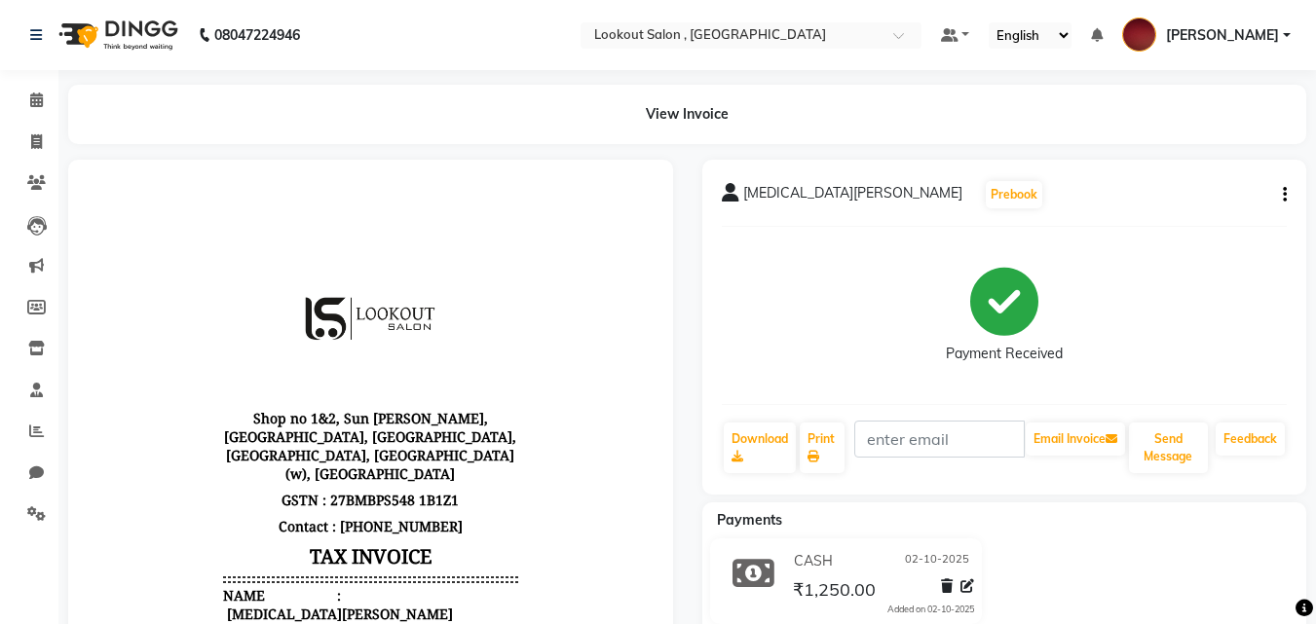
click at [1101, 616] on div "CASH 02-10-2025 ₹1,250.00 Added on 02-10-2025" at bounding box center [1004, 584] width 634 height 93
click at [25, 192] on span at bounding box center [36, 183] width 34 height 22
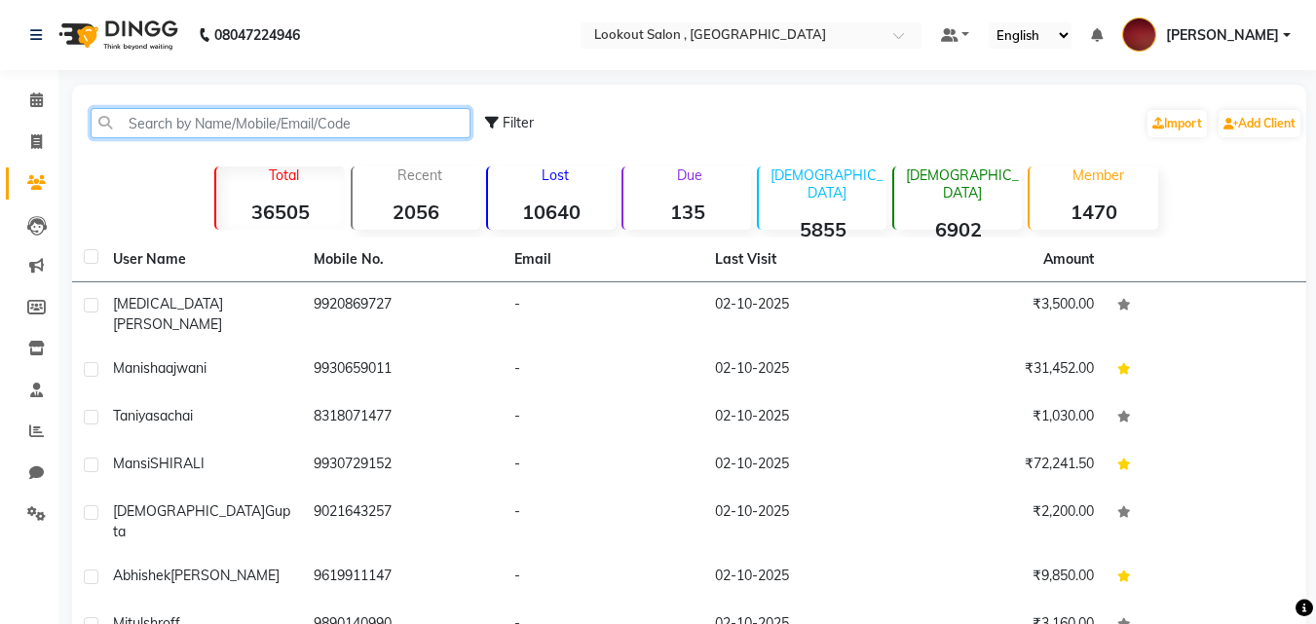
click at [160, 115] on input "text" at bounding box center [281, 123] width 380 height 30
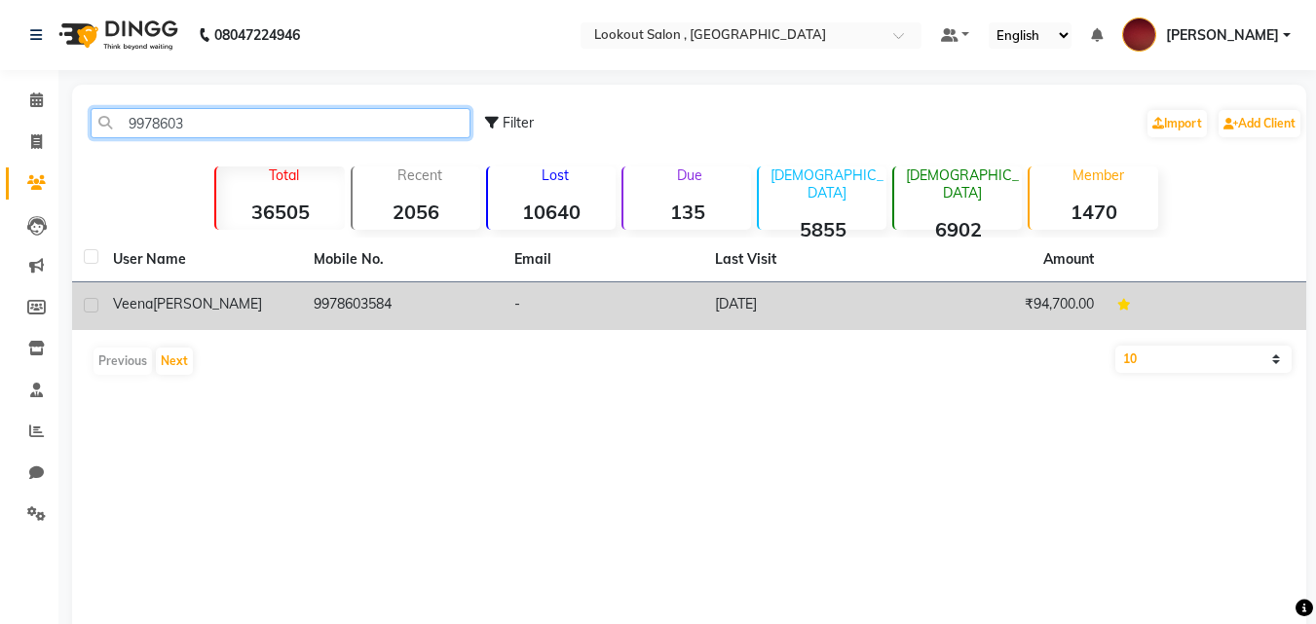
type input "9978603"
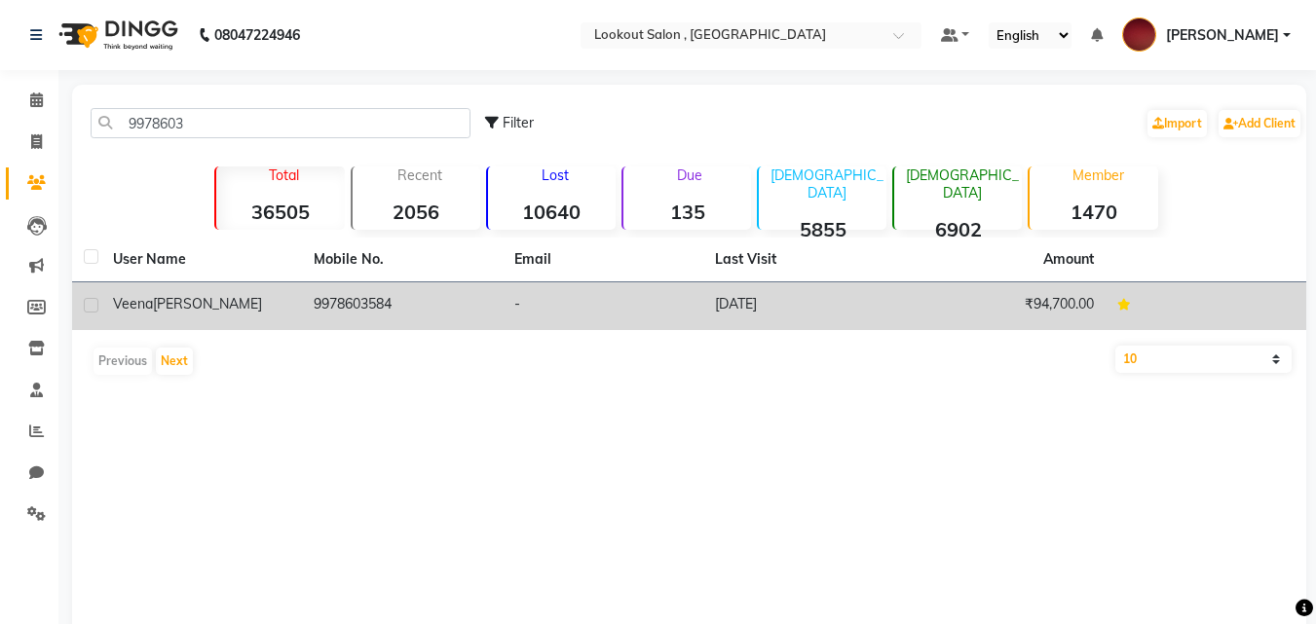
click at [338, 325] on td "9978603584" at bounding box center [402, 306] width 201 height 48
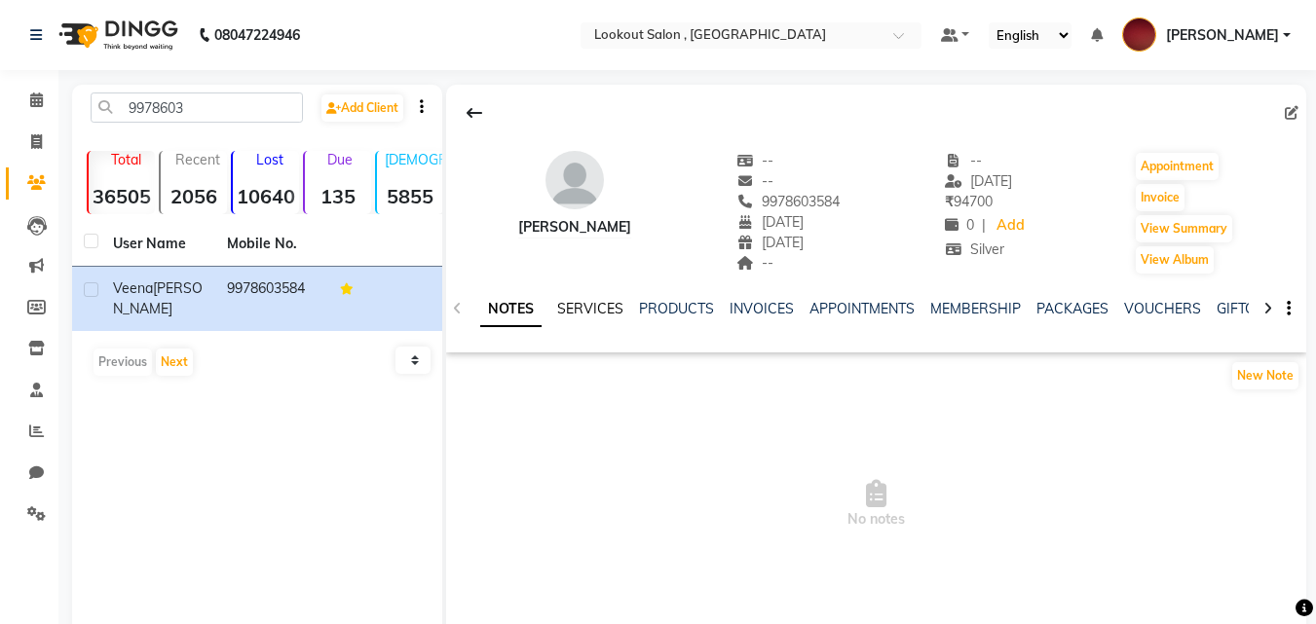
click at [580, 313] on link "SERVICES" at bounding box center [590, 309] width 66 height 18
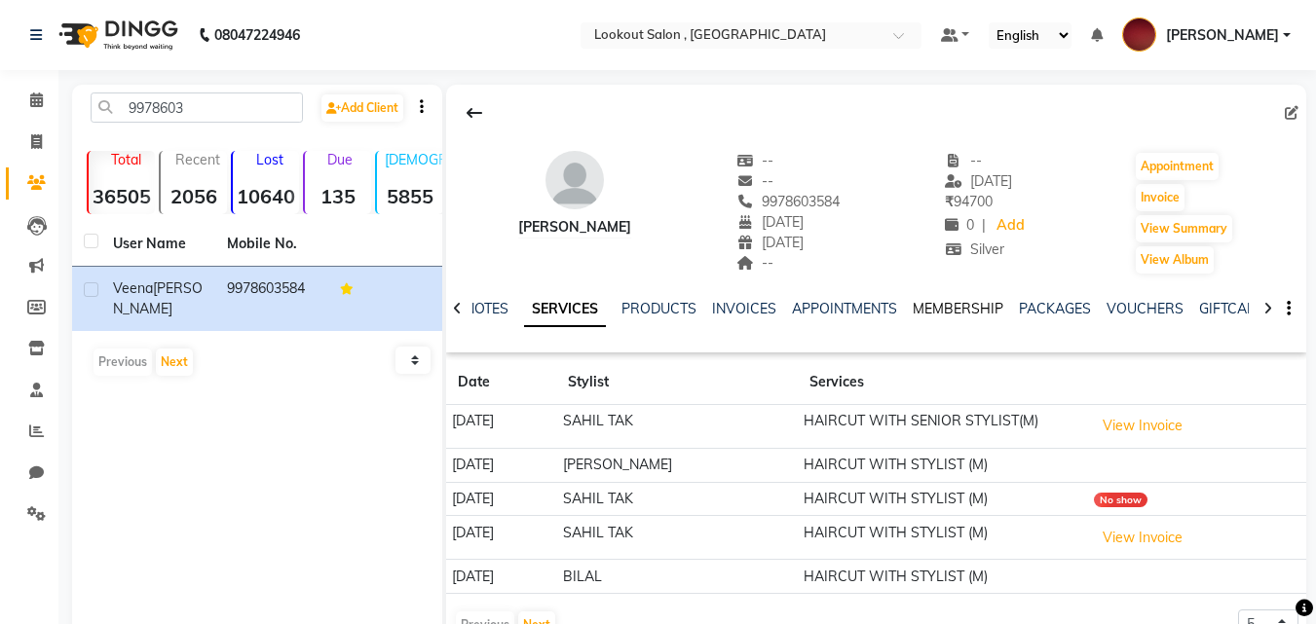
click at [933, 305] on link "MEMBERSHIP" at bounding box center [957, 309] width 91 height 18
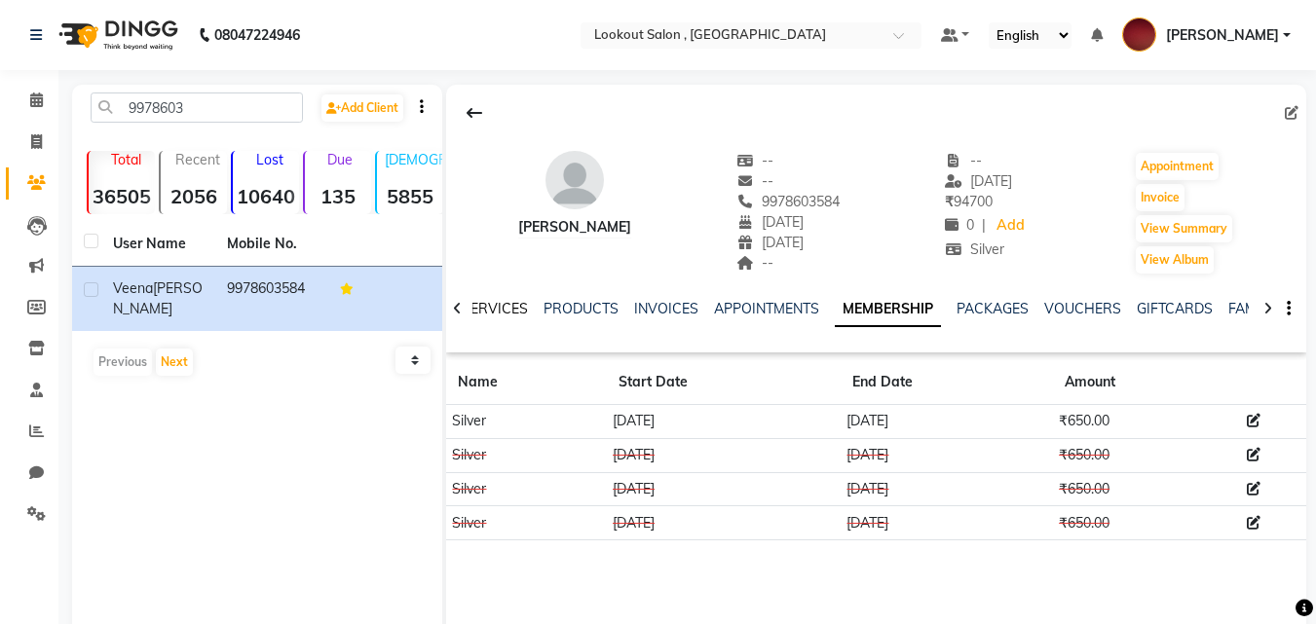
click at [481, 309] on link "SERVICES" at bounding box center [495, 309] width 66 height 18
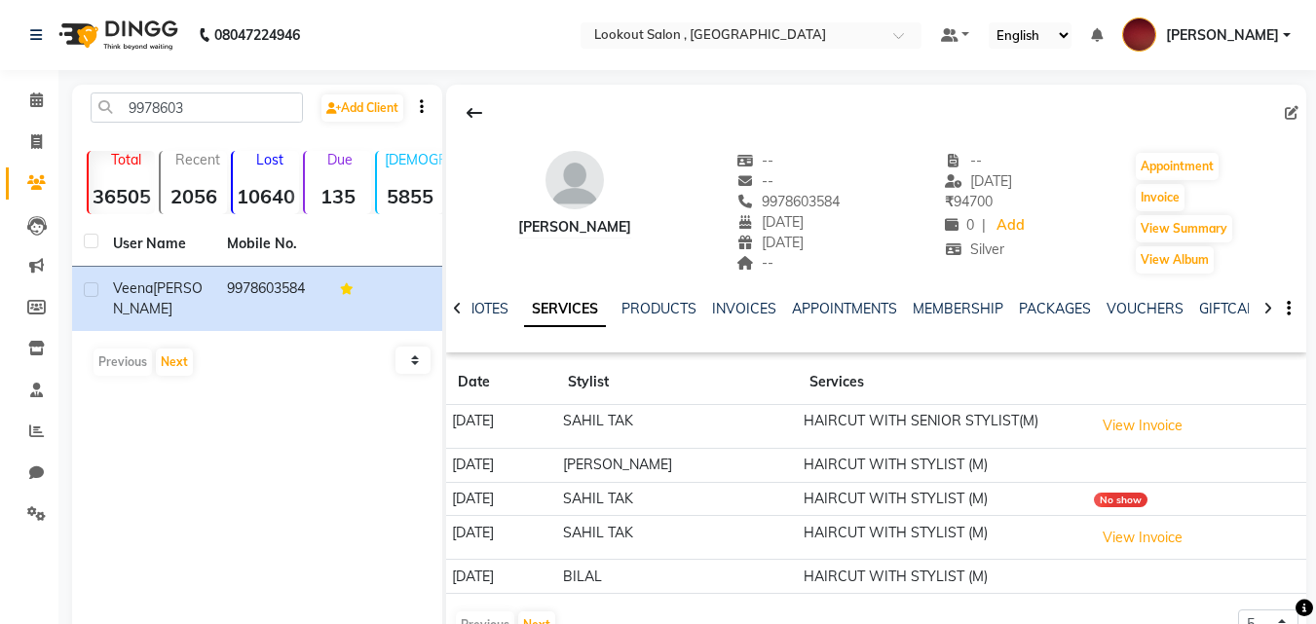
drag, startPoint x: 906, startPoint y: 307, endPoint x: 929, endPoint y: 307, distance: 23.4
click at [909, 307] on ul "NOTES SERVICES PRODUCTS INVOICES APPOINTMENTS MEMBERSHIP PACKAGES VOUCHERS GIFT…" at bounding box center [908, 309] width 888 height 20
click at [929, 307] on link "MEMBERSHIP" at bounding box center [957, 309] width 91 height 18
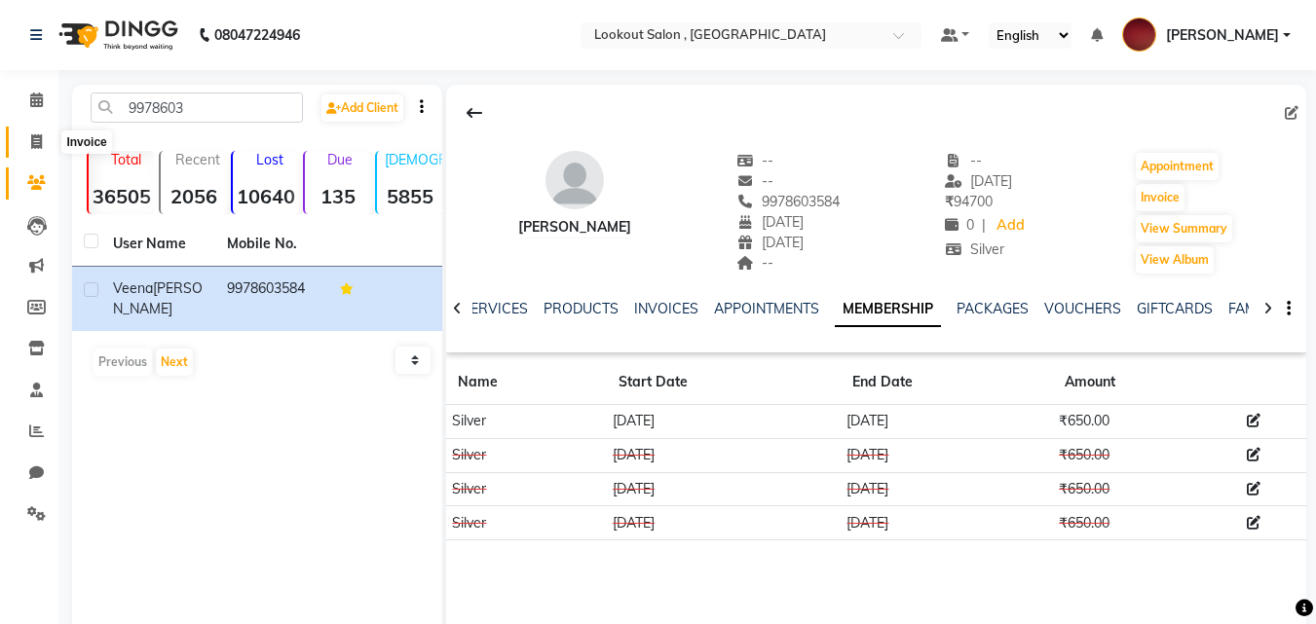
click at [21, 150] on span at bounding box center [36, 142] width 34 height 22
select select "service"
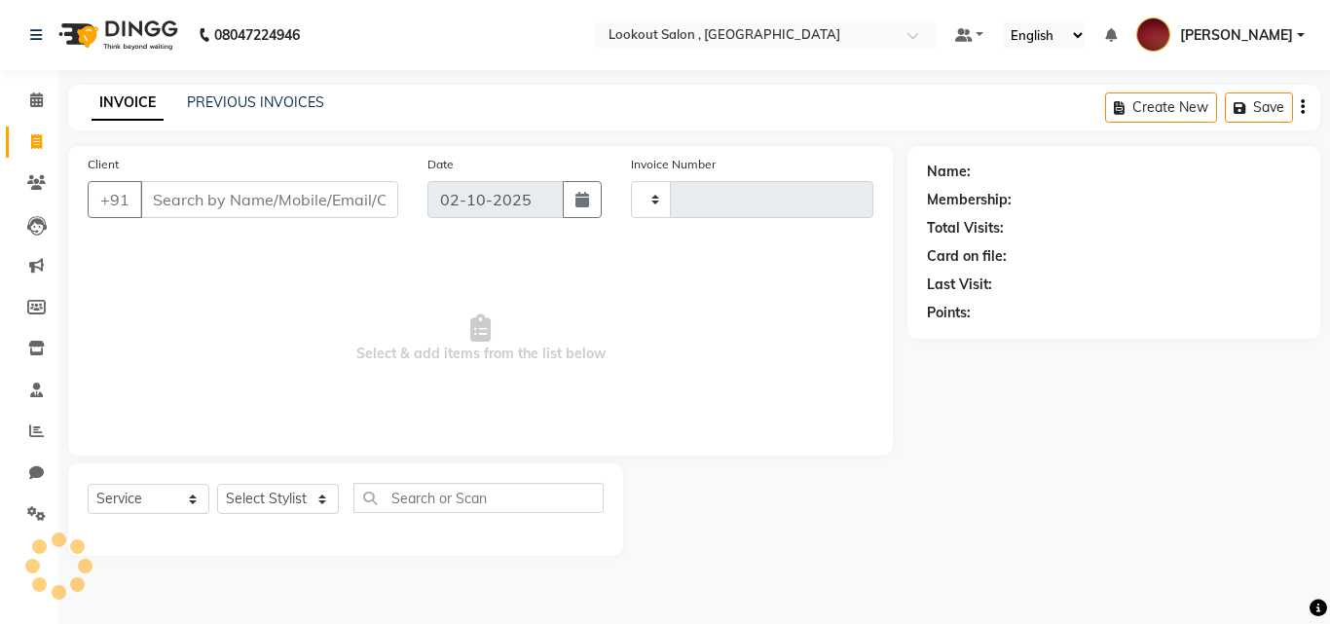
type input "7311"
select select "151"
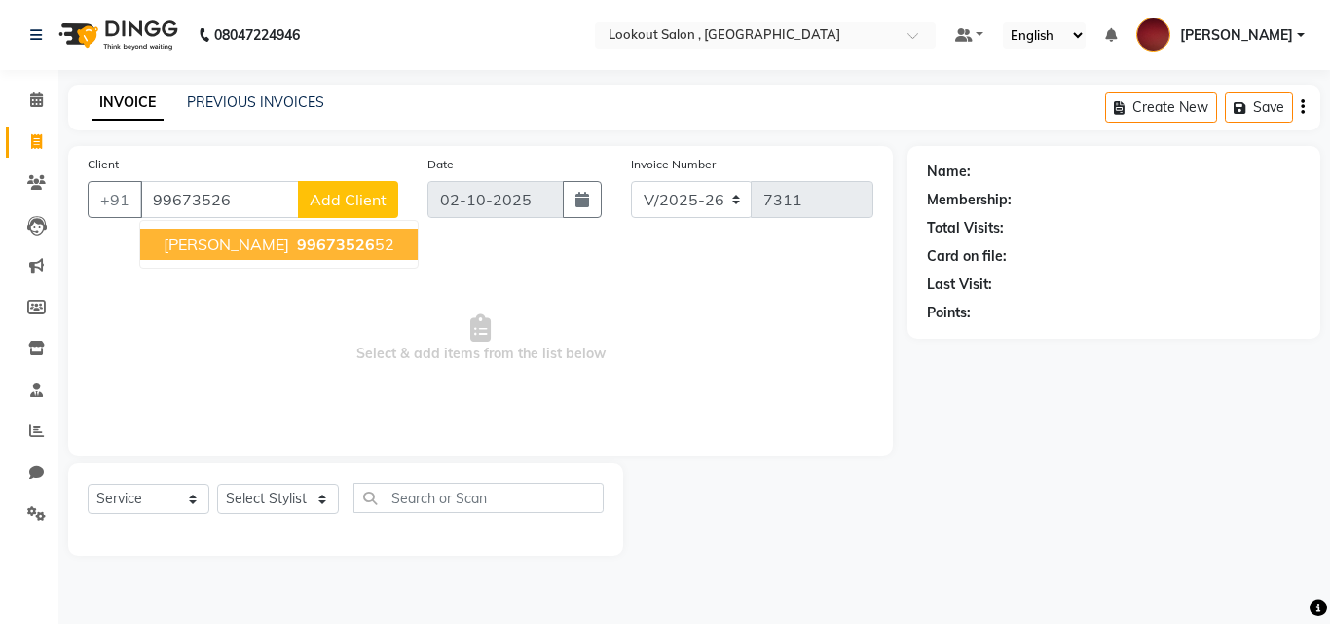
click at [257, 255] on button "Hetal Mehta 99673526 52" at bounding box center [279, 244] width 278 height 31
type input "9967352652"
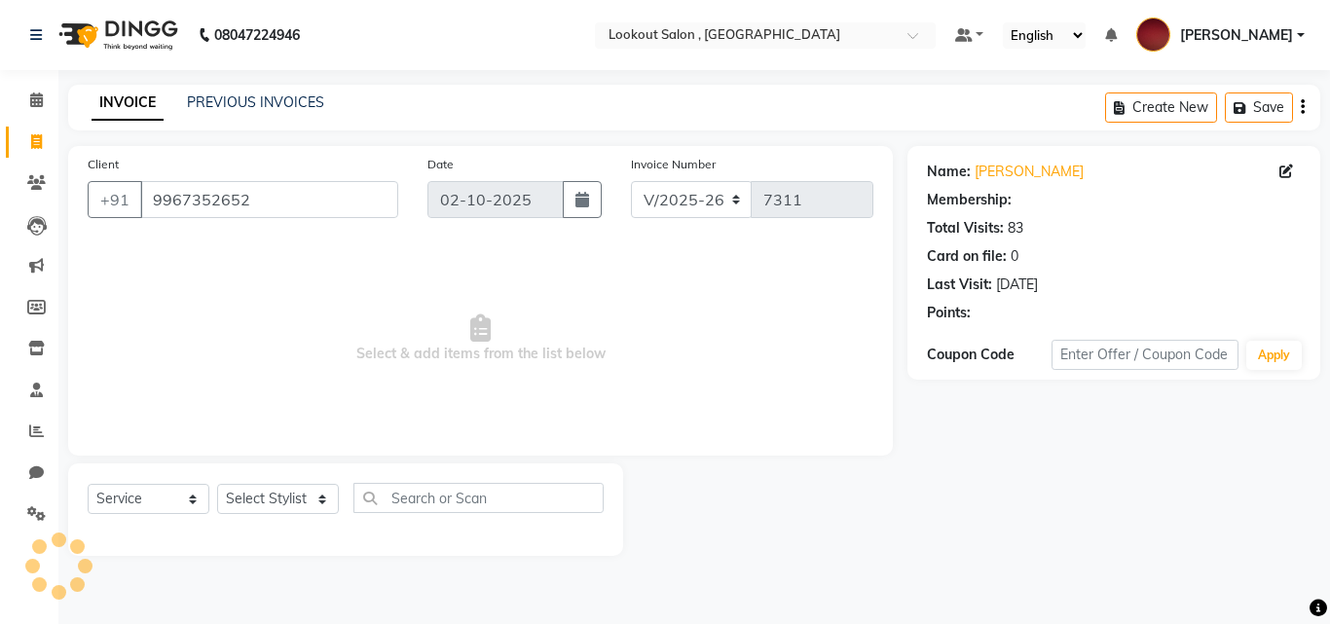
select select "1: Object"
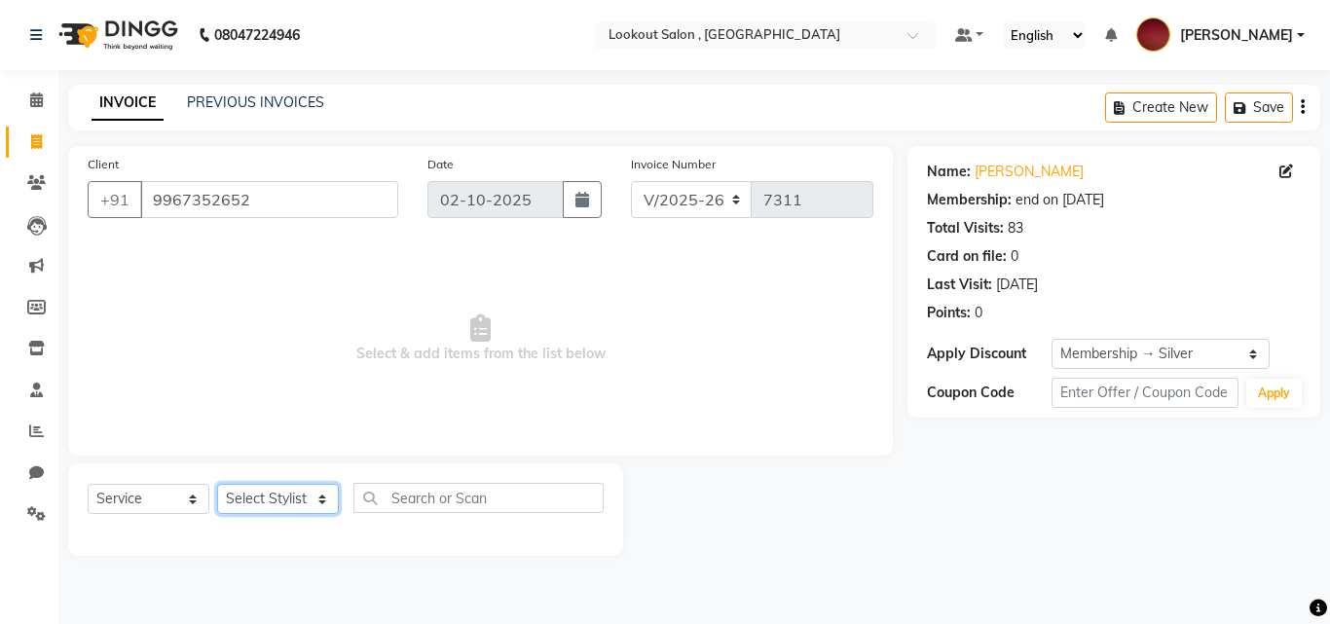
click at [253, 497] on select "Select Stylist [PERSON_NAME] [PERSON_NAME] [PERSON_NAME] [PERSON_NAME] [PERSON_…" at bounding box center [278, 499] width 122 height 30
select select "90900"
click at [217, 484] on select "Select Stylist [PERSON_NAME] [PERSON_NAME] [PERSON_NAME] [PERSON_NAME] [PERSON_…" at bounding box center [278, 499] width 122 height 30
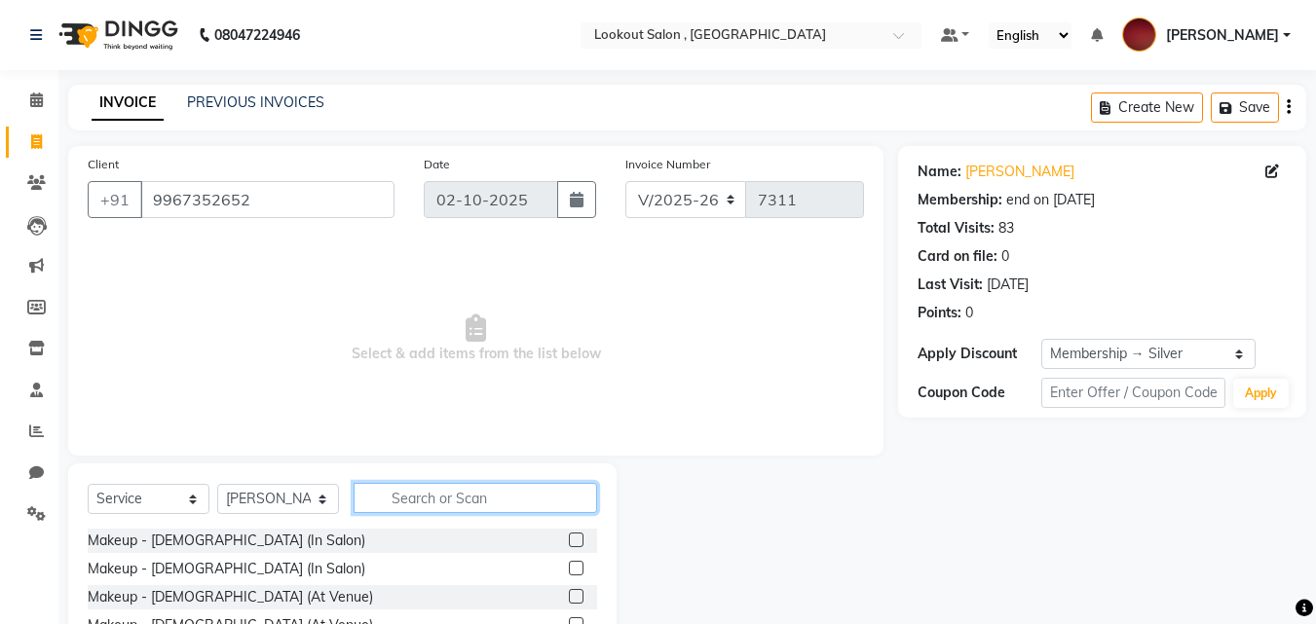
click at [496, 504] on input "text" at bounding box center [474, 498] width 243 height 30
type input "cut"
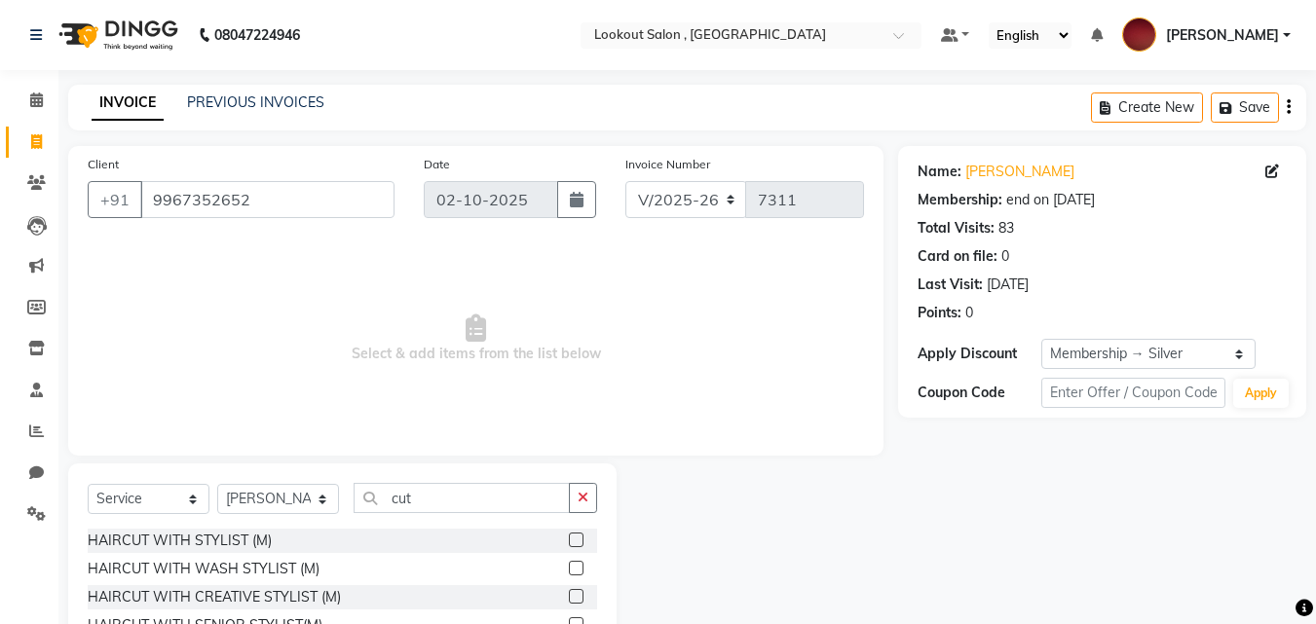
click at [569, 567] on label at bounding box center [576, 568] width 15 height 15
click at [569, 567] on input "checkbox" at bounding box center [575, 569] width 13 height 13
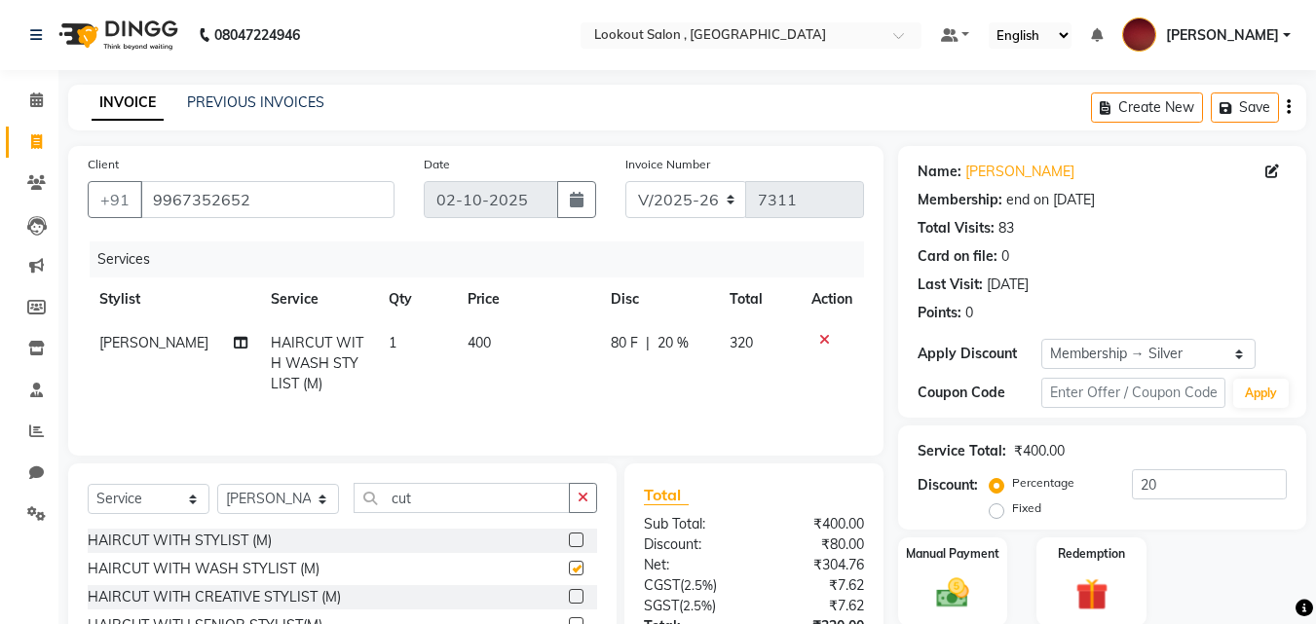
checkbox input "false"
drag, startPoint x: 475, startPoint y: 495, endPoint x: 319, endPoint y: 488, distance: 155.9
click at [319, 488] on div "Select Service Product Membership Package Voucher Prepaid Gift Card Select Styl…" at bounding box center [342, 506] width 509 height 46
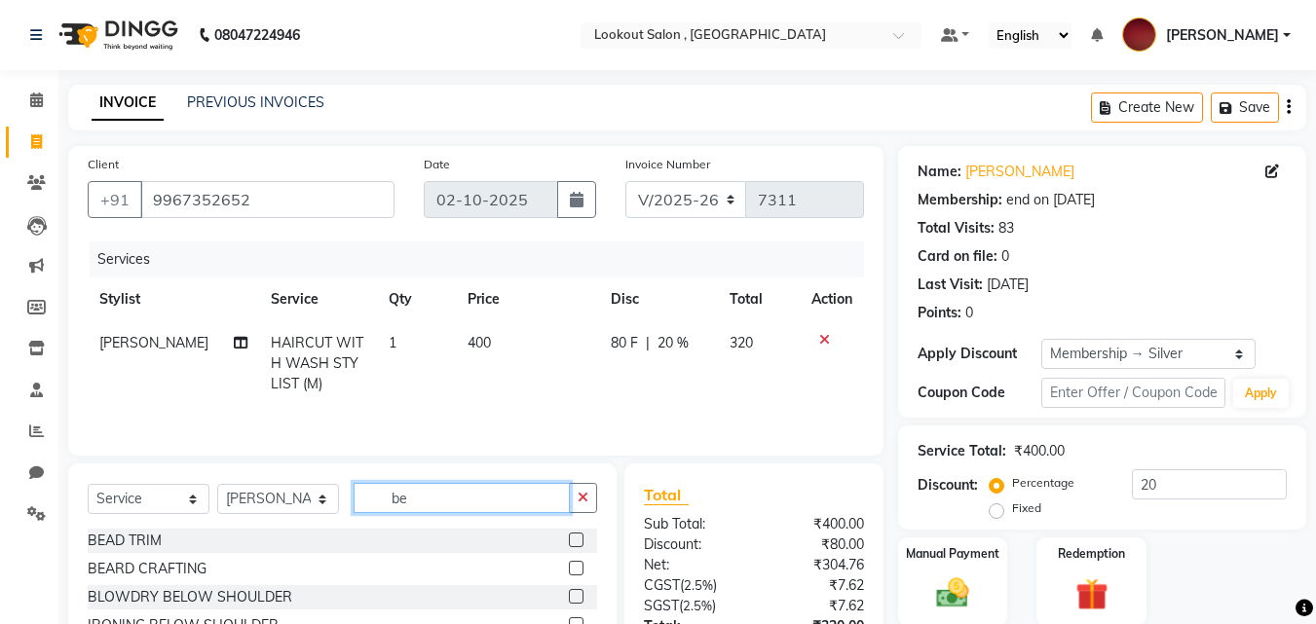
type input "be"
click at [569, 566] on label at bounding box center [576, 568] width 15 height 15
click at [569, 566] on input "checkbox" at bounding box center [575, 569] width 13 height 13
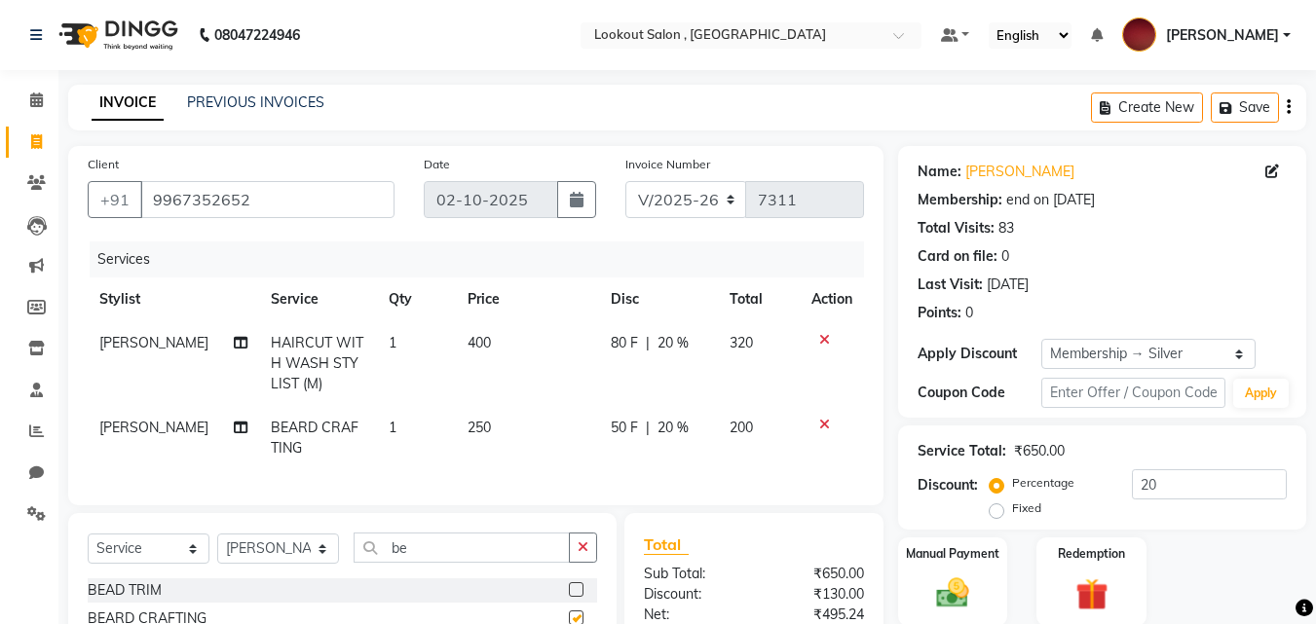
checkbox input "false"
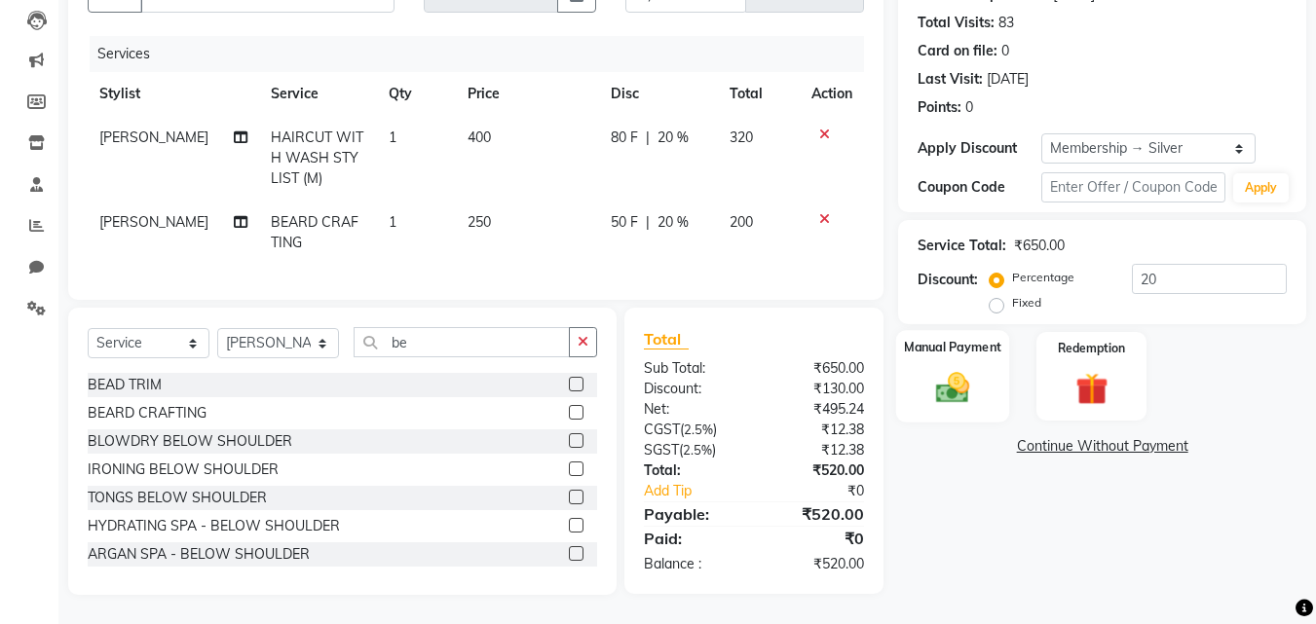
click at [956, 368] on img at bounding box center [952, 387] width 55 height 39
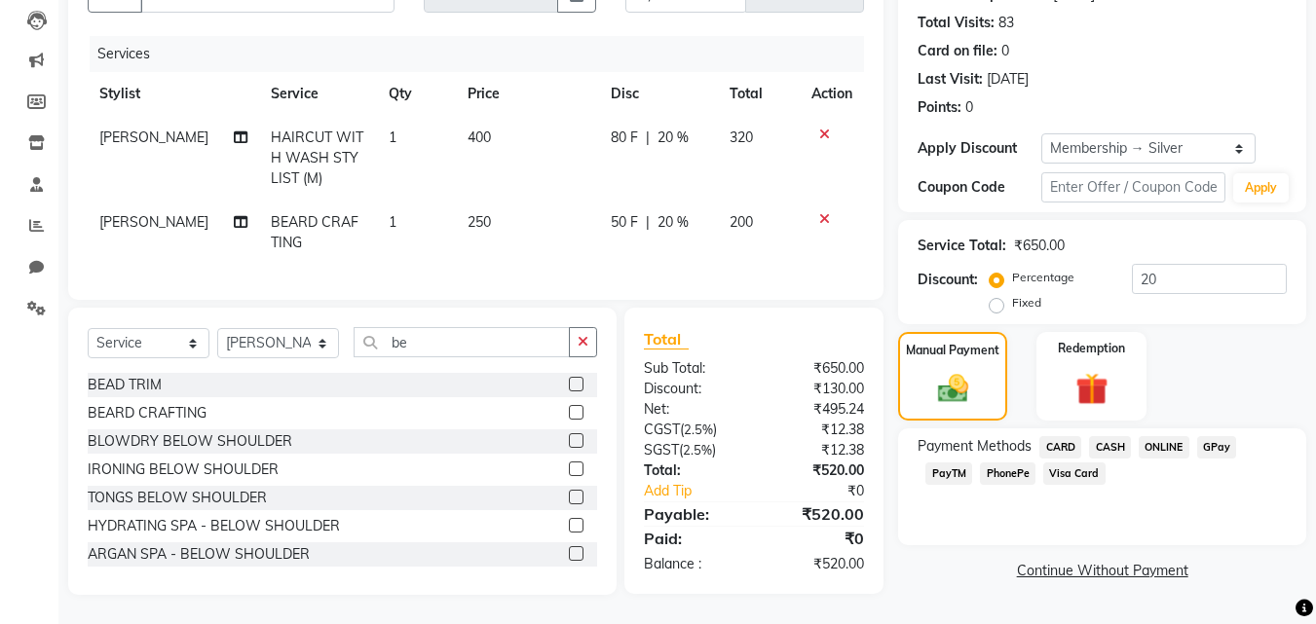
click at [1072, 436] on span "CARD" at bounding box center [1060, 447] width 42 height 22
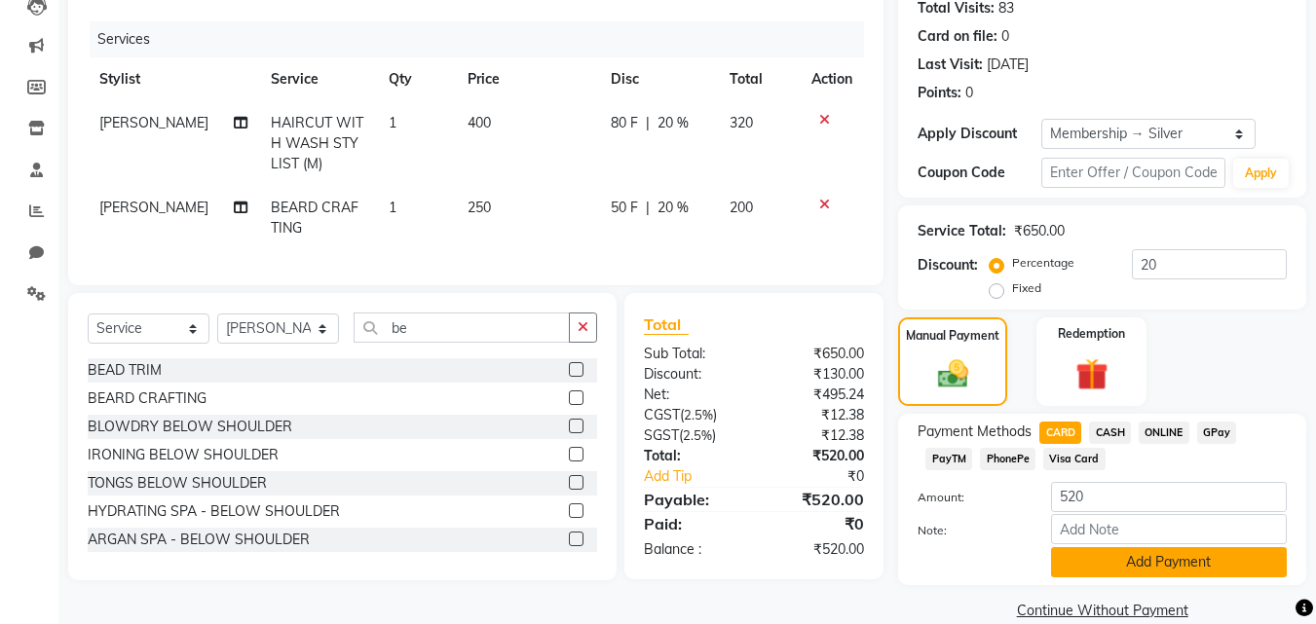
click at [1168, 559] on button "Add Payment" at bounding box center [1169, 562] width 236 height 30
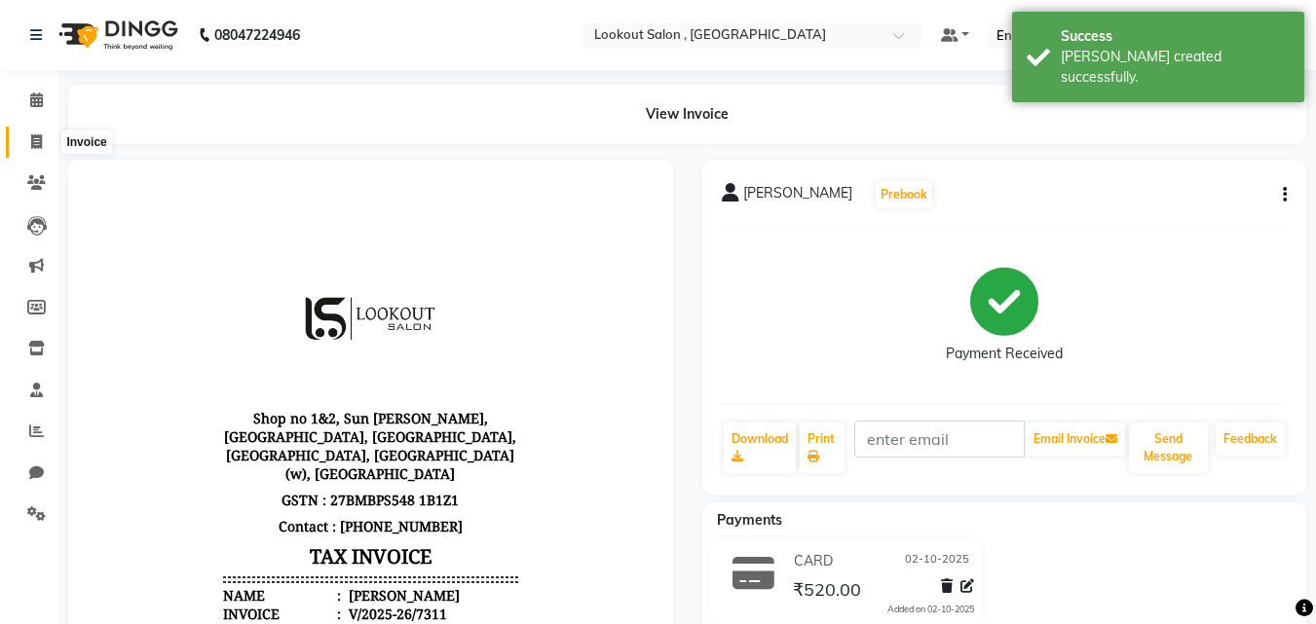
click at [27, 152] on span at bounding box center [36, 142] width 34 height 22
select select "151"
select select "service"
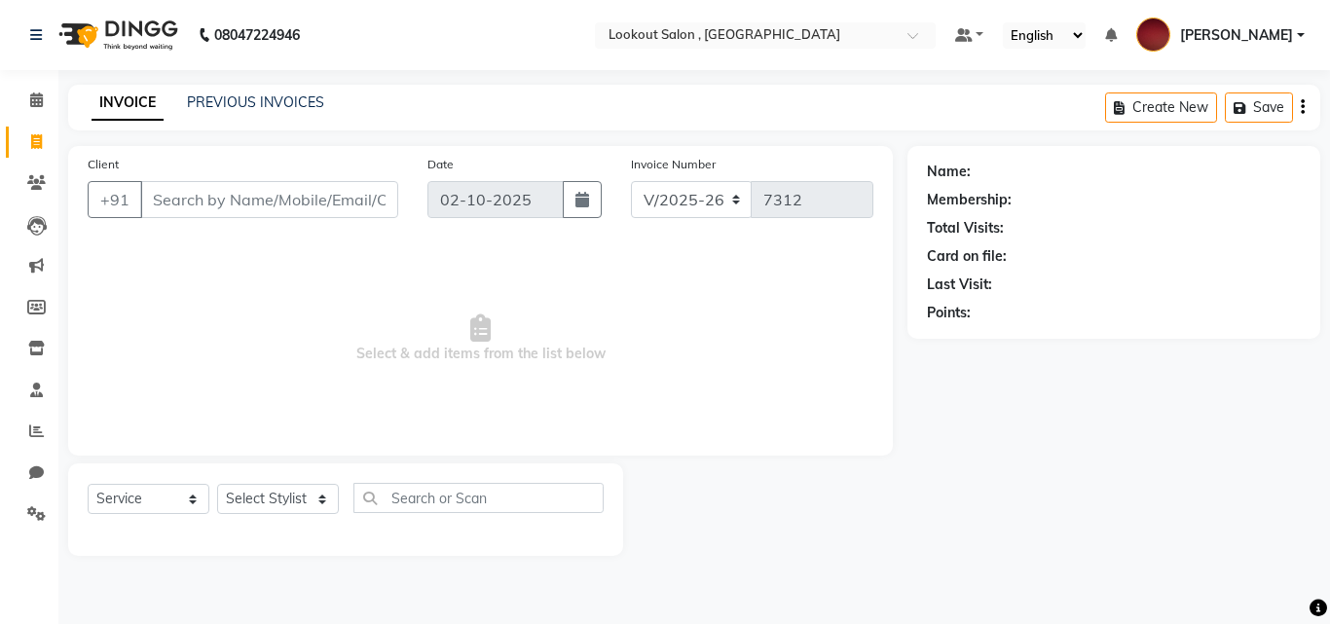
type input "-"
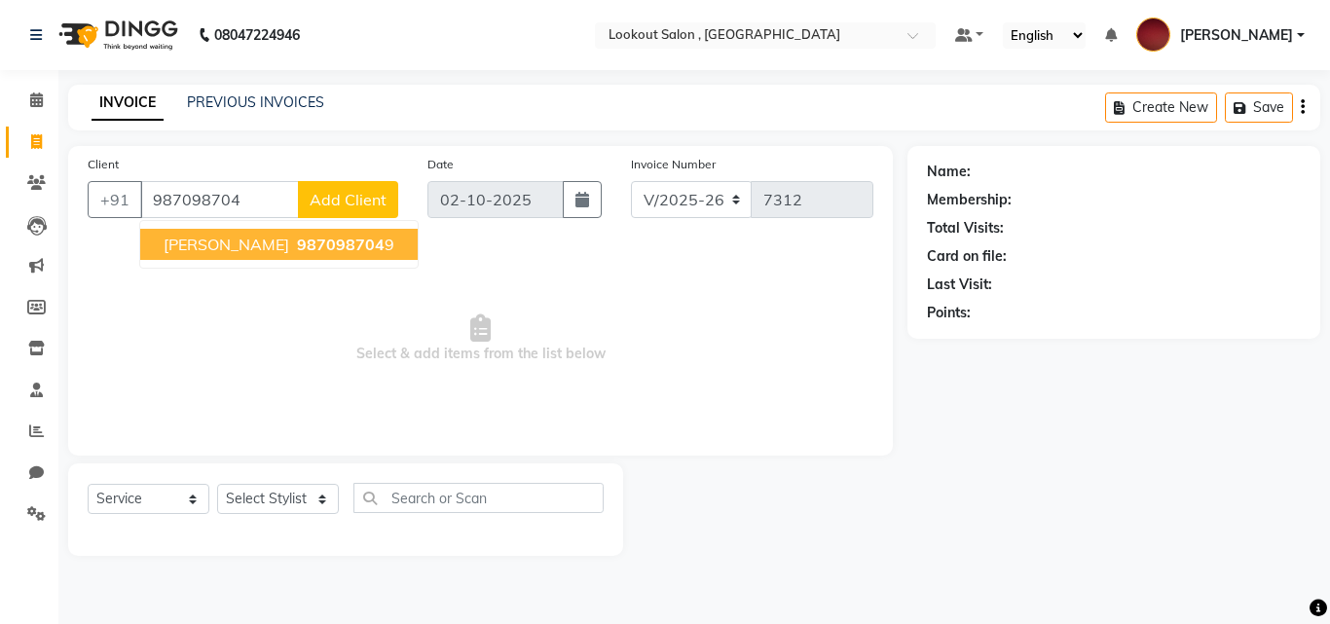
click at [221, 248] on span "kavita kesharwani" at bounding box center [227, 244] width 126 height 19
type input "9870987049"
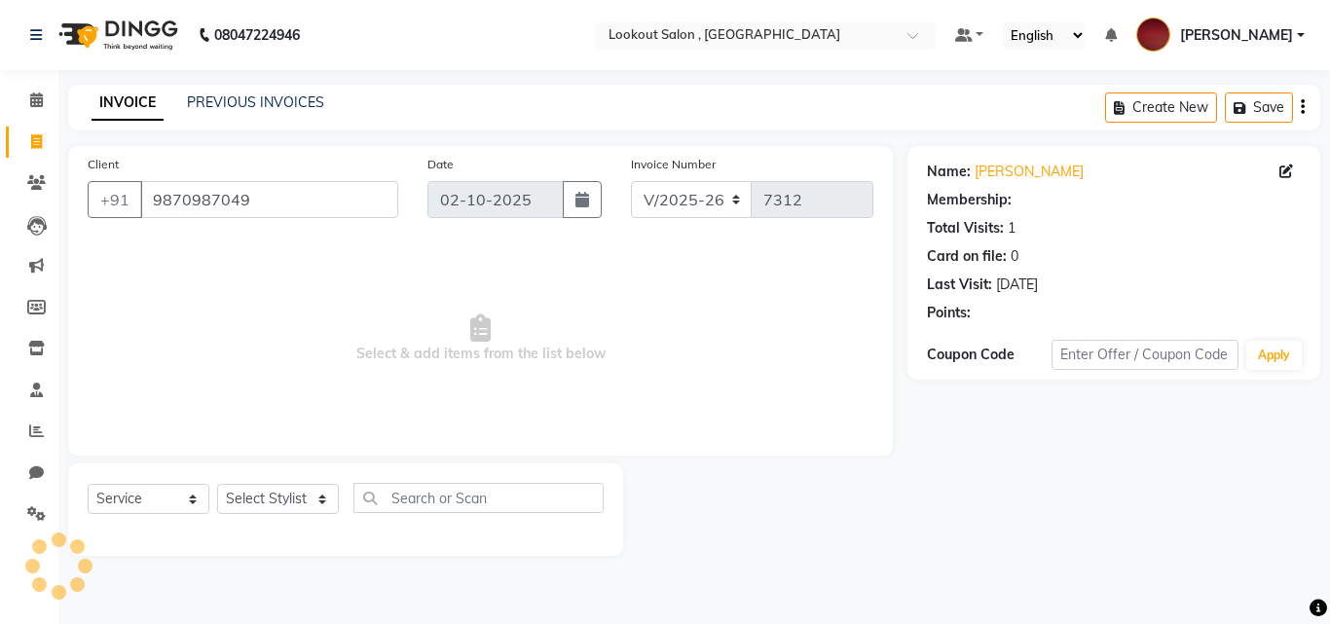
select select "1: Object"
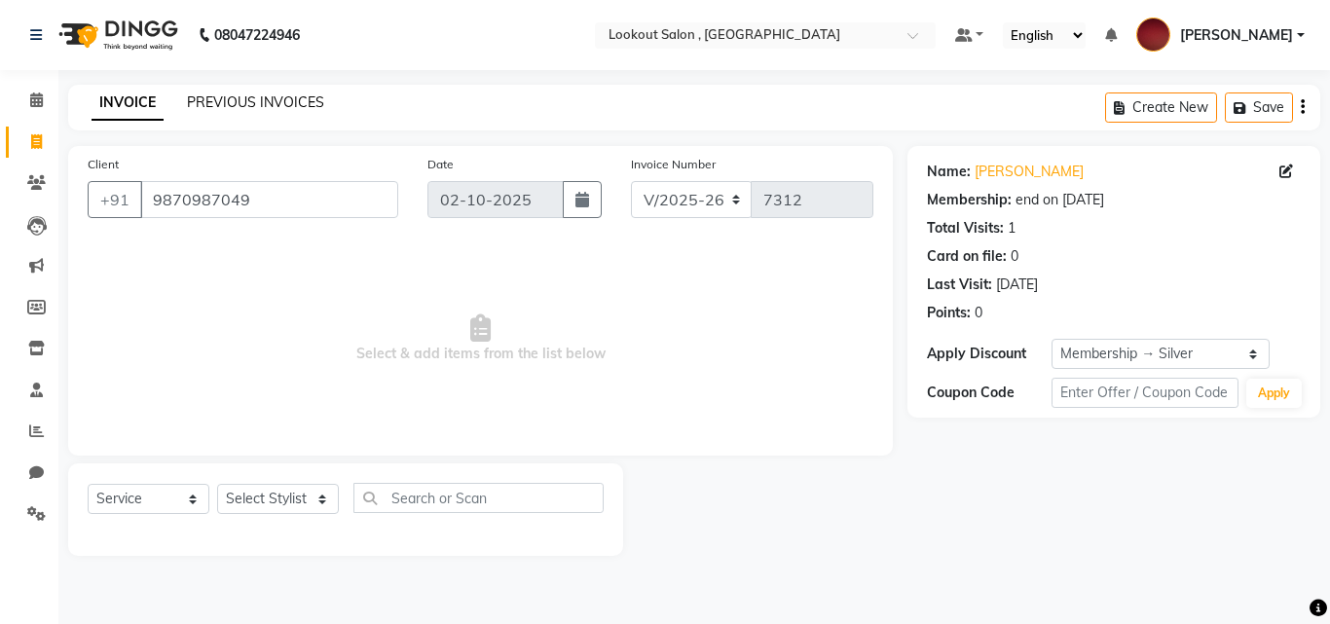
click at [217, 99] on link "PREVIOUS INVOICES" at bounding box center [255, 102] width 137 height 18
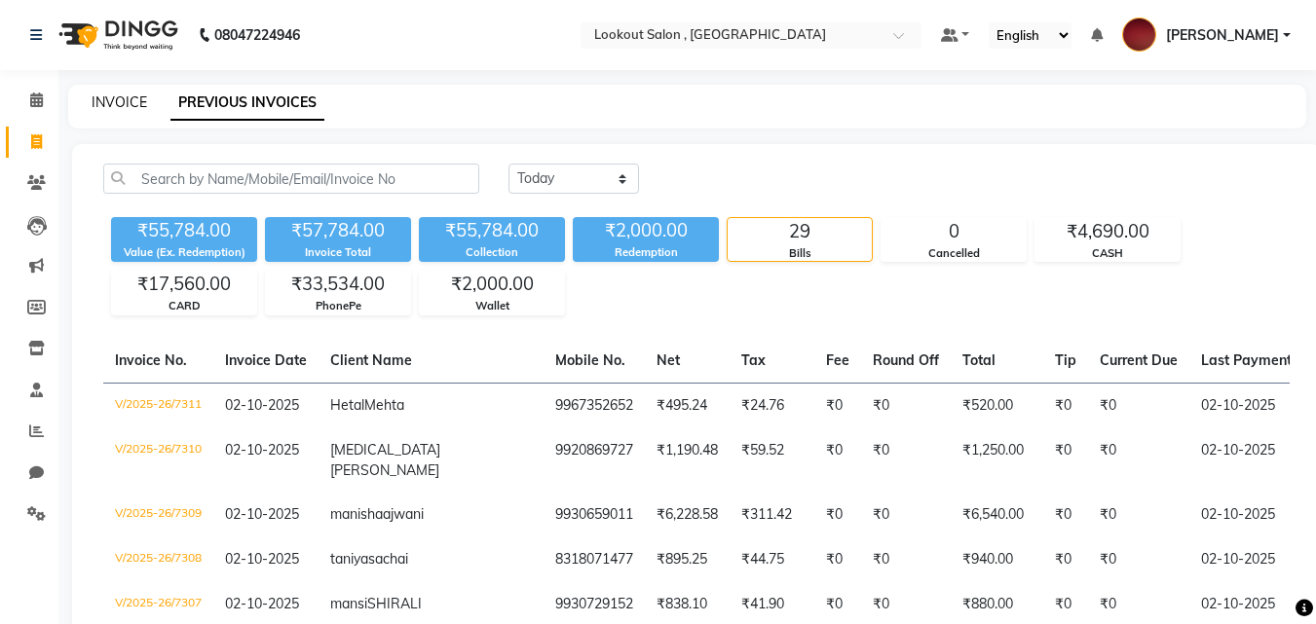
click at [121, 105] on link "INVOICE" at bounding box center [120, 102] width 56 height 18
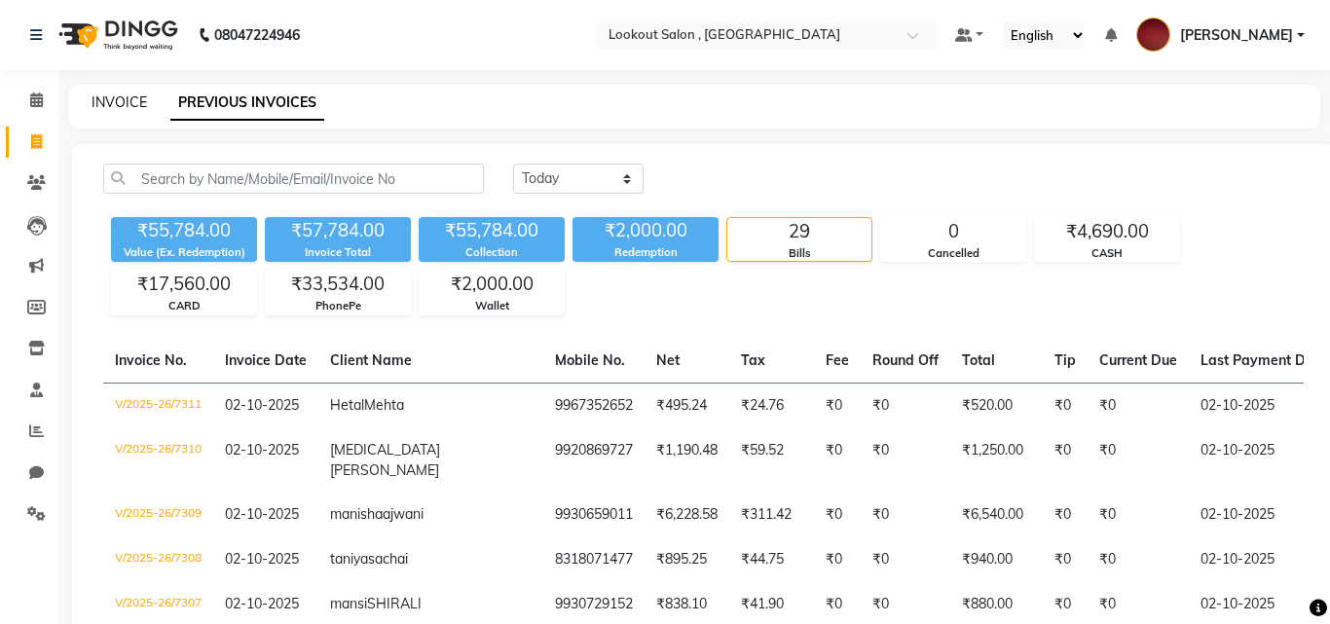
select select "service"
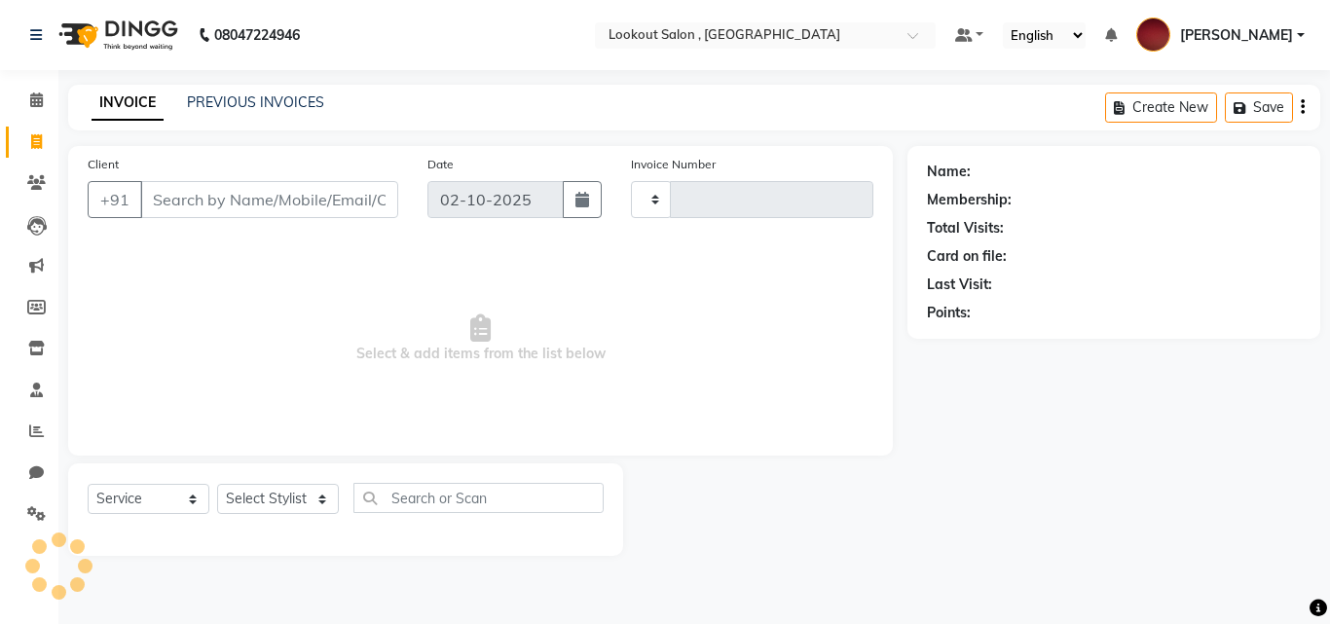
type input "7312"
select select "151"
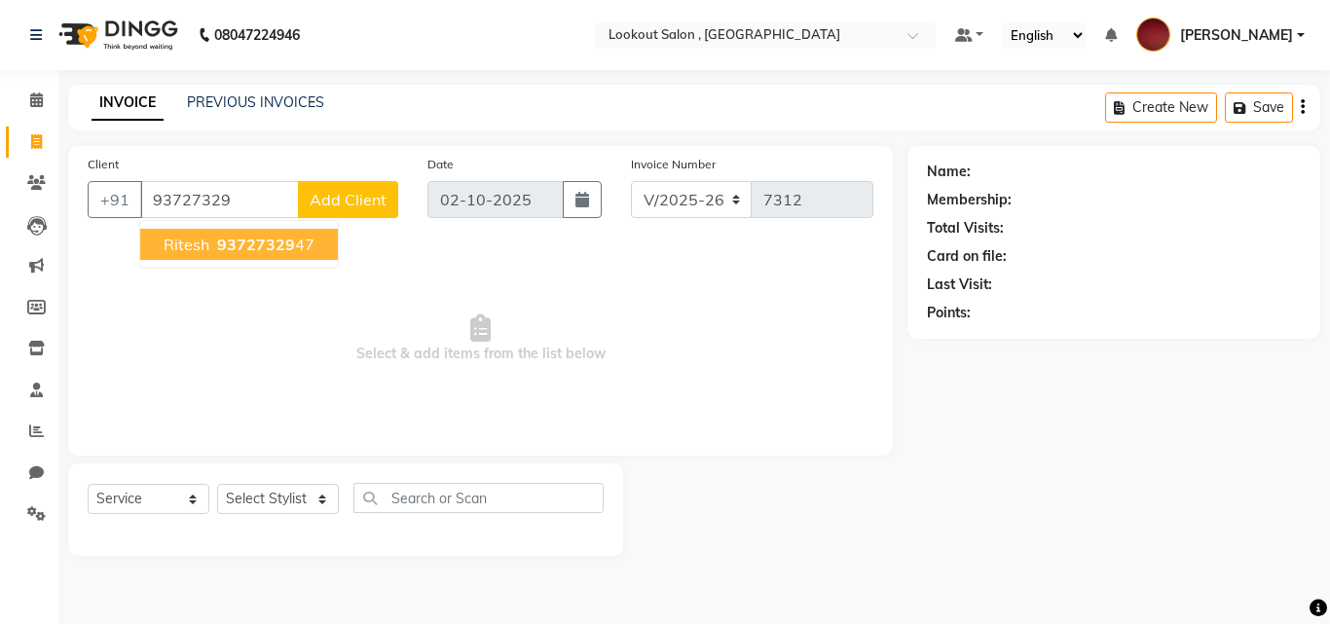
click at [194, 245] on span "ritesh" at bounding box center [187, 244] width 46 height 19
type input "9372732947"
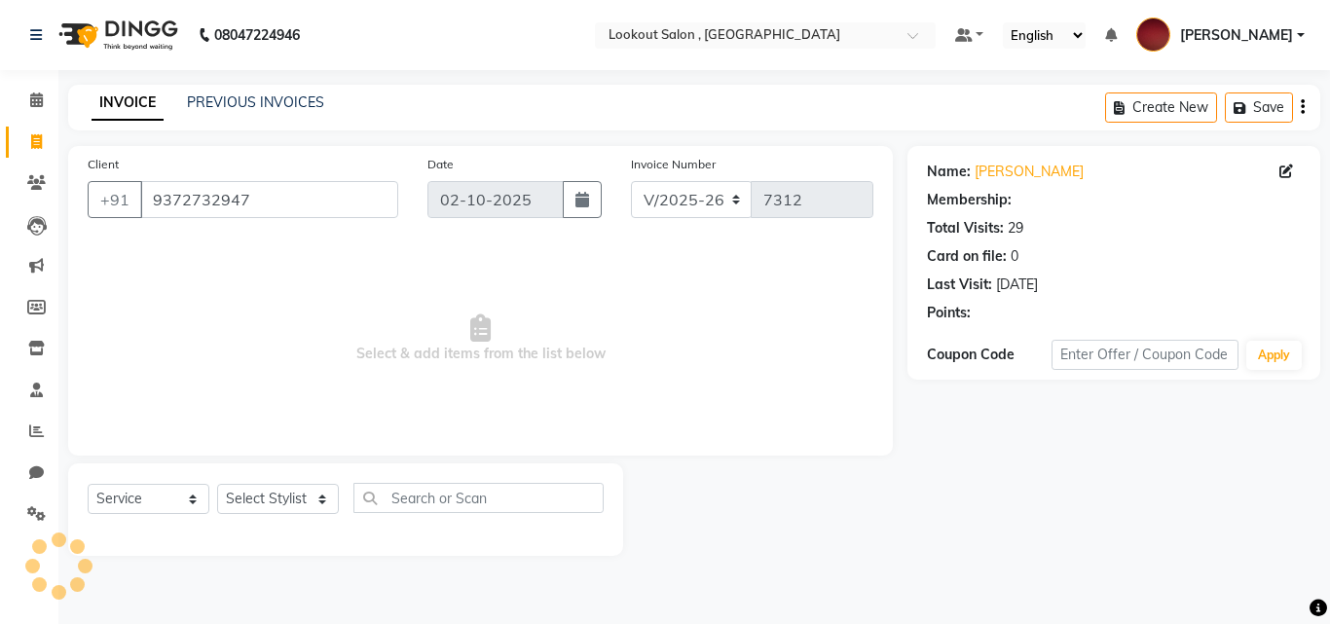
select select "1: Object"
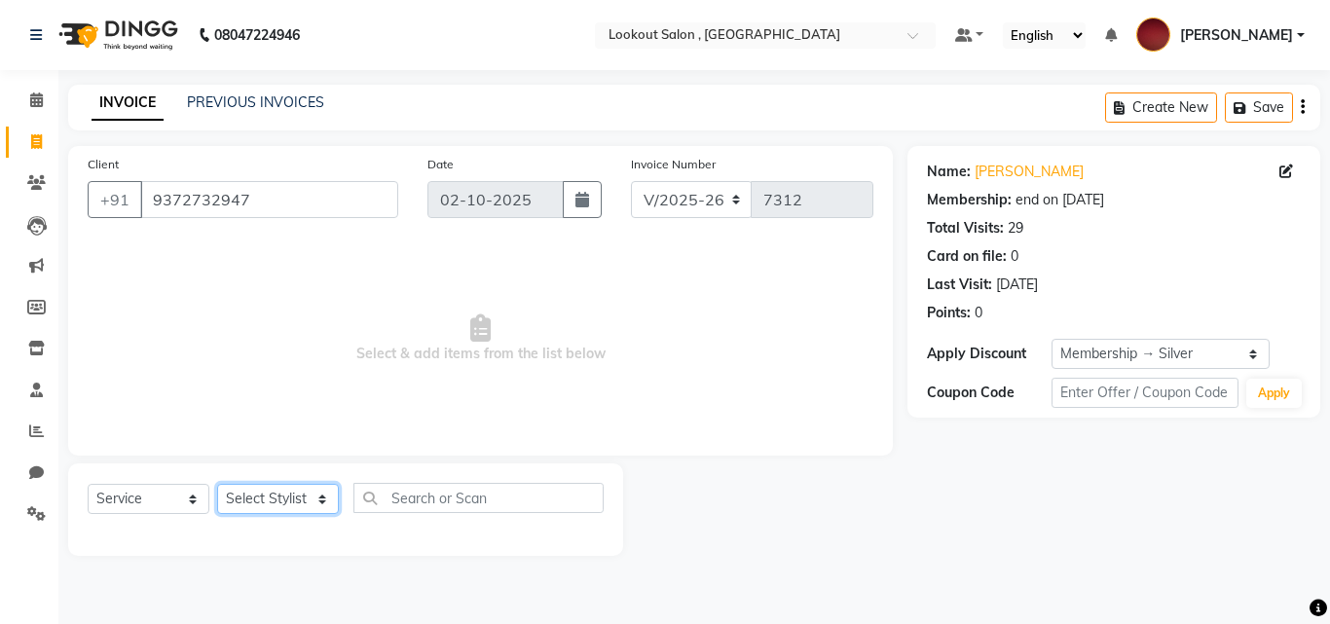
click at [282, 511] on select "Select Stylist [PERSON_NAME] [PERSON_NAME] [PERSON_NAME] [PERSON_NAME] [PERSON_…" at bounding box center [278, 499] width 122 height 30
select select "90900"
click at [217, 484] on select "Select Stylist [PERSON_NAME] [PERSON_NAME] [PERSON_NAME] [PERSON_NAME] [PERSON_…" at bounding box center [278, 499] width 122 height 30
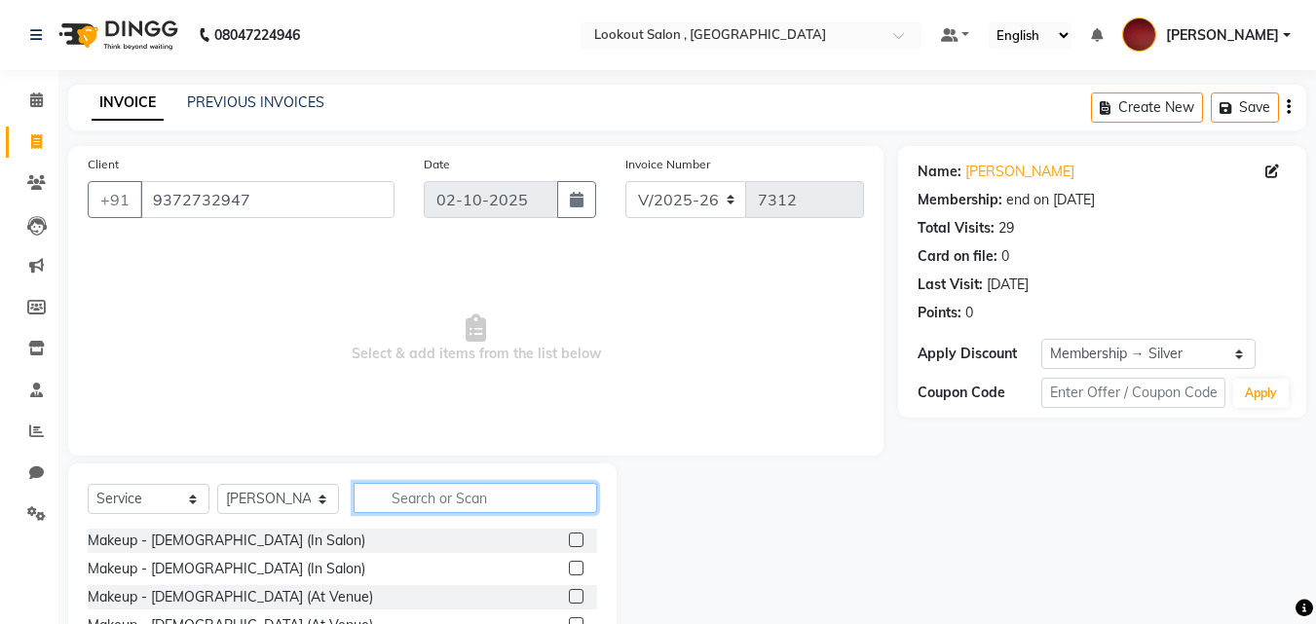
click at [398, 498] on input "text" at bounding box center [474, 498] width 243 height 30
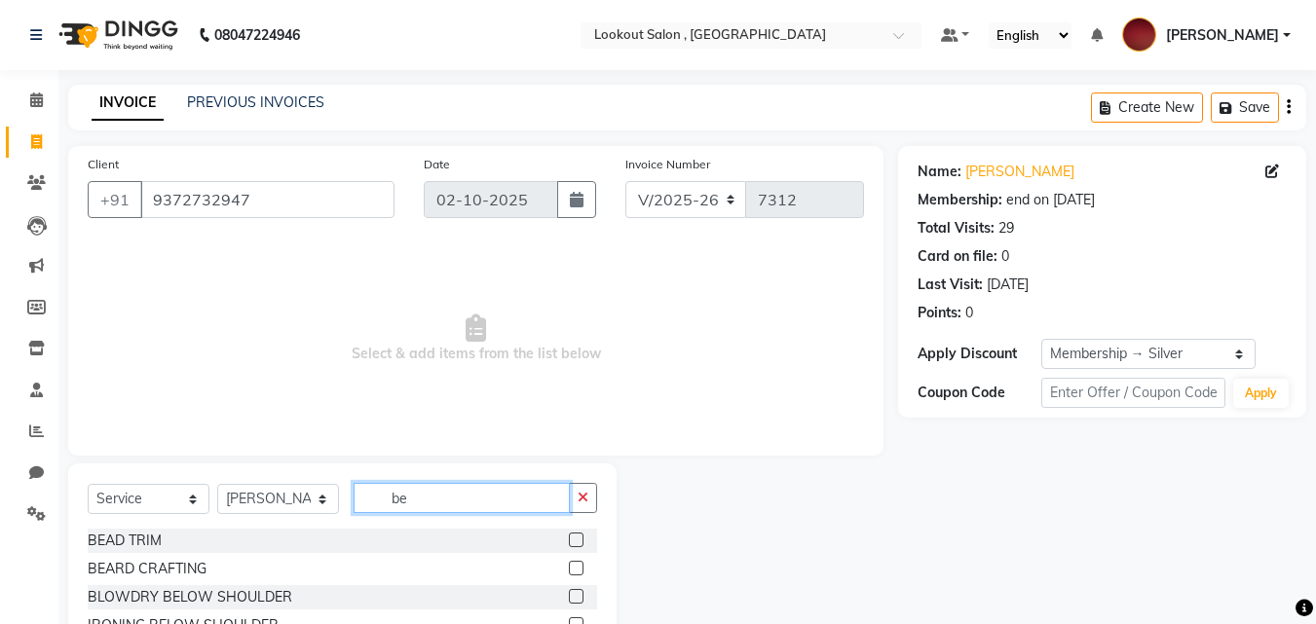
type input "be"
click at [569, 562] on label at bounding box center [576, 568] width 15 height 15
click at [569, 563] on input "checkbox" at bounding box center [575, 569] width 13 height 13
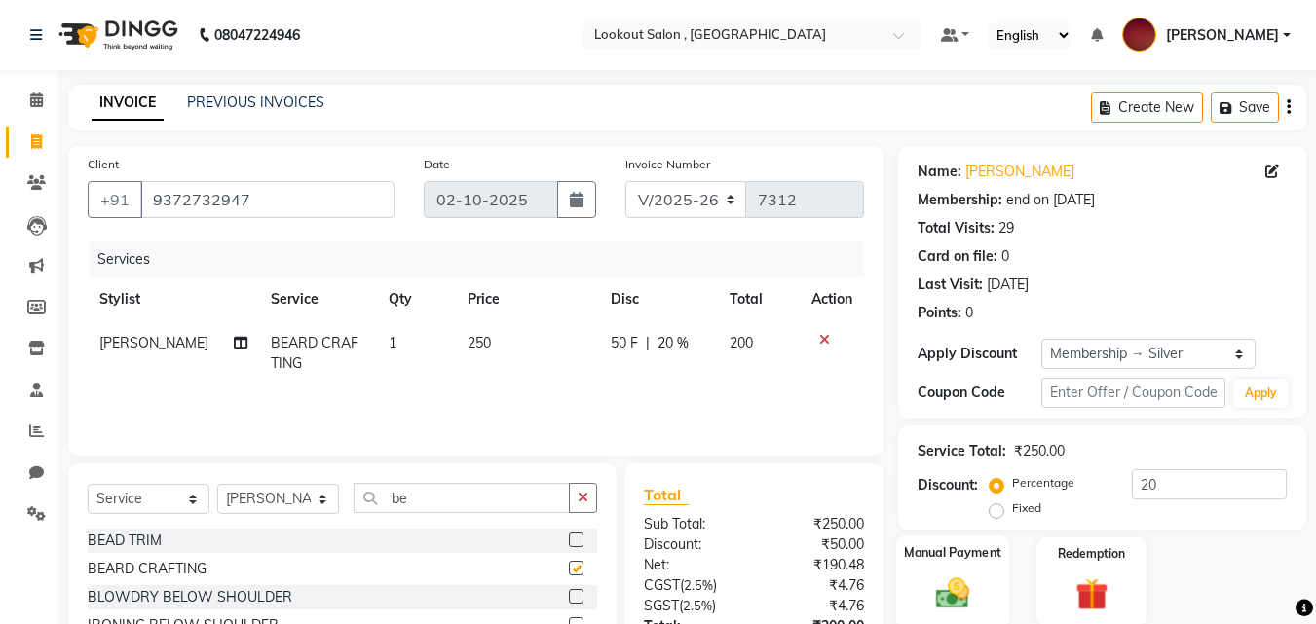
click at [945, 574] on img at bounding box center [952, 593] width 55 height 39
checkbox input "false"
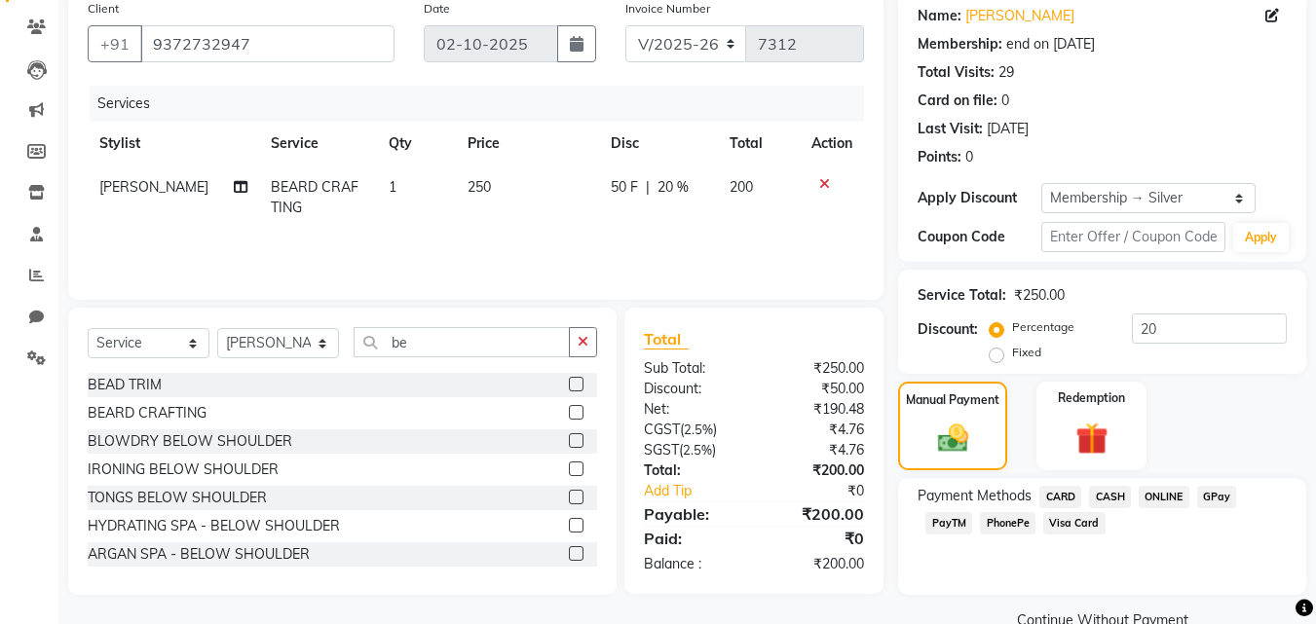
click at [1090, 500] on span "CASH" at bounding box center [1110, 497] width 42 height 22
click at [1137, 612] on button "Add Payment" at bounding box center [1169, 627] width 236 height 30
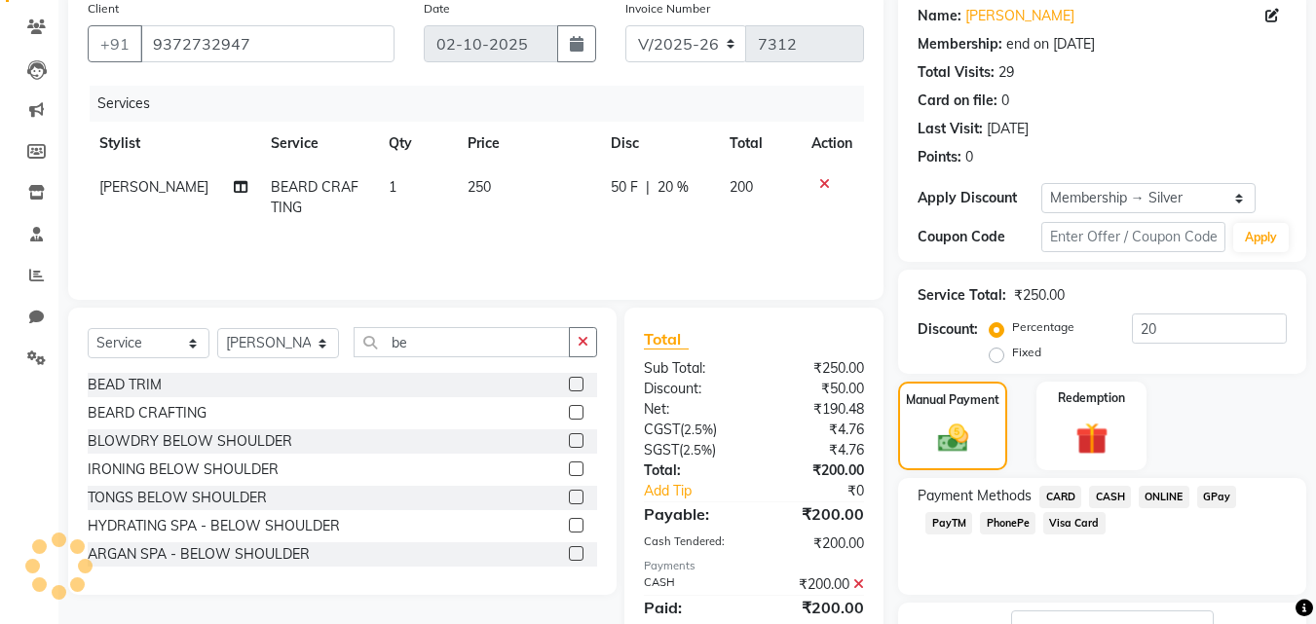
scroll to position [306, 0]
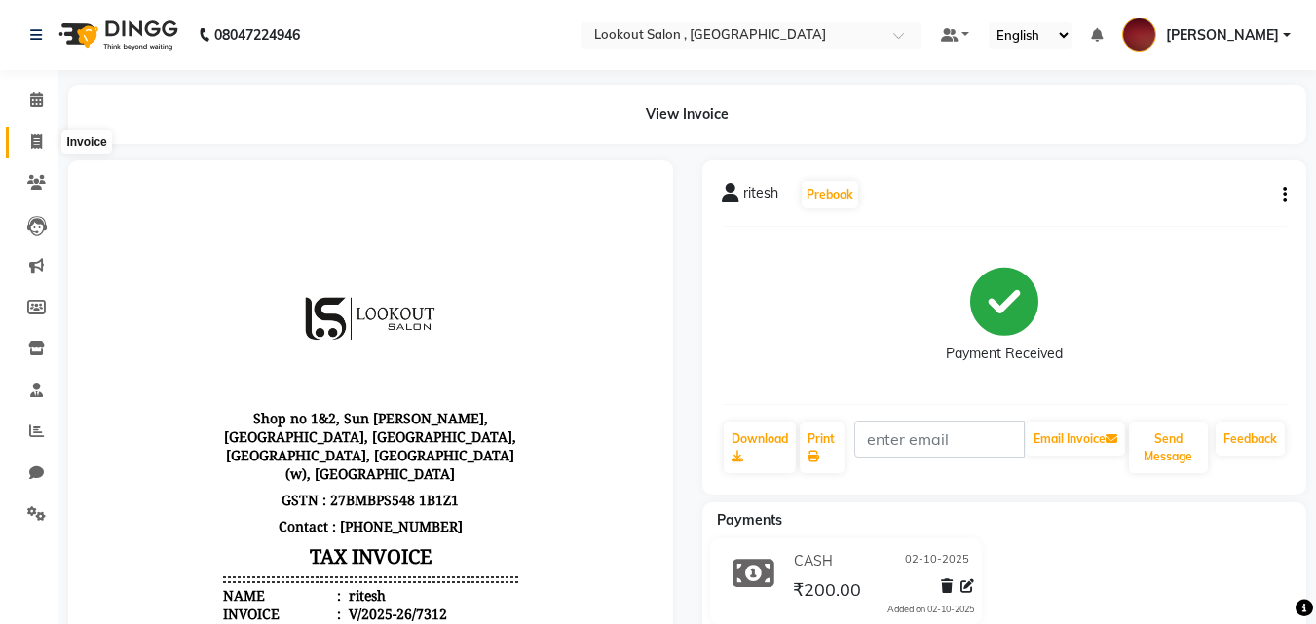
click at [38, 135] on icon at bounding box center [36, 141] width 11 height 15
select select "service"
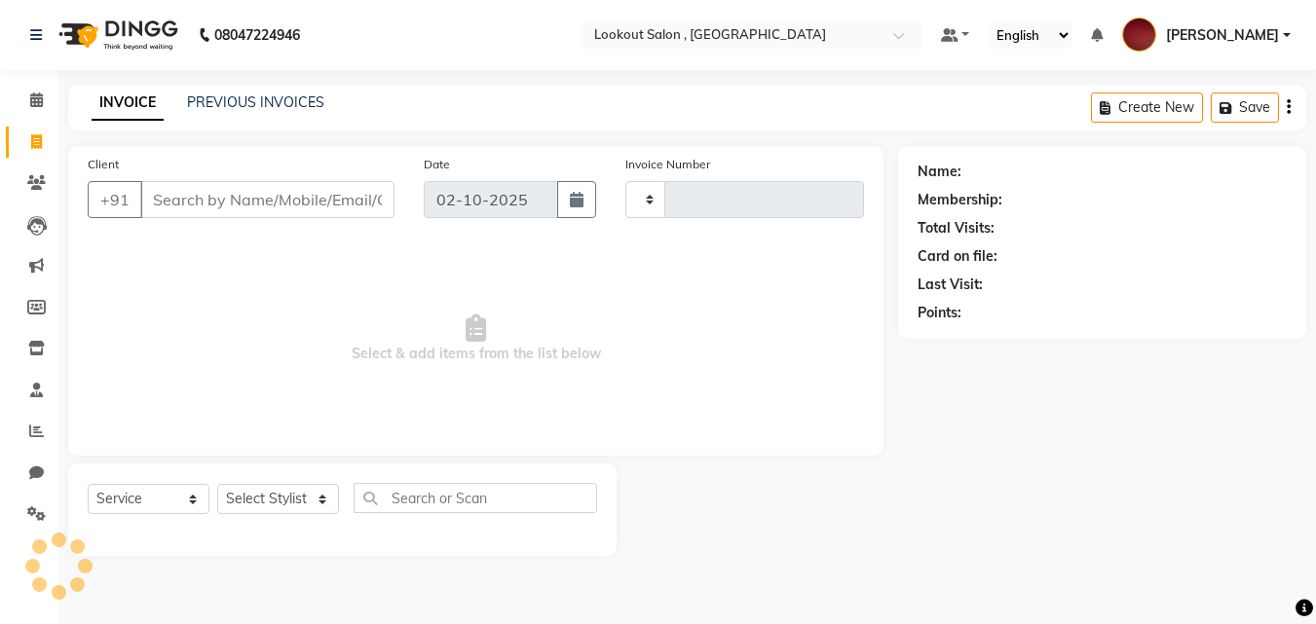
type input "7313"
select select "151"
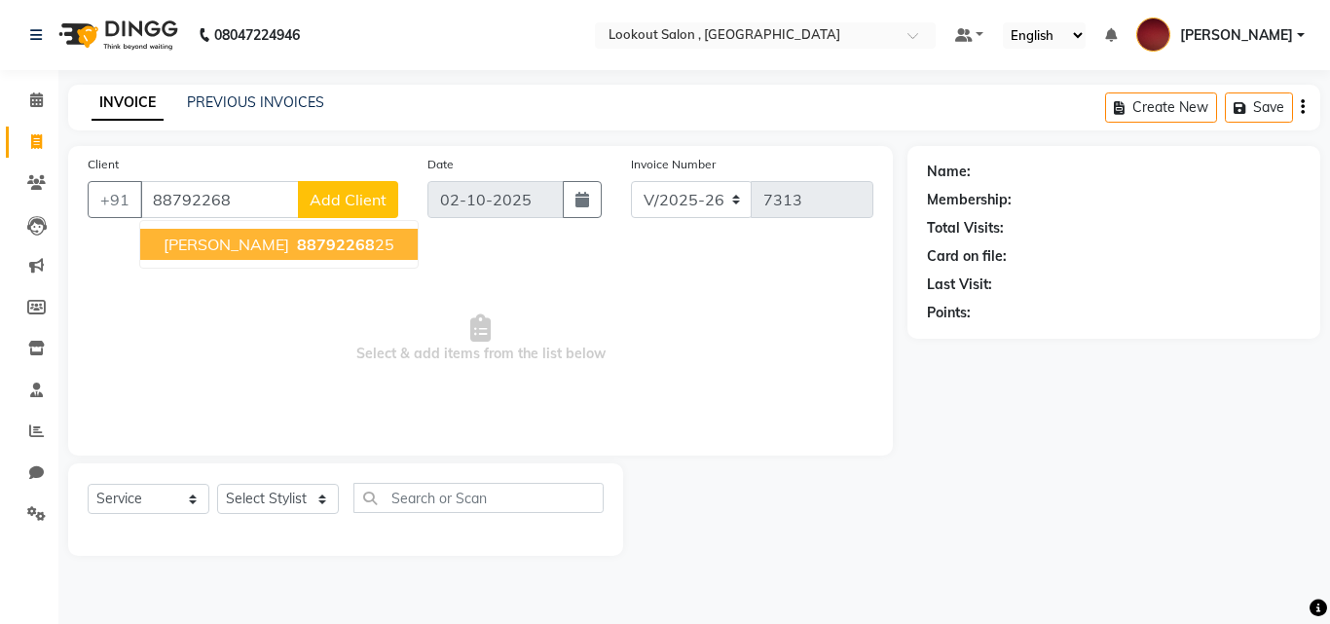
click at [161, 253] on button "Parth Patel 88792268 25" at bounding box center [279, 244] width 278 height 31
type input "8879226825"
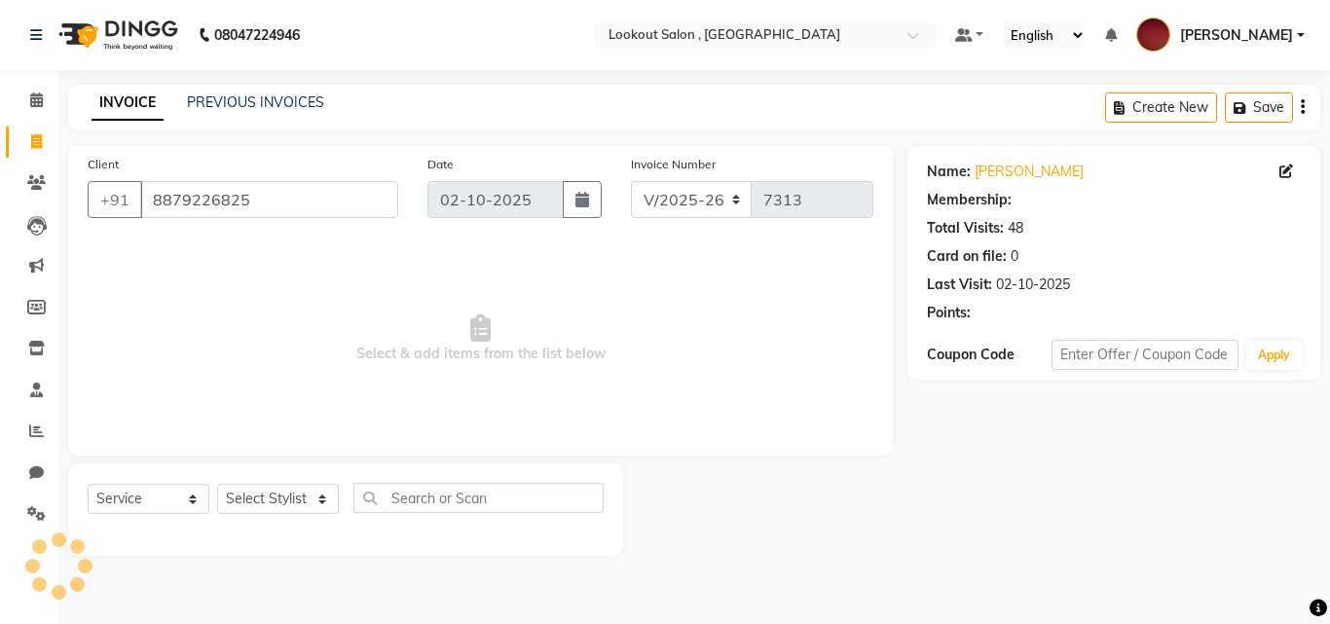
select select "1: Object"
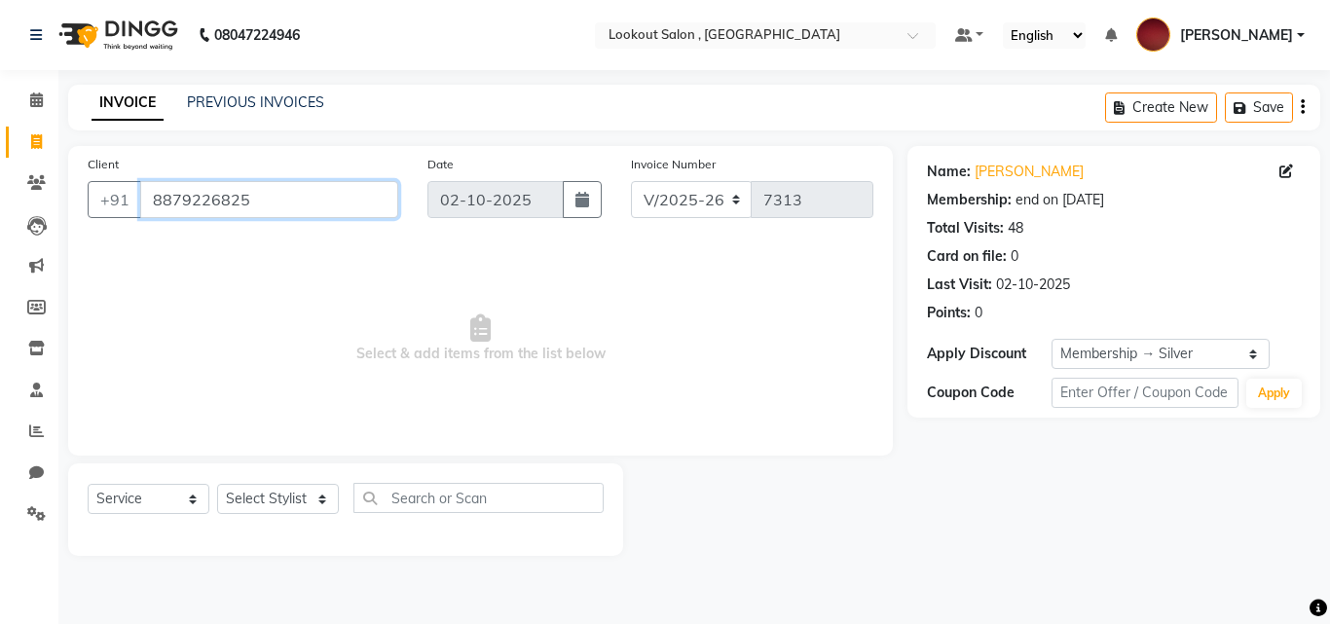
drag, startPoint x: 259, startPoint y: 192, endPoint x: 92, endPoint y: 180, distance: 167.9
click at [92, 180] on div "Client +91 8879226825" at bounding box center [243, 194] width 340 height 80
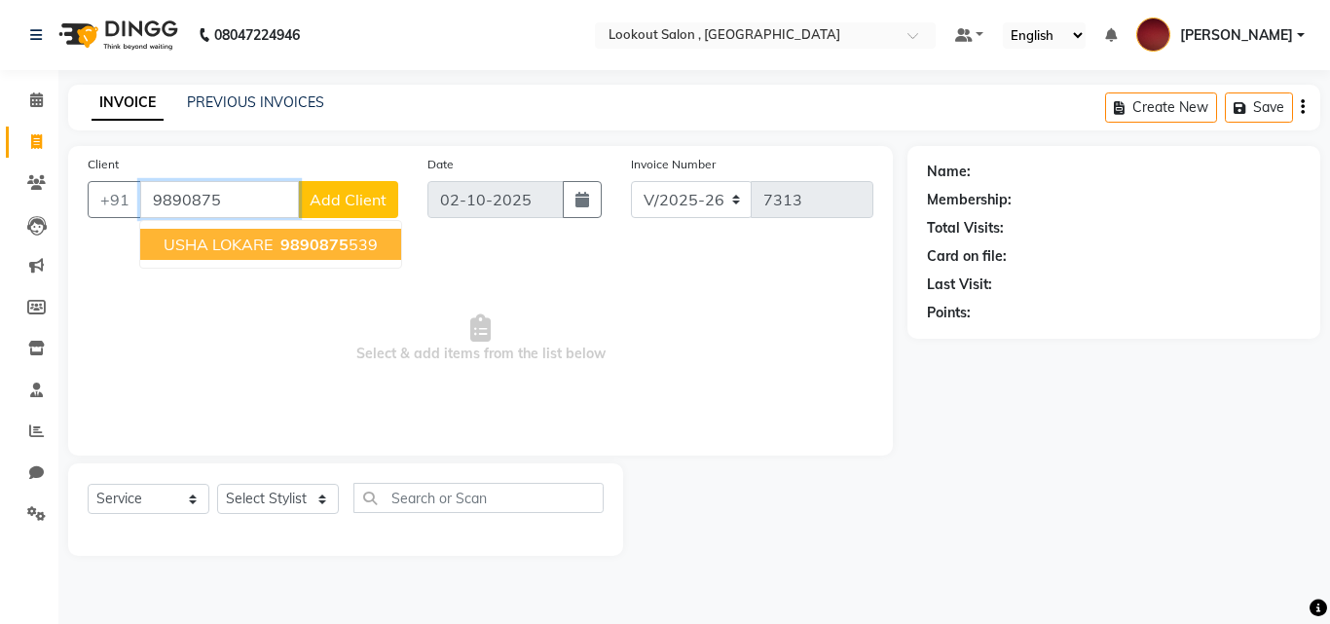
click at [241, 248] on span "USHA LOKARE" at bounding box center [218, 244] width 109 height 19
type input "9890875539"
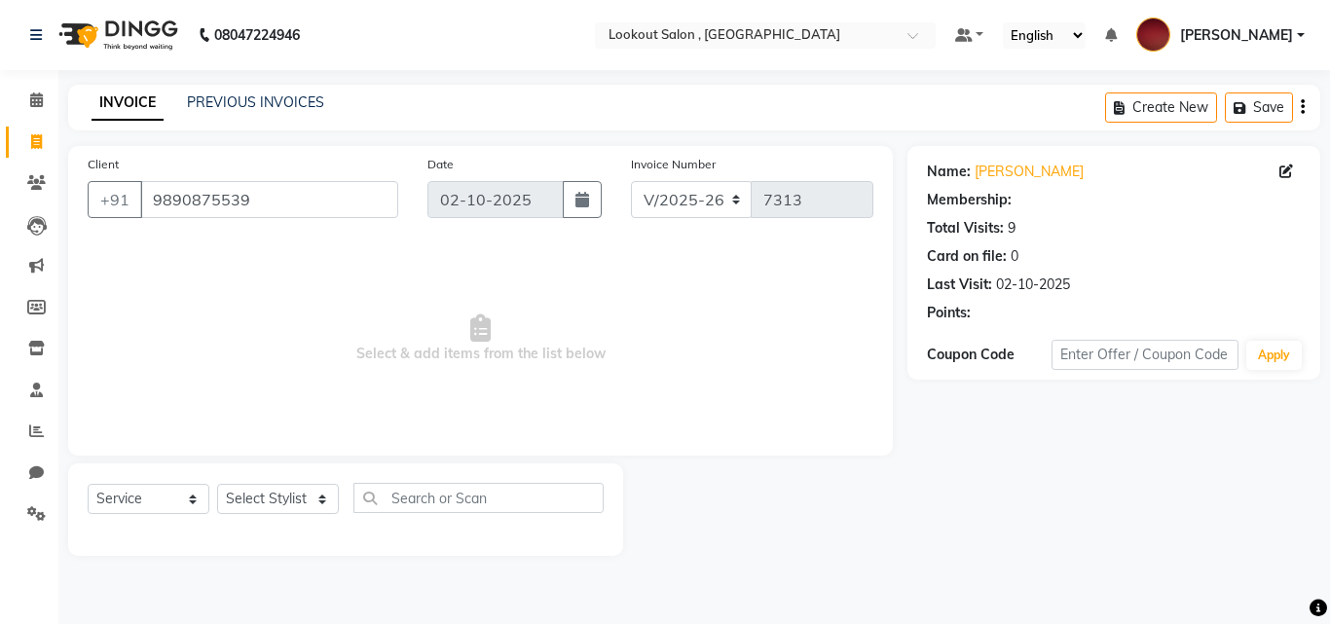
select select "1: Object"
drag, startPoint x: 240, startPoint y: 202, endPoint x: 148, endPoint y: 205, distance: 91.6
click at [148, 205] on input "9890875539" at bounding box center [269, 199] width 258 height 37
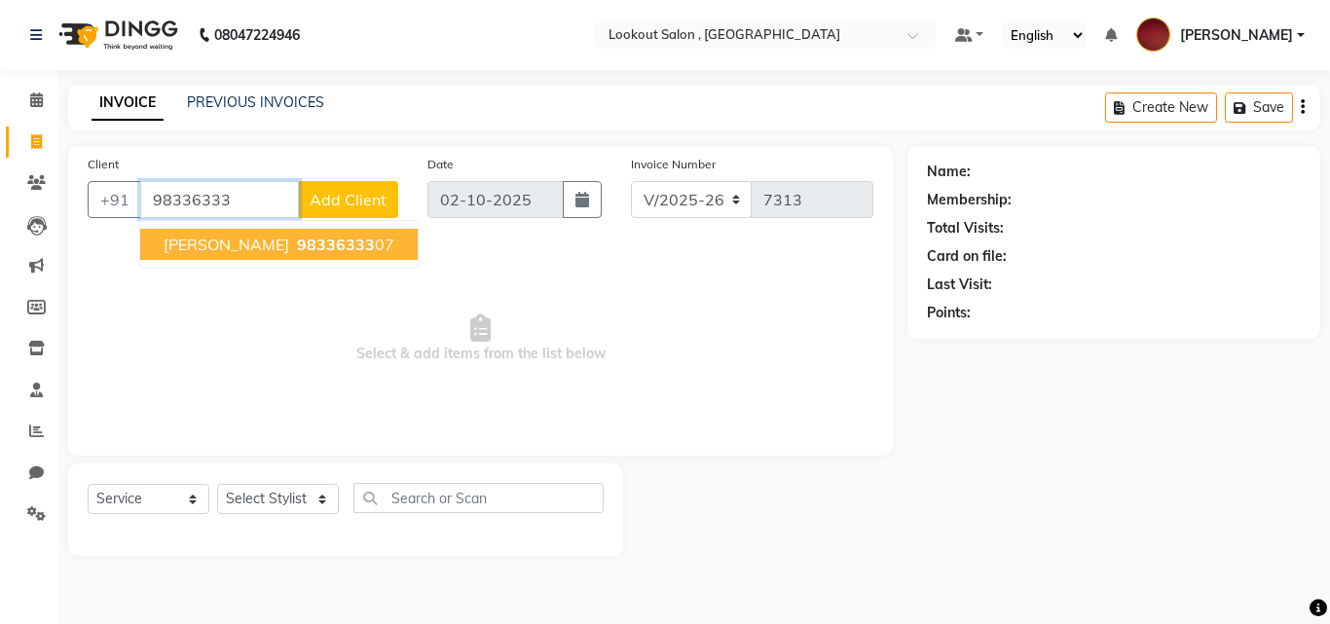
click at [231, 244] on span "[PERSON_NAME]" at bounding box center [227, 244] width 126 height 19
type input "9833633307"
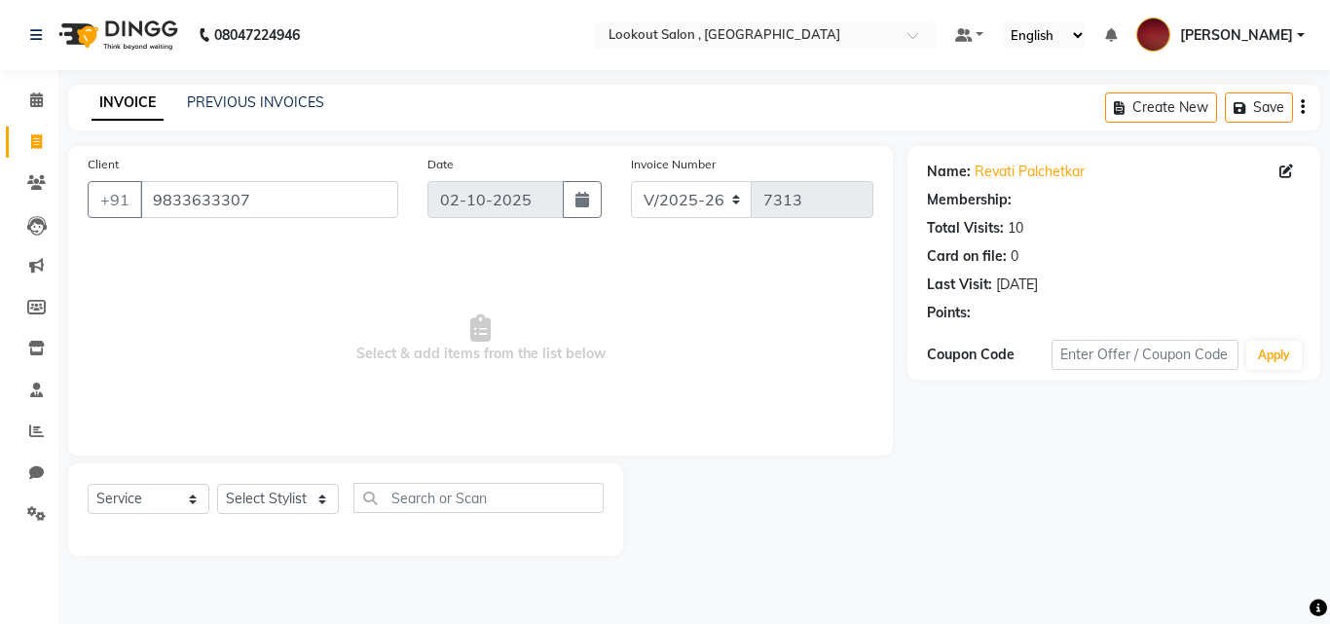
select select "1: Object"
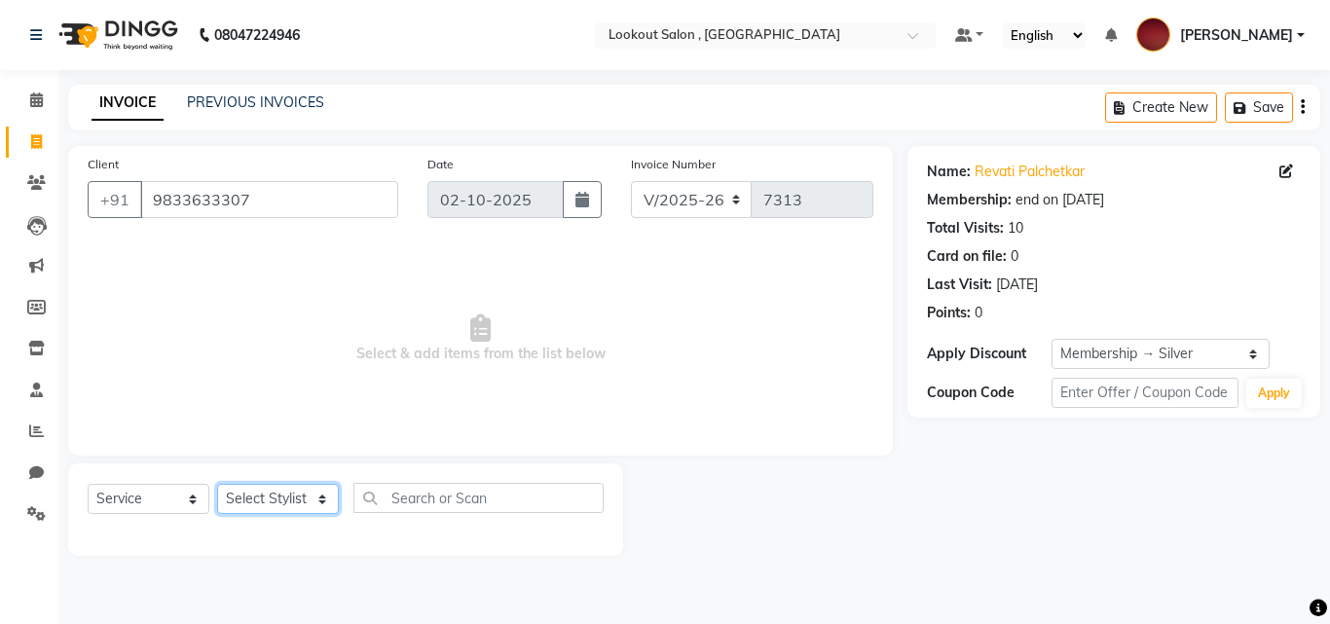
click at [240, 504] on select "Select Stylist [PERSON_NAME] [PERSON_NAME] [PERSON_NAME] [PERSON_NAME] [PERSON_…" at bounding box center [278, 499] width 122 height 30
select select "4387"
click at [217, 484] on select "Select Stylist [PERSON_NAME] [PERSON_NAME] [PERSON_NAME] [PERSON_NAME] [PERSON_…" at bounding box center [278, 499] width 122 height 30
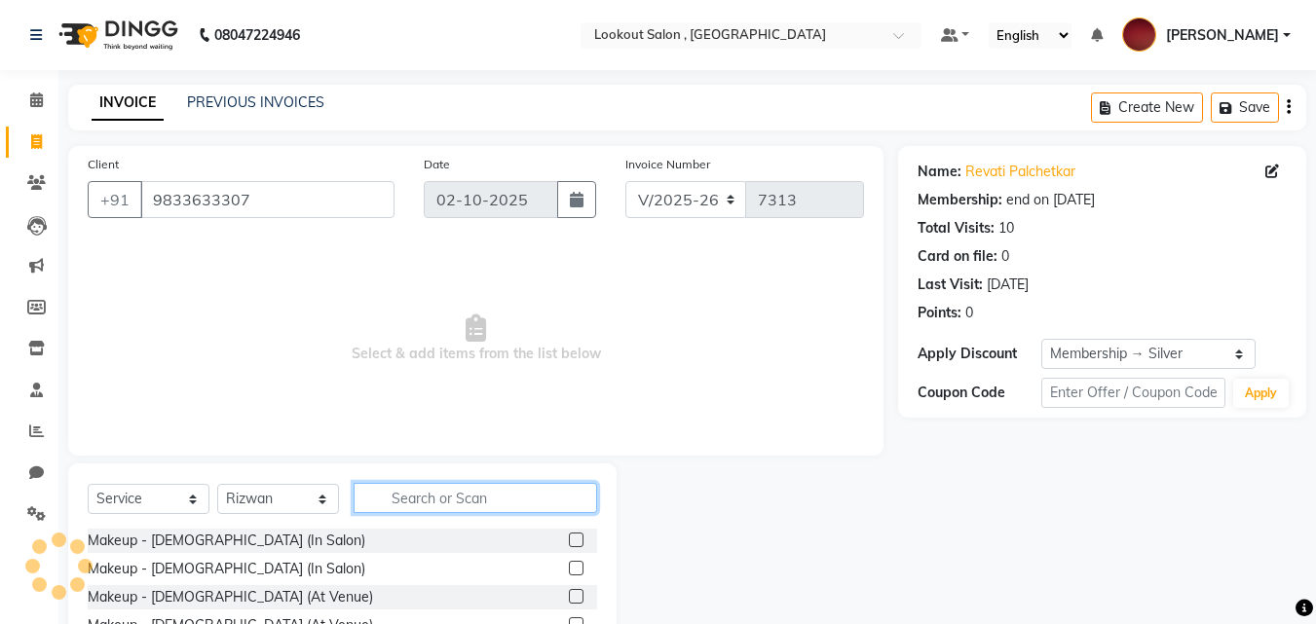
click at [397, 486] on input "text" at bounding box center [474, 498] width 243 height 30
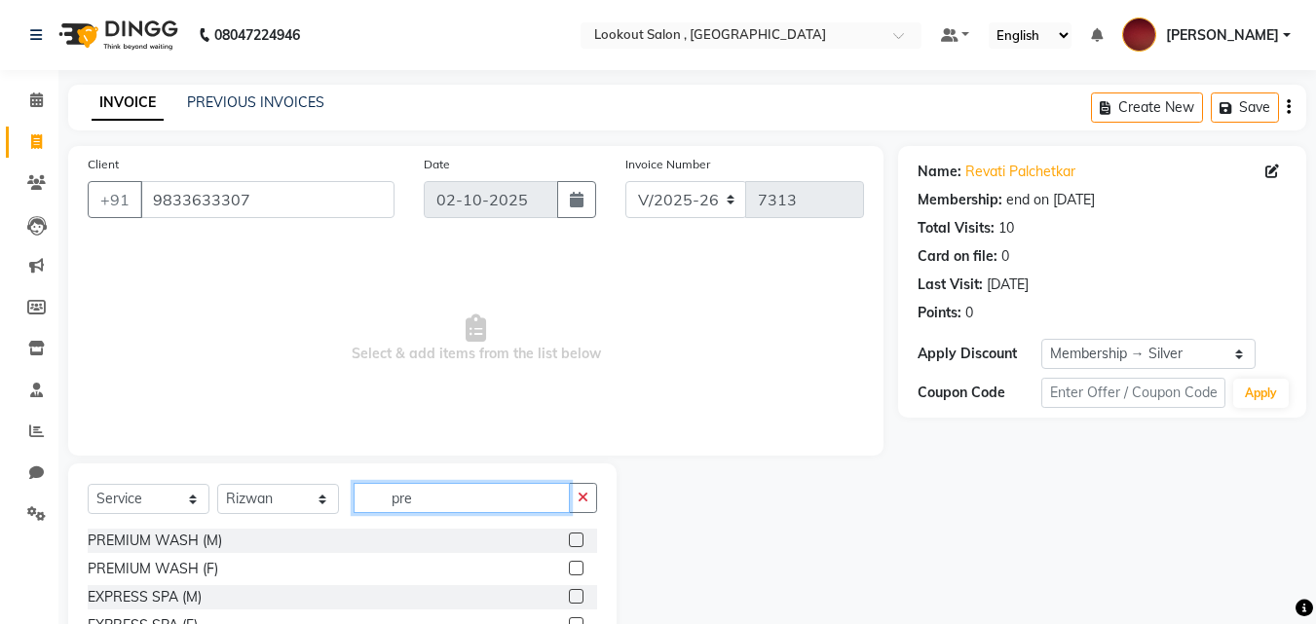
type input "pre"
click at [549, 568] on div "PREMIUM WASH (F)" at bounding box center [342, 569] width 509 height 24
click at [569, 570] on label at bounding box center [576, 568] width 15 height 15
click at [569, 570] on input "checkbox" at bounding box center [575, 569] width 13 height 13
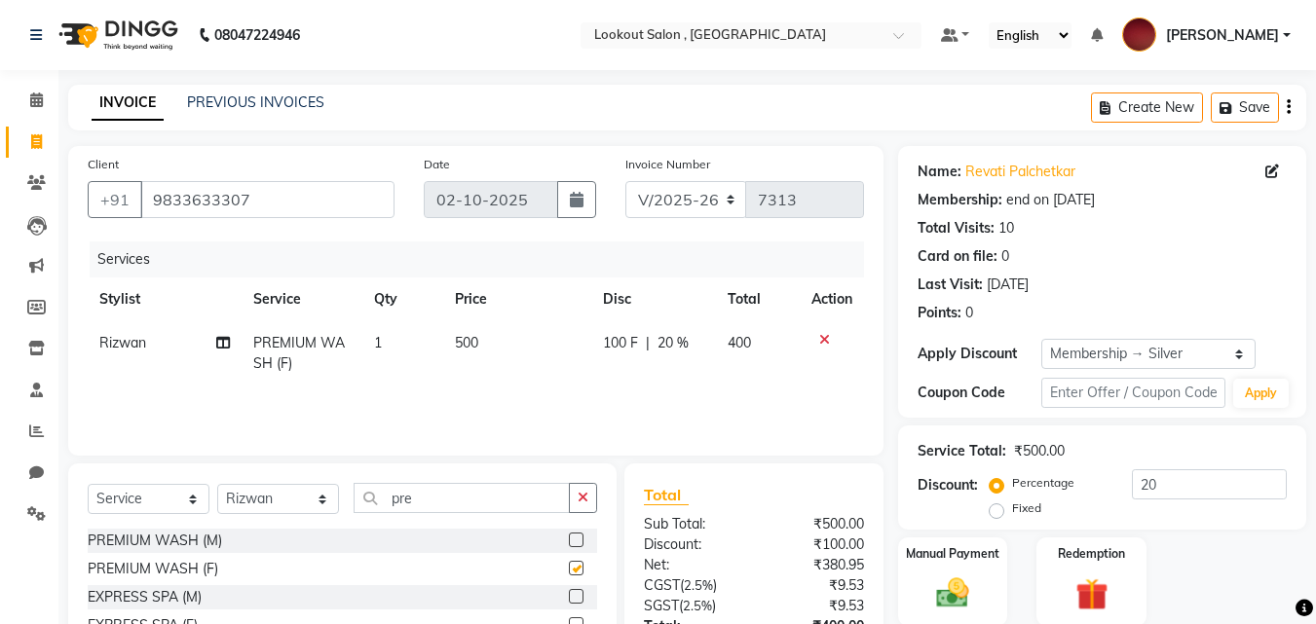
checkbox input "false"
drag, startPoint x: 324, startPoint y: 499, endPoint x: 277, endPoint y: 499, distance: 47.7
click at [277, 499] on div "Select Service Product Membership Package Voucher Prepaid Gift Card Select Styl…" at bounding box center [342, 506] width 509 height 46
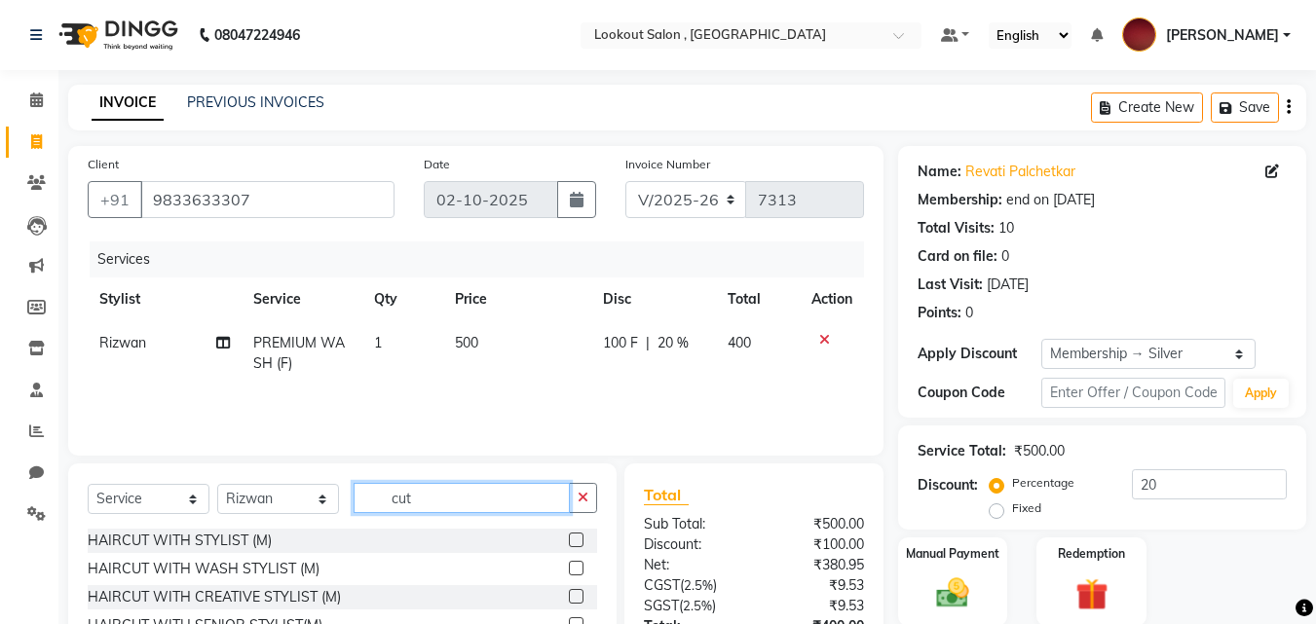
scroll to position [156, 0]
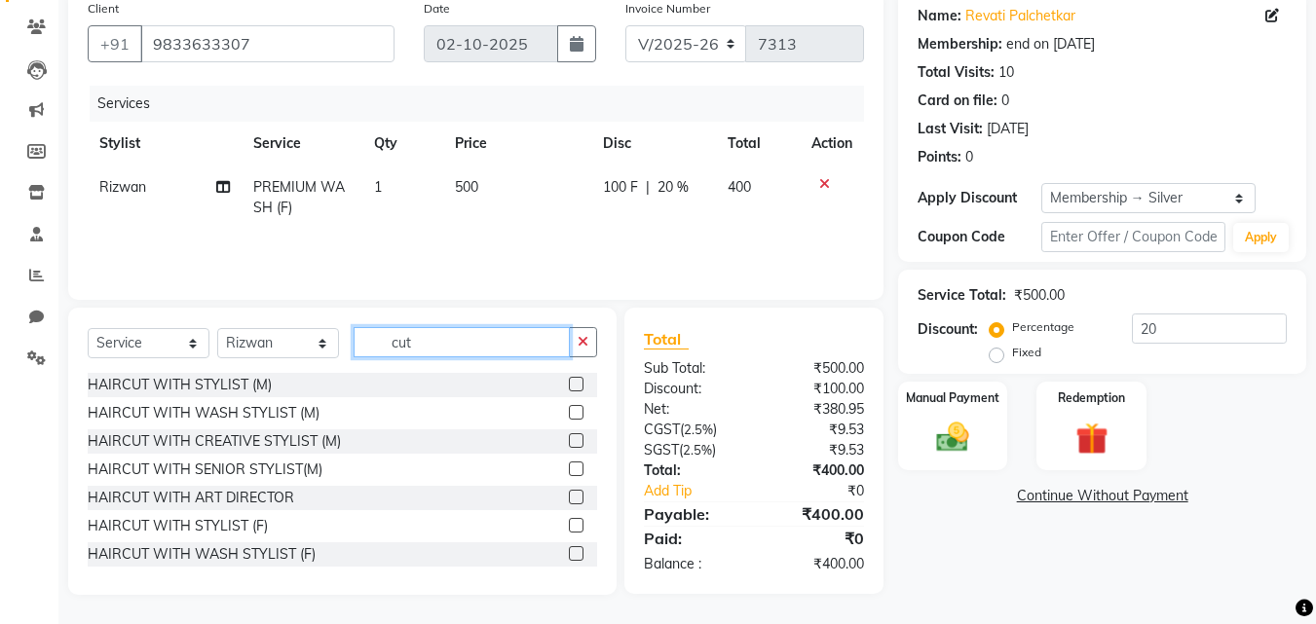
type input "cut"
click at [569, 536] on div at bounding box center [575, 528] width 13 height 20
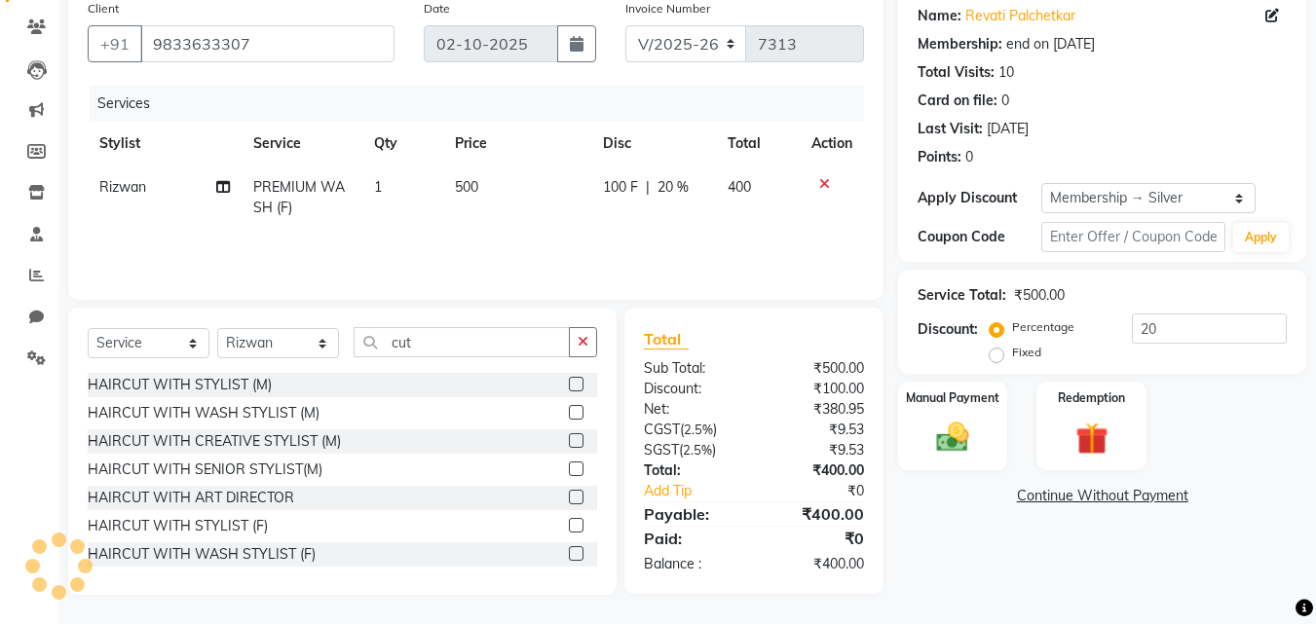
click at [569, 524] on label at bounding box center [576, 525] width 15 height 15
click at [569, 524] on input "checkbox" at bounding box center [575, 526] width 13 height 13
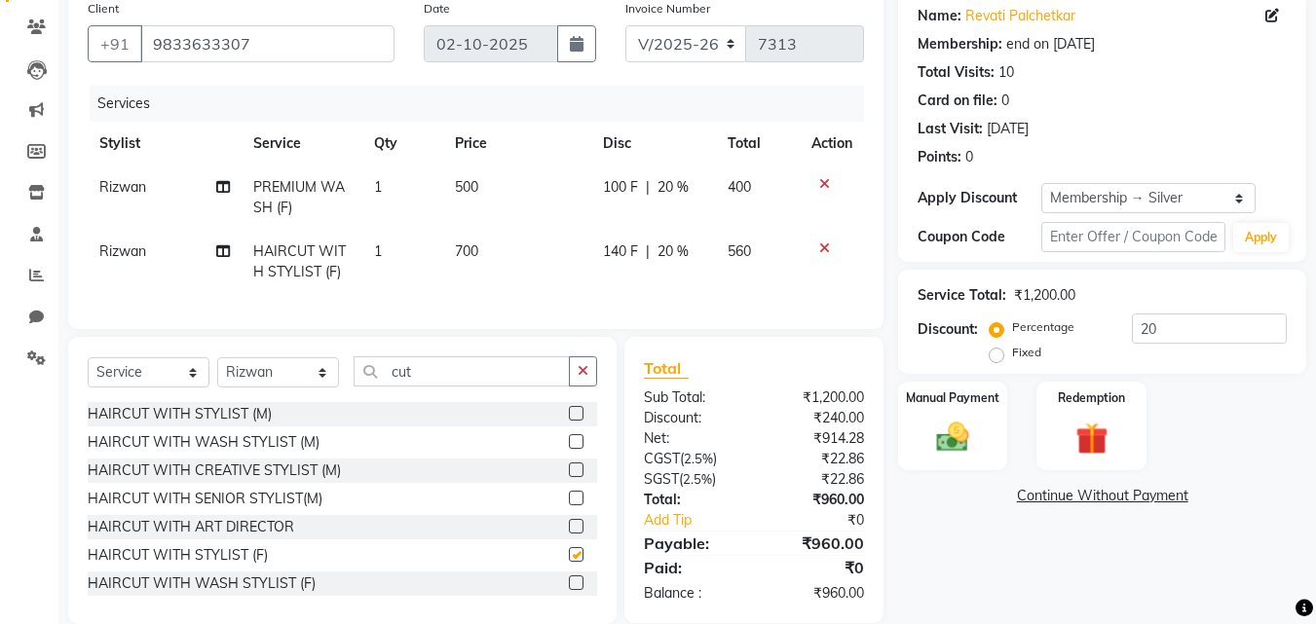
checkbox input "false"
click at [257, 388] on select "Select Stylist [PERSON_NAME] [PERSON_NAME] [PERSON_NAME] [PERSON_NAME] [PERSON_…" at bounding box center [278, 372] width 122 height 30
select select "43261"
click at [217, 372] on select "Select Stylist [PERSON_NAME] [PERSON_NAME] [PERSON_NAME] [PERSON_NAME] [PERSON_…" at bounding box center [278, 372] width 122 height 30
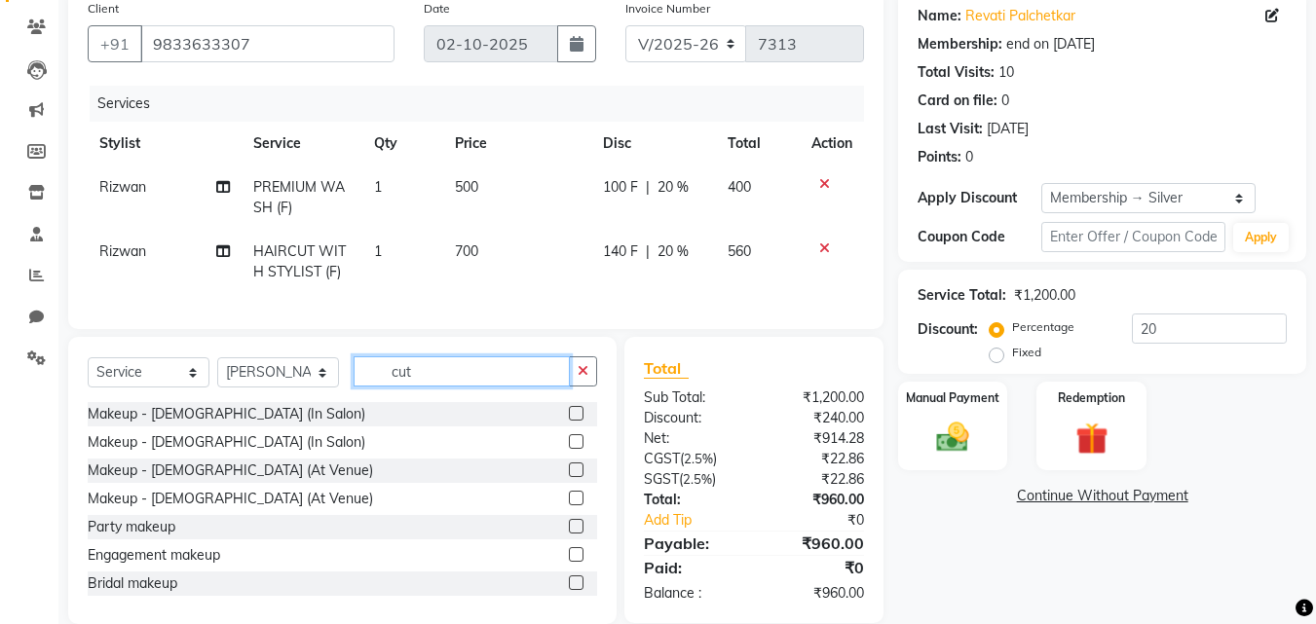
drag, startPoint x: 416, startPoint y: 385, endPoint x: 342, endPoint y: 386, distance: 74.0
click at [342, 386] on div "Select Service Product Membership Package Voucher Prepaid Gift Card Select Styl…" at bounding box center [342, 379] width 509 height 46
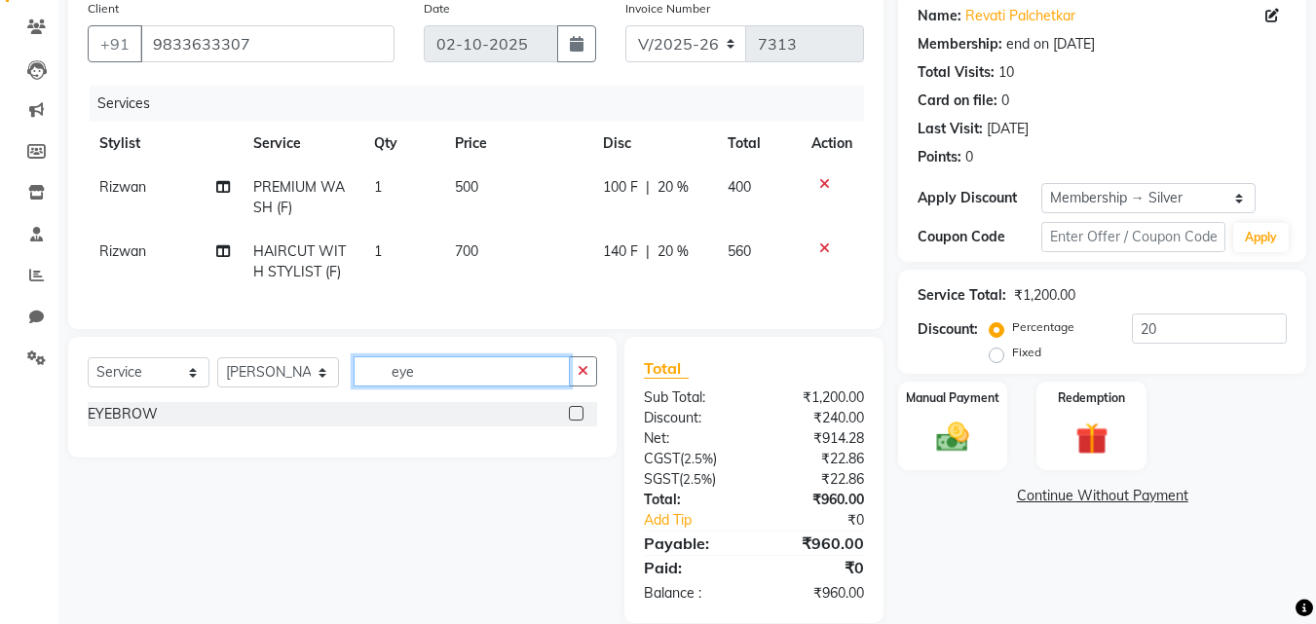
type input "eye"
click at [576, 421] on label at bounding box center [576, 413] width 15 height 15
click at [576, 421] on input "checkbox" at bounding box center [575, 414] width 13 height 13
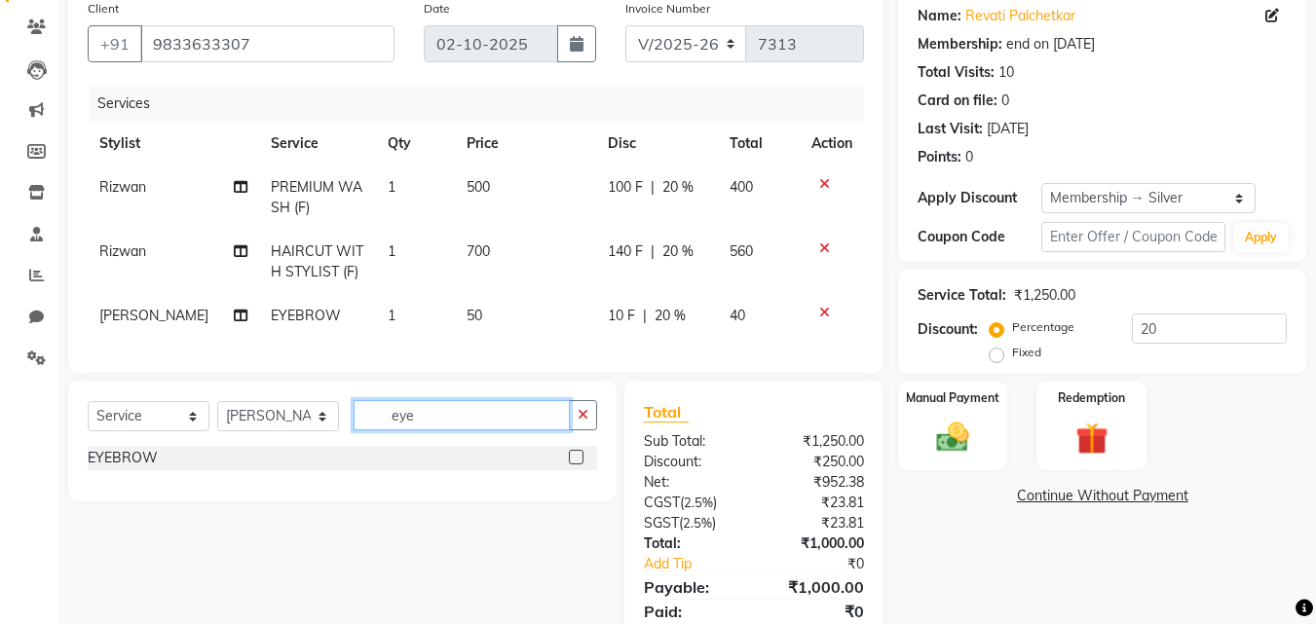
checkbox input "false"
drag, startPoint x: 422, startPoint y: 426, endPoint x: 242, endPoint y: 438, distance: 179.6
click at [242, 438] on div "Select Service Product Membership Package Voucher Prepaid Gift Card Select Styl…" at bounding box center [342, 423] width 509 height 46
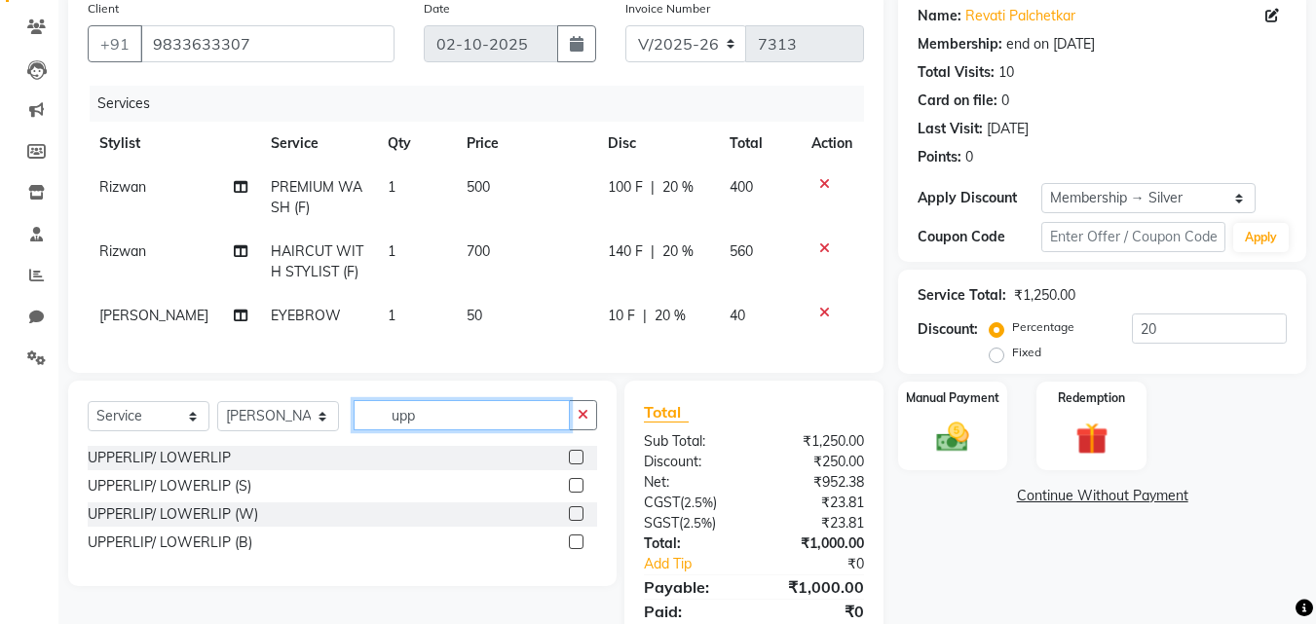
type input "upp"
click at [568, 470] on div "UPPERLIP/ LOWERLIP" at bounding box center [342, 458] width 509 height 24
click at [570, 464] on label at bounding box center [576, 457] width 15 height 15
click at [570, 464] on input "checkbox" at bounding box center [575, 458] width 13 height 13
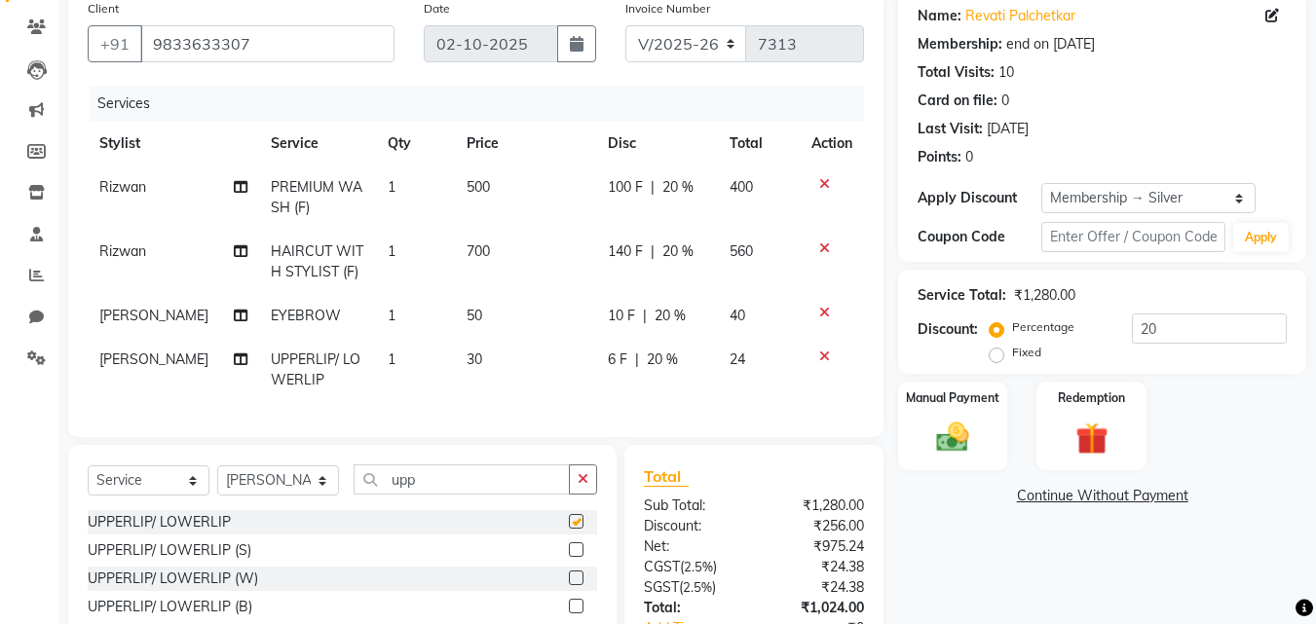
checkbox input "false"
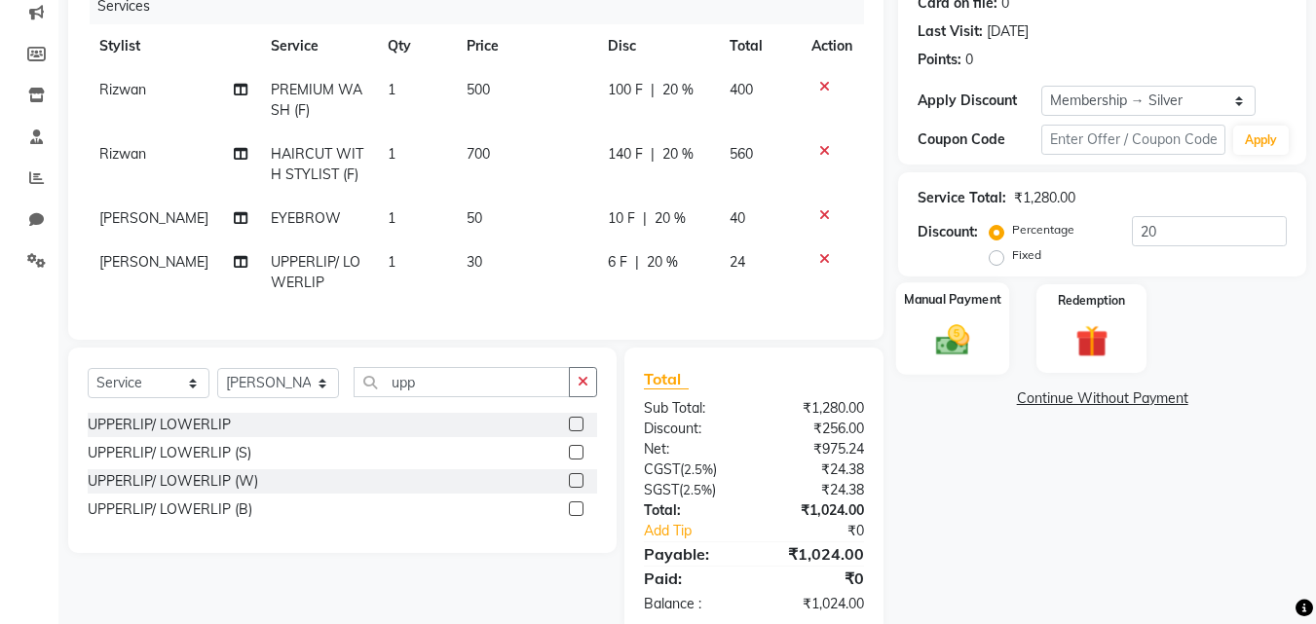
click at [930, 332] on img at bounding box center [952, 339] width 55 height 39
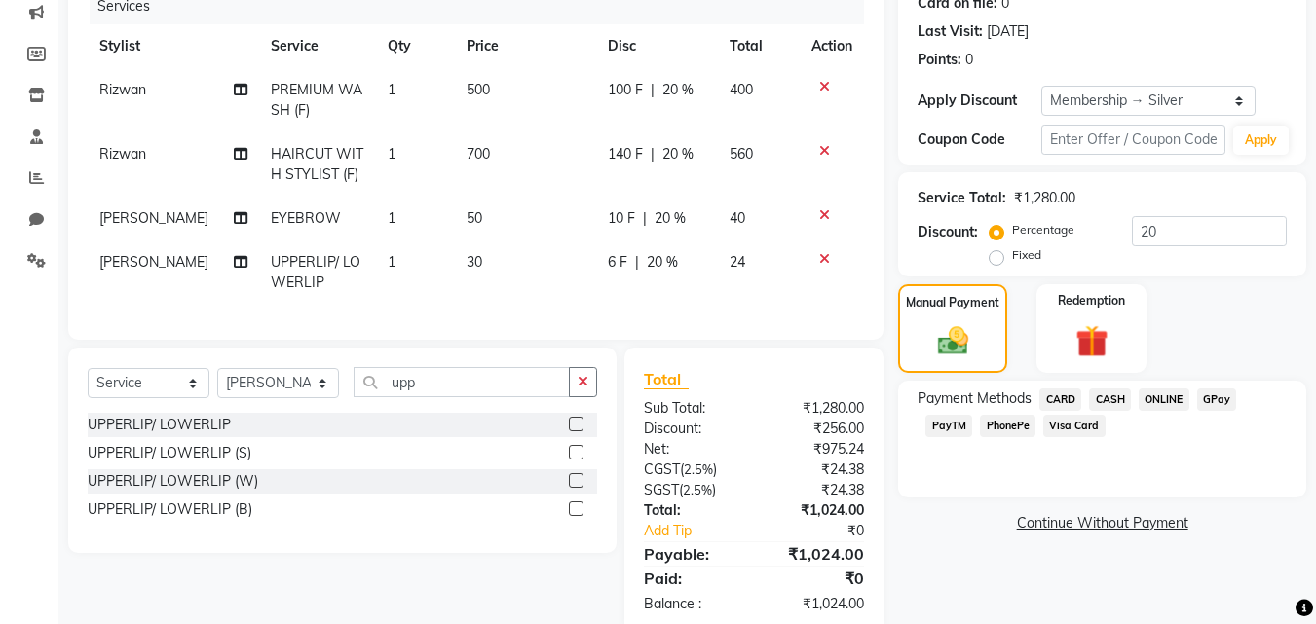
click at [1027, 412] on div "Payment Methods CARD CASH ONLINE GPay PayTM PhonePe Visa Card" at bounding box center [1101, 415] width 369 height 53
click at [1011, 426] on span "PhonePe" at bounding box center [1008, 426] width 56 height 22
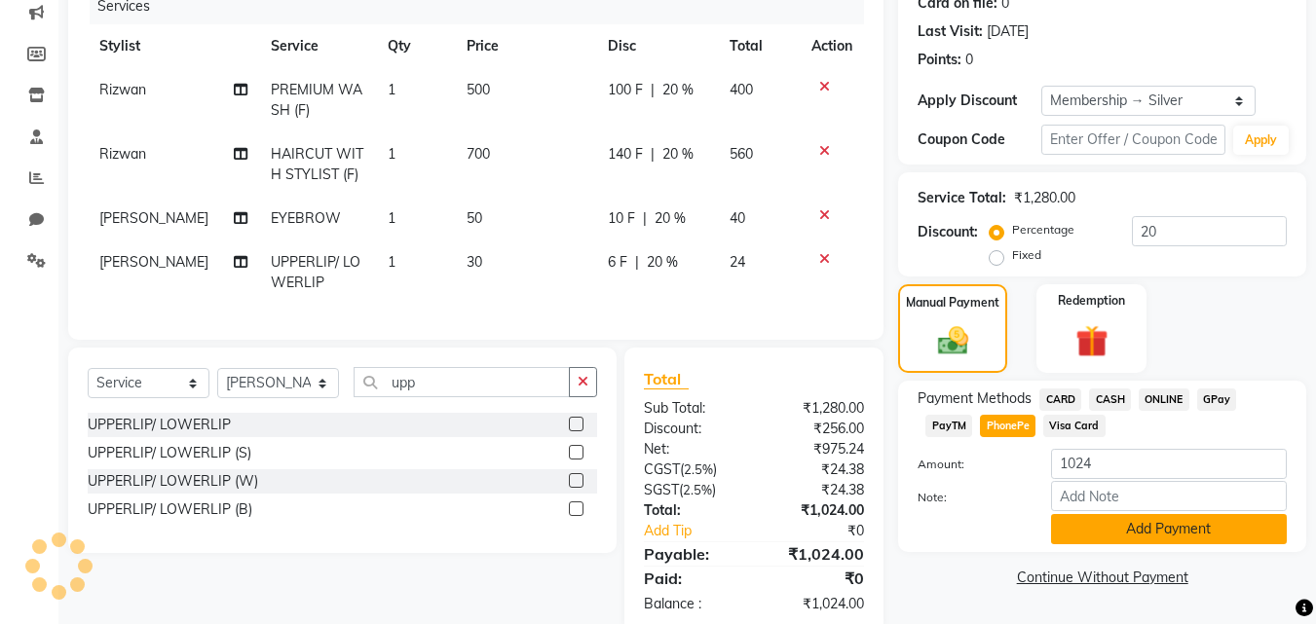
click at [1085, 515] on button "Add Payment" at bounding box center [1169, 529] width 236 height 30
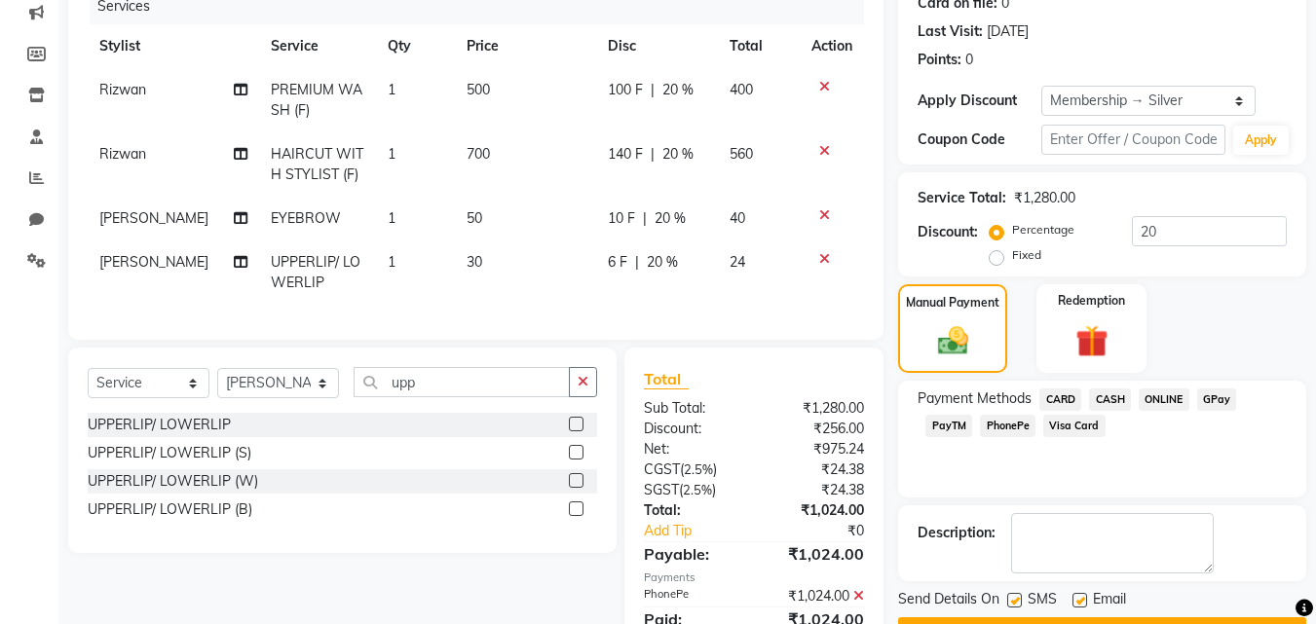
scroll to position [348, 0]
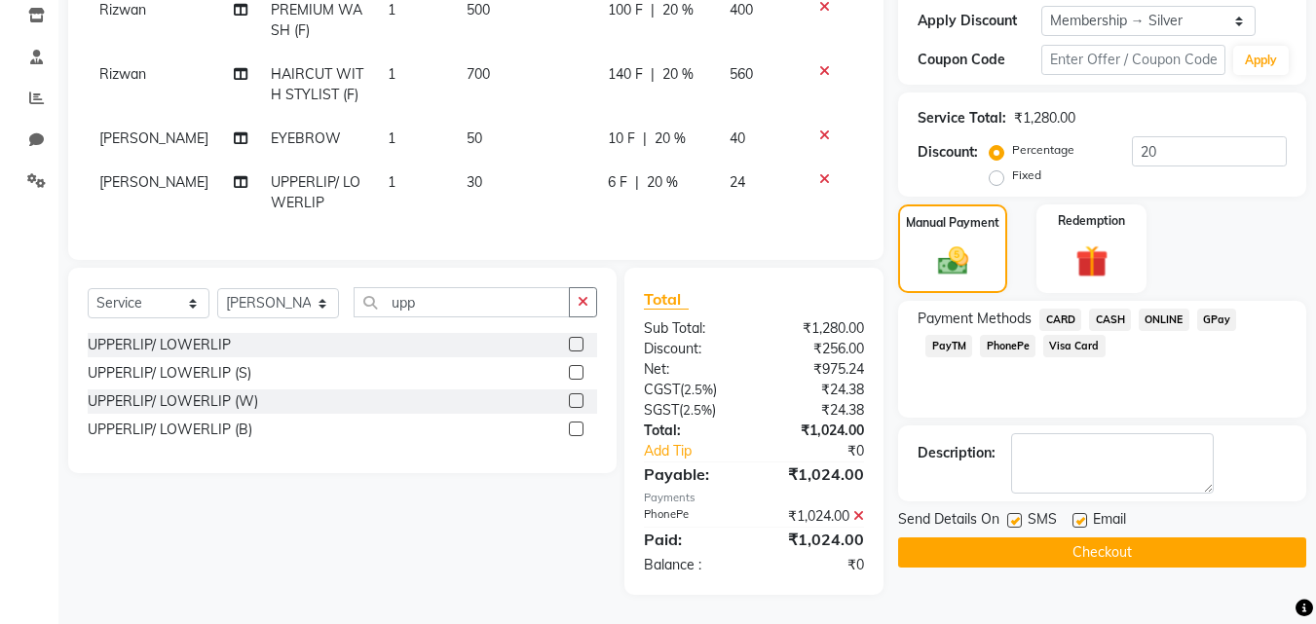
click at [1085, 550] on button "Checkout" at bounding box center [1102, 553] width 408 height 30
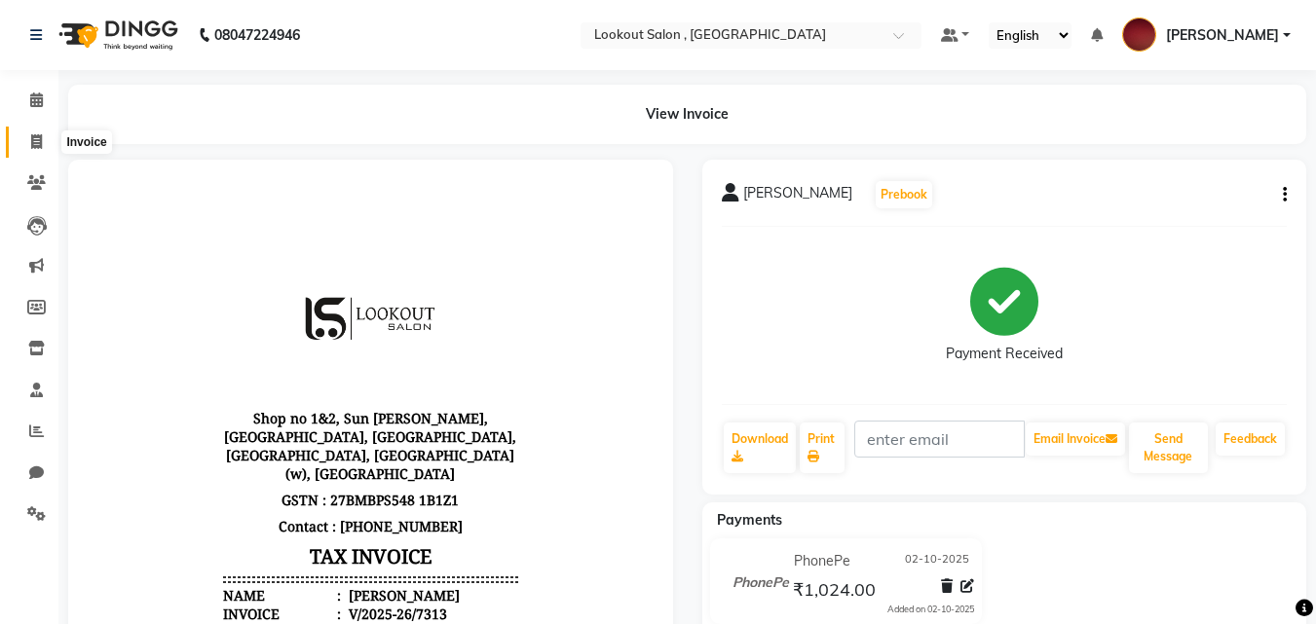
click at [31, 136] on icon at bounding box center [36, 141] width 11 height 15
select select "service"
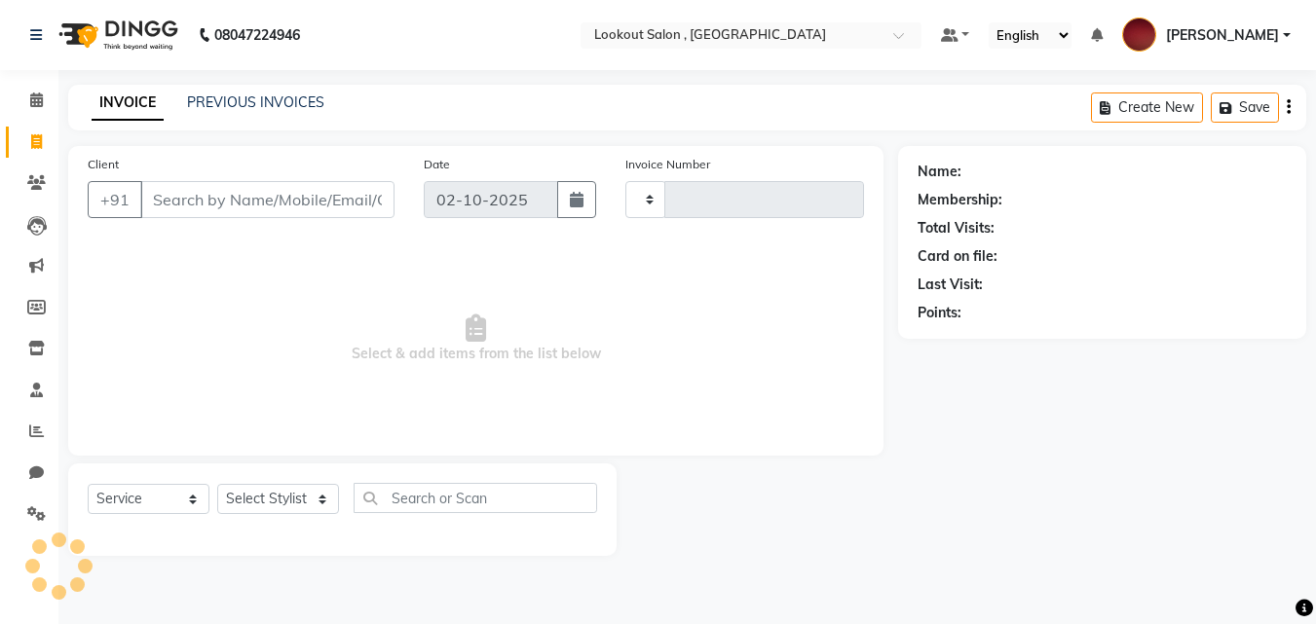
type input "7314"
select select "151"
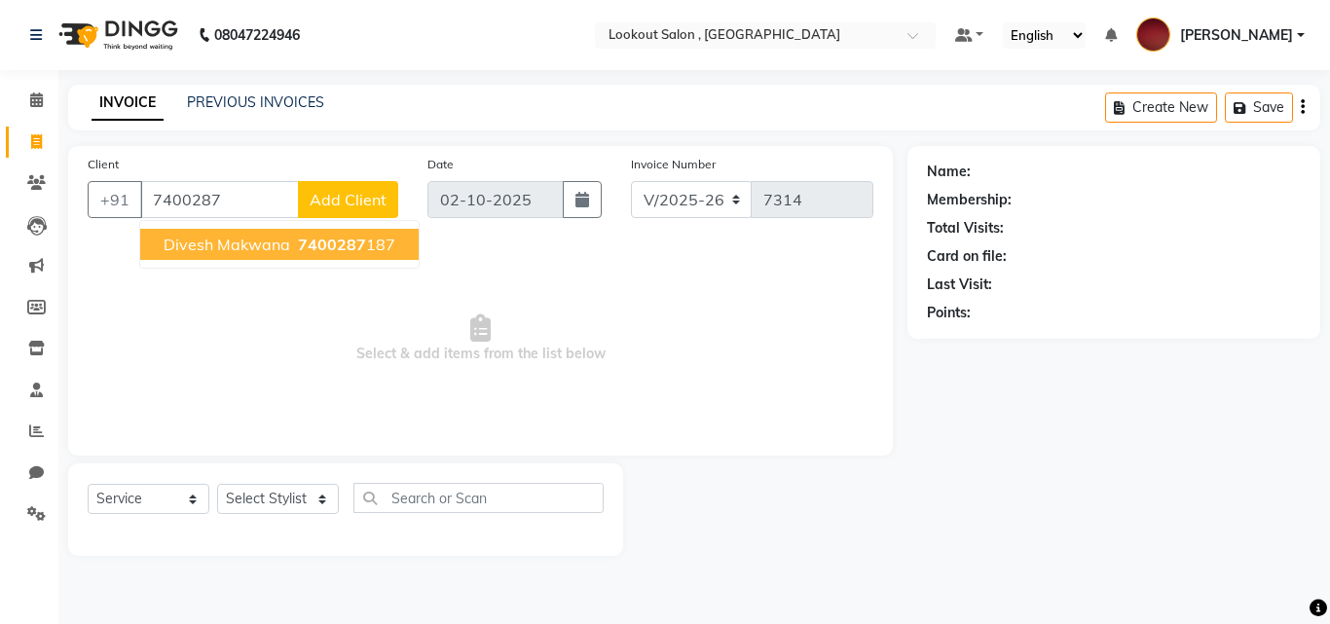
click at [233, 250] on span "divesh makwana" at bounding box center [227, 244] width 127 height 19
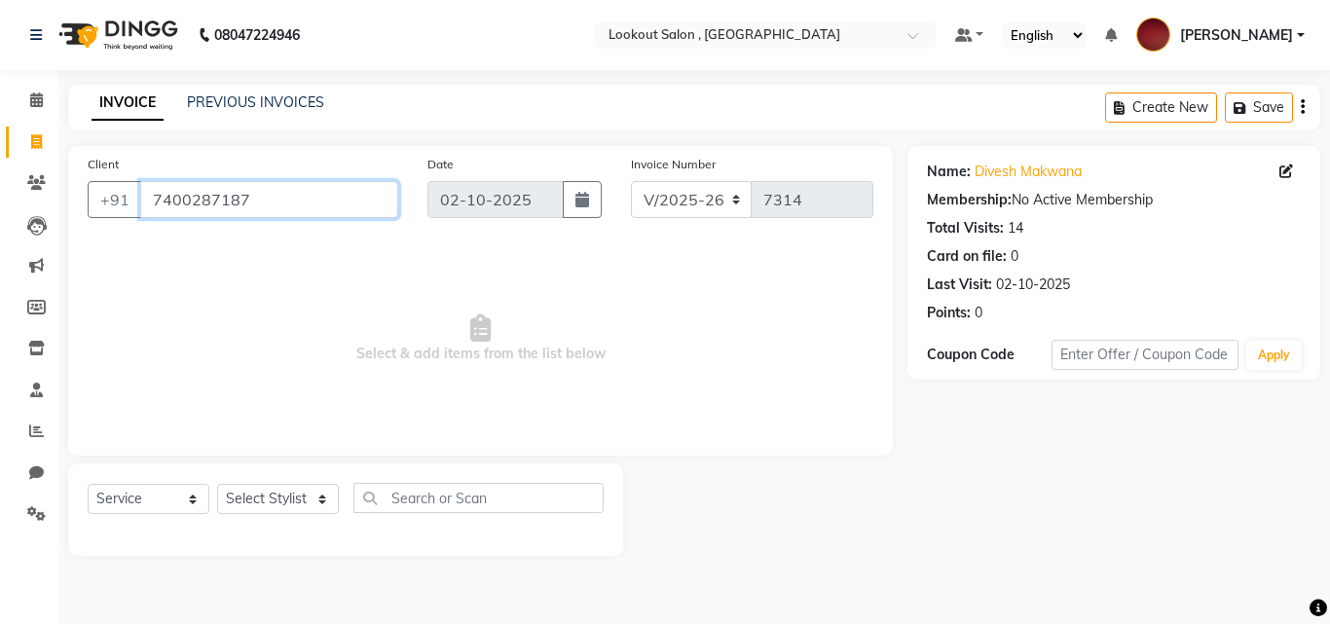
drag, startPoint x: 270, startPoint y: 195, endPoint x: 153, endPoint y: 195, distance: 116.8
click at [153, 195] on input "7400287187" at bounding box center [269, 199] width 258 height 37
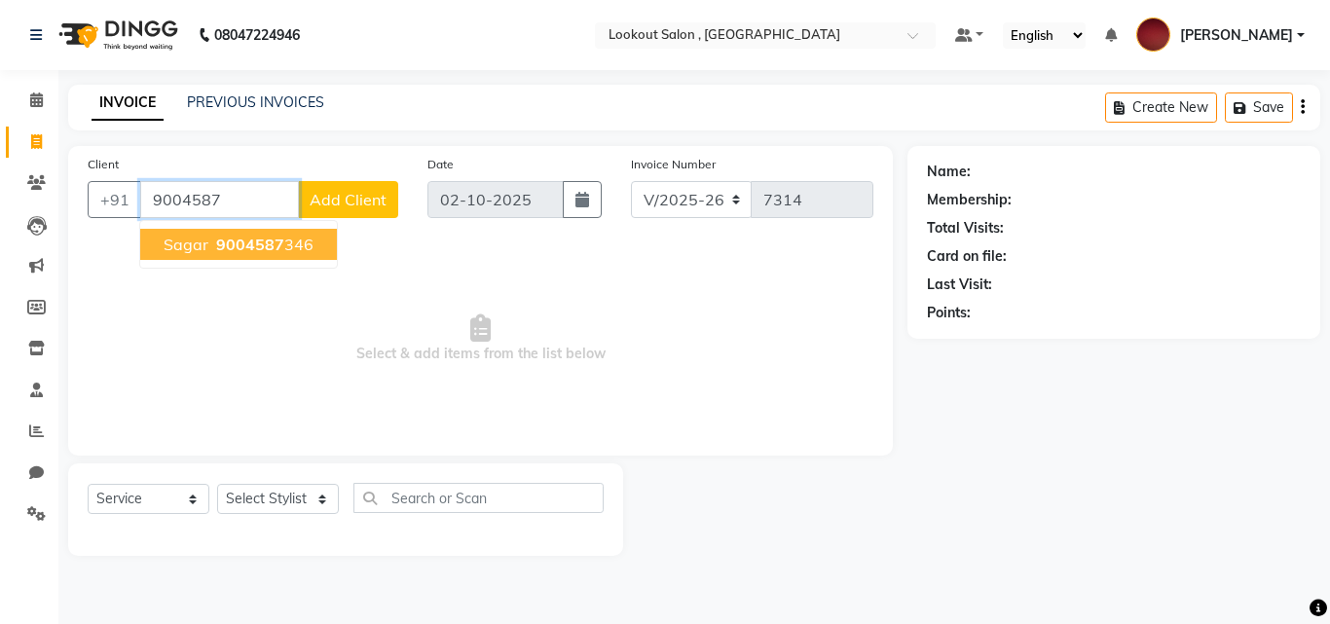
click at [196, 245] on span "Sagar" at bounding box center [186, 244] width 45 height 19
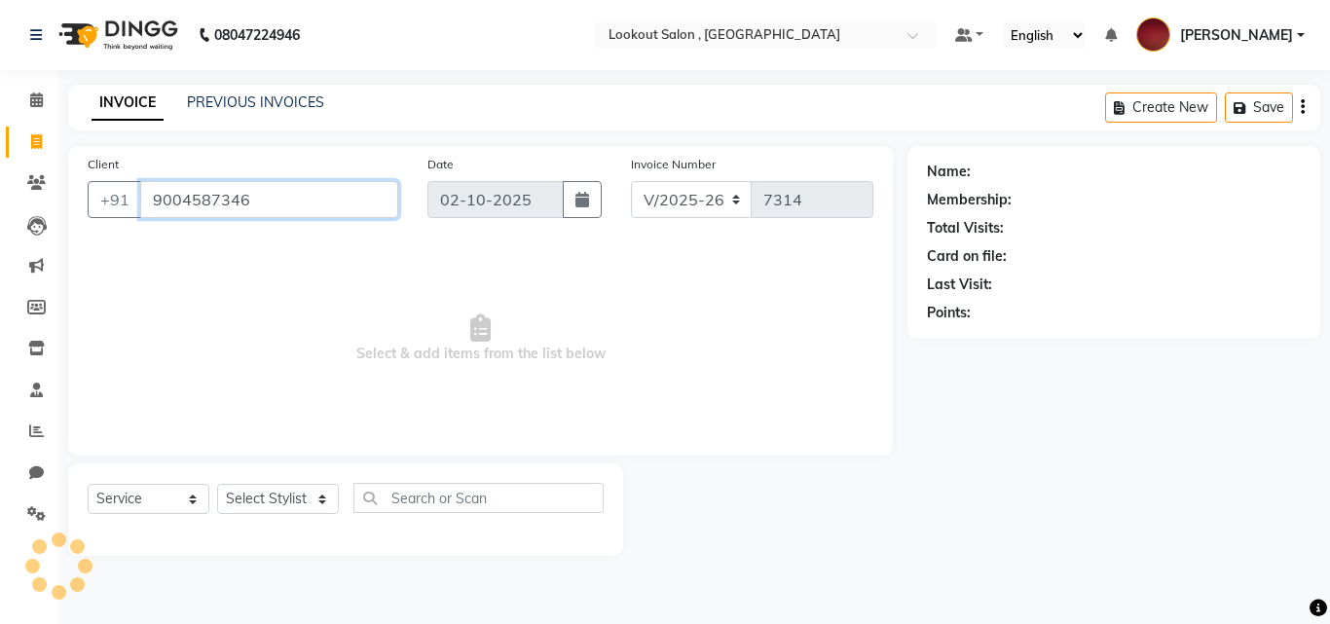
type input "9004587346"
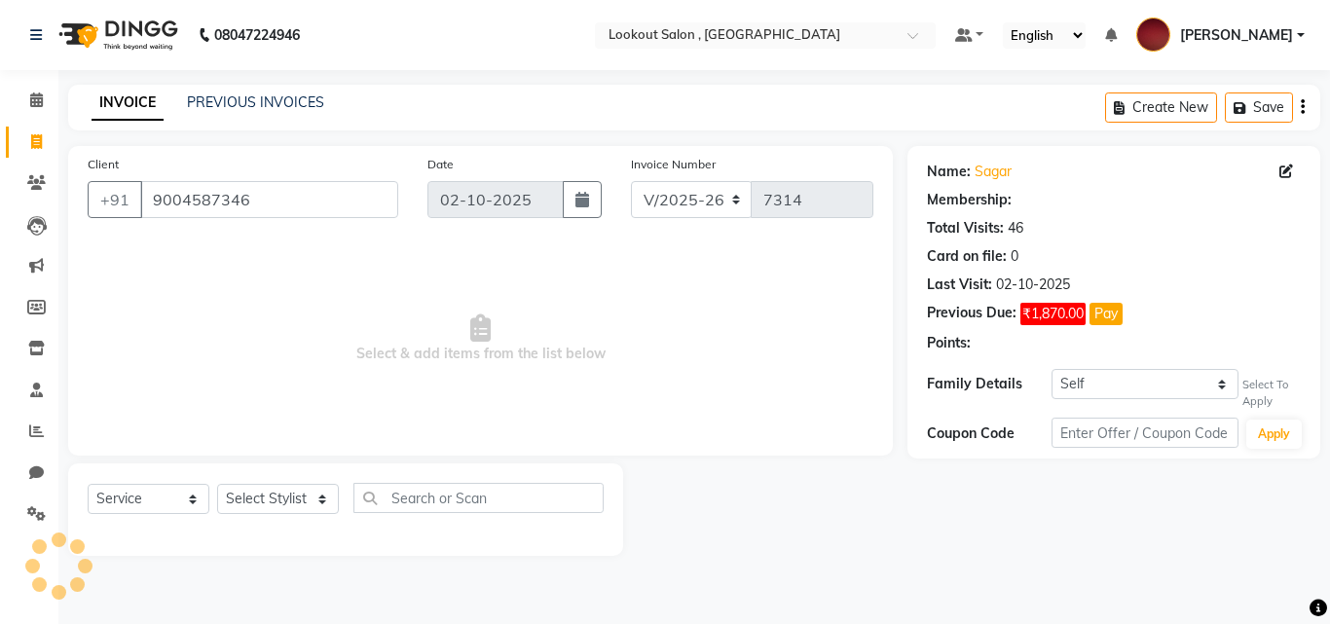
select select "1: Object"
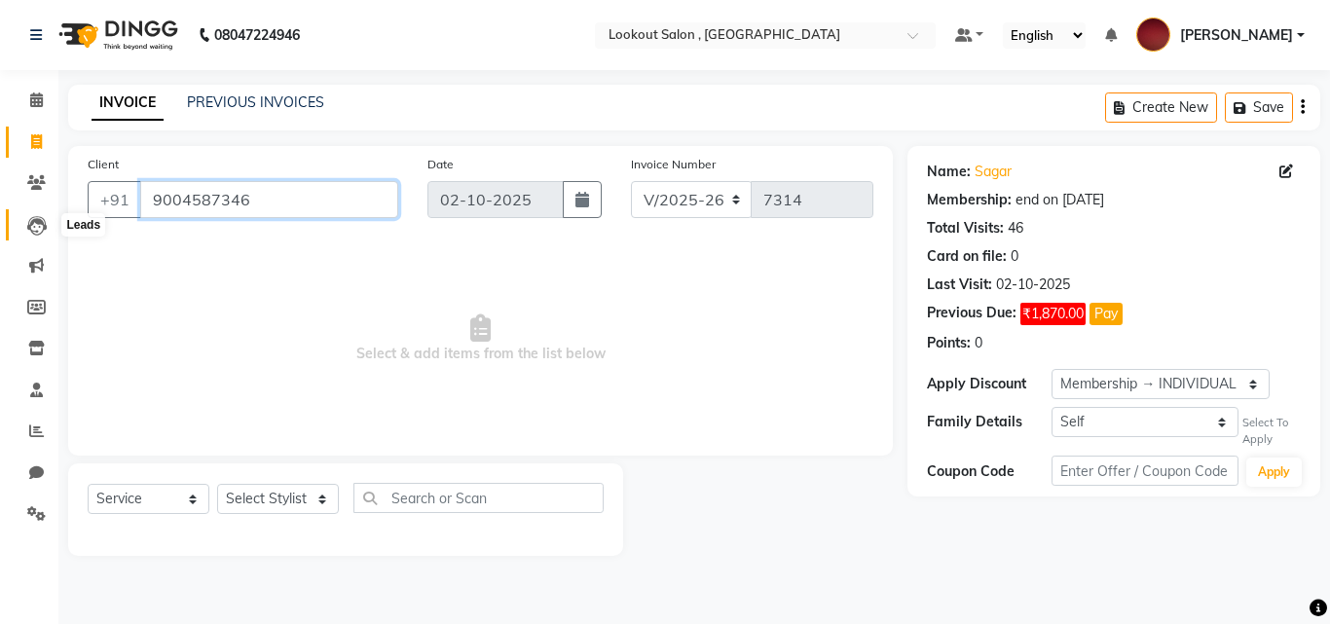
drag, startPoint x: 235, startPoint y: 212, endPoint x: 42, endPoint y: 217, distance: 192.9
click at [42, 217] on app-home "08047224946 Select Location × Lookout Salon , Chickoowadi Default Panel My Pane…" at bounding box center [665, 292] width 1330 height 585
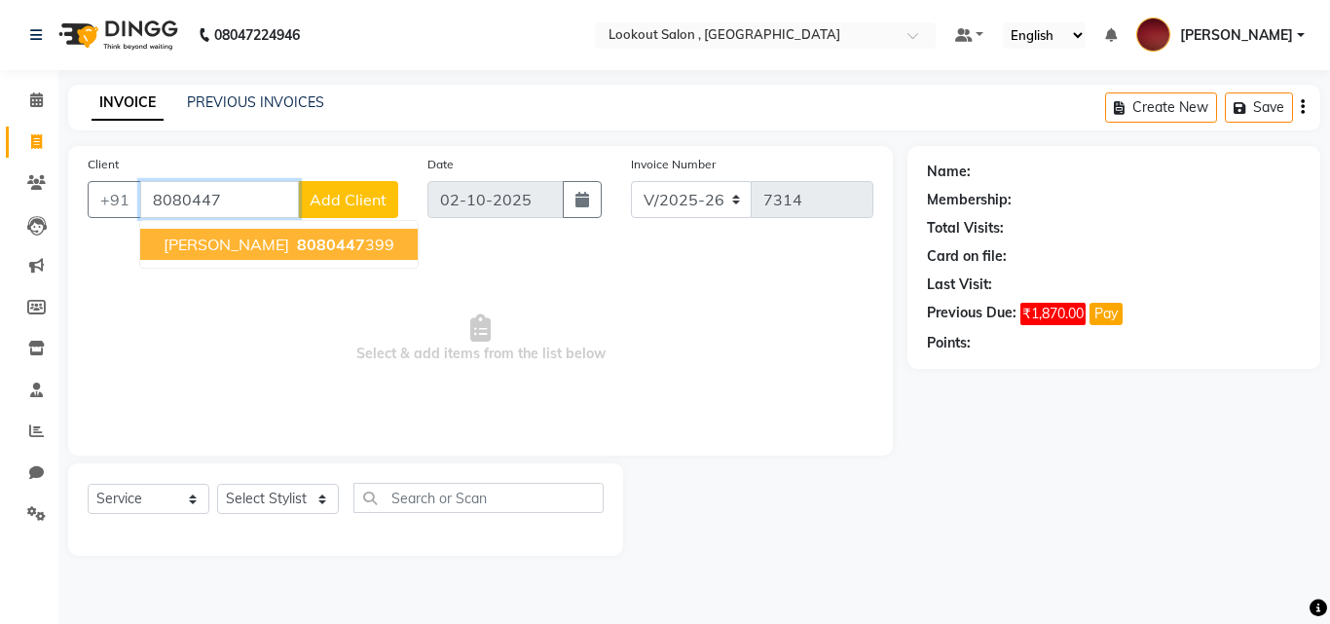
click at [178, 224] on ngb-typeahead-window "Prachi Shah 8080447 399" at bounding box center [278, 244] width 279 height 49
click at [201, 251] on span "Prachi Shah" at bounding box center [227, 244] width 126 height 19
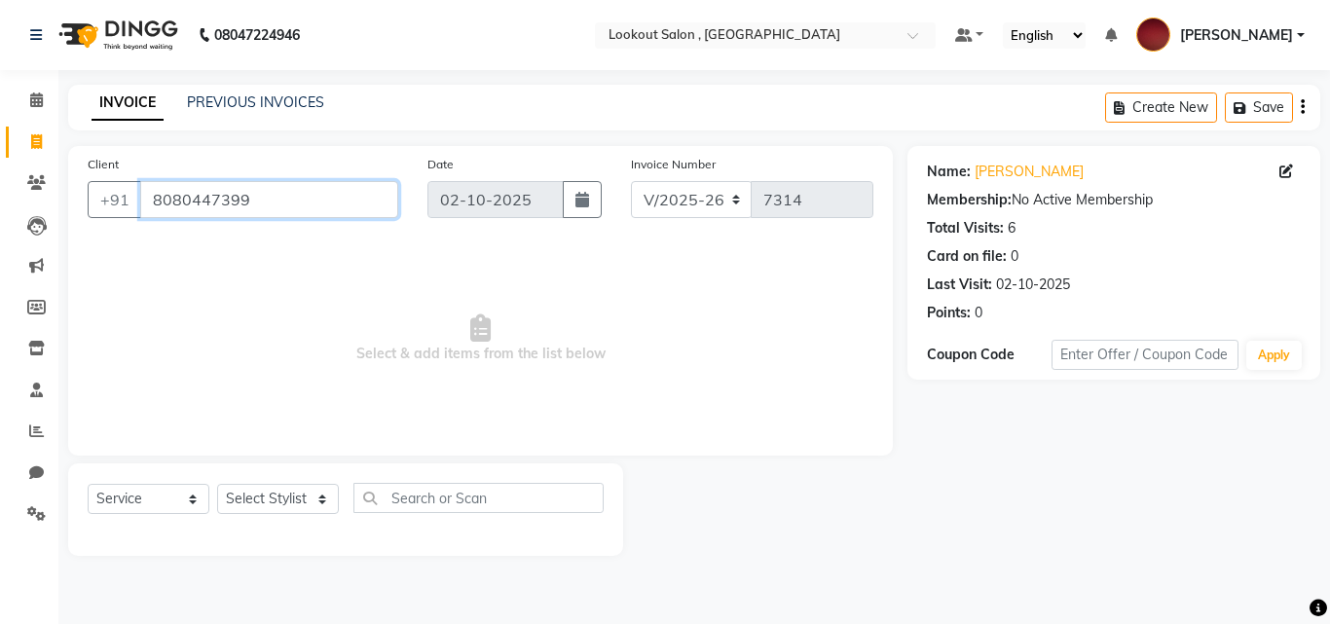
drag, startPoint x: 28, startPoint y: 198, endPoint x: 0, endPoint y: 198, distance: 28.2
click at [0, 198] on app-home "08047224946 Select Location × Lookout Salon , Chickoowadi Default Panel My Pane…" at bounding box center [665, 292] width 1330 height 585
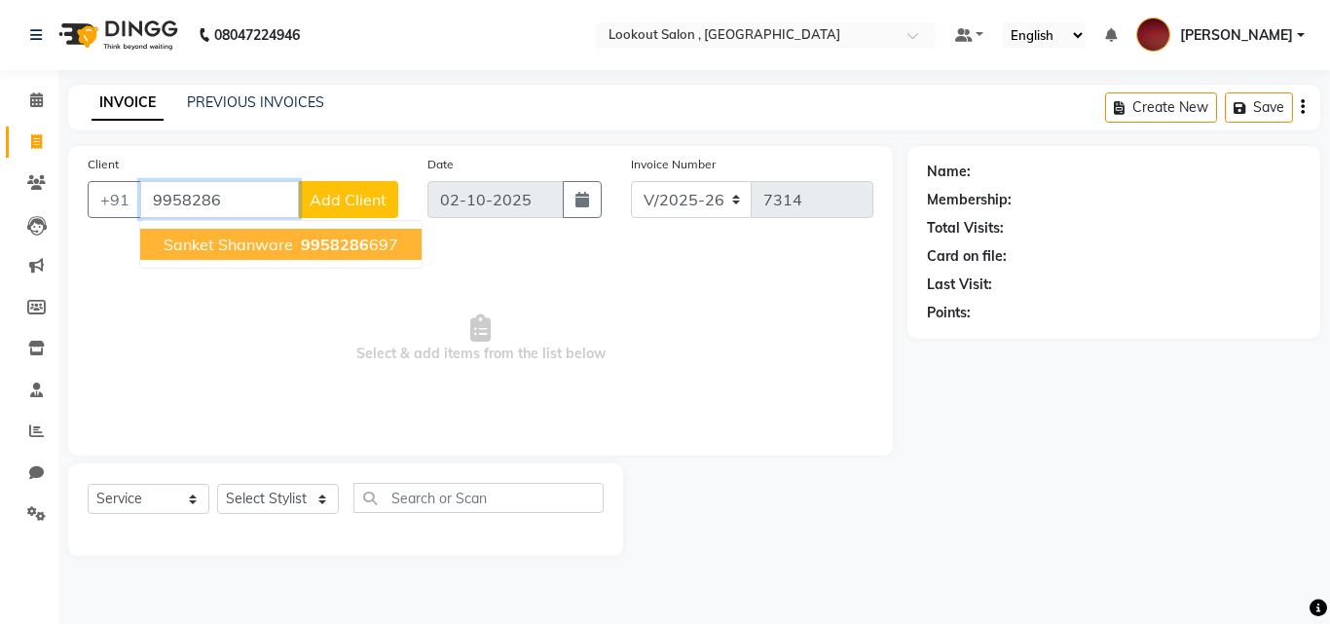
click at [214, 233] on button "sanket shanware 9958286 697" at bounding box center [280, 244] width 281 height 31
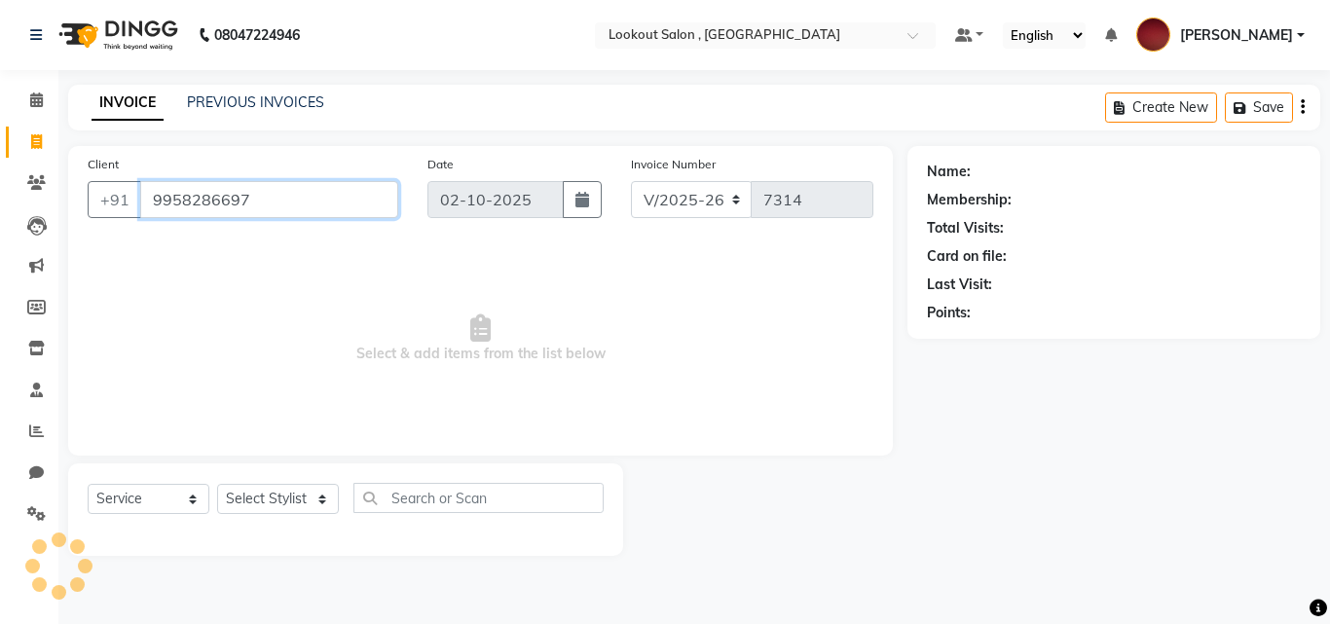
type input "9958286697"
select select "1: Object"
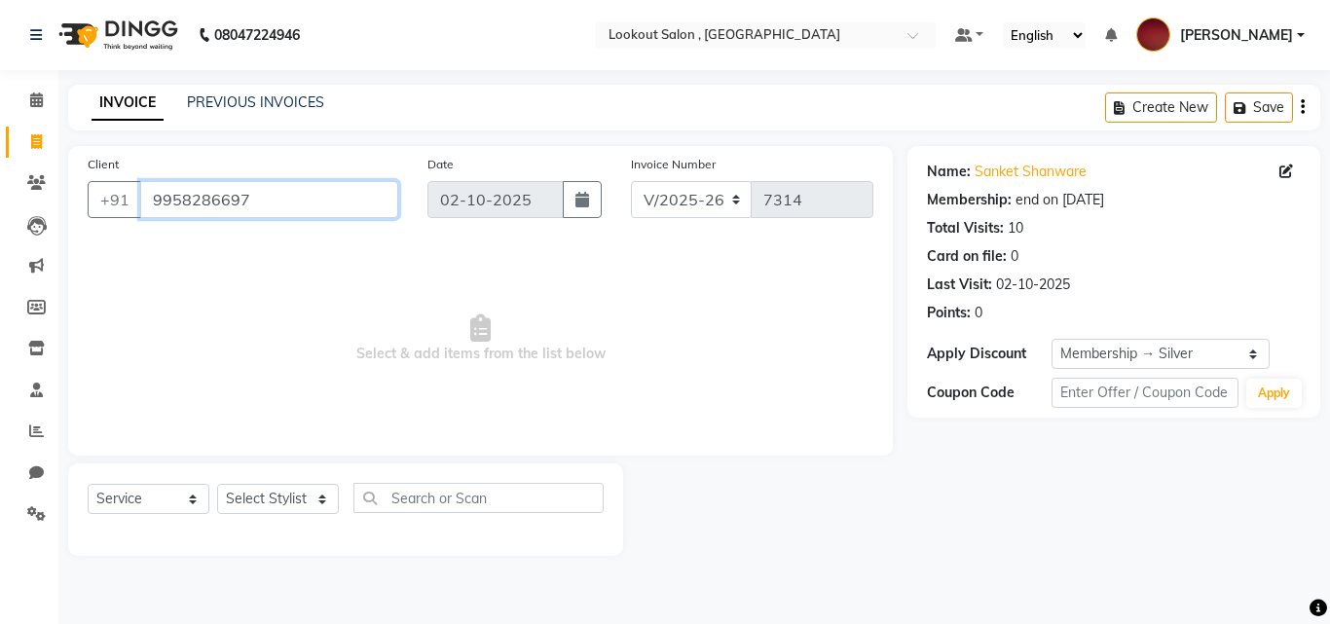
drag, startPoint x: 314, startPoint y: 203, endPoint x: 0, endPoint y: 216, distance: 313.8
click at [0, 216] on app-home "08047224946 Select Location × Lookout Salon , Chickoowadi Default Panel My Pane…" at bounding box center [665, 292] width 1330 height 585
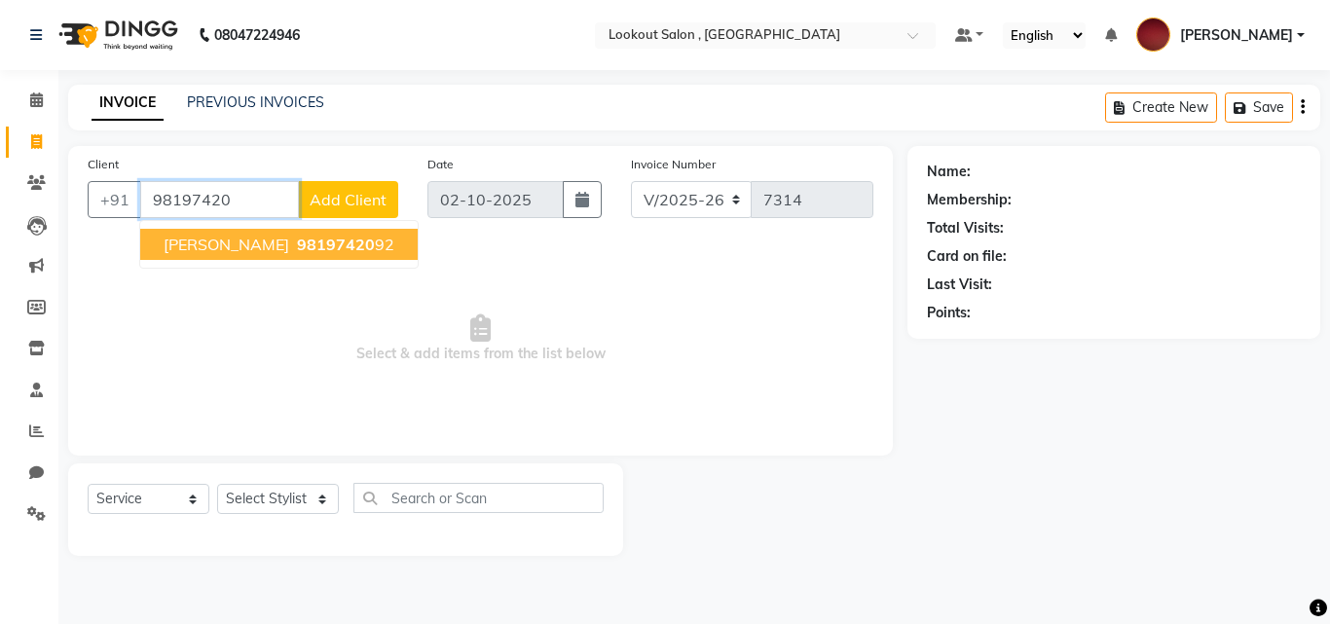
click at [163, 249] on button "akshay kadam 98197420 92" at bounding box center [279, 244] width 278 height 31
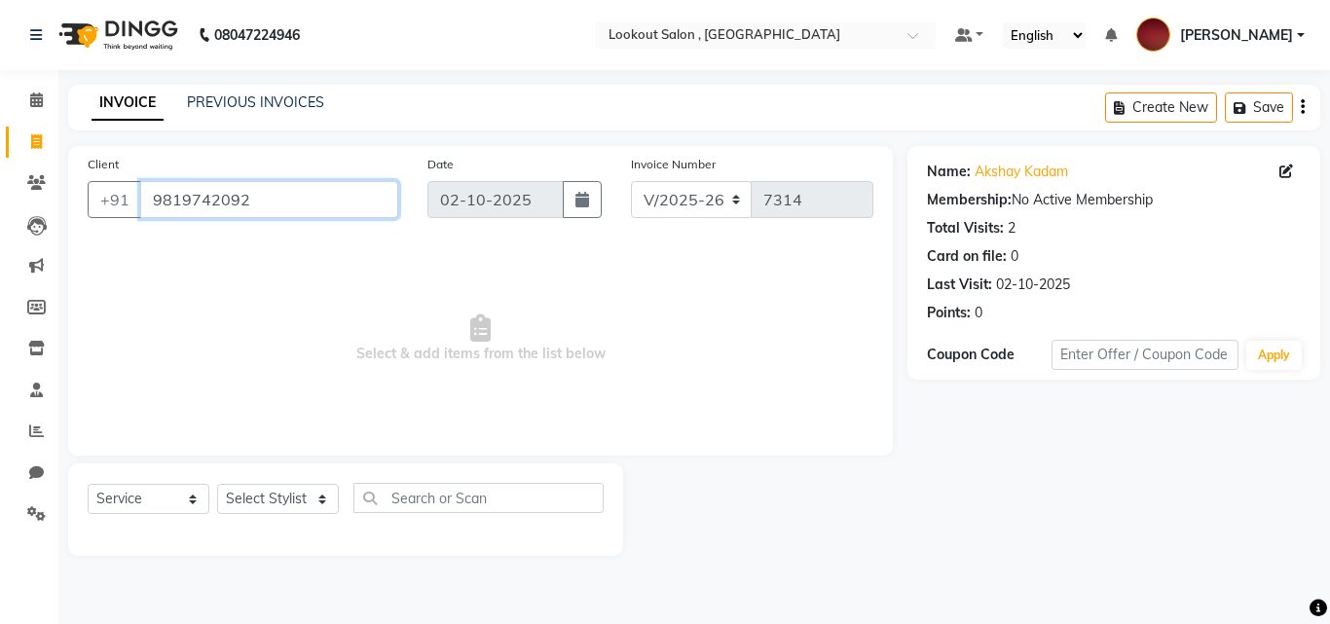
drag, startPoint x: 256, startPoint y: 197, endPoint x: 142, endPoint y: 201, distance: 114.0
click at [142, 201] on input "9819742092" at bounding box center [269, 199] width 258 height 37
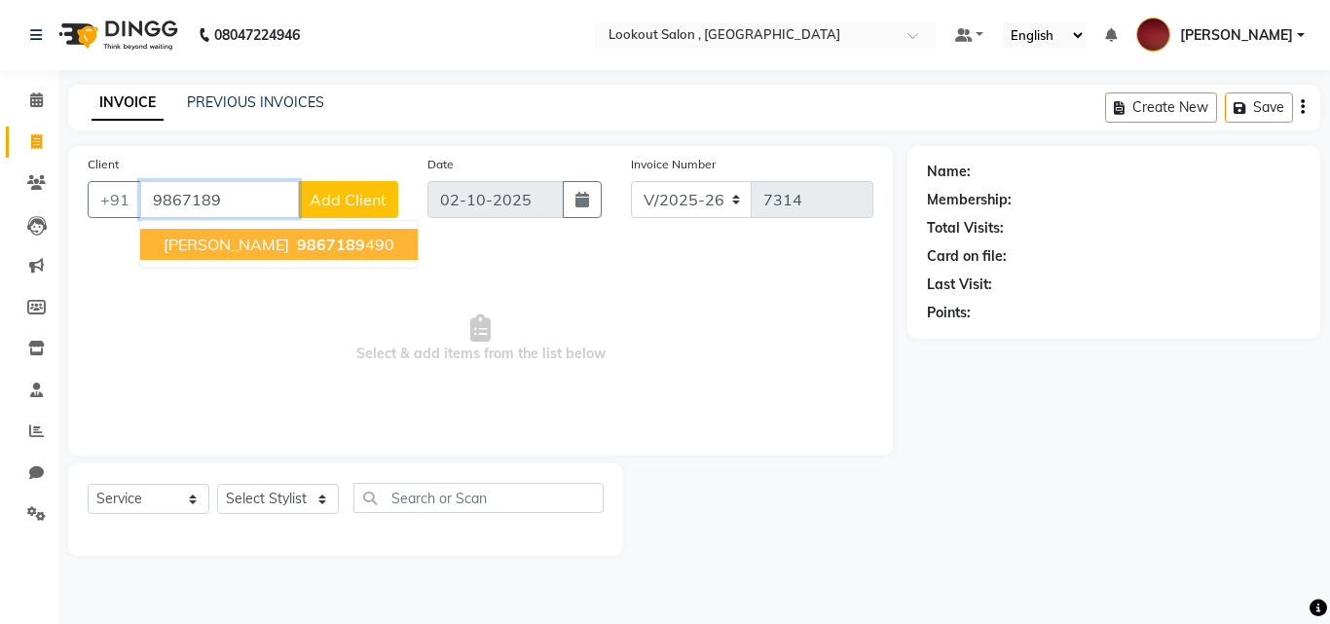
click at [234, 256] on button "Ketan patel 9867189 490" at bounding box center [279, 244] width 278 height 31
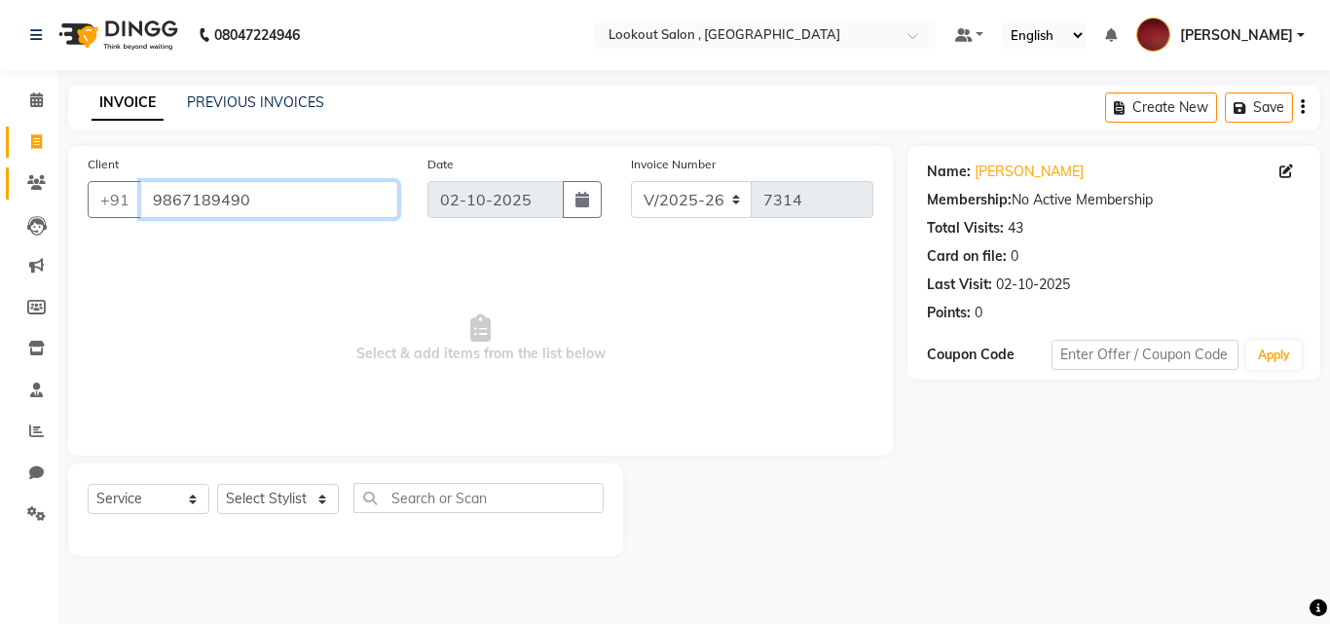
drag, startPoint x: 244, startPoint y: 188, endPoint x: 30, endPoint y: 197, distance: 214.4
click at [30, 197] on app-home "08047224946 Select Location × Lookout Salon , Chickoowadi Default Panel My Pane…" at bounding box center [665, 292] width 1330 height 585
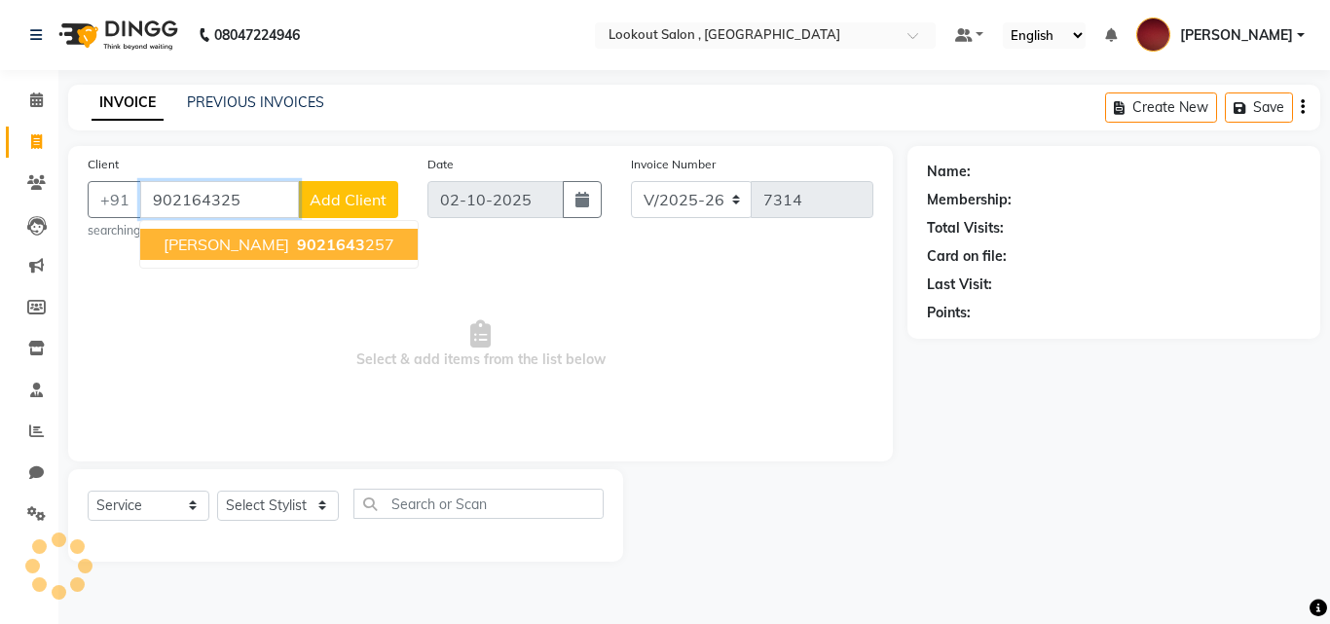
click at [297, 252] on span "9021643" at bounding box center [331, 244] width 68 height 19
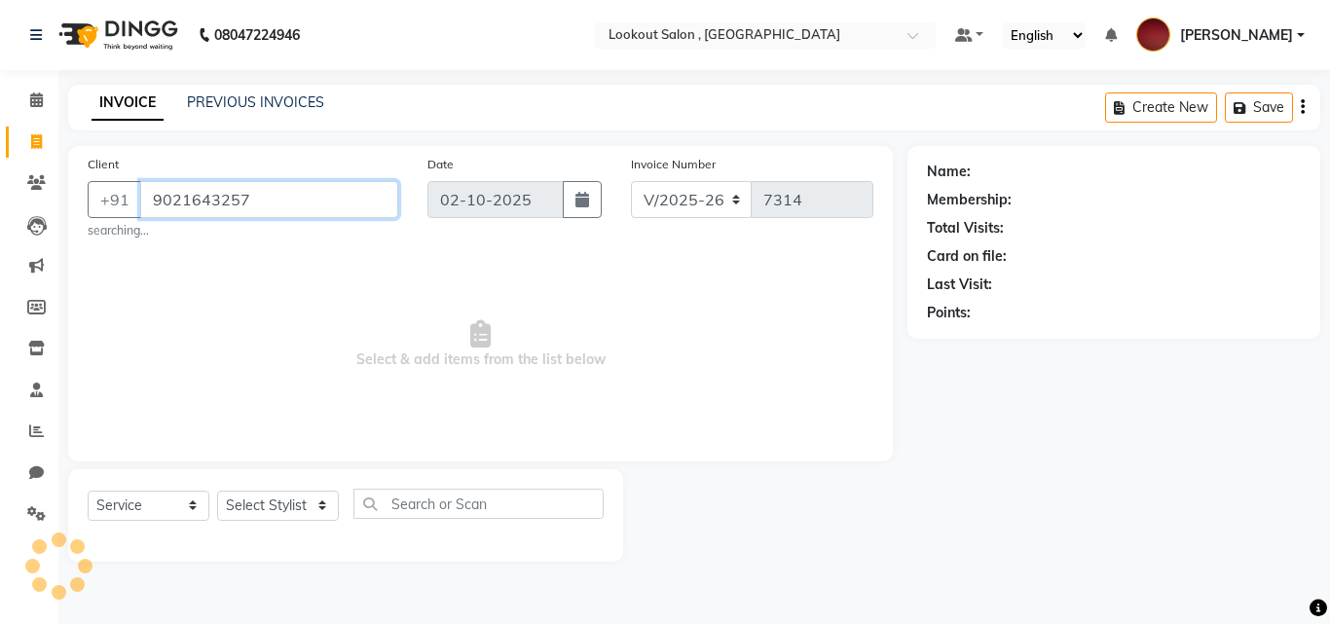
type input "9021643257"
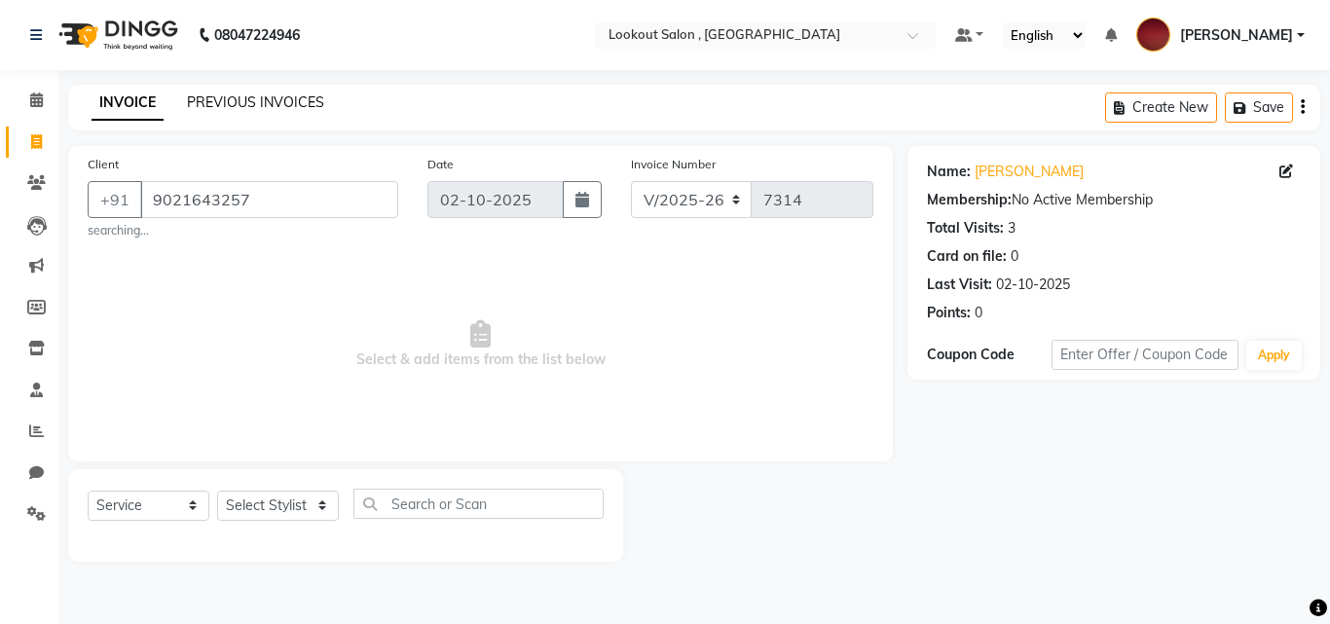
click at [297, 105] on link "PREVIOUS INVOICES" at bounding box center [255, 102] width 137 height 18
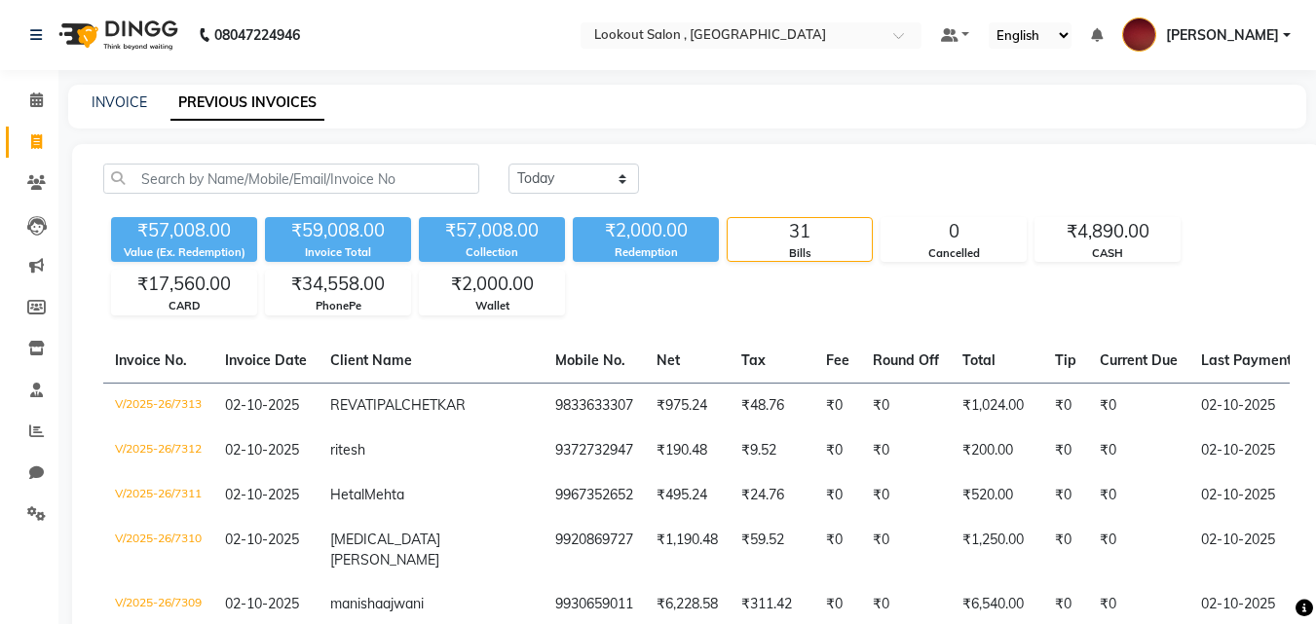
click at [316, 309] on div "PhonePe" at bounding box center [338, 306] width 144 height 17
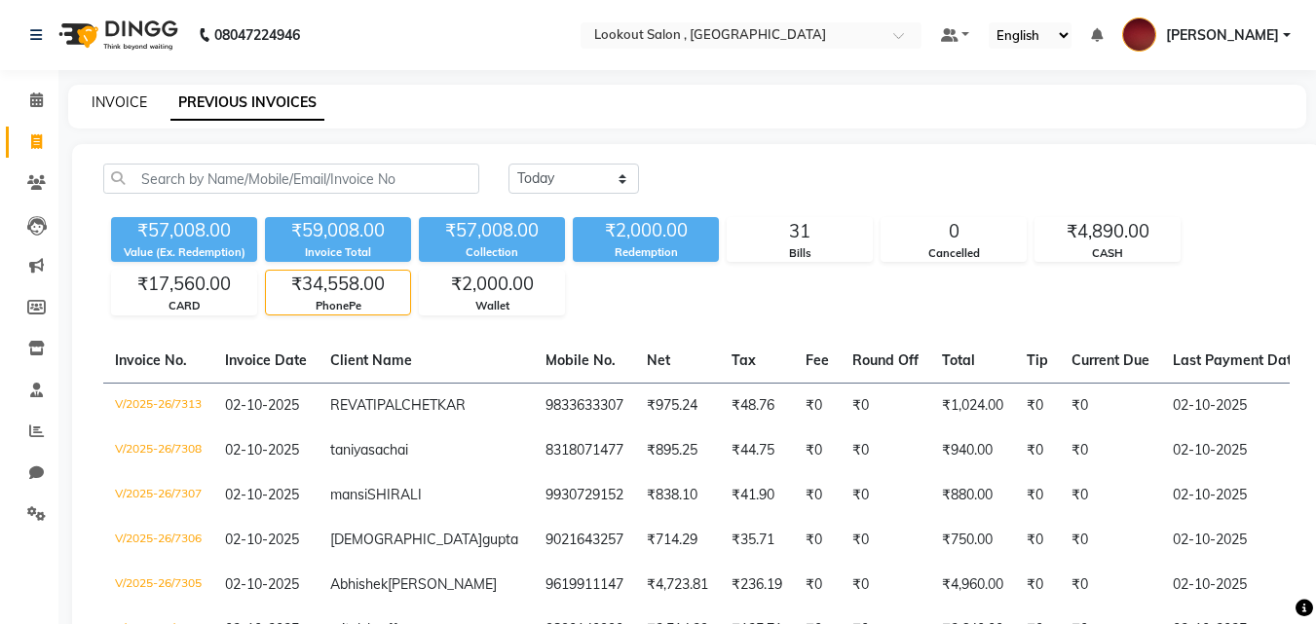
click at [107, 105] on link "INVOICE" at bounding box center [120, 102] width 56 height 18
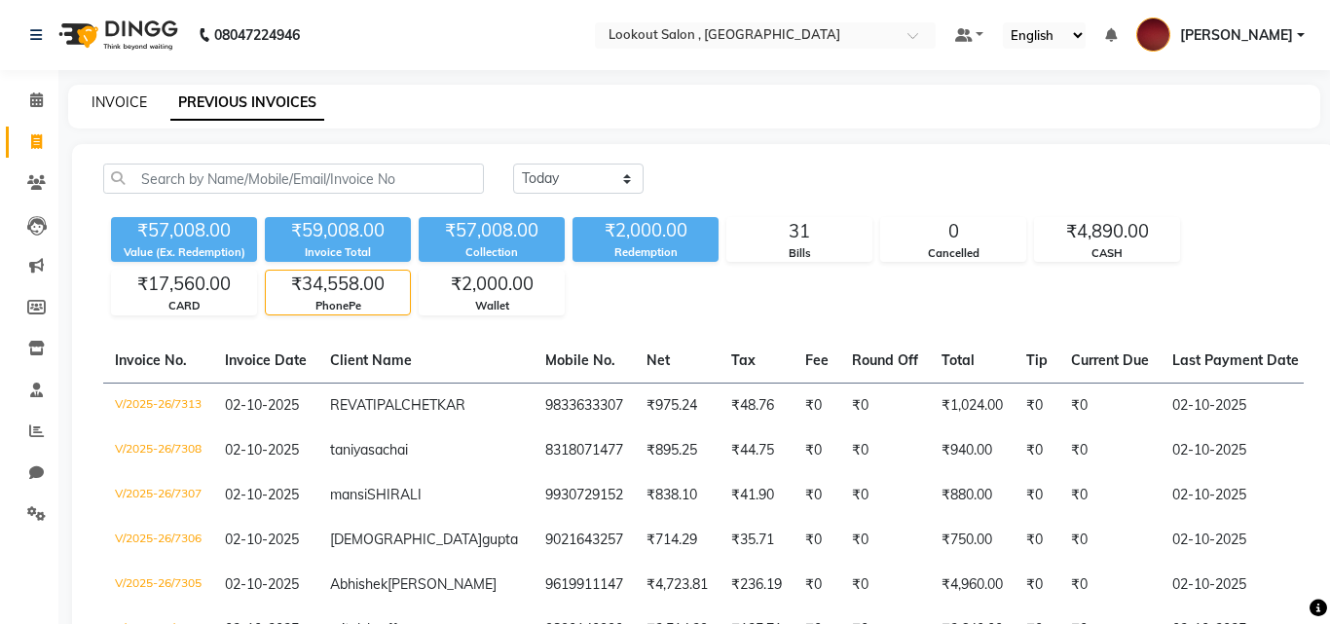
select select "service"
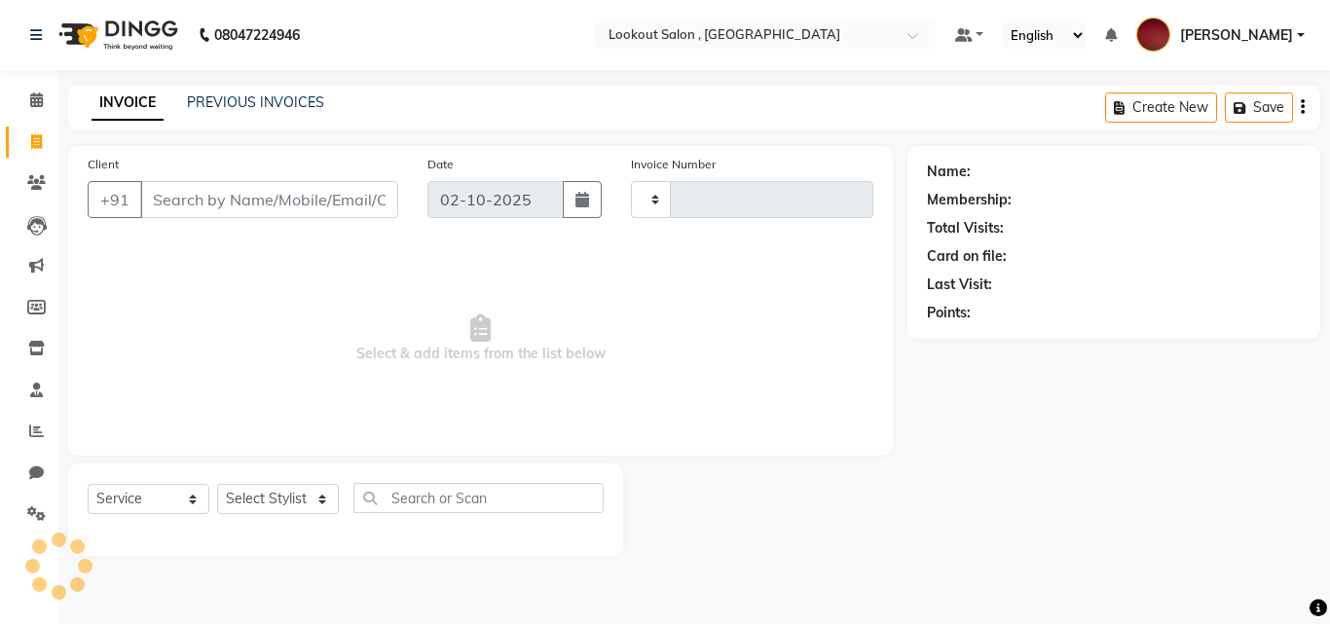
type input "7314"
select select "151"
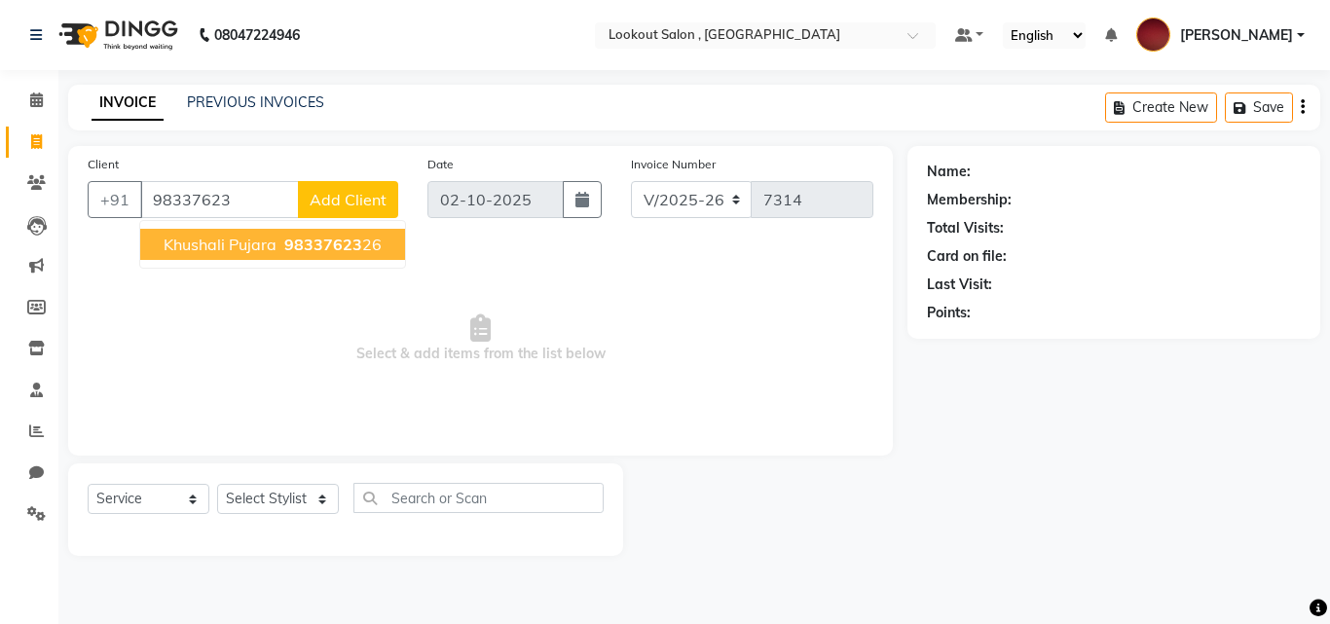
click at [260, 248] on span "Khushali Pujara" at bounding box center [220, 244] width 113 height 19
type input "9833762326"
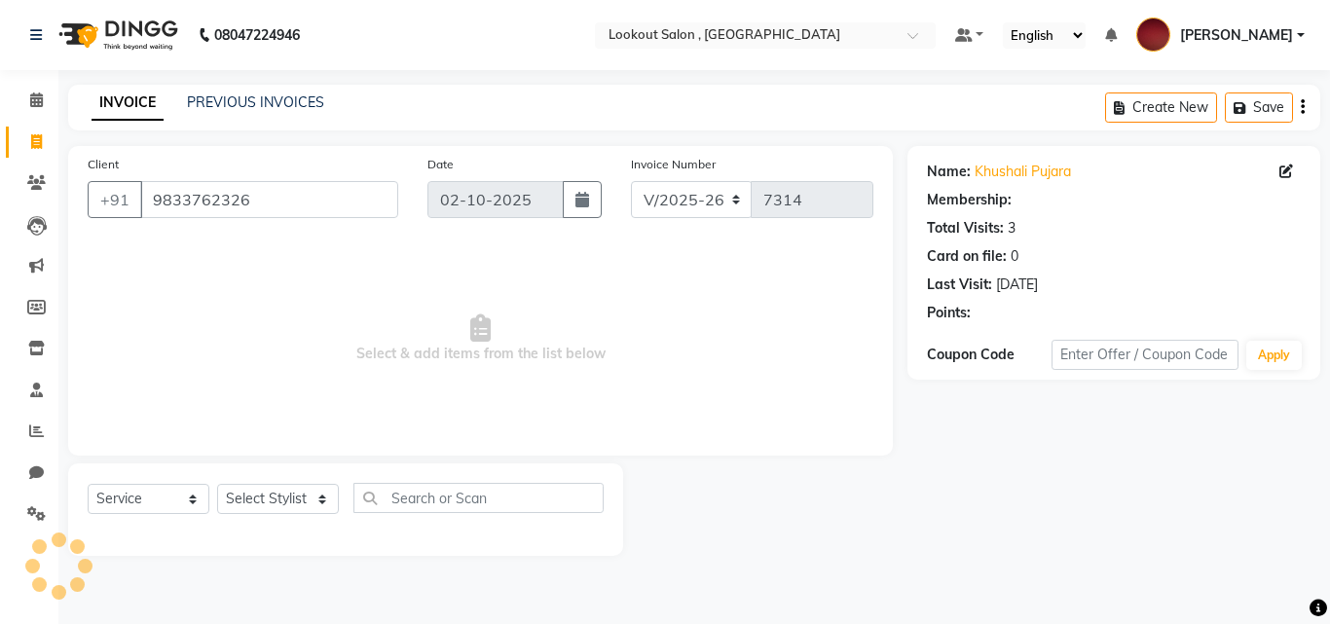
select select "1: Object"
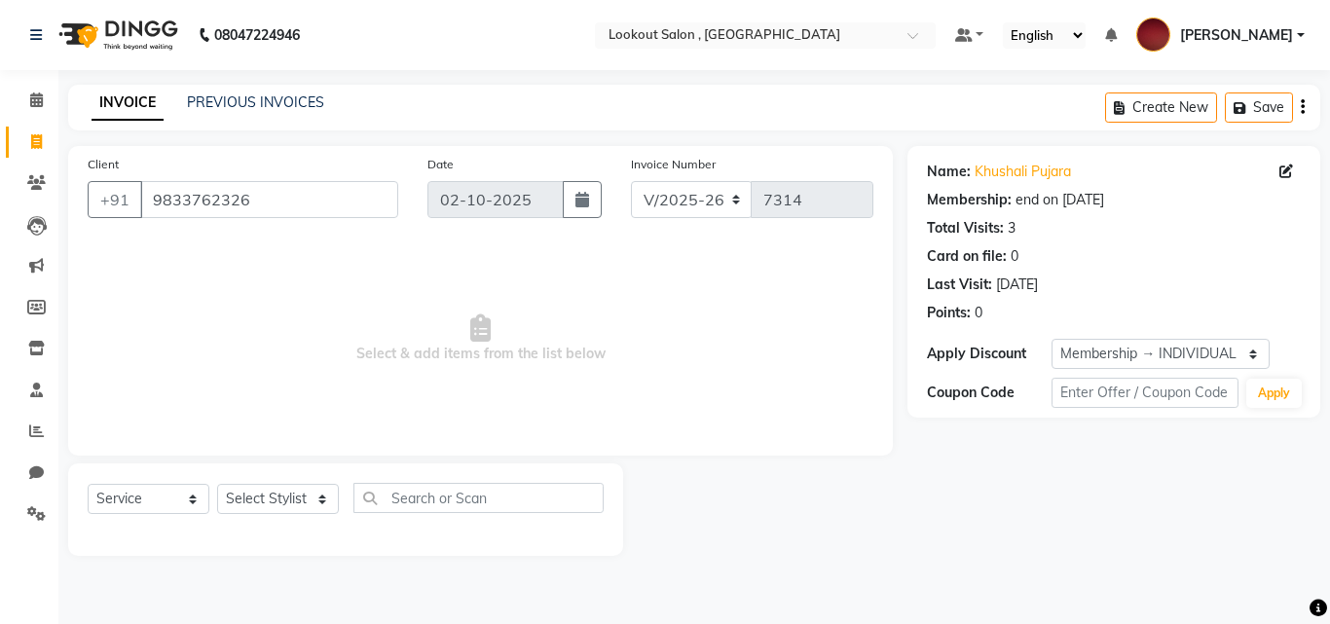
click at [257, 241] on span "Select & add items from the list below" at bounding box center [481, 338] width 786 height 195
drag, startPoint x: 257, startPoint y: 241, endPoint x: 86, endPoint y: 242, distance: 171.4
click at [86, 242] on div "Client +91 9833762326 Date 02-10-2025 Invoice Number V/2025 V/2025-26 7314 Sele…" at bounding box center [480, 301] width 825 height 310
drag, startPoint x: 272, startPoint y: 197, endPoint x: 75, endPoint y: 201, distance: 196.7
click at [75, 201] on div "Client +91 9833762326" at bounding box center [243, 194] width 340 height 80
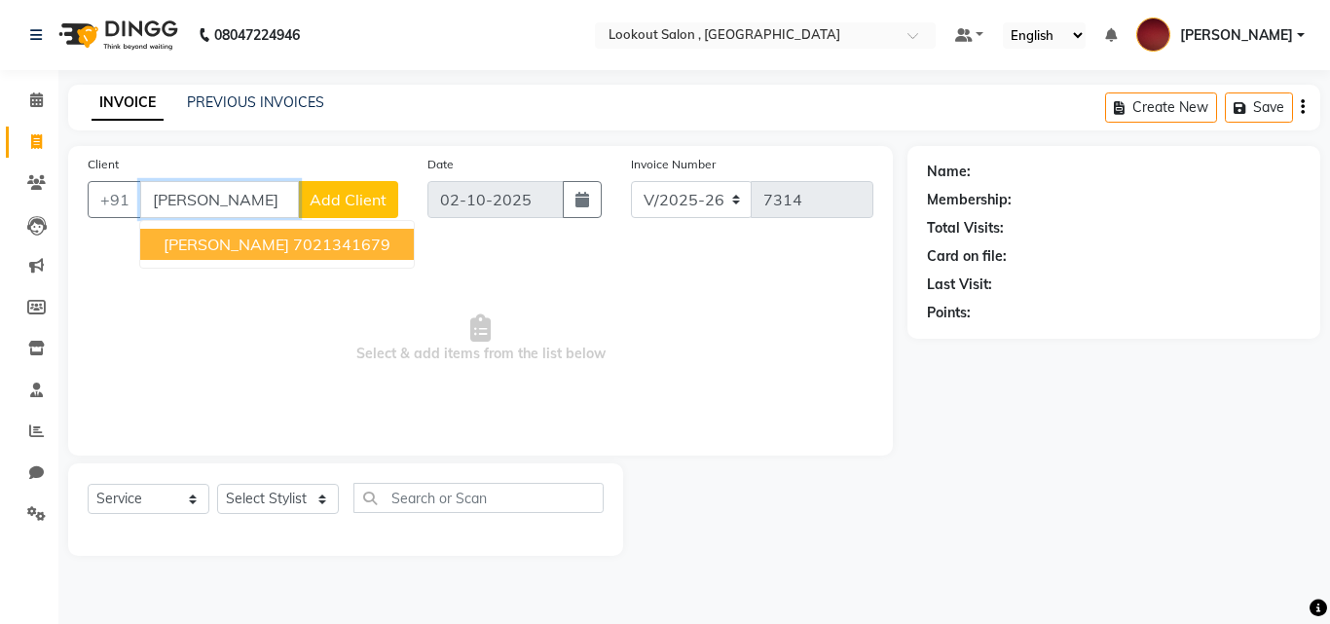
click at [181, 249] on span "emma kakkad" at bounding box center [227, 244] width 126 height 19
type input "7021341679"
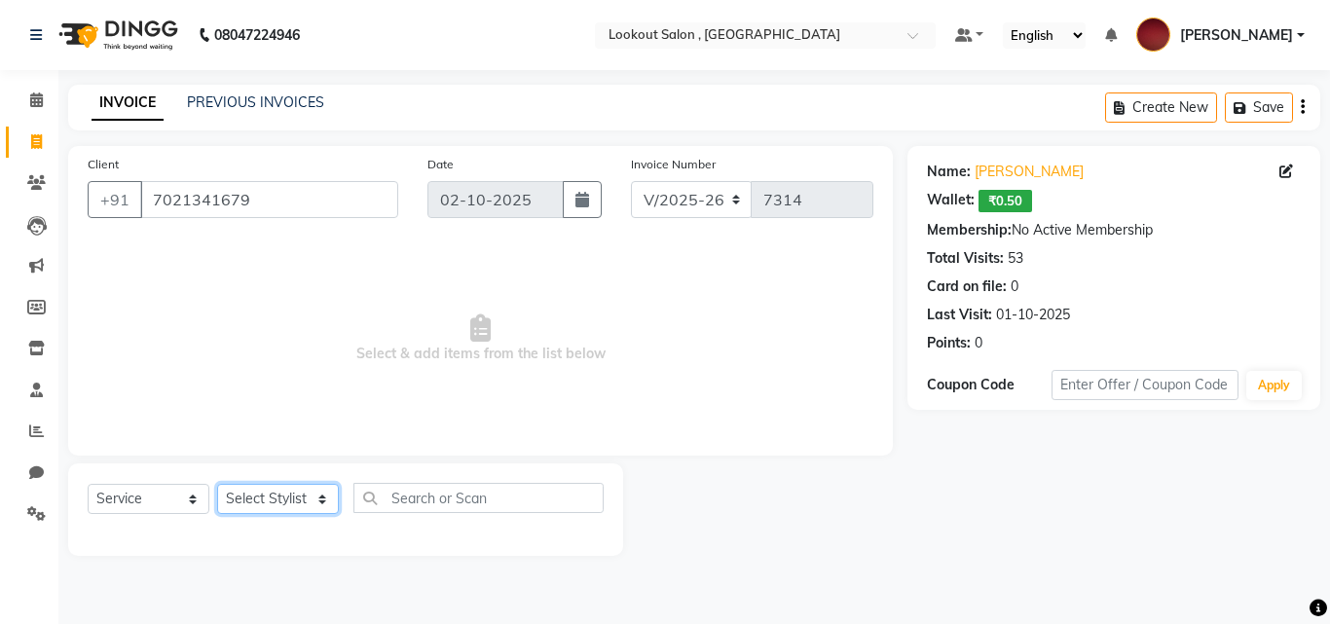
click at [246, 500] on select "Select Stylist [PERSON_NAME] [PERSON_NAME] [PERSON_NAME] [PERSON_NAME] [PERSON_…" at bounding box center [278, 499] width 122 height 30
select select "6223"
click at [217, 484] on select "Select Stylist [PERSON_NAME] [PERSON_NAME] [PERSON_NAME] [PERSON_NAME] [PERSON_…" at bounding box center [278, 499] width 122 height 30
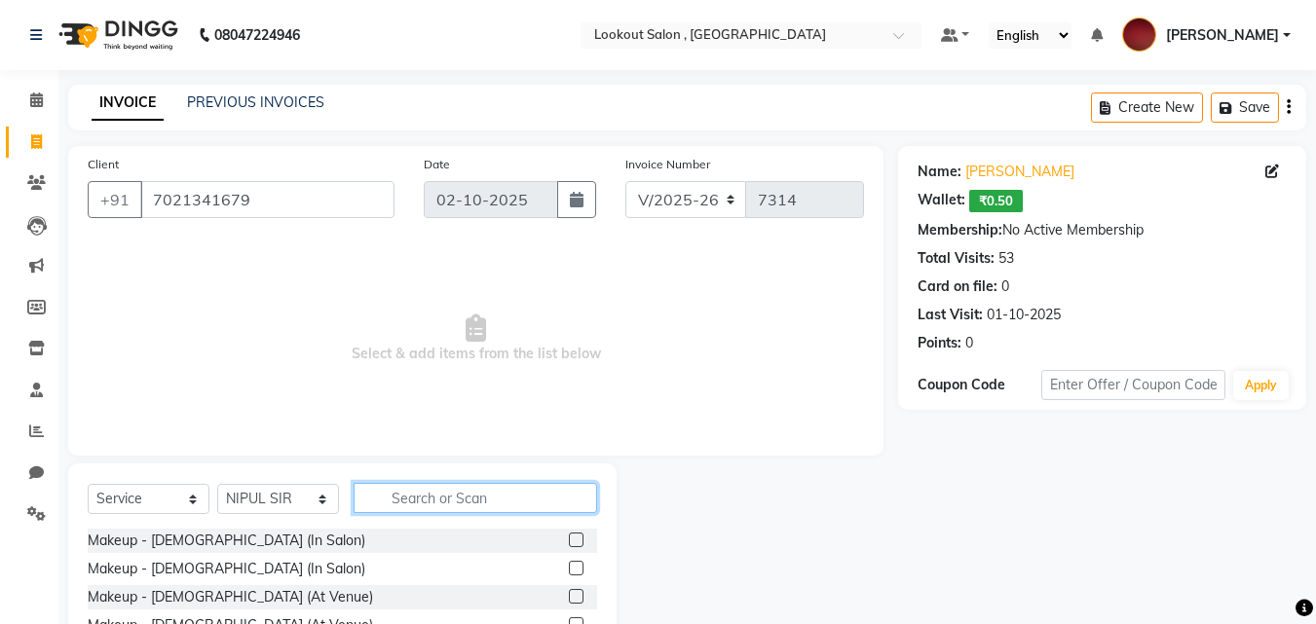
click at [414, 499] on input "text" at bounding box center [474, 498] width 243 height 30
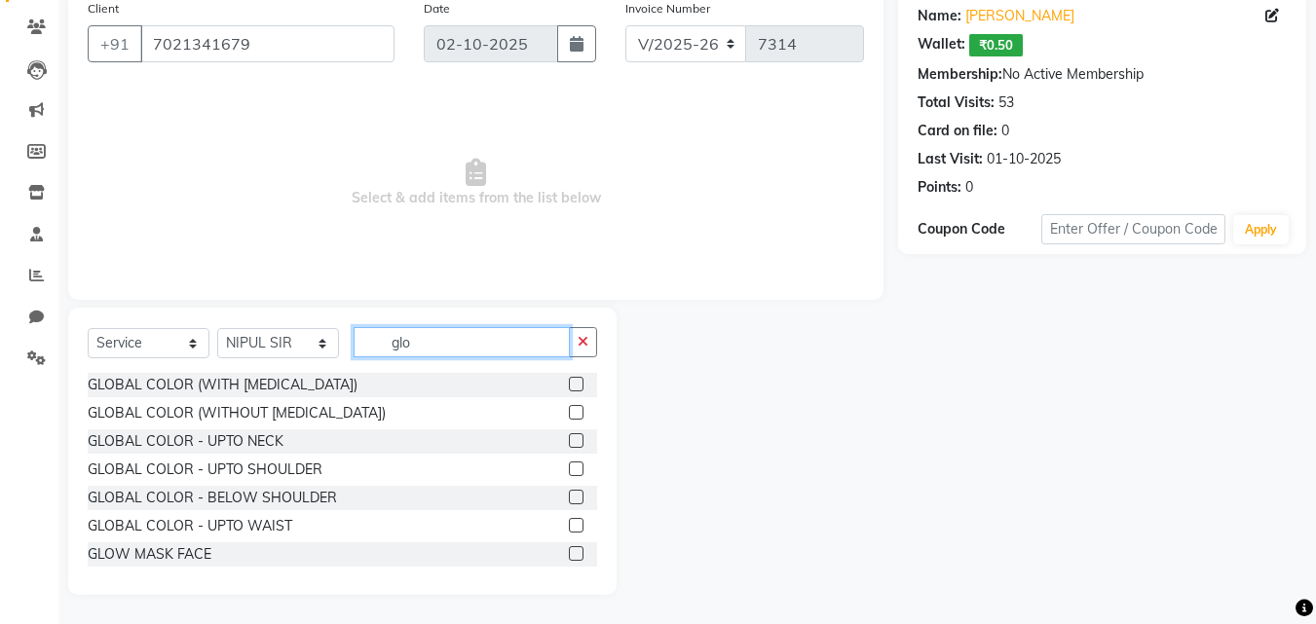
type input "glo"
click at [569, 497] on label at bounding box center [576, 497] width 15 height 15
click at [569, 497] on input "checkbox" at bounding box center [575, 498] width 13 height 13
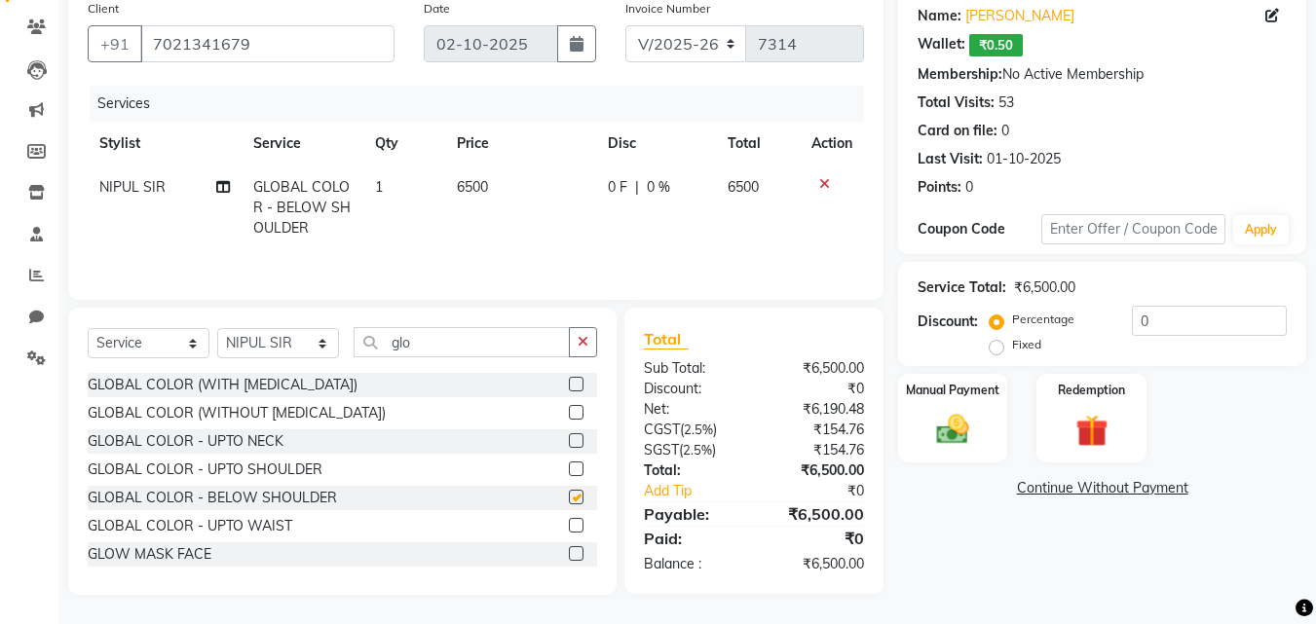
checkbox input "false"
click at [478, 193] on span "6500" at bounding box center [472, 187] width 31 height 18
select select "6223"
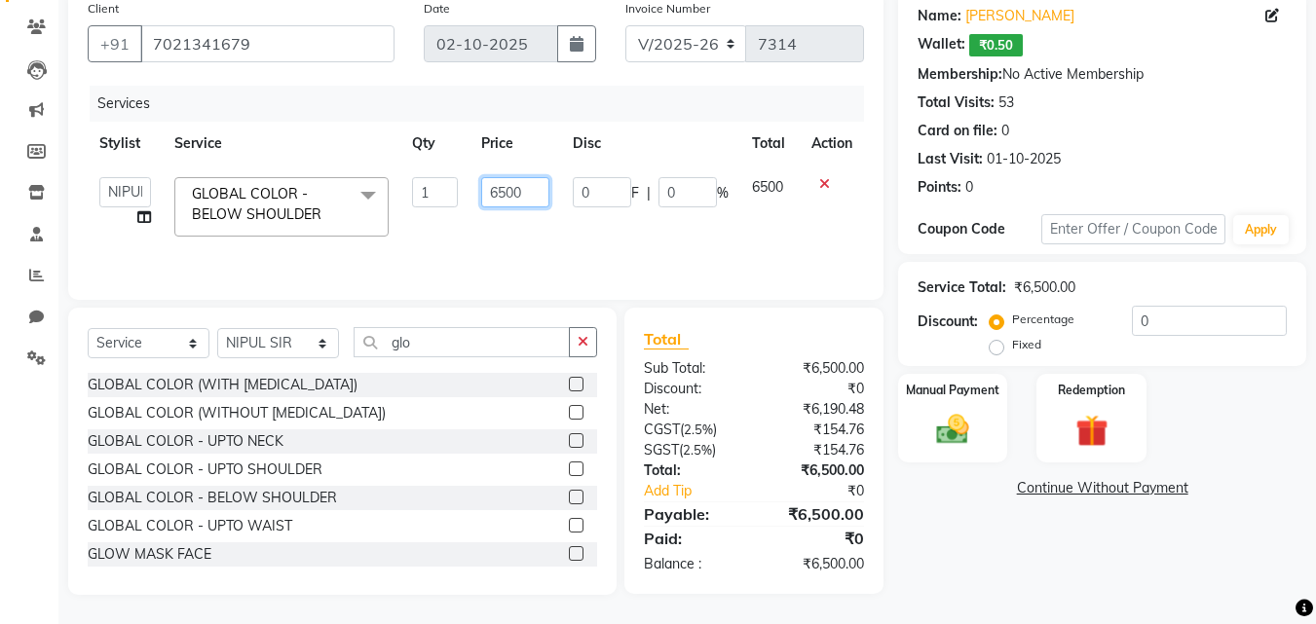
drag, startPoint x: 499, startPoint y: 202, endPoint x: 464, endPoint y: 203, distance: 34.1
click at [464, 203] on tr "Alizah Bangi AMIT SOLANKI ARMAN KASSAR jishan shekh KRISHNA SHAH kuldeep NANDIN…" at bounding box center [476, 207] width 776 height 83
drag, startPoint x: 501, startPoint y: 204, endPoint x: 481, endPoint y: 204, distance: 19.5
click at [481, 204] on input "500" at bounding box center [514, 192] width 67 height 30
type input "7000"
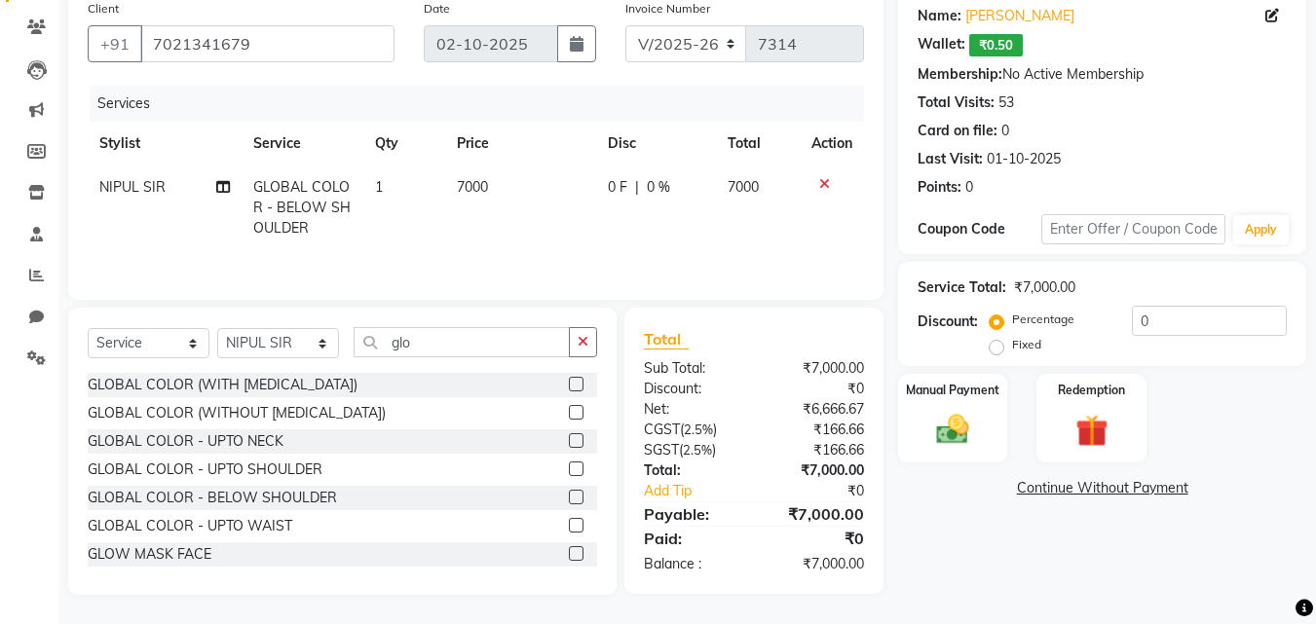
drag, startPoint x: 468, startPoint y: 318, endPoint x: 412, endPoint y: 321, distance: 56.6
click at [412, 321] on div "Select Service Product Membership Package Voucher Prepaid Gift Card Select Styl…" at bounding box center [342, 451] width 548 height 287
drag, startPoint x: 408, startPoint y: 338, endPoint x: 320, endPoint y: 342, distance: 87.7
click at [320, 342] on div "Select Service Product Membership Package Voucher Prepaid Gift Card Select Styl…" at bounding box center [342, 350] width 509 height 46
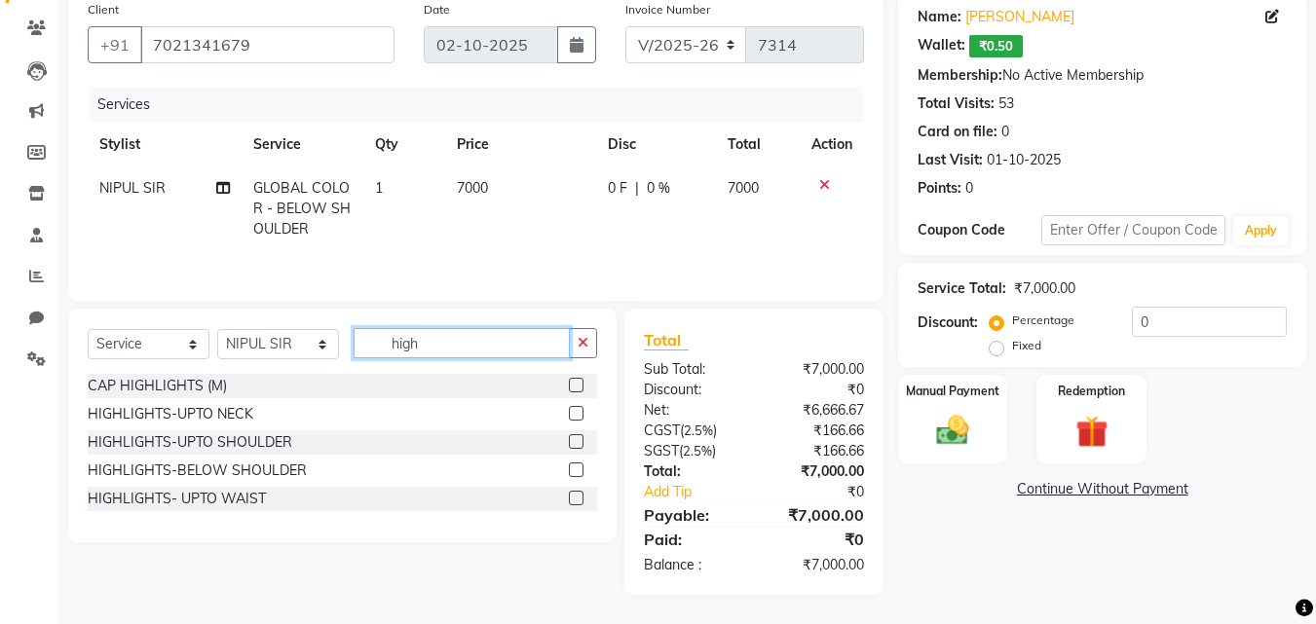
scroll to position [155, 0]
type input "high"
click at [575, 472] on label at bounding box center [576, 470] width 15 height 15
click at [575, 472] on input "checkbox" at bounding box center [575, 470] width 13 height 13
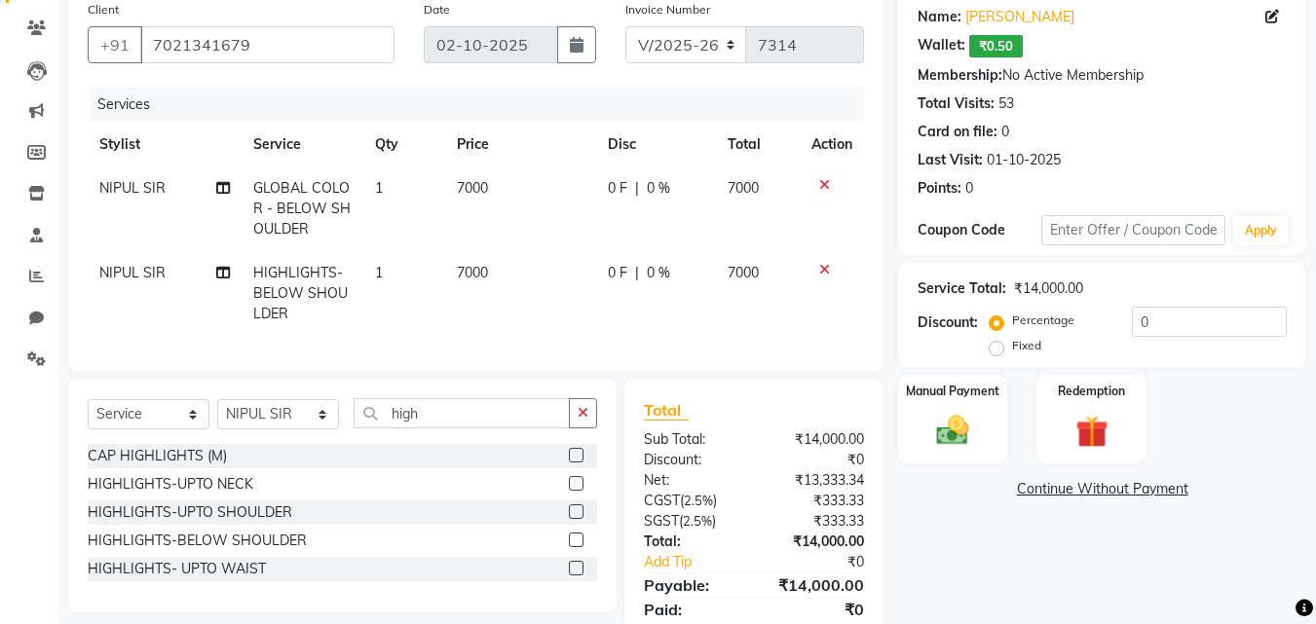
click at [460, 298] on td "7000" at bounding box center [520, 293] width 151 height 85
checkbox input "false"
select select "6223"
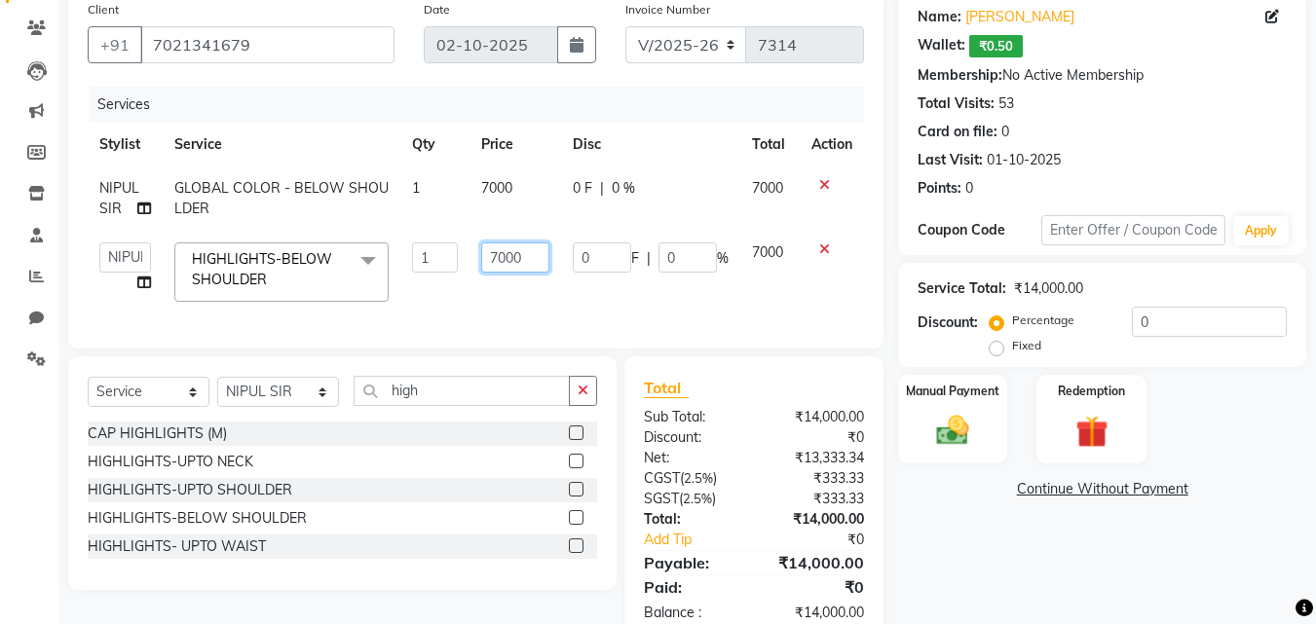
click at [495, 261] on input "7000" at bounding box center [514, 257] width 67 height 30
type input "8000"
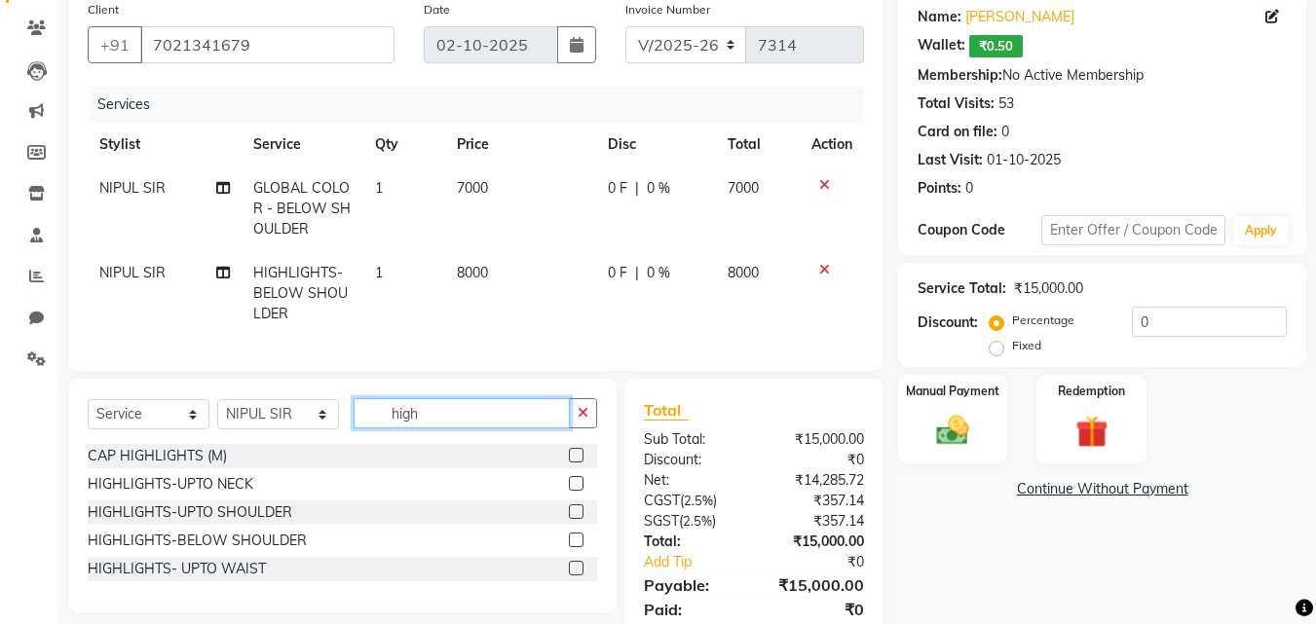
drag, startPoint x: 424, startPoint y: 414, endPoint x: 361, endPoint y: 415, distance: 62.3
click at [361, 415] on input "high" at bounding box center [461, 413] width 216 height 30
type input "bond"
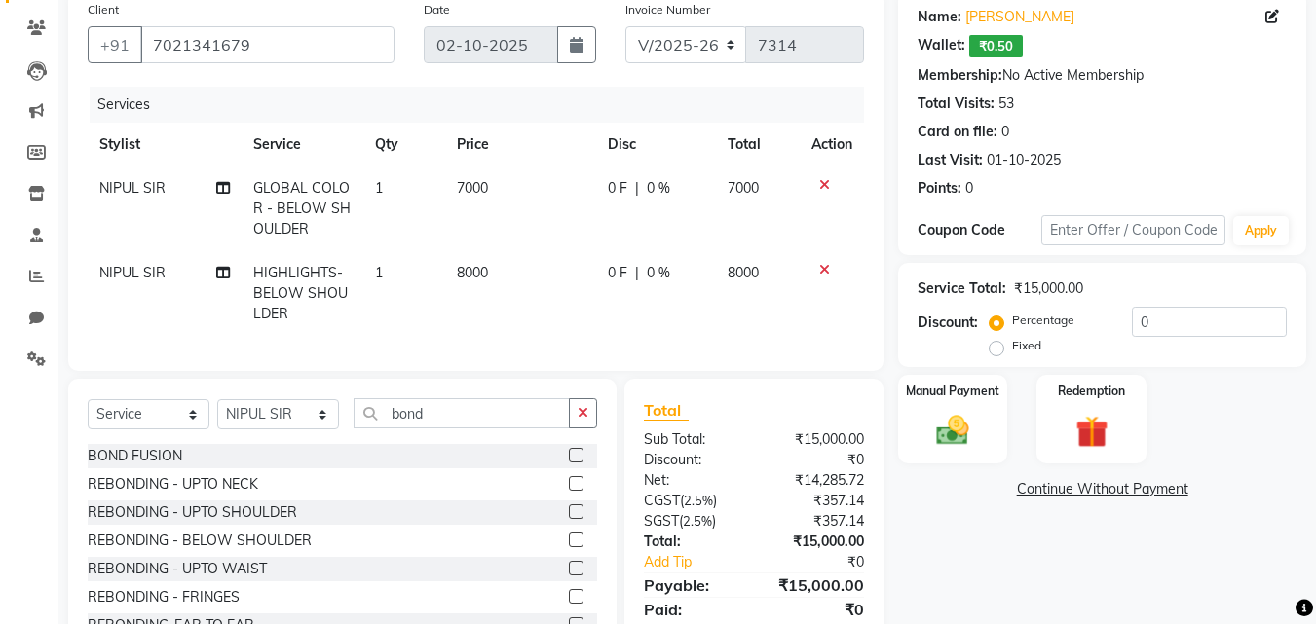
click at [550, 468] on div "BOND FUSION" at bounding box center [342, 456] width 509 height 24
click at [553, 468] on div "BOND FUSION" at bounding box center [342, 456] width 509 height 24
click at [569, 463] on label at bounding box center [576, 455] width 15 height 15
click at [569, 463] on input "checkbox" at bounding box center [575, 456] width 13 height 13
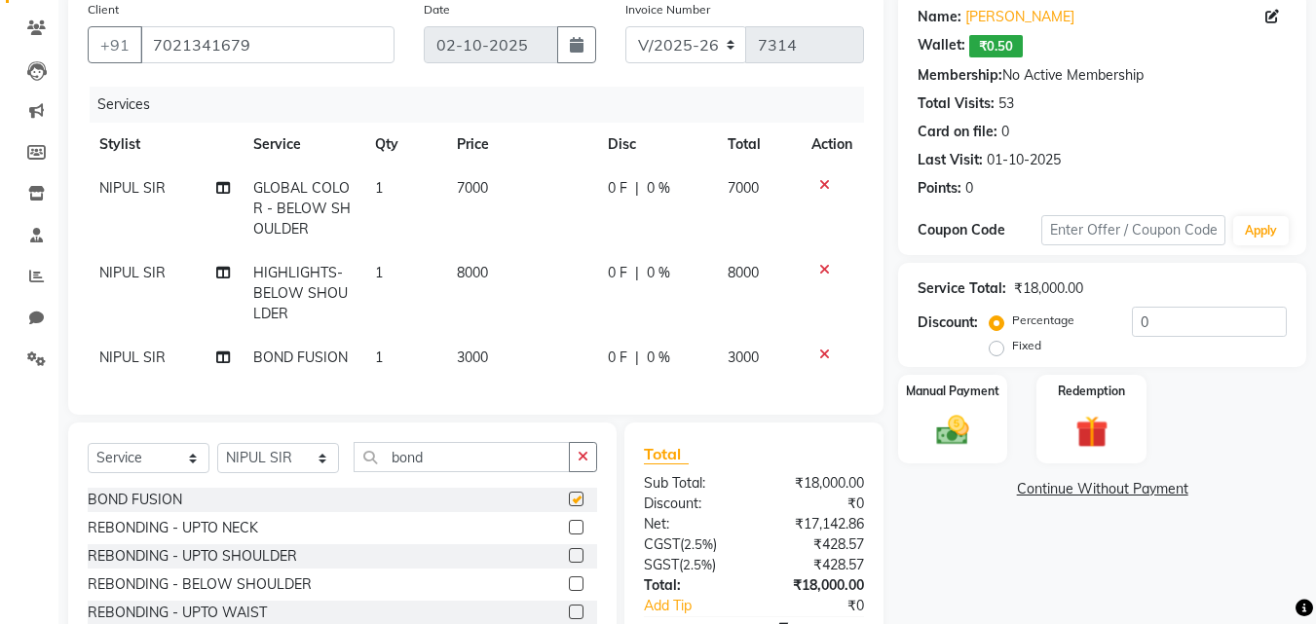
checkbox input "false"
click at [488, 393] on div "Services Stylist Service Qty Price Disc Total Action NIPUL SIR GLOBAL COLOR - B…" at bounding box center [476, 241] width 776 height 309
click at [483, 370] on td "3000" at bounding box center [520, 358] width 151 height 44
select select "6223"
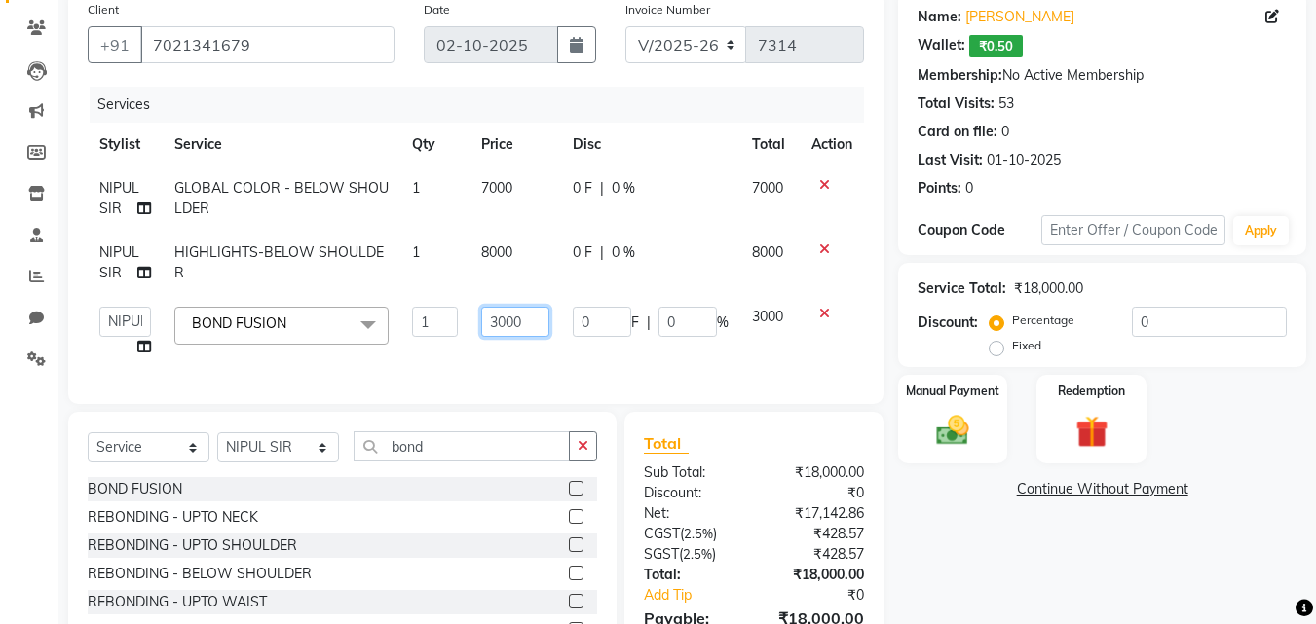
click at [495, 321] on input "3000" at bounding box center [514, 322] width 67 height 30
type input "5000"
click at [528, 372] on div "Services Stylist Service Qty Price Disc Total Action NIPUL SIR GLOBAL COLOR - B…" at bounding box center [476, 236] width 776 height 298
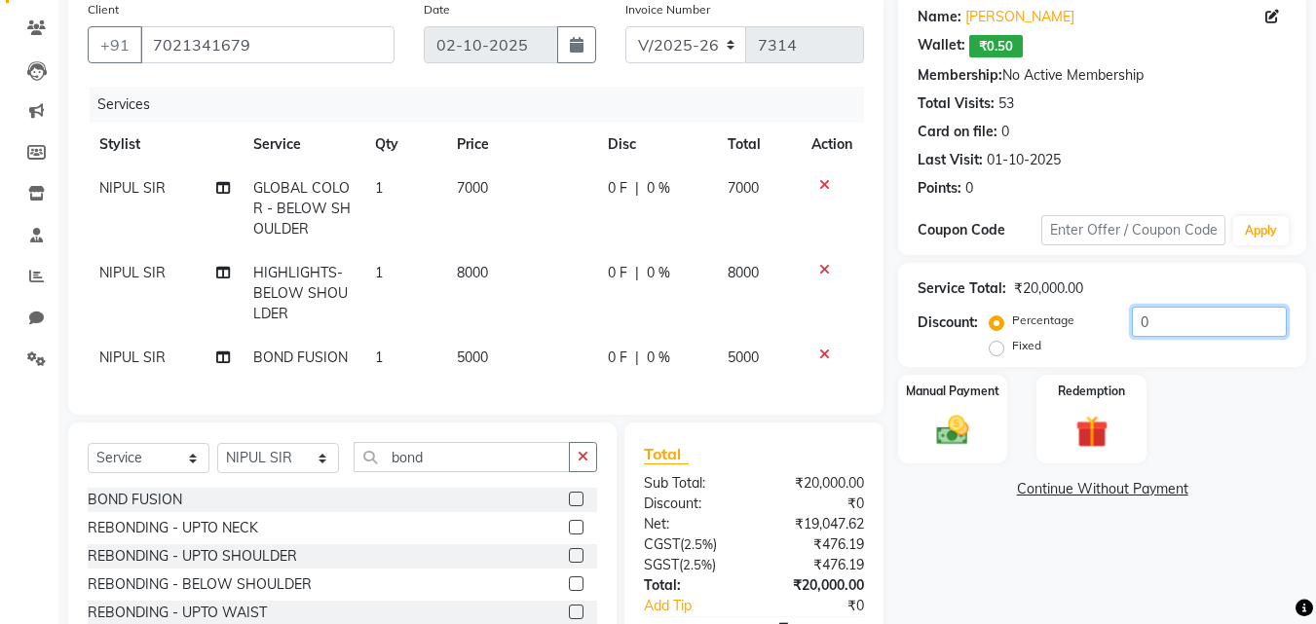
click at [1131, 329] on input "0" at bounding box center [1208, 322] width 155 height 30
type input "40"
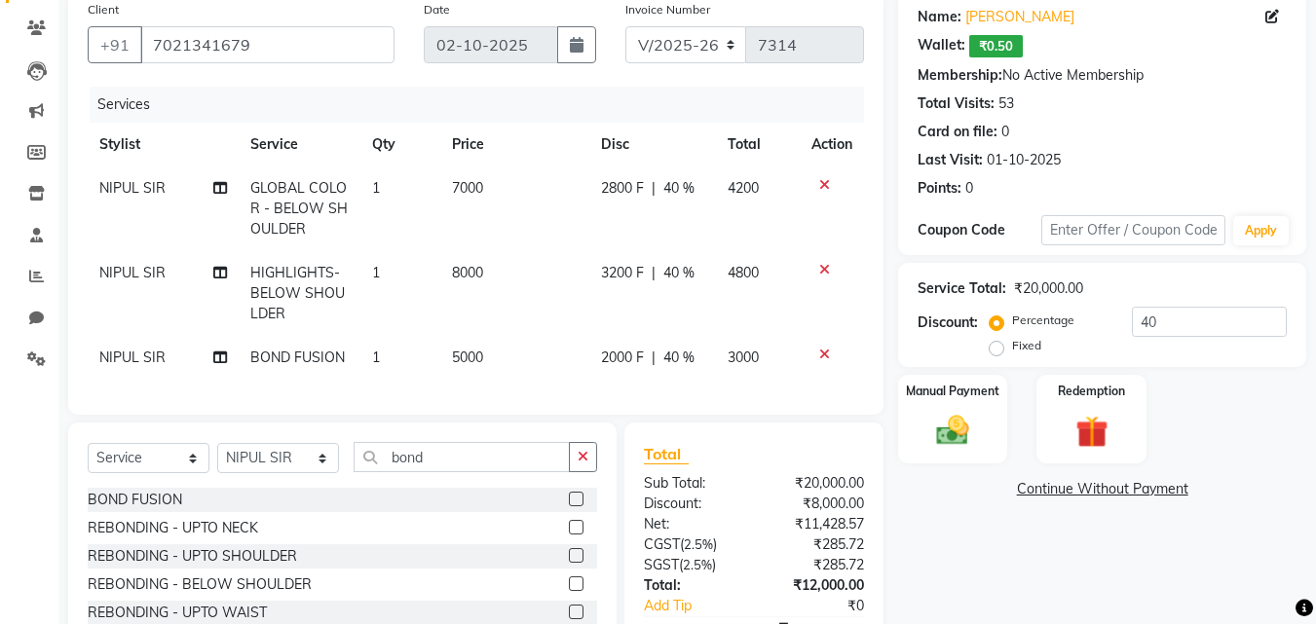
click at [1008, 411] on div "Manual Payment Redemption" at bounding box center [1101, 419] width 437 height 89
click at [932, 373] on div "Manual Payment" at bounding box center [953, 419] width 114 height 93
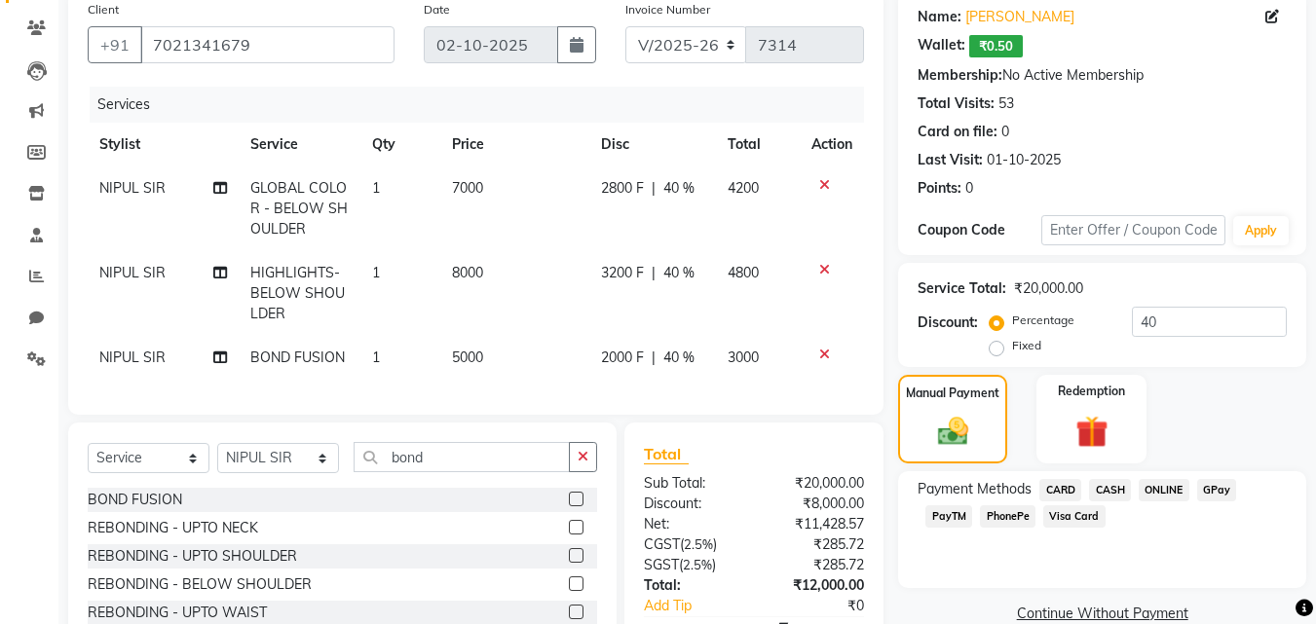
scroll to position [284, 0]
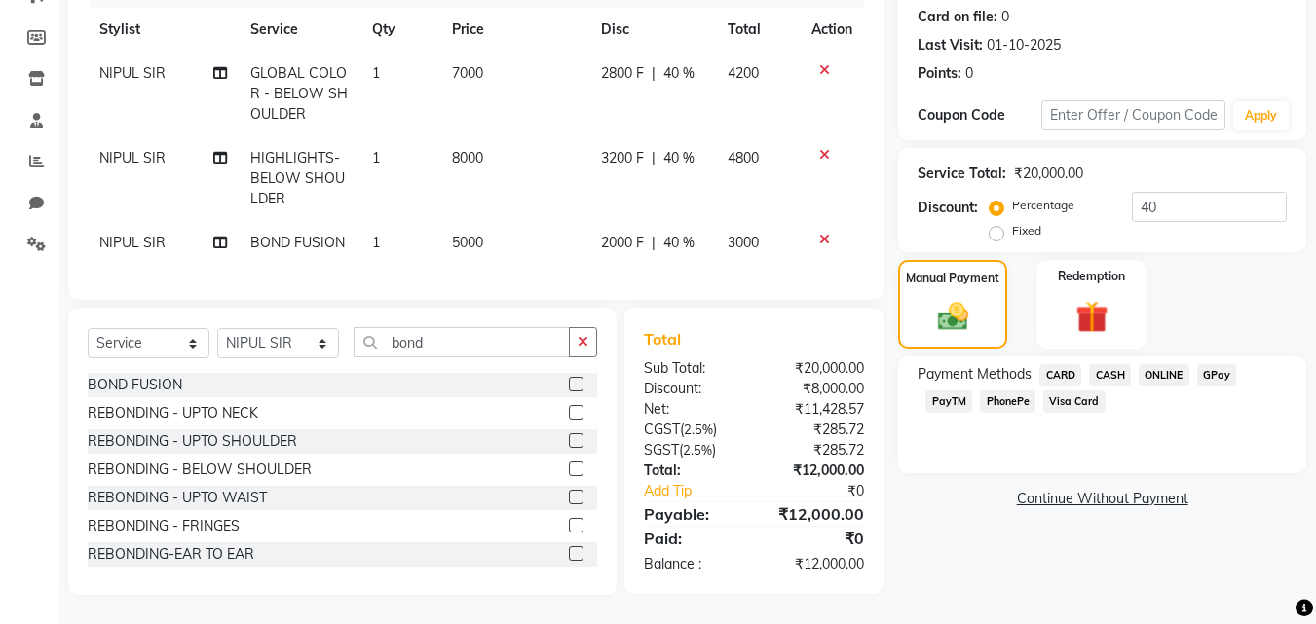
click at [994, 390] on span "PhonePe" at bounding box center [1008, 401] width 56 height 22
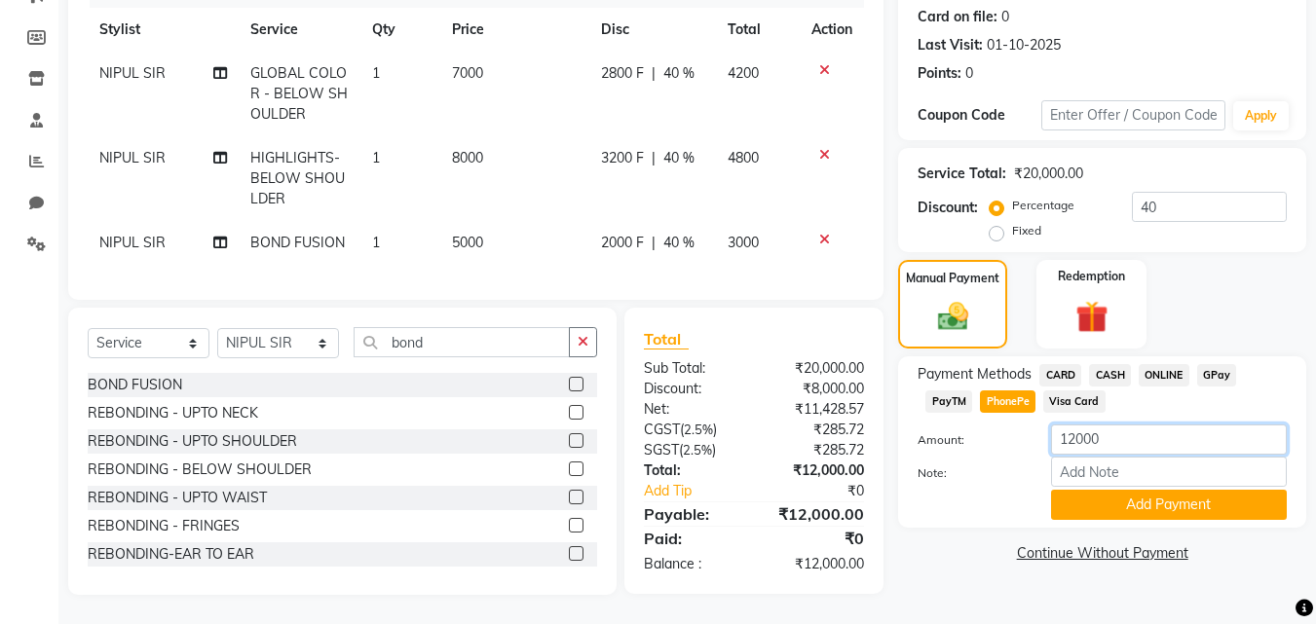
drag, startPoint x: 1075, startPoint y: 430, endPoint x: 1033, endPoint y: 430, distance: 41.9
click at [1033, 430] on div "Amount: 12000" at bounding box center [1102, 441] width 398 height 33
click at [946, 390] on span "PayTM" at bounding box center [948, 401] width 47 height 22
drag, startPoint x: 1073, startPoint y: 429, endPoint x: 1056, endPoint y: 429, distance: 17.5
click at [1056, 429] on input "12000" at bounding box center [1169, 440] width 236 height 30
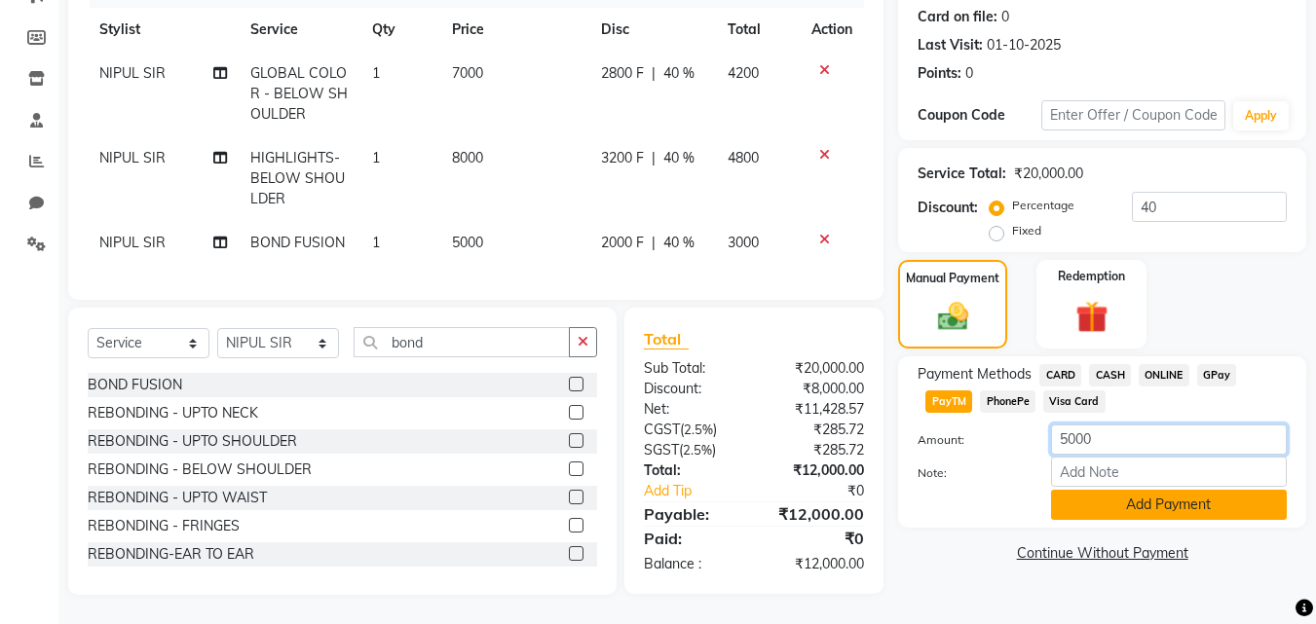
type input "5000"
click at [1107, 495] on button "Add Payment" at bounding box center [1169, 505] width 236 height 30
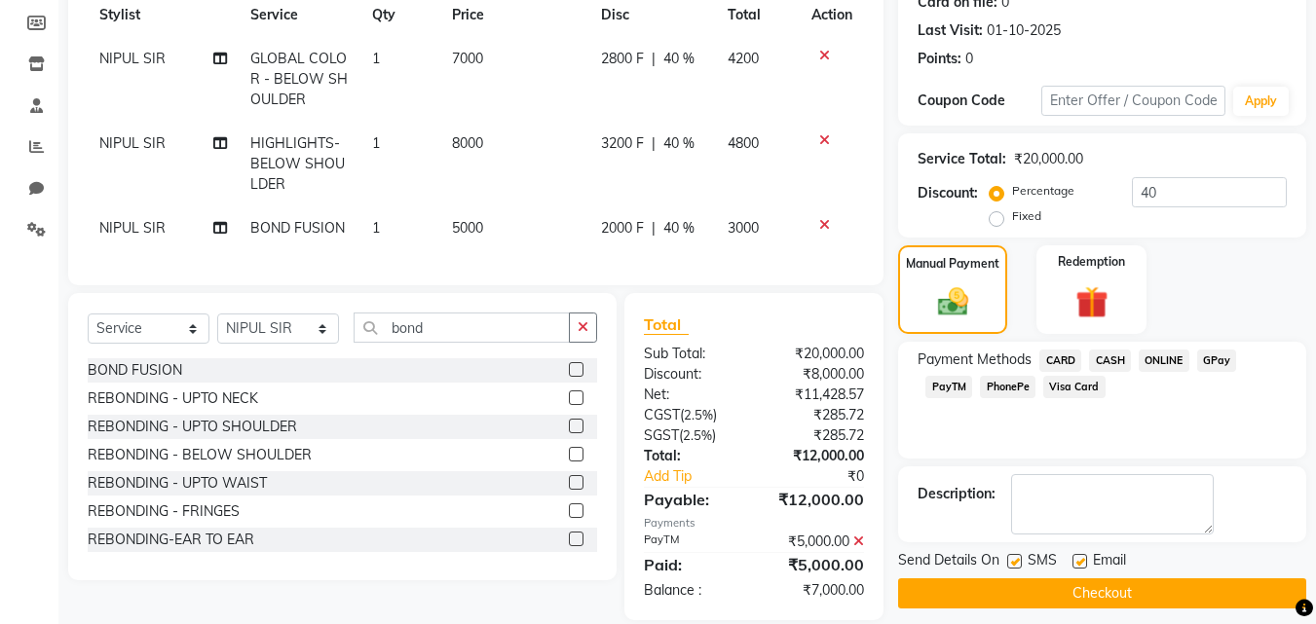
click at [1106, 369] on span "CASH" at bounding box center [1110, 361] width 42 height 22
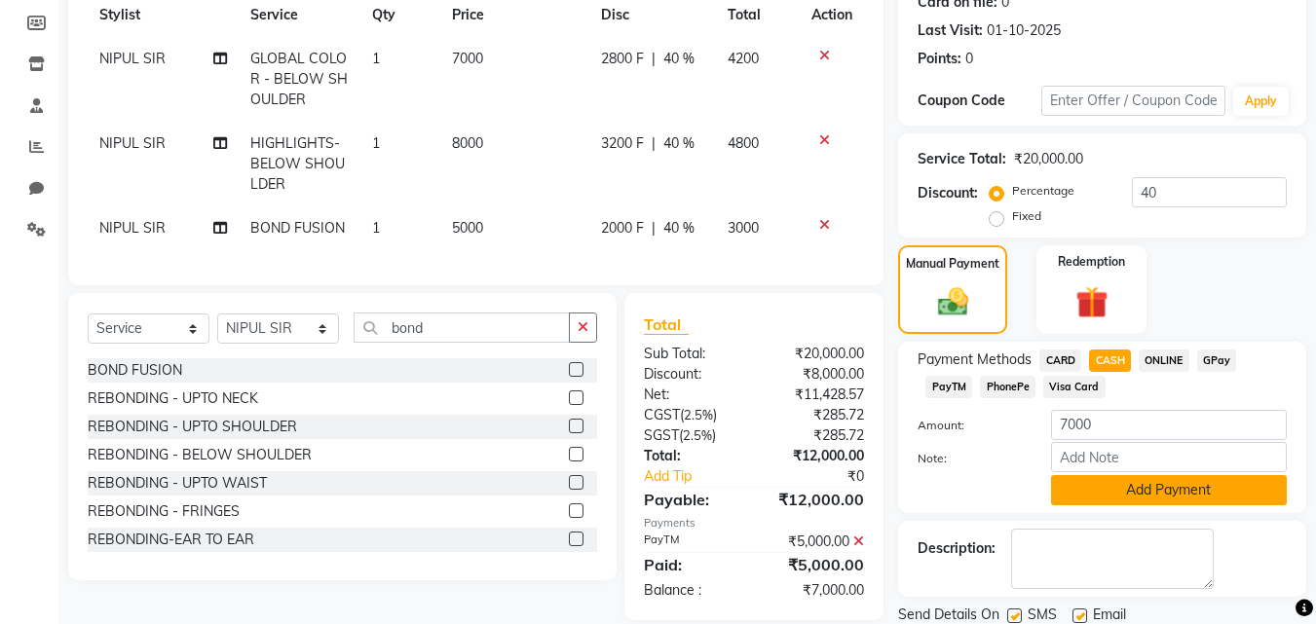
click at [1099, 482] on button "Add Payment" at bounding box center [1169, 490] width 236 height 30
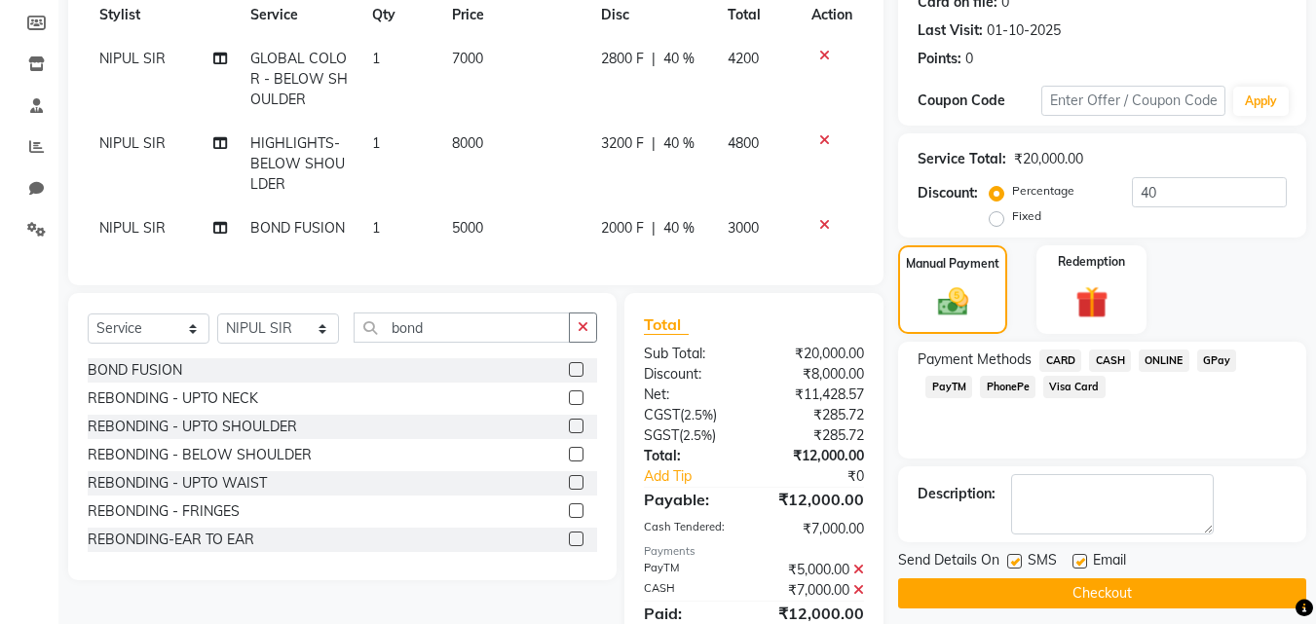
scroll to position [373, 0]
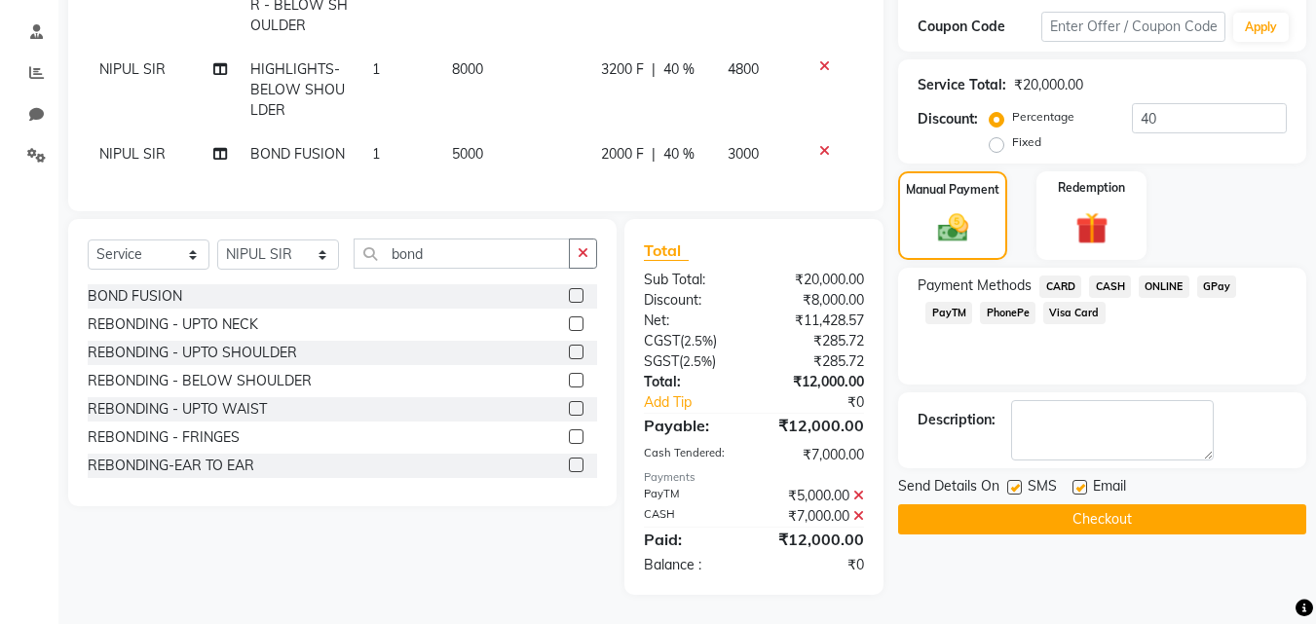
click at [1090, 510] on button "Checkout" at bounding box center [1102, 519] width 408 height 30
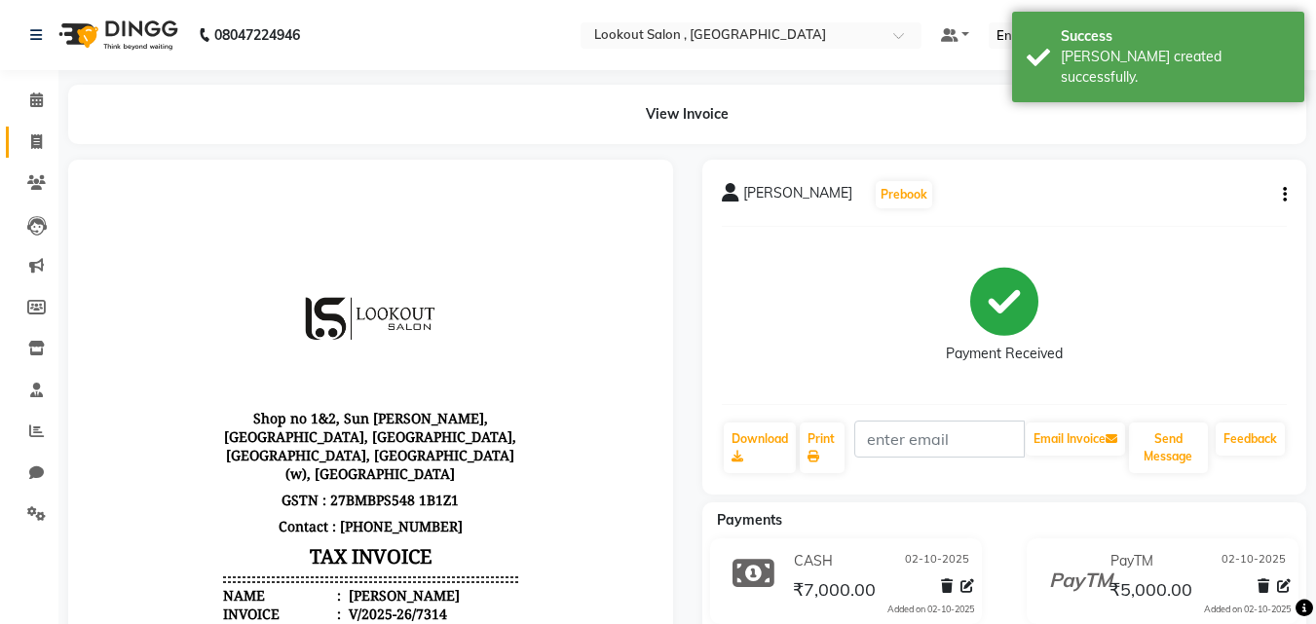
click at [15, 137] on link "Invoice" at bounding box center [29, 143] width 47 height 32
select select "service"
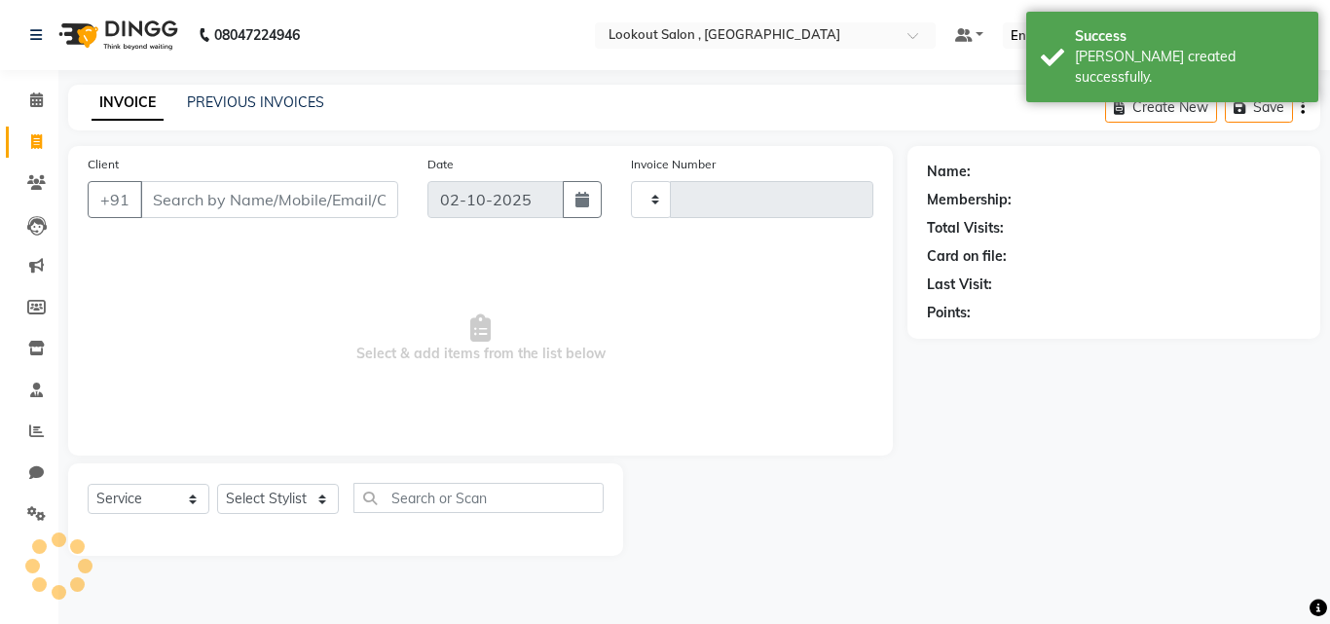
type input "7315"
select select "151"
click at [246, 107] on link "PREVIOUS INVOICES" at bounding box center [255, 102] width 137 height 18
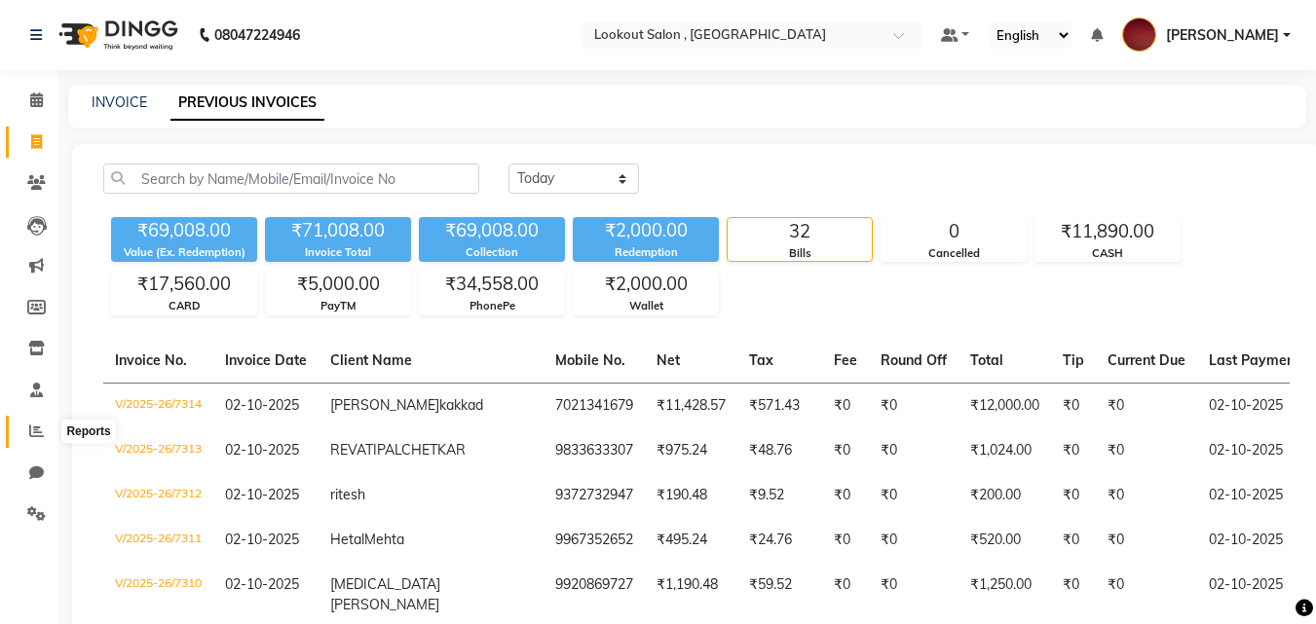
click at [22, 421] on span at bounding box center [36, 432] width 34 height 22
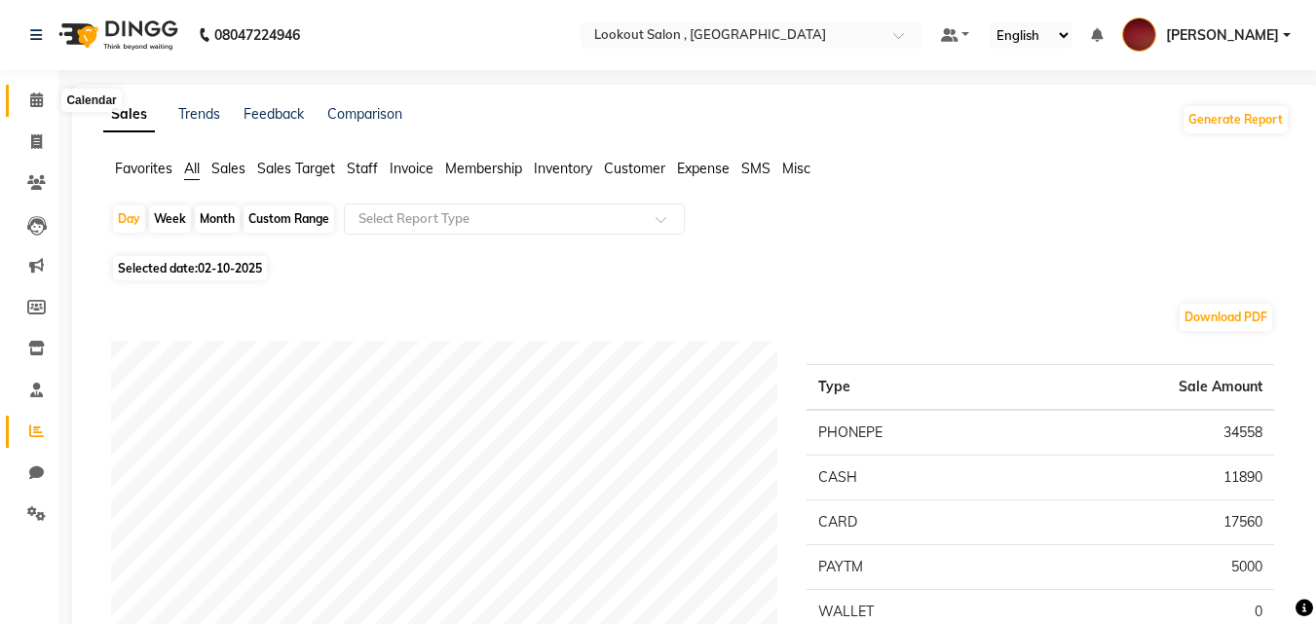
click at [31, 110] on span at bounding box center [36, 101] width 34 height 22
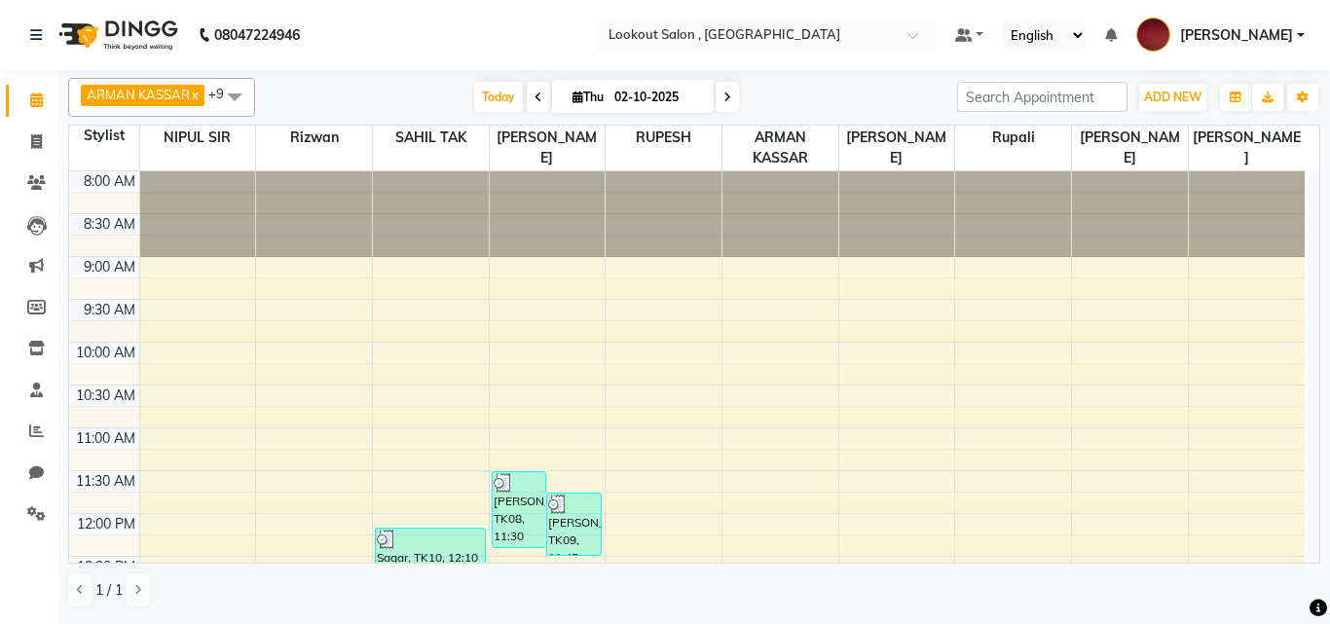
click at [727, 98] on icon at bounding box center [727, 98] width 8 height 12
type input "03-10-2025"
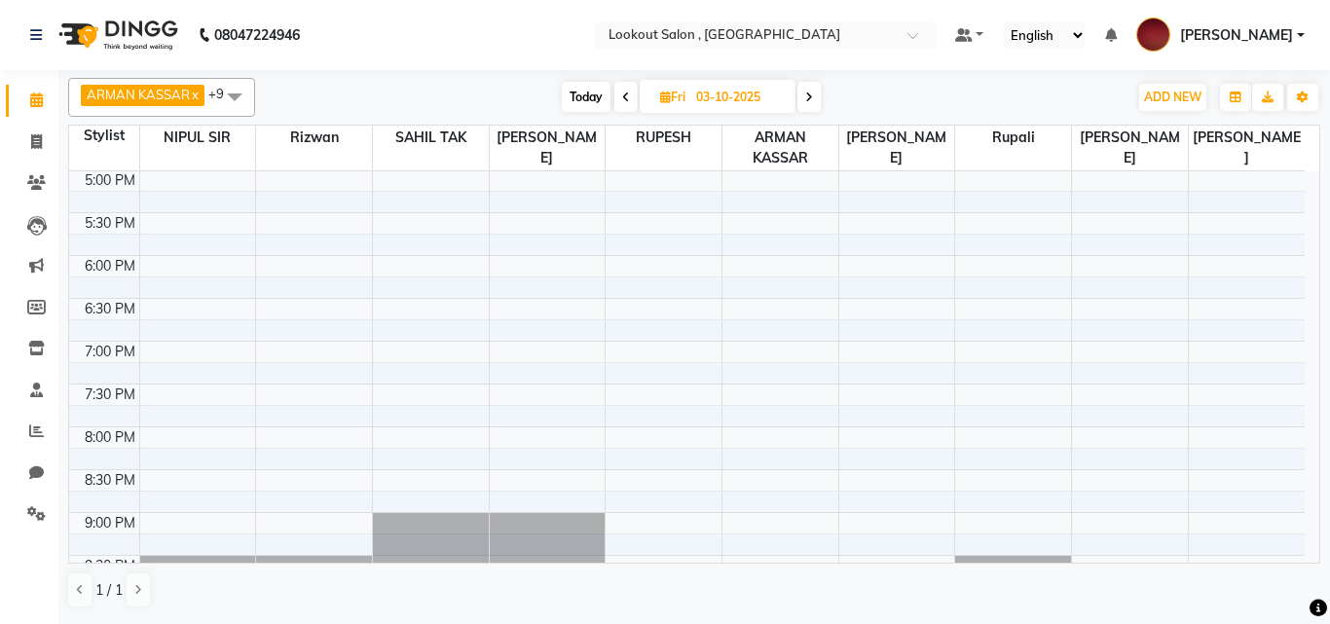
scroll to position [601, 0]
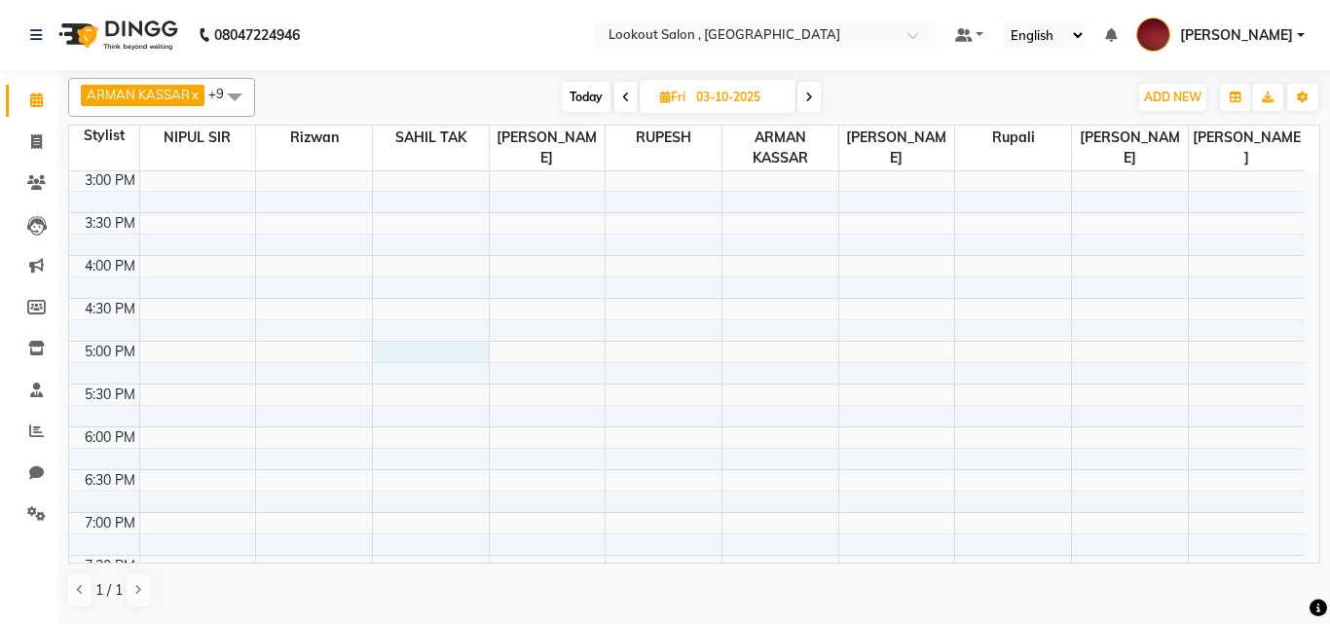
click at [411, 352] on div "8:00 AM 8:30 AM 9:00 AM 9:30 AM 10:00 AM 10:30 AM 11:00 AM 11:30 AM 12:00 PM 12…" at bounding box center [687, 213] width 1236 height 1284
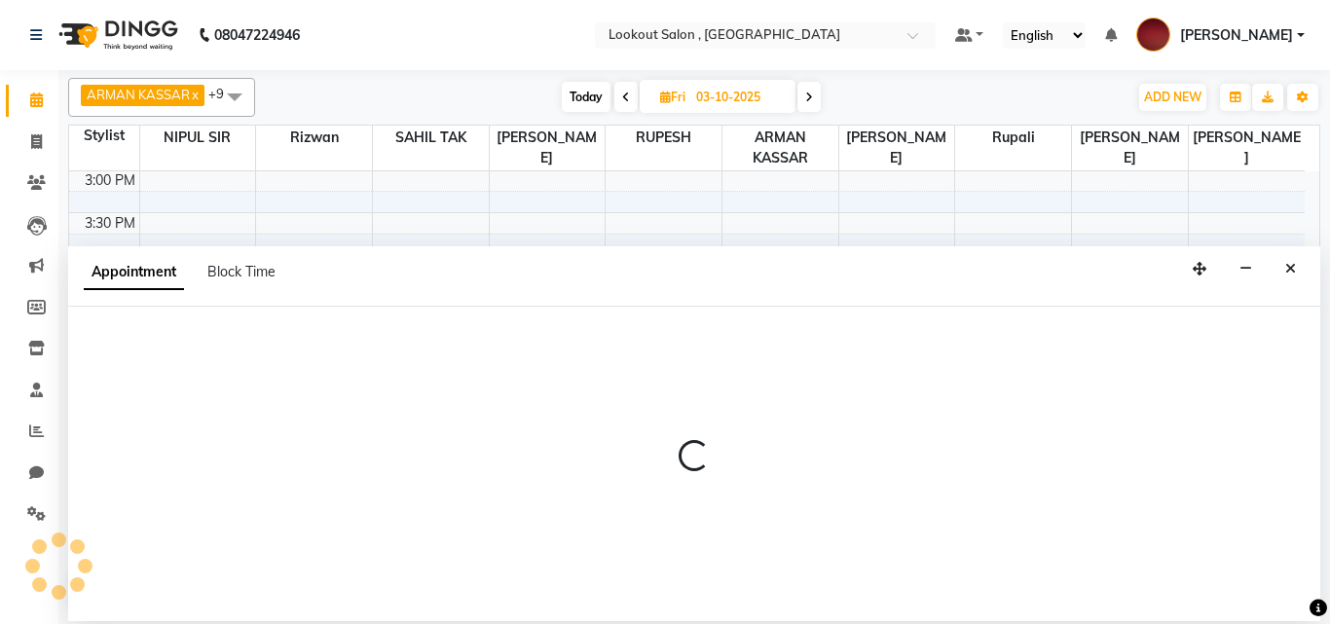
select select "11497"
select select "tentative"
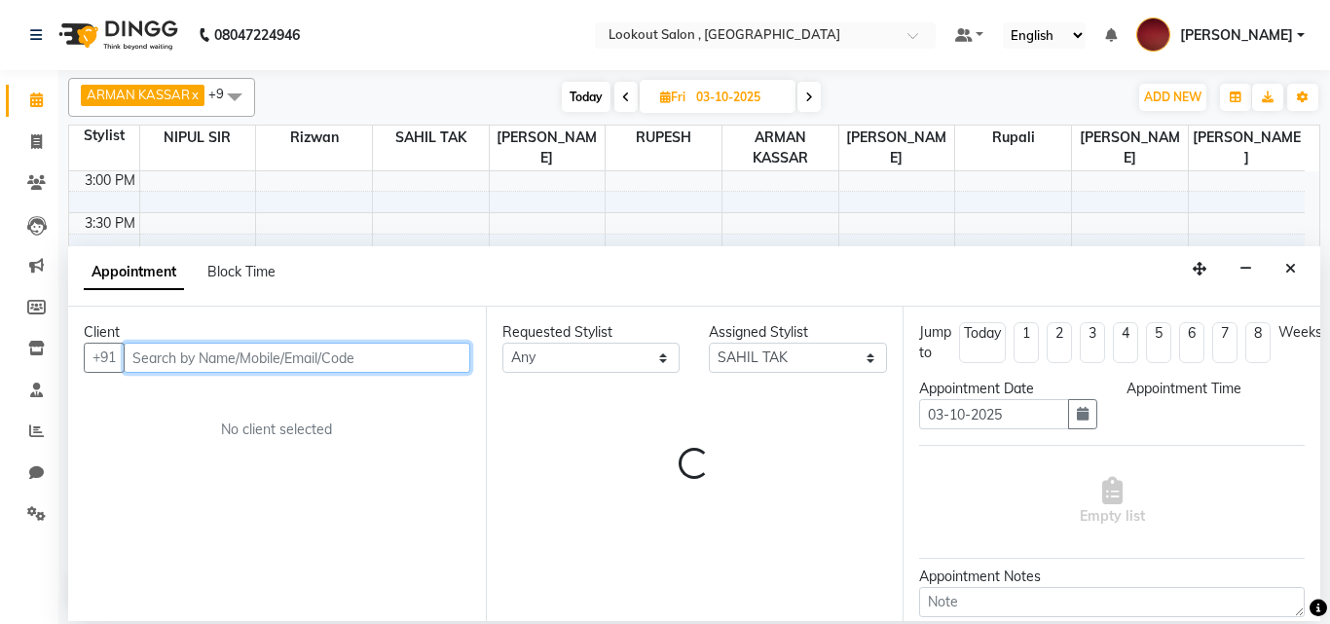
select select "1020"
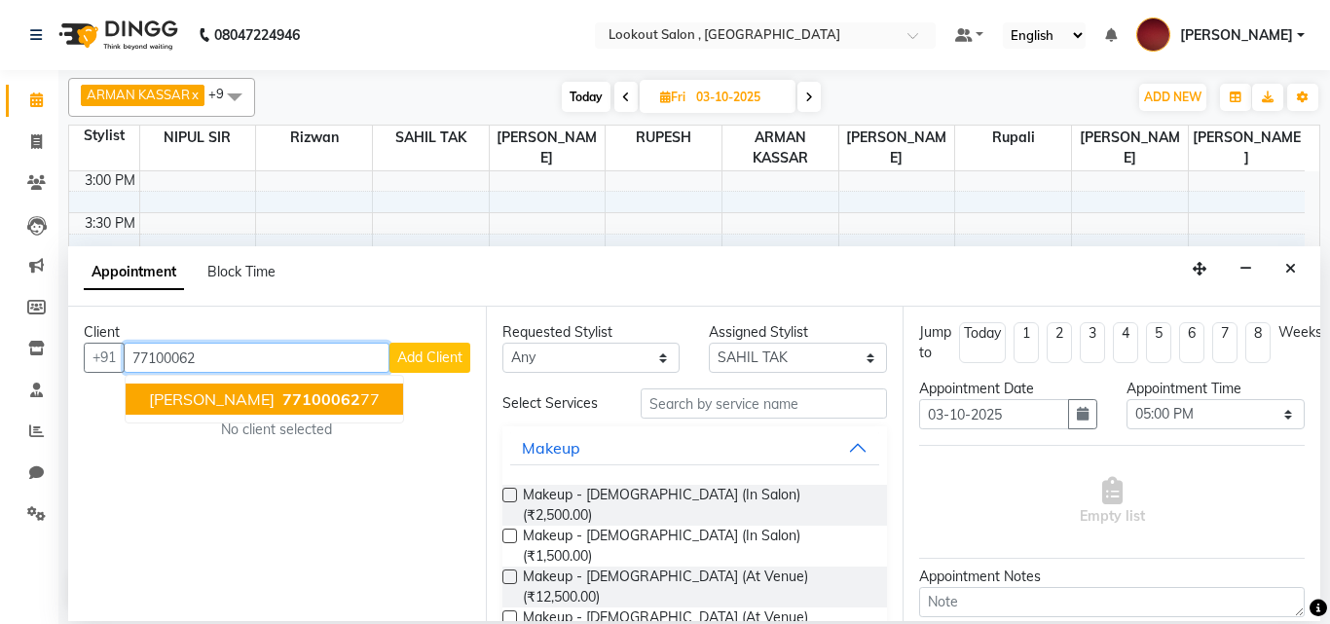
click at [324, 394] on span "77100062" at bounding box center [321, 398] width 78 height 19
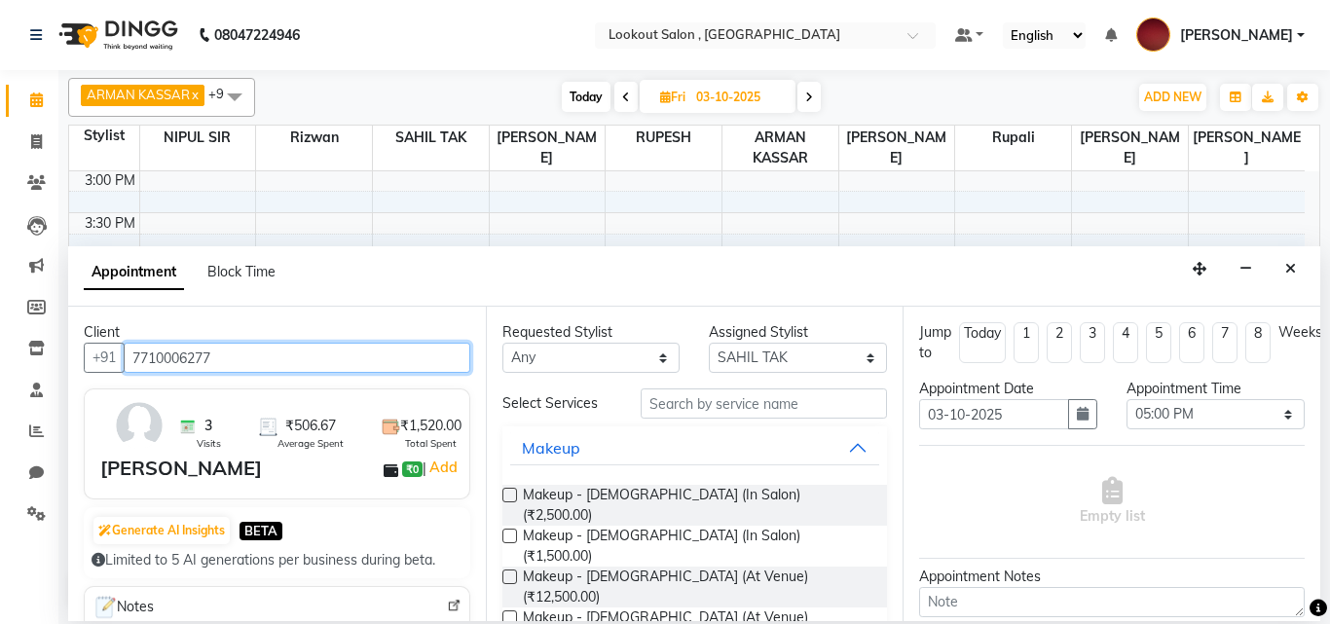
type input "7710006277"
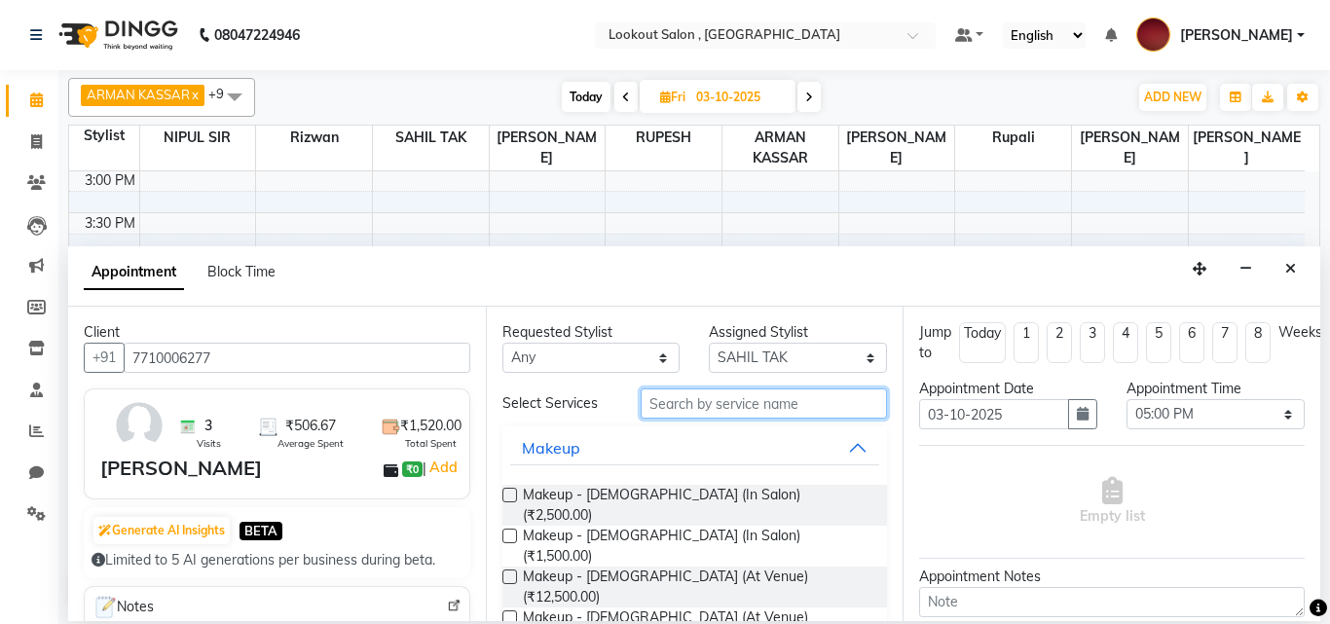
click at [700, 397] on input "text" at bounding box center [764, 404] width 247 height 30
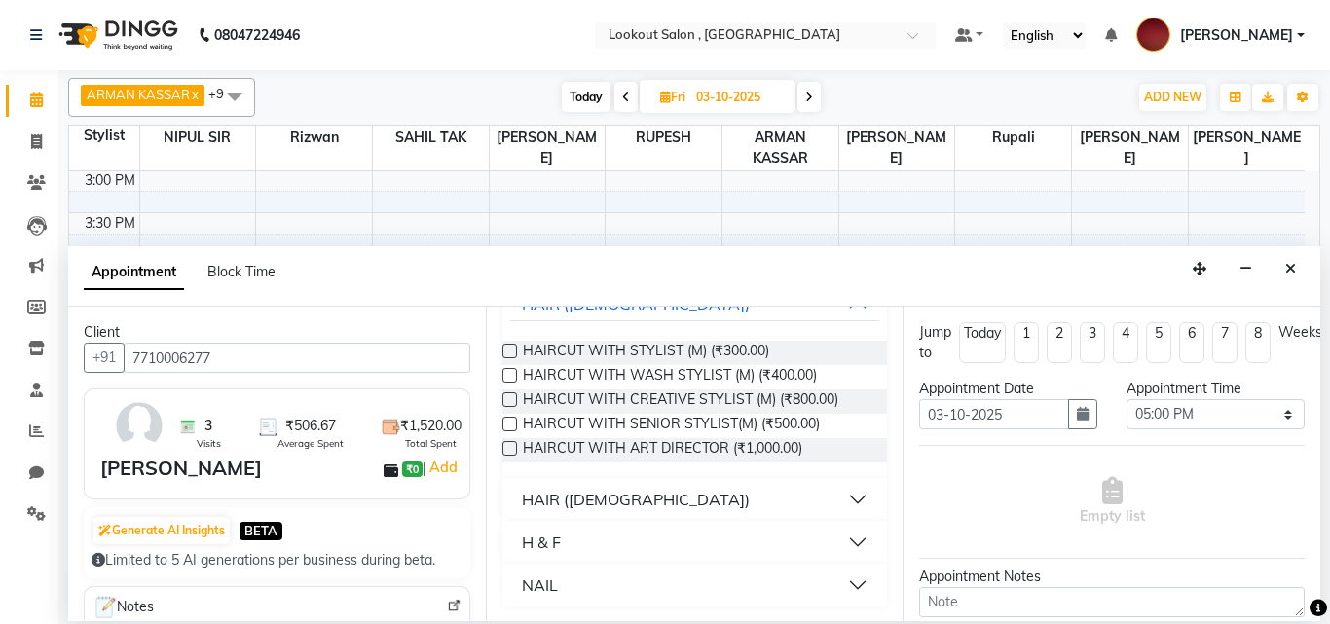
scroll to position [145, 0]
type input "cut"
click at [622, 490] on div "HAIR ([DEMOGRAPHIC_DATA])" at bounding box center [636, 498] width 228 height 23
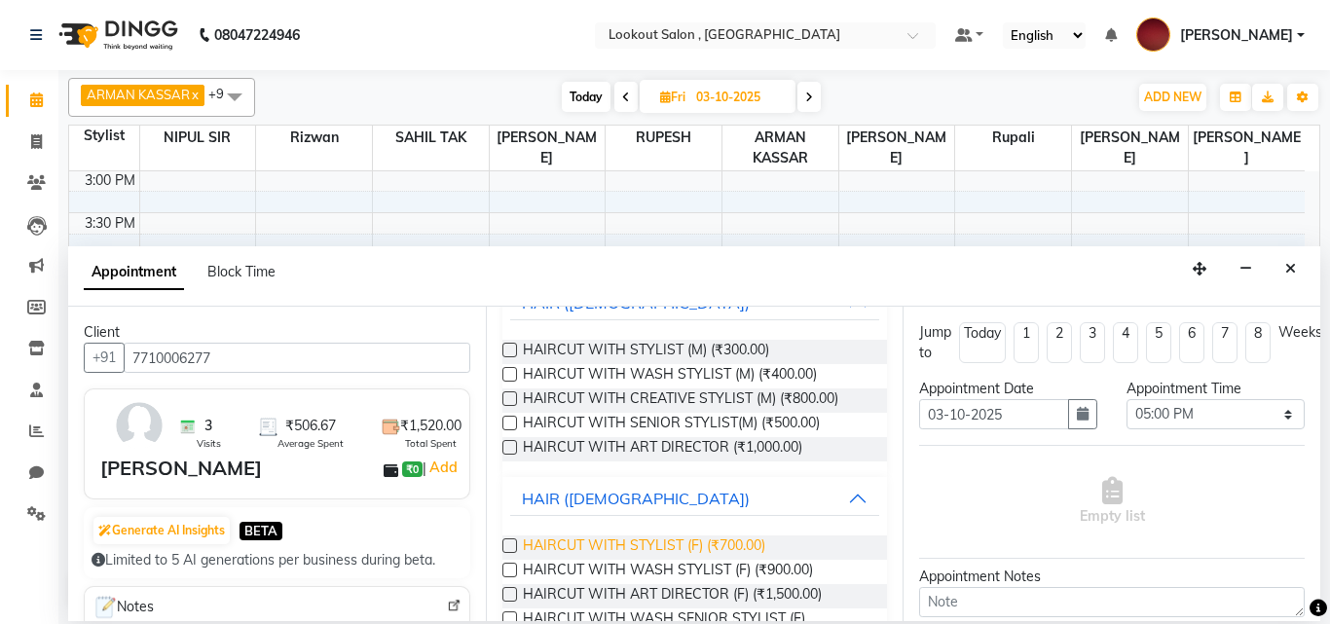
click at [605, 547] on span "HAIRCUT WITH STYLIST (F) (₹700.00)" at bounding box center [644, 548] width 242 height 24
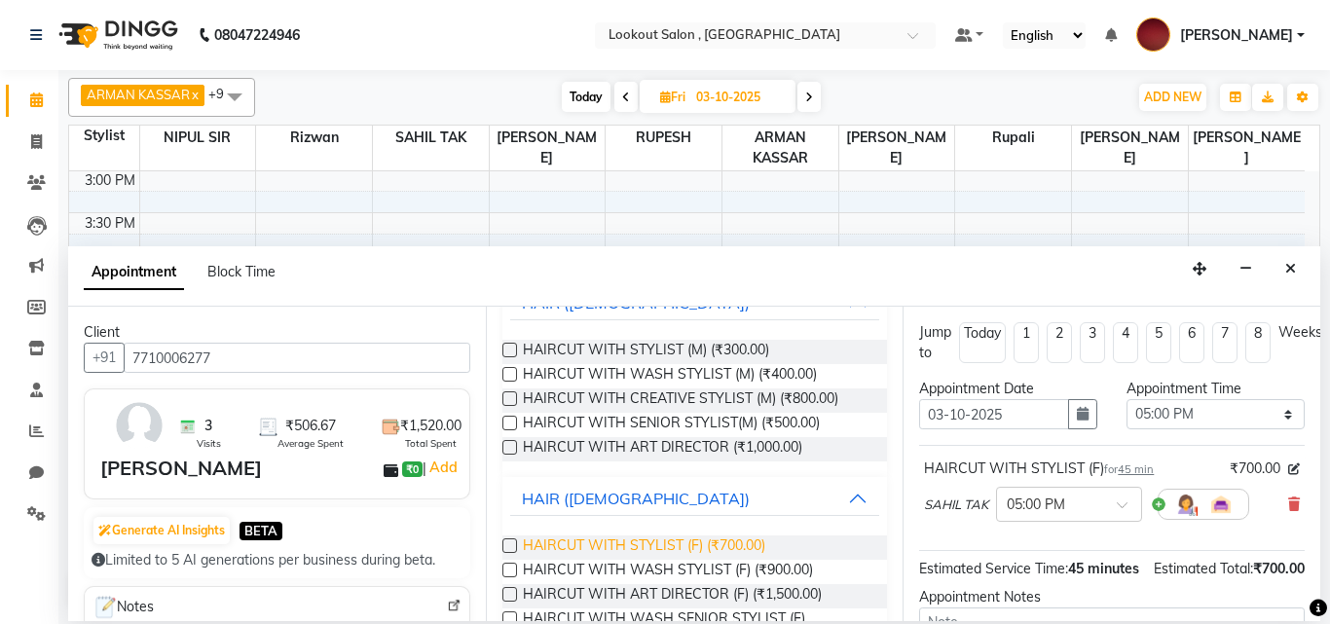
click at [604, 546] on span "HAIRCUT WITH STYLIST (F) (₹700.00)" at bounding box center [644, 548] width 242 height 24
checkbox input "false"
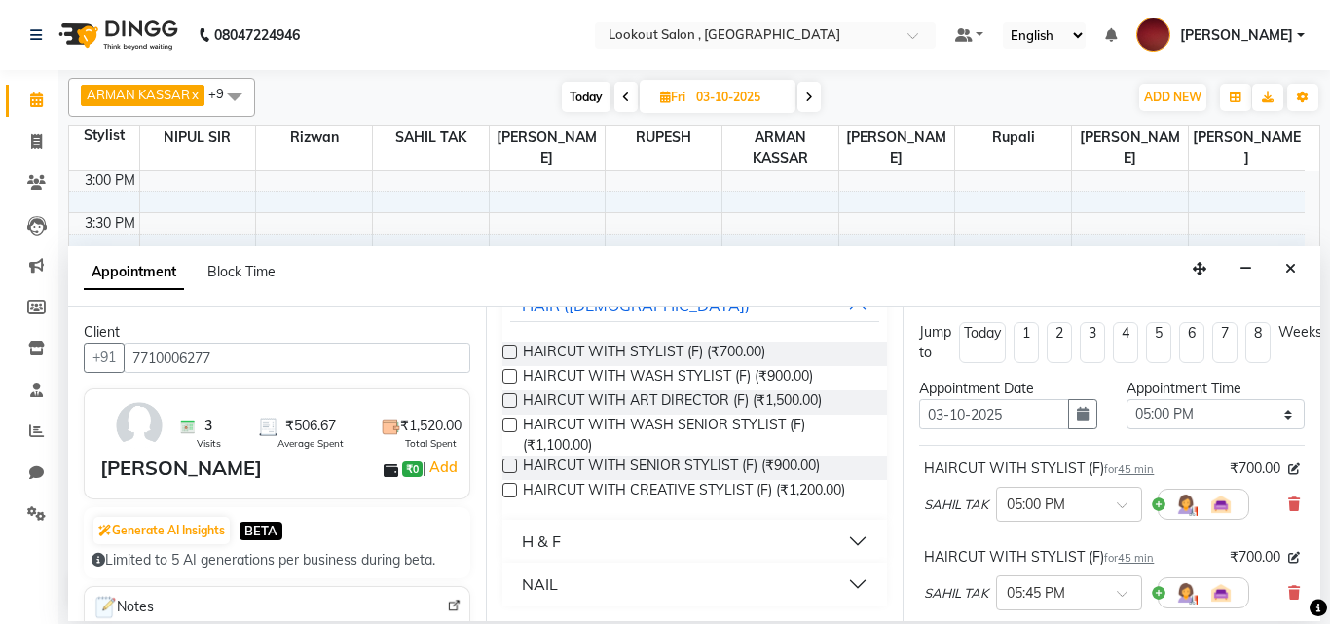
scroll to position [292, 0]
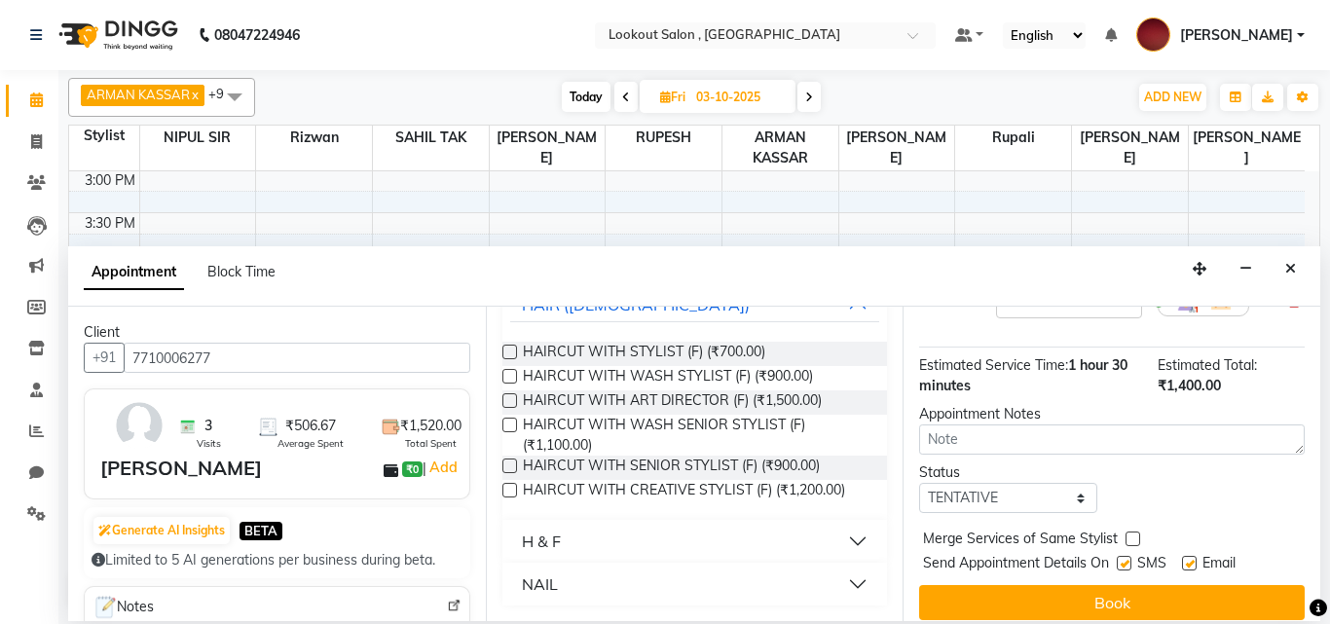
click at [1107, 593] on button "Book" at bounding box center [1112, 602] width 386 height 35
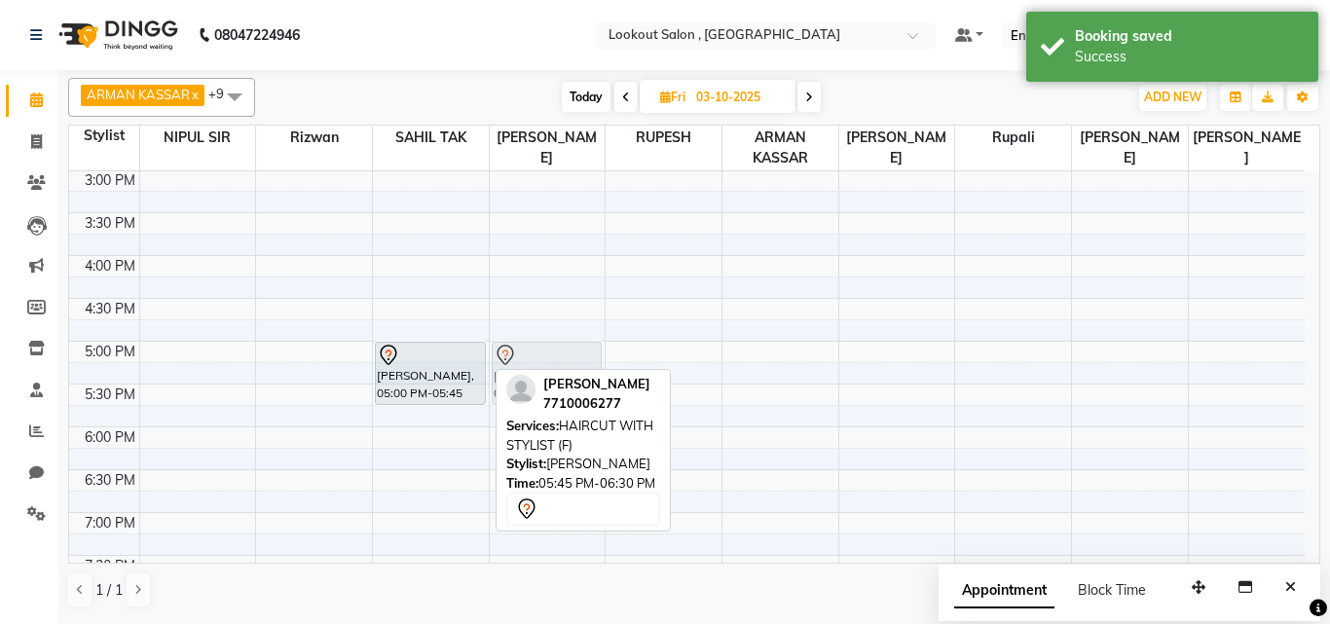
drag, startPoint x: 417, startPoint y: 424, endPoint x: 530, endPoint y: 362, distance: 128.5
click at [530, 362] on tr "sanaa vaidya, 05:00 PM-05:45 PM, HAIRCUT WITH STYLIST (F) sanaa vaidya, 05:45 P…" at bounding box center [687, 213] width 1236 height 1284
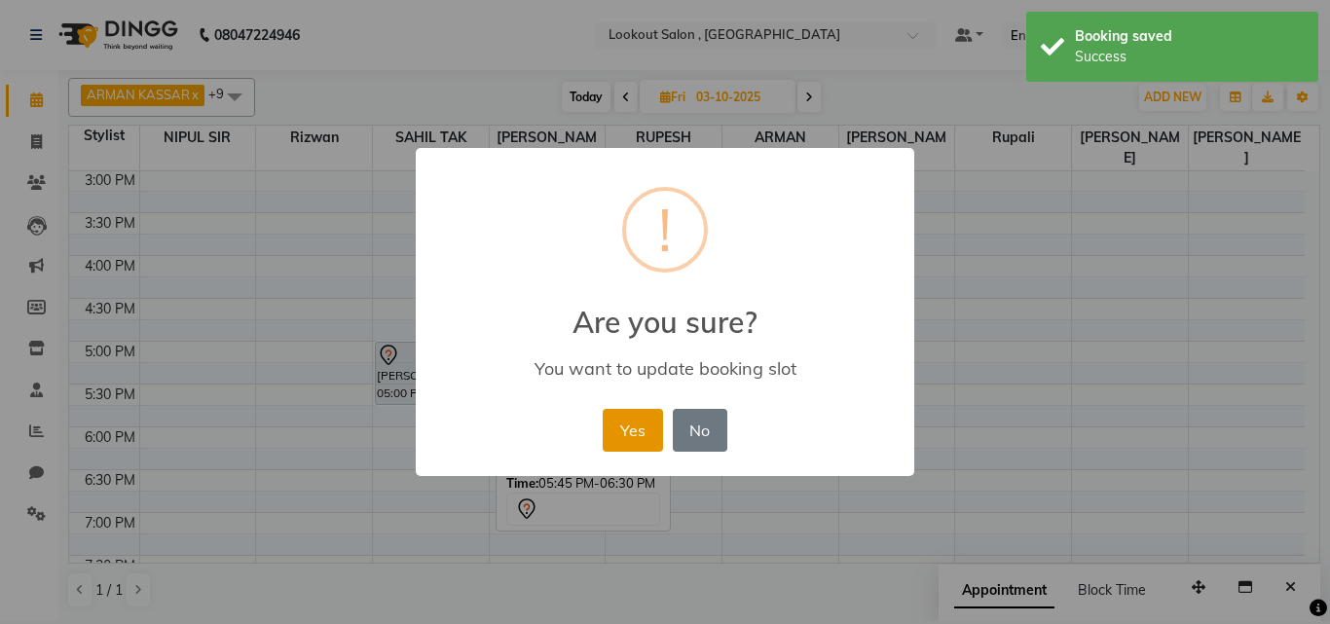
click at [614, 437] on button "Yes" at bounding box center [632, 430] width 59 height 43
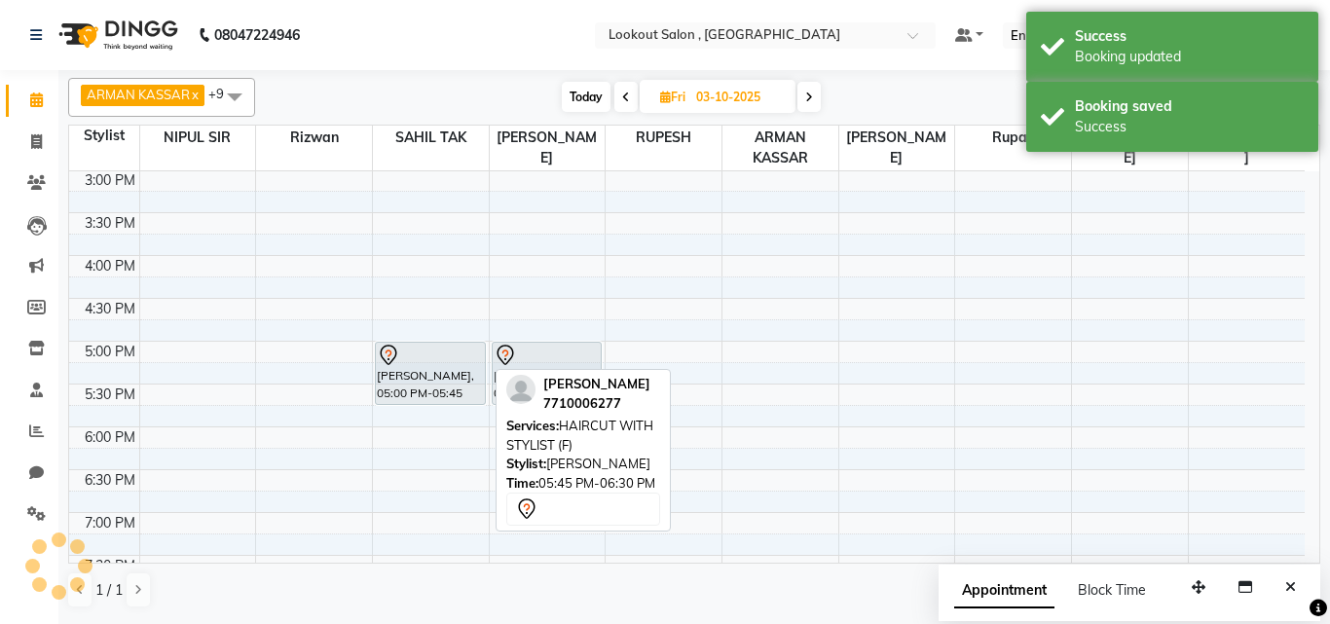
click at [570, 111] on span "Today" at bounding box center [586, 97] width 49 height 30
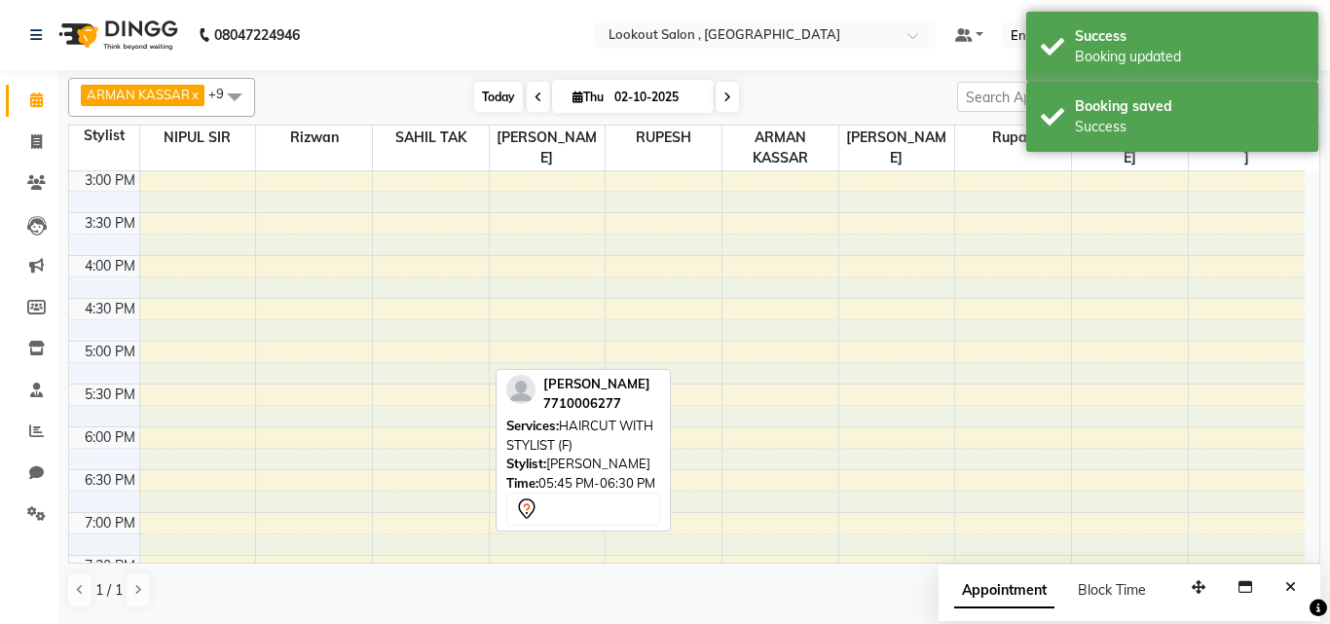
scroll to position [893, 0]
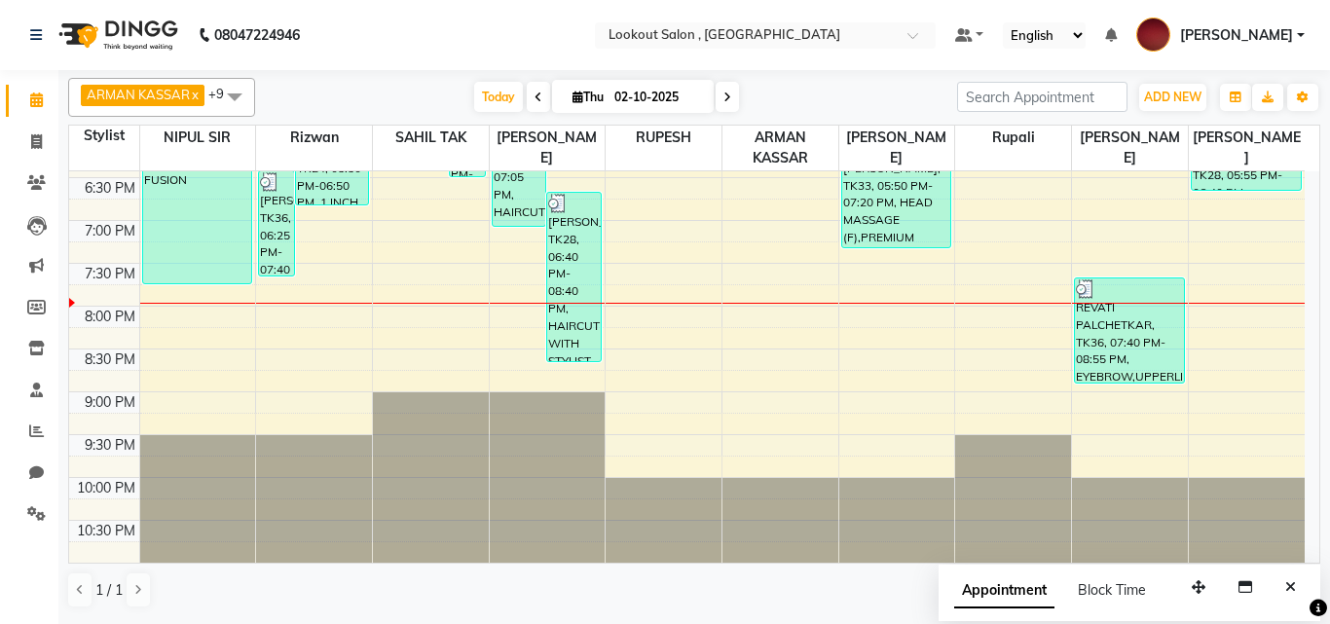
click at [728, 110] on span at bounding box center [727, 97] width 23 height 30
type input "03-10-2025"
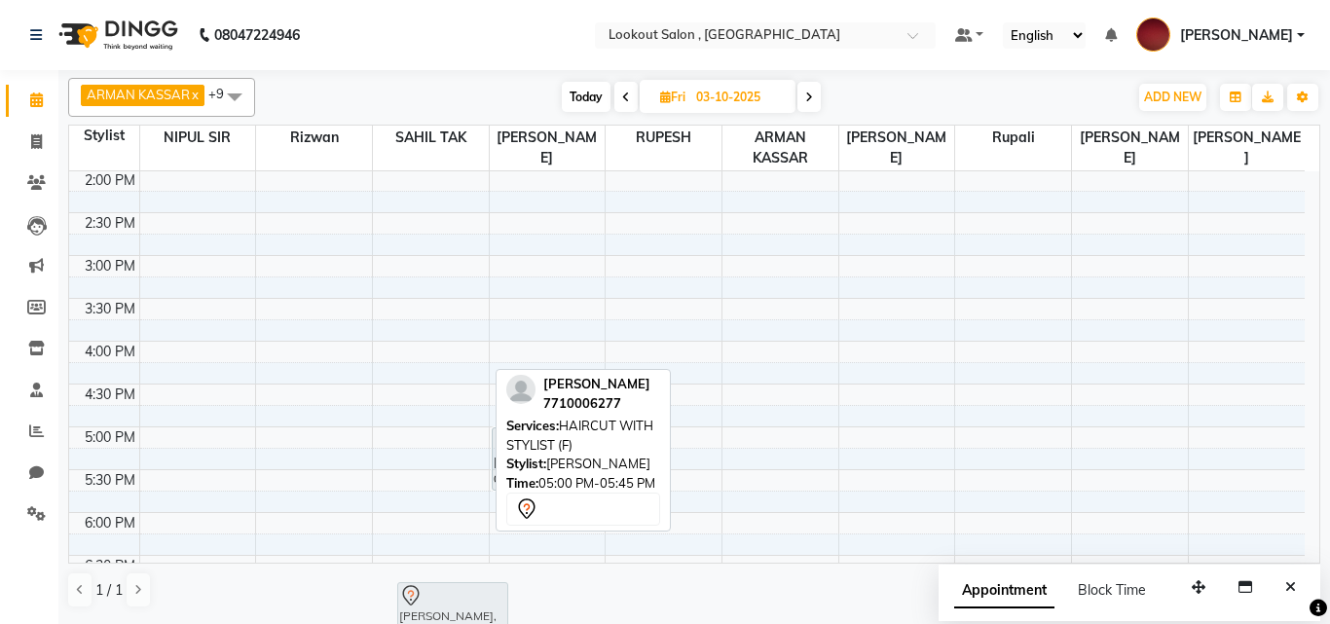
scroll to position [521, 0]
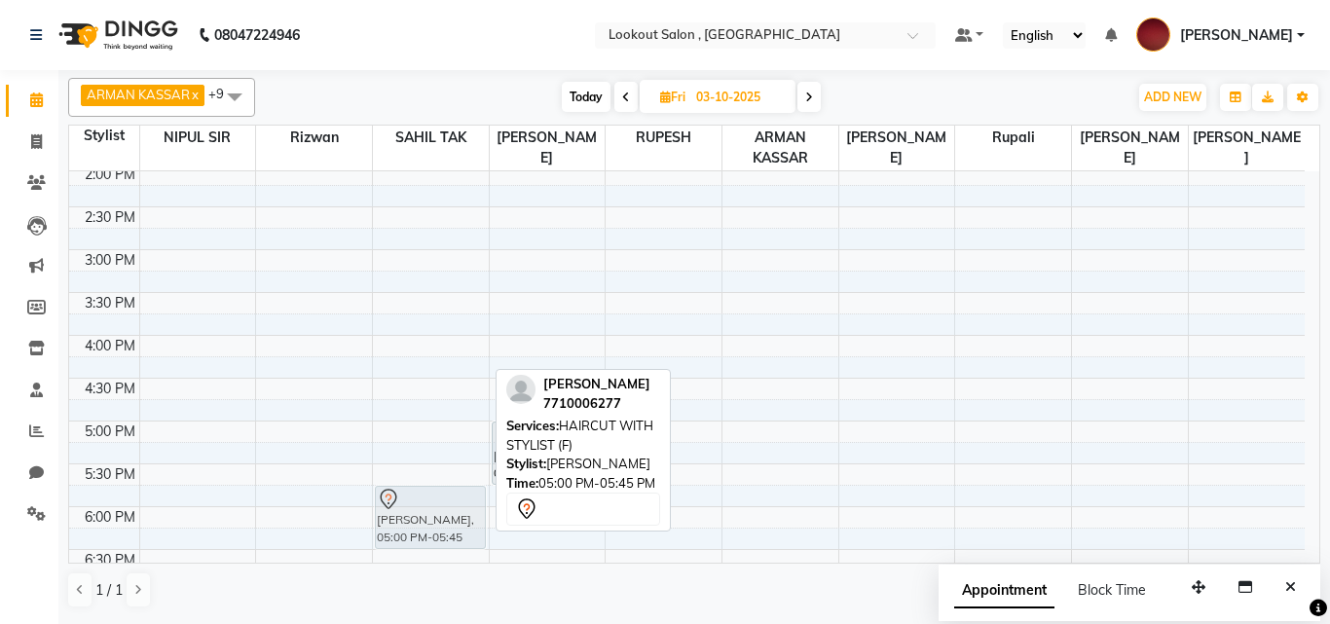
drag, startPoint x: 398, startPoint y: 460, endPoint x: 423, endPoint y: 513, distance: 58.8
click at [423, 513] on div "sanaa vaidya, 05:00 PM-05:45 PM, HAIRCUT WITH STYLIST (F) sanaa vaidya, 05:00 P…" at bounding box center [431, 292] width 116 height 1284
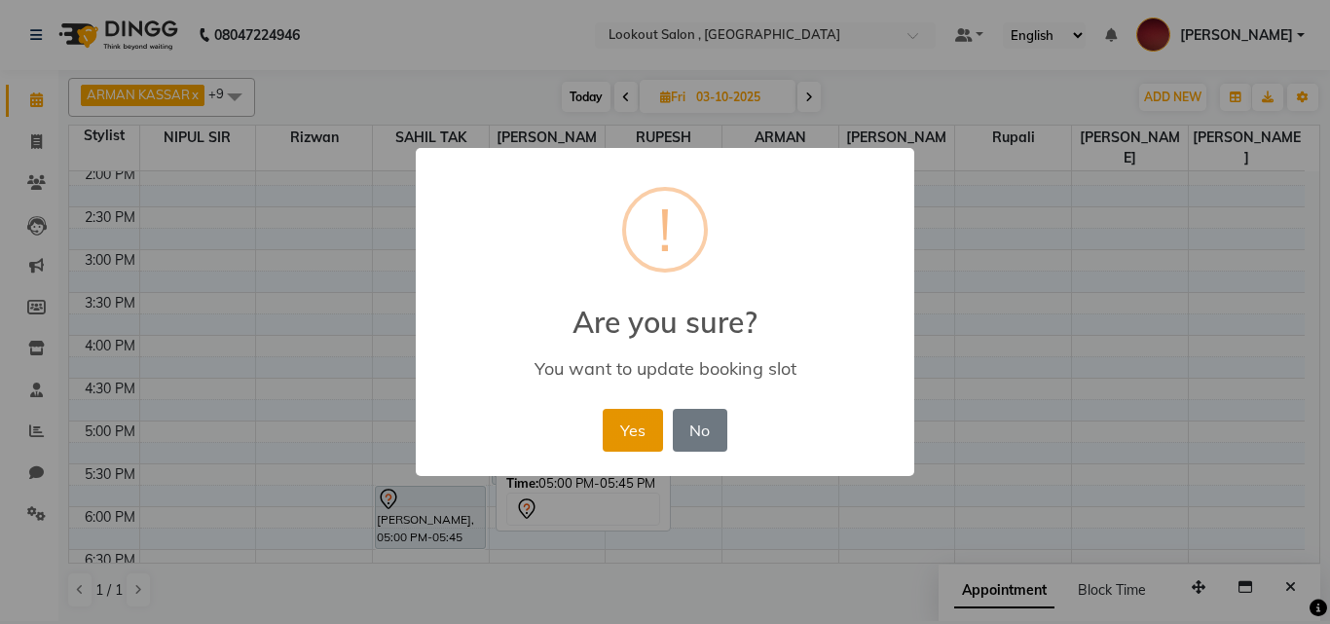
click at [624, 427] on button "Yes" at bounding box center [632, 430] width 59 height 43
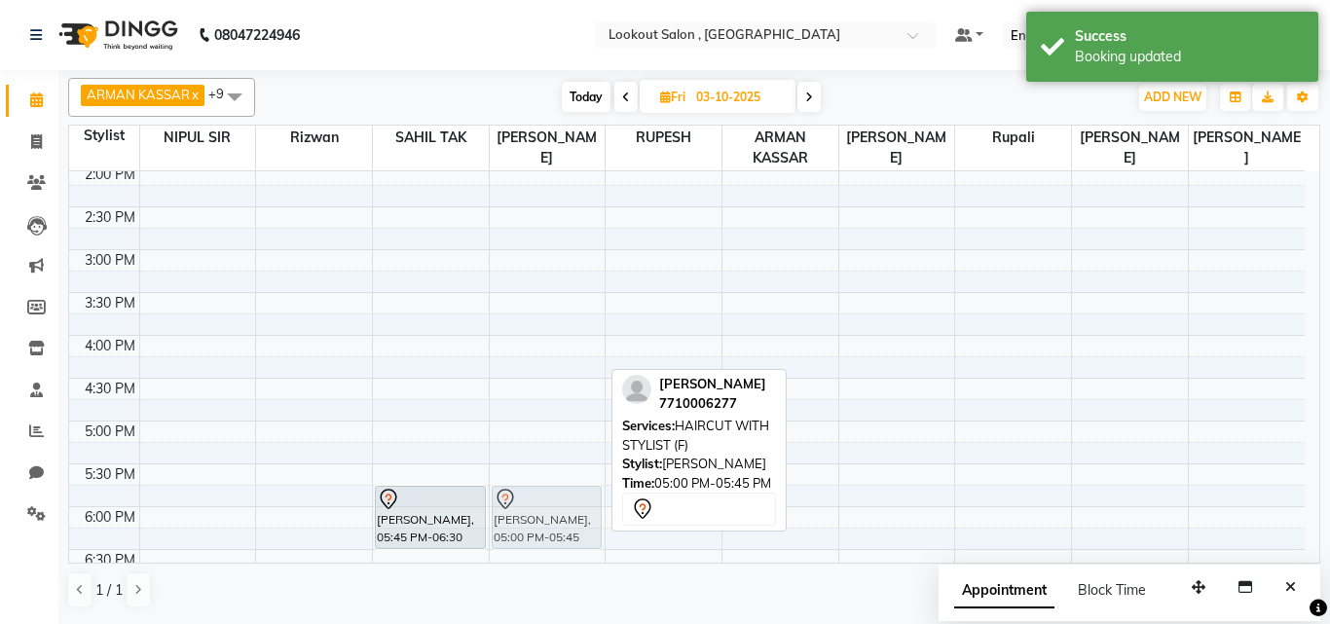
click at [517, 507] on div "sanaa vaidya, 05:00 PM-05:45 PM, HAIRCUT WITH STYLIST (F) sanaa vaidya, 05:00 P…" at bounding box center [548, 292] width 116 height 1284
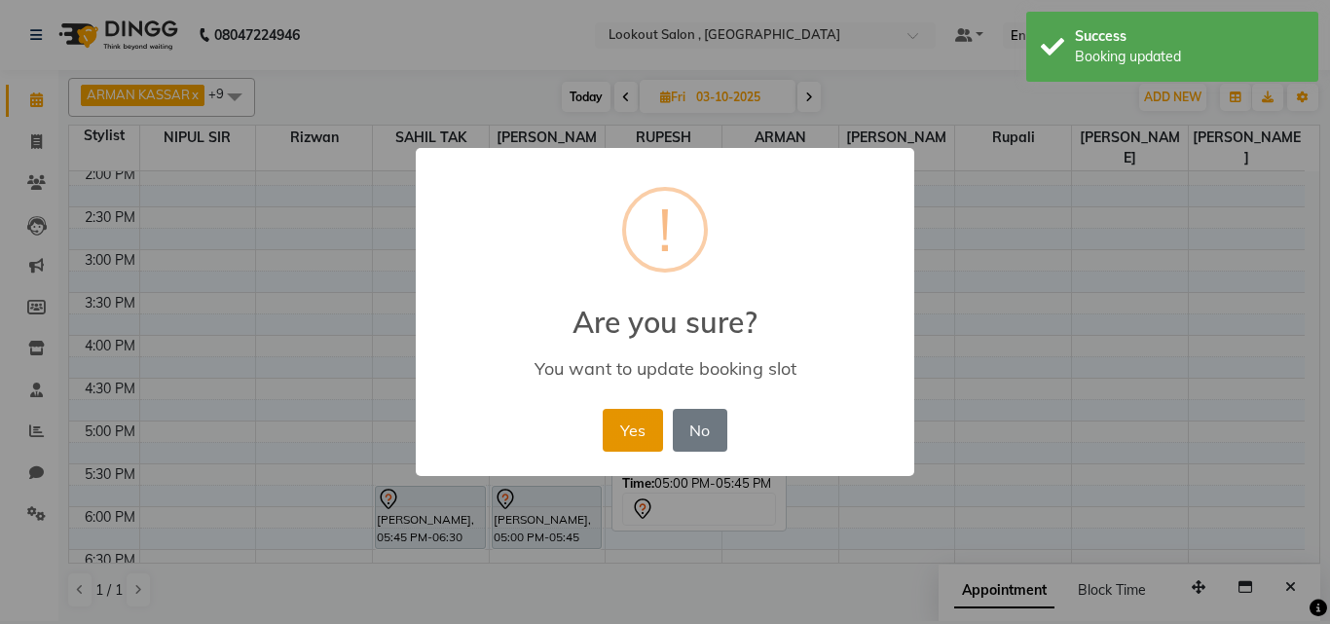
click at [640, 428] on button "Yes" at bounding box center [632, 430] width 59 height 43
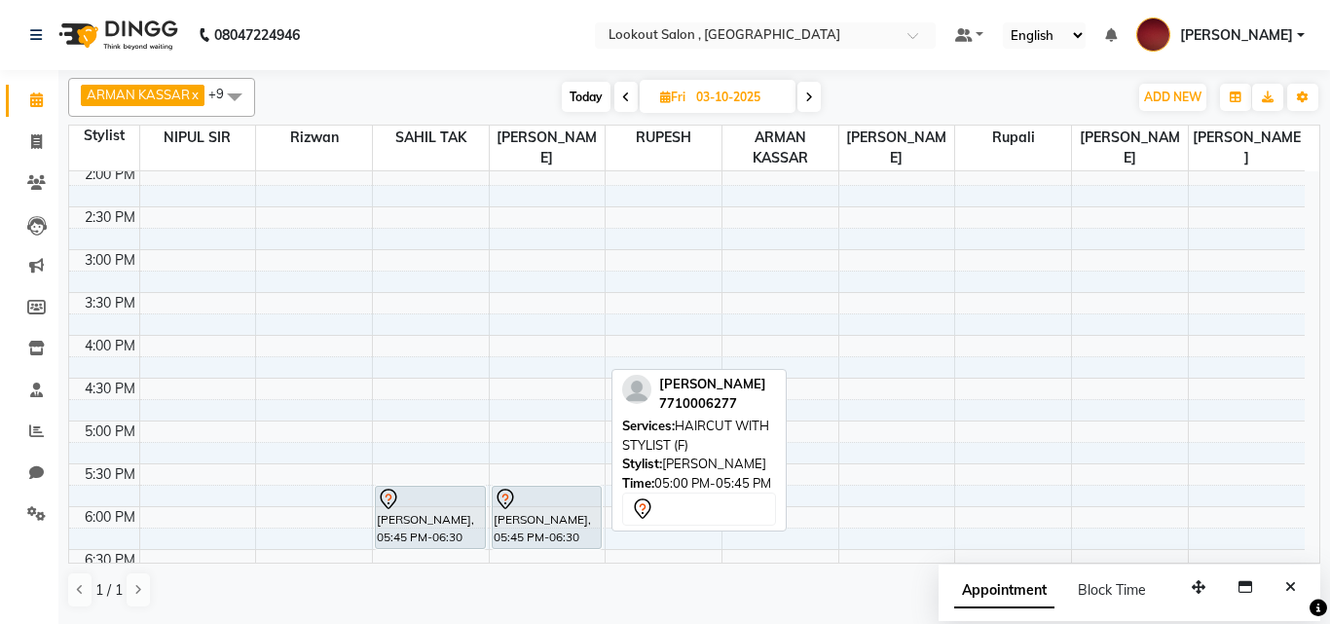
scroll to position [229, 0]
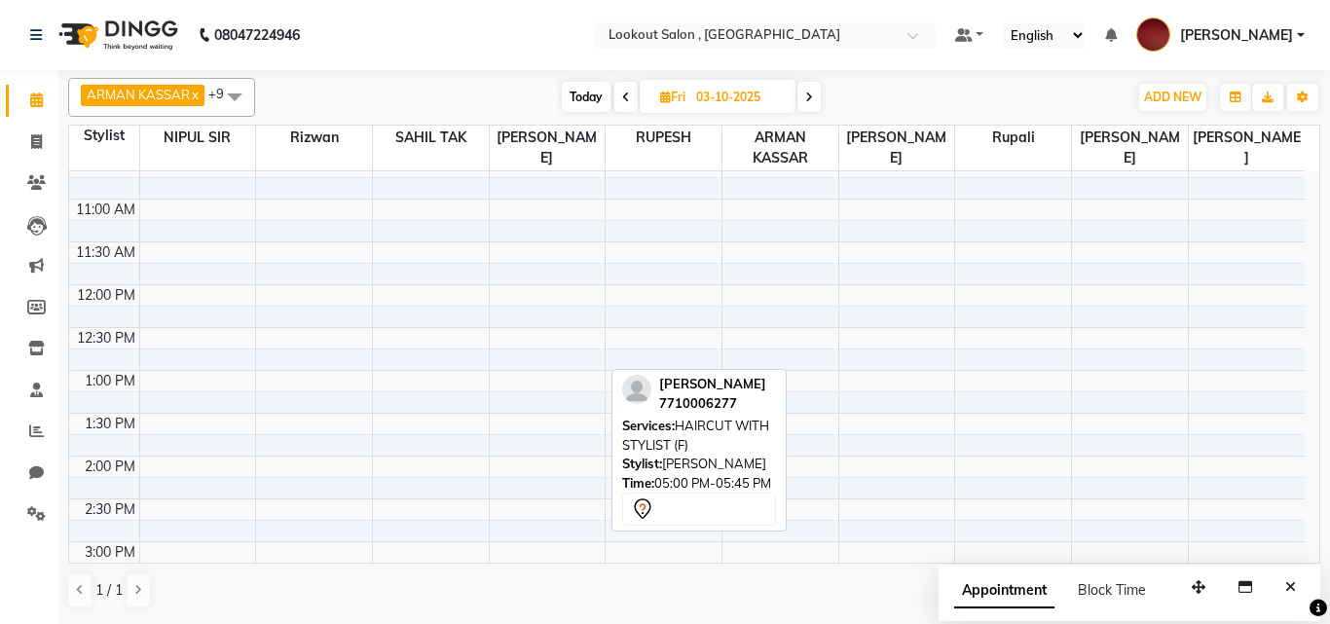
click at [327, 462] on div "8:00 AM 8:30 AM 9:00 AM 9:30 AM 10:00 AM 10:30 AM 11:00 AM 11:30 AM 12:00 PM 12…" at bounding box center [687, 585] width 1236 height 1284
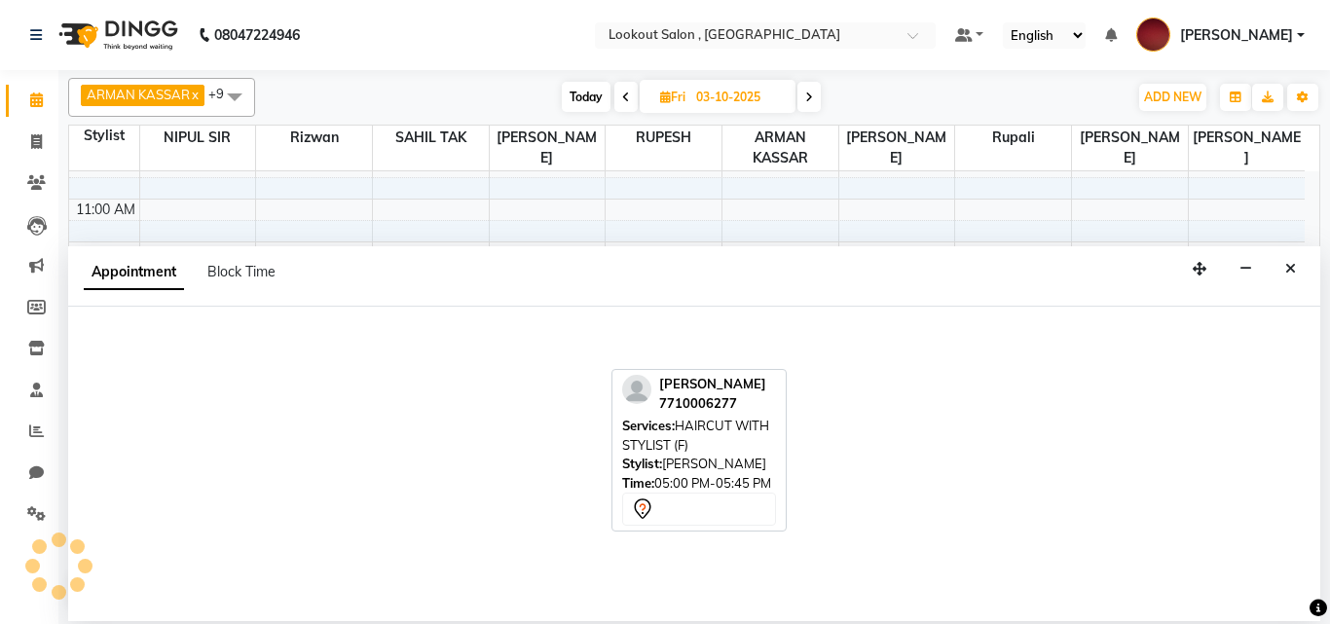
select select "4387"
select select "840"
select select "tentative"
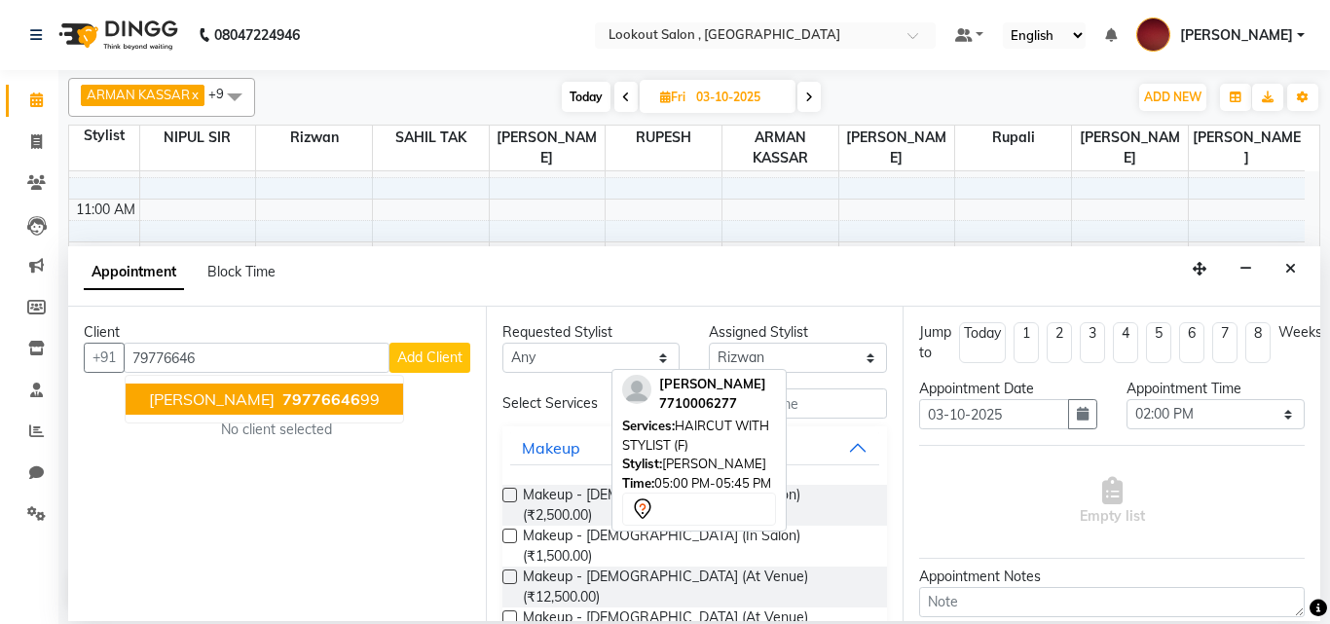
click at [331, 396] on span "79776646" at bounding box center [321, 398] width 78 height 19
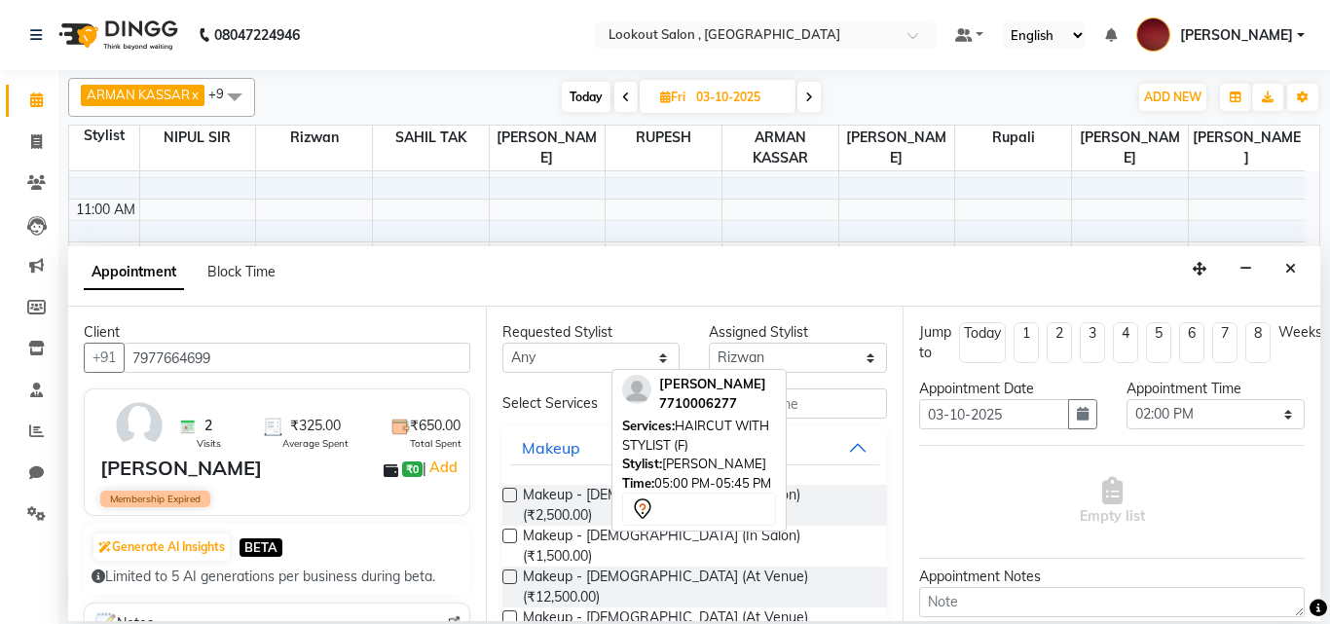
type input "7977664699"
click at [807, 408] on input "text" at bounding box center [764, 404] width 247 height 30
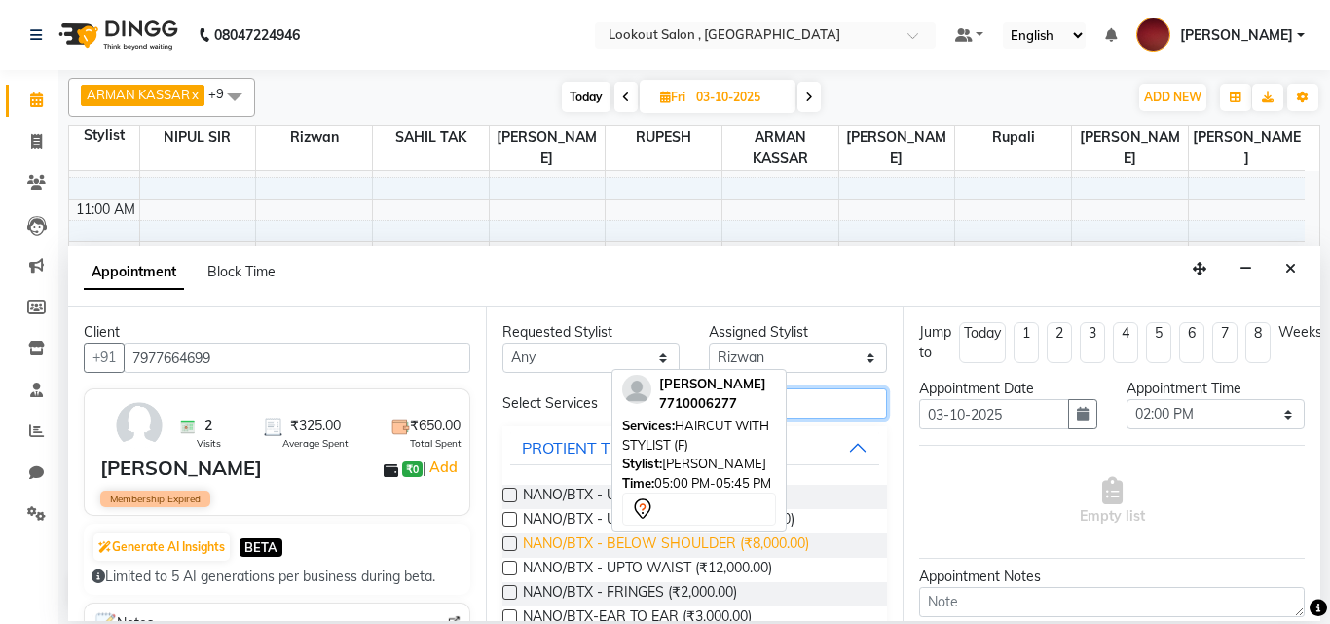
type input "btx"
click at [596, 553] on span "NANO/BTX - BELOW SHOULDER (₹8,000.00)" at bounding box center [666, 546] width 286 height 24
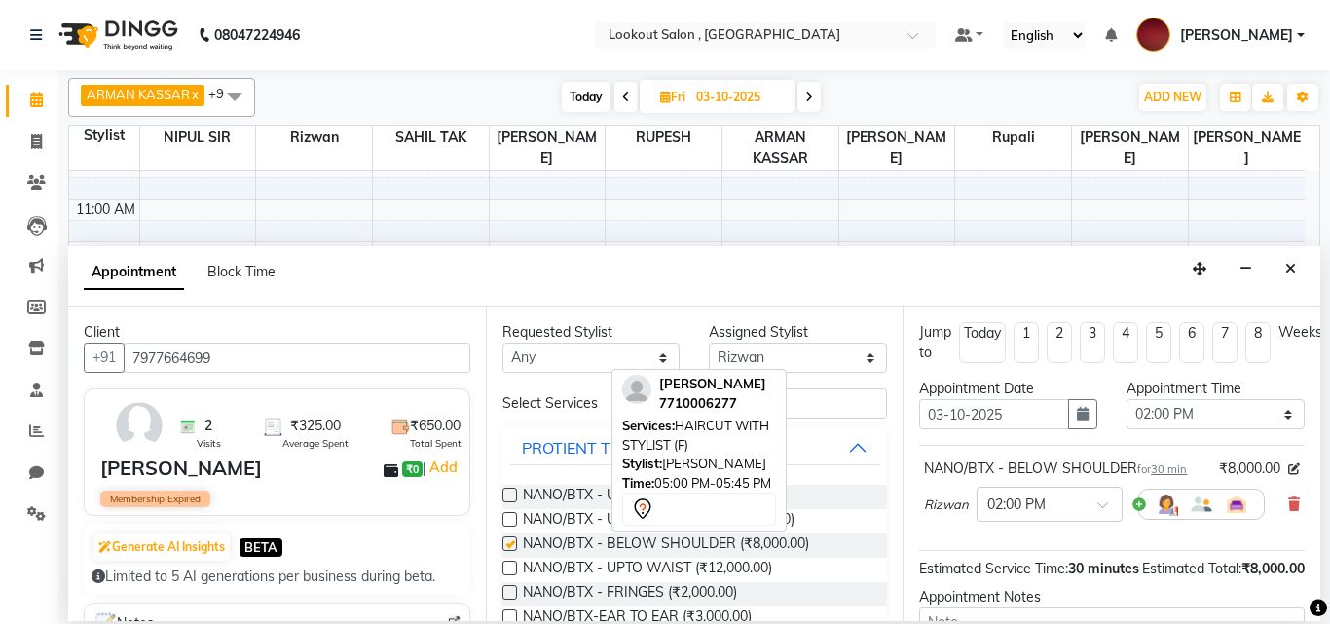
checkbox input "false"
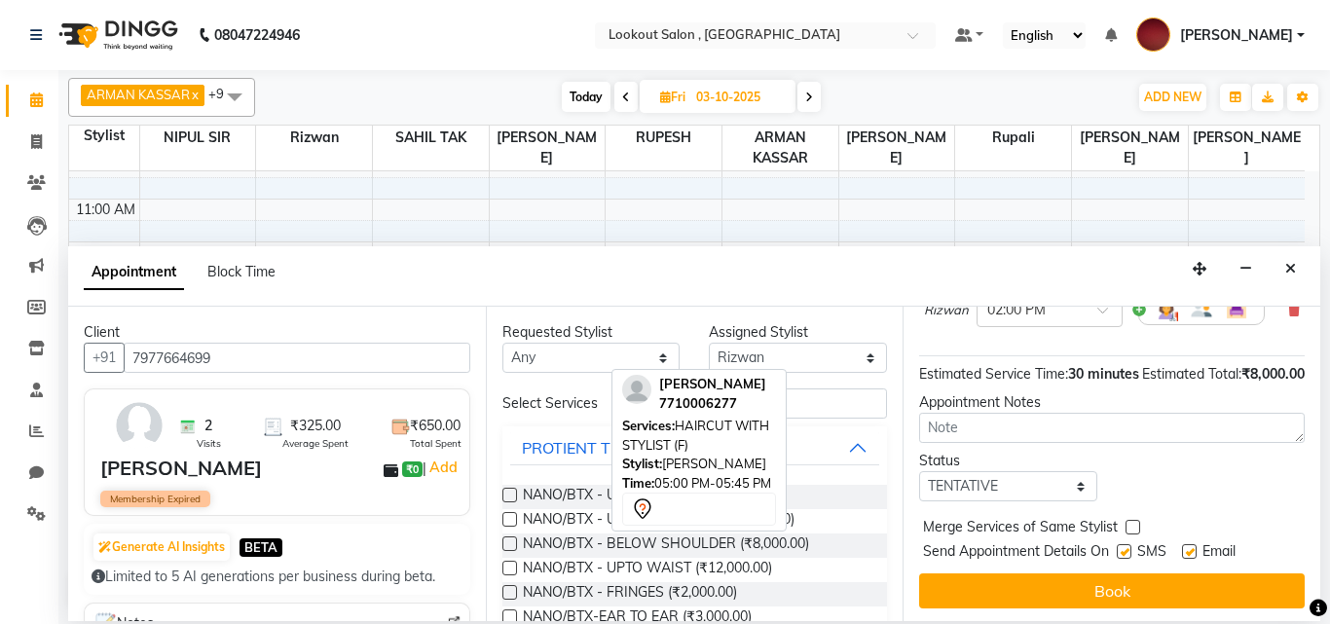
scroll to position [233, 0]
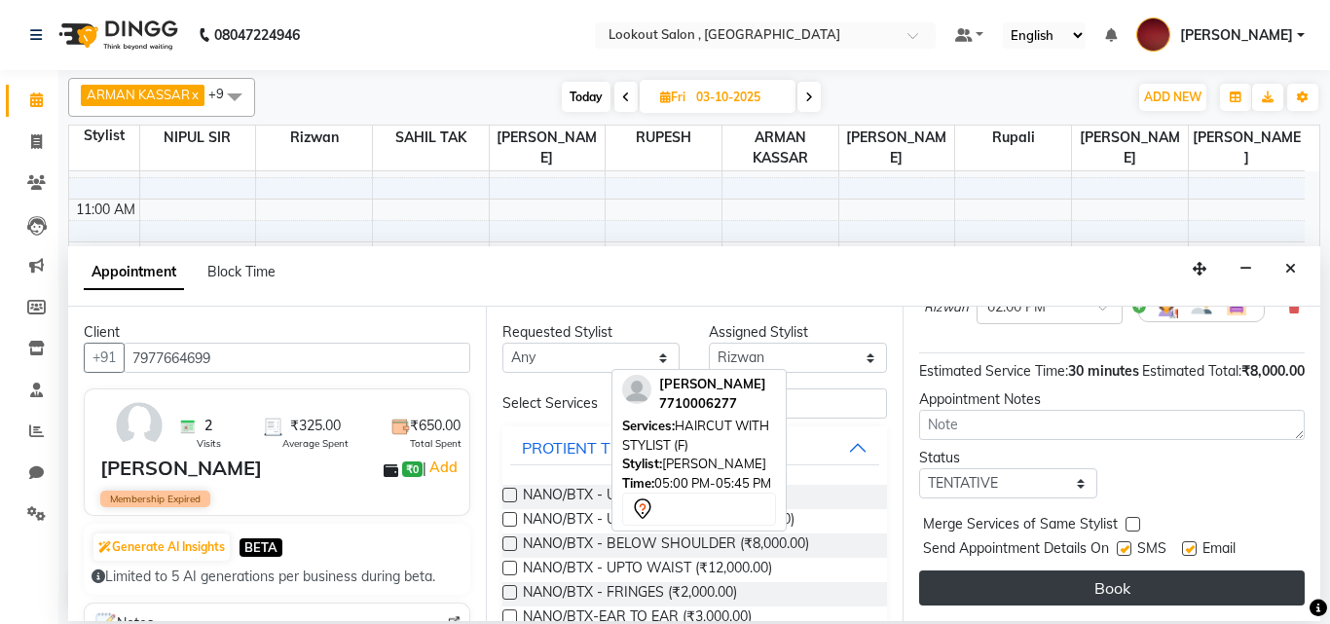
click at [1058, 581] on button "Book" at bounding box center [1112, 588] width 386 height 35
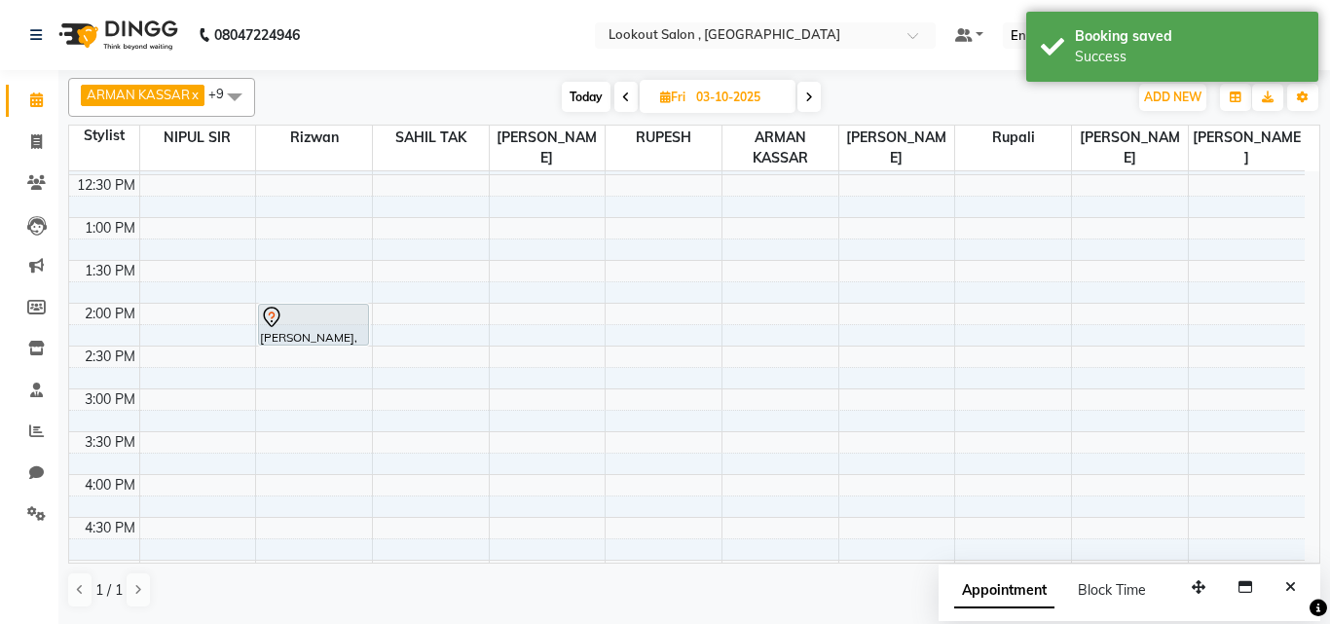
scroll to position [424, 0]
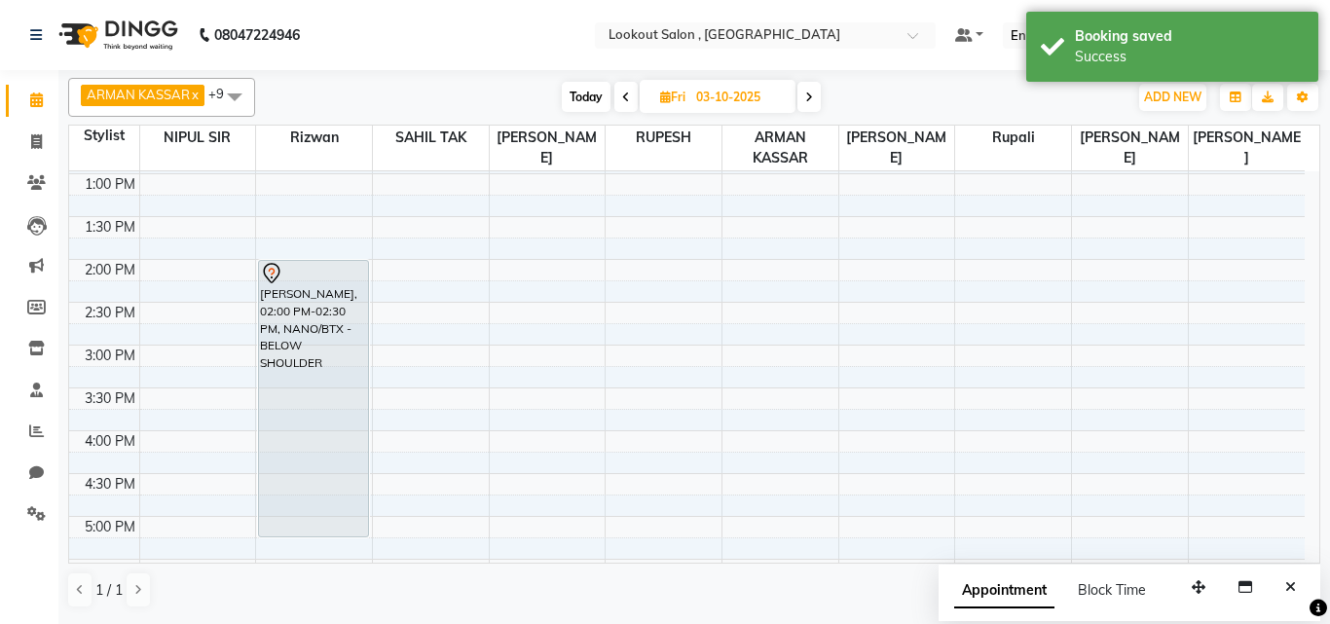
drag, startPoint x: 316, startPoint y: 301, endPoint x: 271, endPoint y: 522, distance: 225.7
click at [271, 522] on div "manisha verma, 02:00 PM-02:30 PM, NANO/BTX - BELOW SHOULDER manisha verma, 02:0…" at bounding box center [314, 388] width 116 height 1284
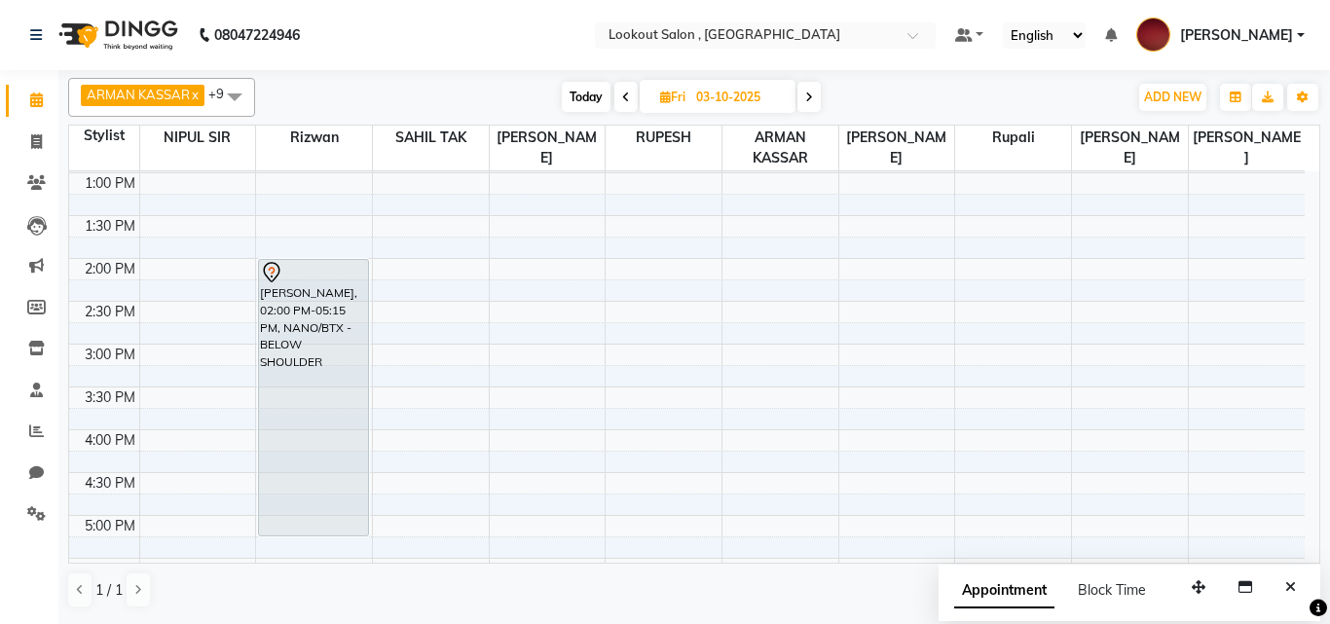
click at [574, 98] on span "Today" at bounding box center [586, 97] width 49 height 30
type input "02-10-2025"
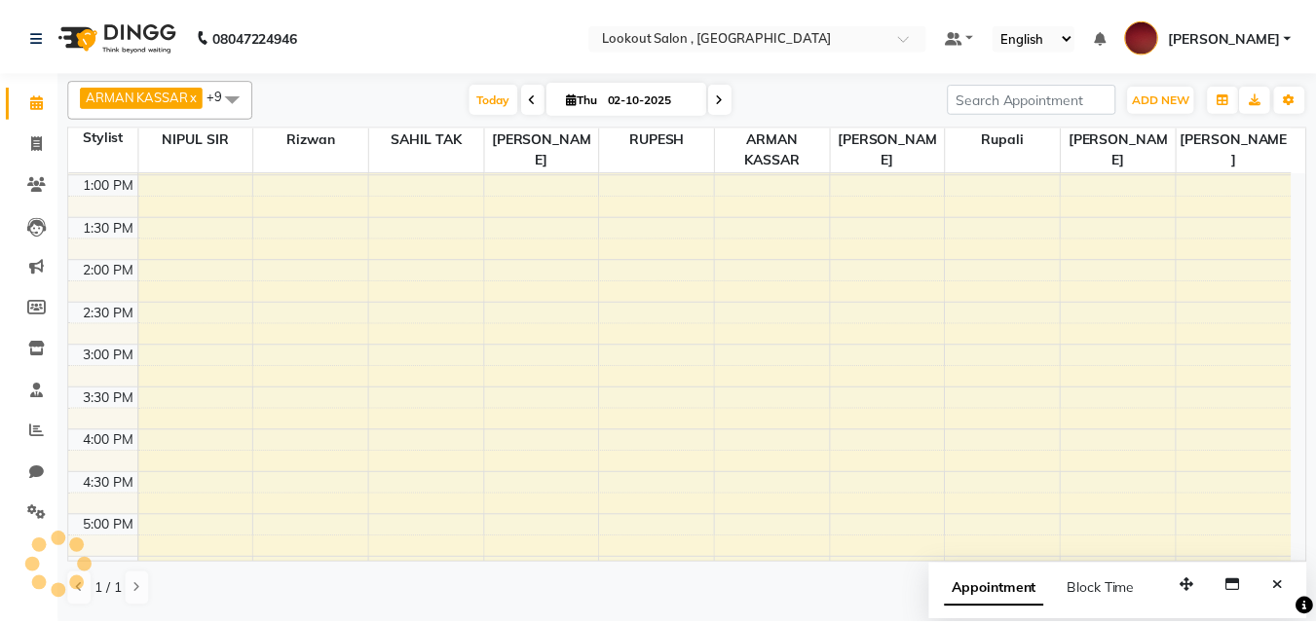
scroll to position [893, 0]
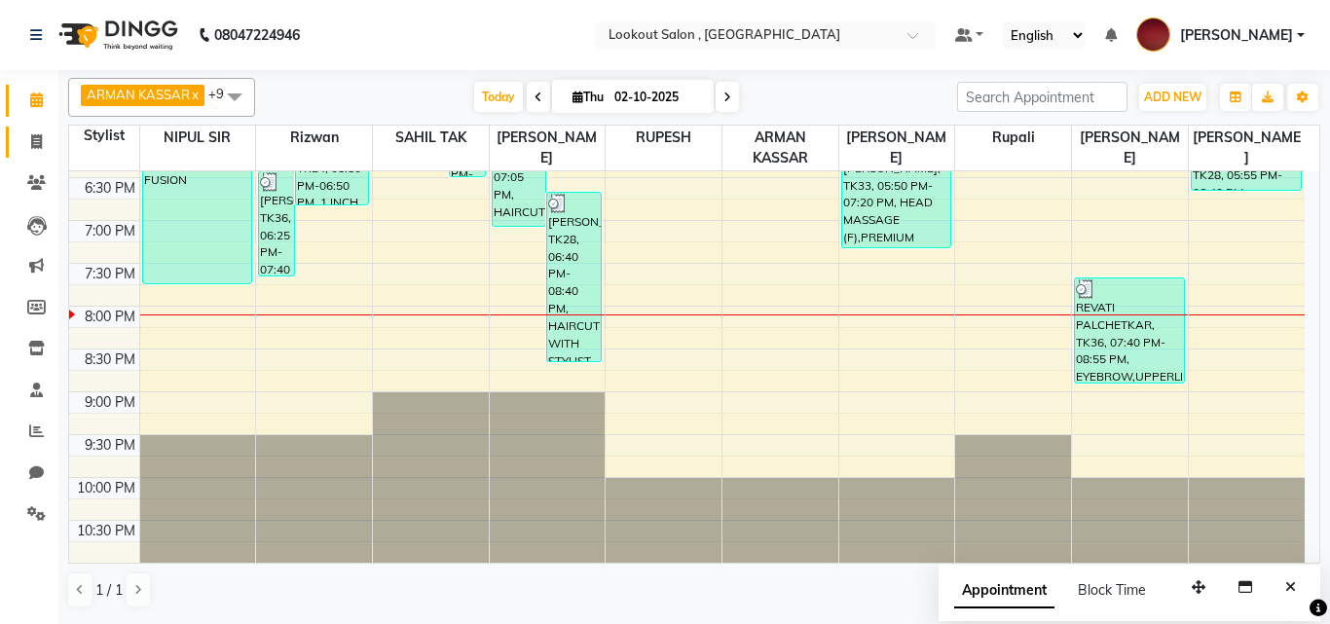
click at [37, 130] on link "Invoice" at bounding box center [29, 143] width 47 height 32
select select "service"
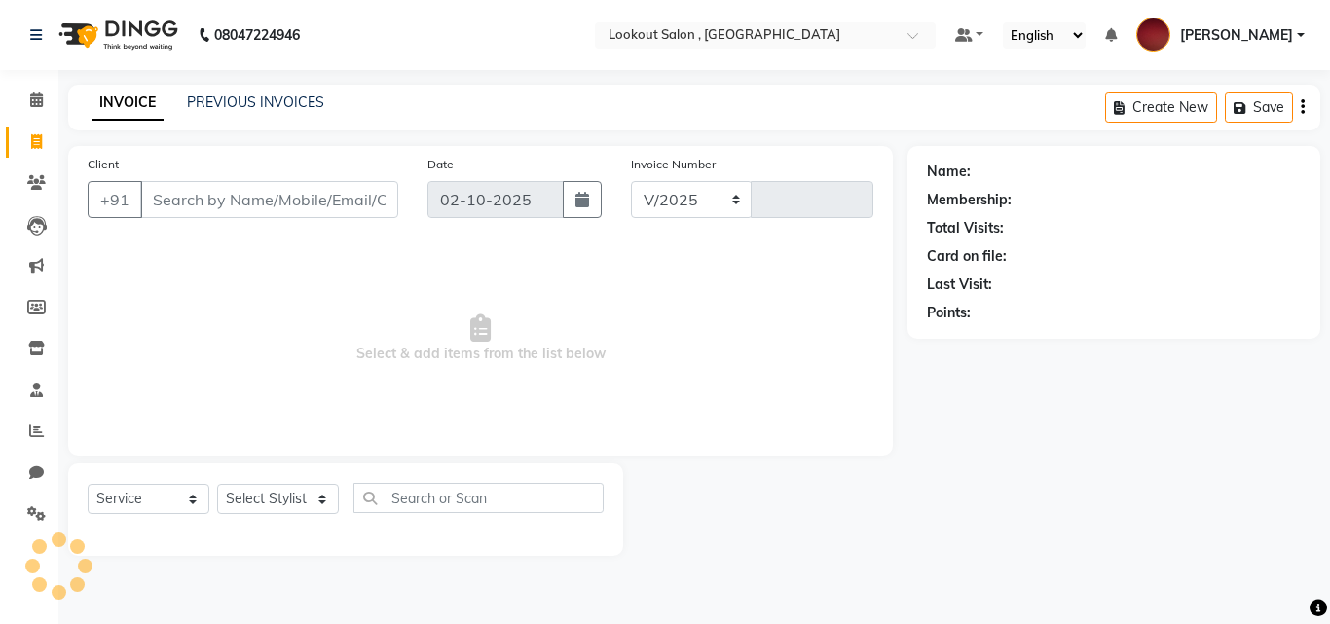
select select "151"
type input "7315"
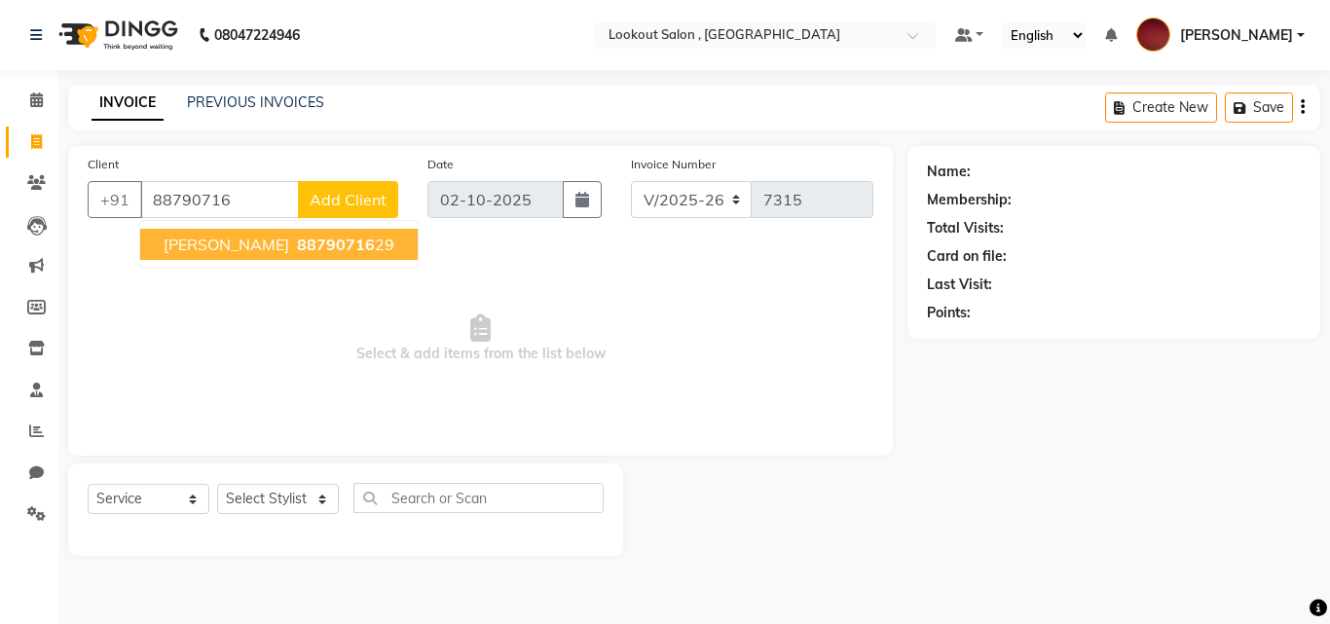
click at [213, 240] on span "saniha kumar" at bounding box center [227, 244] width 126 height 19
type input "8879071629"
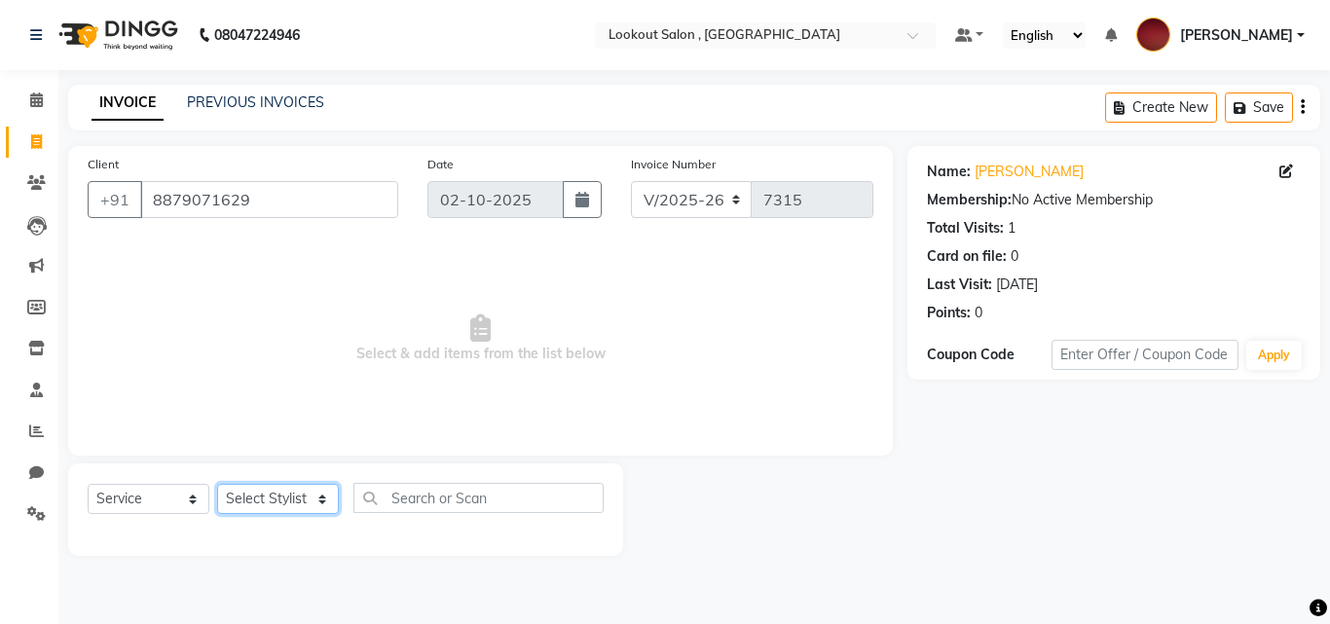
click at [257, 491] on select "Select Stylist [PERSON_NAME] [PERSON_NAME] [PERSON_NAME] [PERSON_NAME] [PERSON_…" at bounding box center [278, 499] width 122 height 30
select select "7174"
click at [217, 484] on select "Select Stylist [PERSON_NAME] [PERSON_NAME] [PERSON_NAME] [PERSON_NAME] [PERSON_…" at bounding box center [278, 499] width 122 height 30
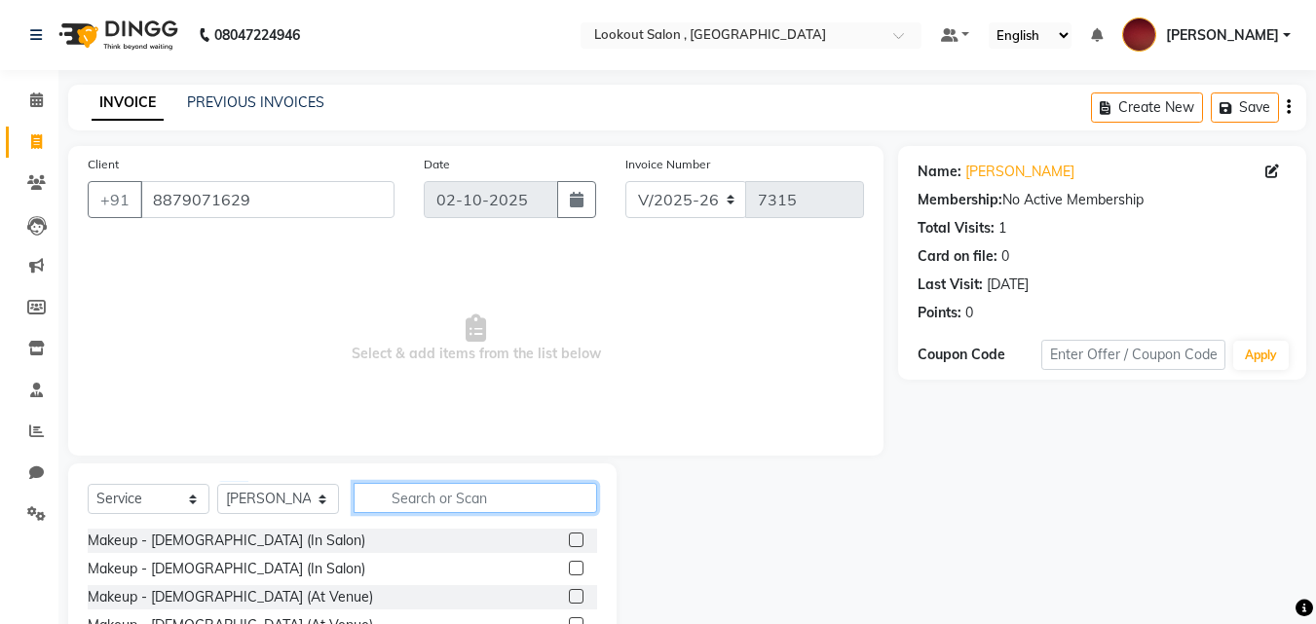
click at [448, 492] on input "text" at bounding box center [474, 498] width 243 height 30
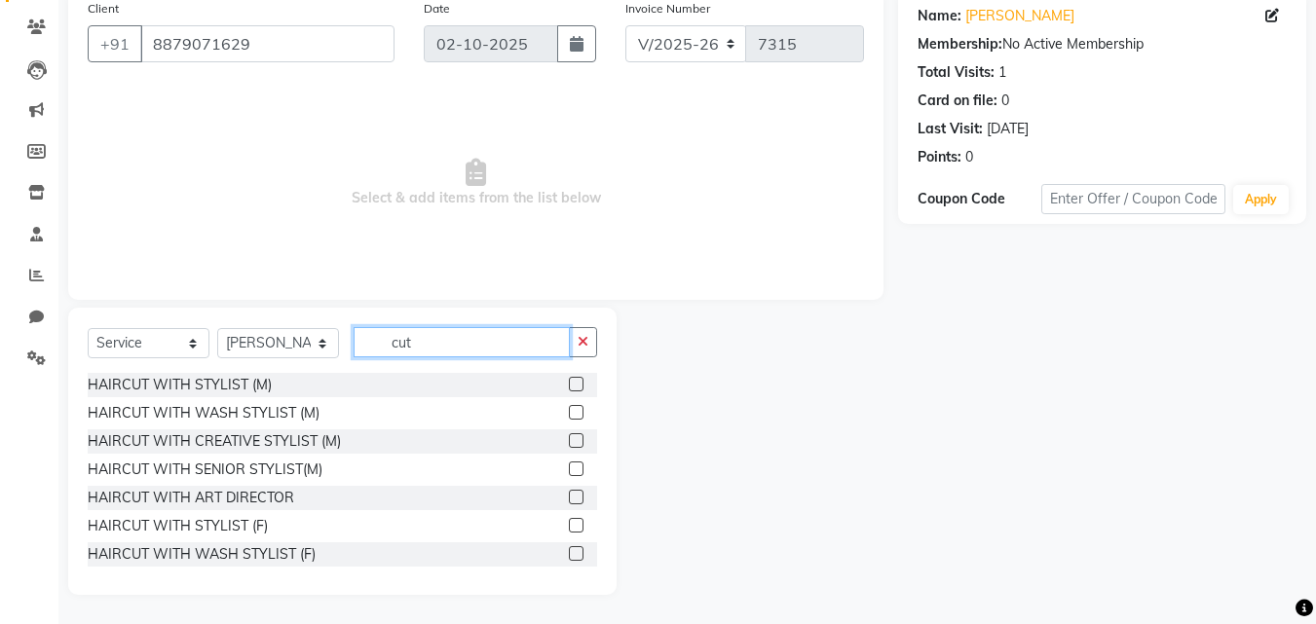
type input "cut"
click at [569, 531] on label at bounding box center [576, 525] width 15 height 15
click at [569, 531] on input "checkbox" at bounding box center [575, 526] width 13 height 13
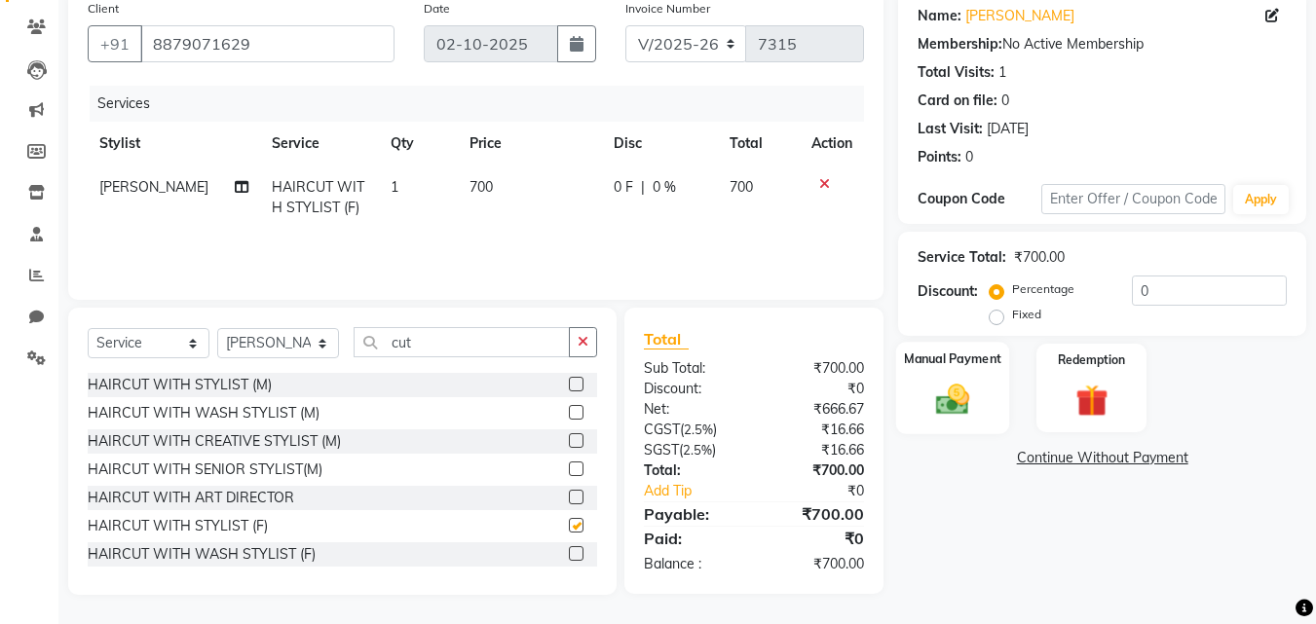
checkbox input "false"
click at [904, 401] on div "Manual Payment" at bounding box center [953, 388] width 114 height 93
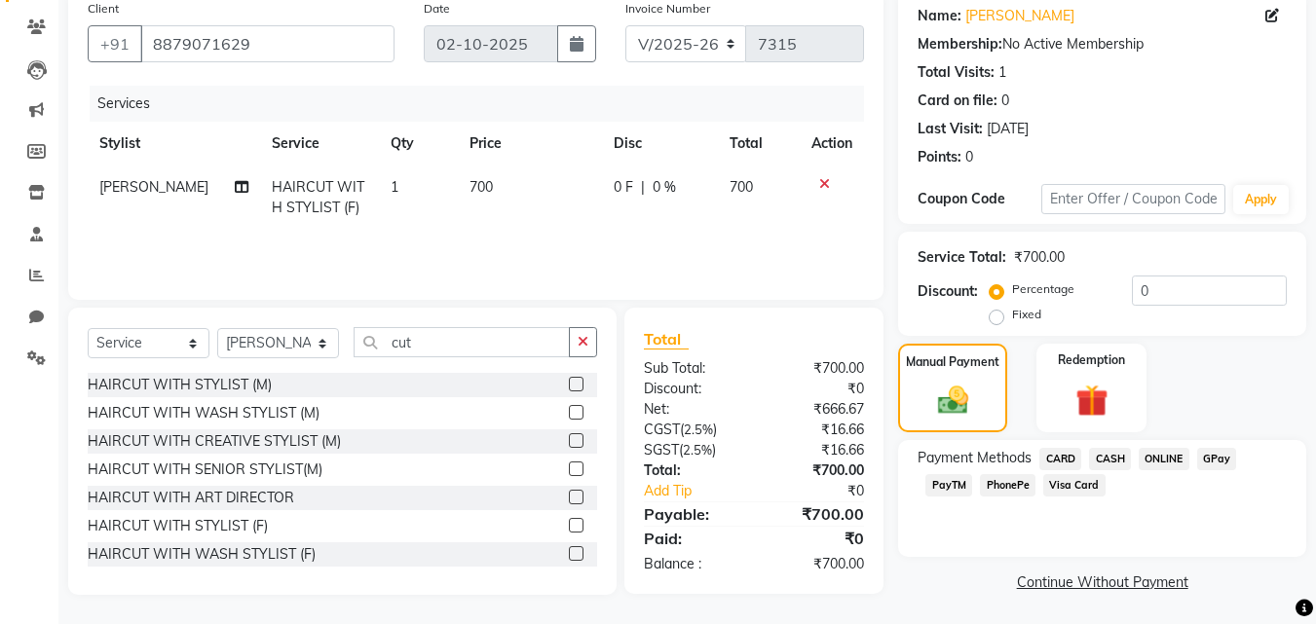
click at [1215, 457] on span "GPay" at bounding box center [1217, 459] width 40 height 22
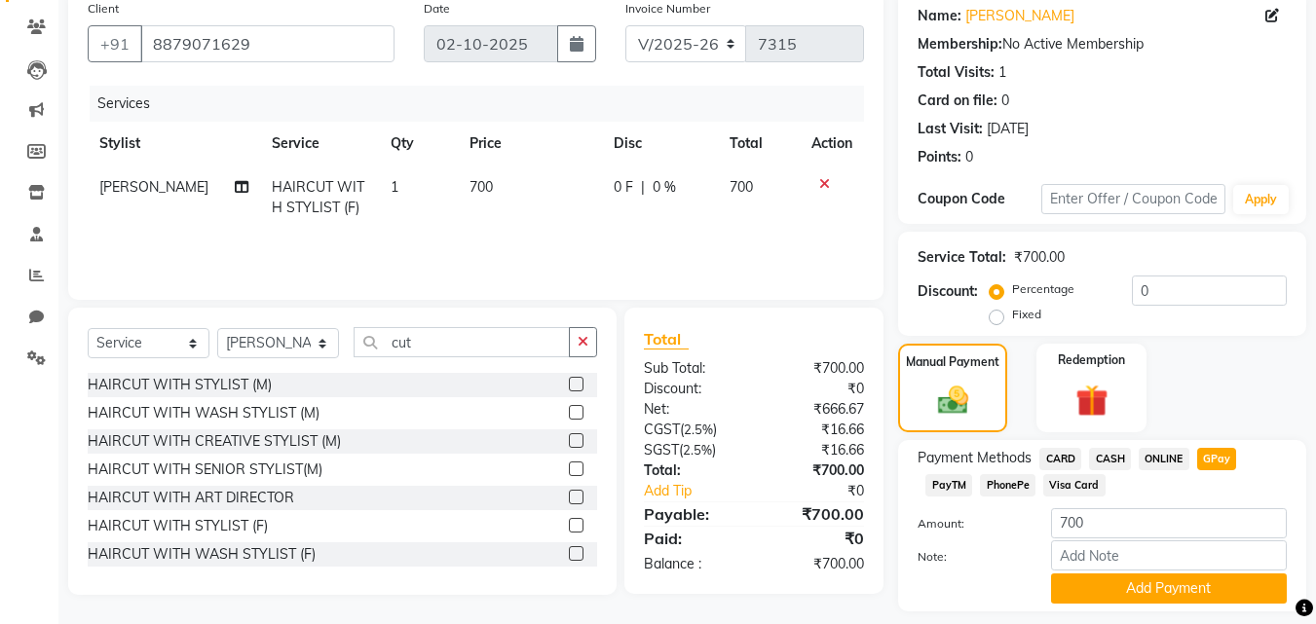
click at [1163, 619] on div "Name: Saniha Kumar Membership: No Active Membership Total Visits: 1 Card on fil…" at bounding box center [1109, 320] width 423 height 661
click at [1162, 582] on button "Add Payment" at bounding box center [1169, 589] width 236 height 30
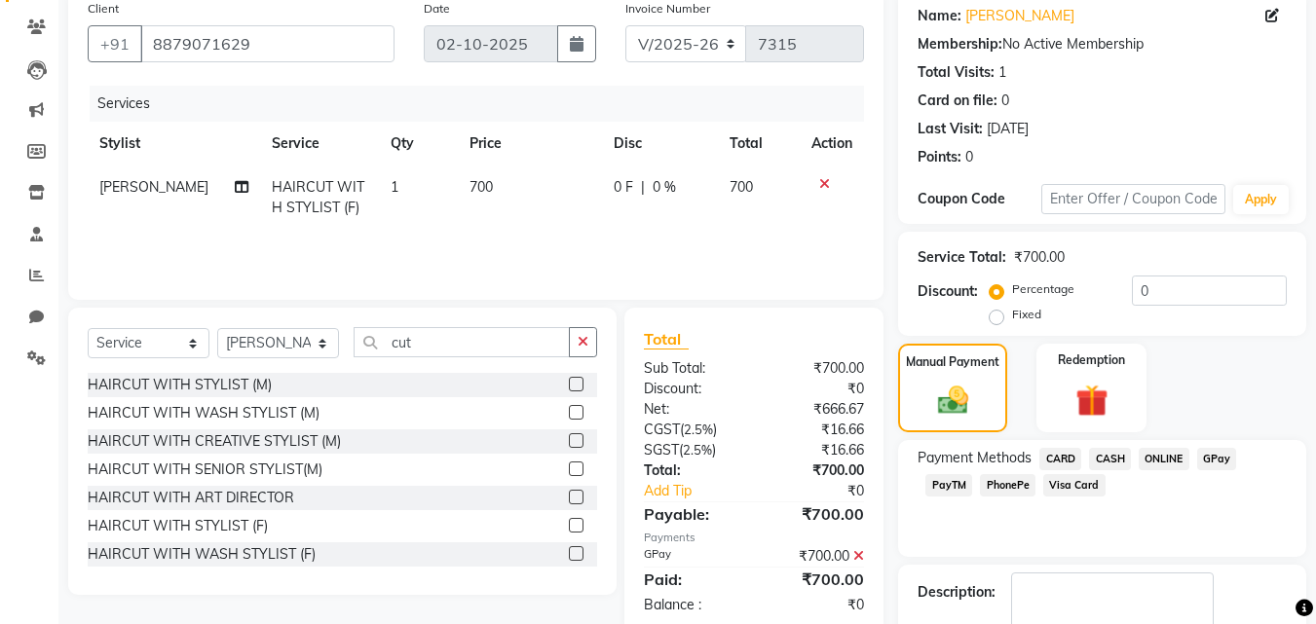
scroll to position [268, 0]
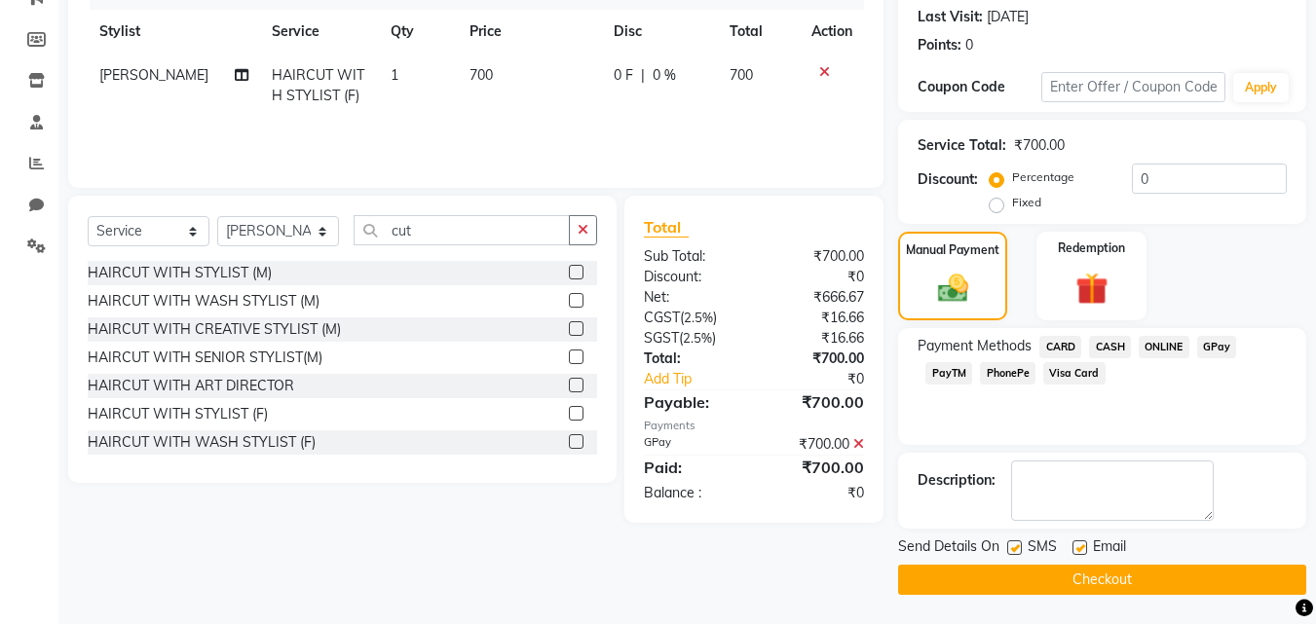
click at [1143, 585] on button "Checkout" at bounding box center [1102, 580] width 408 height 30
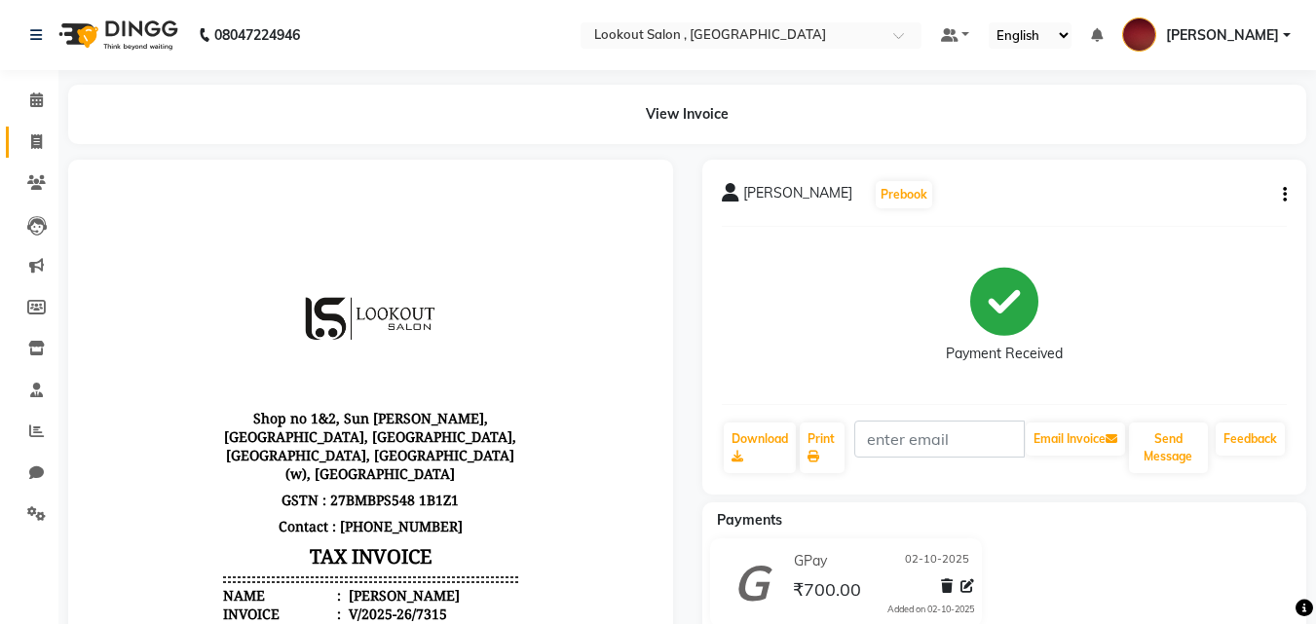
click at [45, 139] on span at bounding box center [36, 142] width 34 height 22
select select "service"
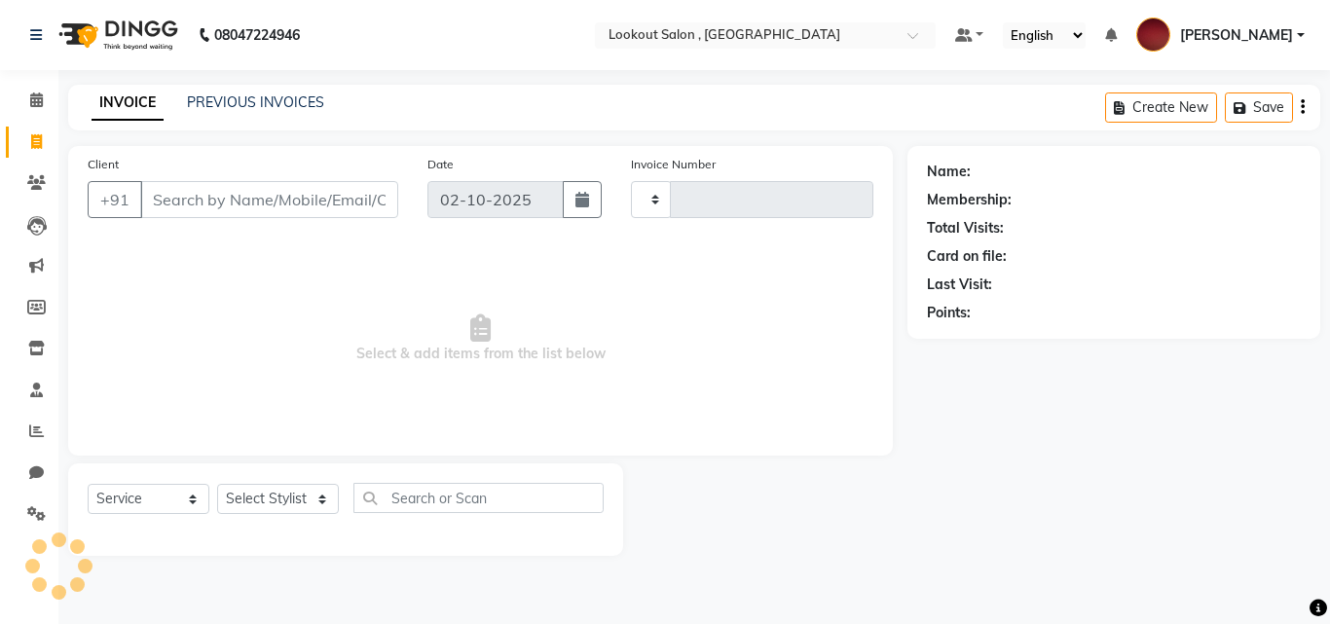
type input "7316"
select select "151"
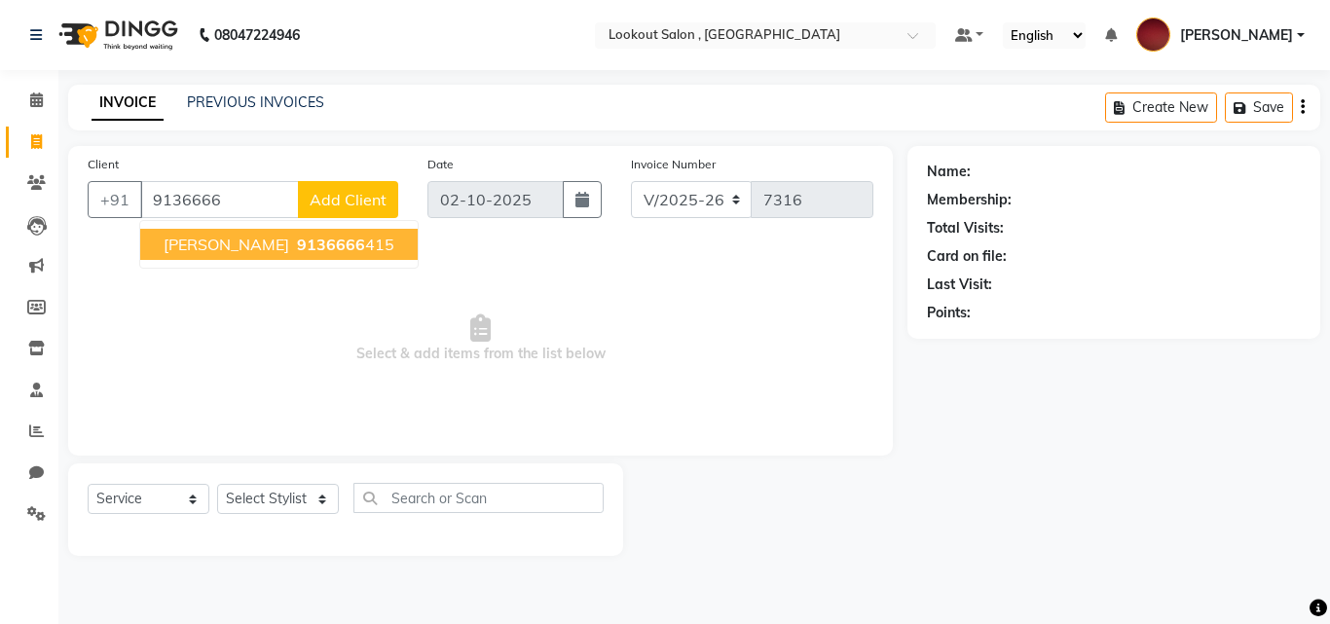
click at [190, 249] on span "Neel Mehta" at bounding box center [227, 244] width 126 height 19
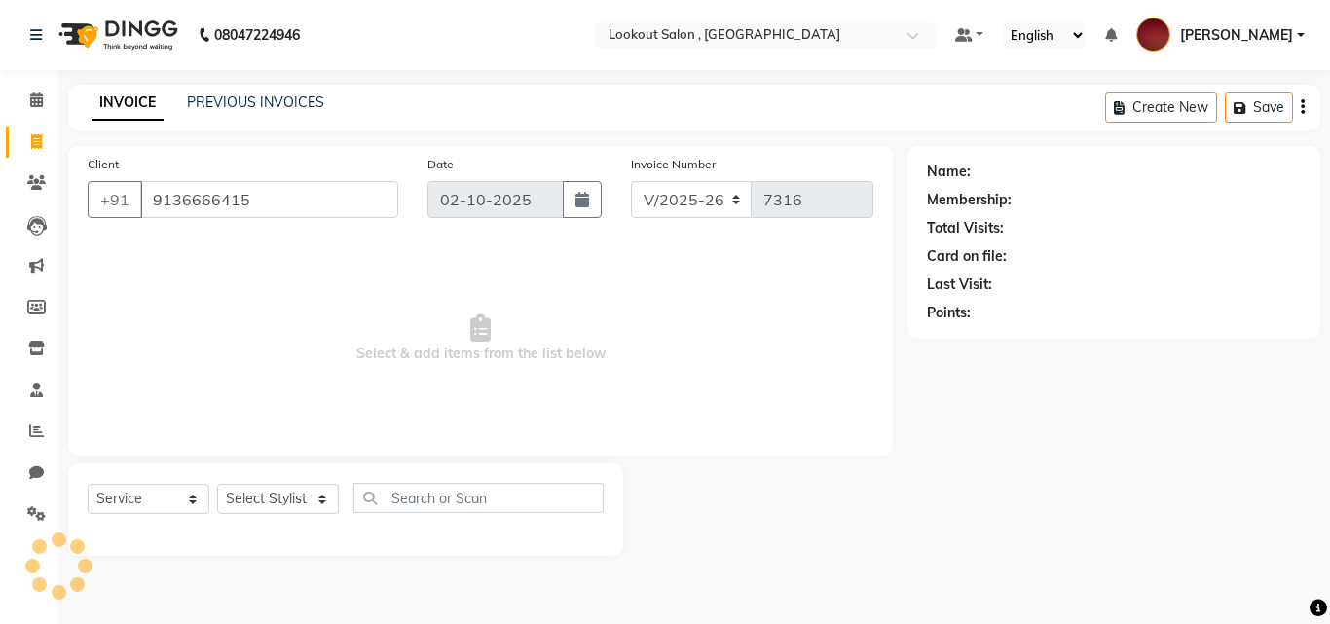
type input "9136666415"
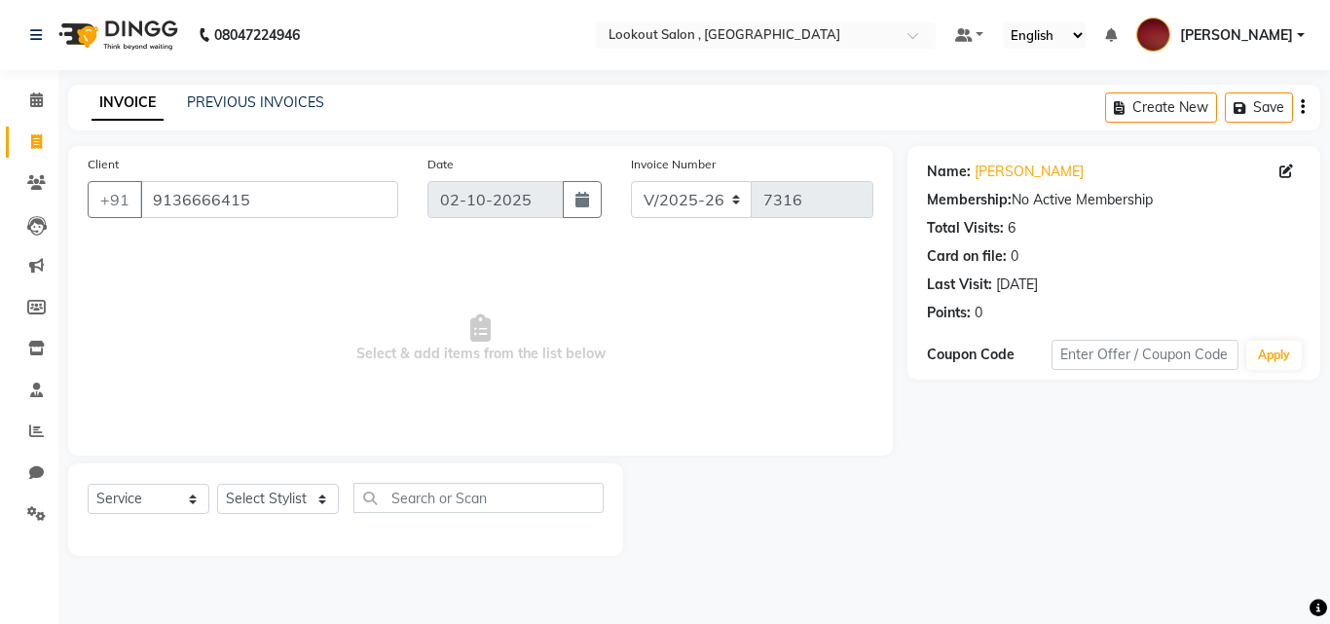
click at [245, 516] on div "Select Service Product Membership Package Voucher Prepaid Gift Card Select Styl…" at bounding box center [346, 506] width 516 height 46
click at [243, 495] on select "Select Stylist [PERSON_NAME] [PERSON_NAME] [PERSON_NAME] [PERSON_NAME] [PERSON_…" at bounding box center [278, 499] width 122 height 30
select select "90900"
click at [217, 484] on select "Select Stylist [PERSON_NAME] [PERSON_NAME] [PERSON_NAME] [PERSON_NAME] [PERSON_…" at bounding box center [278, 499] width 122 height 30
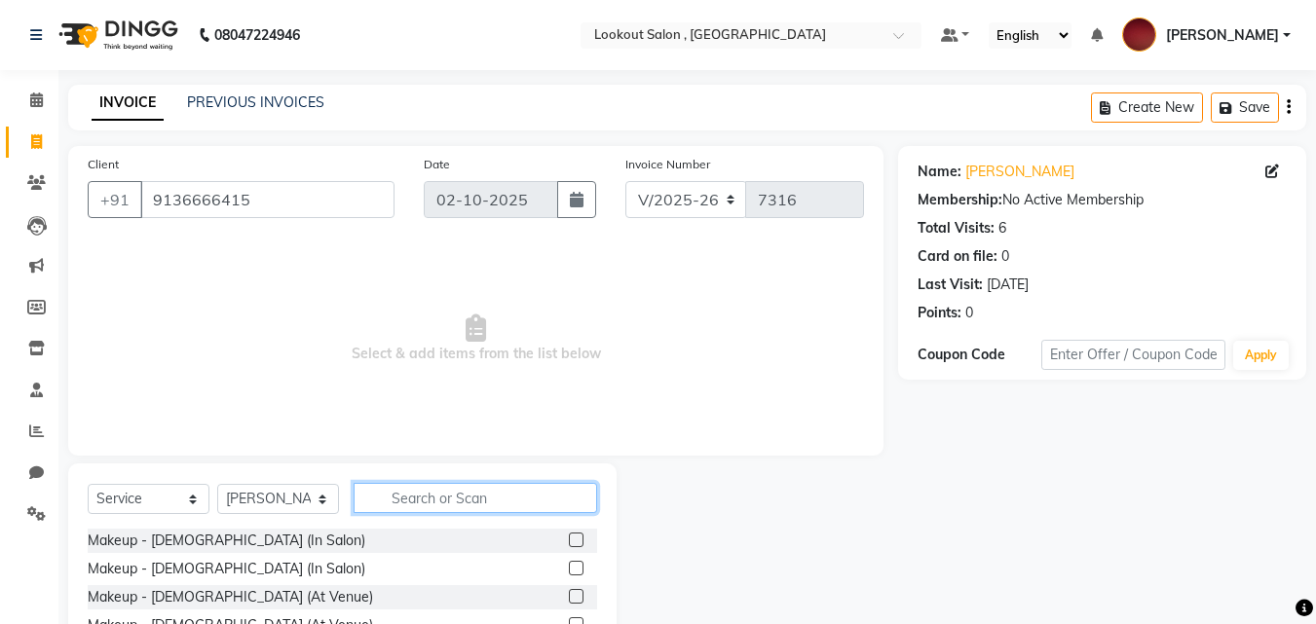
click at [393, 493] on input "text" at bounding box center [474, 498] width 243 height 30
type input "cut"
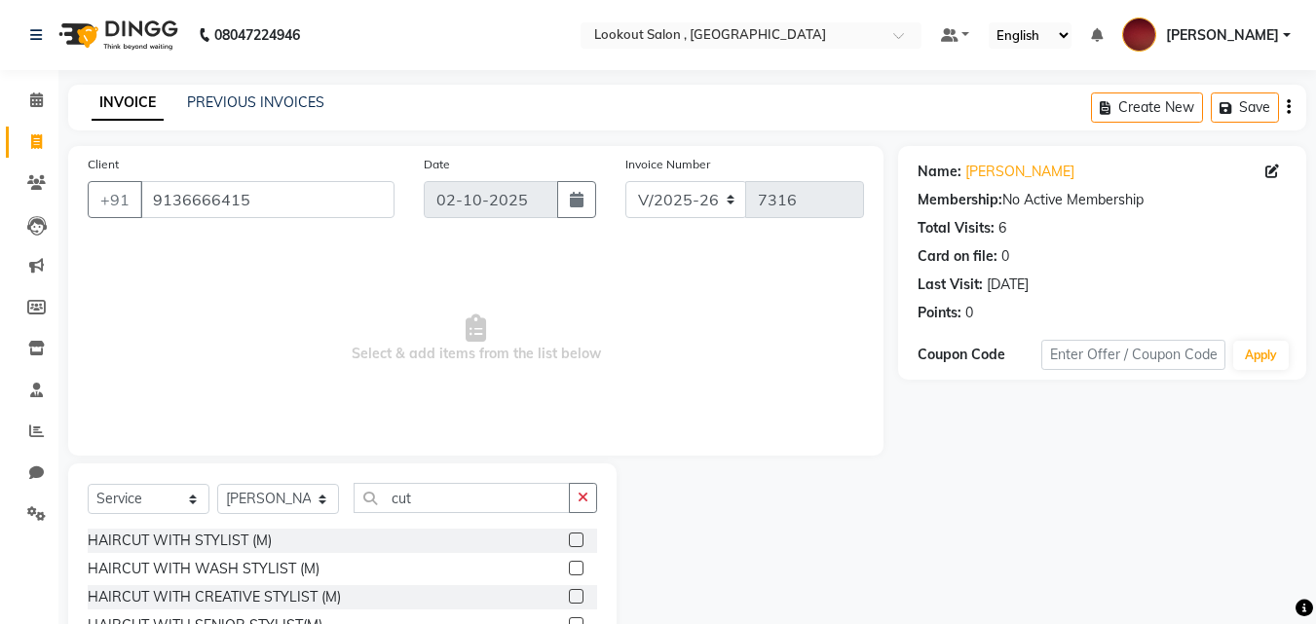
click at [569, 569] on label at bounding box center [576, 568] width 15 height 15
click at [569, 569] on input "checkbox" at bounding box center [575, 569] width 13 height 13
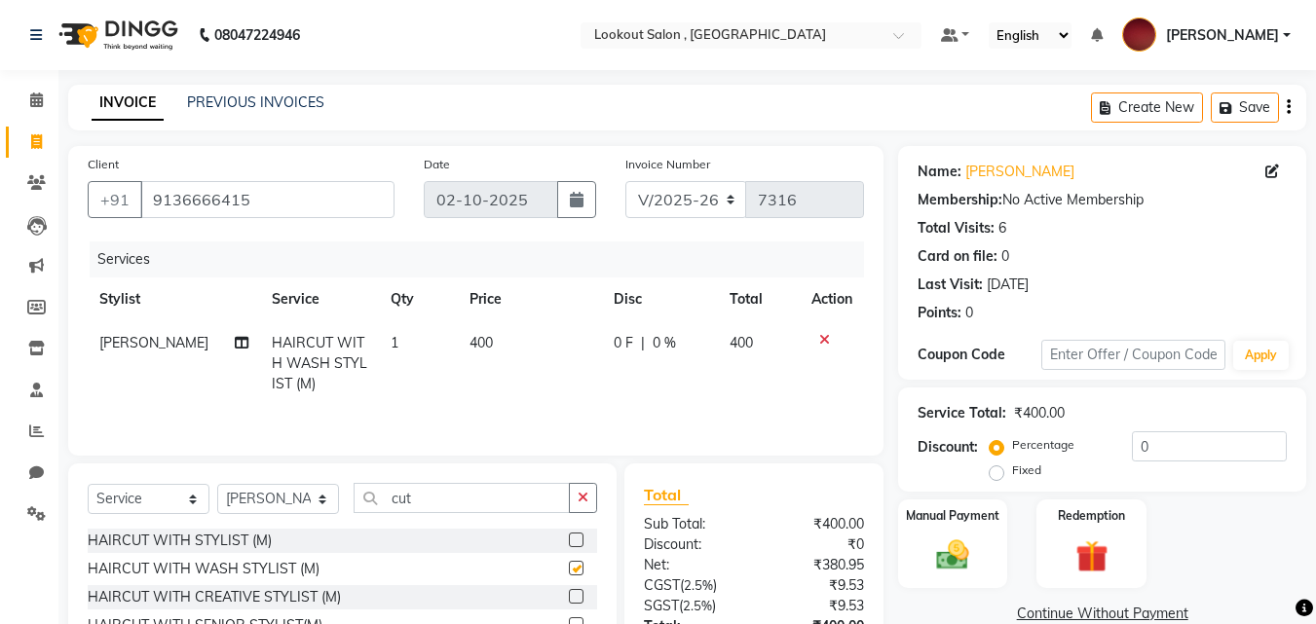
checkbox input "false"
drag, startPoint x: 422, startPoint y: 487, endPoint x: 300, endPoint y: 493, distance: 121.9
click at [300, 493] on div "Select Service Product Membership Package Voucher Prepaid Gift Card Select Styl…" at bounding box center [342, 506] width 509 height 46
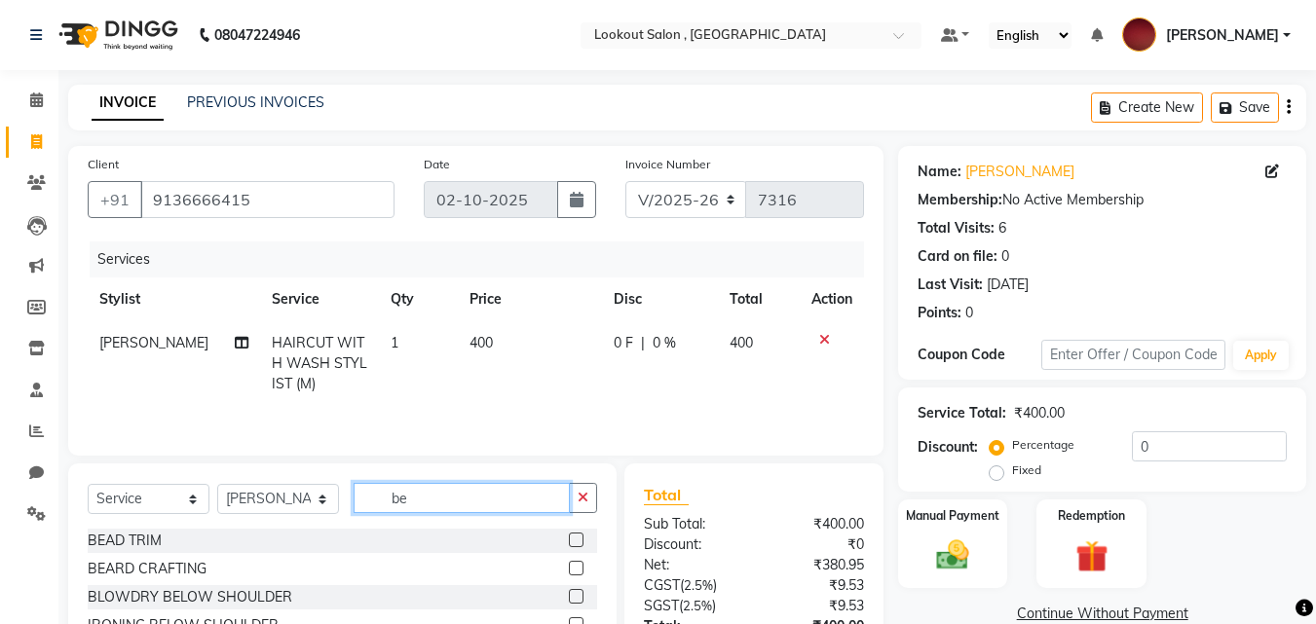
type input "be"
click at [569, 565] on label at bounding box center [576, 568] width 15 height 15
click at [569, 565] on input "checkbox" at bounding box center [575, 569] width 13 height 13
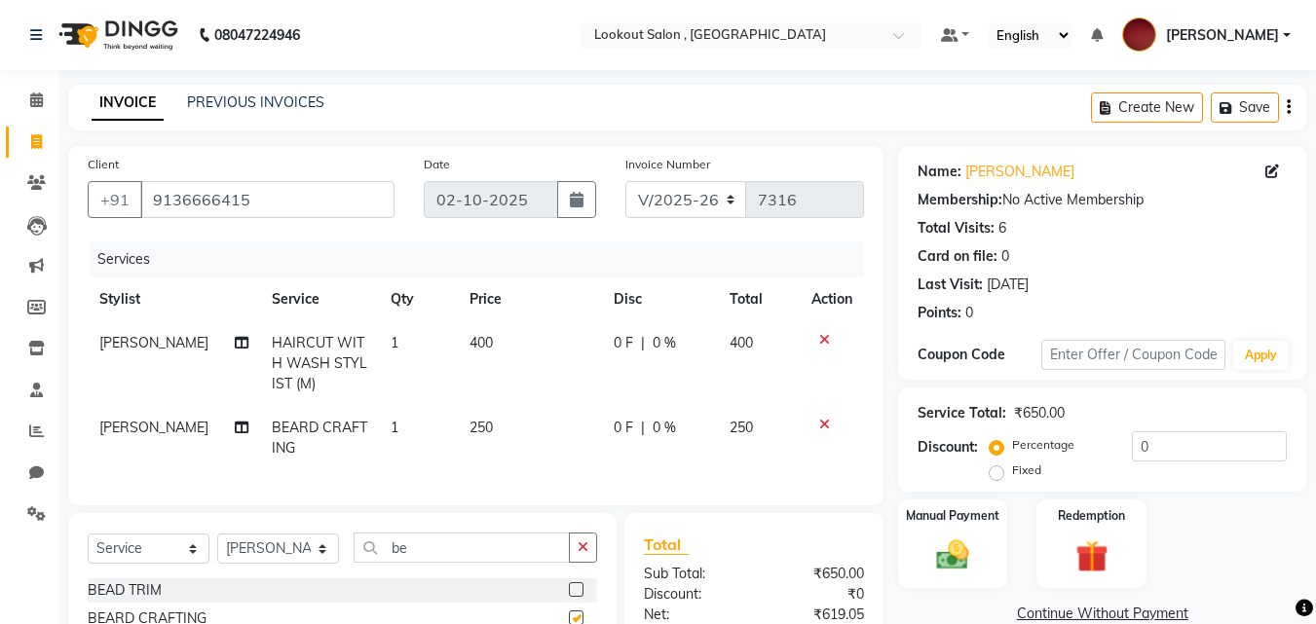
checkbox input "false"
click at [147, 564] on select "Select Service Product Membership Package Voucher Prepaid Gift Card" at bounding box center [149, 549] width 122 height 30
select select "product"
click at [88, 548] on select "Select Service Product Membership Package Voucher Prepaid Gift Card" at bounding box center [149, 549] width 122 height 30
click at [257, 533] on div "Select Service Product Membership Package Voucher Prepaid Gift Card Select Styl…" at bounding box center [342, 556] width 509 height 46
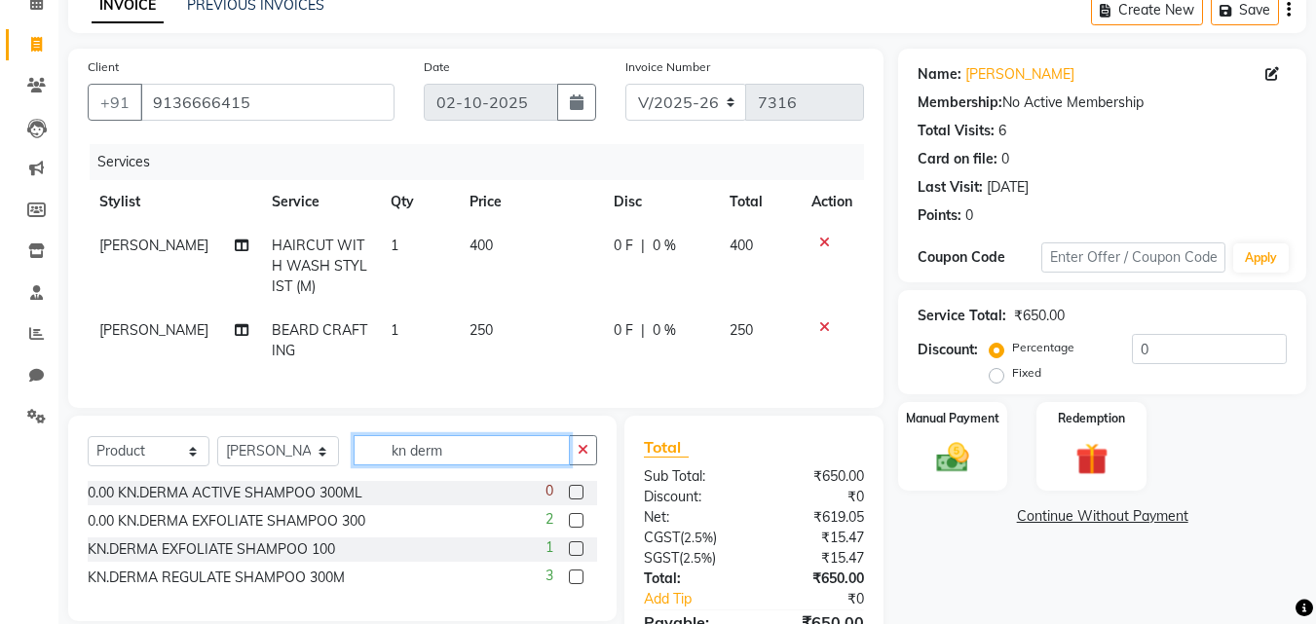
scroll to position [195, 0]
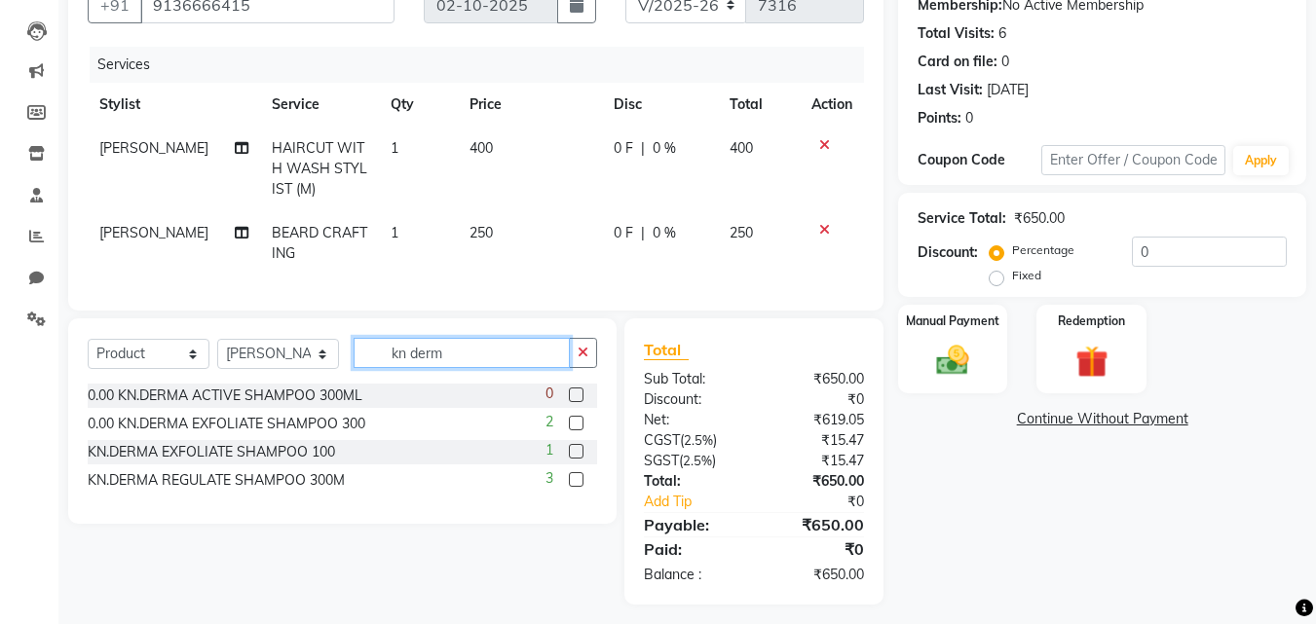
type input "kn derm"
click at [575, 459] on label at bounding box center [576, 451] width 15 height 15
click at [575, 459] on input "checkbox" at bounding box center [575, 452] width 13 height 13
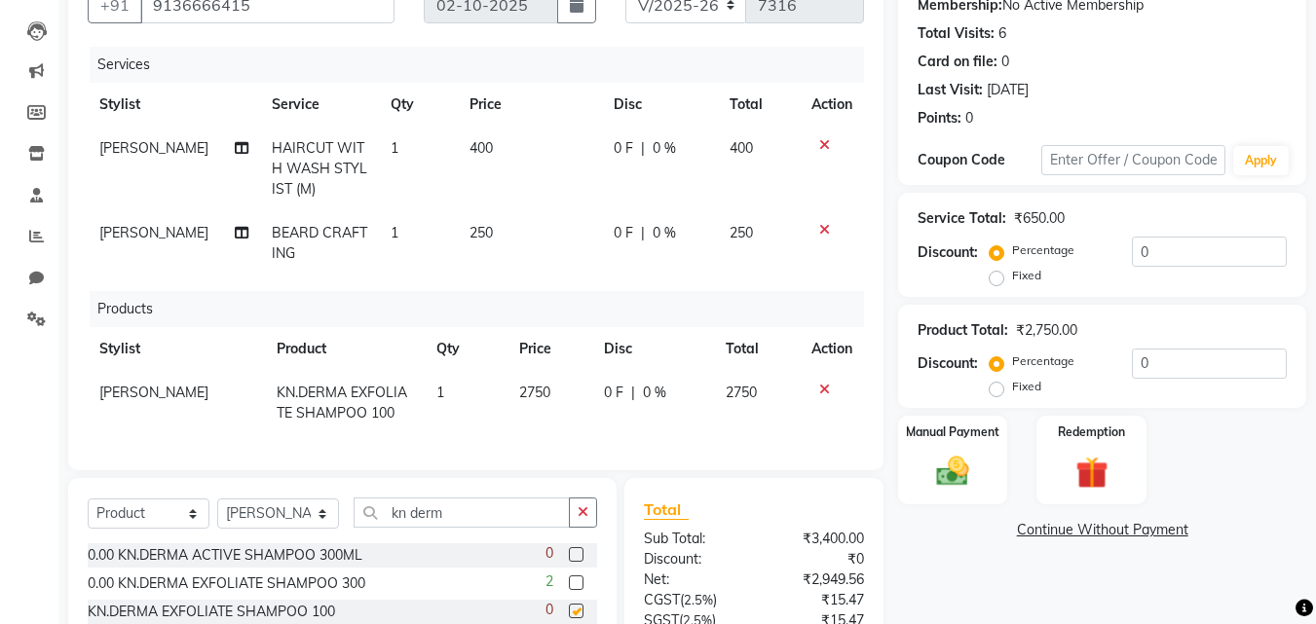
checkbox input "false"
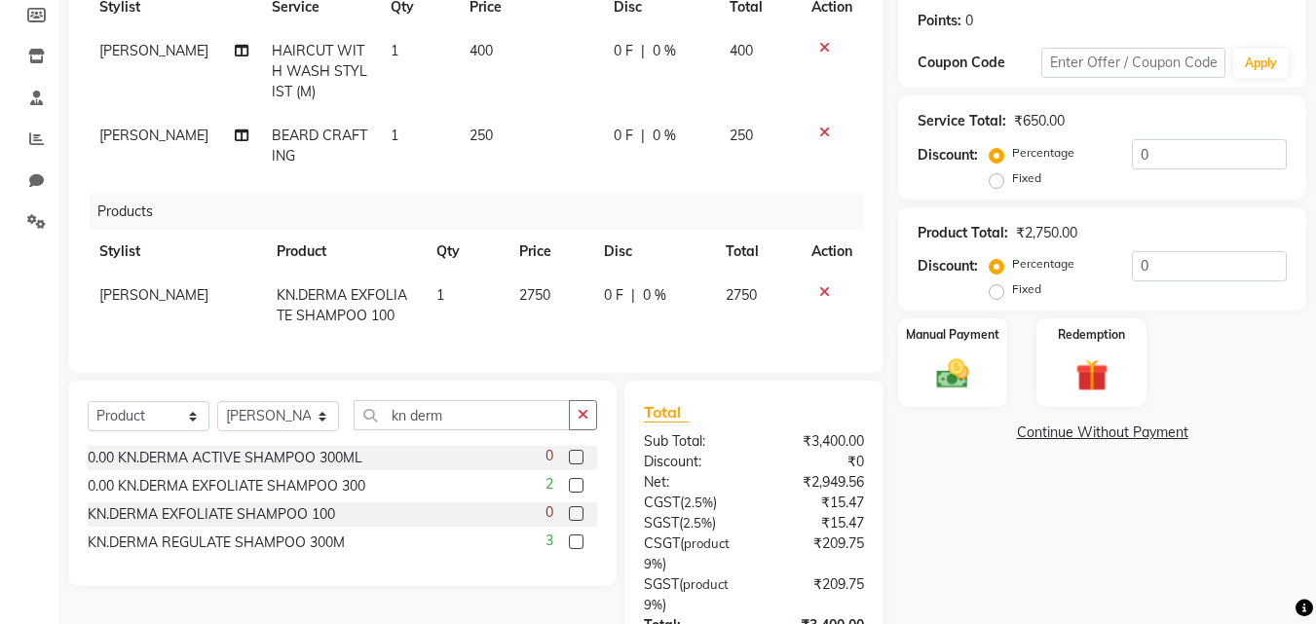
click at [575, 487] on div "0.00 KN.DERMA ACTIVE SHAMPOO 300ML 0 0.00 KN.DERMA EXFOLIATE SHAMPOO 300 2 KN.D…" at bounding box center [342, 502] width 509 height 113
click at [579, 493] on label at bounding box center [576, 485] width 15 height 15
click at [579, 493] on input "checkbox" at bounding box center [575, 486] width 13 height 13
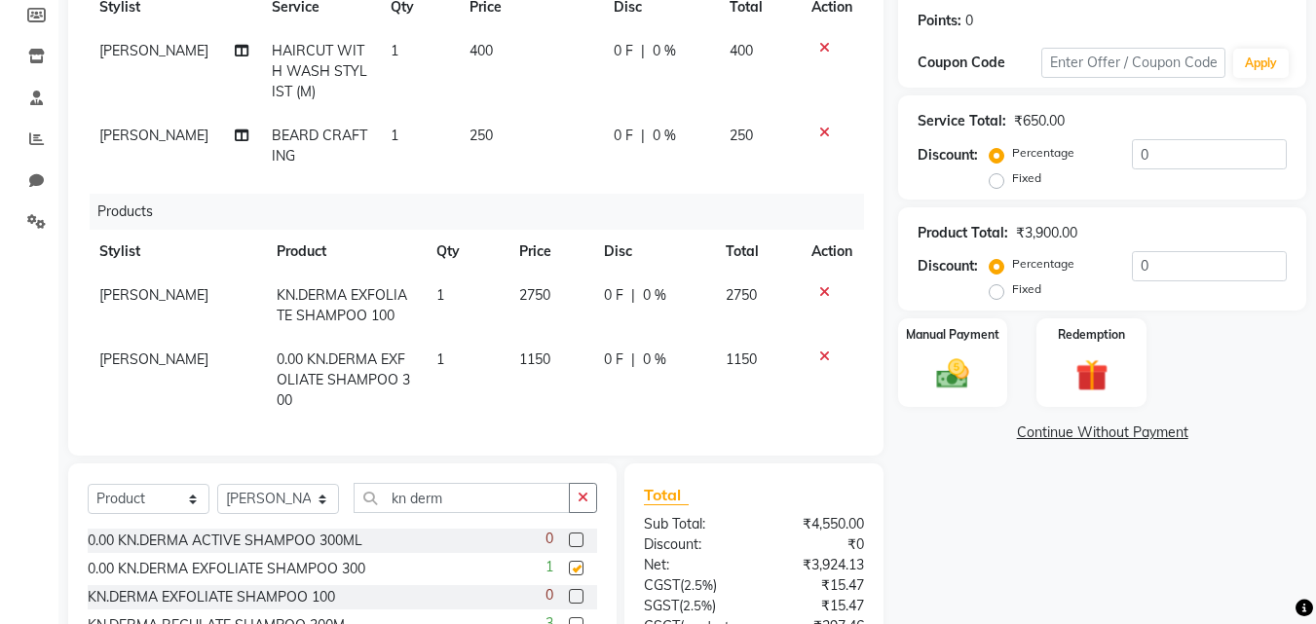
checkbox input "false"
click at [819, 288] on icon at bounding box center [824, 292] width 11 height 14
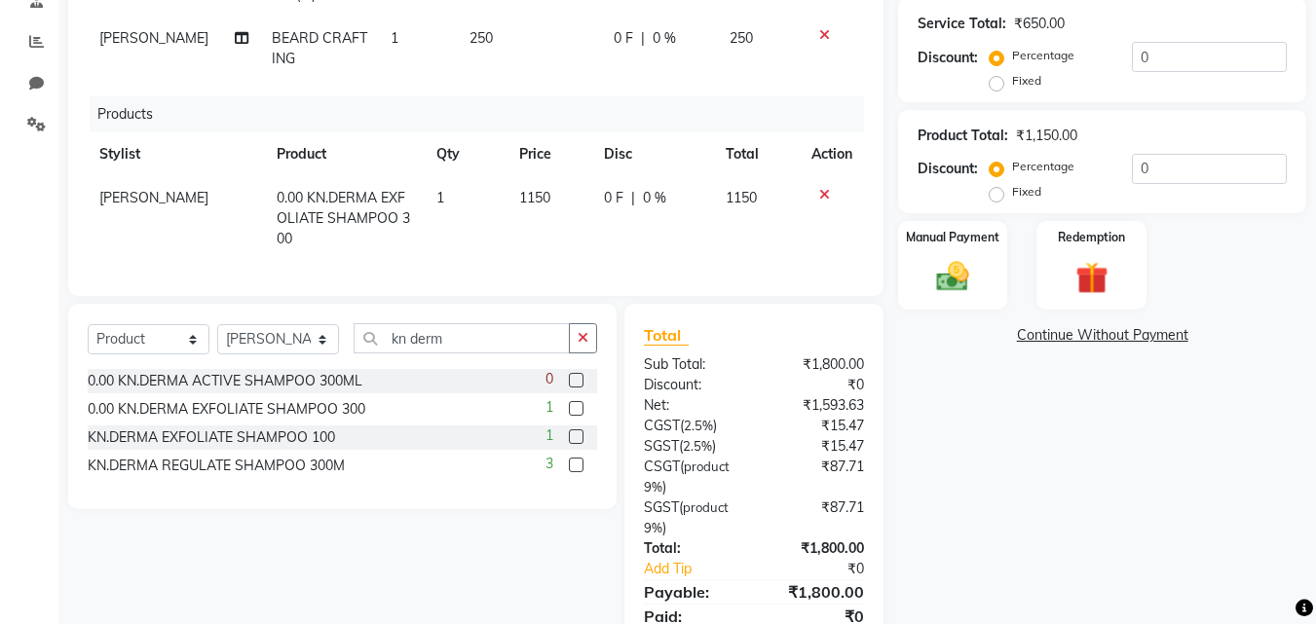
scroll to position [97, 0]
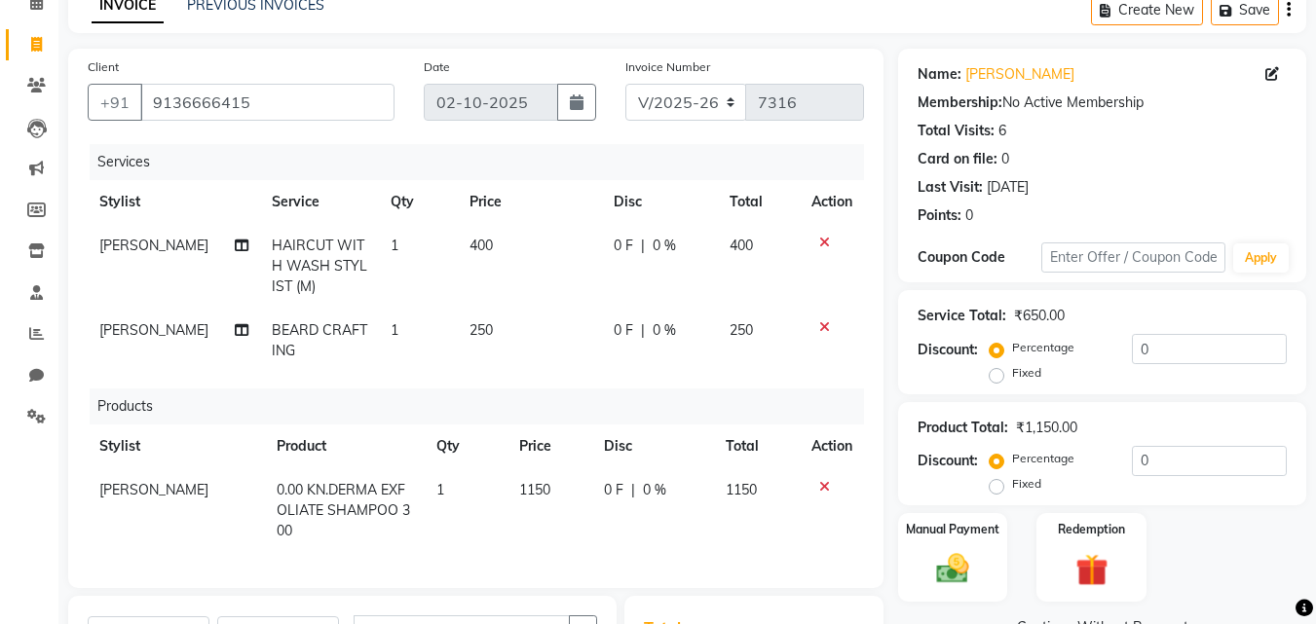
click at [348, 278] on td "HAIRCUT WITH WASH STYLIST (M)" at bounding box center [319, 266] width 119 height 85
select select "90900"
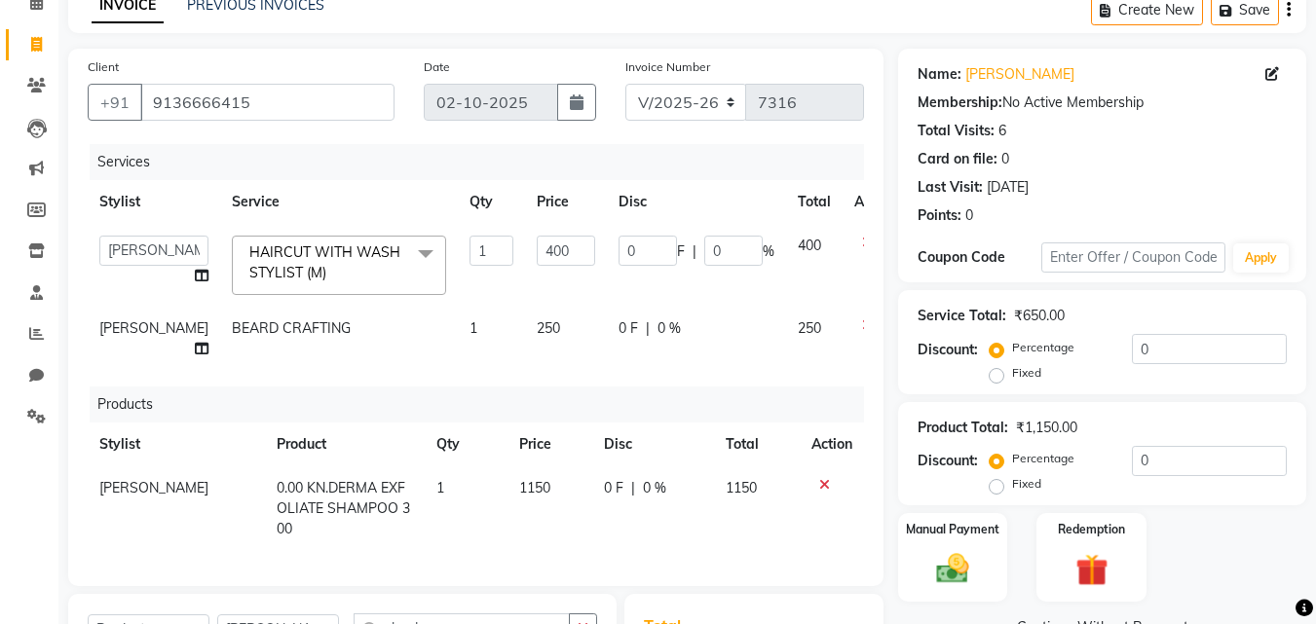
click at [348, 278] on span "HAIRCUT WITH WASH STYLIST (M) x" at bounding box center [329, 263] width 171 height 42
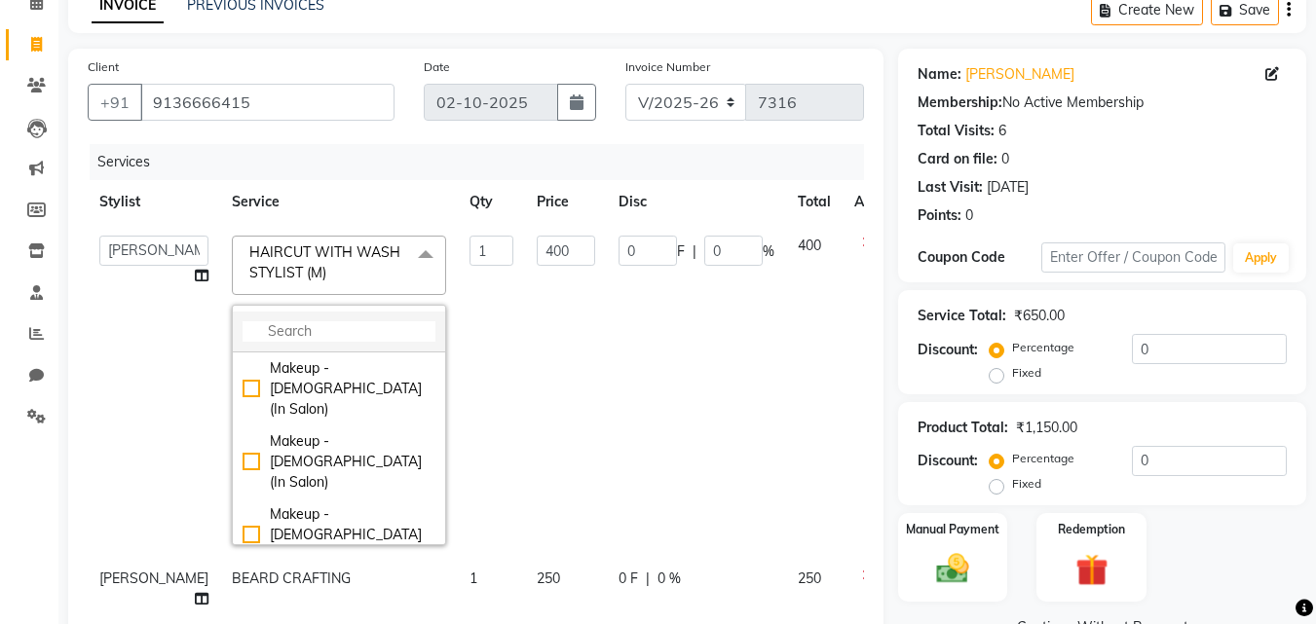
click at [327, 340] on input "multiselect-search" at bounding box center [338, 331] width 193 height 20
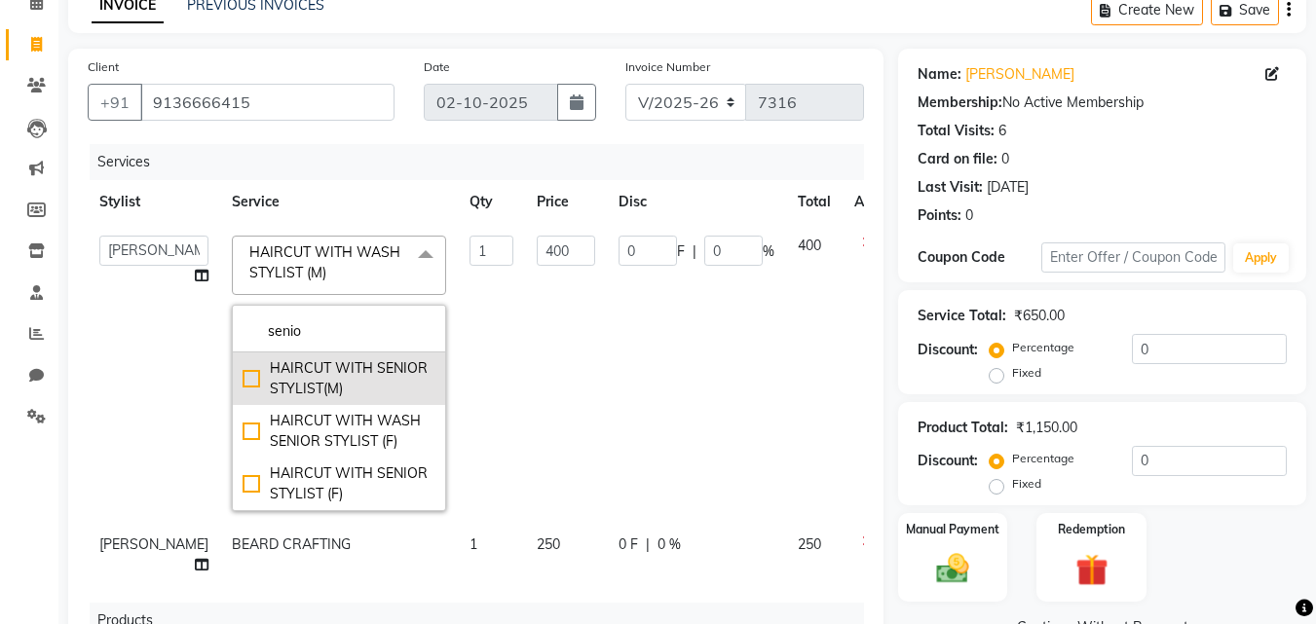
type input "senio"
click at [335, 378] on div "HAIRCUT WITH SENIOR STYLIST(M)" at bounding box center [338, 378] width 193 height 41
checkbox input "true"
type input "500"
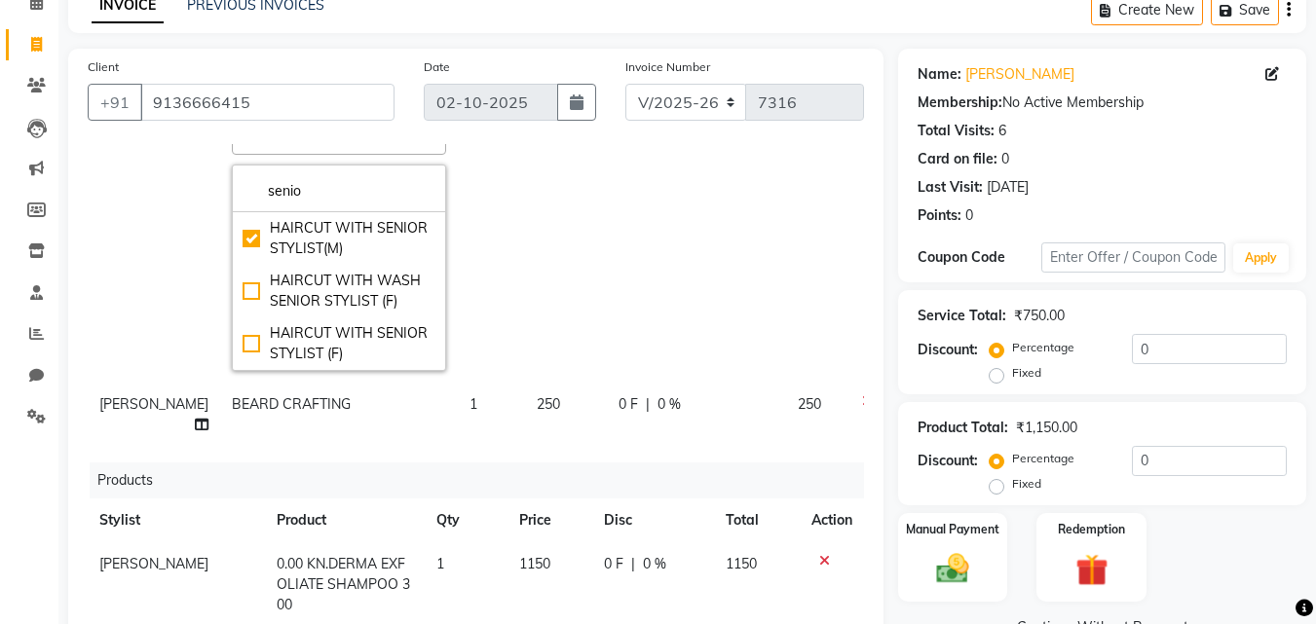
scroll to position [0, 0]
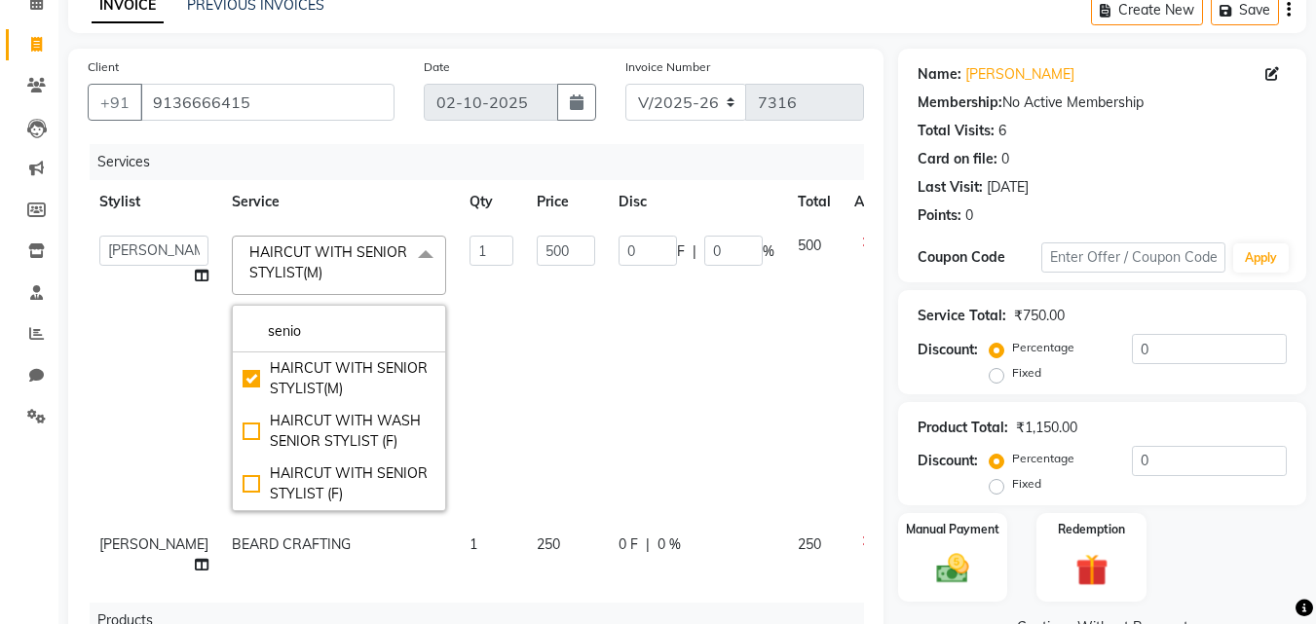
click at [335, 297] on div "HAIRCUT WITH SENIOR STYLIST(M) x senio HAIRCUT WITH SENIOR STYLIST(M) HAIRCUT W…" at bounding box center [339, 374] width 214 height 276
click at [335, 294] on span "HAIRCUT WITH SENIOR STYLIST(M) x" at bounding box center [339, 265] width 214 height 59
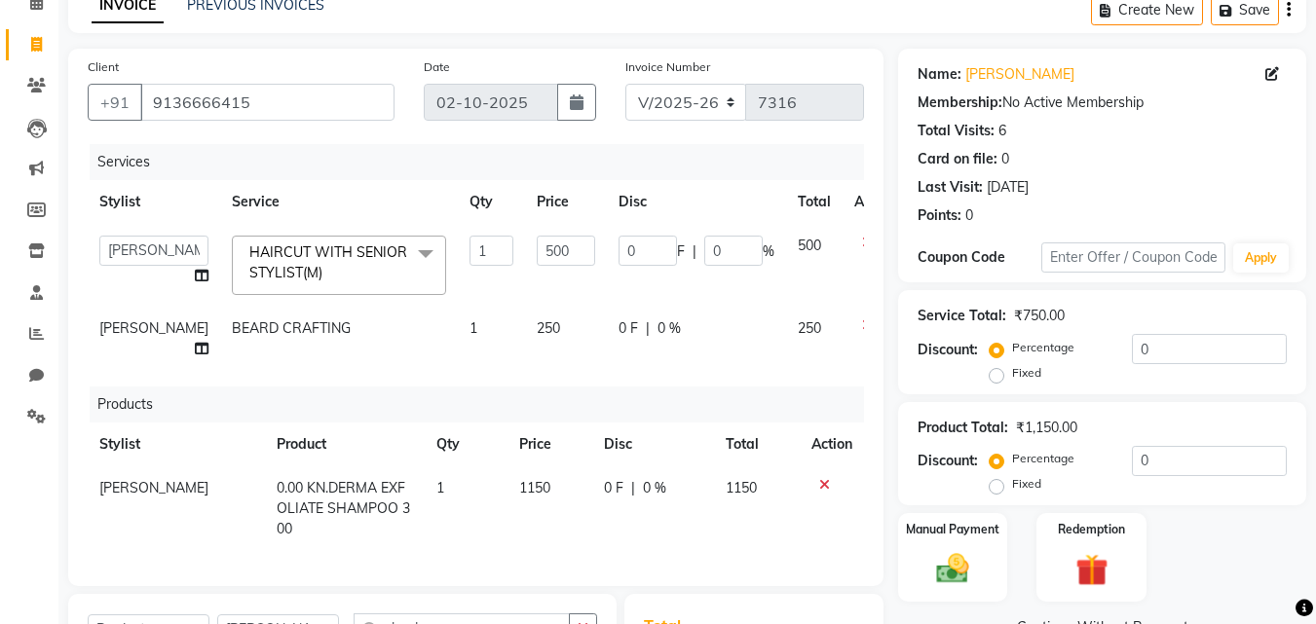
scroll to position [389, 0]
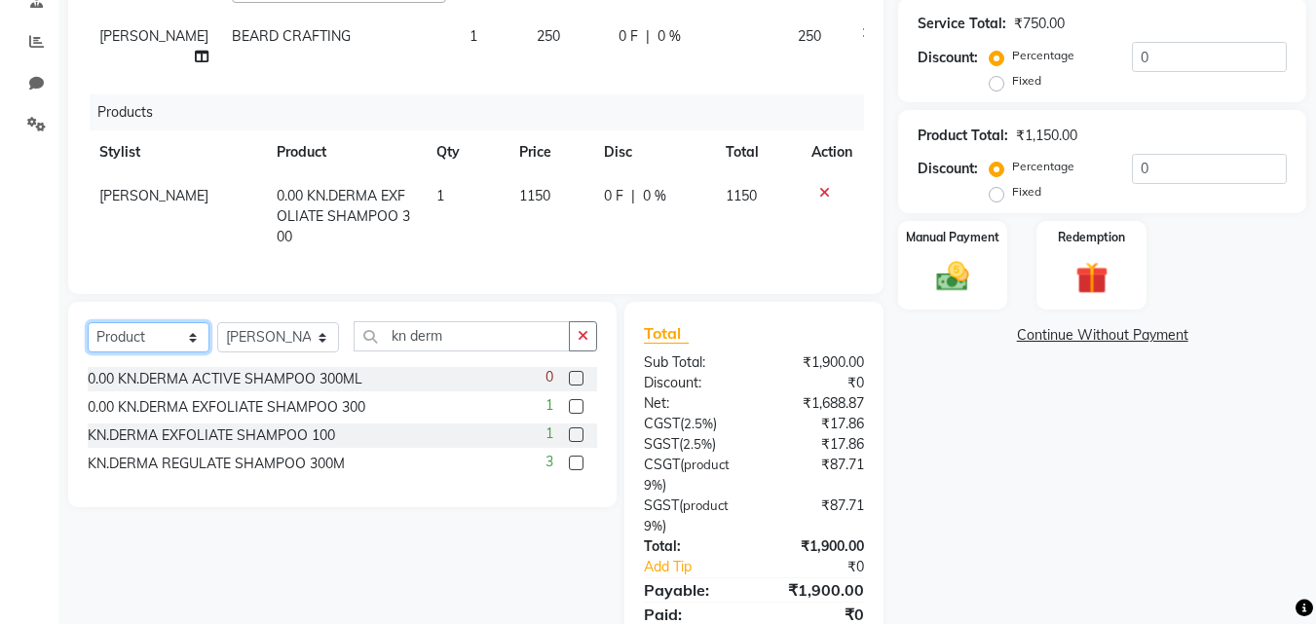
drag, startPoint x: 104, startPoint y: 352, endPoint x: 107, endPoint y: 362, distance: 10.2
click at [104, 352] on select "Select Service Product Membership Package Voucher Prepaid Gift Card" at bounding box center [149, 337] width 122 height 30
select select "service"
click at [88, 337] on select "Select Service Product Membership Package Voucher Prepaid Gift Card" at bounding box center [149, 337] width 122 height 30
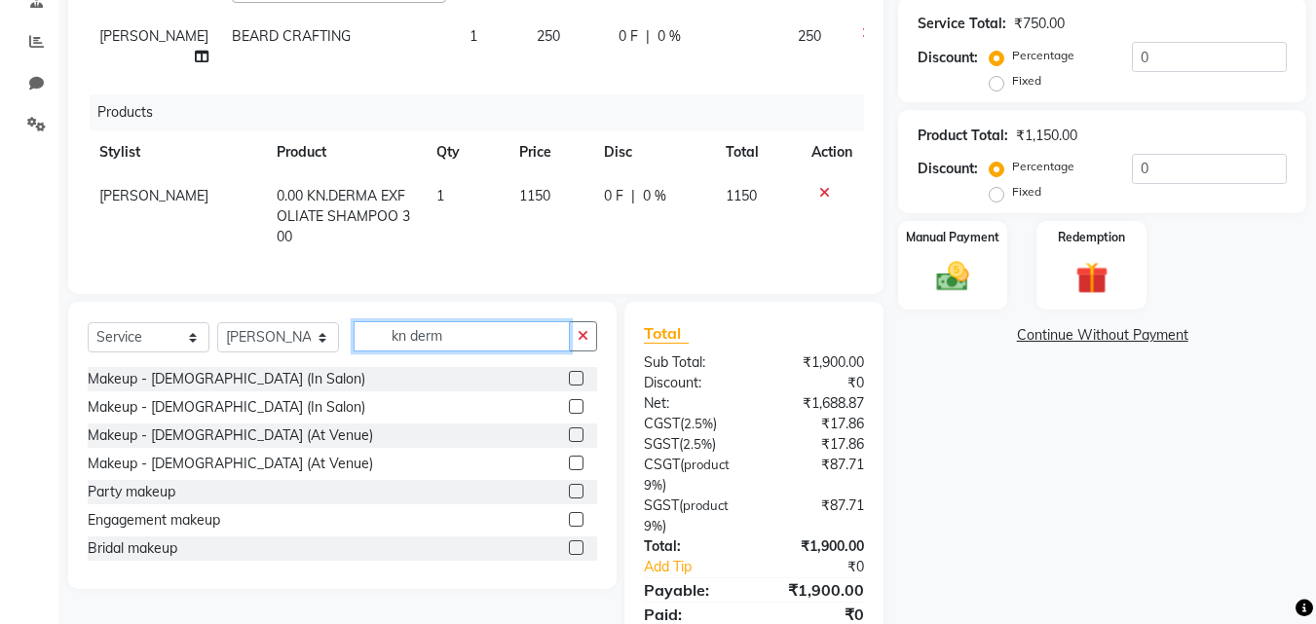
drag, startPoint x: 450, startPoint y: 361, endPoint x: 341, endPoint y: 348, distance: 109.9
click at [341, 348] on div "Select Service Product Membership Package Voucher Prepaid Gift Card Select Styl…" at bounding box center [342, 344] width 509 height 46
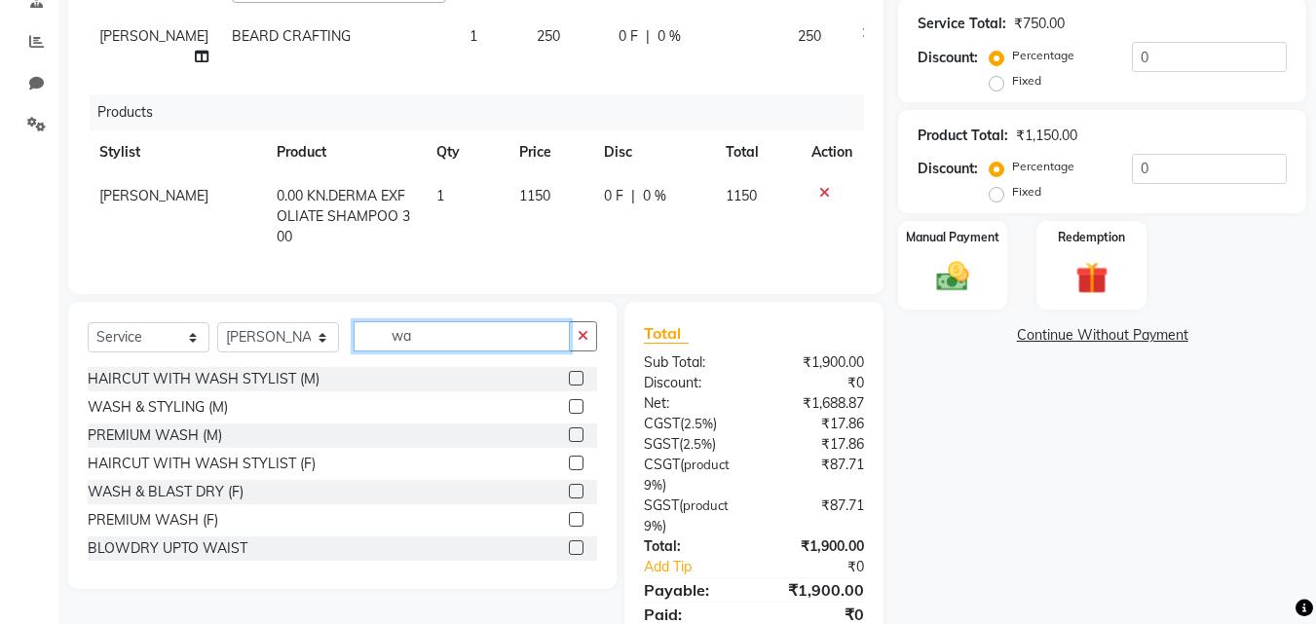
type input "wa"
click at [569, 414] on label at bounding box center [576, 406] width 15 height 15
click at [569, 414] on input "checkbox" at bounding box center [575, 407] width 13 height 13
checkbox input "true"
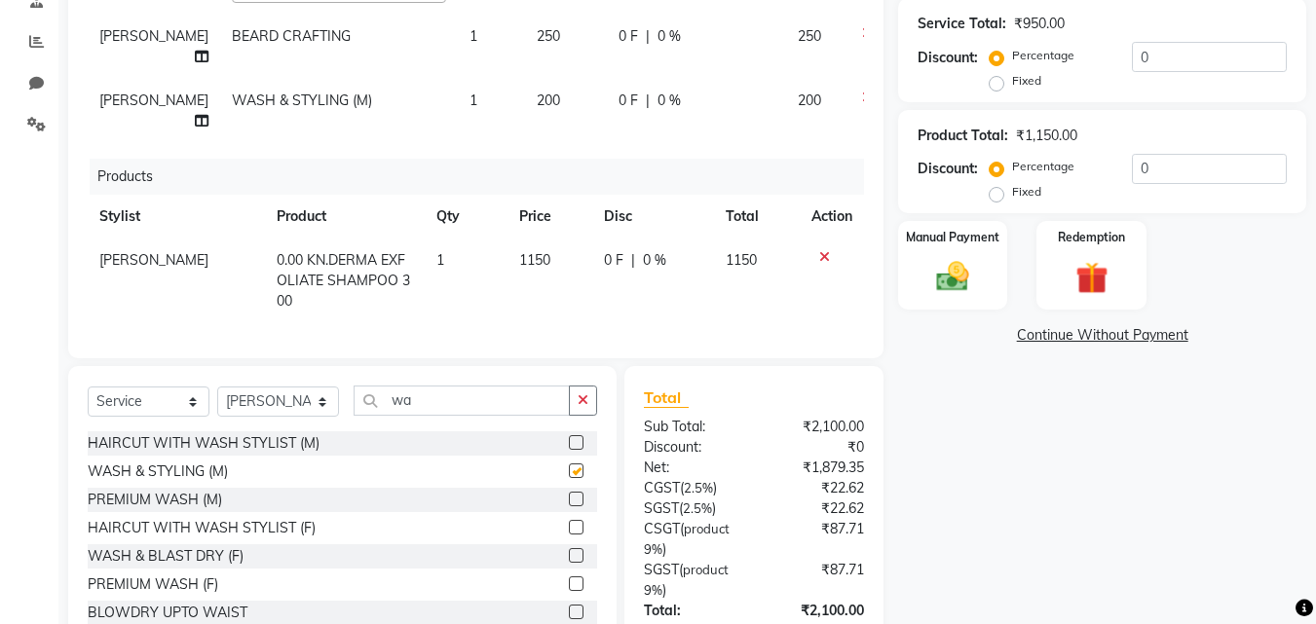
click at [525, 143] on td "200" at bounding box center [566, 111] width 82 height 64
select select "90900"
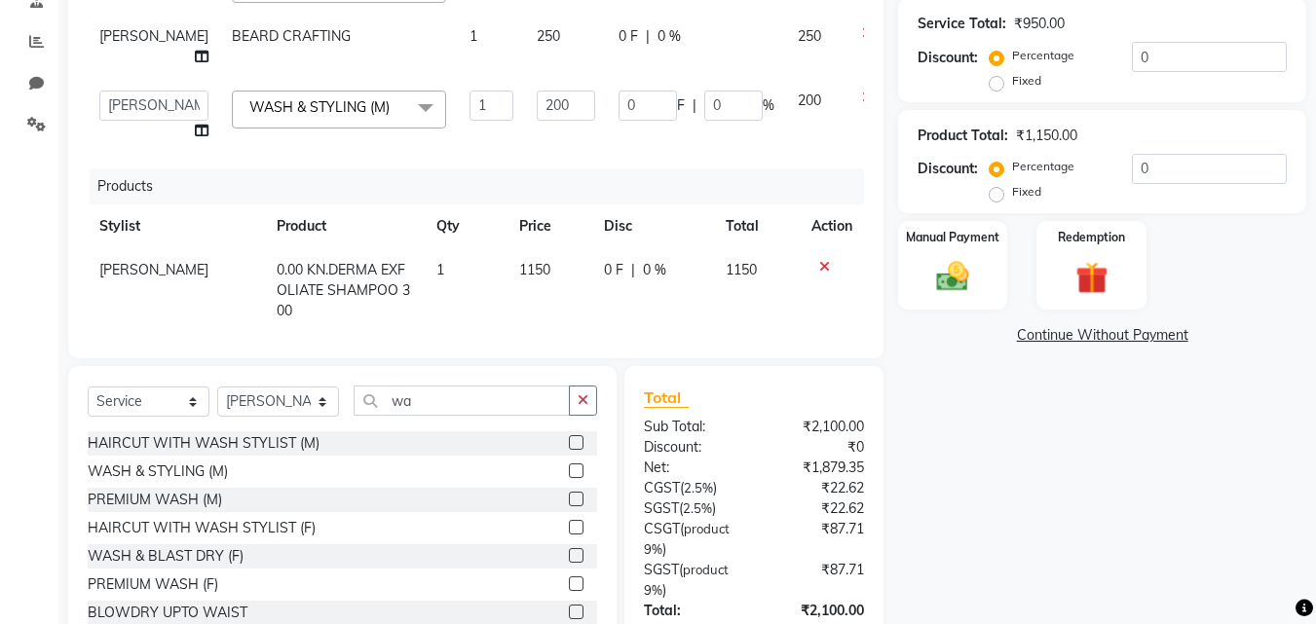
checkbox input "false"
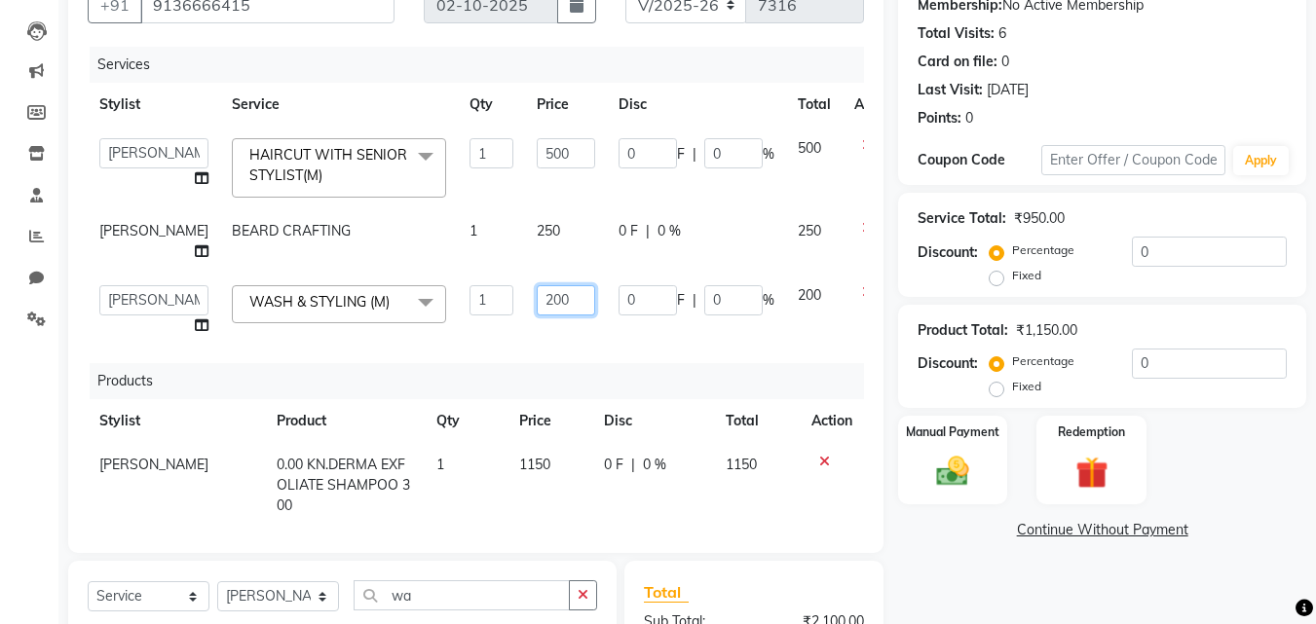
drag, startPoint x: 492, startPoint y: 329, endPoint x: 468, endPoint y: 328, distance: 23.4
click at [525, 328] on td "200" at bounding box center [566, 311] width 82 height 74
type input "100"
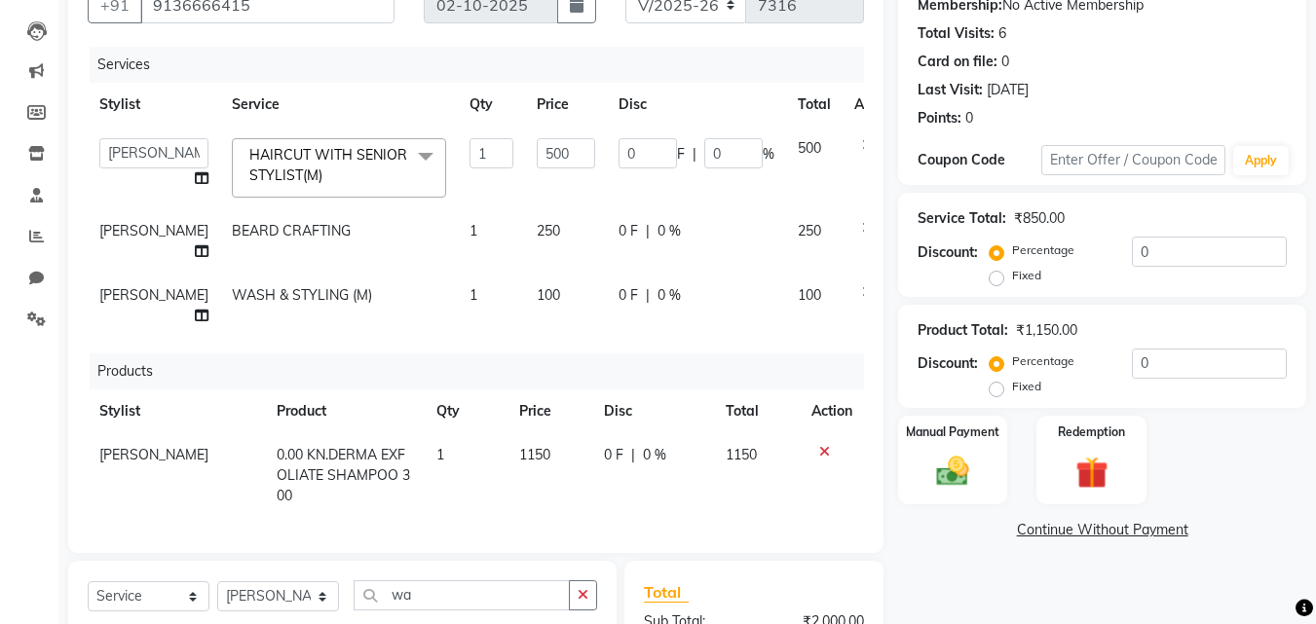
click at [525, 338] on td "100" at bounding box center [566, 306] width 82 height 64
select select "90900"
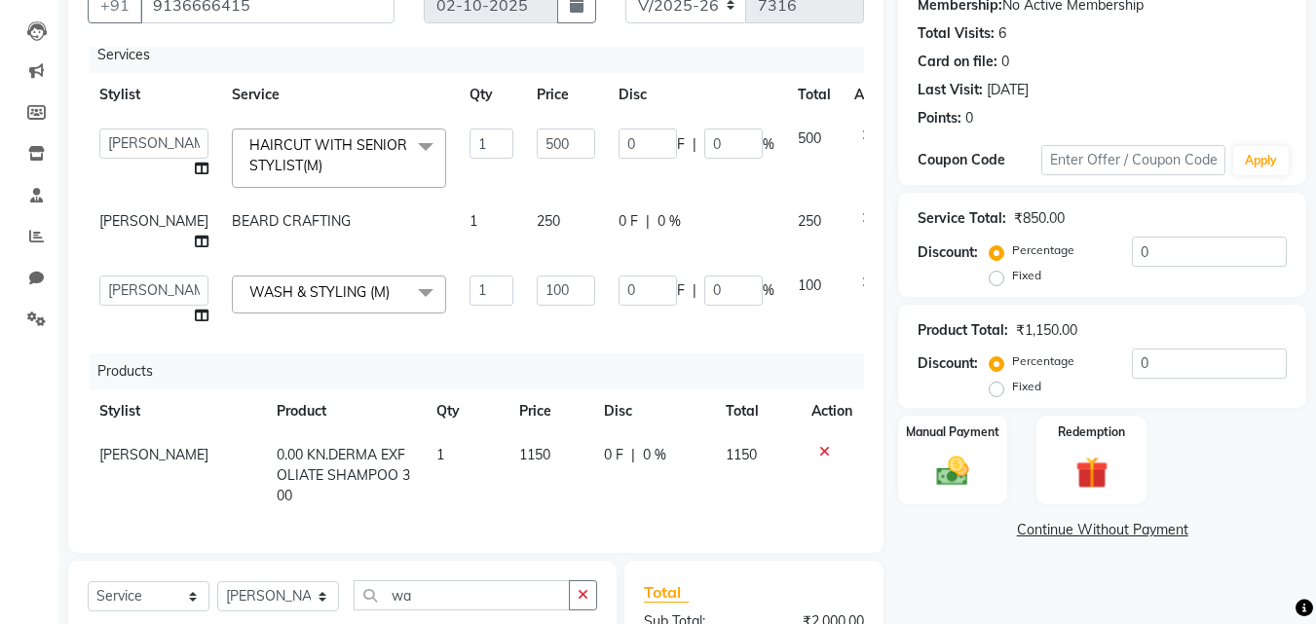
scroll to position [45, 0]
click at [954, 453] on img at bounding box center [952, 472] width 55 height 39
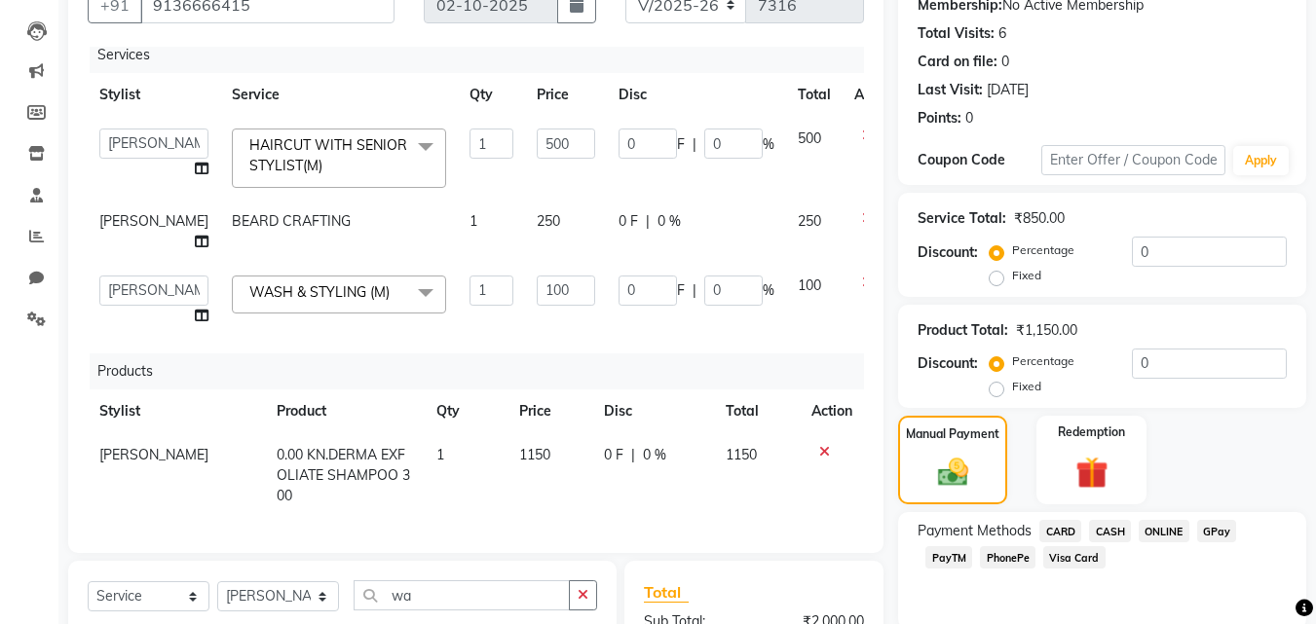
scroll to position [487, 0]
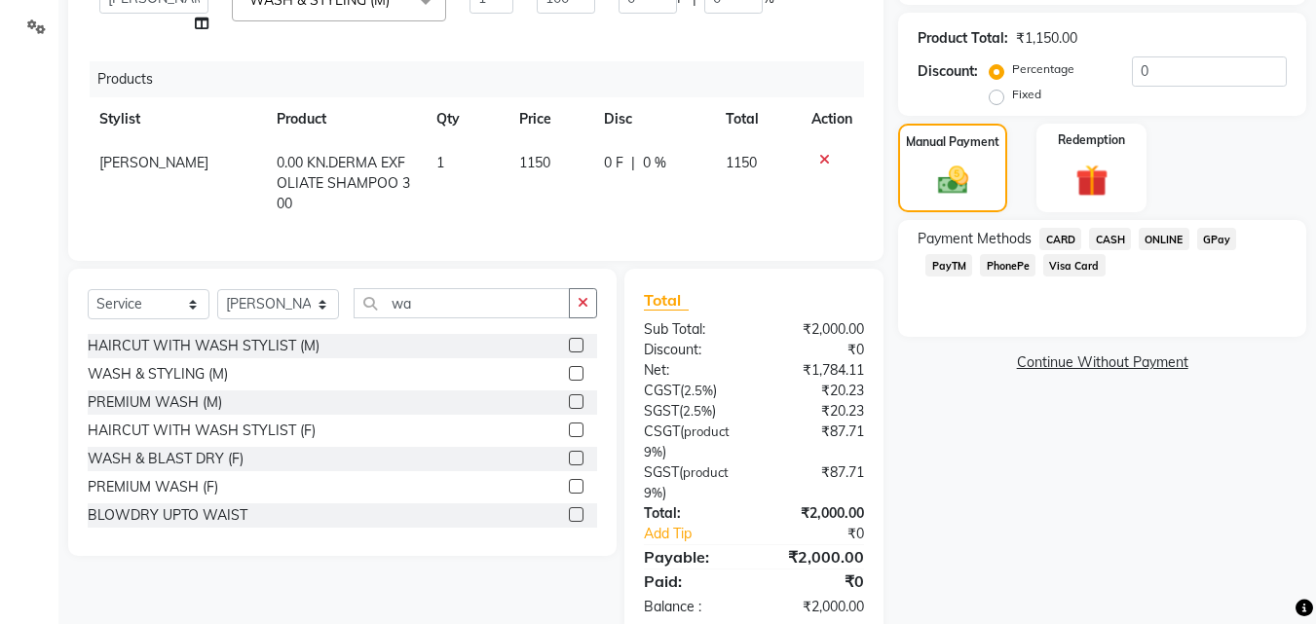
click at [998, 258] on span "PhonePe" at bounding box center [1008, 265] width 56 height 22
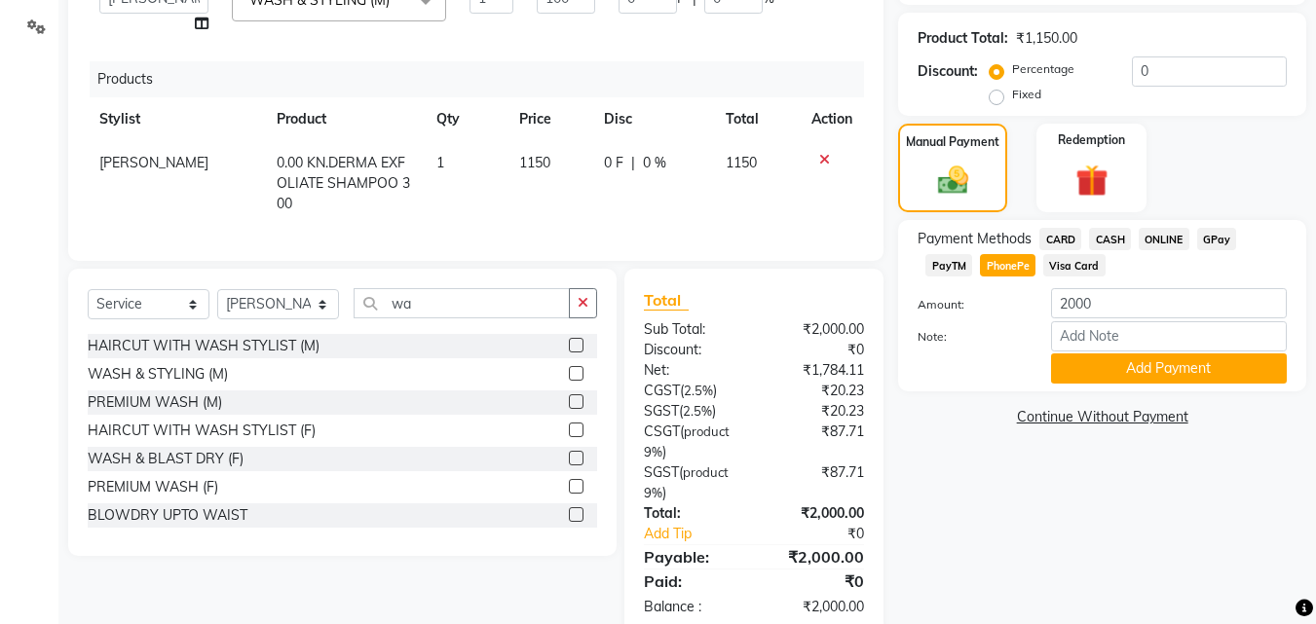
click at [1212, 241] on span "GPay" at bounding box center [1217, 239] width 40 height 22
click at [1188, 386] on div "Payment Methods CARD CASH ONLINE GPay PayTM PhonePe Visa Card Amount: 2000 Note…" at bounding box center [1102, 305] width 408 height 171
click at [1169, 372] on button "Add Payment" at bounding box center [1169, 368] width 236 height 30
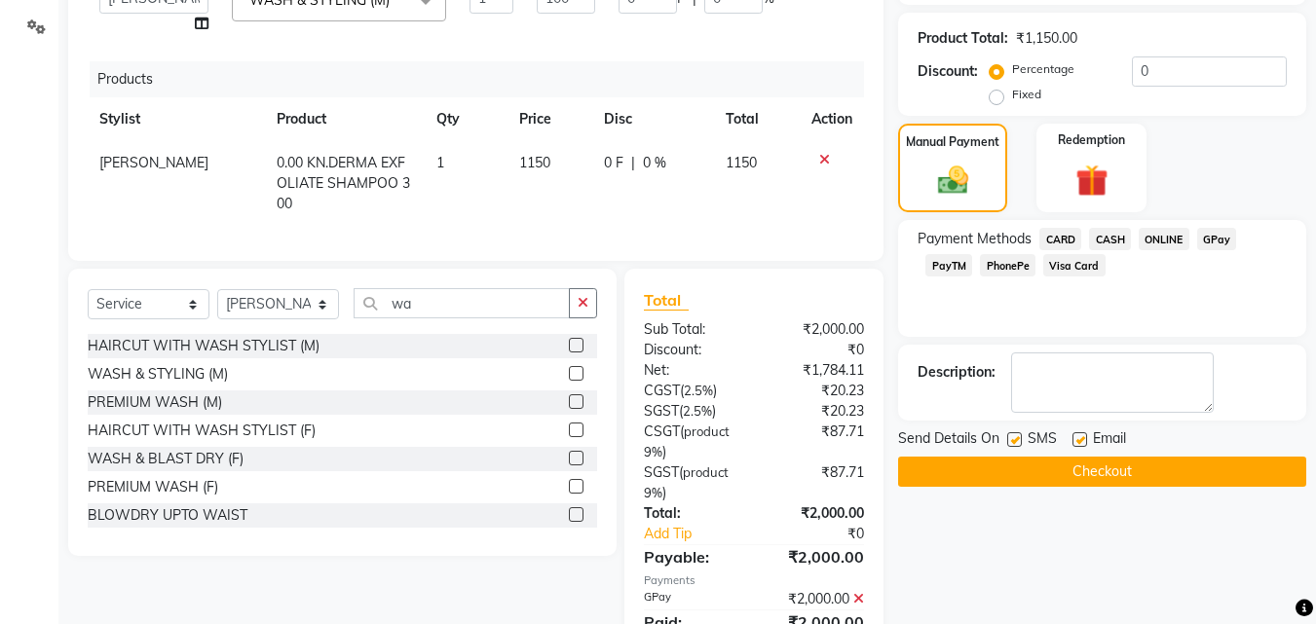
click at [1169, 460] on button "Checkout" at bounding box center [1102, 472] width 408 height 30
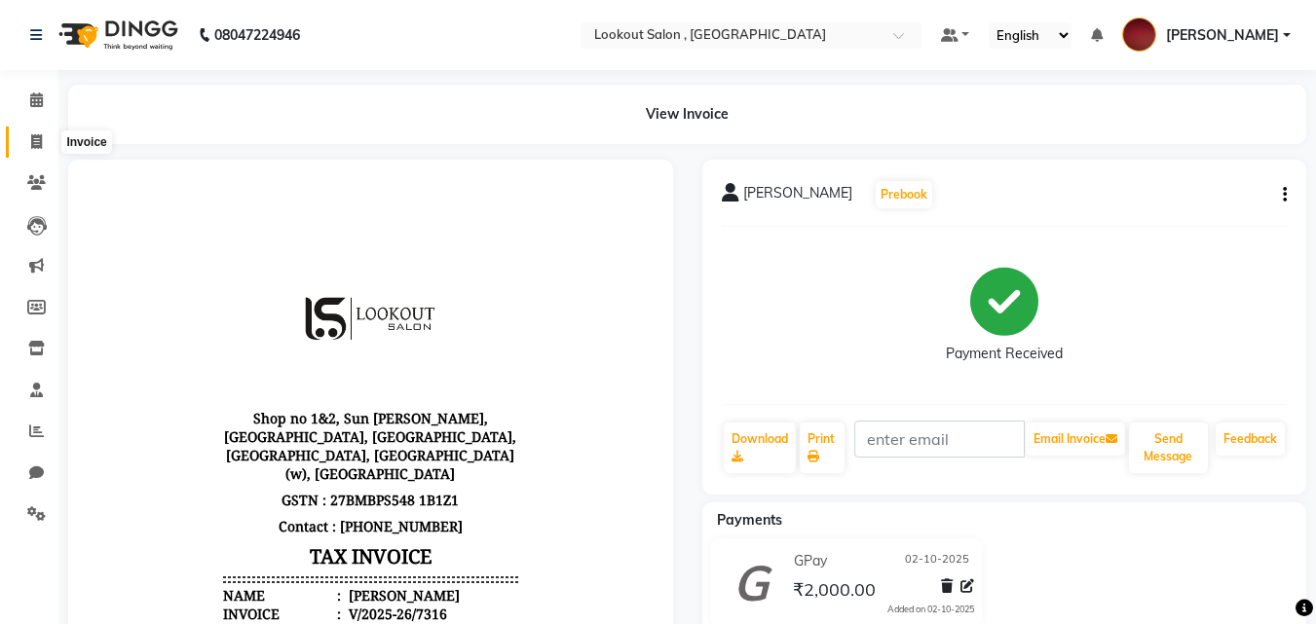
click at [23, 145] on span at bounding box center [36, 142] width 34 height 22
select select "service"
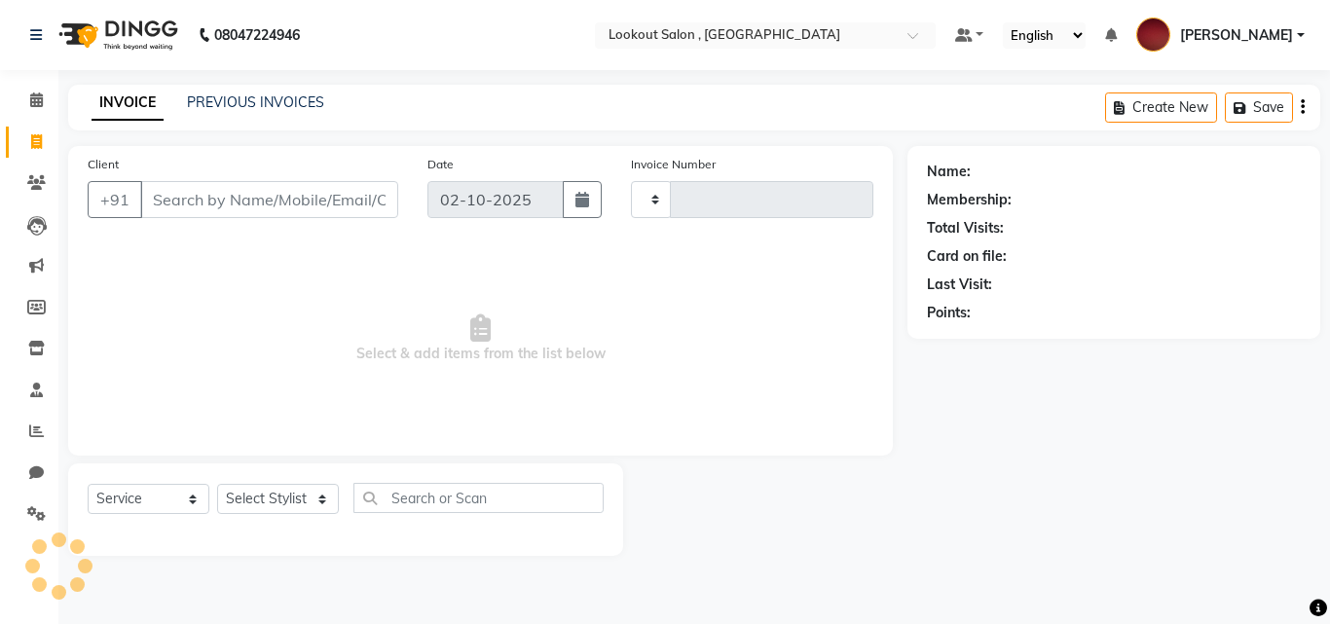
type input "7317"
select select "151"
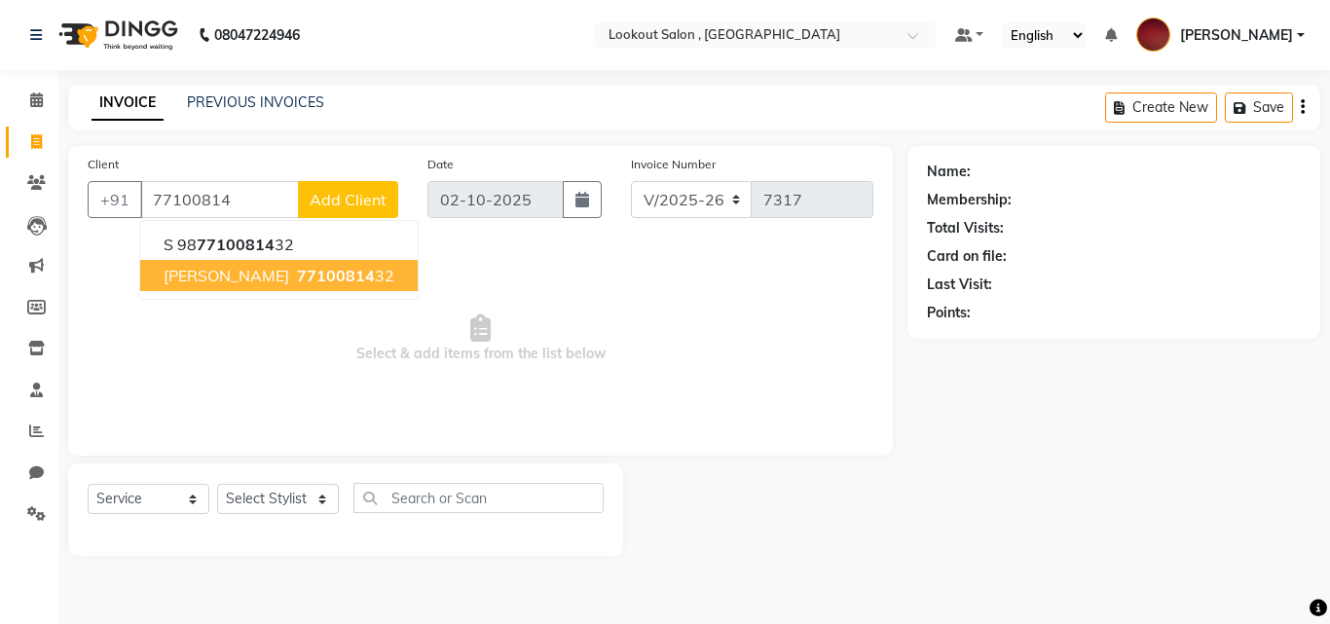
click at [297, 279] on span "77100814" at bounding box center [336, 275] width 78 height 19
type input "7710081432"
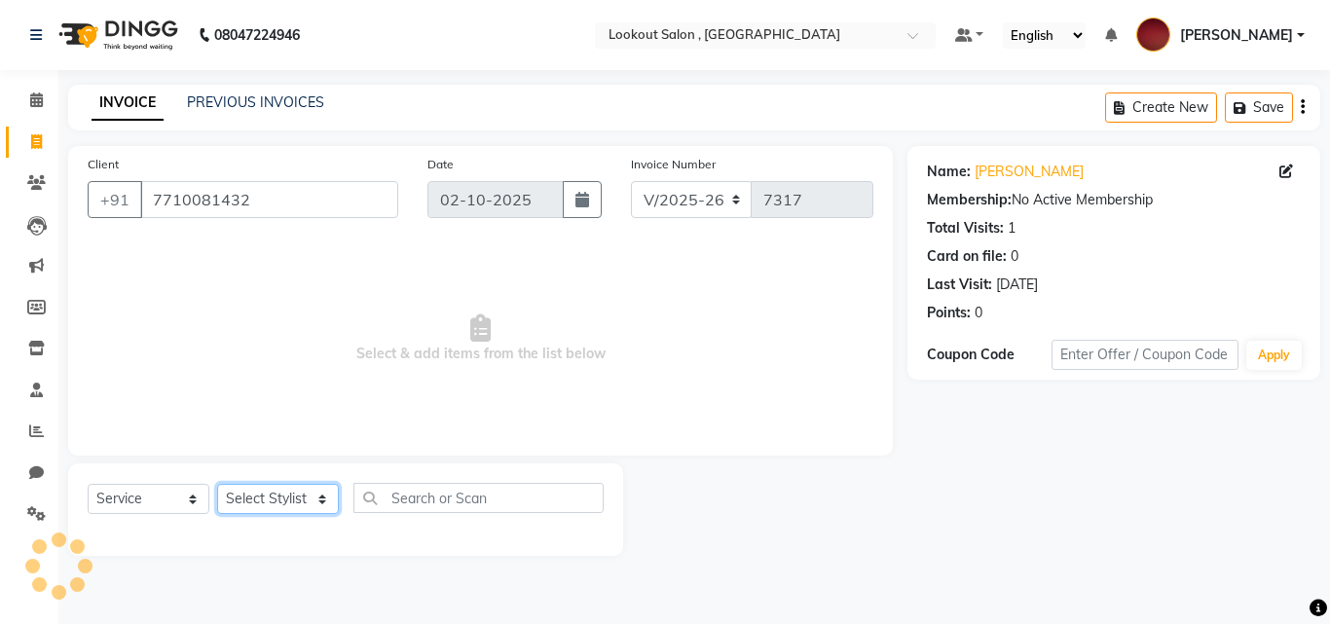
click at [278, 490] on select "Select Stylist [PERSON_NAME] [PERSON_NAME] [PERSON_NAME] [PERSON_NAME] [PERSON_…" at bounding box center [278, 499] width 122 height 30
select select "48095"
click at [217, 484] on select "Select Stylist [PERSON_NAME] [PERSON_NAME] [PERSON_NAME] [PERSON_NAME] [PERSON_…" at bounding box center [278, 499] width 122 height 30
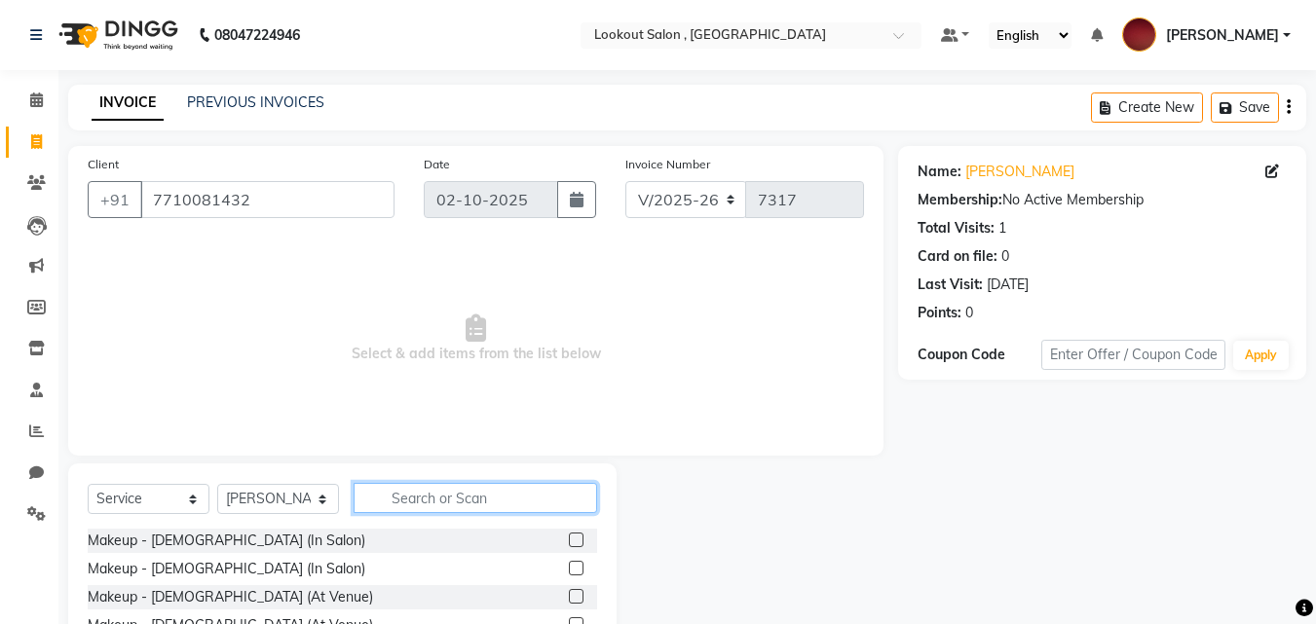
click at [407, 487] on input "text" at bounding box center [474, 498] width 243 height 30
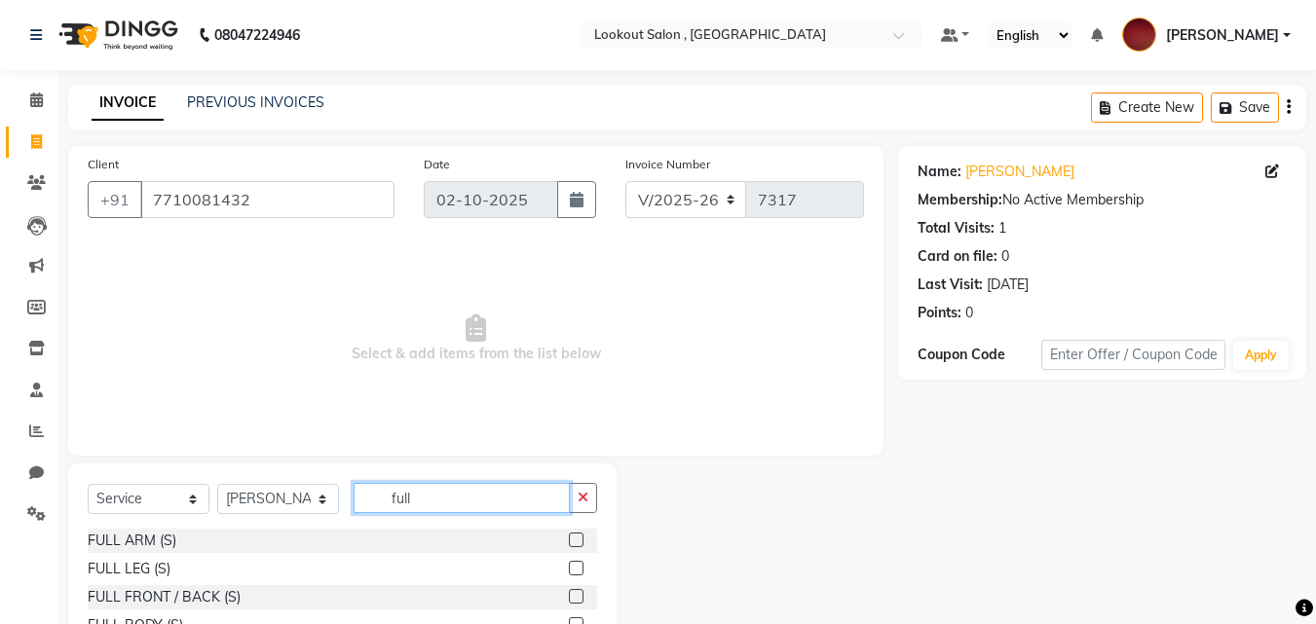
scroll to position [97, 0]
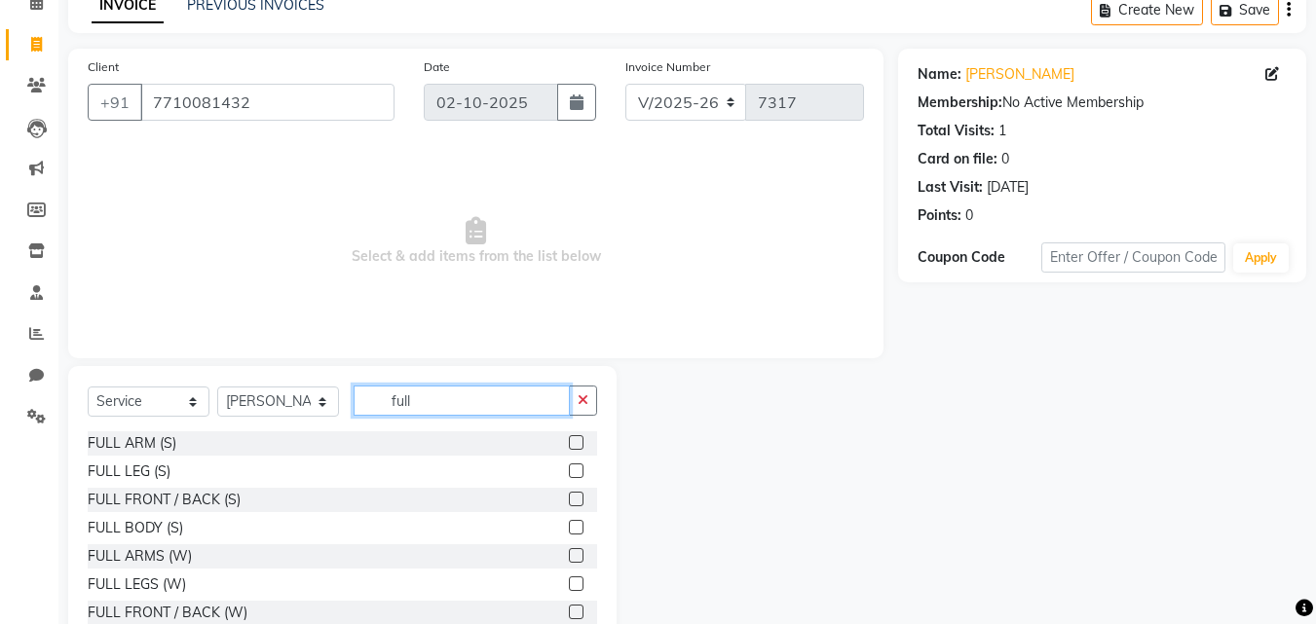
type input "full"
click at [549, 554] on div "FULL ARMS (W)" at bounding box center [342, 556] width 509 height 24
click at [569, 554] on label at bounding box center [576, 555] width 15 height 15
click at [569, 554] on input "checkbox" at bounding box center [575, 556] width 13 height 13
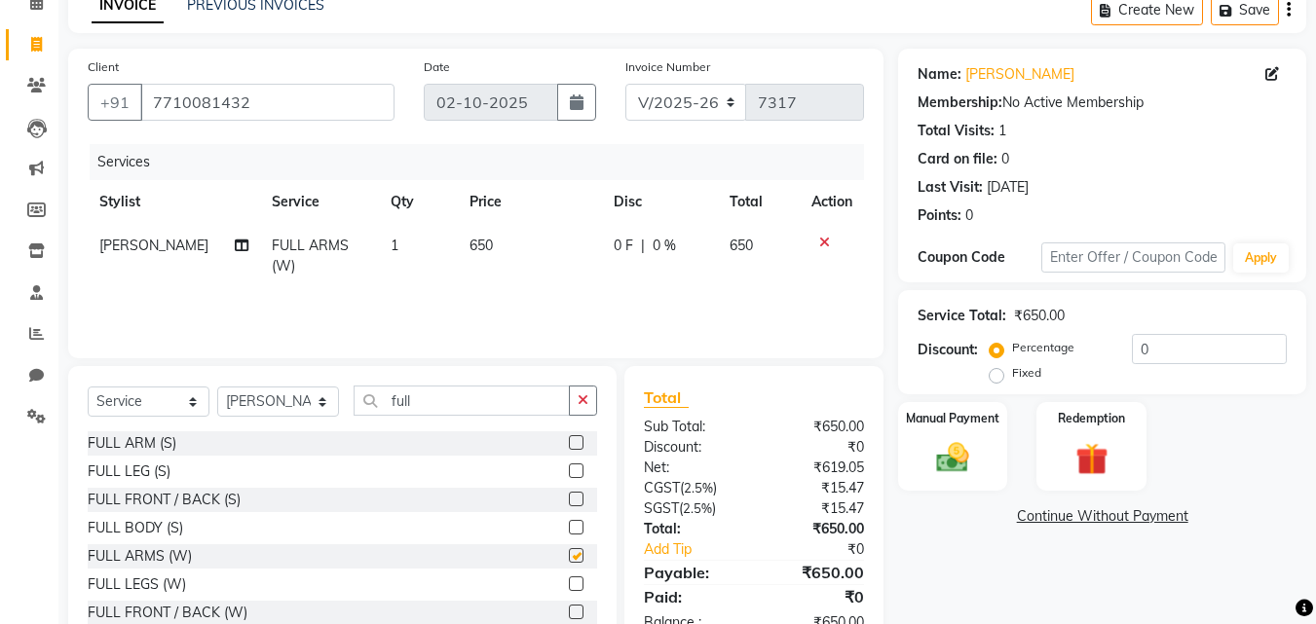
checkbox input "false"
drag, startPoint x: 460, startPoint y: 393, endPoint x: 366, endPoint y: 398, distance: 93.6
click at [366, 398] on input "full" at bounding box center [461, 401] width 216 height 30
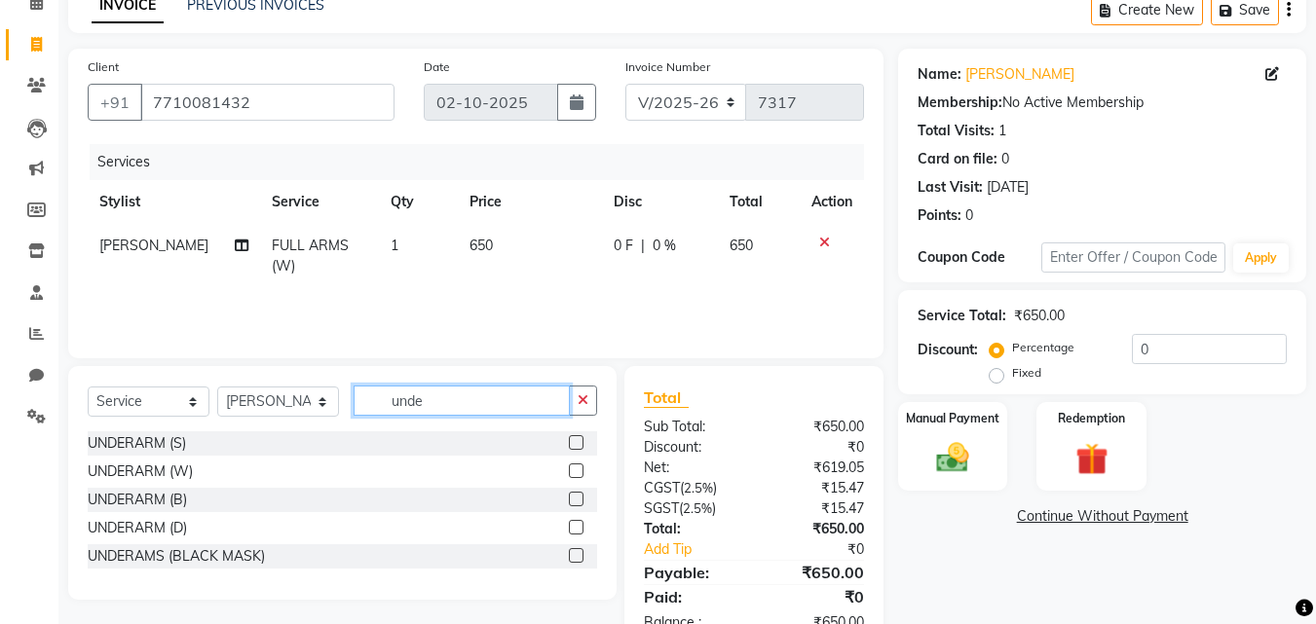
type input "unde"
click at [580, 478] on div at bounding box center [575, 473] width 13 height 20
click at [579, 471] on label at bounding box center [576, 470] width 15 height 15
click at [579, 471] on input "checkbox" at bounding box center [575, 471] width 13 height 13
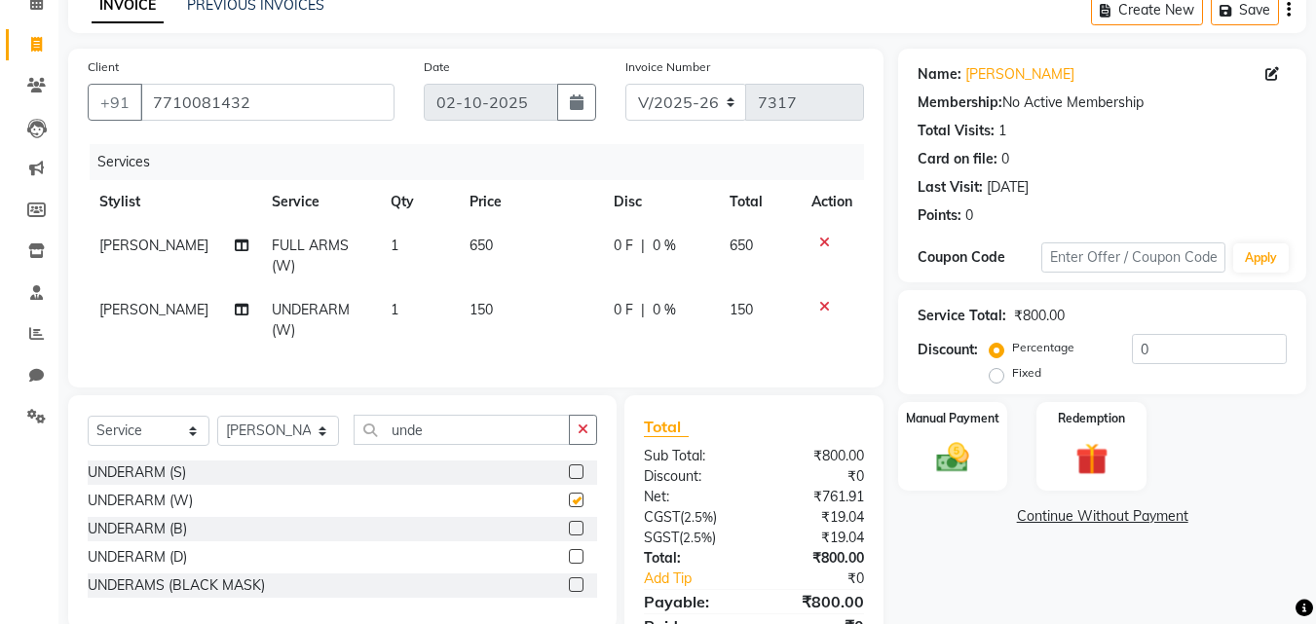
checkbox input "false"
drag, startPoint x: 427, startPoint y: 442, endPoint x: 321, endPoint y: 430, distance: 106.8
click at [321, 430] on div "Select Service Product Membership Package Voucher Prepaid Gift Card Select Styl…" at bounding box center [342, 438] width 509 height 46
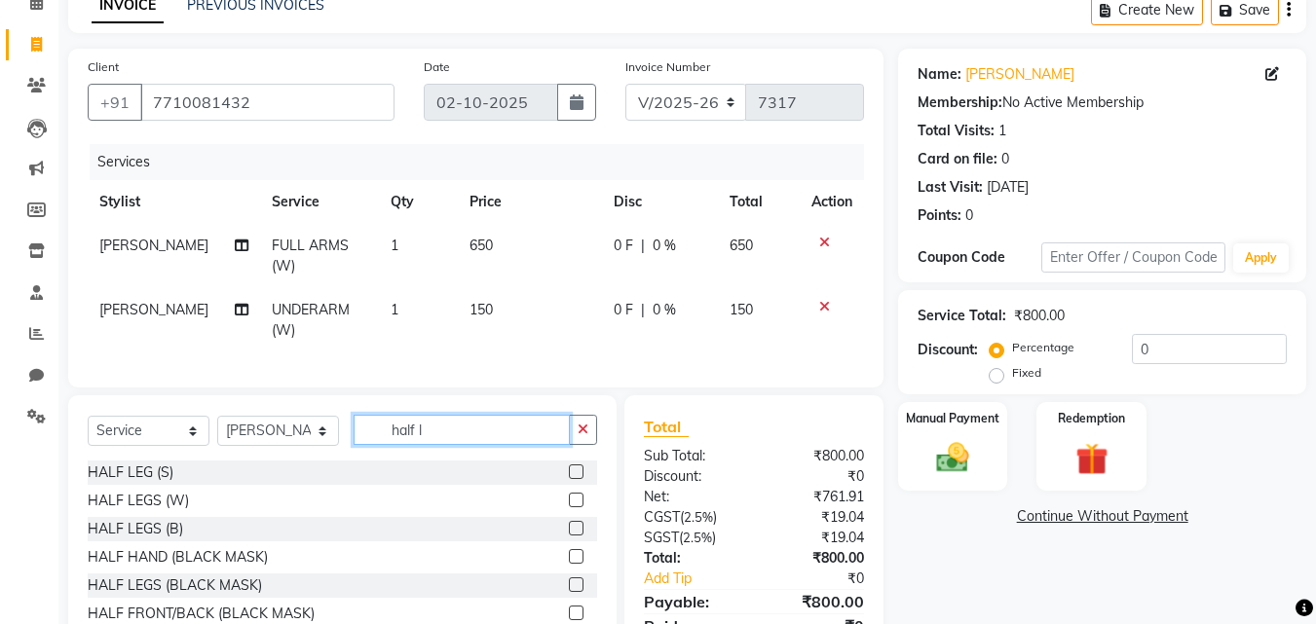
type input "half l"
click at [576, 507] on label at bounding box center [576, 500] width 15 height 15
click at [576, 507] on input "checkbox" at bounding box center [575, 501] width 13 height 13
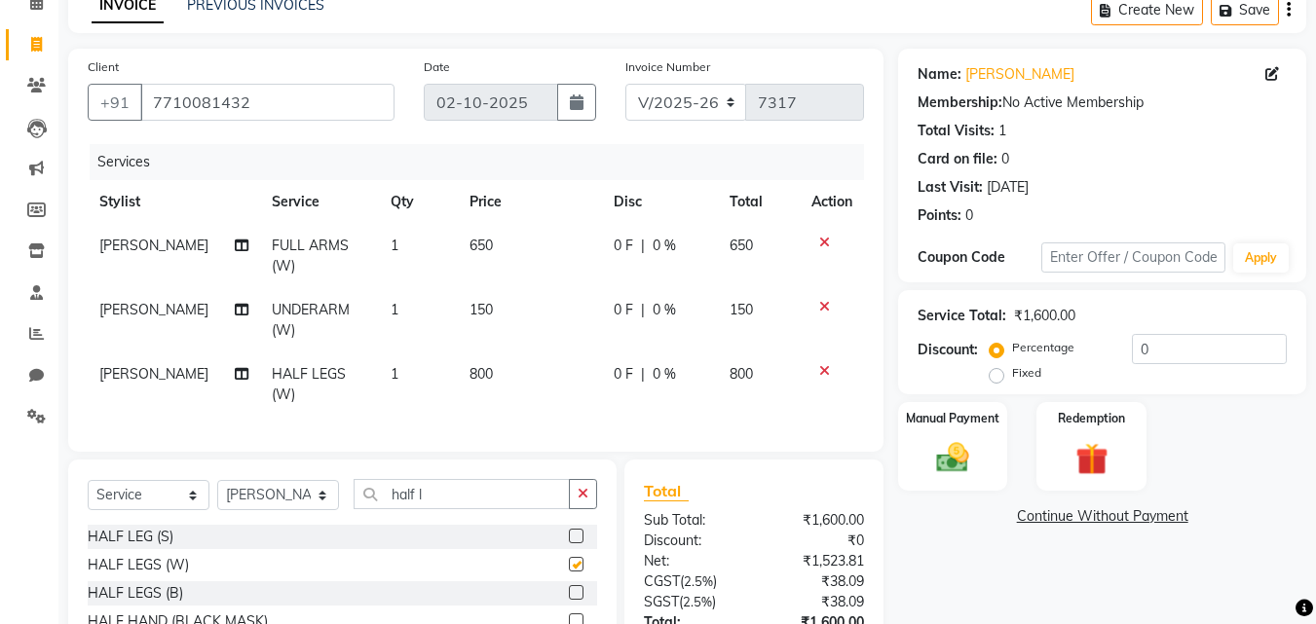
checkbox input "false"
drag, startPoint x: 460, startPoint y: 517, endPoint x: 299, endPoint y: 506, distance: 161.0
click at [299, 506] on div "Select Service Product Membership Package Voucher Prepaid Gift Card Select Styl…" at bounding box center [342, 502] width 509 height 46
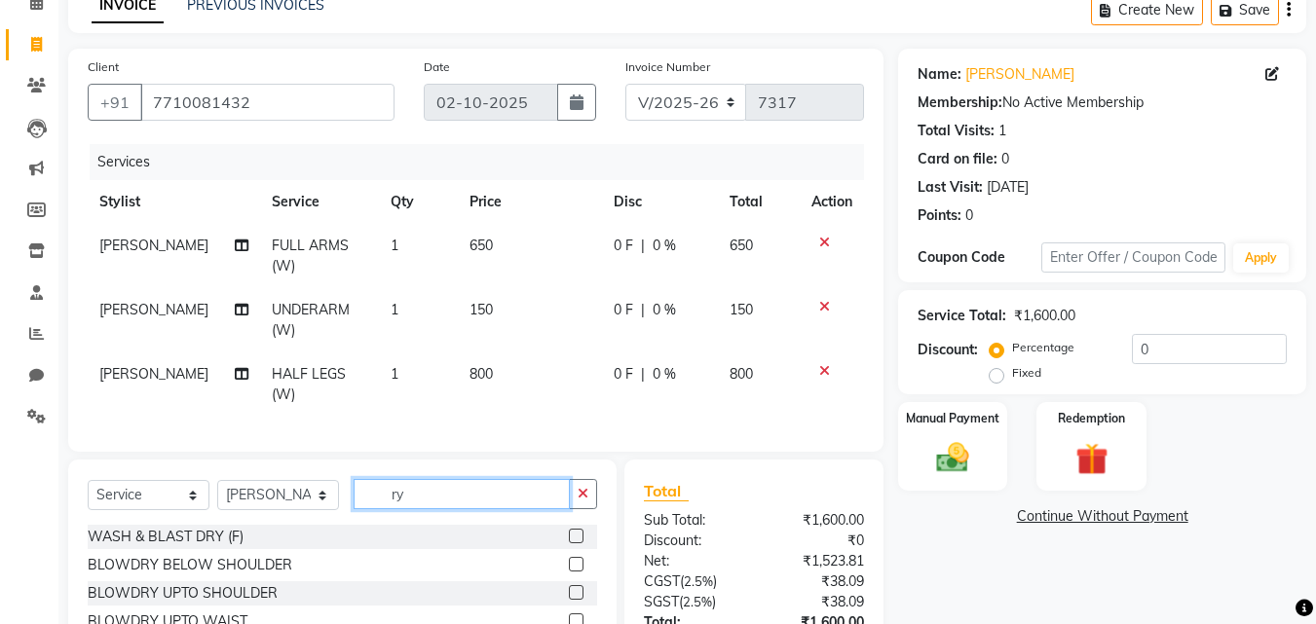
drag, startPoint x: 329, startPoint y: 499, endPoint x: 314, endPoint y: 498, distance: 15.6
click at [314, 498] on div "Select Service Product Membership Package Voucher Prepaid Gift Card Select Styl…" at bounding box center [342, 502] width 509 height 46
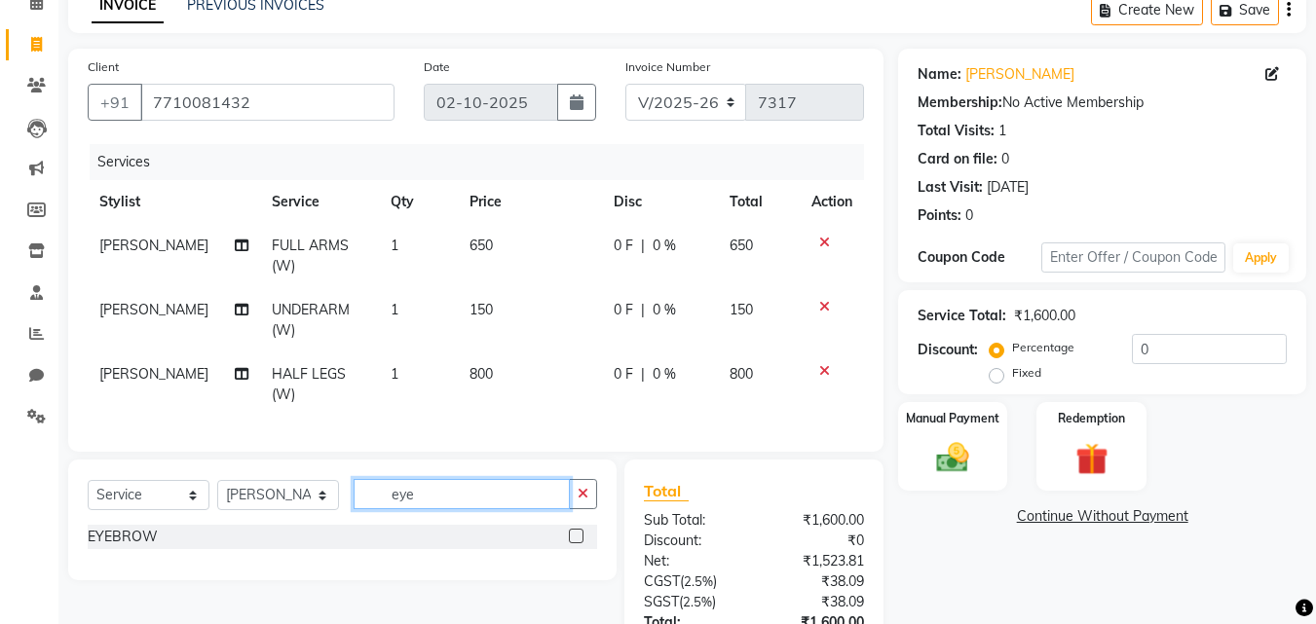
type input "eye"
click at [575, 543] on label at bounding box center [576, 536] width 15 height 15
click at [575, 543] on input "checkbox" at bounding box center [575, 537] width 13 height 13
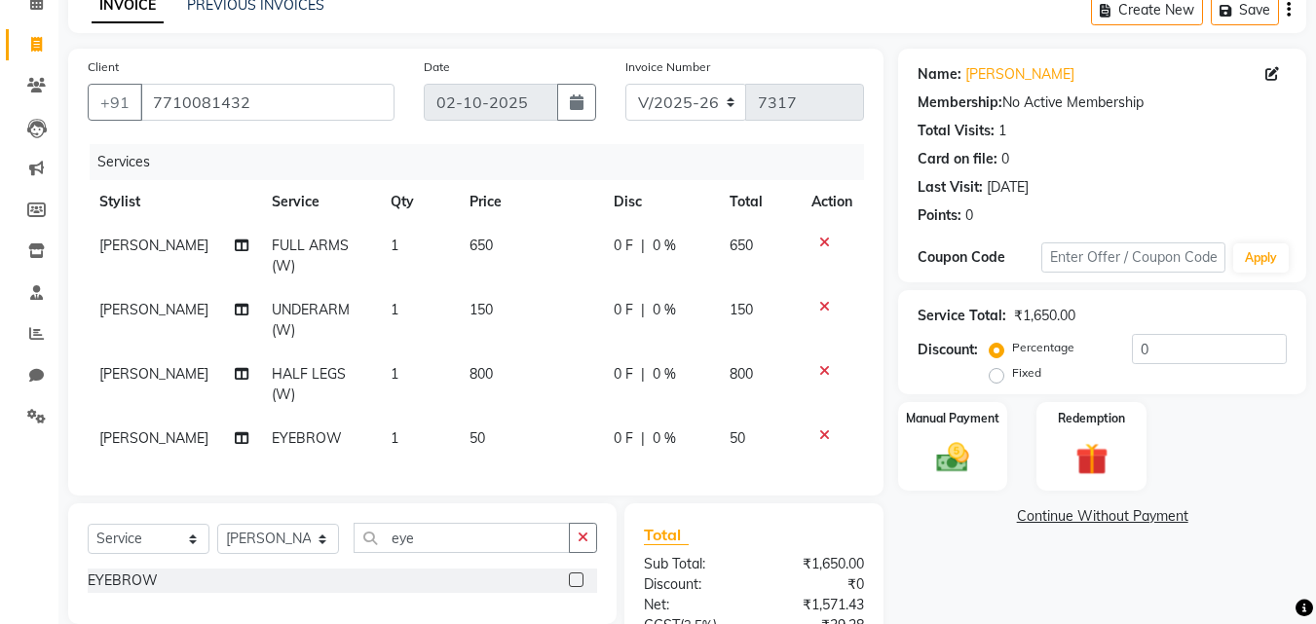
checkbox input "false"
drag, startPoint x: 405, startPoint y: 536, endPoint x: 418, endPoint y: 570, distance: 36.4
click at [396, 556] on div "Select Service Product Membership Package Voucher Prepaid Gift Card Select Styl…" at bounding box center [342, 563] width 548 height 121
drag, startPoint x: 423, startPoint y: 553, endPoint x: 339, endPoint y: 557, distance: 83.8
click at [339, 557] on div "Select Service Product Membership Package Voucher Prepaid Gift Card Select Styl…" at bounding box center [342, 546] width 509 height 46
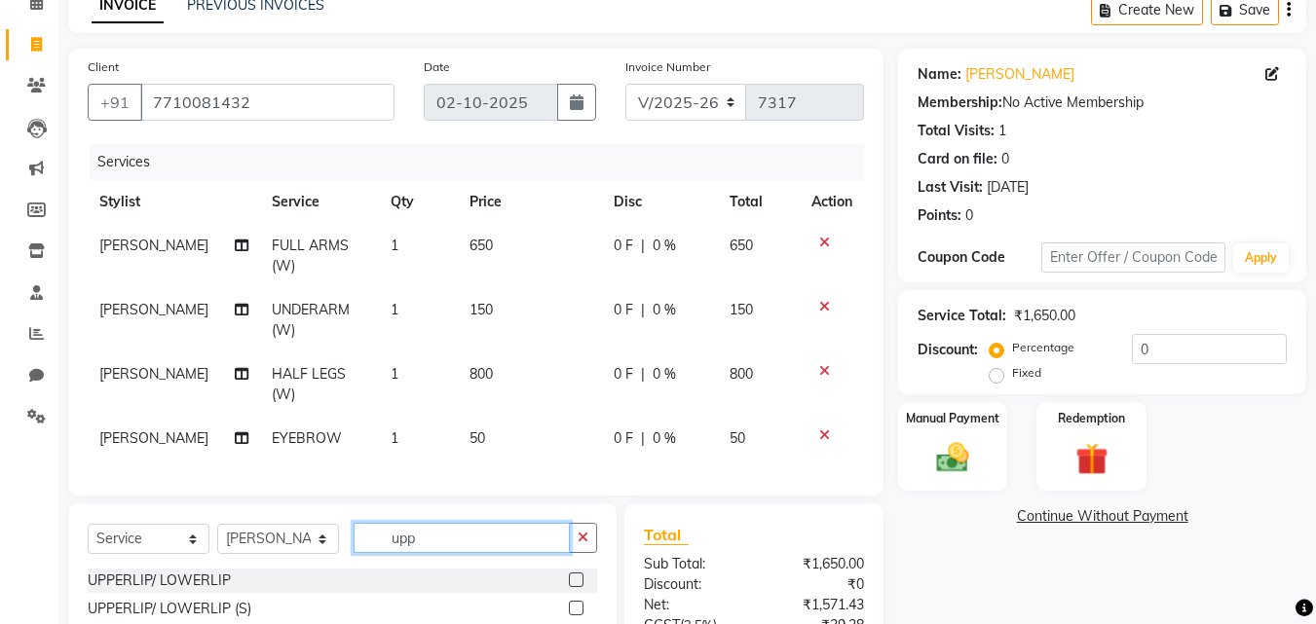
type input "upp"
click at [573, 587] on label at bounding box center [576, 580] width 15 height 15
click at [573, 587] on input "checkbox" at bounding box center [575, 581] width 13 height 13
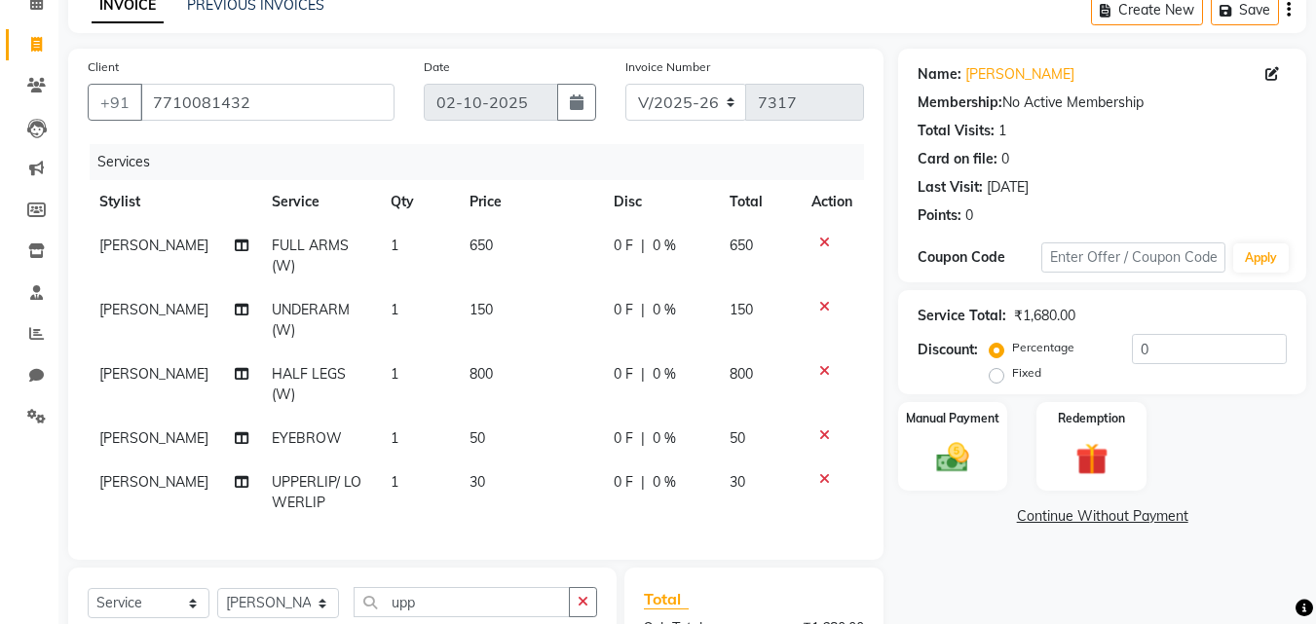
checkbox input "false"
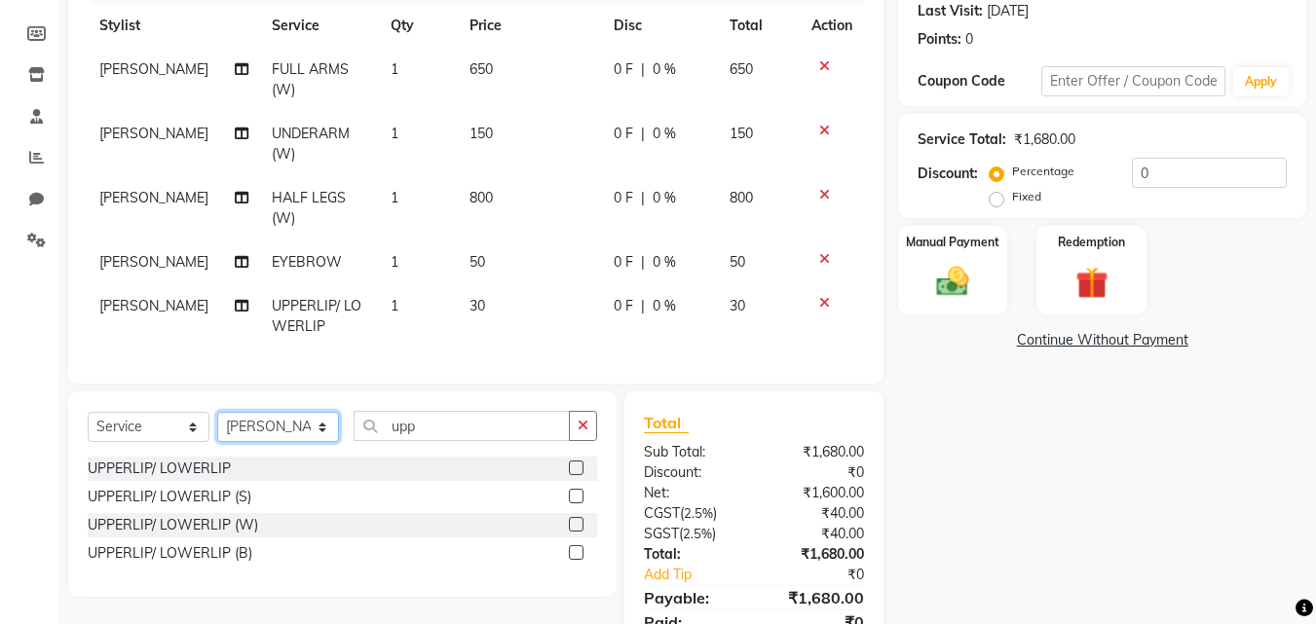
click at [313, 437] on select "Select Stylist [PERSON_NAME] [PERSON_NAME] [PERSON_NAME] [PERSON_NAME] [PERSON_…" at bounding box center [278, 427] width 122 height 30
select select "43261"
click at [217, 426] on select "Select Stylist [PERSON_NAME] [PERSON_NAME] [PERSON_NAME] [PERSON_NAME] [PERSON_…" at bounding box center [278, 427] width 122 height 30
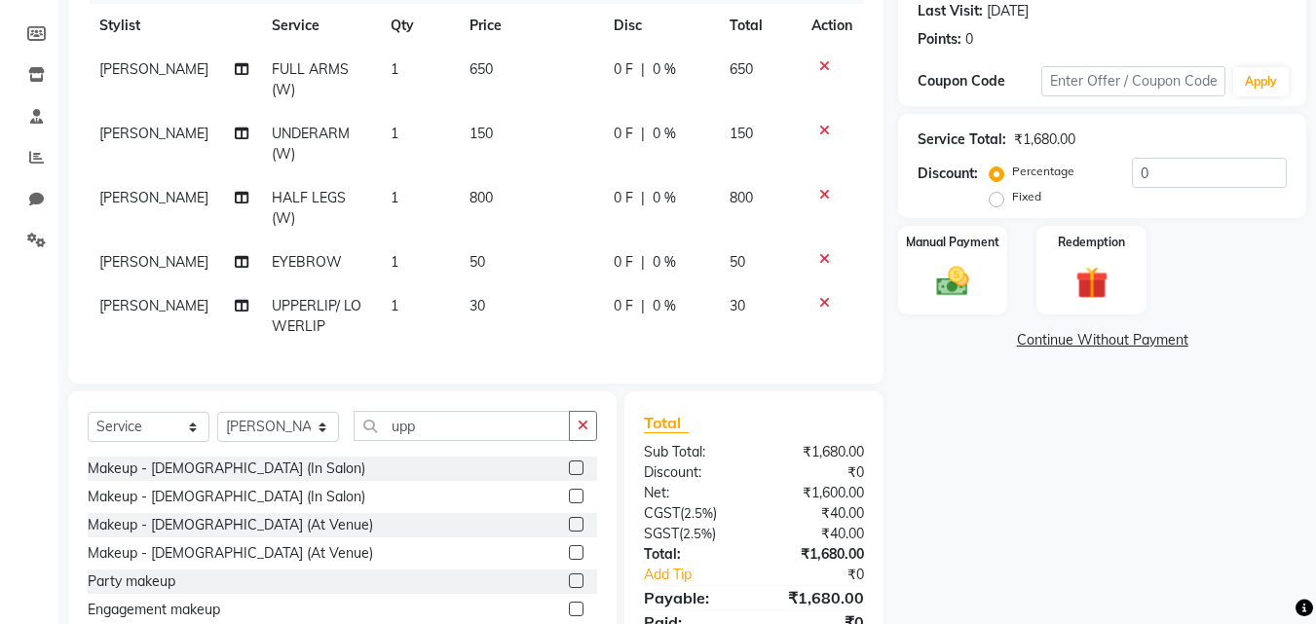
click at [416, 424] on div "Select Service Product Membership Package Voucher Prepaid Gift Card Select Styl…" at bounding box center [342, 534] width 548 height 287
drag, startPoint x: 413, startPoint y: 431, endPoint x: 370, endPoint y: 431, distance: 42.8
click at [370, 431] on input "upp" at bounding box center [461, 426] width 216 height 30
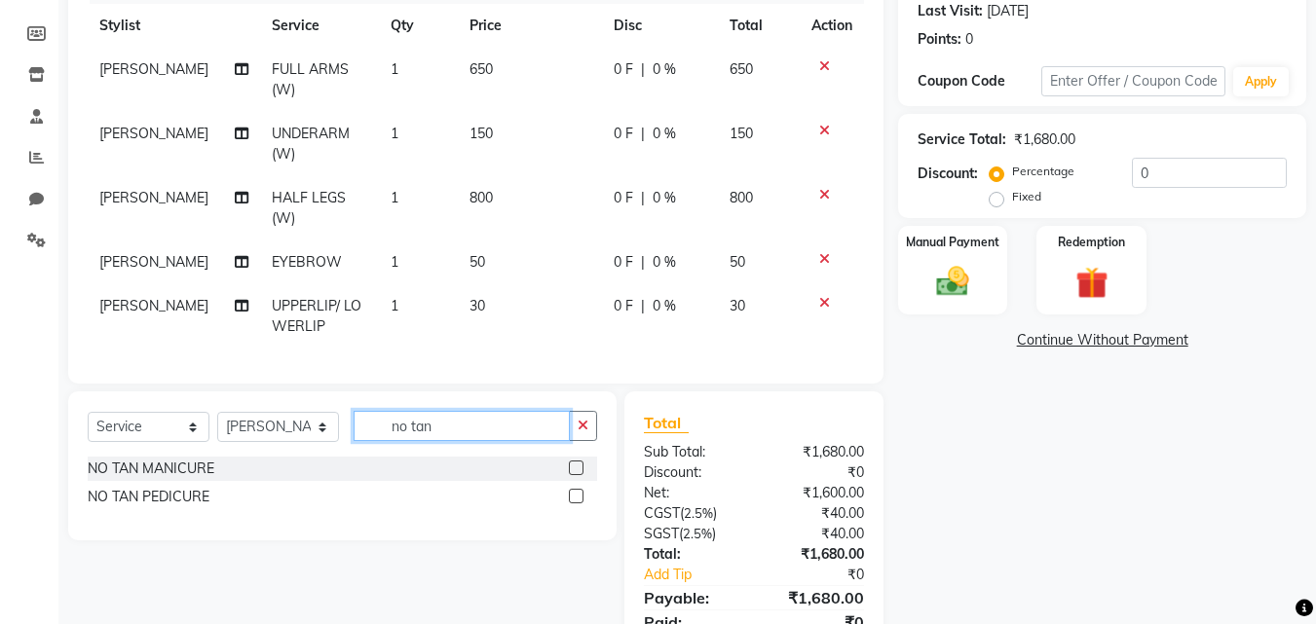
type input "no tan"
click at [575, 503] on label at bounding box center [576, 496] width 15 height 15
click at [575, 503] on input "checkbox" at bounding box center [575, 497] width 13 height 13
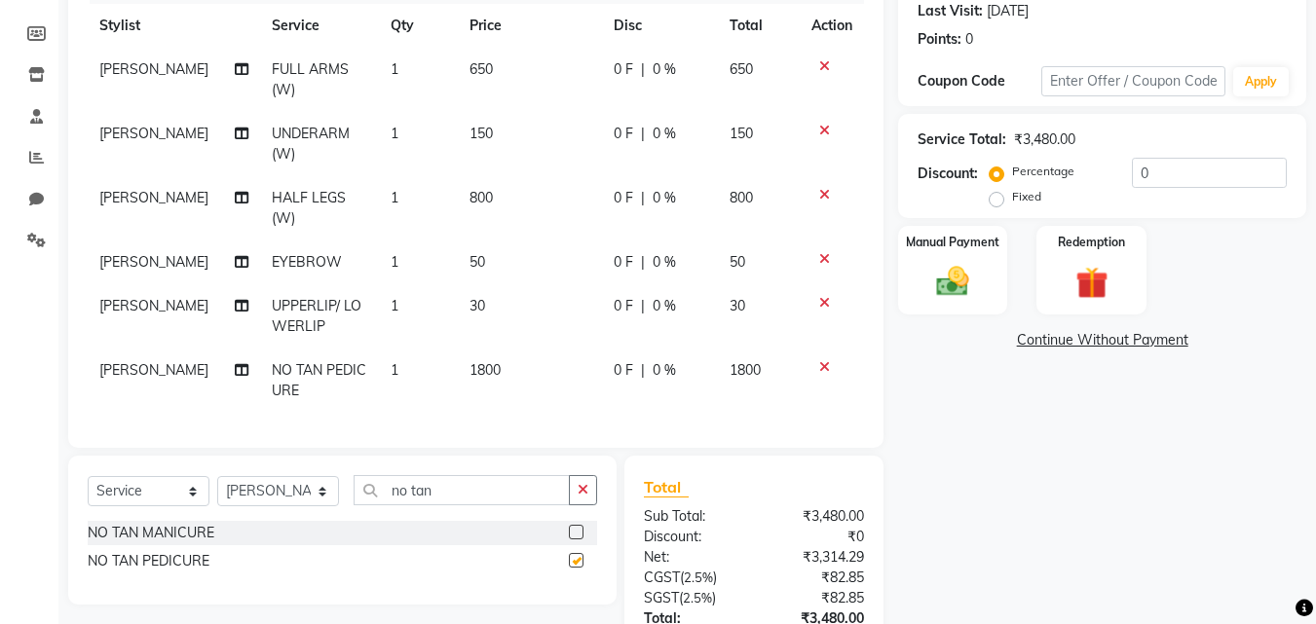
checkbox input "false"
drag, startPoint x: 449, startPoint y: 516, endPoint x: 315, endPoint y: 511, distance: 134.5
click at [315, 511] on div "Select Service Product Membership Package Voucher Prepaid Gift Card Select Styl…" at bounding box center [342, 498] width 509 height 46
type input "nail"
click at [569, 545] on div at bounding box center [575, 535] width 13 height 20
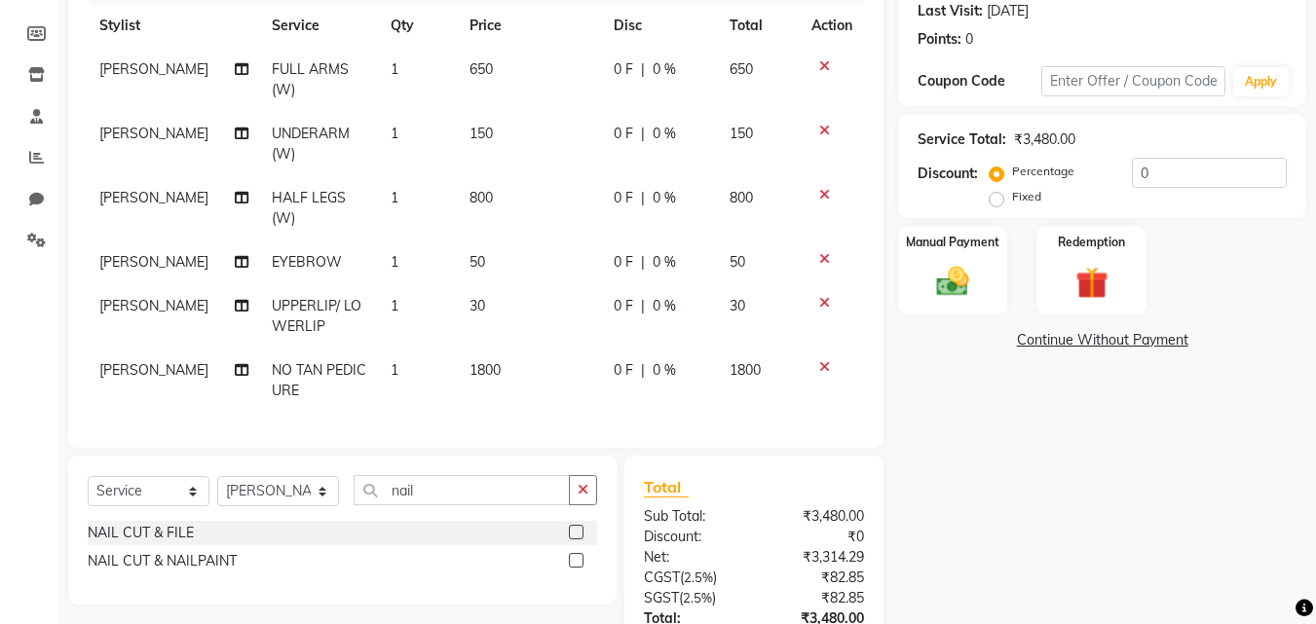
click at [573, 539] on label at bounding box center [576, 532] width 15 height 15
click at [573, 539] on input "checkbox" at bounding box center [575, 533] width 13 height 13
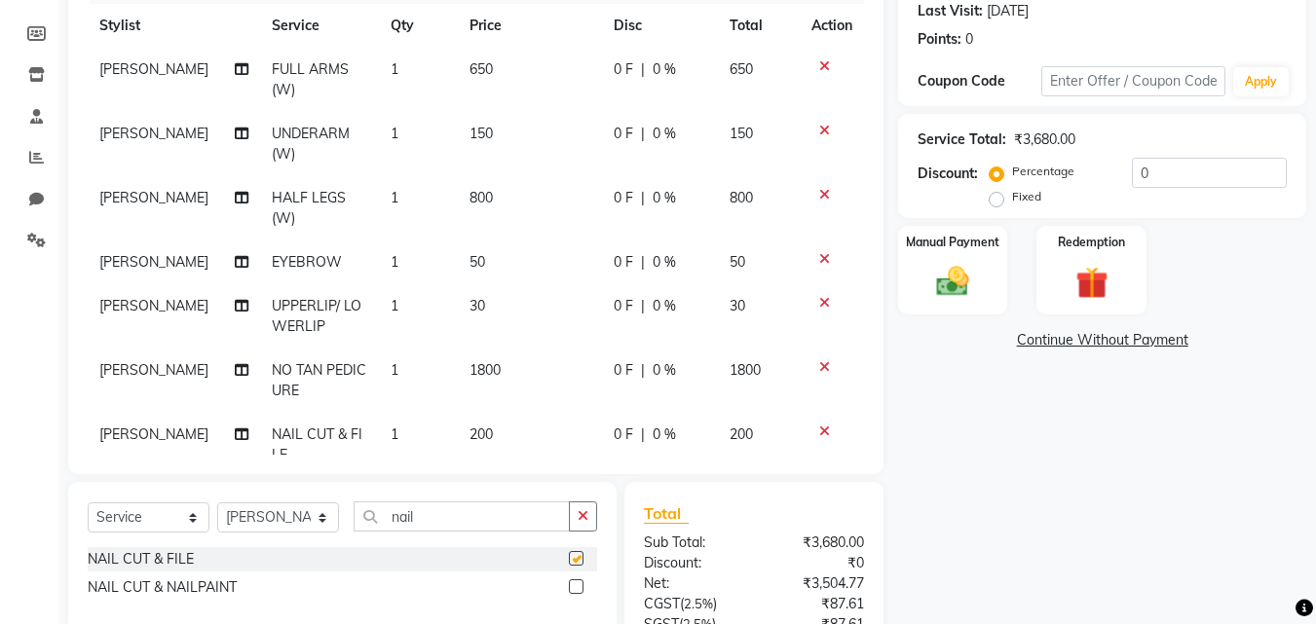
checkbox input "false"
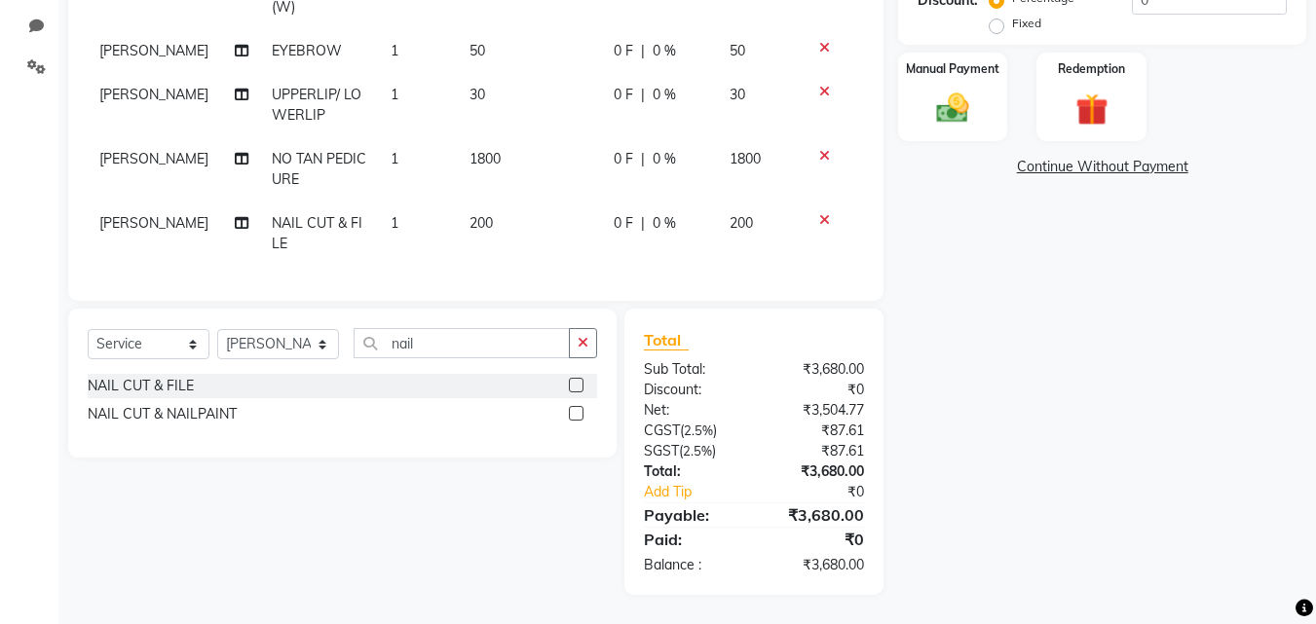
scroll to position [252, 0]
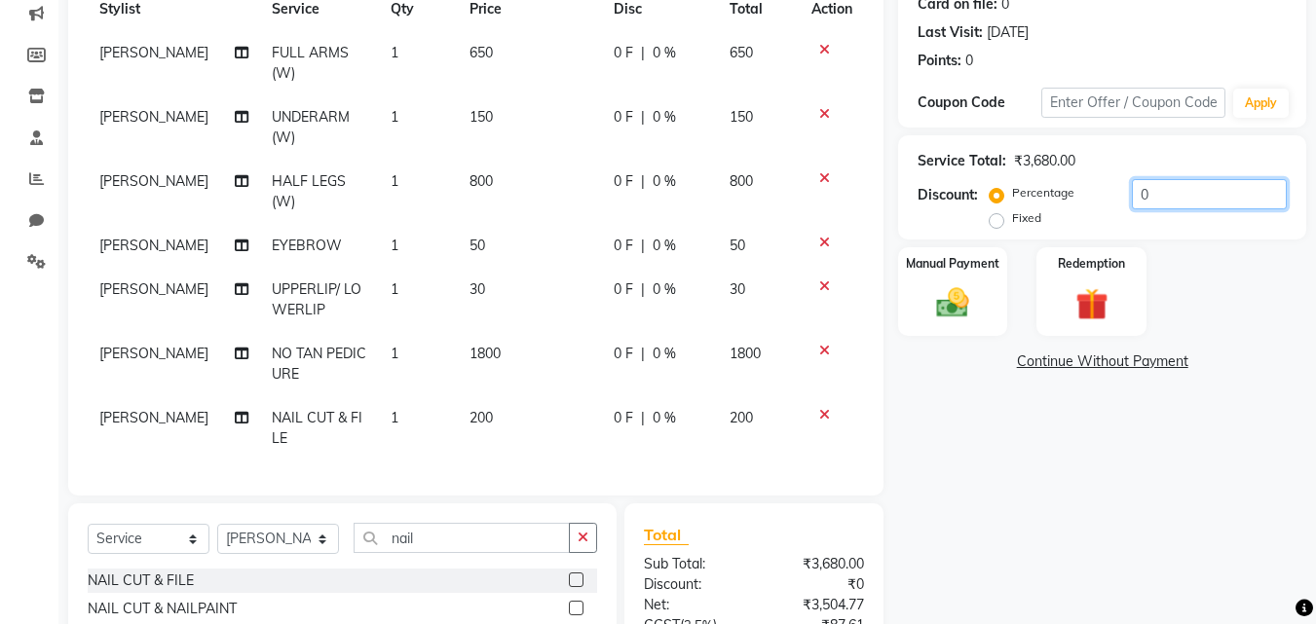
click at [1131, 188] on input "0" at bounding box center [1208, 194] width 155 height 30
type input "20"
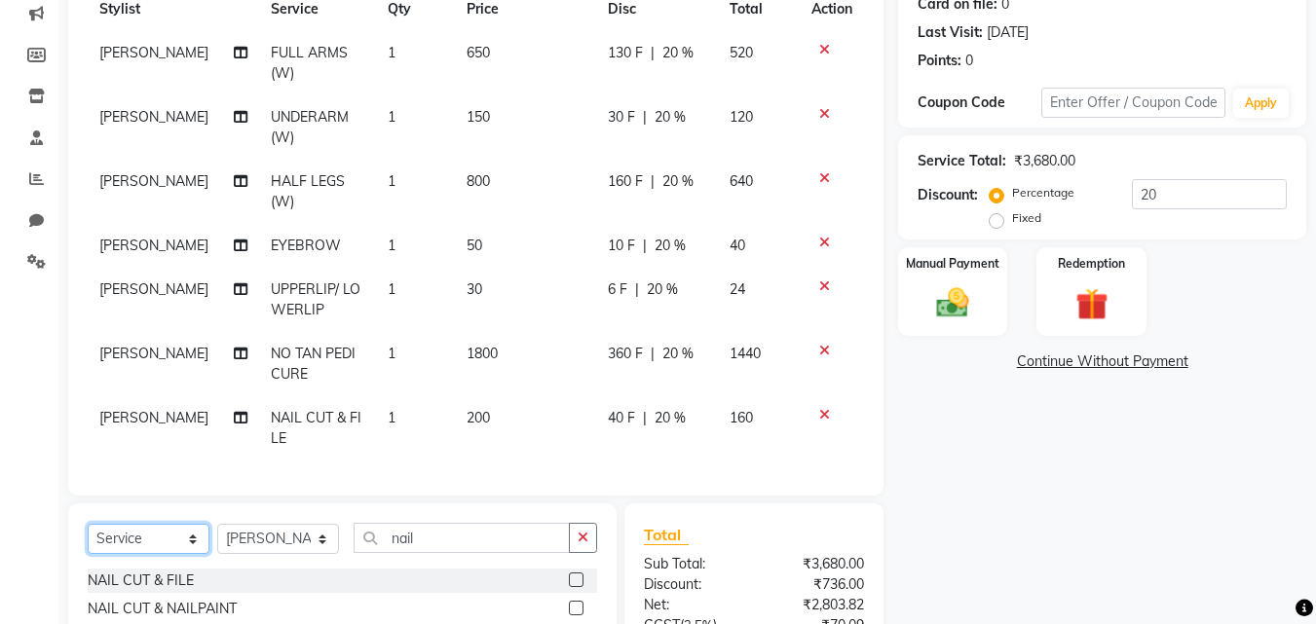
click at [176, 530] on select "Select Service Product Membership Package Voucher Prepaid Gift Card" at bounding box center [149, 539] width 122 height 30
select select "membership"
click at [88, 524] on select "Select Service Product Membership Package Voucher Prepaid Gift Card" at bounding box center [149, 539] width 122 height 30
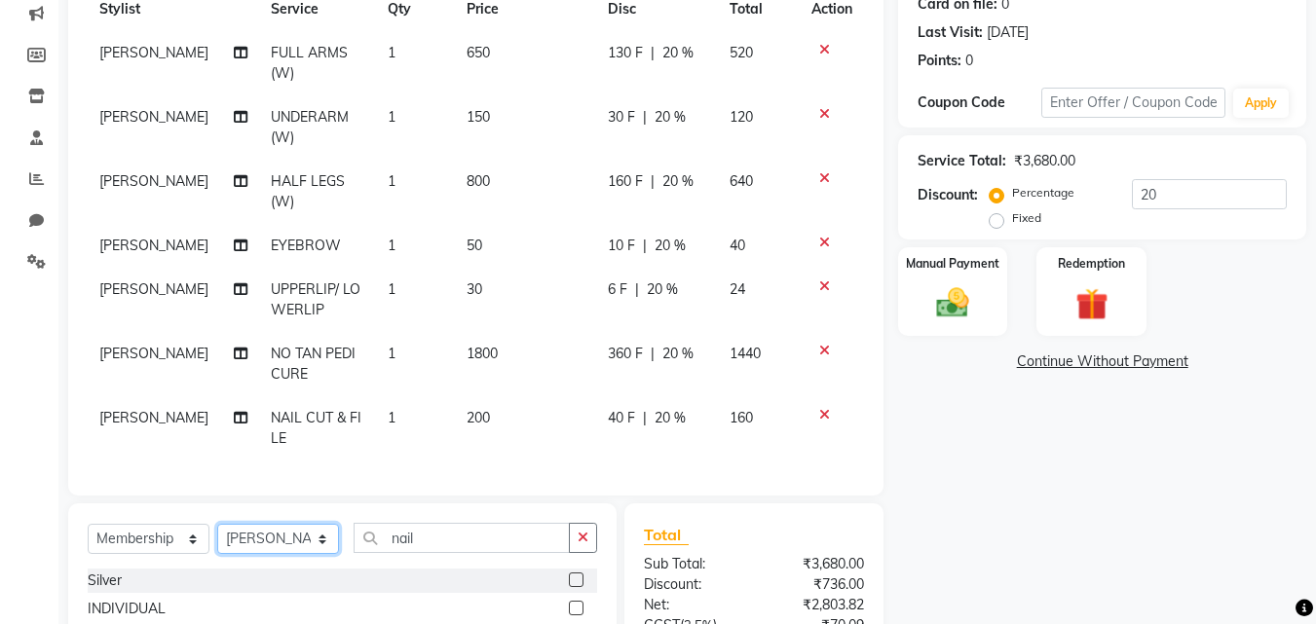
click at [242, 546] on select "Select Stylist [PERSON_NAME] [PERSON_NAME] [PERSON_NAME] [PERSON_NAME] [PERSON_…" at bounding box center [278, 539] width 122 height 30
select select "7177"
click at [217, 524] on select "Select Stylist [PERSON_NAME] [PERSON_NAME] [PERSON_NAME] [PERSON_NAME] [PERSON_…" at bounding box center [278, 539] width 122 height 30
click at [569, 605] on label at bounding box center [576, 608] width 15 height 15
click at [569, 605] on input "checkbox" at bounding box center [575, 609] width 13 height 13
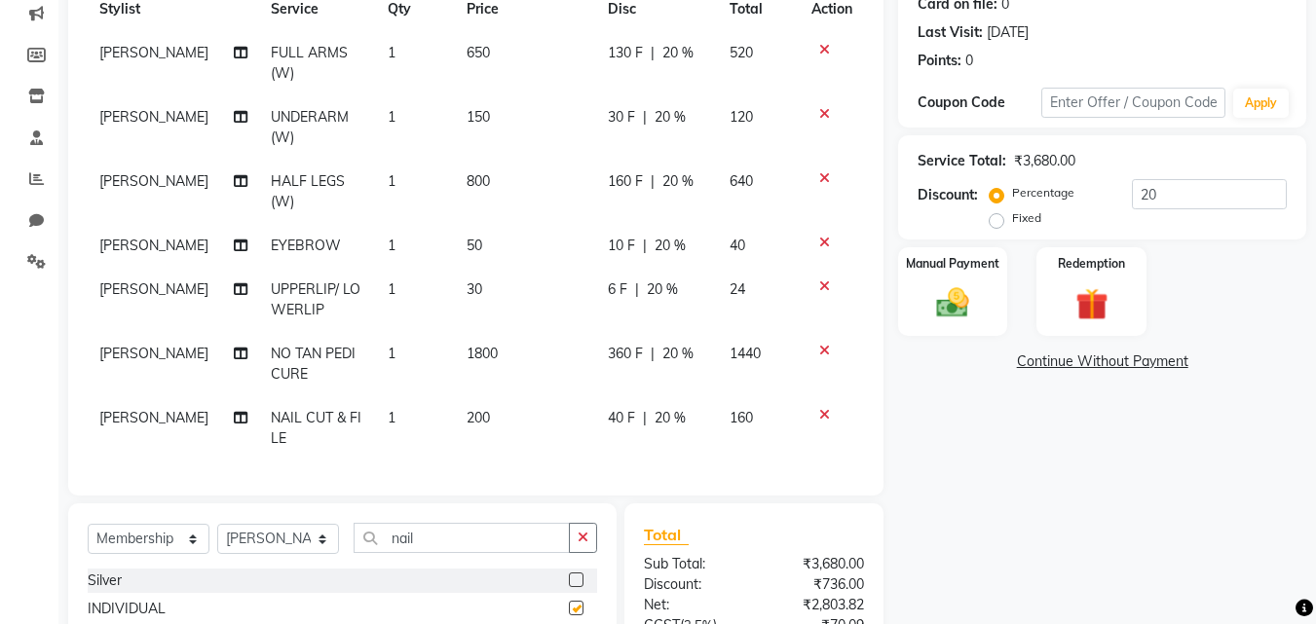
select select "select"
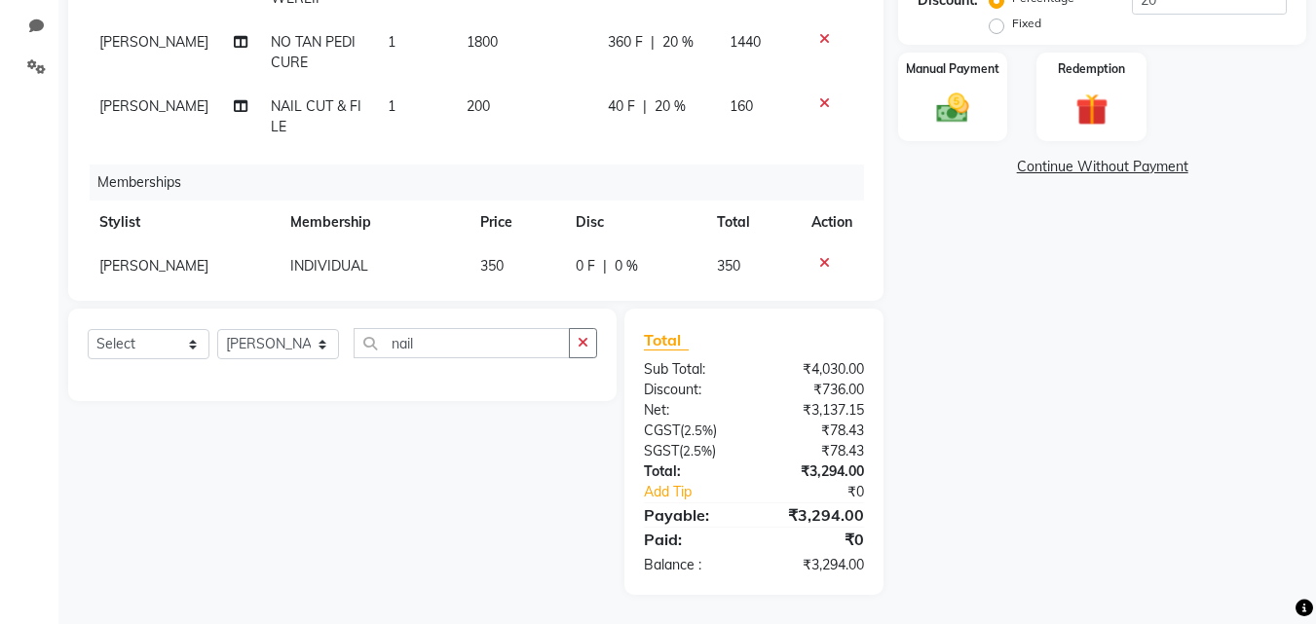
scroll to position [192, 0]
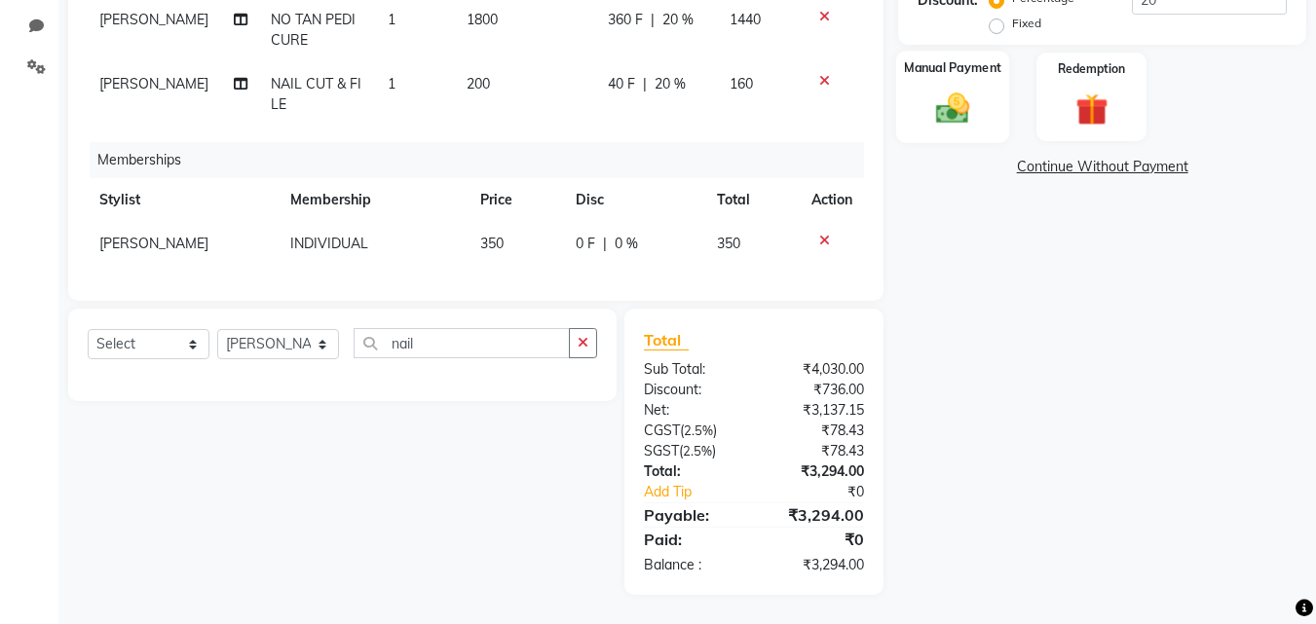
click at [958, 105] on img at bounding box center [952, 108] width 55 height 39
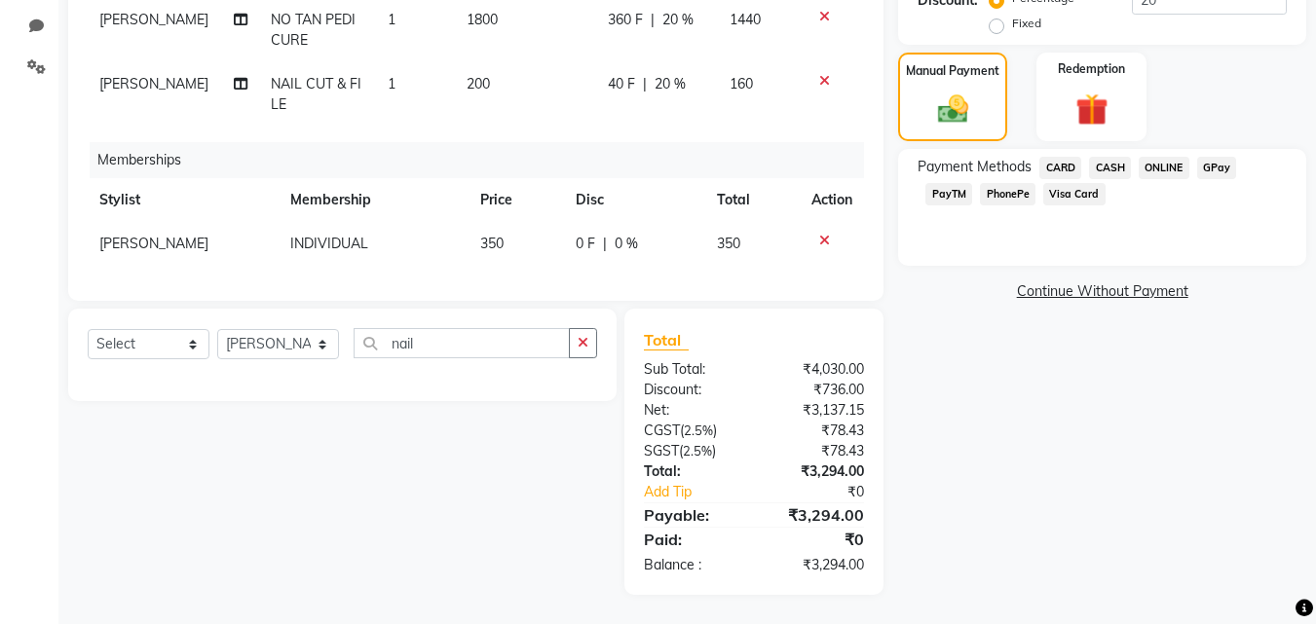
click at [1062, 167] on span "CARD" at bounding box center [1060, 168] width 42 height 22
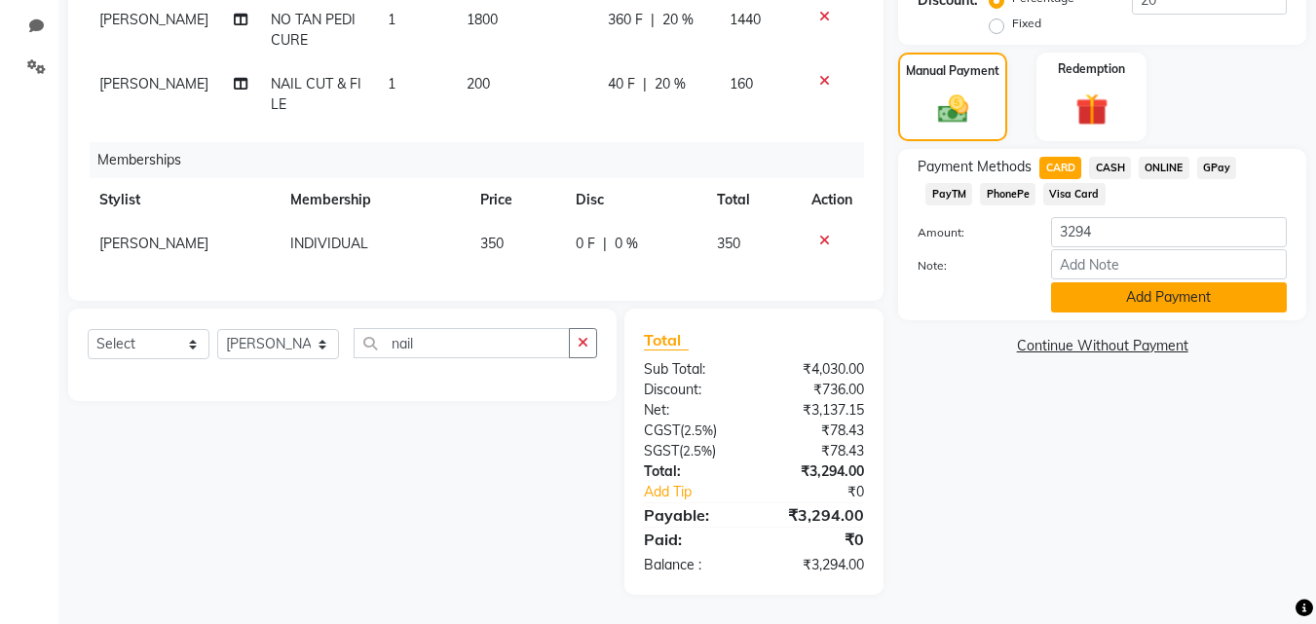
click at [1108, 298] on button "Add Payment" at bounding box center [1169, 297] width 236 height 30
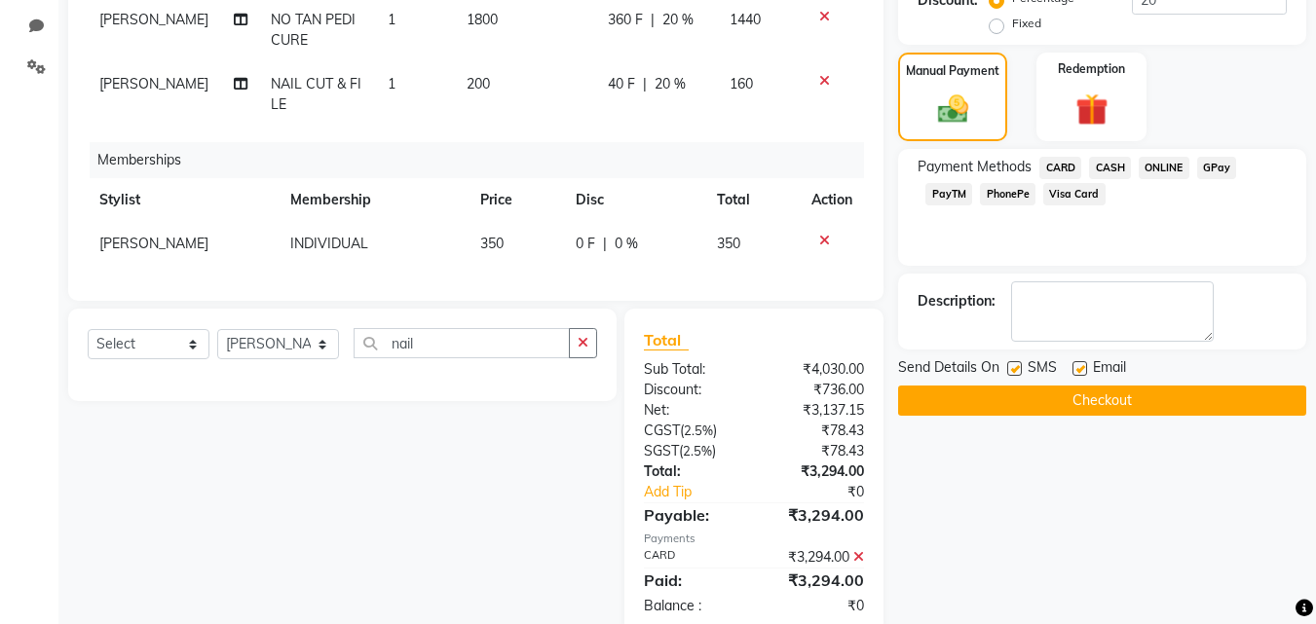
click at [1087, 404] on button "Checkout" at bounding box center [1102, 401] width 408 height 30
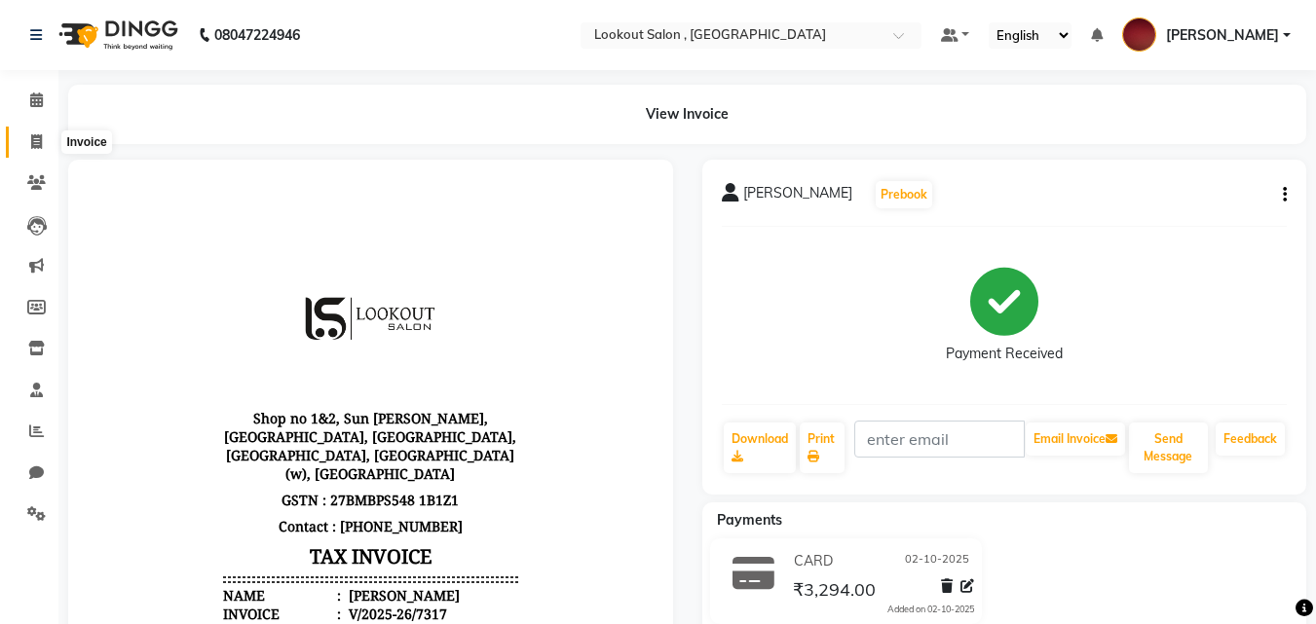
click at [35, 136] on icon at bounding box center [36, 141] width 11 height 15
select select "151"
select select "service"
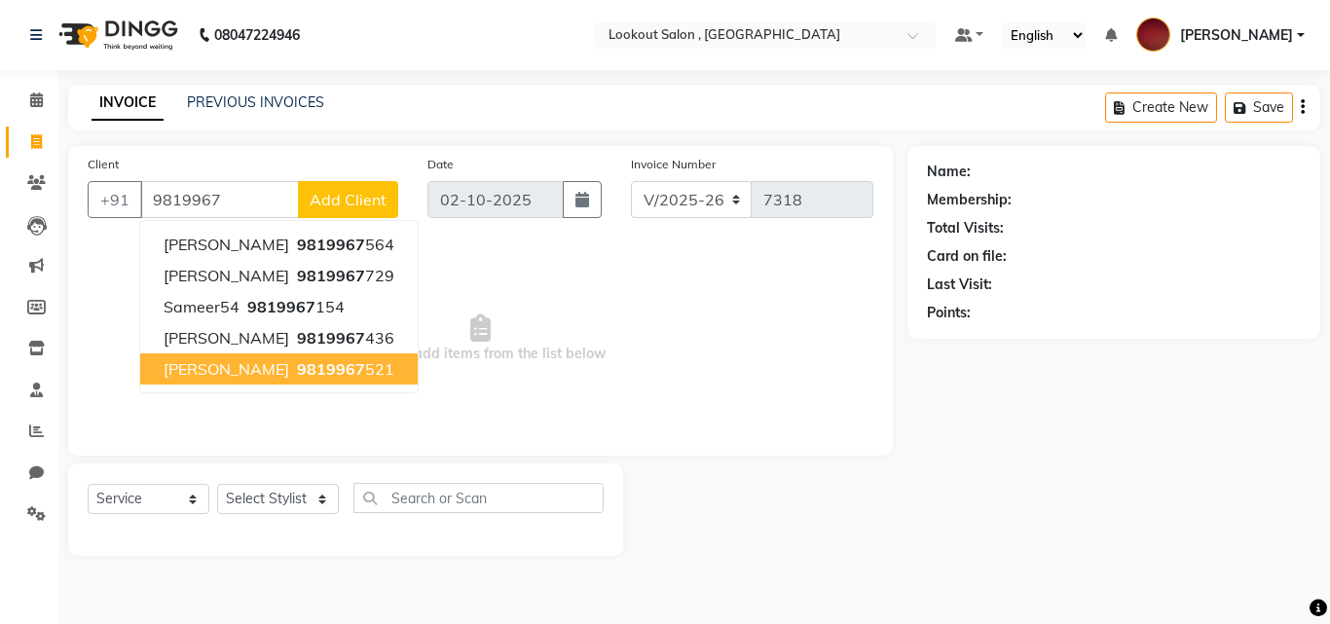
click at [297, 370] on span "9819967" at bounding box center [331, 368] width 68 height 19
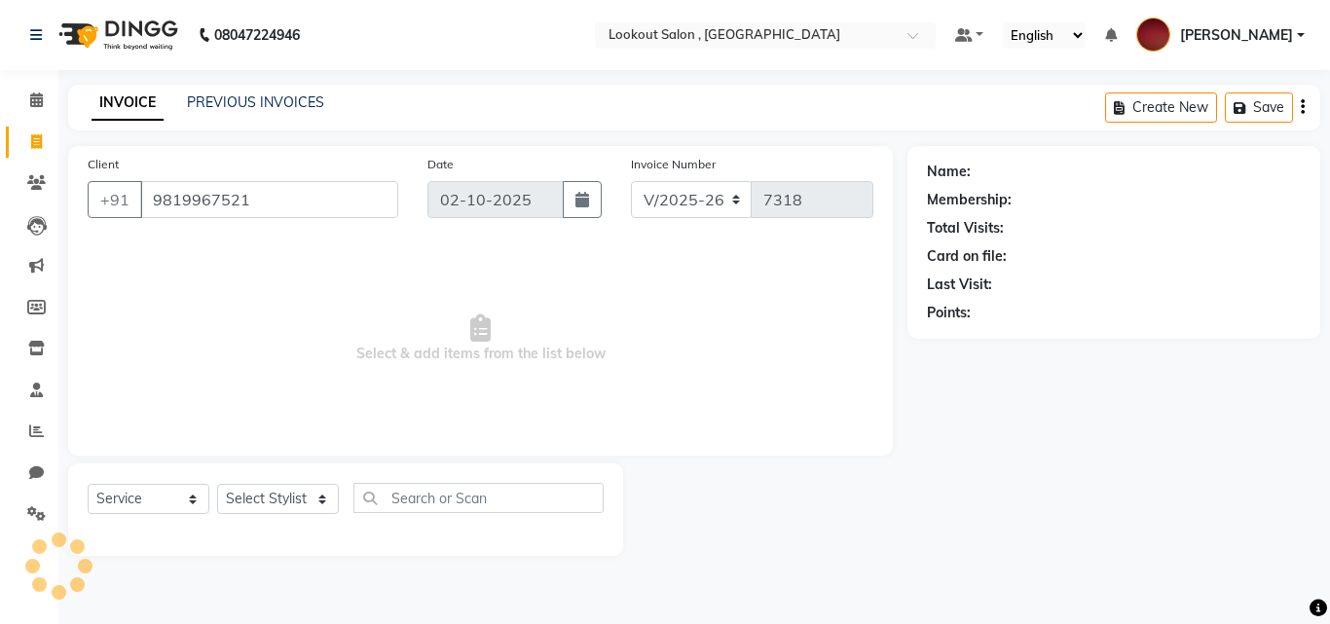
type input "9819967521"
